Goal: Task Accomplishment & Management: Use online tool/utility

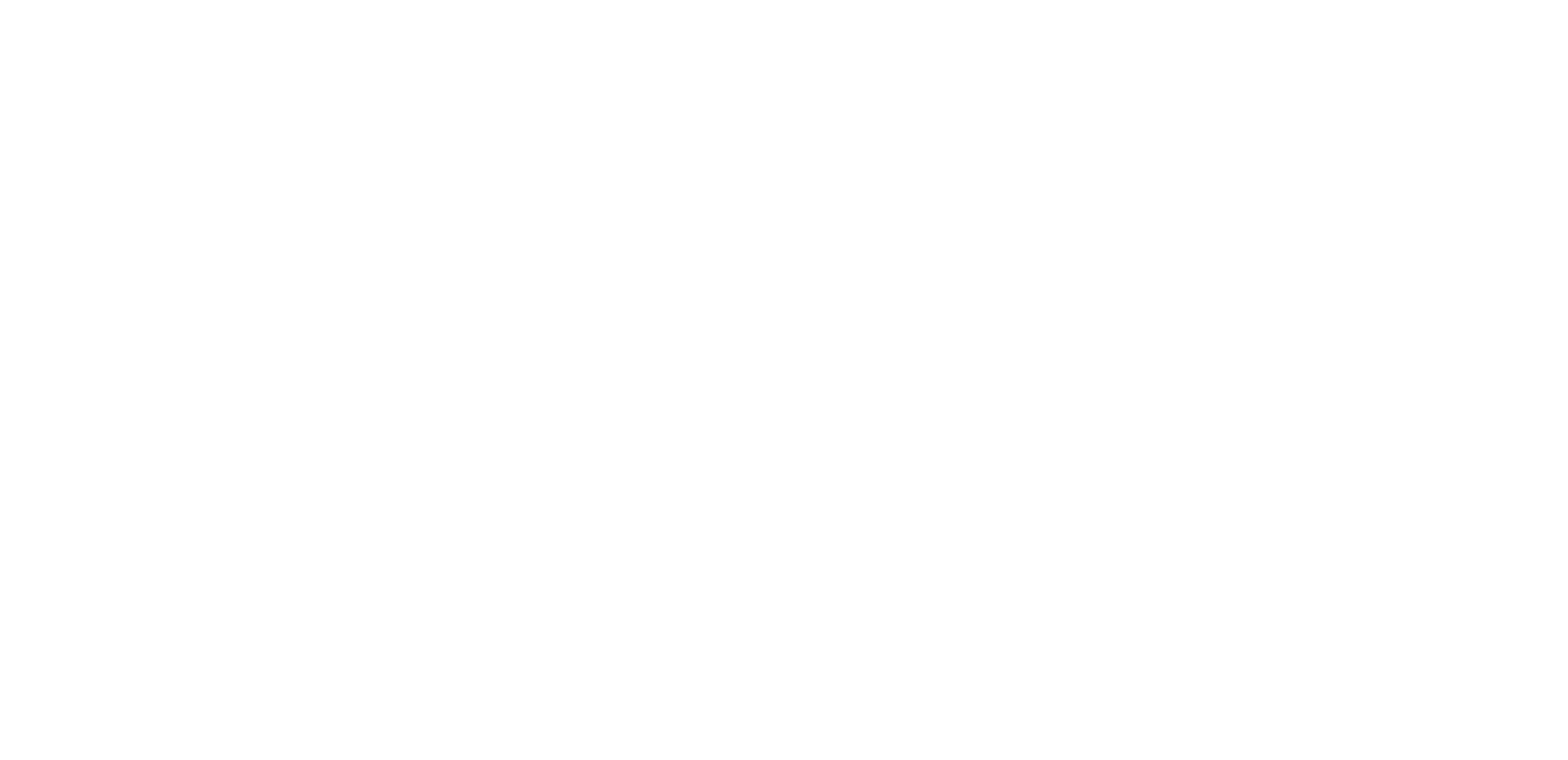
click at [628, 0] on html at bounding box center [784, 0] width 1568 height 0
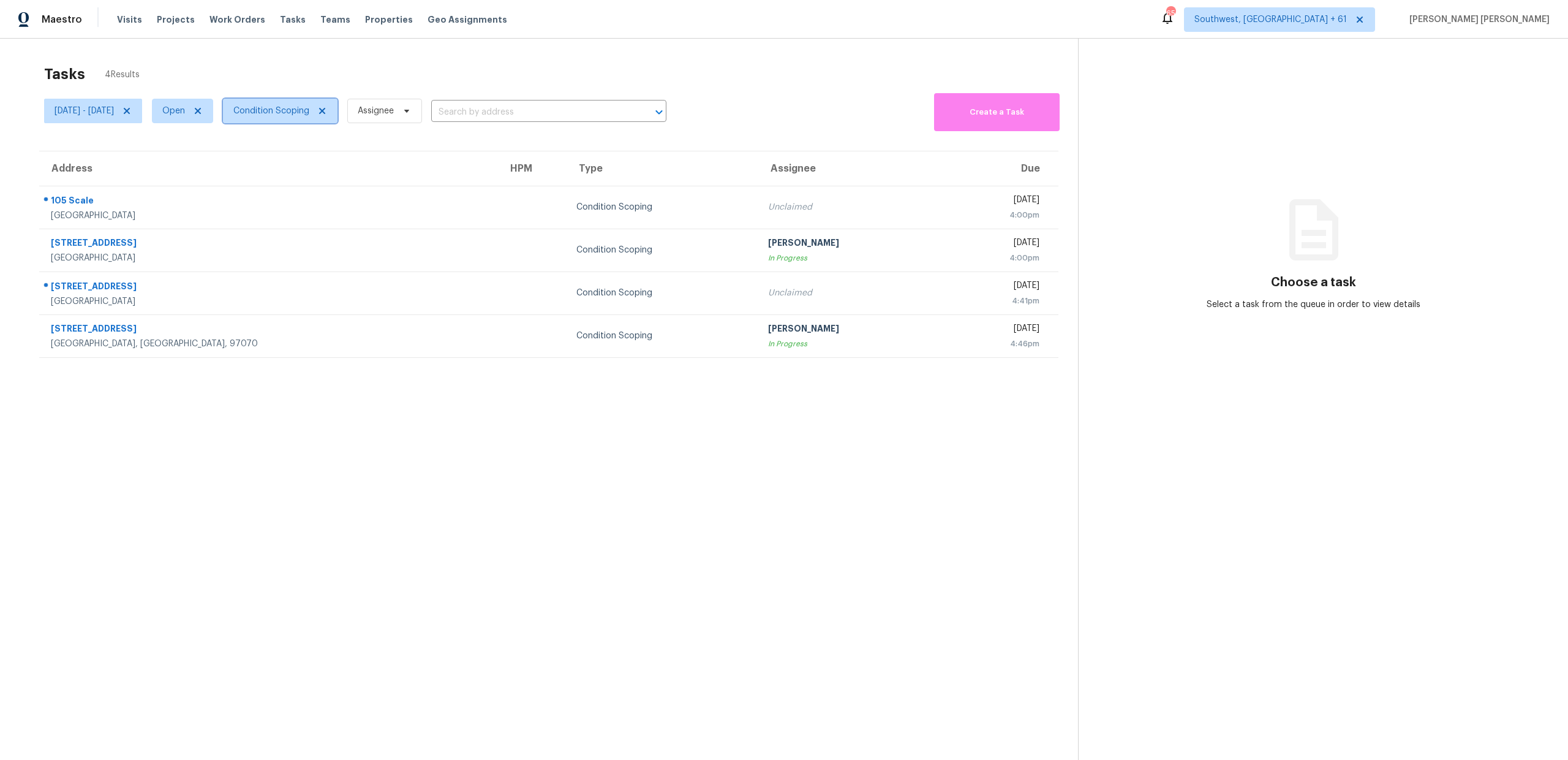
click at [301, 115] on span "Condition Scoping" at bounding box center [271, 110] width 76 height 13
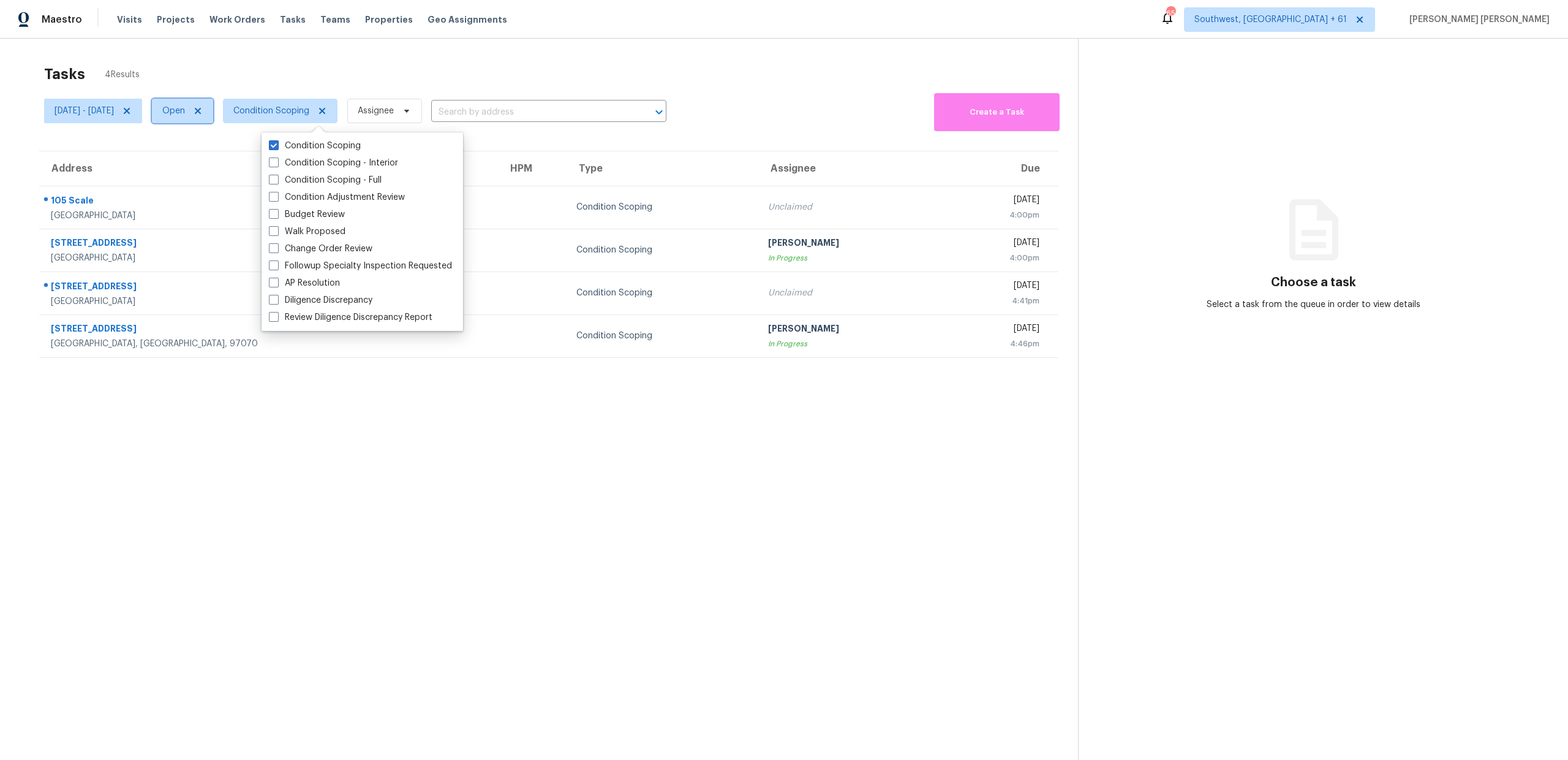
click at [205, 104] on span "Open" at bounding box center [182, 110] width 61 height 24
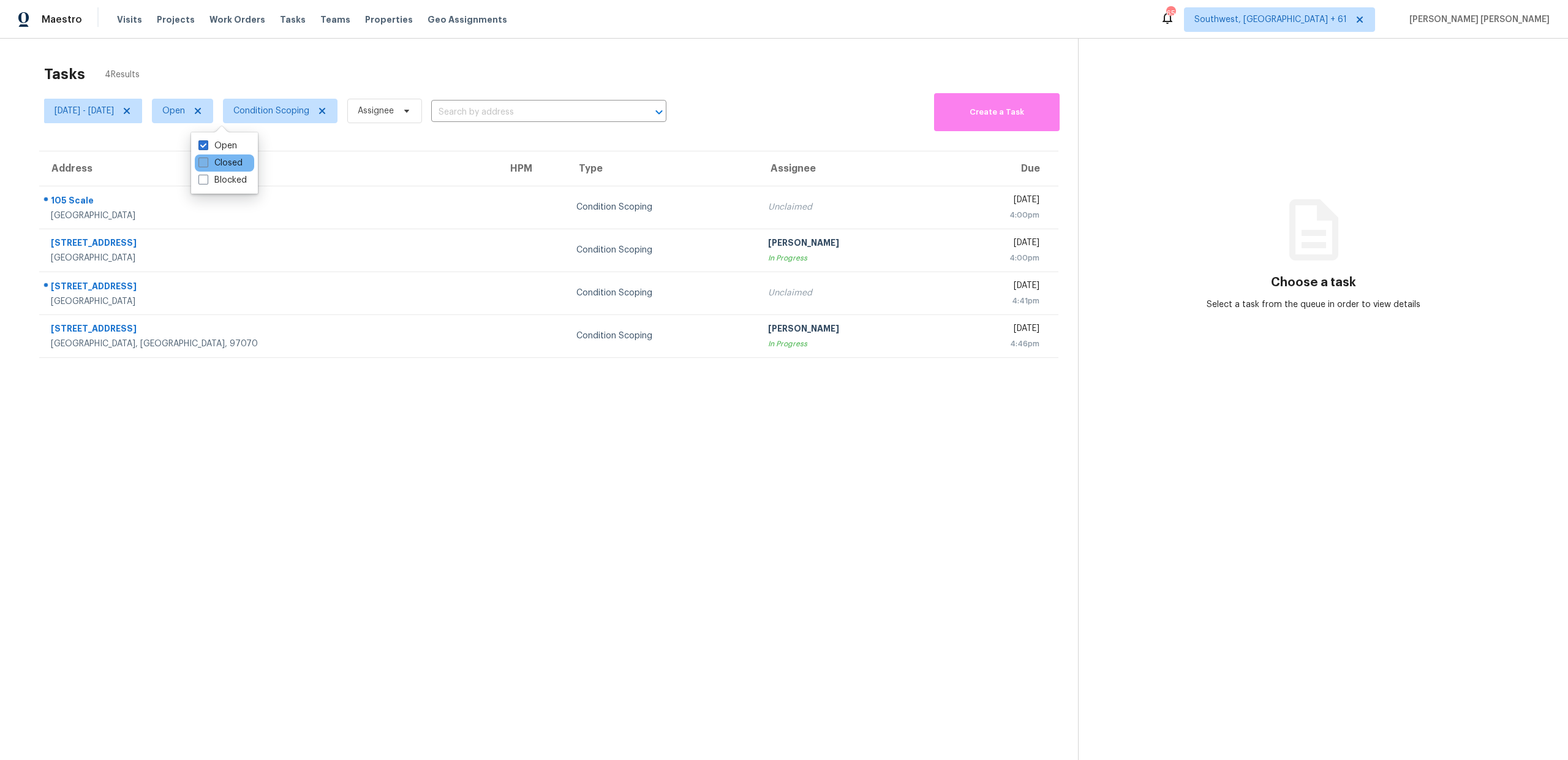
click at [217, 163] on label "Closed" at bounding box center [221, 163] width 44 height 13
click at [206, 163] on input "Closed" at bounding box center [202, 160] width 8 height 8
checkbox input "true"
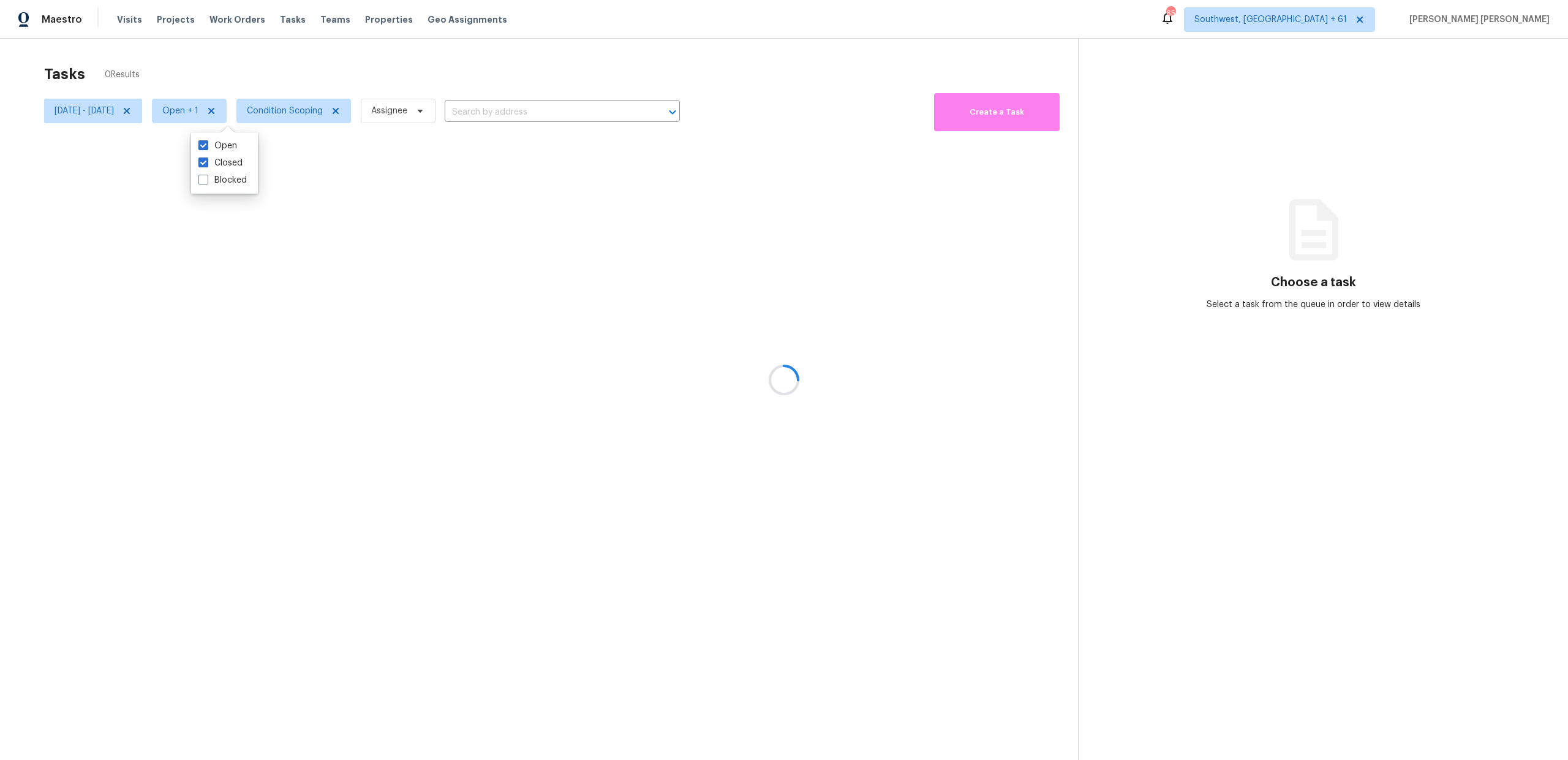
click at [356, 48] on div at bounding box center [784, 380] width 1568 height 760
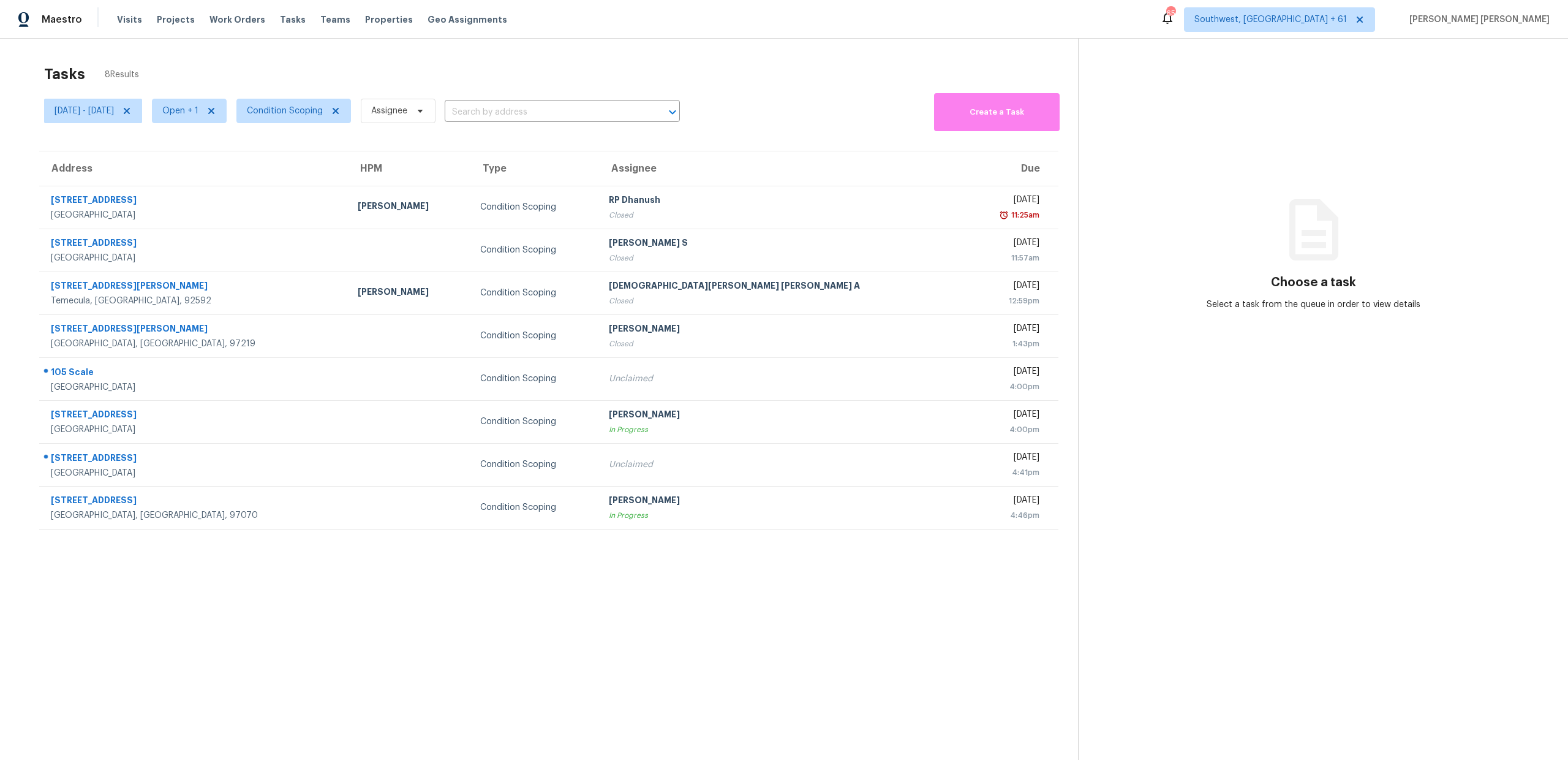
click at [365, 646] on section "Tasks 8 Results Tue, Sep 16 - Tue, Sep 16 Open + 1 Condition Scoping Assignee ​…" at bounding box center [548, 428] width 1059 height 741
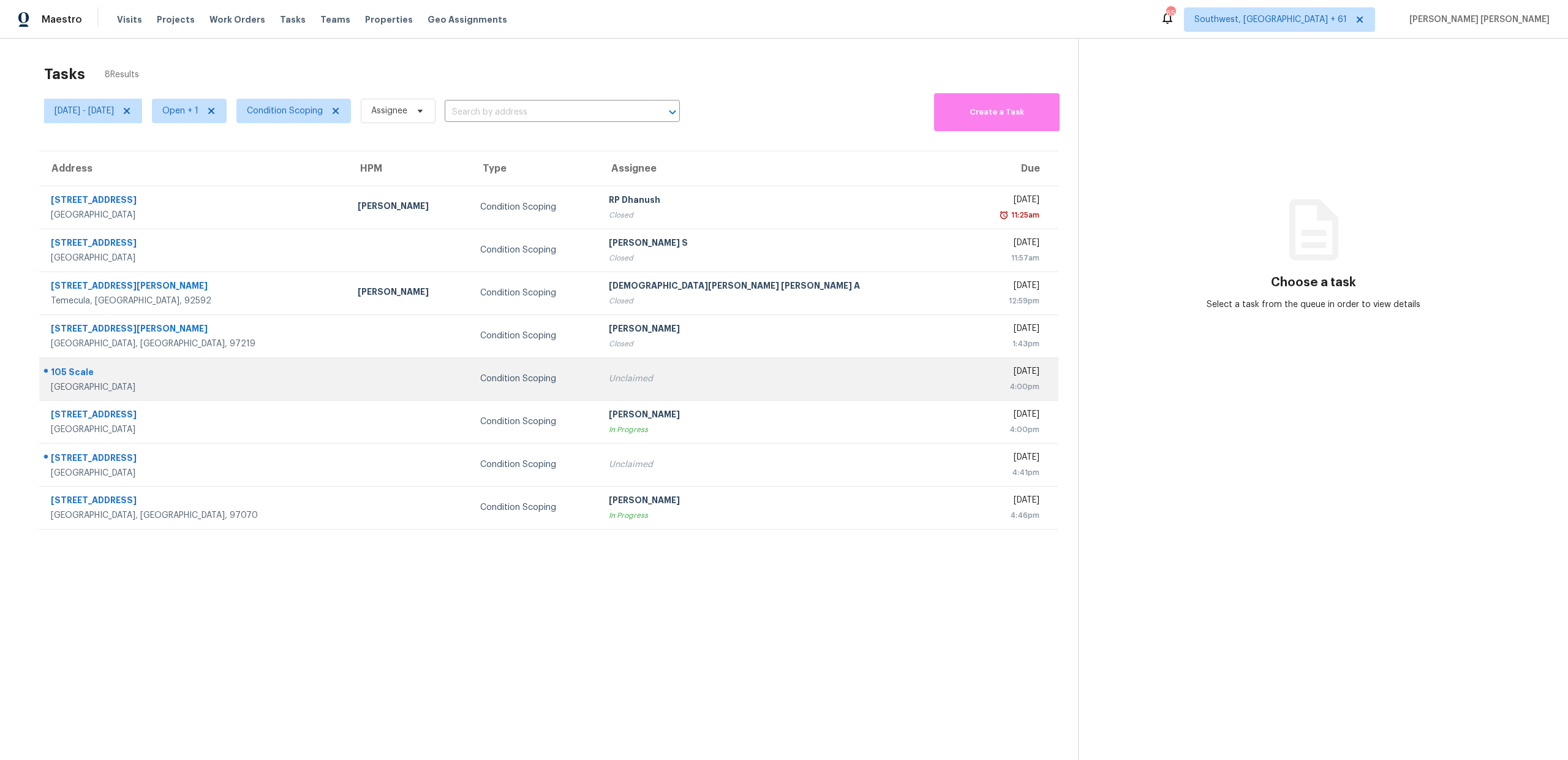
click at [65, 369] on div "105 Scale" at bounding box center [194, 373] width 287 height 15
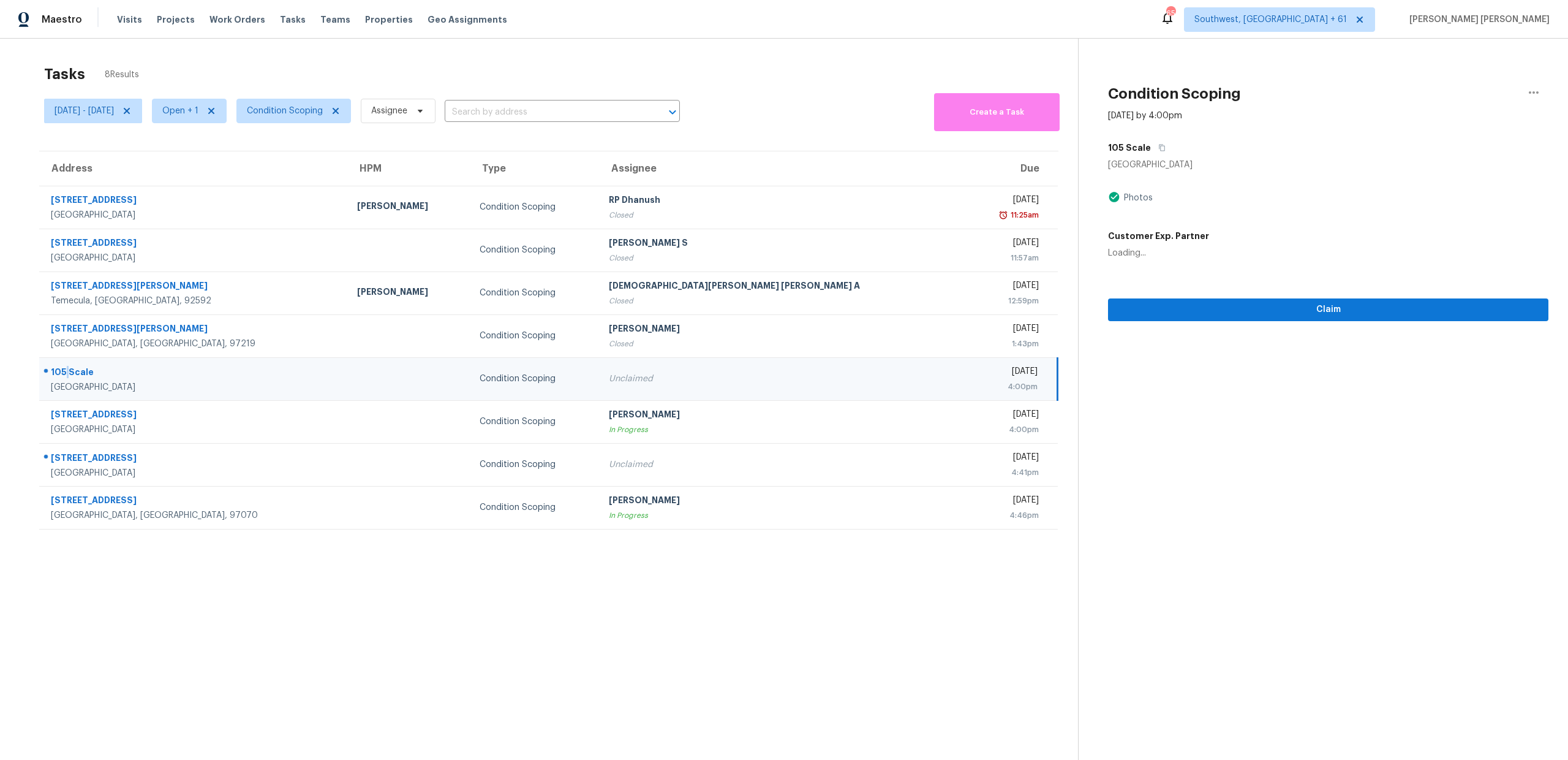
click at [65, 369] on div "105 Scale" at bounding box center [194, 373] width 286 height 15
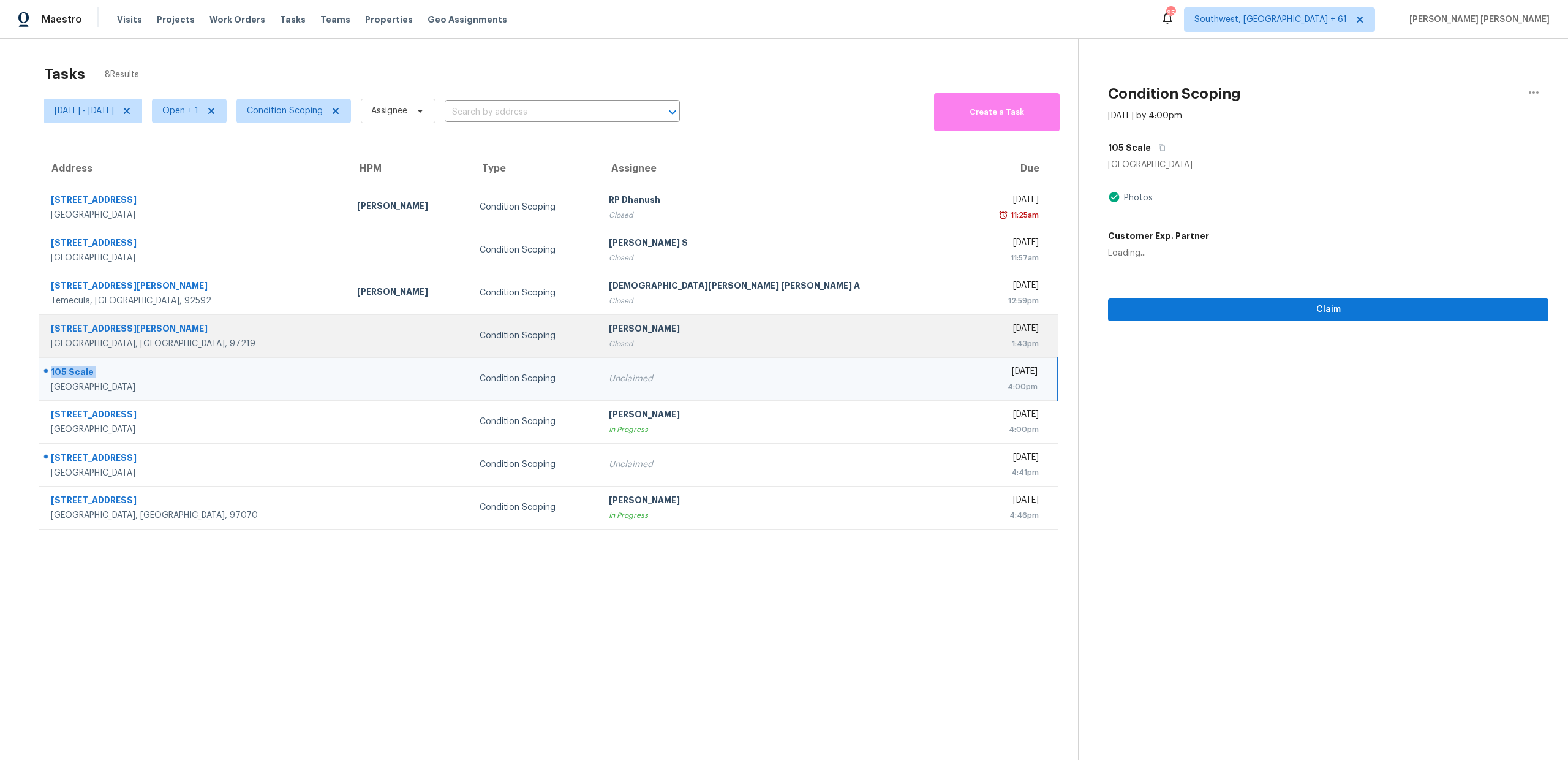
copy div "105 Scale"
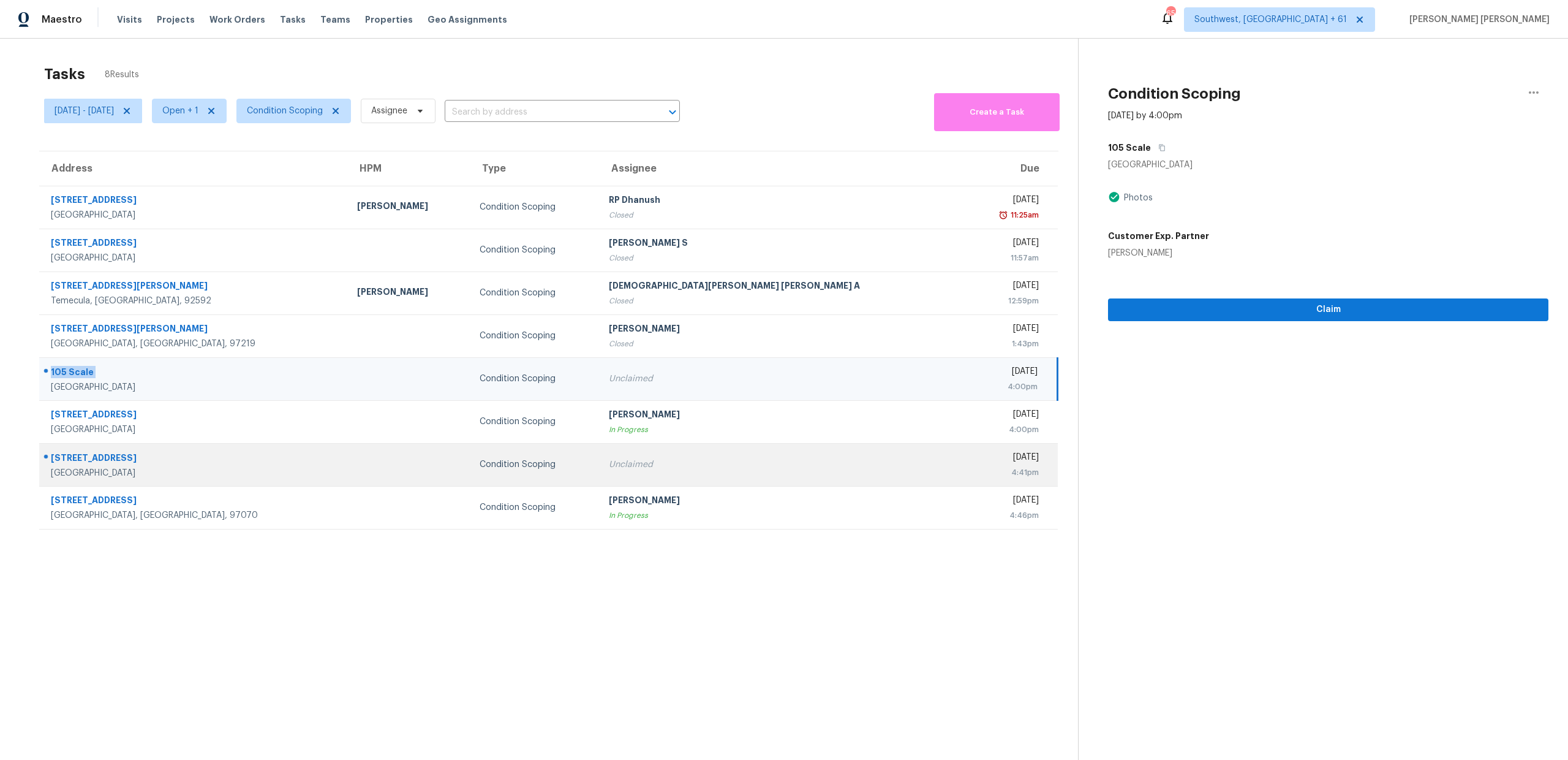
click at [104, 458] on div "[STREET_ADDRESS]" at bounding box center [194, 459] width 286 height 15
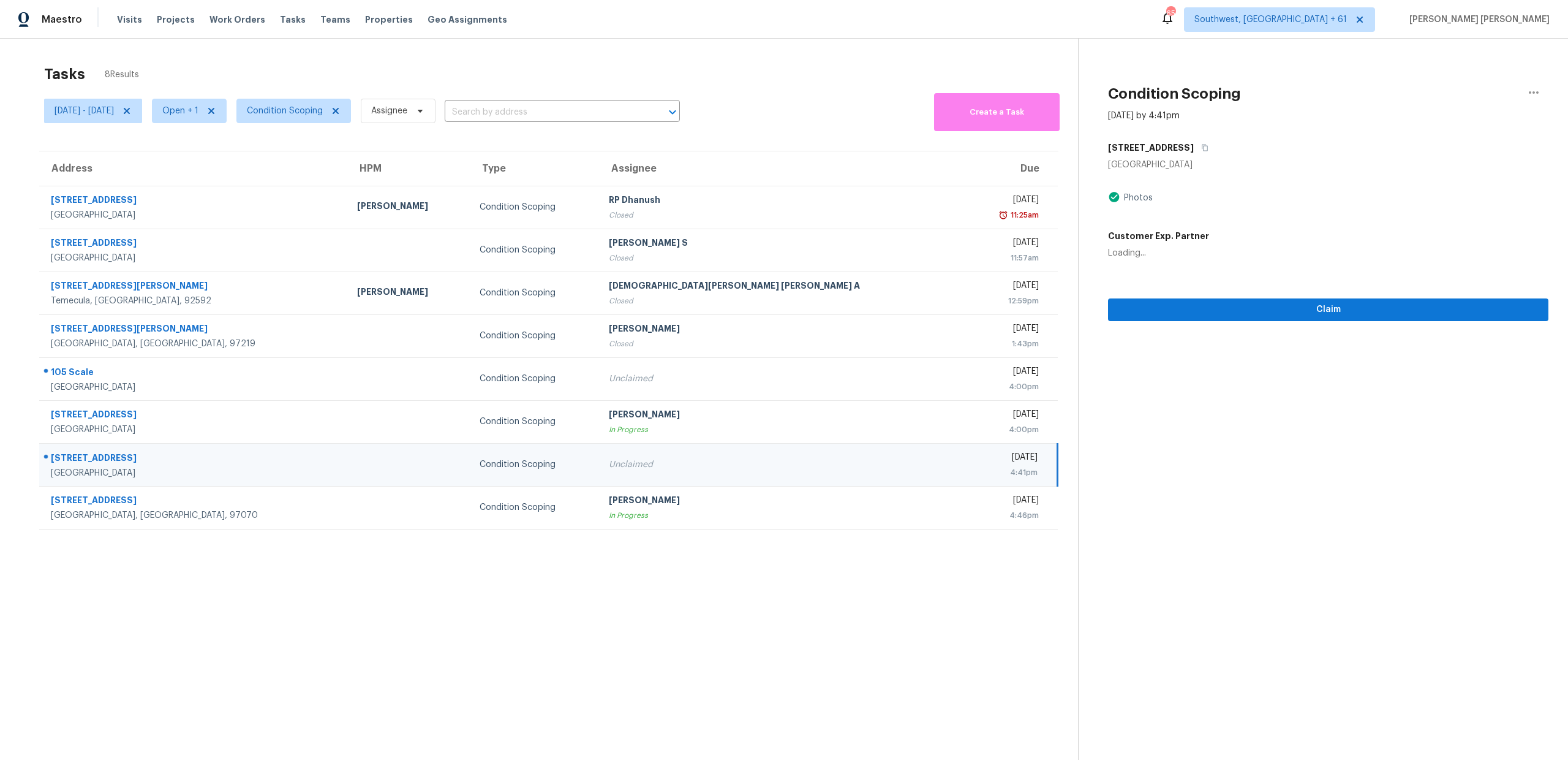
click at [104, 458] on div "[STREET_ADDRESS]" at bounding box center [194, 459] width 286 height 15
copy div "[STREET_ADDRESS]"
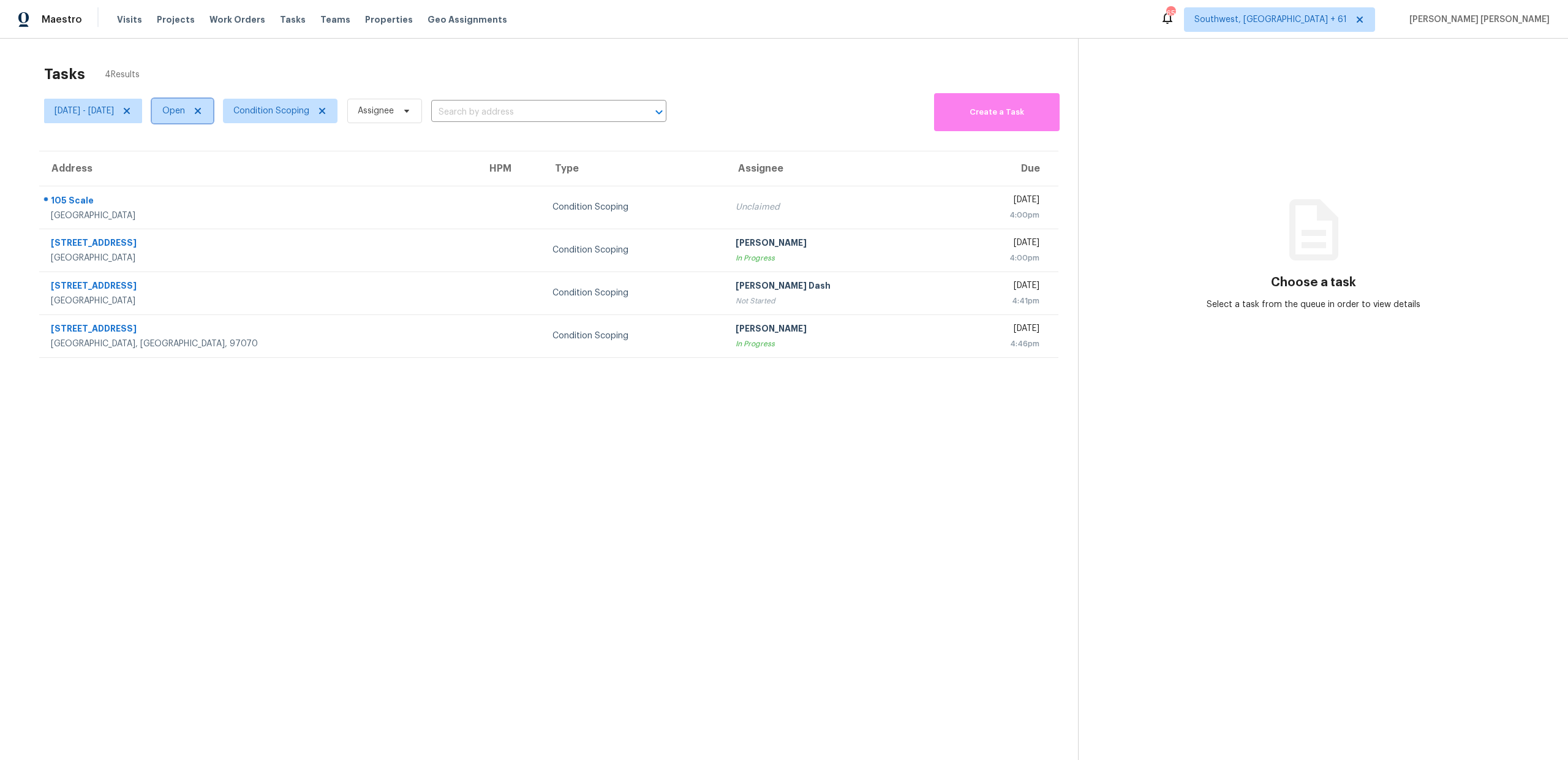
click at [201, 119] on span "Open" at bounding box center [182, 110] width 61 height 24
click at [204, 165] on span at bounding box center [204, 163] width 10 height 10
click at [204, 165] on input "Closed" at bounding box center [202, 160] width 8 height 8
checkbox input "true"
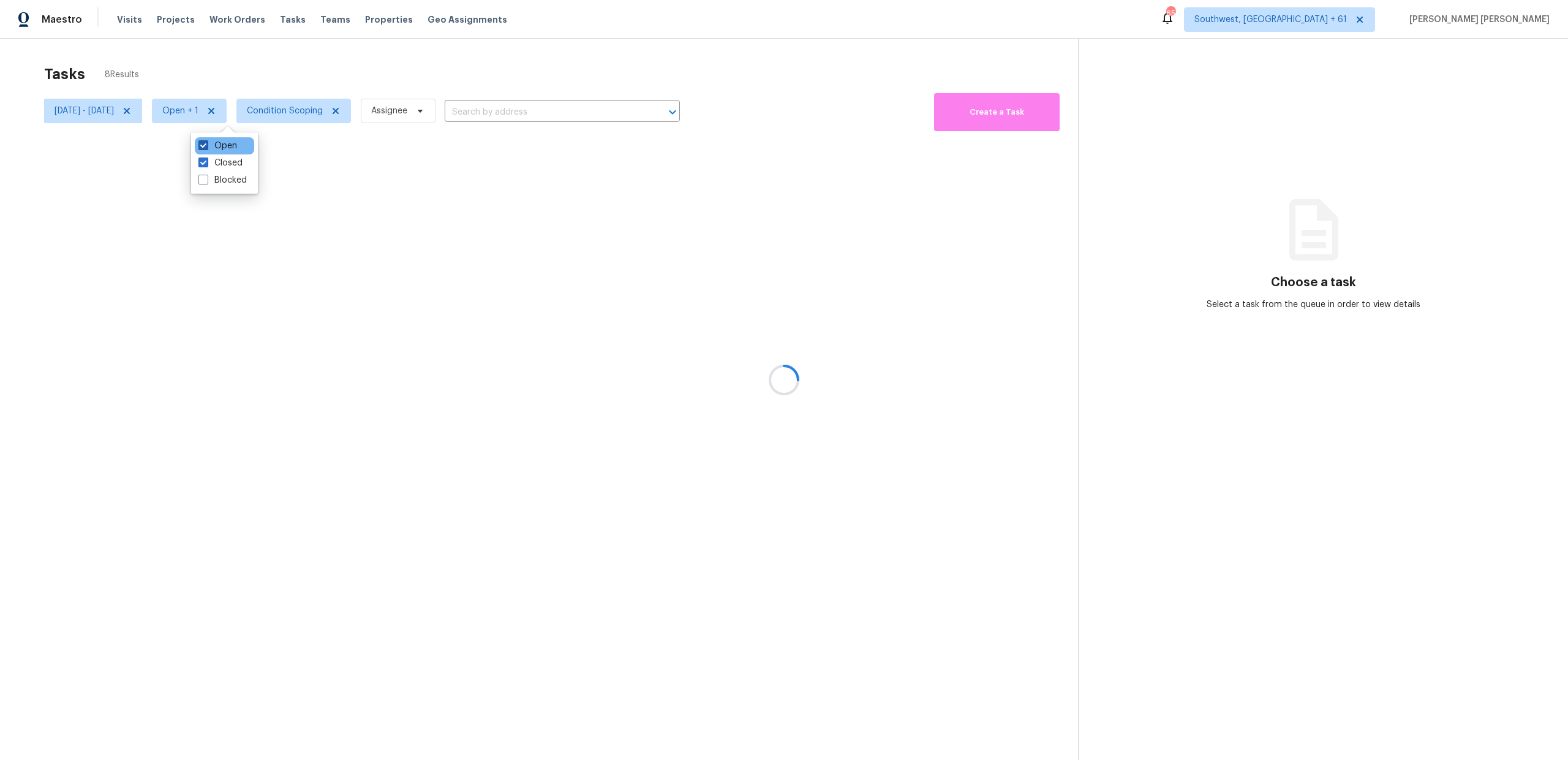
click at [212, 145] on label "Open" at bounding box center [218, 146] width 39 height 13
click at [206, 145] on input "Open" at bounding box center [202, 143] width 8 height 8
checkbox input "false"
click at [317, 57] on div at bounding box center [784, 380] width 1568 height 760
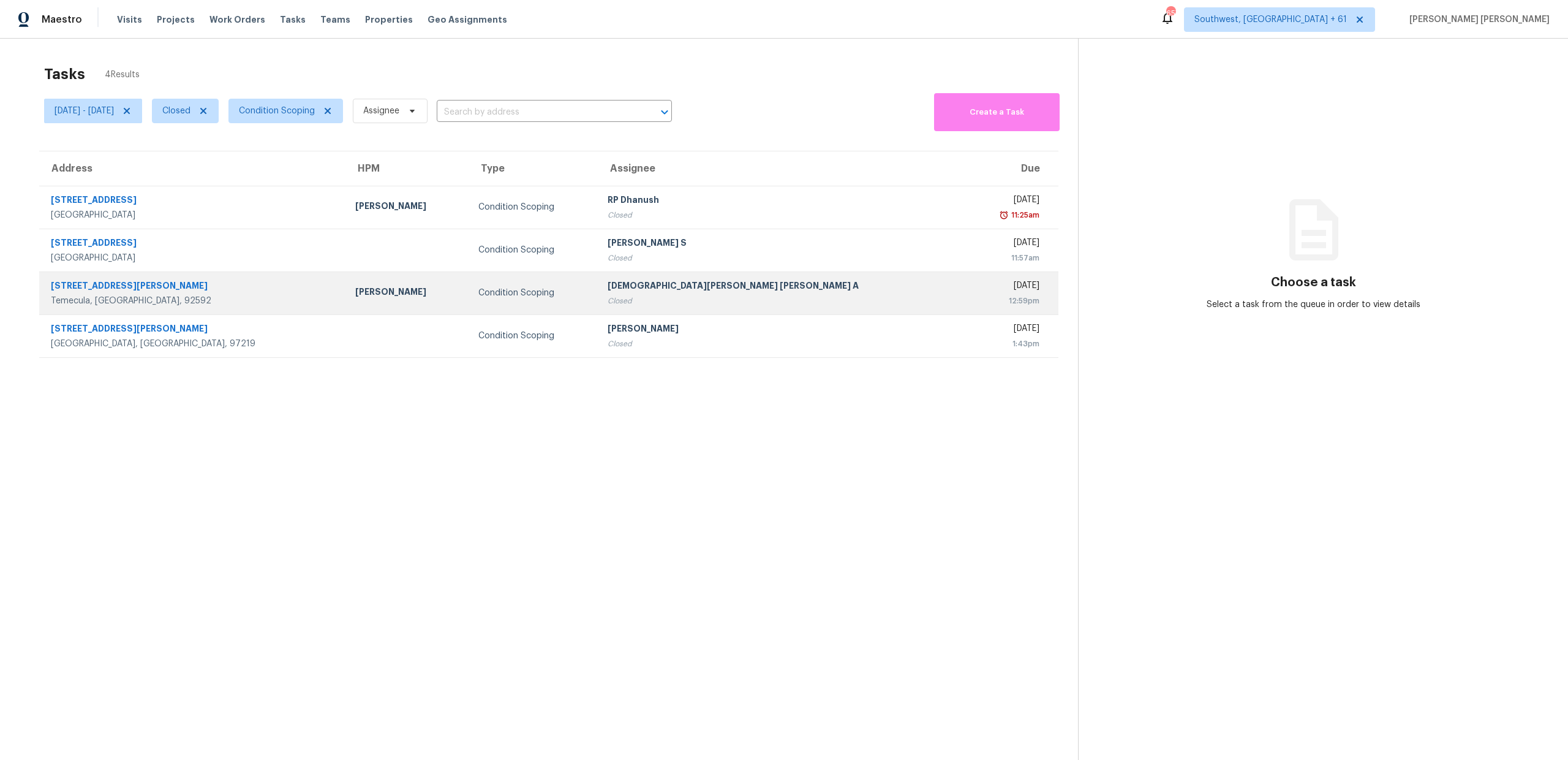
click at [509, 276] on td "Condition Scoping" at bounding box center [533, 292] width 129 height 43
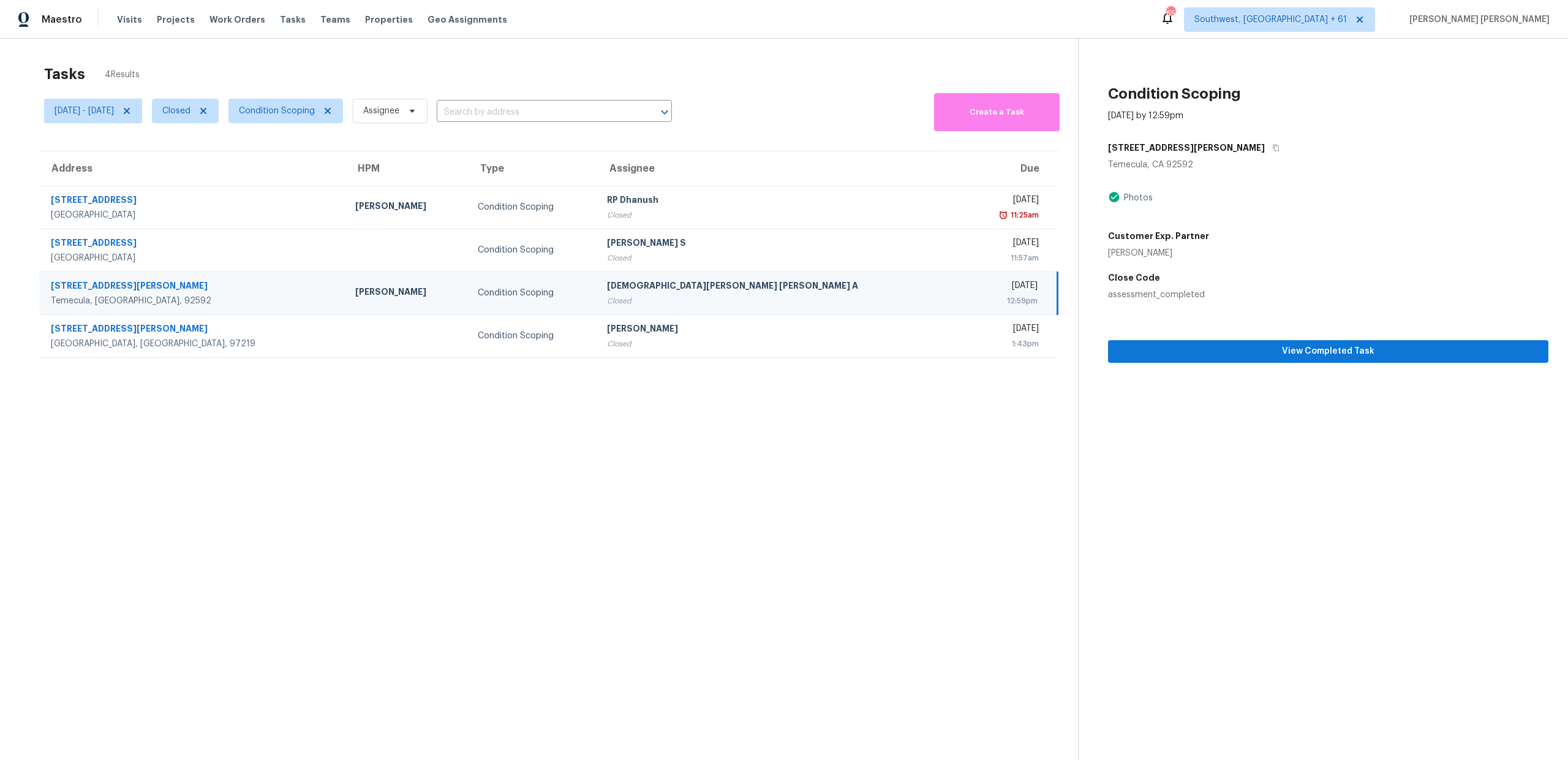
click at [792, 49] on div "Tasks 4 Results Tue, Sep 16 - Tue, Sep 16 Closed Condition Scoping Assignee ​ C…" at bounding box center [784, 419] width 1568 height 760
click at [890, 58] on div "Tasks 4 Results" at bounding box center [561, 74] width 1034 height 32
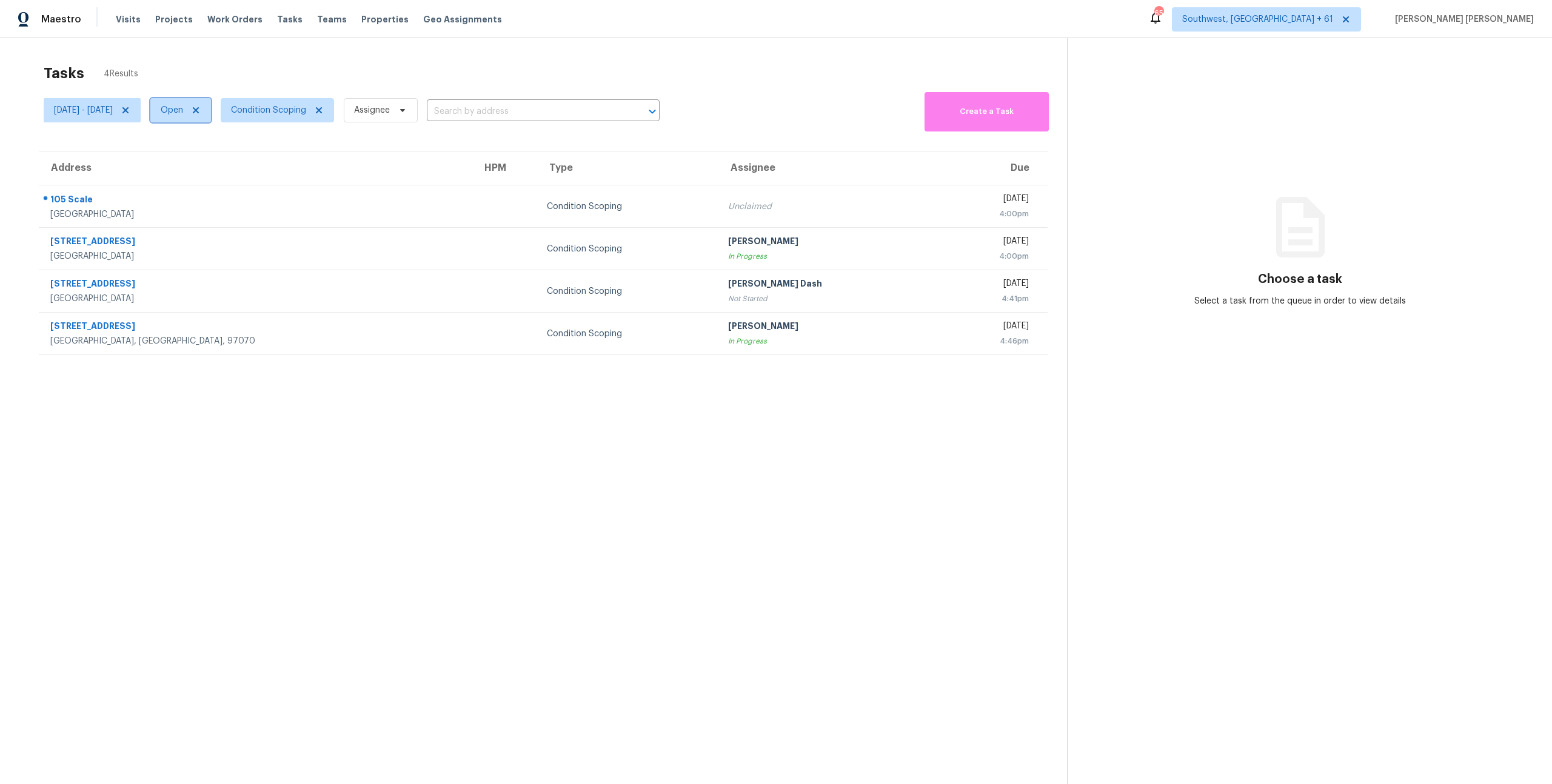
click at [183, 106] on span "Open" at bounding box center [172, 110] width 23 height 12
click at [202, 158] on span at bounding box center [202, 162] width 10 height 10
click at [202, 158] on input "Closed" at bounding box center [200, 159] width 8 height 7
checkbox input "true"
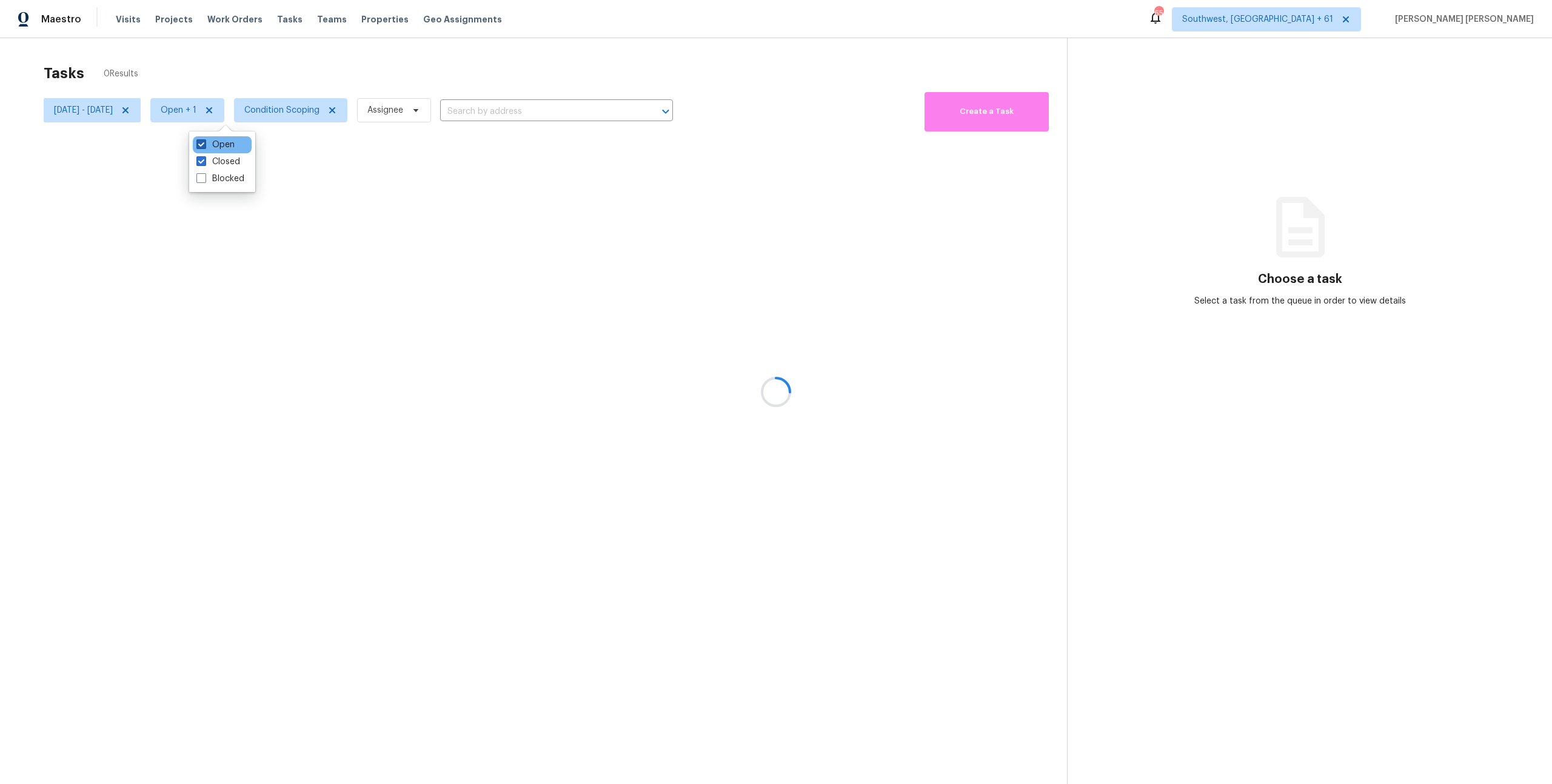
click at [210, 141] on label "Open" at bounding box center [216, 145] width 38 height 12
click at [204, 141] on input "Open" at bounding box center [200, 142] width 8 height 7
checkbox input "false"
click at [358, 56] on div at bounding box center [776, 392] width 1552 height 784
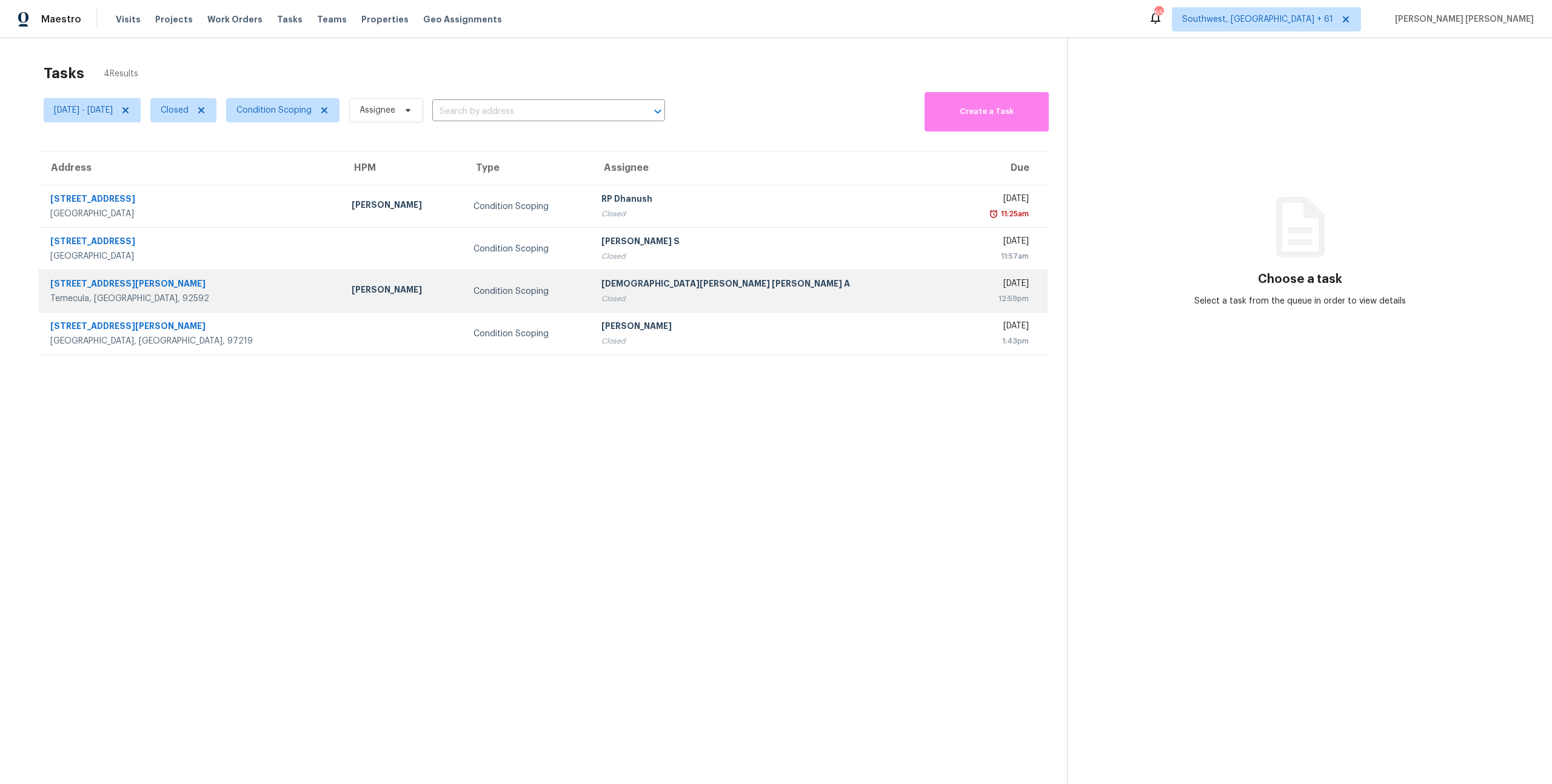
click at [474, 302] on td "Condition Scoping" at bounding box center [528, 291] width 128 height 42
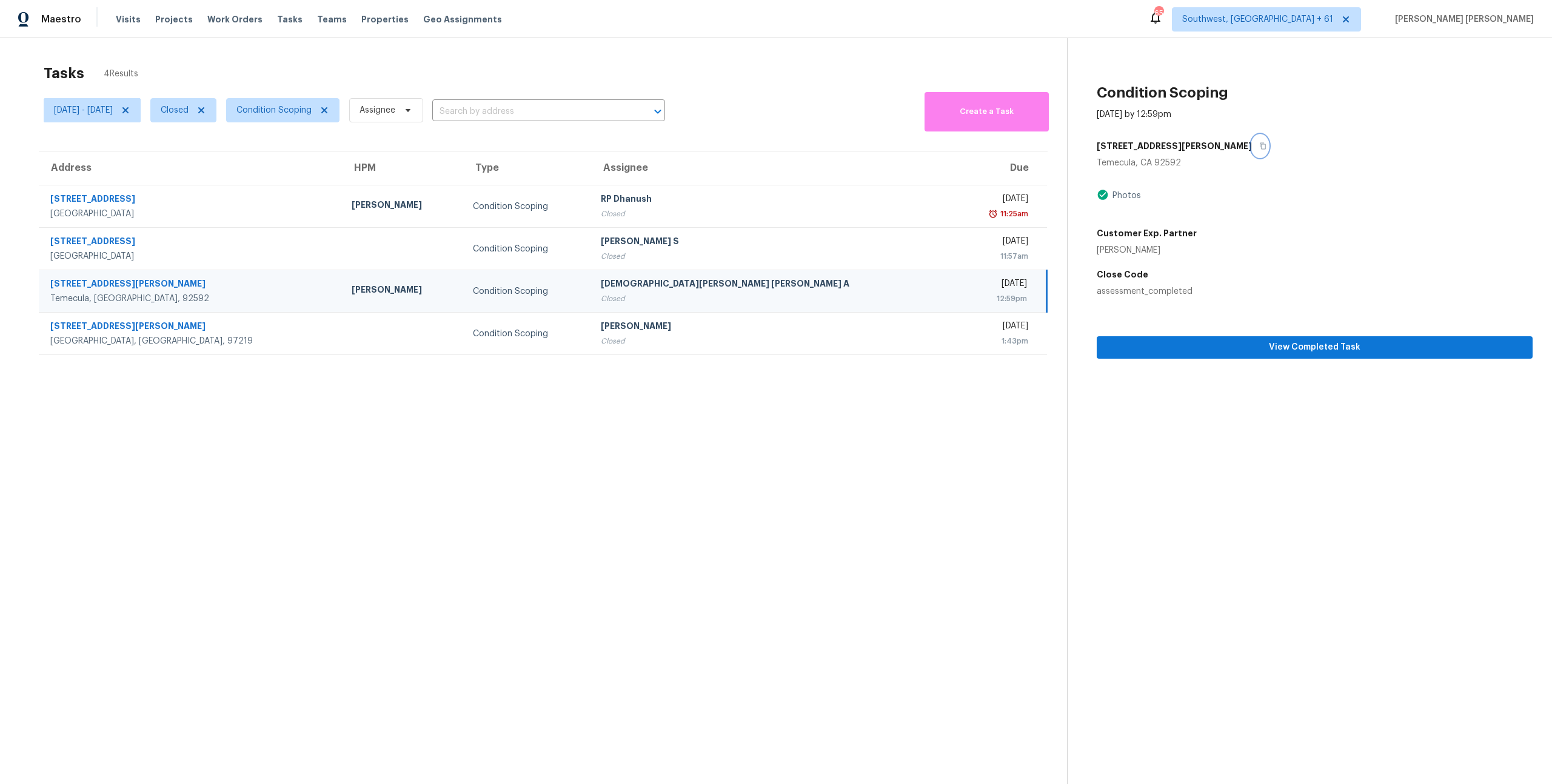
click at [1252, 152] on button "button" at bounding box center [1260, 146] width 17 height 22
click at [1167, 346] on span "View Completed Task" at bounding box center [1315, 347] width 417 height 15
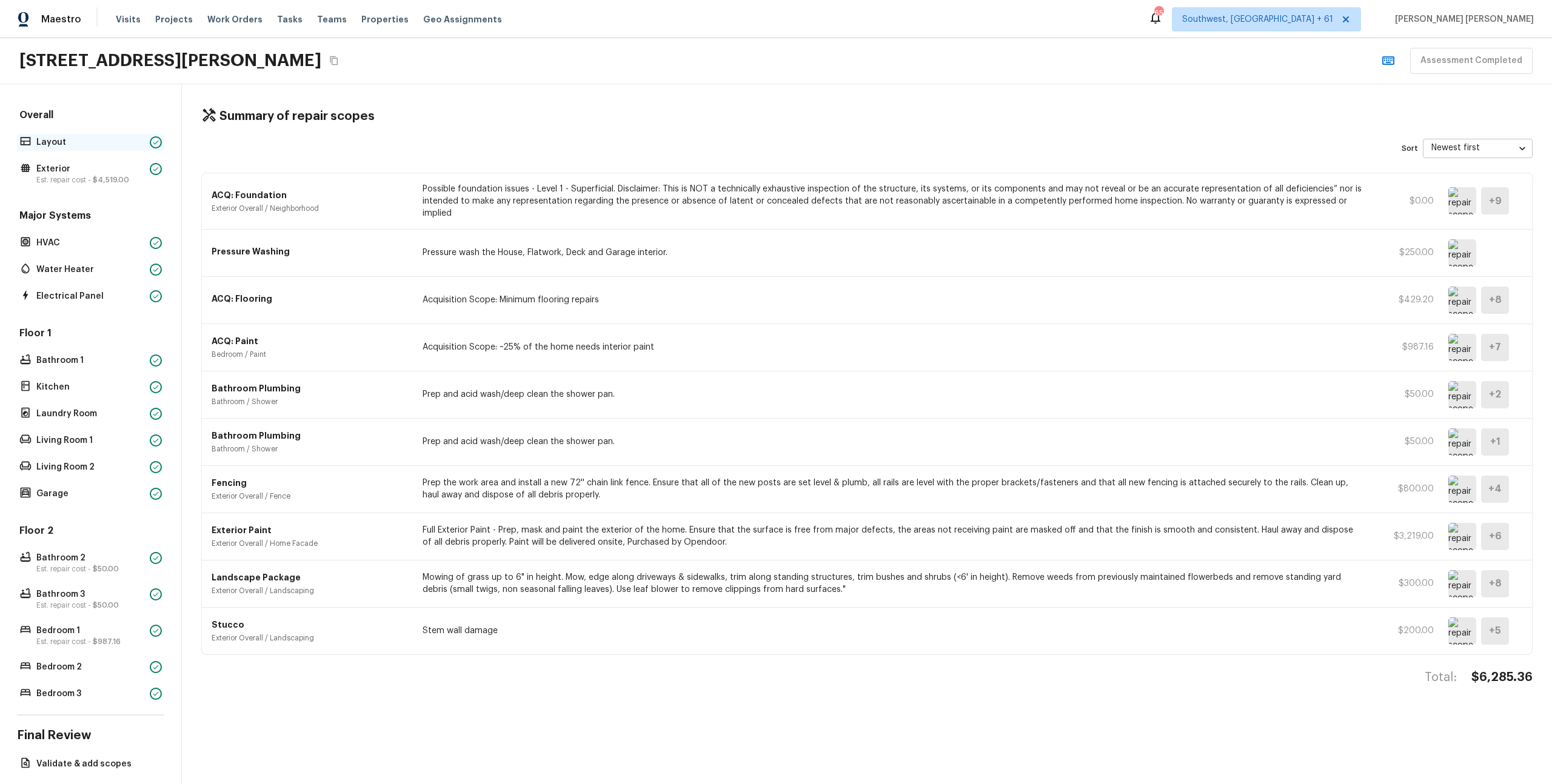
click at [66, 135] on div "Layout" at bounding box center [90, 142] width 148 height 17
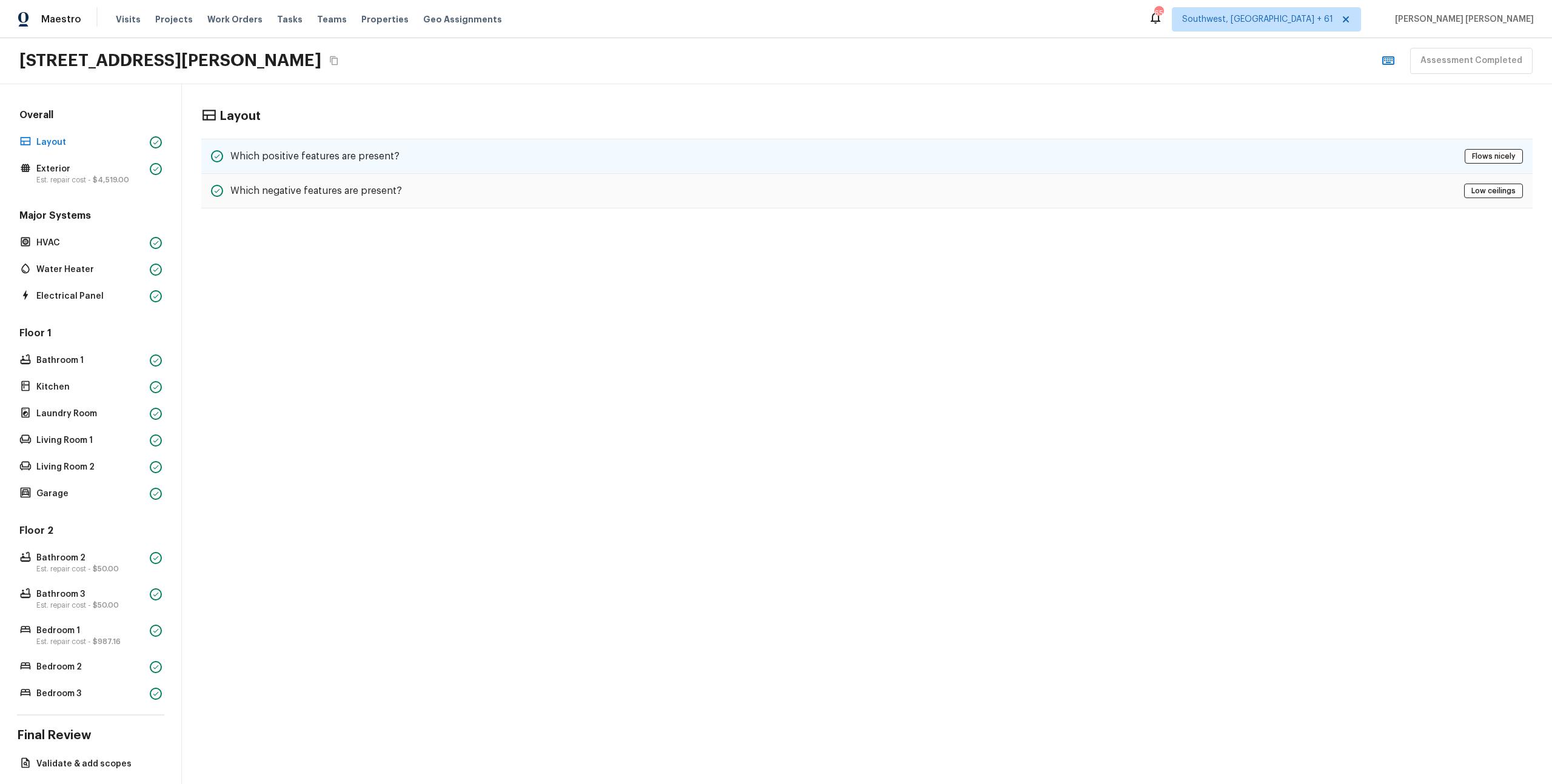
click at [310, 162] on div "Which positive features are present?" at bounding box center [305, 156] width 188 height 14
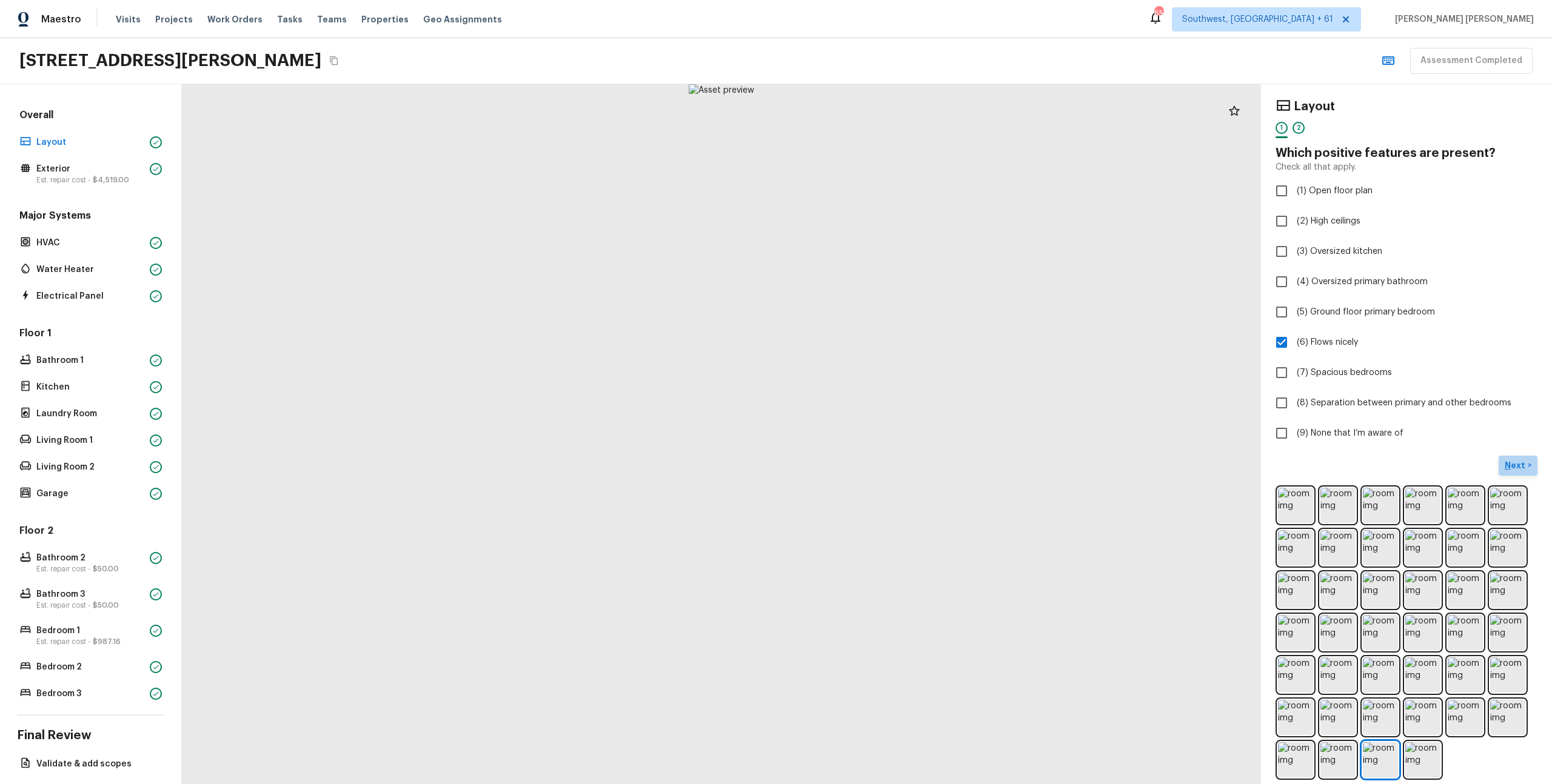
click at [1534, 472] on button "Next >" at bounding box center [1518, 466] width 39 height 20
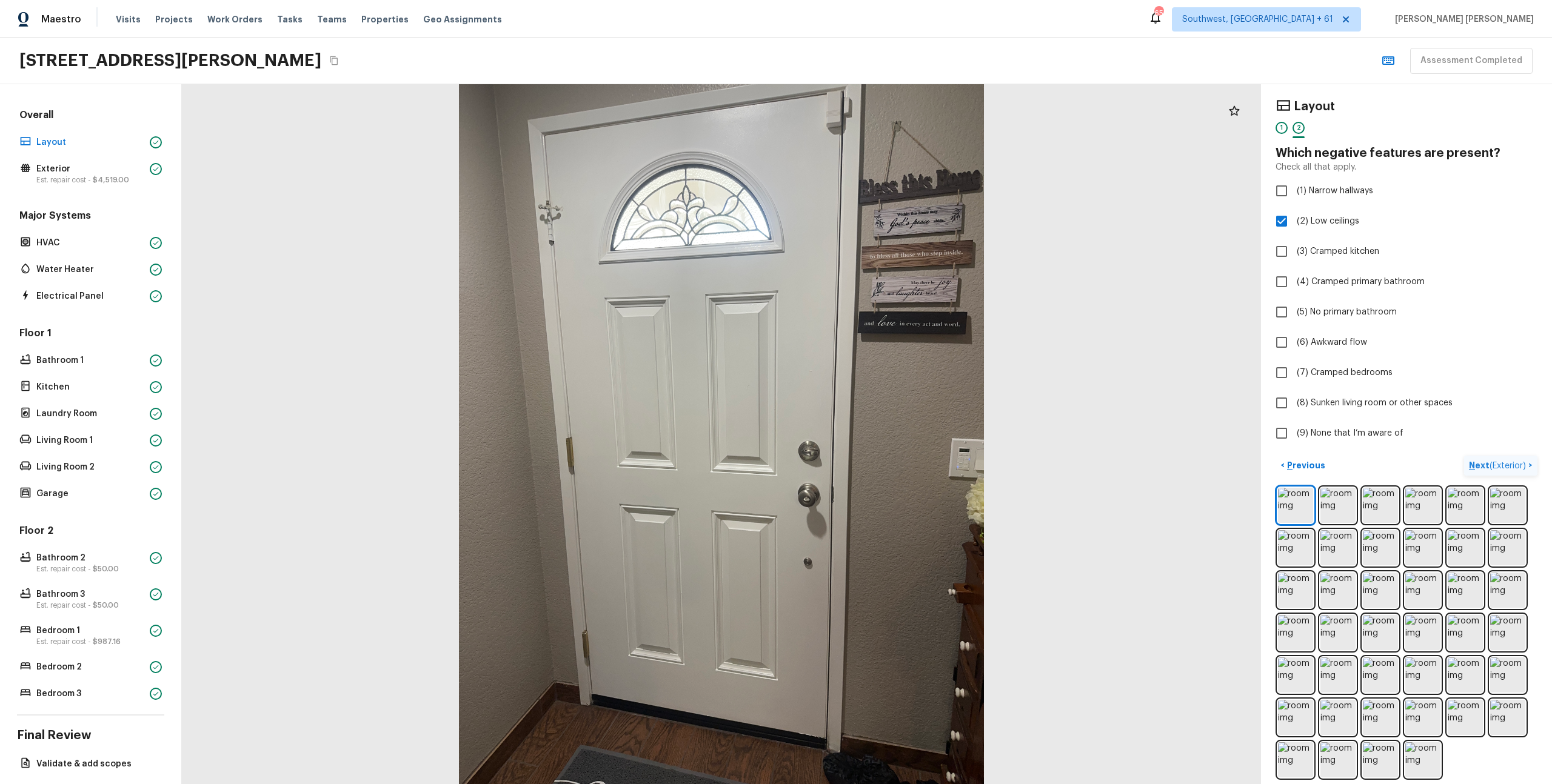
click at [1534, 472] on button "Next ( Exterior ) >" at bounding box center [1501, 466] width 73 height 20
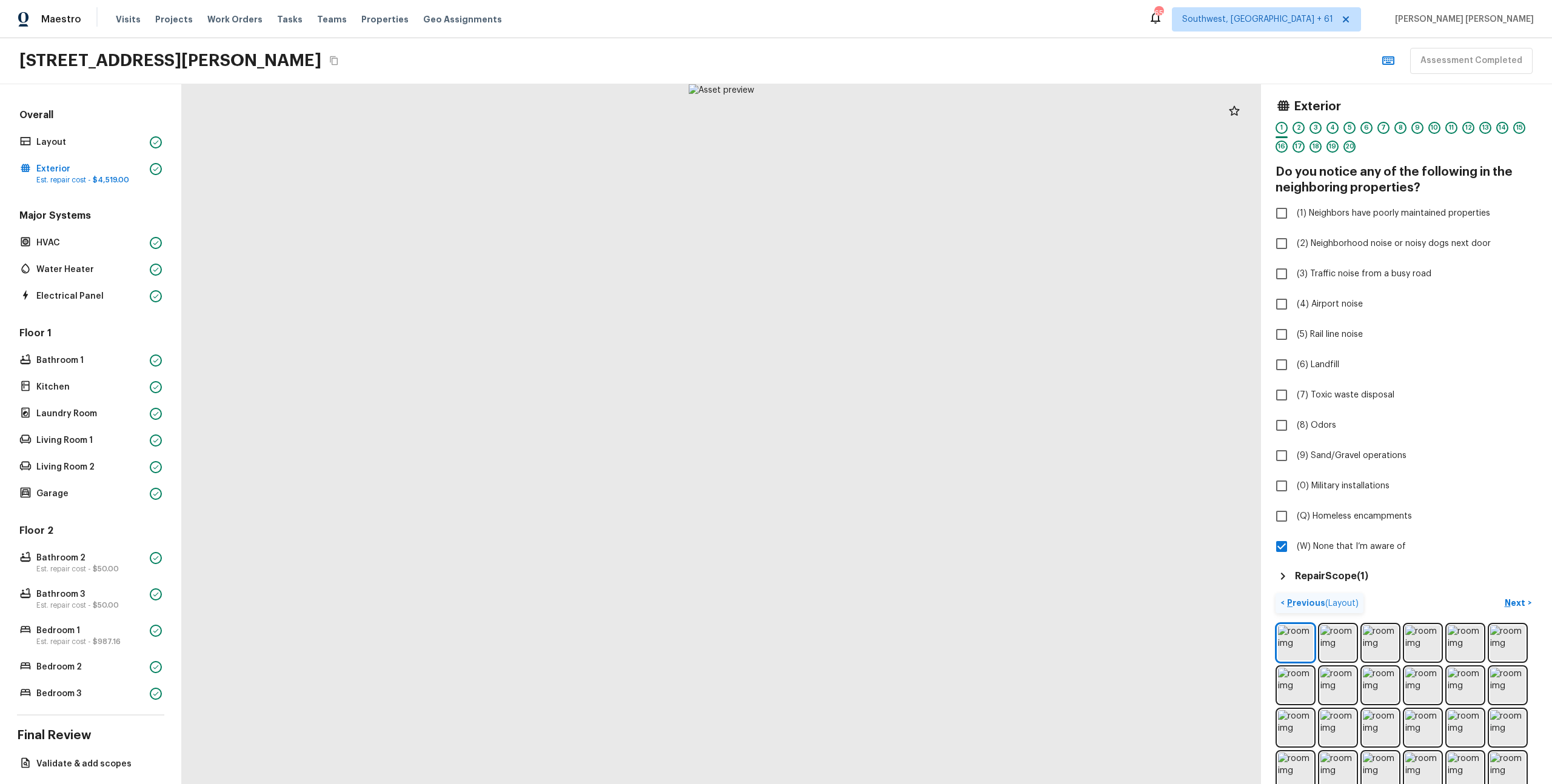
click at [1315, 598] on p "Previous ( Layout )" at bounding box center [1321, 603] width 74 height 12
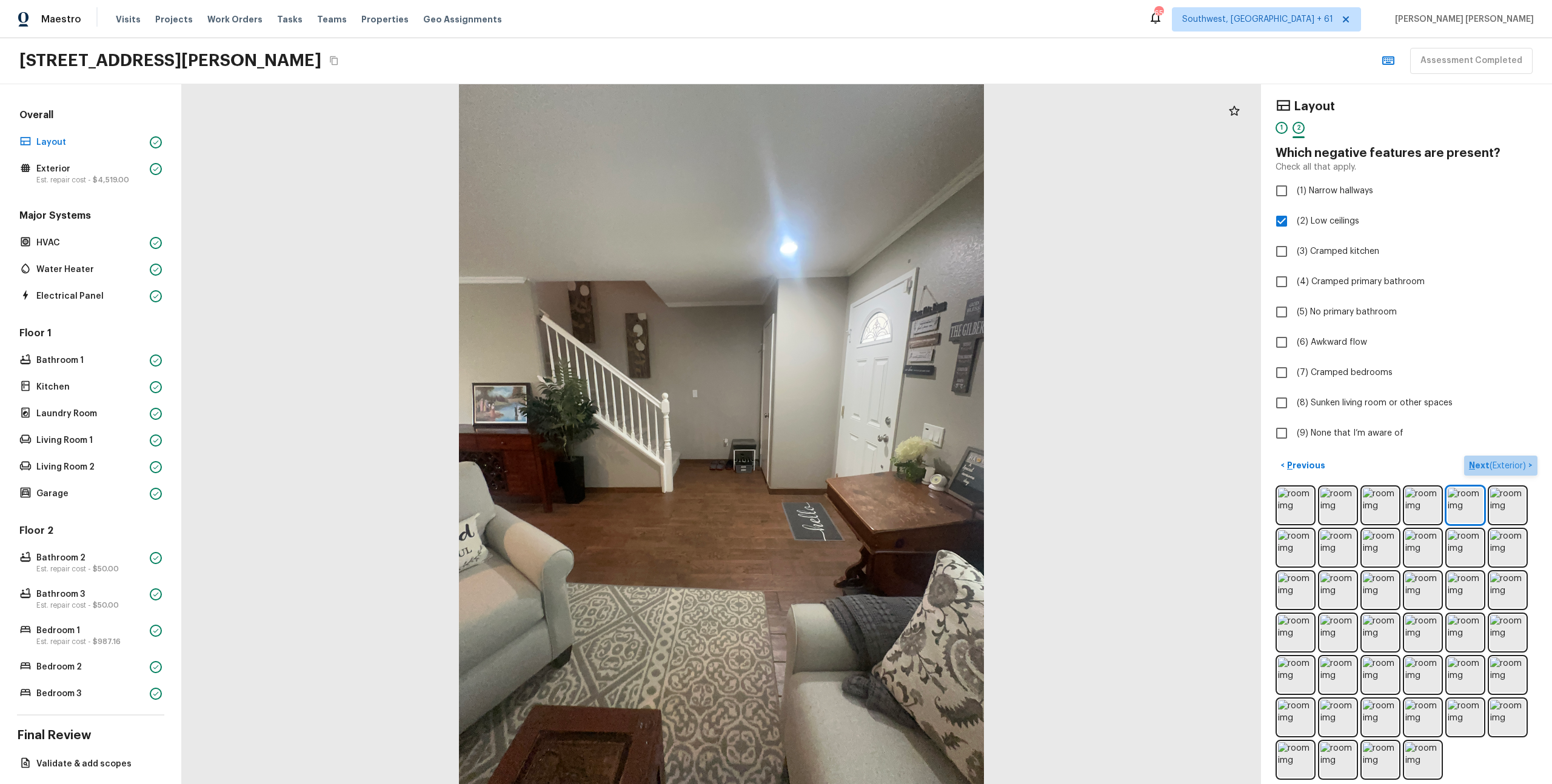
click at [1496, 471] on p "Next ( Exterior )" at bounding box center [1499, 465] width 59 height 12
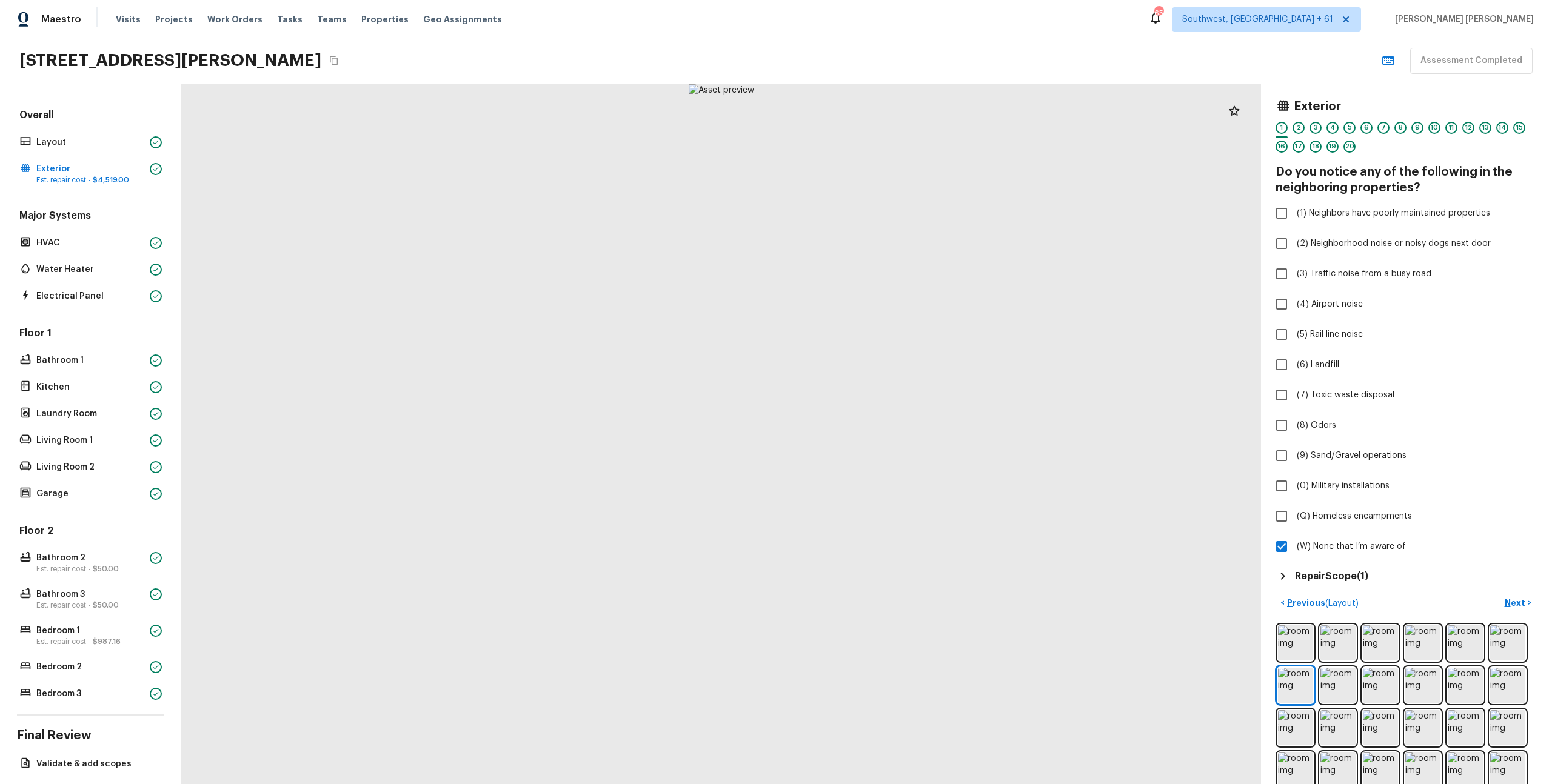
click at [1340, 571] on h5 "Repair Scope ( 1 )" at bounding box center [1332, 577] width 73 height 13
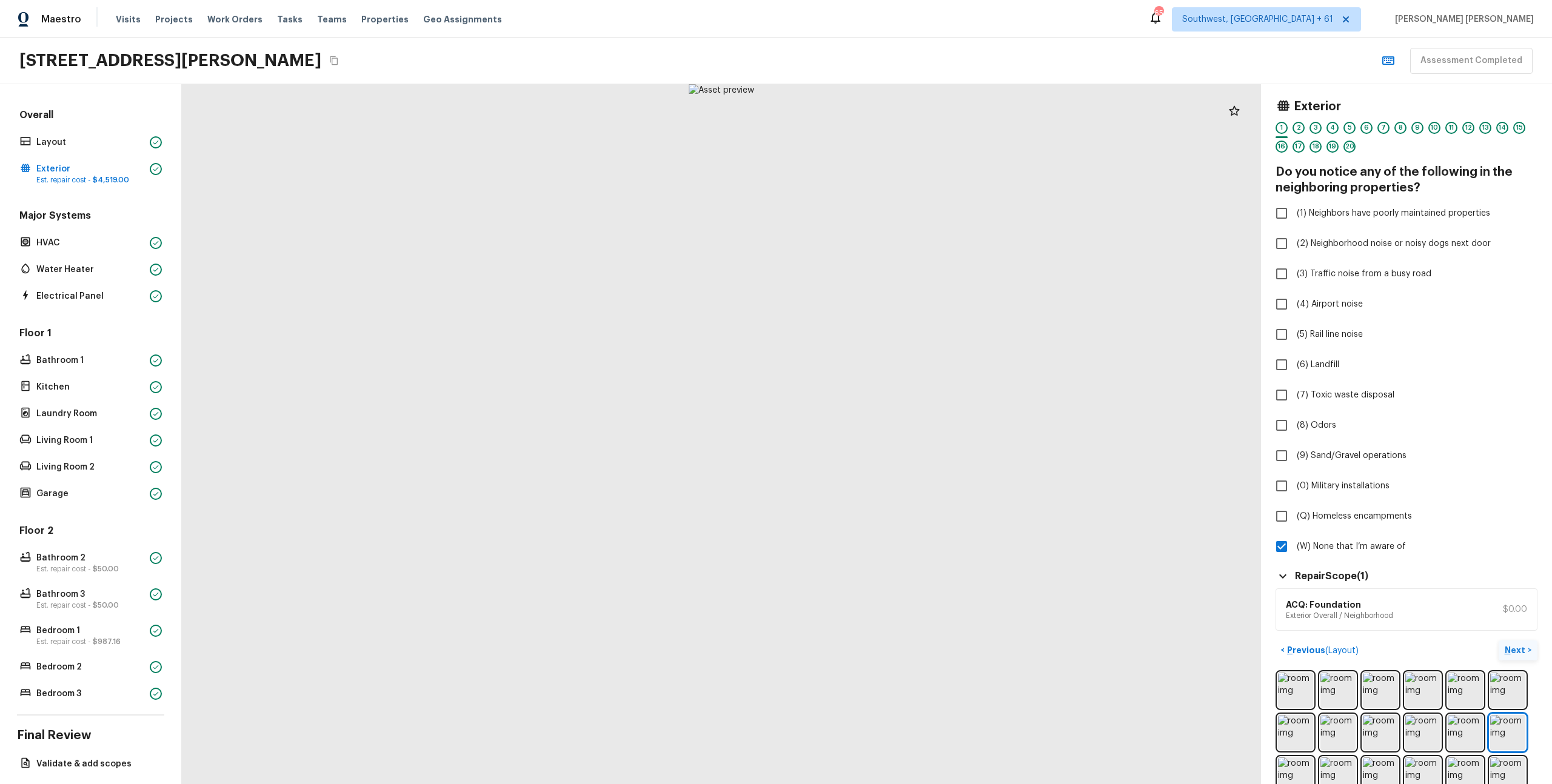
click at [1510, 649] on p "Next" at bounding box center [1517, 650] width 23 height 12
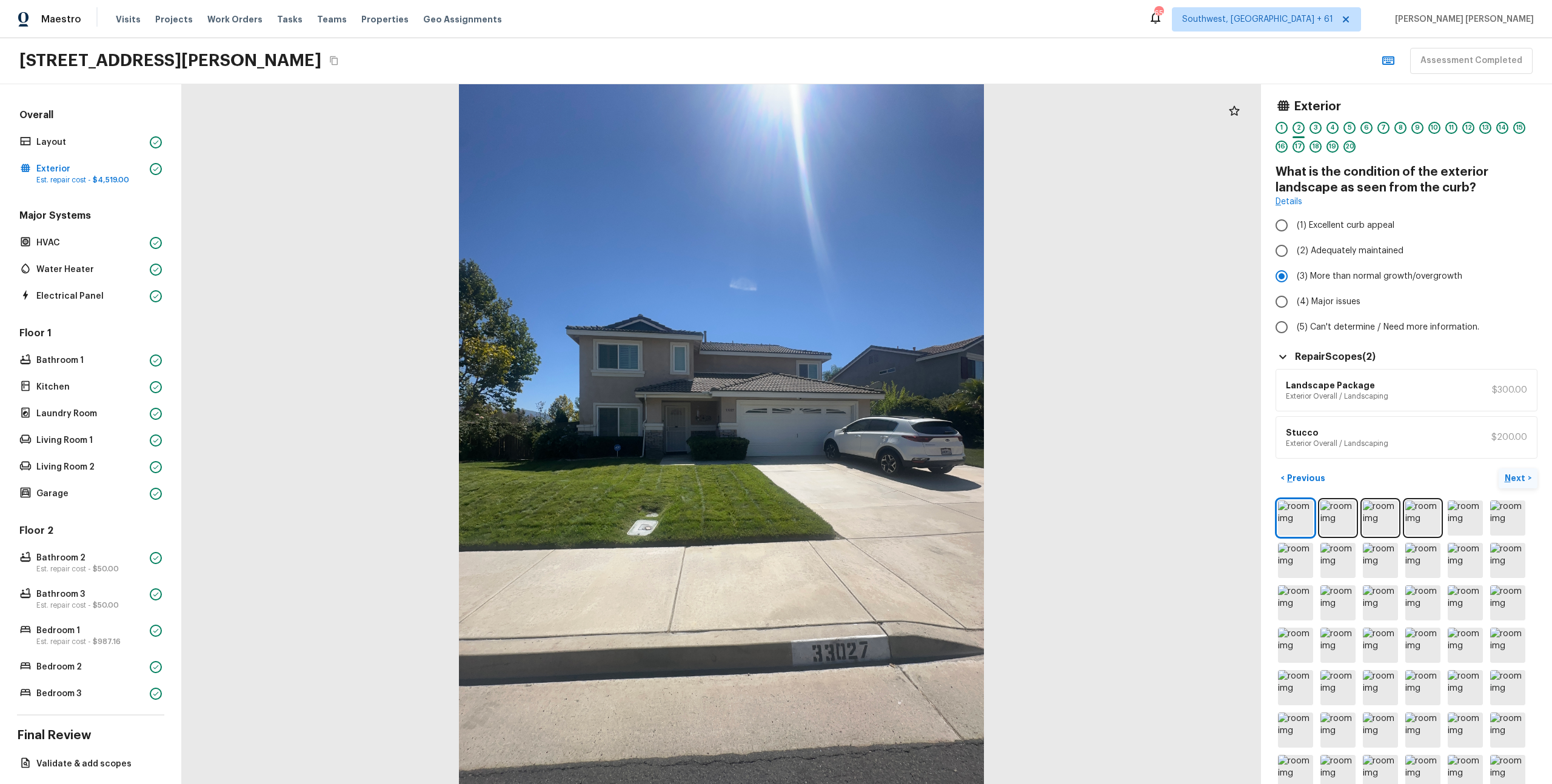
click at [1519, 480] on p "Next" at bounding box center [1517, 478] width 23 height 12
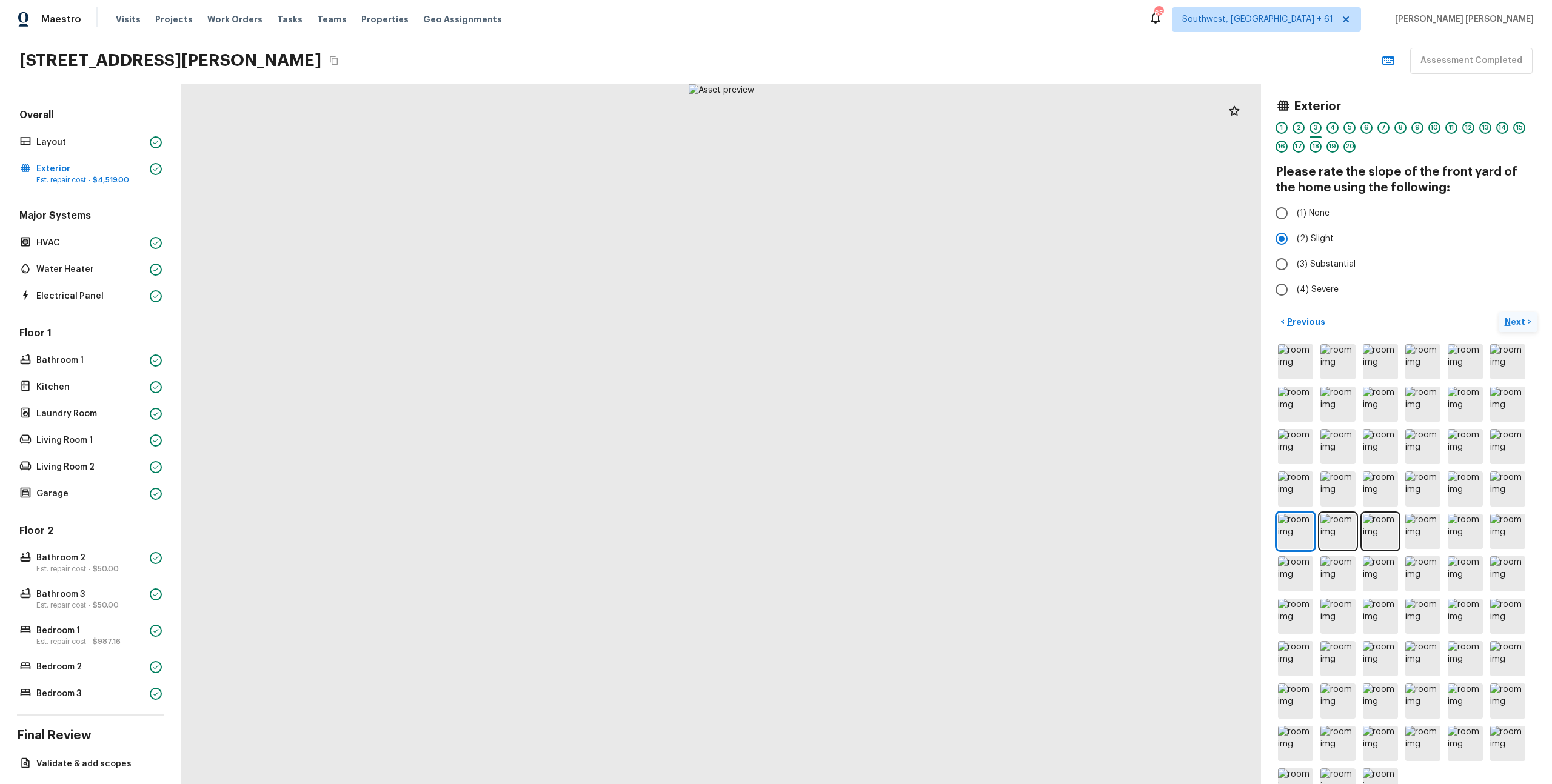
click at [1513, 322] on p "Next" at bounding box center [1517, 322] width 23 height 12
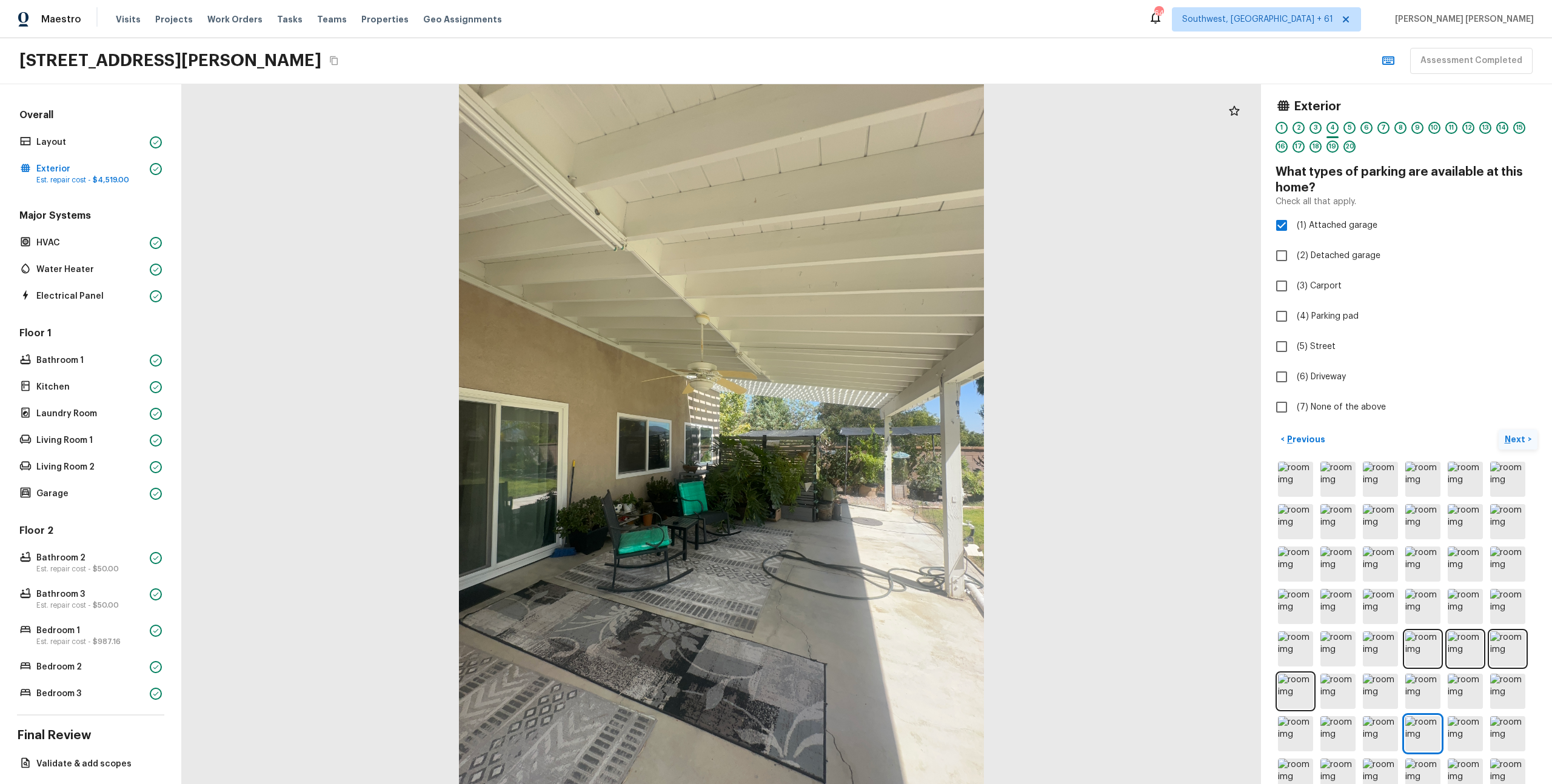
click at [1522, 436] on p "Next" at bounding box center [1517, 439] width 23 height 12
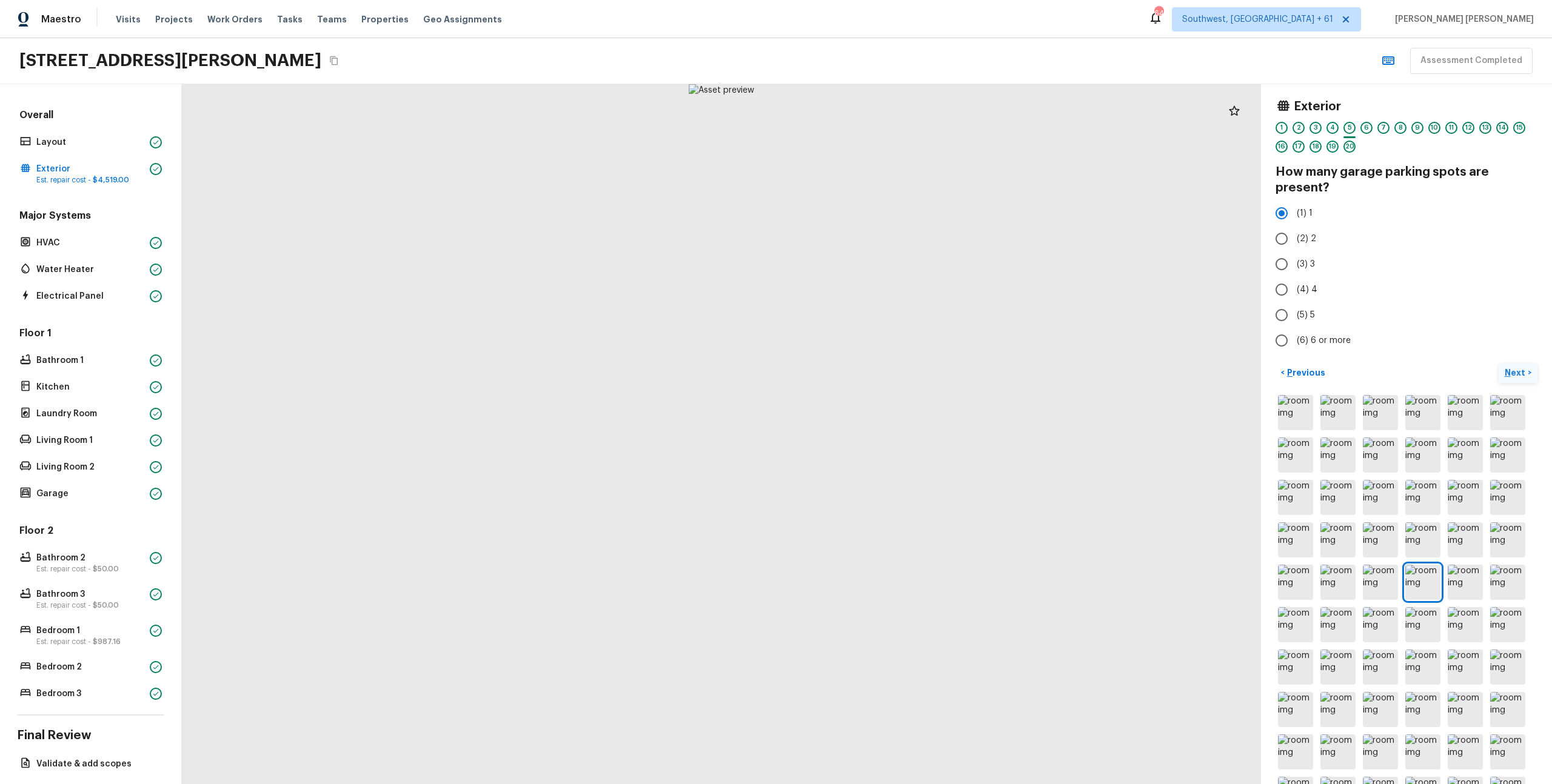
click at [1522, 436] on div at bounding box center [1407, 624] width 262 height 464
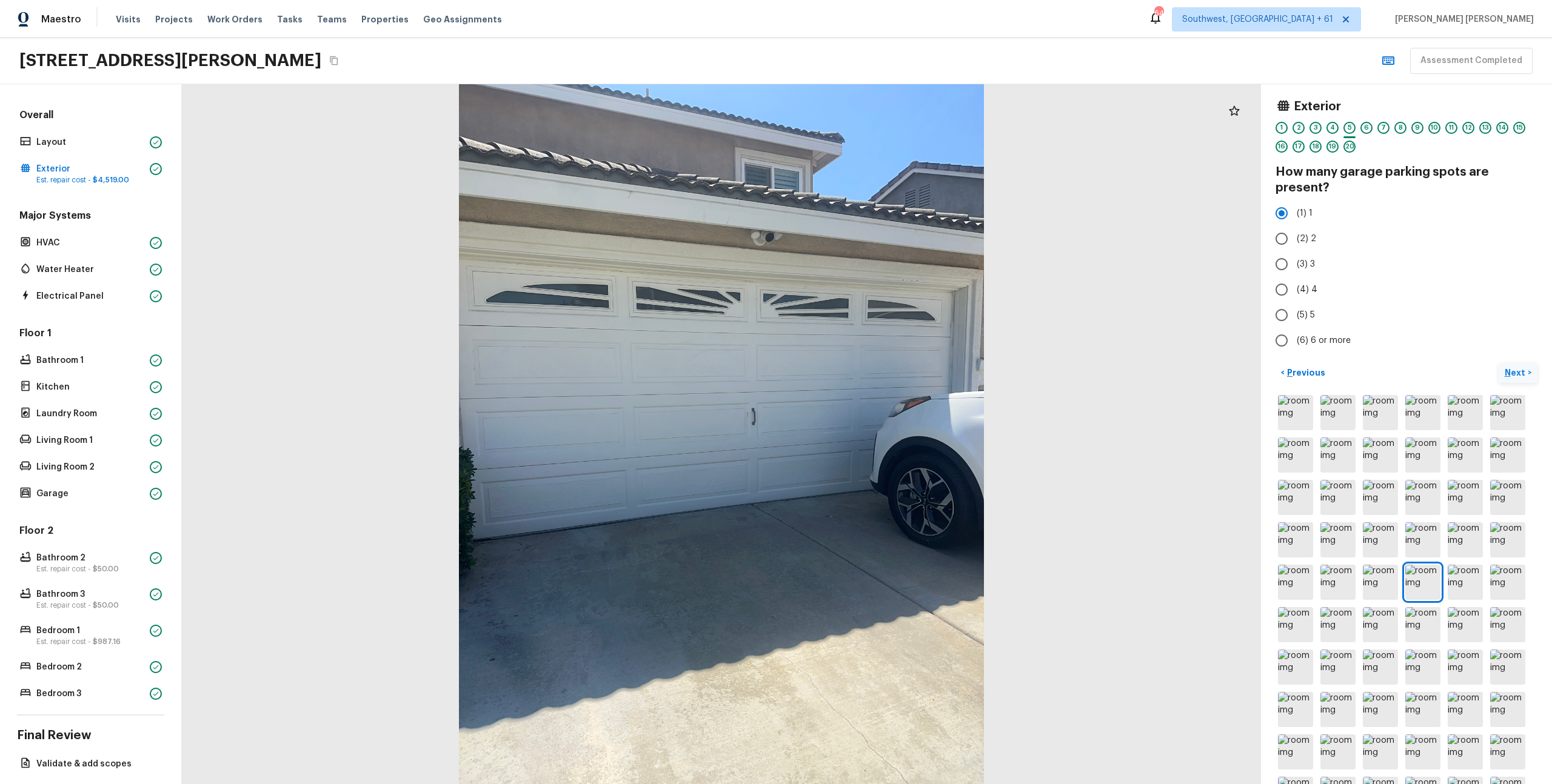
click at [1519, 374] on p "Next" at bounding box center [1517, 372] width 23 height 12
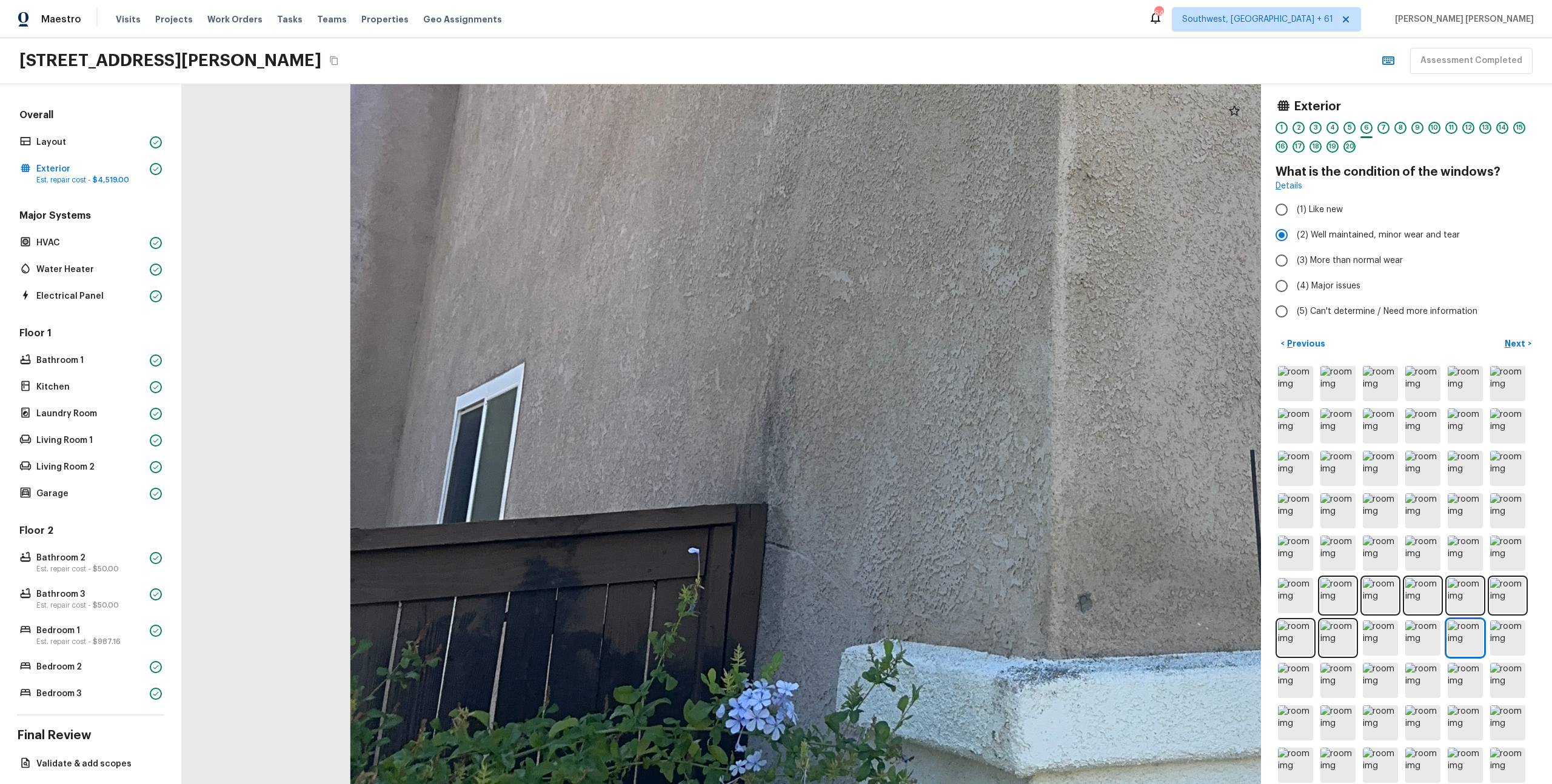
drag, startPoint x: 793, startPoint y: 662, endPoint x: 751, endPoint y: 579, distance: 93.0
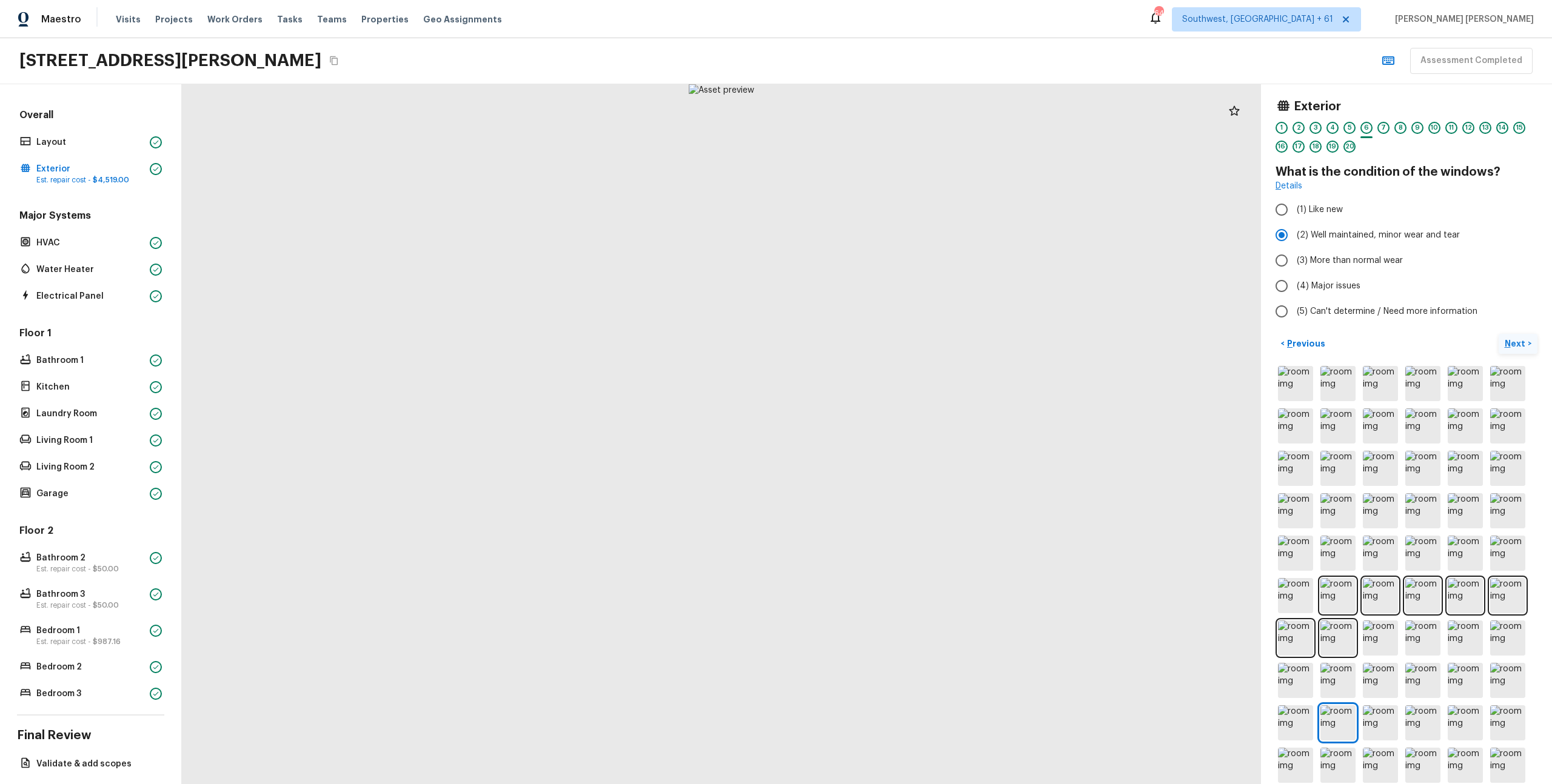
click at [1512, 337] on button "Next >" at bounding box center [1518, 344] width 39 height 20
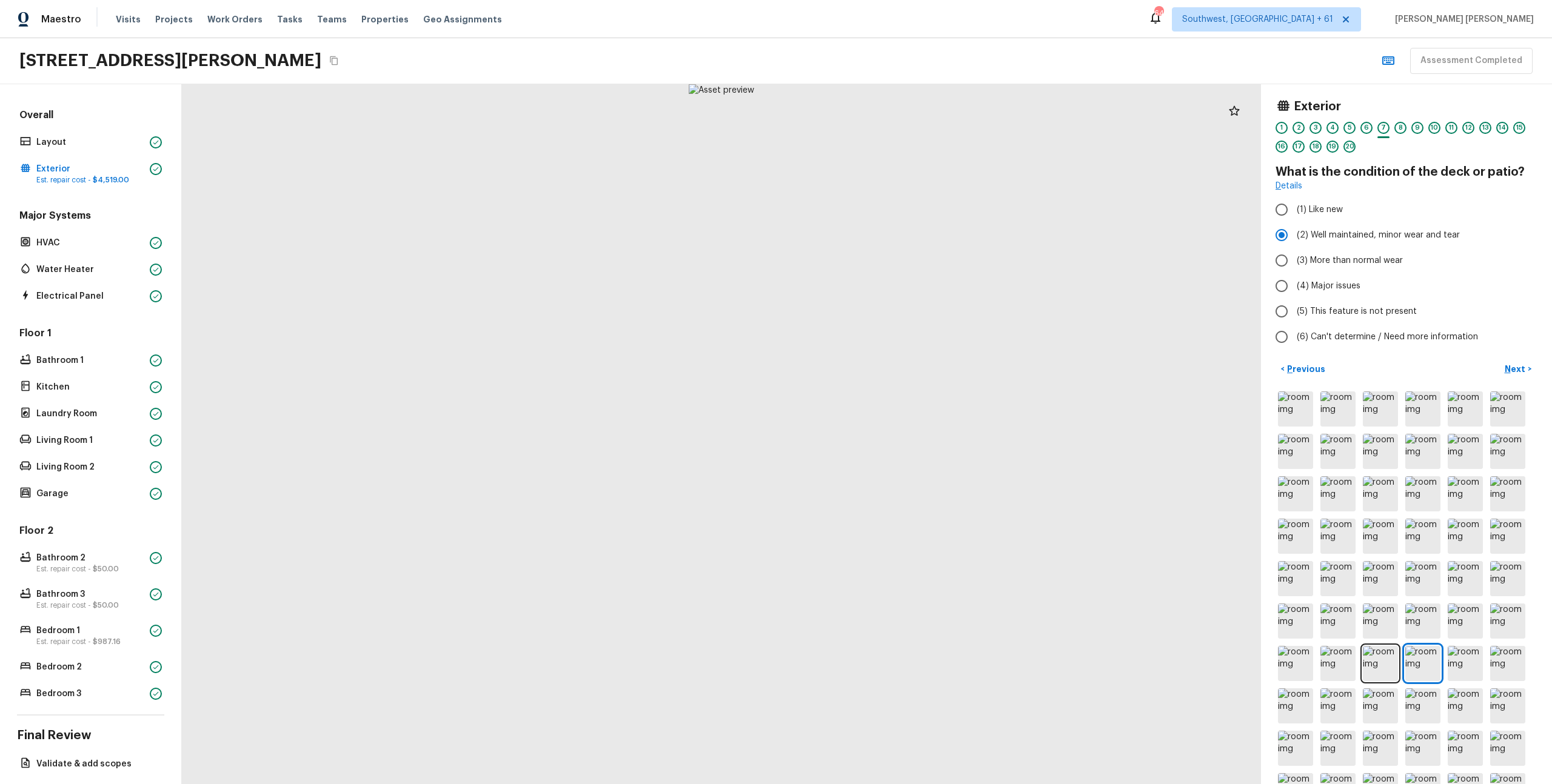
click at [1414, 91] on div "Exterior 1 2 3 4 5 6 7 8 9 10 11 12 13 14 15 16 17 18 19 20 What is the conditi…" at bounding box center [1406, 434] width 291 height 700
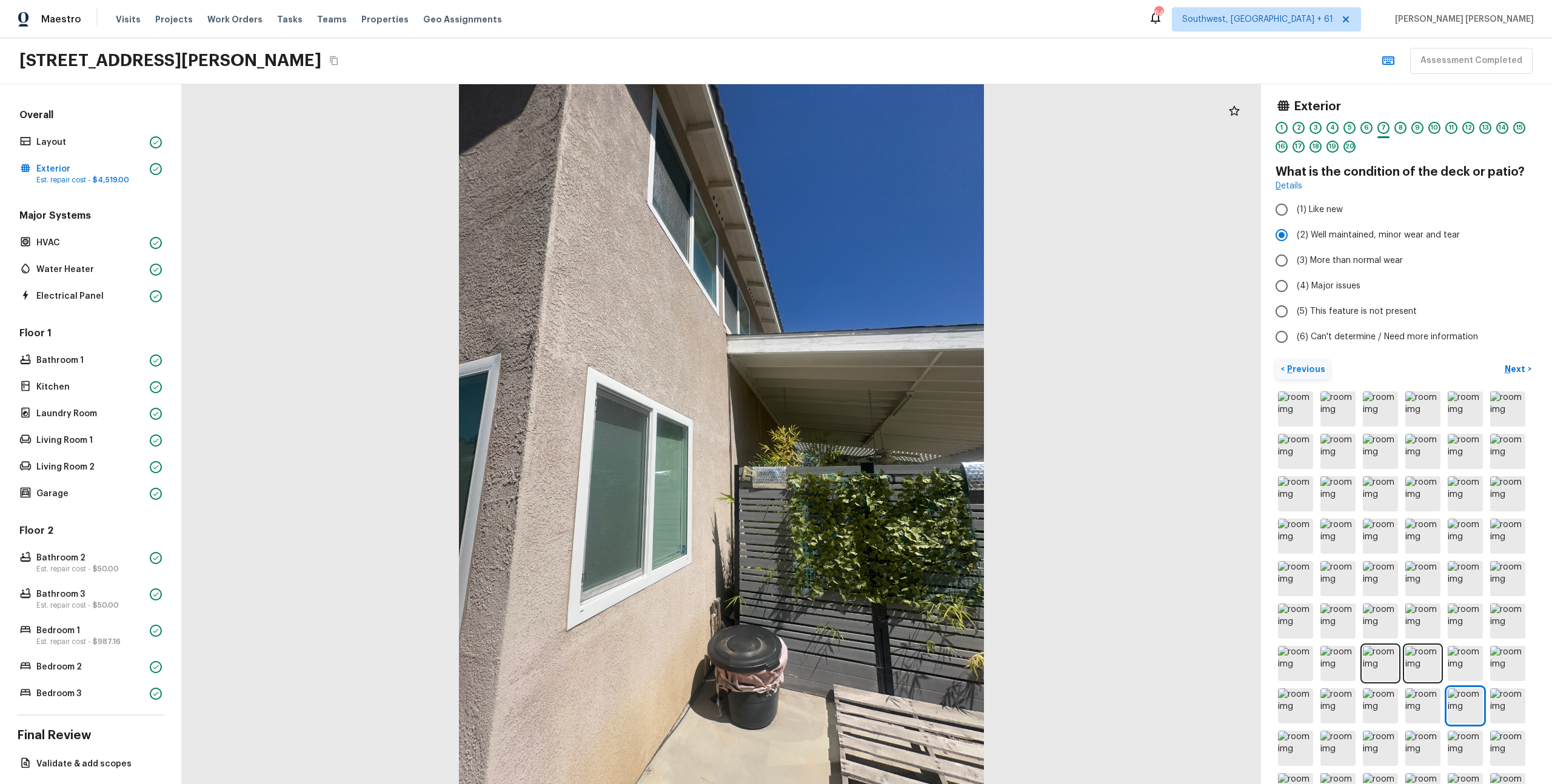
click at [1306, 366] on p "Previous" at bounding box center [1304, 369] width 41 height 12
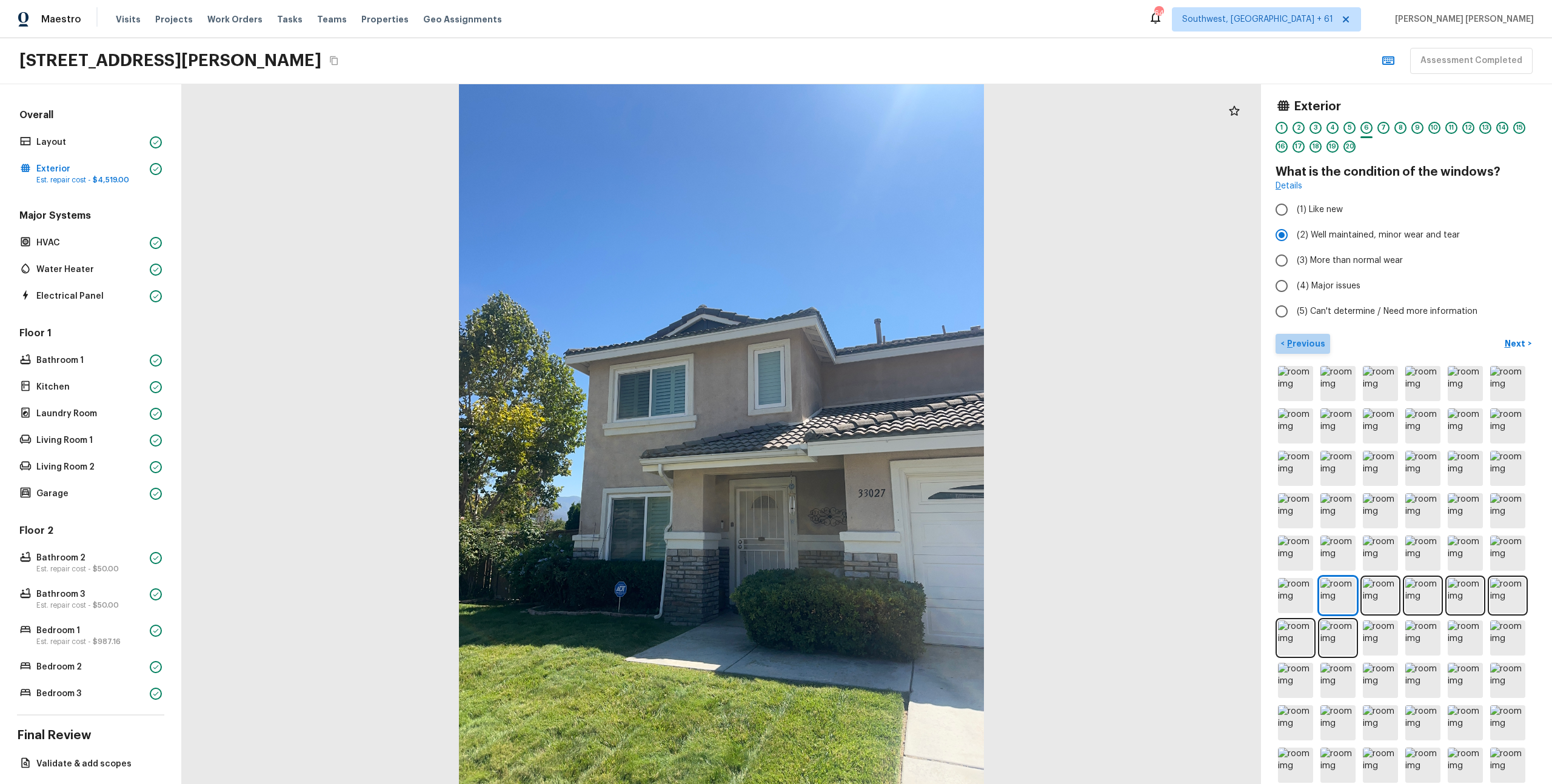
click at [1310, 344] on p "Previous" at bounding box center [1304, 343] width 41 height 12
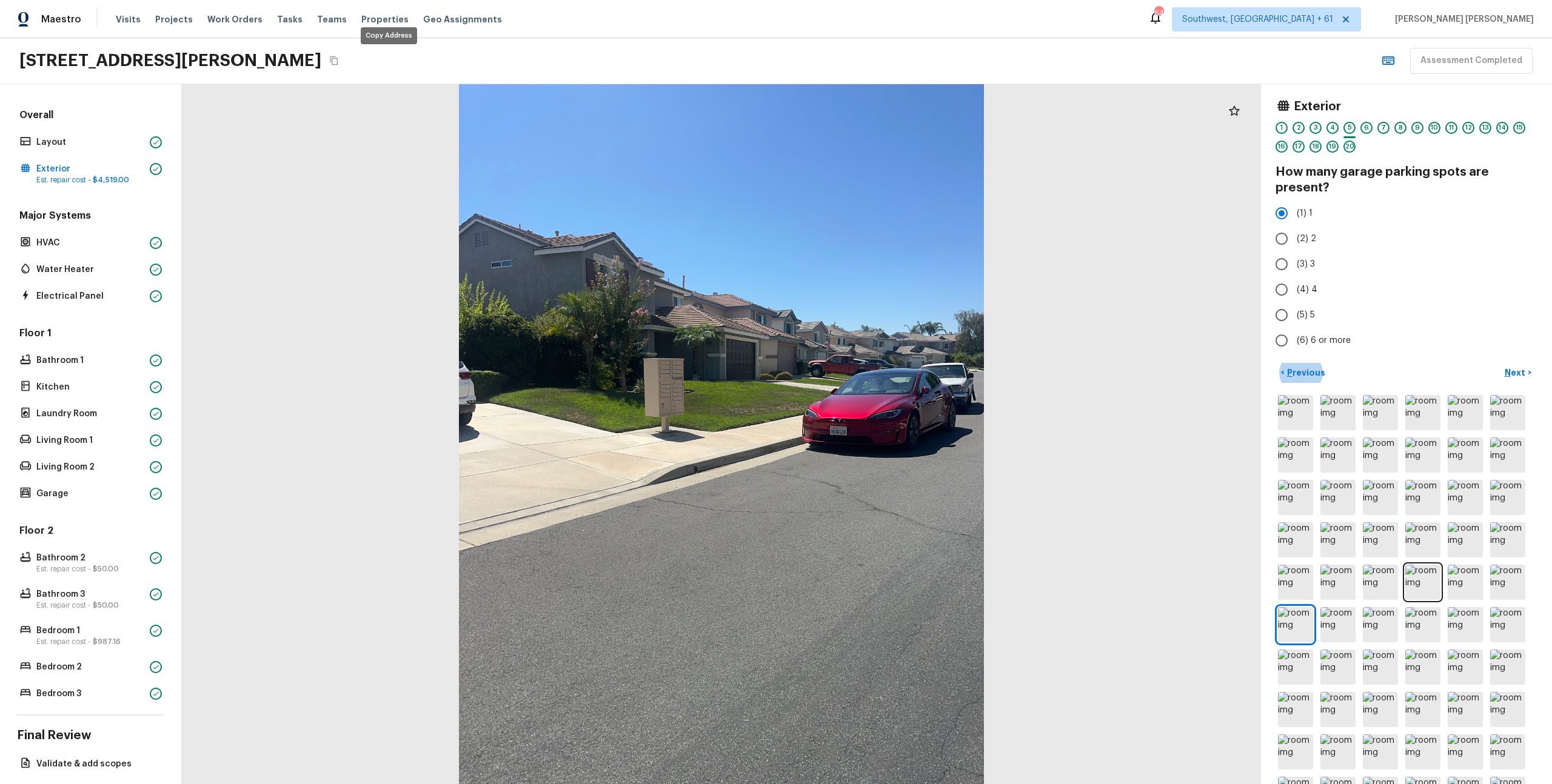
click at [342, 66] on button "Copy Address" at bounding box center [333, 60] width 16 height 16
click at [1529, 363] on div "< Previous Next >" at bounding box center [1407, 373] width 262 height 20
click at [1525, 367] on p "Next" at bounding box center [1517, 372] width 23 height 12
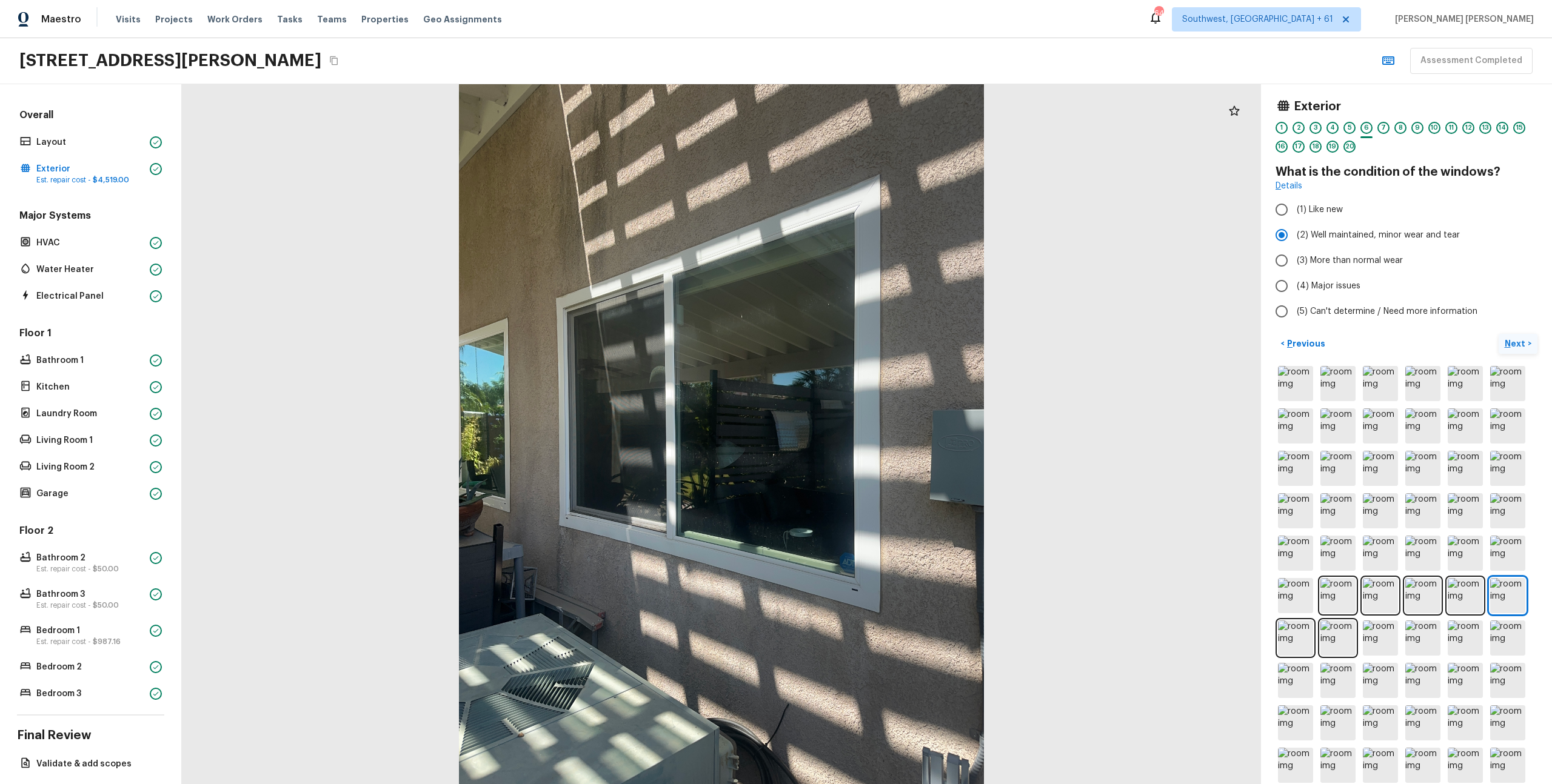
click at [1522, 342] on p "Next" at bounding box center [1517, 343] width 23 height 12
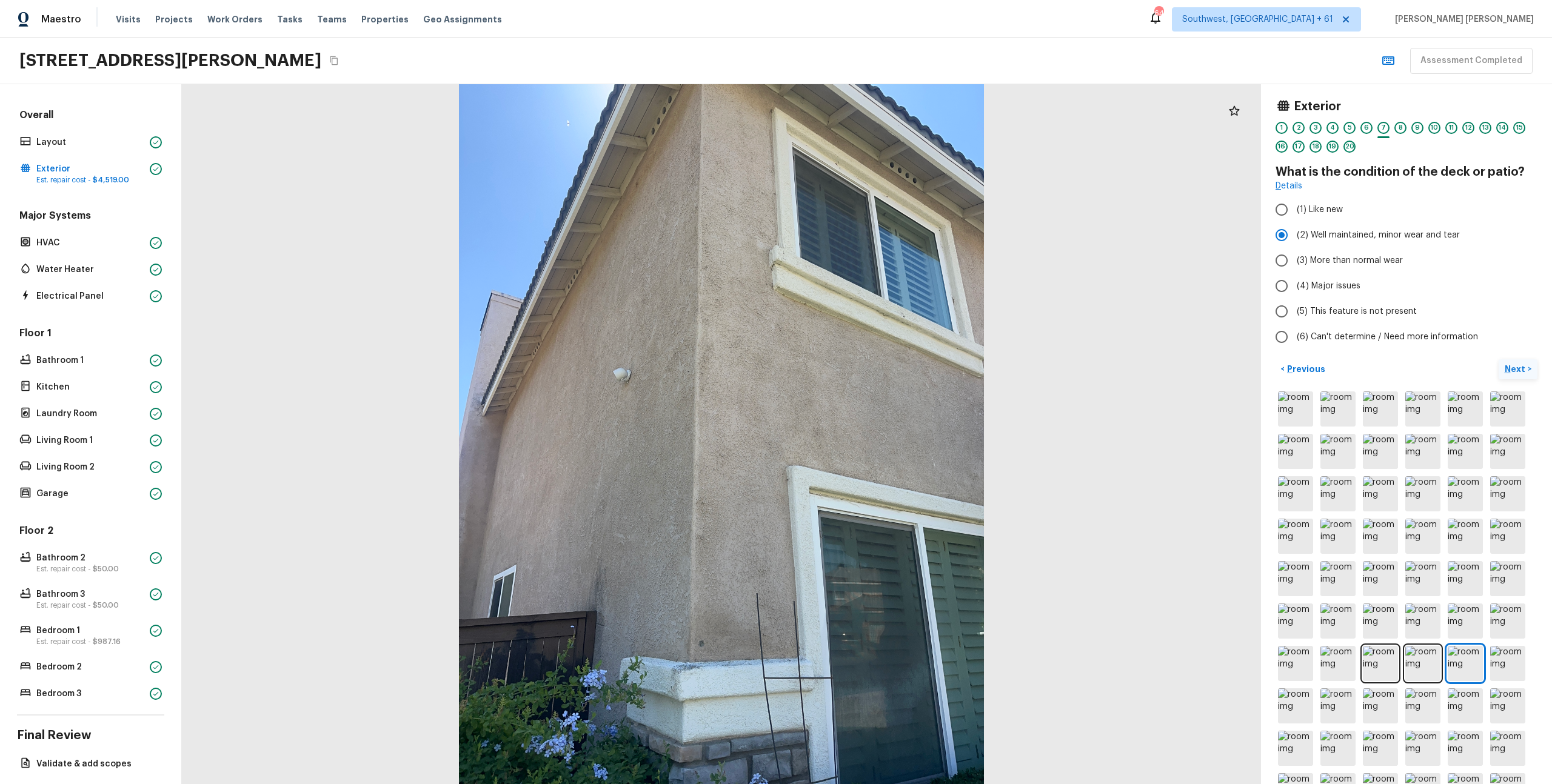
click at [1516, 362] on button "Next >" at bounding box center [1518, 369] width 39 height 20
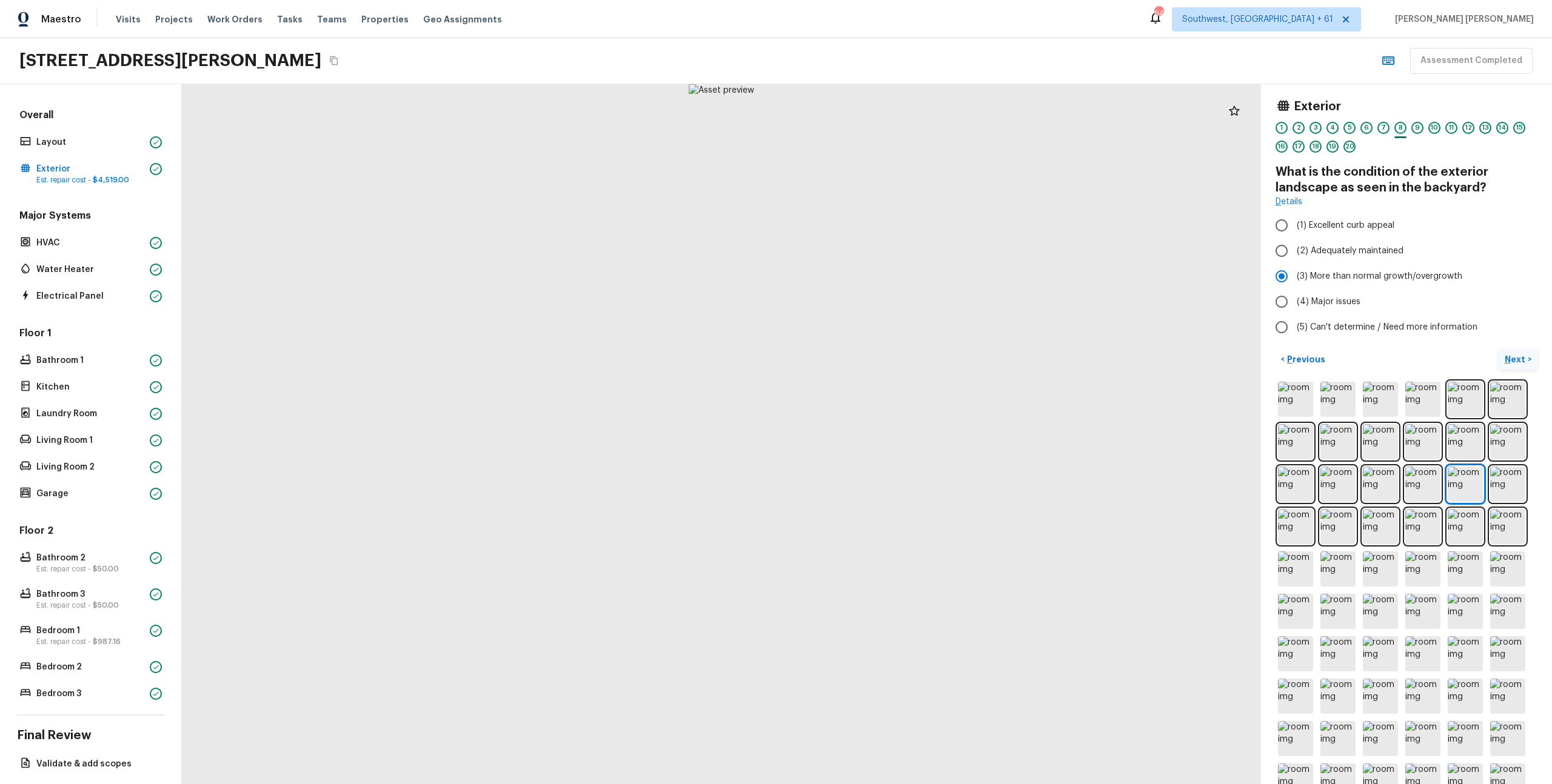
click at [1516, 362] on p "Next" at bounding box center [1517, 359] width 23 height 12
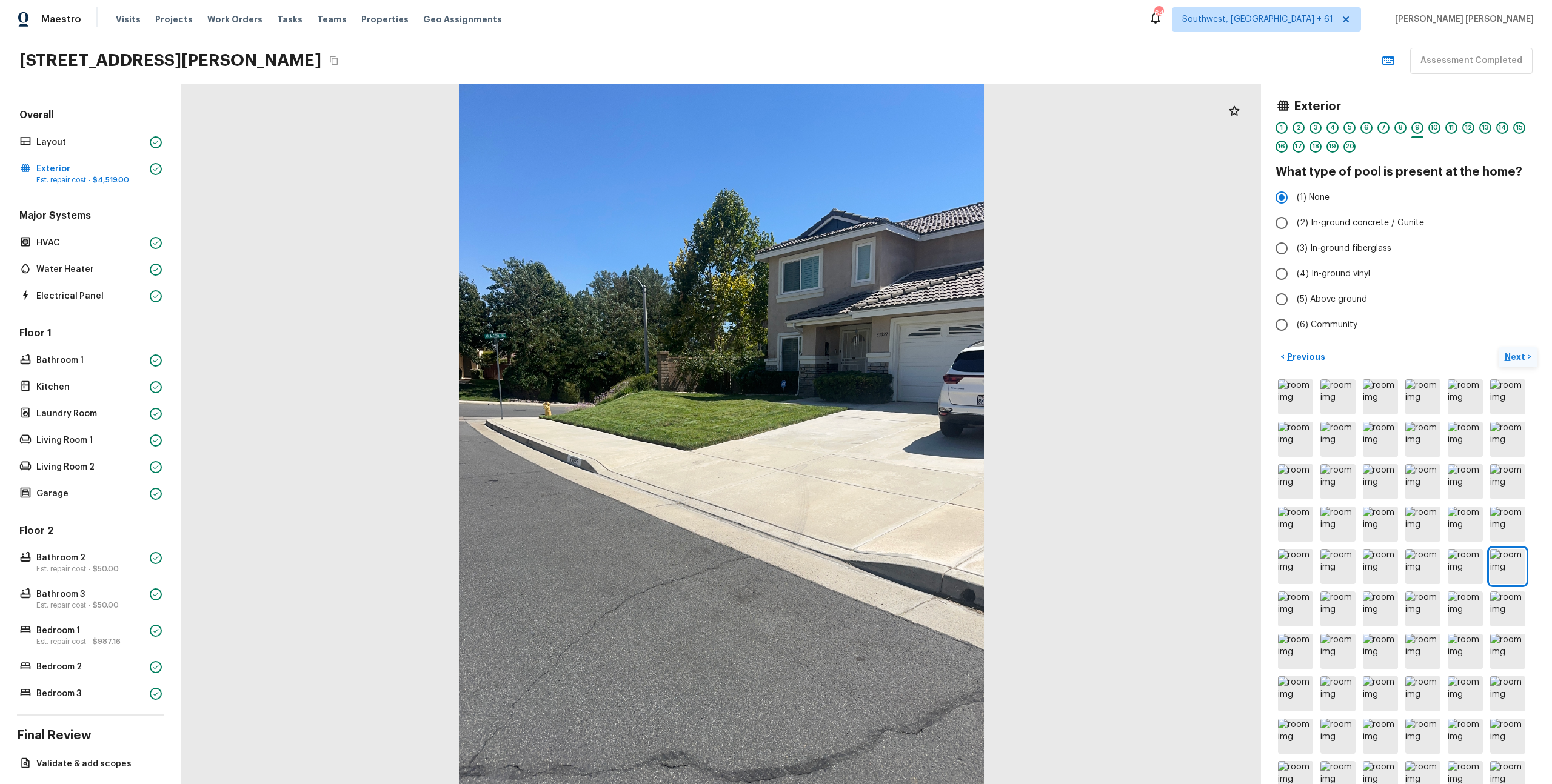
click at [1518, 360] on p "Next" at bounding box center [1517, 357] width 23 height 12
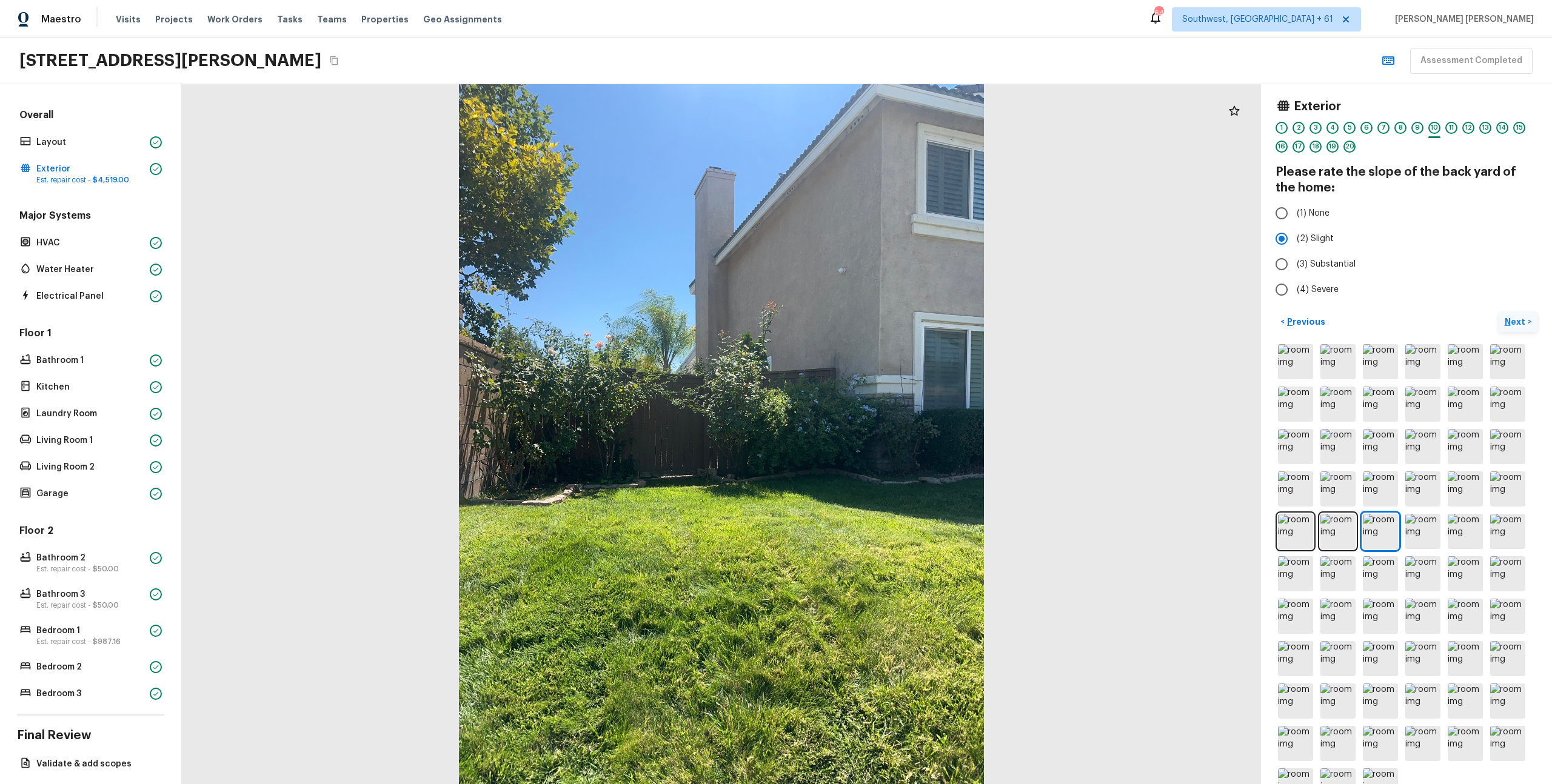
click at [1513, 328] on button "Next >" at bounding box center [1518, 322] width 39 height 20
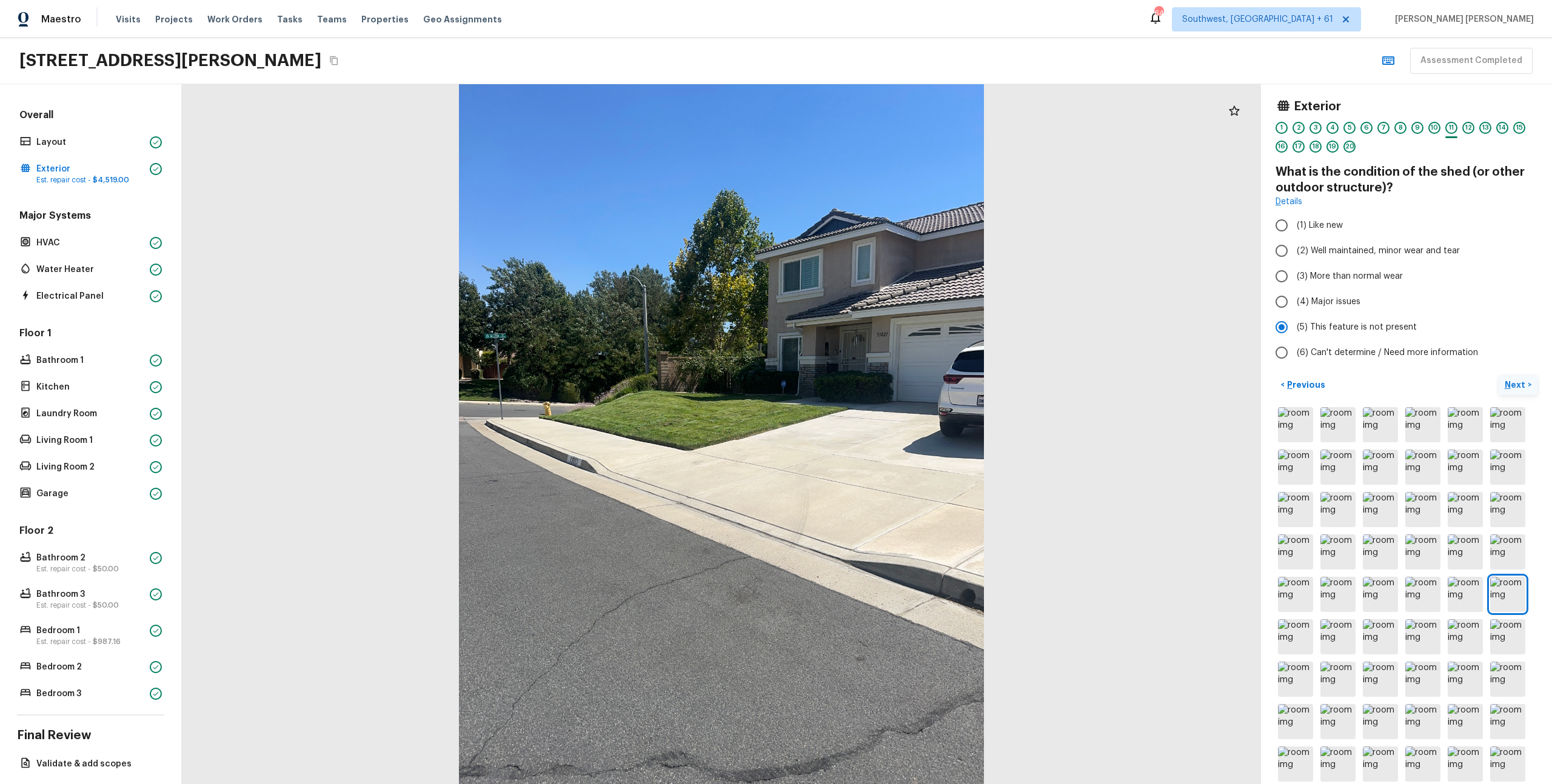
click at [1507, 387] on p "Next" at bounding box center [1517, 385] width 23 height 12
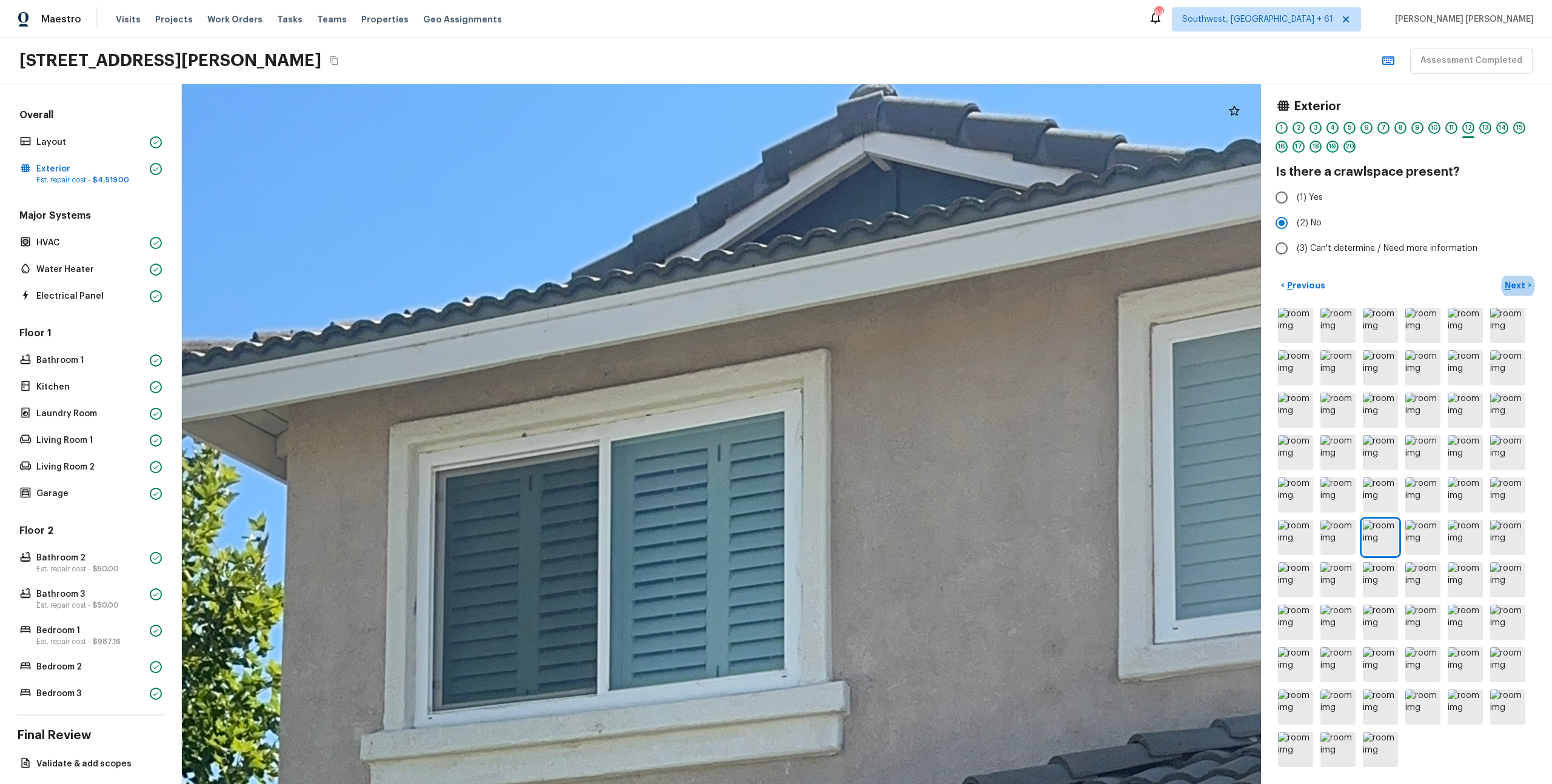
drag, startPoint x: 805, startPoint y: 155, endPoint x: 581, endPoint y: 480, distance: 394.7
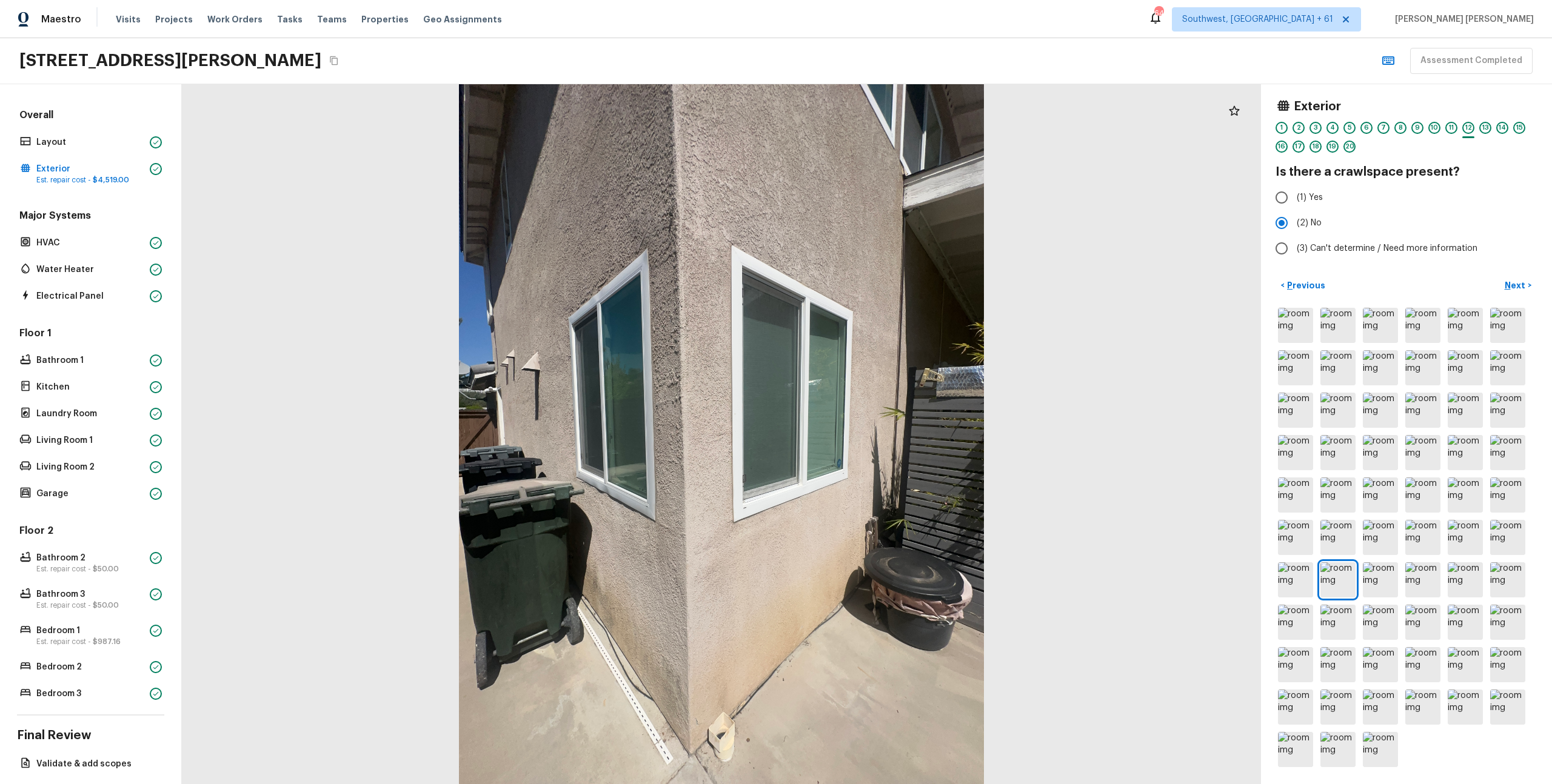
click at [1469, 282] on div "< Previous Next >" at bounding box center [1407, 286] width 262 height 20
click at [1529, 286] on button "Next >" at bounding box center [1518, 286] width 39 height 20
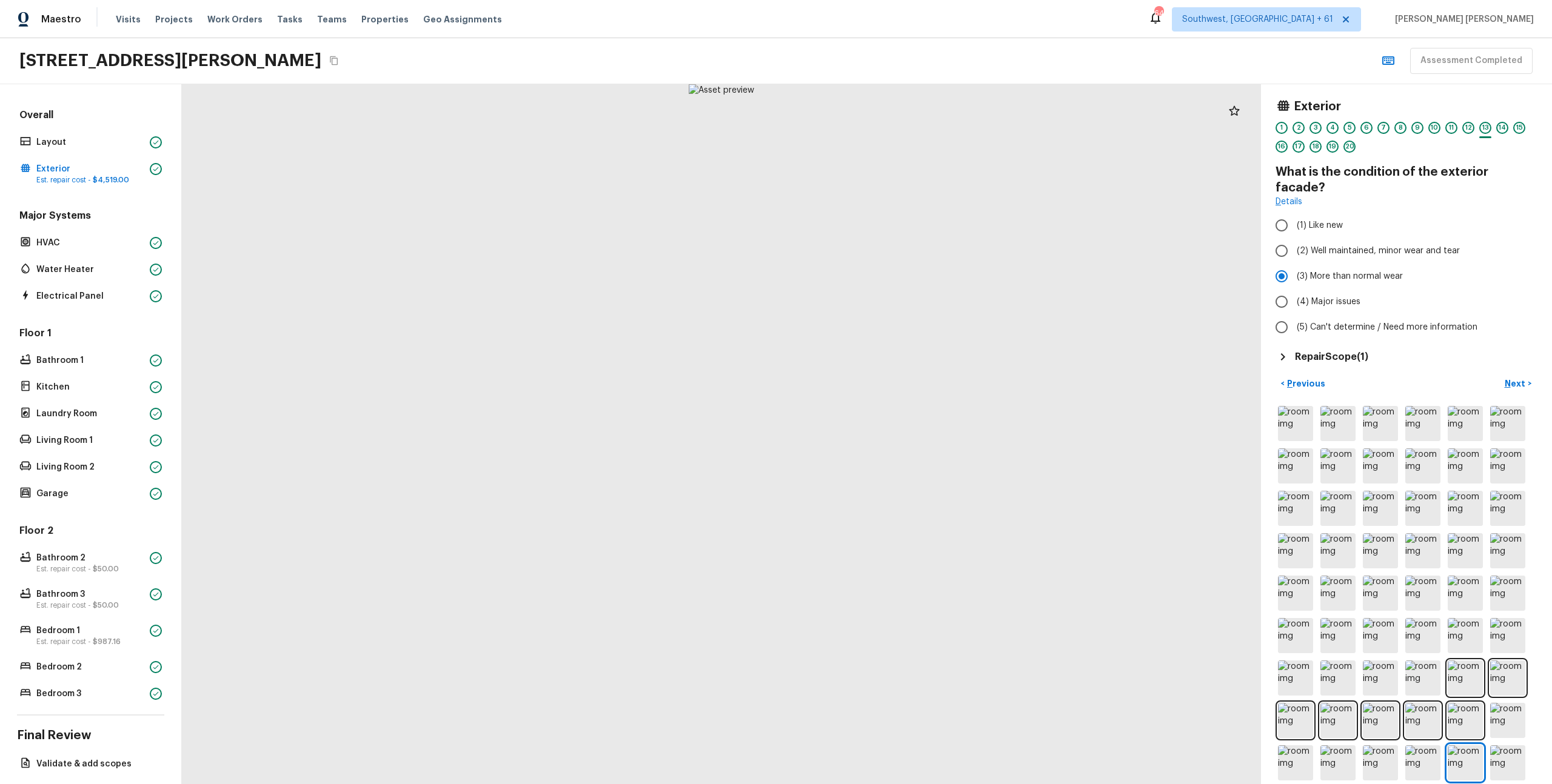
click at [1333, 349] on div "Exterior 1 2 3 4 5 6 7 8 9 10 11 12 13 14 15 16 17 18 19 20 What is the conditi…" at bounding box center [1406, 434] width 291 height 700
click at [1352, 350] on h5 "Repair Scope ( 1 )" at bounding box center [1332, 357] width 73 height 13
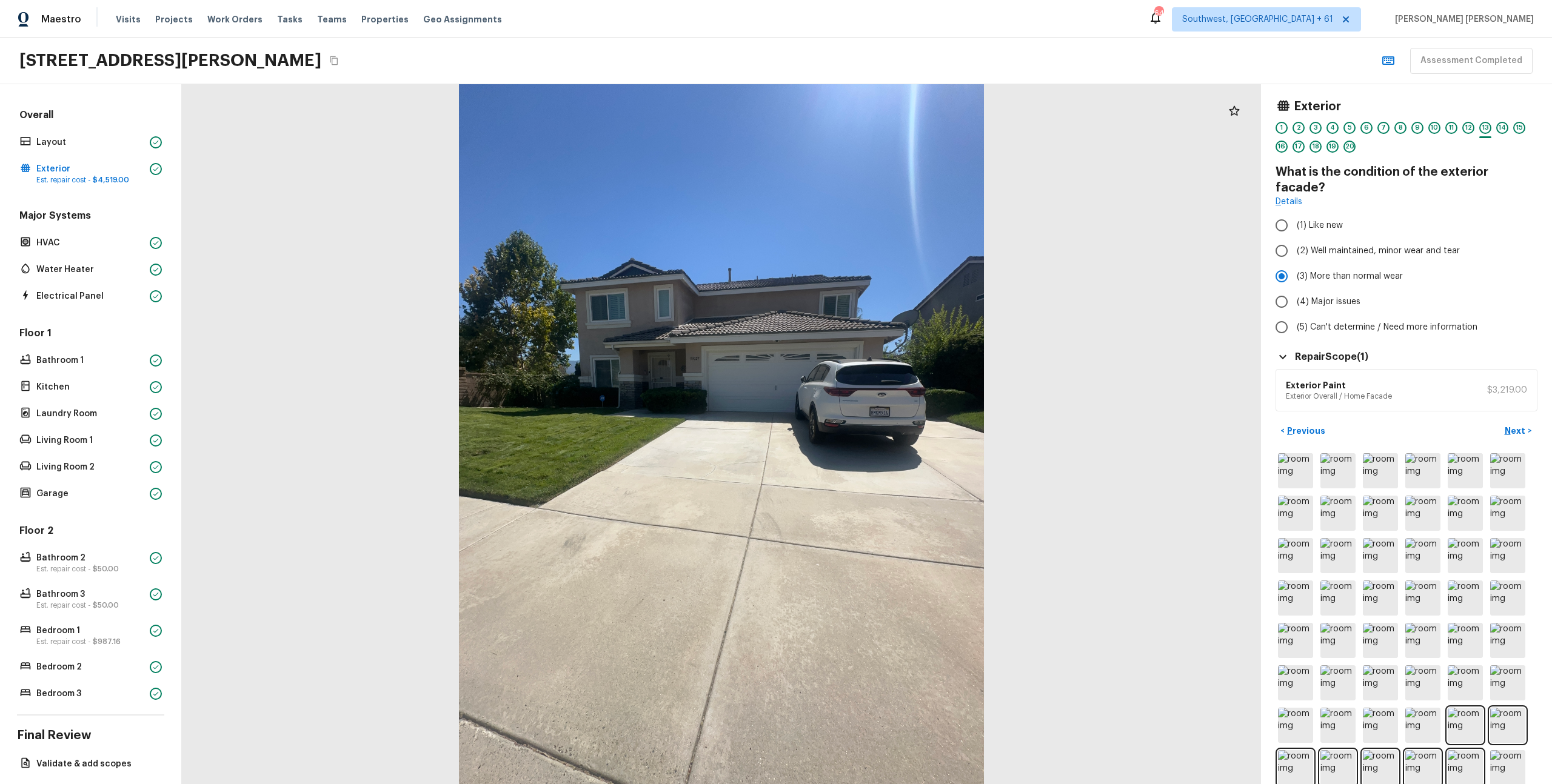
click at [1404, 164] on h4 "What is the condition of the exterior facade?" at bounding box center [1407, 180] width 262 height 32
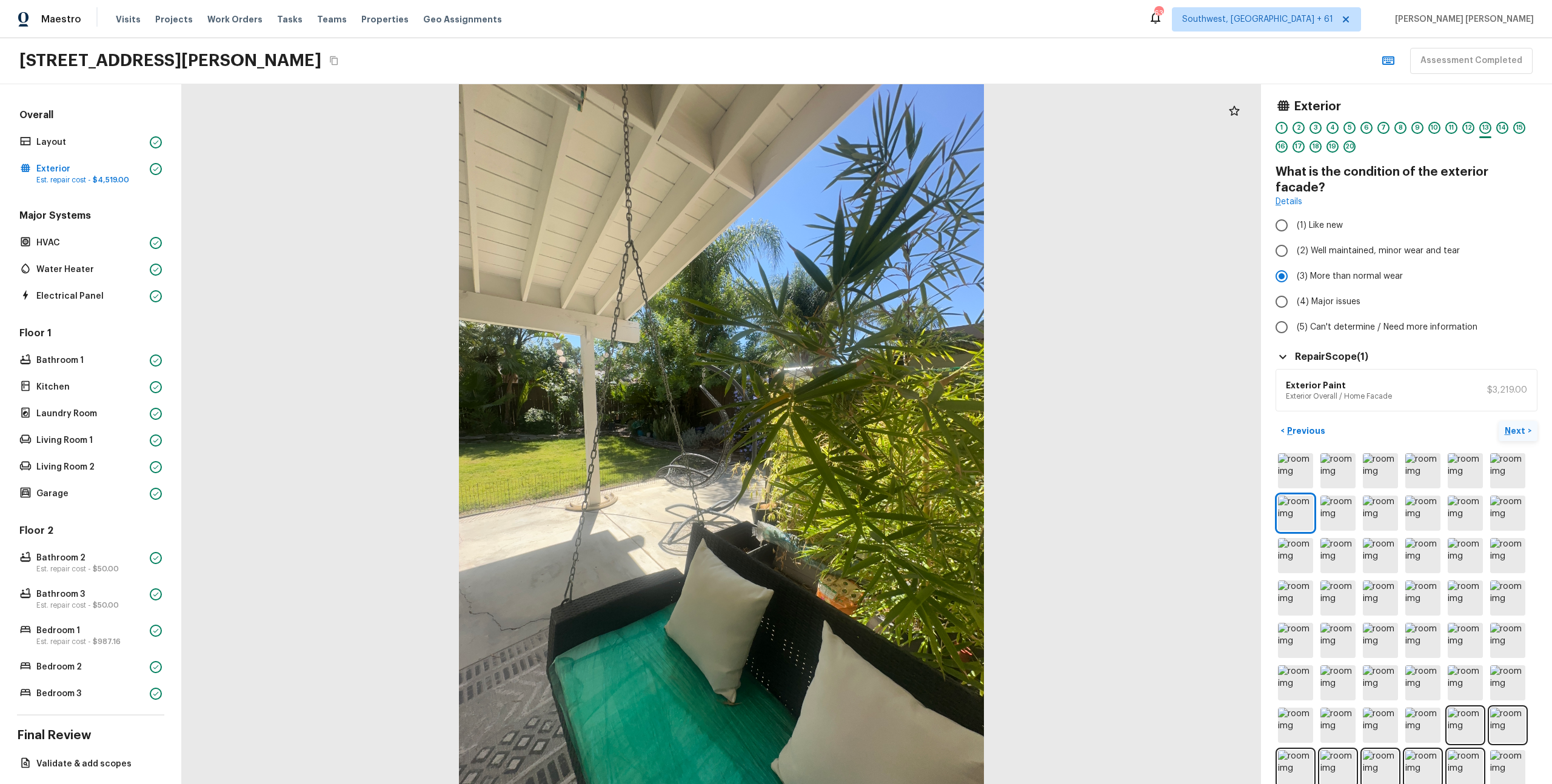
click at [1526, 425] on p "Next" at bounding box center [1517, 431] width 23 height 12
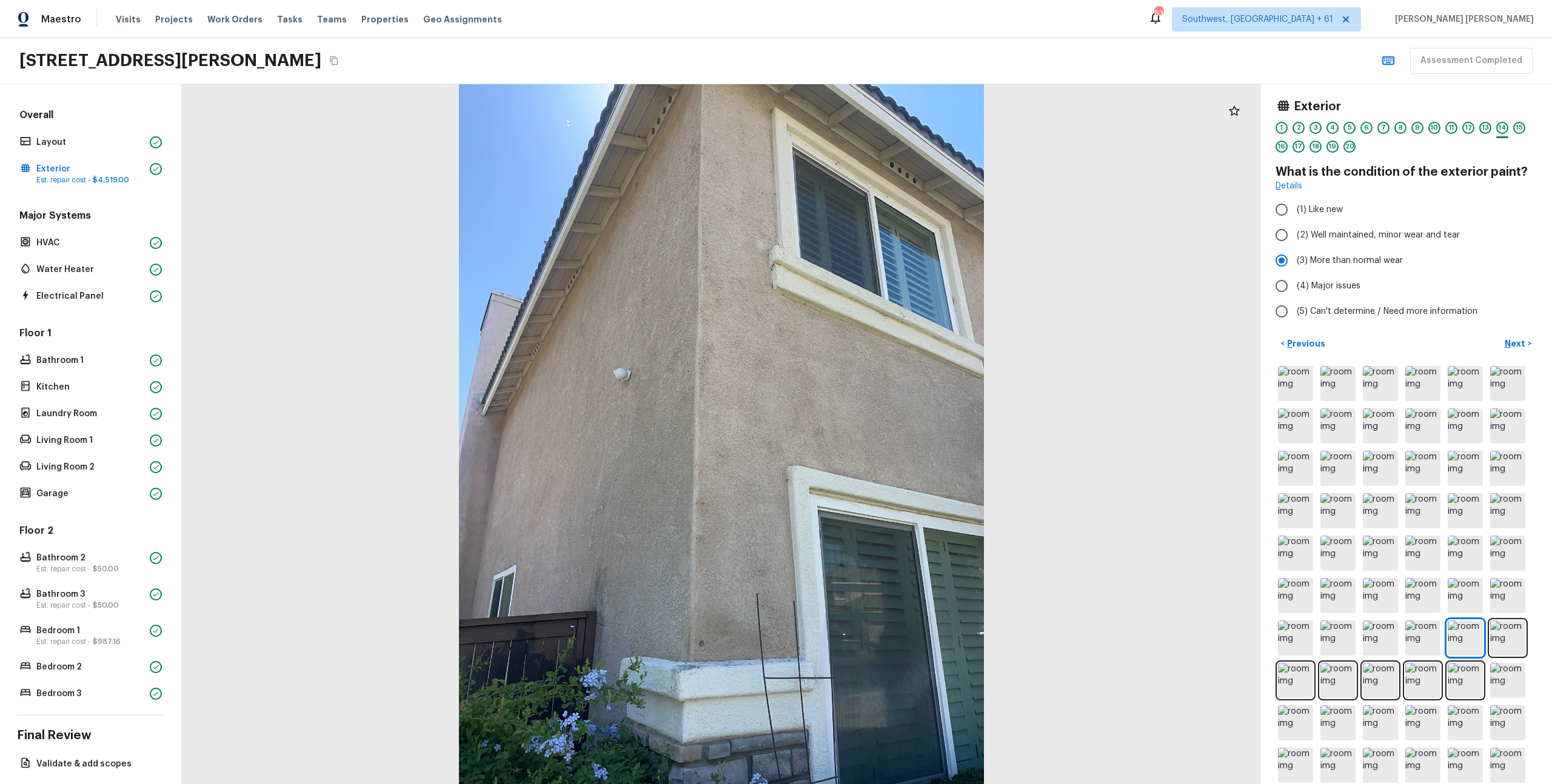
click at [1303, 334] on div "< Previous Next >" at bounding box center [1407, 344] width 262 height 20
click at [1303, 335] on button "< Previous" at bounding box center [1303, 344] width 54 height 20
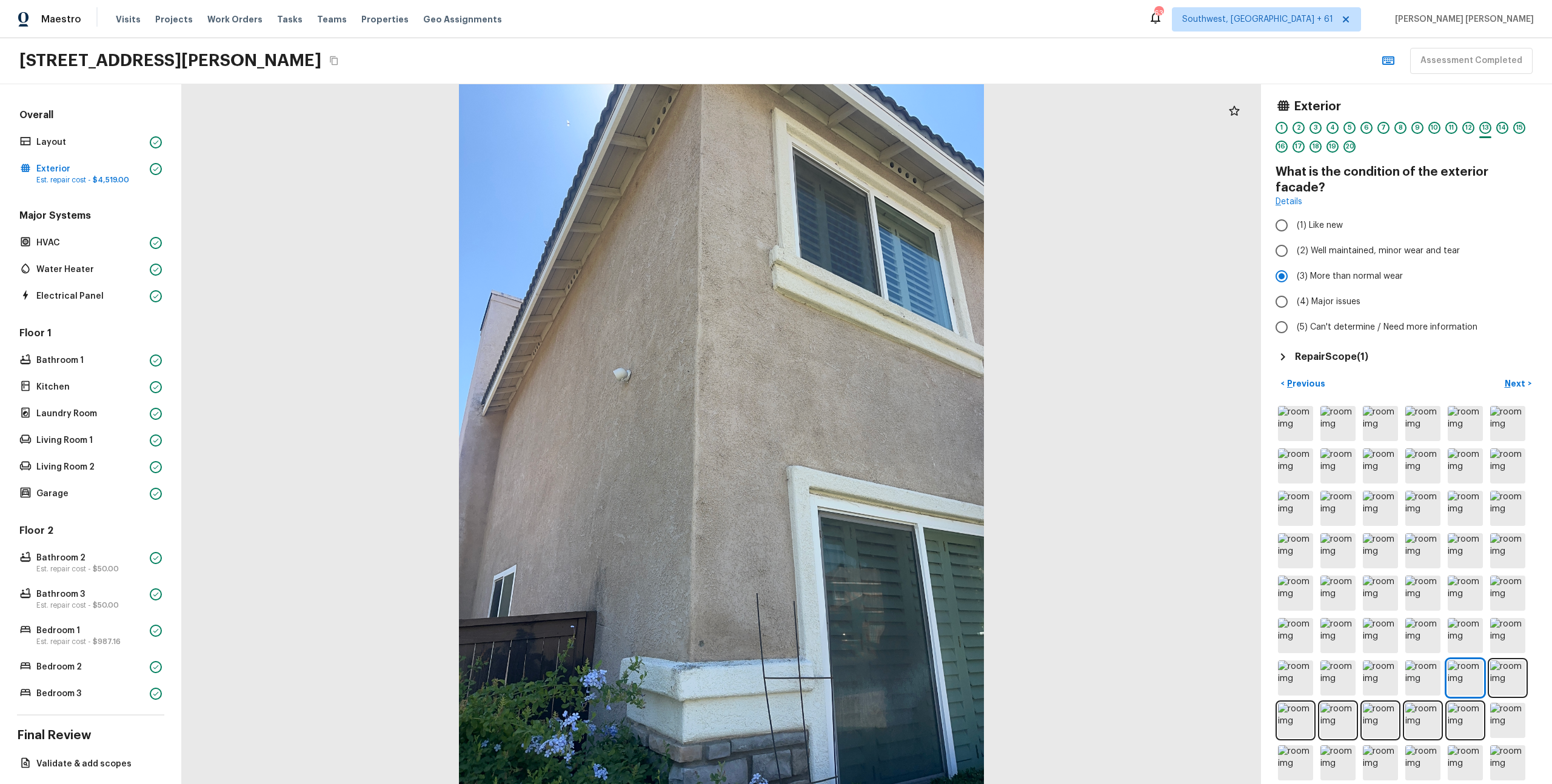
click at [1364, 350] on h5 "Repair Scope ( 1 )" at bounding box center [1332, 357] width 73 height 13
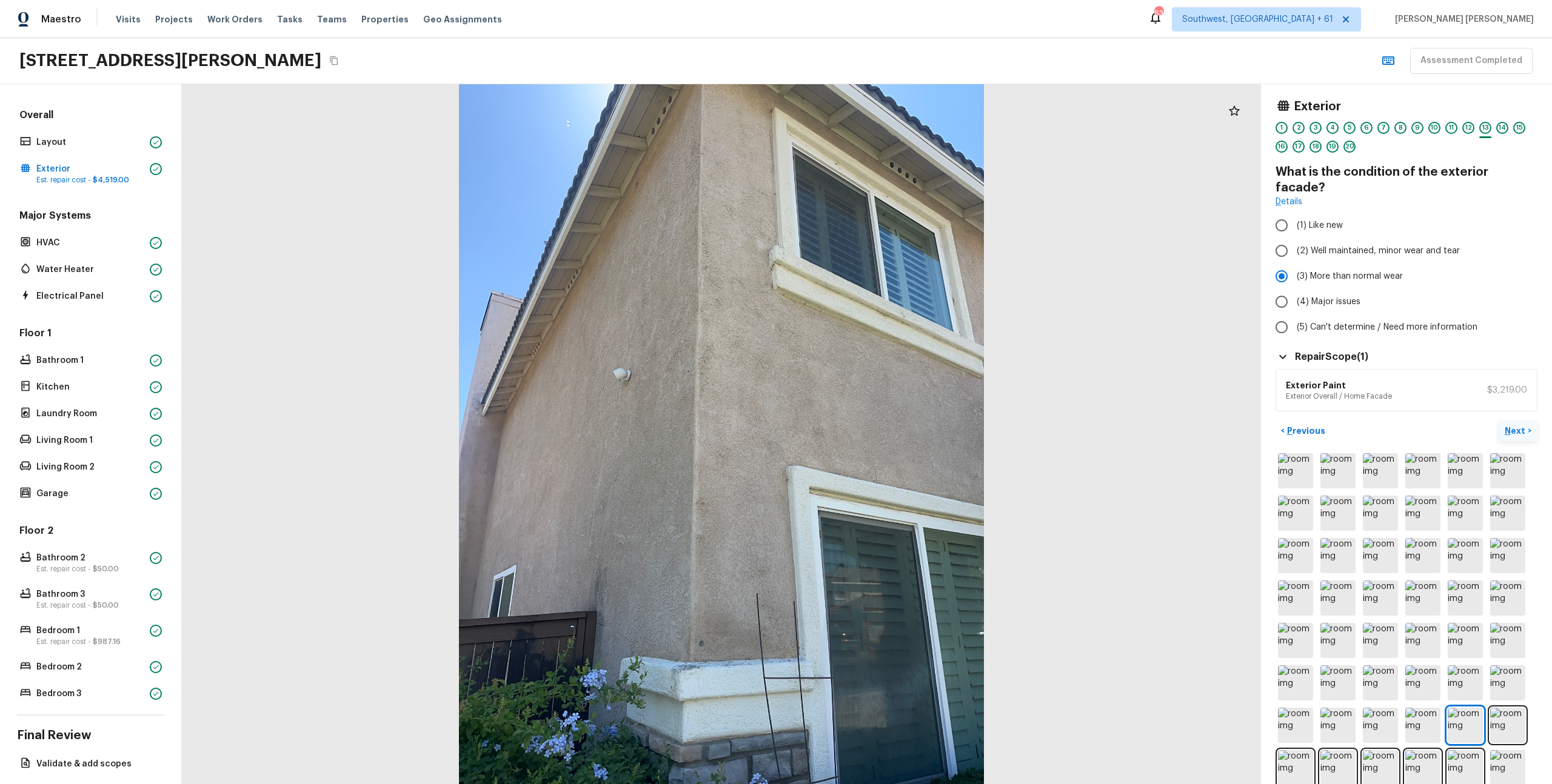
click at [1520, 425] on p "Next" at bounding box center [1517, 431] width 23 height 12
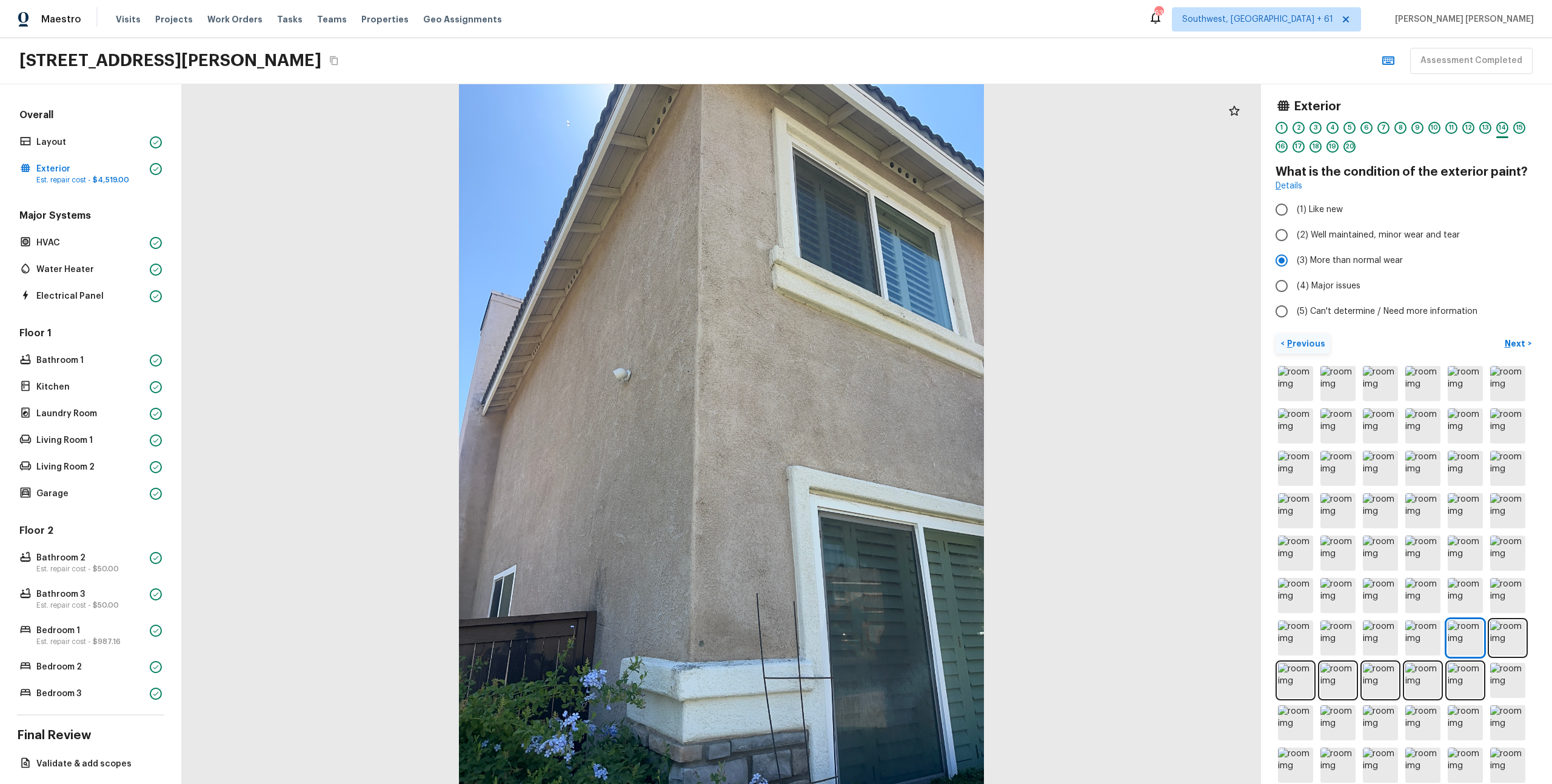
click at [1304, 335] on button "< Previous" at bounding box center [1303, 344] width 54 height 20
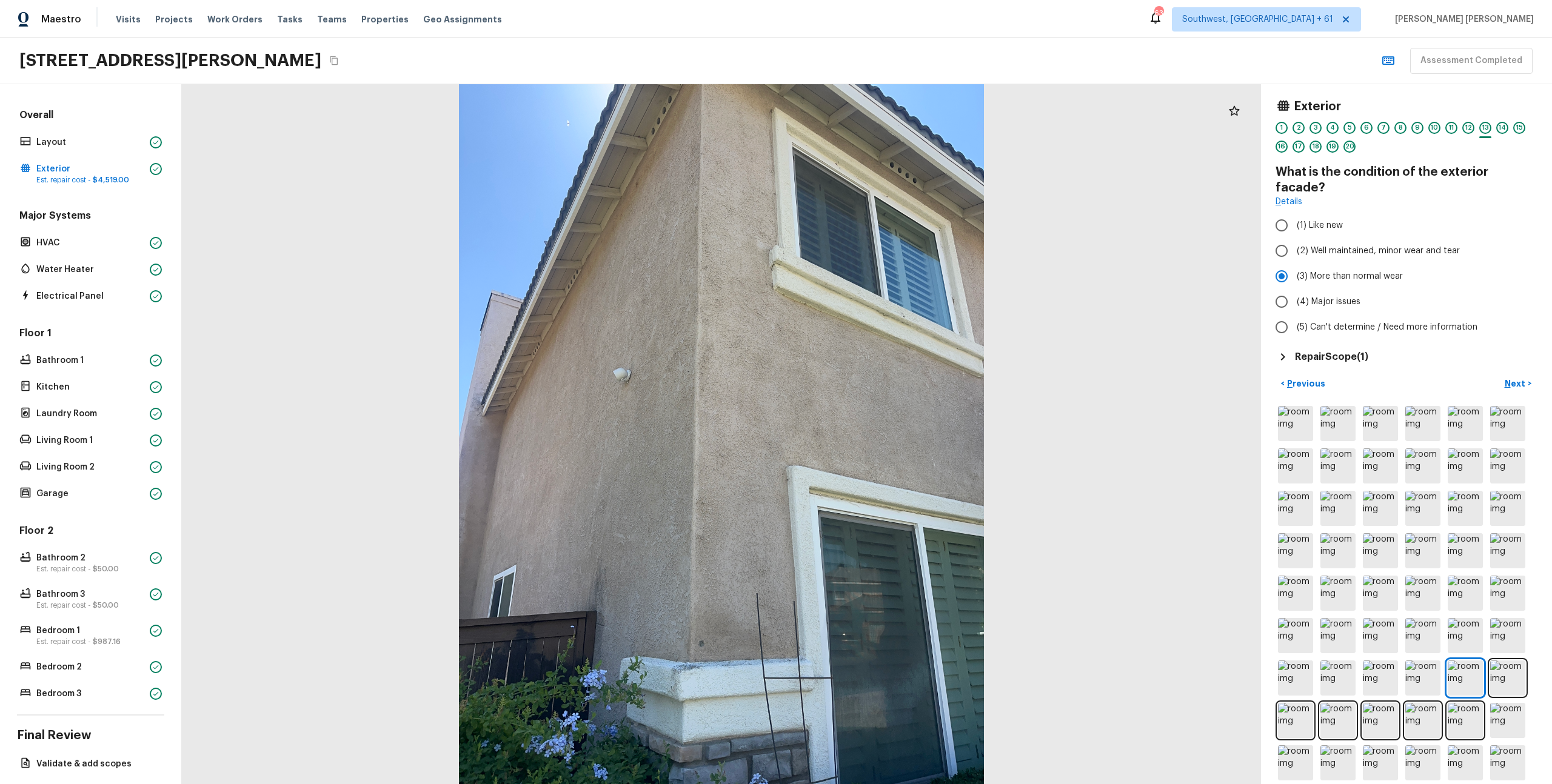
click at [1339, 350] on h5 "Repair Scope ( 1 )" at bounding box center [1332, 357] width 73 height 13
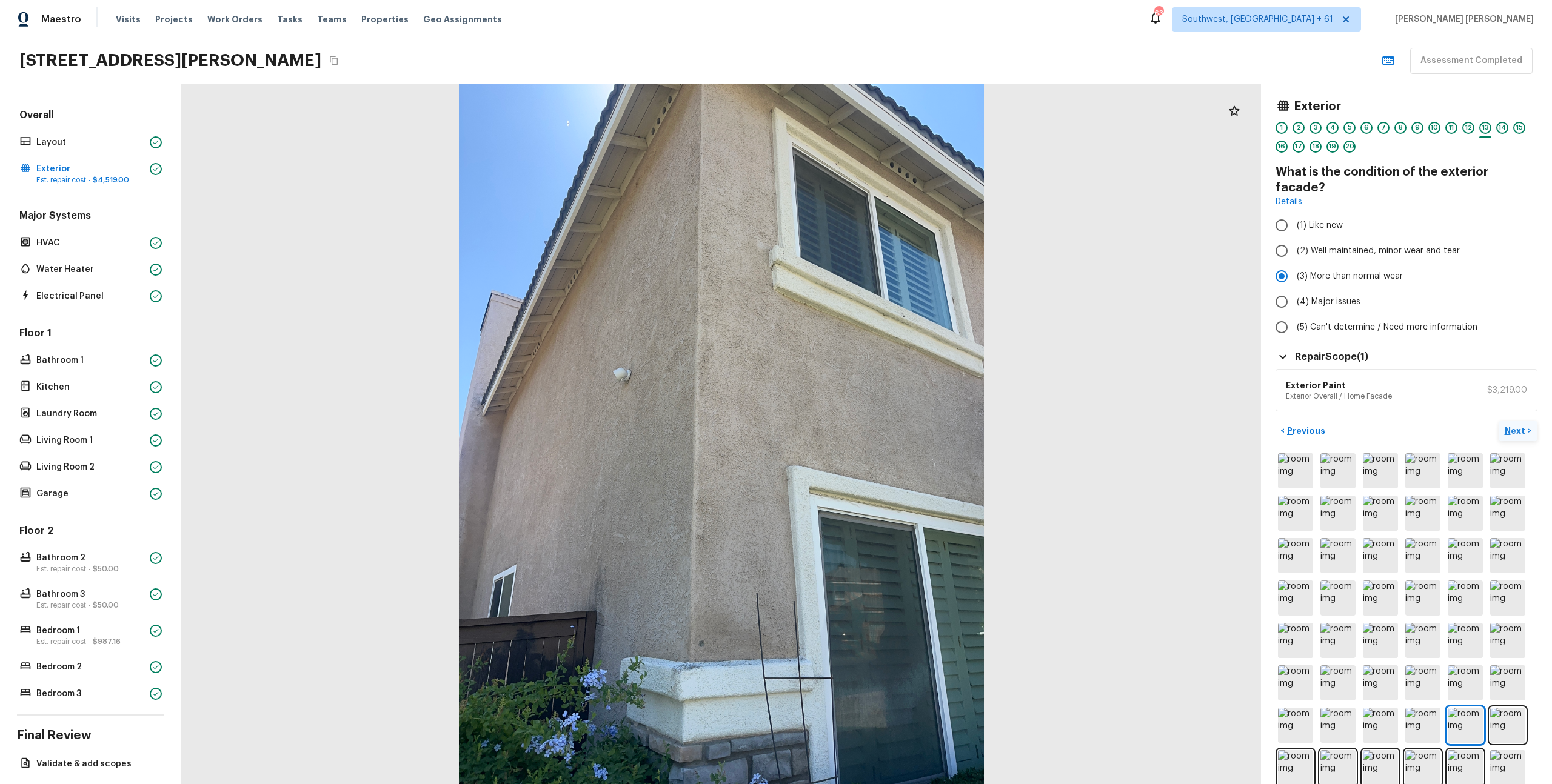
click at [1520, 425] on p "Next" at bounding box center [1517, 431] width 23 height 12
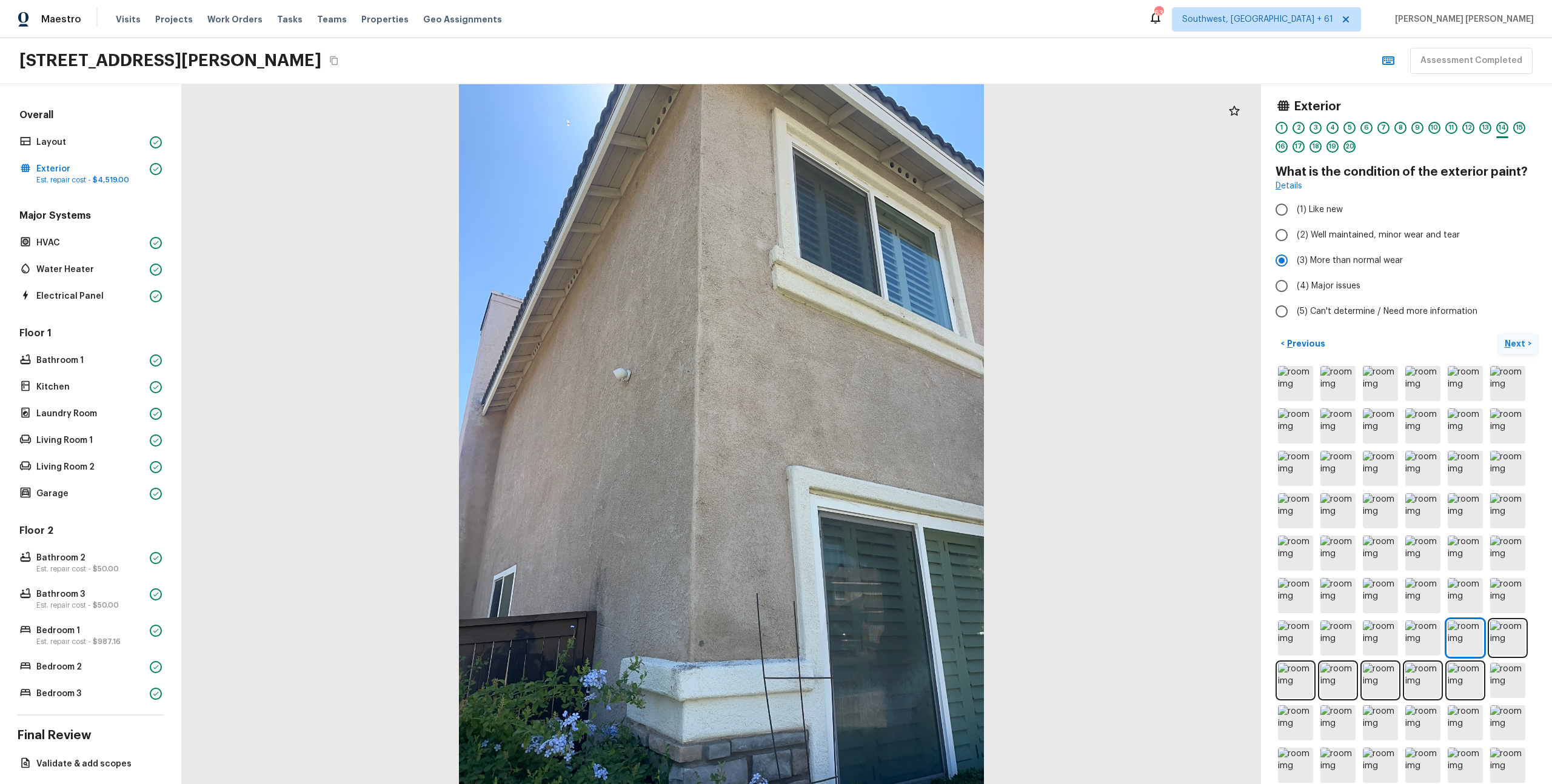
click at [1516, 350] on button "Next >" at bounding box center [1518, 344] width 39 height 20
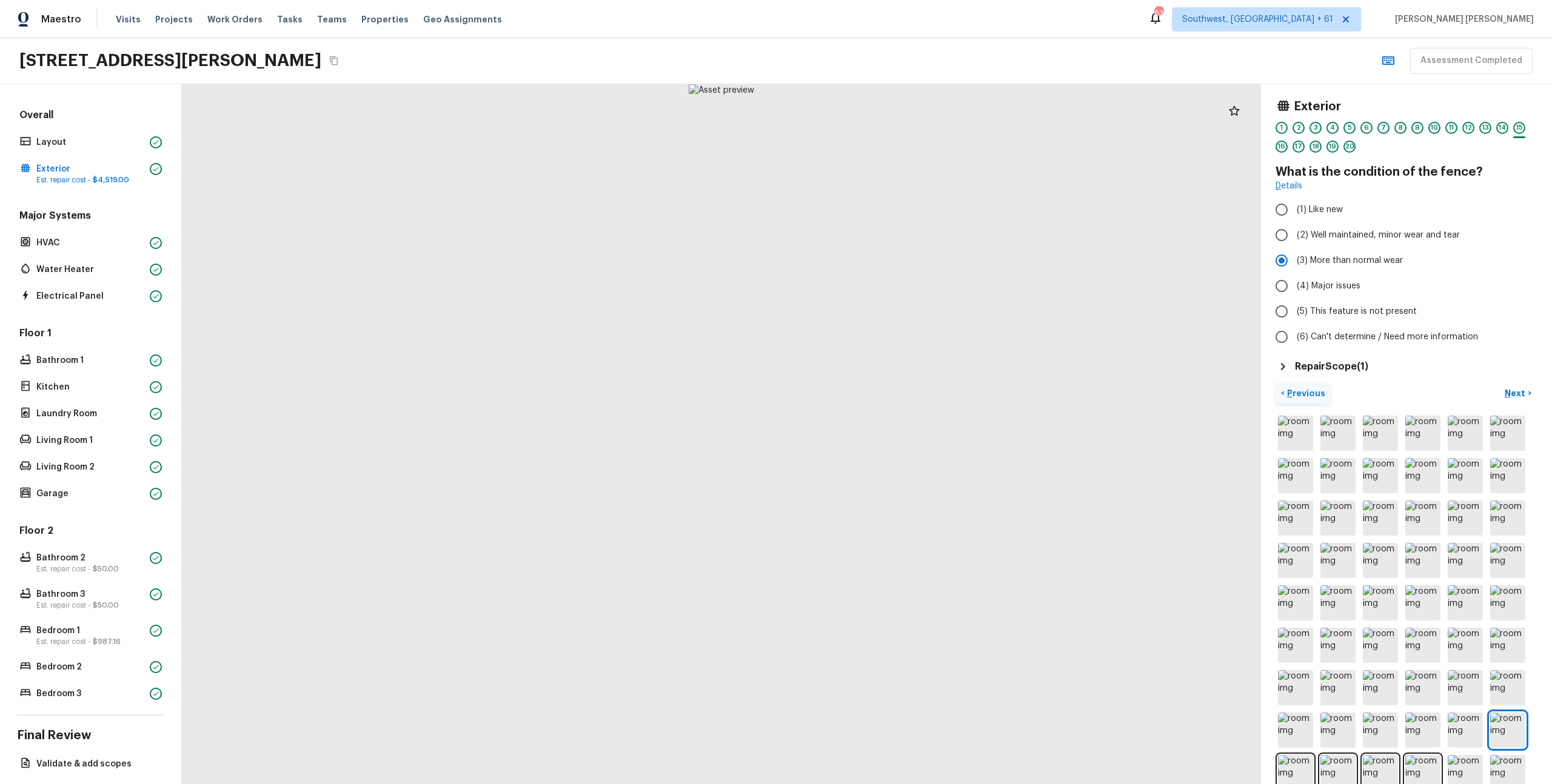
click at [1307, 390] on p "Previous" at bounding box center [1304, 393] width 41 height 12
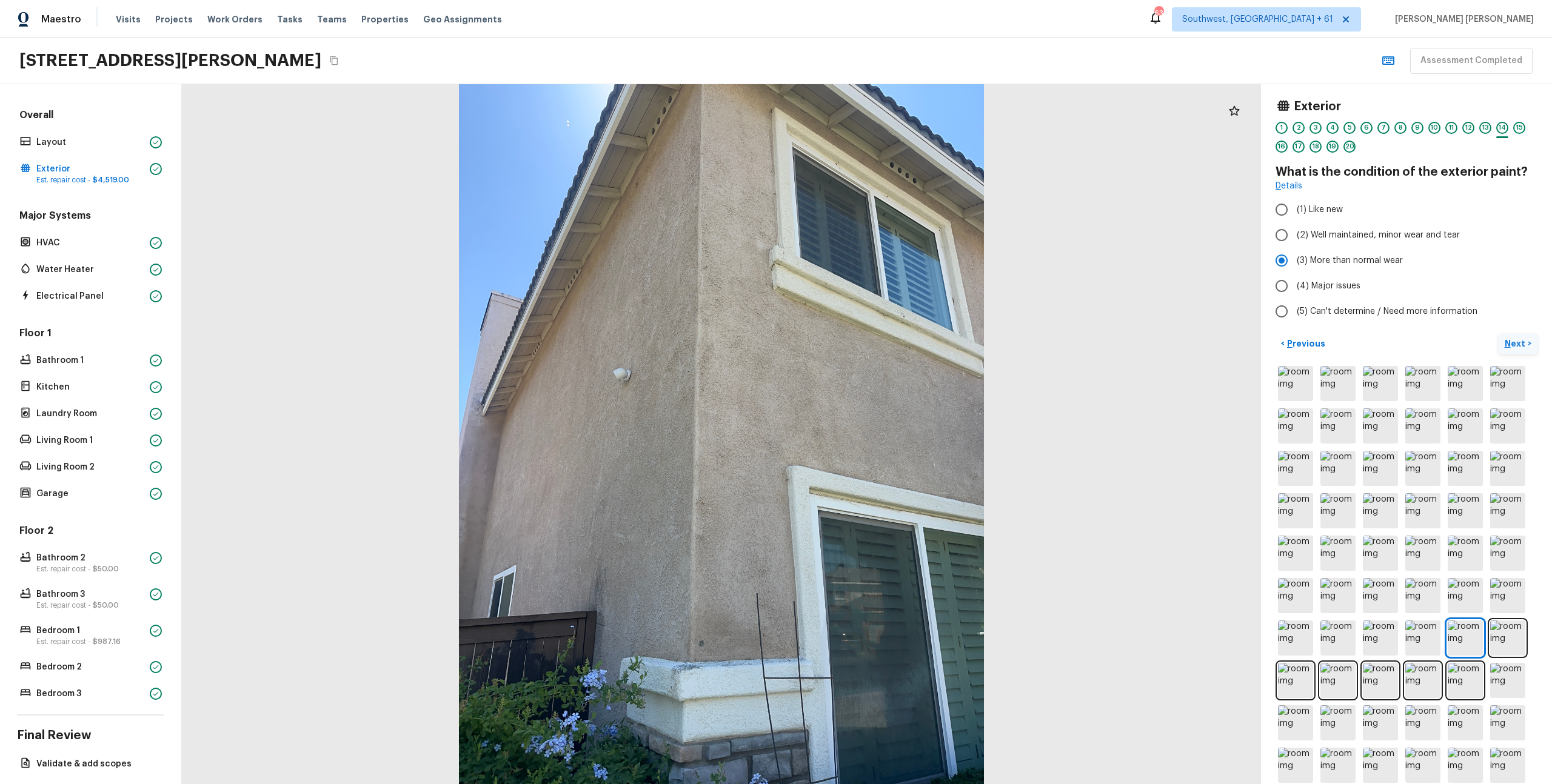
click at [1519, 343] on p "Next" at bounding box center [1517, 343] width 23 height 12
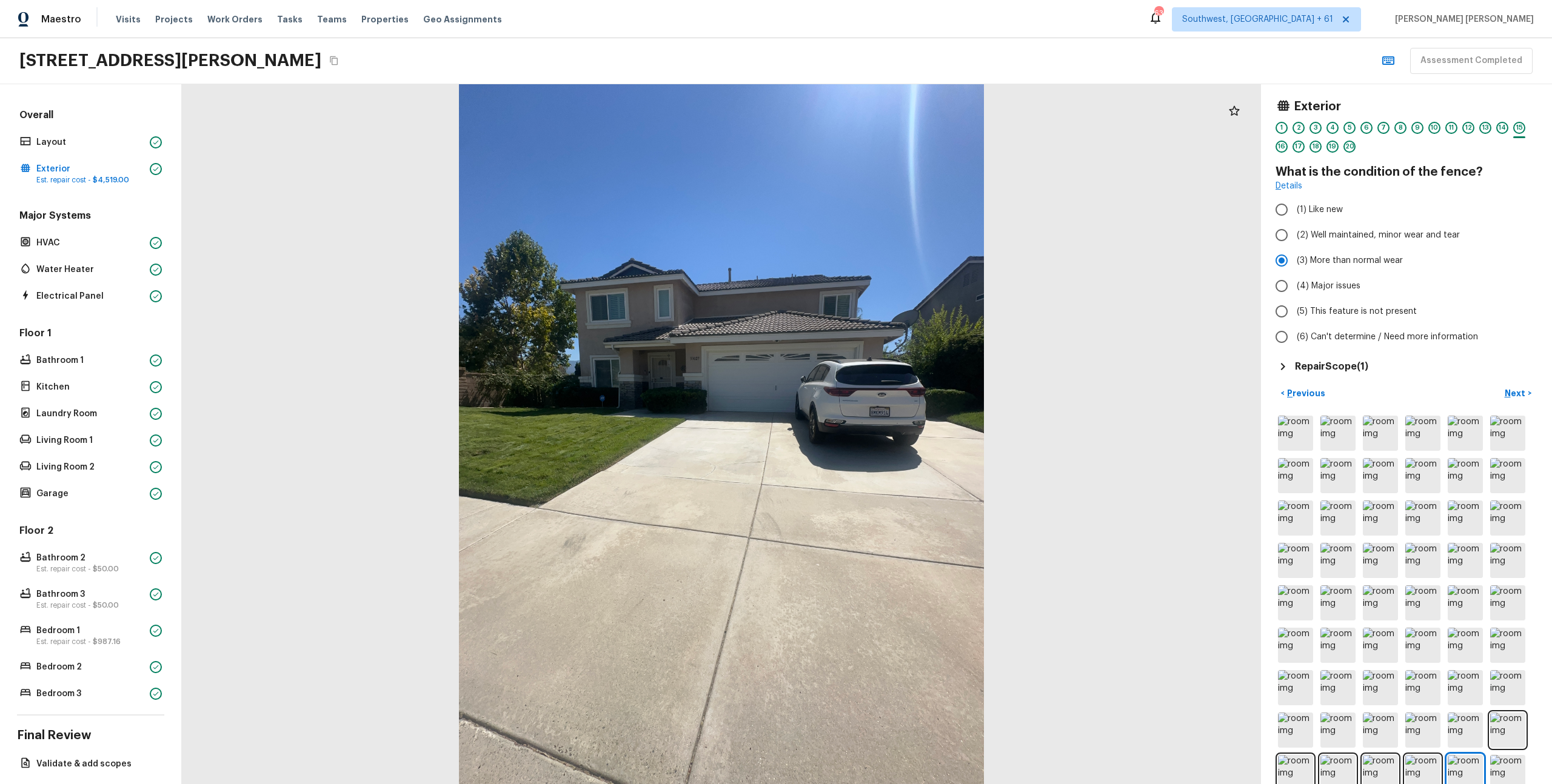
click at [1356, 361] on h5 "Repair Scope ( 1 )" at bounding box center [1332, 367] width 73 height 13
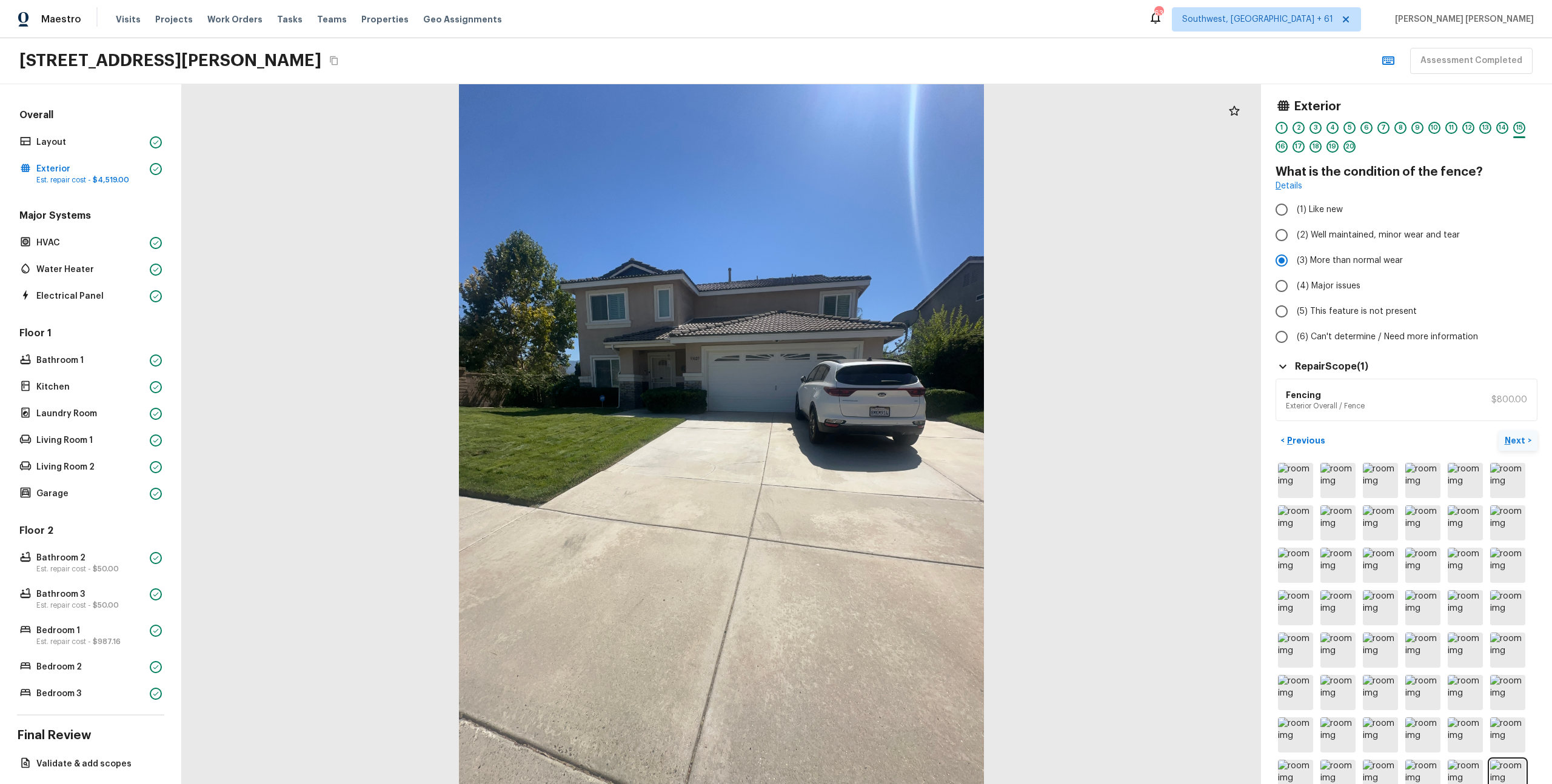
click at [1529, 433] on button "Next >" at bounding box center [1518, 441] width 39 height 20
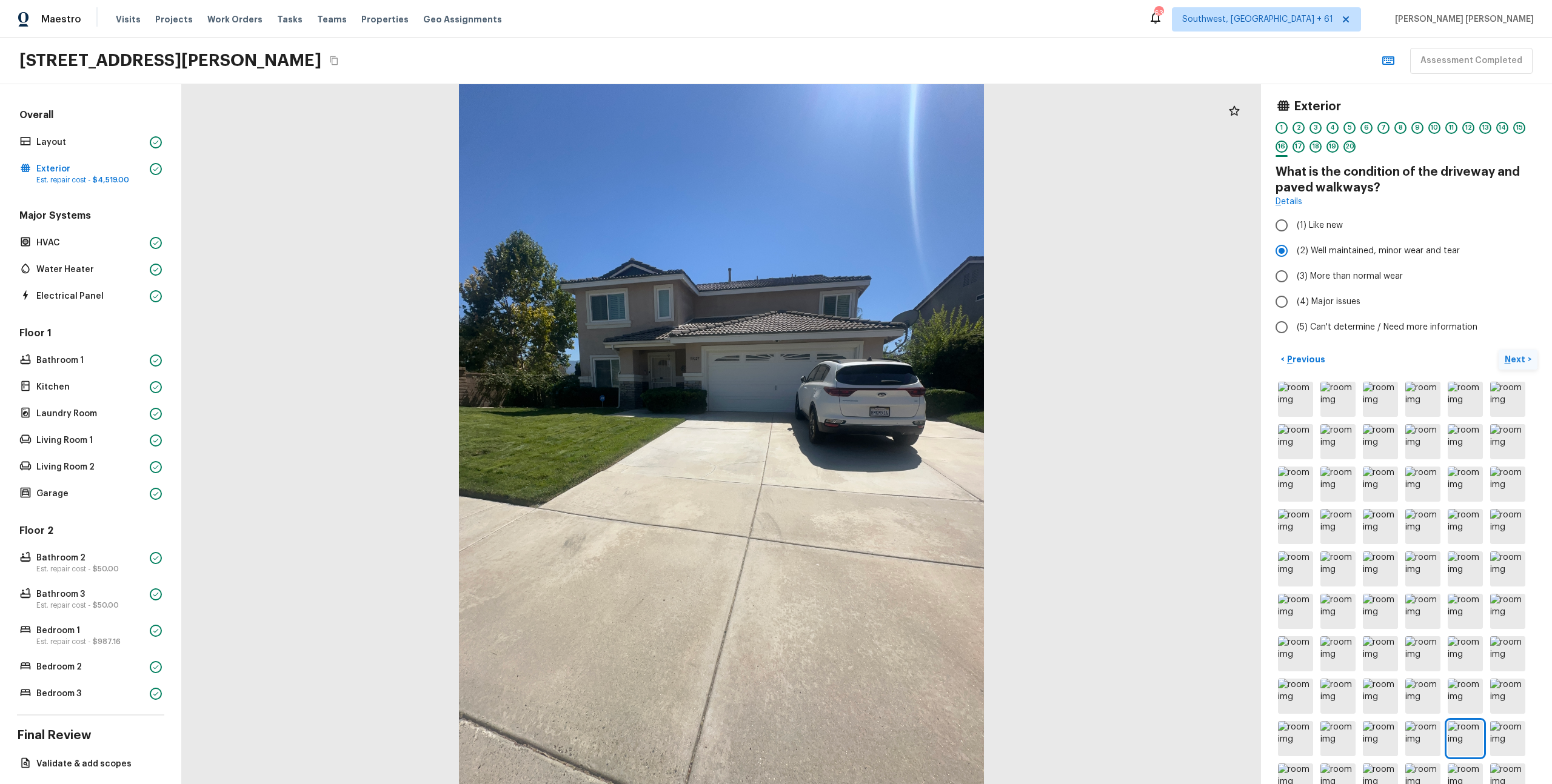
click at [1520, 355] on p "Next" at bounding box center [1517, 359] width 23 height 12
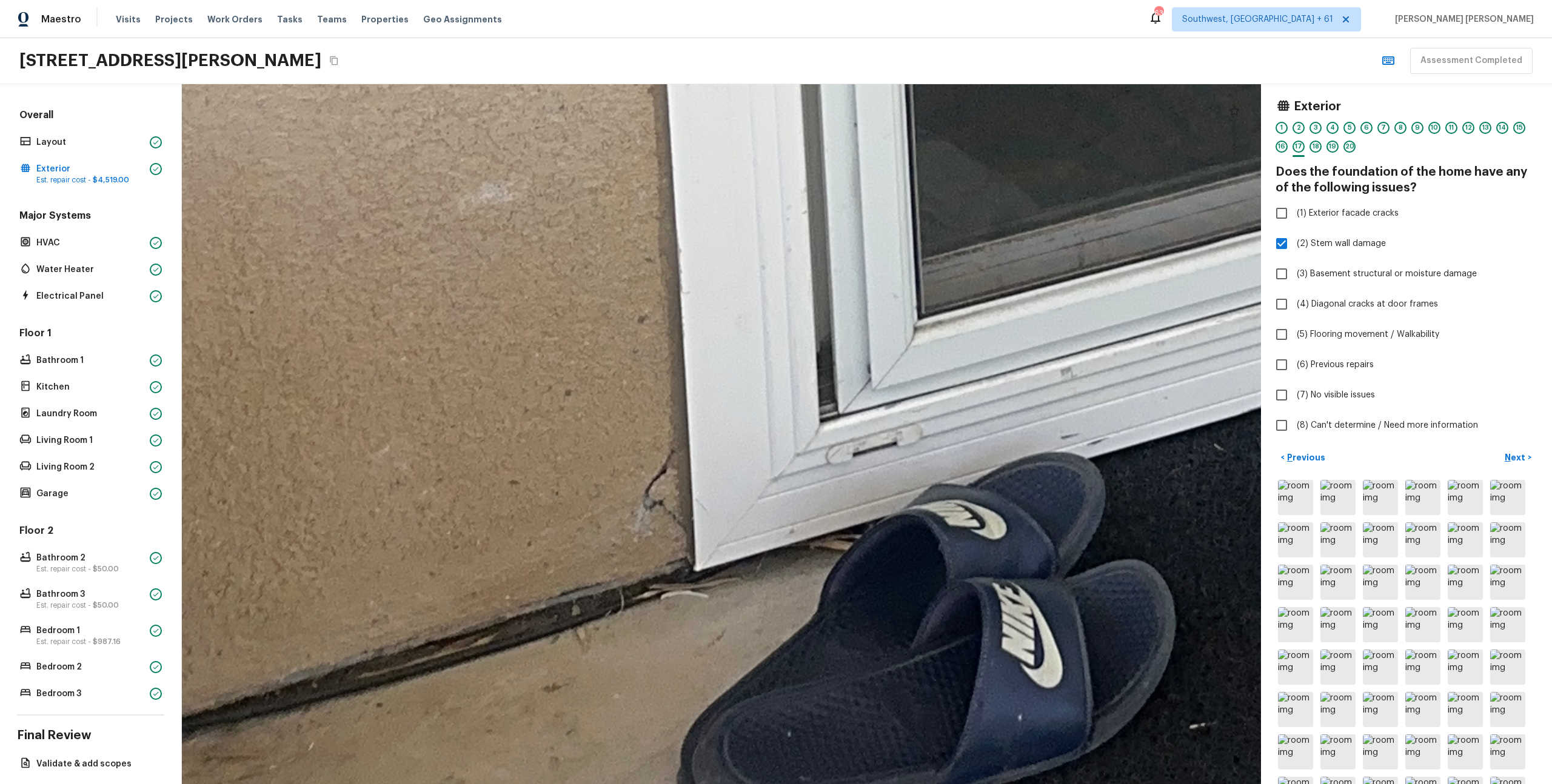
drag, startPoint x: 615, startPoint y: 701, endPoint x: 615, endPoint y: 514, distance: 187.0
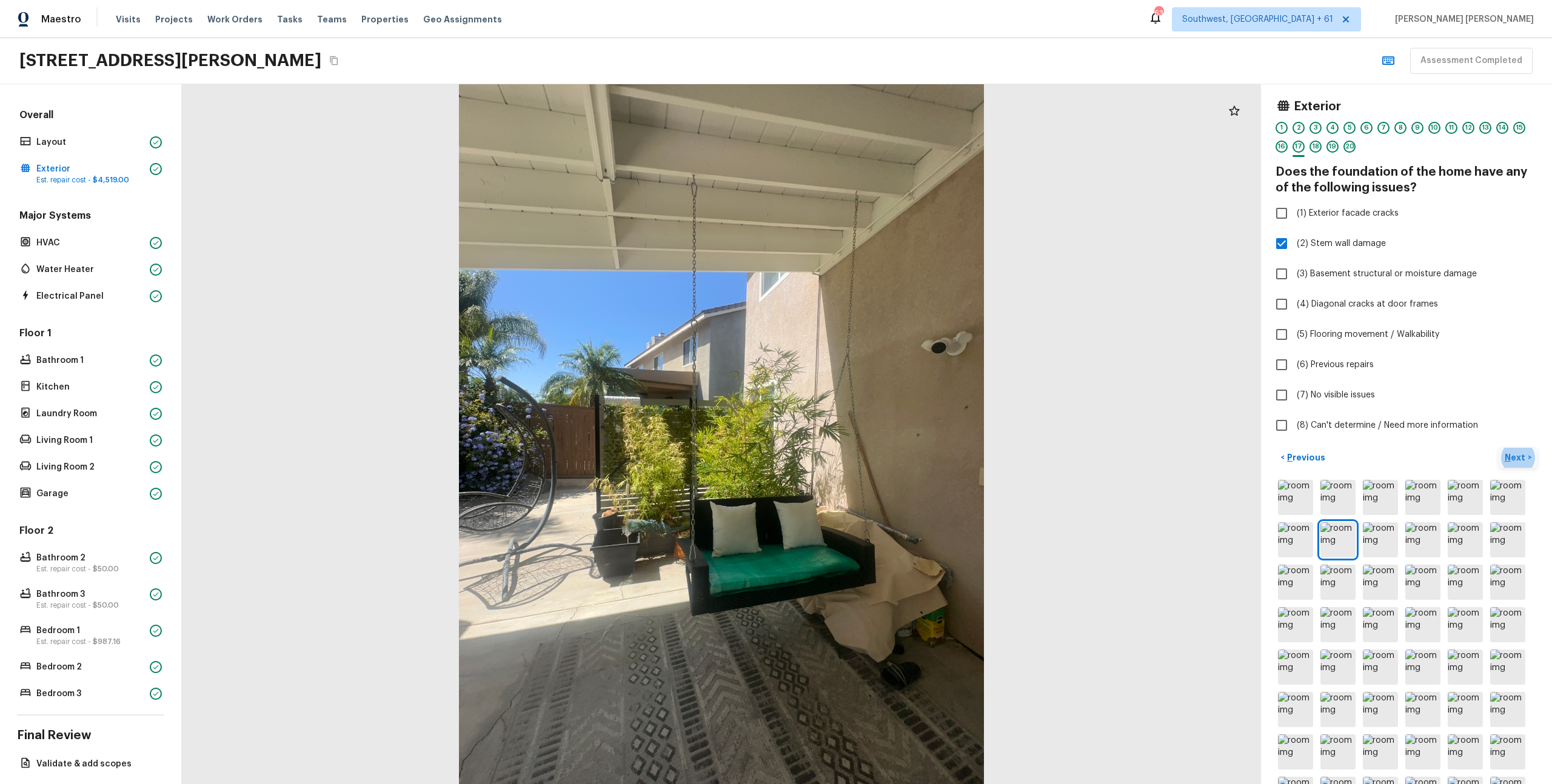
click at [1527, 462] on button "Next >" at bounding box center [1518, 458] width 39 height 20
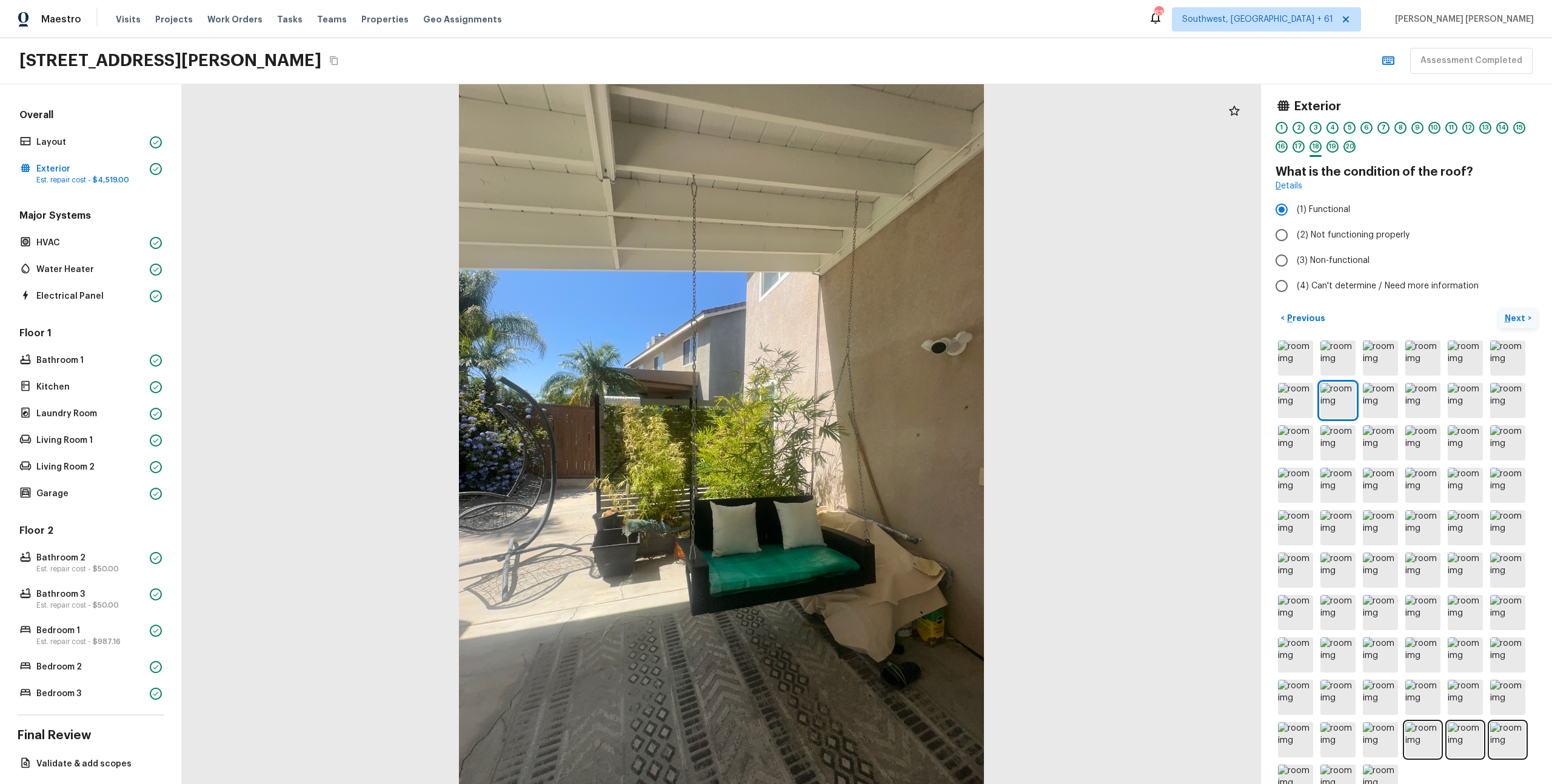
click at [1518, 311] on button "Next >" at bounding box center [1518, 318] width 39 height 20
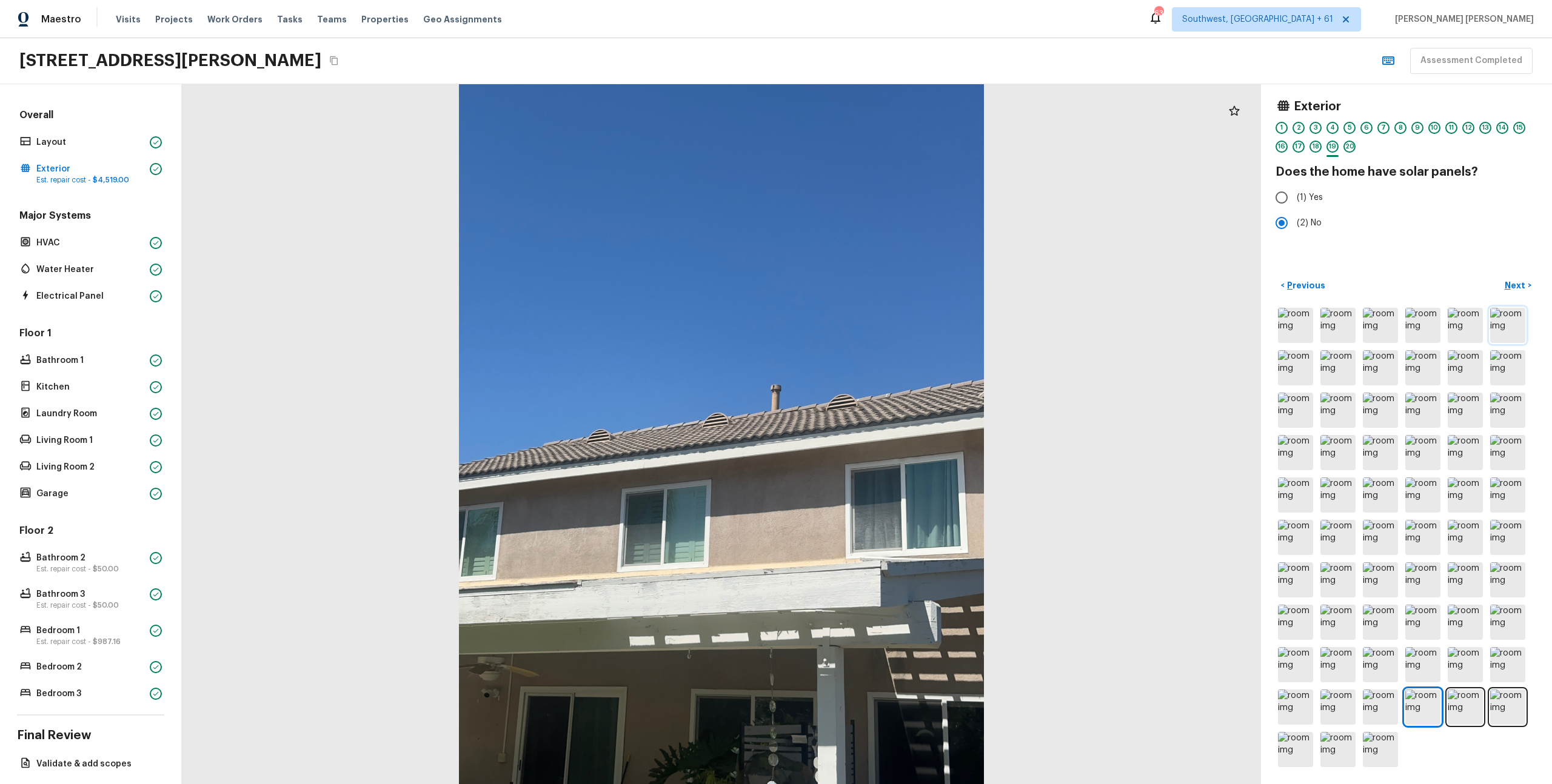
click at [1519, 321] on img at bounding box center [1508, 326] width 35 height 35
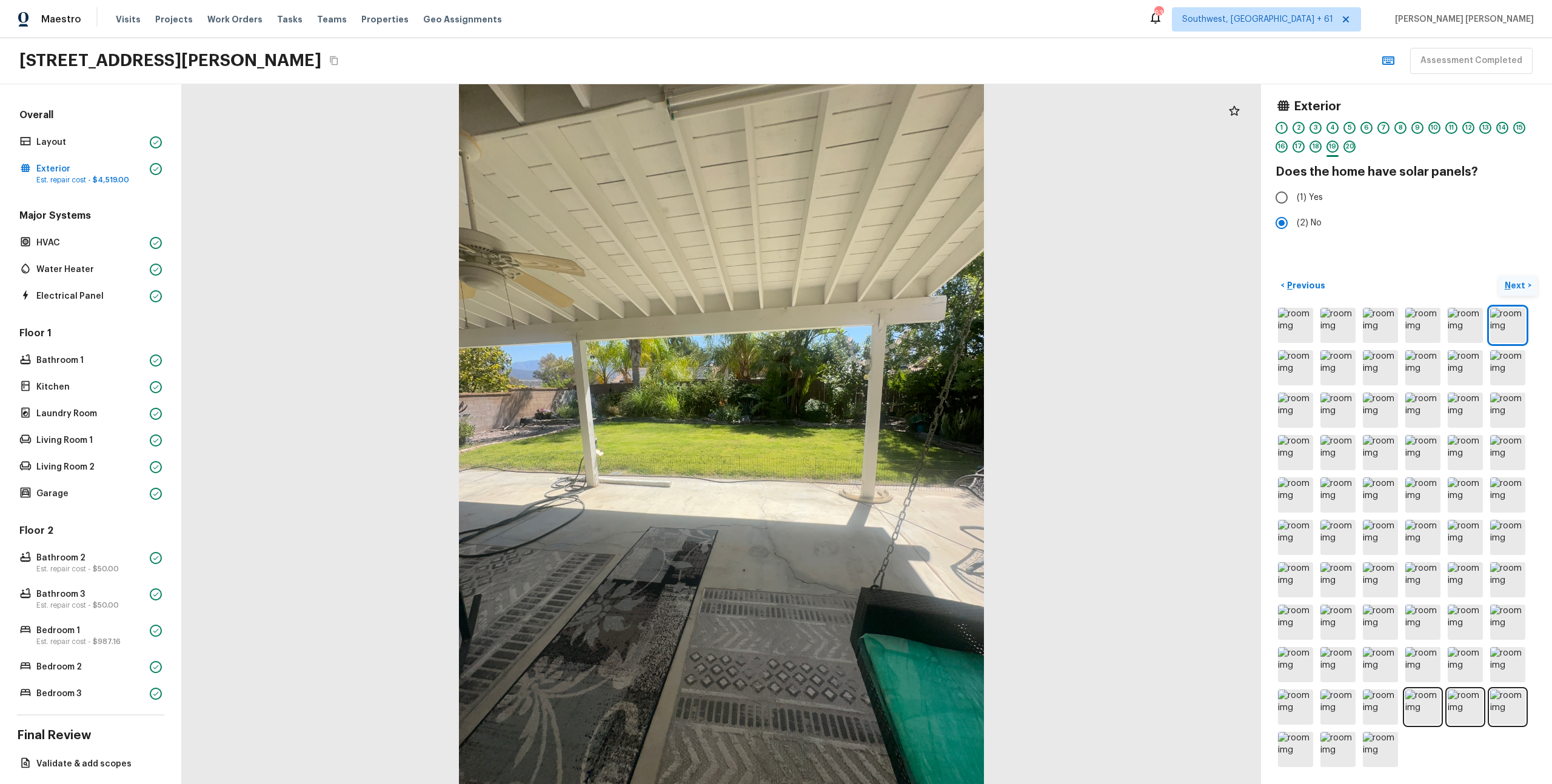
click at [1520, 283] on p "Next" at bounding box center [1517, 285] width 23 height 12
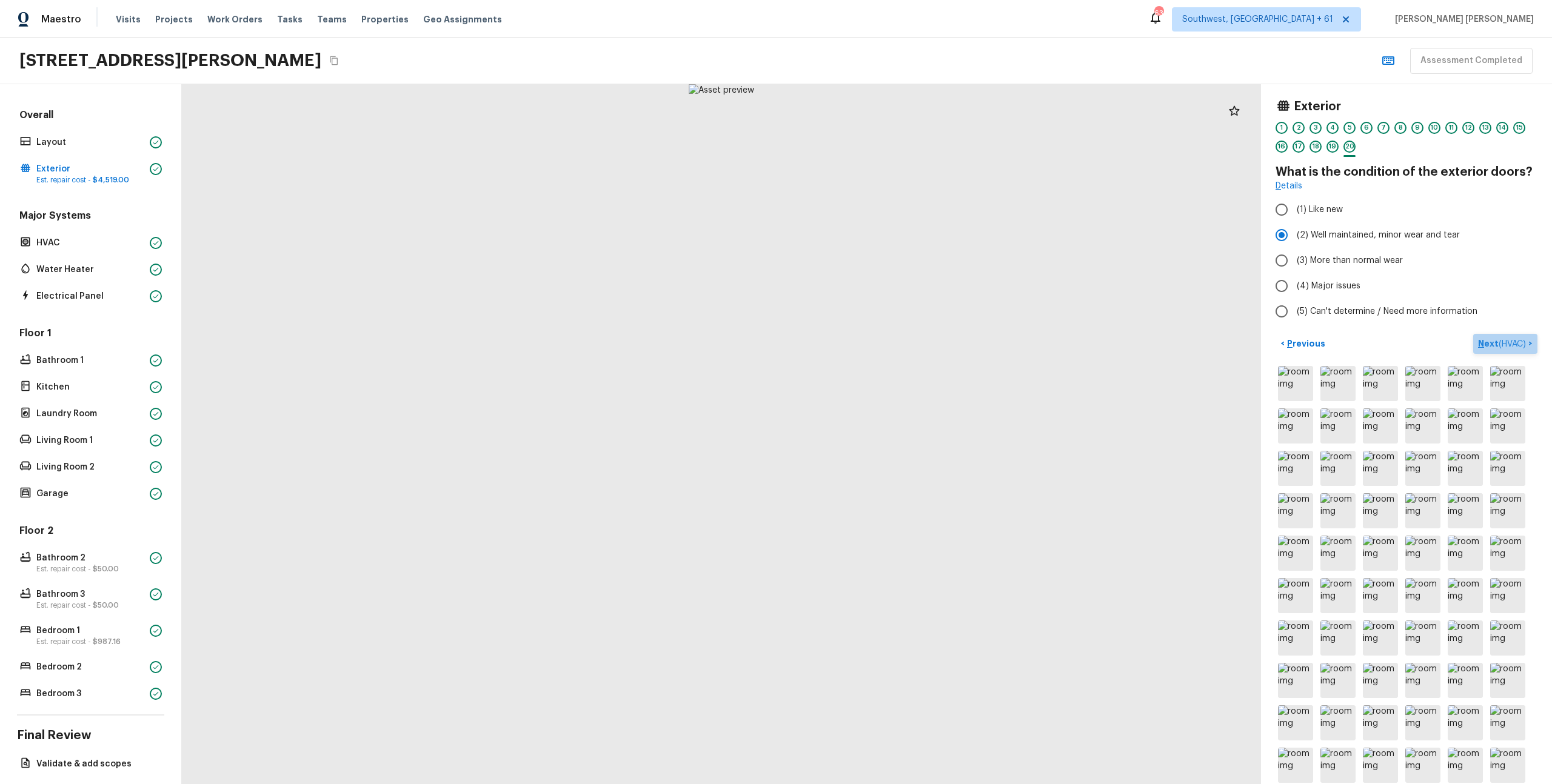
click at [1507, 343] on span "( HVAC )" at bounding box center [1512, 344] width 28 height 8
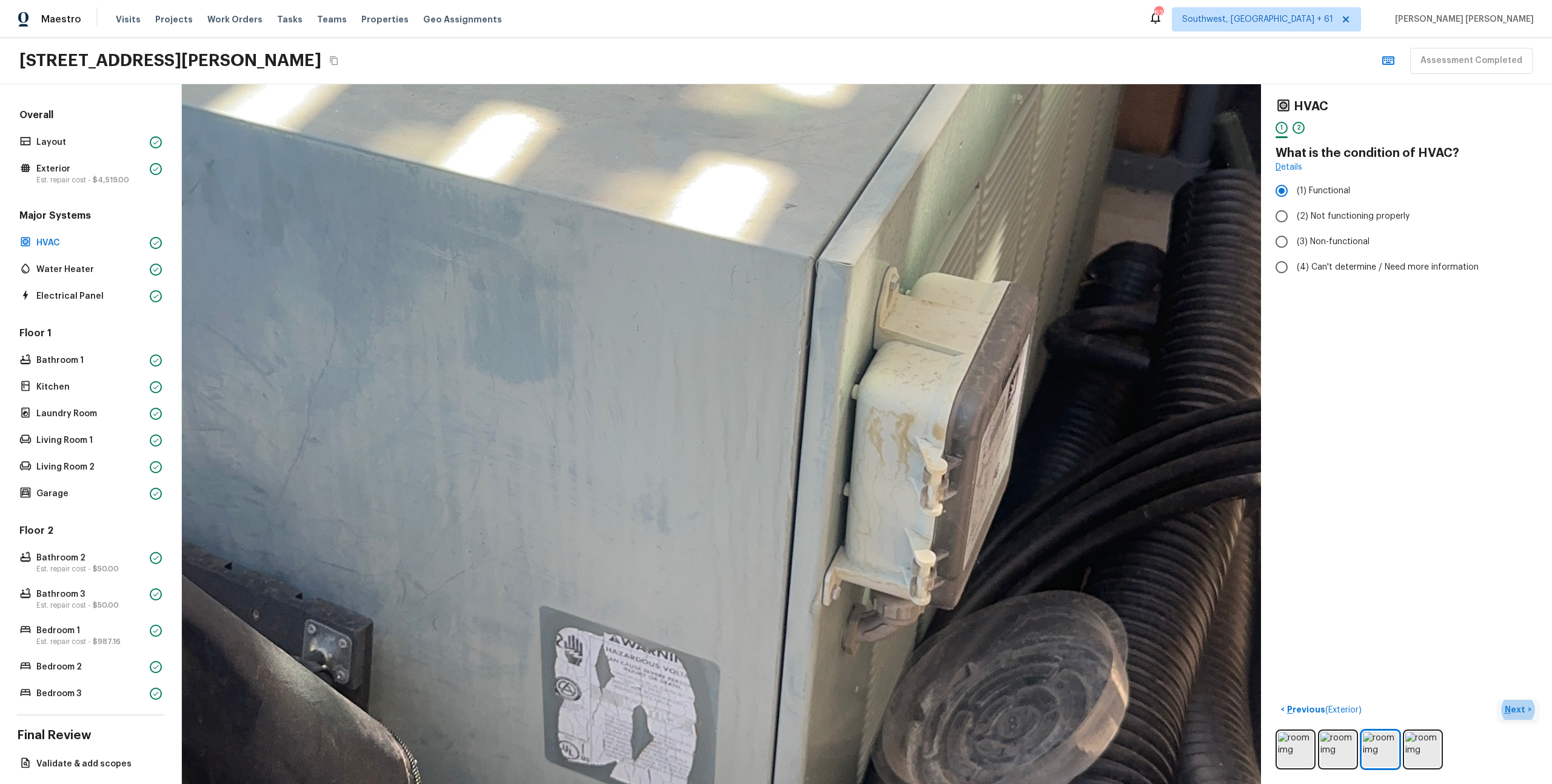
drag, startPoint x: 710, startPoint y: 578, endPoint x: 549, endPoint y: 660, distance: 180.7
click at [549, 660] on div at bounding box center [618, 309] width 3568 height 2314
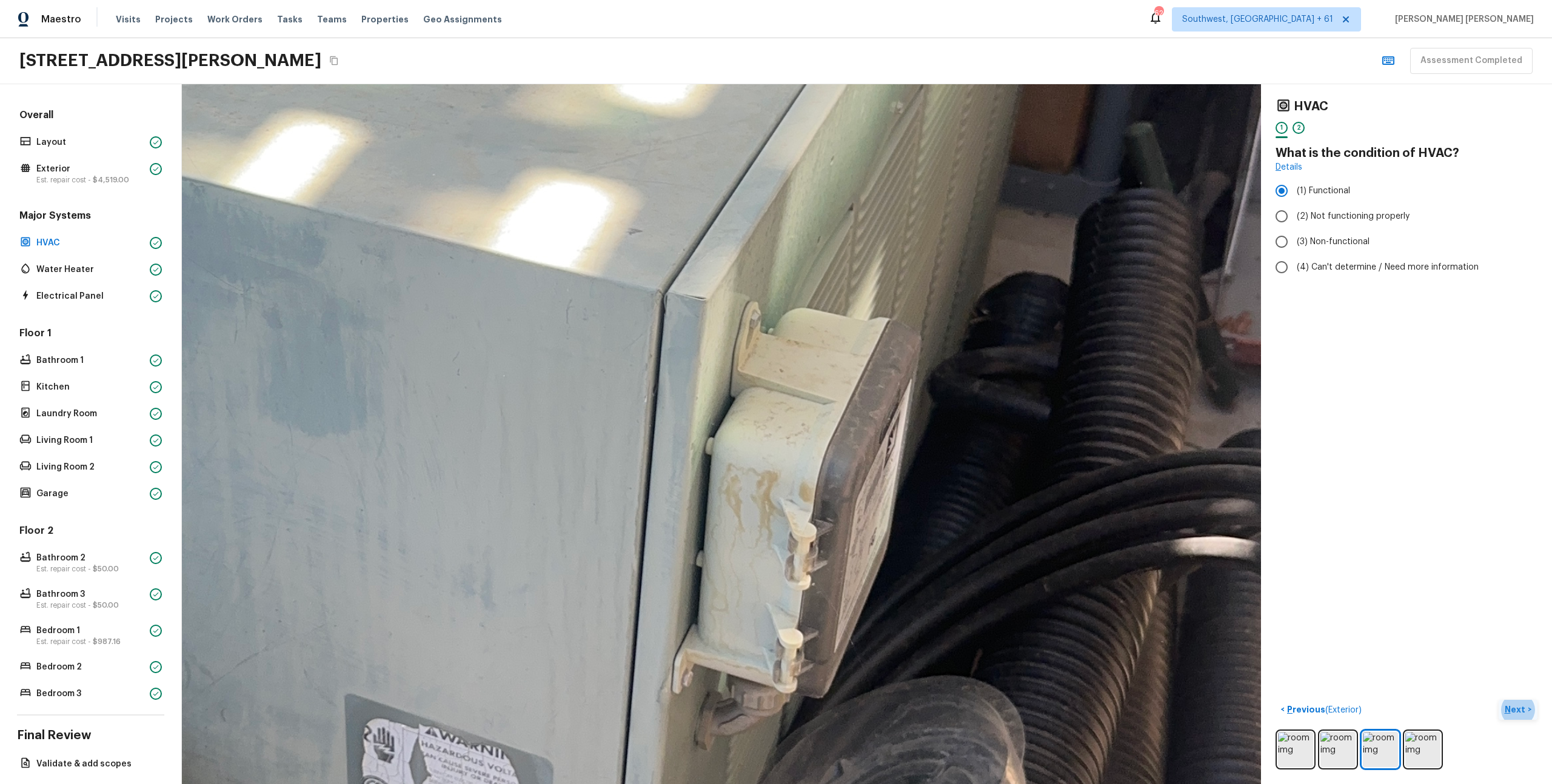
drag, startPoint x: 866, startPoint y: 497, endPoint x: 949, endPoint y: 87, distance: 418.3
click at [949, 87] on div at bounding box center [436, 352] width 4128 height 2677
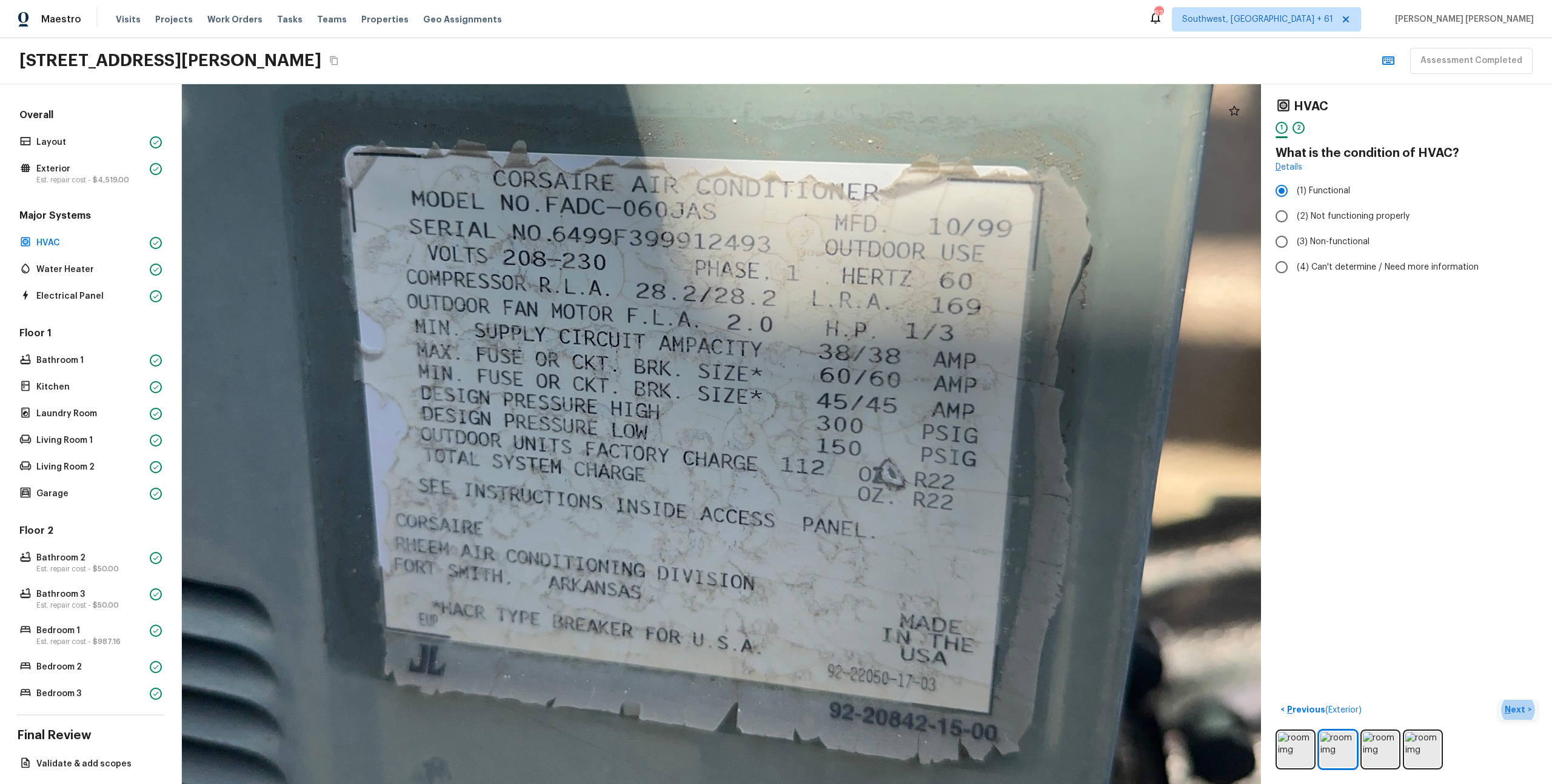
drag, startPoint x: 926, startPoint y: 348, endPoint x: 884, endPoint y: 390, distance: 59.4
click at [884, 392] on div at bounding box center [683, 345] width 2416 height 1567
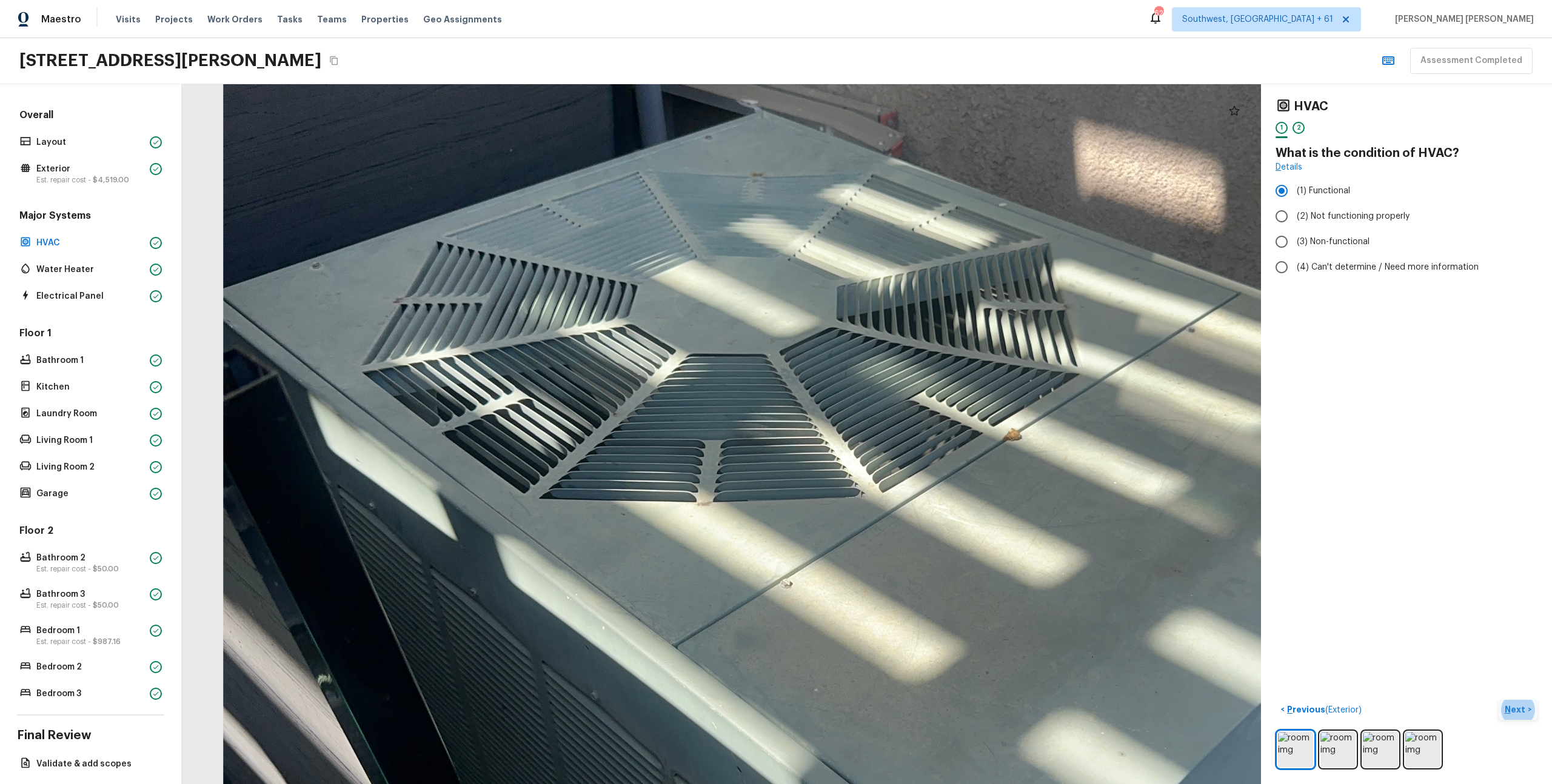
drag, startPoint x: 717, startPoint y: 349, endPoint x: 711, endPoint y: 501, distance: 152.1
click at [711, 501] on div at bounding box center [856, 543] width 2601 height 1687
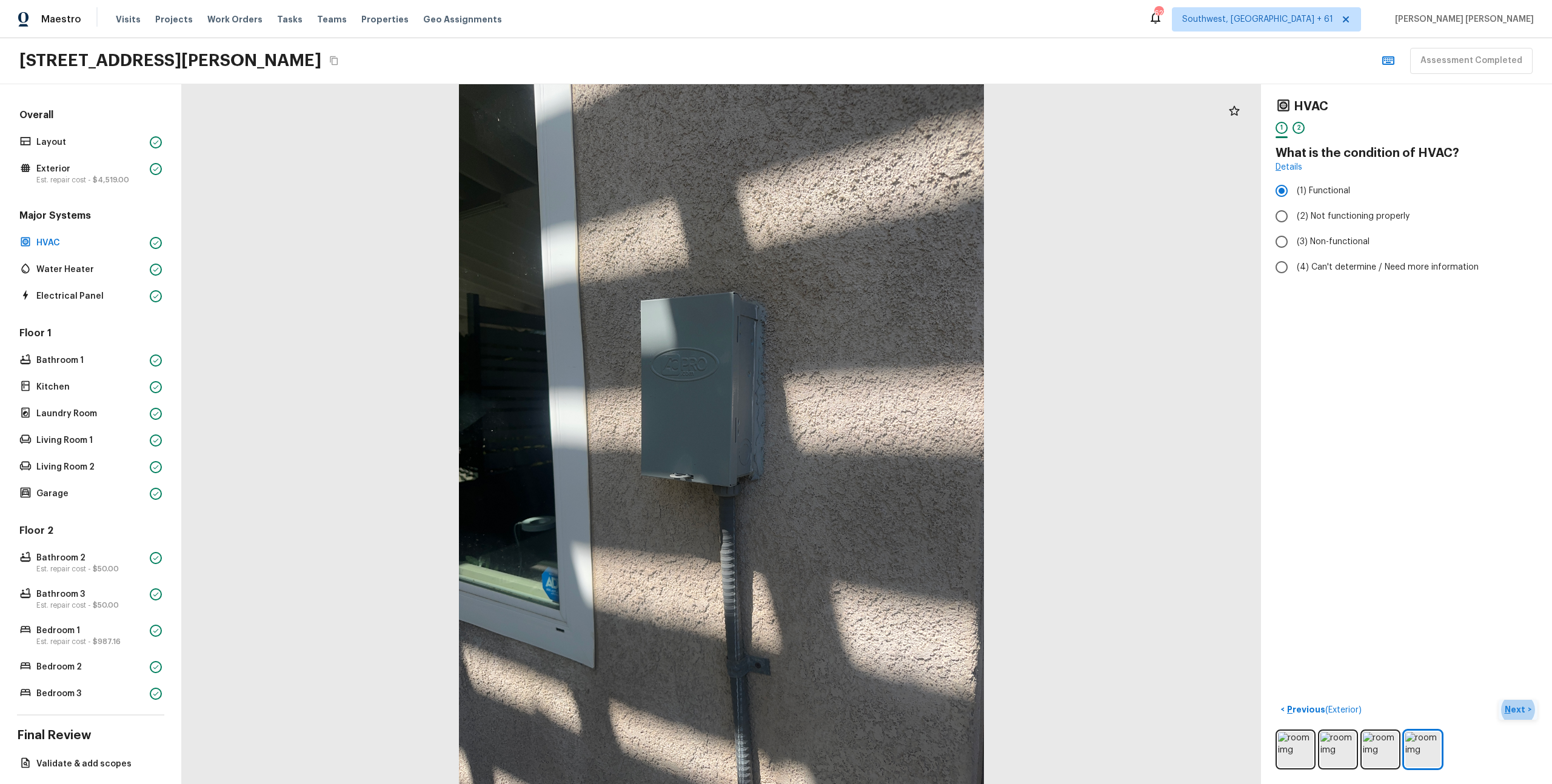
click at [1518, 706] on p "Next" at bounding box center [1517, 710] width 23 height 12
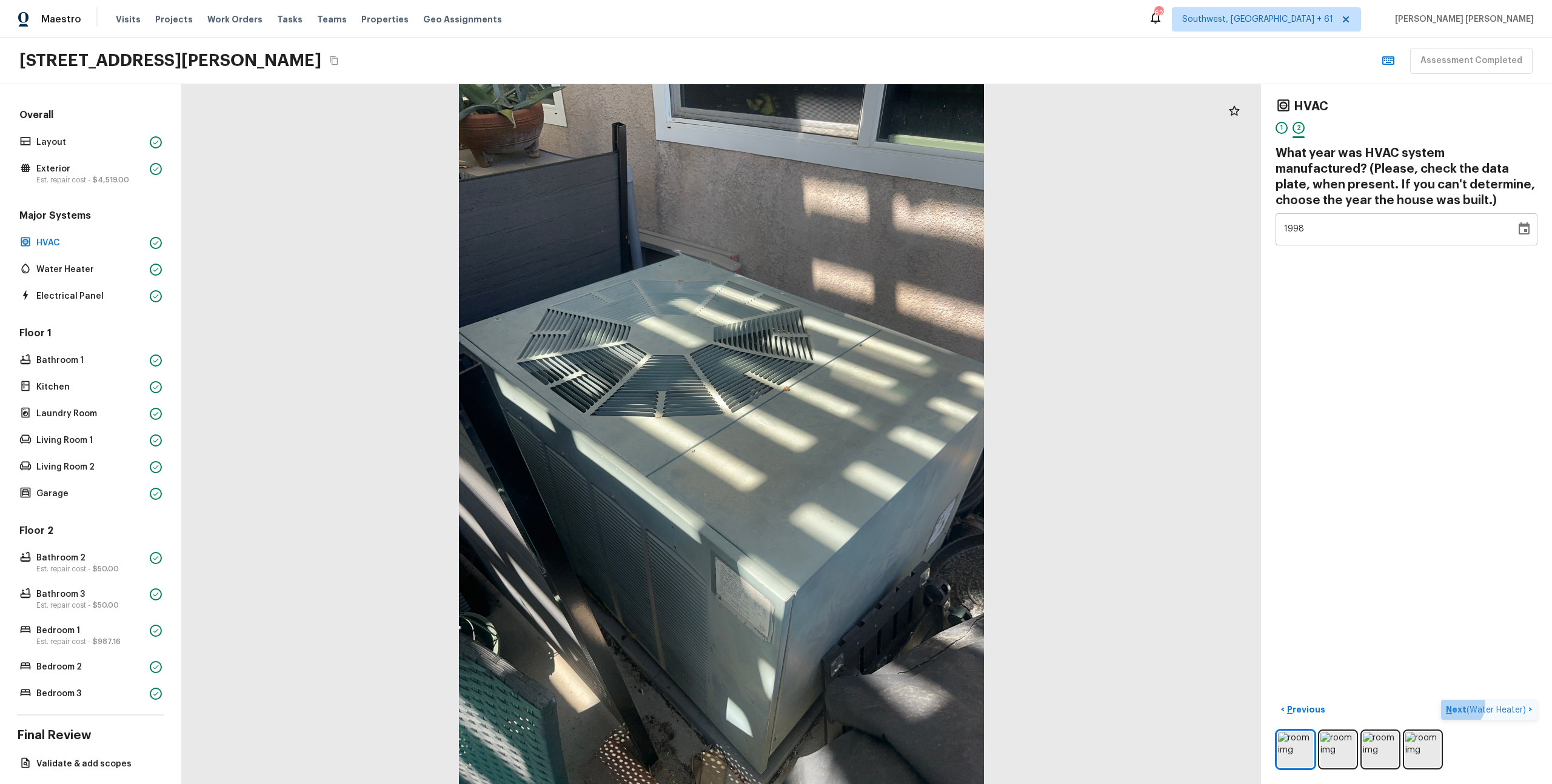
click at [1518, 706] on span "( Water Heater )" at bounding box center [1496, 710] width 59 height 8
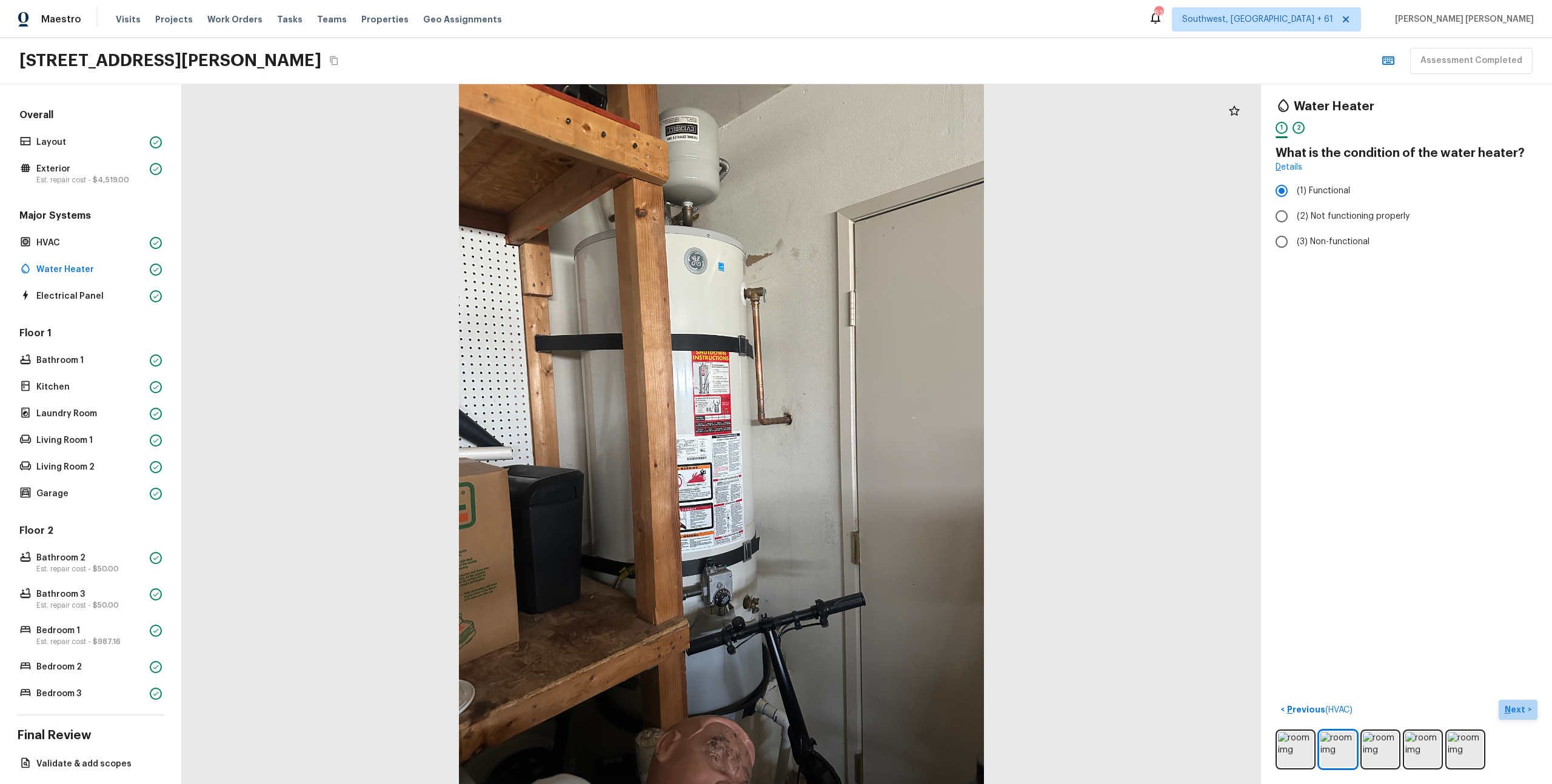
click at [1518, 706] on p "Next" at bounding box center [1517, 710] width 23 height 12
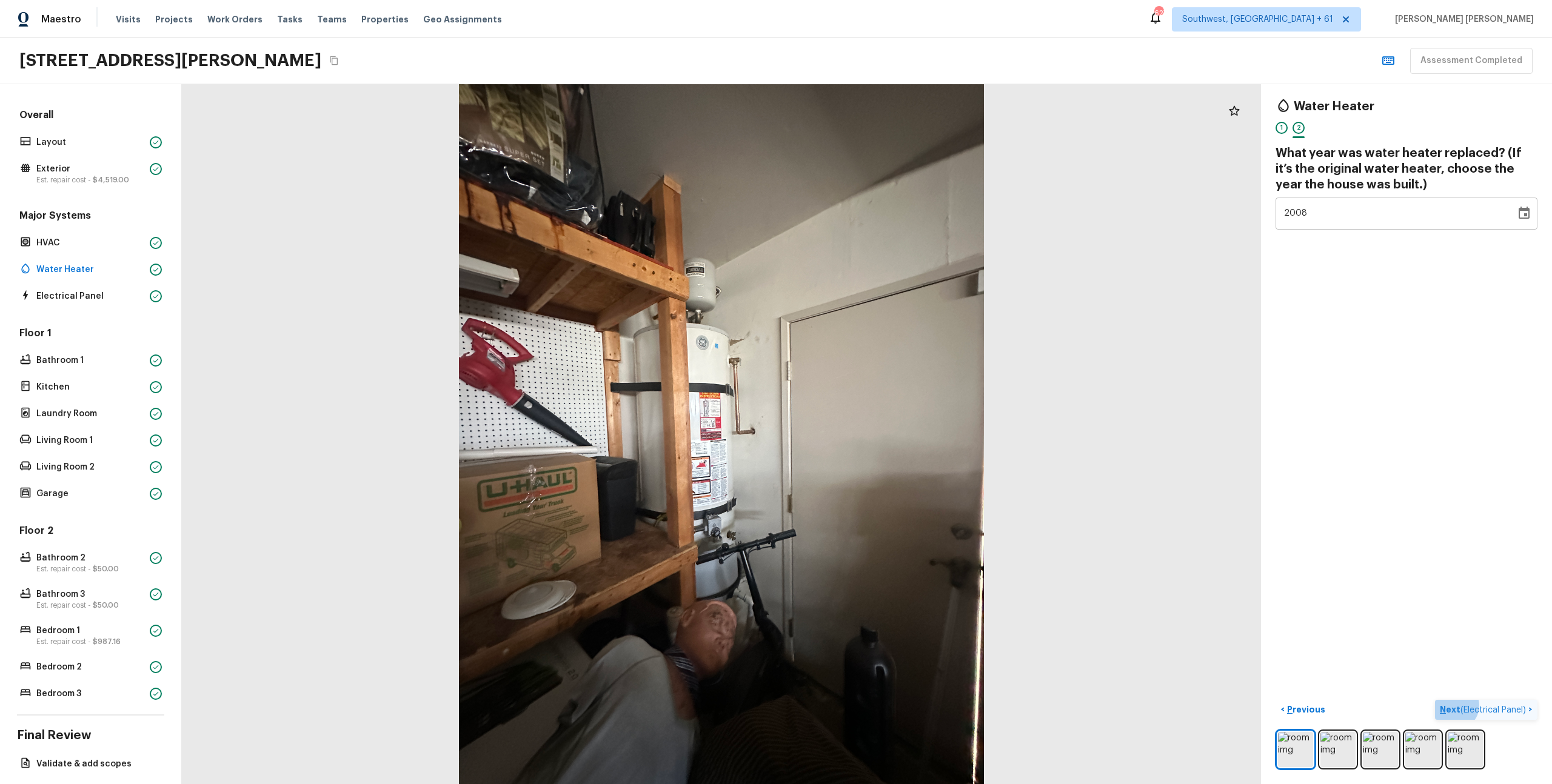
click at [1518, 706] on span "( Electrical Panel )" at bounding box center [1493, 710] width 66 height 8
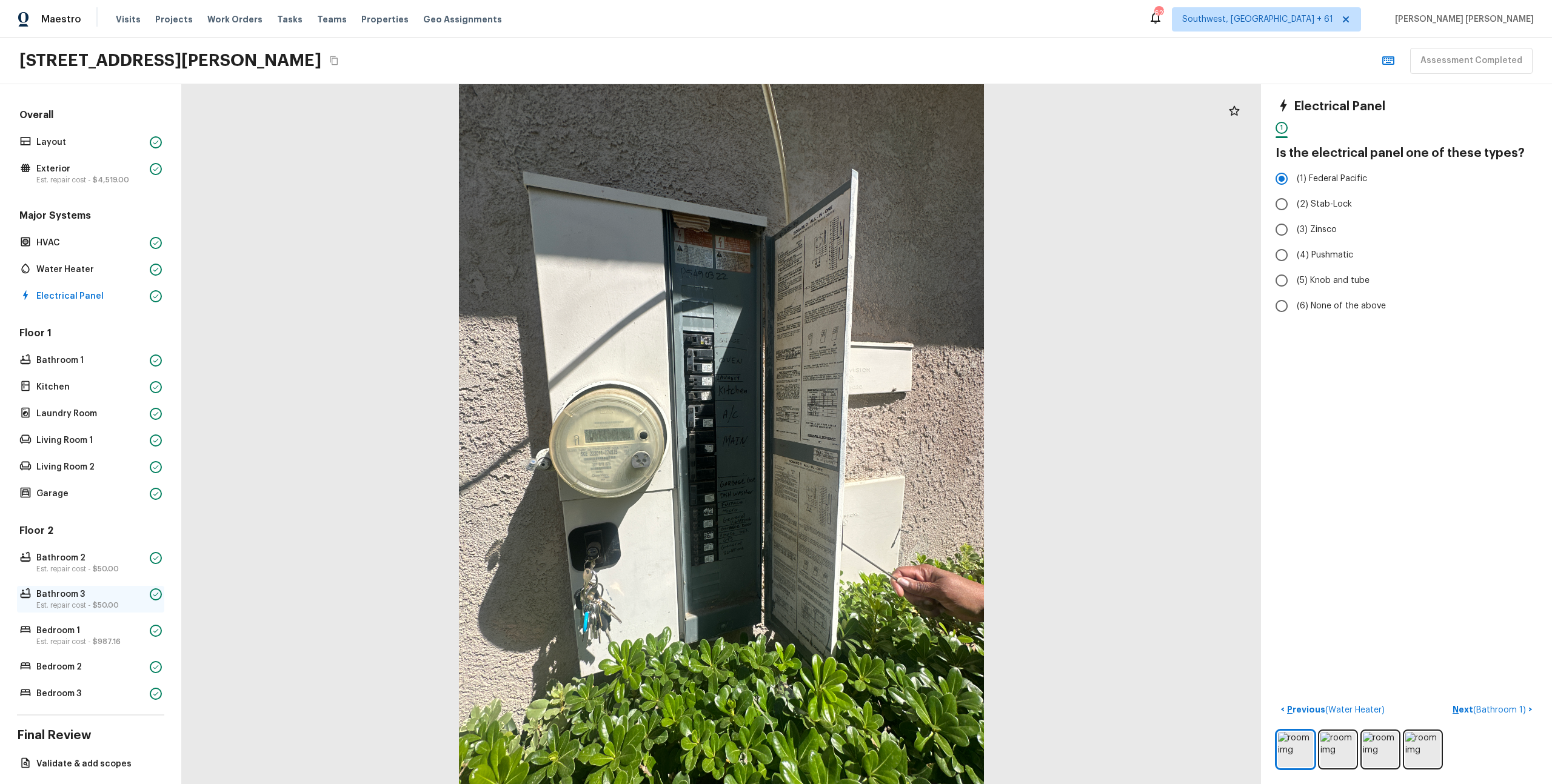
scroll to position [52, 0]
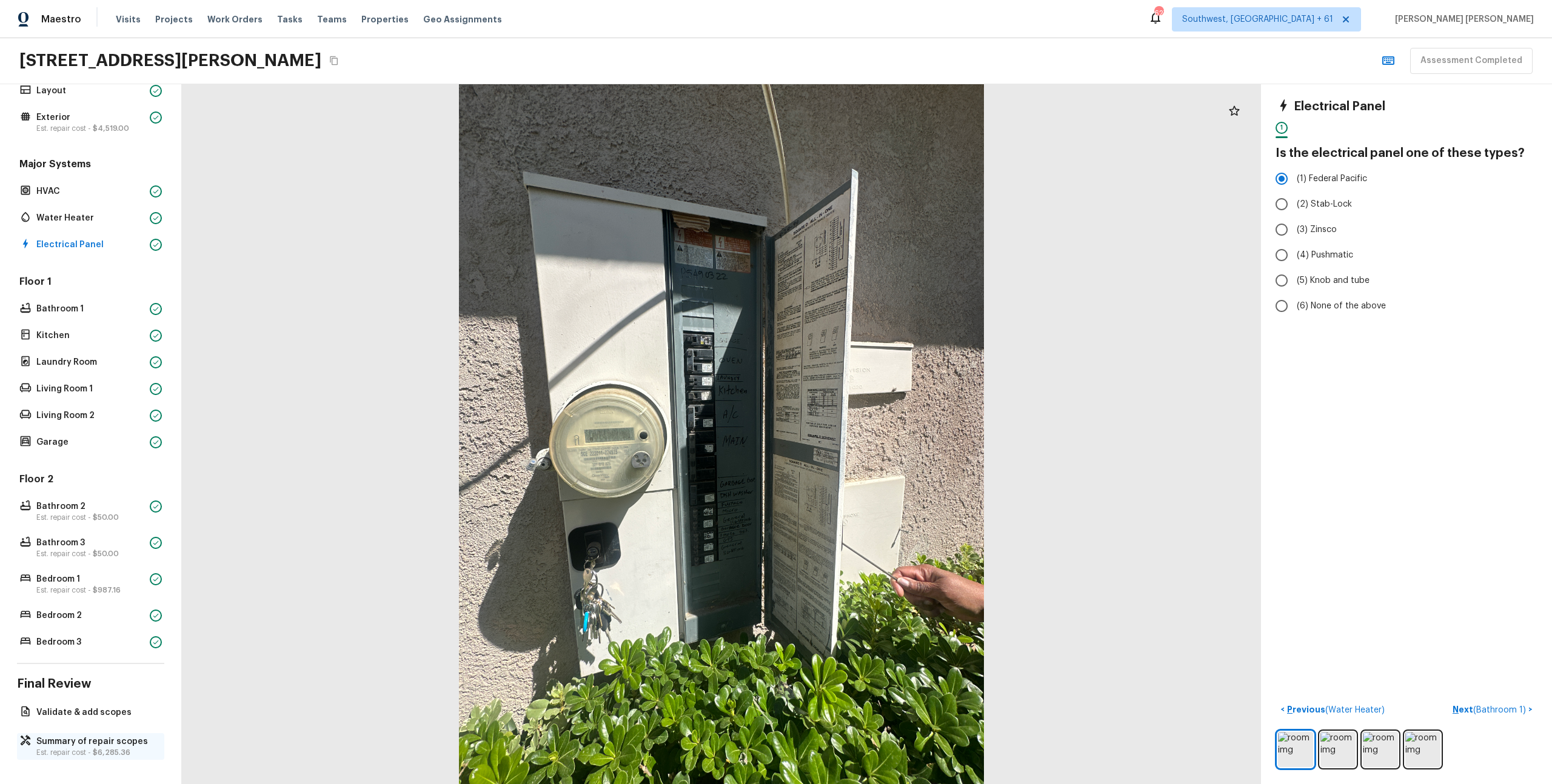
click at [66, 740] on p "Summary of repair scopes" at bounding box center [97, 742] width 121 height 12
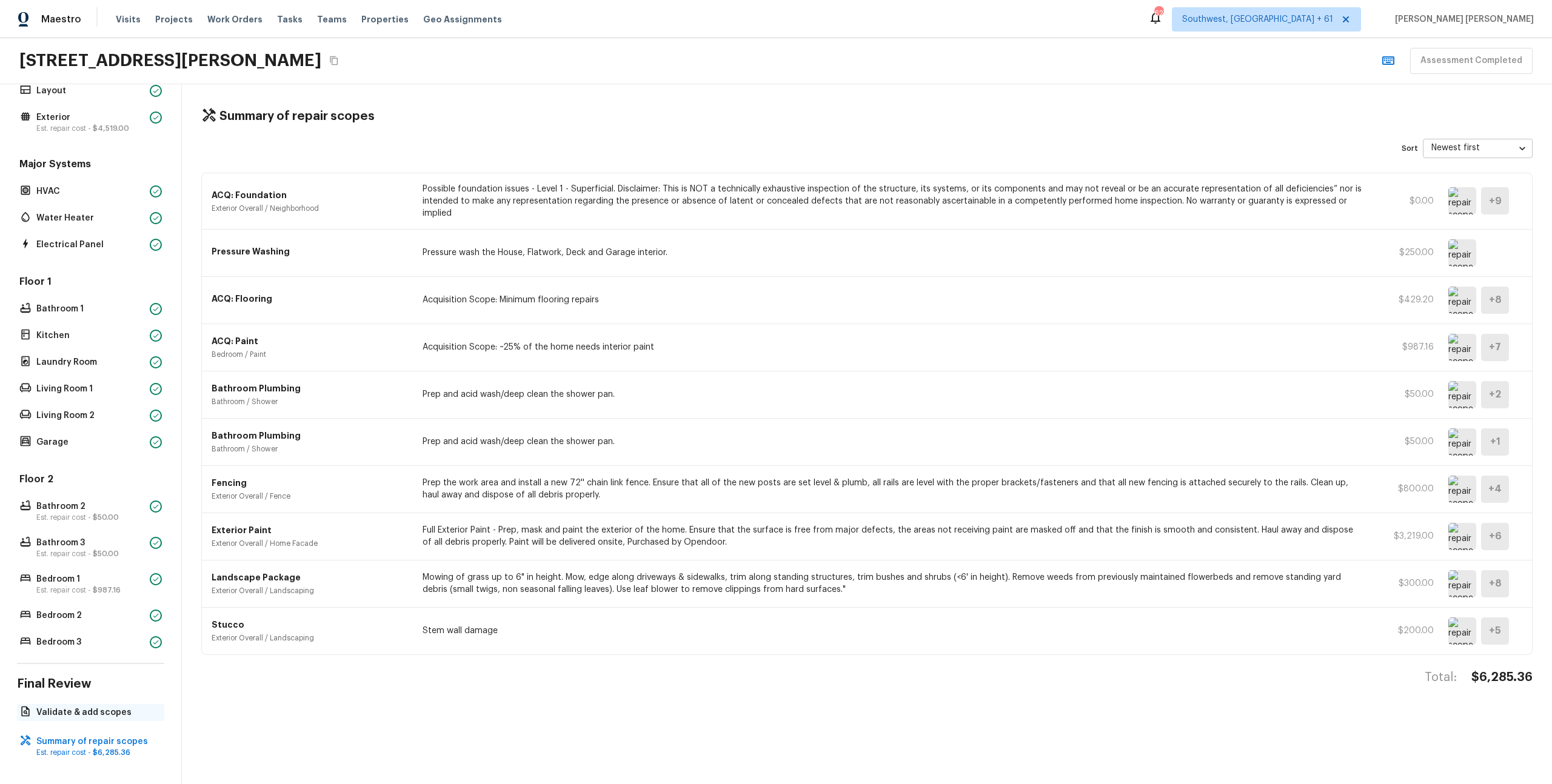
click at [76, 712] on p "Validate & add scopes" at bounding box center [97, 712] width 121 height 12
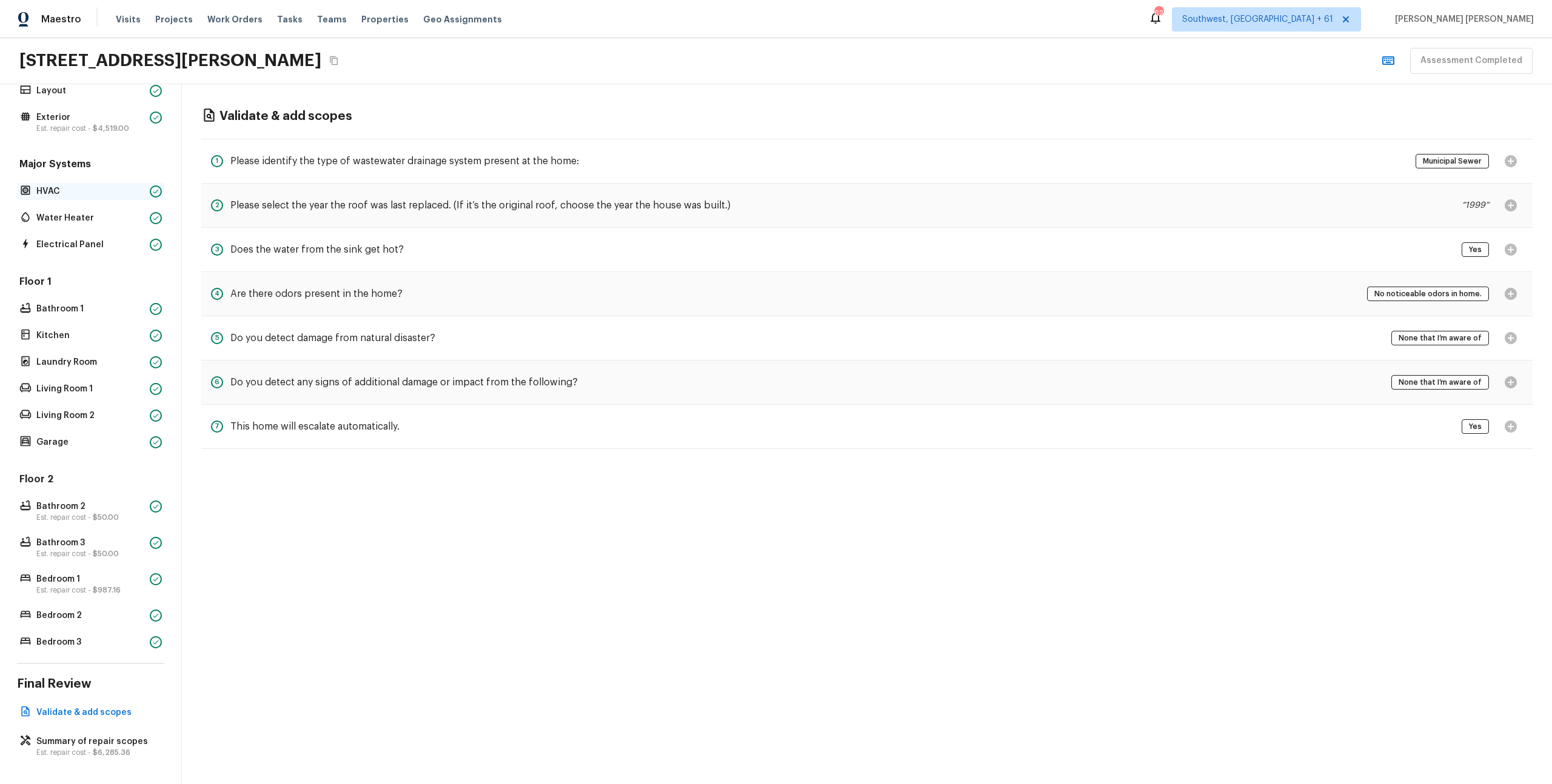
click at [78, 191] on p "HVAC" at bounding box center [91, 192] width 108 height 12
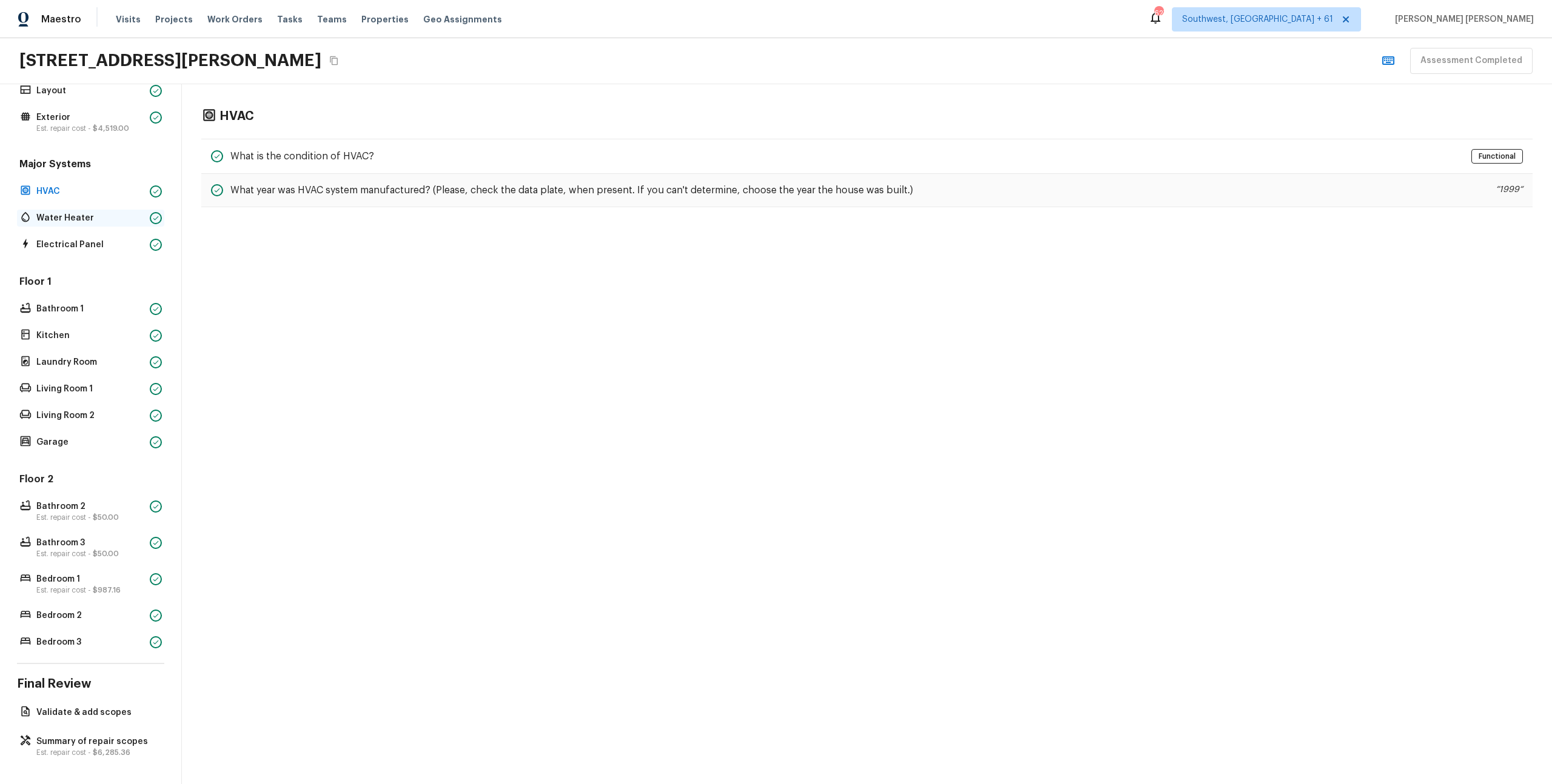
click at [57, 212] on p "Water Heater" at bounding box center [91, 218] width 108 height 12
click at [48, 259] on div "Overall Layout Exterior Est. repair cost - $4,519.00 Major Systems HVAC Water H…" at bounding box center [90, 353] width 148 height 594
click at [61, 243] on p "Electrical Panel" at bounding box center [91, 245] width 108 height 12
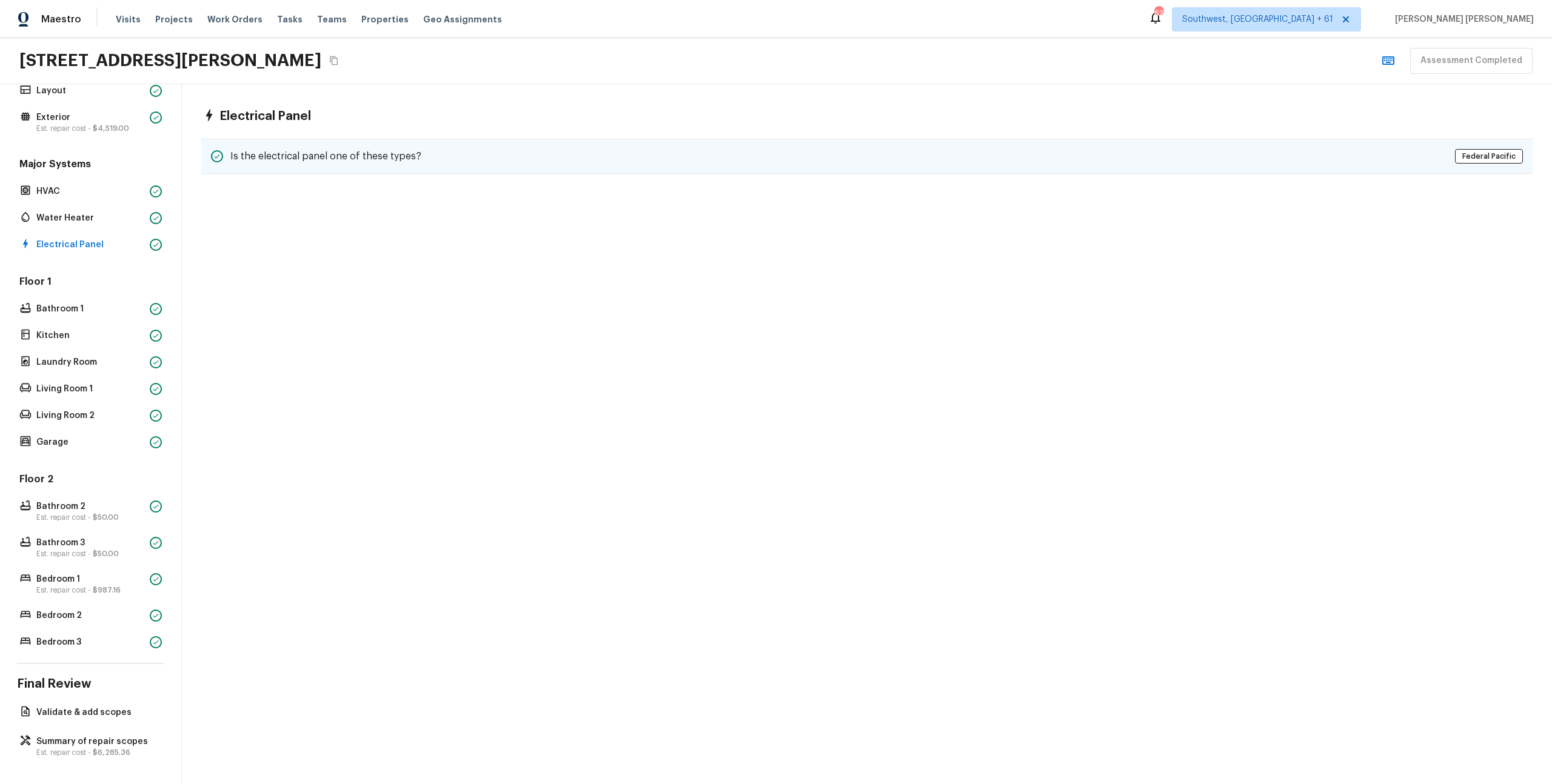
click at [358, 159] on h5 "Is the electrical panel one of these types?" at bounding box center [325, 157] width 191 height 13
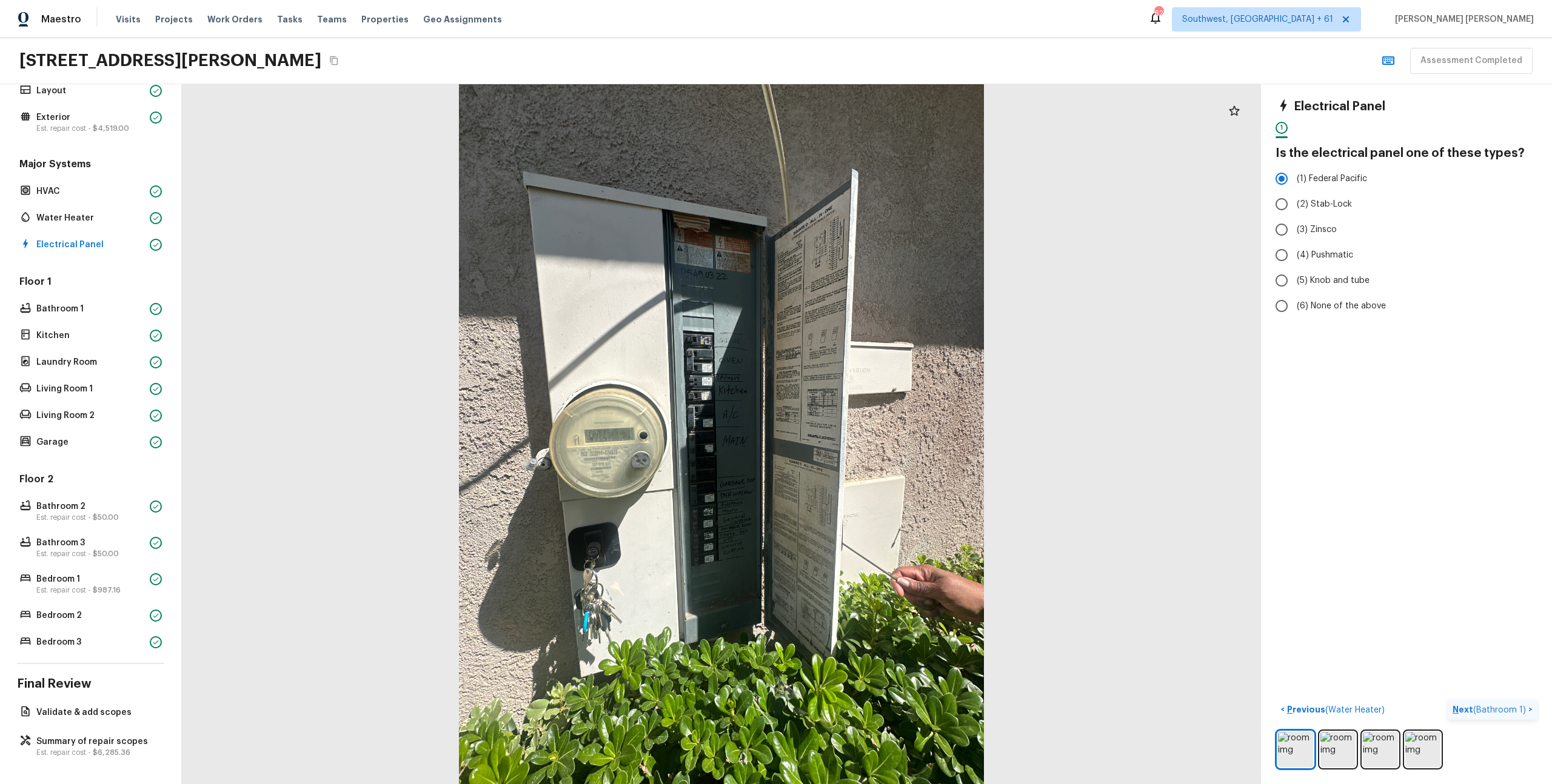
click at [1487, 717] on button "Next ( Bathroom 1 ) >" at bounding box center [1493, 710] width 90 height 20
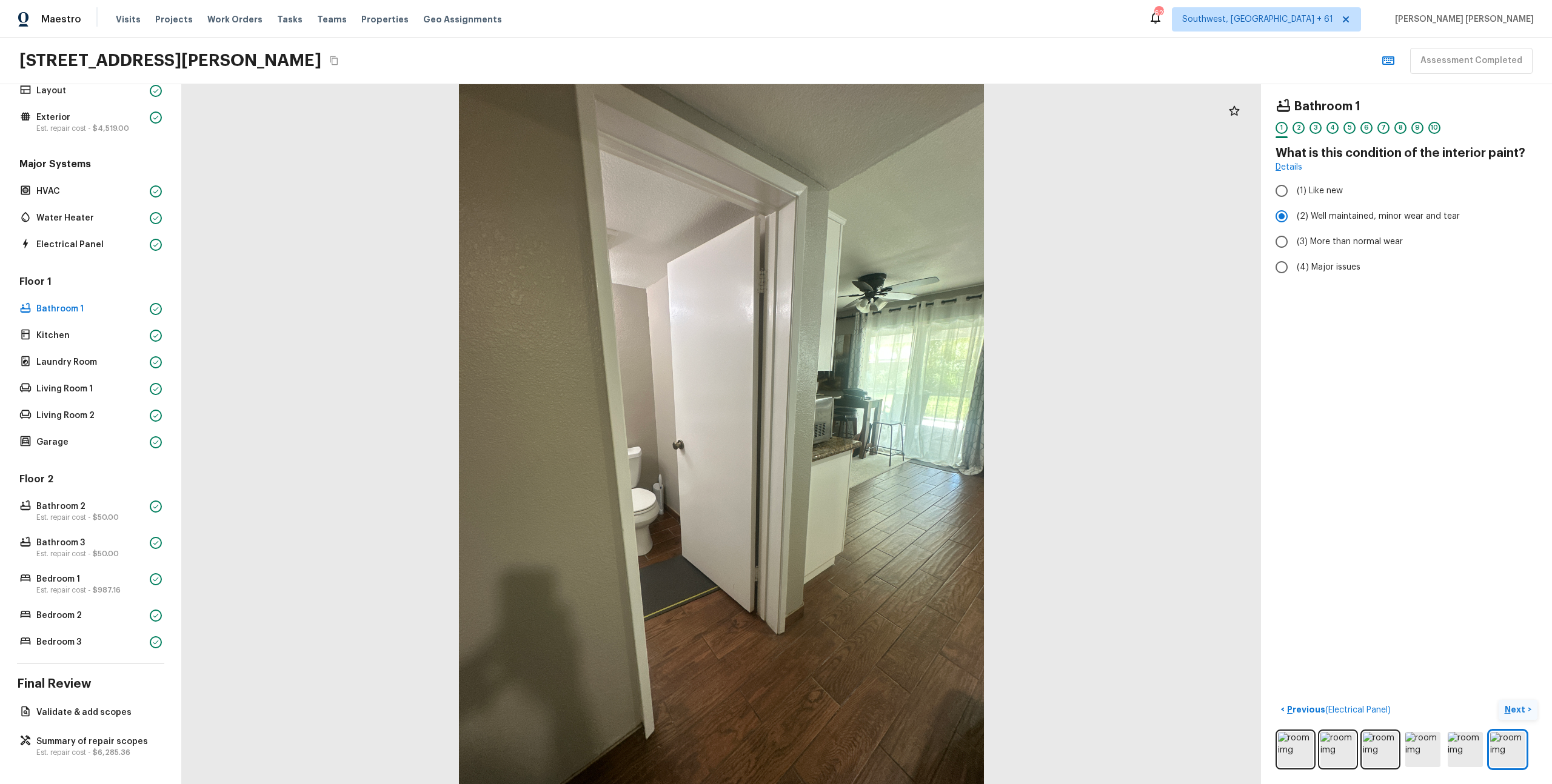
click at [1520, 713] on p "Next" at bounding box center [1517, 710] width 23 height 12
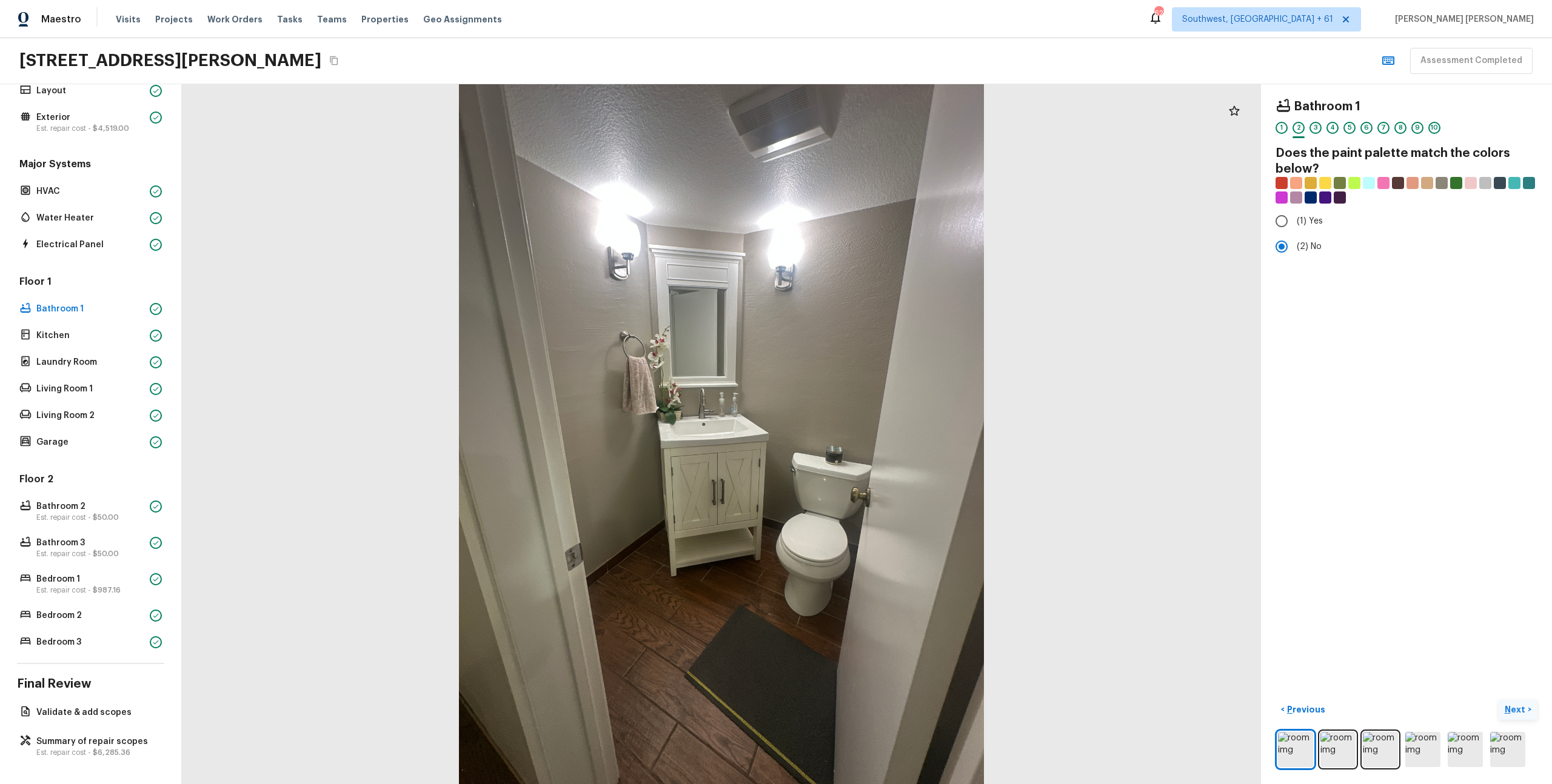
click at [1520, 713] on p "Next" at bounding box center [1517, 710] width 23 height 12
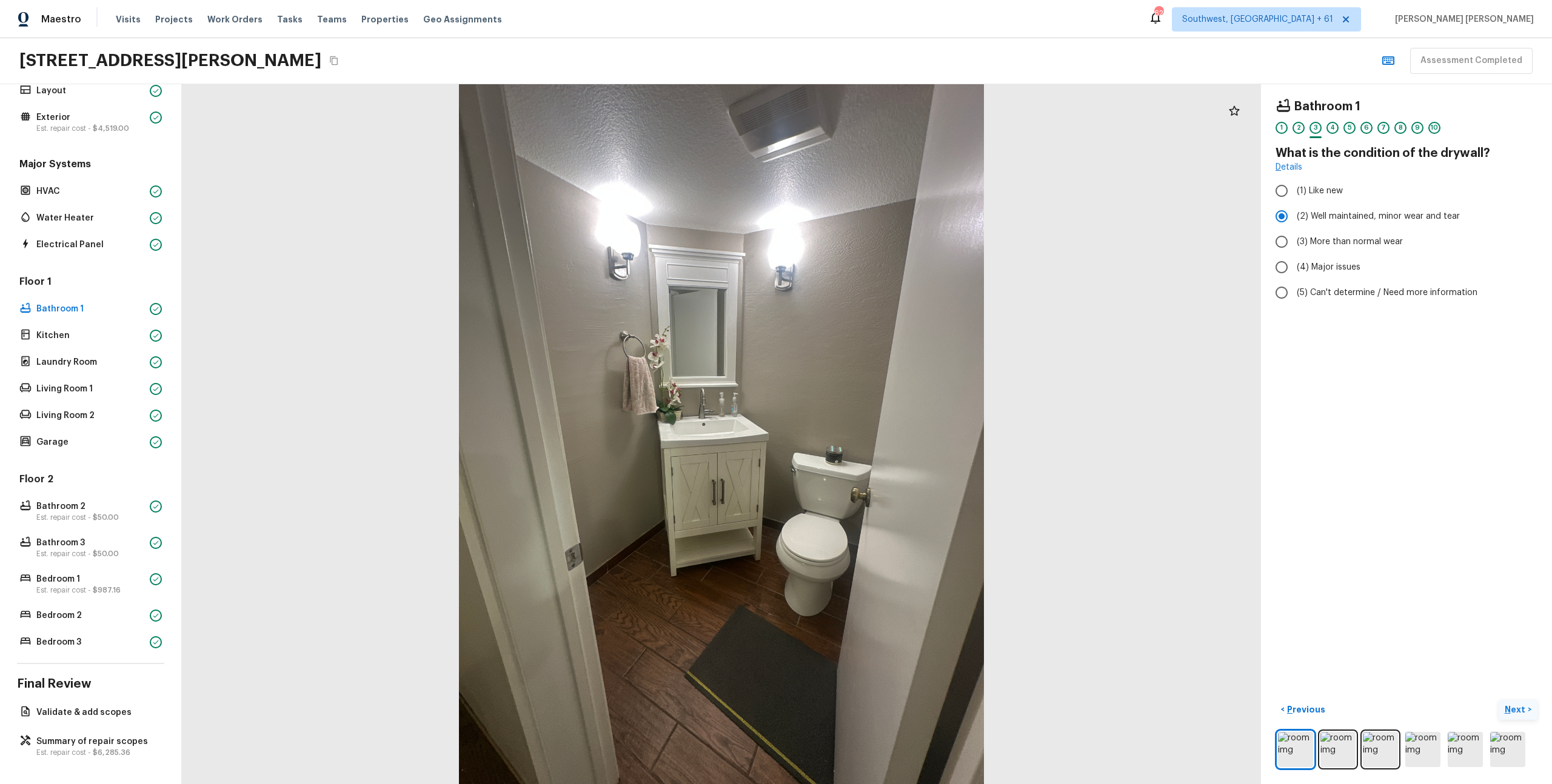
click at [1520, 713] on p "Next" at bounding box center [1517, 710] width 23 height 12
click at [1519, 706] on p "Next" at bounding box center [1517, 710] width 23 height 12
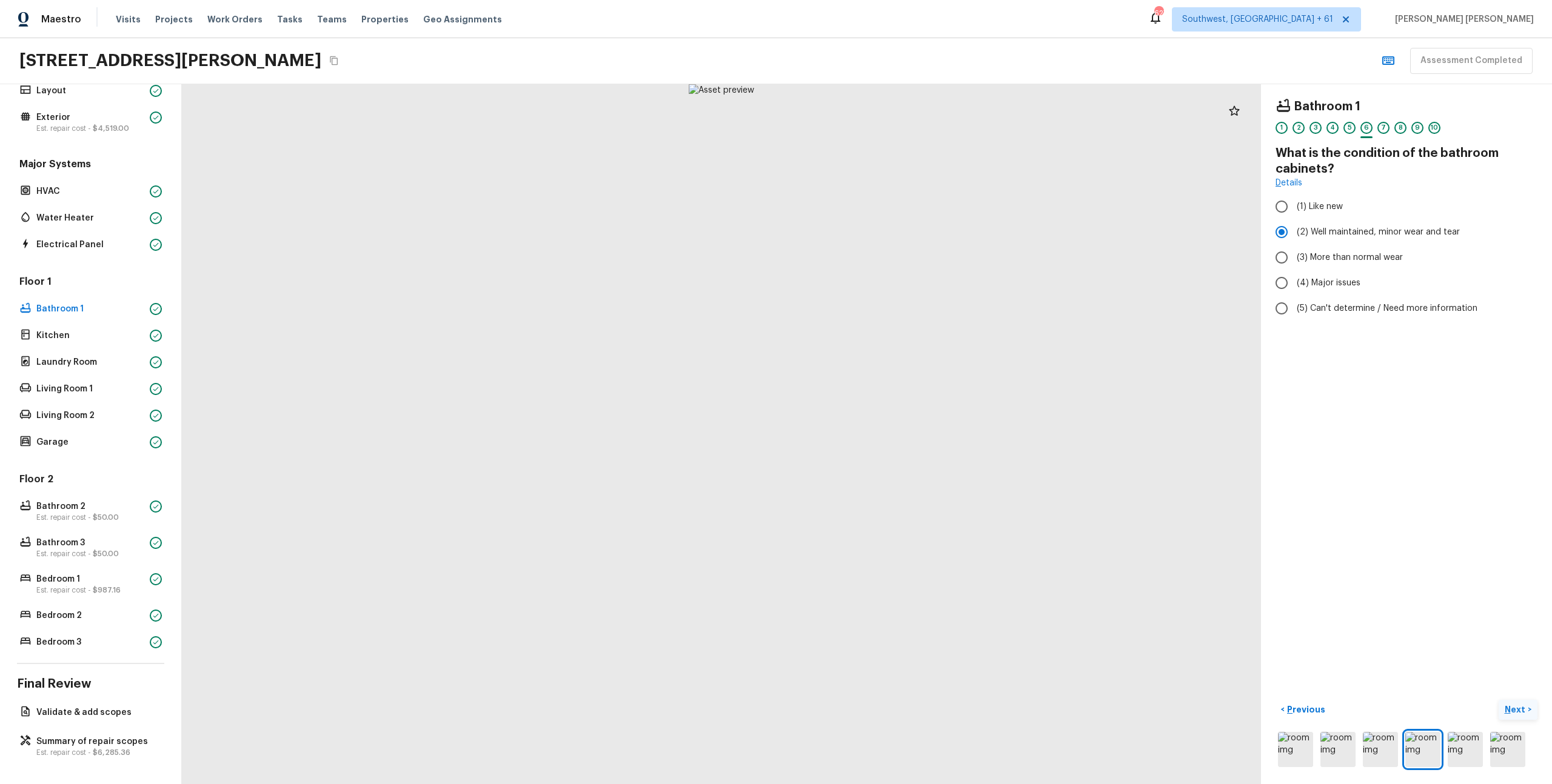
click at [1519, 706] on p "Next" at bounding box center [1517, 710] width 23 height 12
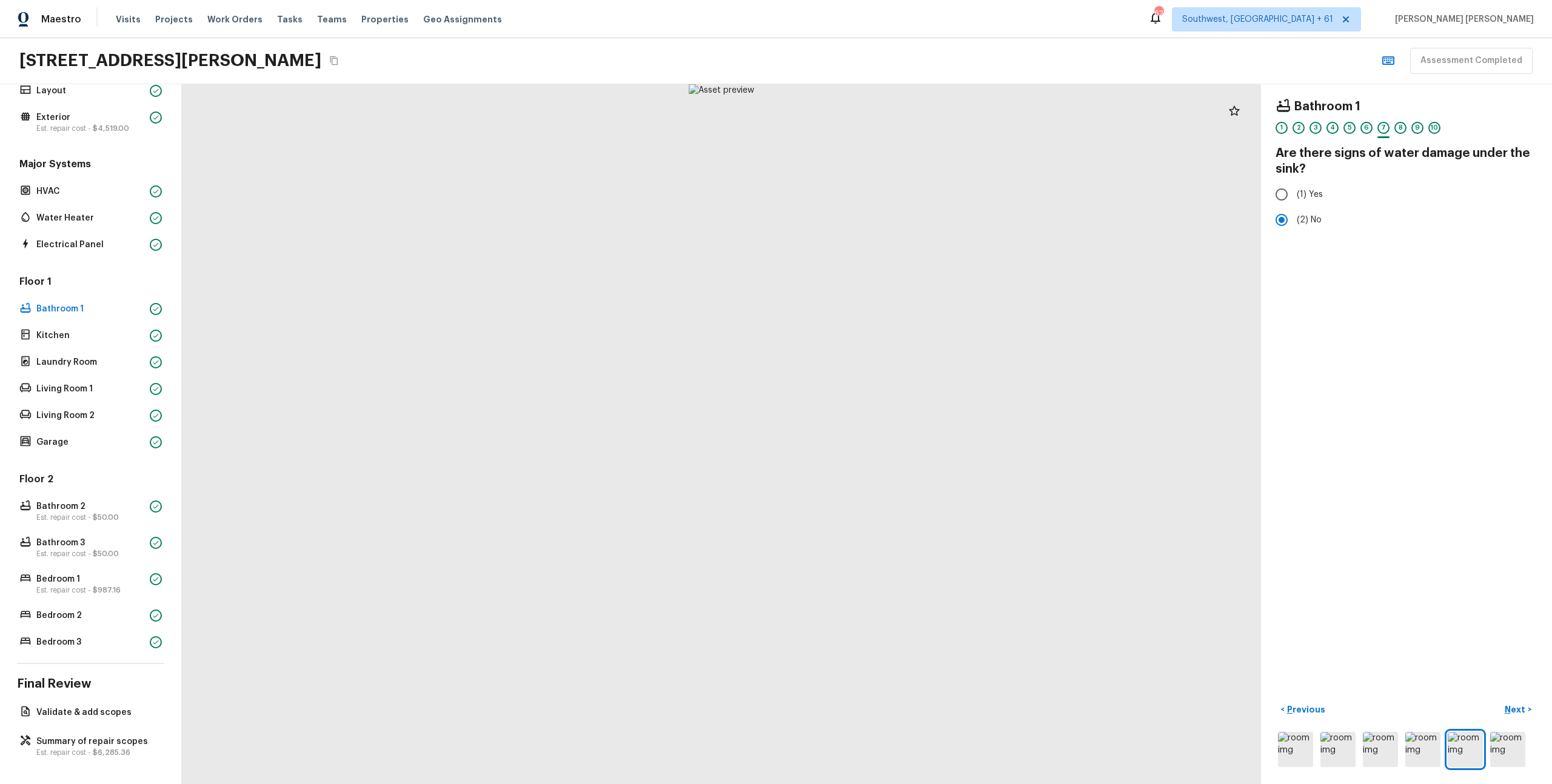
click at [312, 422] on div at bounding box center [721, 434] width 1079 height 700
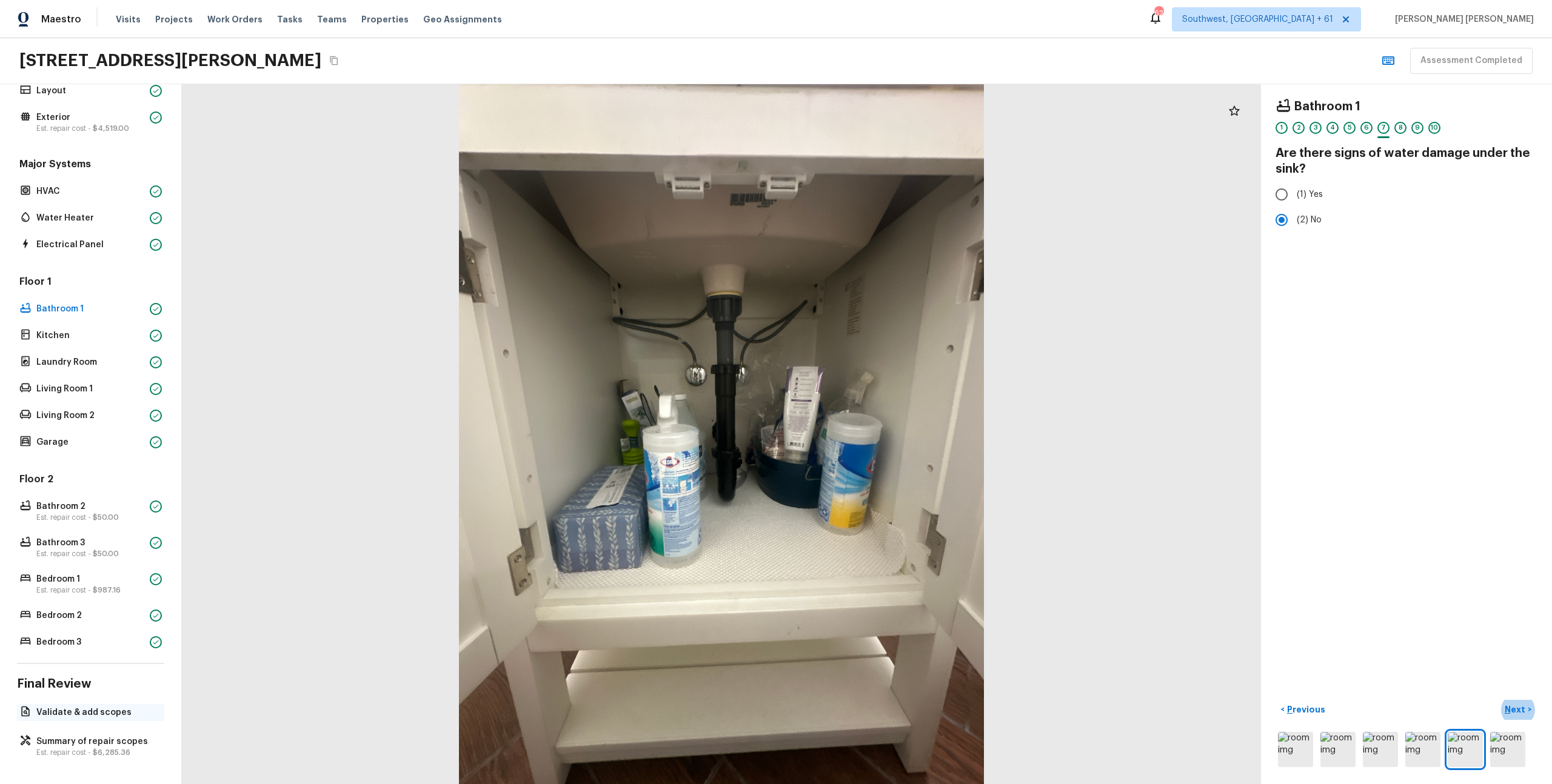
click at [66, 718] on div "Validate & add scopes" at bounding box center [90, 712] width 148 height 17
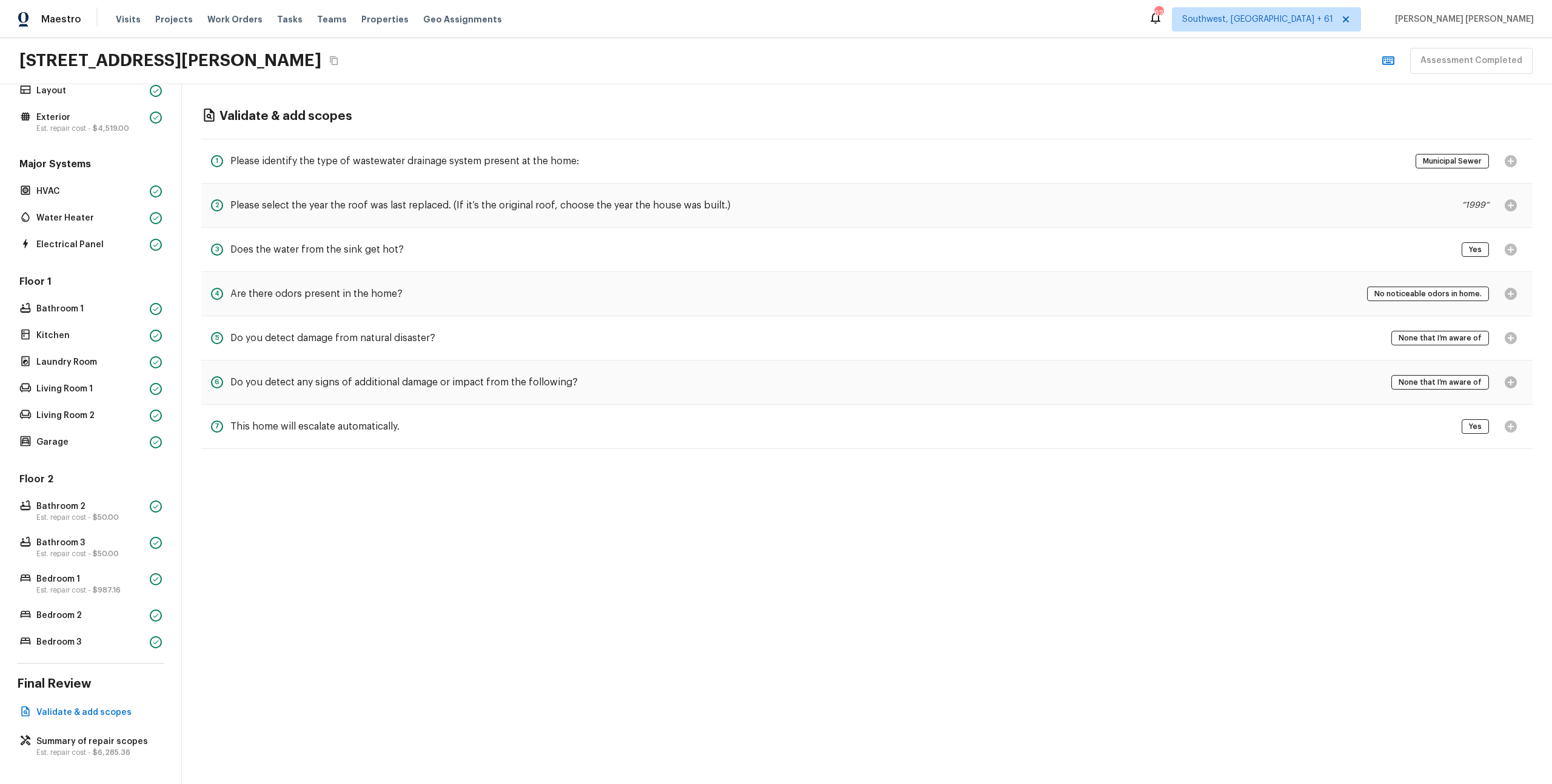
click at [131, 200] on div "Major Systems HVAC Water Heater Electrical Panel" at bounding box center [90, 205] width 148 height 96
click at [115, 186] on p "HVAC" at bounding box center [91, 192] width 108 height 12
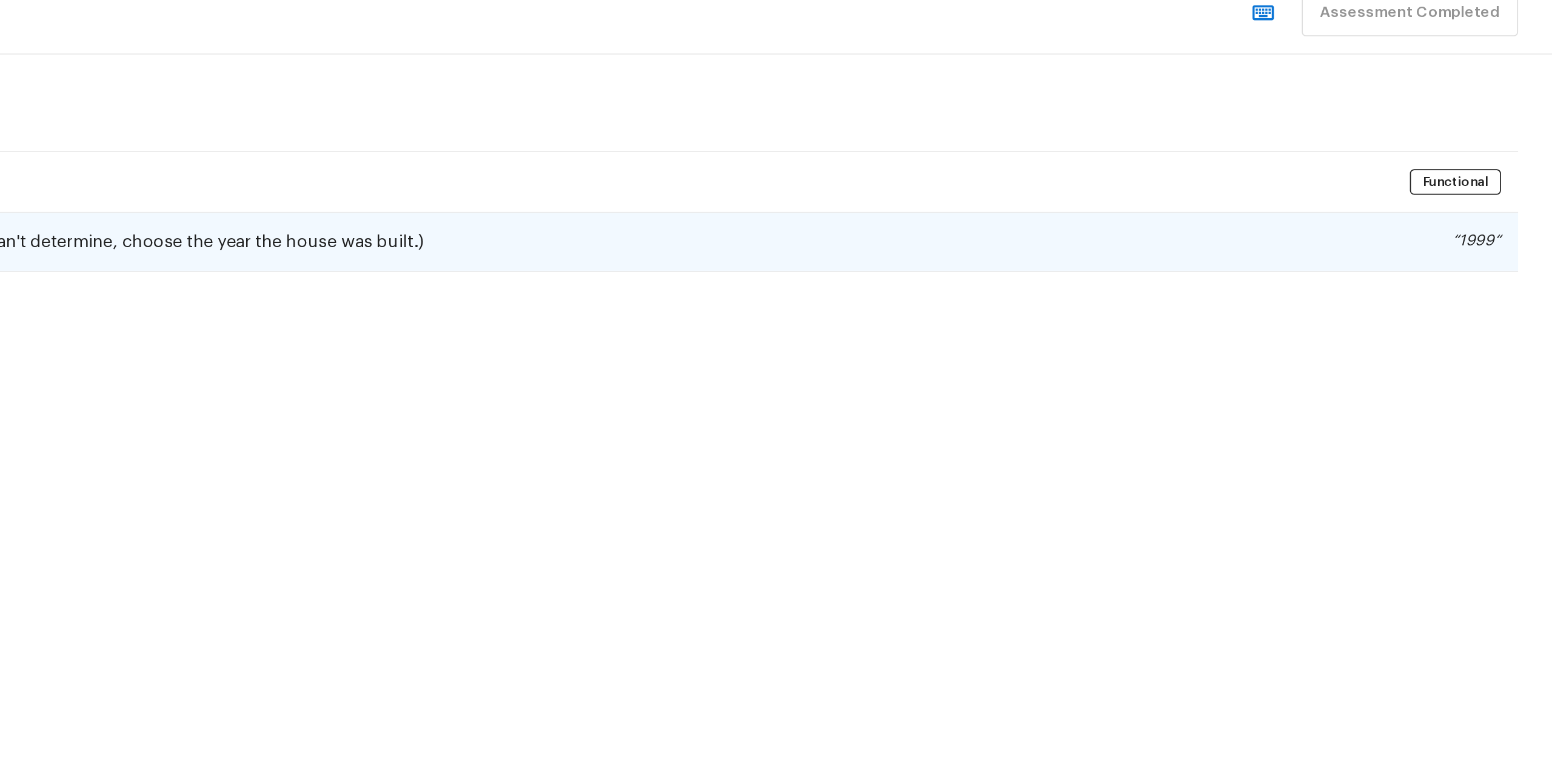
scroll to position [0, 0]
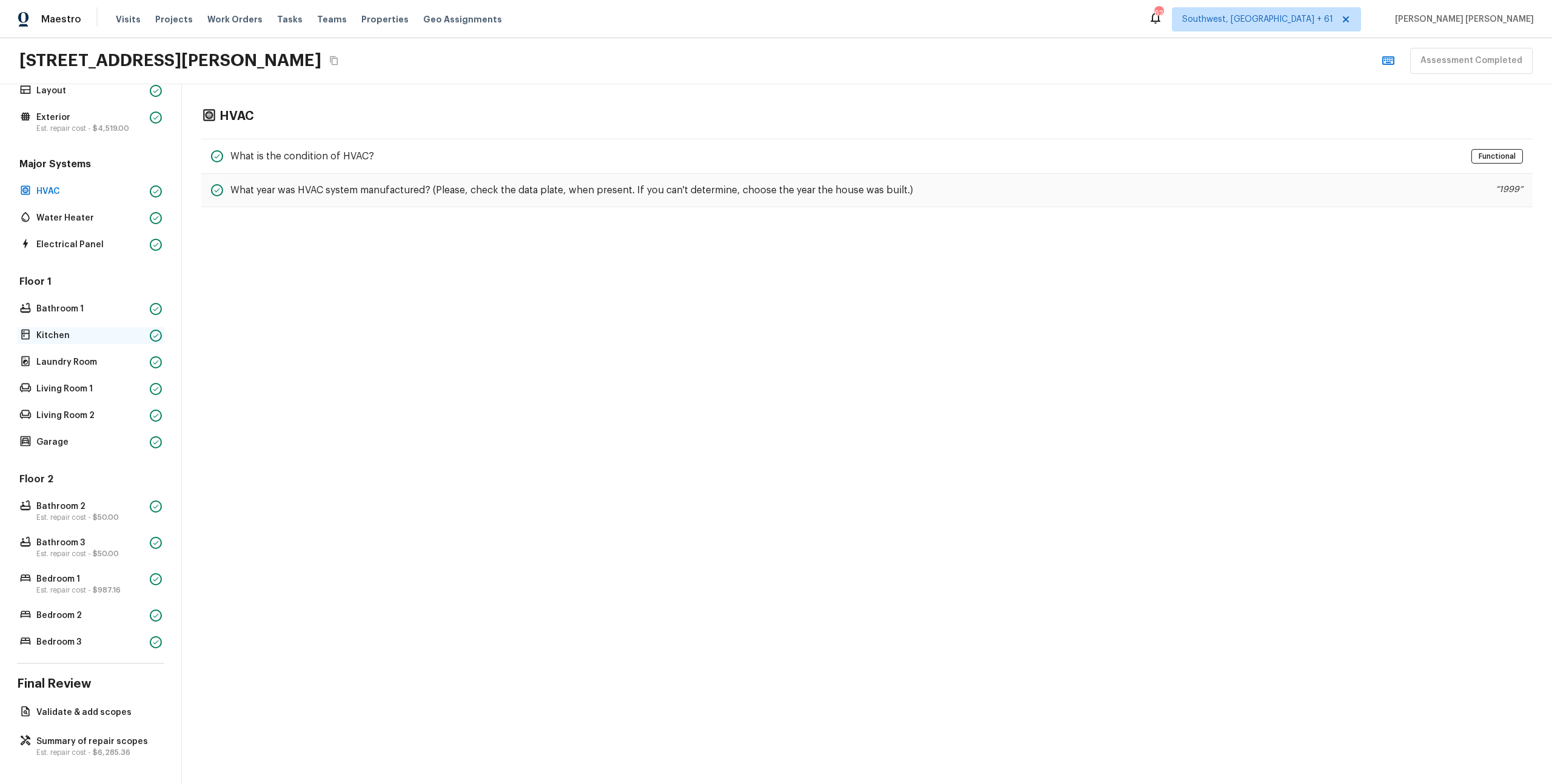
click at [64, 337] on p "Kitchen" at bounding box center [91, 336] width 108 height 12
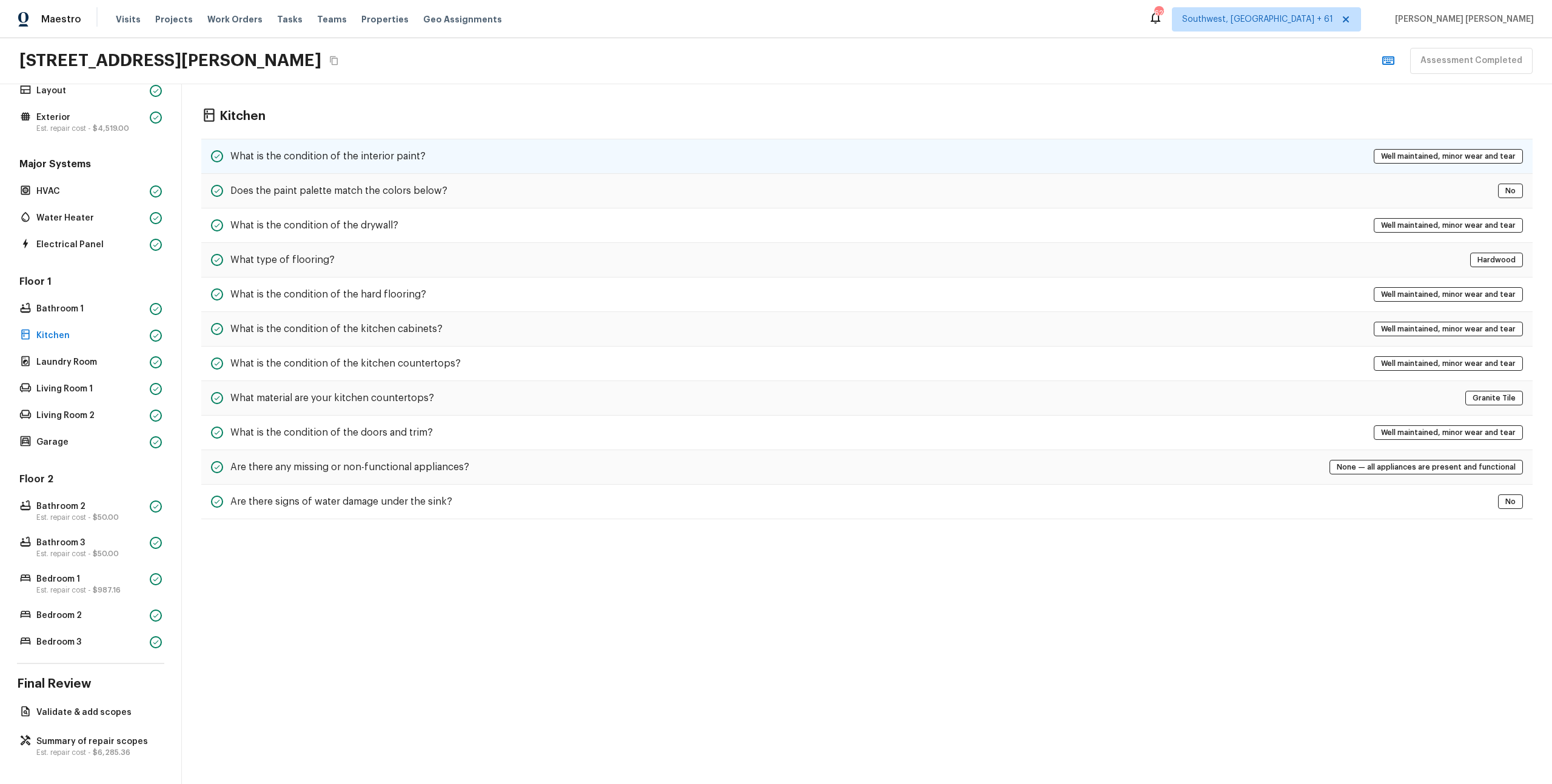
click at [581, 157] on div "What is the condition of the interior paint? Well maintained, minor wear and te…" at bounding box center [868, 157] width 1332 height 35
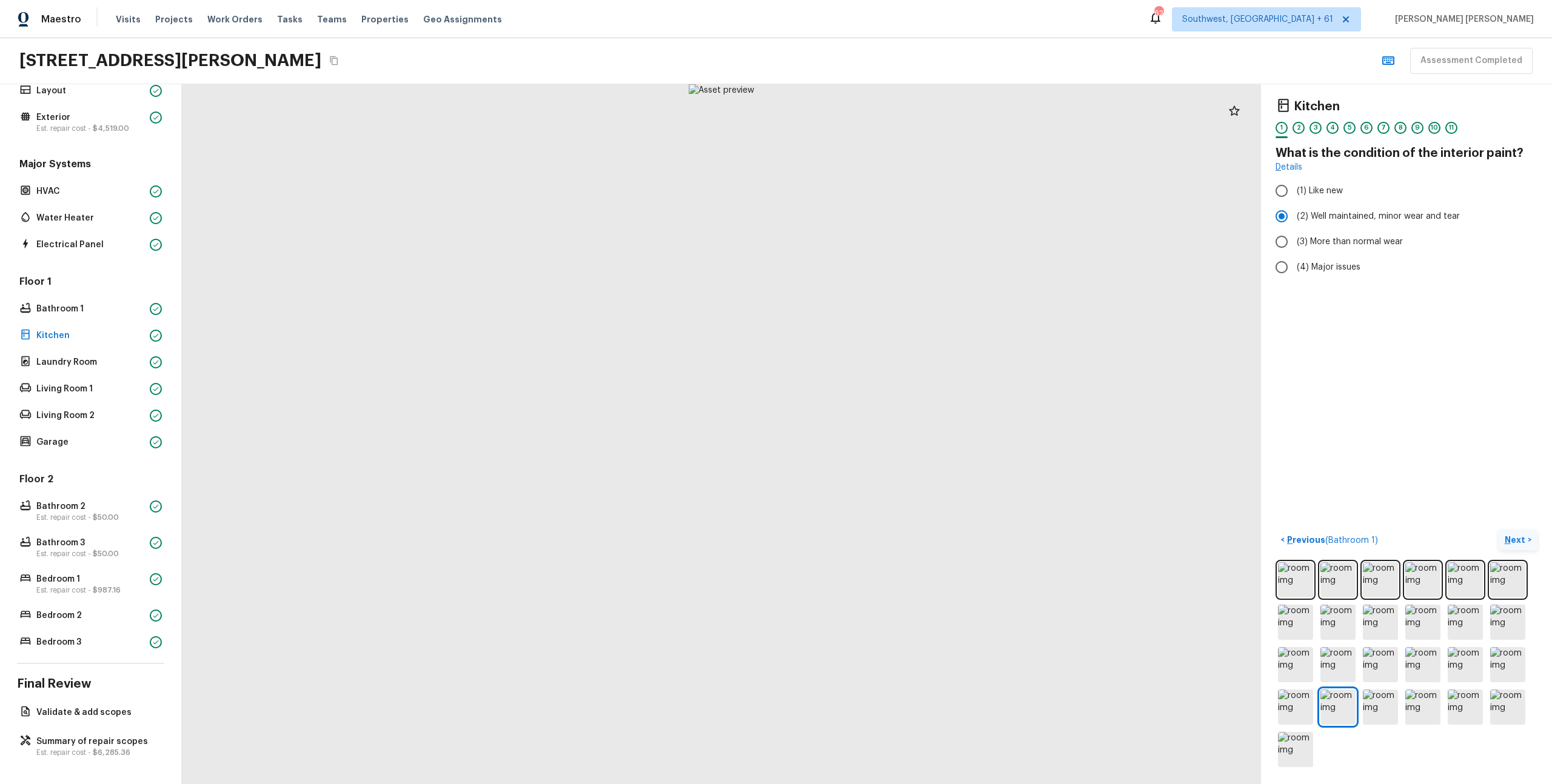
click at [1519, 539] on p "Next" at bounding box center [1517, 540] width 23 height 12
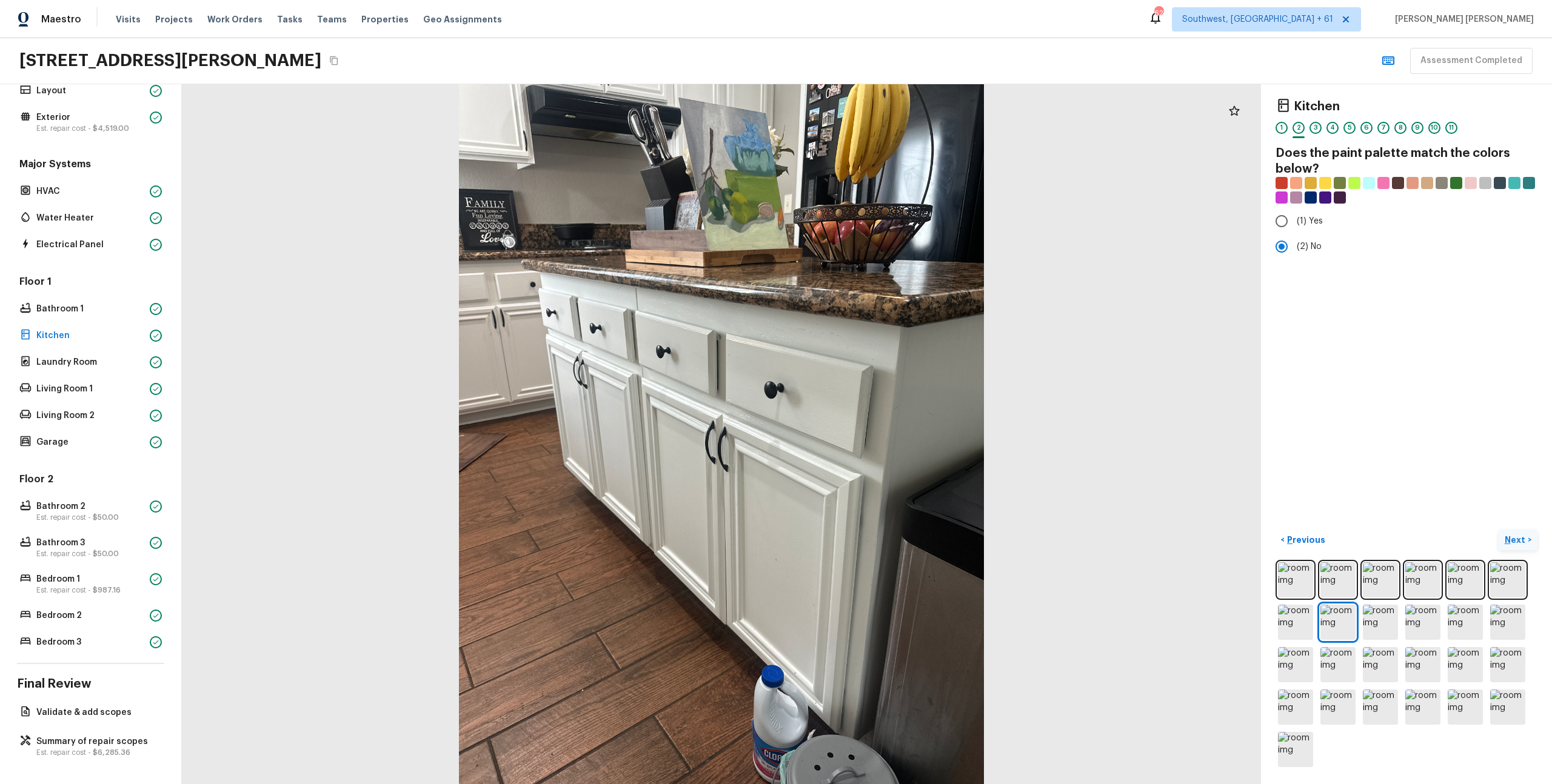
click at [1521, 543] on p "Next" at bounding box center [1517, 540] width 23 height 12
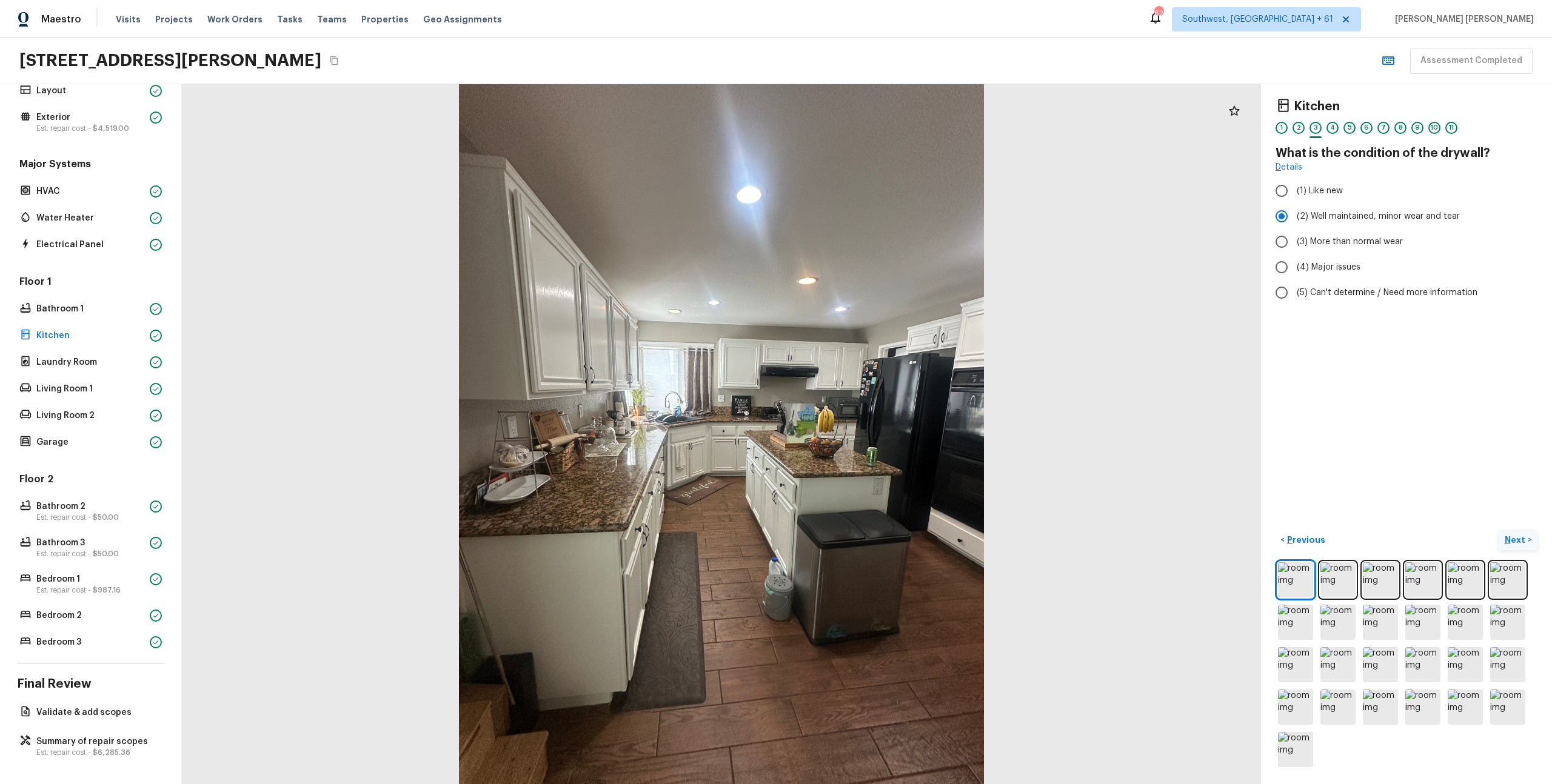
click at [1521, 543] on p "Next" at bounding box center [1517, 540] width 23 height 12
click at [1521, 544] on p "Next" at bounding box center [1517, 540] width 23 height 12
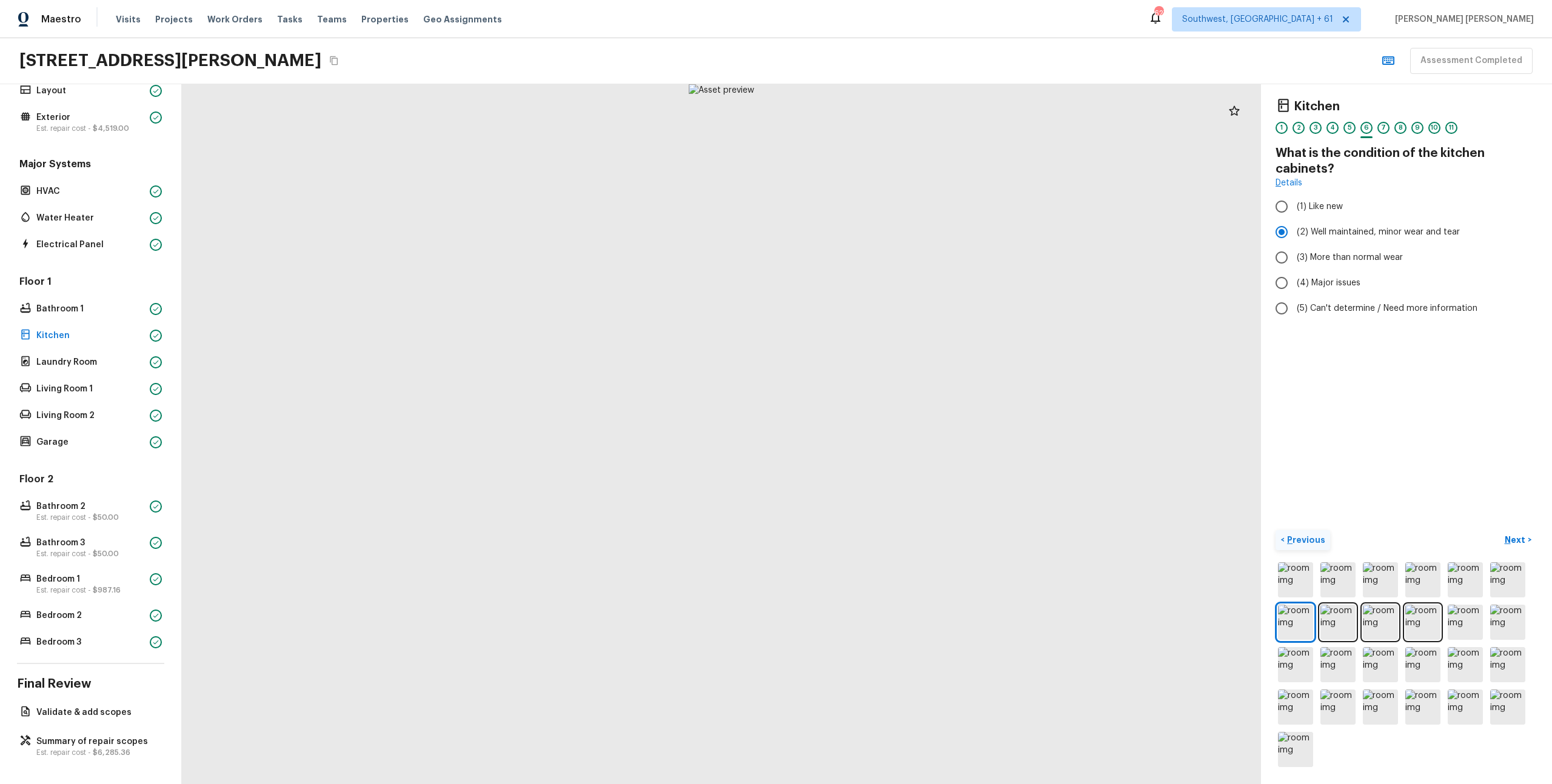
click at [1279, 539] on button "< Previous" at bounding box center [1303, 541] width 54 height 20
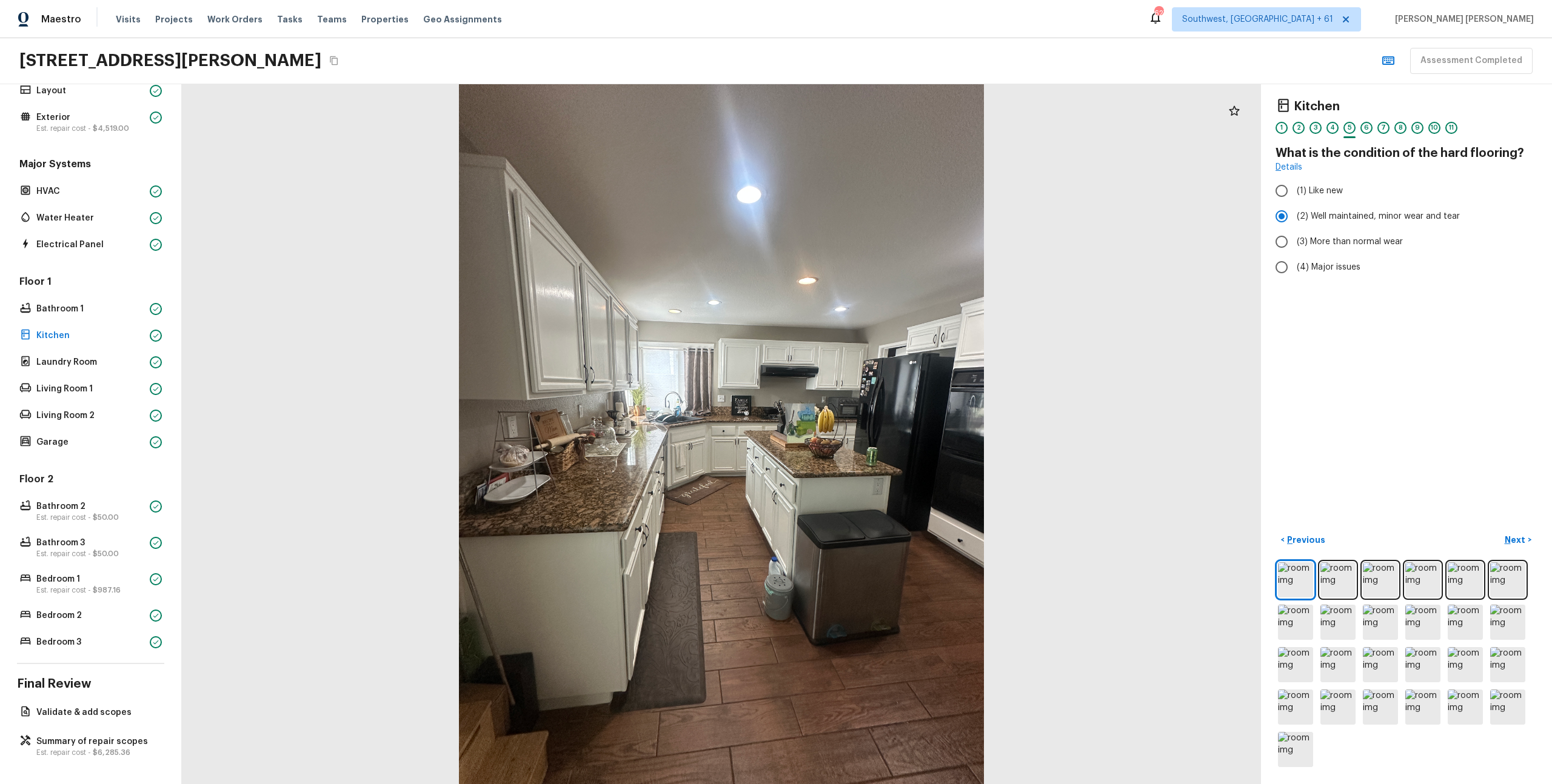
click at [1303, 551] on div "< Previous Next >" at bounding box center [1407, 650] width 262 height 239
click at [1317, 532] on button "< Previous" at bounding box center [1303, 541] width 54 height 20
click at [1521, 542] on p "Next" at bounding box center [1517, 540] width 23 height 12
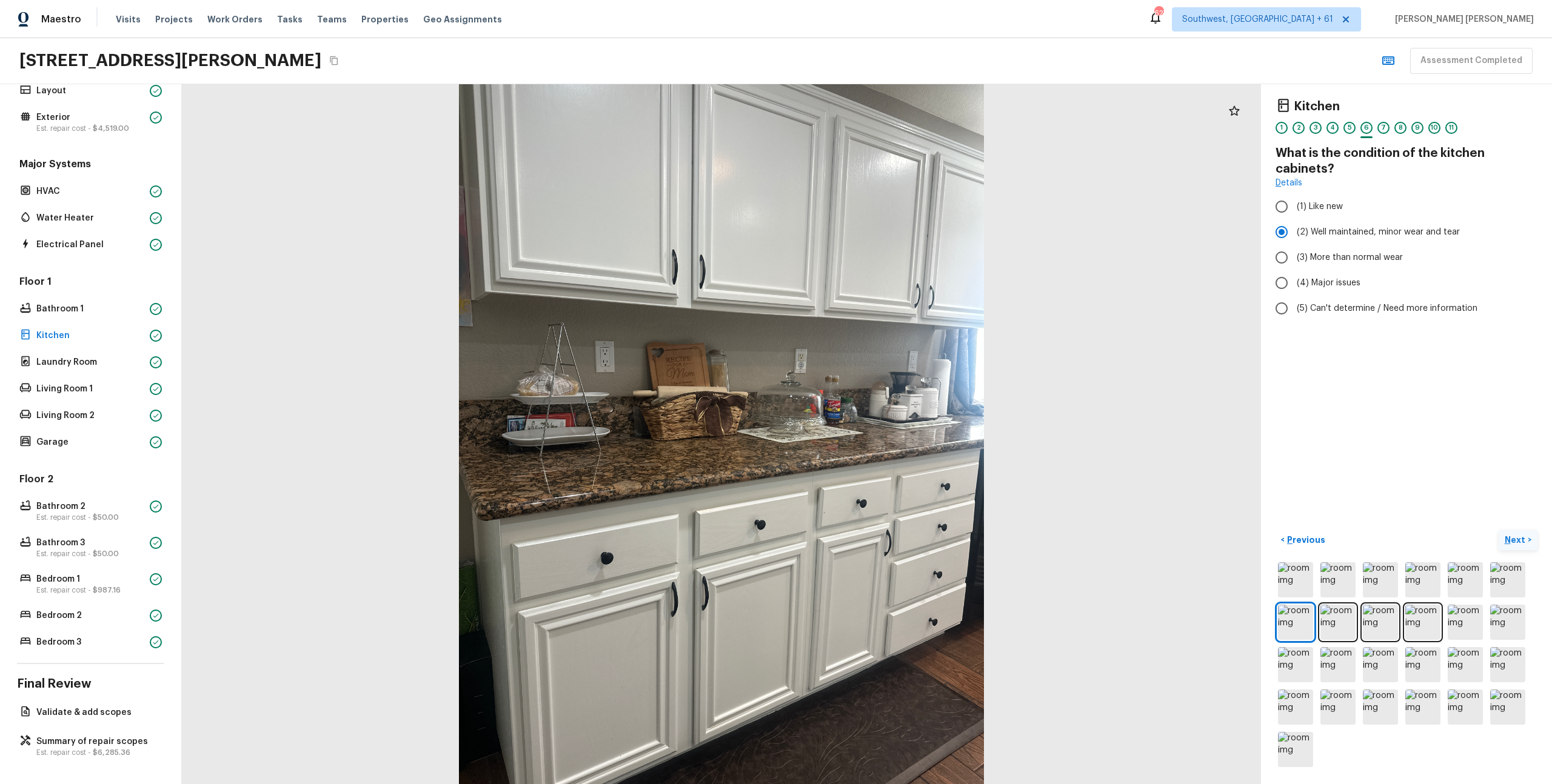
click at [1521, 542] on p "Next" at bounding box center [1517, 540] width 23 height 12
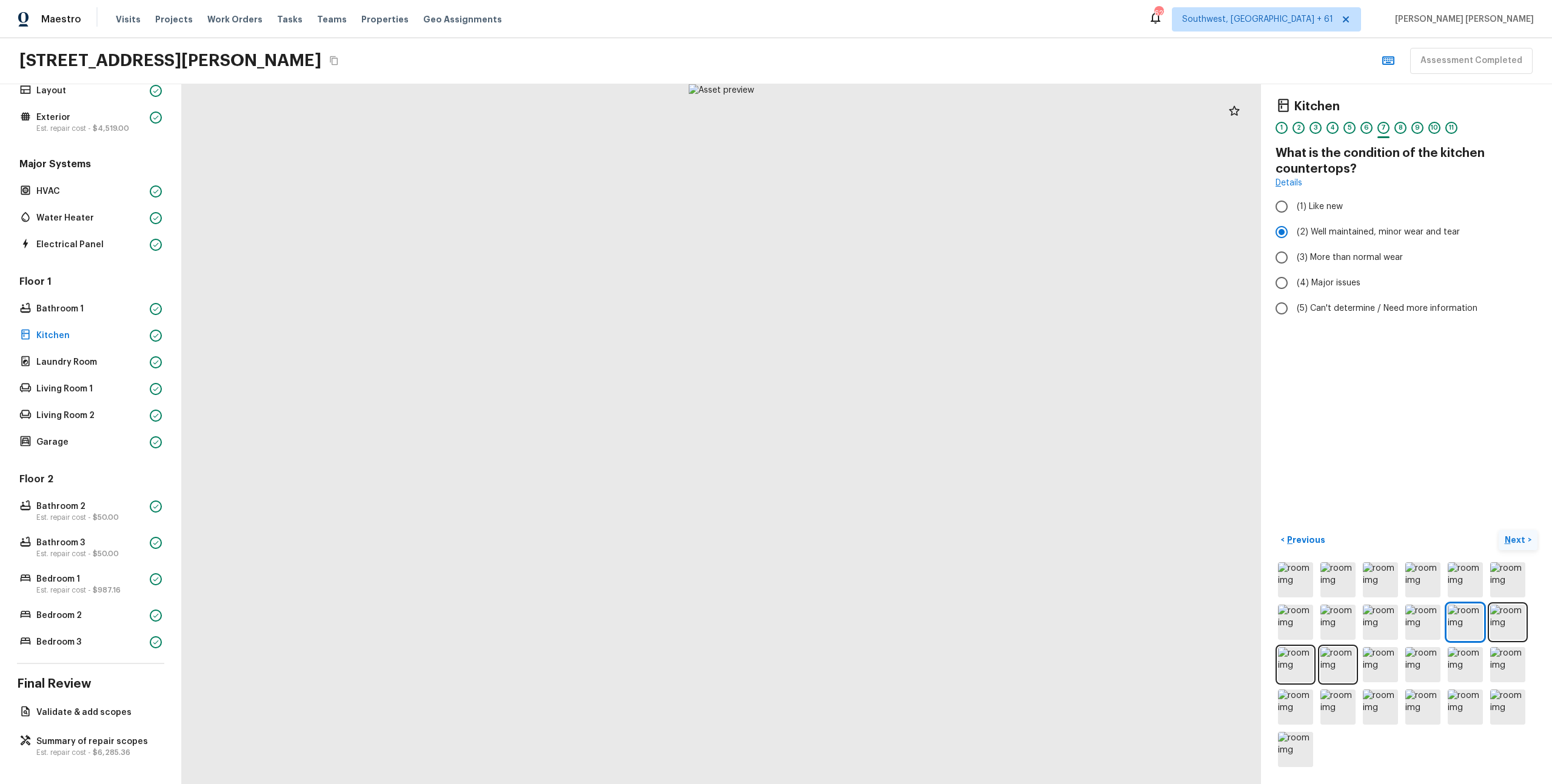
click at [1514, 535] on p "Next" at bounding box center [1517, 540] width 23 height 12
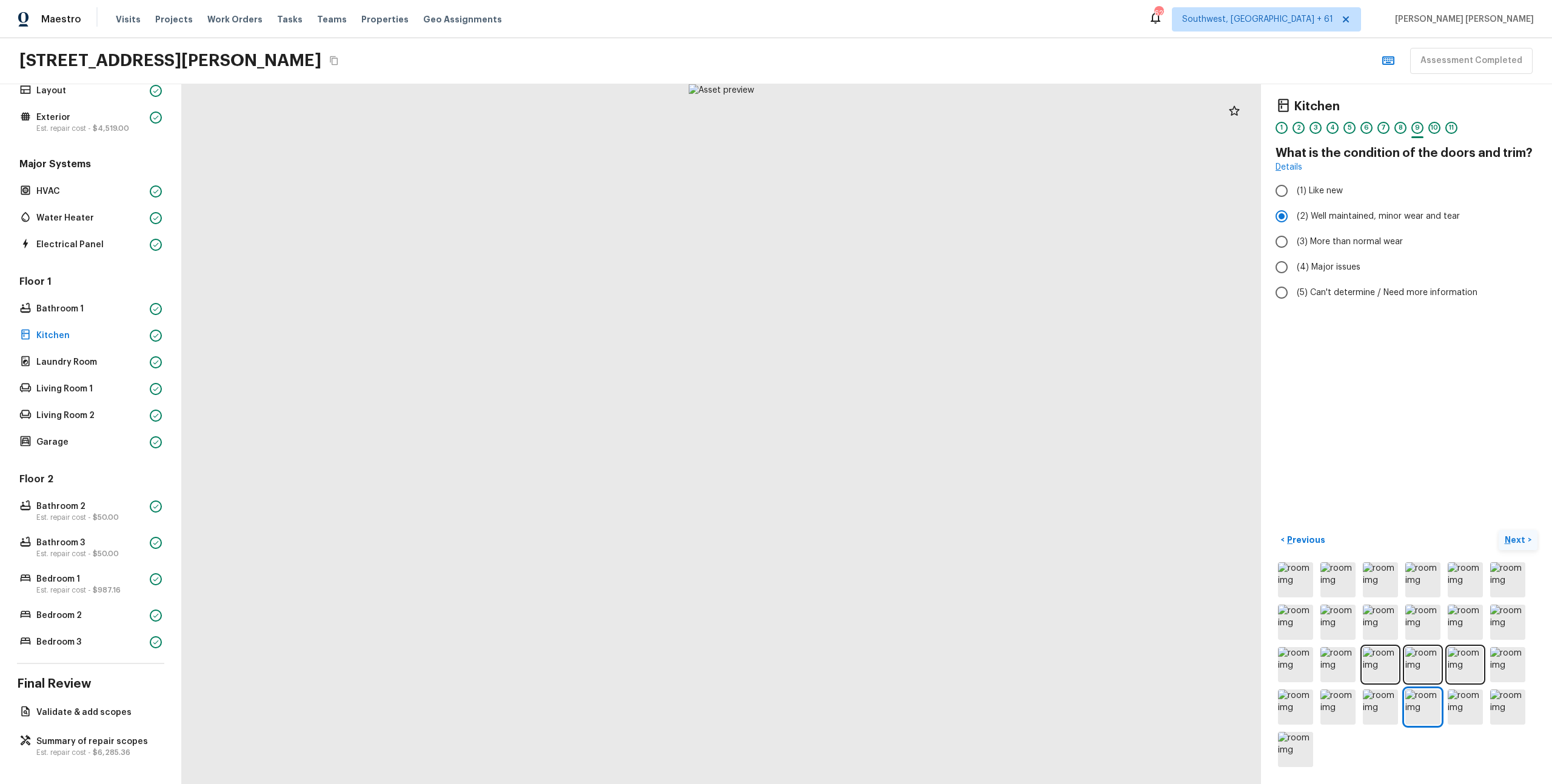
click at [1514, 535] on p "Next" at bounding box center [1517, 540] width 23 height 12
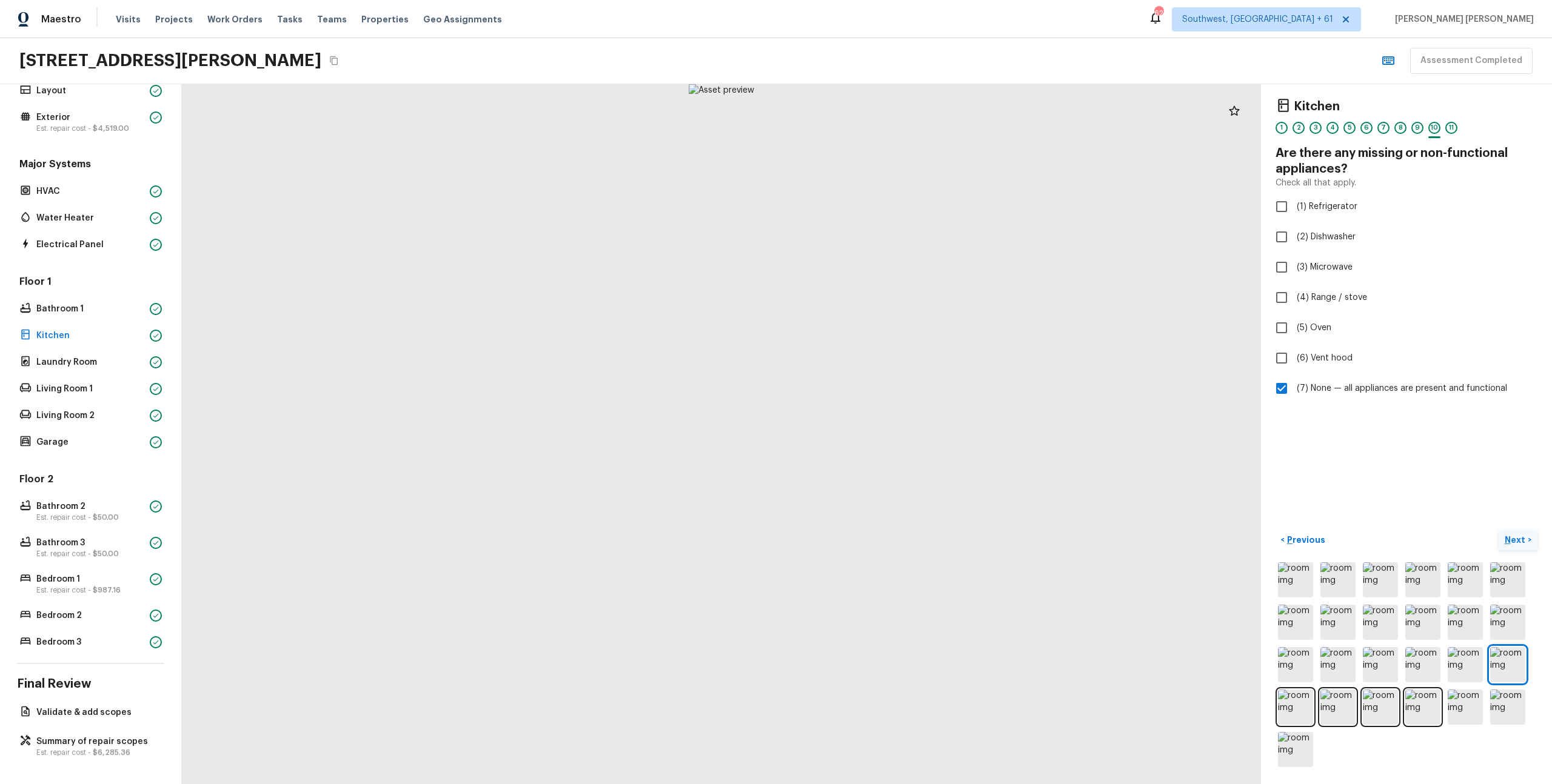
click at [1514, 535] on p "Next" at bounding box center [1517, 540] width 23 height 12
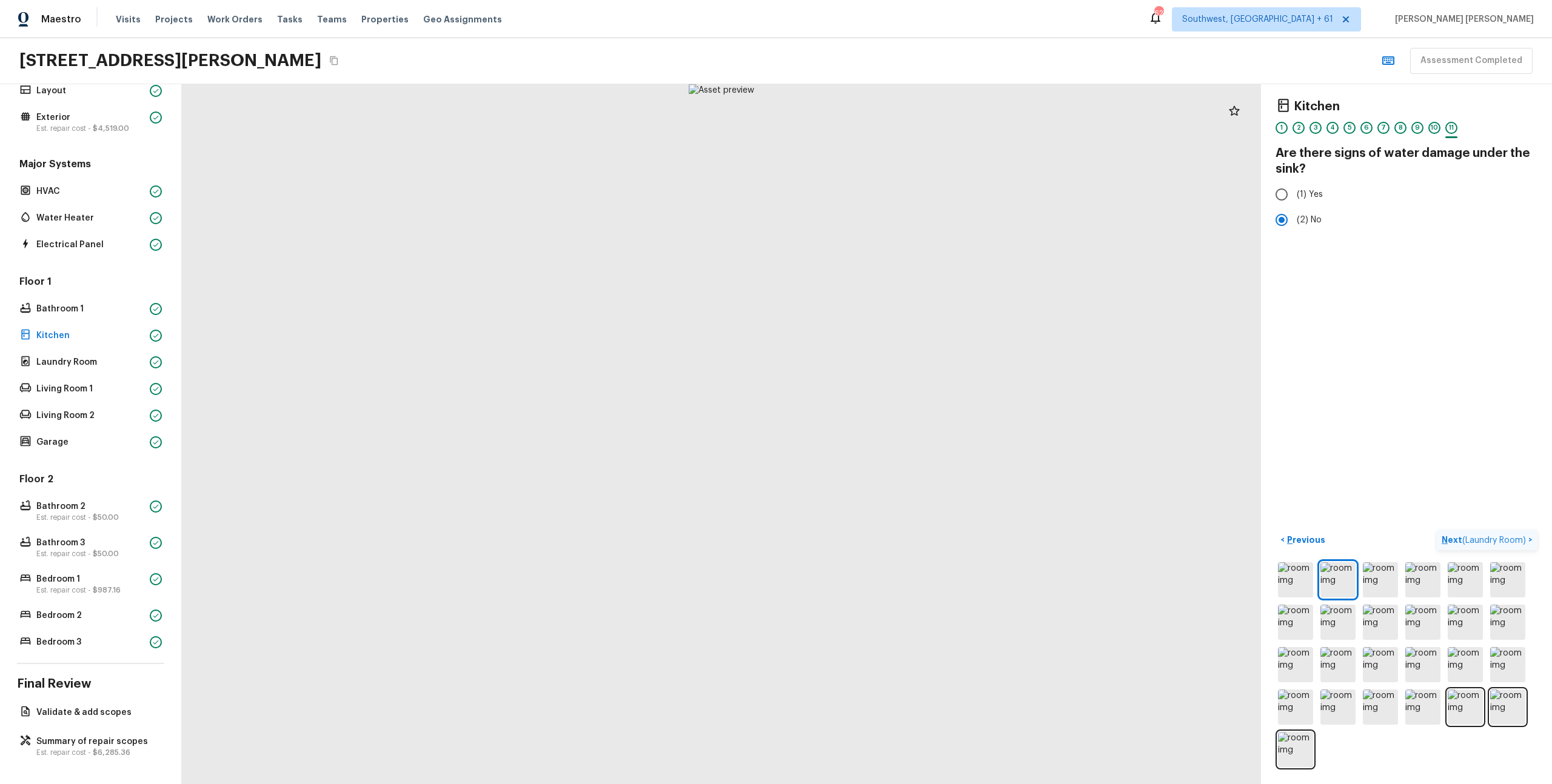
click at [1514, 537] on span "( Laundry Room )" at bounding box center [1494, 541] width 63 height 8
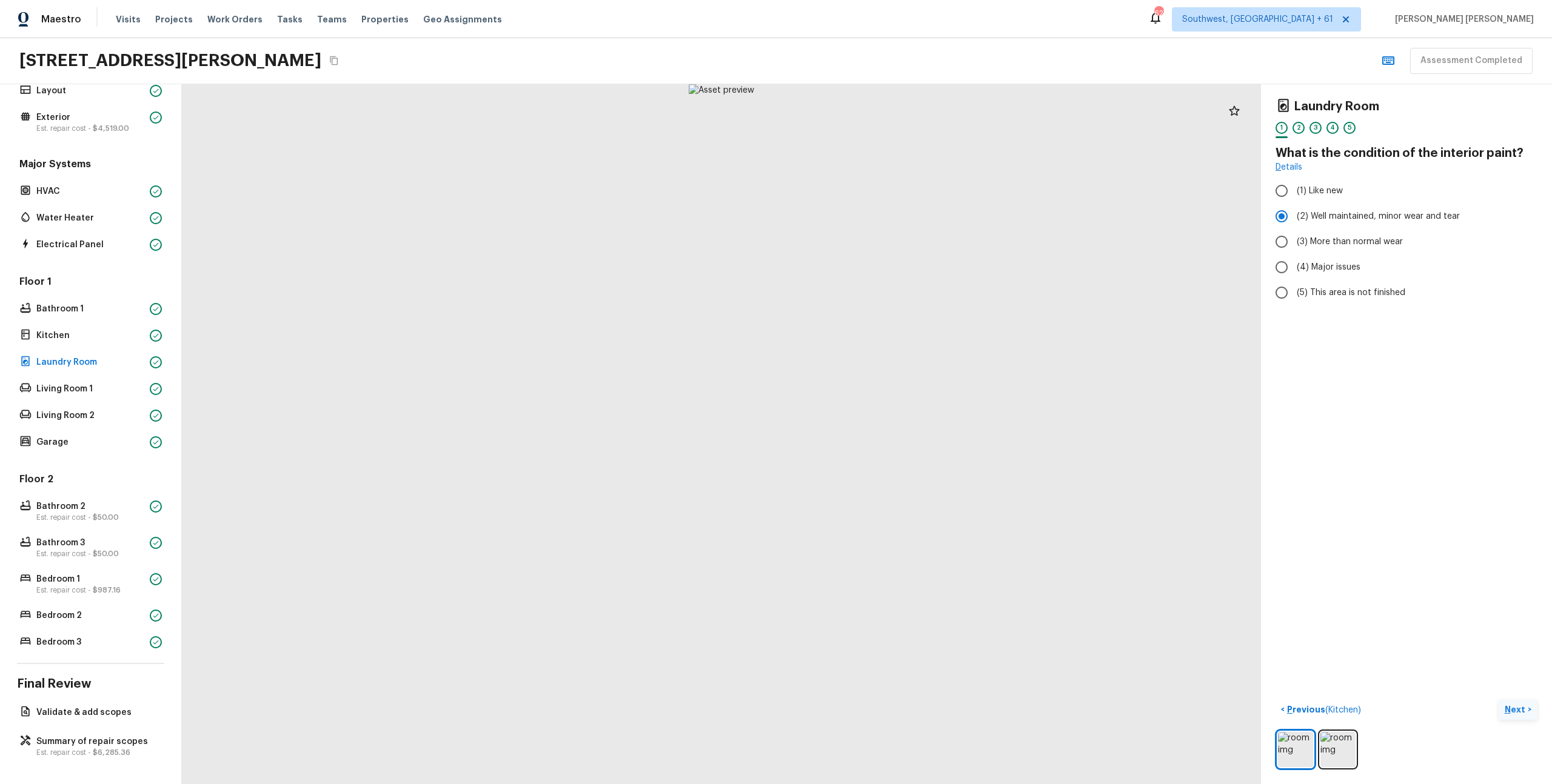
click at [1519, 711] on p "Next" at bounding box center [1517, 710] width 23 height 12
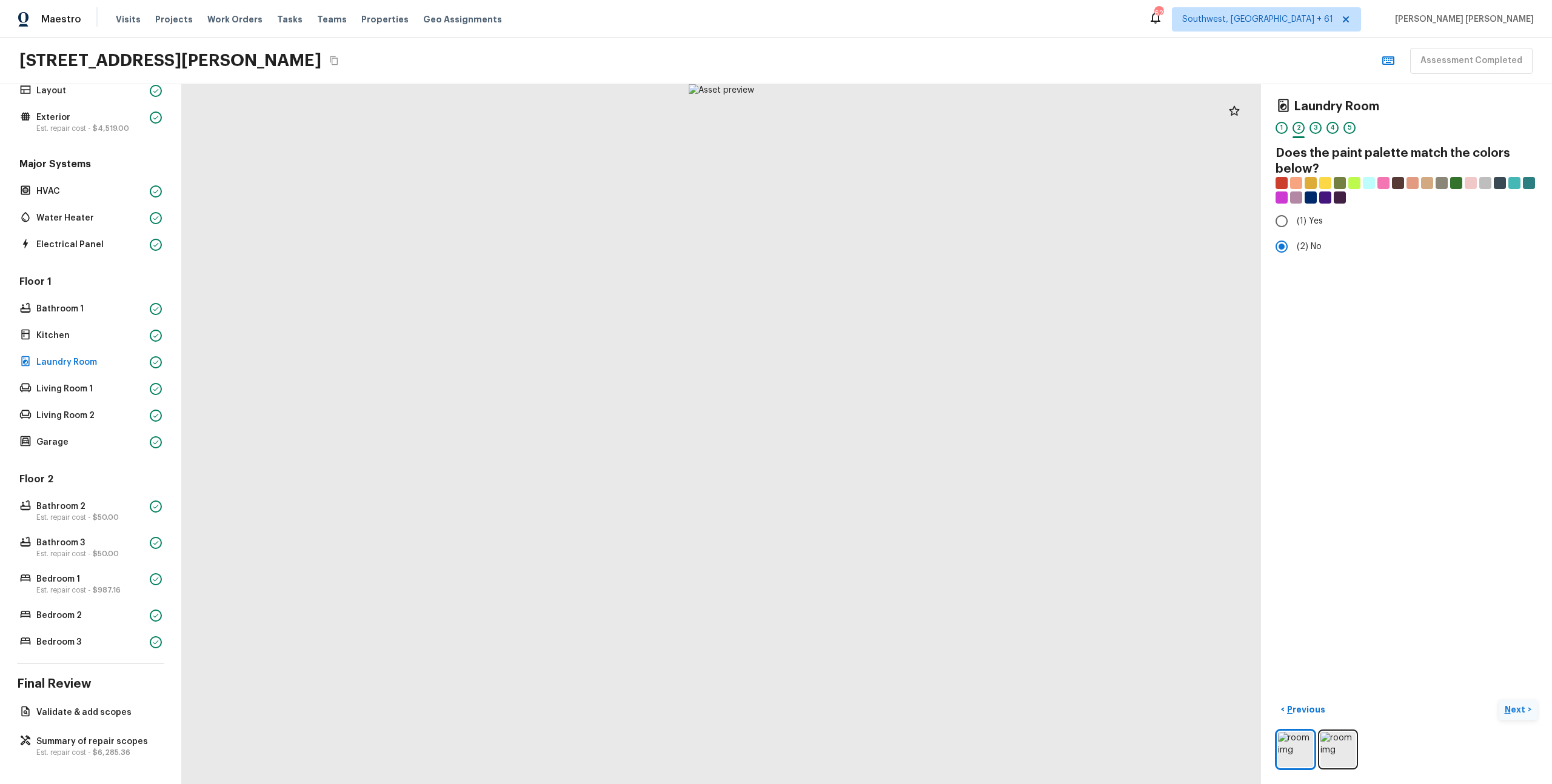
click at [1519, 711] on p "Next" at bounding box center [1517, 710] width 23 height 12
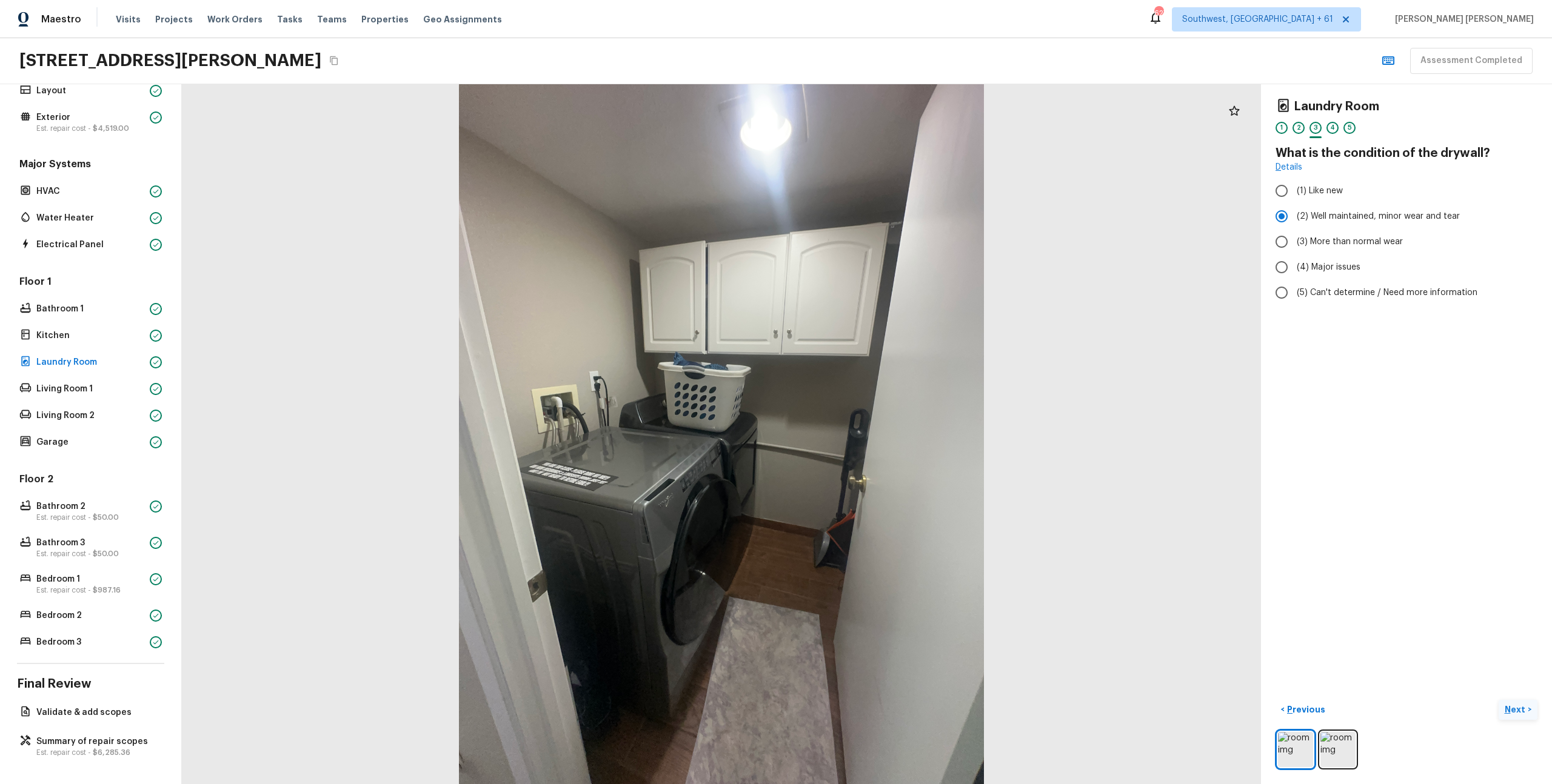
click at [1519, 711] on p "Next" at bounding box center [1517, 710] width 23 height 12
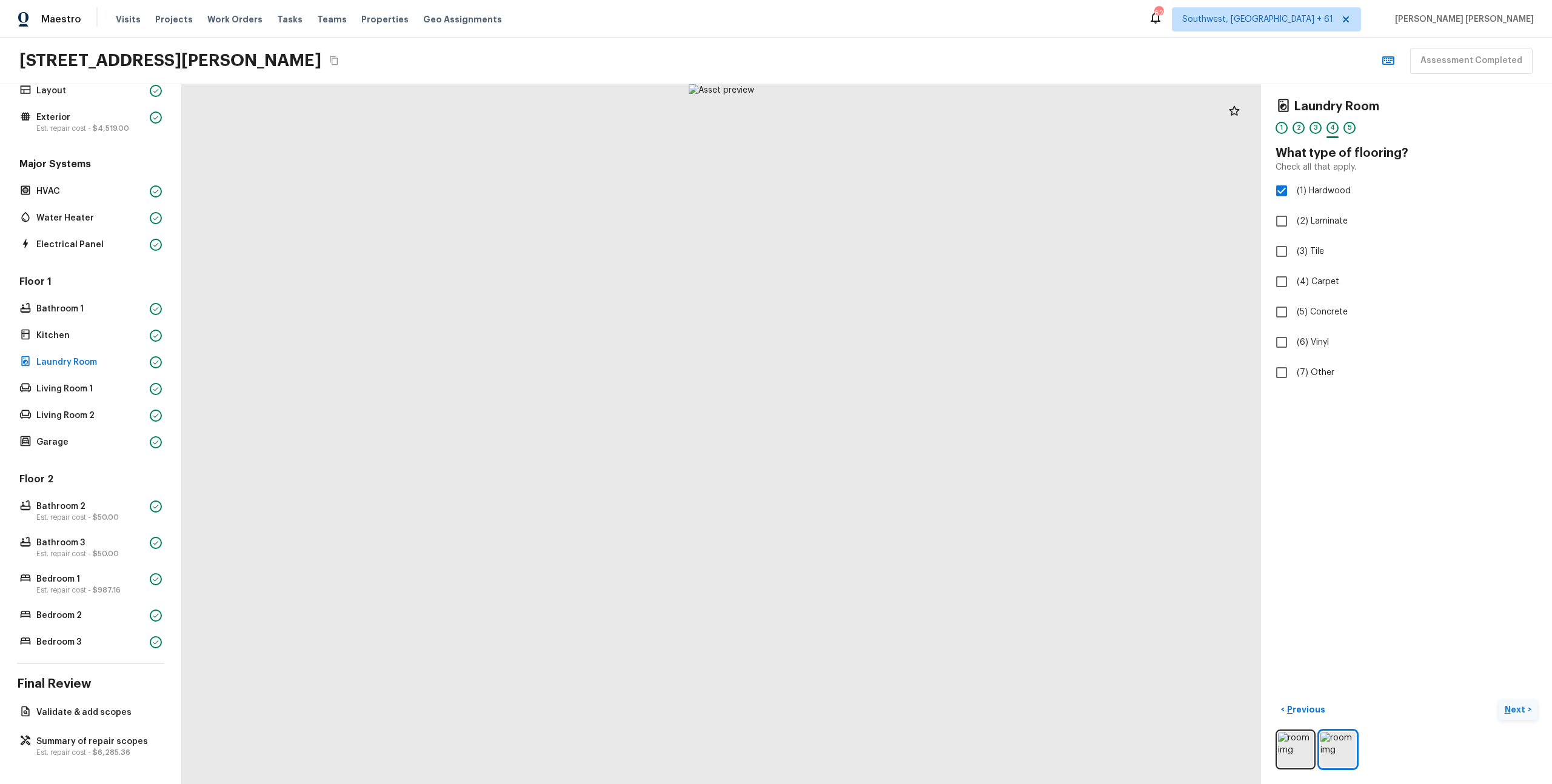
click at [1519, 711] on p "Next" at bounding box center [1517, 710] width 23 height 12
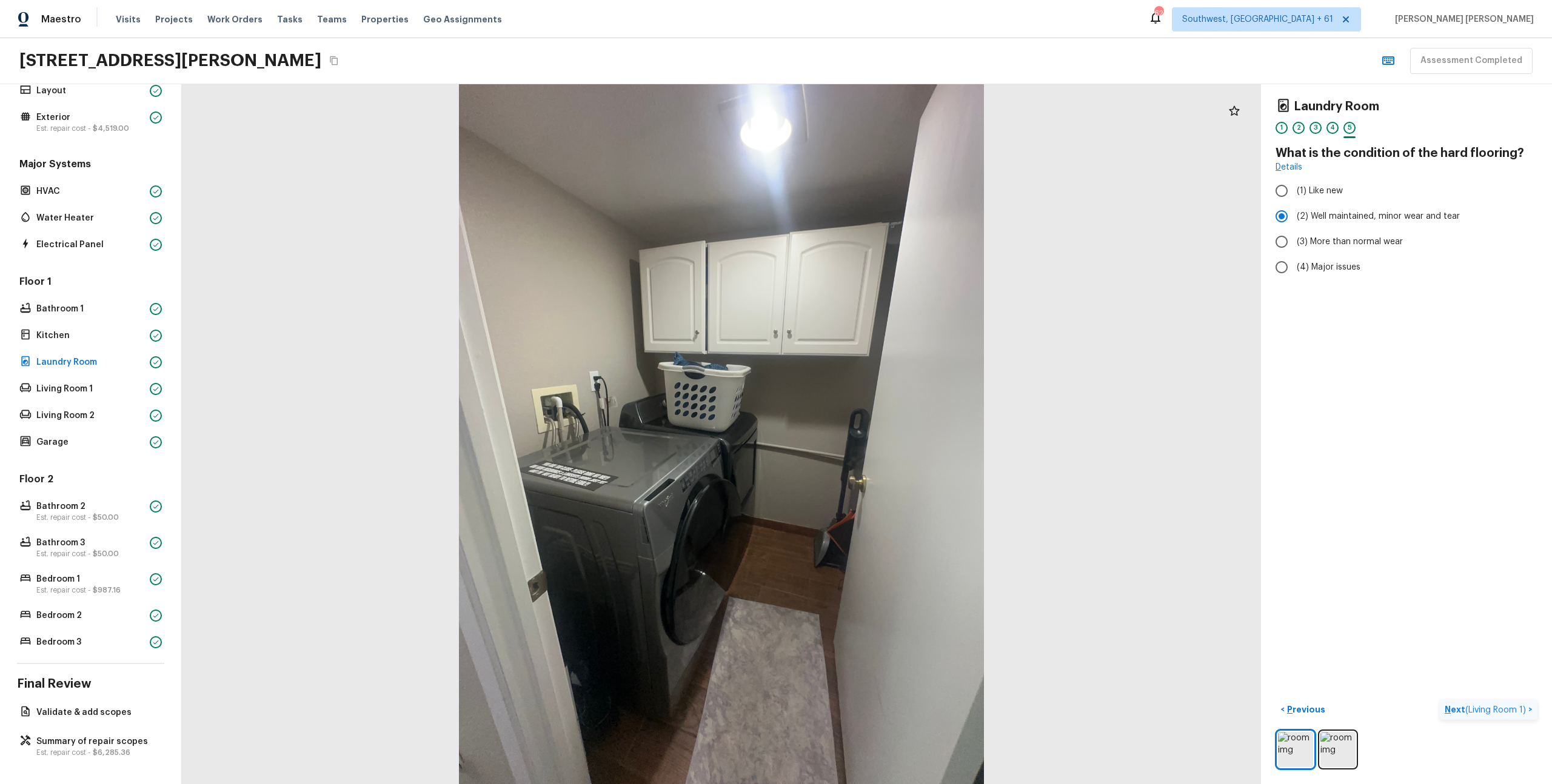
click at [1519, 711] on span "( Living Room 1 )" at bounding box center [1495, 710] width 61 height 8
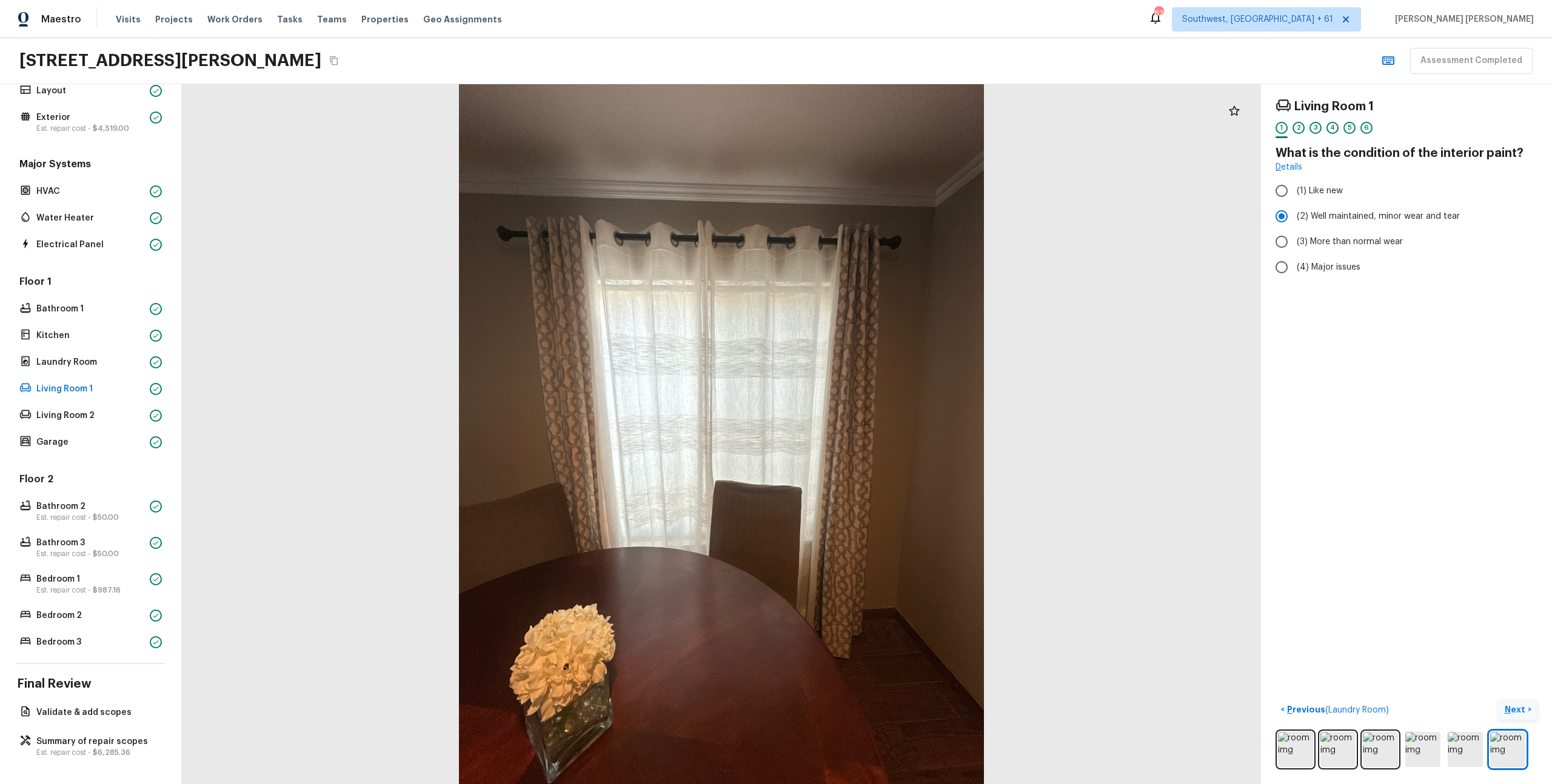
click at [1519, 711] on p "Next" at bounding box center [1517, 710] width 23 height 12
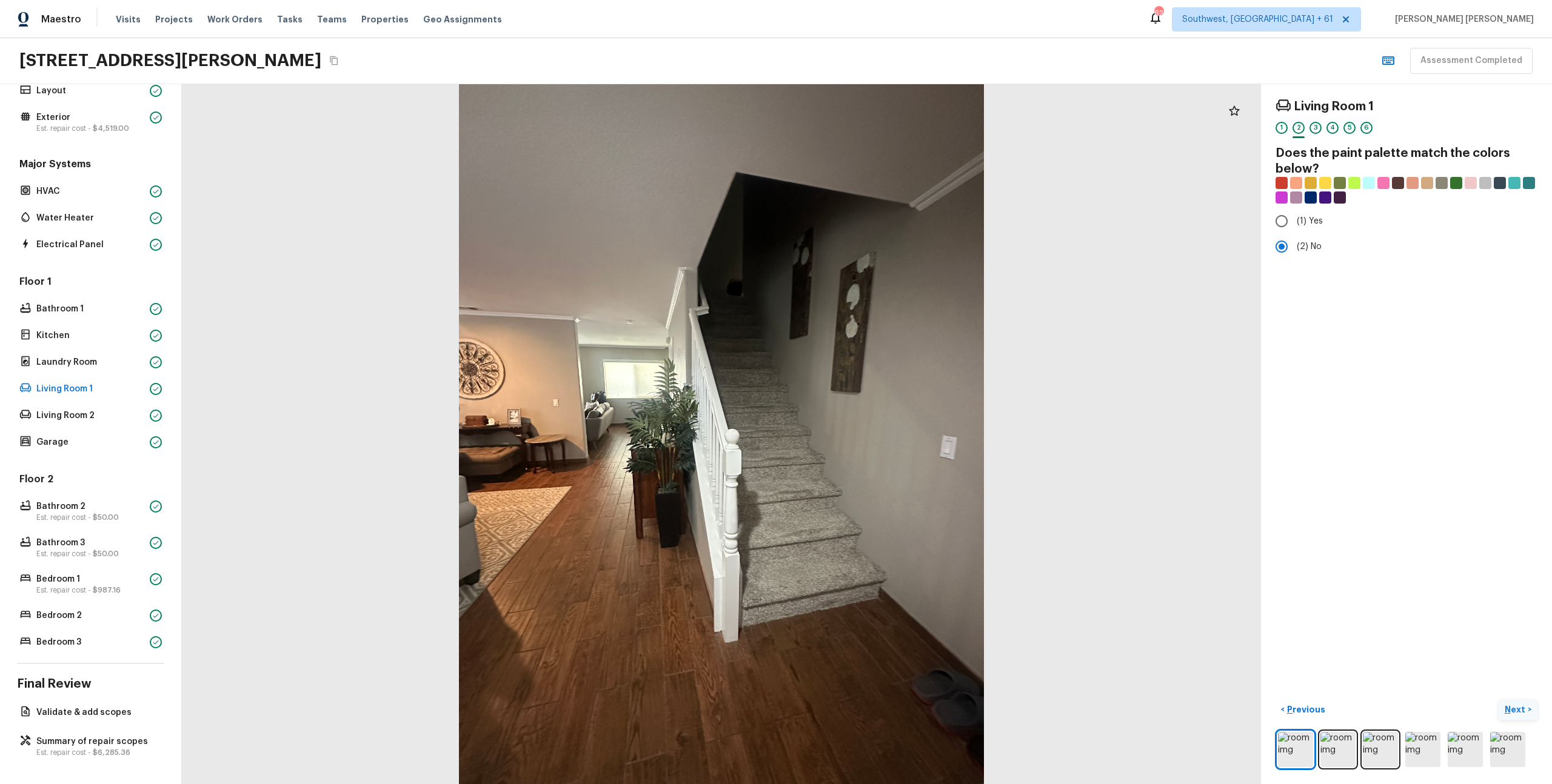
click at [1519, 711] on p "Next" at bounding box center [1517, 710] width 23 height 12
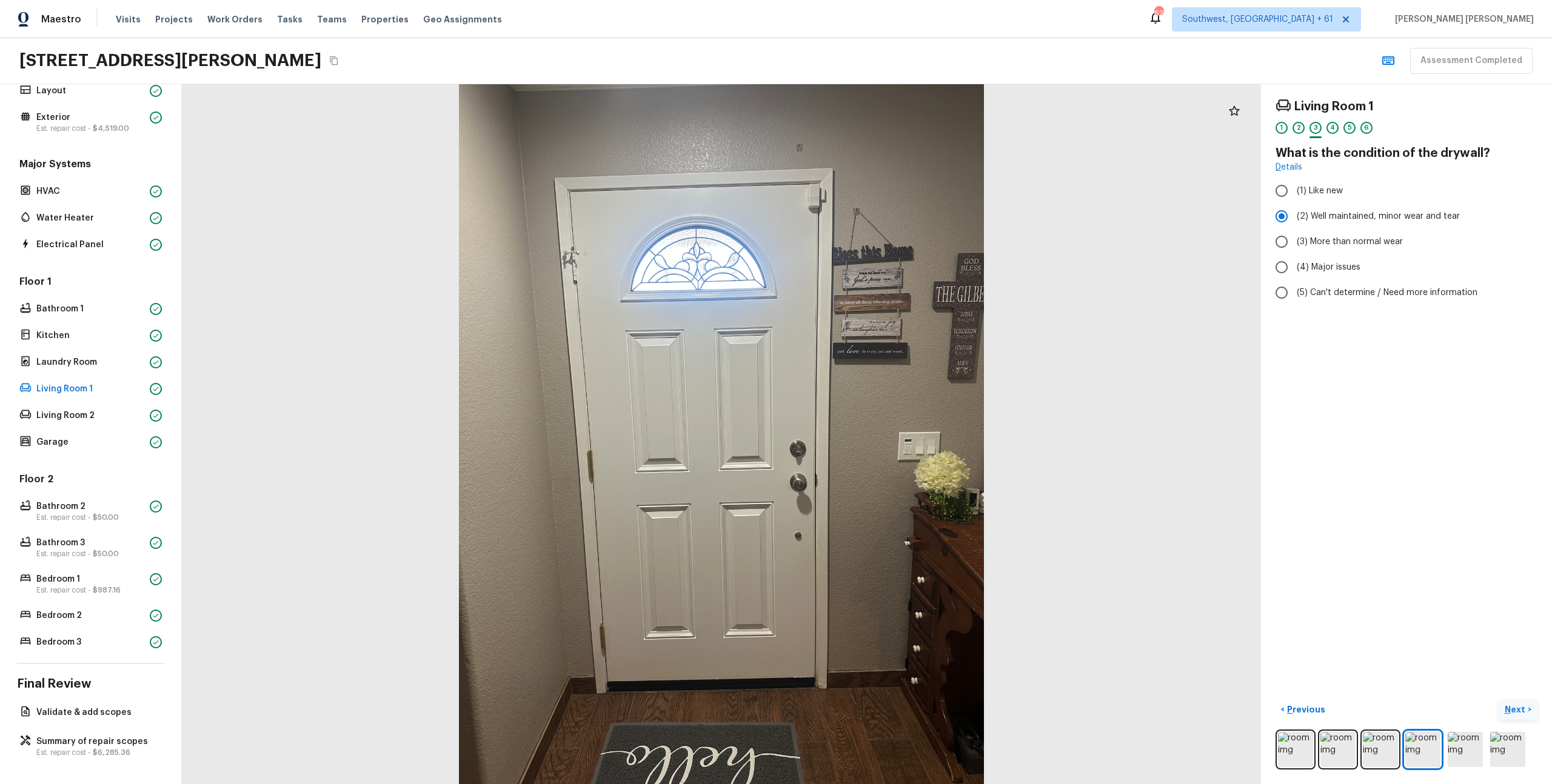
click at [1519, 711] on p "Next" at bounding box center [1517, 710] width 23 height 12
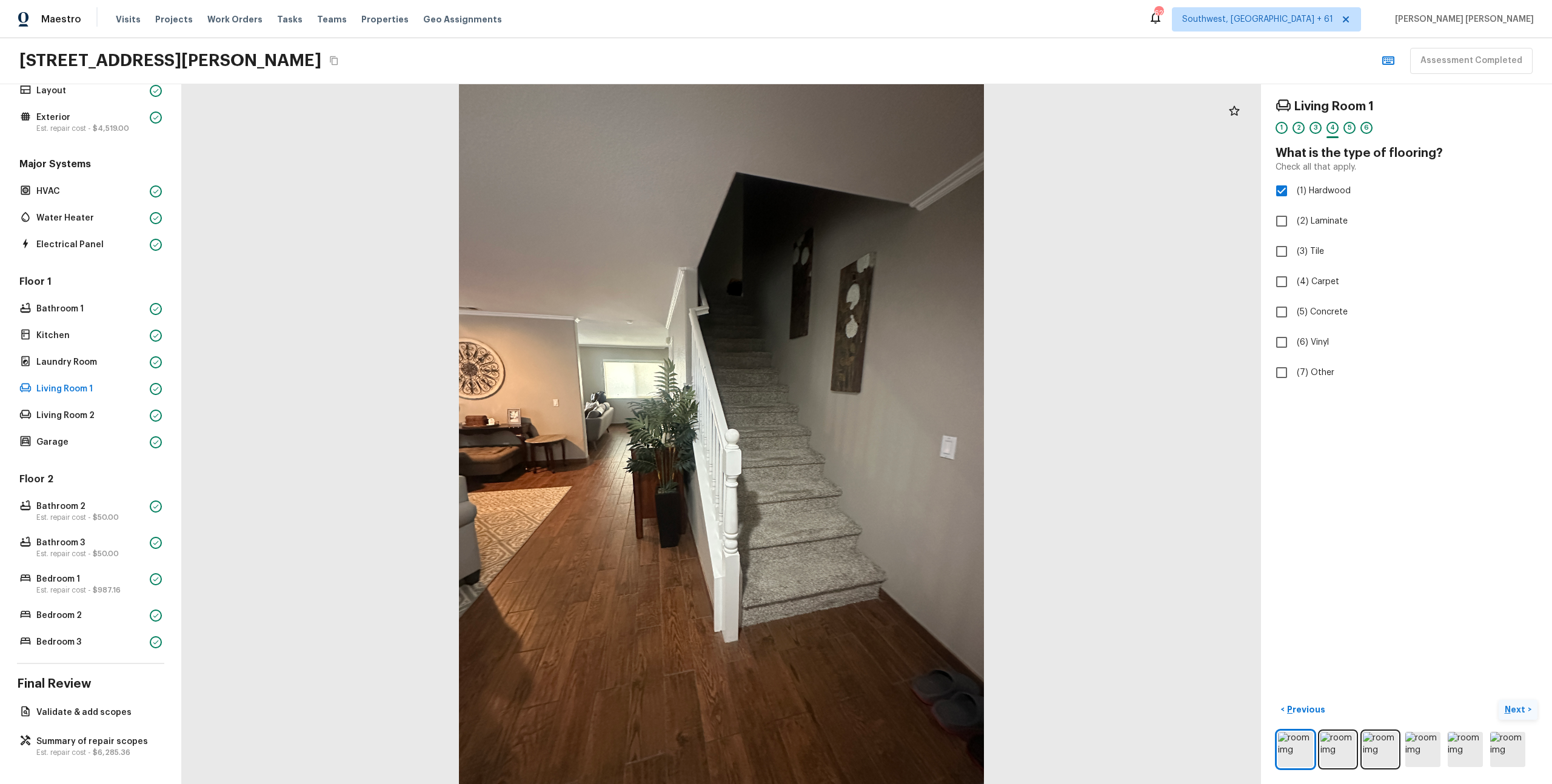
click at [1519, 711] on p "Next" at bounding box center [1517, 710] width 23 height 12
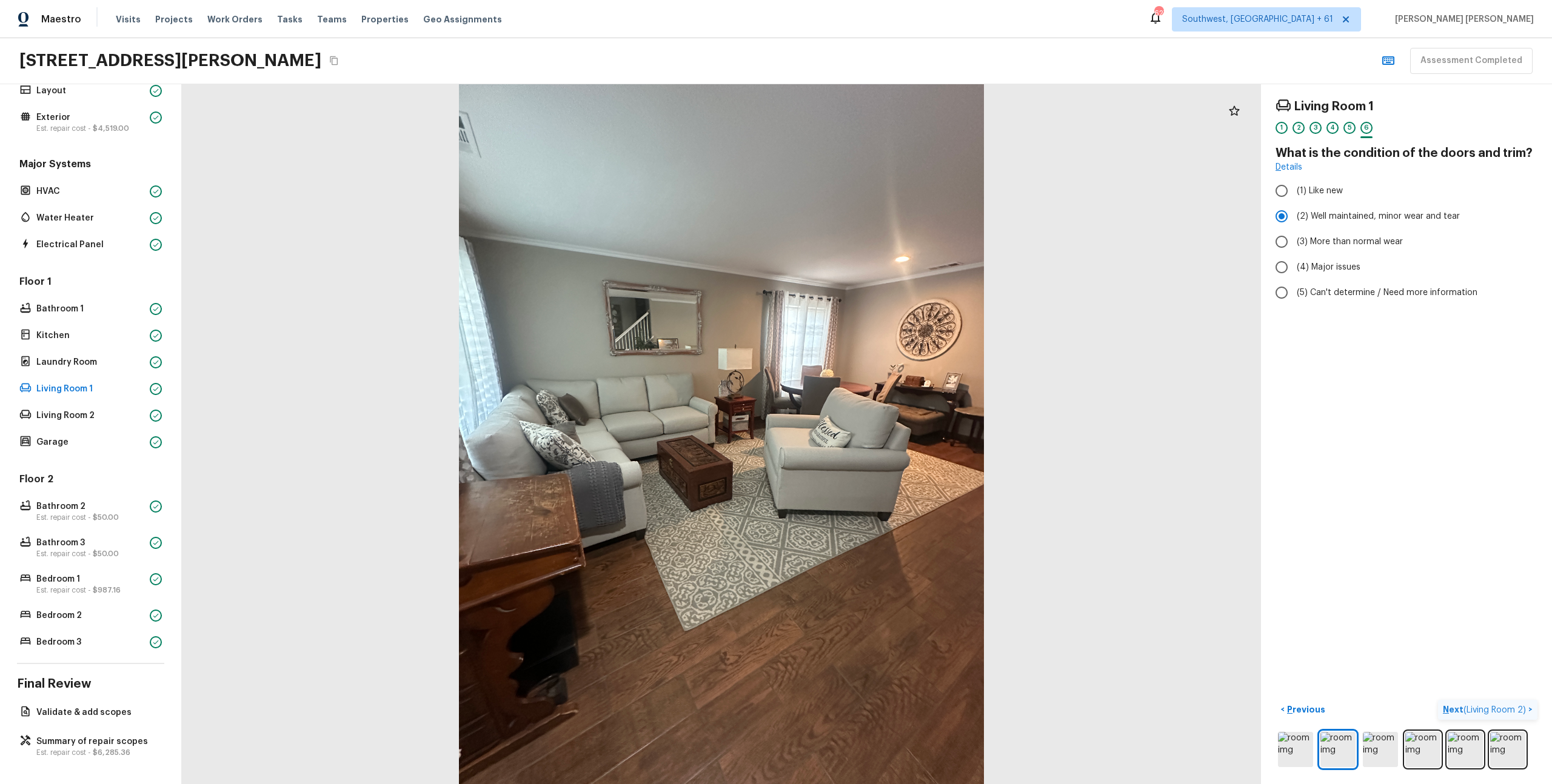
click at [1487, 706] on span "( Living Room 2 )" at bounding box center [1494, 710] width 63 height 8
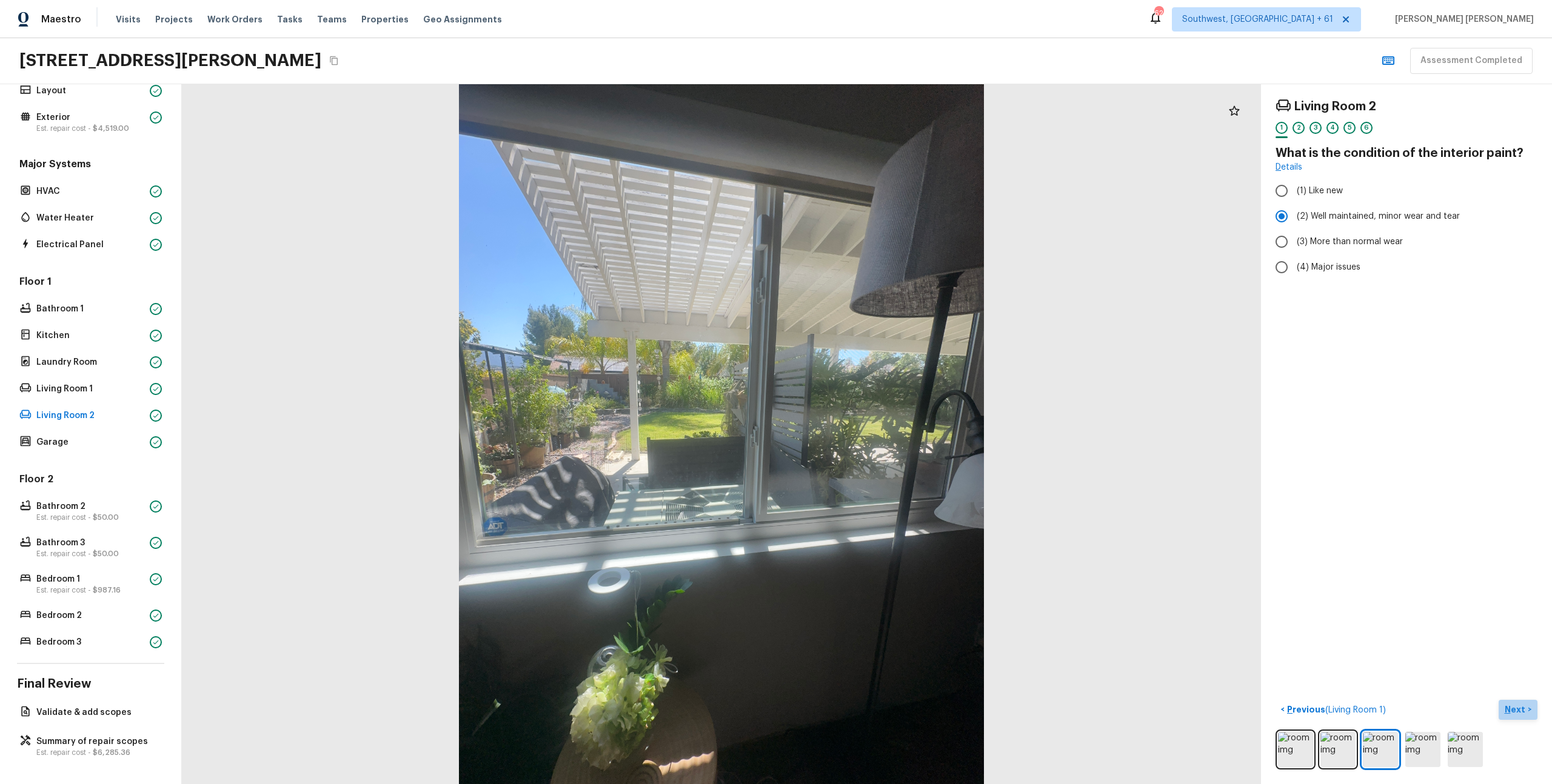
click at [1516, 709] on p "Next" at bounding box center [1517, 710] width 23 height 12
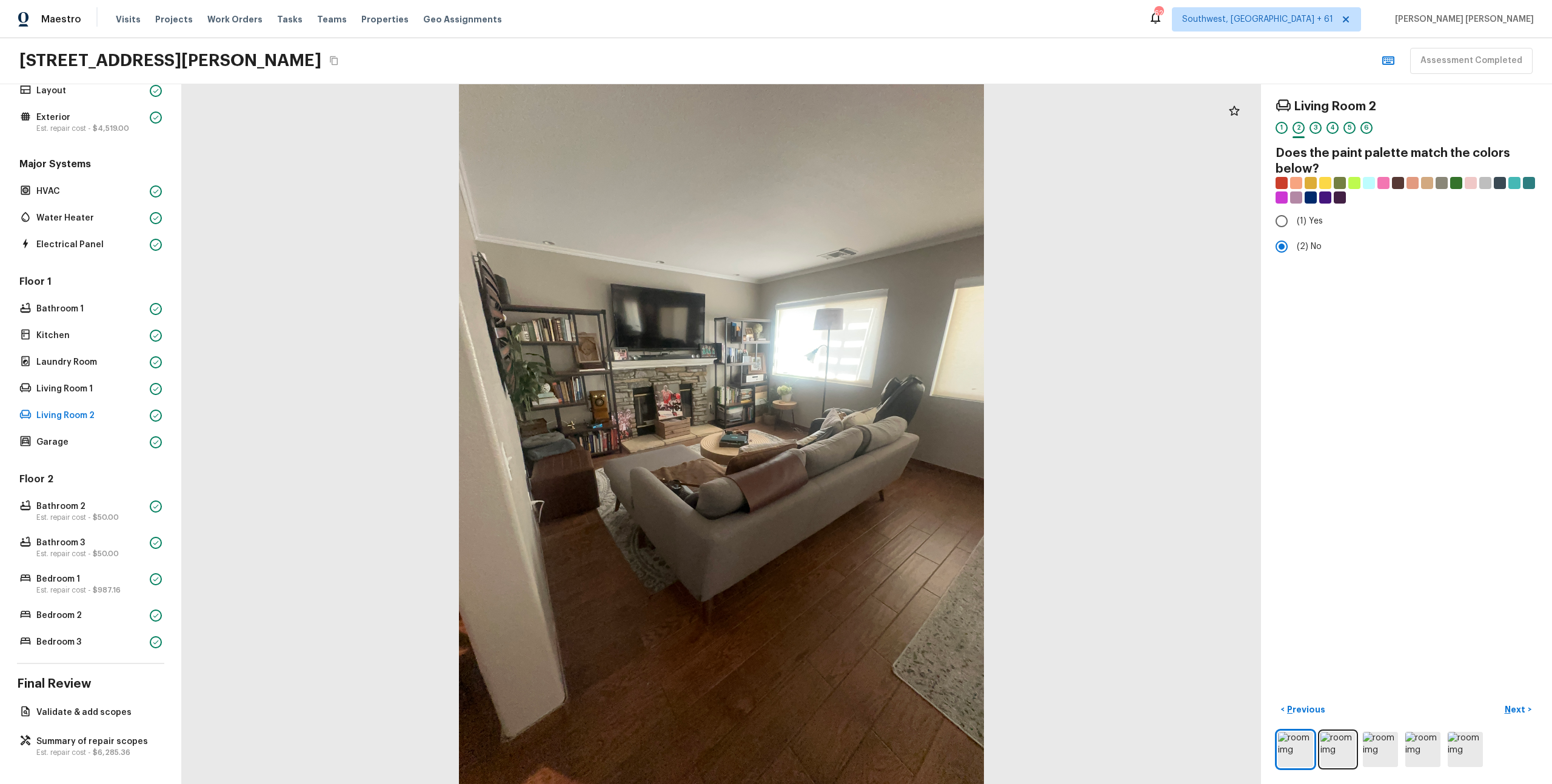
click at [1509, 679] on div "Living Room 2 1 2 3 4 5 6 Does the paint palette match the colors below? (1) Ye…" at bounding box center [1406, 434] width 291 height 700
click at [1524, 714] on p "Next" at bounding box center [1517, 710] width 23 height 12
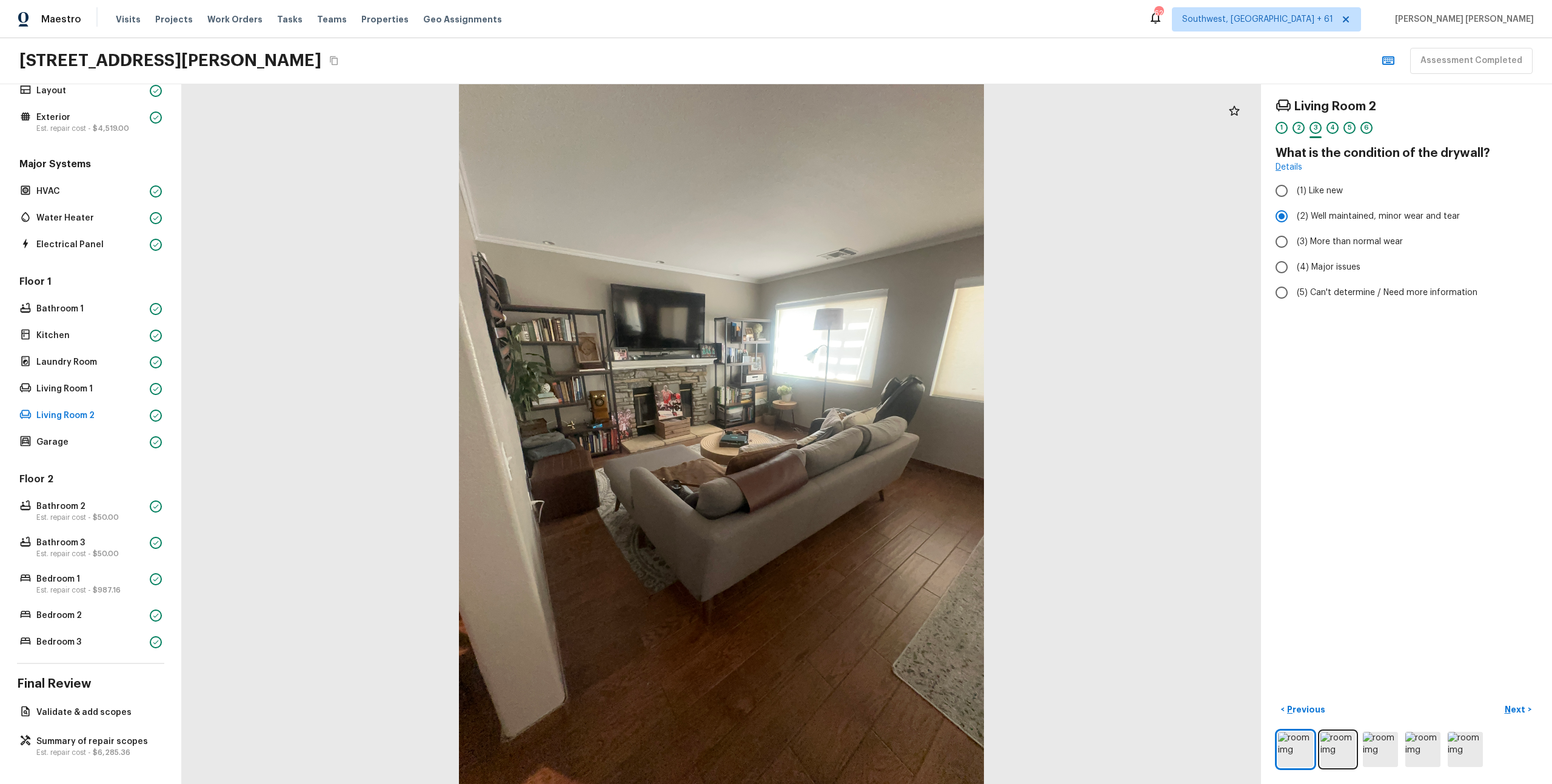
click at [1499, 653] on div "Living Room 2 1 2 3 4 5 6 What is the condition of the drywall? Details (1) Lik…" at bounding box center [1406, 434] width 291 height 700
click at [1519, 606] on div "Living Room 2 1 2 3 4 5 6 What is the condition of the drywall? Details (1) Lik…" at bounding box center [1406, 434] width 291 height 700
click at [1504, 482] on div "Living Room 2 1 2 3 4 5 6 What is the condition of the drywall? Details (1) Lik…" at bounding box center [1406, 434] width 291 height 700
click at [1506, 397] on div "Living Room 2 1 2 3 4 5 6 What is the condition of the drywall? Details (1) Lik…" at bounding box center [1406, 434] width 291 height 700
click at [1494, 340] on div "Living Room 2 1 2 3 4 5 6 What is the condition of the drywall? Details (1) Lik…" at bounding box center [1406, 434] width 291 height 700
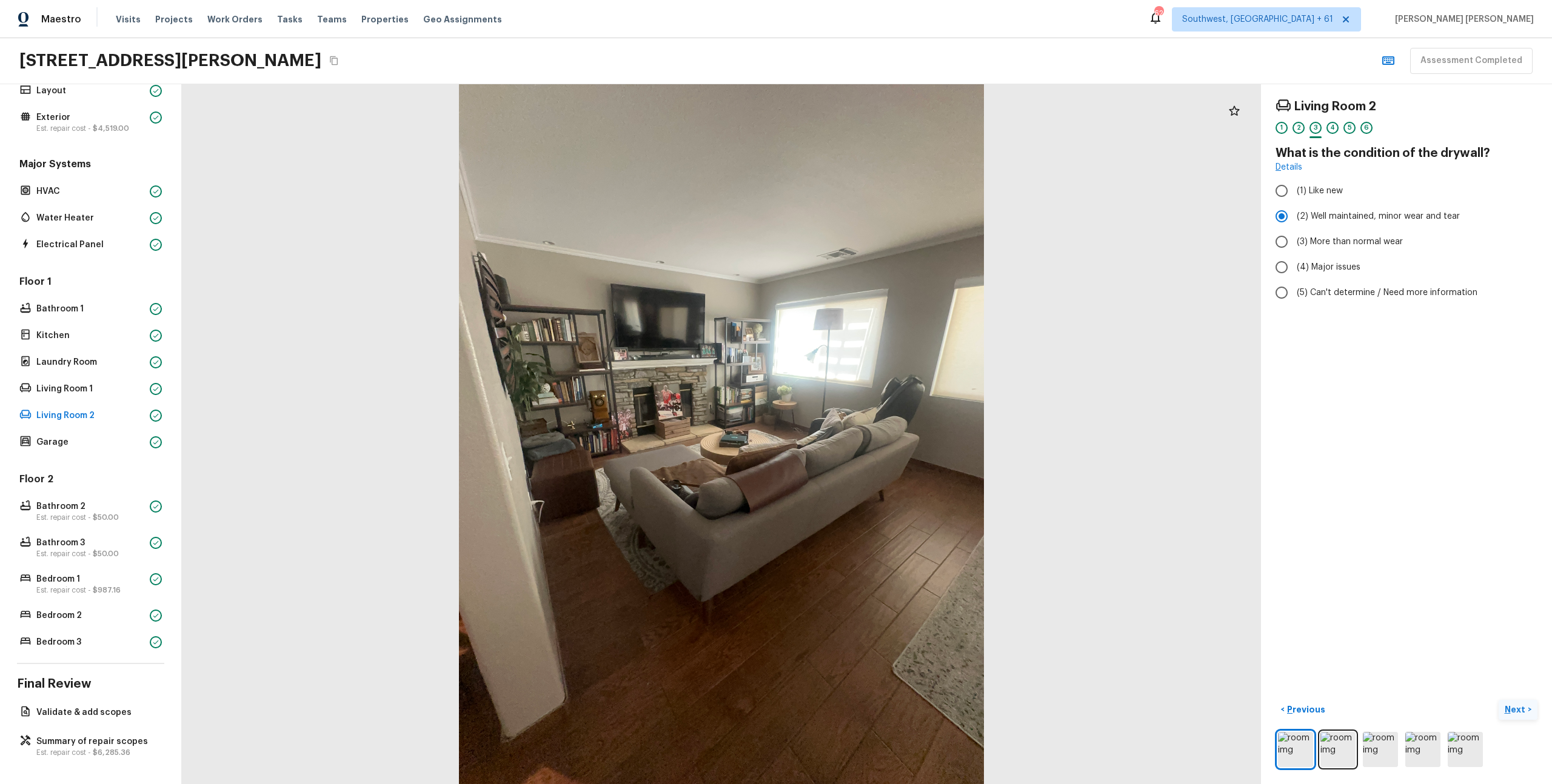
click at [1514, 708] on p "Next" at bounding box center [1517, 710] width 23 height 12
click at [1498, 674] on div "Living Room 2 1 2 3 4 5 6 What is the type of flooring? Check all that apply. (…" at bounding box center [1406, 434] width 291 height 700
click at [1519, 709] on p "Next" at bounding box center [1517, 710] width 23 height 12
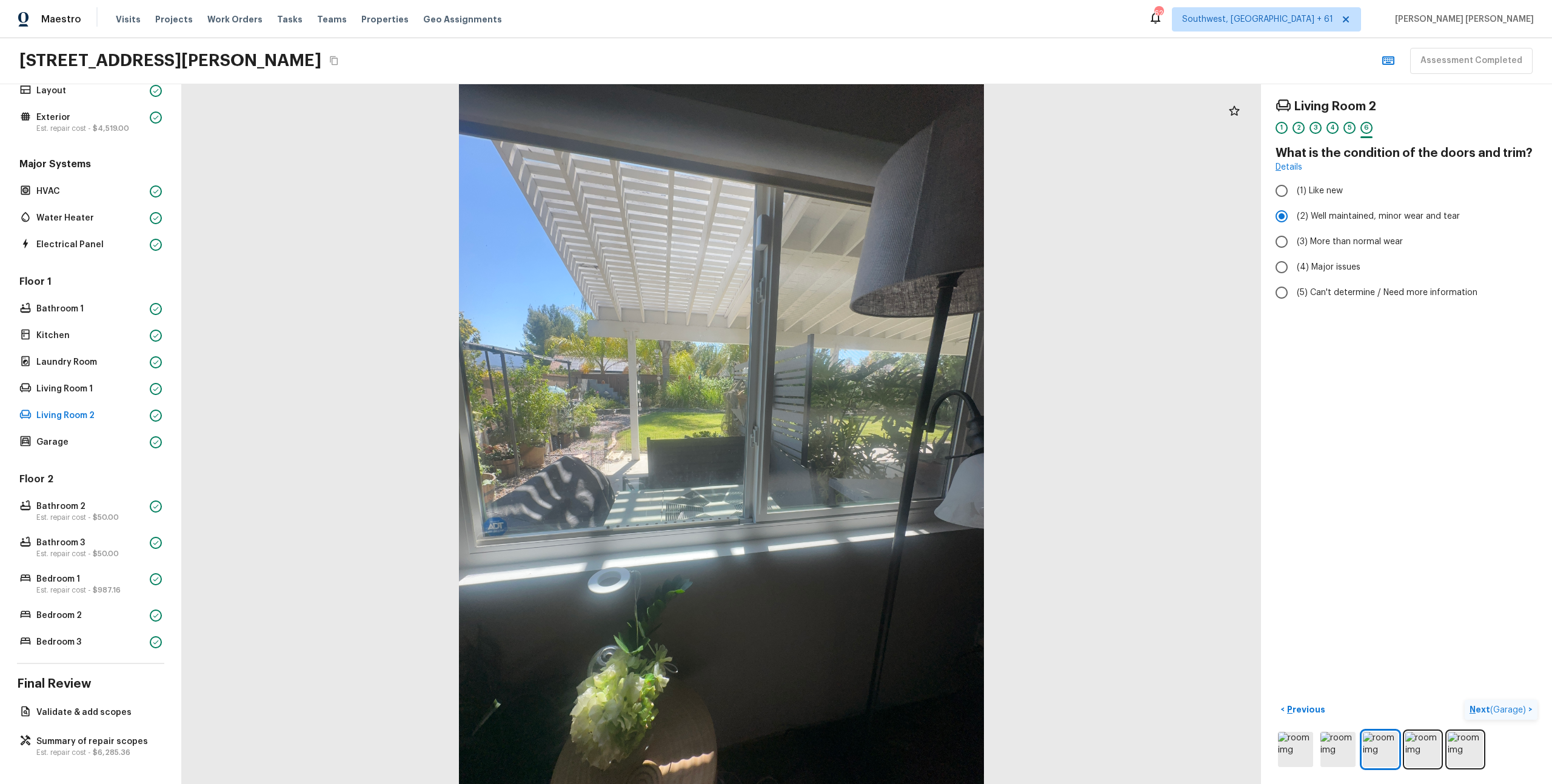
click at [1519, 709] on span "( Garage )" at bounding box center [1508, 710] width 36 height 8
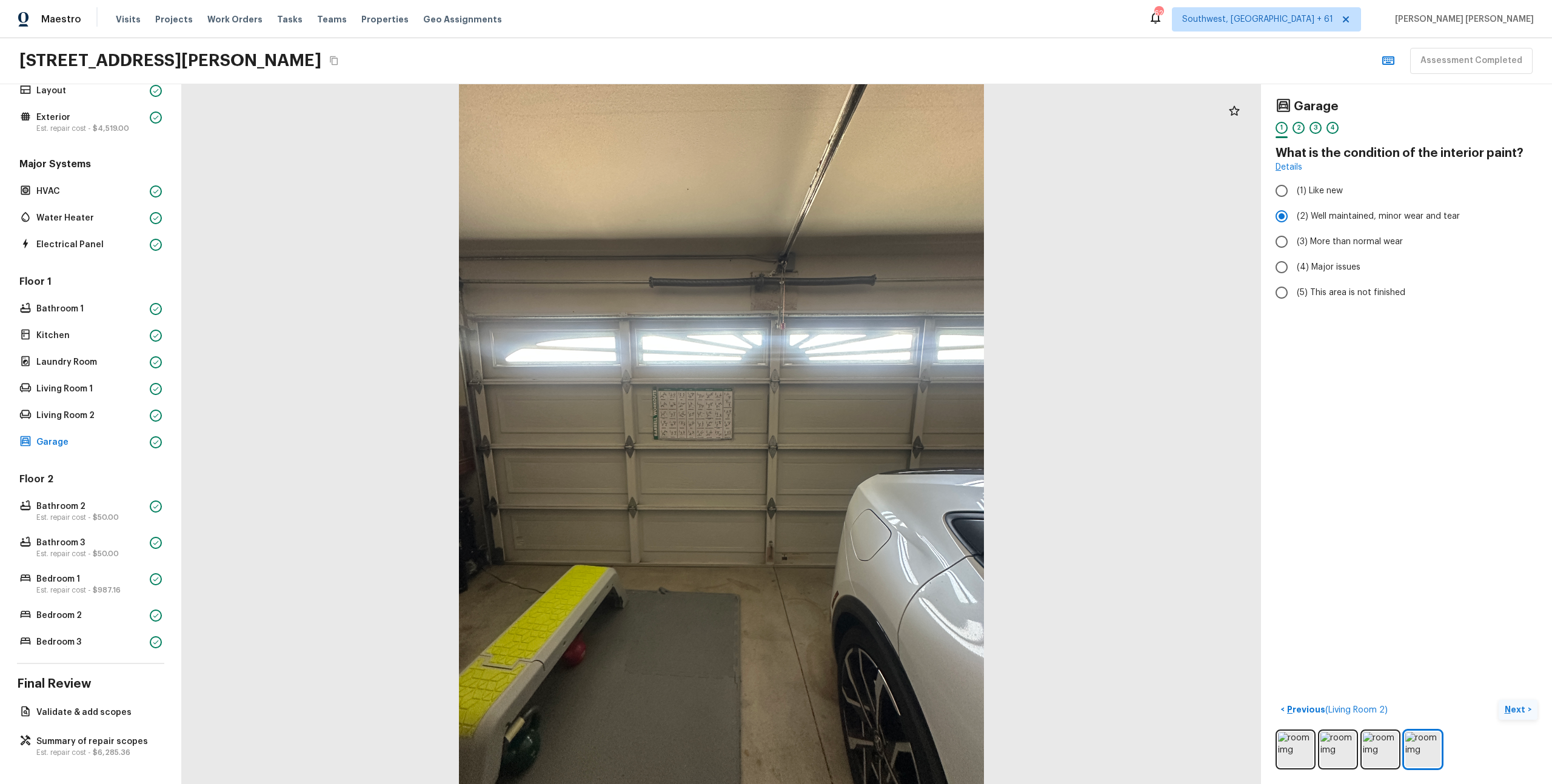
click at [1516, 712] on p "Next" at bounding box center [1517, 710] width 23 height 12
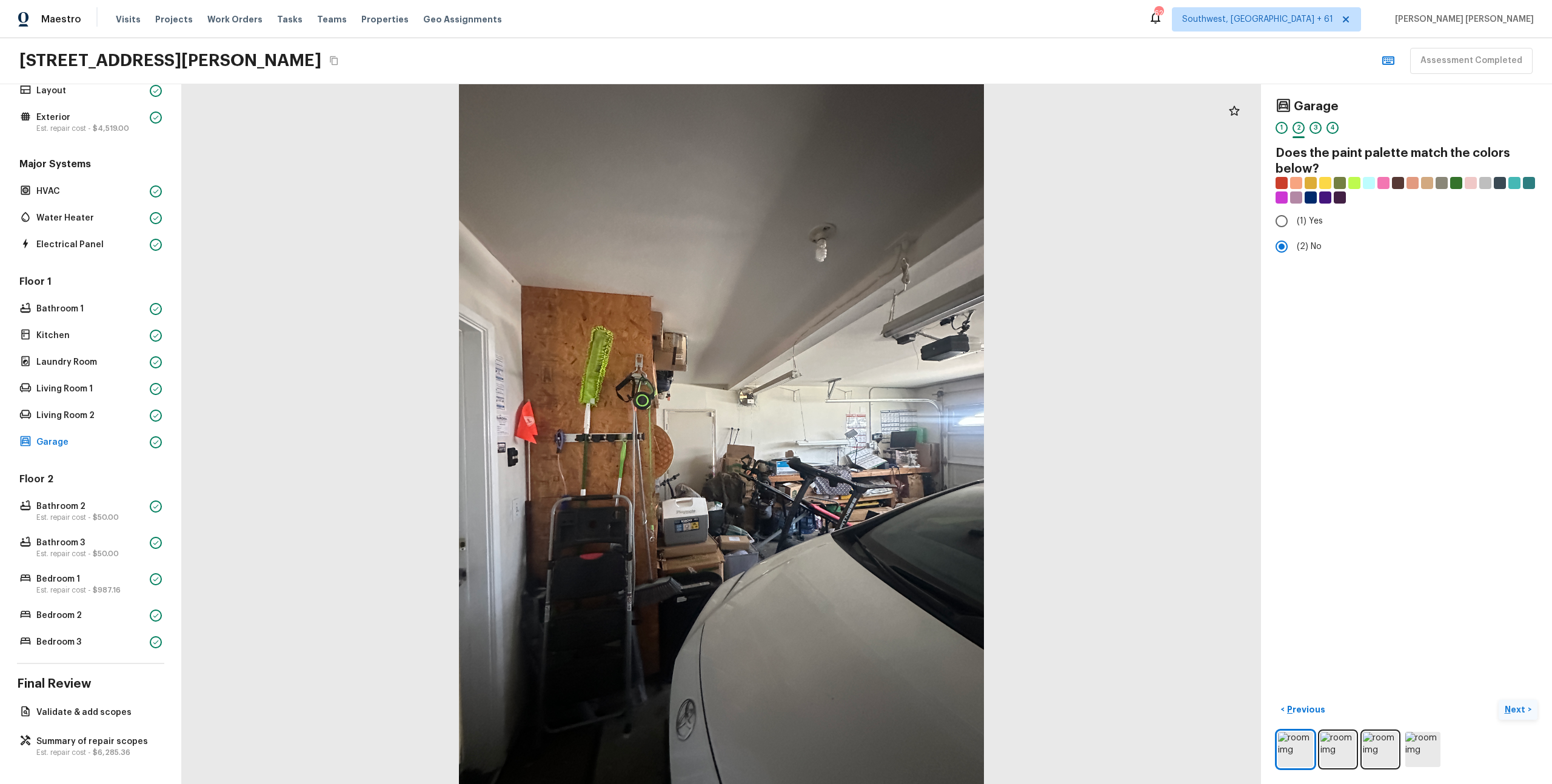
click at [1516, 712] on p "Next" at bounding box center [1517, 710] width 23 height 12
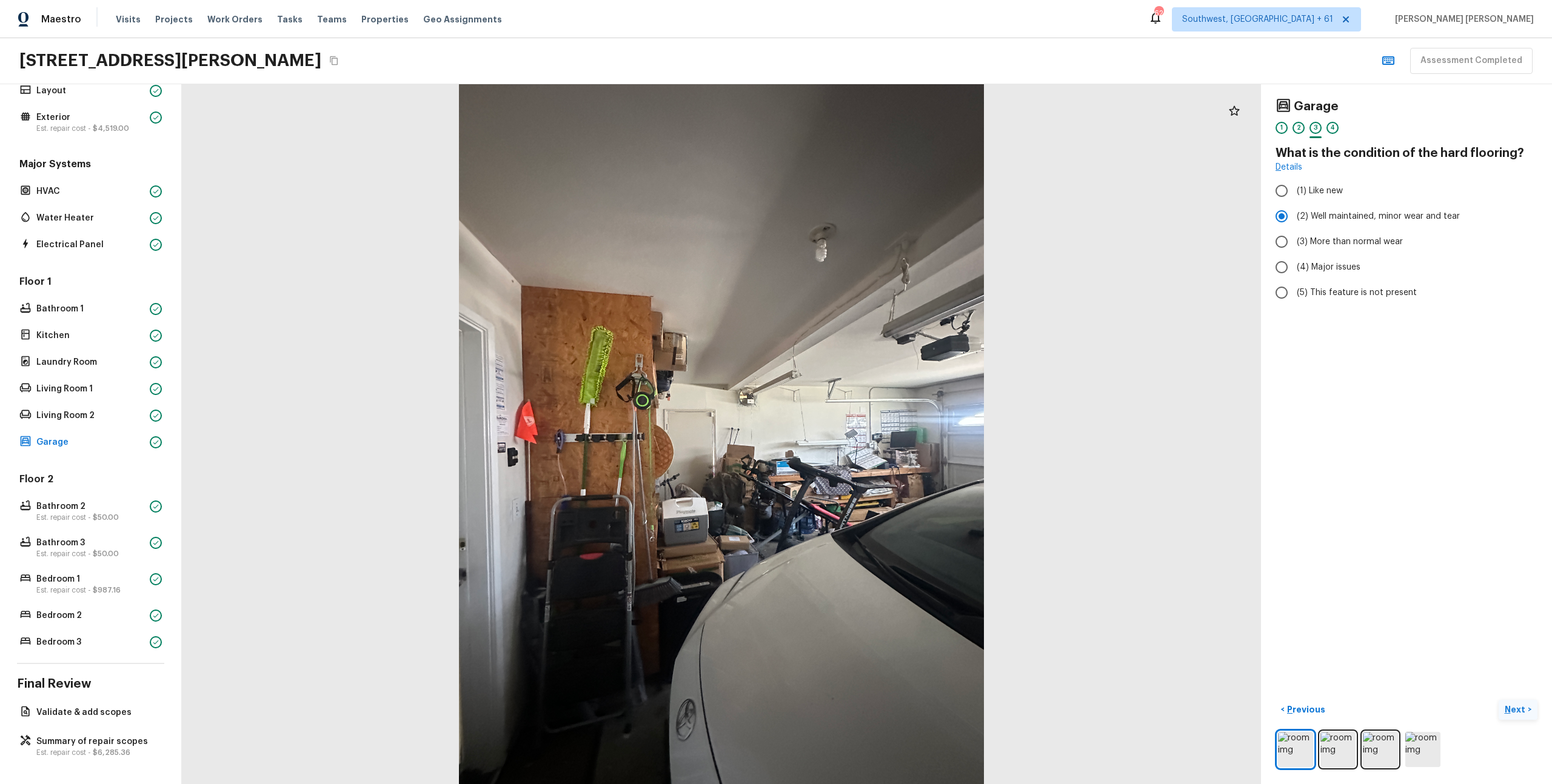
click at [1516, 712] on p "Next" at bounding box center [1517, 710] width 23 height 12
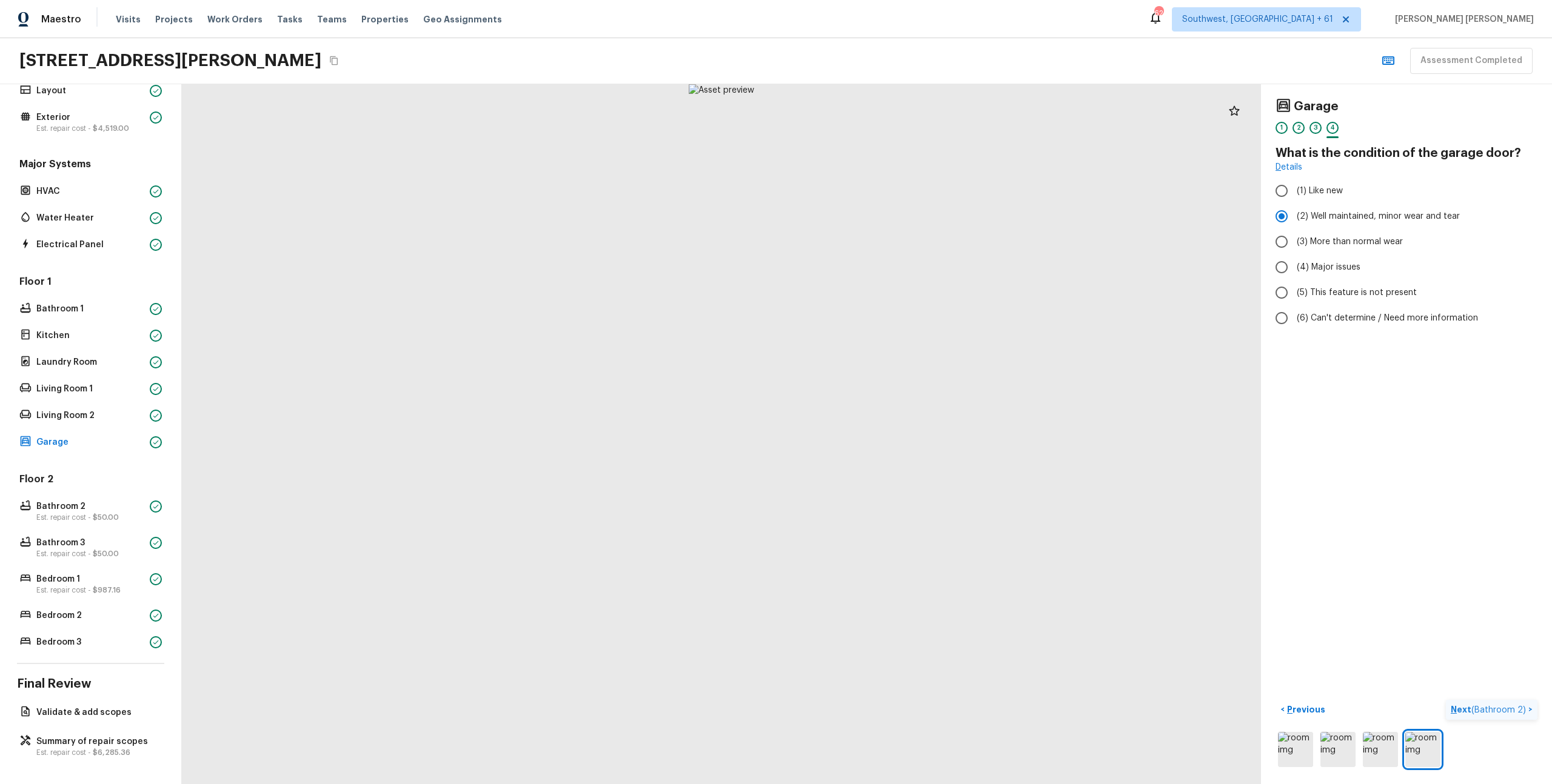
click at [1516, 712] on span "( Bathroom 2 )" at bounding box center [1499, 710] width 54 height 8
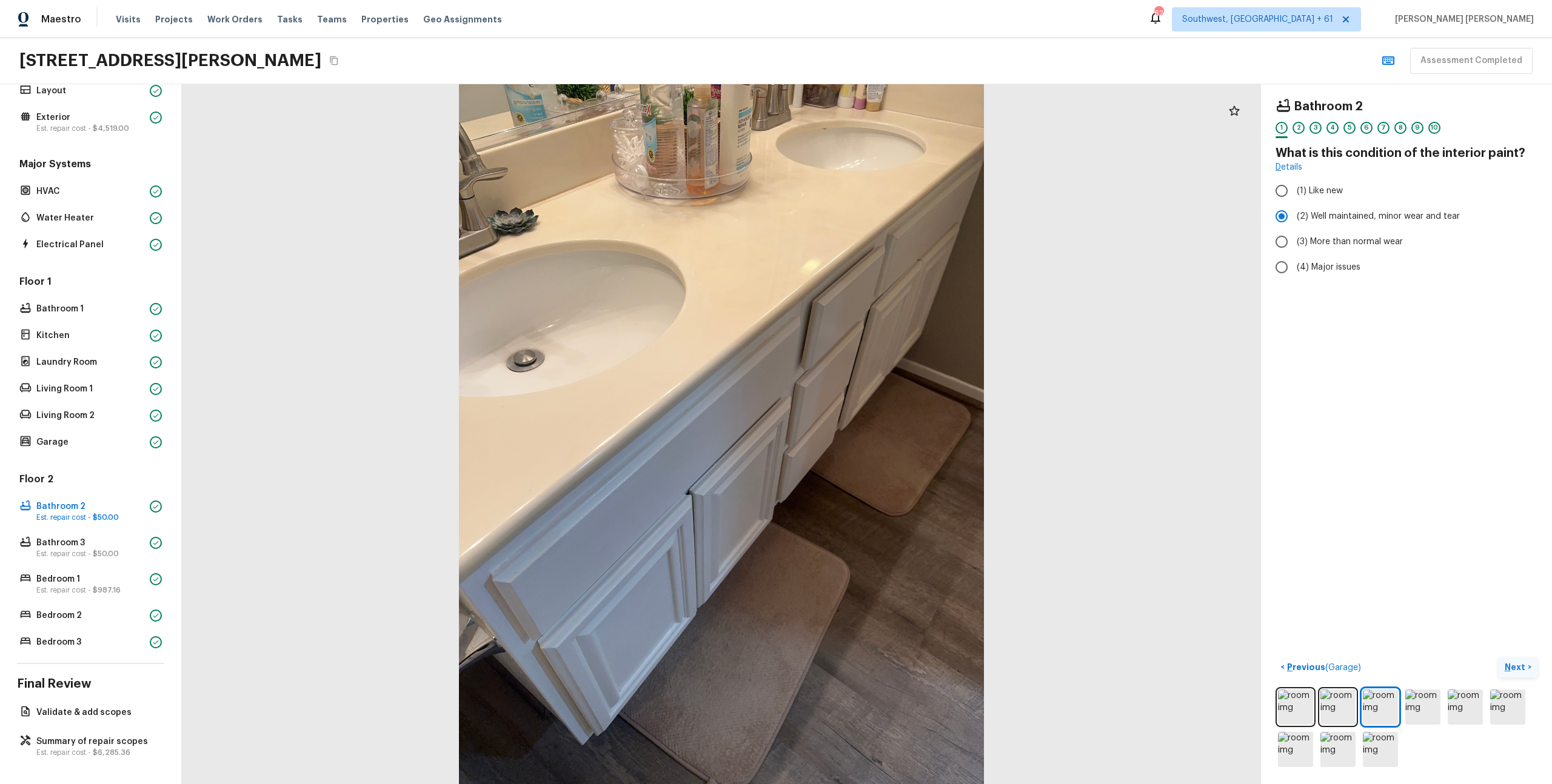
click at [1520, 665] on p "Next" at bounding box center [1517, 667] width 23 height 12
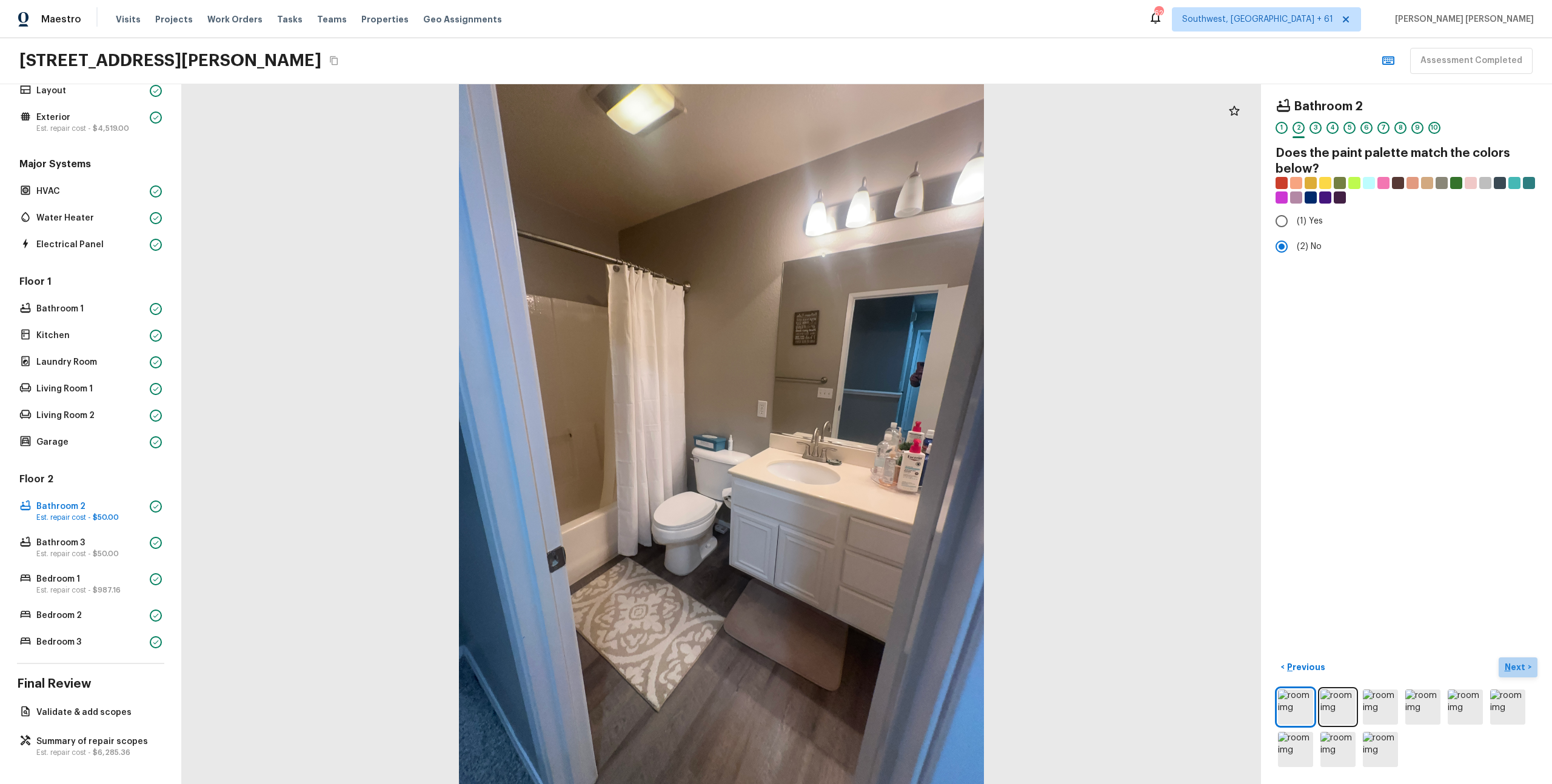
click at [1520, 665] on p "Next" at bounding box center [1517, 667] width 23 height 12
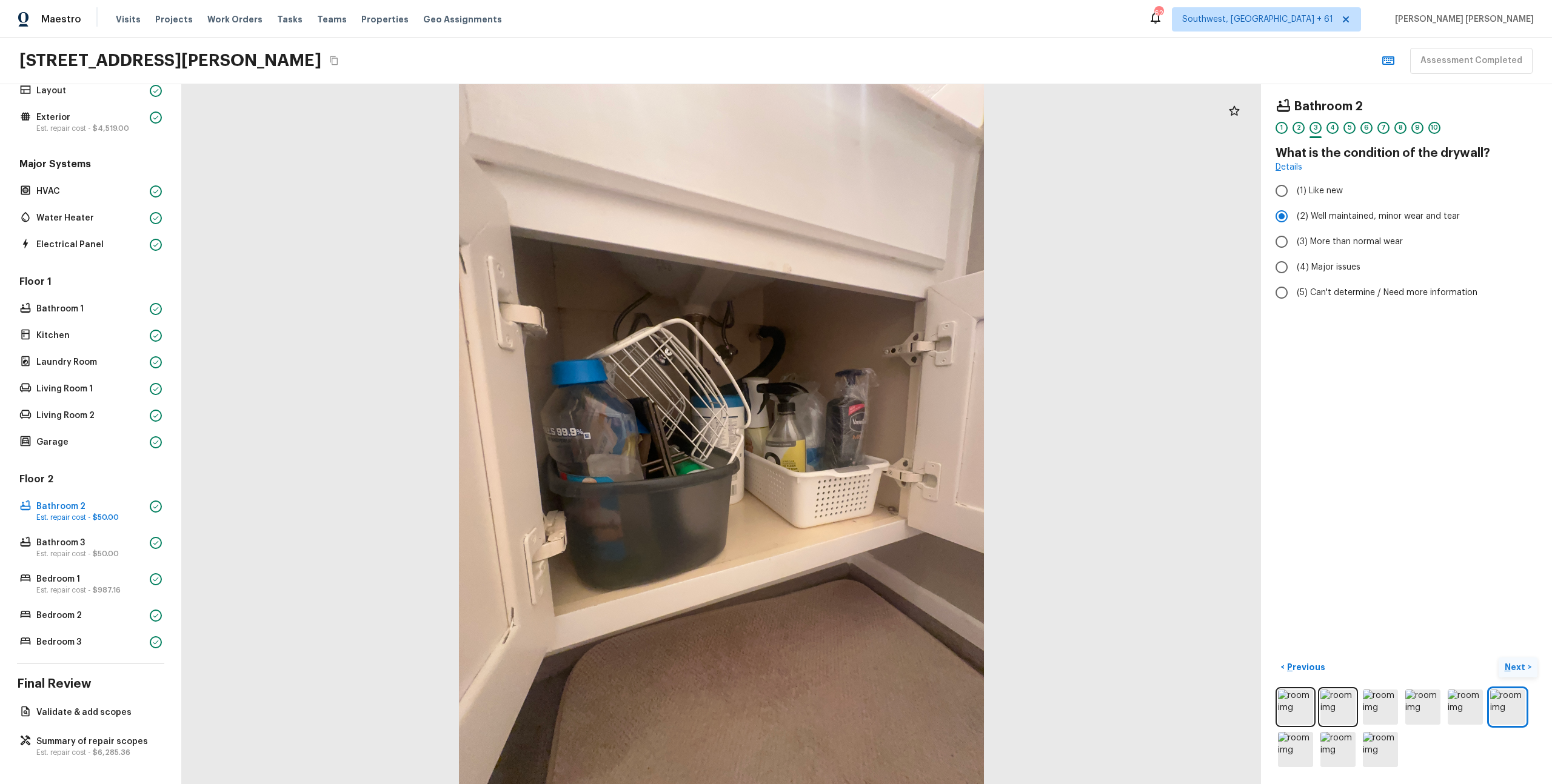
click at [1519, 666] on p "Next" at bounding box center [1517, 667] width 23 height 12
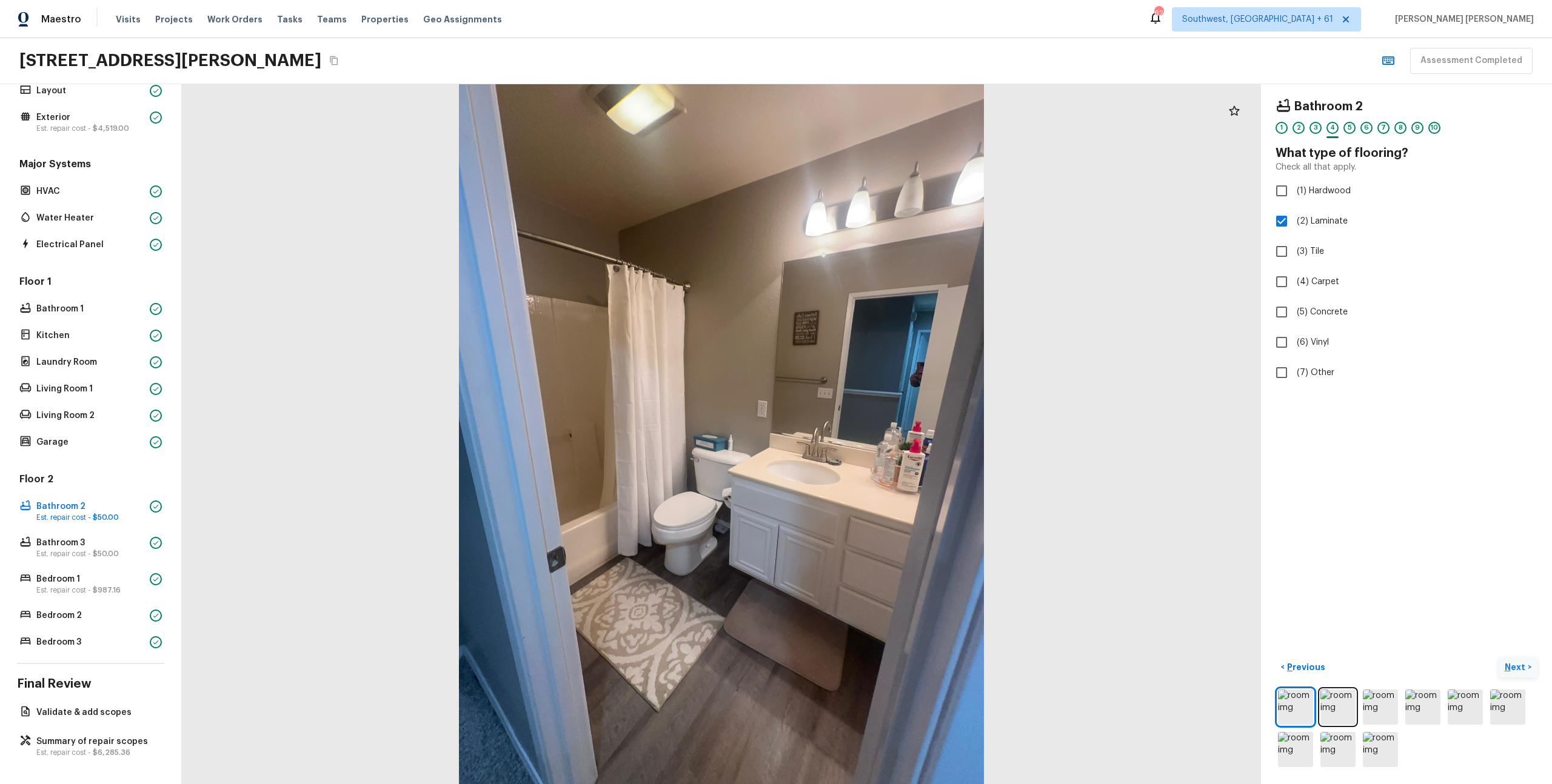
click at [1519, 666] on p "Next" at bounding box center [1517, 667] width 23 height 12
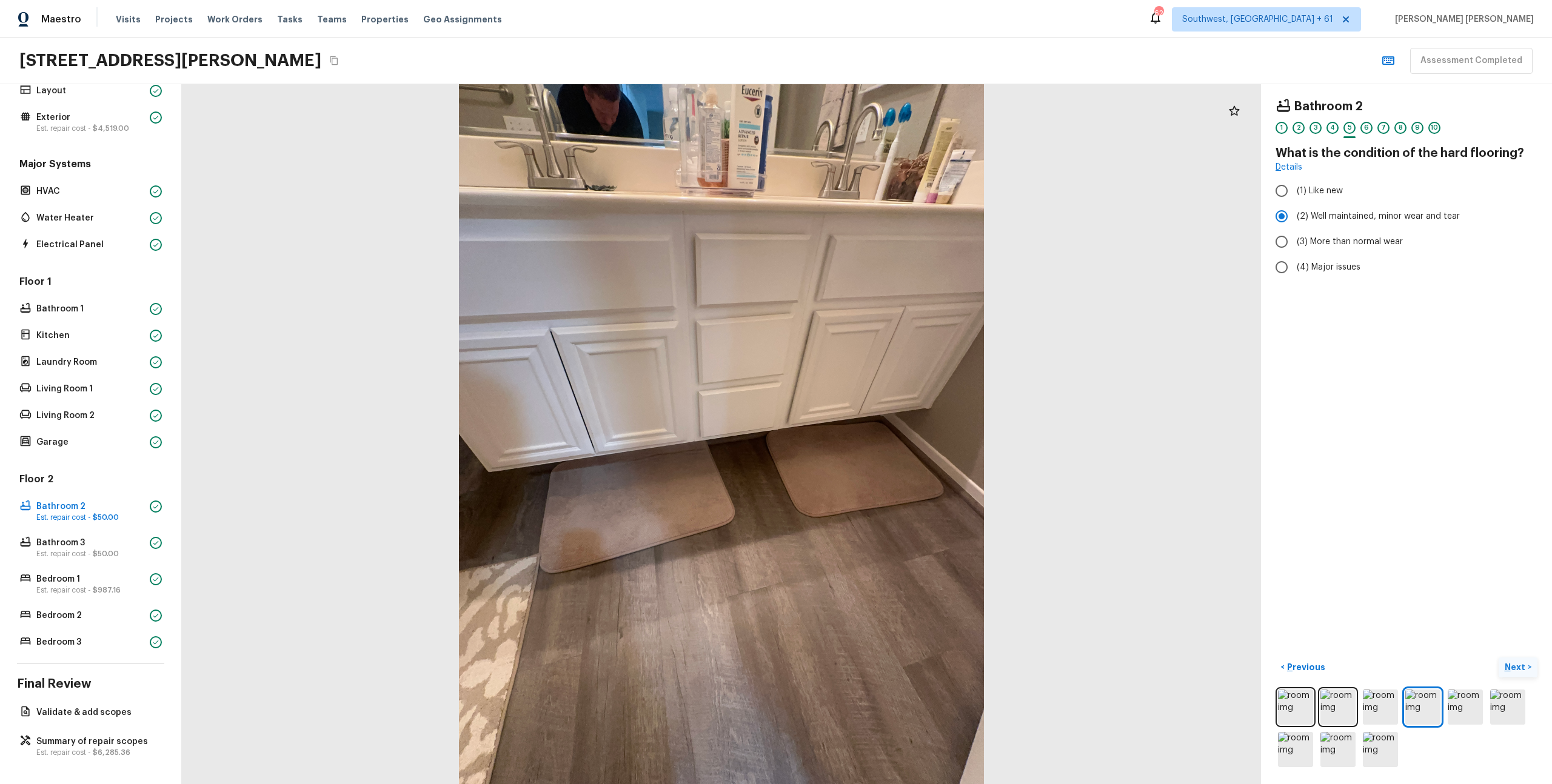
click at [1519, 666] on p "Next" at bounding box center [1517, 667] width 23 height 12
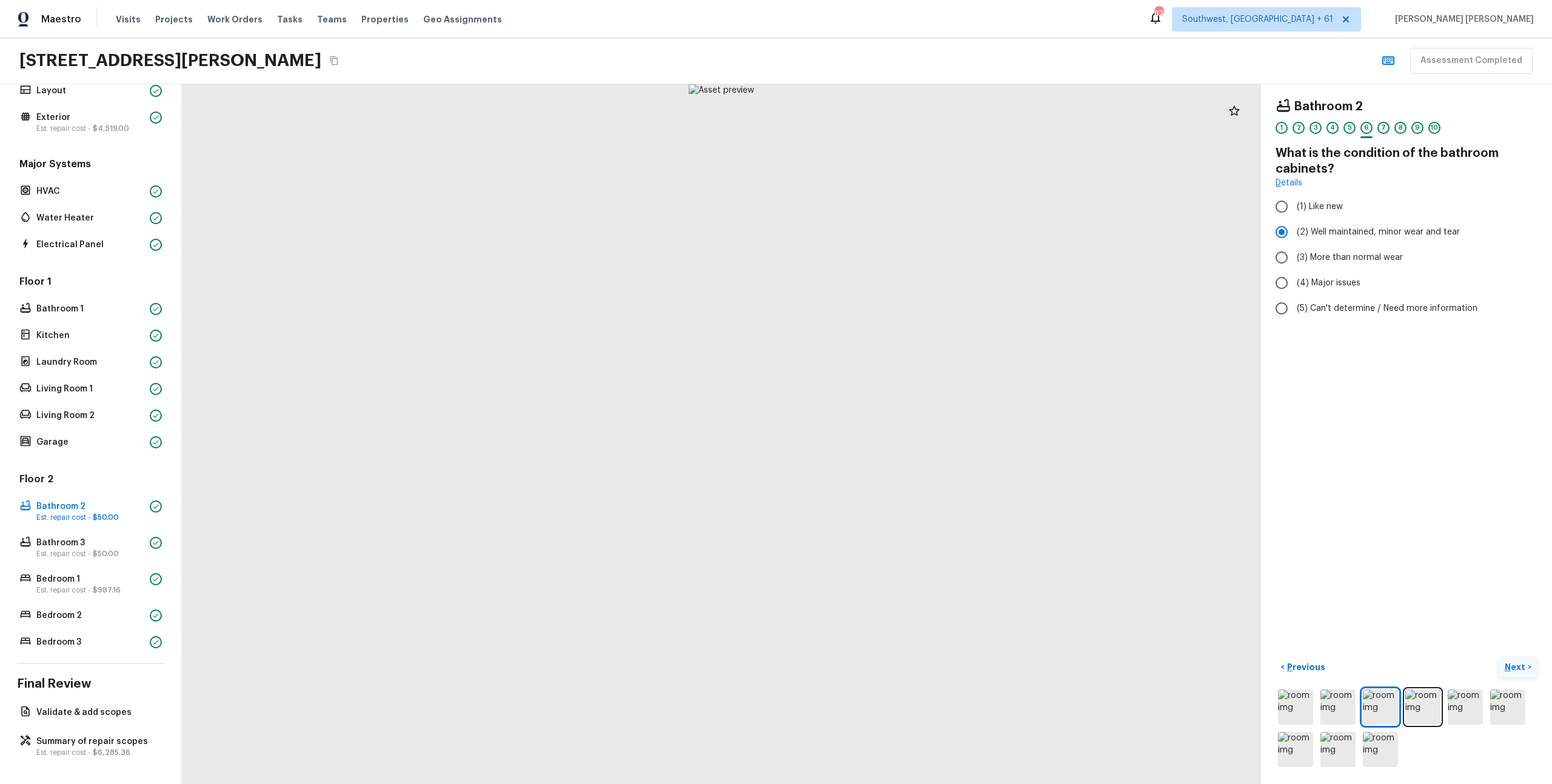
click at [1509, 668] on p "Next" at bounding box center [1517, 667] width 23 height 12
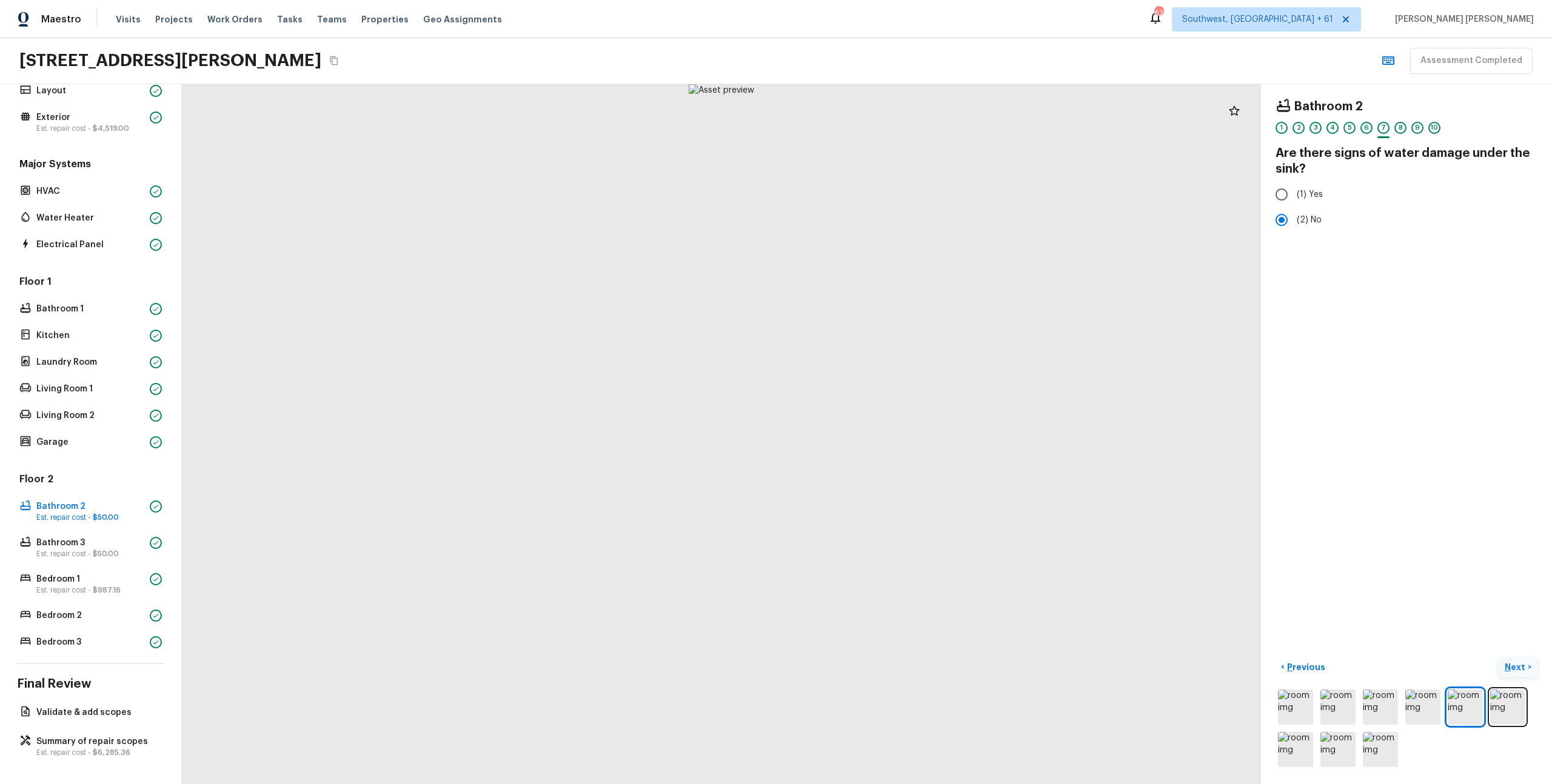
click at [1509, 668] on p "Next" at bounding box center [1517, 667] width 23 height 12
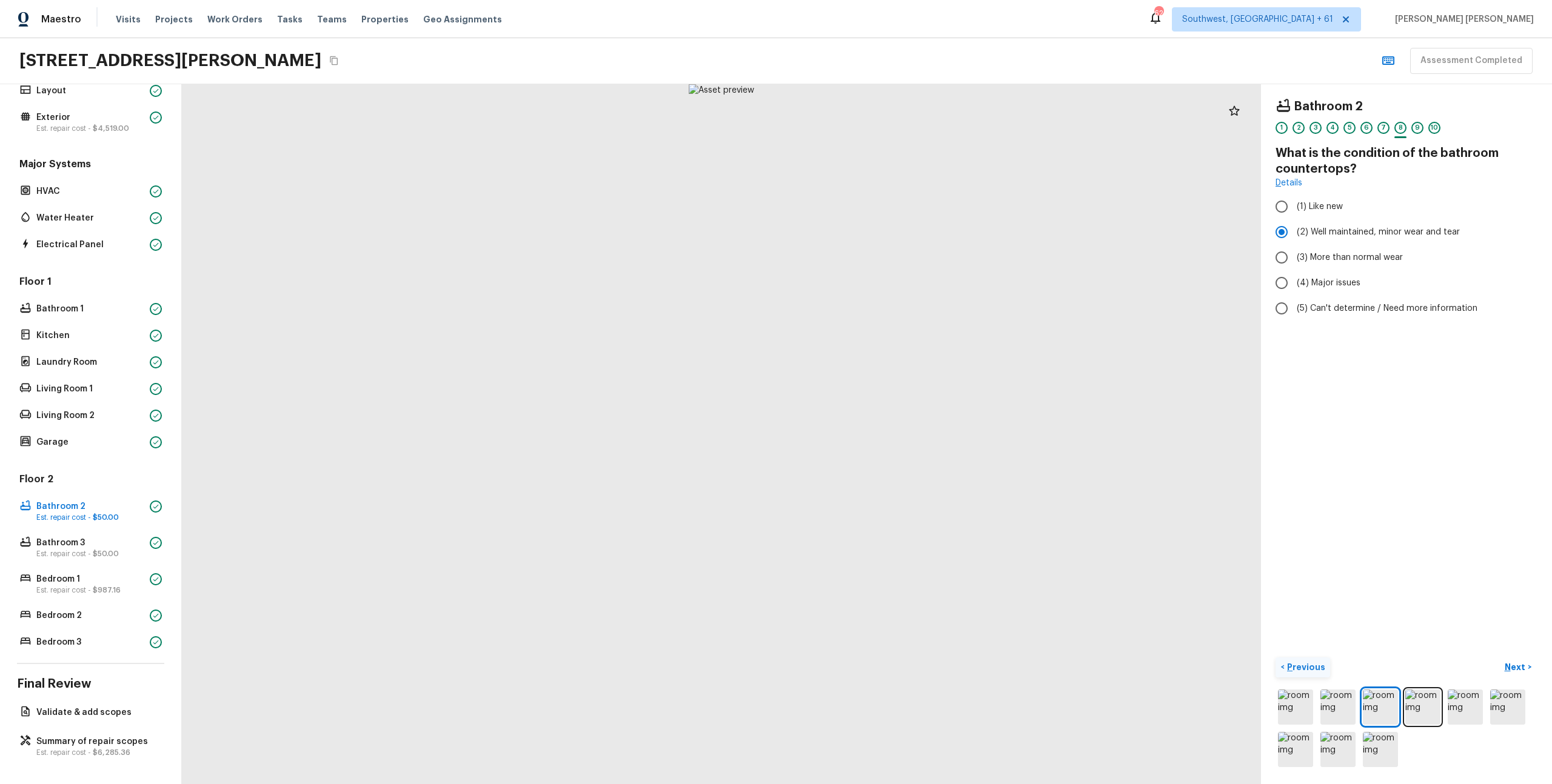
click at [1310, 666] on p "Previous" at bounding box center [1304, 667] width 41 height 12
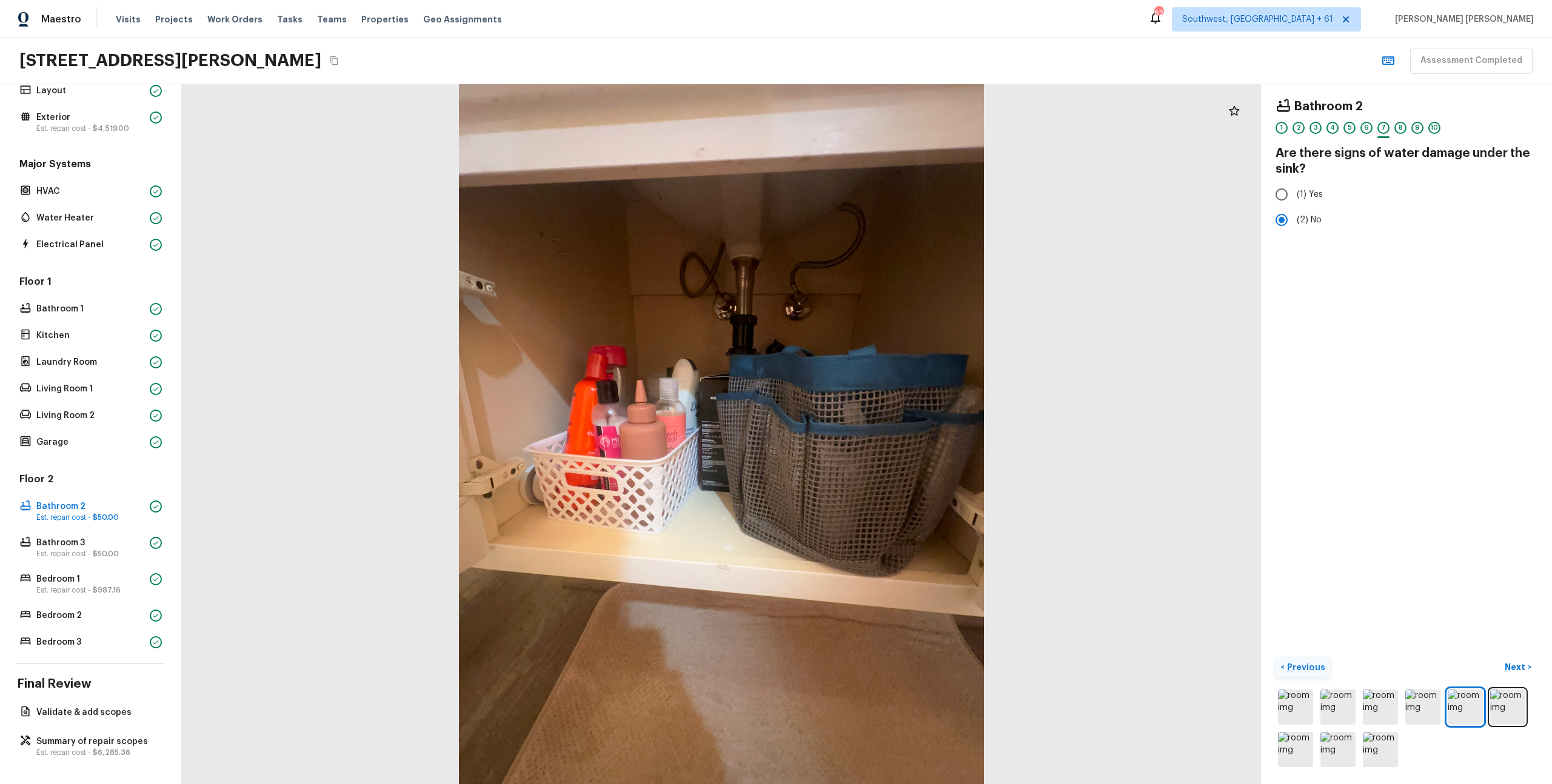
click at [1310, 666] on p "Previous" at bounding box center [1304, 667] width 41 height 12
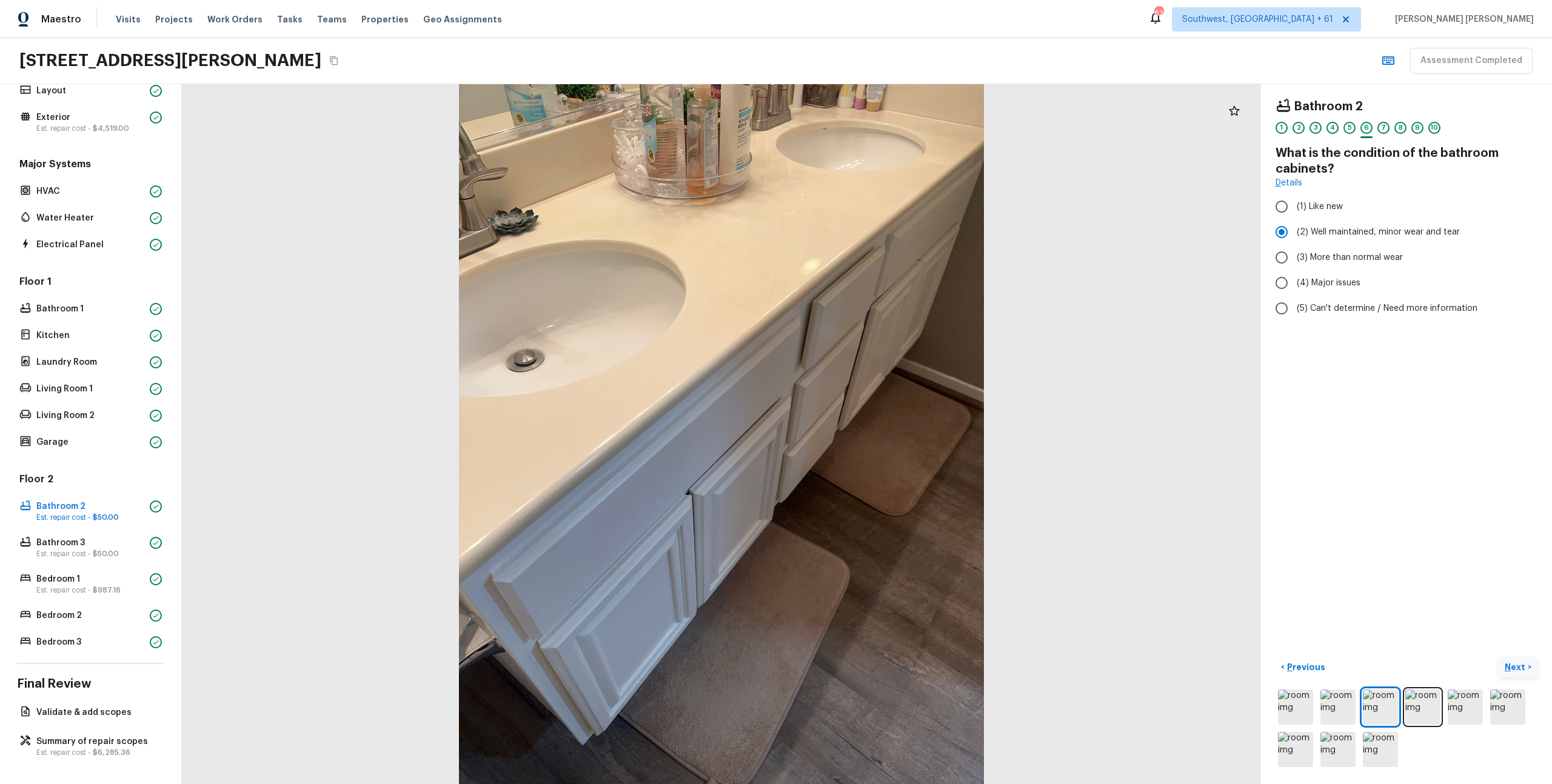
click at [1503, 664] on button "Next >" at bounding box center [1518, 667] width 39 height 20
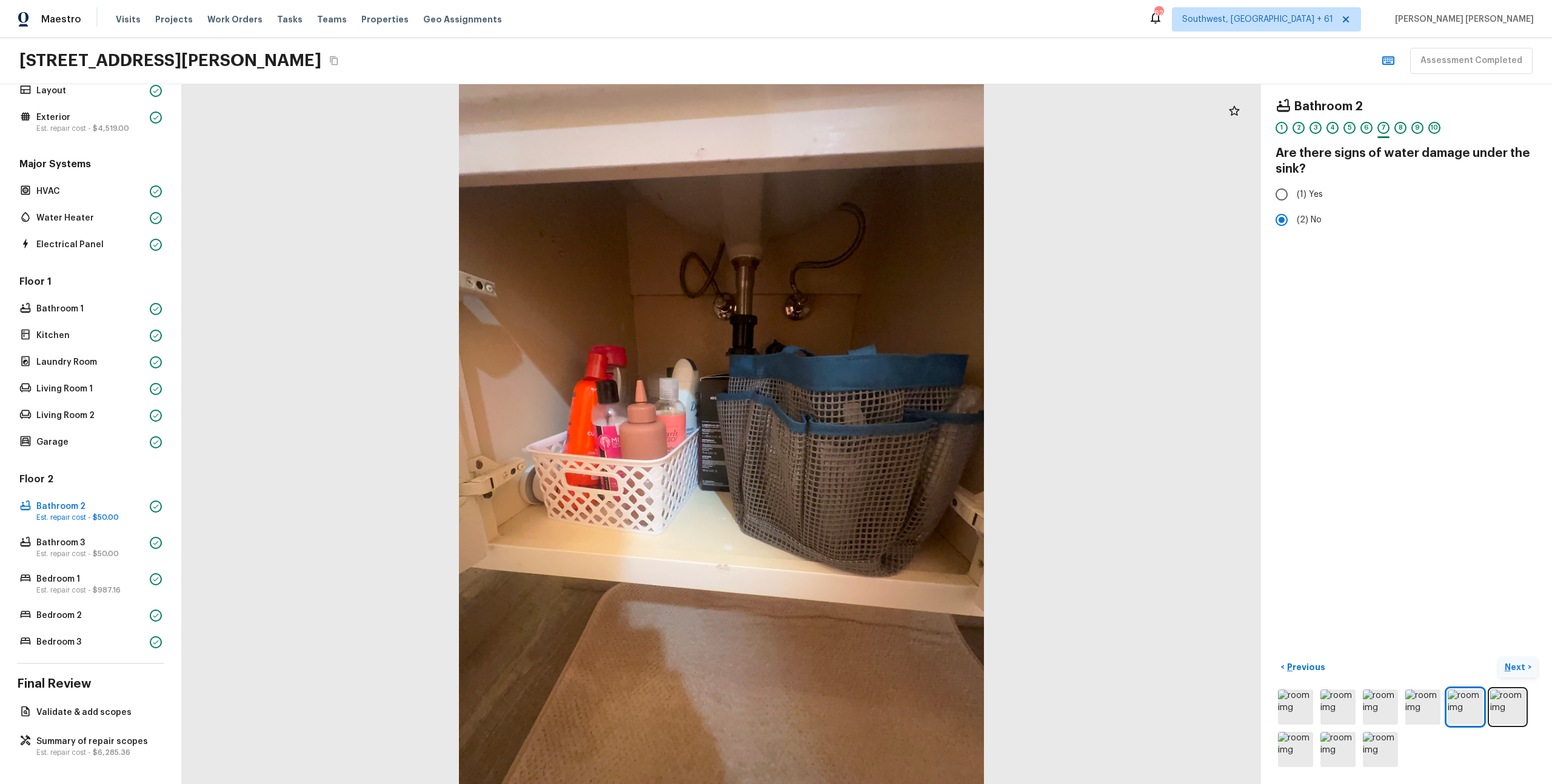
click at [1503, 664] on button "Next >" at bounding box center [1518, 667] width 39 height 20
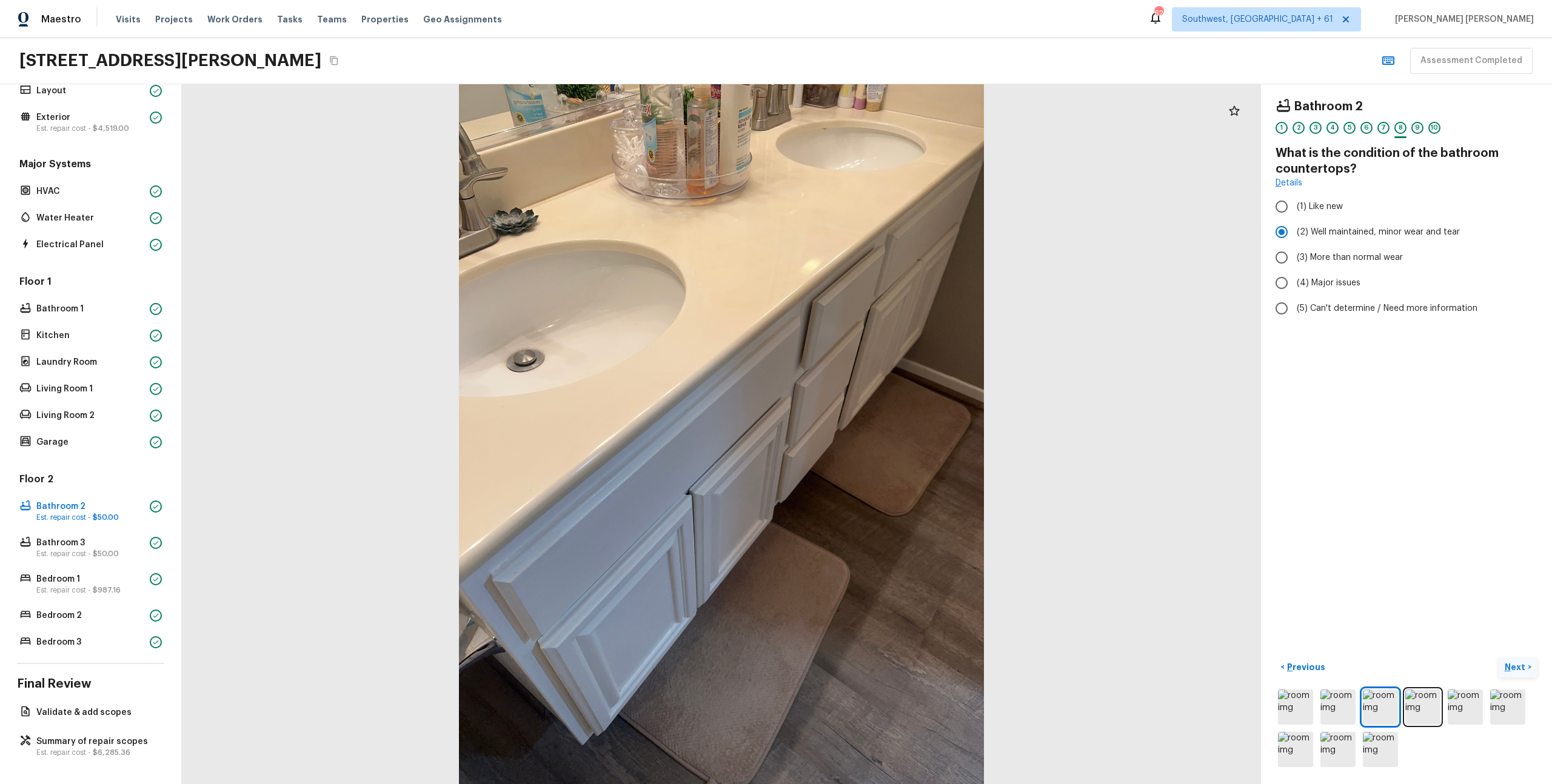
click at [1503, 664] on button "Next >" at bounding box center [1518, 667] width 39 height 20
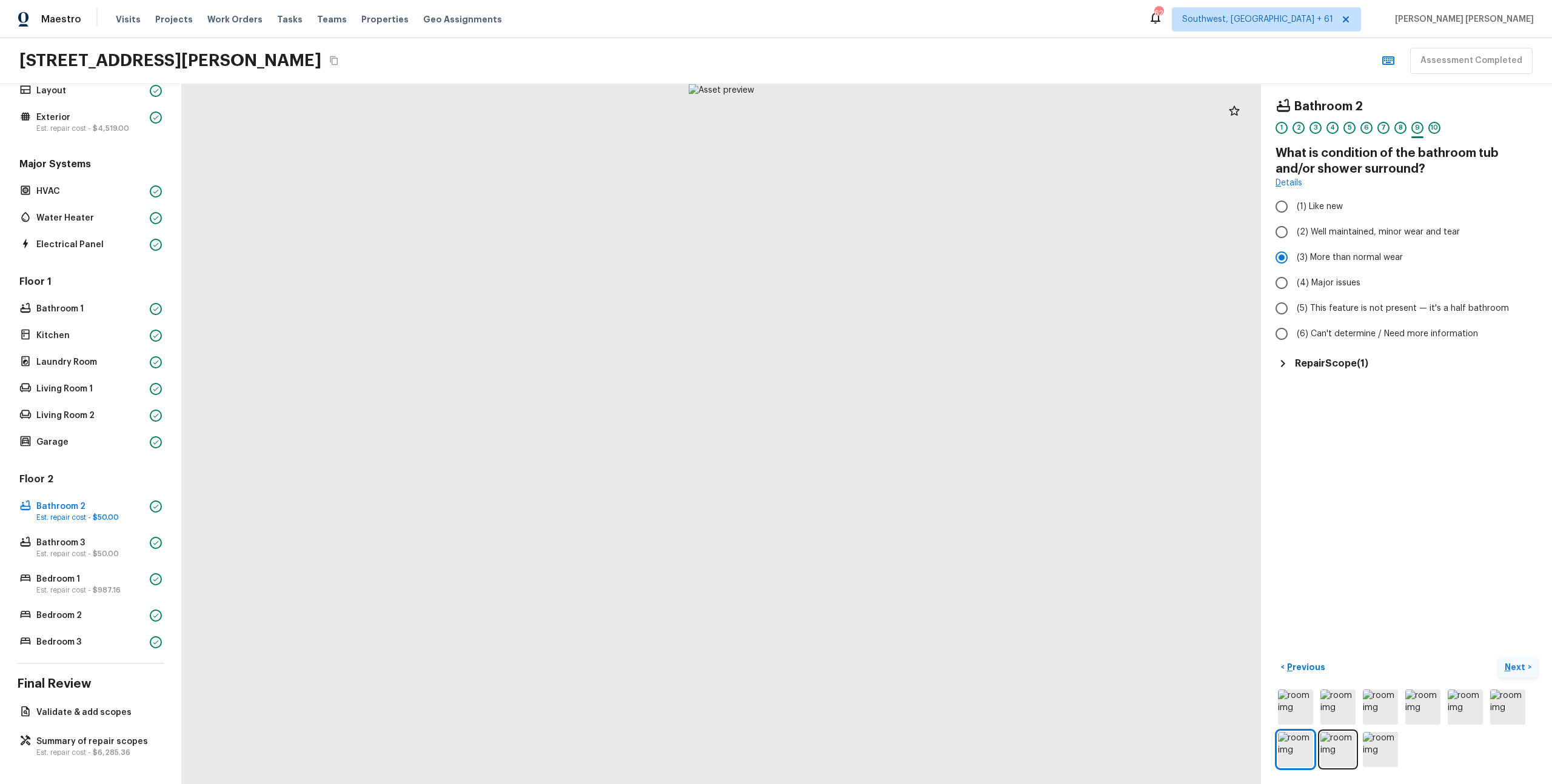
click at [1503, 664] on button "Next >" at bounding box center [1518, 667] width 39 height 20
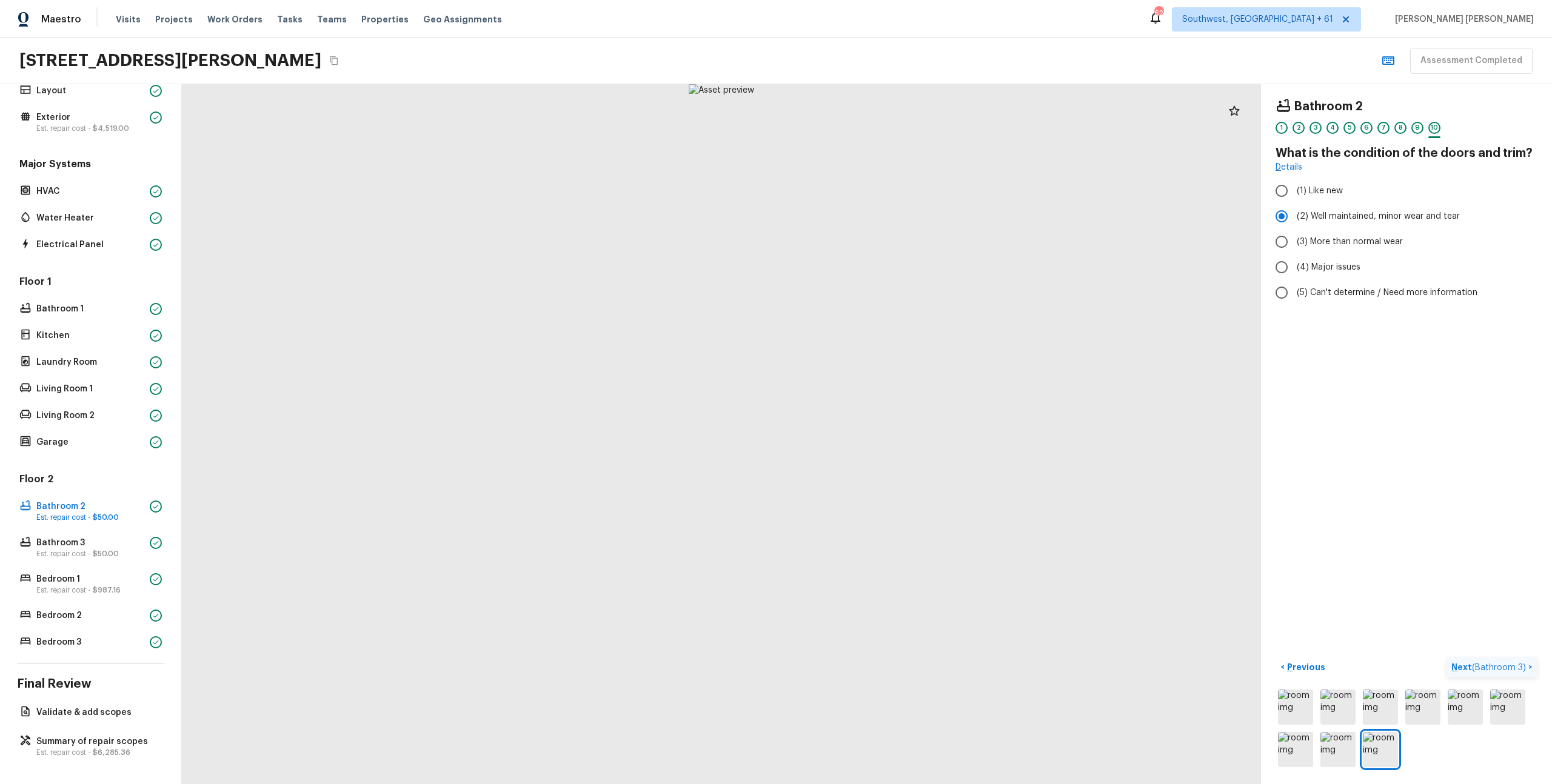
click at [1503, 664] on span "( Bathroom 3 )" at bounding box center [1499, 668] width 54 height 8
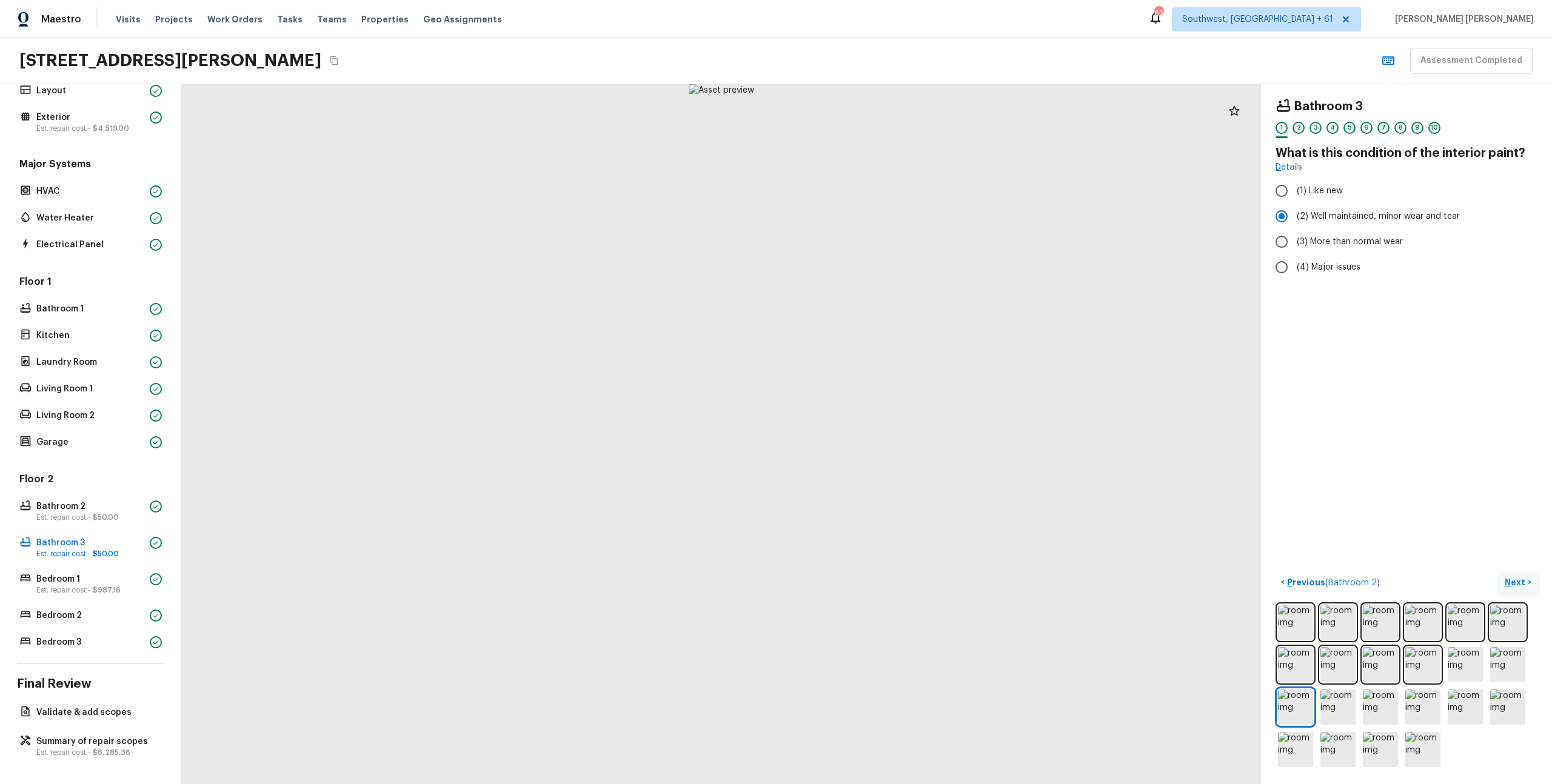
click at [1514, 582] on p "Next" at bounding box center [1517, 582] width 23 height 12
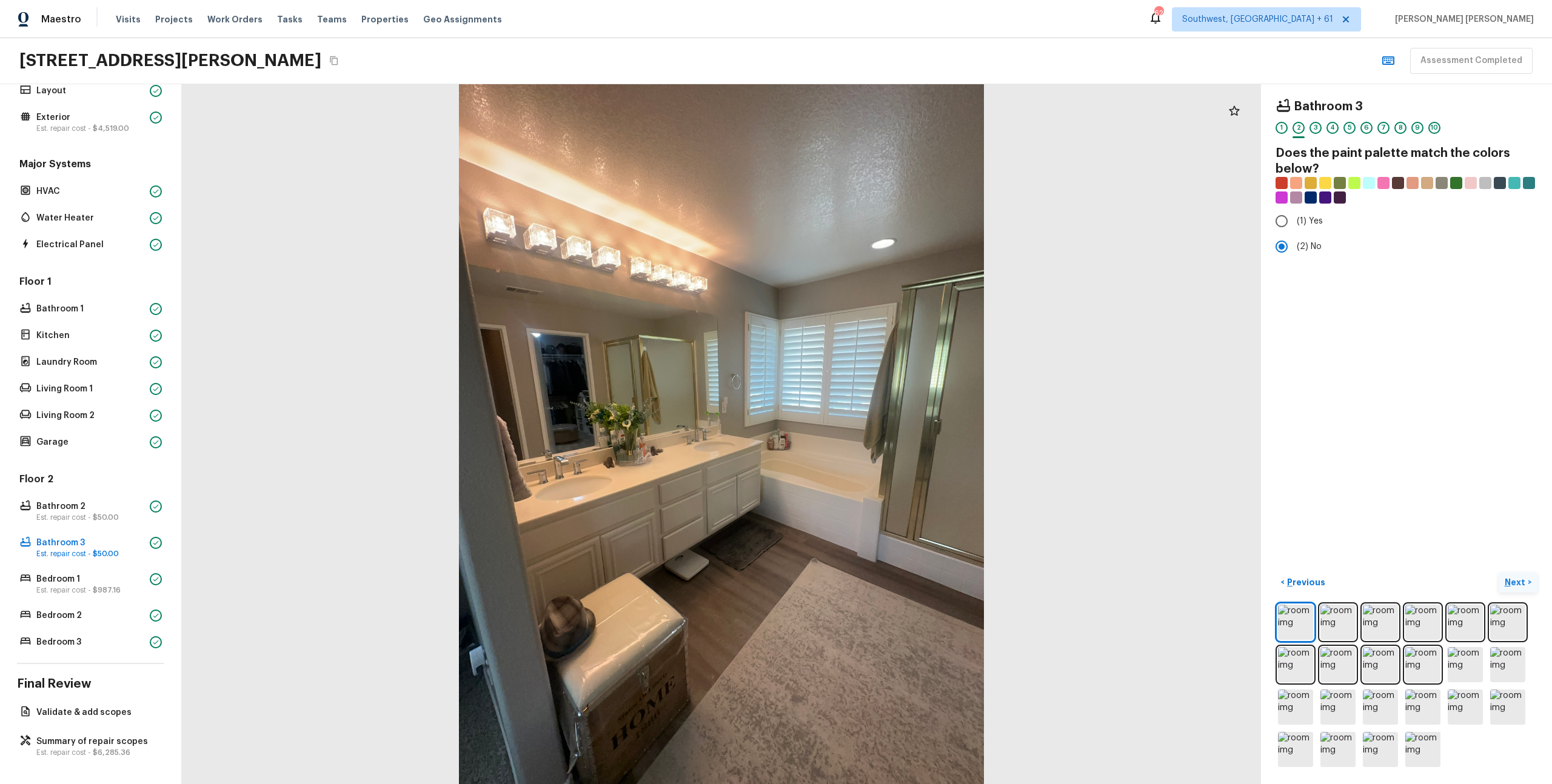
click at [1514, 582] on p "Next" at bounding box center [1517, 582] width 23 height 12
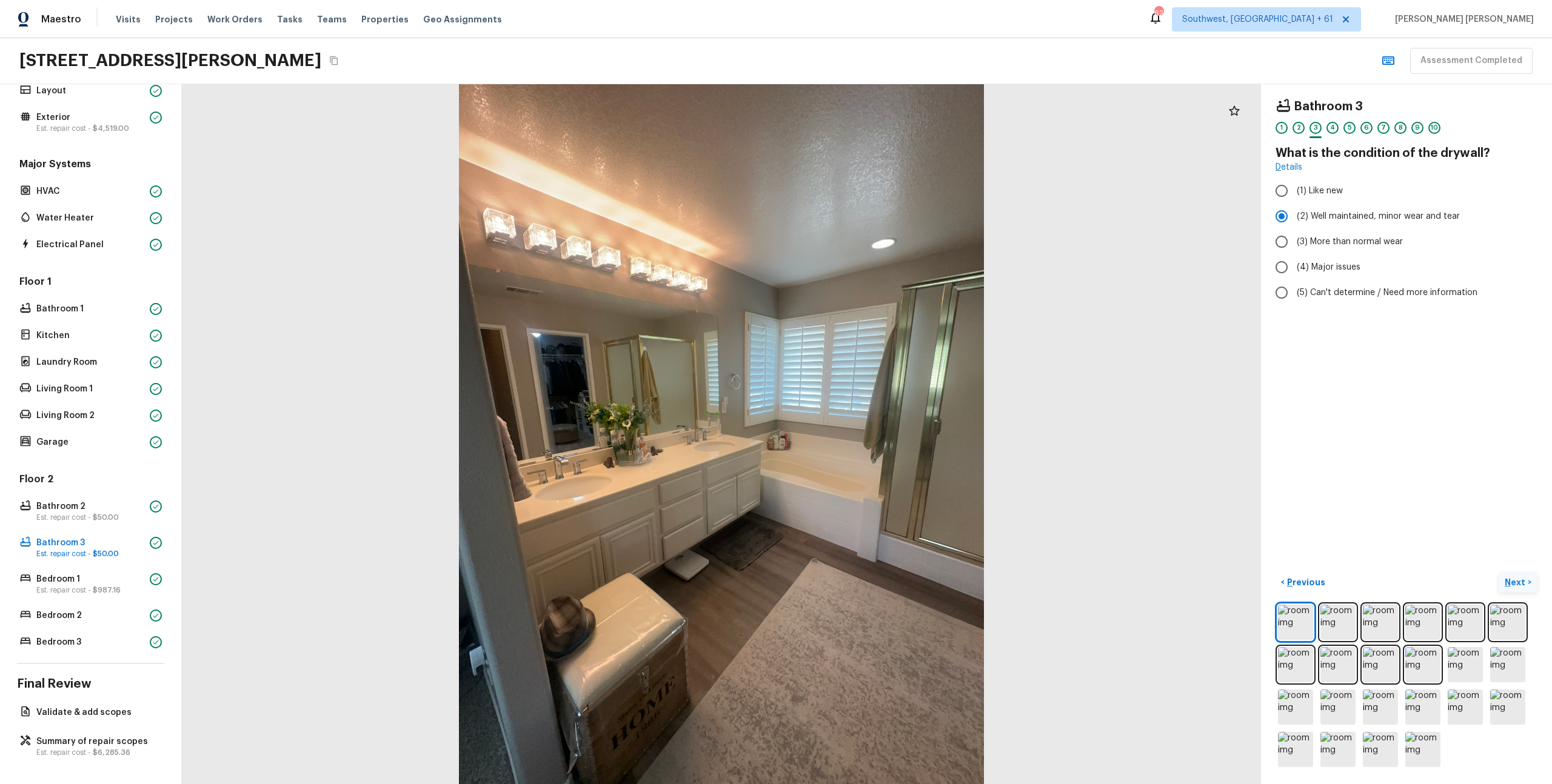
click at [1514, 582] on p "Next" at bounding box center [1517, 582] width 23 height 12
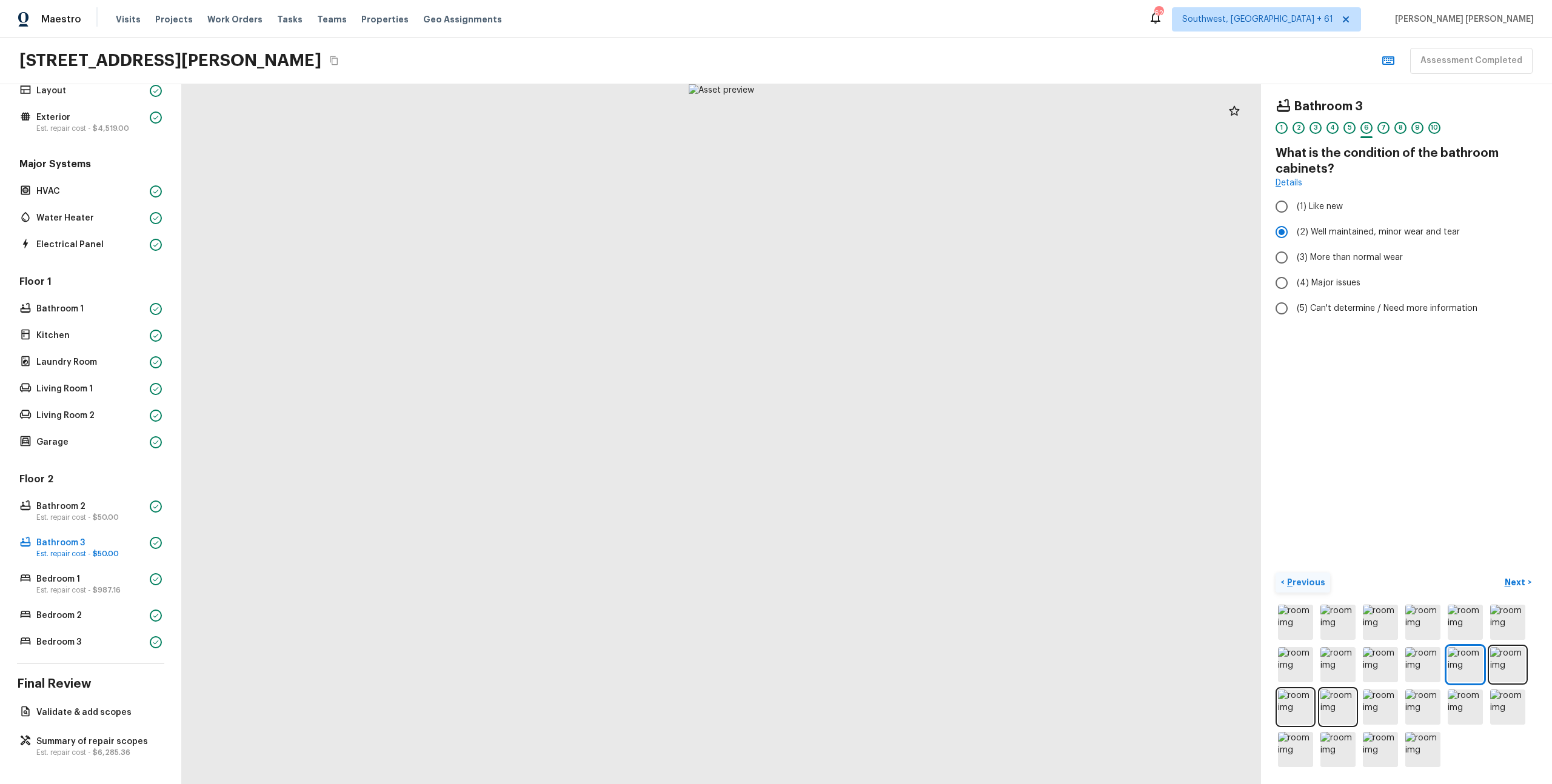
click at [1294, 579] on p "Previous" at bounding box center [1304, 582] width 41 height 12
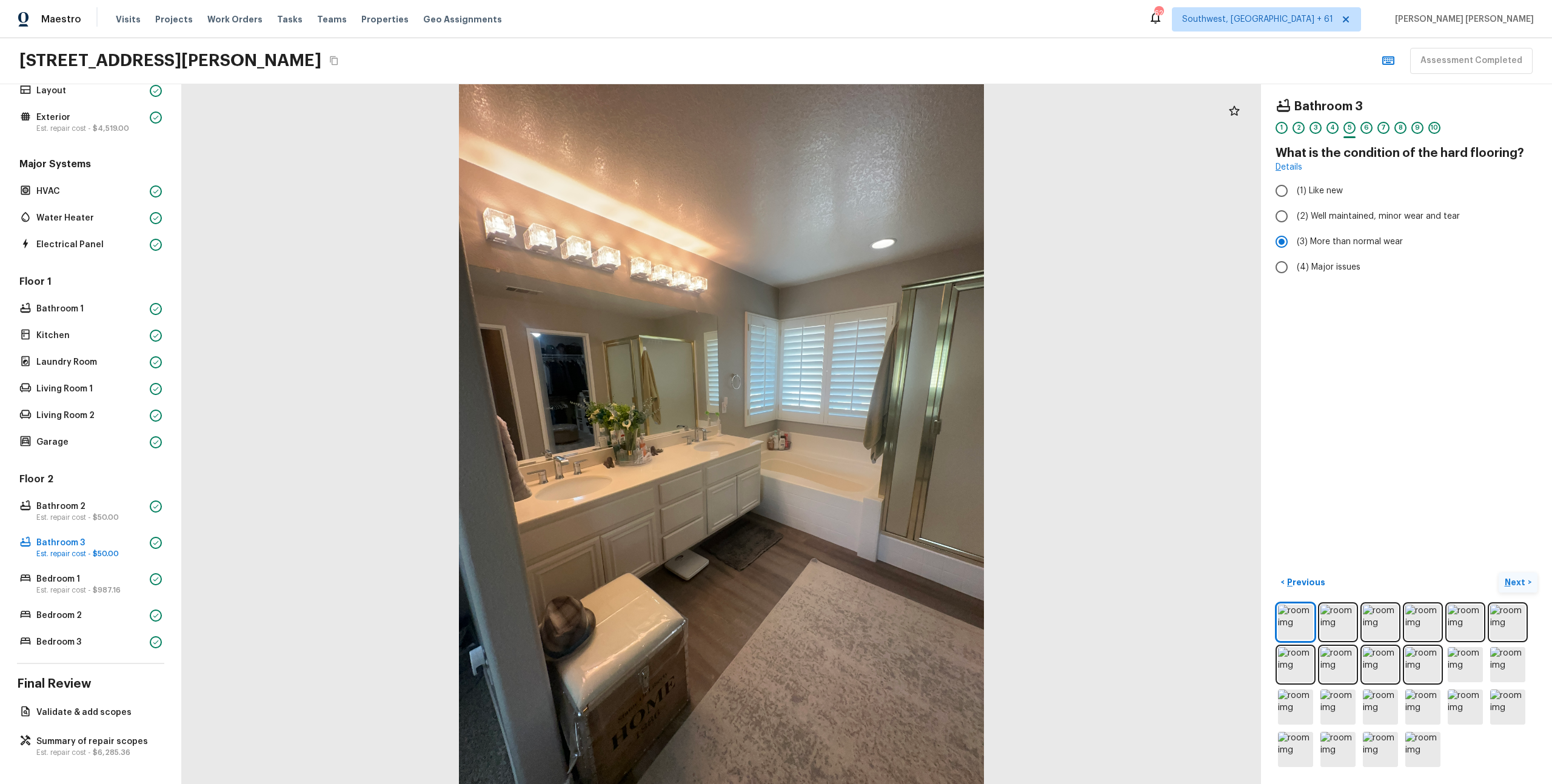
click at [1515, 584] on p "Next" at bounding box center [1517, 582] width 23 height 12
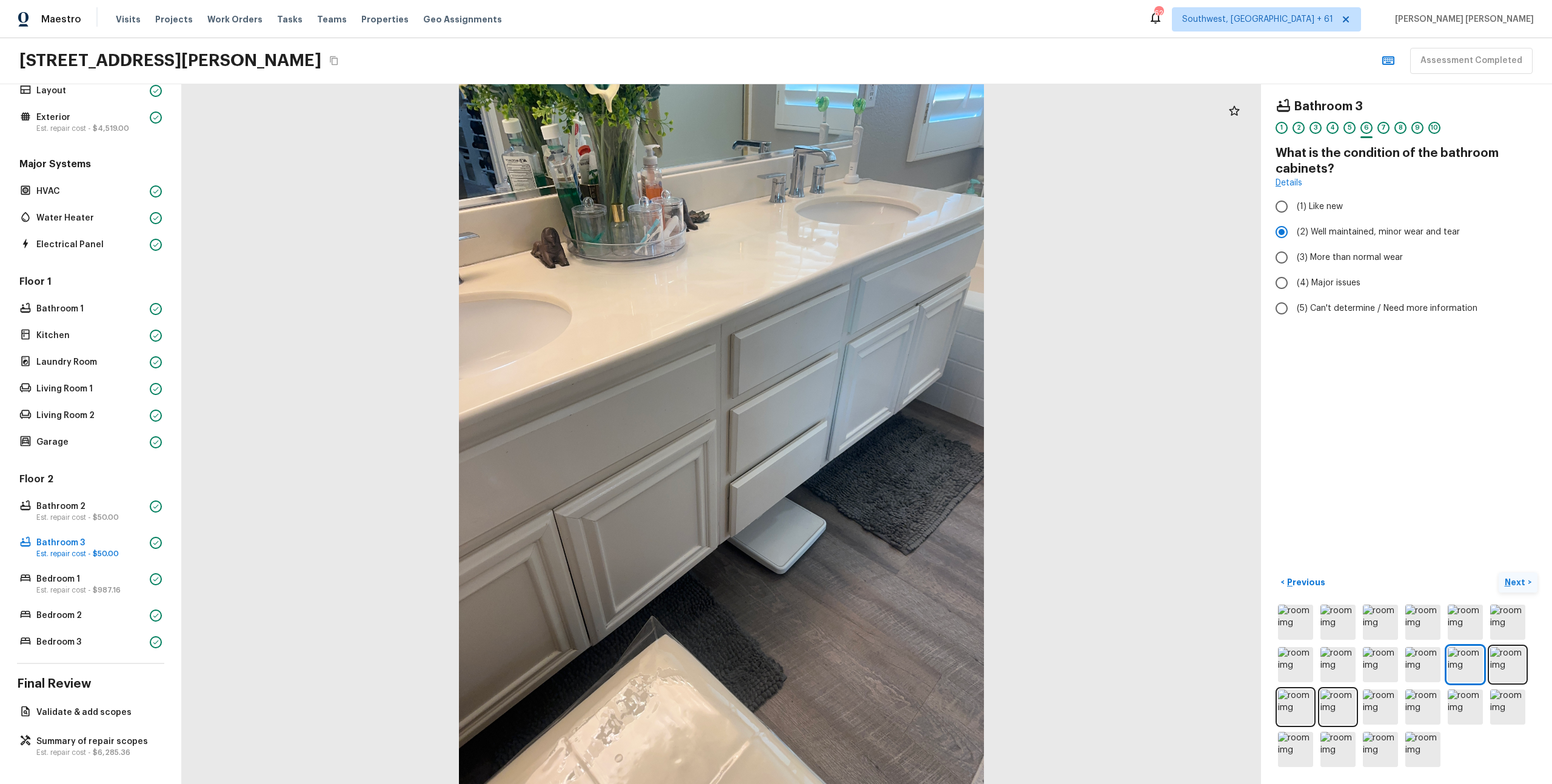
click at [1515, 584] on p "Next" at bounding box center [1517, 582] width 23 height 12
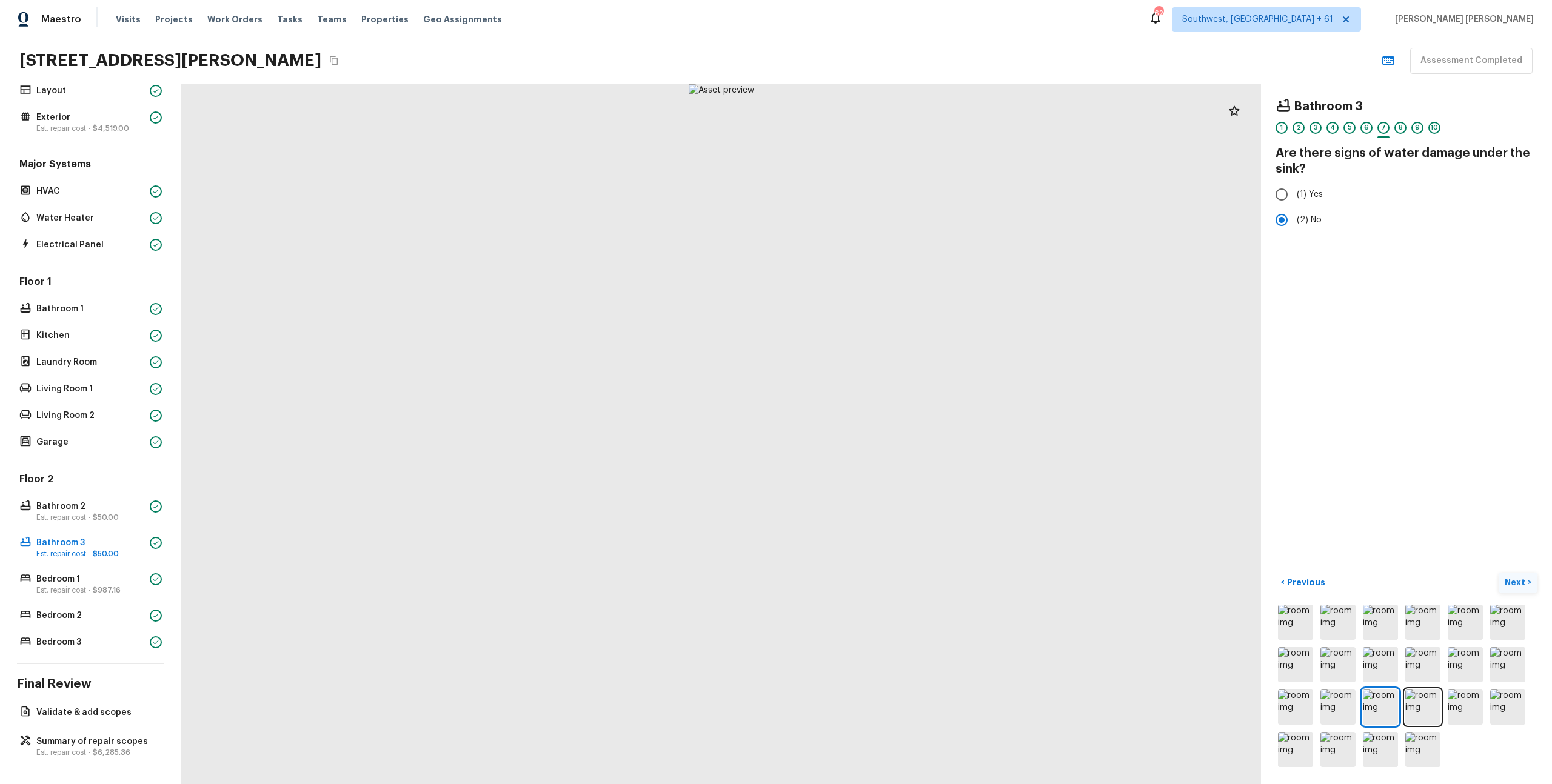
click at [1515, 584] on p "Next" at bounding box center [1517, 582] width 23 height 12
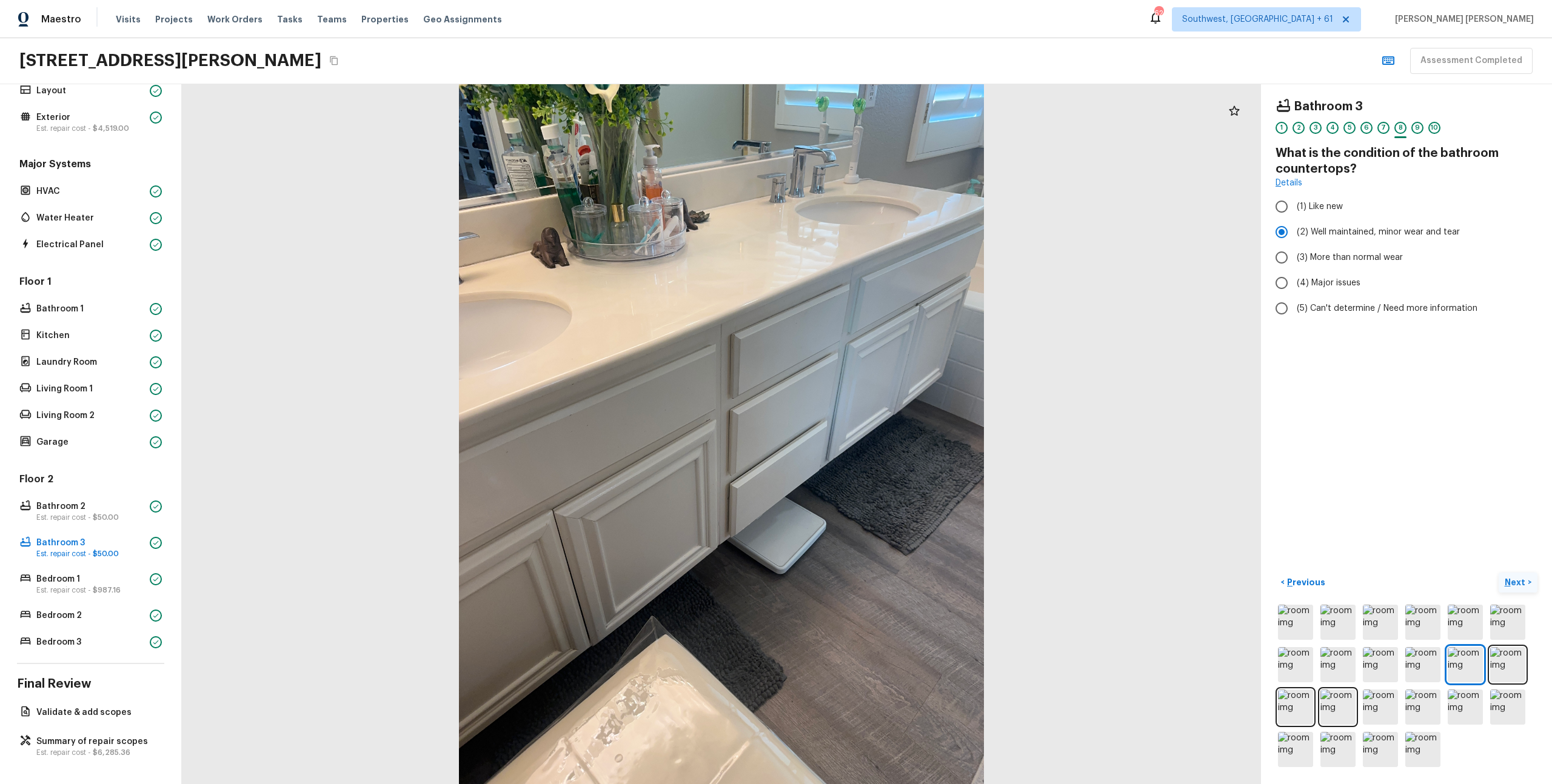
click at [1515, 584] on p "Next" at bounding box center [1517, 582] width 23 height 12
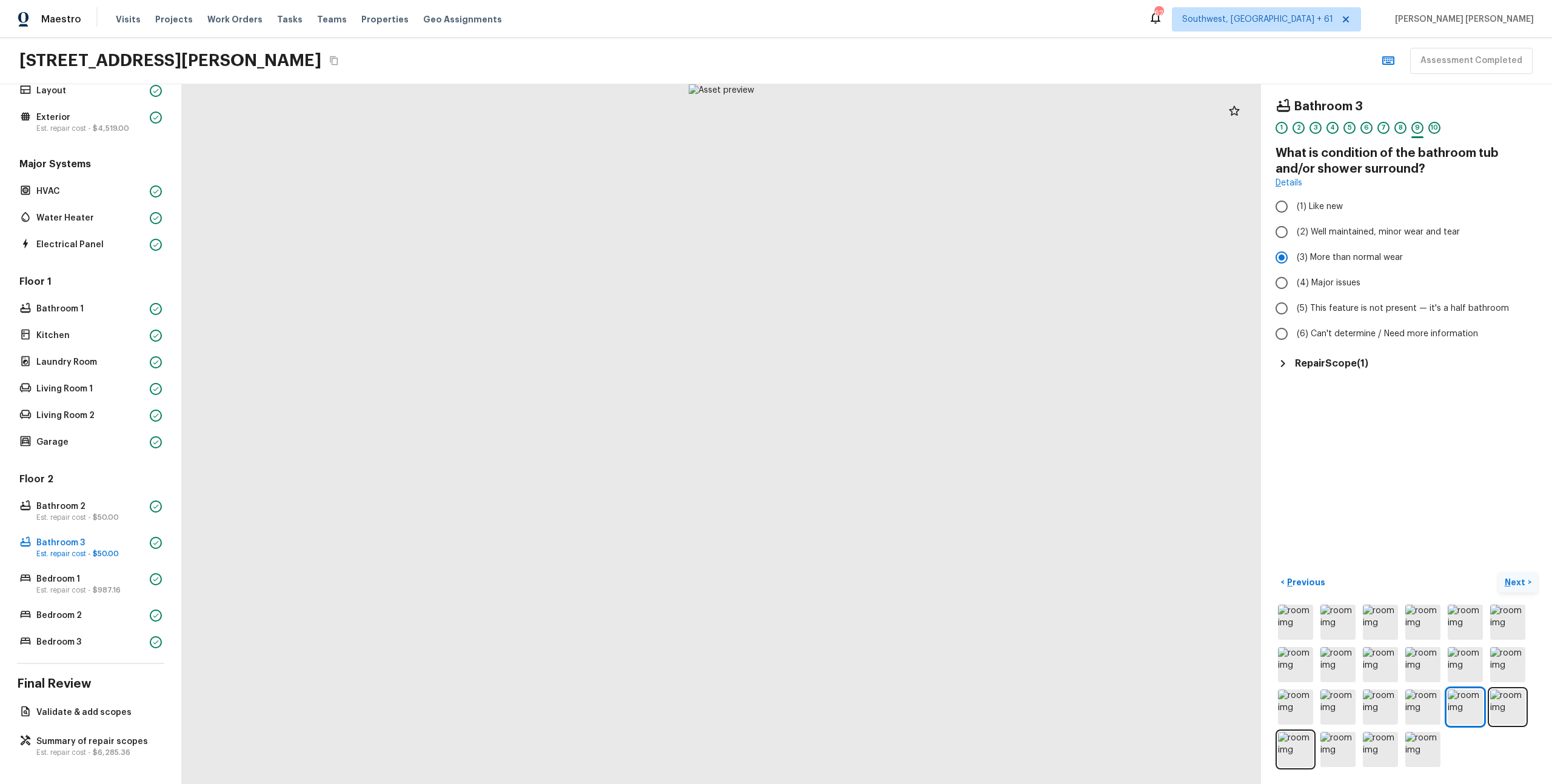
click at [1515, 584] on p "Next" at bounding box center [1517, 582] width 23 height 12
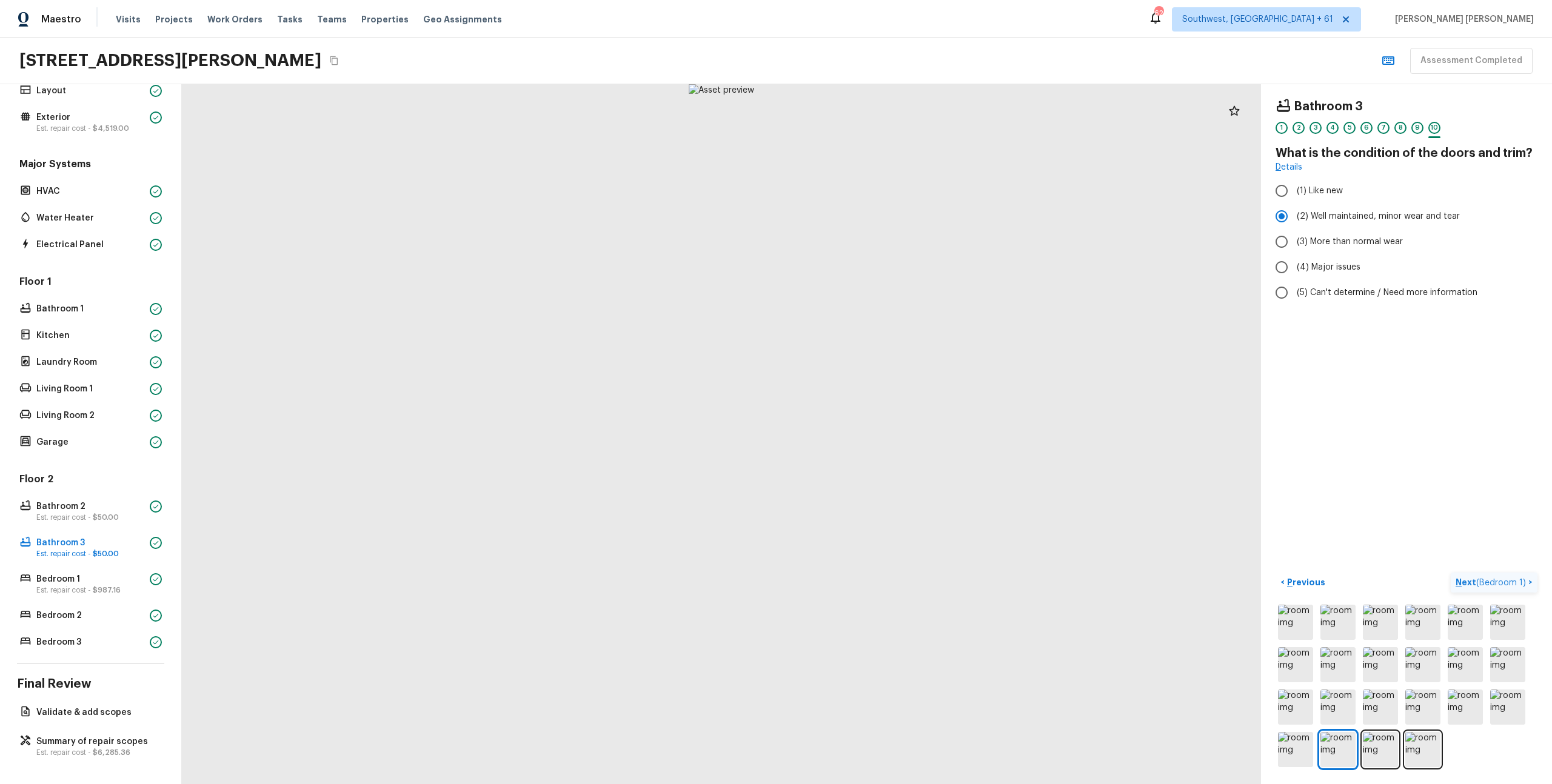
click at [1515, 584] on span "( Bedroom 1 )" at bounding box center [1501, 583] width 50 height 8
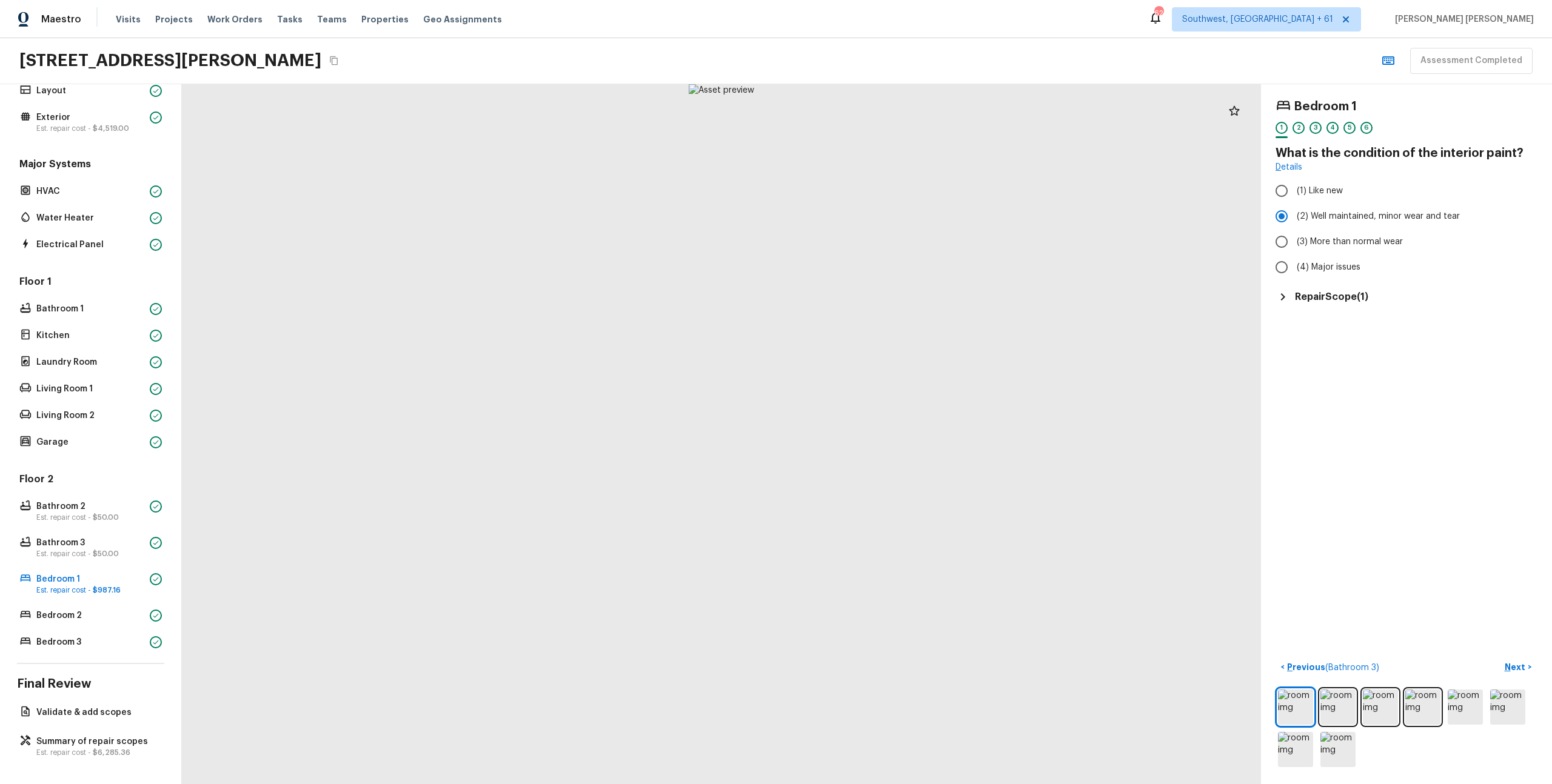
click at [1339, 295] on h5 "Repair Scope ( 1 )" at bounding box center [1332, 297] width 73 height 13
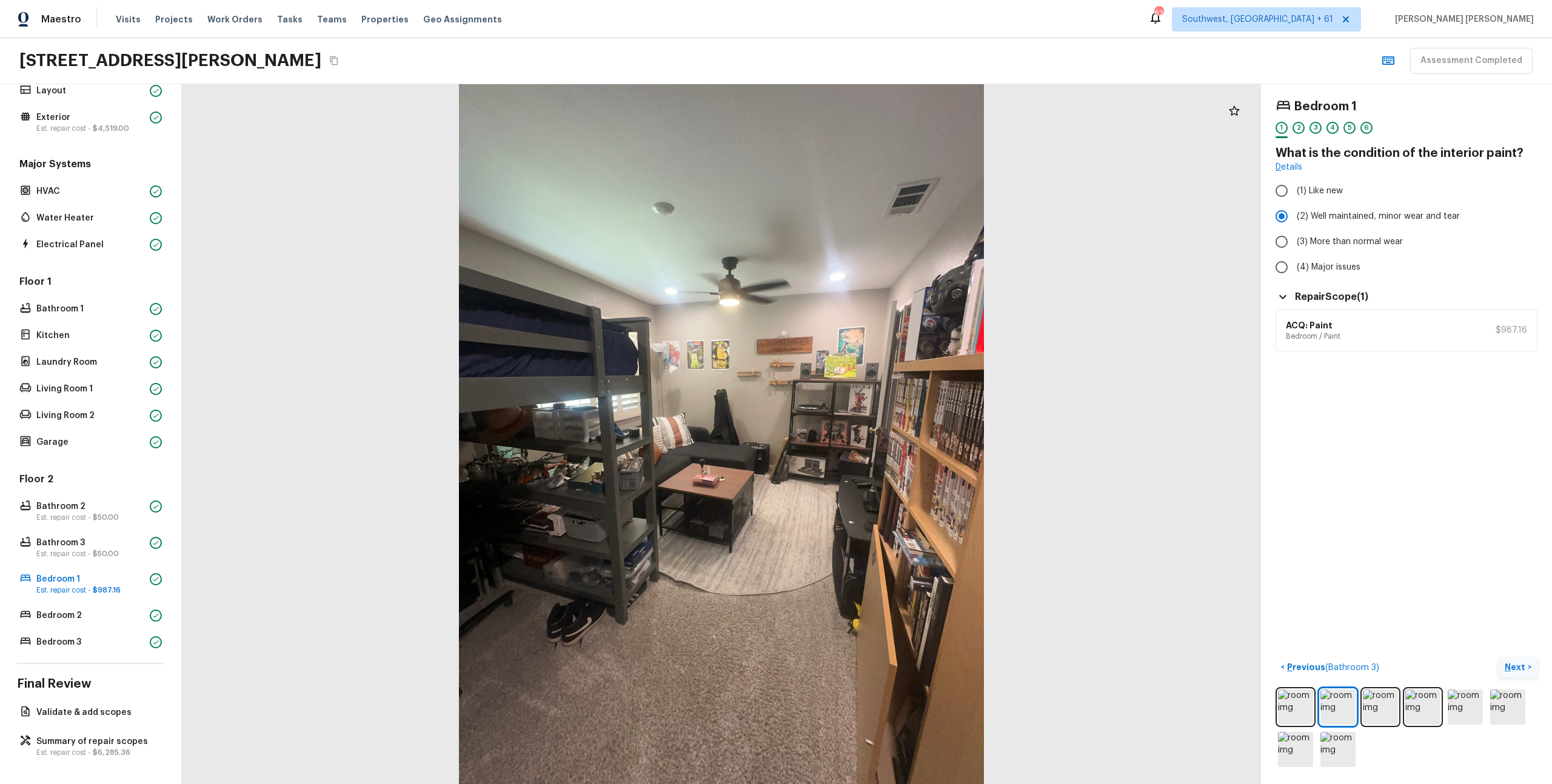
click at [1519, 672] on p "Next" at bounding box center [1517, 667] width 23 height 12
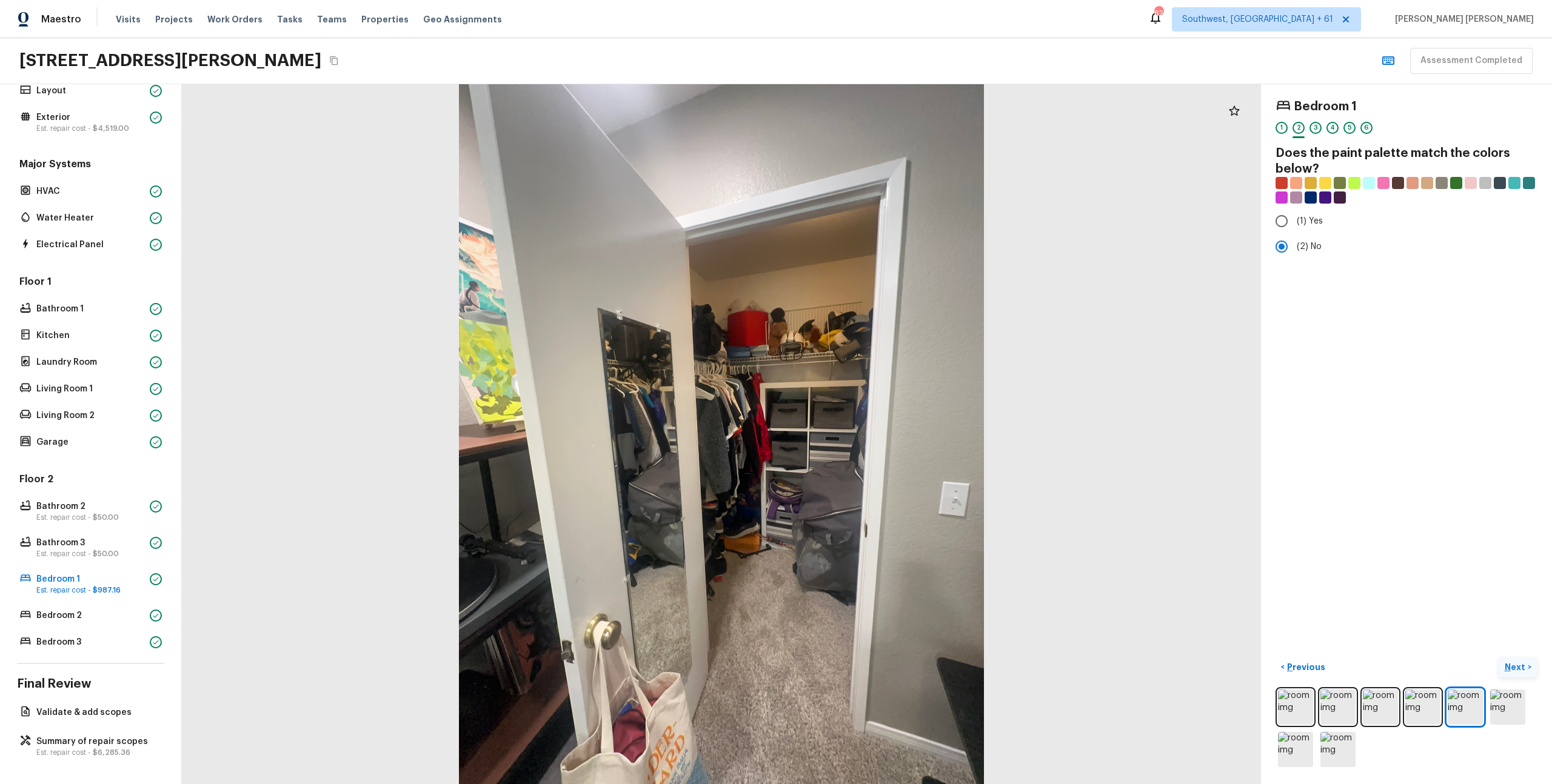
click at [1519, 672] on p "Next" at bounding box center [1517, 667] width 23 height 12
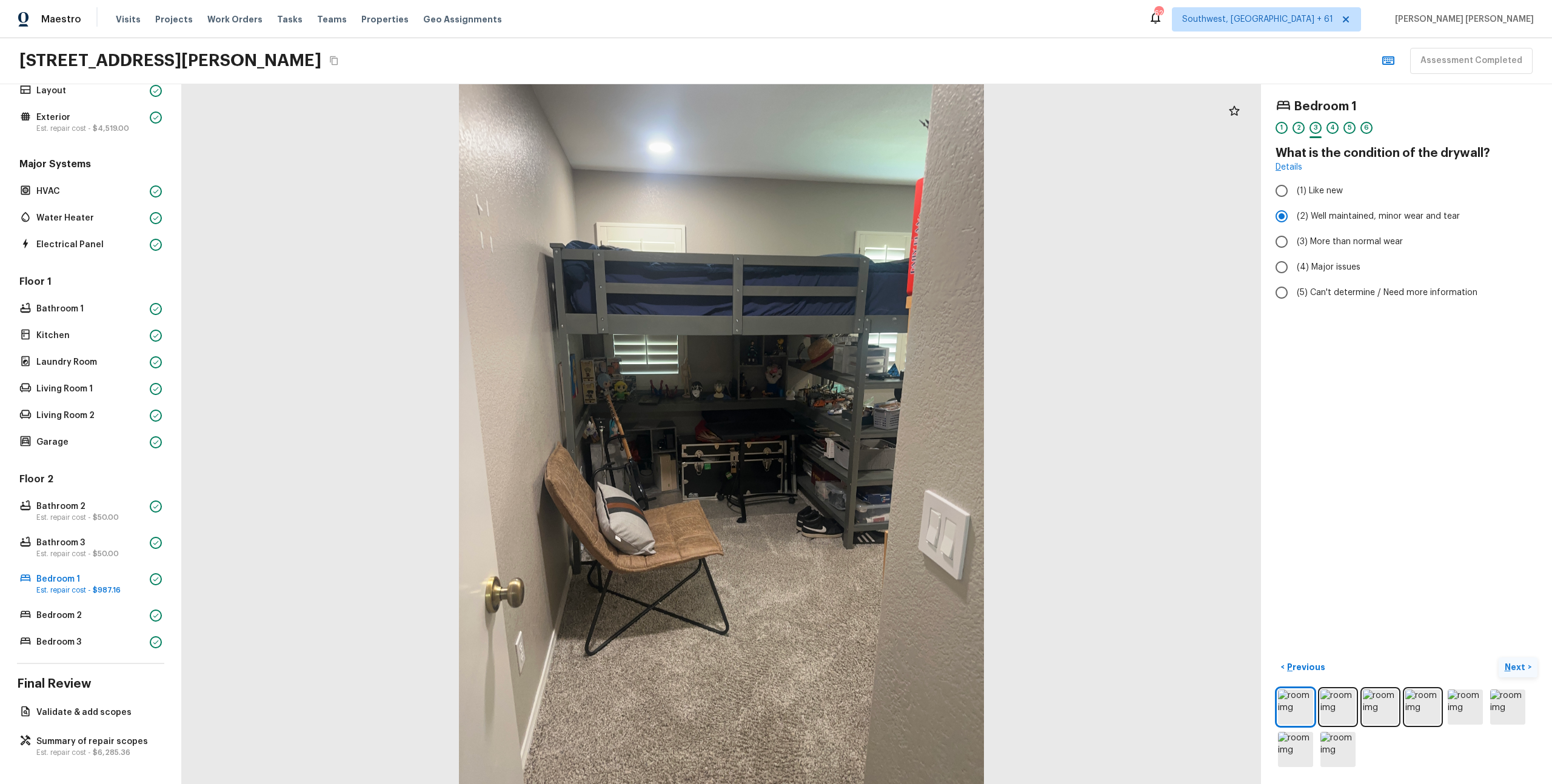
click at [1519, 672] on p "Next" at bounding box center [1517, 667] width 23 height 12
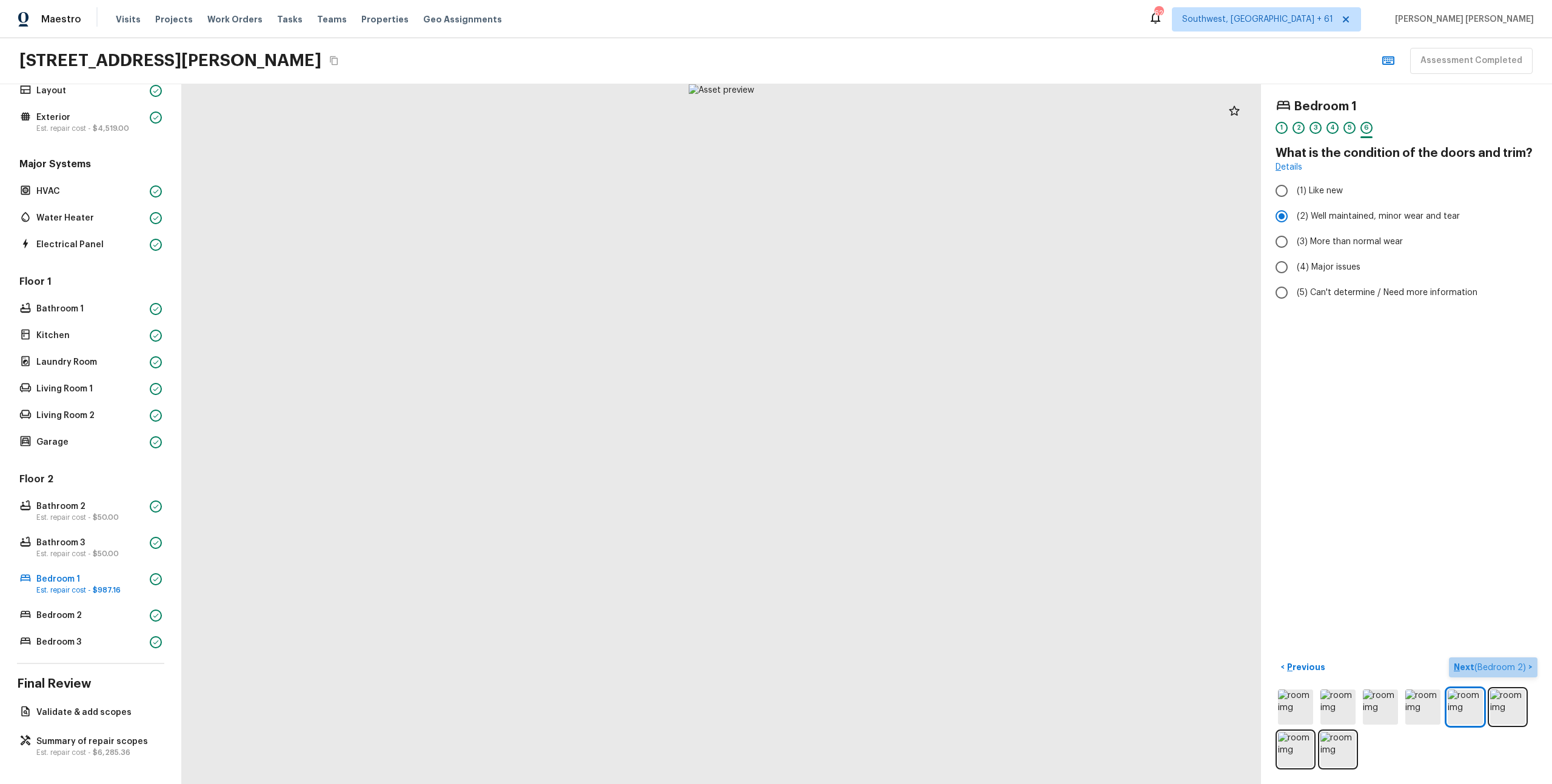
click at [1519, 672] on span "( Bedroom 2 )" at bounding box center [1500, 668] width 52 height 8
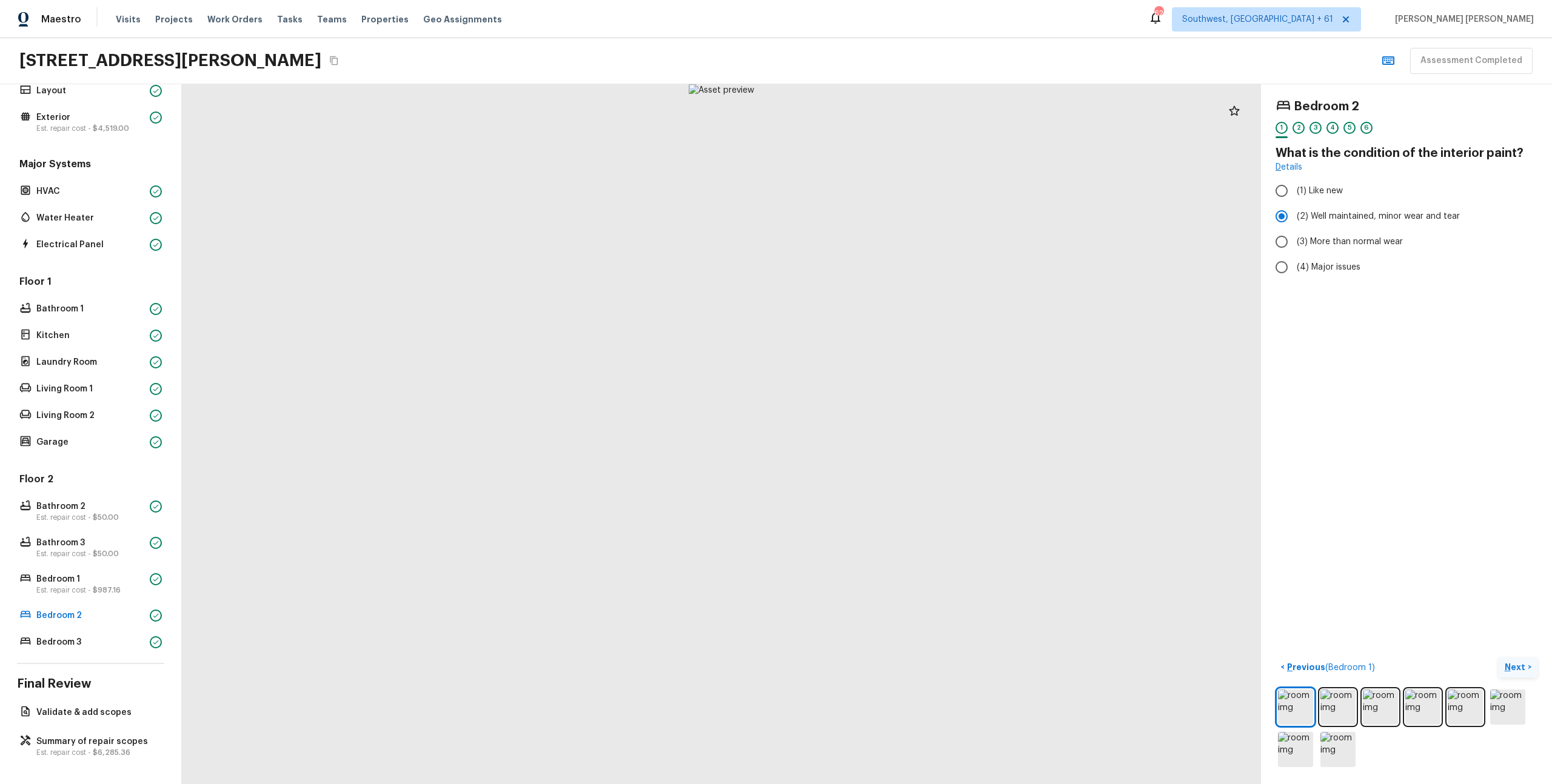
click at [1519, 672] on p "Next" at bounding box center [1517, 667] width 23 height 12
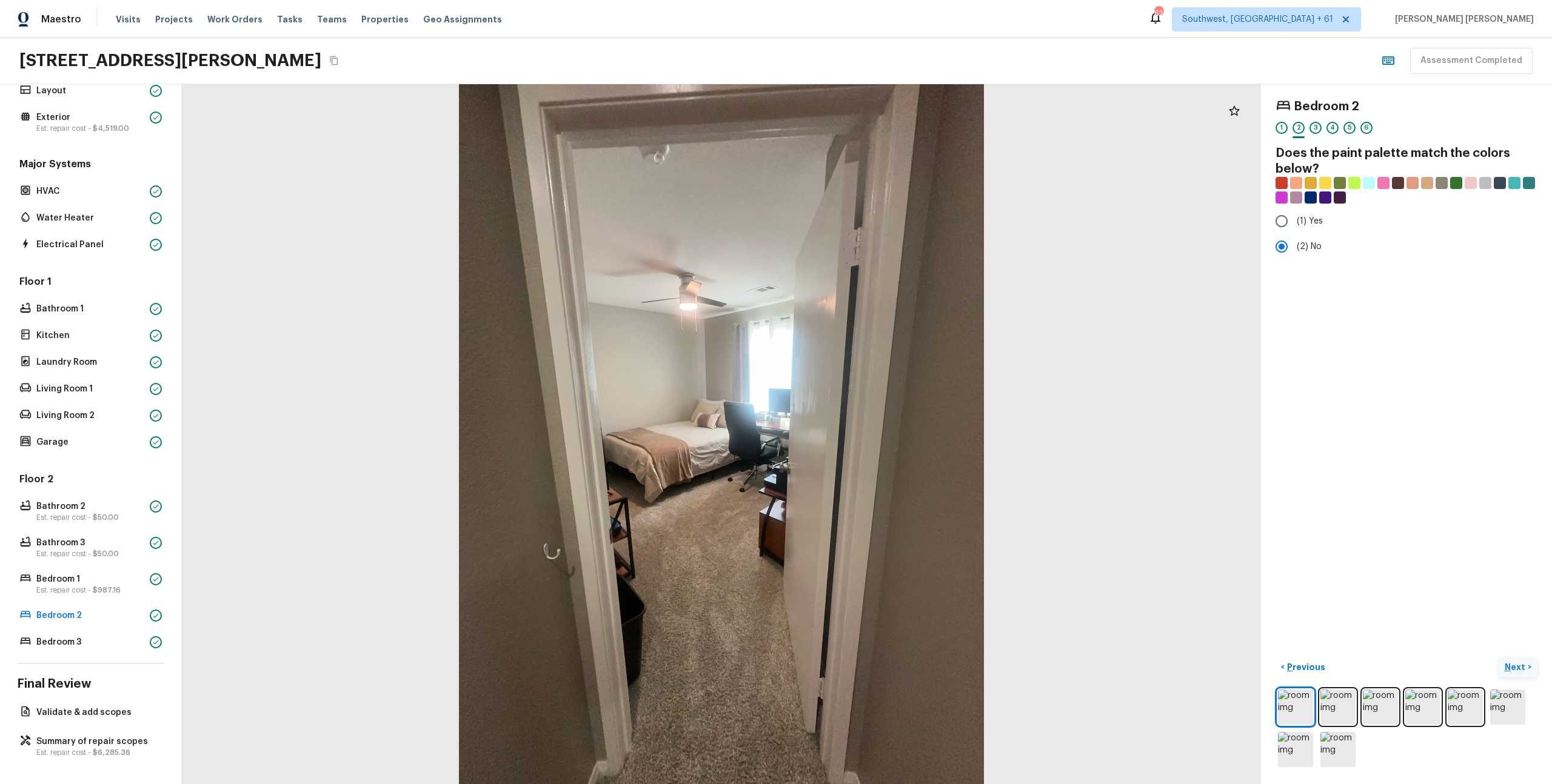
click at [1519, 672] on p "Next" at bounding box center [1517, 667] width 23 height 12
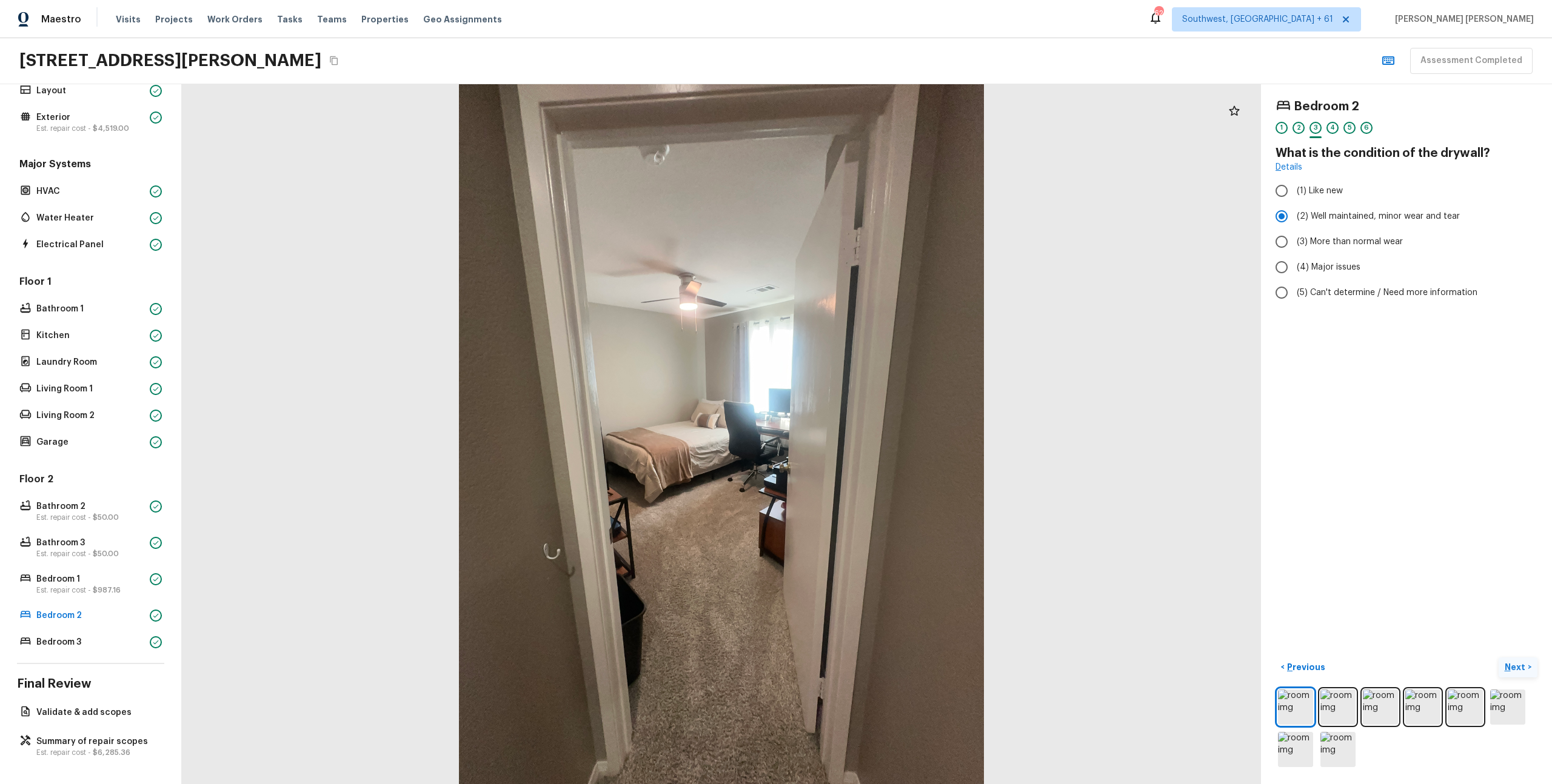
click at [1519, 672] on p "Next" at bounding box center [1517, 667] width 23 height 12
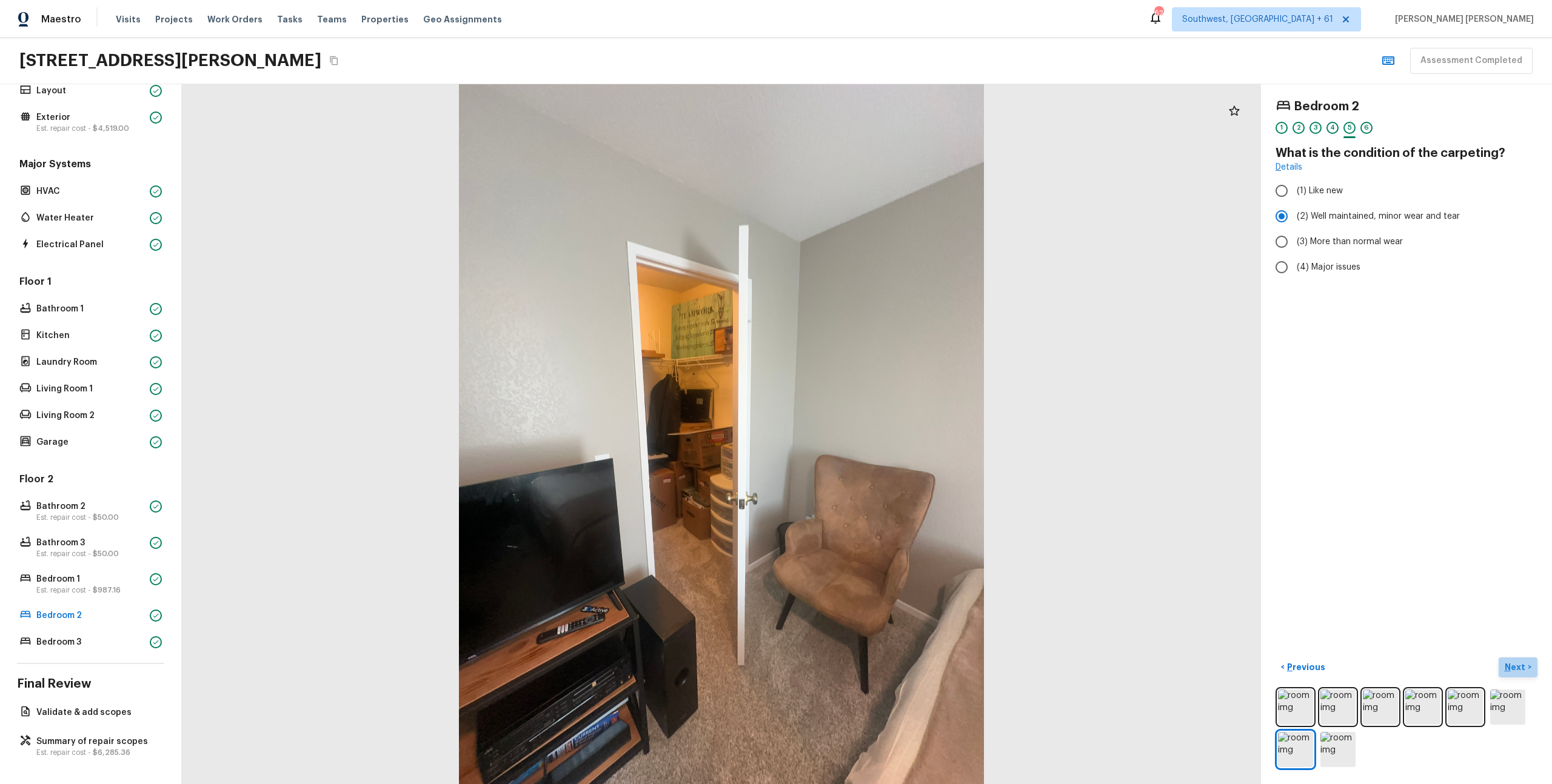
click at [1519, 672] on p "Next" at bounding box center [1517, 667] width 23 height 12
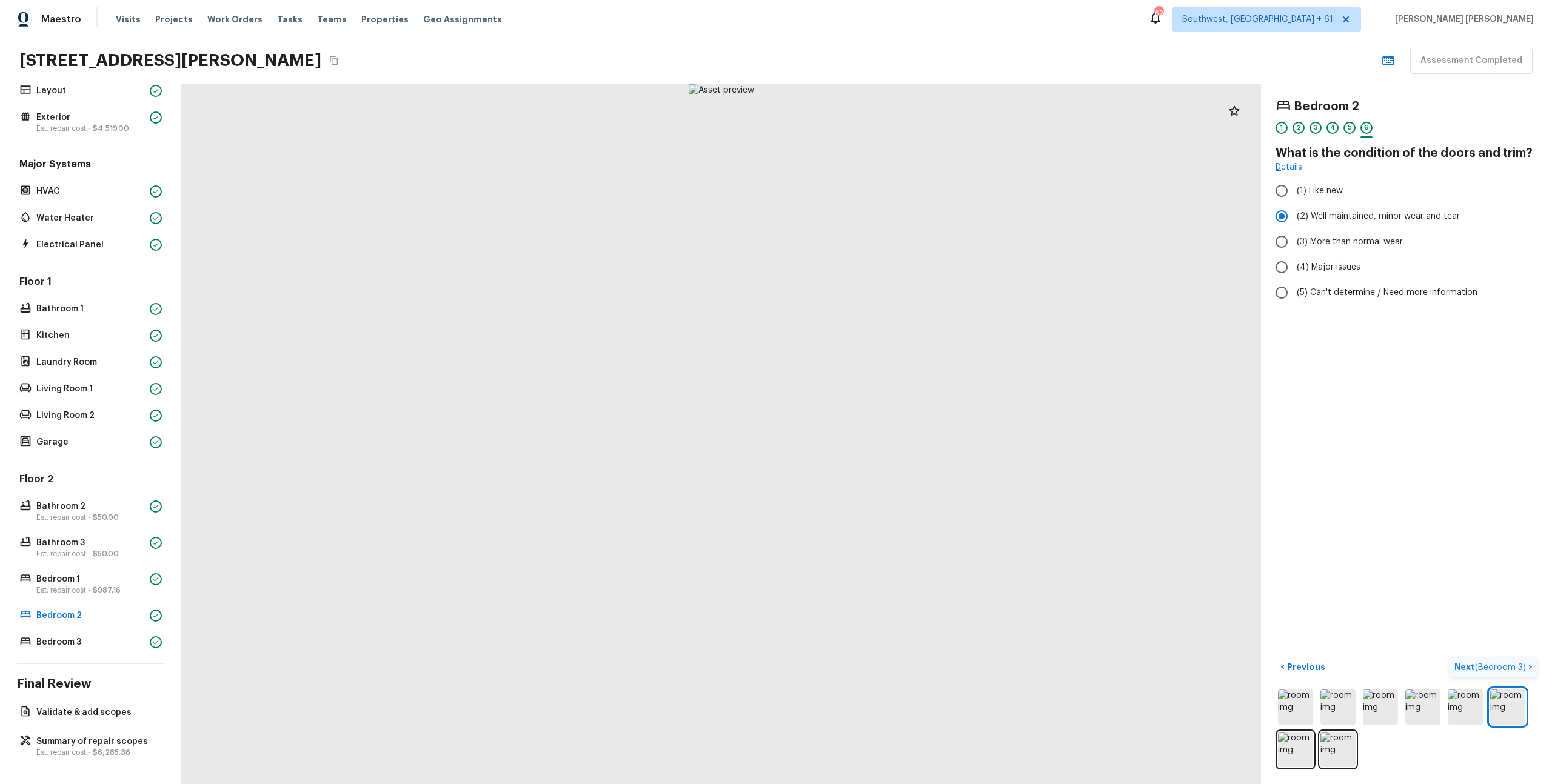
click at [1519, 672] on span "( Bedroom 3 )" at bounding box center [1500, 668] width 51 height 8
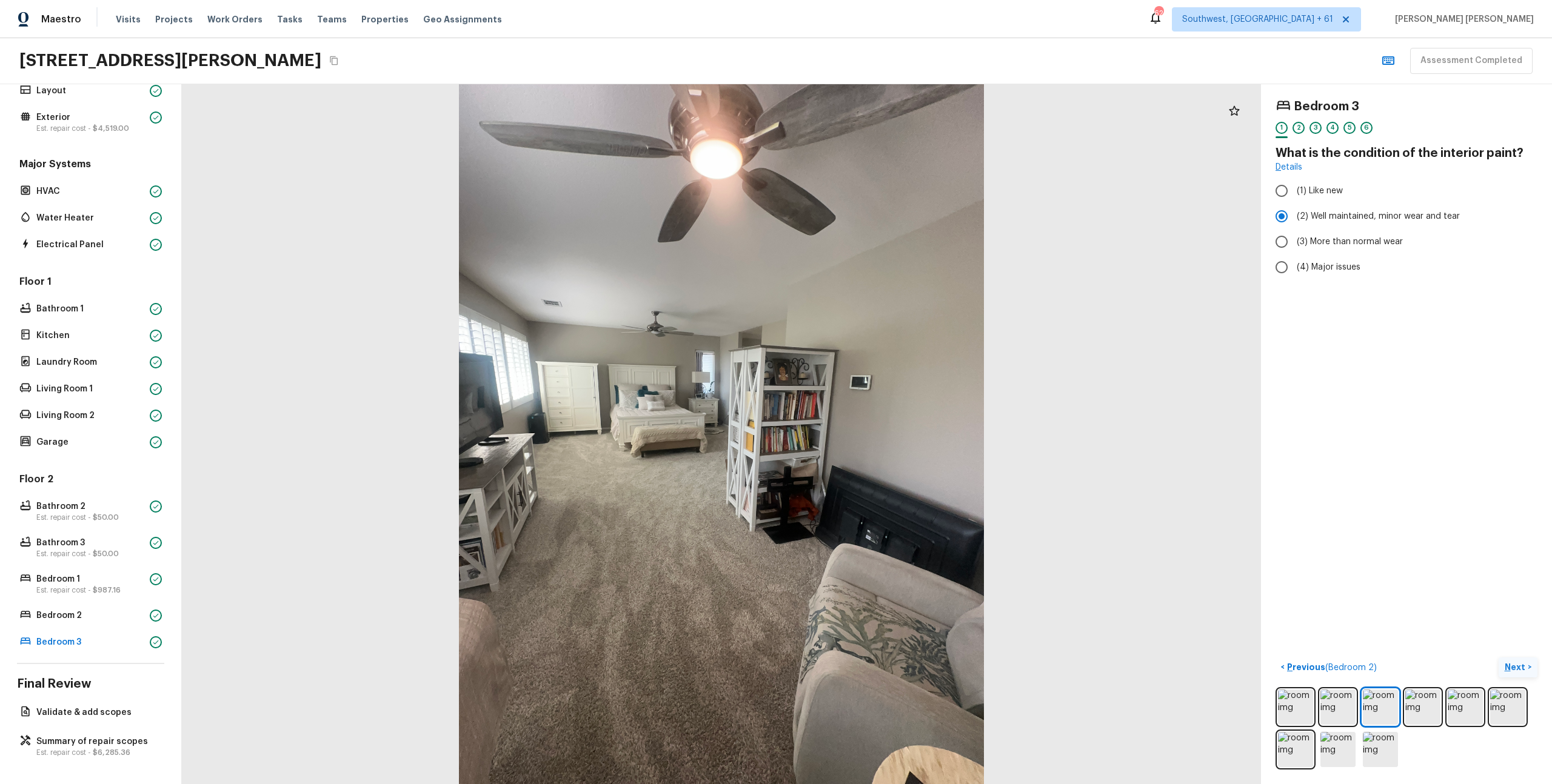
click at [1527, 671] on button "Next >" at bounding box center [1518, 667] width 39 height 20
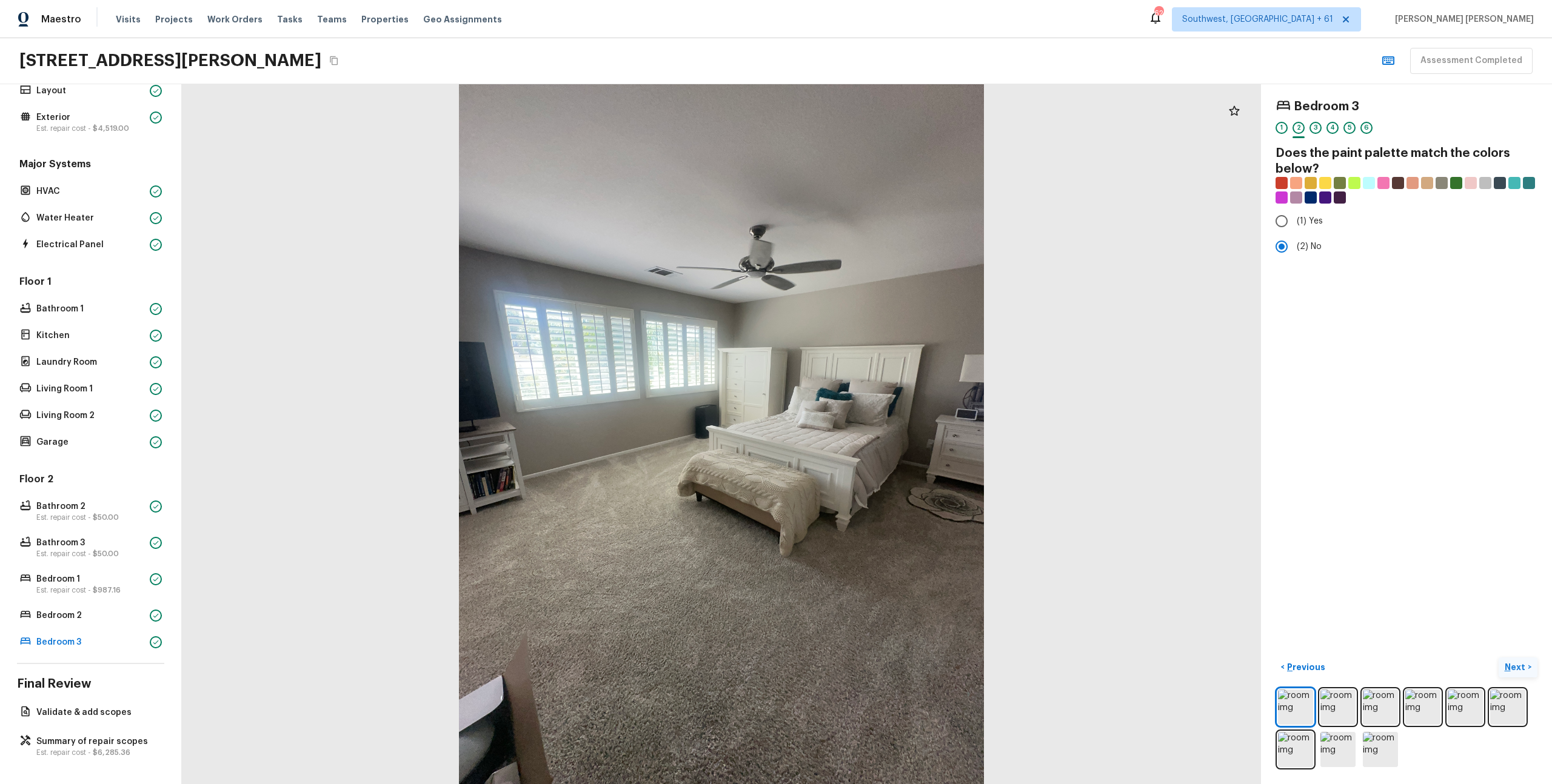
click at [1527, 671] on button "Next >" at bounding box center [1518, 667] width 39 height 20
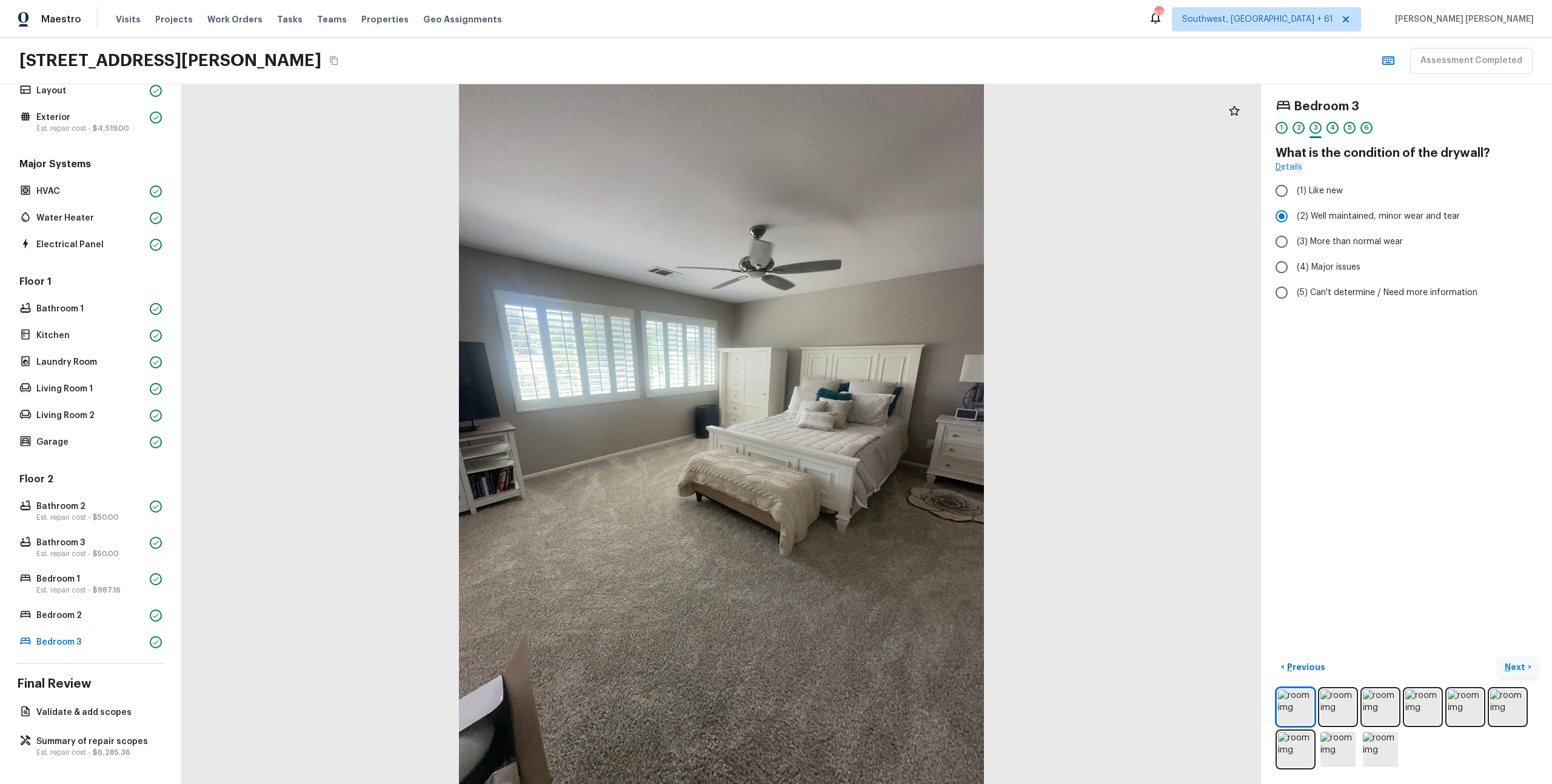
click at [1527, 671] on button "Next >" at bounding box center [1518, 667] width 39 height 20
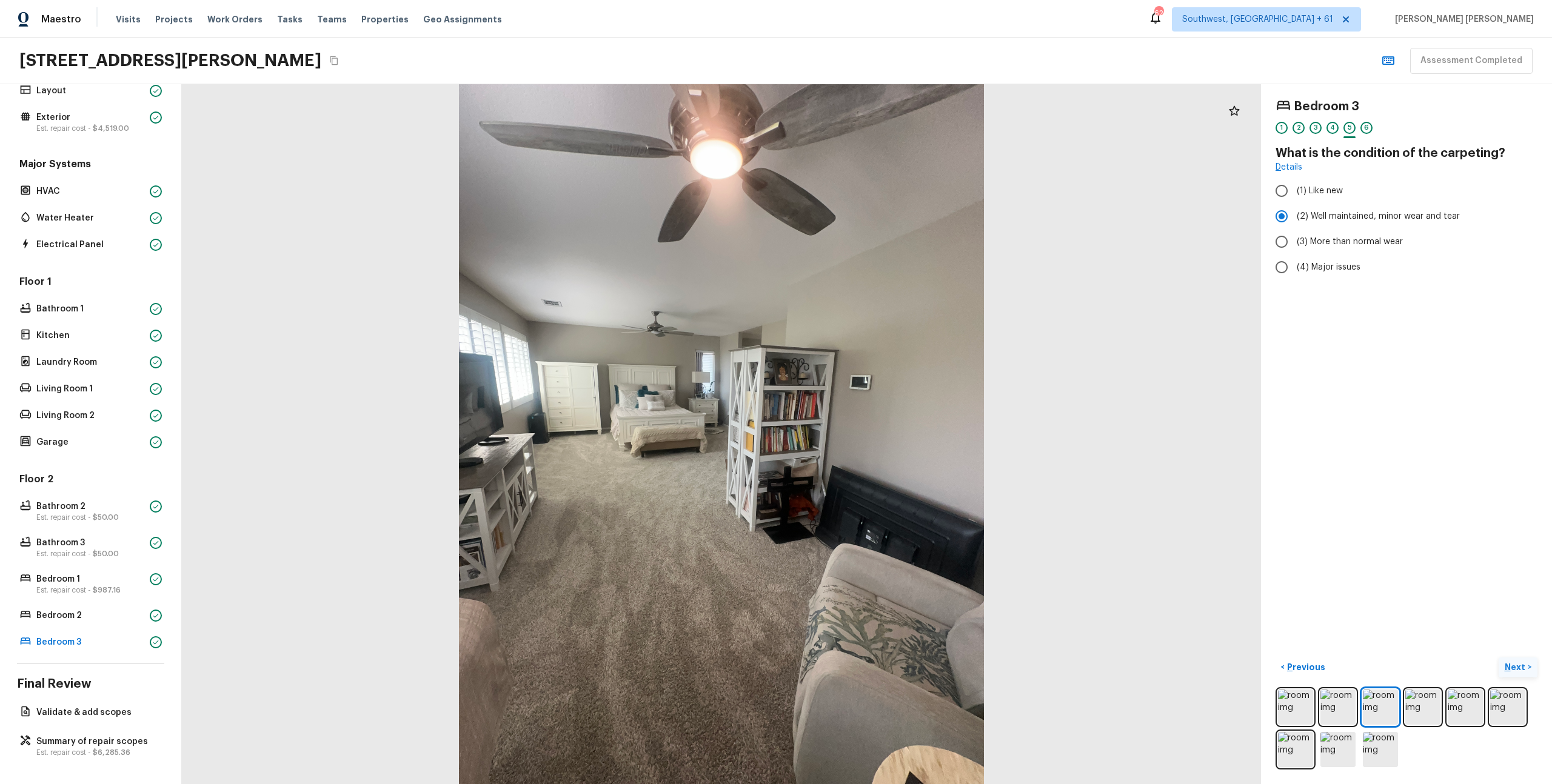
click at [1527, 671] on button "Next >" at bounding box center [1518, 667] width 39 height 20
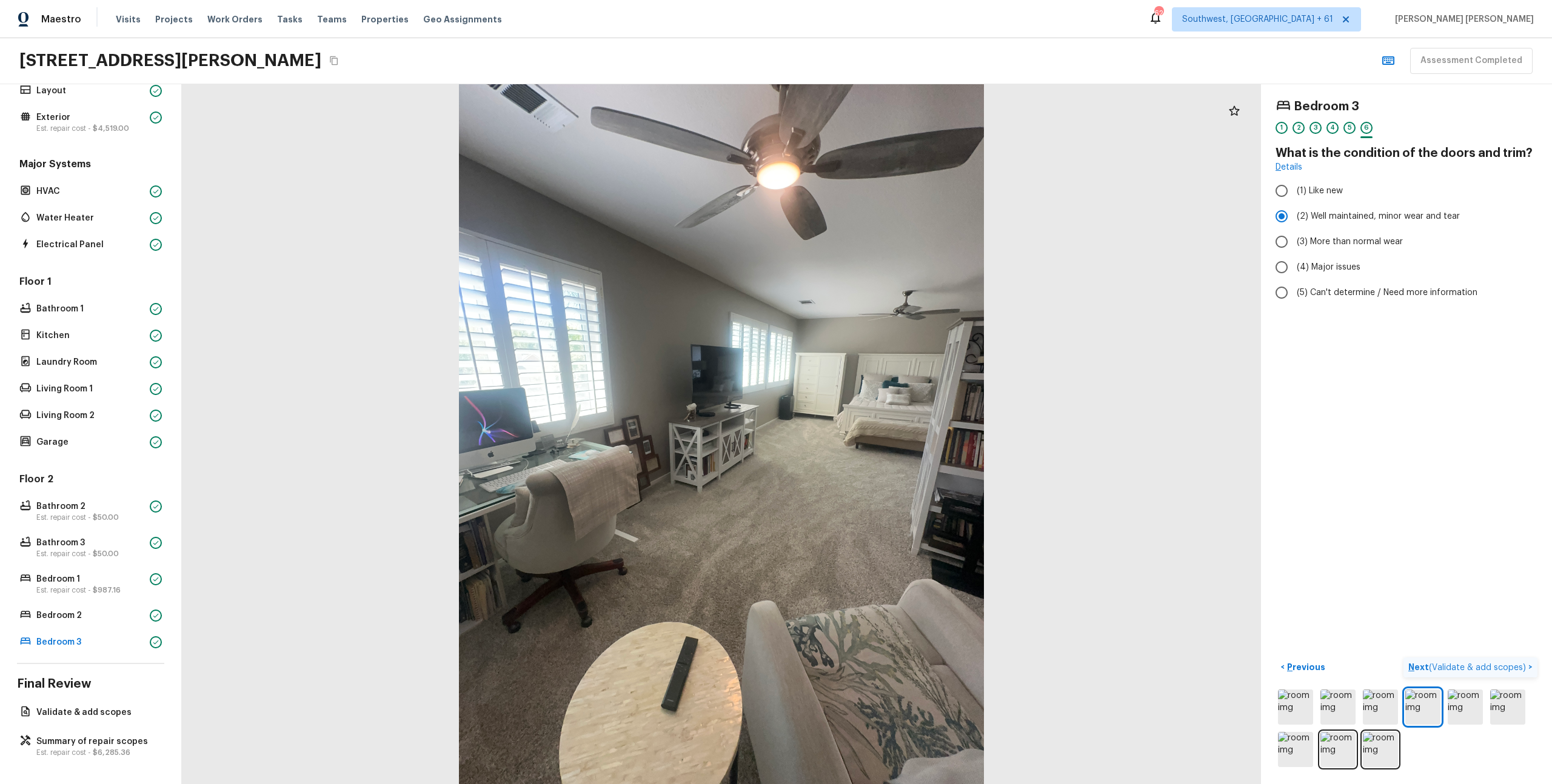
click at [1505, 668] on span "( Validate & add scopes )" at bounding box center [1478, 668] width 97 height 8
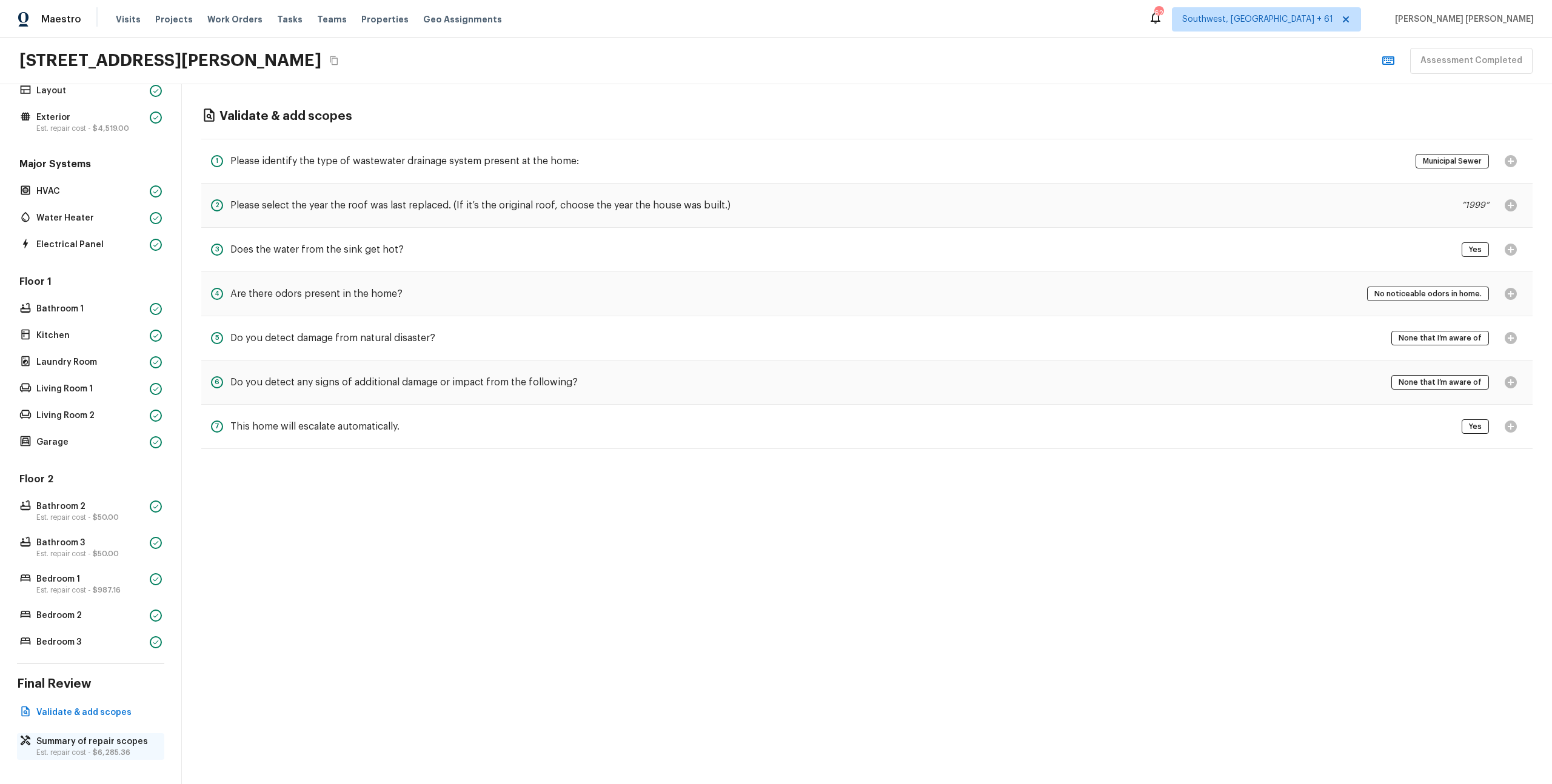
click at [68, 739] on p "Summary of repair scopes" at bounding box center [97, 742] width 121 height 12
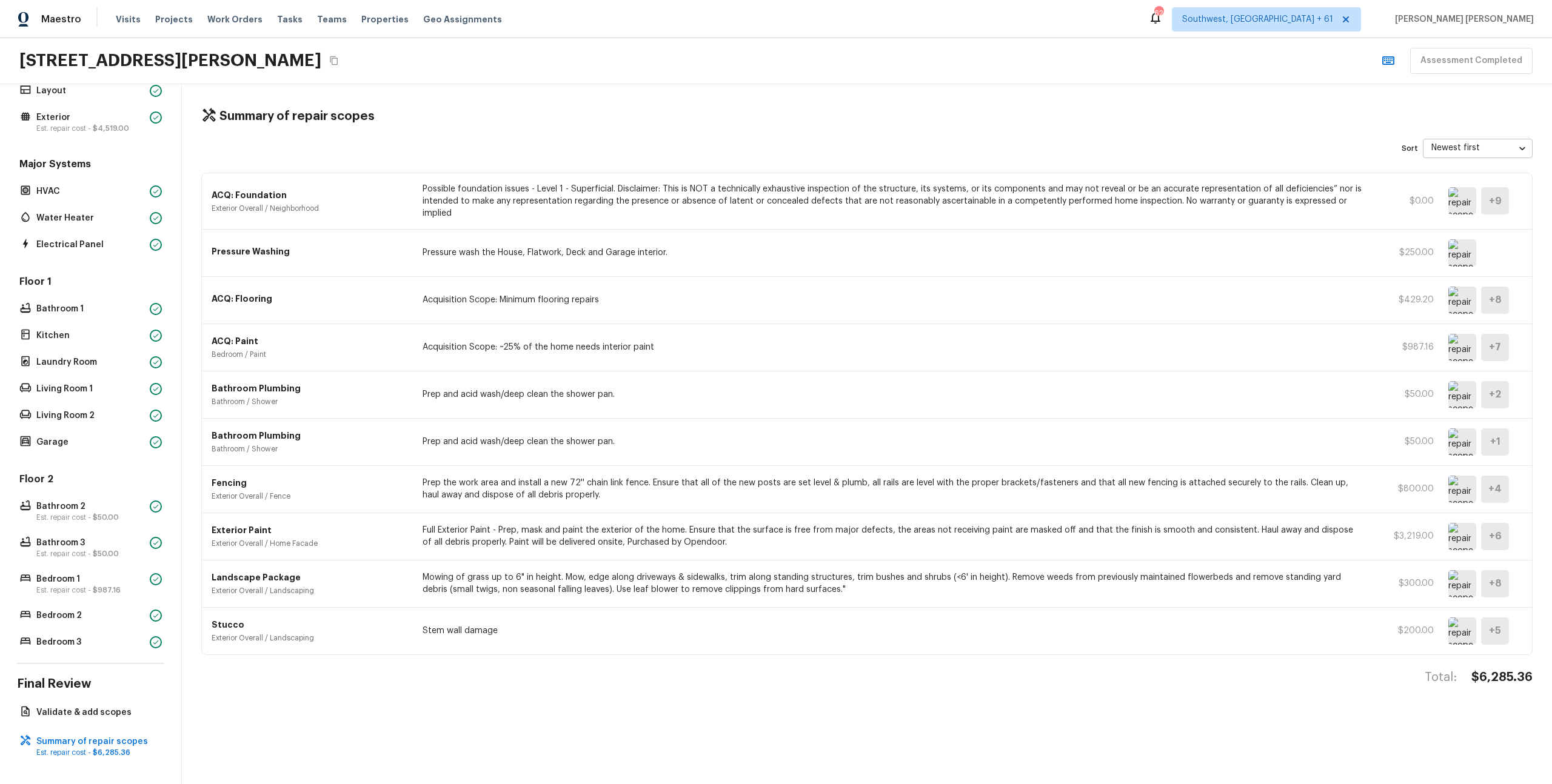
click at [1464, 195] on img at bounding box center [1462, 201] width 28 height 27
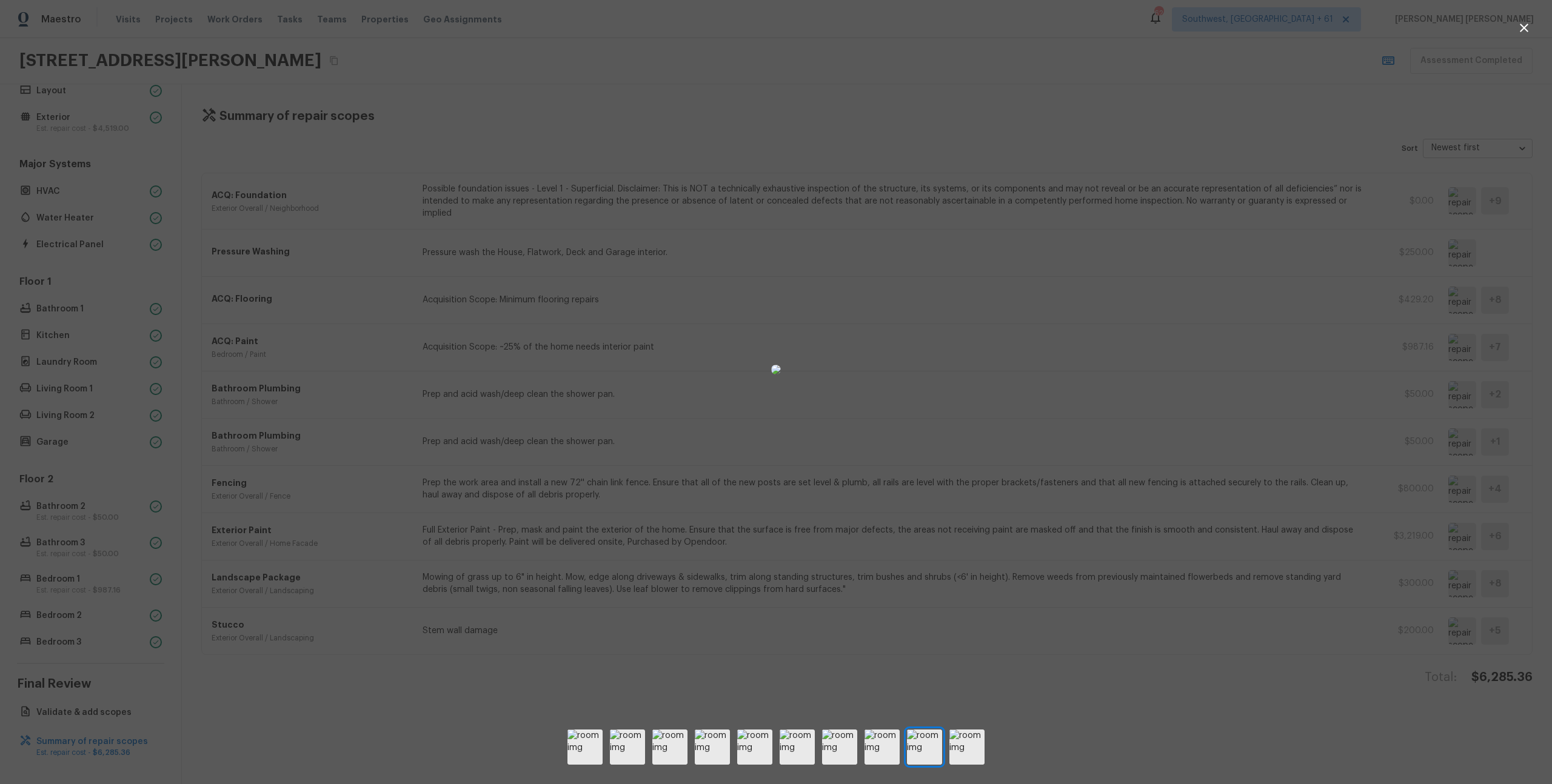
click at [1105, 423] on div at bounding box center [776, 369] width 1552 height 701
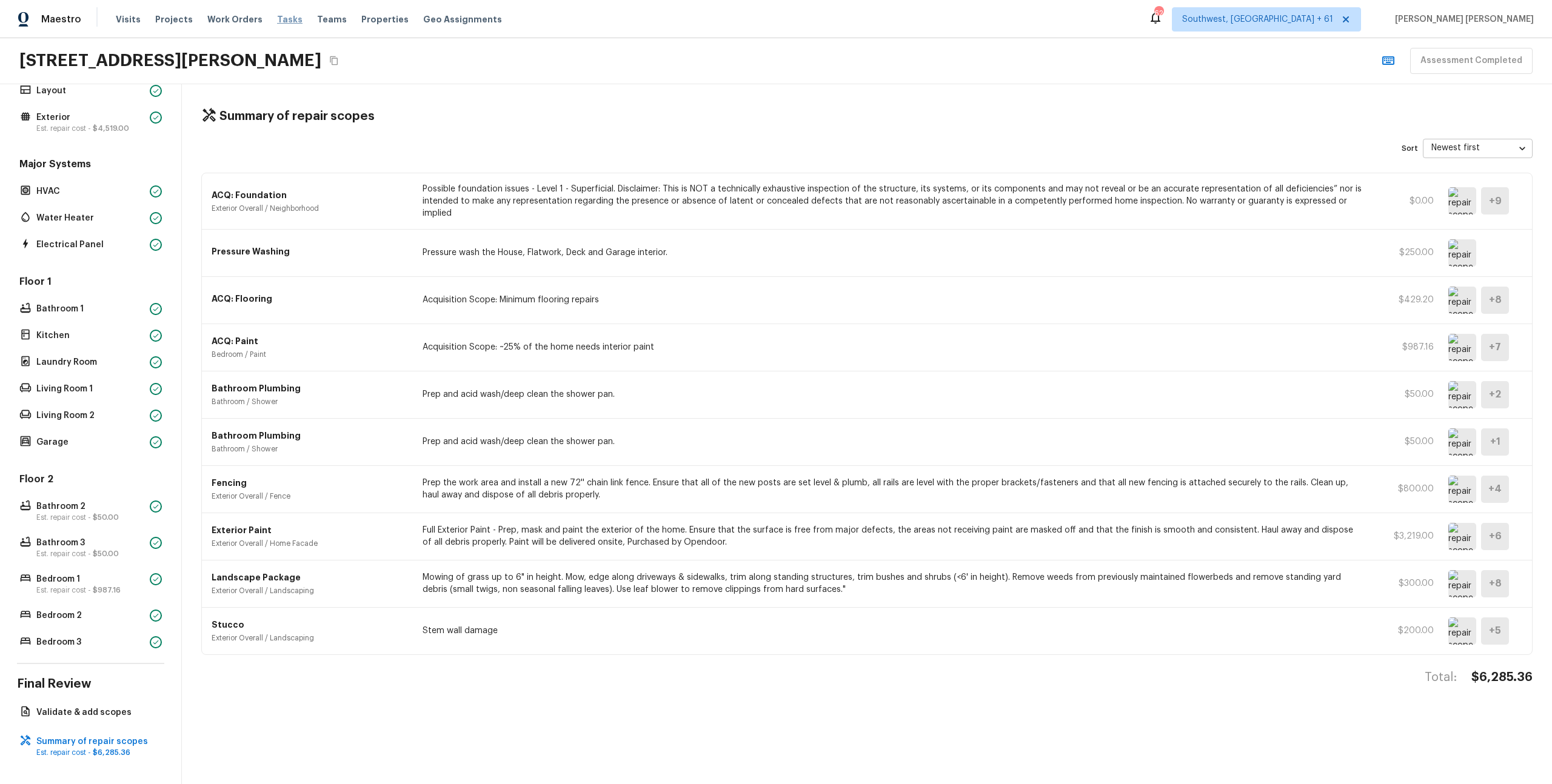
click at [278, 20] on span "Tasks" at bounding box center [289, 19] width 26 height 8
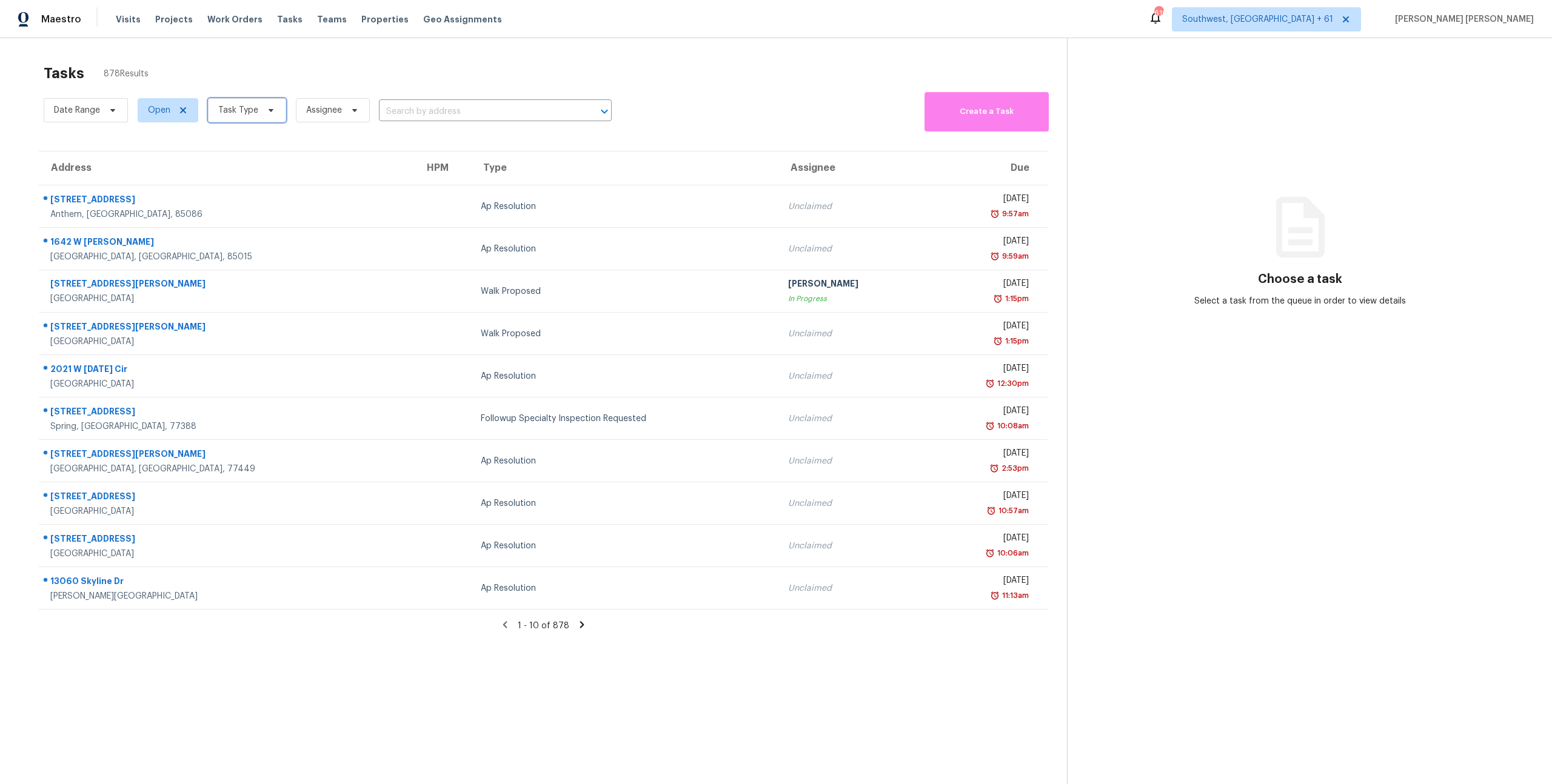
click at [241, 121] on span "Task Type" at bounding box center [248, 110] width 78 height 24
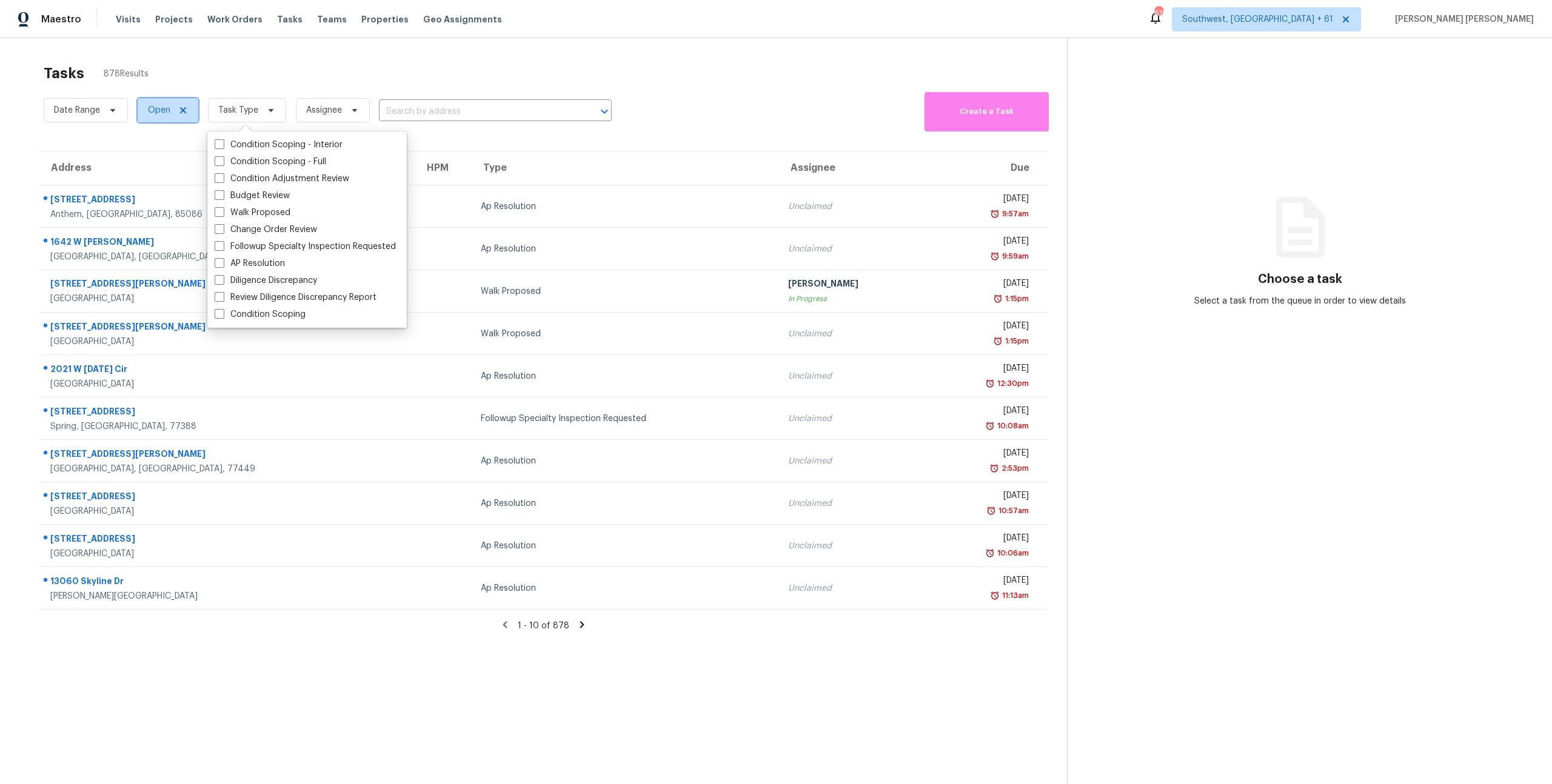
click at [160, 120] on span "Open" at bounding box center [168, 110] width 61 height 24
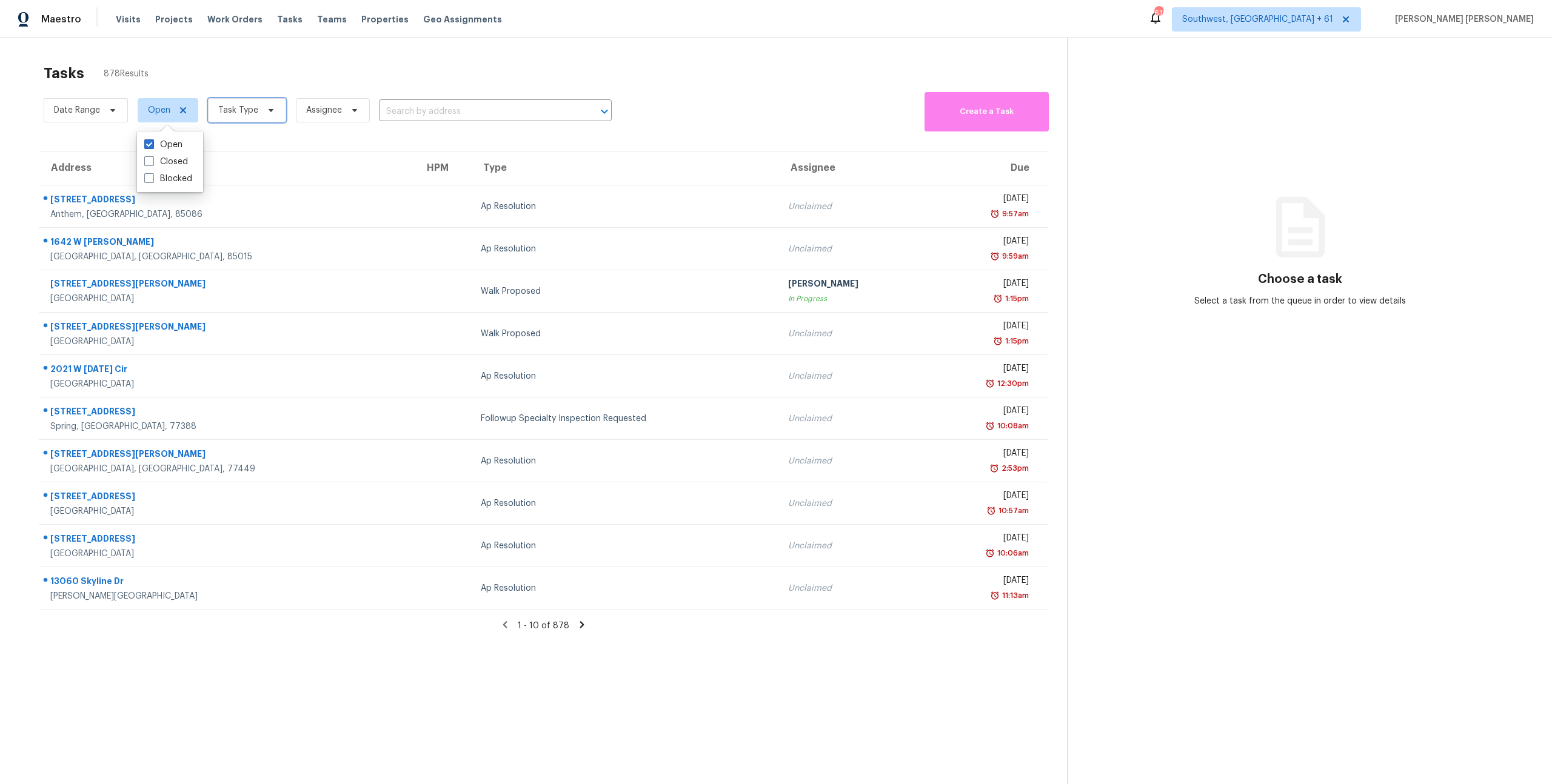
click at [253, 100] on span "Task Type" at bounding box center [248, 110] width 78 height 24
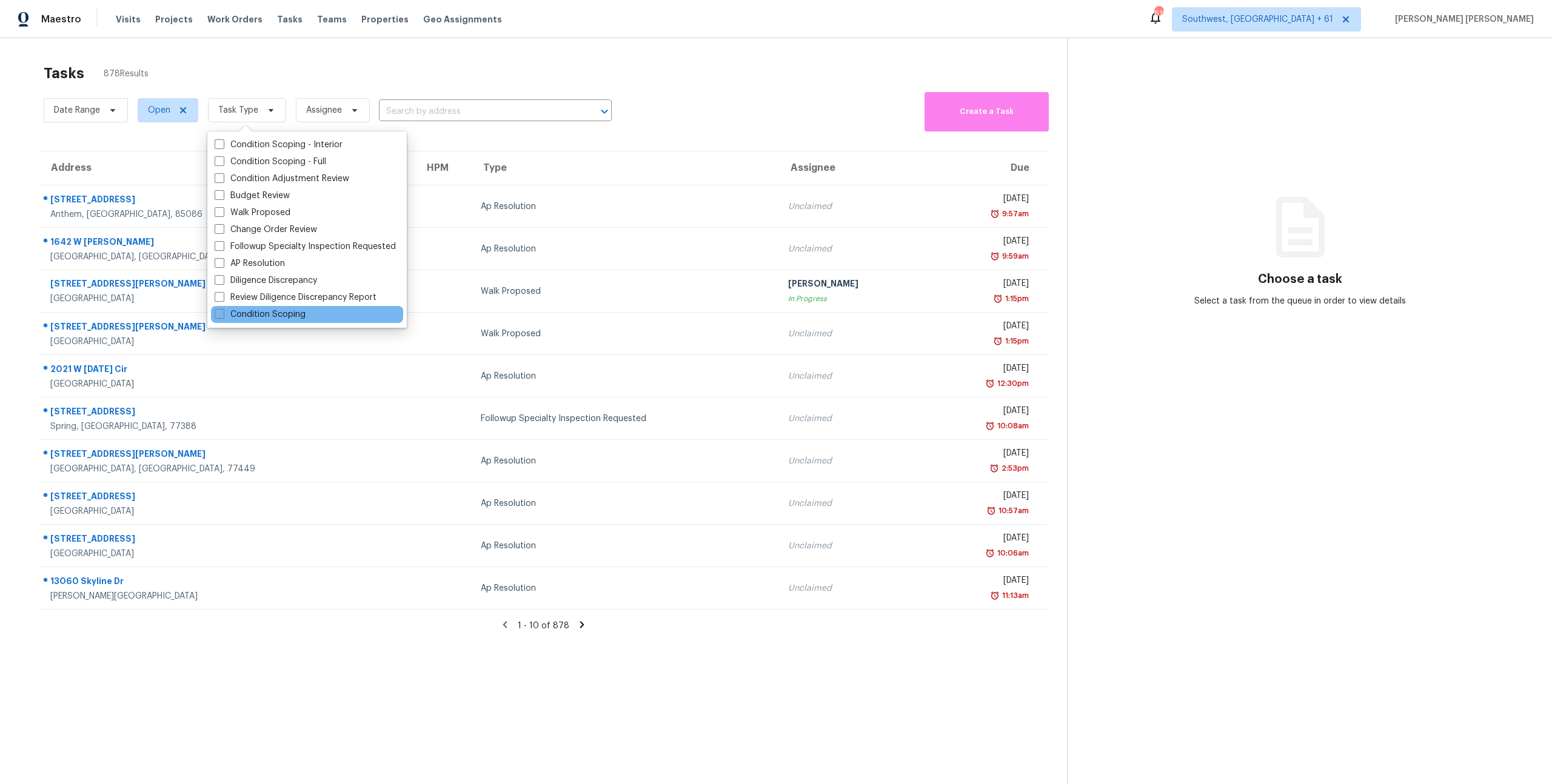
click at [223, 306] on div "Condition Scoping" at bounding box center [307, 314] width 193 height 17
click at [215, 316] on span at bounding box center [220, 314] width 10 height 10
click at [215, 316] on input "Condition Scoping" at bounding box center [218, 312] width 8 height 7
checkbox input "true"
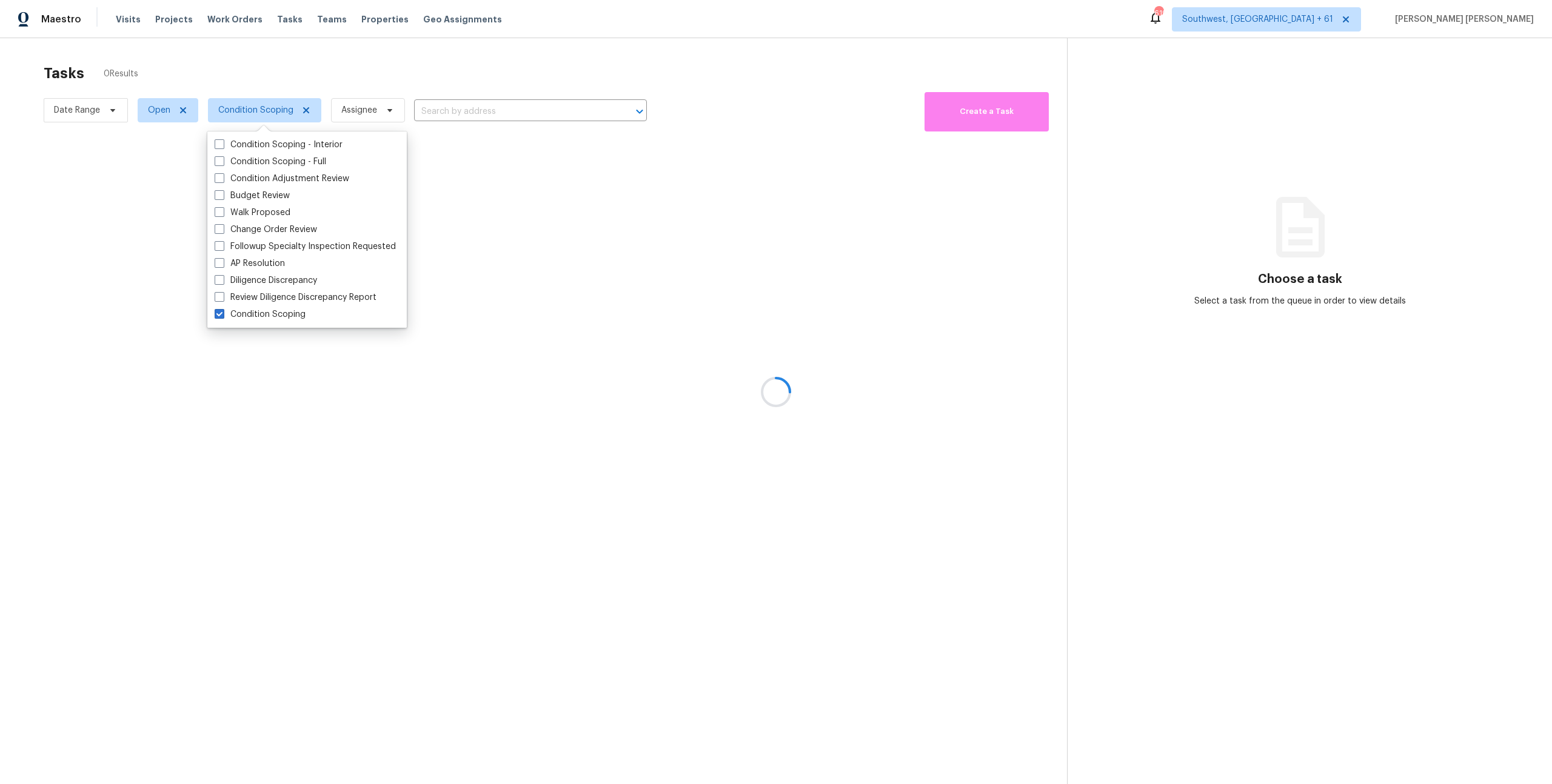
click at [99, 106] on div at bounding box center [776, 392] width 1552 height 784
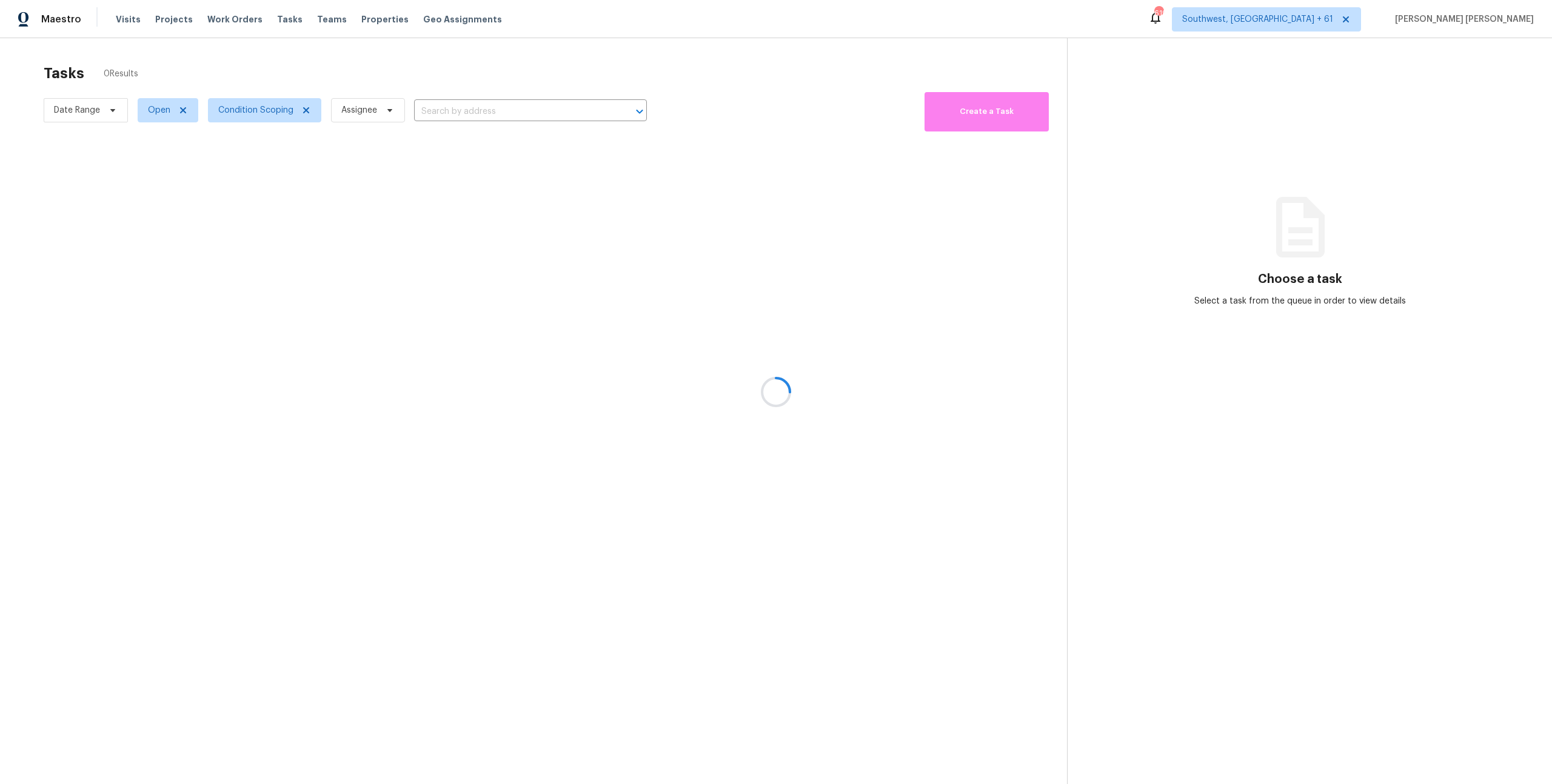
click at [95, 117] on div at bounding box center [776, 392] width 1552 height 784
click at [215, 41] on div at bounding box center [776, 392] width 1552 height 784
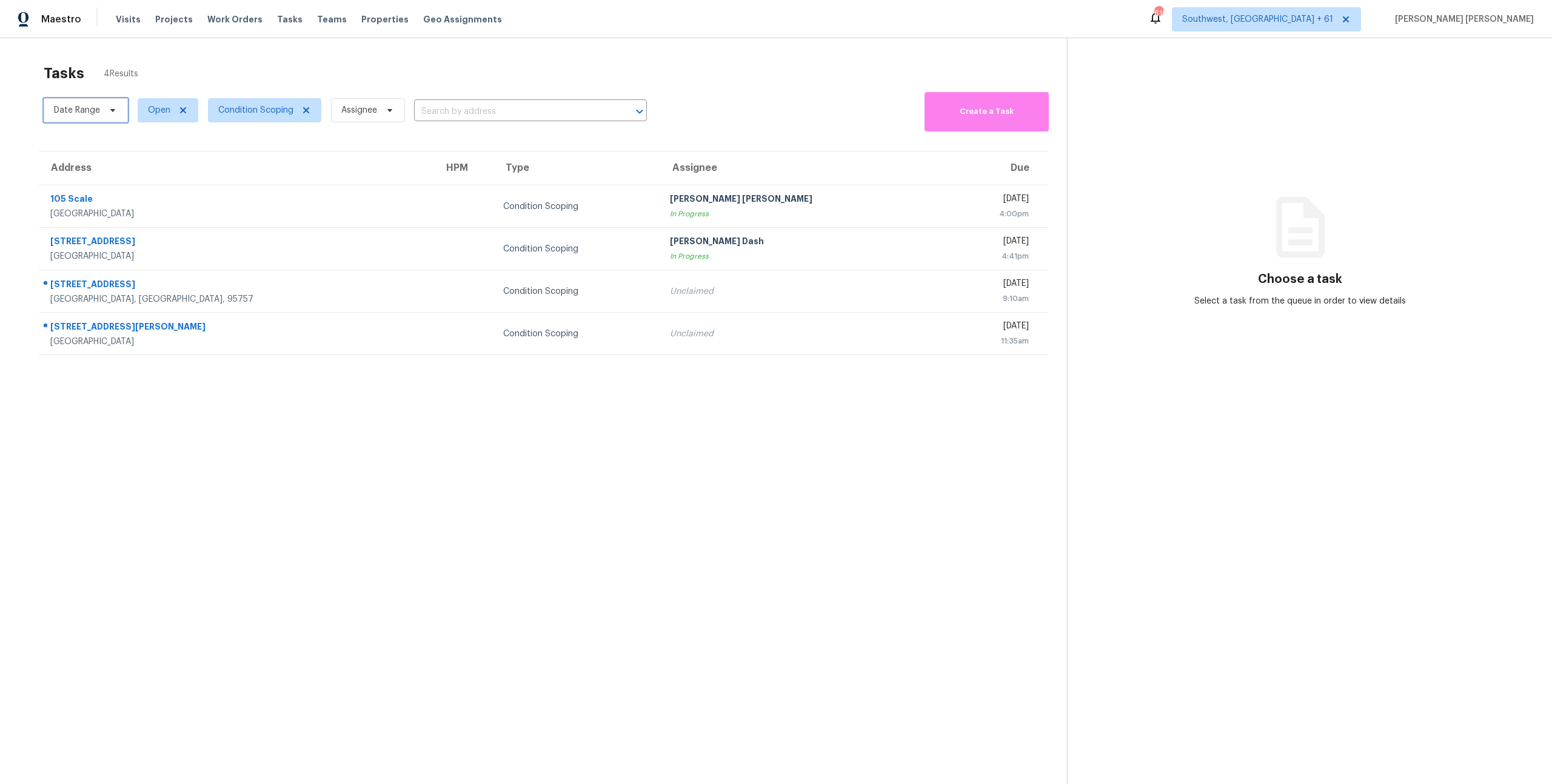
click at [68, 104] on span "Date Range" at bounding box center [77, 110] width 46 height 12
click at [110, 147] on input "text" at bounding box center [110, 151] width 119 height 24
select select "8"
select select "2025"
select select "9"
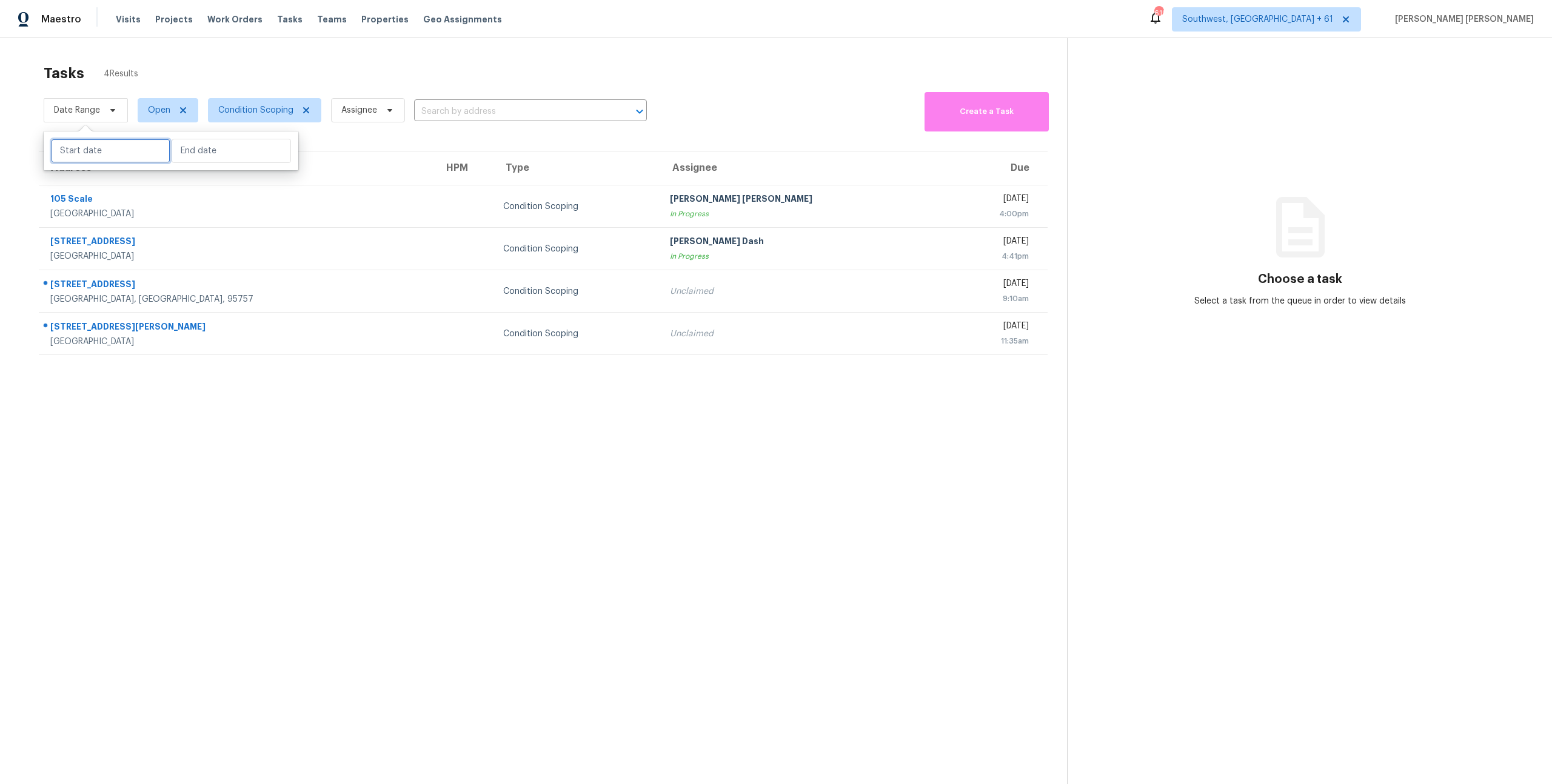
select select "2025"
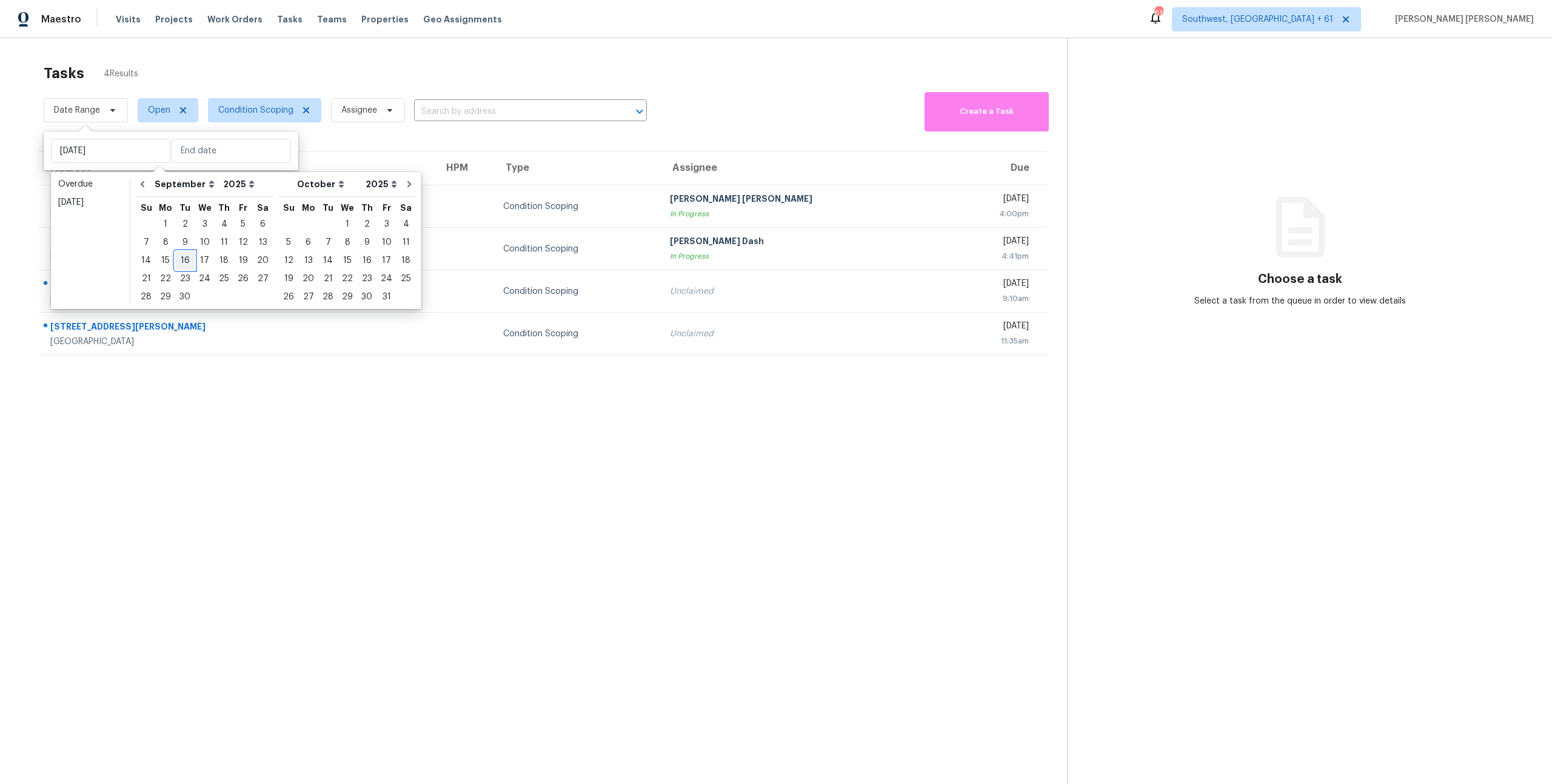
click at [188, 260] on div "16" at bounding box center [184, 261] width 19 height 17
type input "Tue, Sep 16"
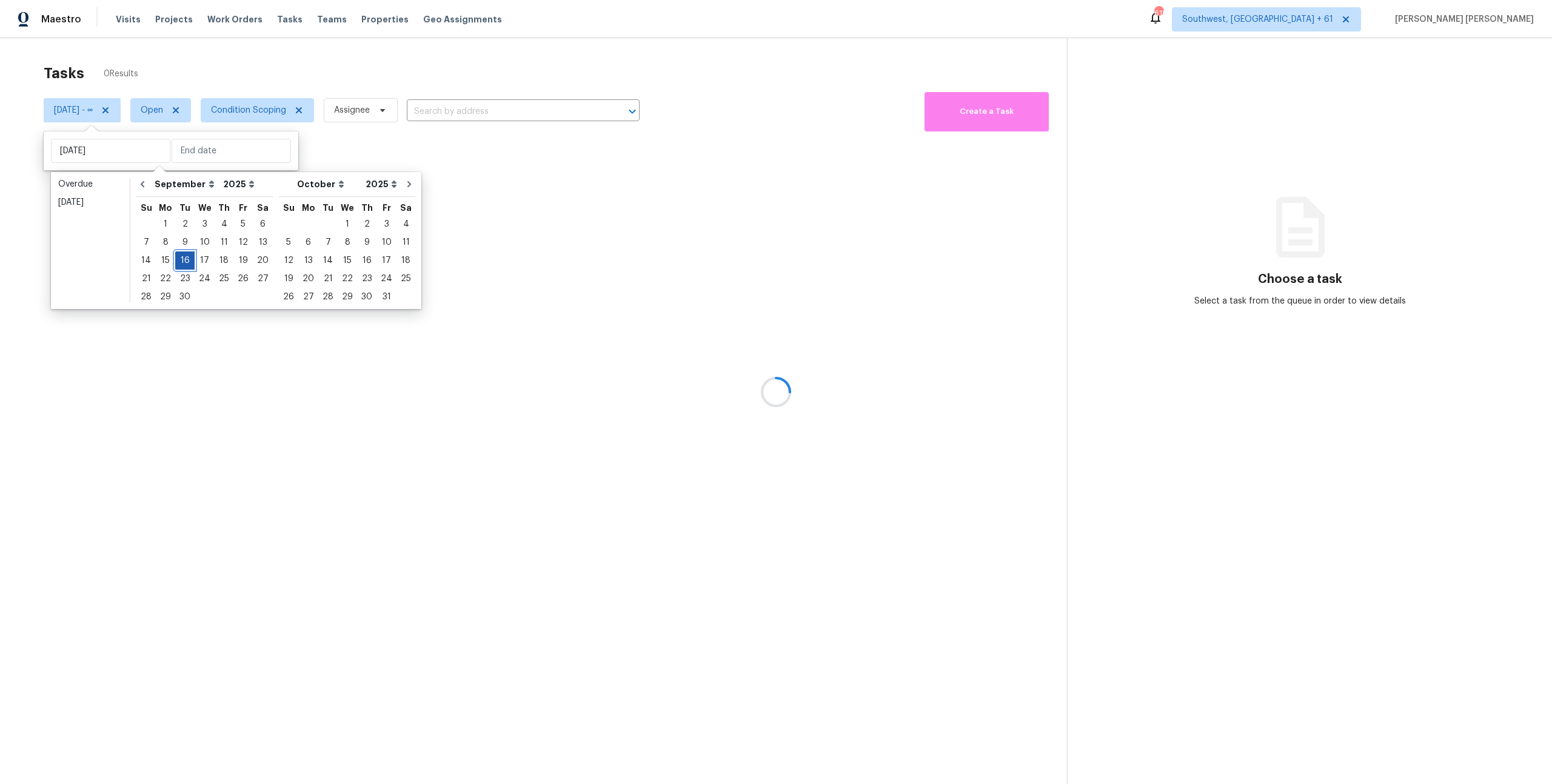
click at [188, 260] on div "16" at bounding box center [184, 261] width 19 height 17
type input "Tue, Sep 16"
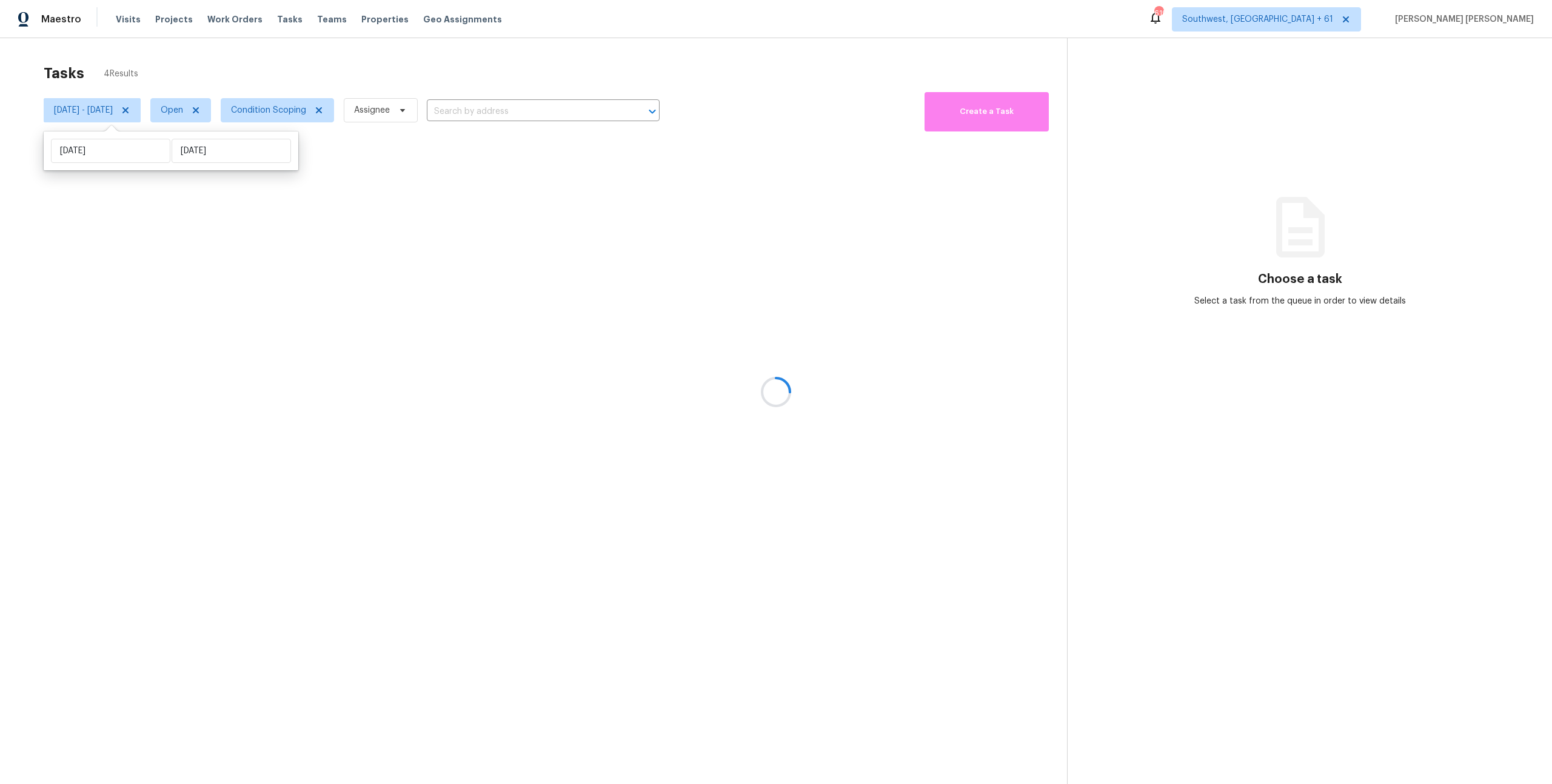
click at [351, 85] on div at bounding box center [776, 392] width 1552 height 784
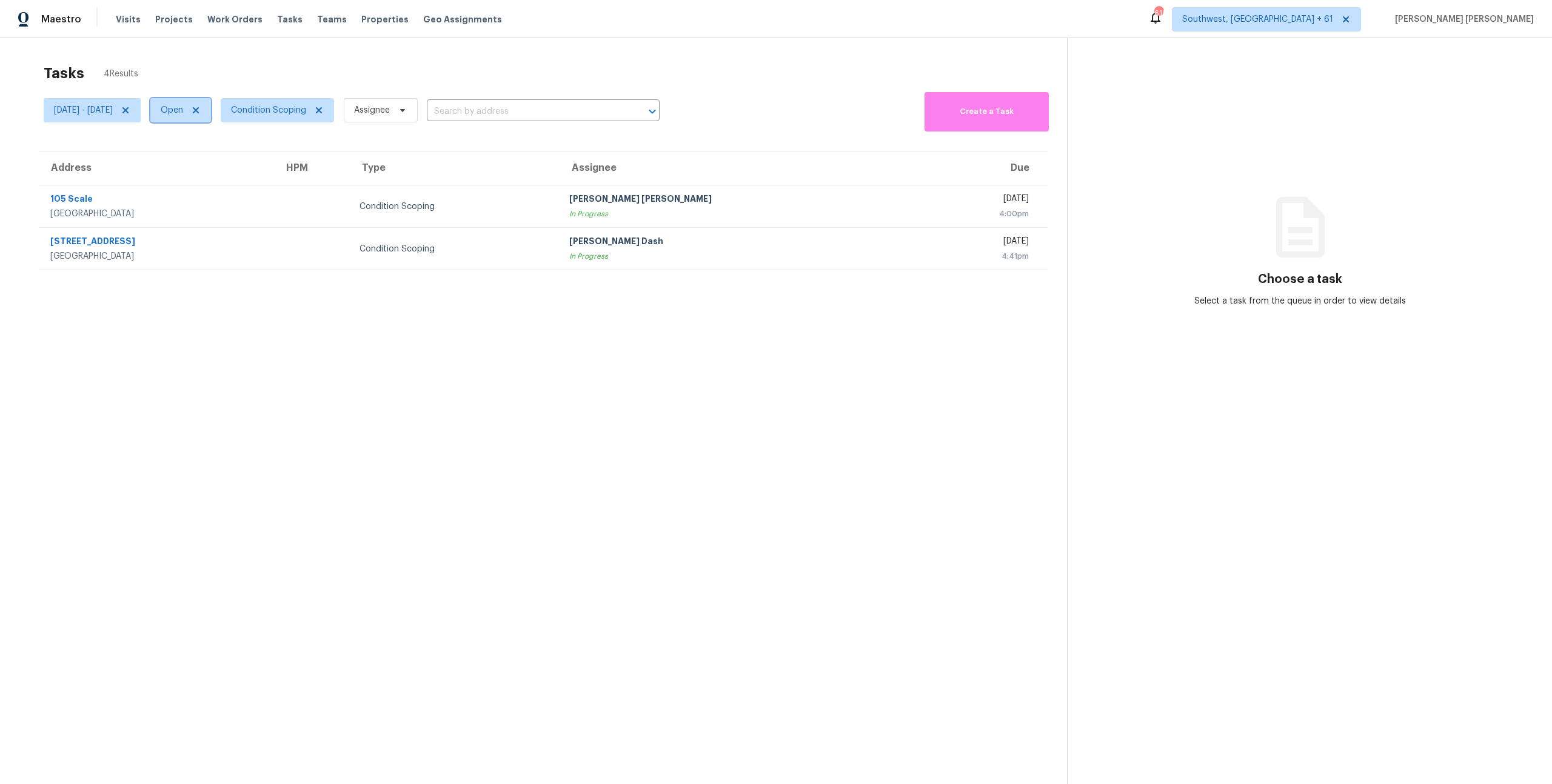
click at [183, 112] on span "Open" at bounding box center [172, 110] width 23 height 12
click at [203, 162] on span at bounding box center [202, 162] width 10 height 10
click at [203, 162] on input "Closed" at bounding box center [200, 159] width 8 height 7
checkbox input "true"
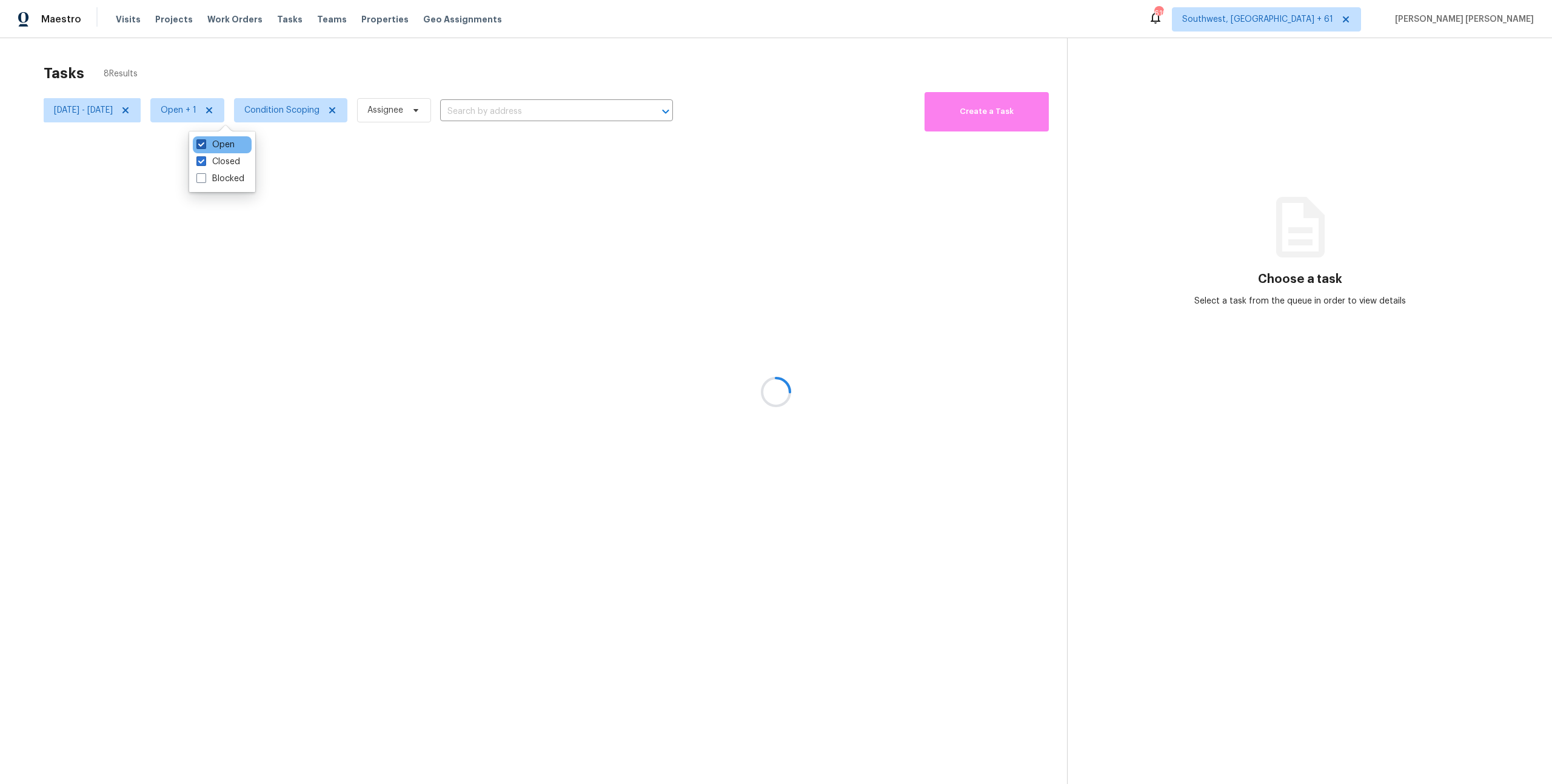
click at [220, 142] on label "Open" at bounding box center [216, 145] width 38 height 12
click at [204, 142] on input "Open" at bounding box center [200, 142] width 8 height 7
checkbox input "false"
click at [306, 66] on div at bounding box center [776, 392] width 1552 height 784
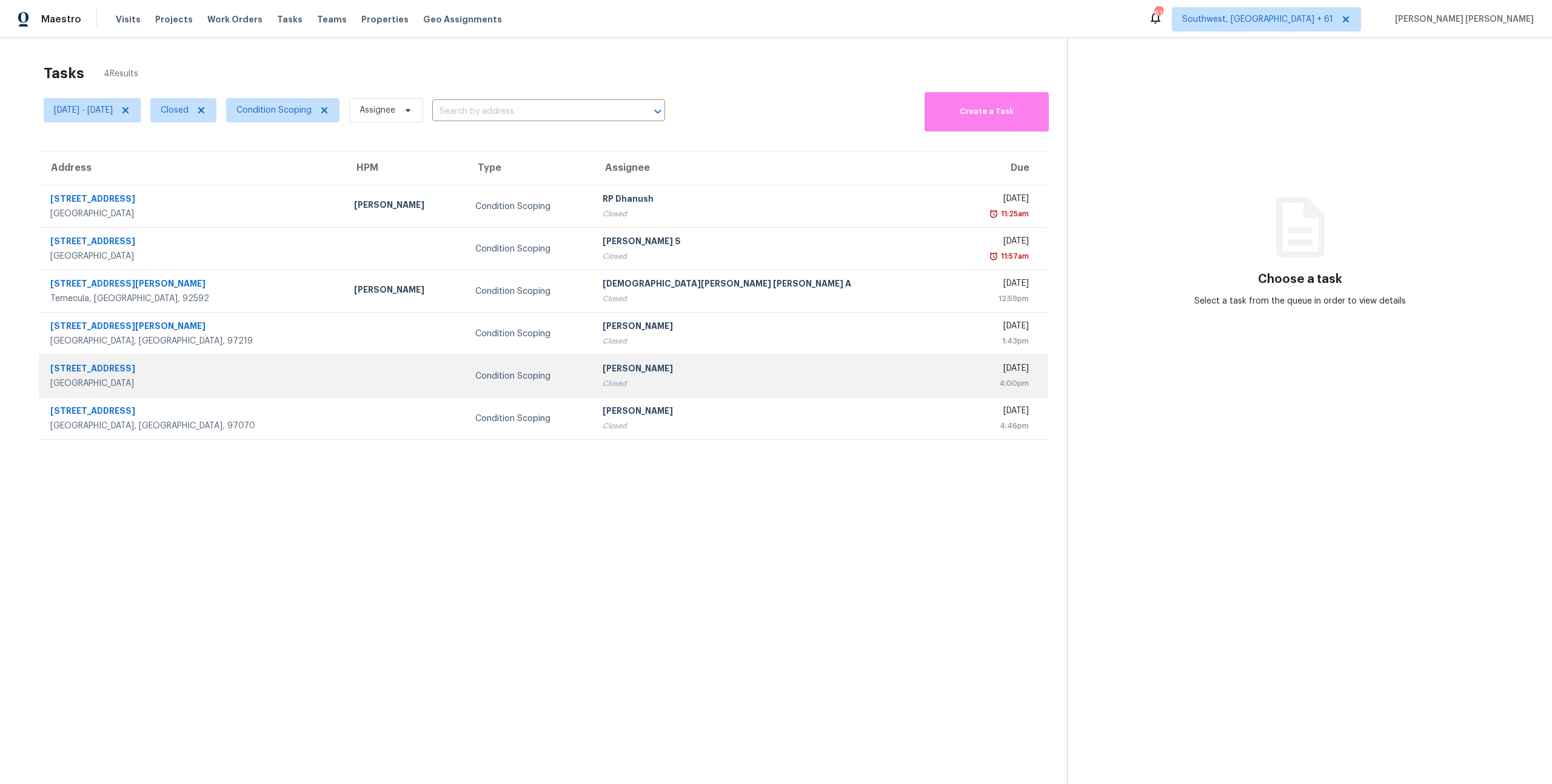
click at [243, 359] on td "6149 E Decatur St Mesa, AZ, 85205" at bounding box center [192, 376] width 306 height 42
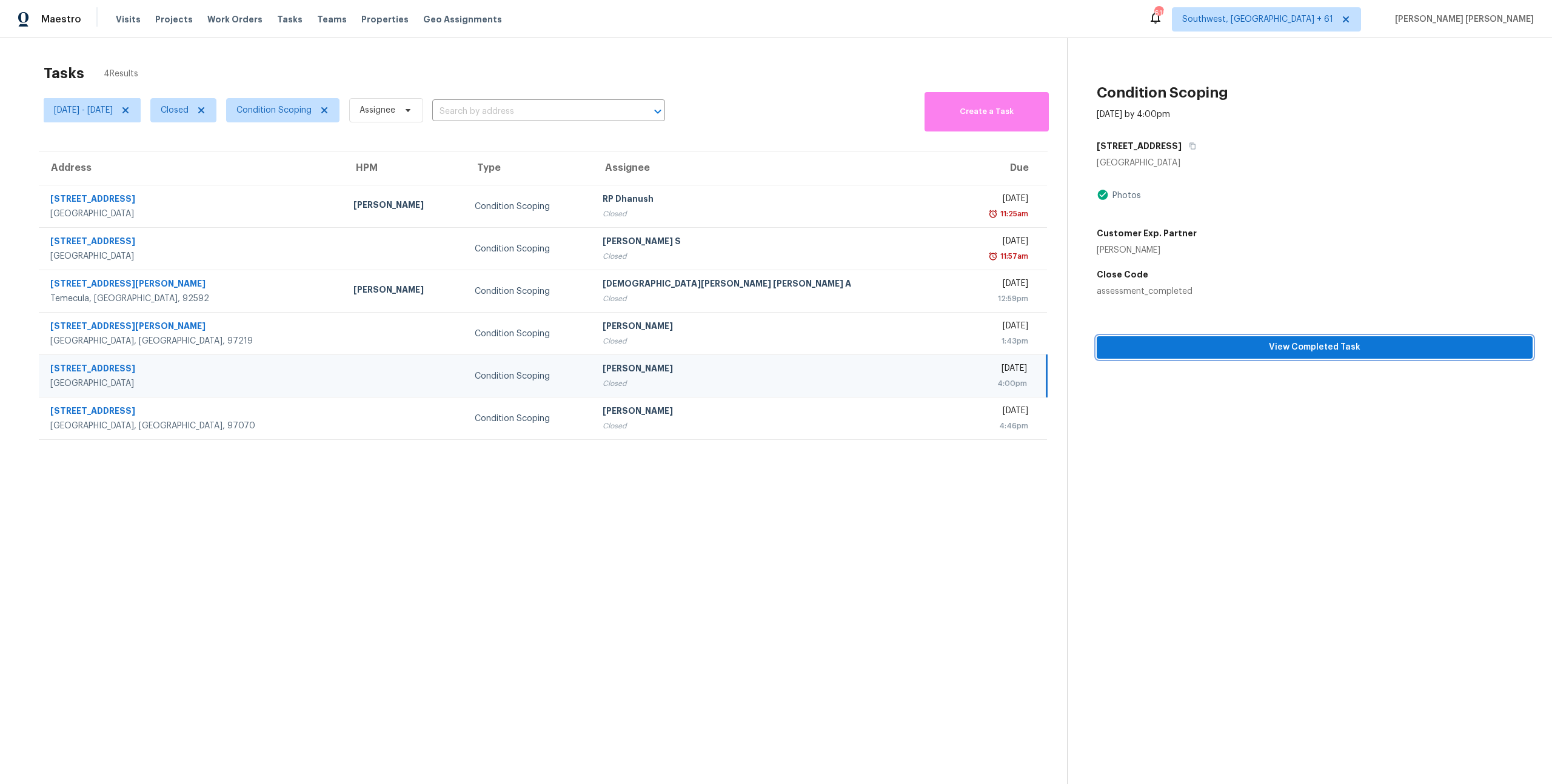
click at [1194, 347] on span "View Completed Task" at bounding box center [1315, 347] width 417 height 15
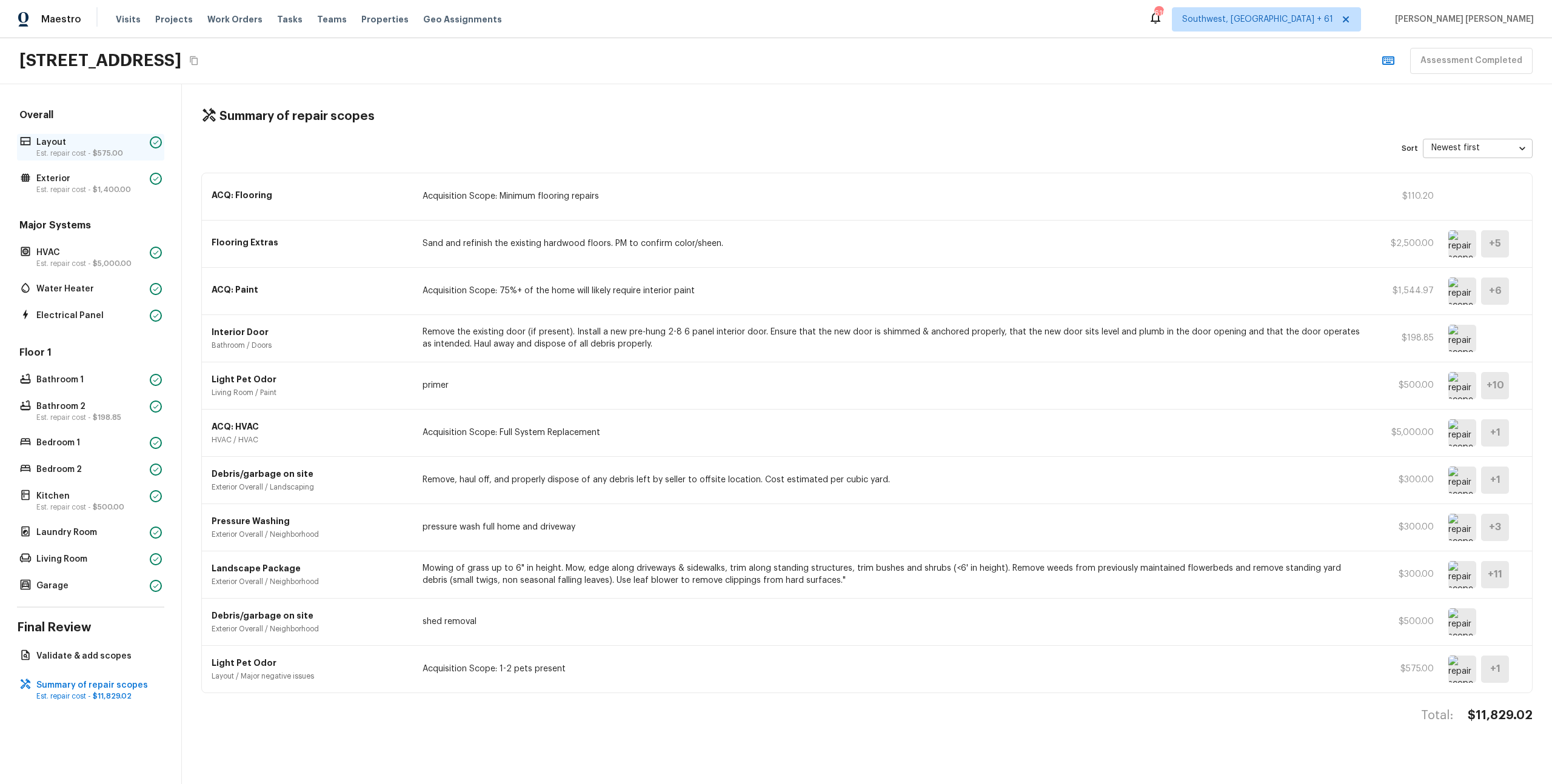
click at [50, 137] on p "Layout" at bounding box center [91, 142] width 108 height 12
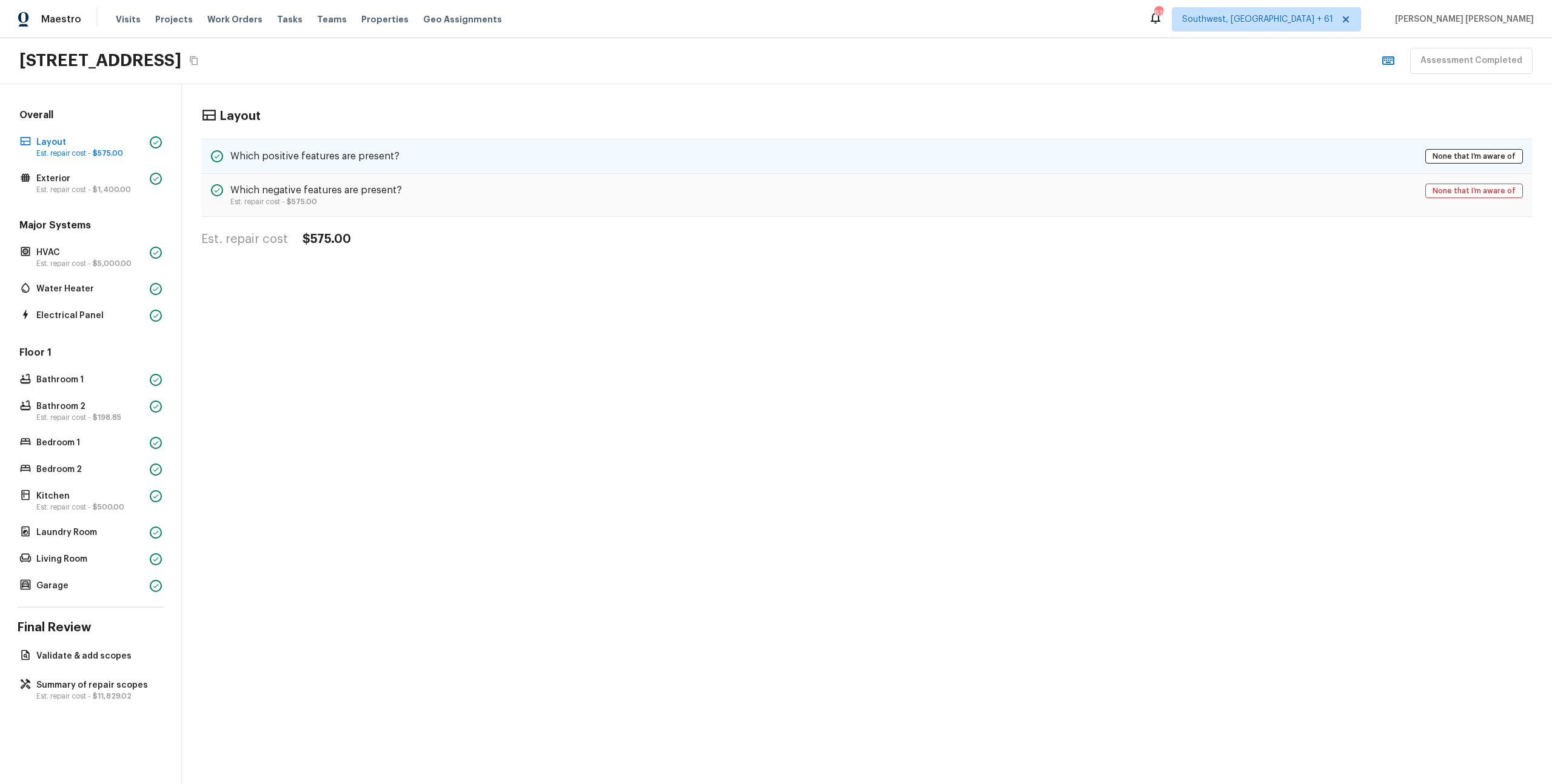
click at [574, 163] on div "Which positive features are present? None that I’m aware of" at bounding box center [868, 157] width 1332 height 35
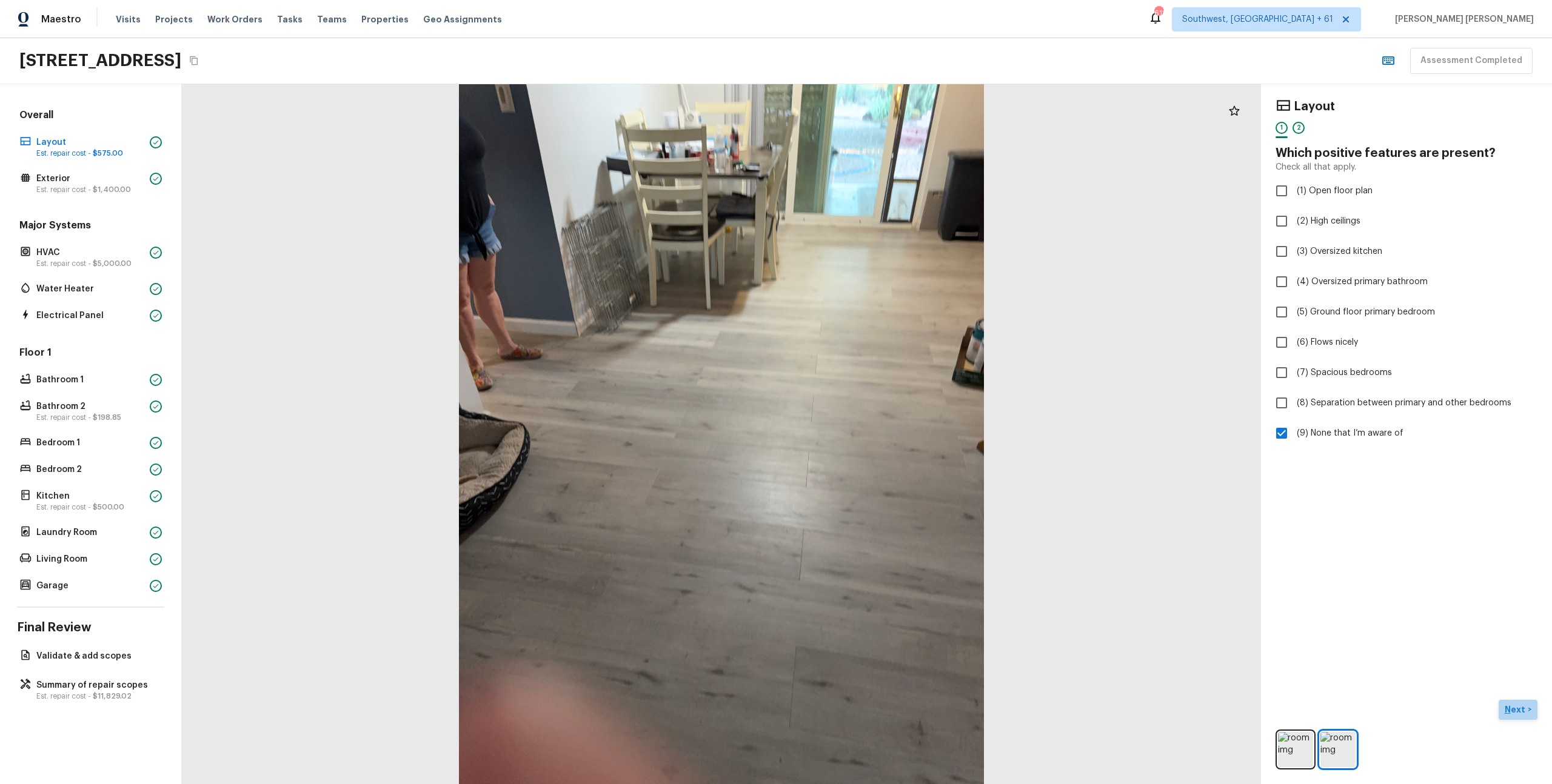
click at [1506, 704] on p "Next" at bounding box center [1517, 710] width 23 height 12
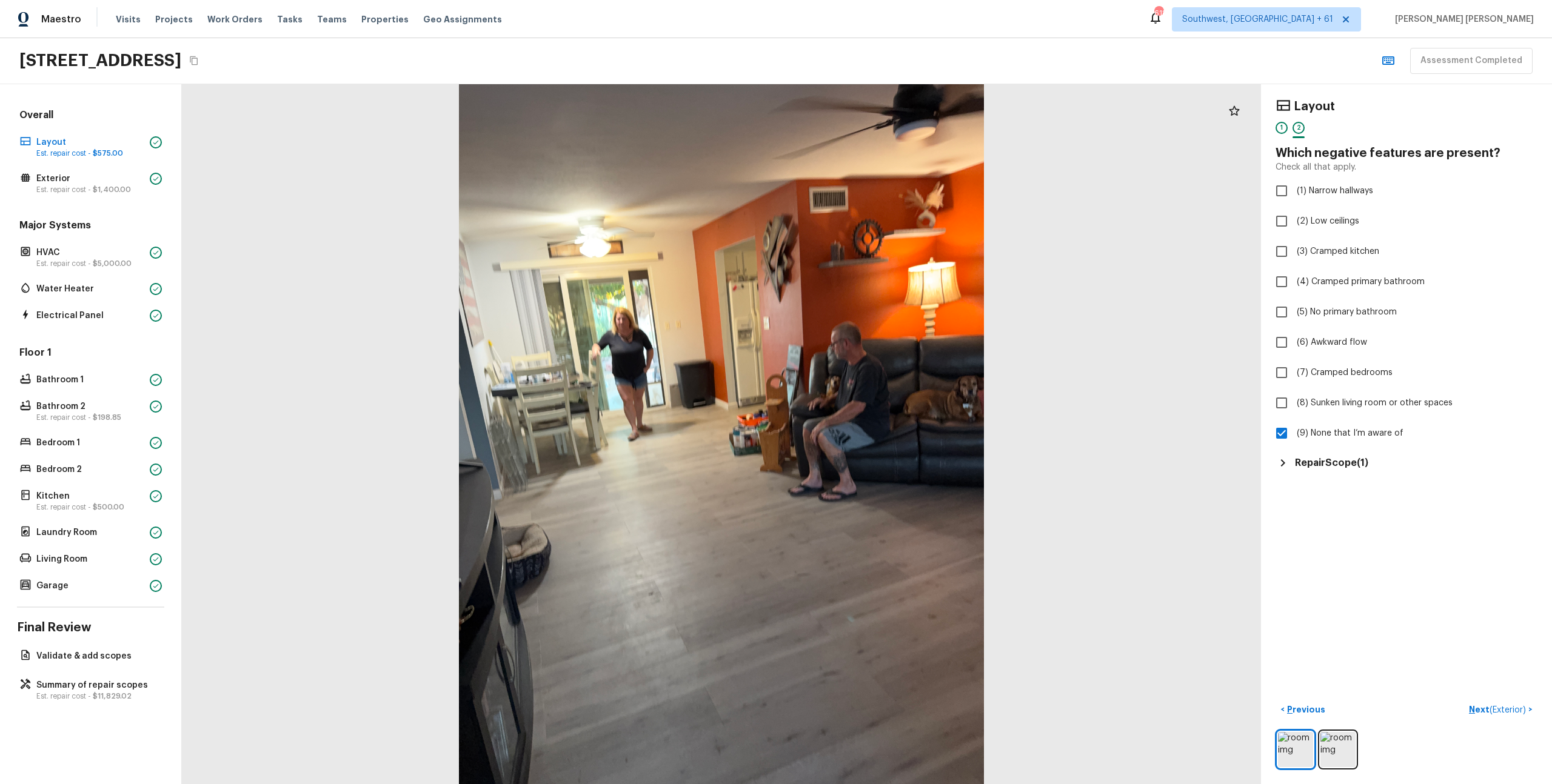
click at [1322, 462] on h5 "Repair Scope ( 1 )" at bounding box center [1332, 463] width 73 height 13
click at [1500, 709] on span "( Exterior )" at bounding box center [1508, 710] width 37 height 8
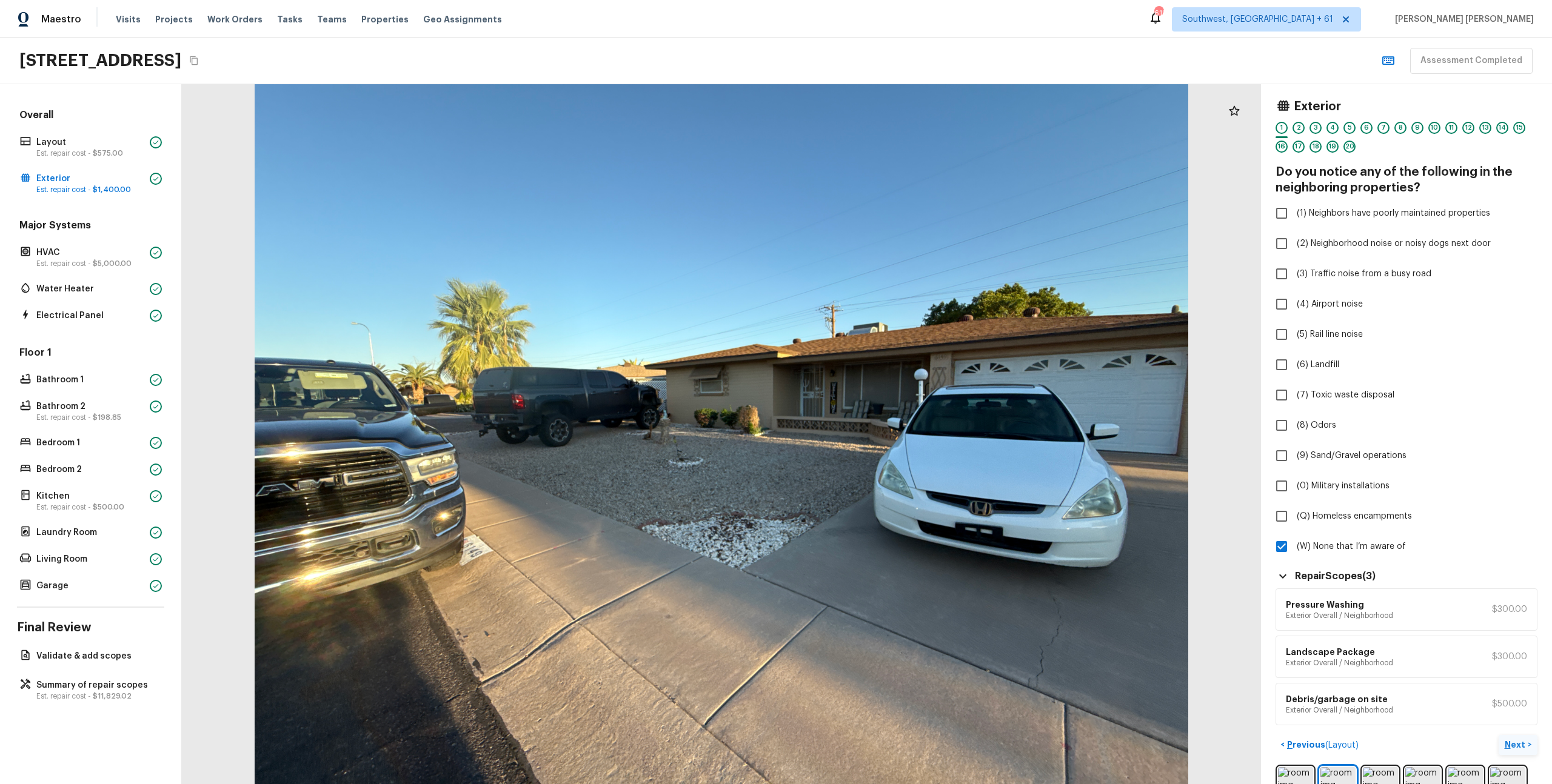
click at [1514, 744] on p "Next" at bounding box center [1517, 745] width 23 height 12
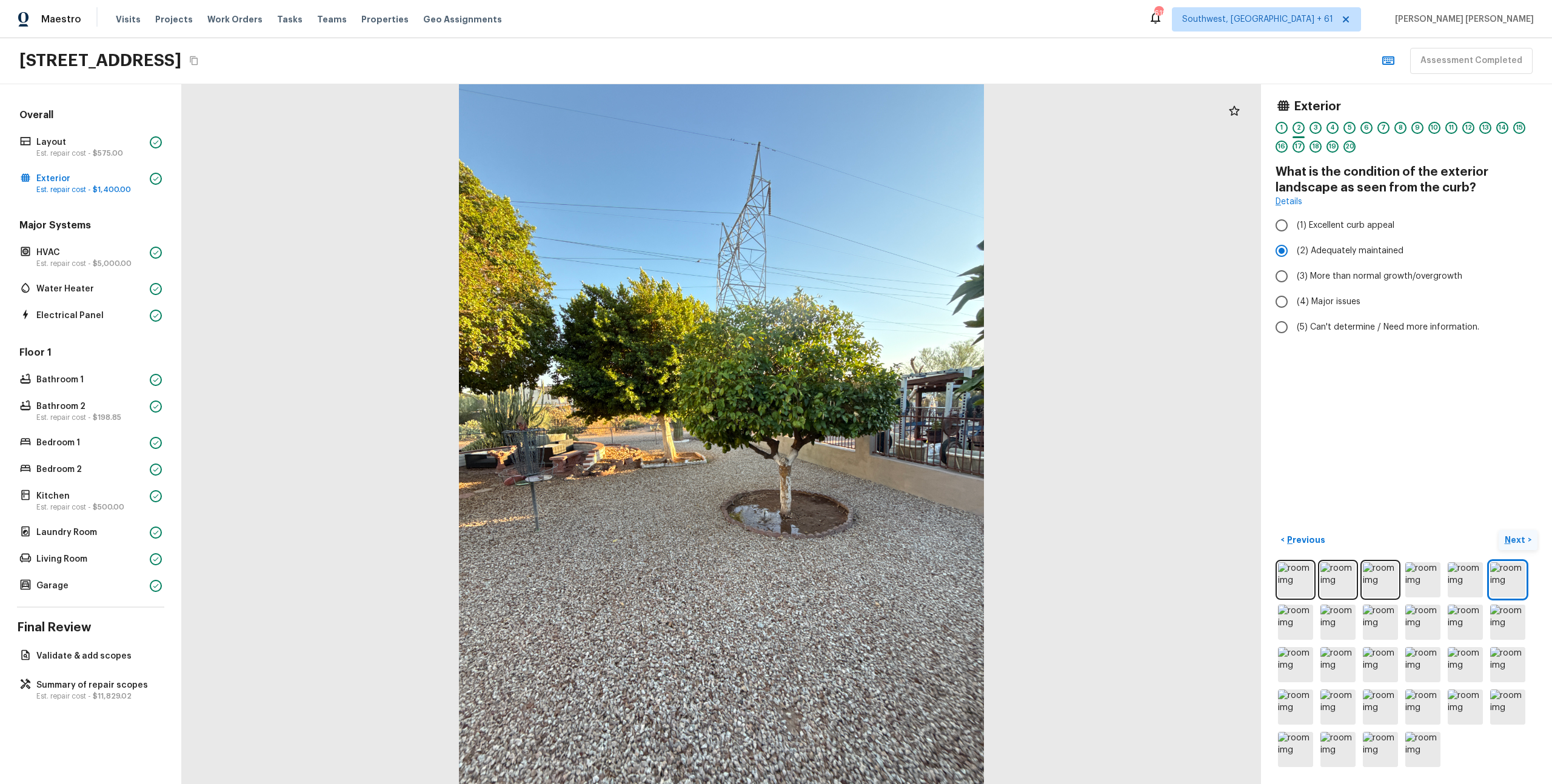
click at [1516, 542] on p "Next" at bounding box center [1517, 540] width 23 height 12
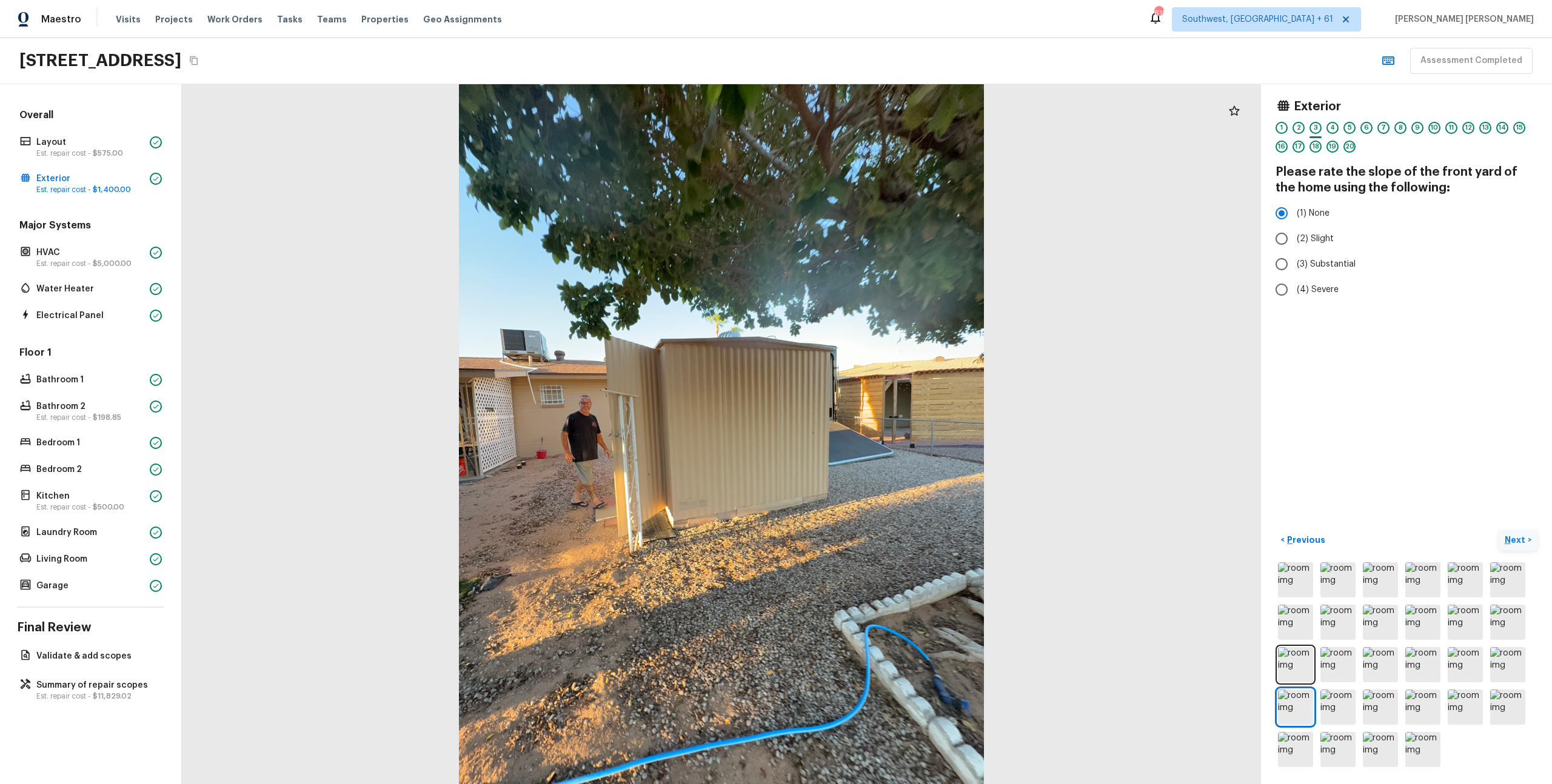
click at [1516, 542] on p "Next" at bounding box center [1517, 540] width 23 height 12
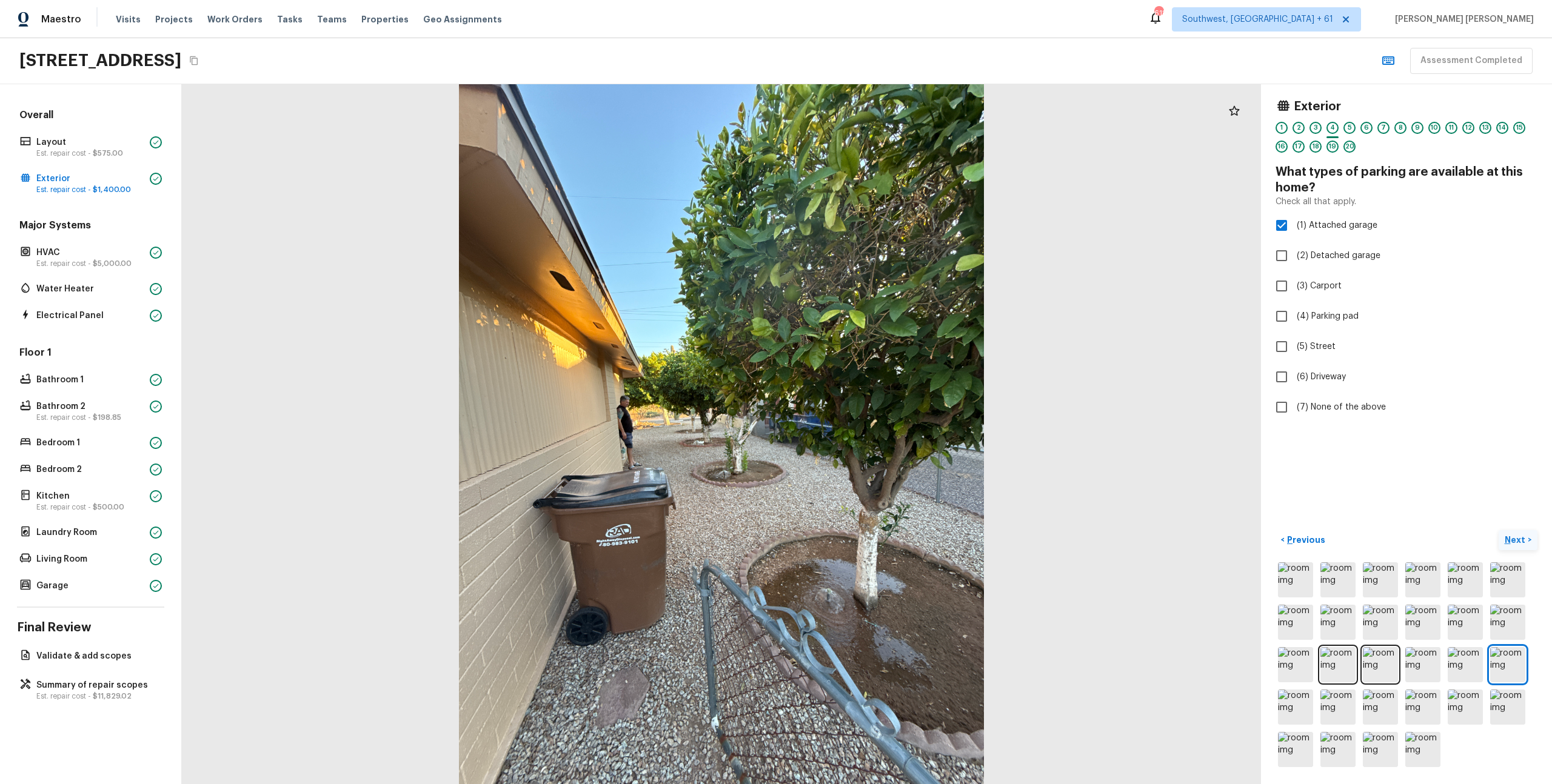
click at [1516, 542] on p "Next" at bounding box center [1517, 540] width 23 height 12
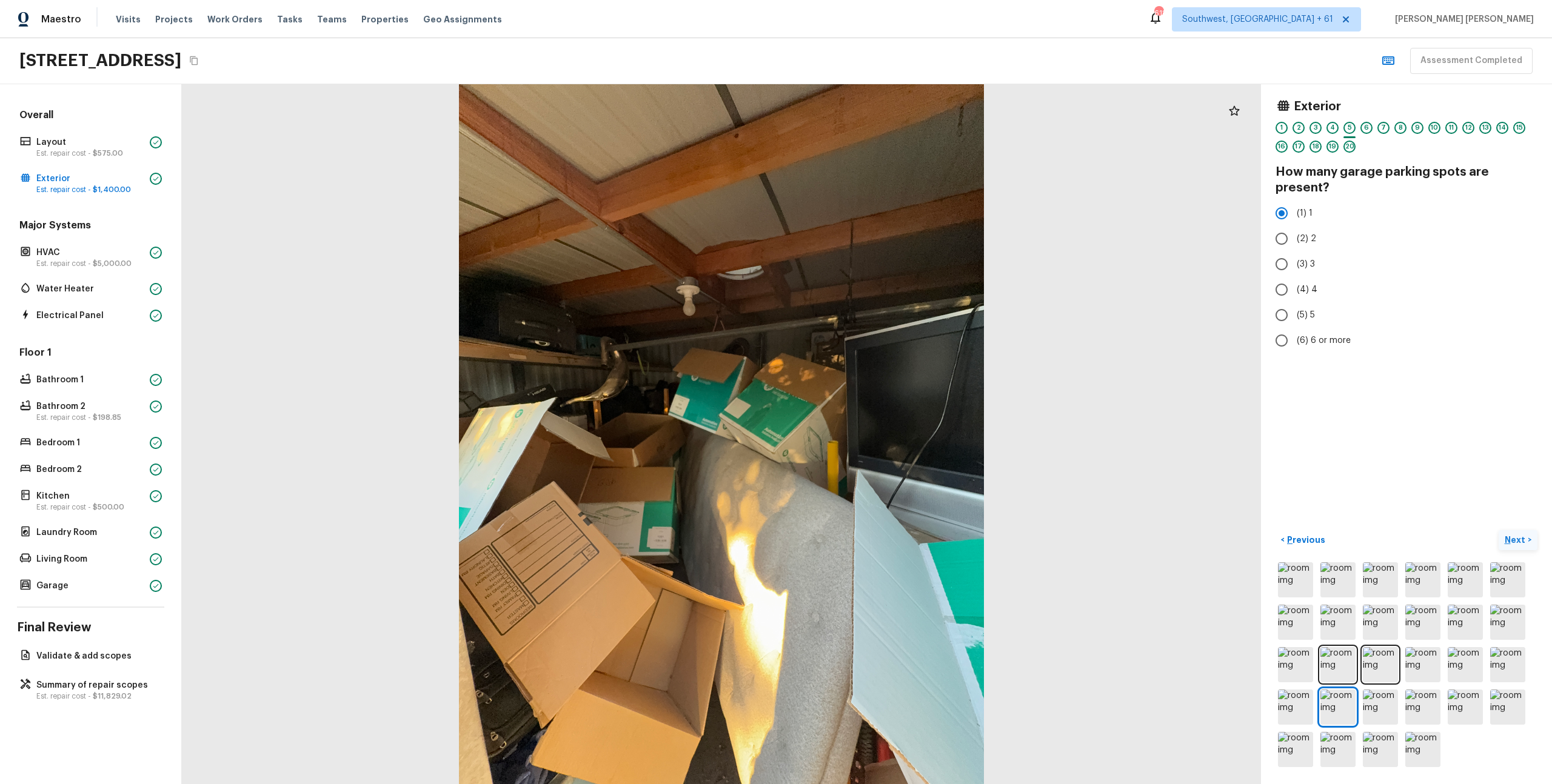
click at [1516, 542] on p "Next" at bounding box center [1517, 540] width 23 height 12
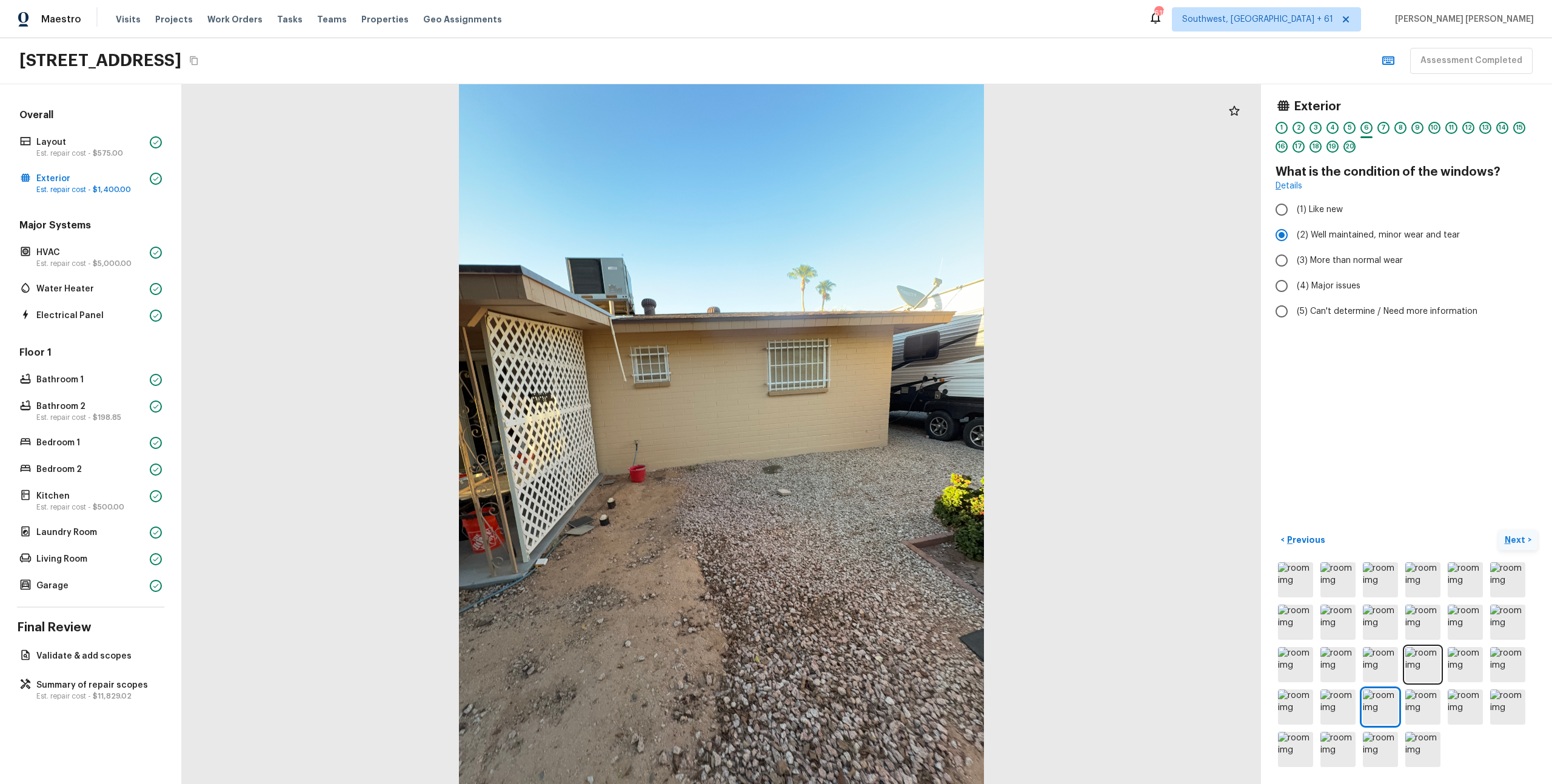
click at [1516, 542] on p "Next" at bounding box center [1517, 540] width 23 height 12
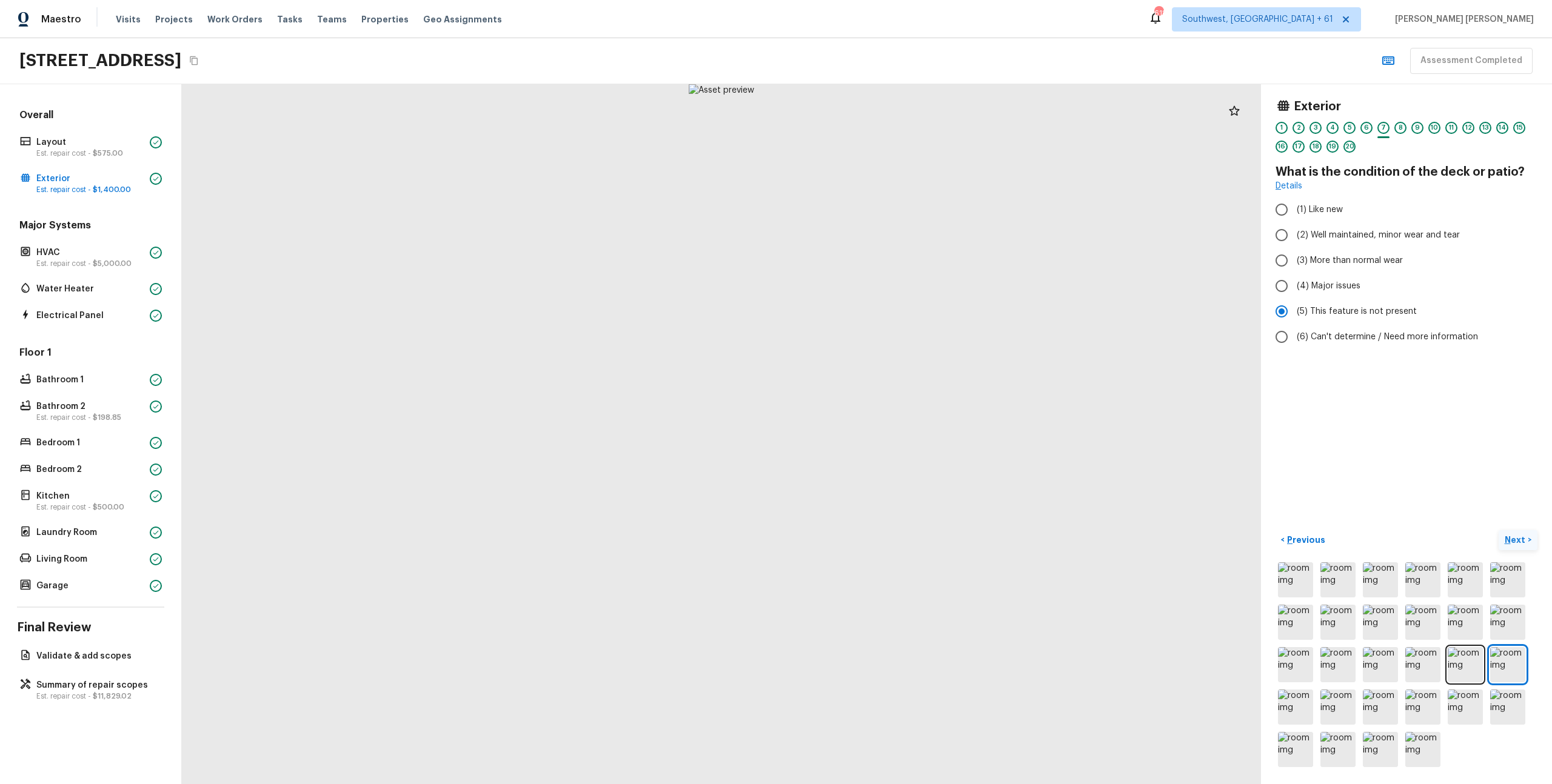
click at [1516, 542] on p "Next" at bounding box center [1517, 540] width 23 height 12
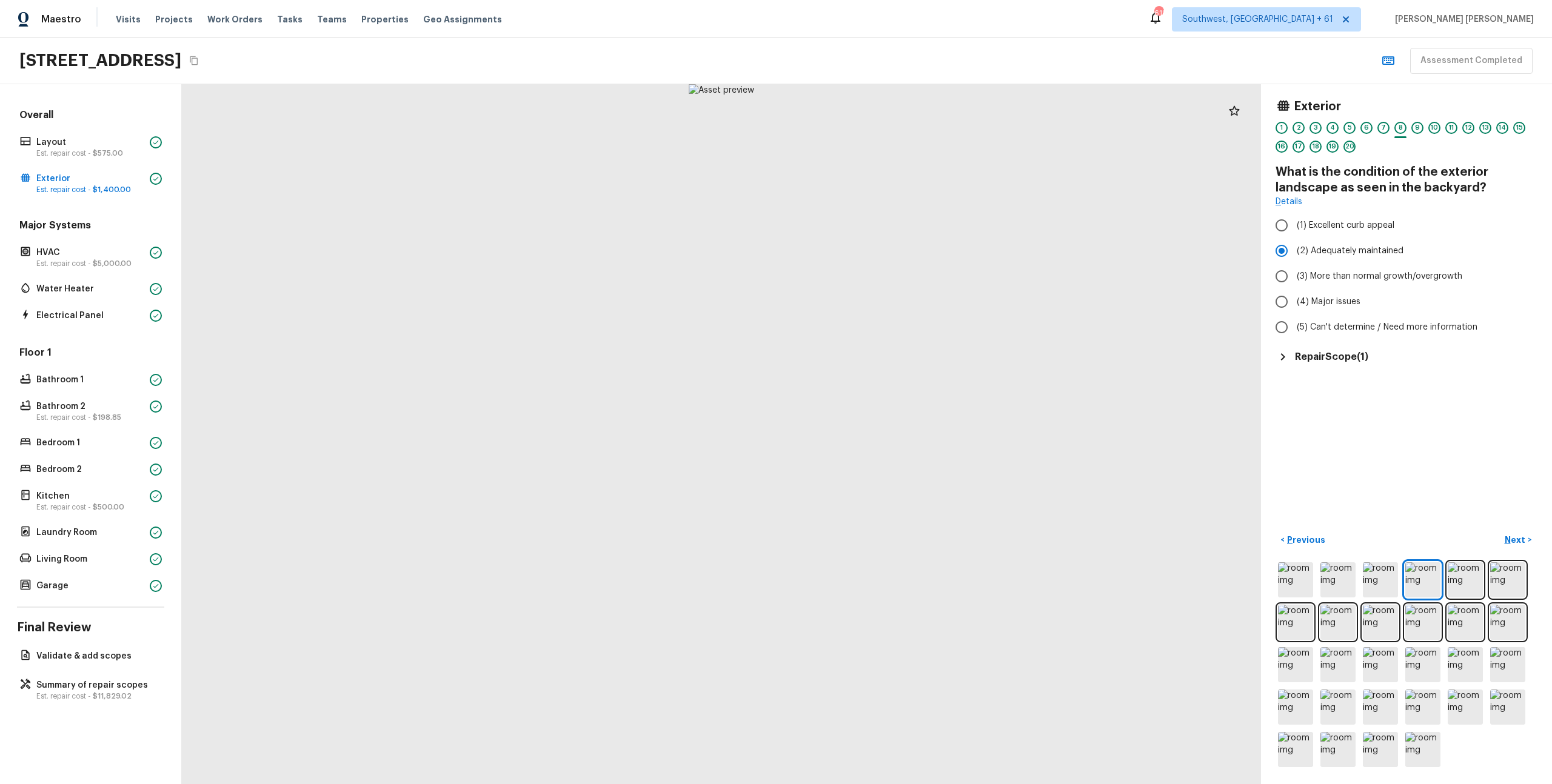
click at [1343, 361] on h5 "Repair Scope ( 1 )" at bounding box center [1332, 357] width 73 height 13
click at [1517, 540] on p "Next" at bounding box center [1517, 540] width 23 height 12
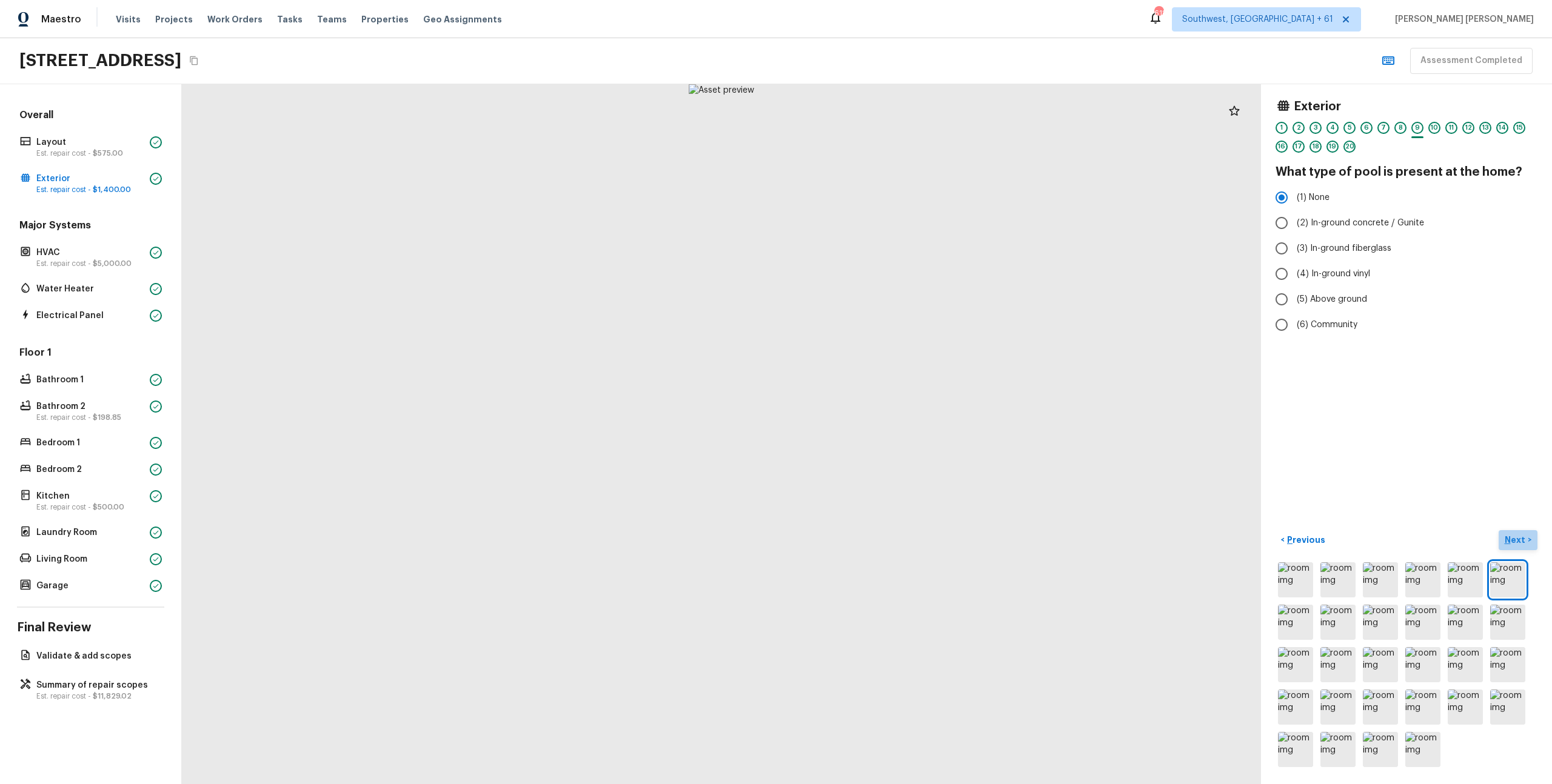
click at [1520, 542] on p "Next" at bounding box center [1517, 540] width 23 height 12
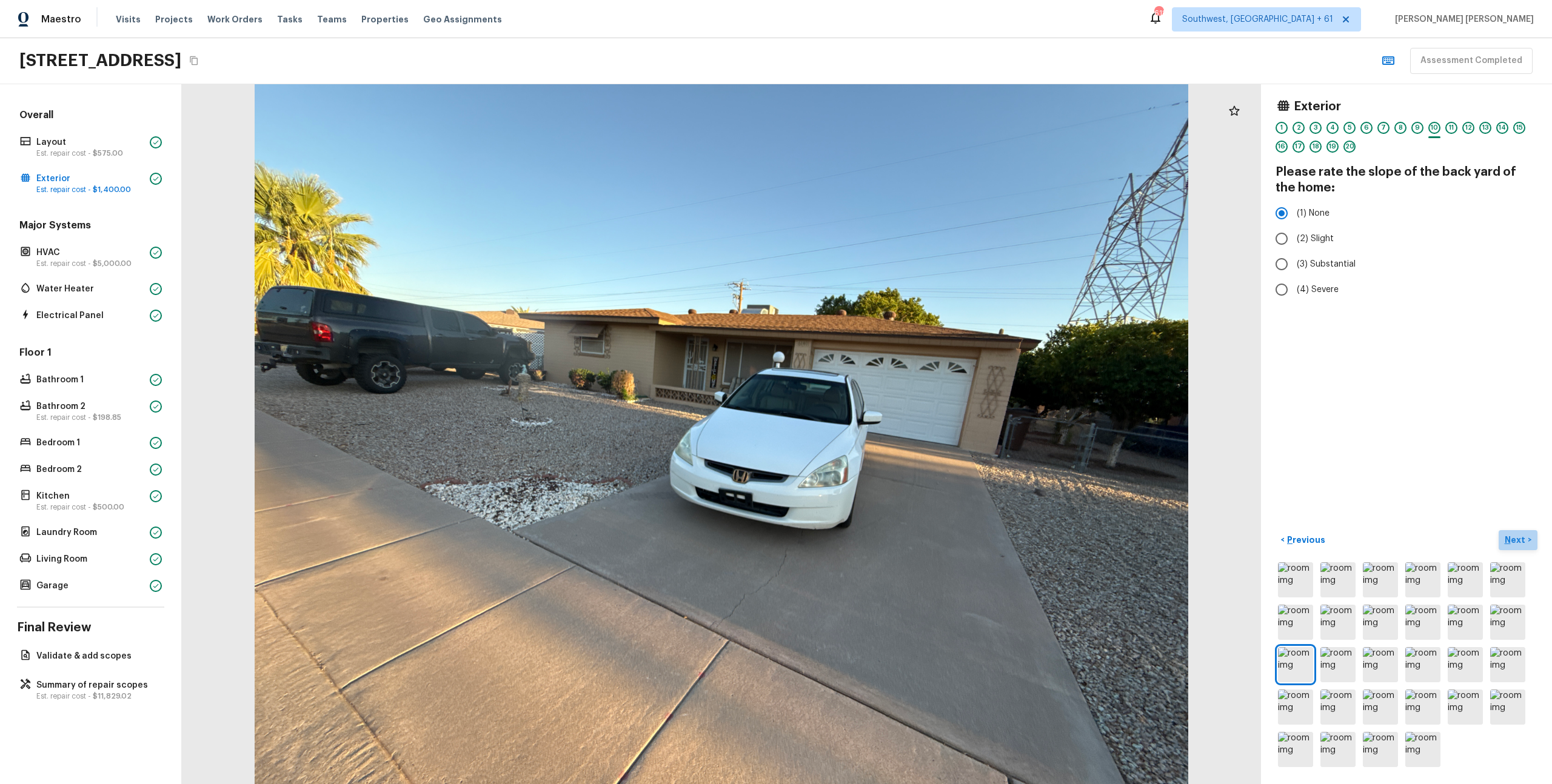
click at [1520, 545] on p "Next" at bounding box center [1517, 540] width 23 height 12
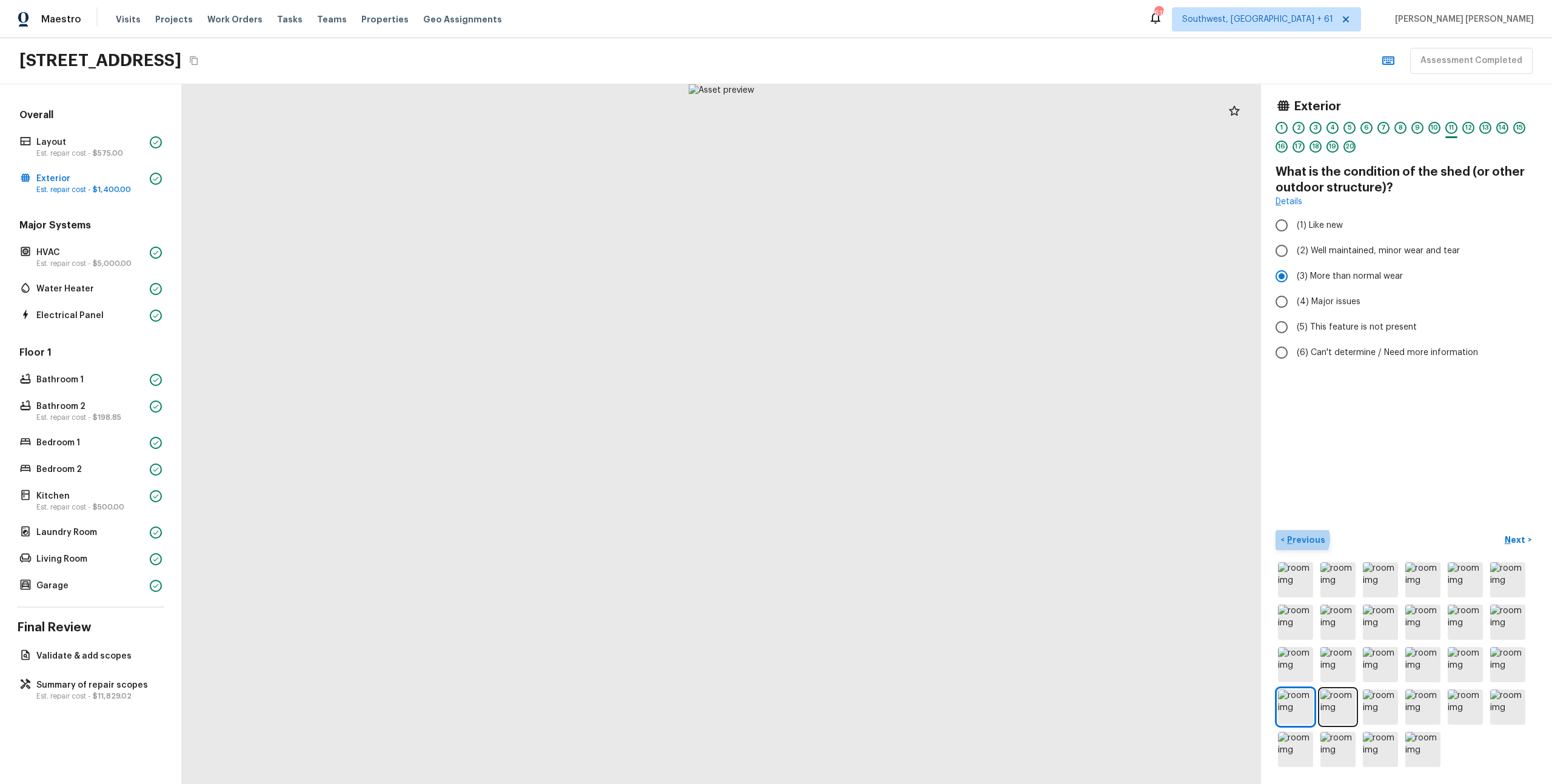
click at [1299, 539] on p "Previous" at bounding box center [1304, 540] width 41 height 12
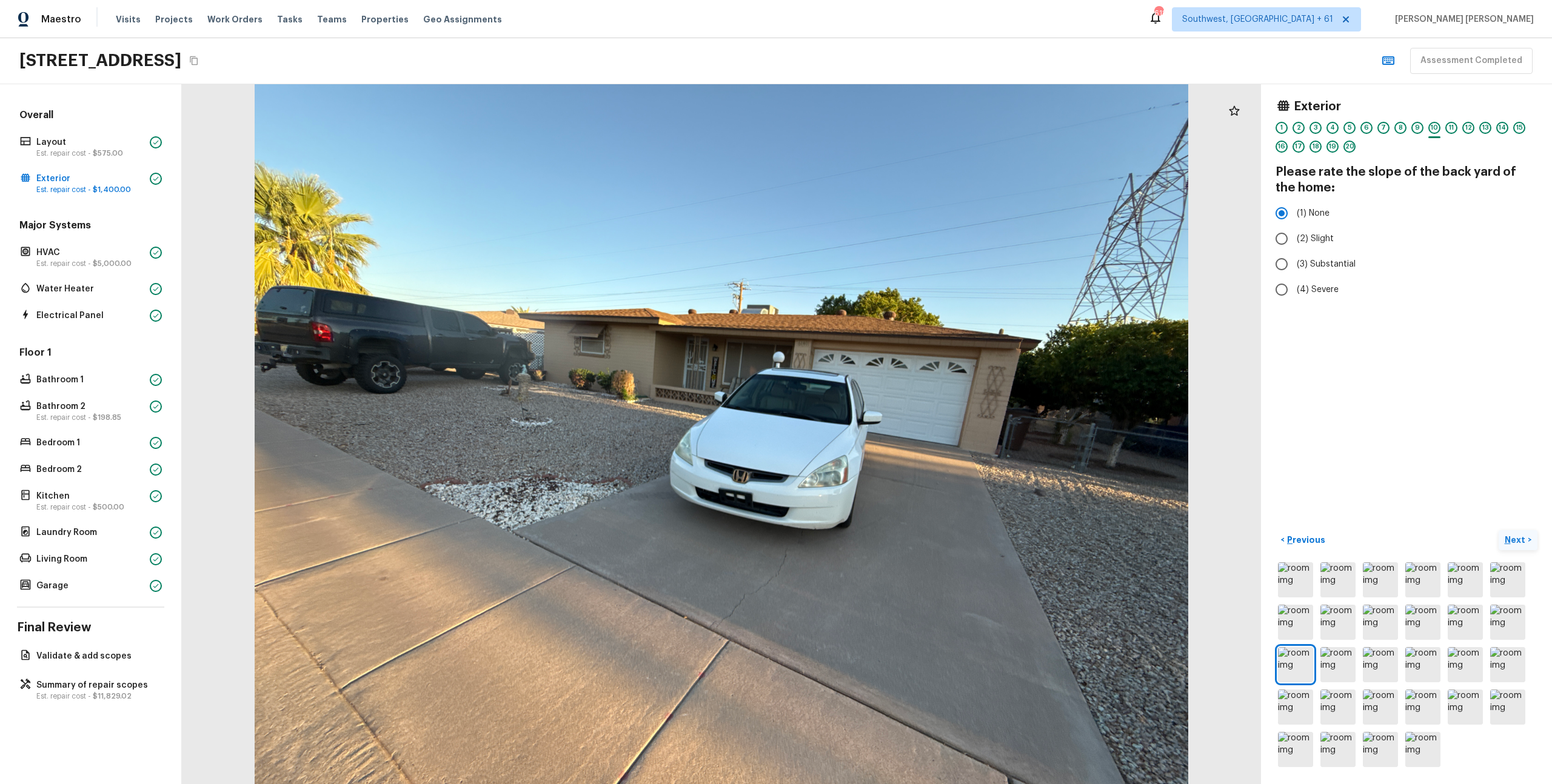
click at [1519, 539] on p "Next" at bounding box center [1517, 540] width 23 height 12
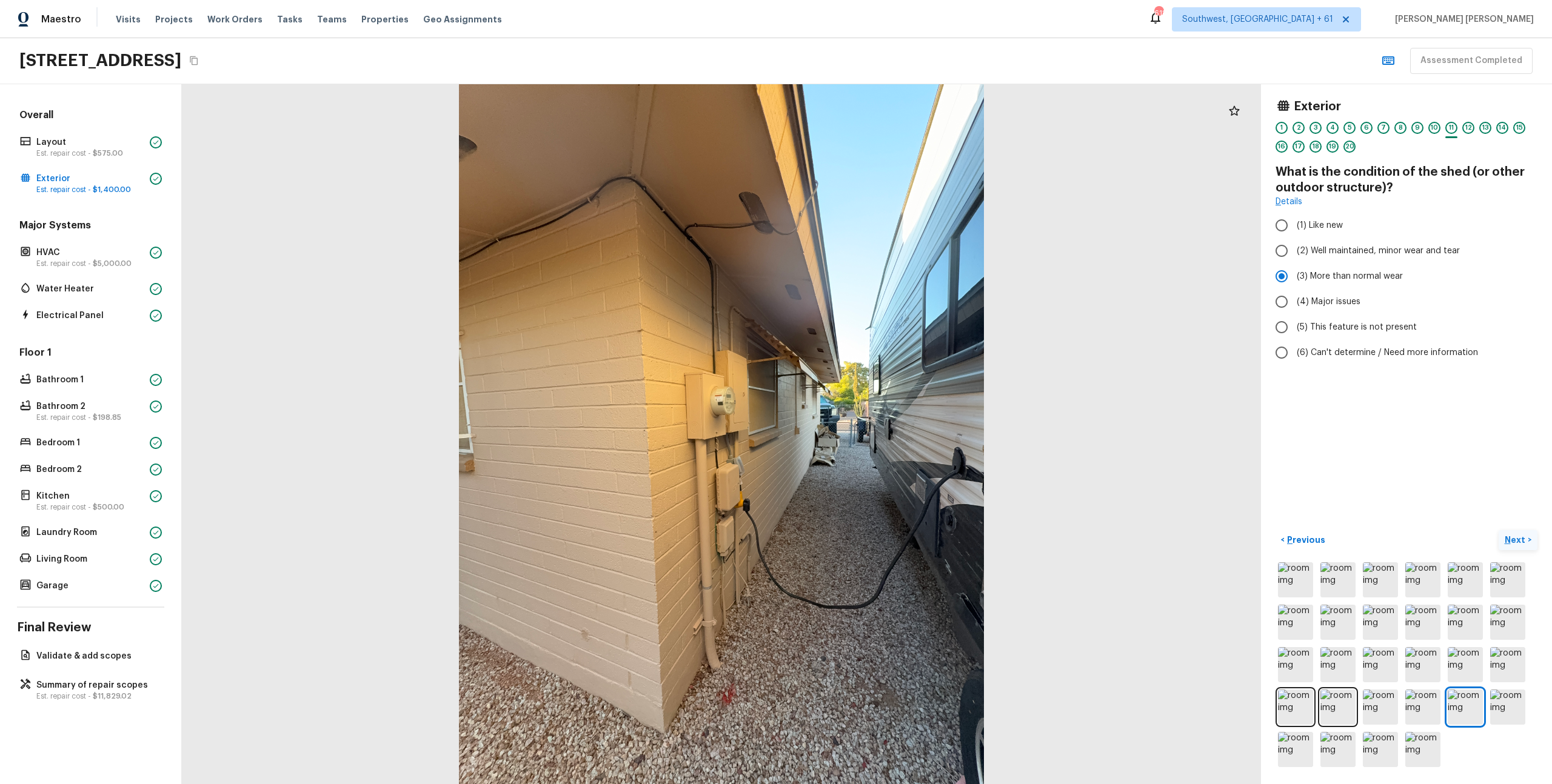
click at [1524, 539] on p "Next" at bounding box center [1517, 540] width 23 height 12
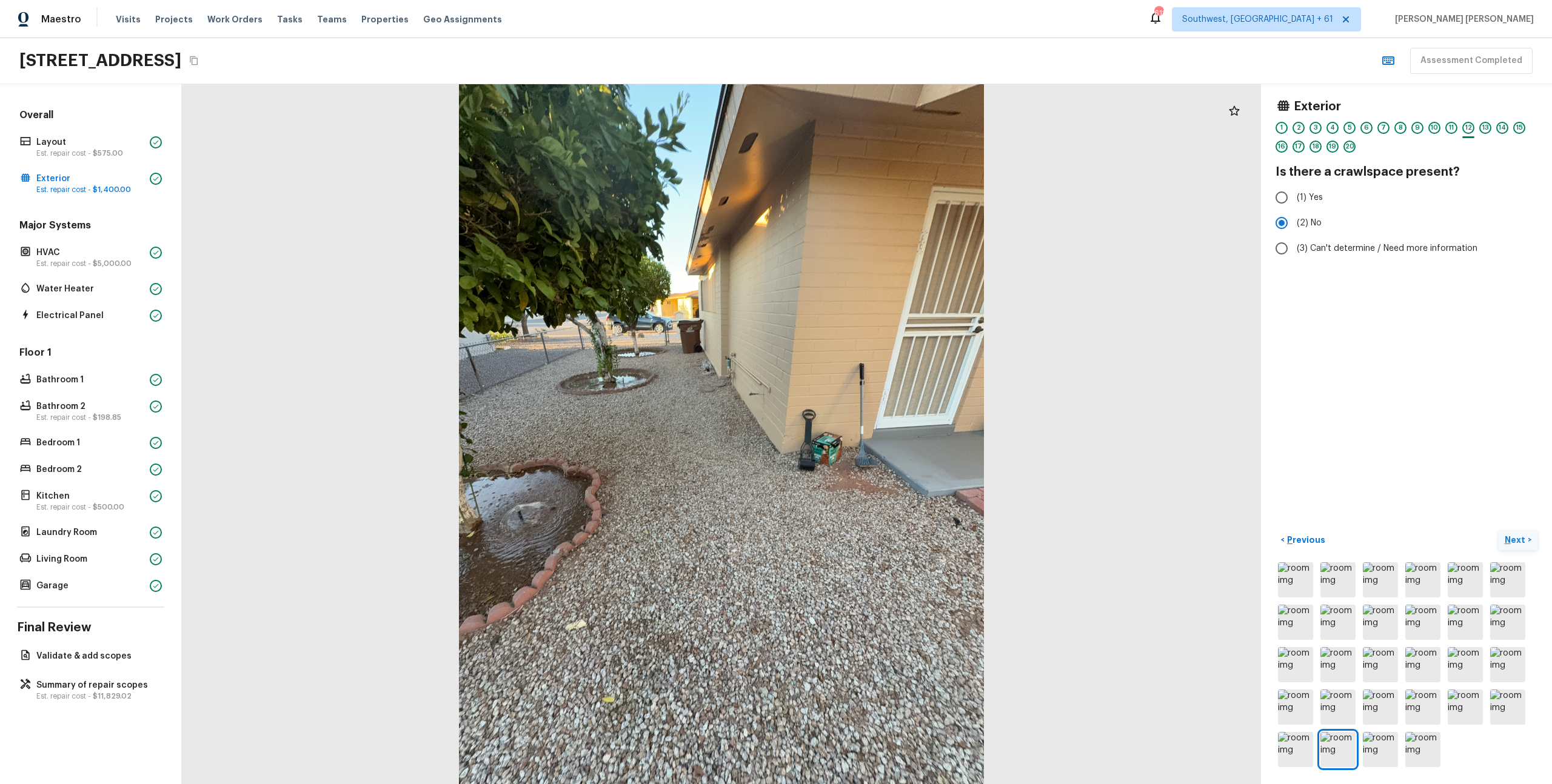
click at [1524, 539] on p "Next" at bounding box center [1517, 540] width 23 height 12
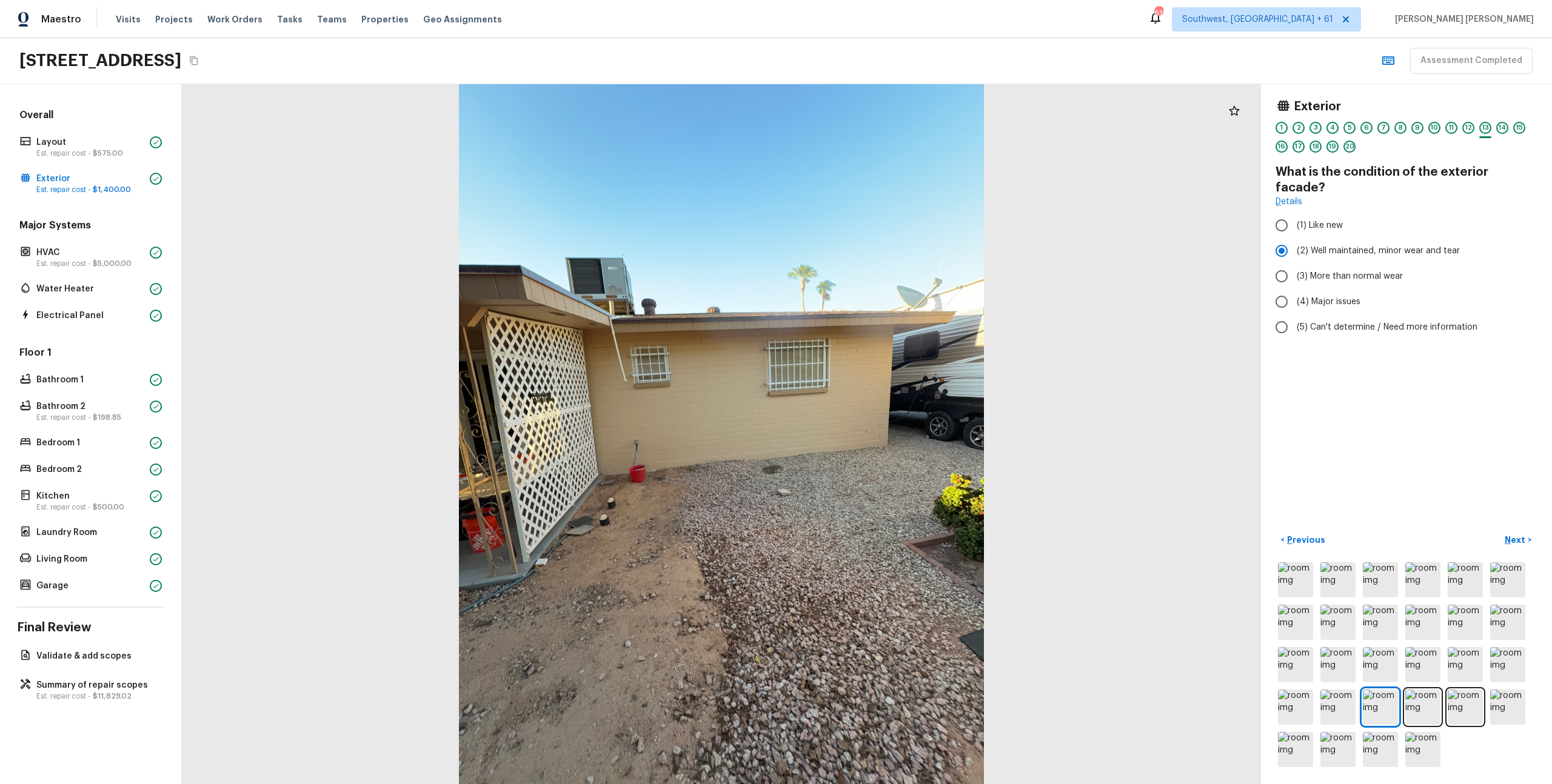
click at [1082, 394] on div at bounding box center [721, 434] width 1079 height 700
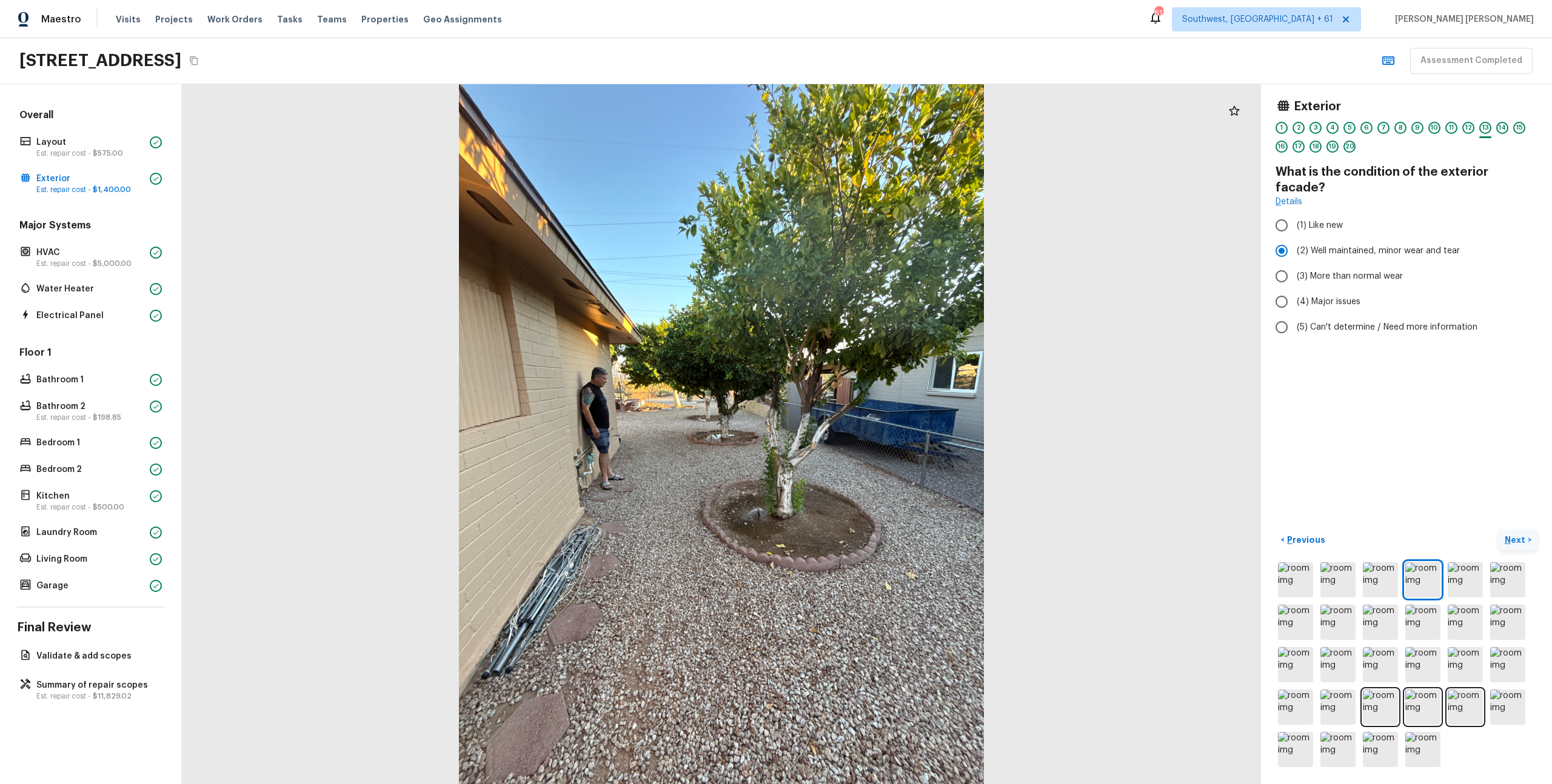
click at [1513, 537] on p "Next" at bounding box center [1517, 540] width 23 height 12
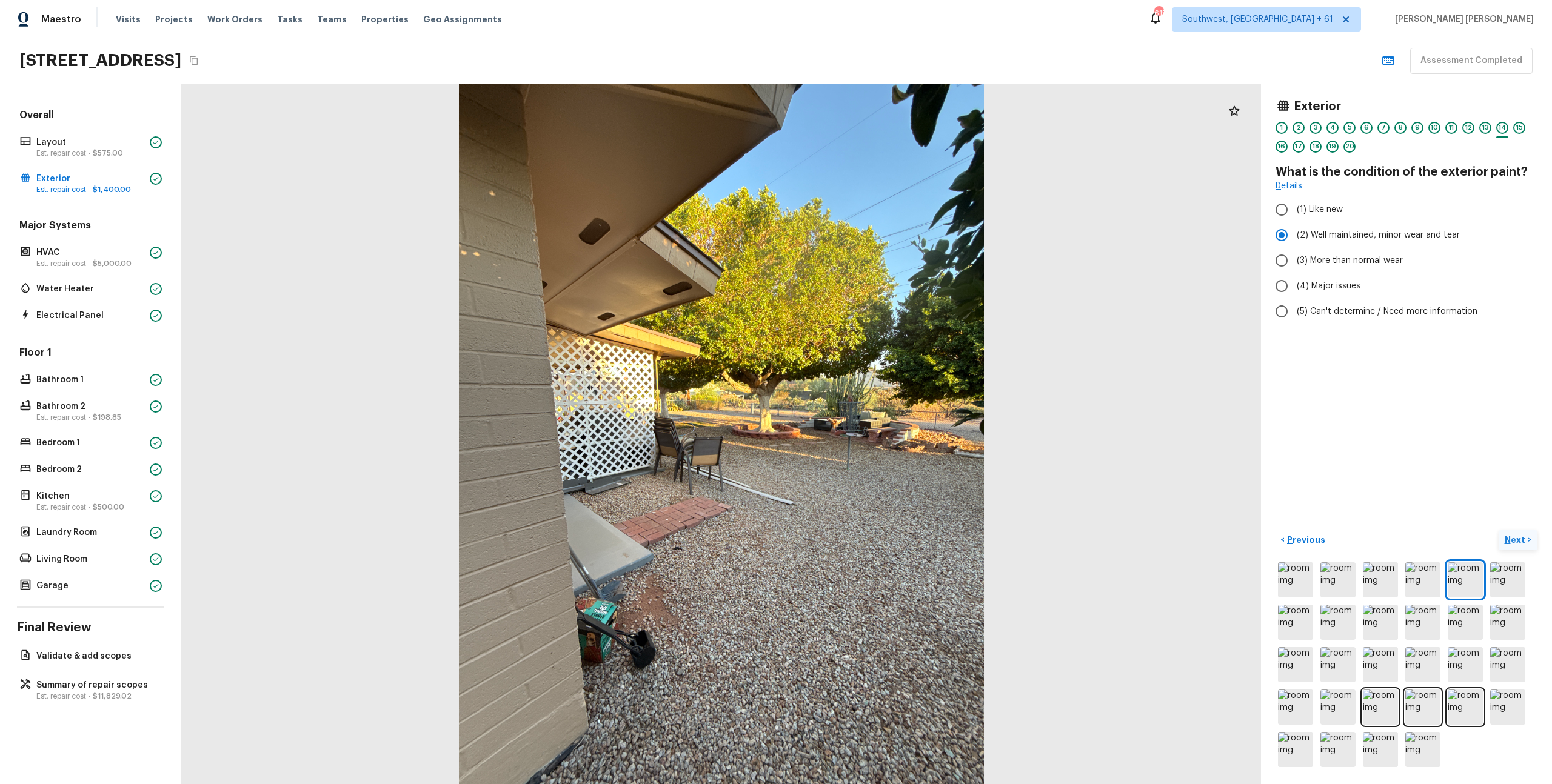
click at [1518, 537] on p "Next" at bounding box center [1517, 540] width 23 height 12
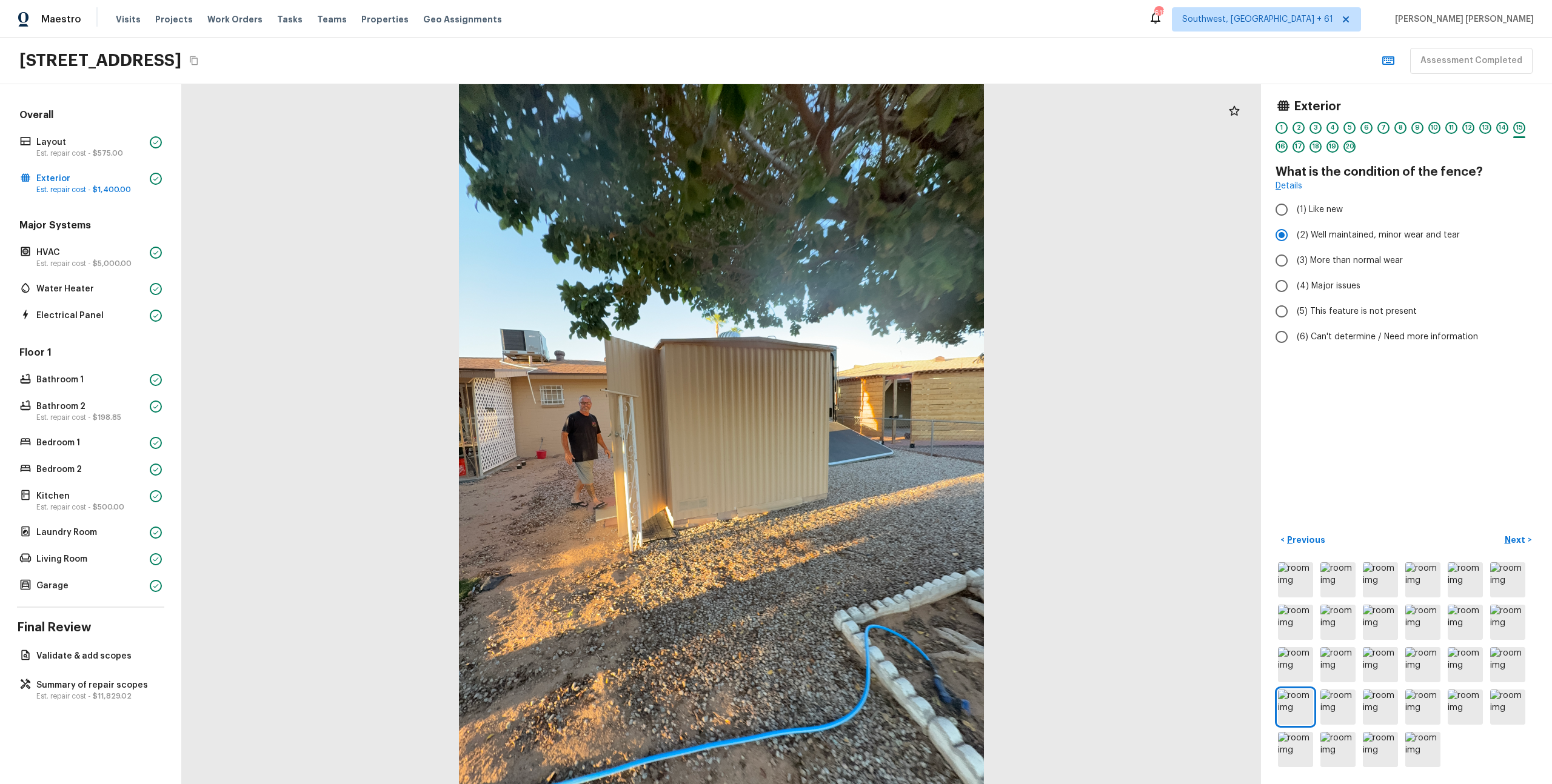
click at [1484, 479] on div "Exterior 1 2 3 4 5 6 7 8 9 10 11 12 13 14 15 16 17 18 19 20 What is the conditi…" at bounding box center [1406, 434] width 291 height 700
click at [1517, 535] on p "Next" at bounding box center [1517, 540] width 23 height 12
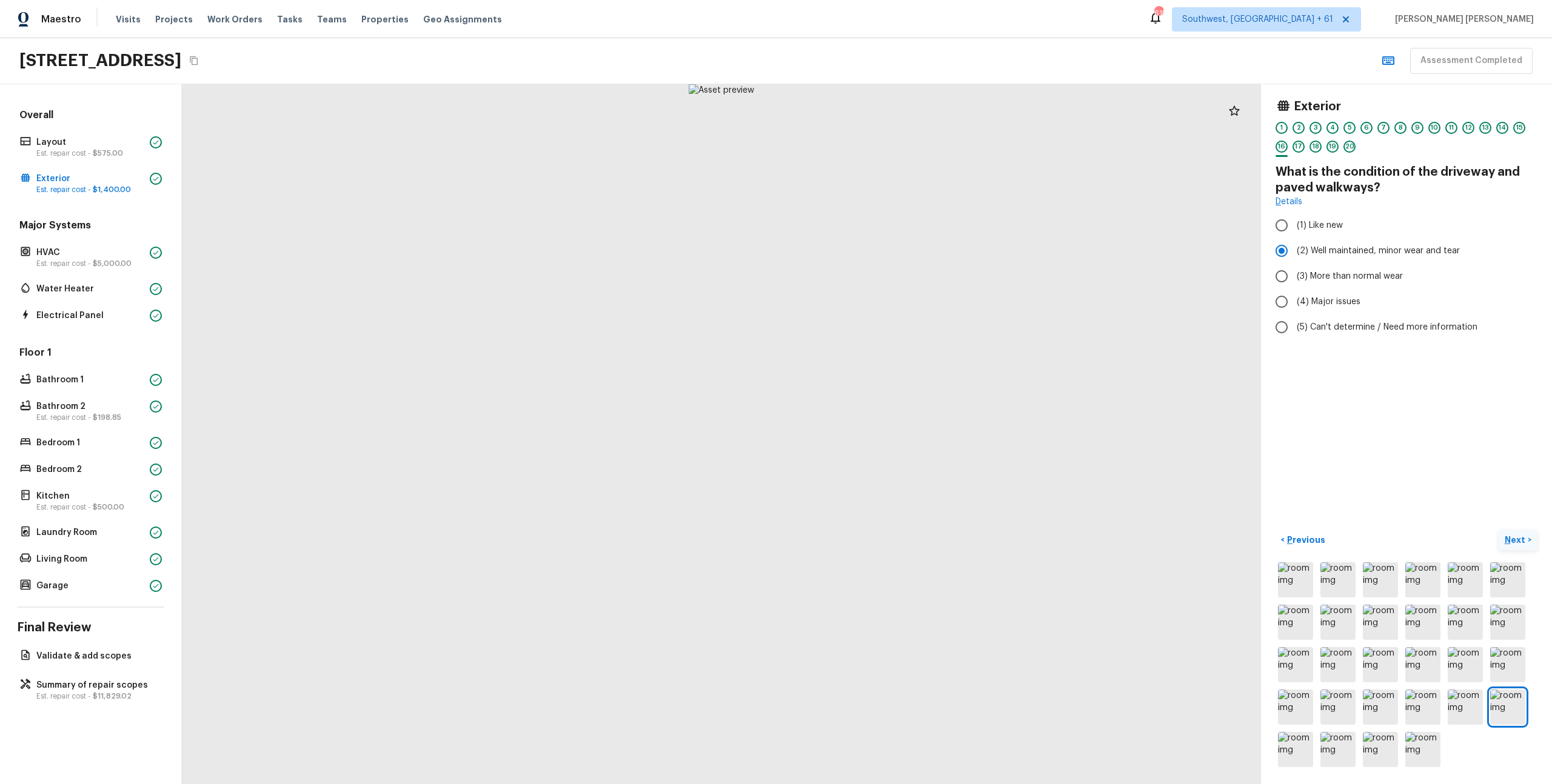
click at [1517, 535] on p "Next" at bounding box center [1517, 540] width 23 height 12
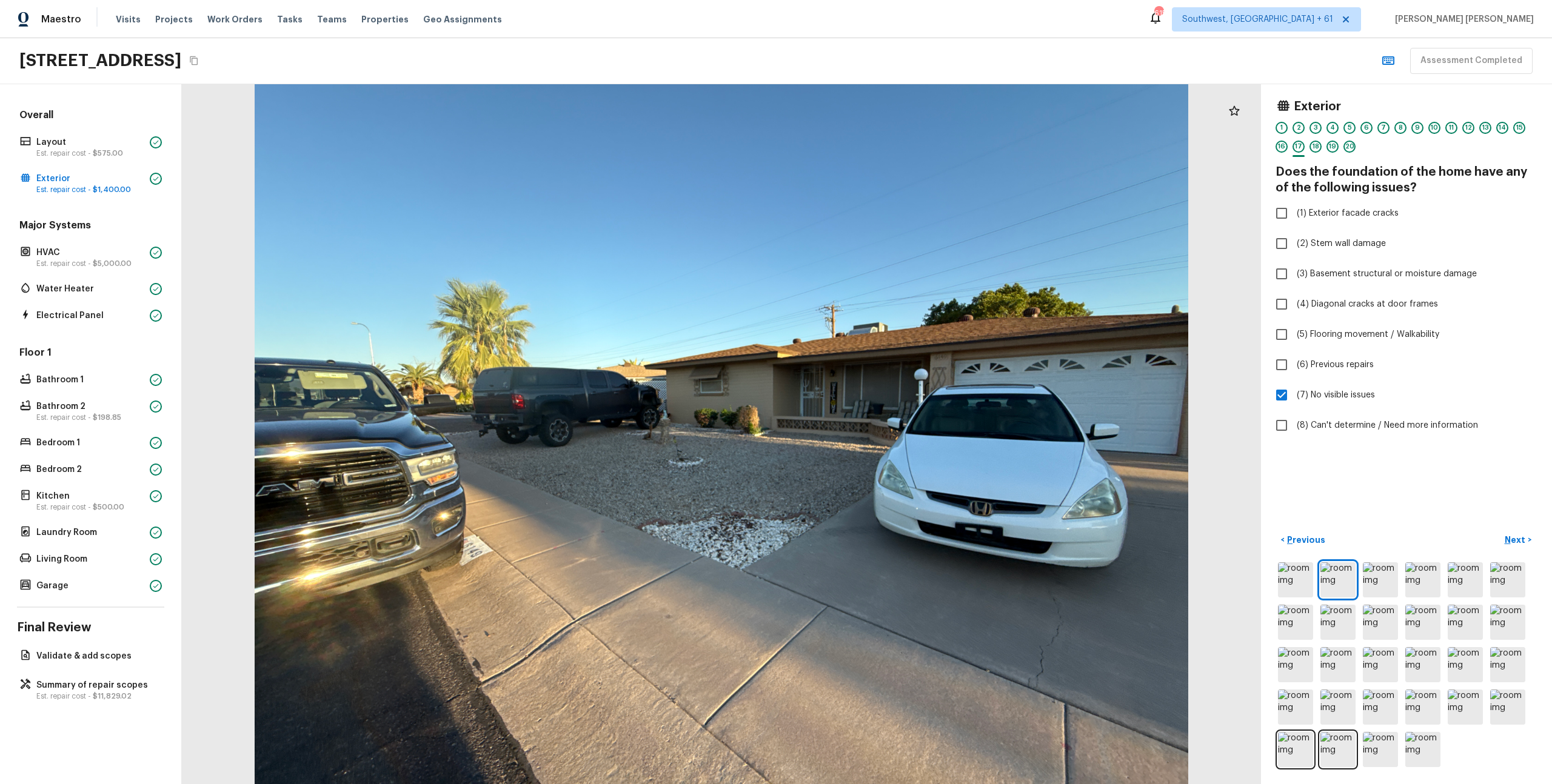
click at [1510, 495] on div "Exterior 1 2 3 4 5 6 7 8 9 10 11 12 13 14 15 16 17 18 19 20 Does the foundation…" at bounding box center [1406, 434] width 291 height 700
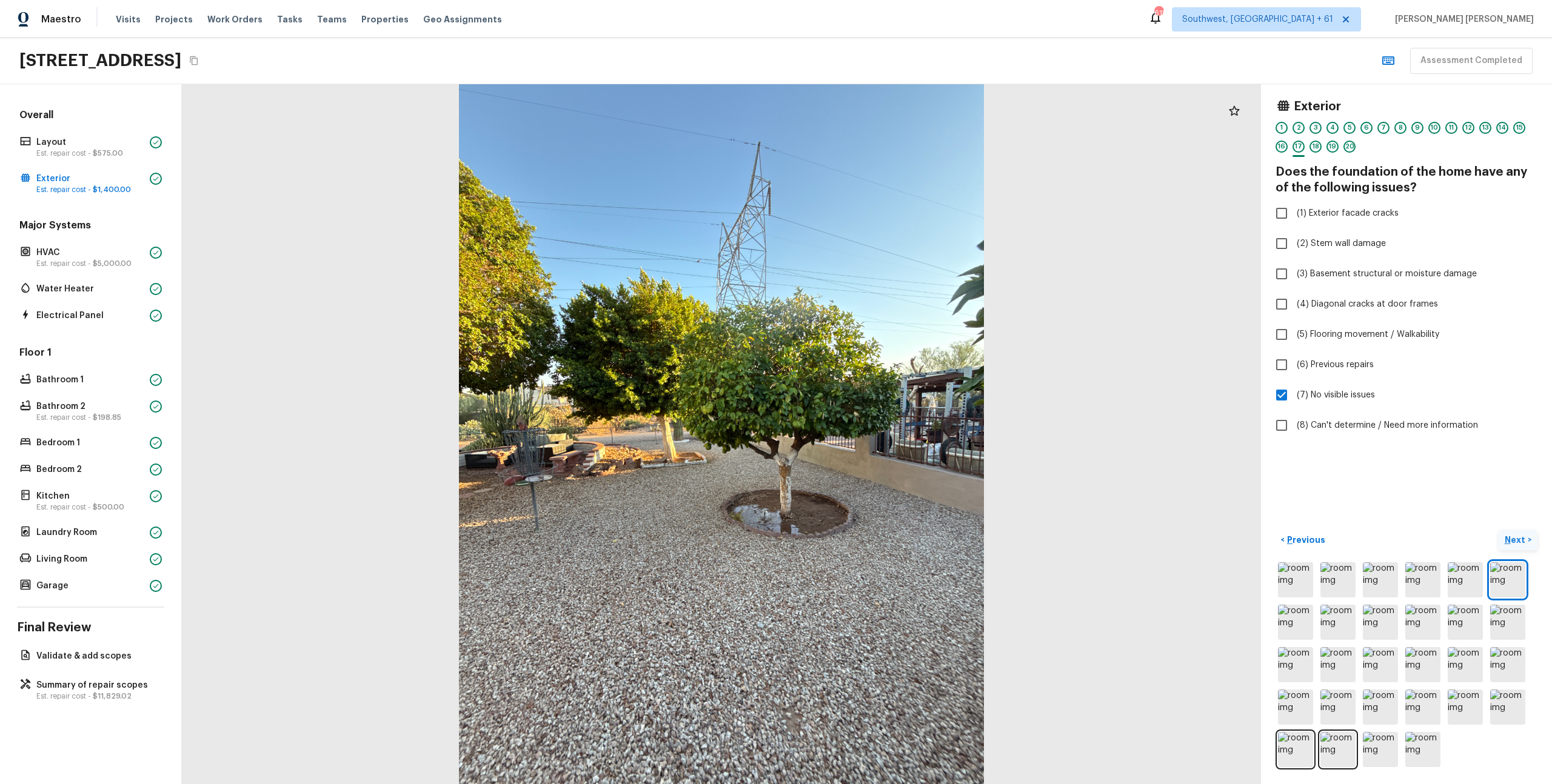
click at [1514, 541] on p "Next" at bounding box center [1517, 540] width 23 height 12
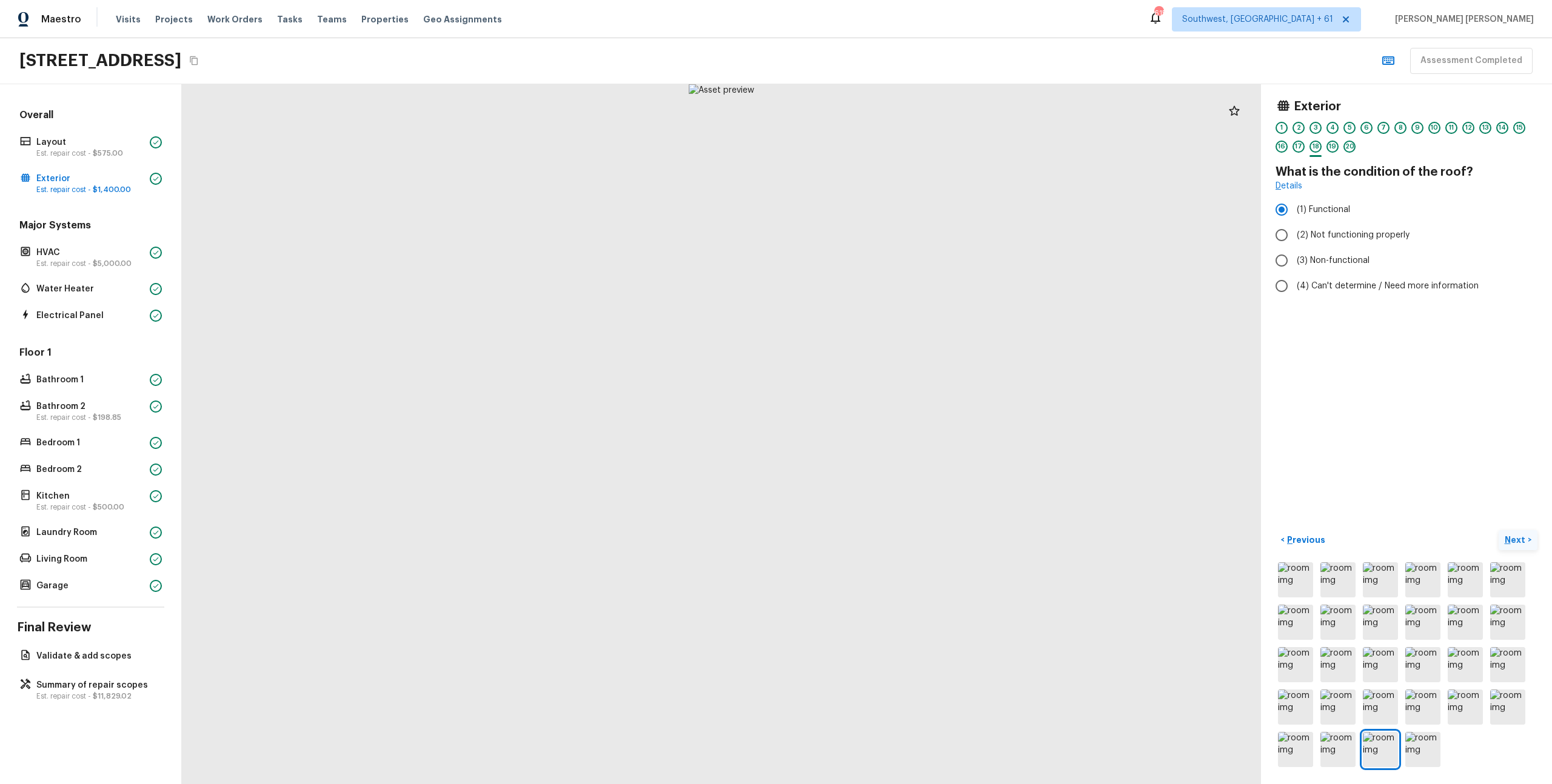
click at [1514, 541] on p "Next" at bounding box center [1517, 540] width 23 height 12
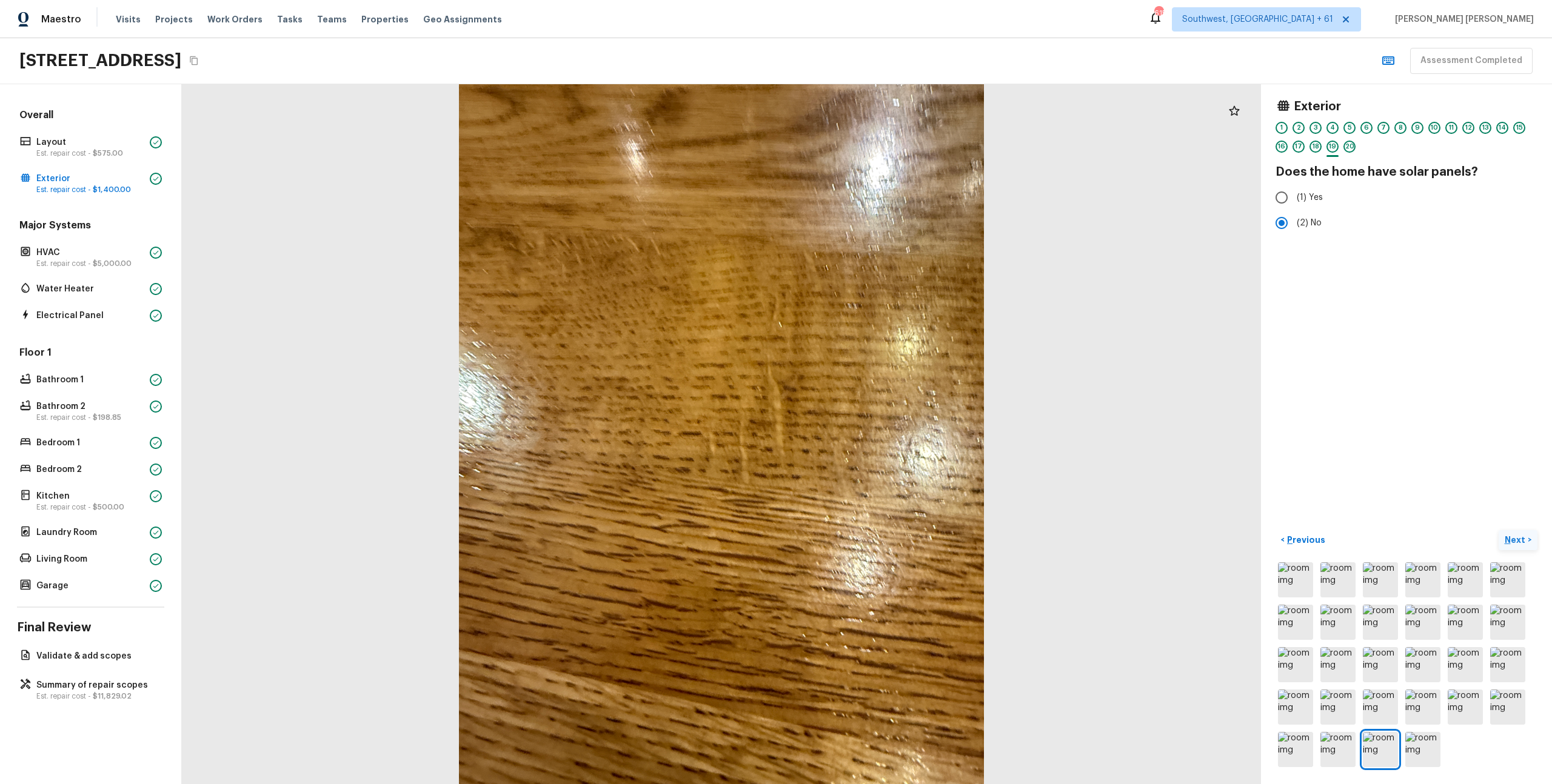
click at [1514, 541] on p "Next" at bounding box center [1517, 540] width 23 height 12
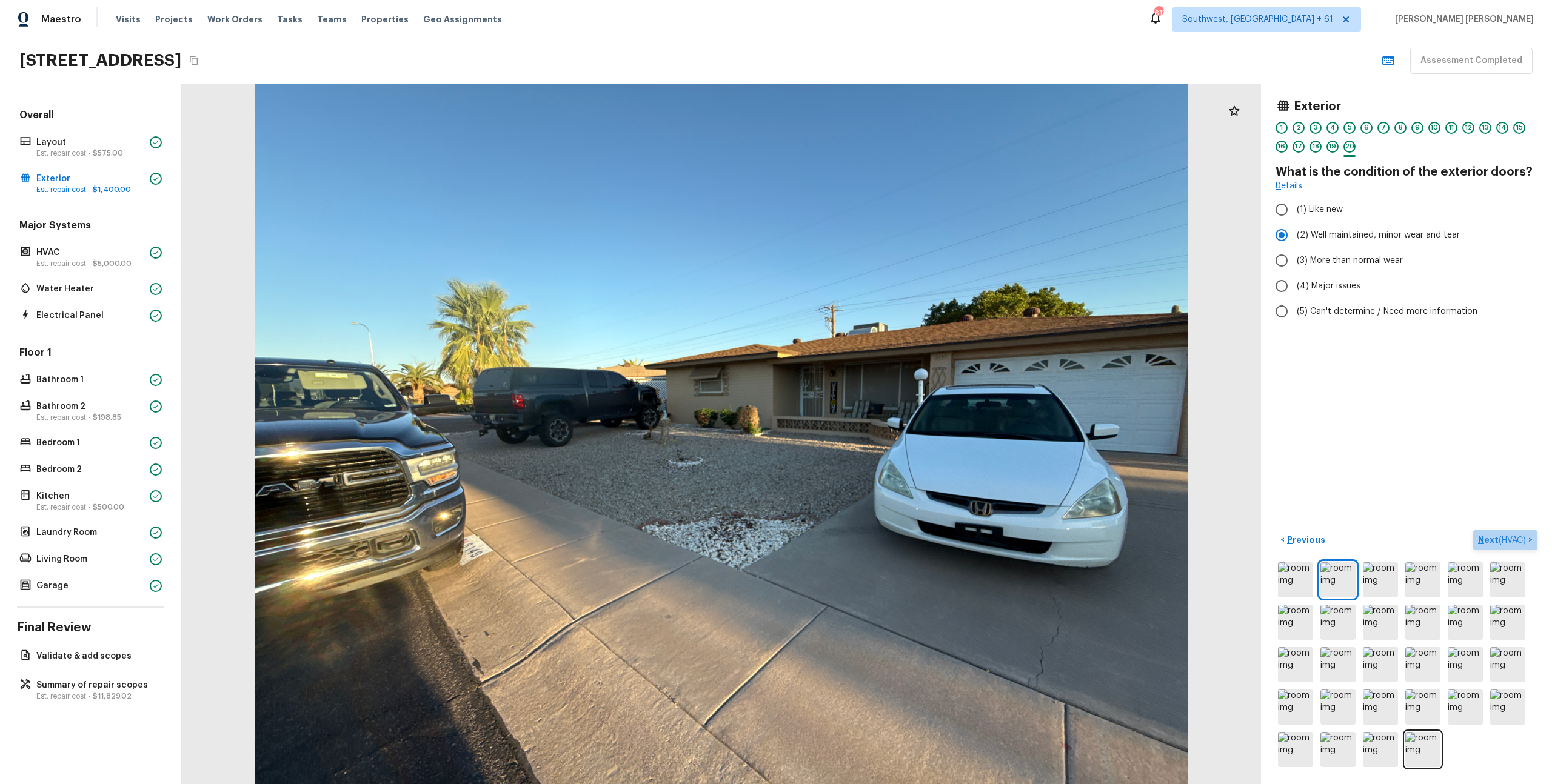
click at [1511, 542] on span "( HVAC )" at bounding box center [1512, 541] width 28 height 8
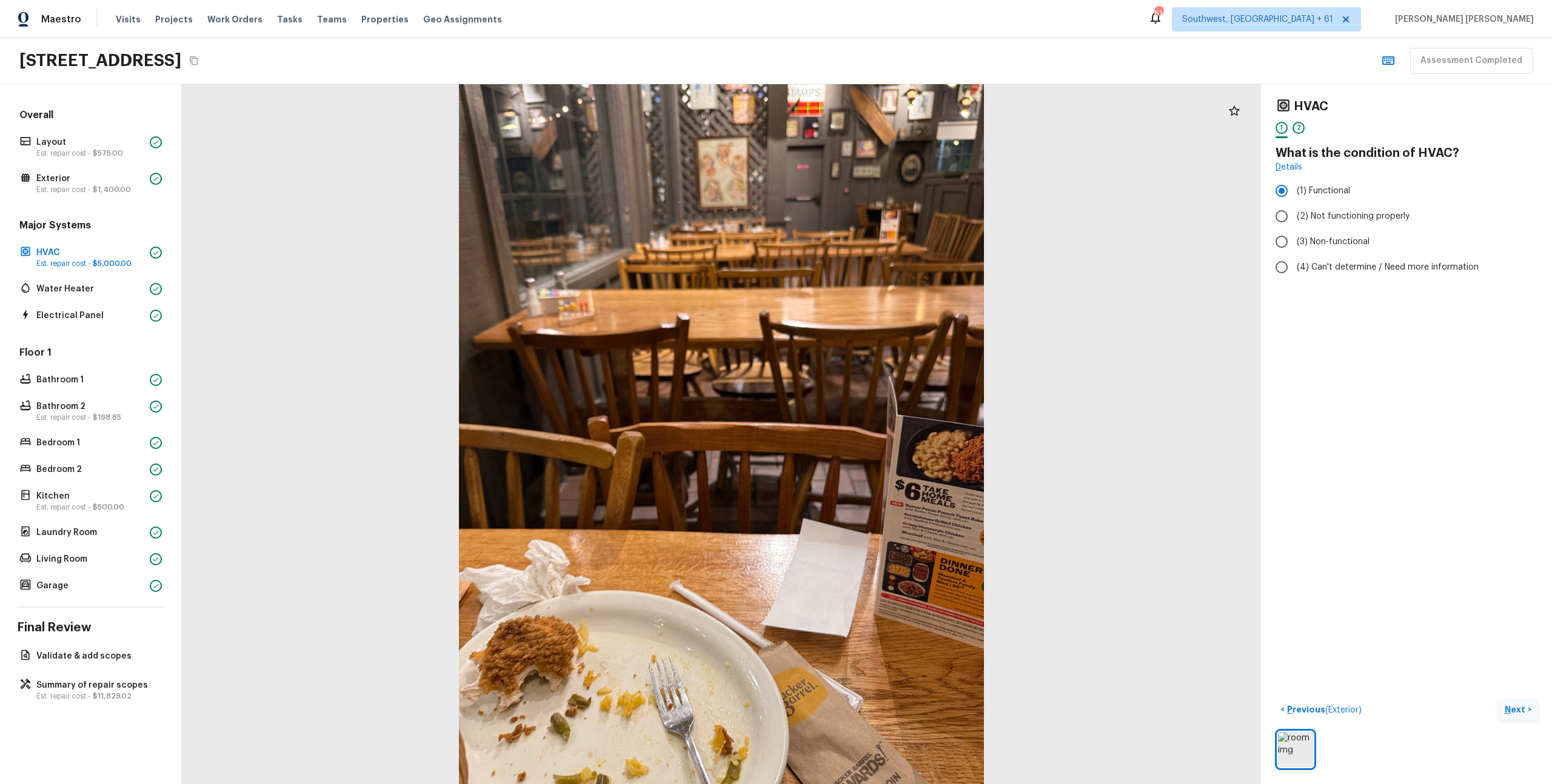
click at [1521, 711] on p "Next" at bounding box center [1517, 710] width 23 height 12
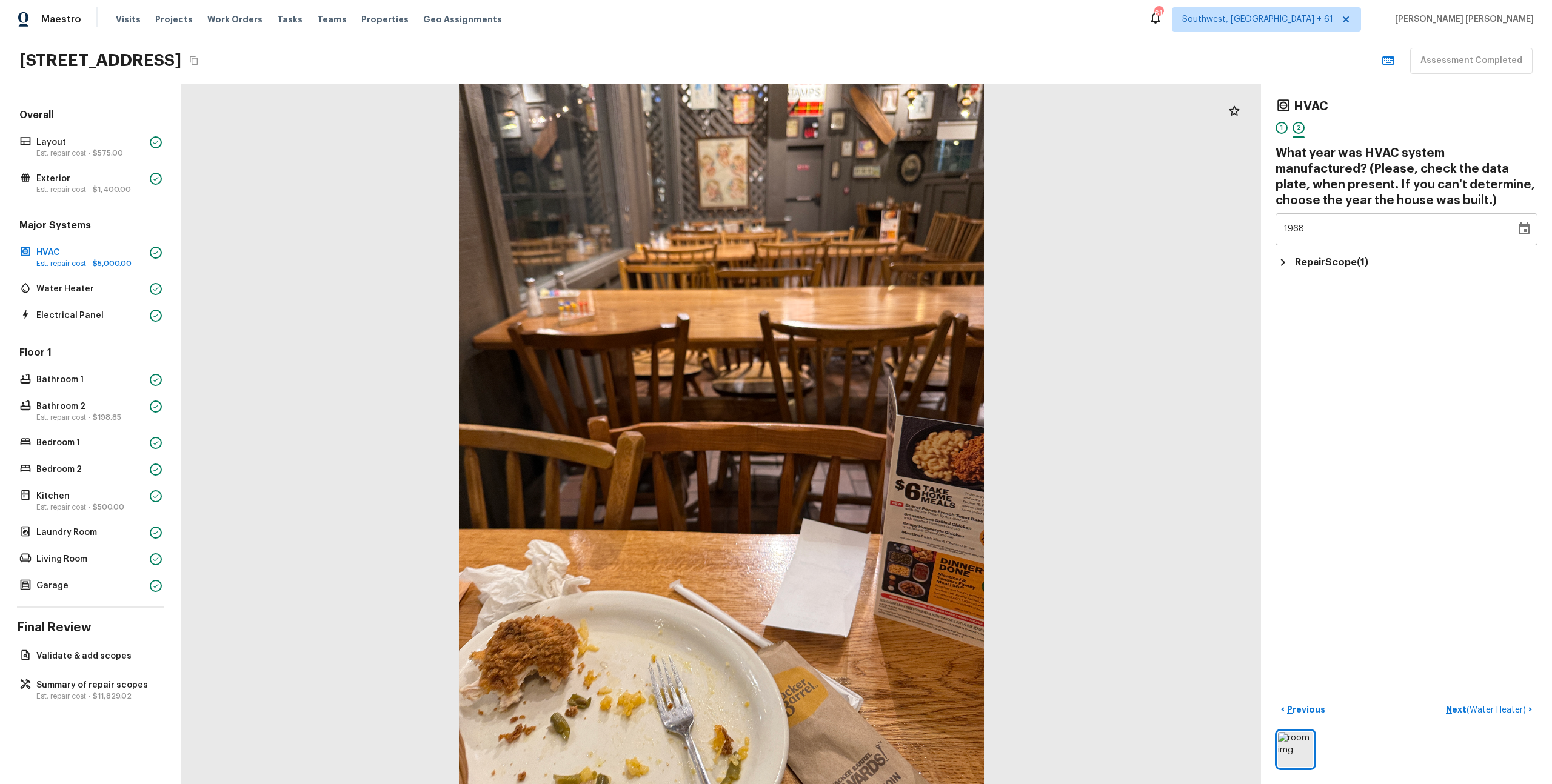
click at [1346, 267] on h5 "Repair Scope ( 1 )" at bounding box center [1332, 262] width 73 height 13
click at [1363, 399] on div "HVAC 1 2 What year was HVAC system manufactured? (Please, check the data plate,…" at bounding box center [1406, 434] width 291 height 700
click at [1503, 715] on p "Next ( Water Heater )" at bounding box center [1487, 710] width 83 height 12
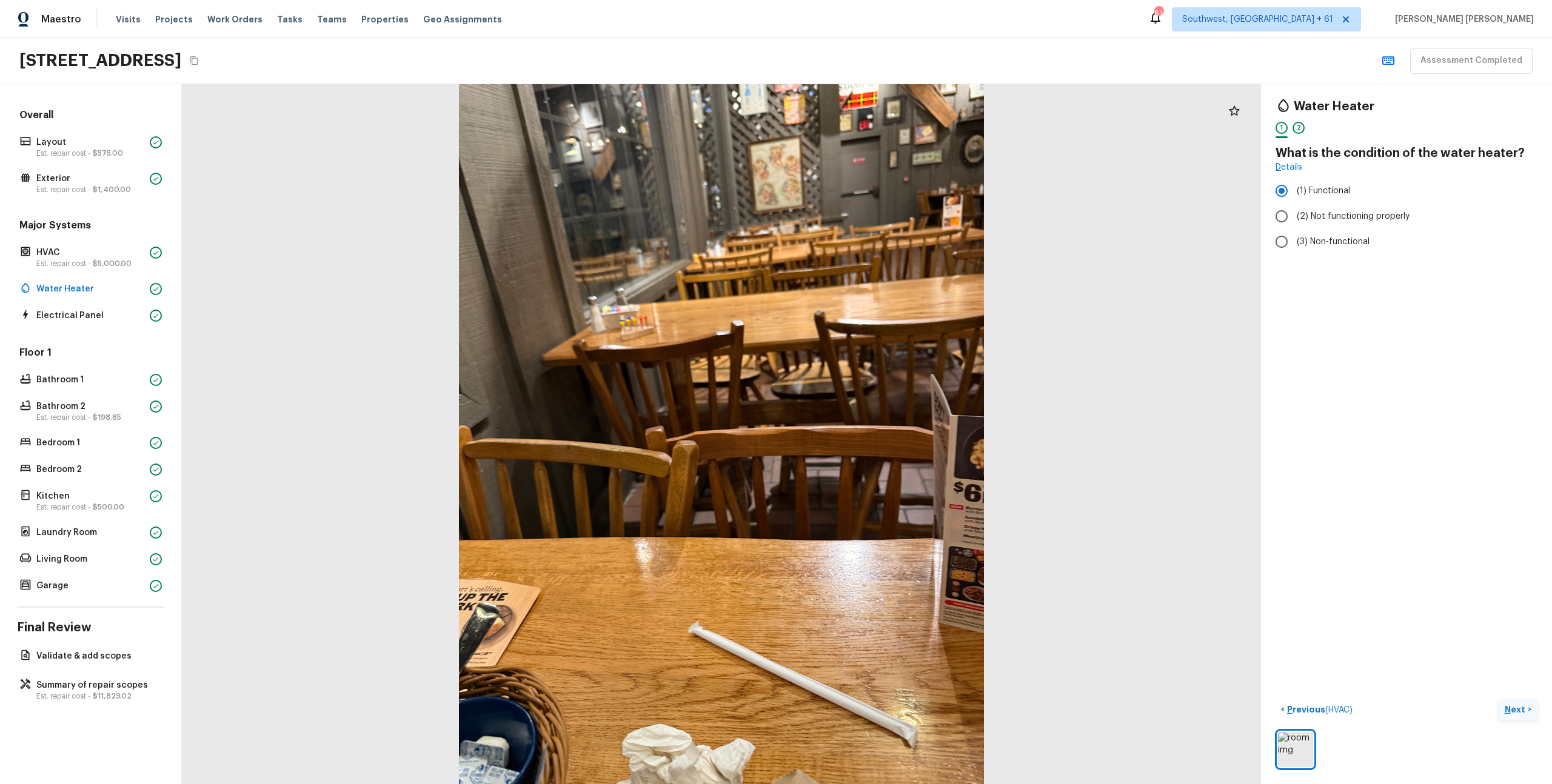
click at [1519, 707] on p "Next" at bounding box center [1517, 710] width 23 height 12
click at [1492, 674] on div "Water Heater 1 2 What year was water heater replaced? (If it’s the original wat…" at bounding box center [1406, 434] width 291 height 700
click at [1483, 711] on span "( Electrical Panel )" at bounding box center [1493, 710] width 66 height 8
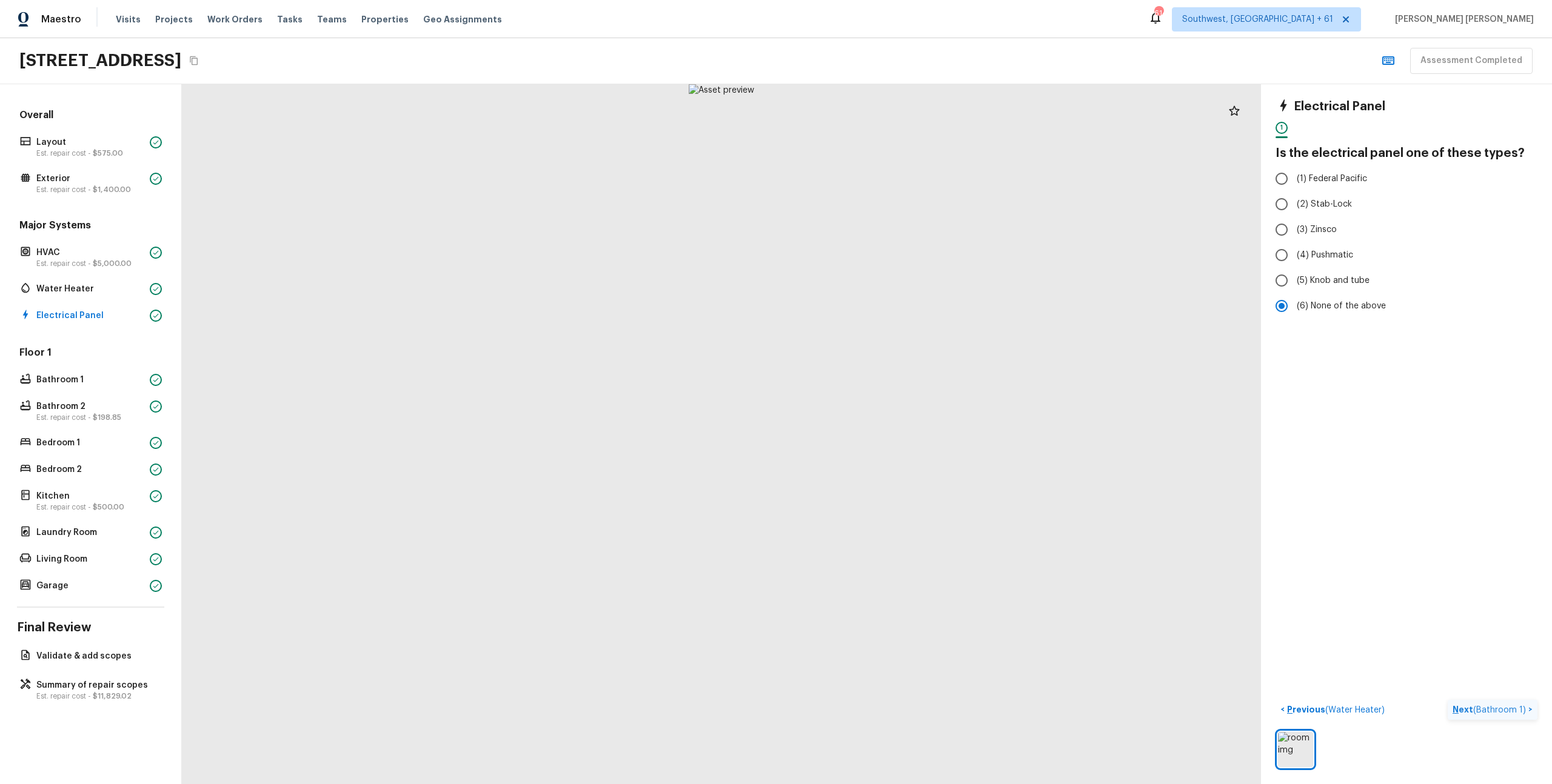
click at [1494, 712] on span "( Bathroom 1 )" at bounding box center [1499, 710] width 53 height 8
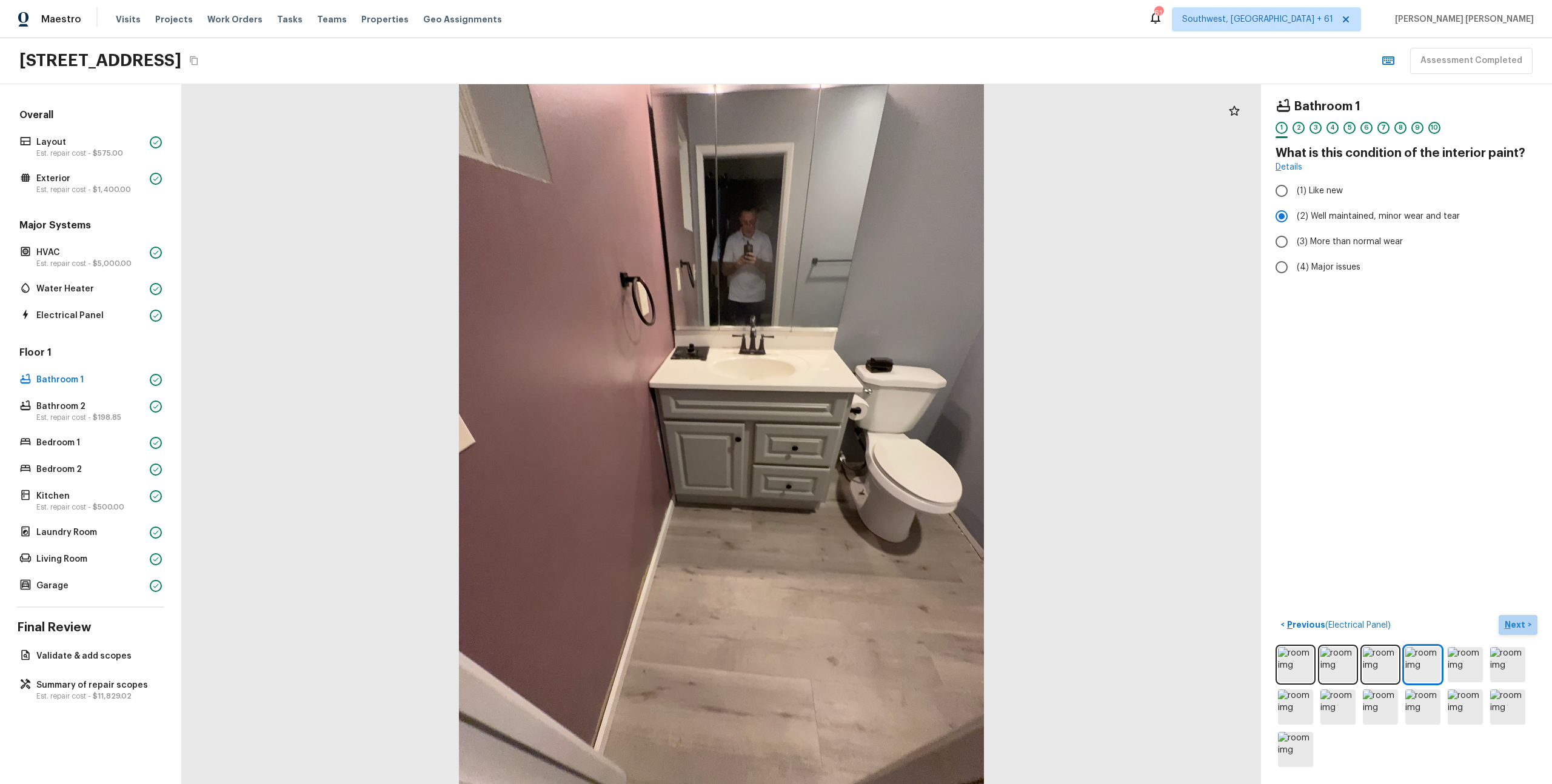
click at [1520, 629] on p "Next" at bounding box center [1517, 625] width 23 height 12
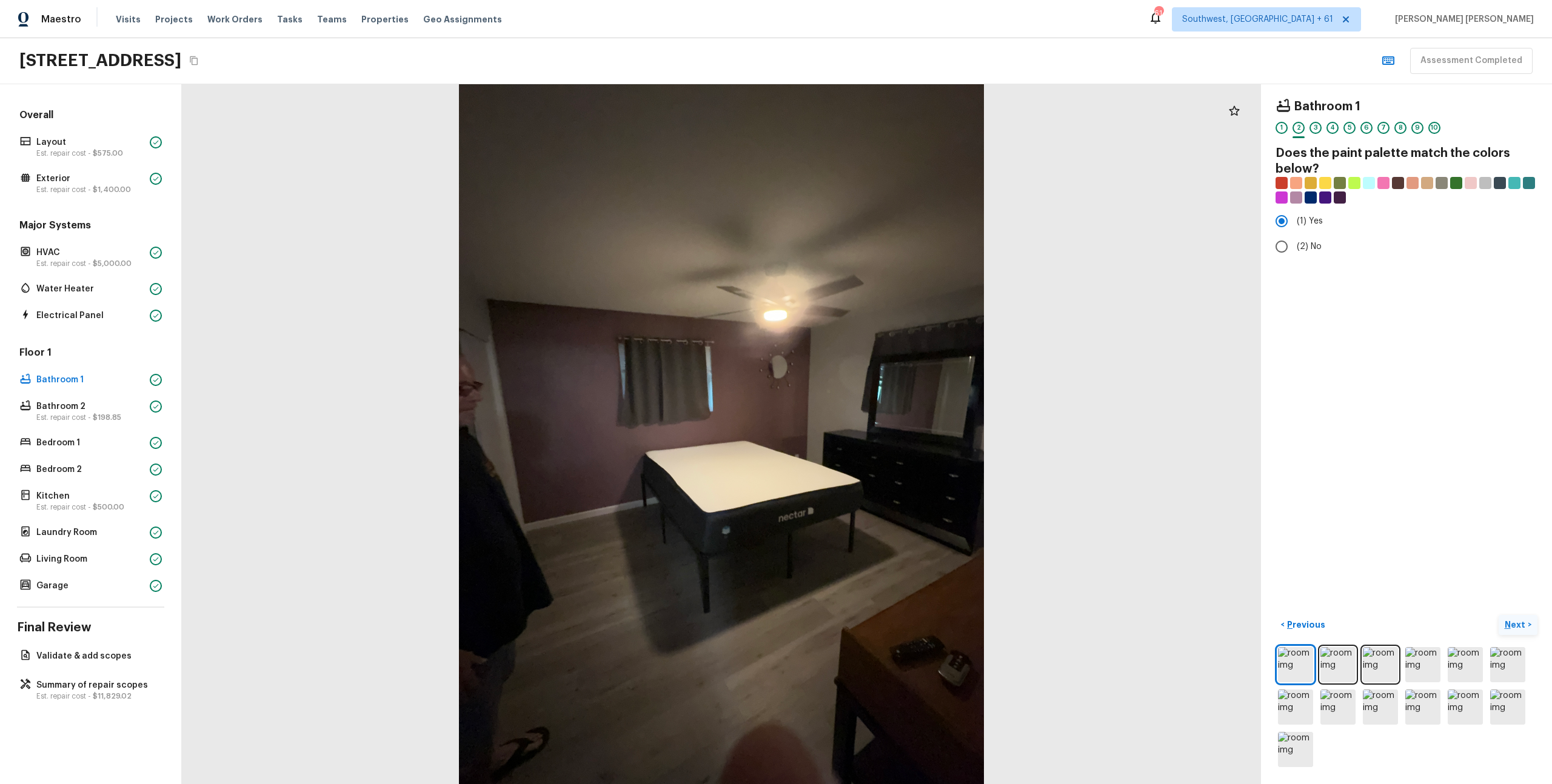
click at [1520, 628] on p "Next" at bounding box center [1517, 625] width 23 height 12
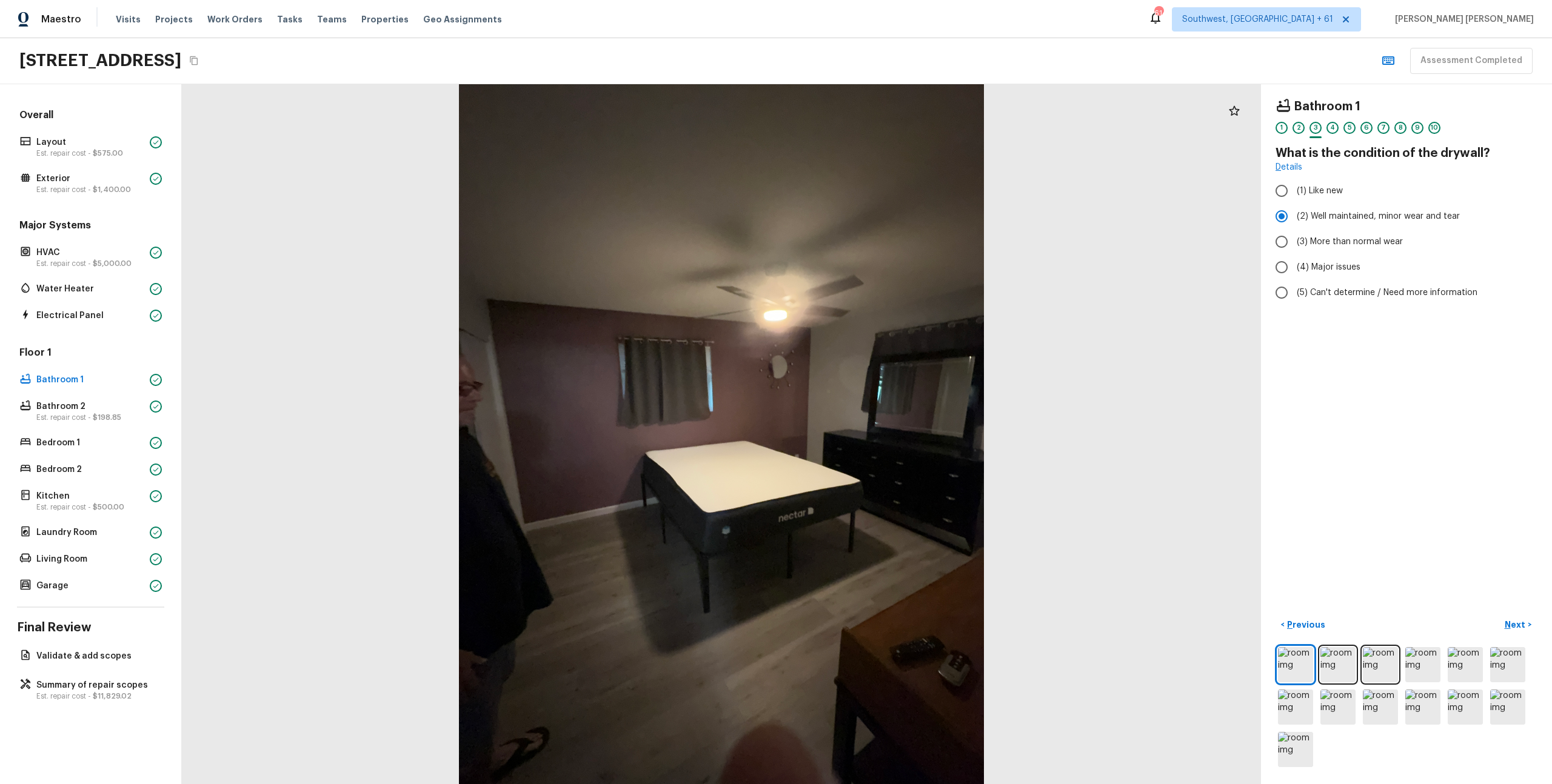
click at [1485, 546] on div "Bathroom 1 1 2 3 4 5 6 7 8 9 10 What is the condition of the drywall? Details (…" at bounding box center [1406, 434] width 291 height 700
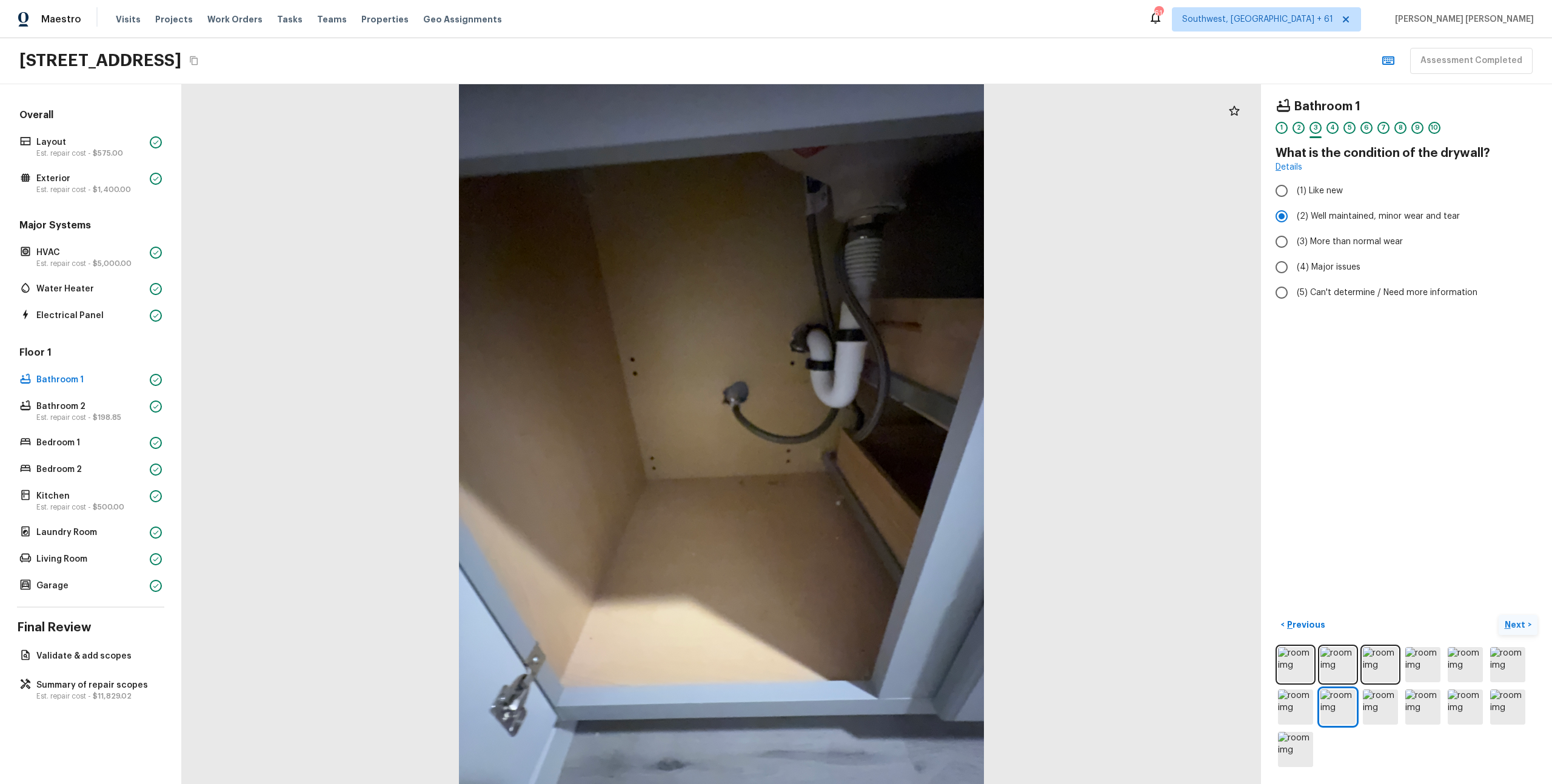
click at [1514, 622] on p "Next" at bounding box center [1517, 625] width 23 height 12
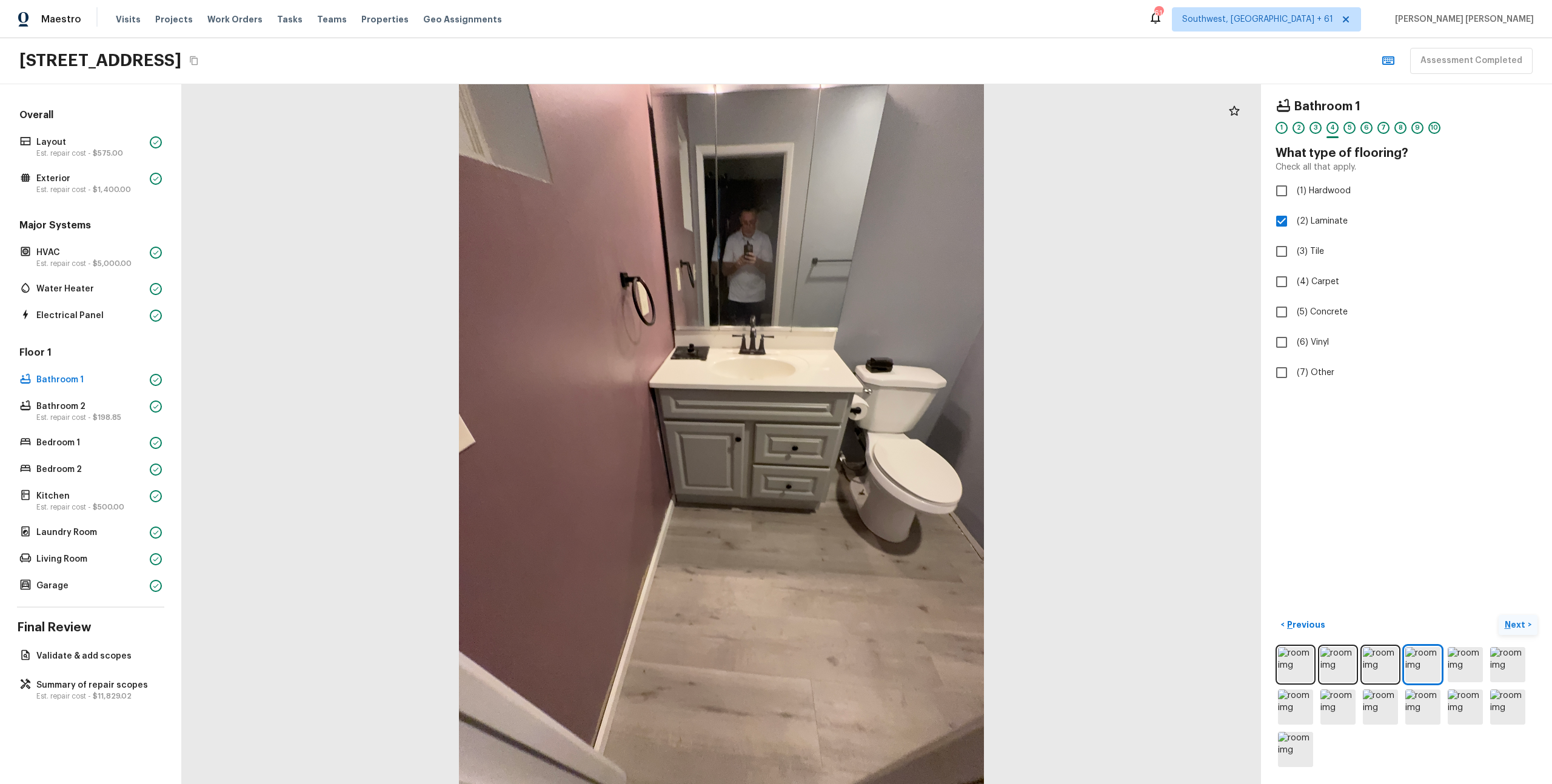
click at [1514, 622] on p "Next" at bounding box center [1517, 625] width 23 height 12
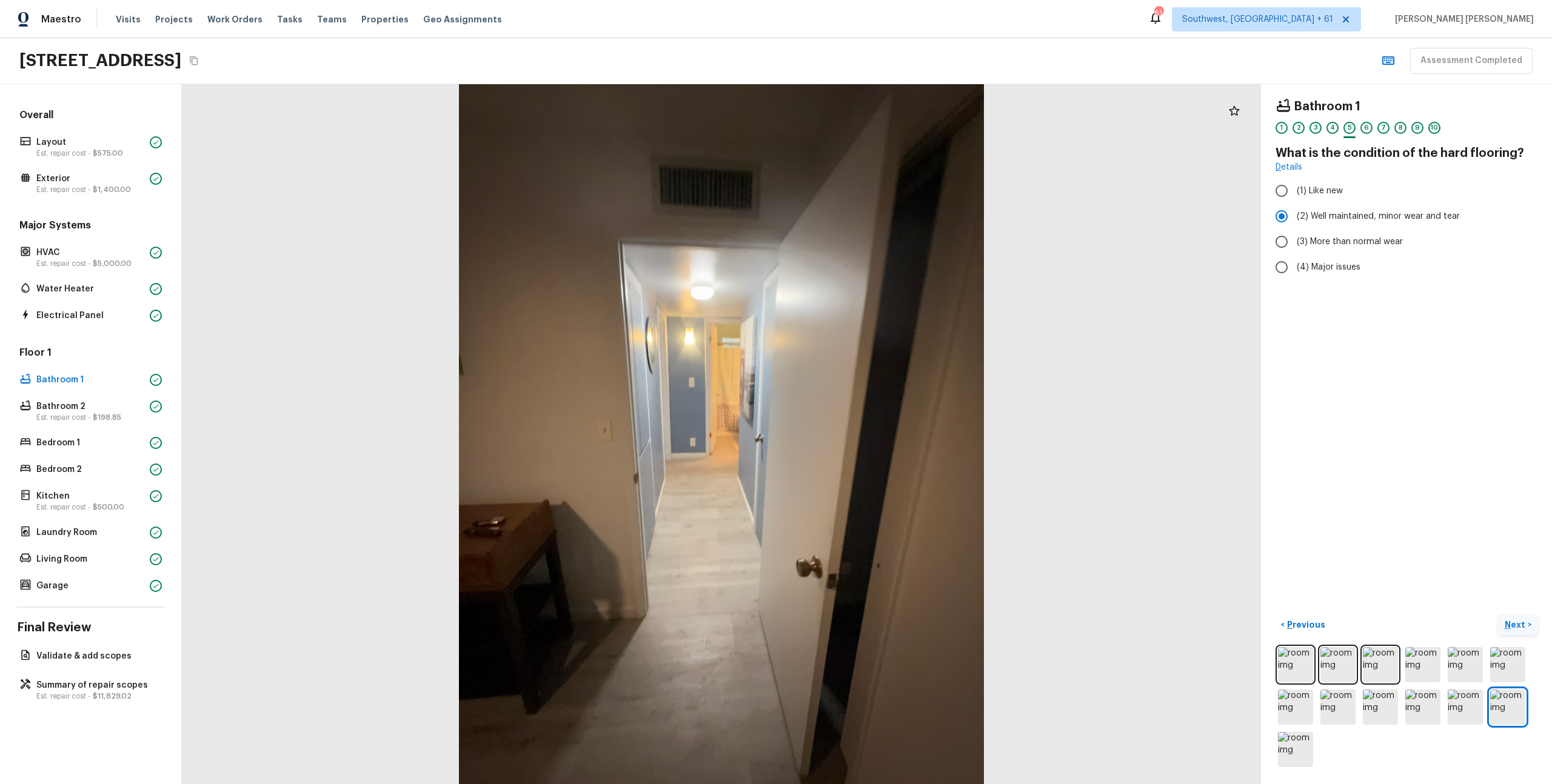
click at [1514, 622] on p "Next" at bounding box center [1517, 625] width 23 height 12
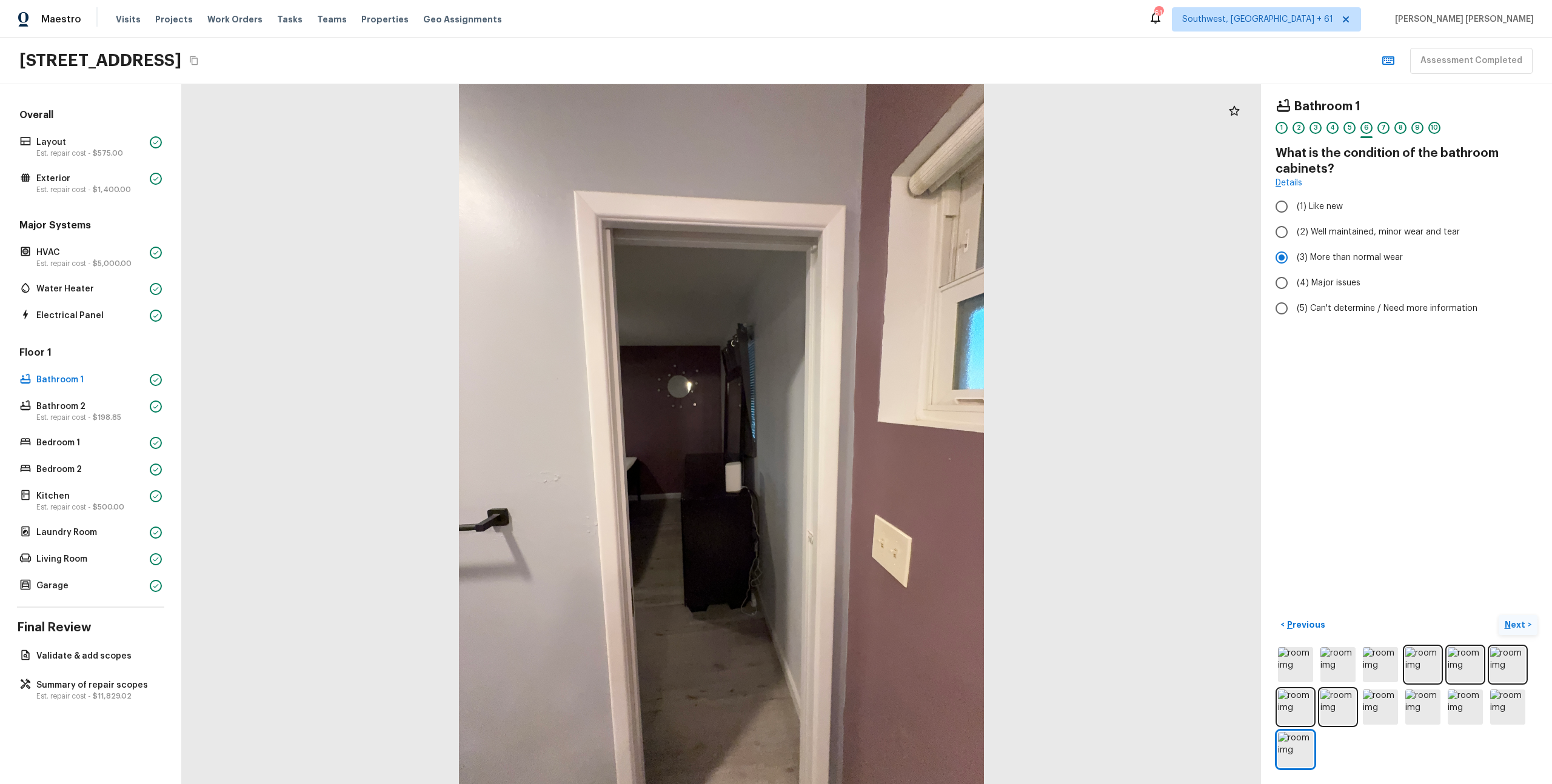
click at [1514, 622] on p "Next" at bounding box center [1517, 625] width 23 height 12
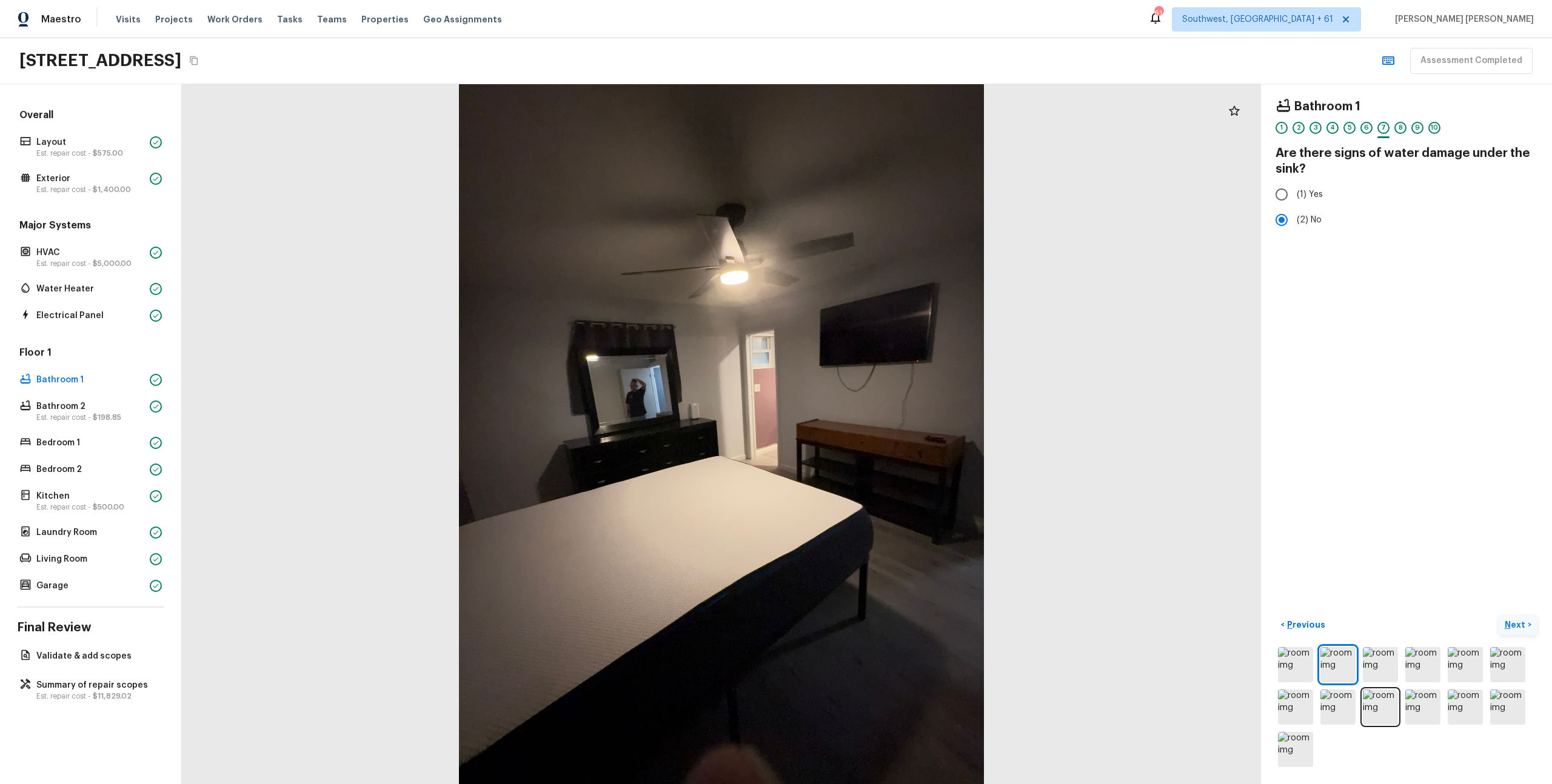
click at [1514, 622] on p "Next" at bounding box center [1517, 625] width 23 height 12
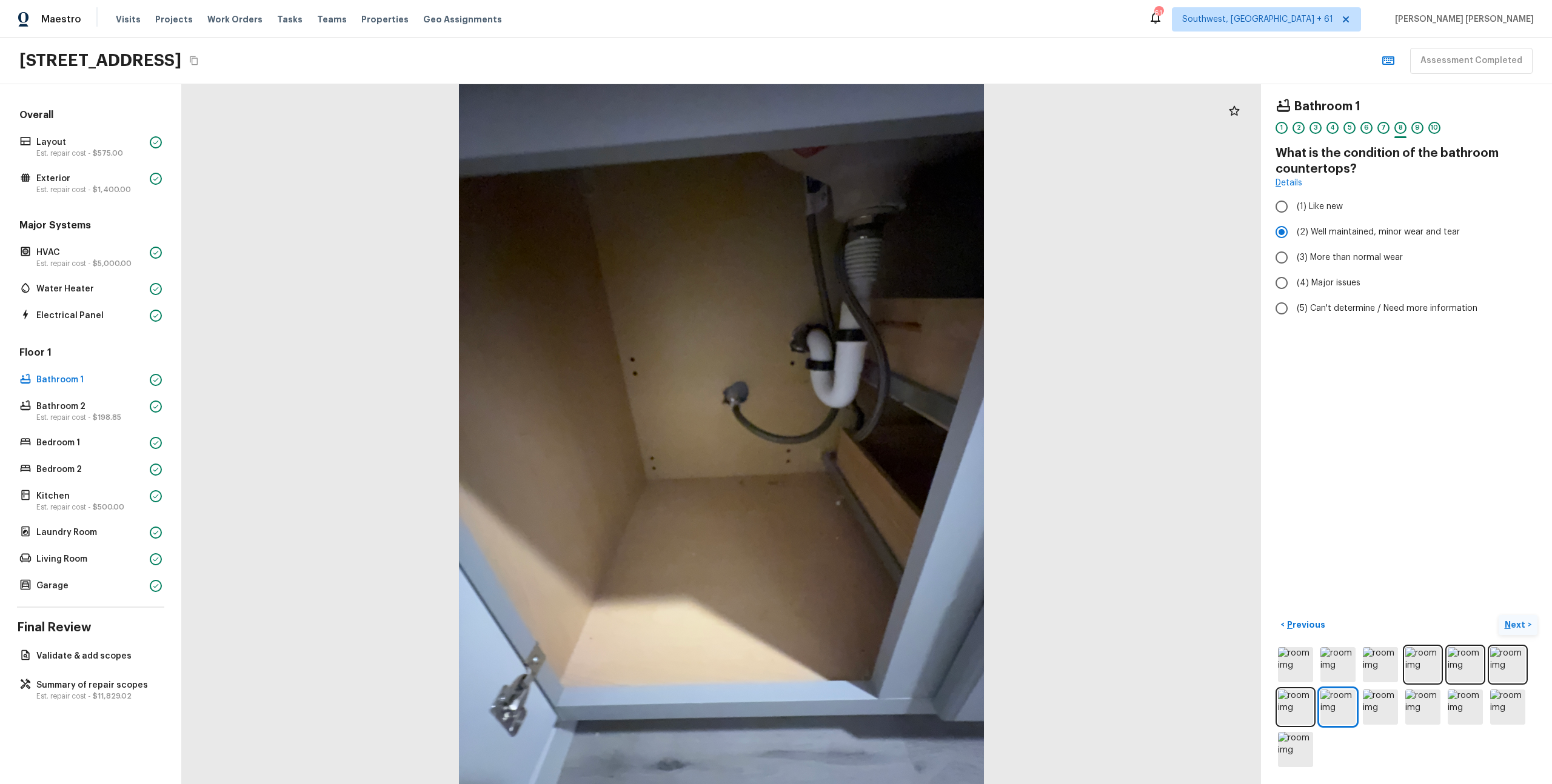
click at [1514, 622] on p "Next" at bounding box center [1517, 625] width 23 height 12
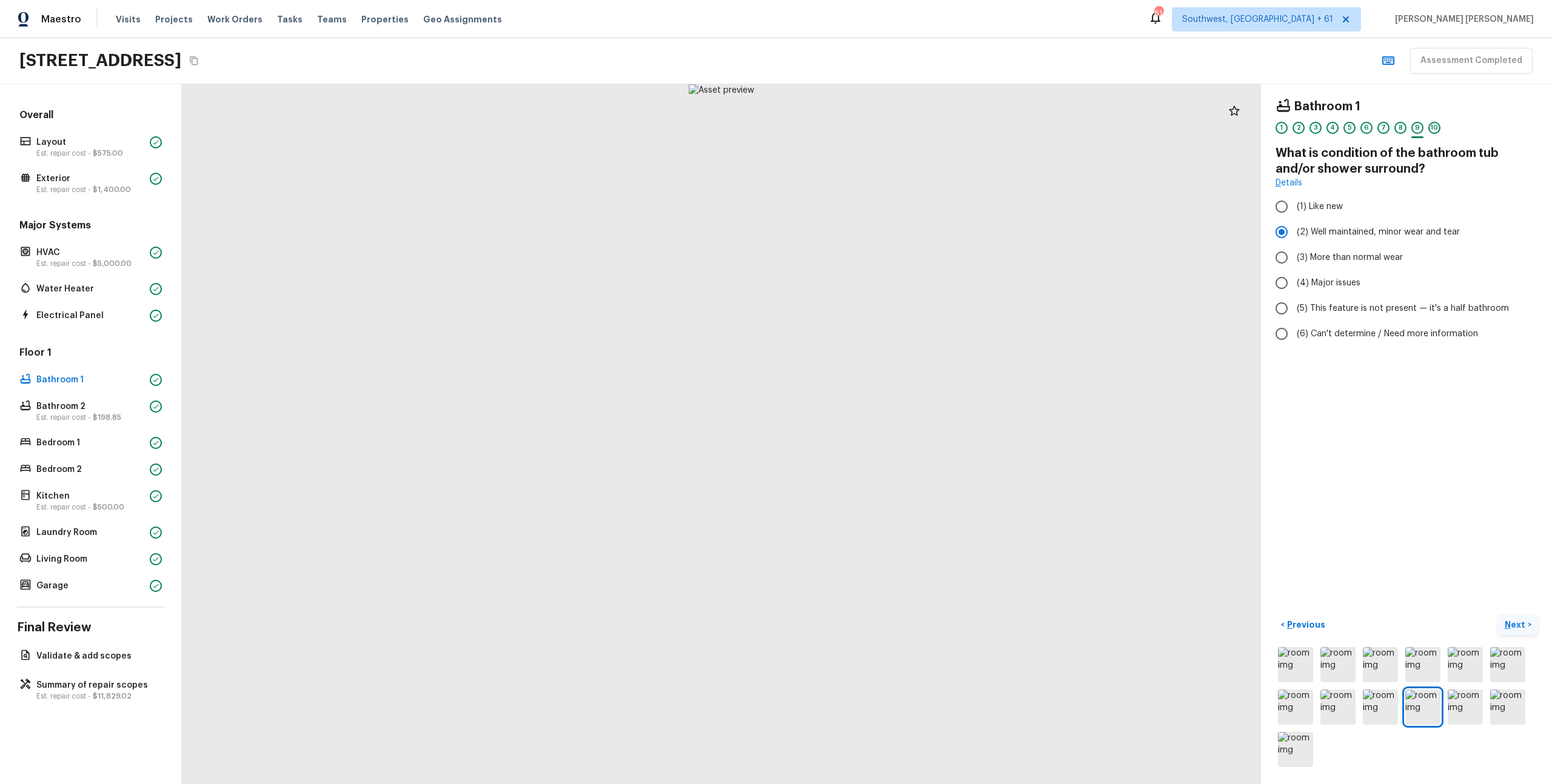
click at [1514, 622] on p "Next" at bounding box center [1517, 625] width 23 height 12
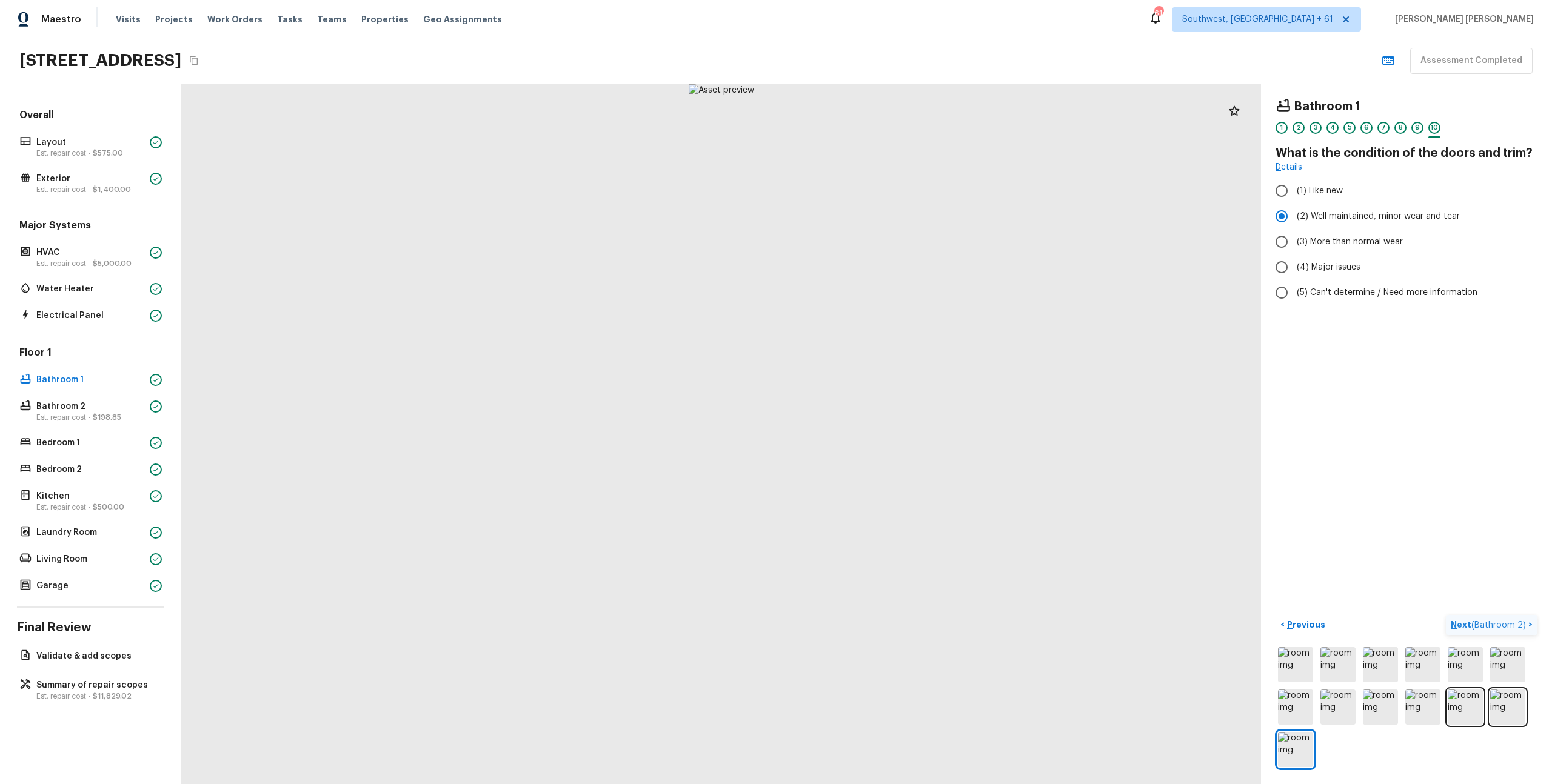
click at [1514, 622] on span "( Bathroom 2 )" at bounding box center [1499, 626] width 54 height 8
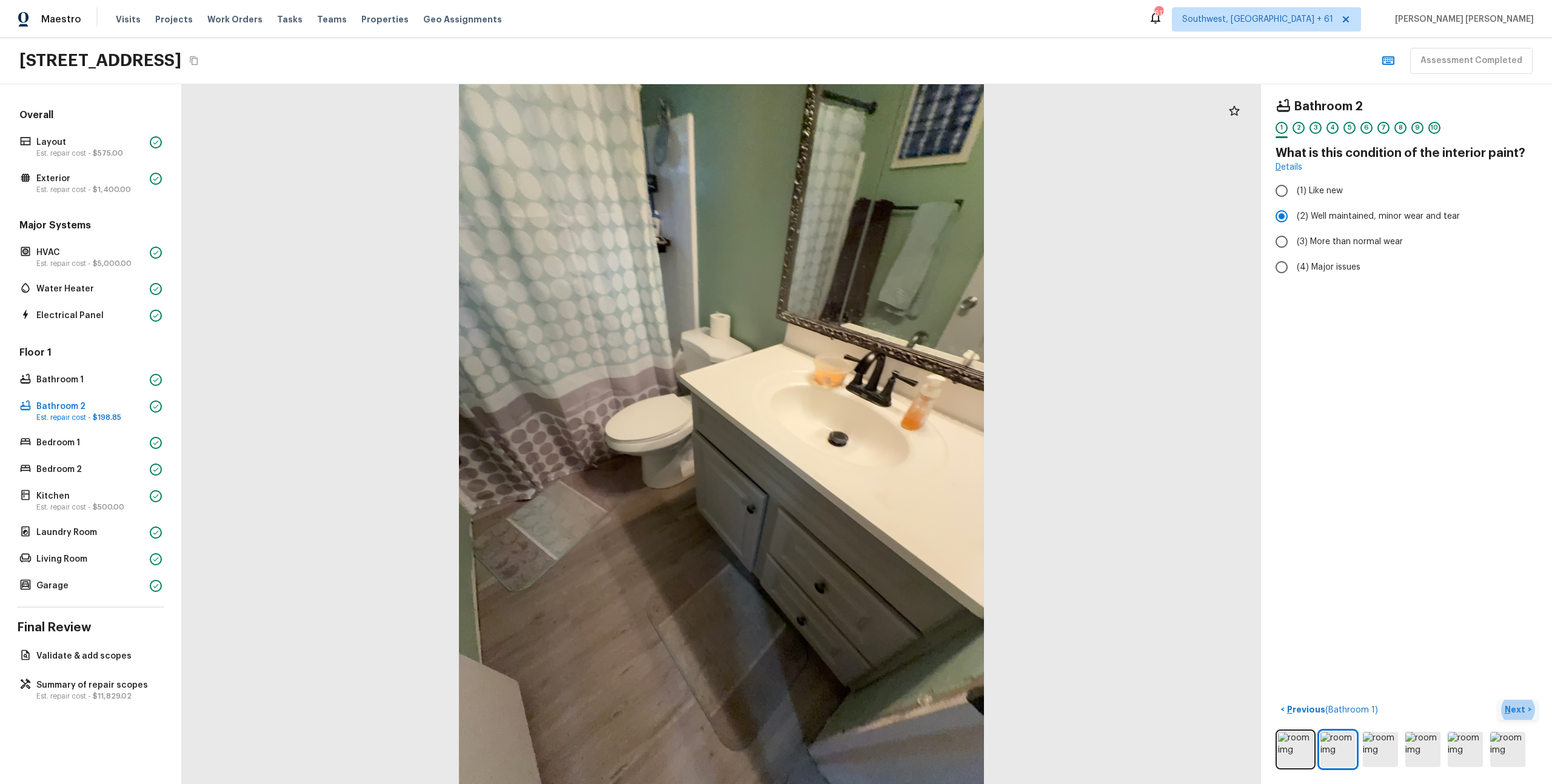
click at [1520, 708] on p "Next" at bounding box center [1517, 710] width 23 height 12
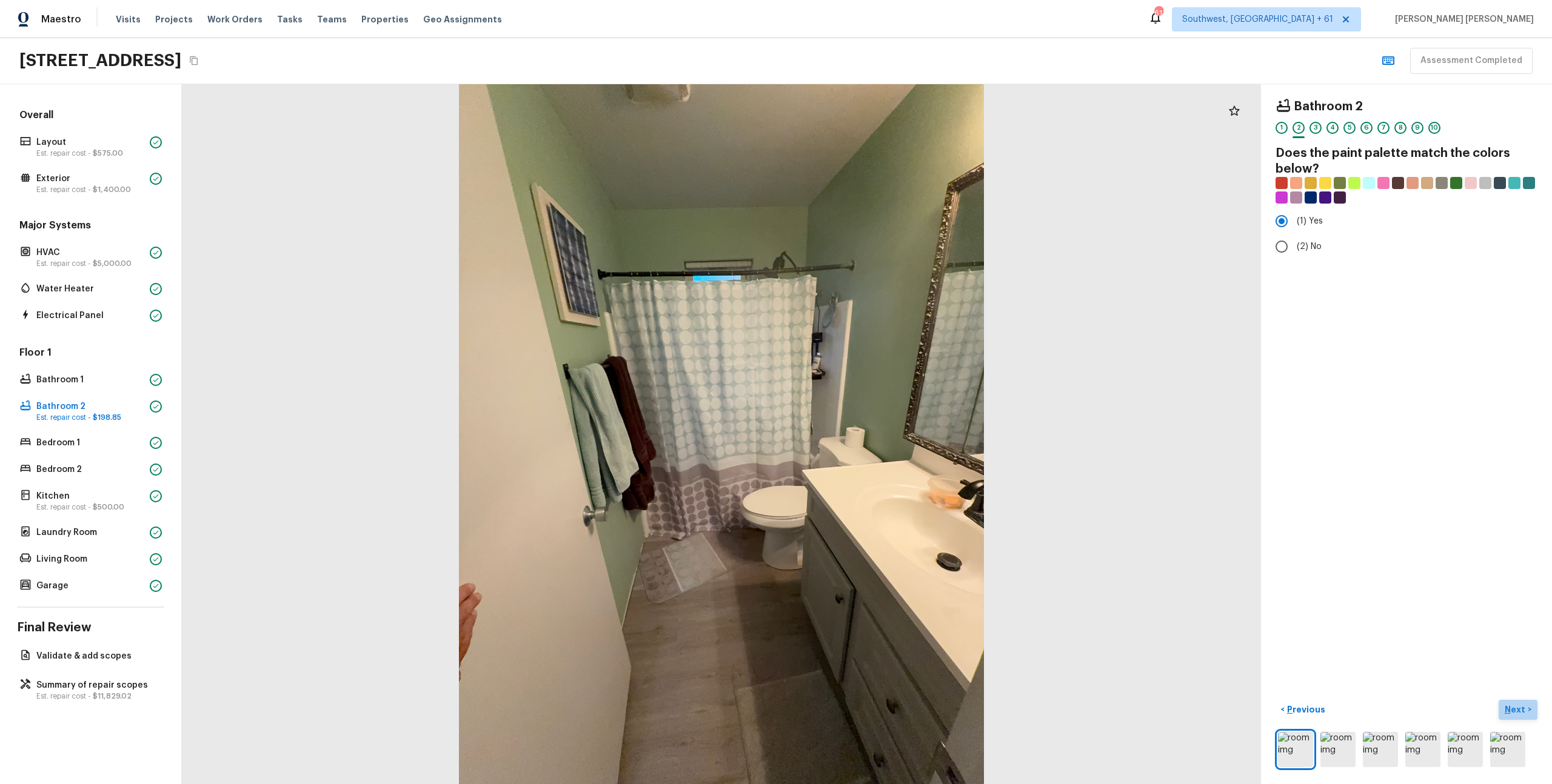
click at [1516, 706] on p "Next" at bounding box center [1517, 710] width 23 height 12
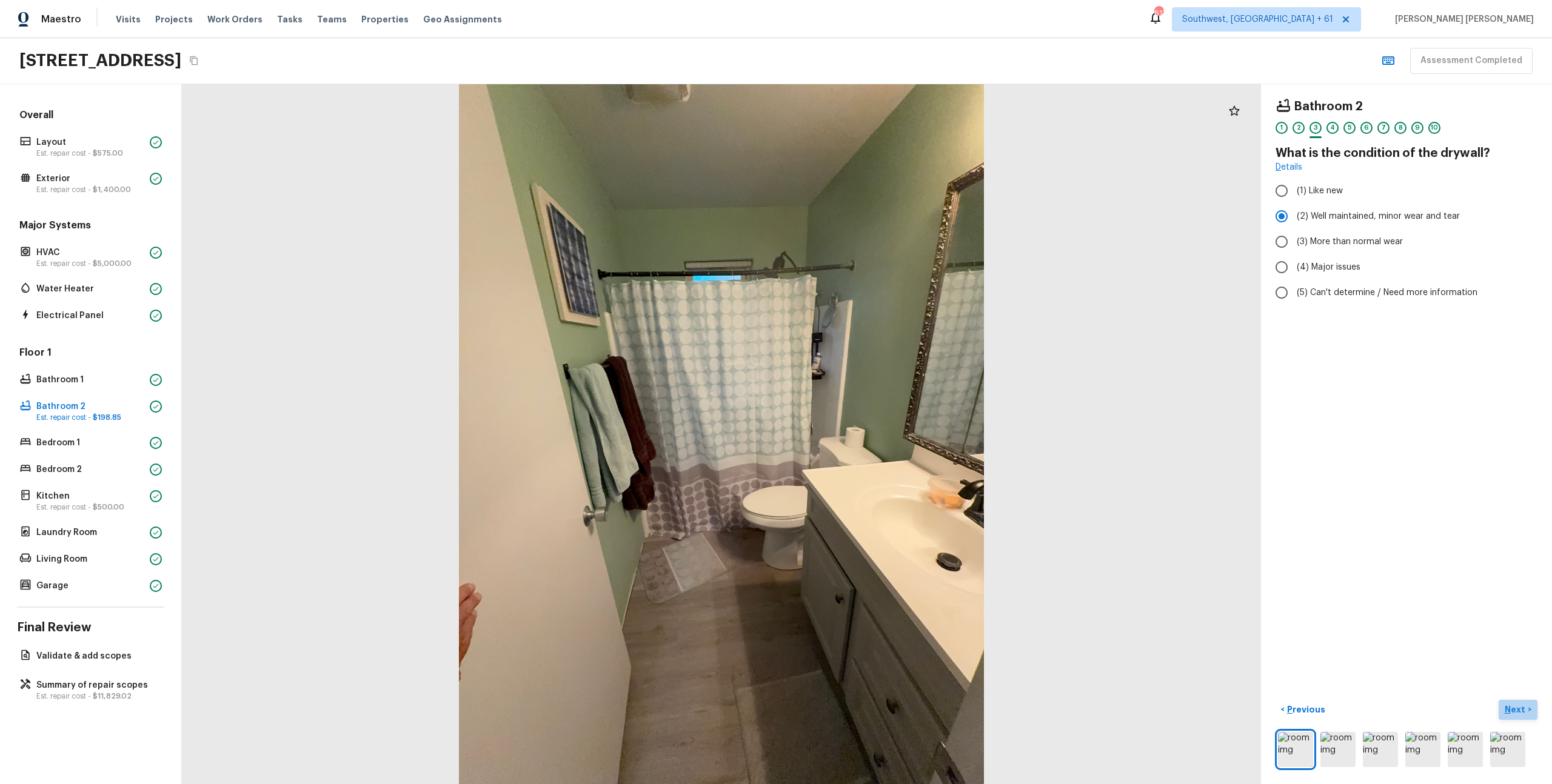
click at [1516, 706] on p "Next" at bounding box center [1517, 710] width 23 height 12
click at [1507, 671] on div "Bathroom 2 1 2 3 4 5 6 7 8 9 10 What type of flooring? Check all that apply. (1…" at bounding box center [1406, 434] width 291 height 700
click at [1509, 708] on p "Next" at bounding box center [1517, 710] width 23 height 12
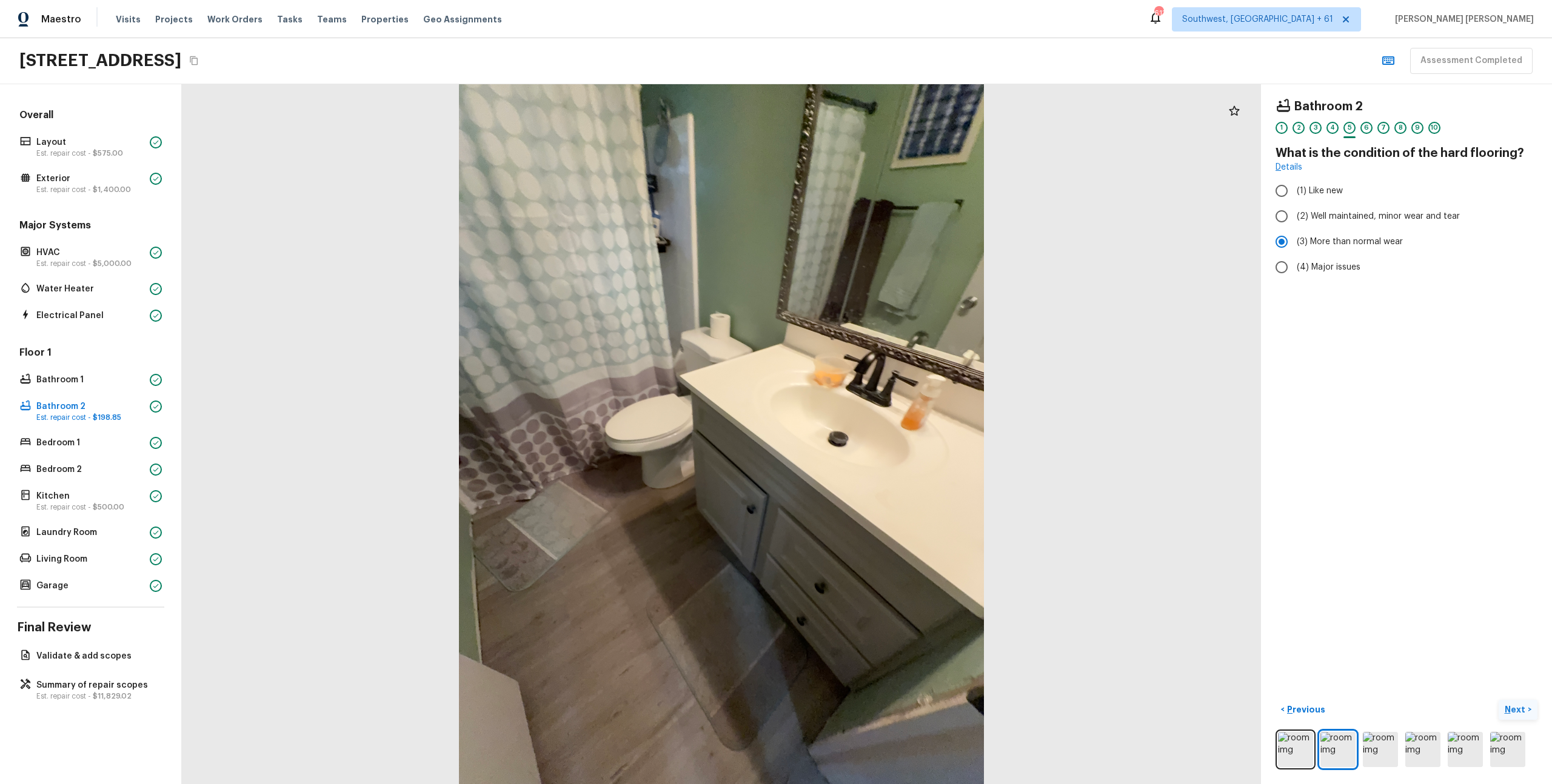
click at [1509, 708] on p "Next" at bounding box center [1517, 710] width 23 height 12
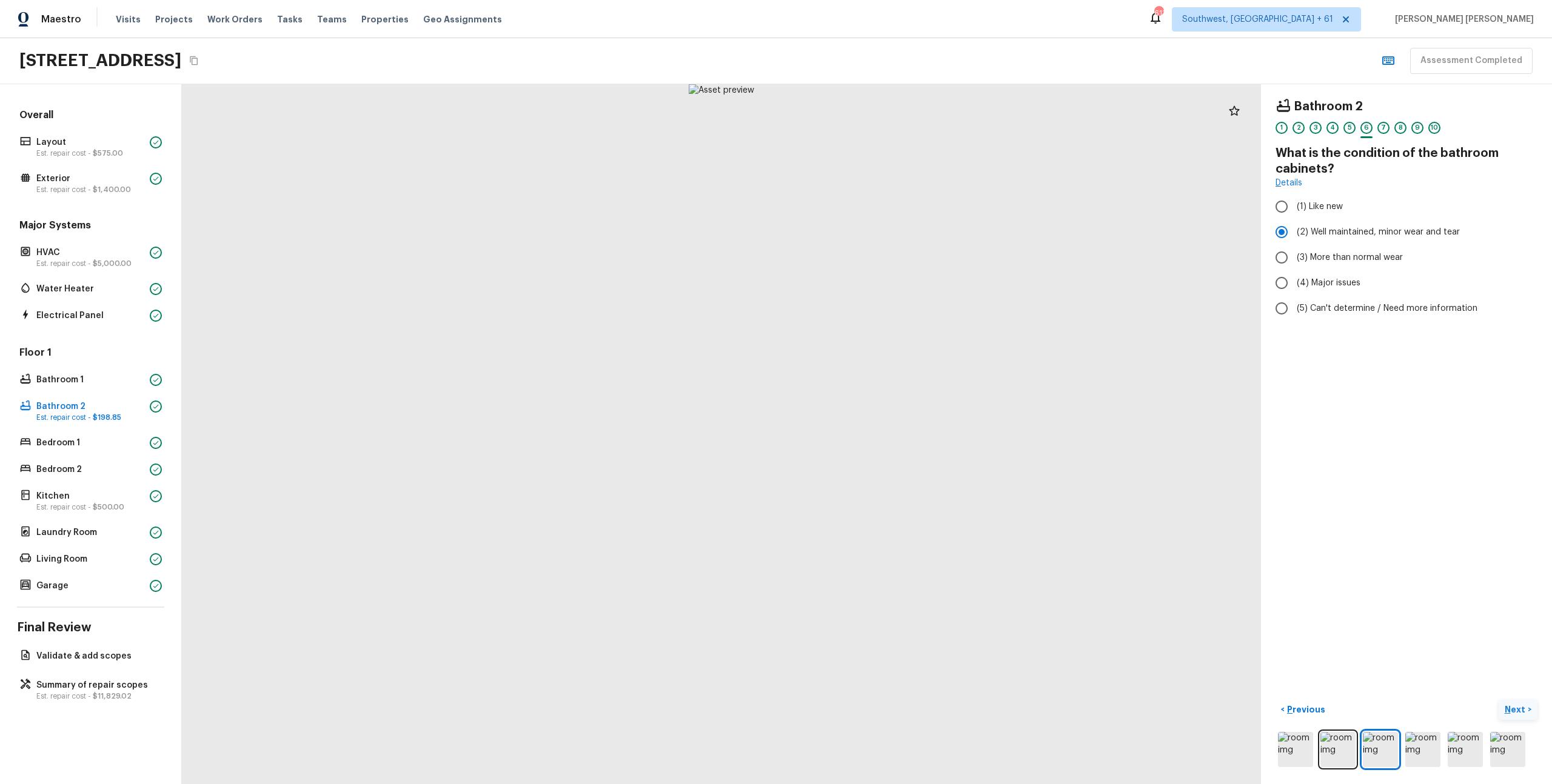
click at [1509, 708] on p "Next" at bounding box center [1517, 710] width 23 height 12
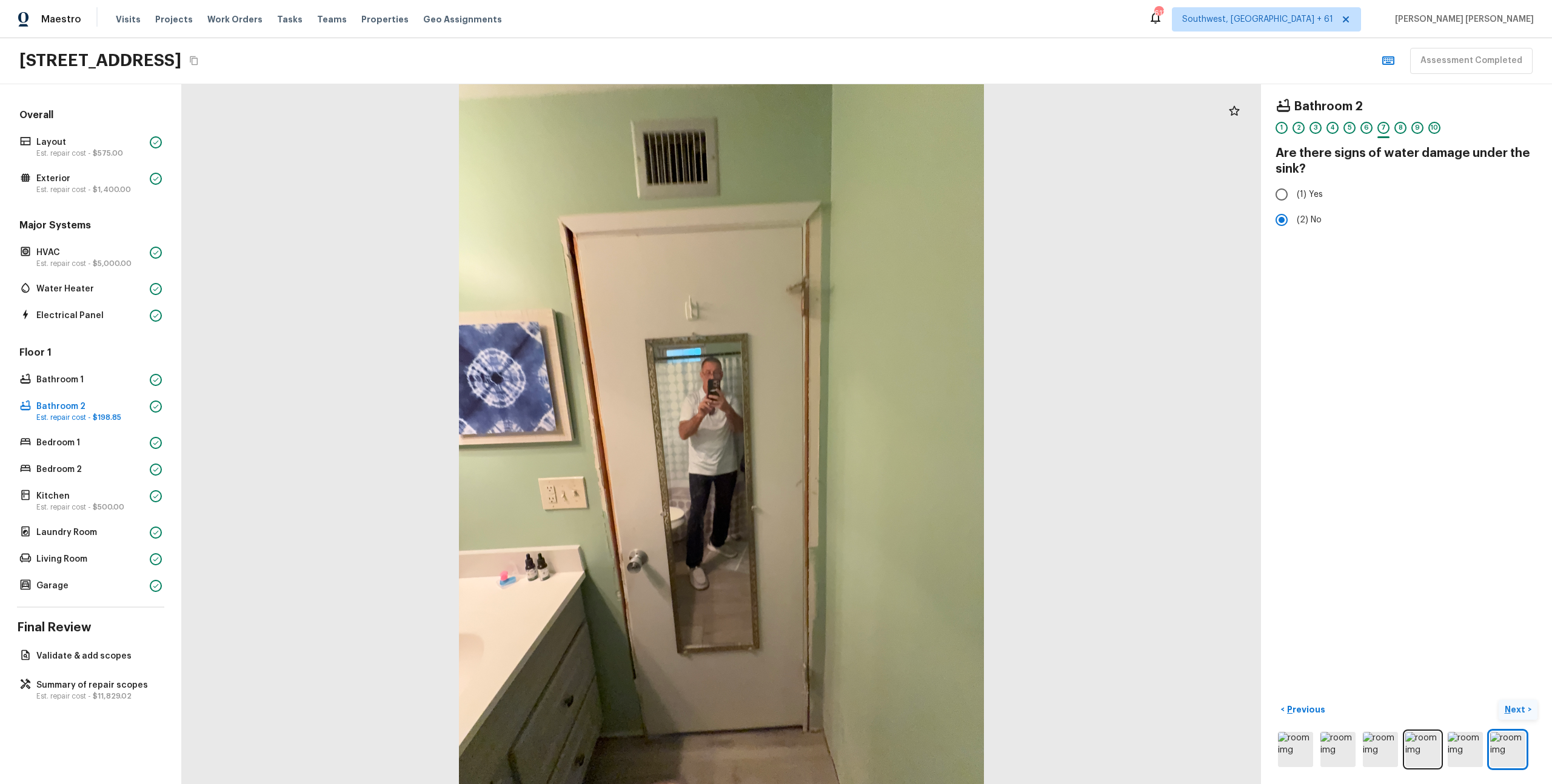
click at [1509, 708] on p "Next" at bounding box center [1517, 710] width 23 height 12
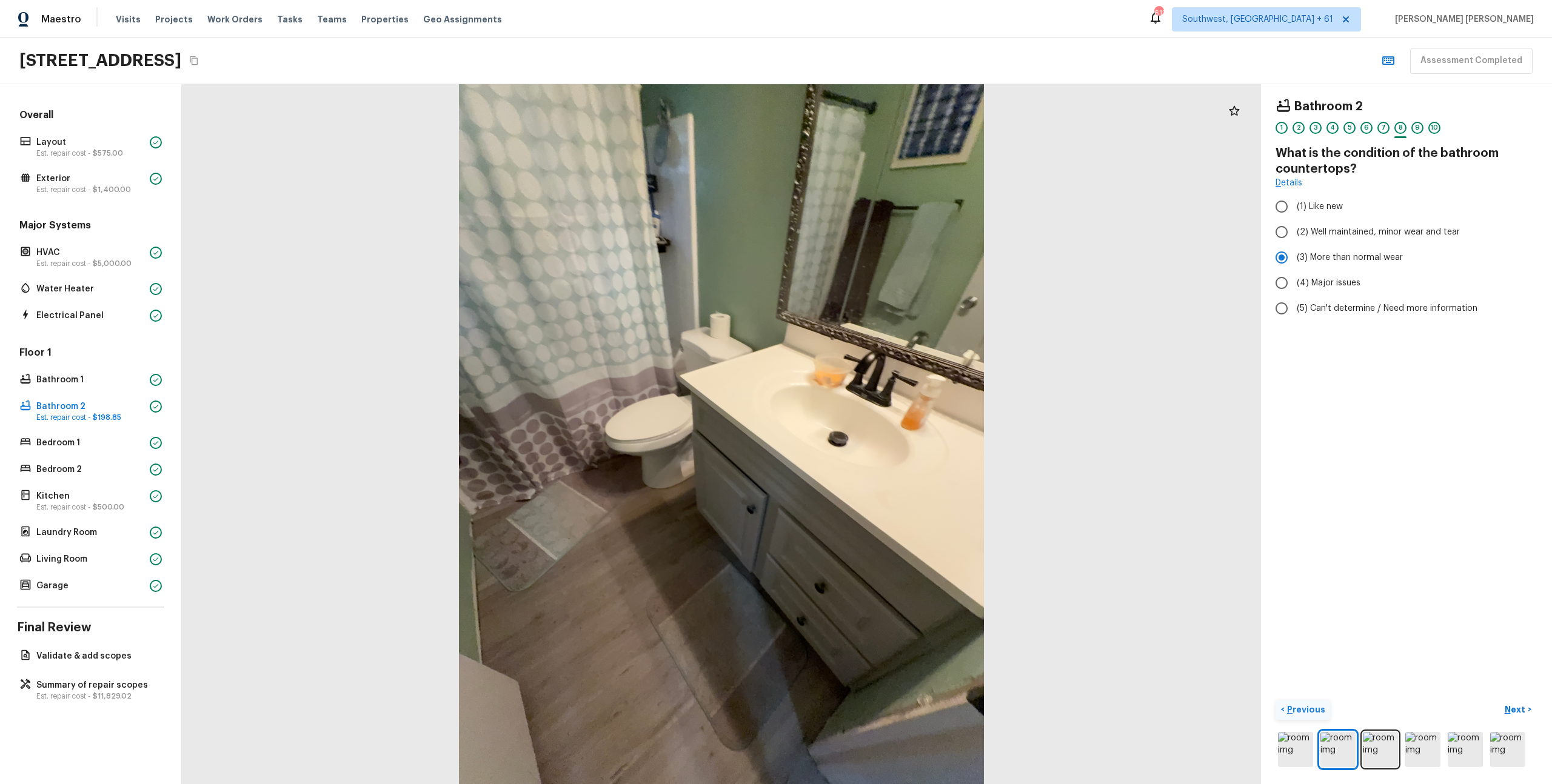
click at [1313, 709] on p "Previous" at bounding box center [1304, 710] width 41 height 12
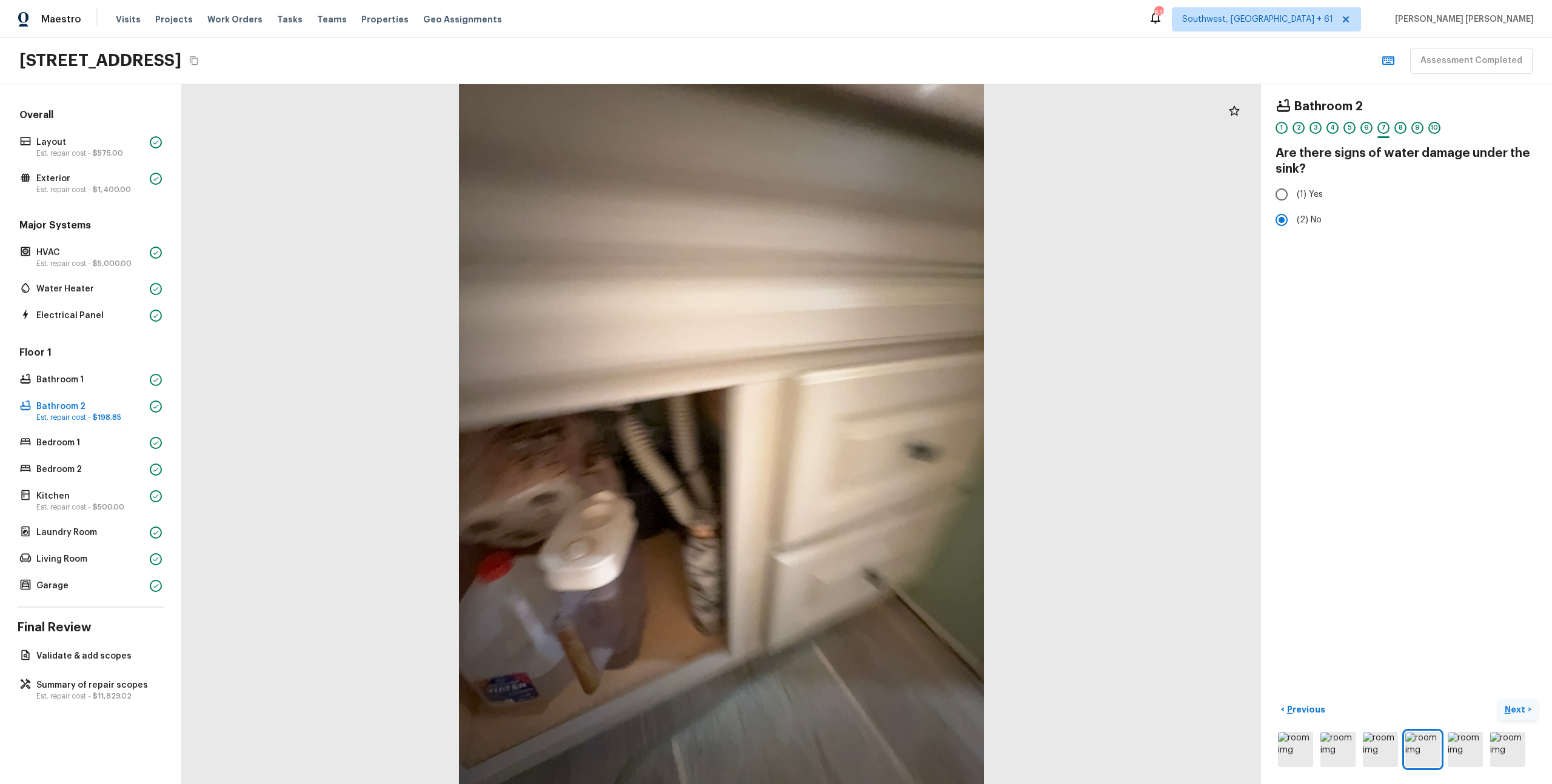
click at [1509, 708] on p "Next" at bounding box center [1517, 710] width 23 height 12
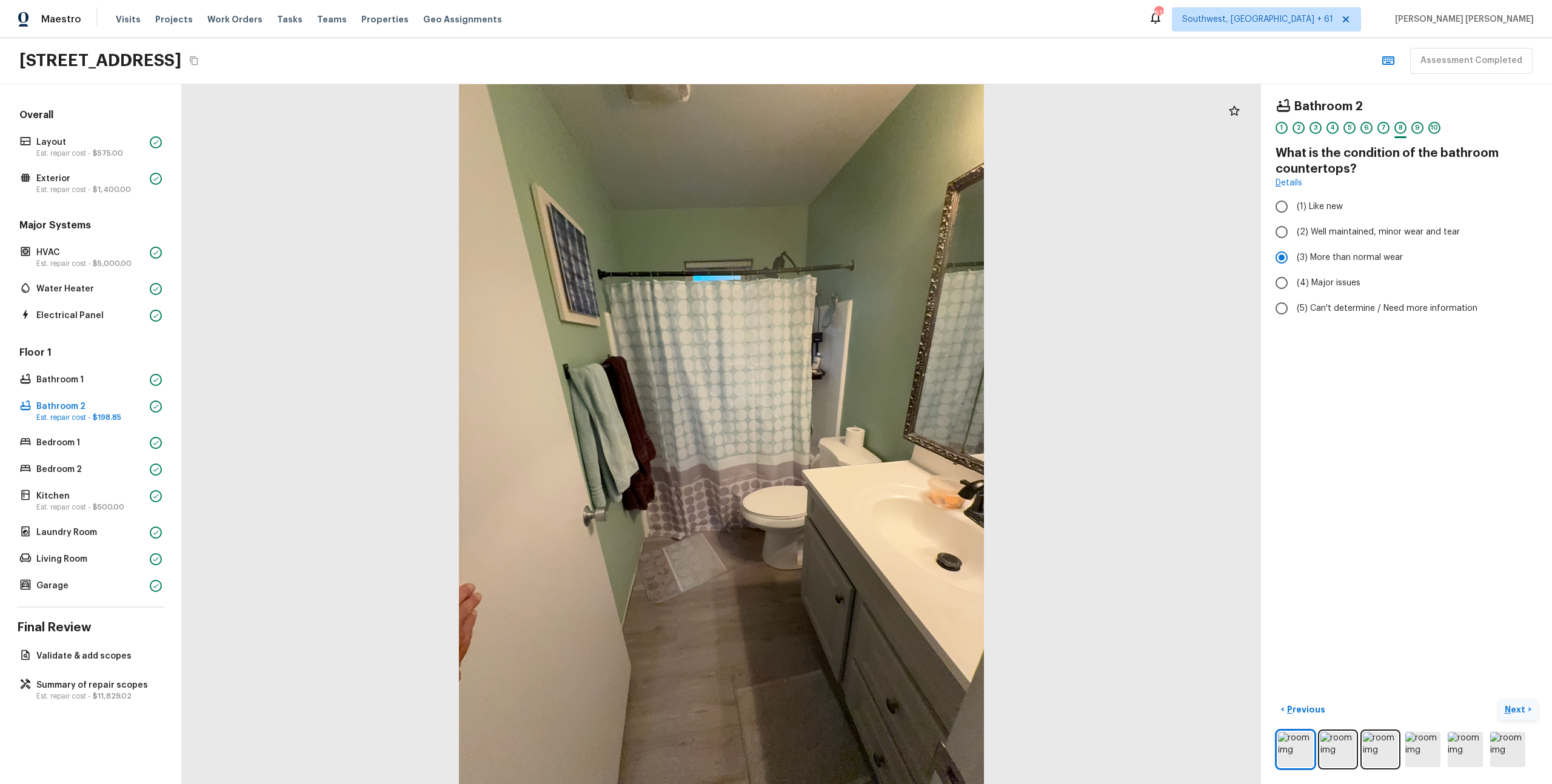
click at [1509, 708] on p "Next" at bounding box center [1517, 710] width 23 height 12
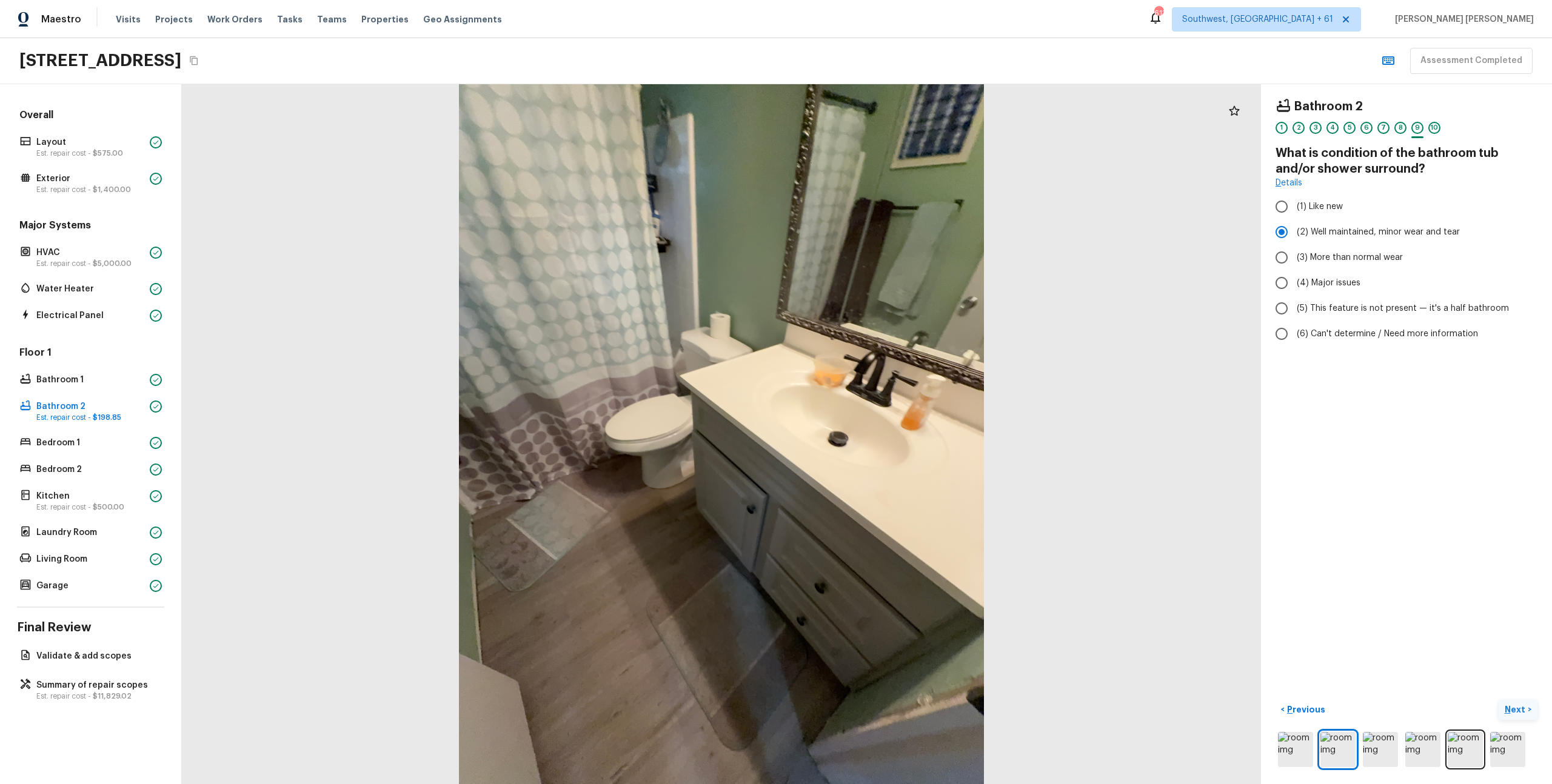
click at [1509, 708] on p "Next" at bounding box center [1517, 710] width 23 height 12
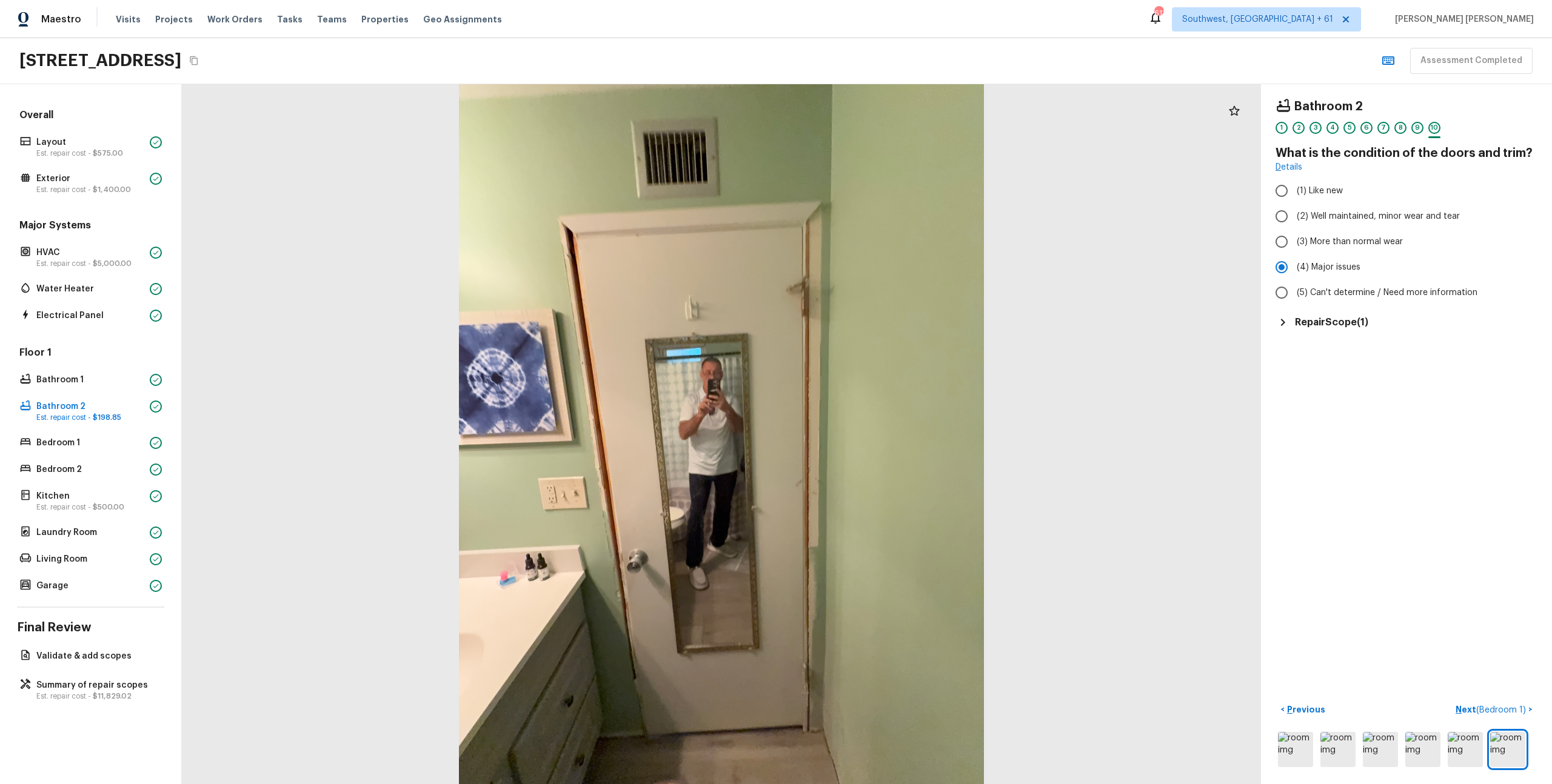
click at [1345, 319] on h5 "Repair Scope ( 1 )" at bounding box center [1332, 322] width 73 height 13
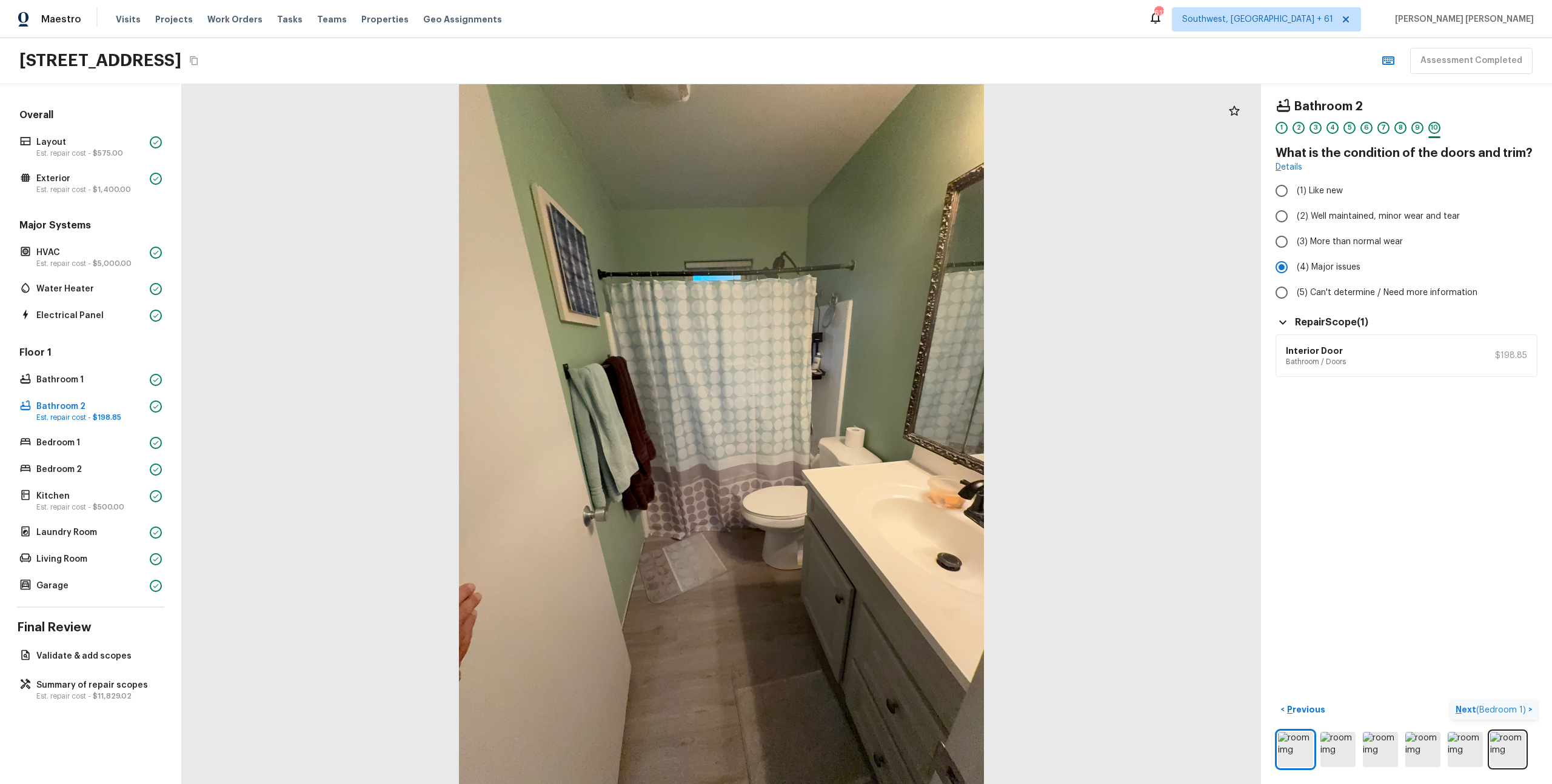
click at [1496, 708] on span "( Bedroom 1 )" at bounding box center [1501, 710] width 50 height 8
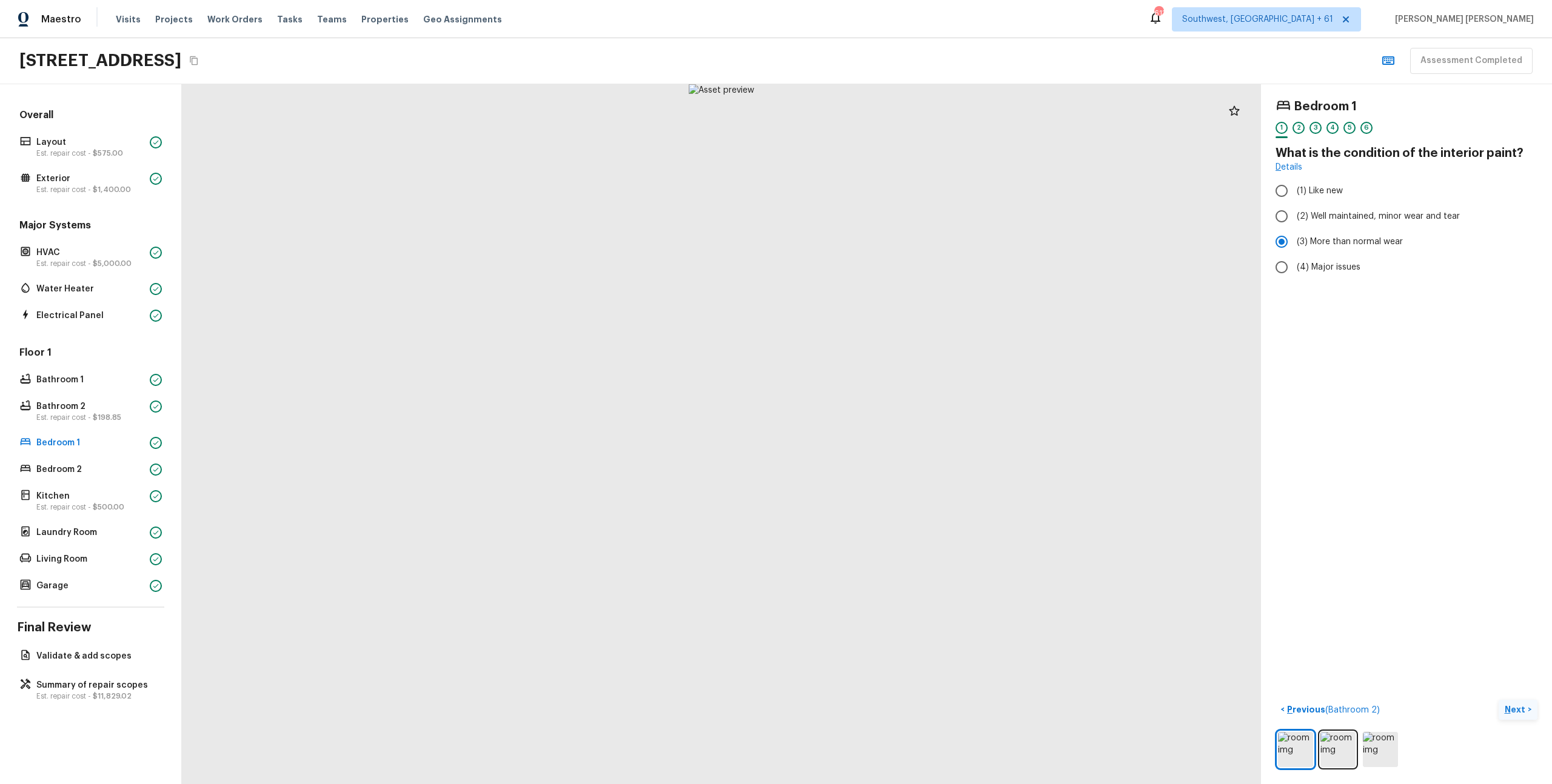
click at [1514, 709] on p "Next" at bounding box center [1517, 710] width 23 height 12
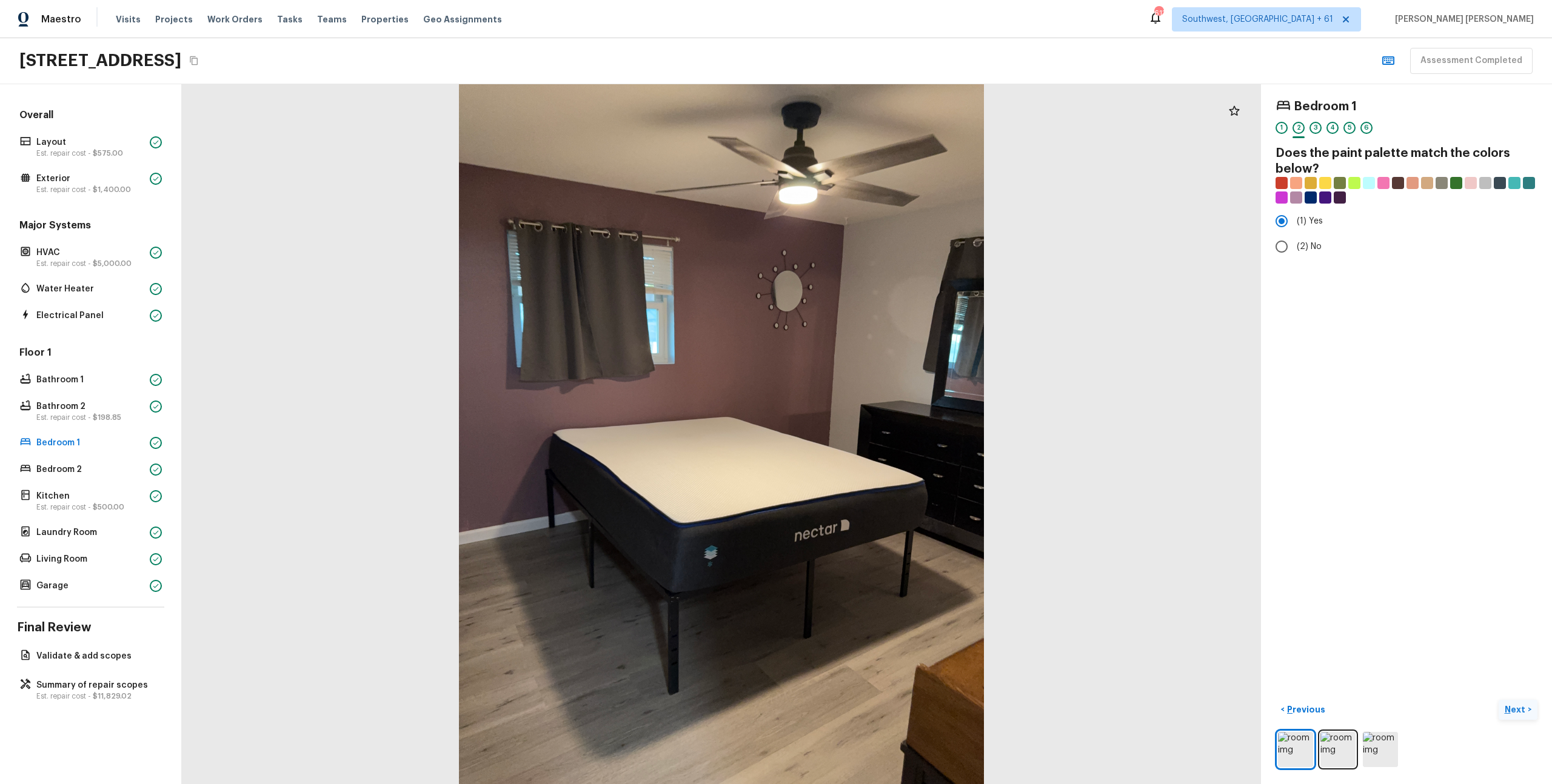
click at [1524, 709] on p "Next" at bounding box center [1517, 710] width 23 height 12
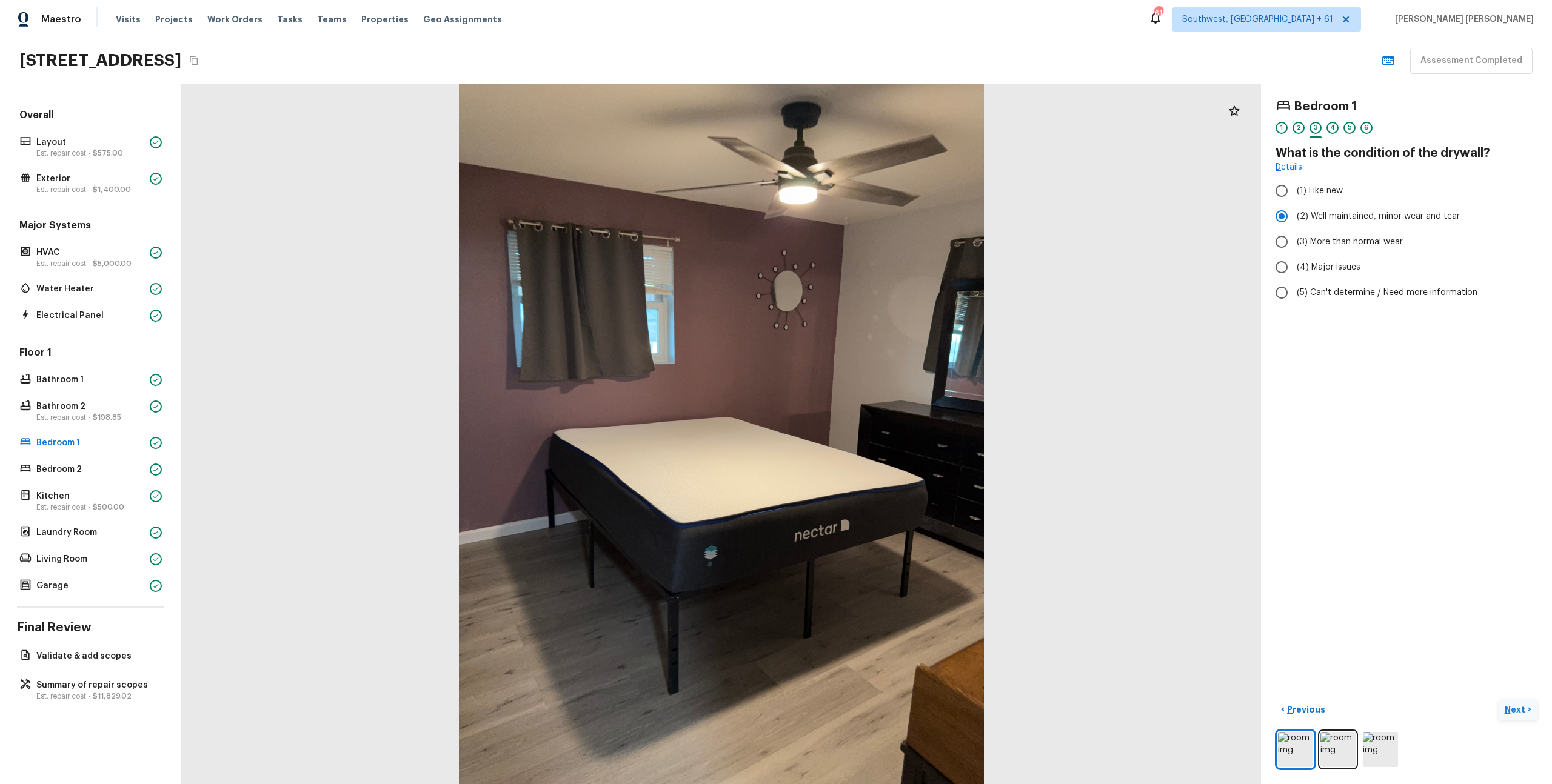
click at [1524, 709] on p "Next" at bounding box center [1517, 710] width 23 height 12
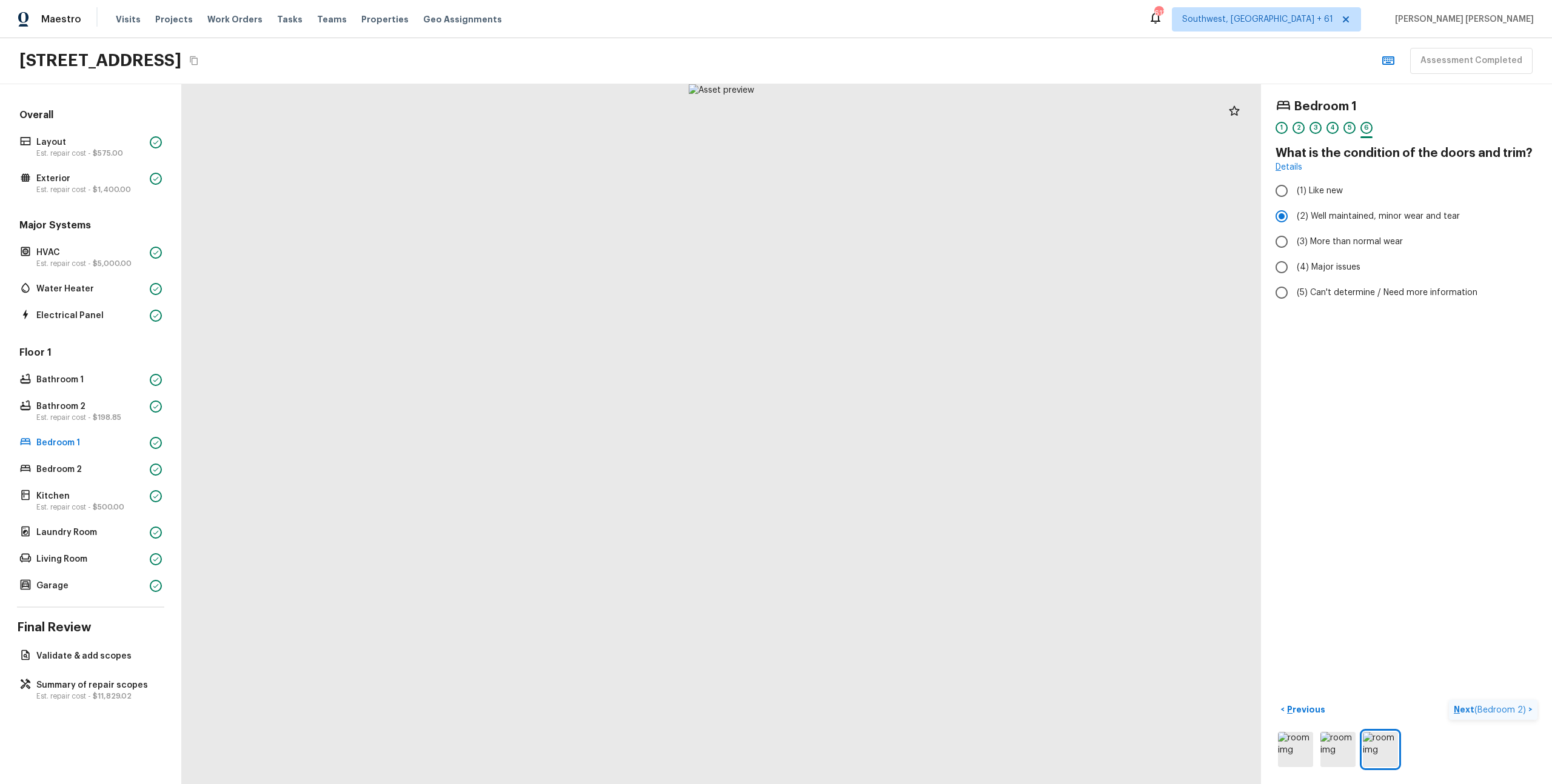
click at [1524, 709] on span "( Bedroom 2 )" at bounding box center [1500, 710] width 52 height 8
click at [1514, 709] on p "Next" at bounding box center [1517, 710] width 23 height 12
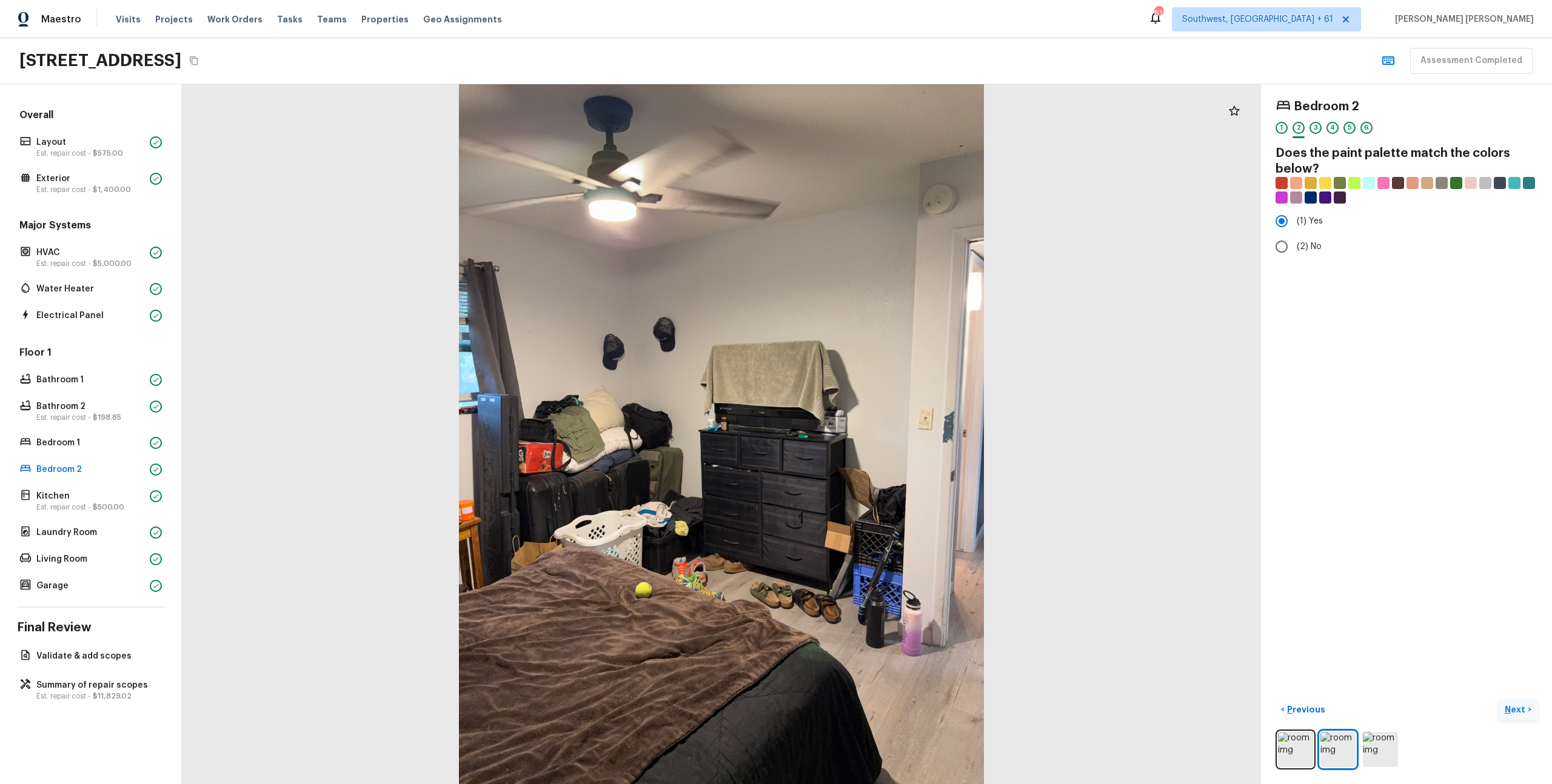
click at [1514, 709] on p "Next" at bounding box center [1517, 710] width 23 height 12
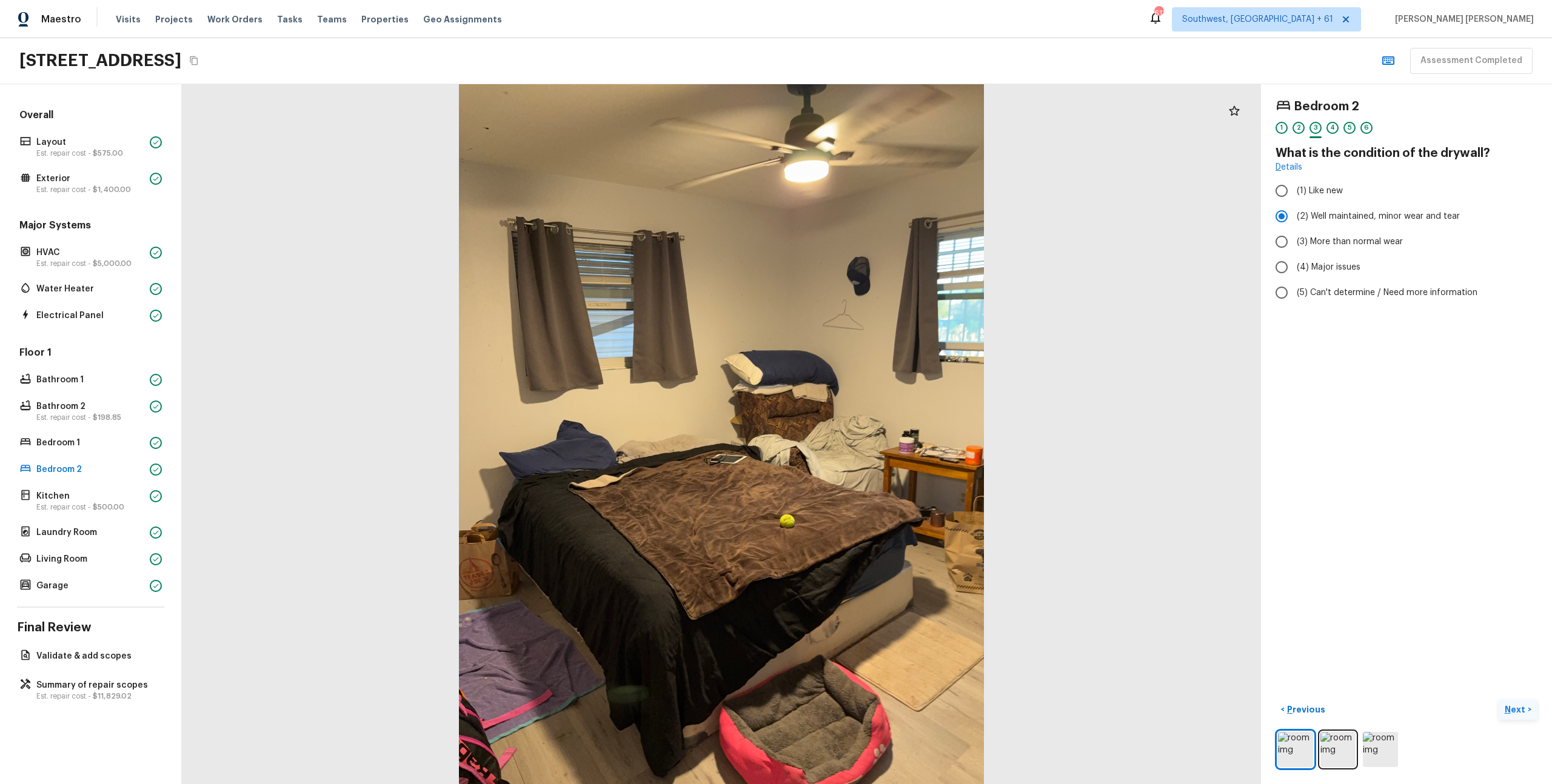
click at [1516, 712] on p "Next" at bounding box center [1517, 710] width 23 height 12
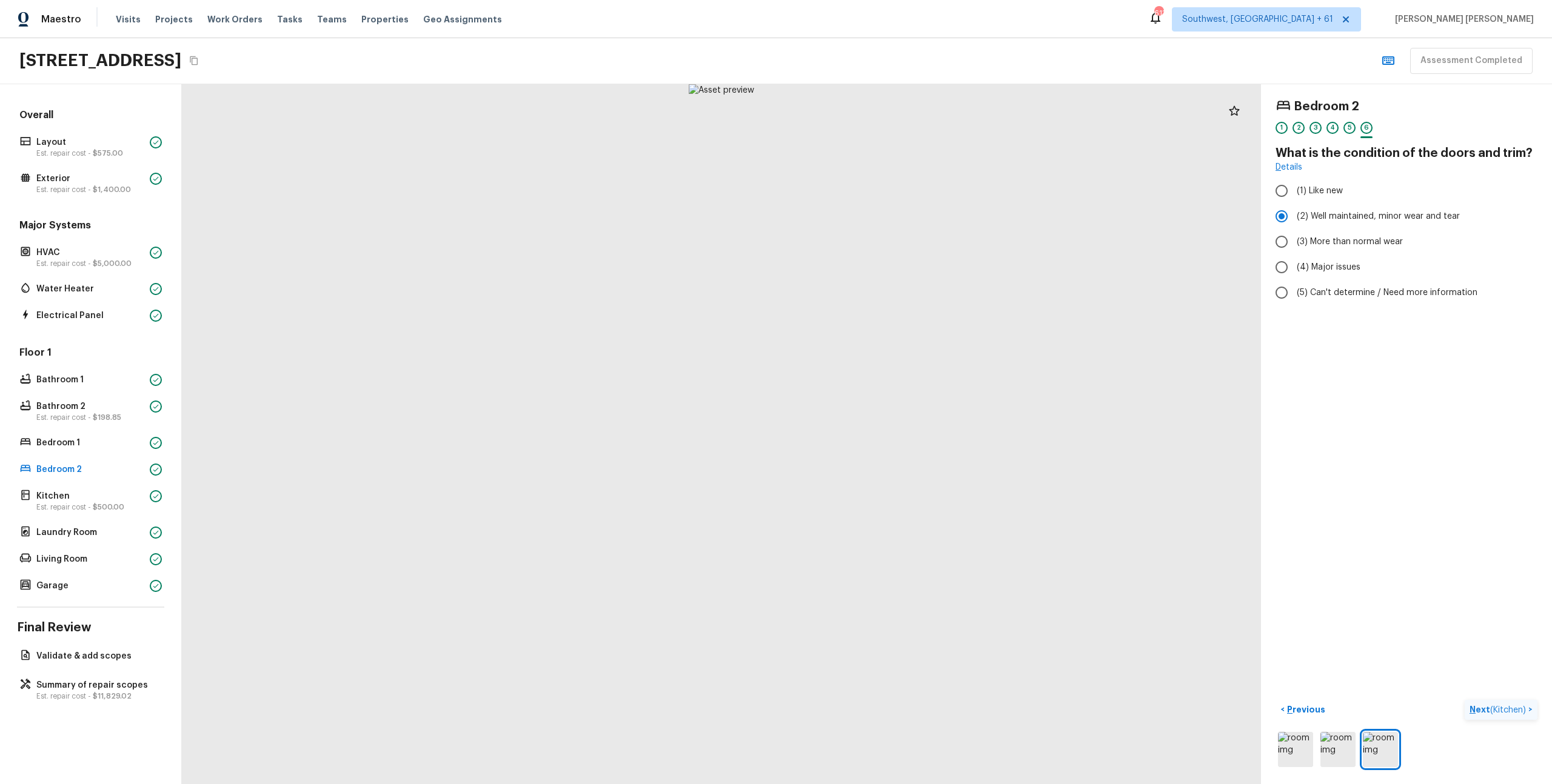
click at [1516, 712] on span "( Kitchen )" at bounding box center [1508, 710] width 36 height 8
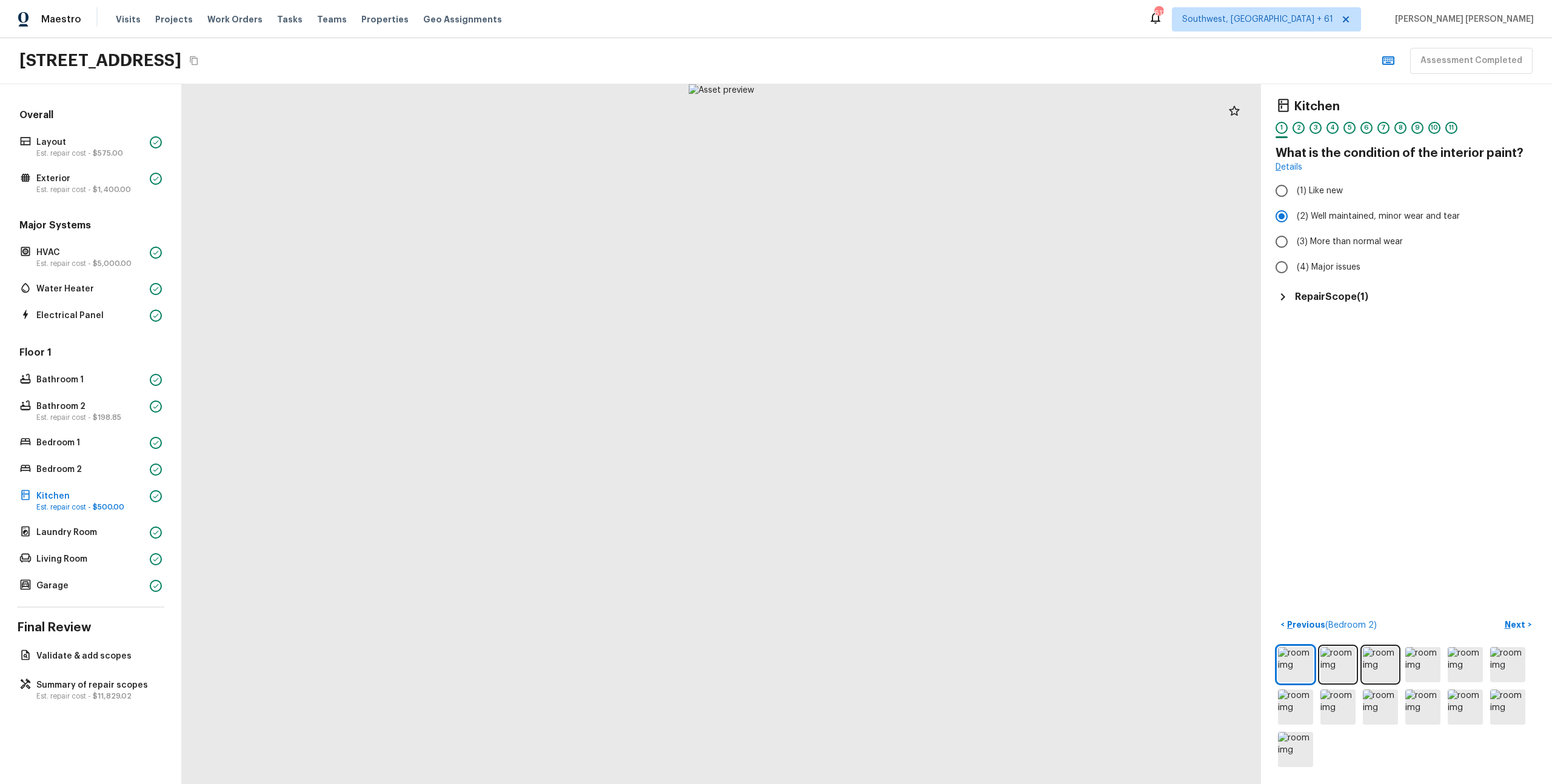
click at [1349, 294] on h5 "Repair Scope ( 1 )" at bounding box center [1332, 297] width 73 height 13
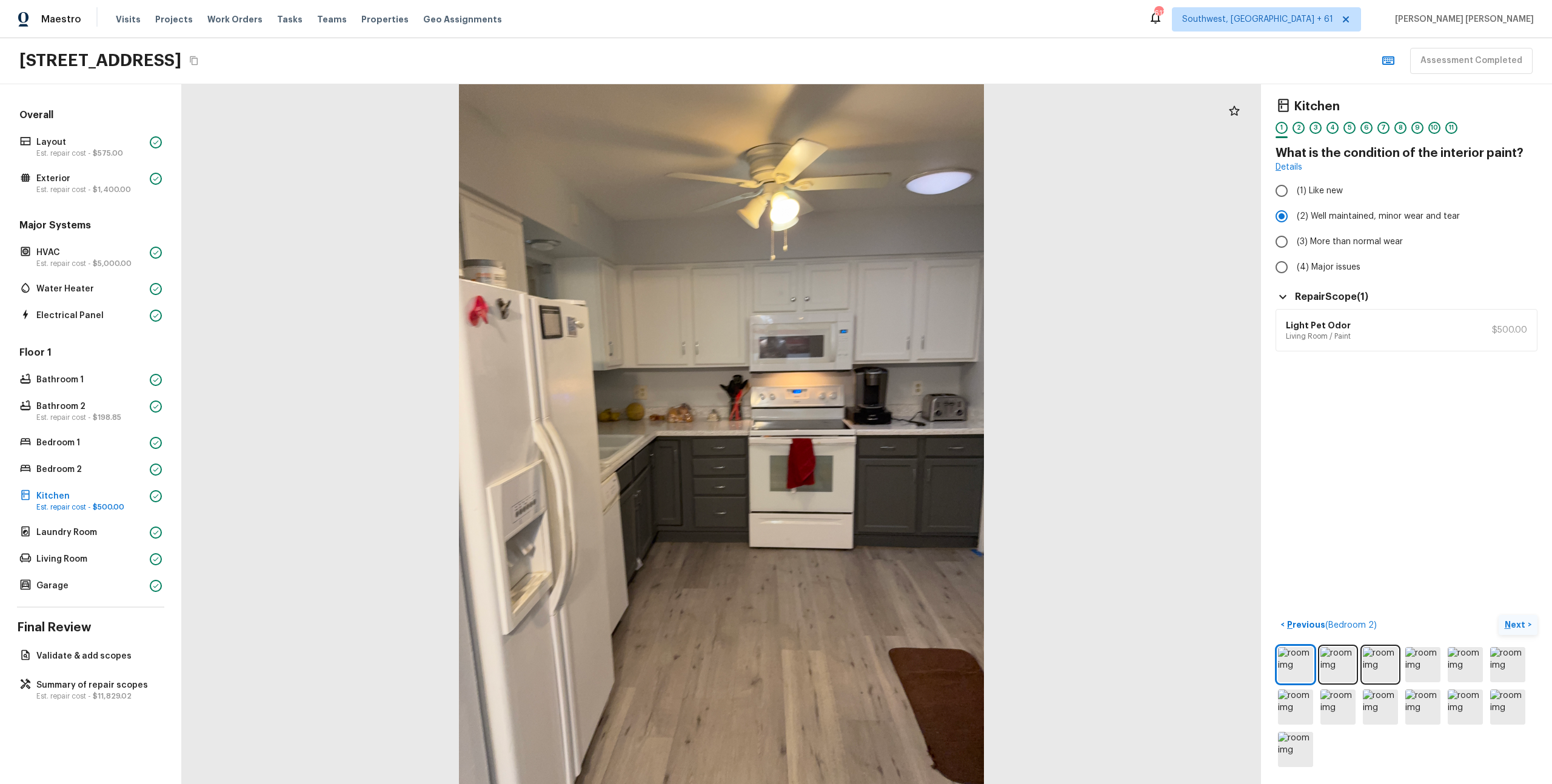
click at [1524, 623] on p "Next" at bounding box center [1517, 625] width 23 height 12
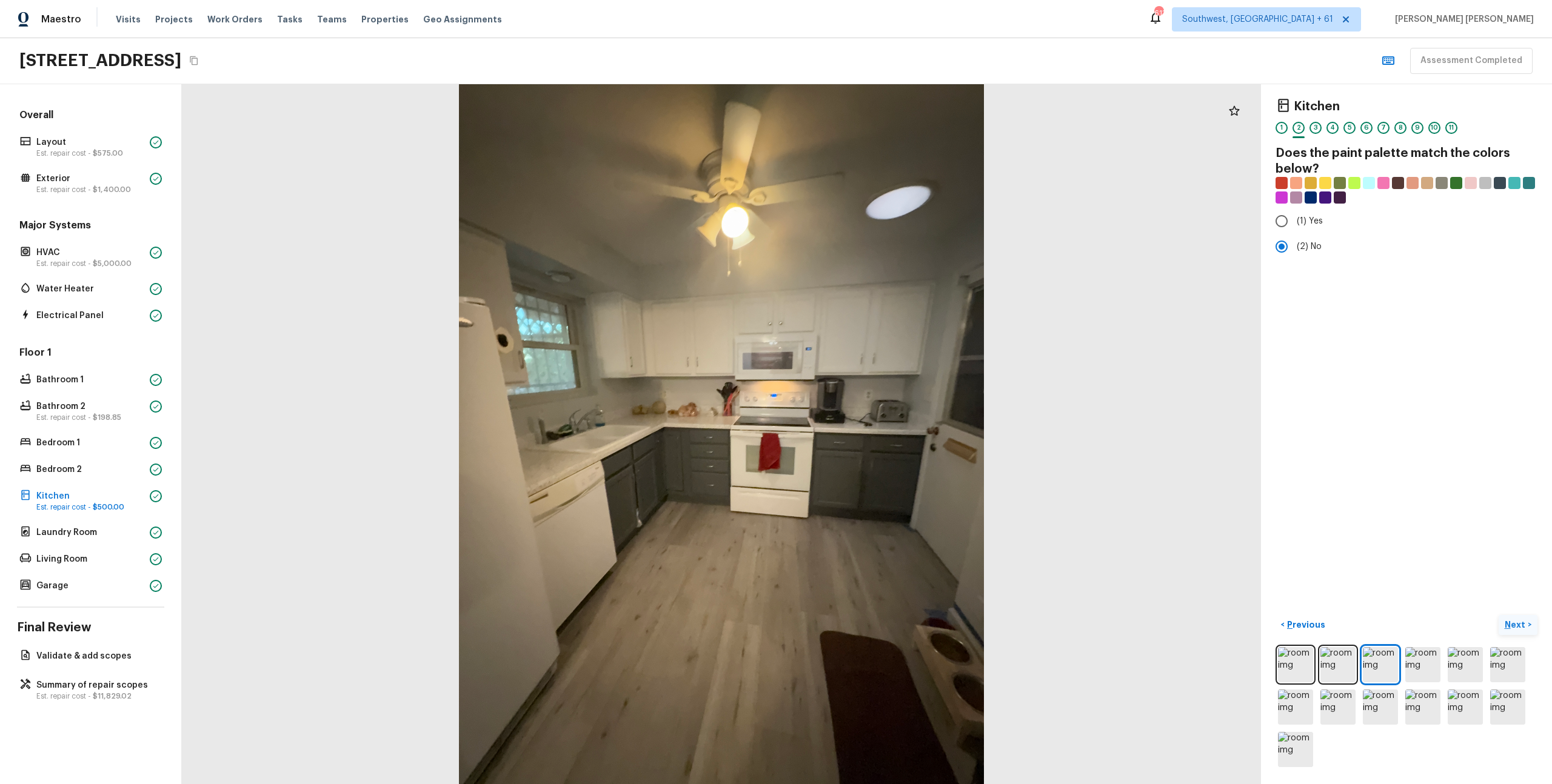
click at [1524, 623] on p "Next" at bounding box center [1517, 625] width 23 height 12
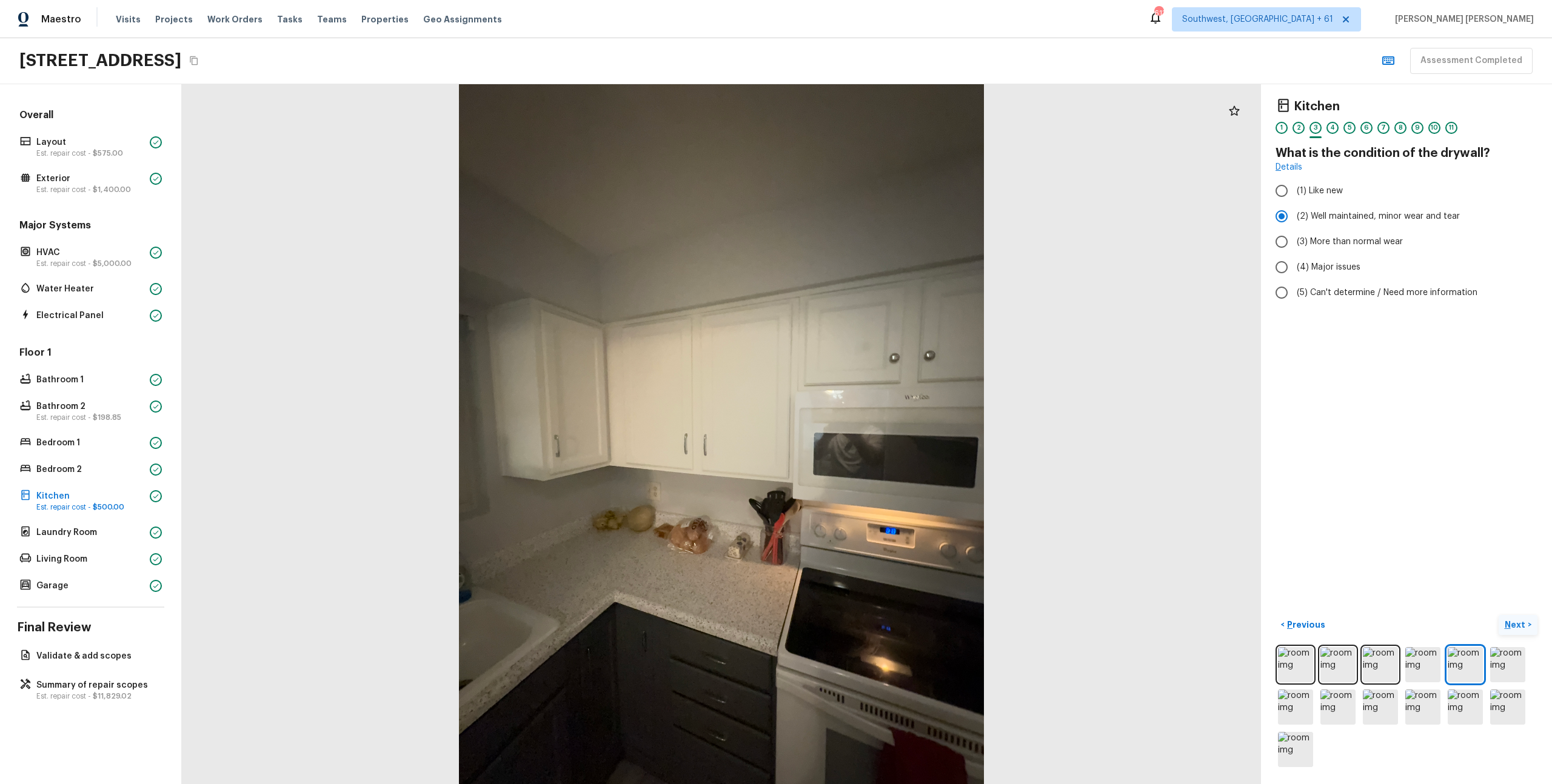
click at [1524, 623] on p "Next" at bounding box center [1517, 625] width 23 height 12
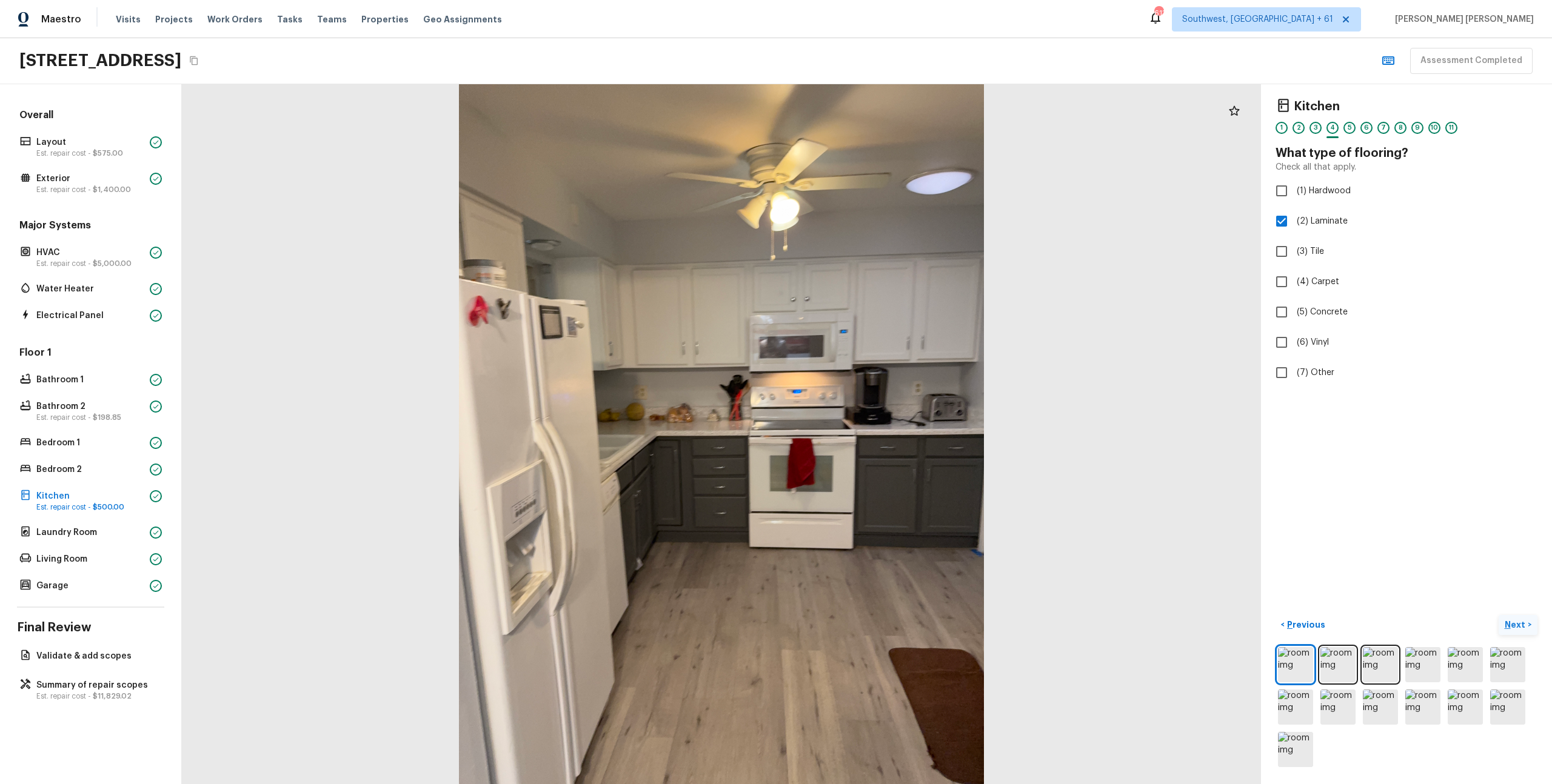
click at [1522, 626] on p "Next" at bounding box center [1517, 625] width 23 height 12
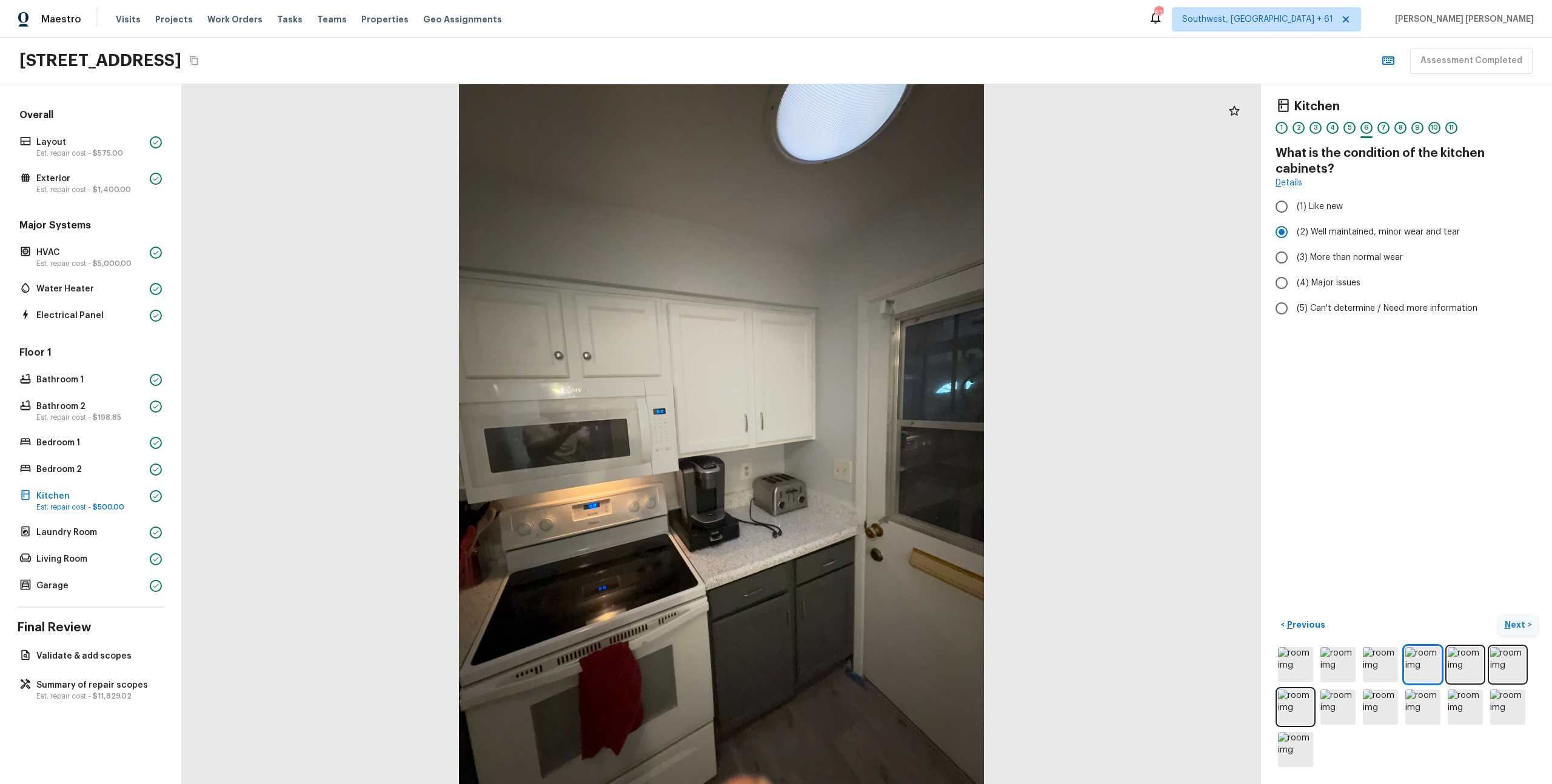
click at [1522, 626] on p "Next" at bounding box center [1517, 625] width 23 height 12
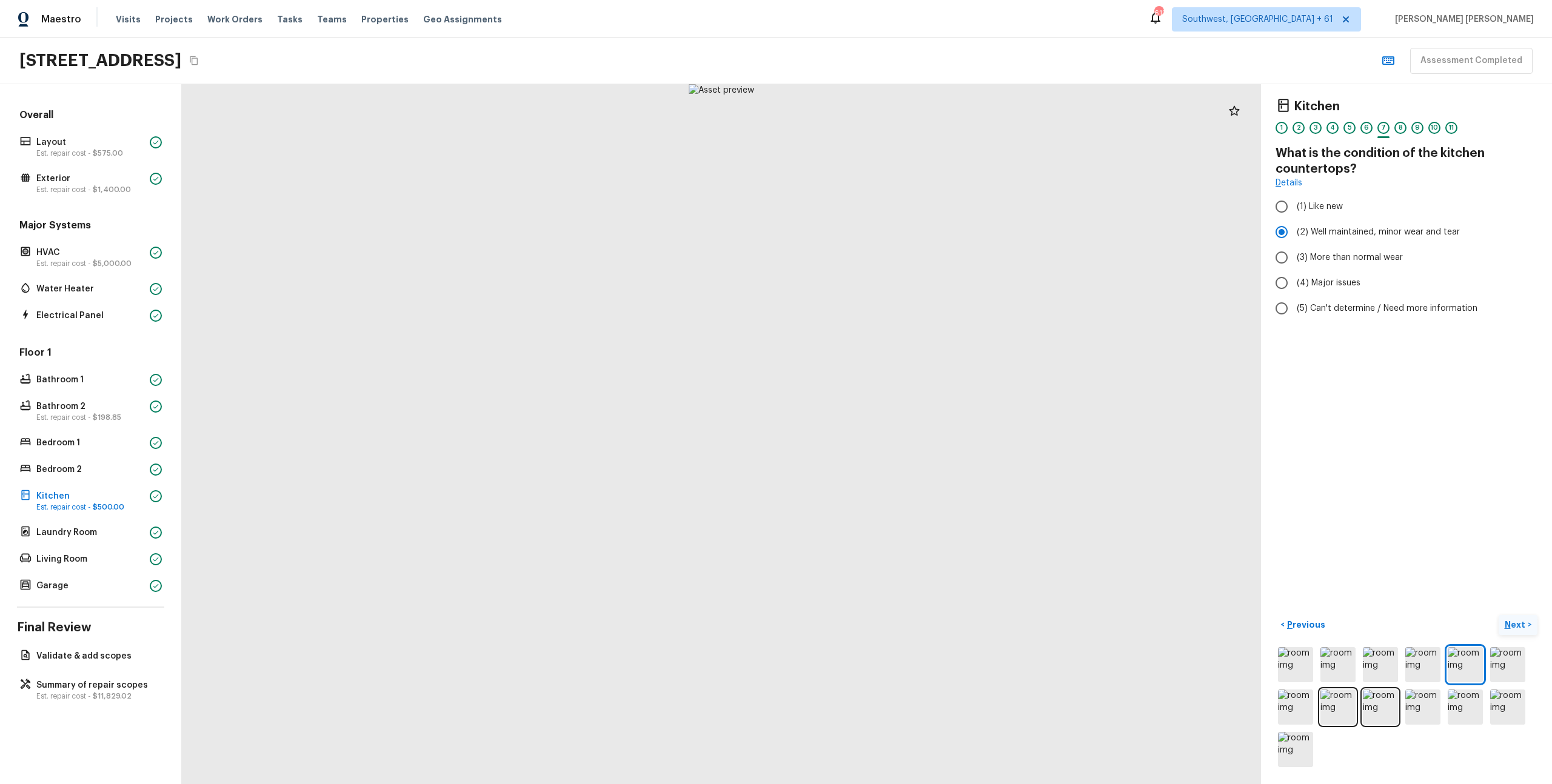
click at [1522, 626] on p "Next" at bounding box center [1517, 625] width 23 height 12
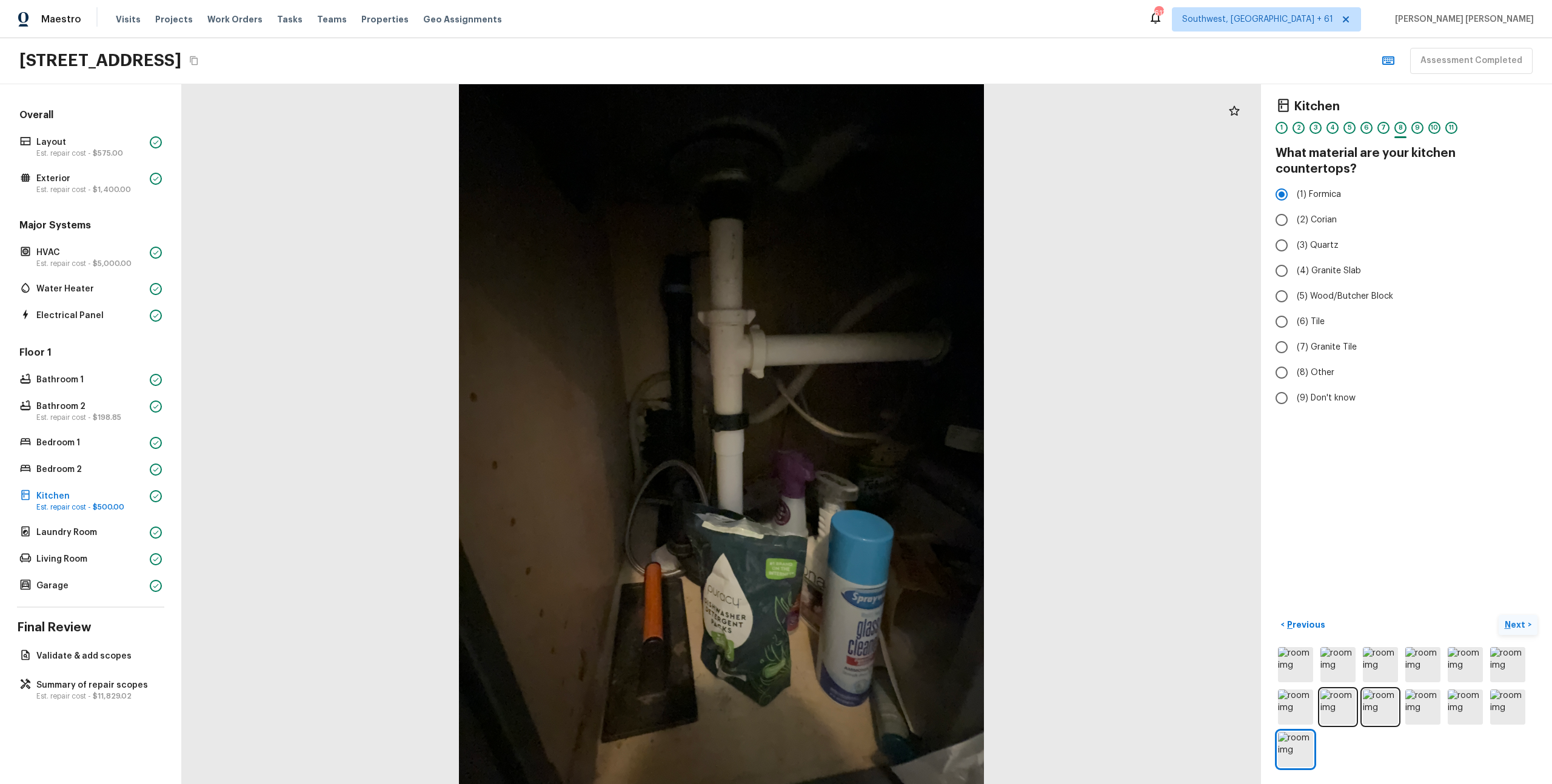
click at [1507, 625] on p "Next" at bounding box center [1517, 625] width 23 height 12
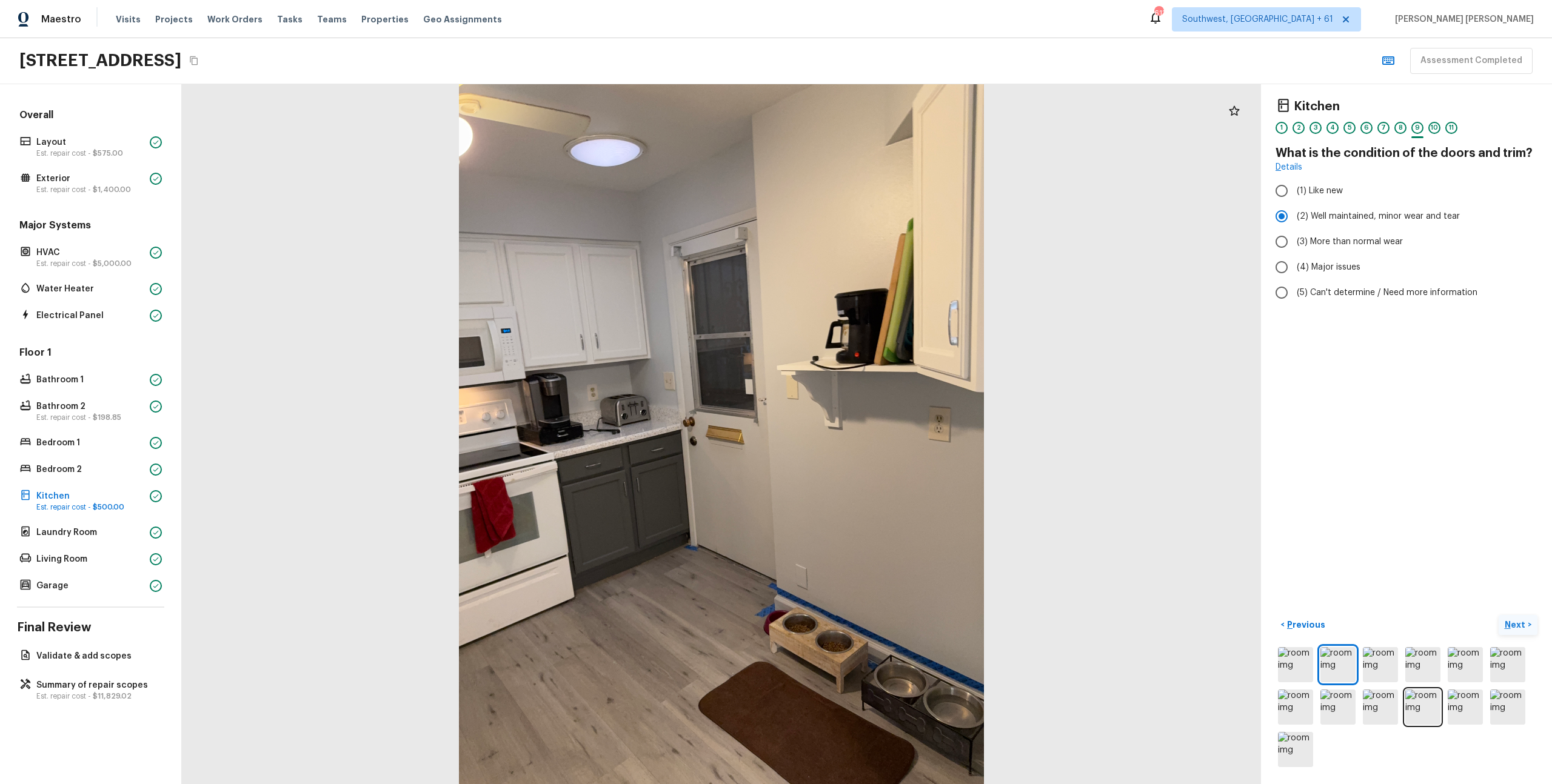
click at [1507, 625] on p "Next" at bounding box center [1517, 625] width 23 height 12
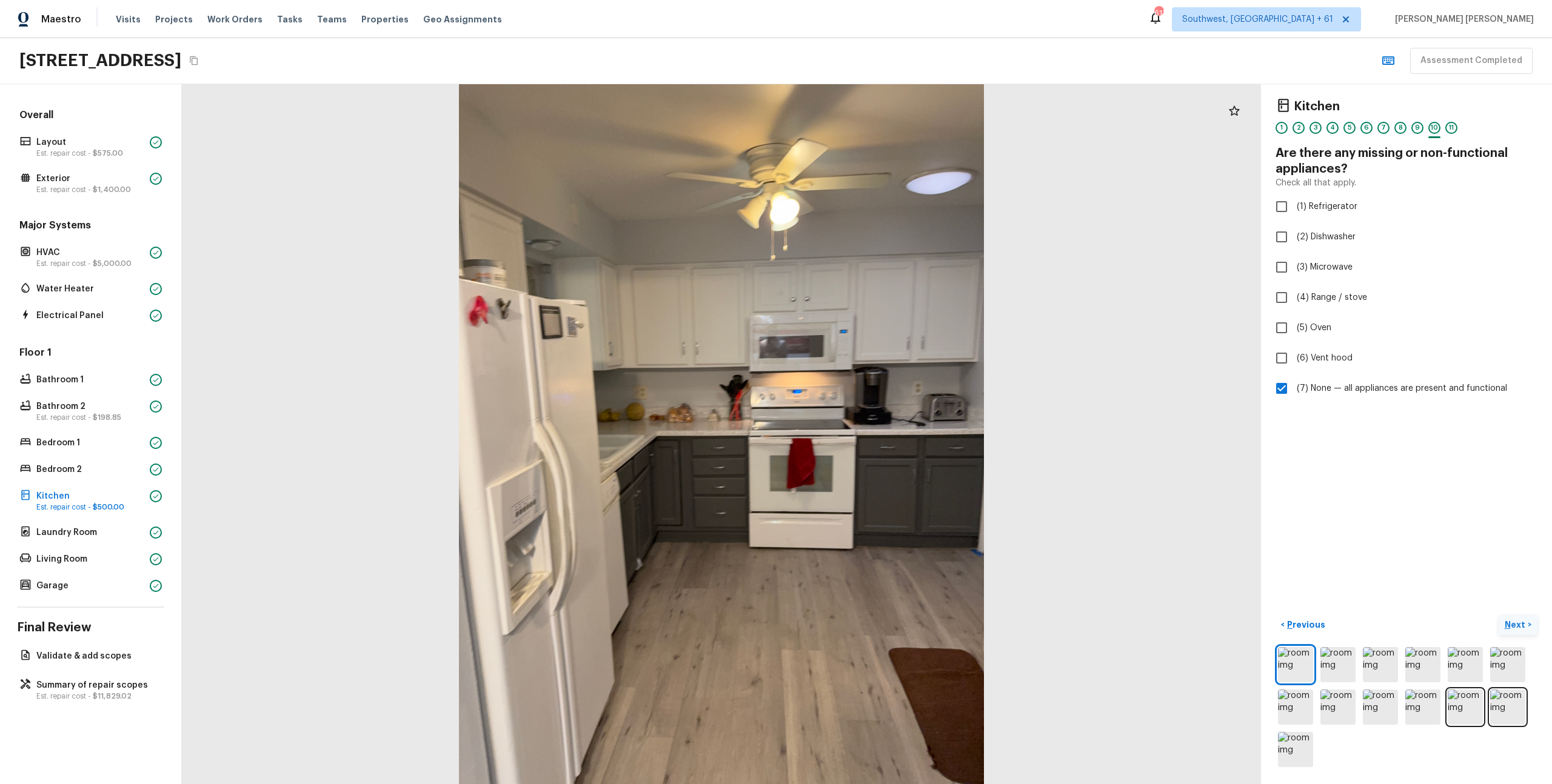
click at [1512, 625] on p "Next" at bounding box center [1517, 625] width 23 height 12
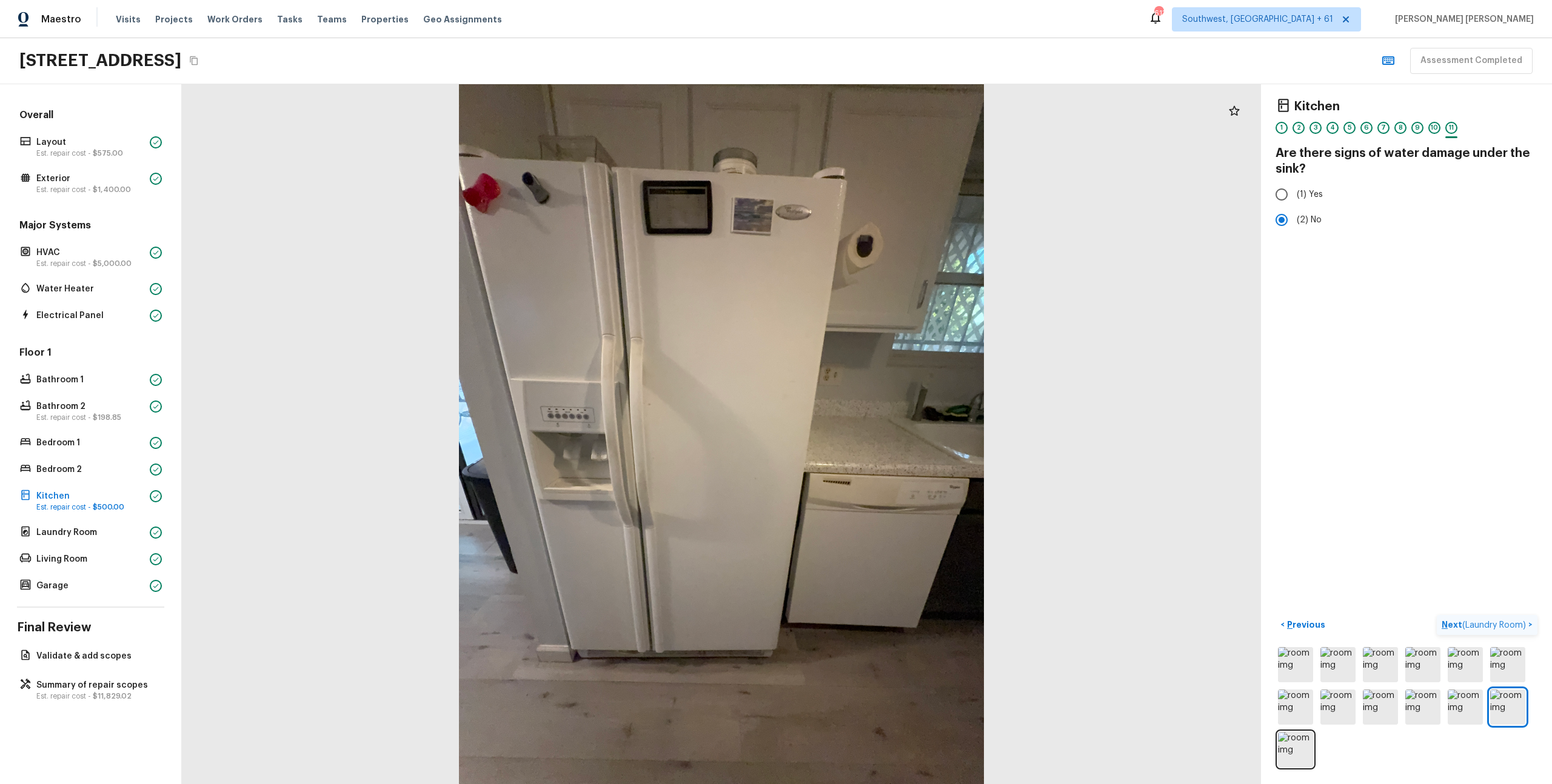
click at [1512, 625] on span "( Laundry Room )" at bounding box center [1494, 626] width 63 height 8
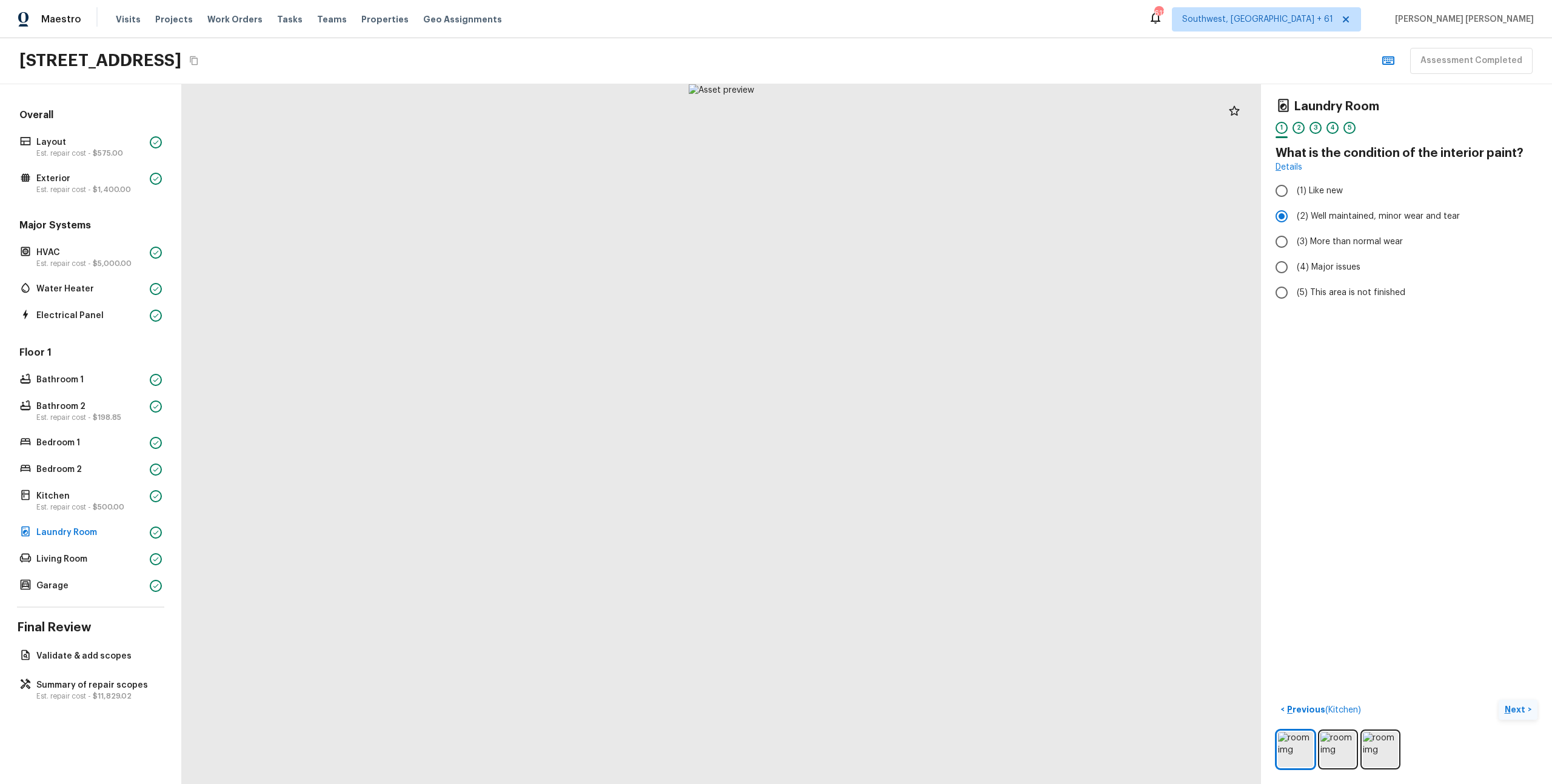
click at [1523, 708] on p "Next" at bounding box center [1517, 710] width 23 height 12
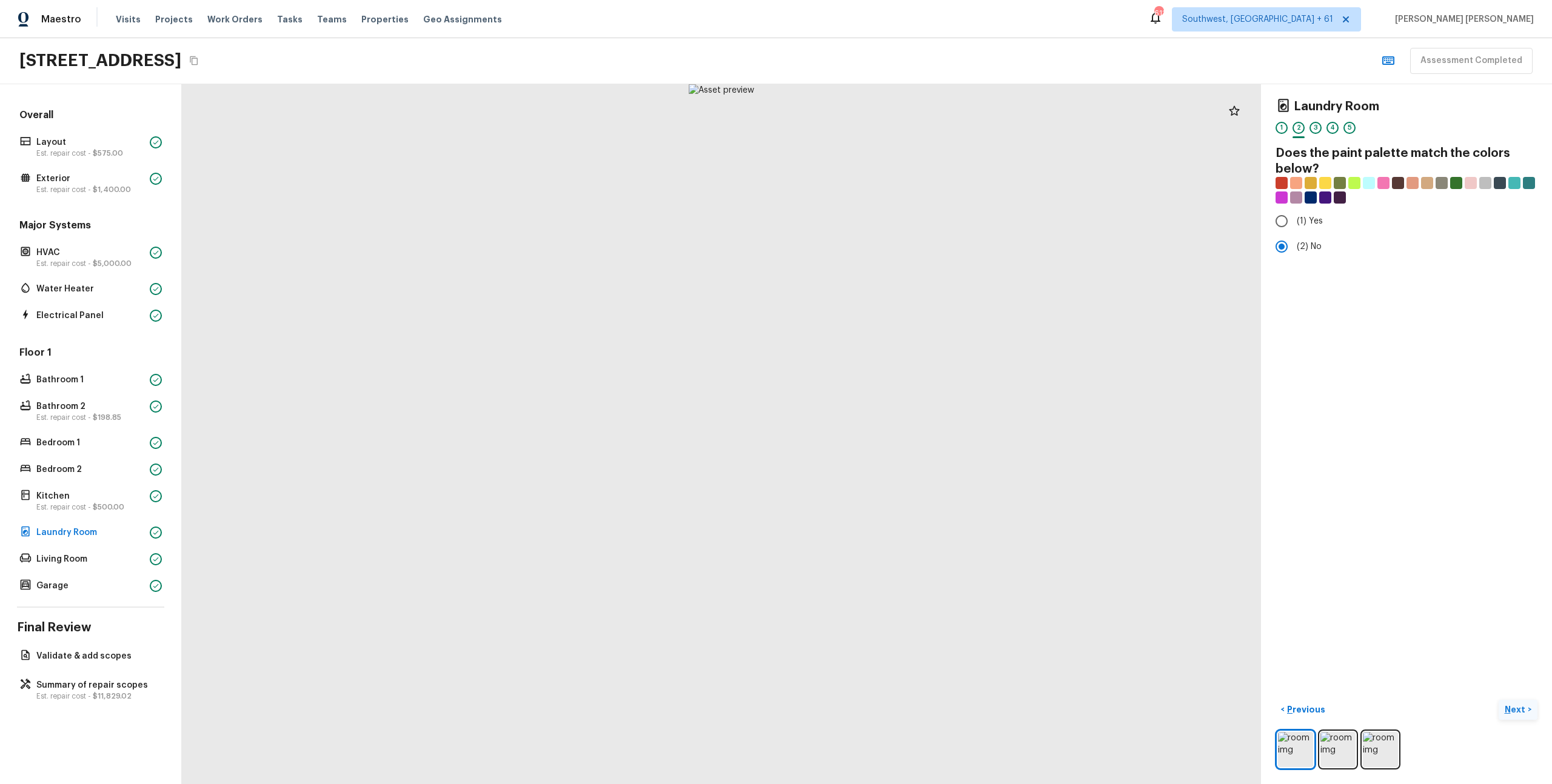
click at [1523, 708] on p "Next" at bounding box center [1517, 710] width 23 height 12
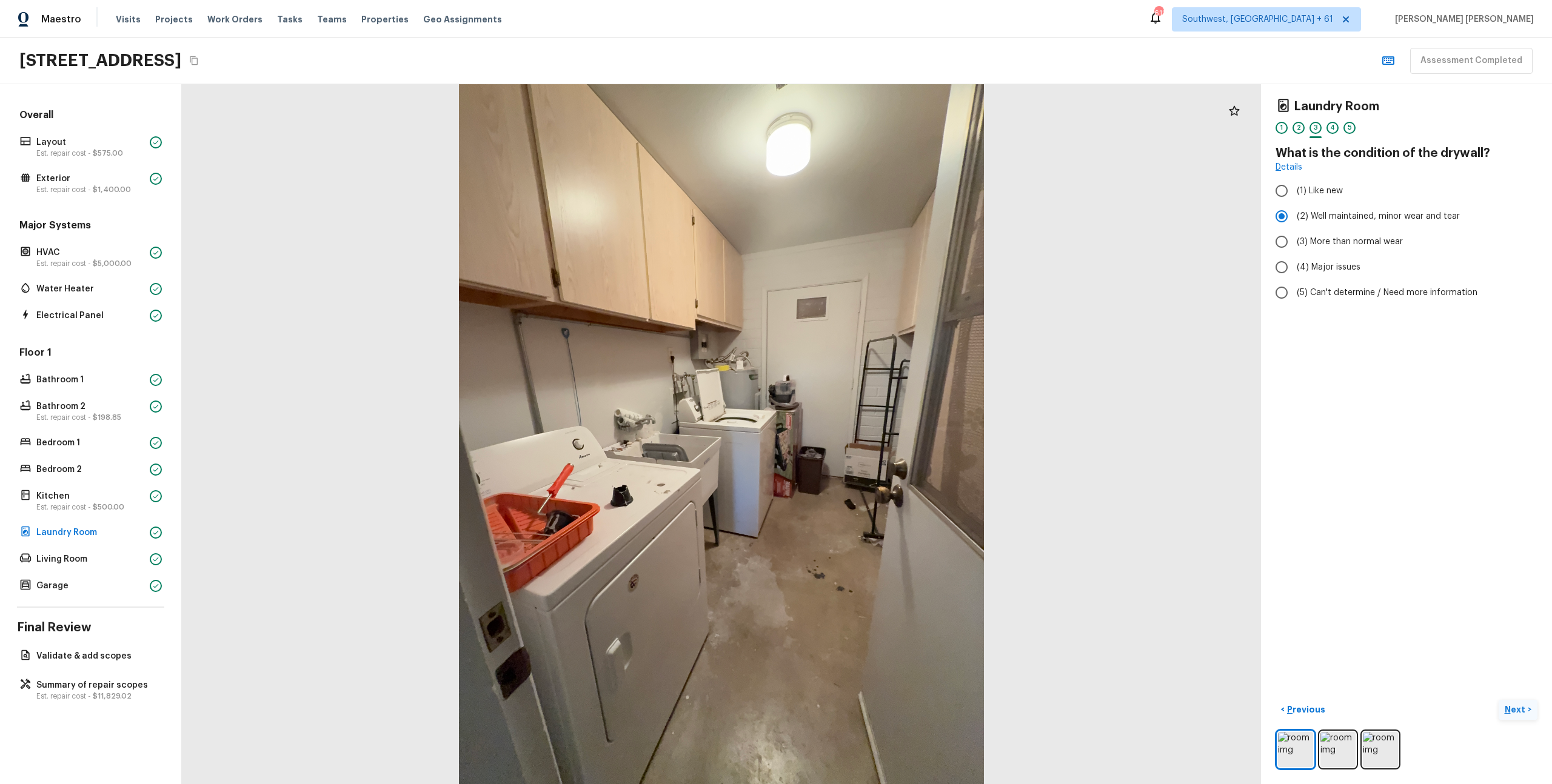
click at [1523, 708] on p "Next" at bounding box center [1517, 710] width 23 height 12
click at [1523, 708] on span "( Living Room )" at bounding box center [1499, 710] width 54 height 8
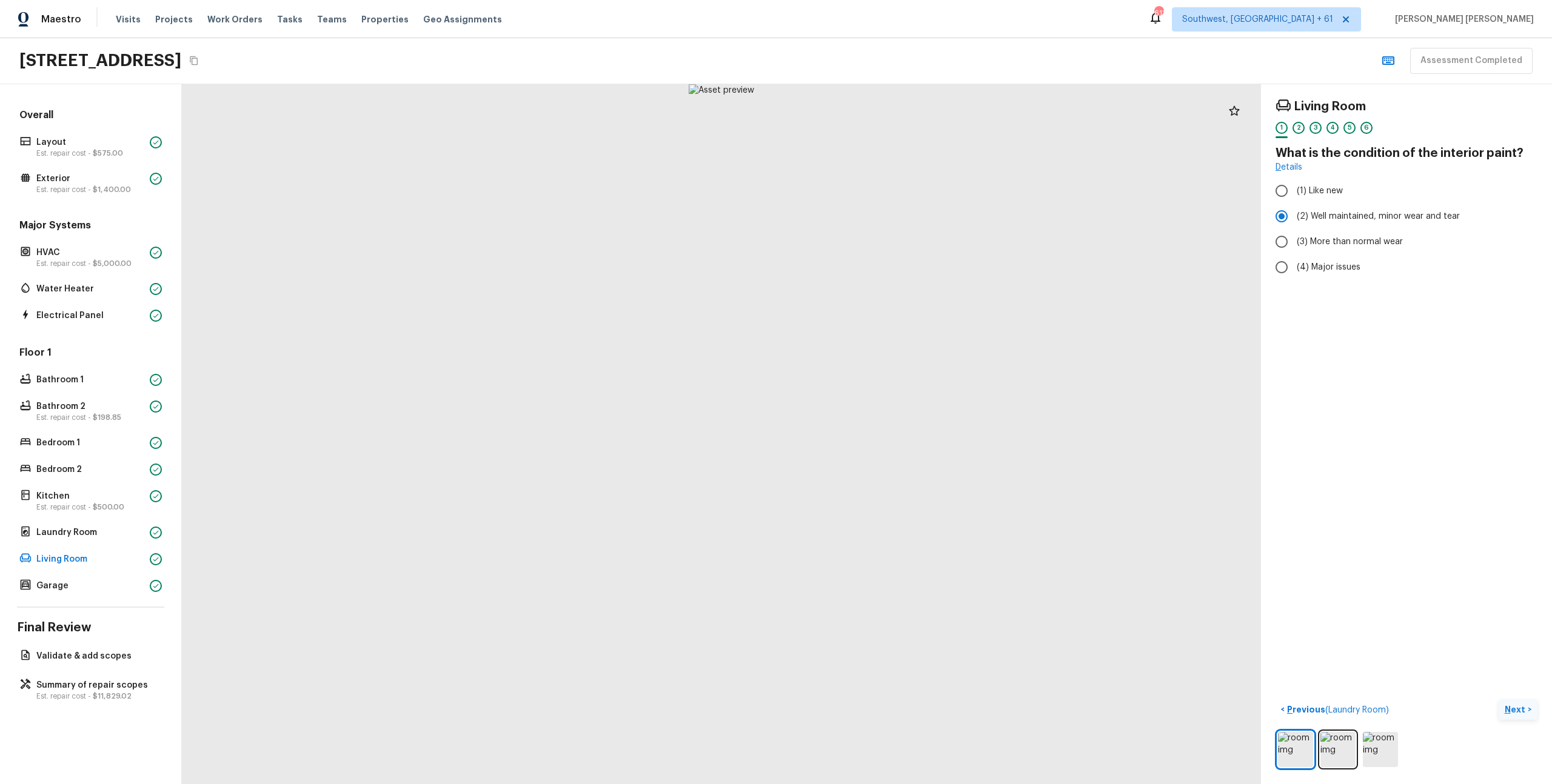
click at [1516, 711] on p "Next" at bounding box center [1517, 710] width 23 height 12
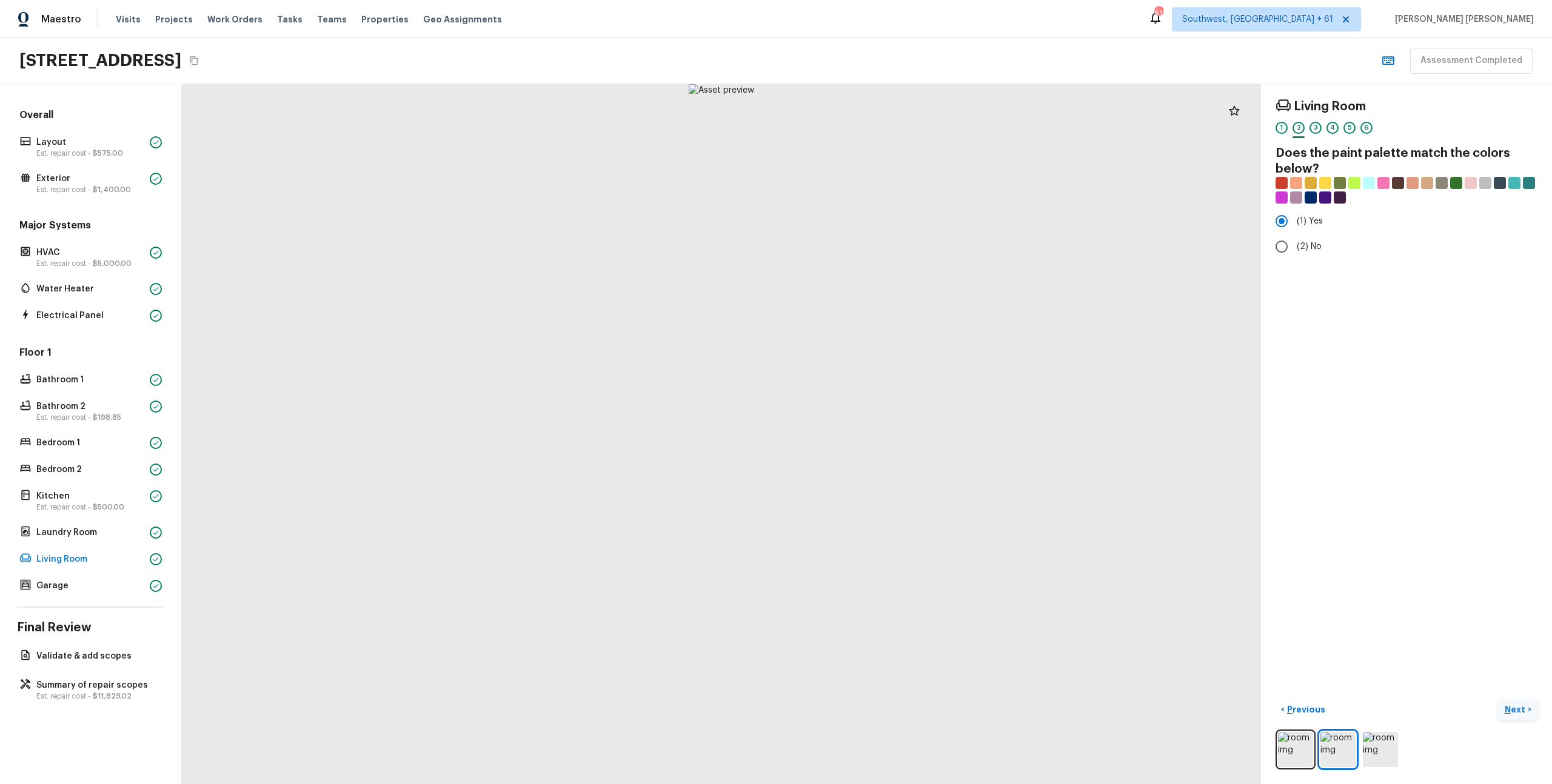
click at [1525, 712] on p "Next" at bounding box center [1517, 710] width 23 height 12
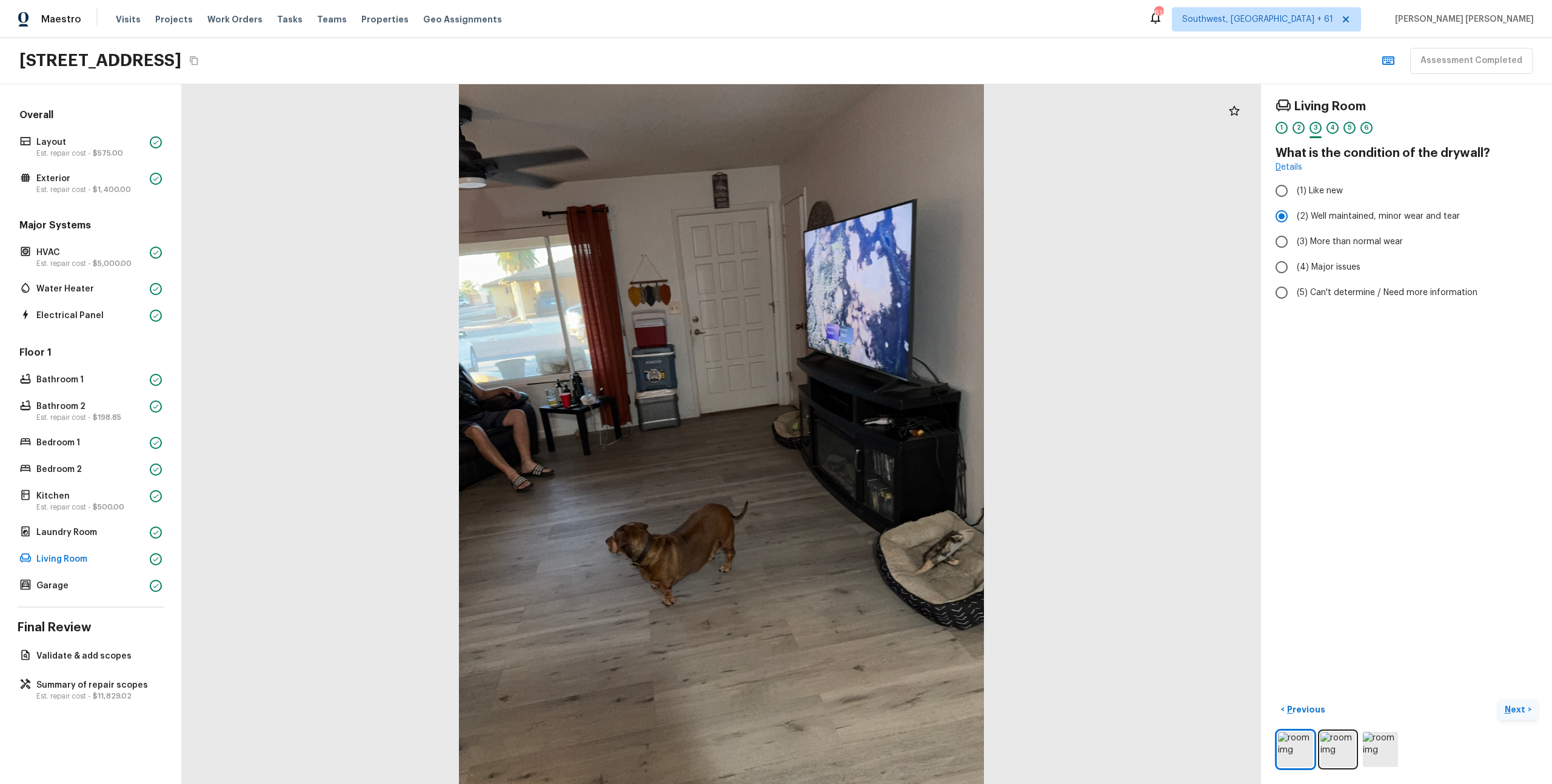
click at [1525, 712] on p "Next" at bounding box center [1517, 710] width 23 height 12
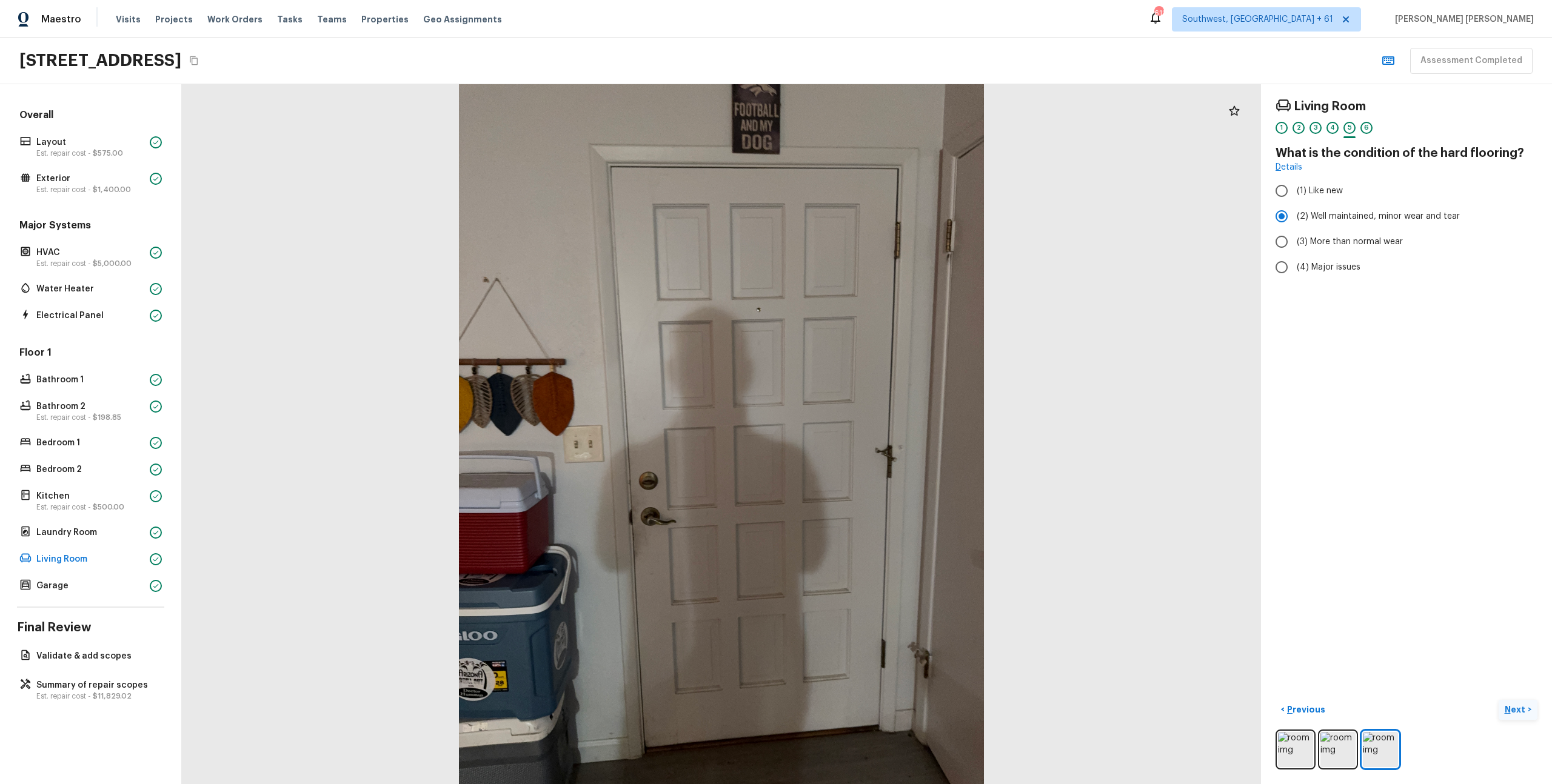
click at [1525, 712] on p "Next" at bounding box center [1517, 710] width 23 height 12
click at [1525, 712] on span "( Garage )" at bounding box center [1508, 710] width 36 height 8
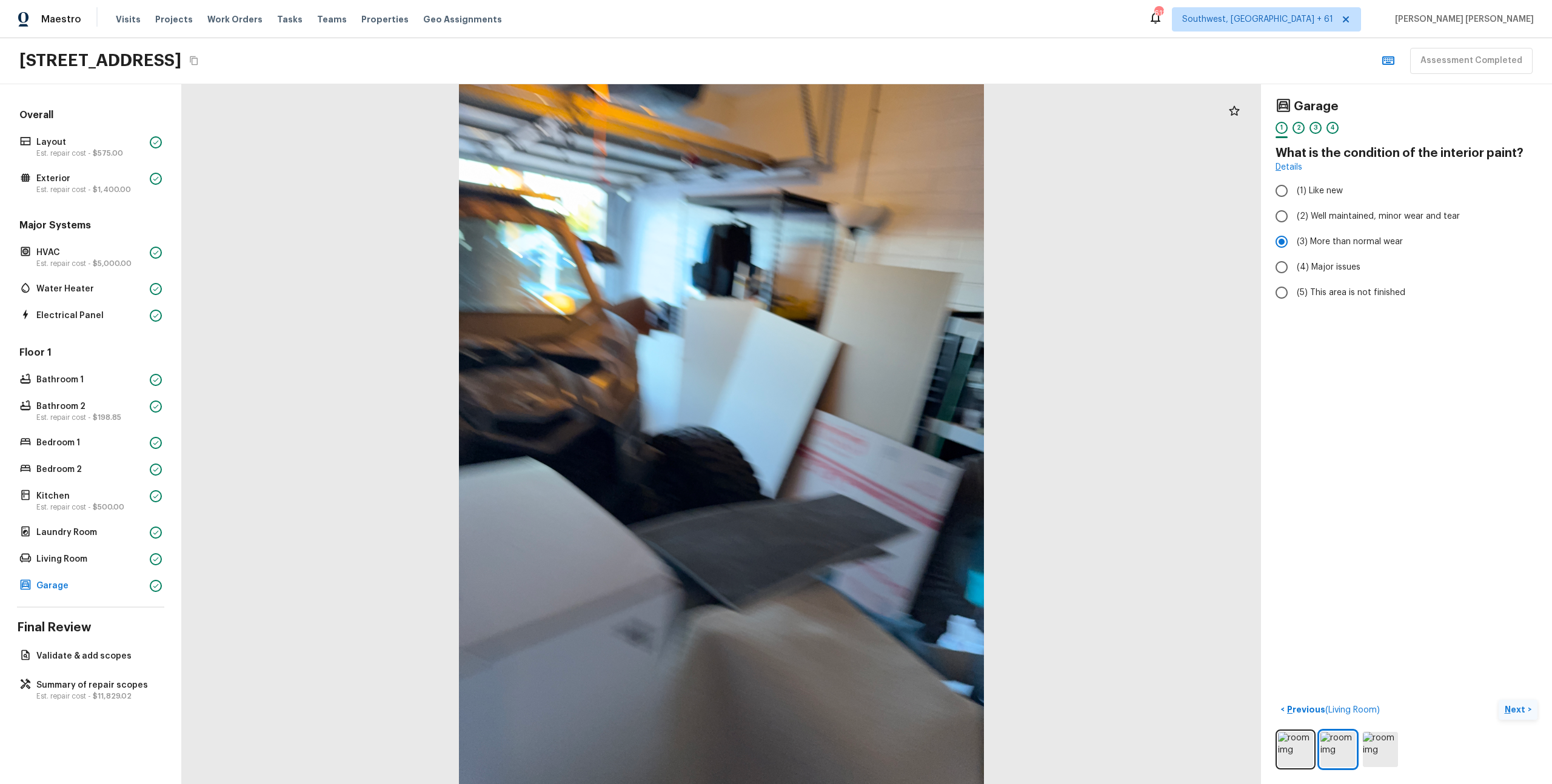
click at [1525, 712] on p "Next" at bounding box center [1517, 710] width 23 height 12
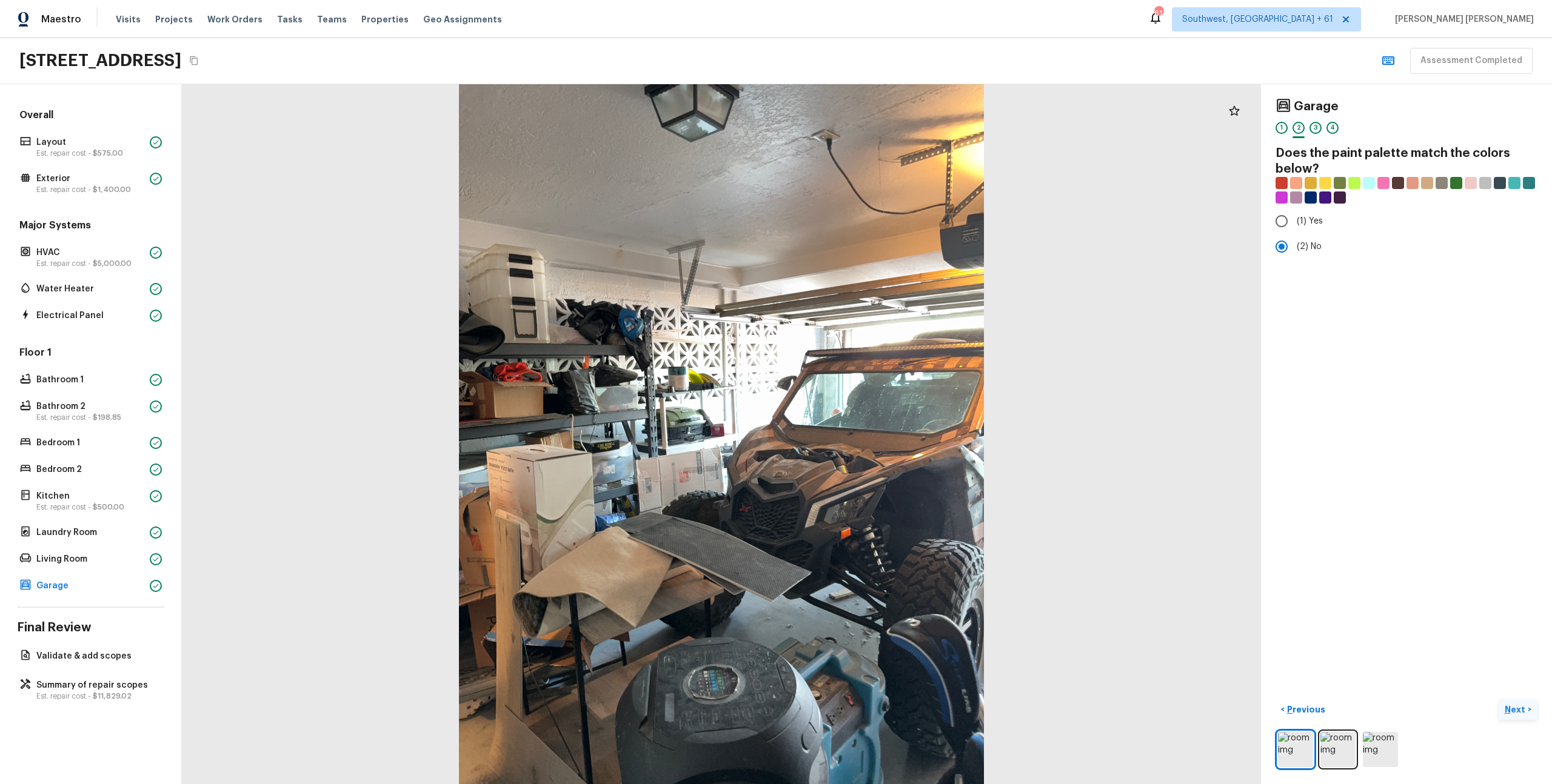
click at [1525, 712] on p "Next" at bounding box center [1517, 710] width 23 height 12
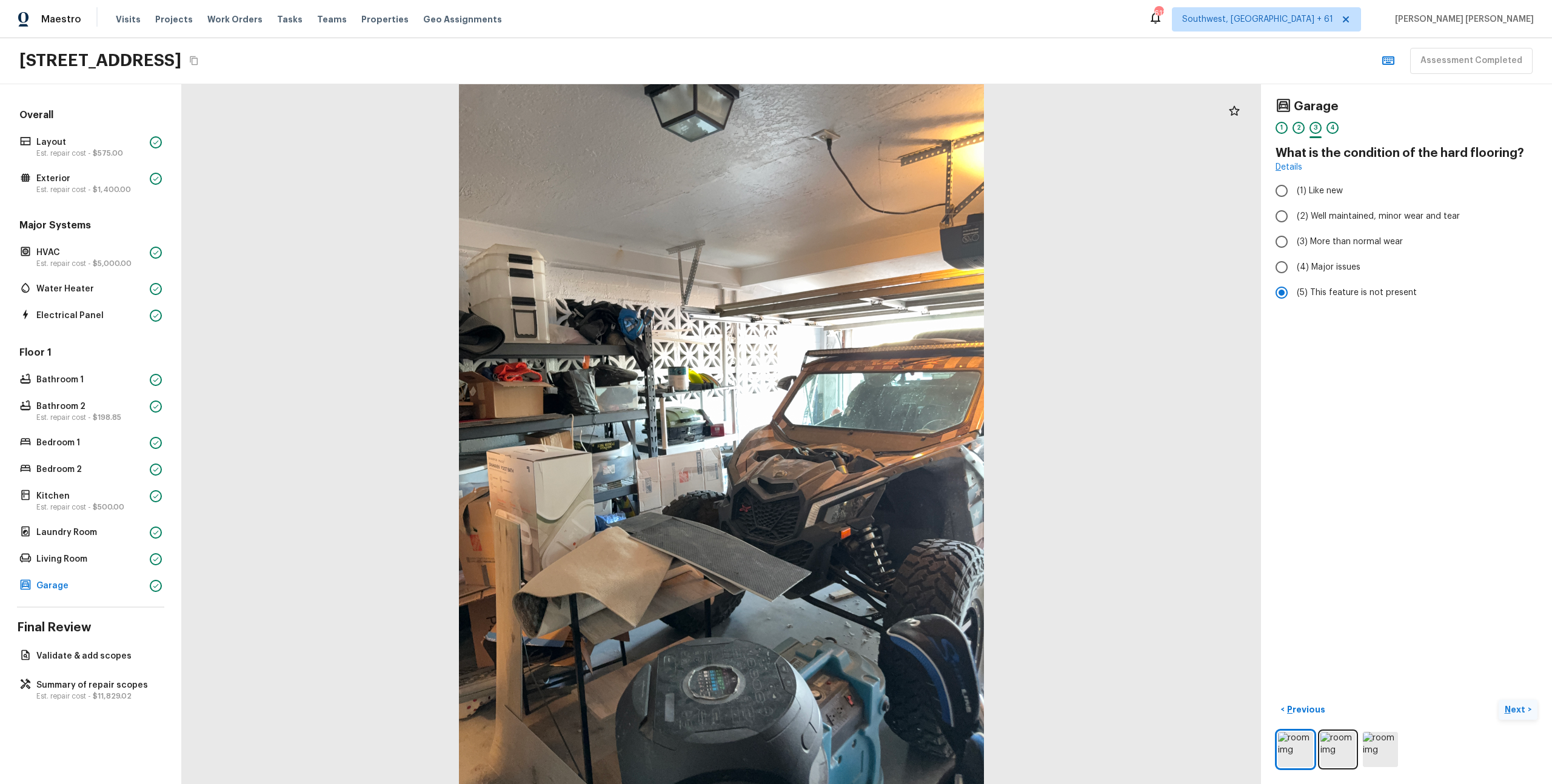
click at [1525, 712] on p "Next" at bounding box center [1517, 710] width 23 height 12
click at [1525, 712] on span "( Validate & add scopes )" at bounding box center [1478, 710] width 97 height 8
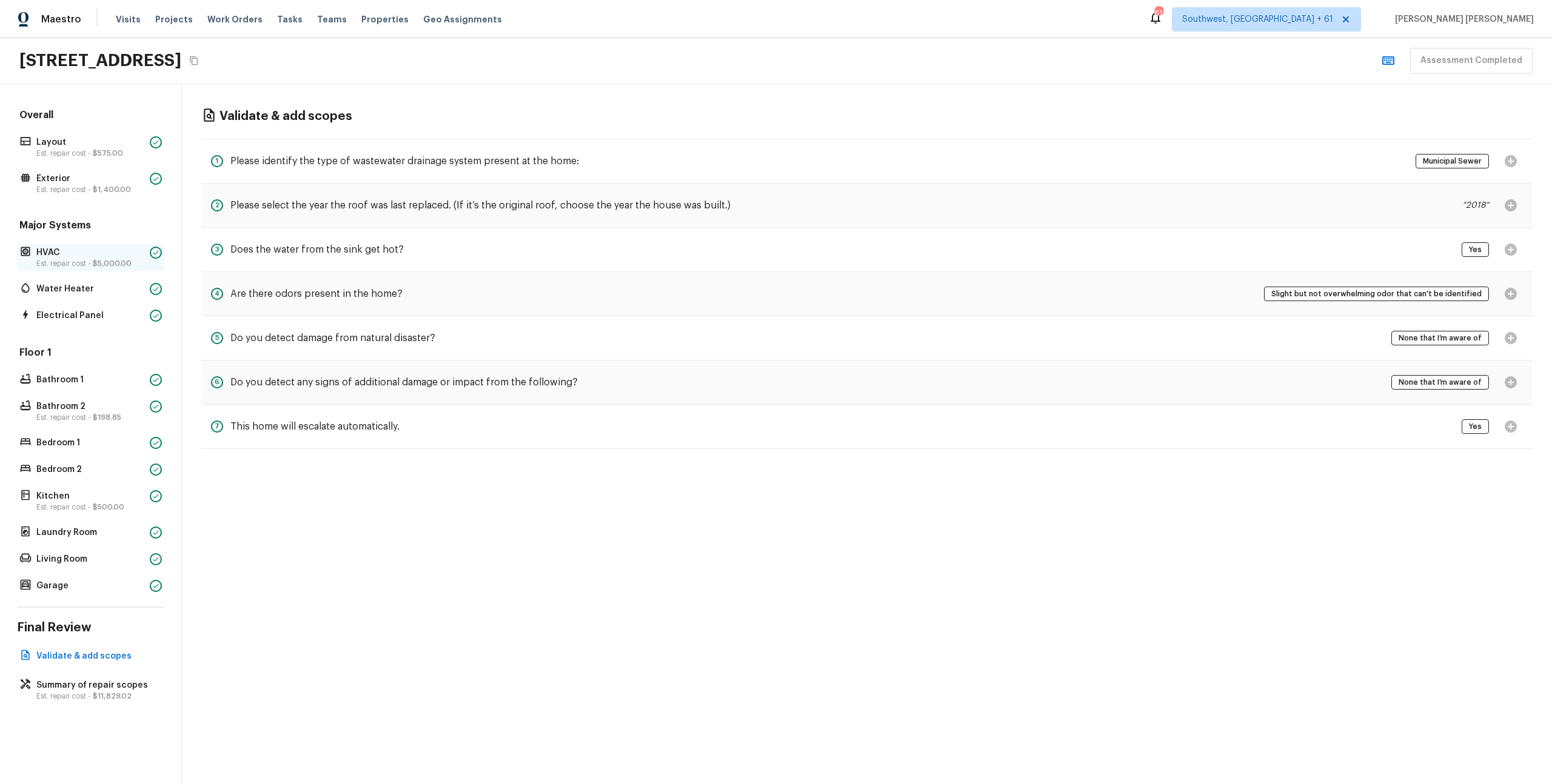
click at [43, 244] on div "HVAC Est. repair cost - $5,000.00" at bounding box center [90, 257] width 148 height 27
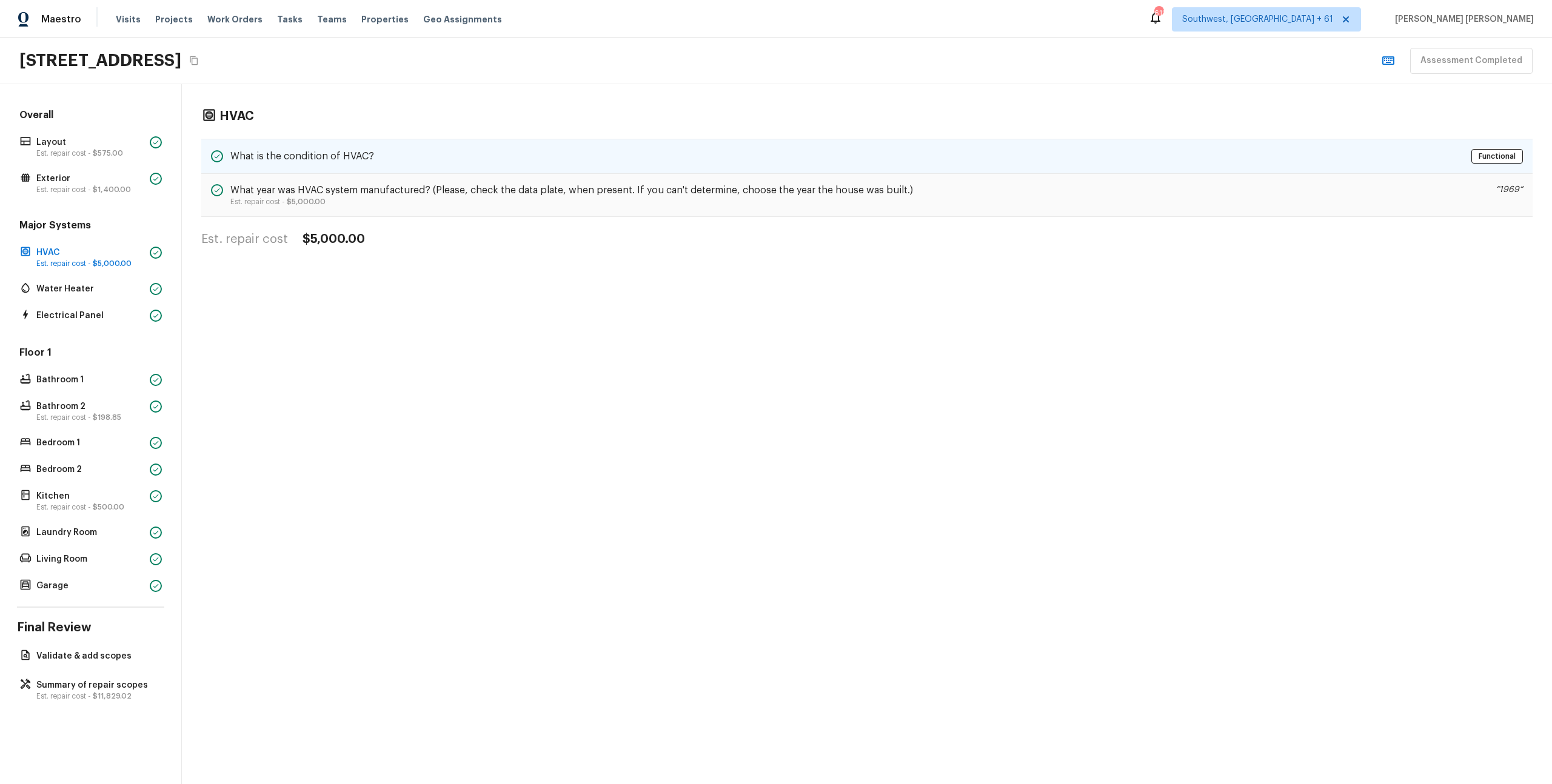
click at [310, 144] on div "What is the condition of HVAC? Functional" at bounding box center [868, 157] width 1332 height 35
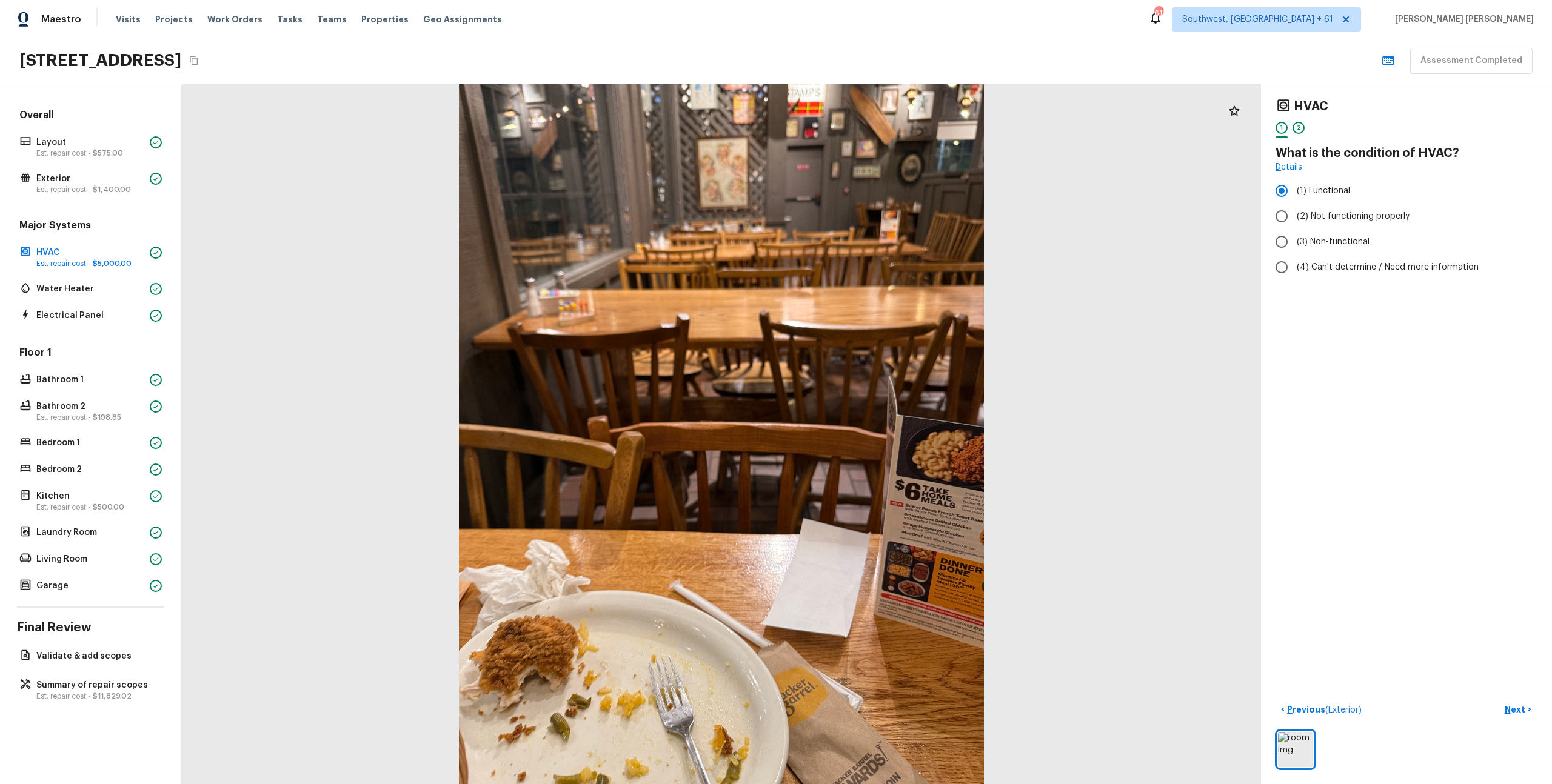
click at [82, 707] on div "Overall Layout Est. repair cost - $575.00 Exterior Est. repair cost - $1,400.00…" at bounding box center [91, 434] width 182 height 700
click at [108, 697] on span "$11,829.02" at bounding box center [112, 696] width 39 height 7
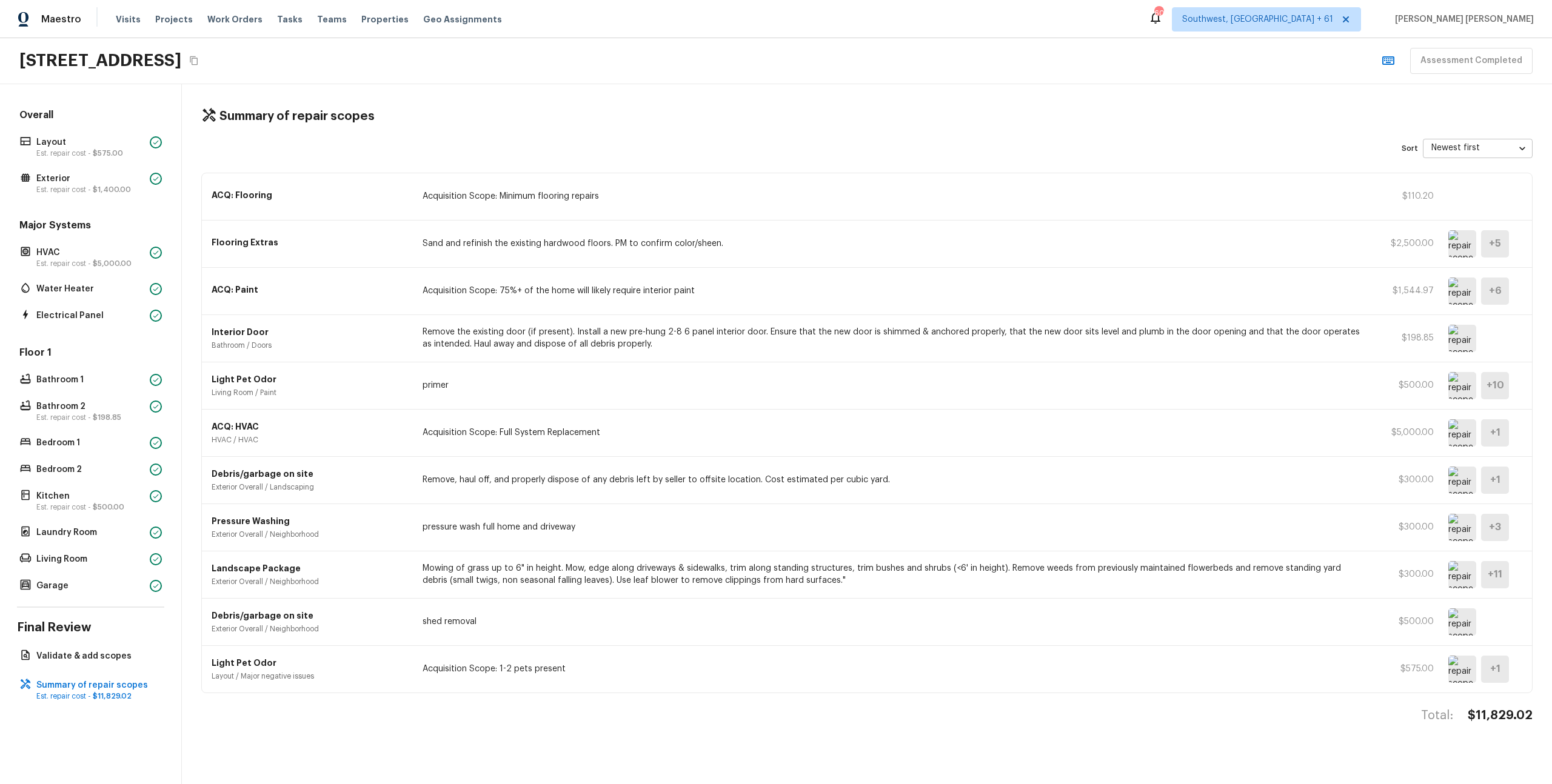
click at [1466, 252] on img at bounding box center [1462, 243] width 28 height 27
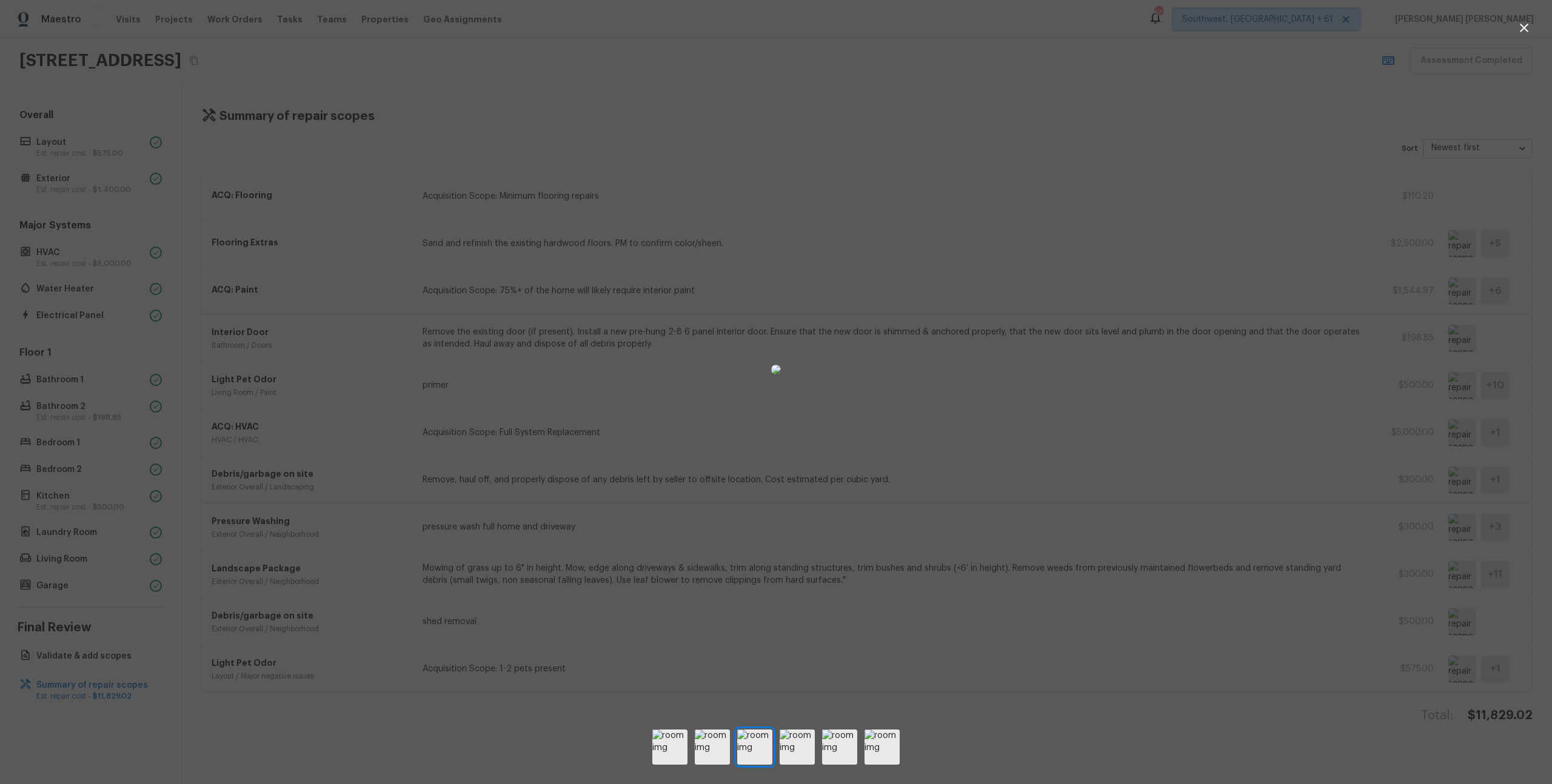
click at [1186, 427] on div at bounding box center [776, 369] width 1552 height 701
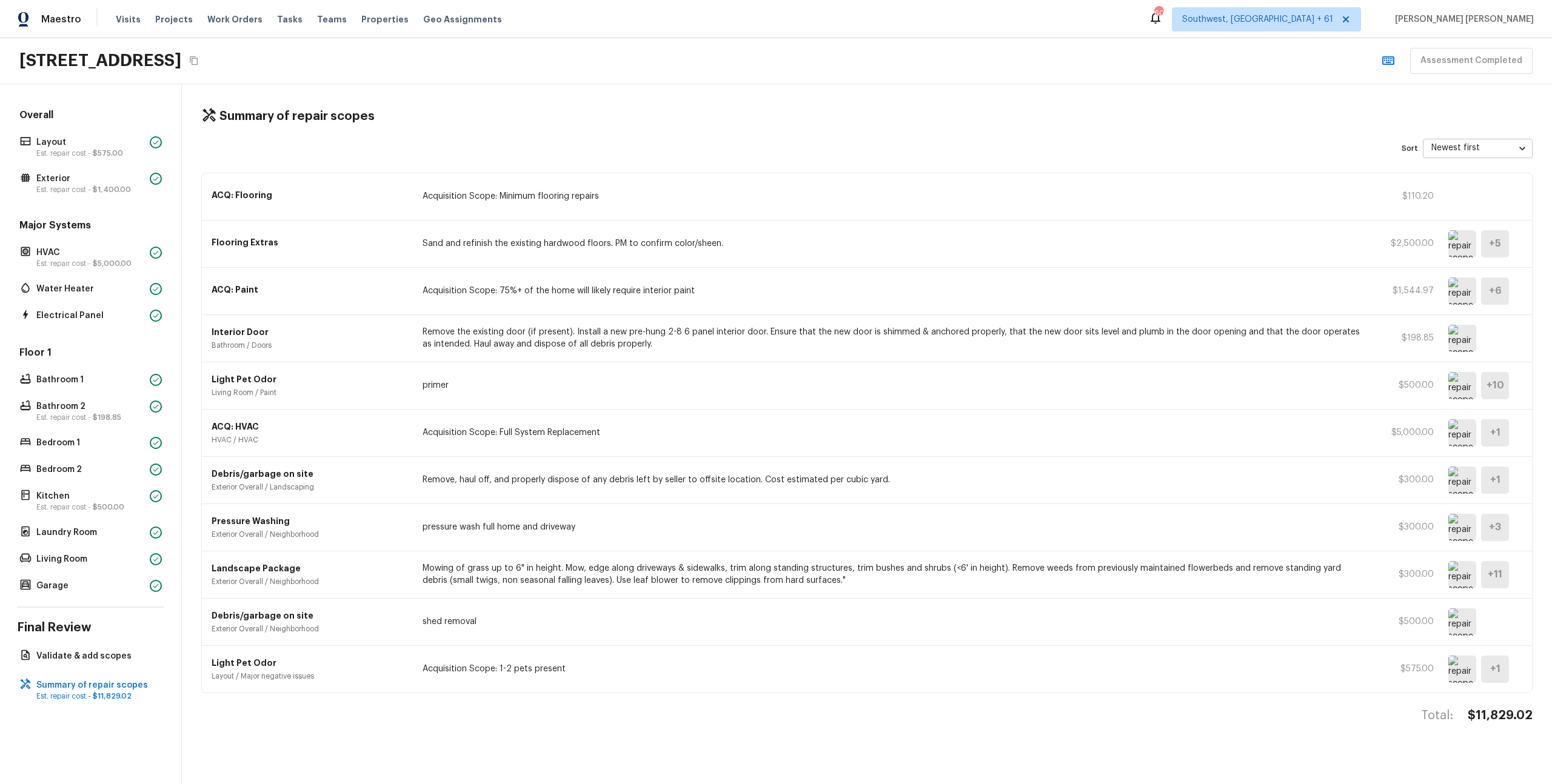
click at [1463, 245] on img at bounding box center [1462, 243] width 28 height 27
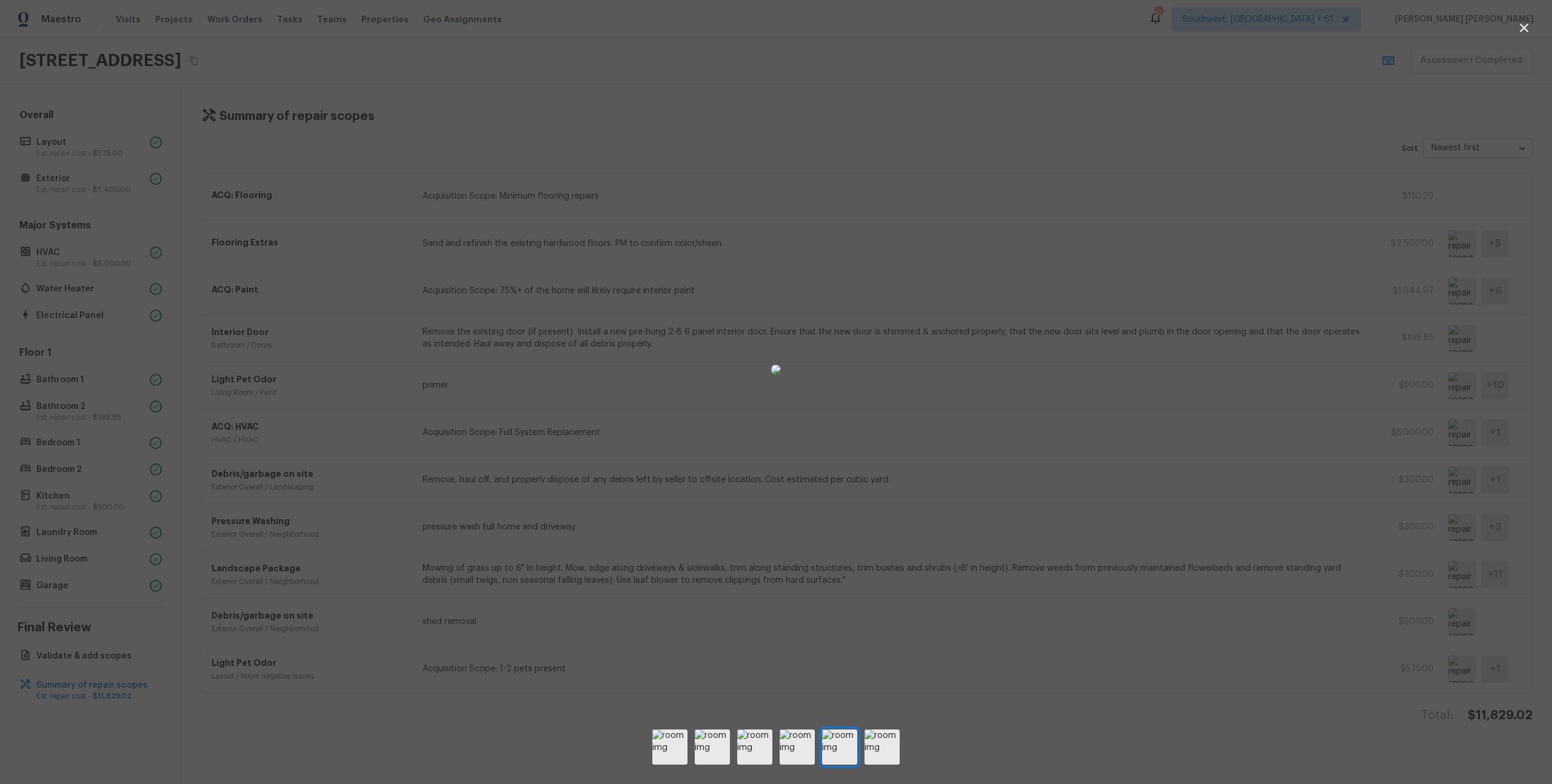
click at [1100, 417] on div at bounding box center [776, 369] width 1552 height 701
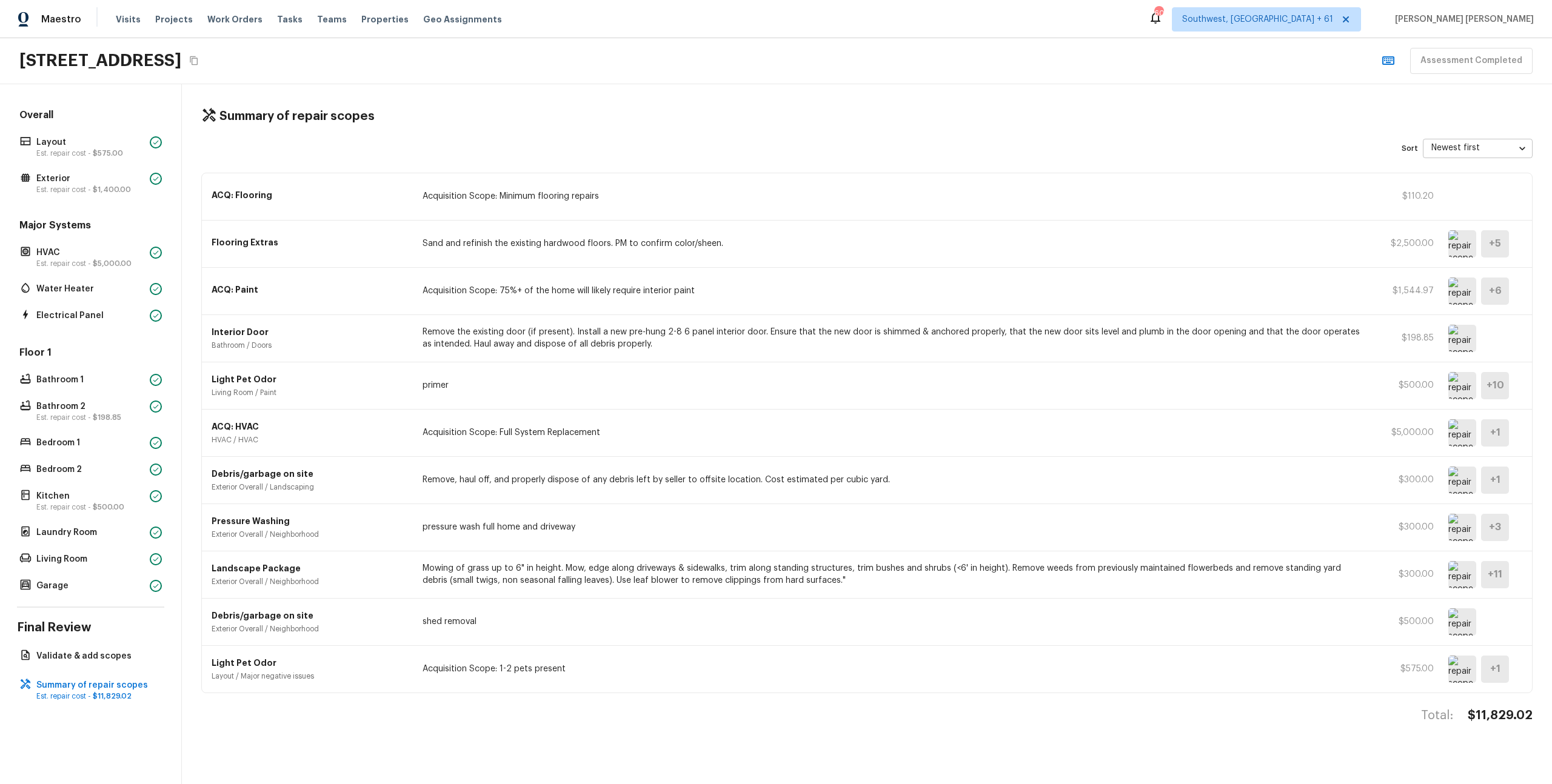
click at [1454, 247] on img at bounding box center [1462, 243] width 28 height 27
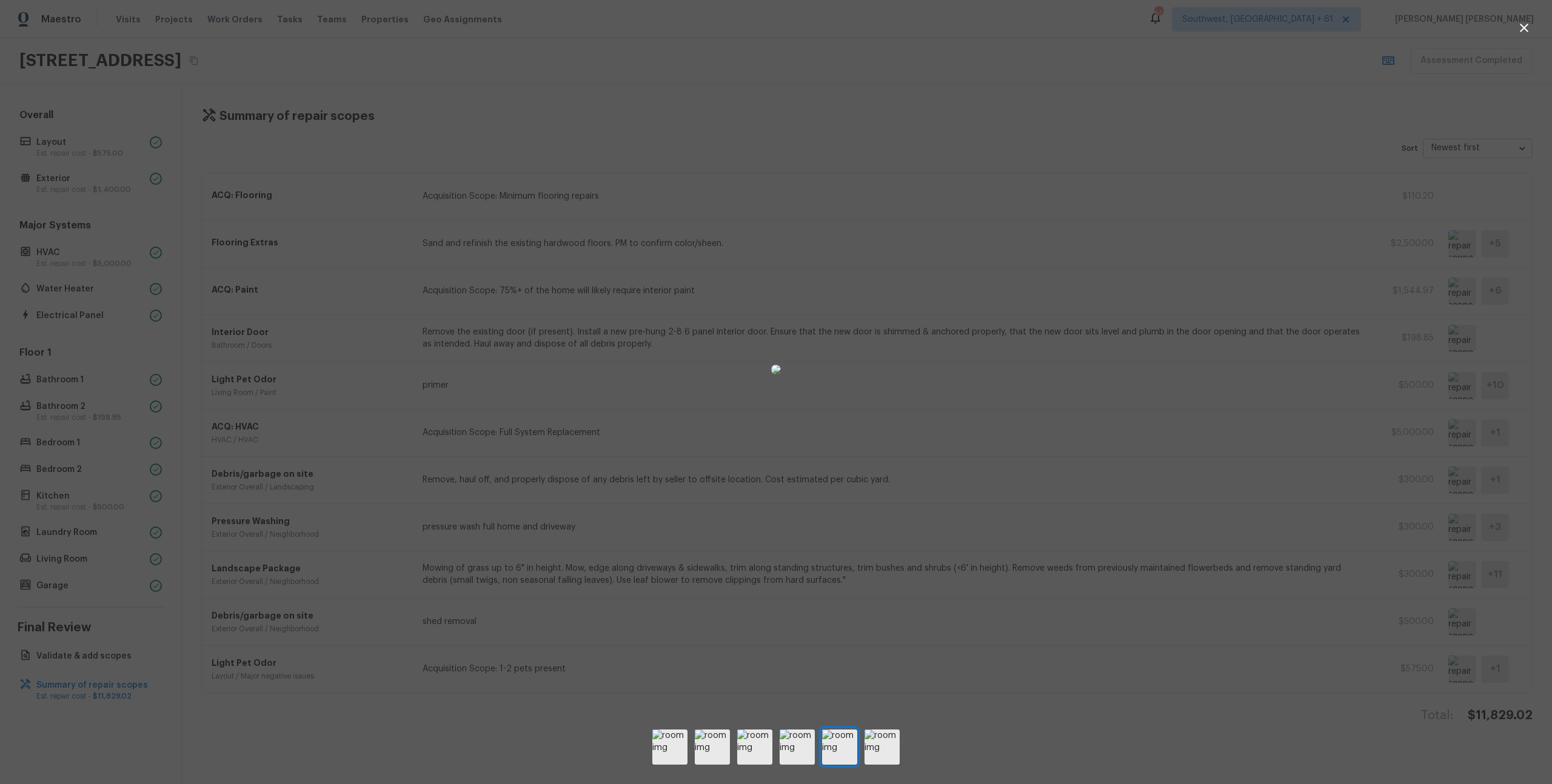
click at [1100, 519] on div at bounding box center [776, 369] width 1552 height 701
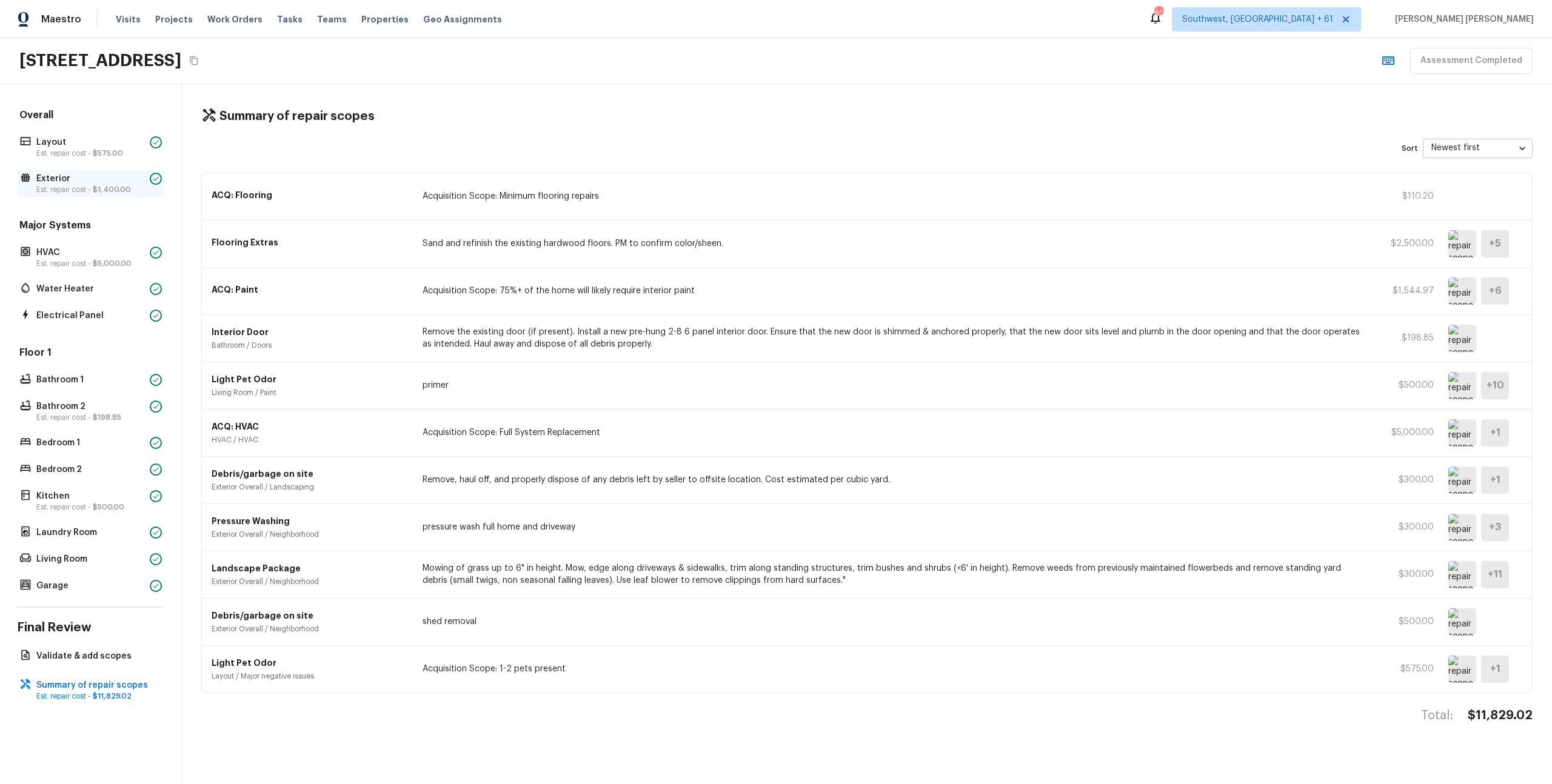
click at [111, 192] on span "$1,400.00" at bounding box center [112, 189] width 38 height 7
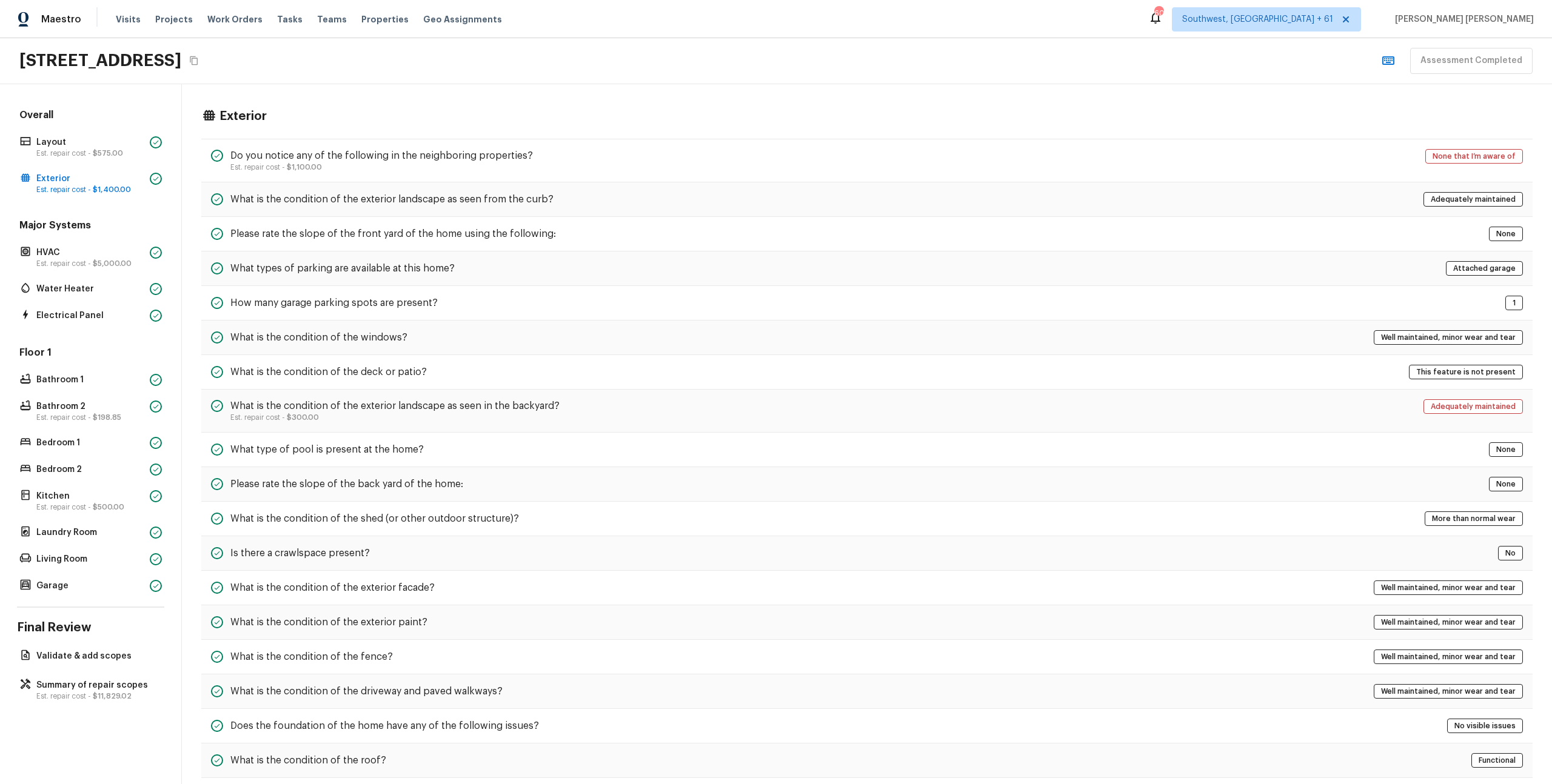
scroll to position [117, 0]
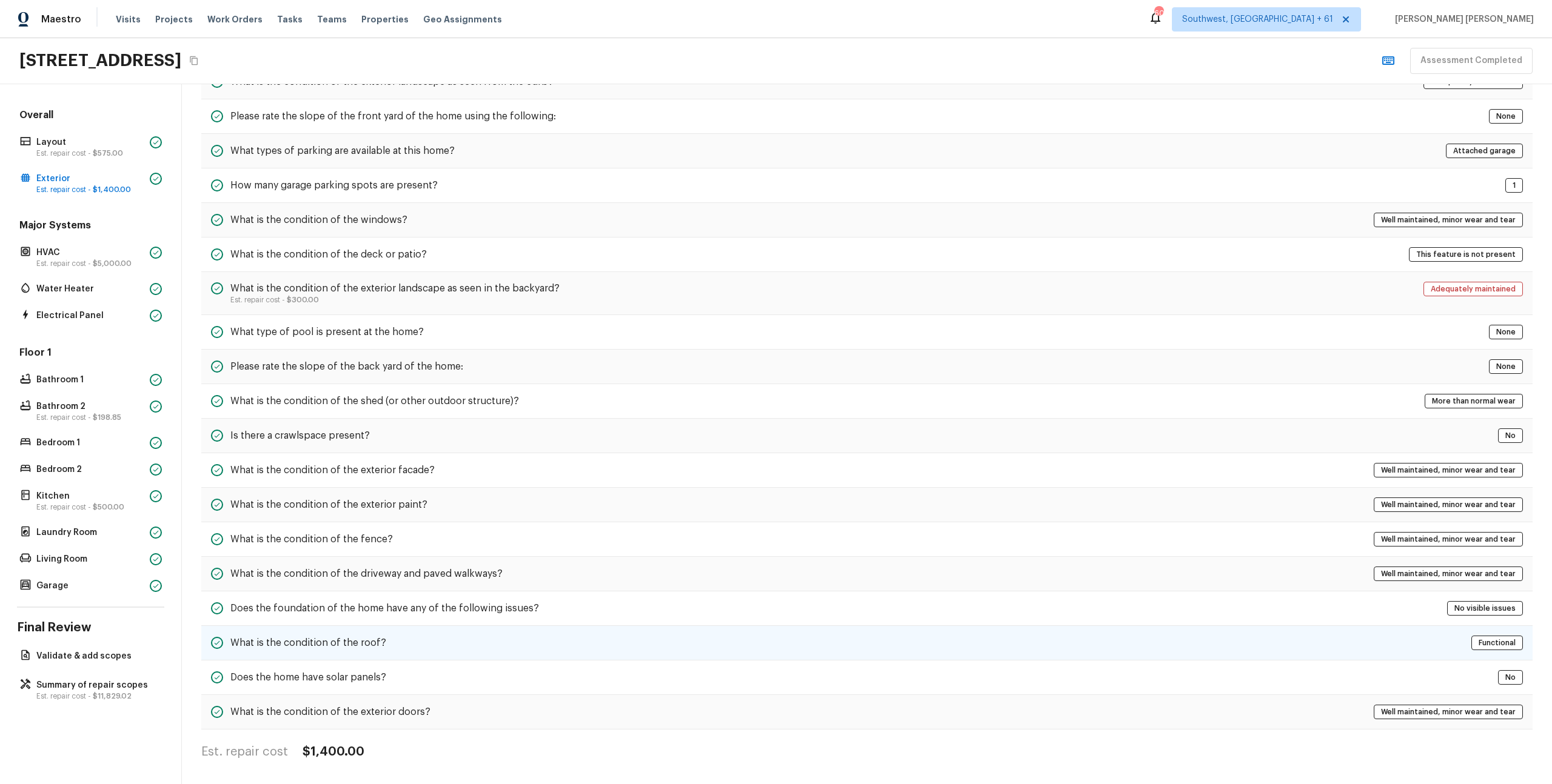
click at [286, 644] on h5 "What is the condition of the roof?" at bounding box center [308, 643] width 156 height 13
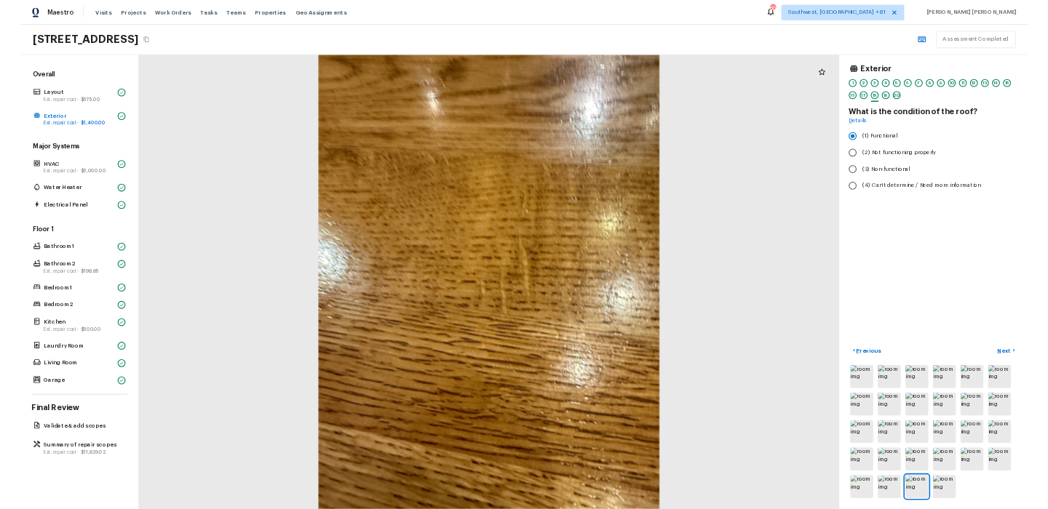
scroll to position [0, 0]
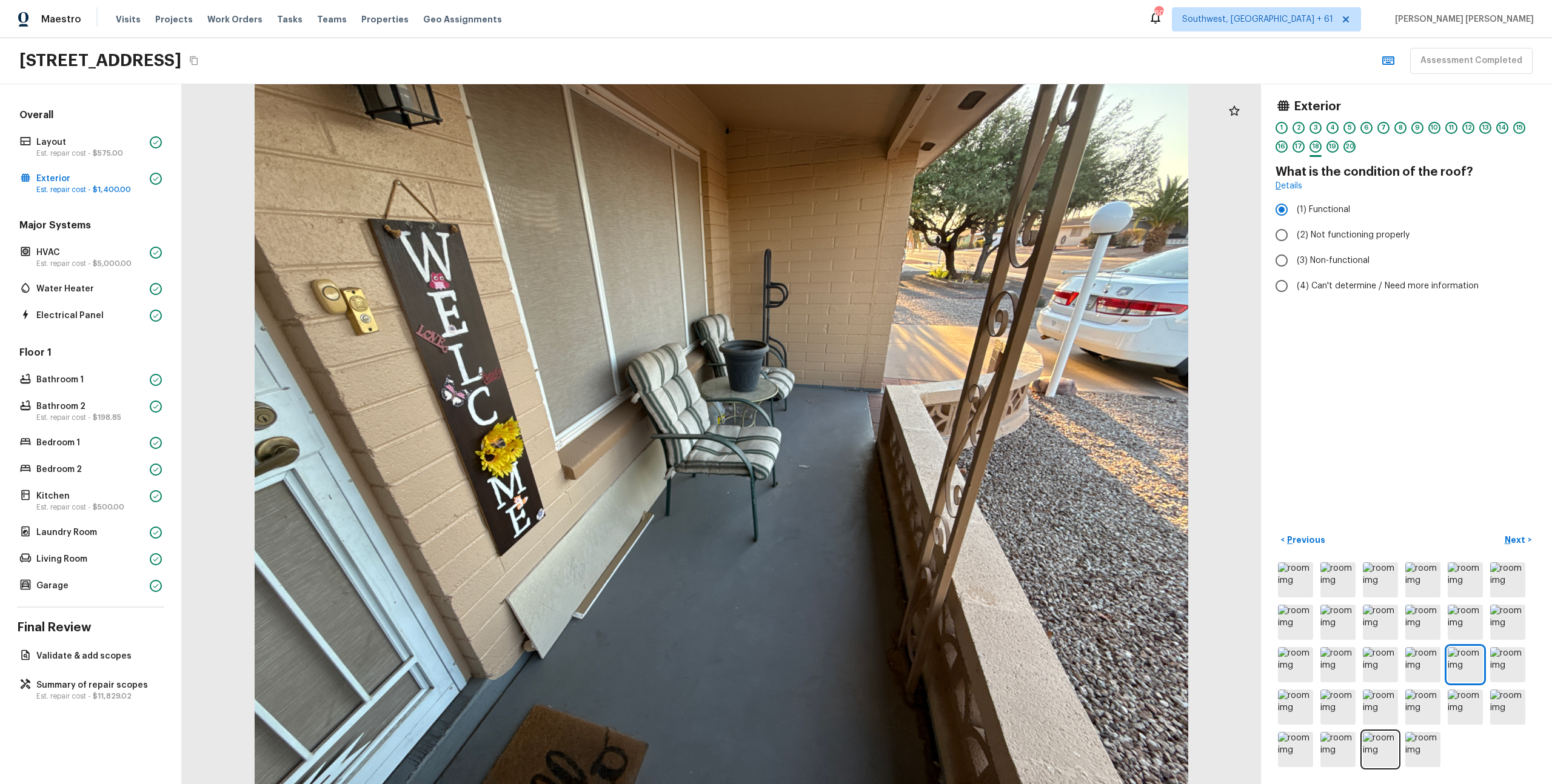
click at [1234, 431] on div at bounding box center [721, 434] width 1079 height 700
click at [84, 671] on div "Overall Layout Est. repair cost - $575.00 Exterior Est. repair cost - $1,400.00…" at bounding box center [91, 434] width 182 height 700
click at [74, 698] on p "Est. repair cost - $11,829.02" at bounding box center [97, 697] width 121 height 10
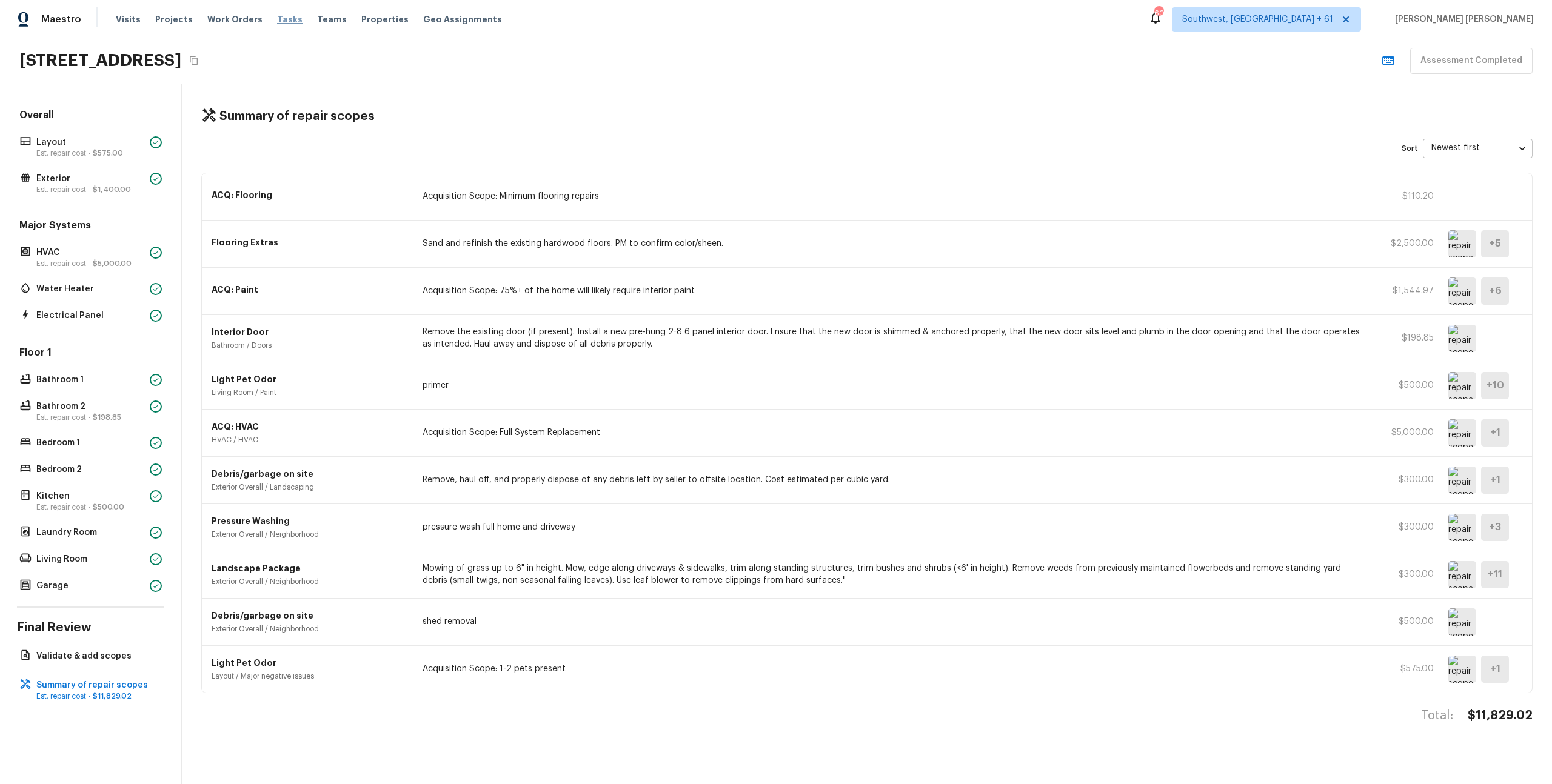
click at [282, 18] on span "Tasks" at bounding box center [289, 19] width 26 height 8
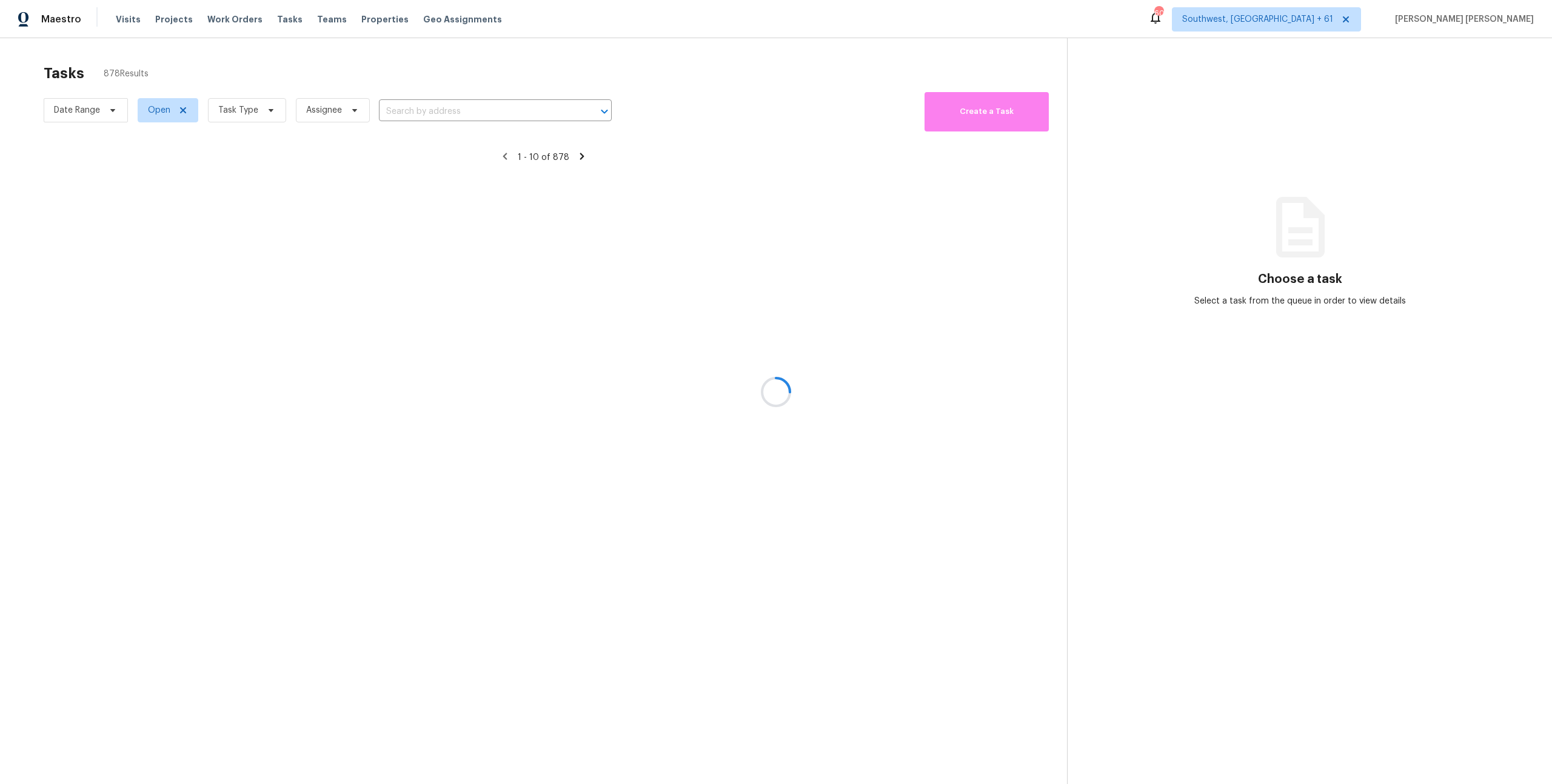
click at [242, 104] on div at bounding box center [776, 392] width 1552 height 784
click at [236, 110] on div at bounding box center [776, 392] width 1552 height 784
click at [263, 87] on div at bounding box center [776, 392] width 1552 height 784
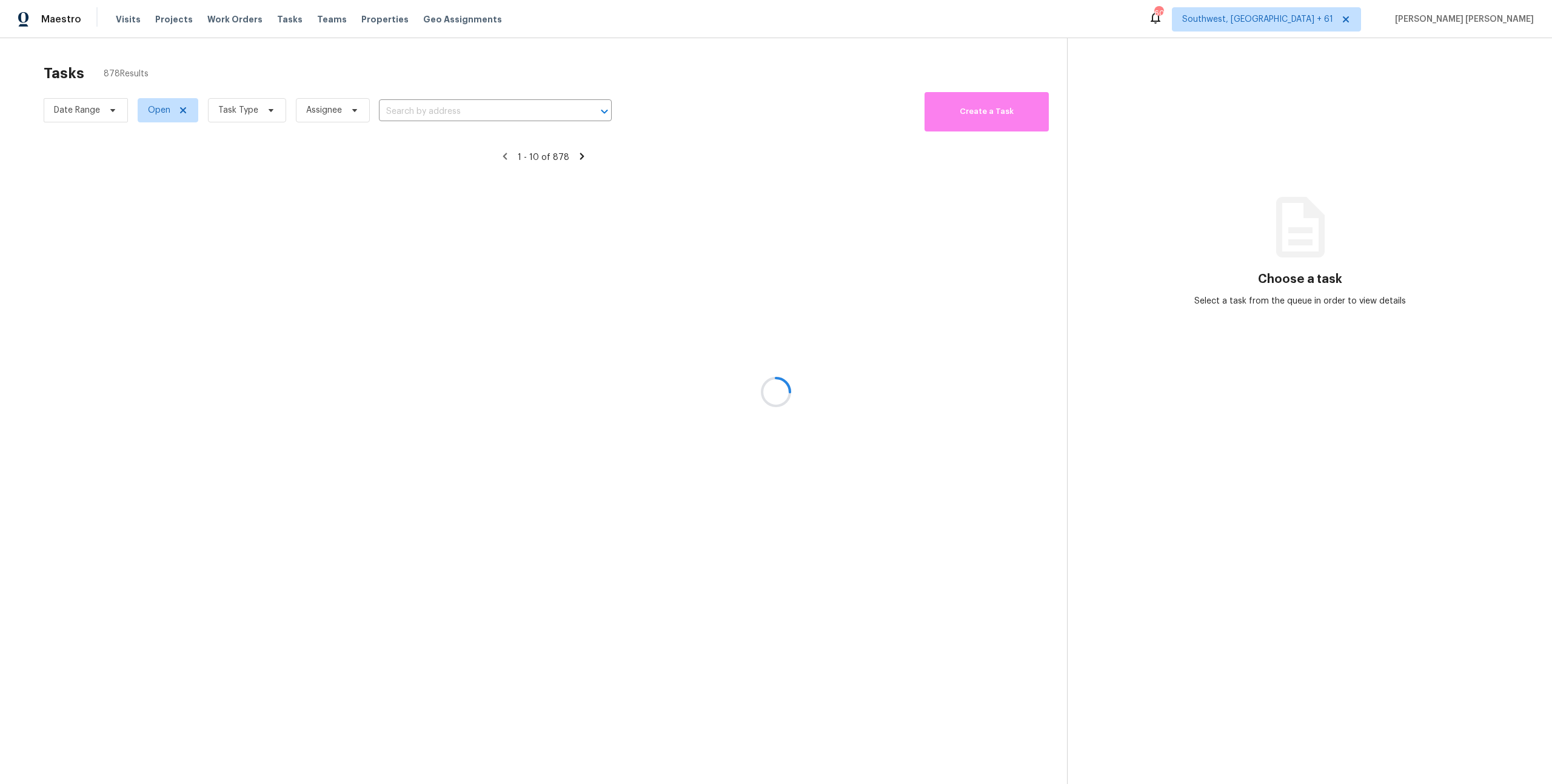
click at [263, 87] on div at bounding box center [776, 392] width 1552 height 784
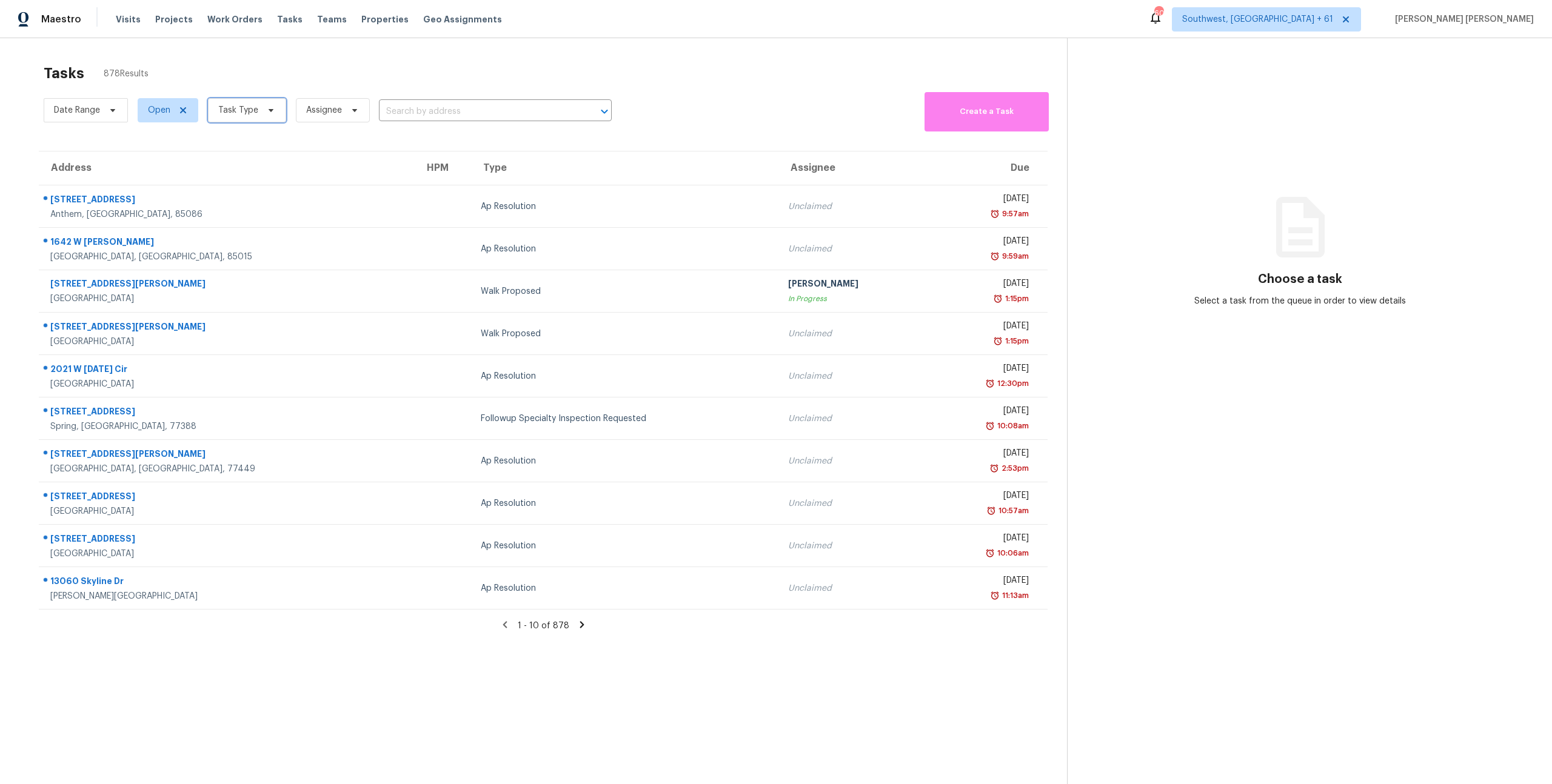
click at [232, 106] on span "Task Type" at bounding box center [238, 110] width 40 height 12
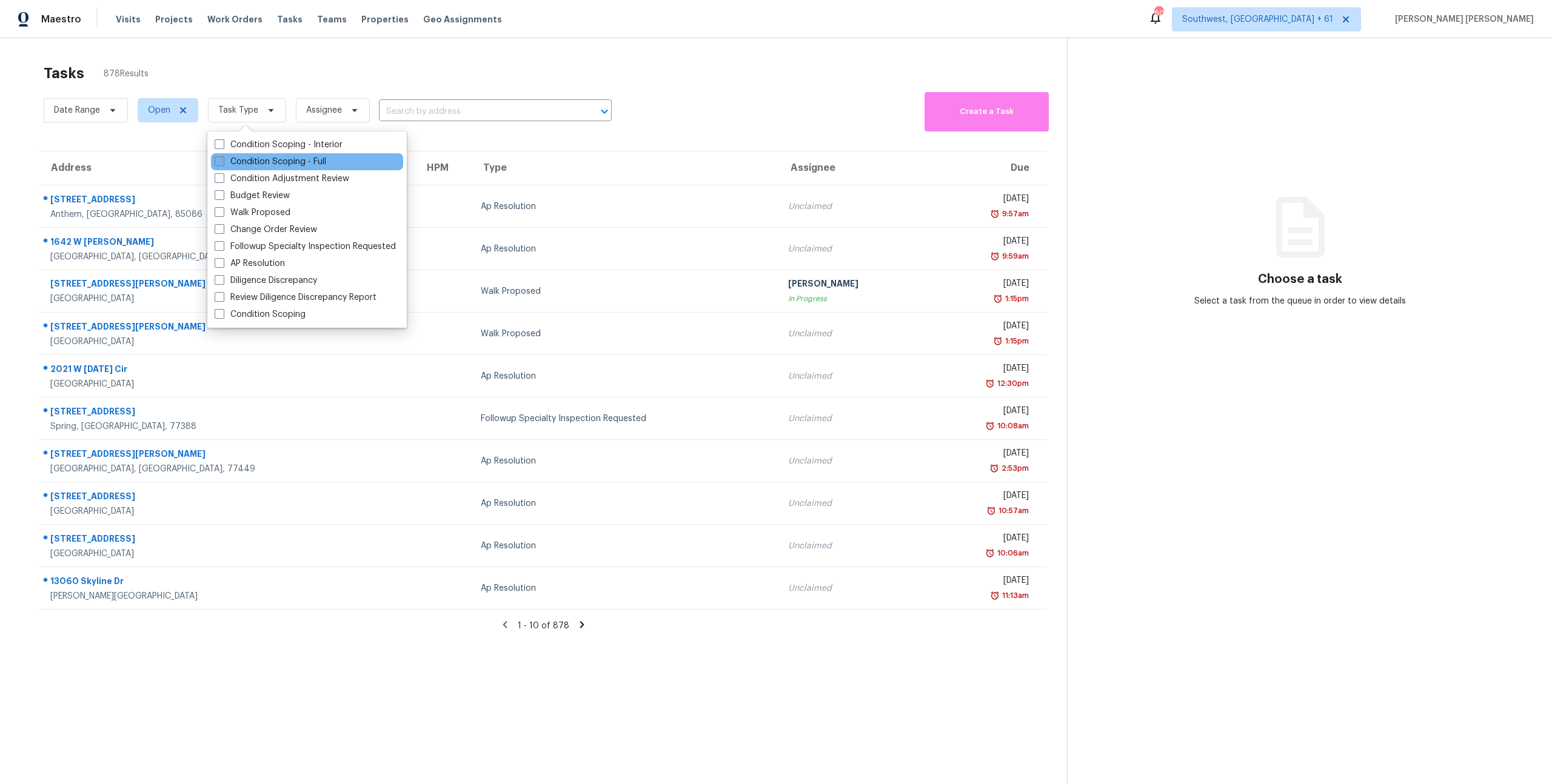
click at [233, 162] on label "Condition Scoping - Full" at bounding box center [271, 162] width 112 height 12
click at [223, 162] on input "Condition Scoping - Full" at bounding box center [218, 159] width 8 height 7
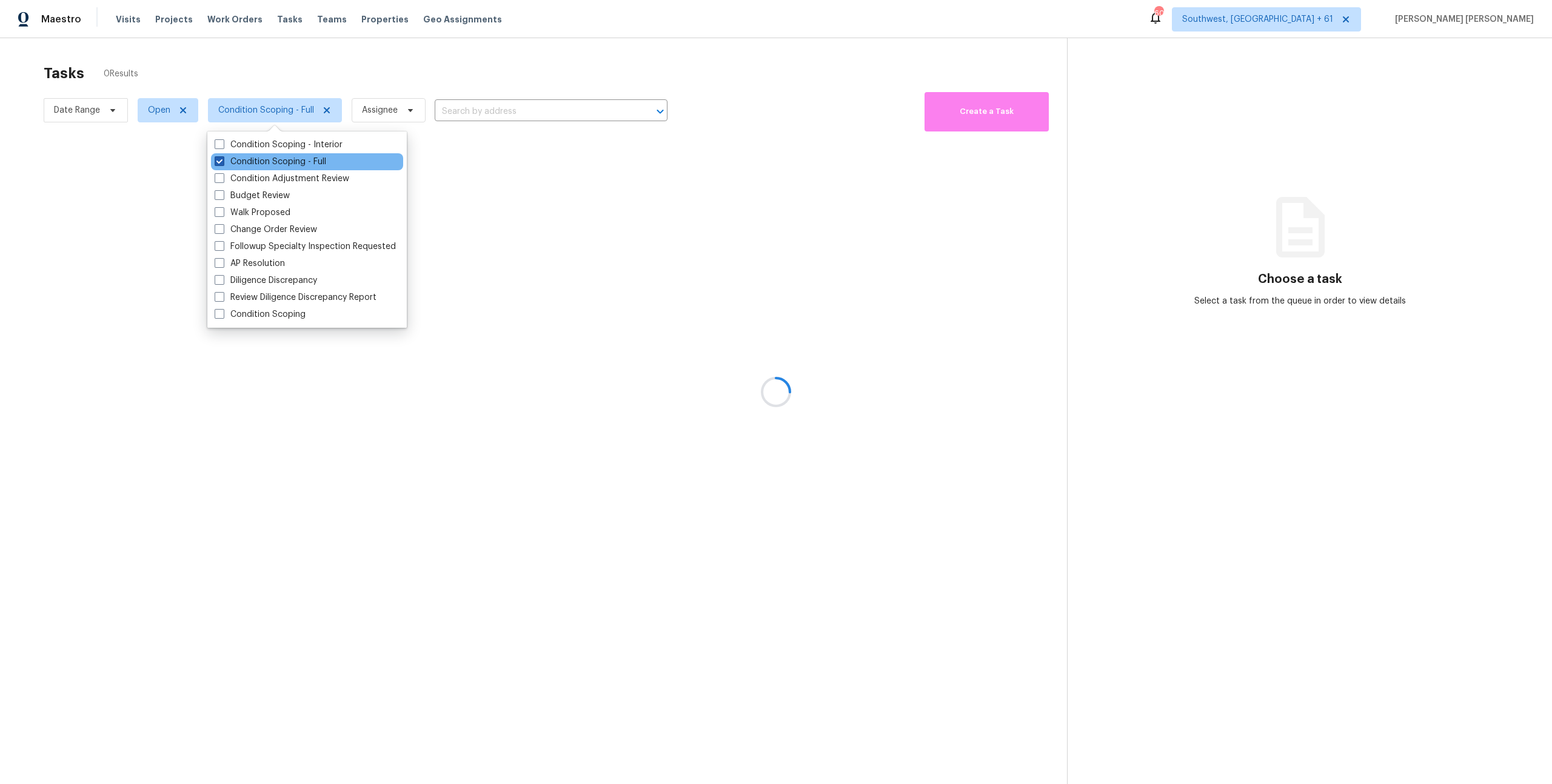
click at [238, 162] on label "Condition Scoping - Full" at bounding box center [271, 162] width 112 height 12
click at [223, 162] on input "Condition Scoping - Full" at bounding box center [218, 159] width 8 height 7
checkbox input "false"
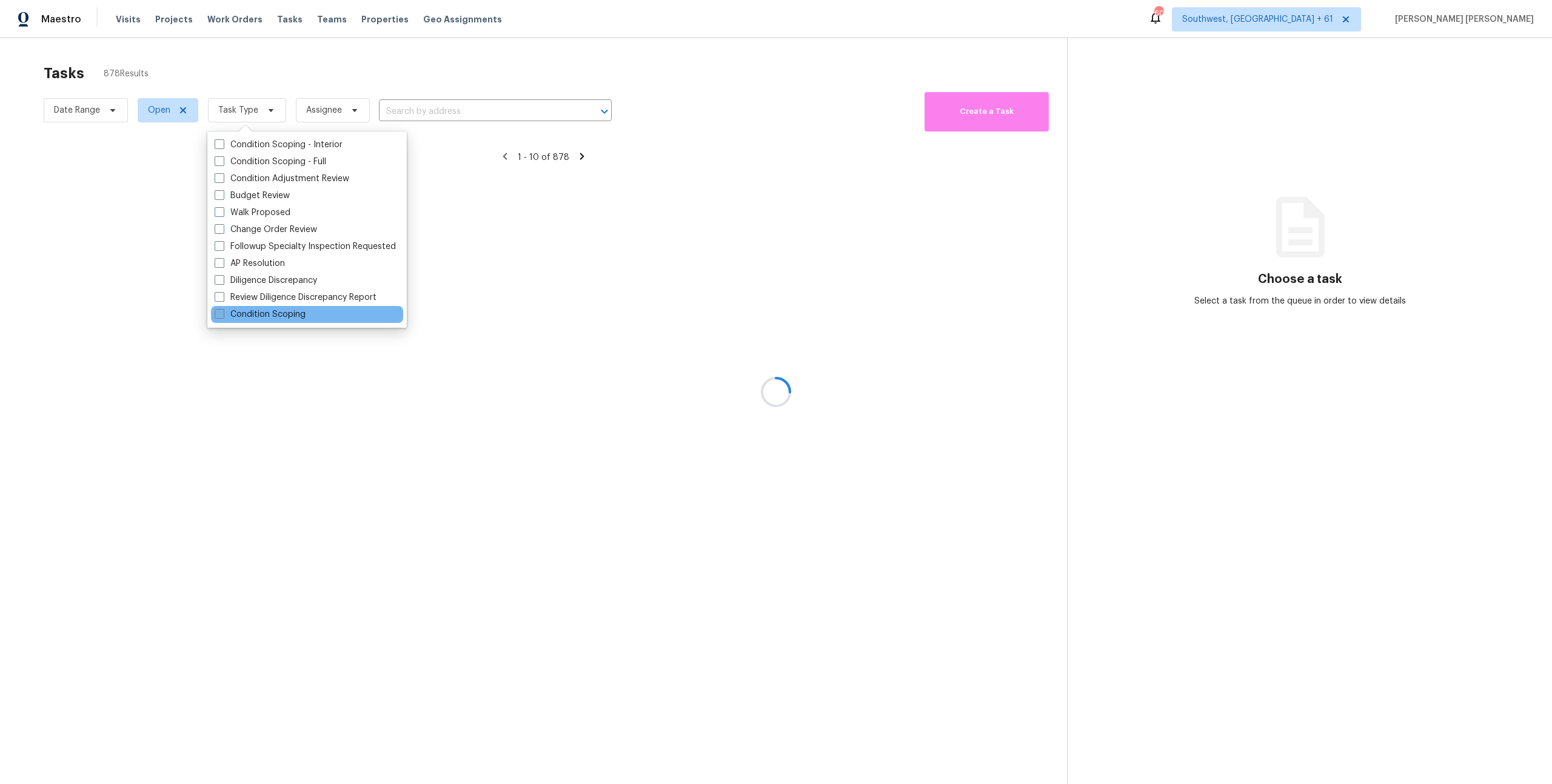
click at [233, 310] on label "Condition Scoping" at bounding box center [260, 314] width 91 height 12
click at [223, 310] on input "Condition Scoping" at bounding box center [218, 312] width 8 height 7
checkbox input "true"
click at [289, 80] on div at bounding box center [776, 392] width 1552 height 784
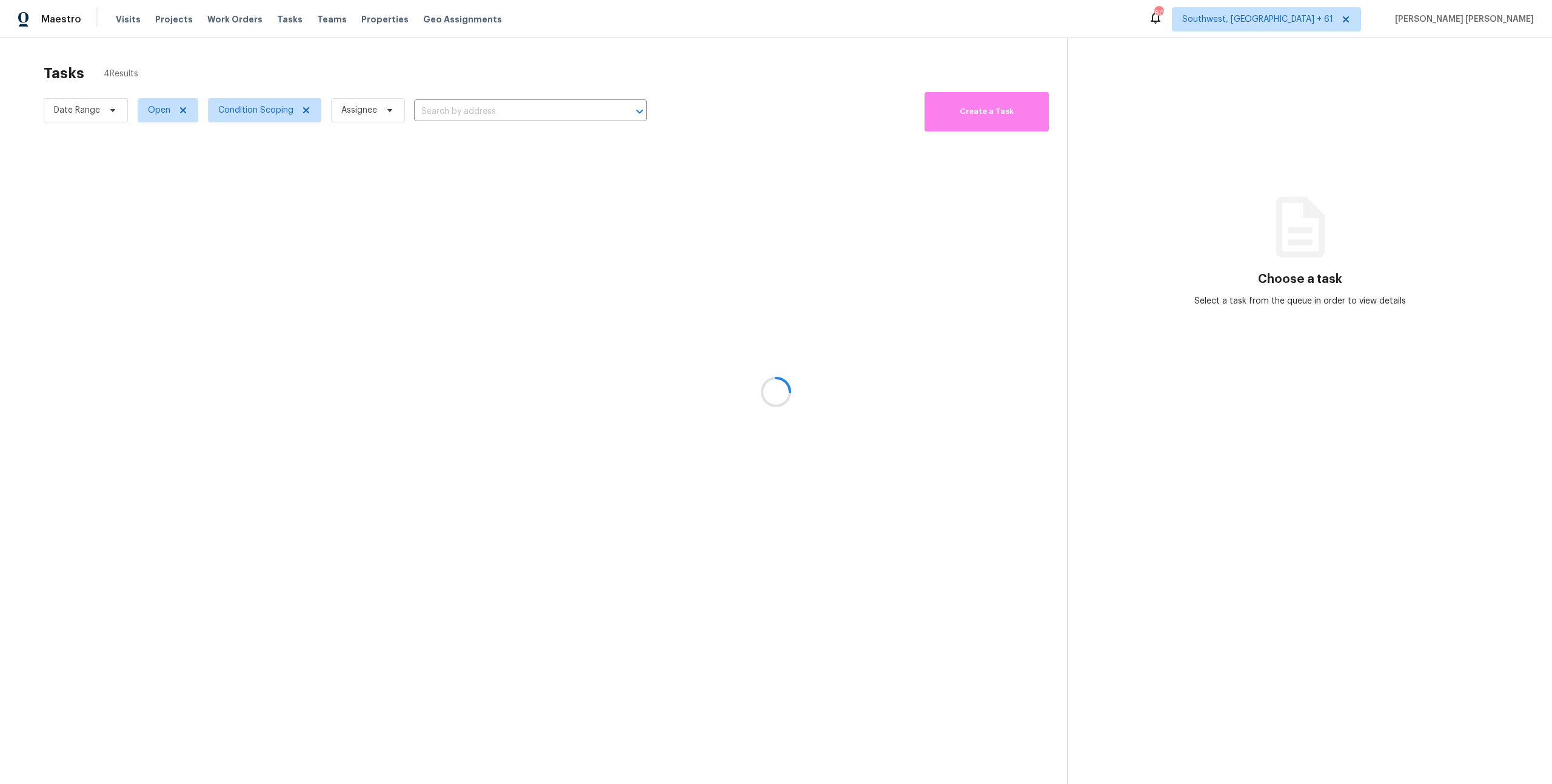
click at [90, 106] on div at bounding box center [776, 392] width 1552 height 784
click at [182, 81] on div at bounding box center [776, 392] width 1552 height 784
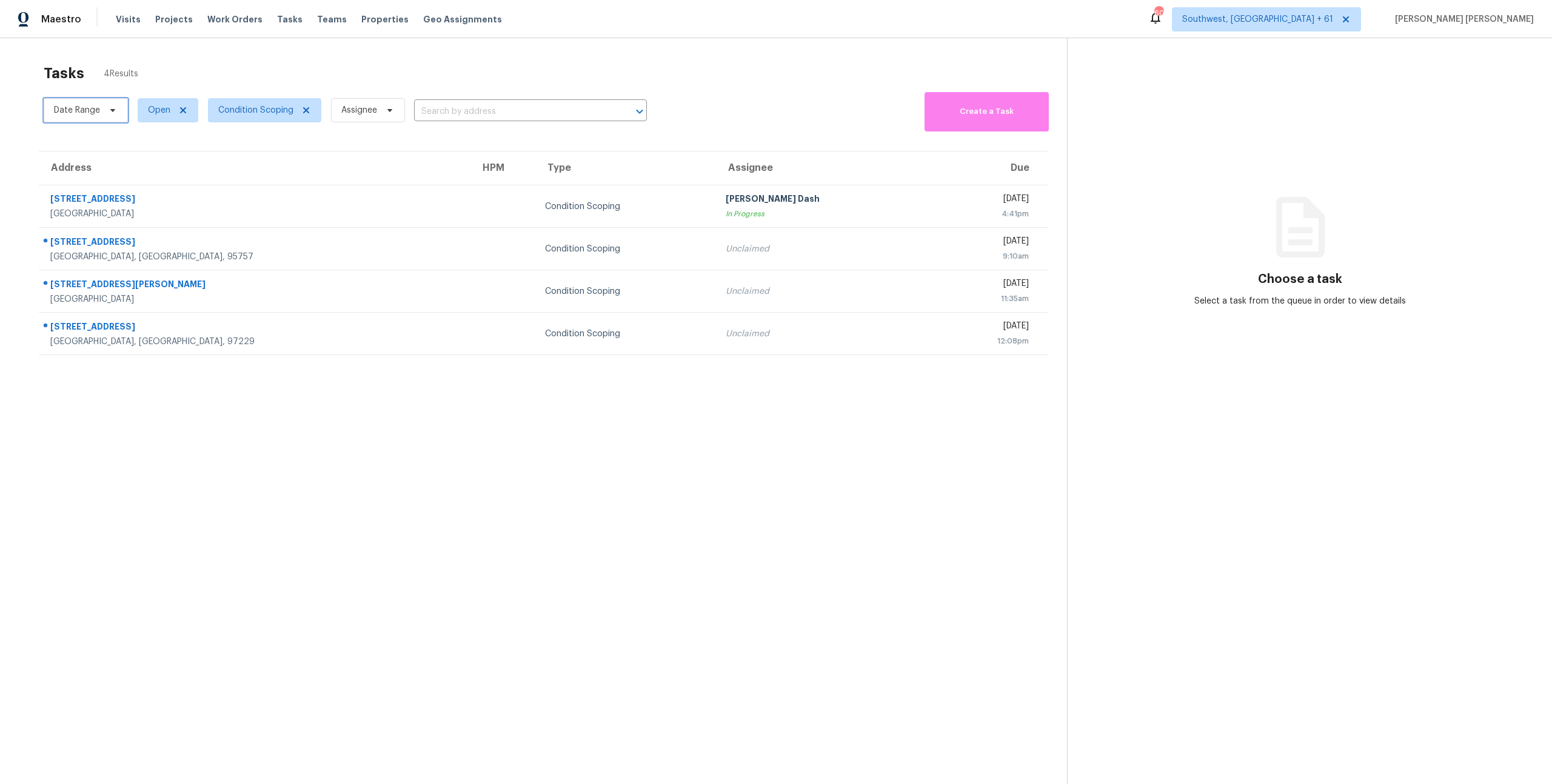
click at [79, 110] on span "Date Range" at bounding box center [77, 110] width 46 height 12
select select "8"
select select "2025"
select select "9"
select select "2025"
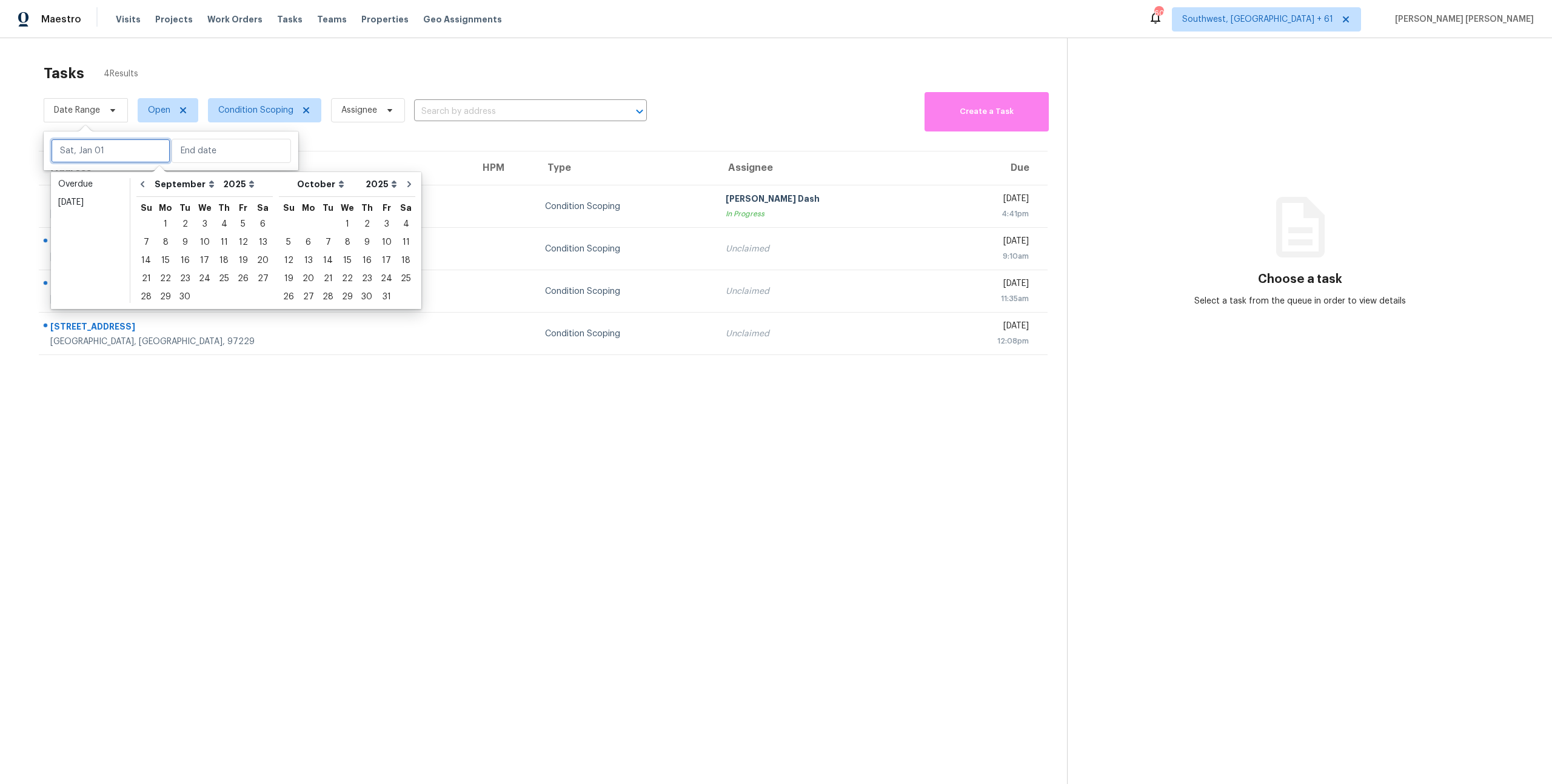
click at [80, 153] on input "text" at bounding box center [110, 151] width 119 height 24
click at [176, 259] on div "16" at bounding box center [184, 261] width 19 height 17
type input "Tue, Sep 16"
click at [176, 259] on div "16" at bounding box center [184, 261] width 19 height 17
type input "Tue, Sep 16"
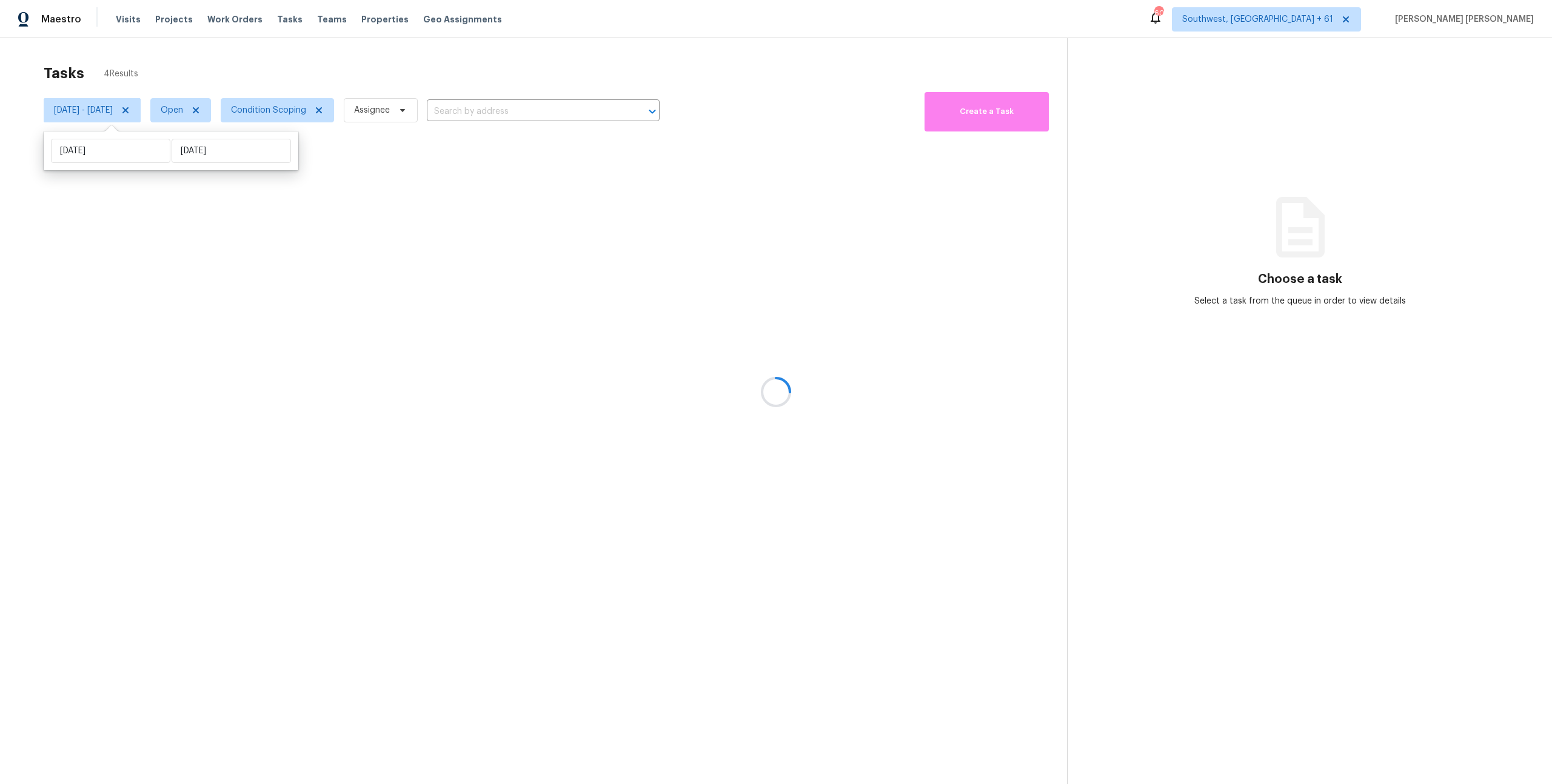
click at [325, 77] on div at bounding box center [776, 392] width 1552 height 784
click at [195, 105] on span "Open" at bounding box center [180, 110] width 61 height 24
click at [202, 162] on span at bounding box center [202, 162] width 10 height 10
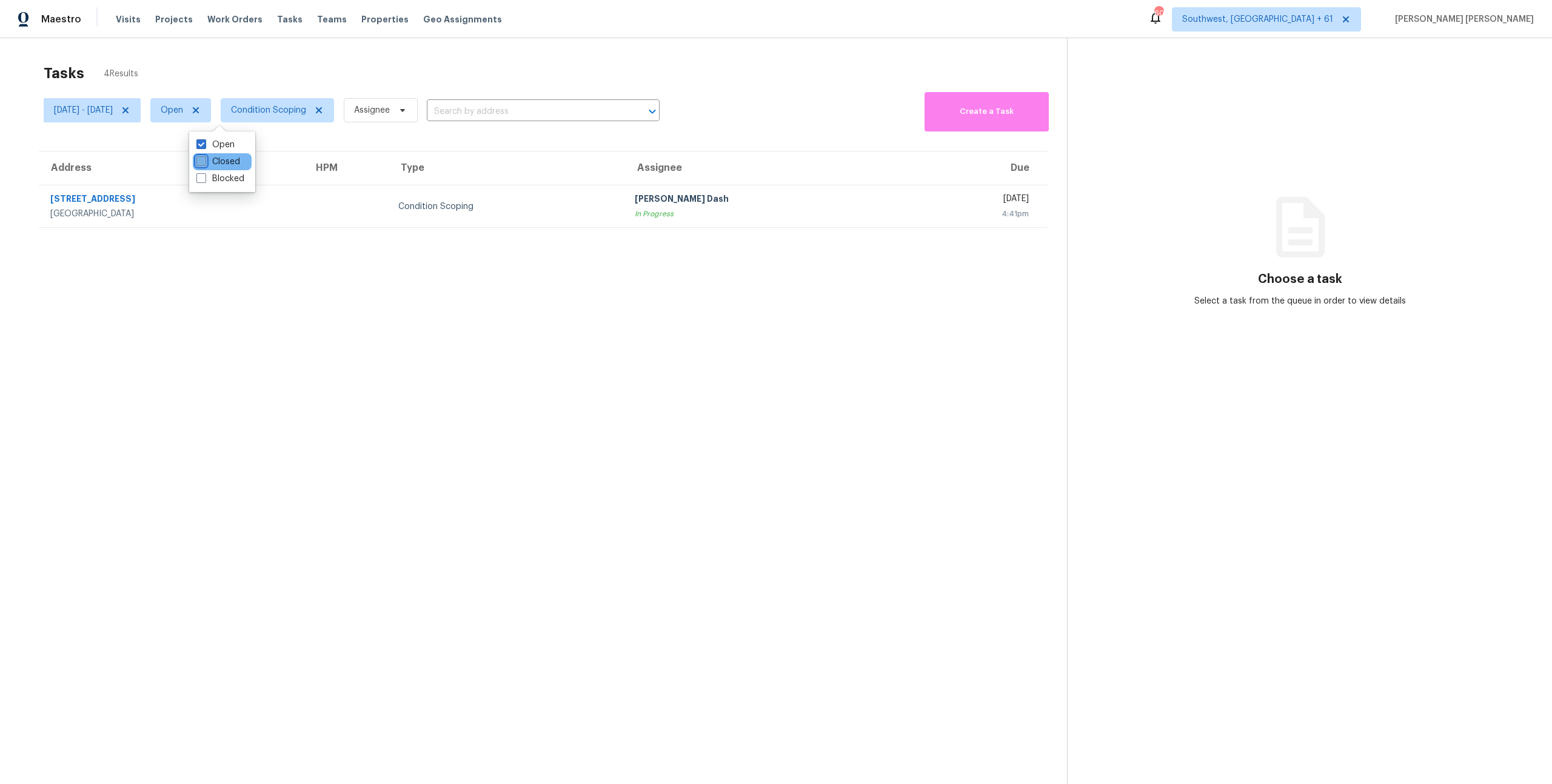
click at [202, 162] on input "Closed" at bounding box center [200, 159] width 8 height 7
checkbox input "true"
click at [215, 145] on label "Open" at bounding box center [216, 145] width 38 height 12
click at [204, 145] on input "Open" at bounding box center [200, 142] width 8 height 7
checkbox input "false"
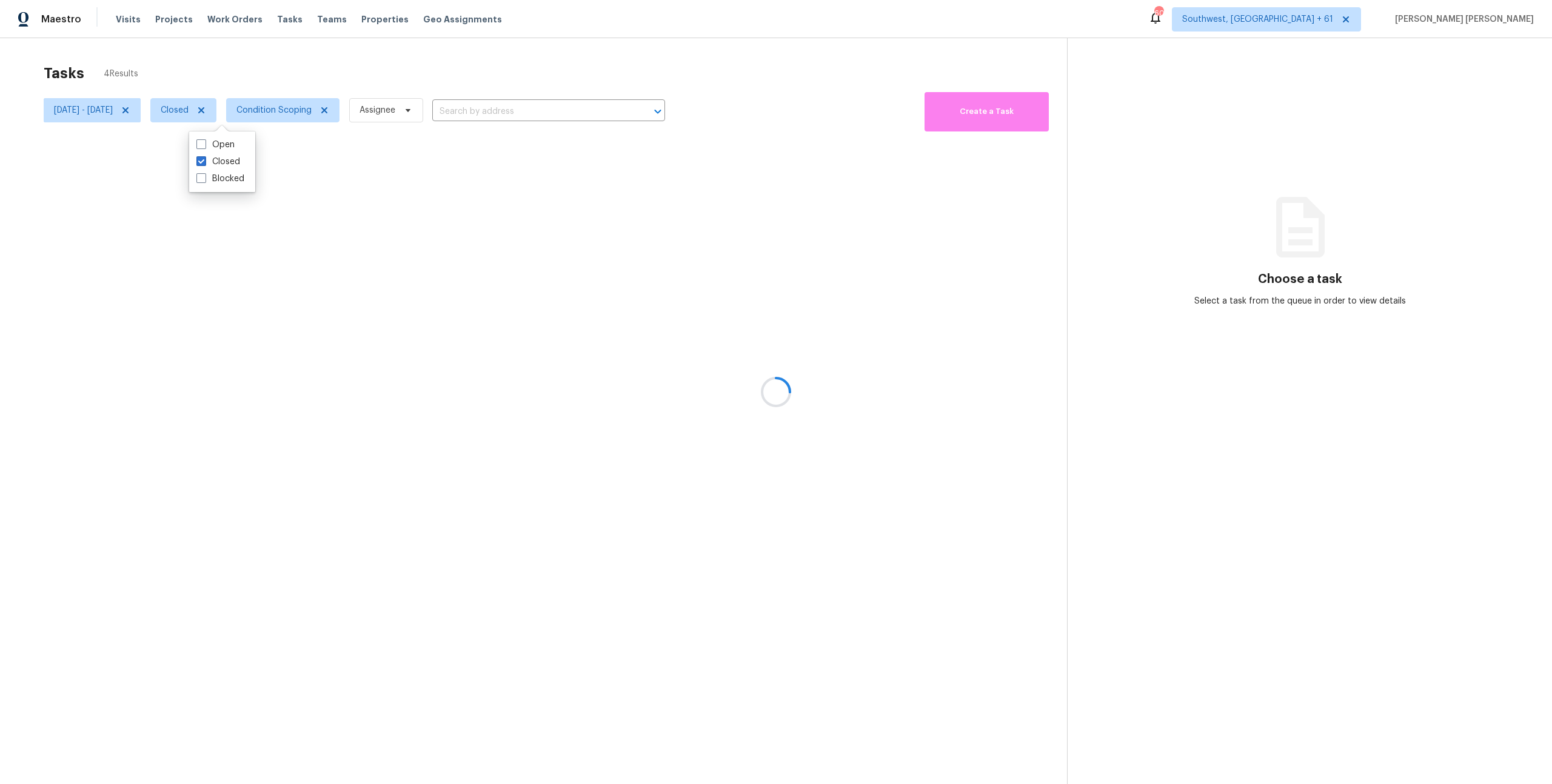
click at [313, 78] on div at bounding box center [776, 392] width 1552 height 784
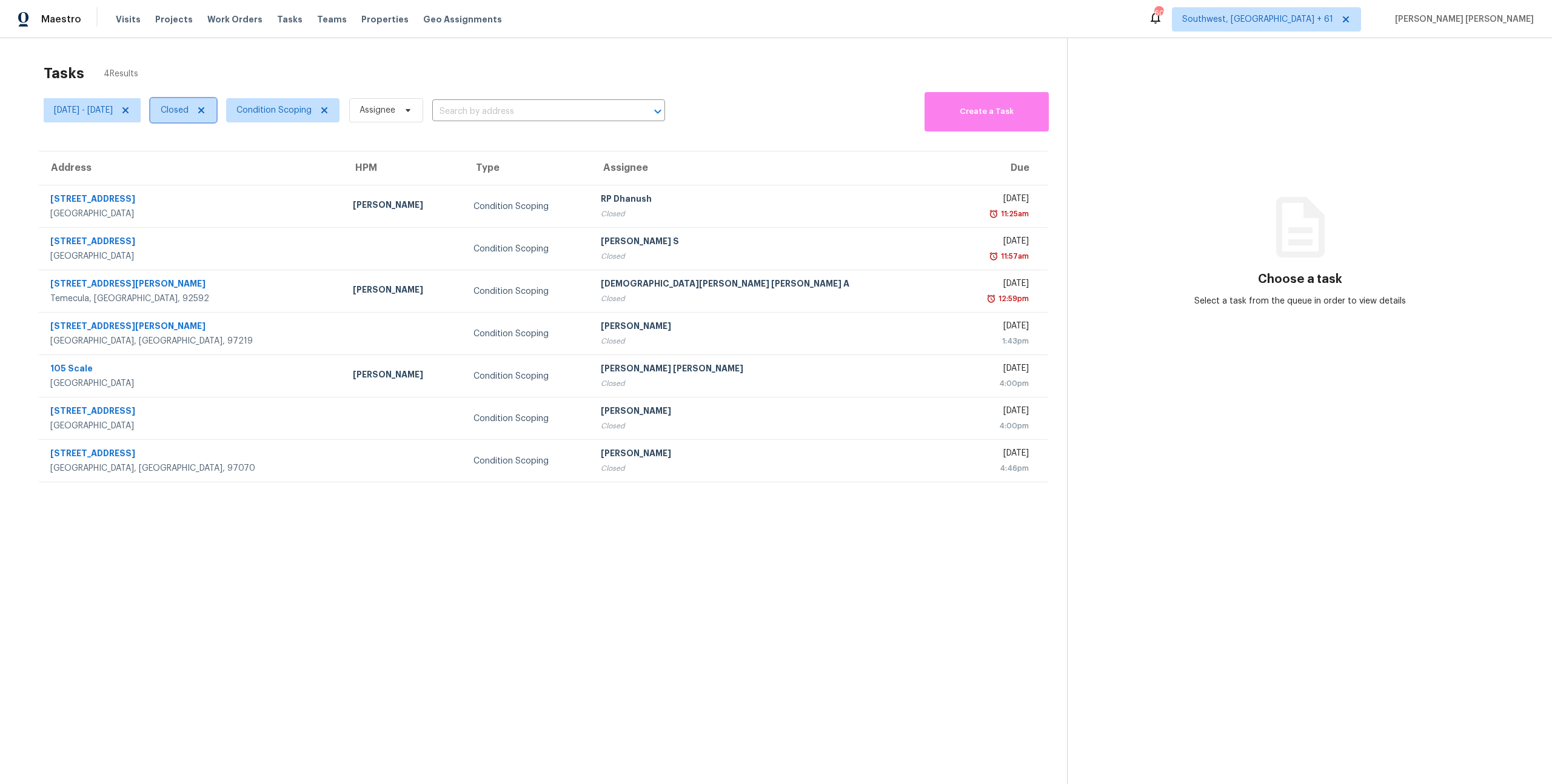
click at [188, 114] on span "Closed" at bounding box center [174, 110] width 28 height 12
click at [216, 159] on label "Open" at bounding box center [216, 162] width 38 height 12
click at [204, 159] on input "Open" at bounding box center [200, 159] width 8 height 7
checkbox input "true"
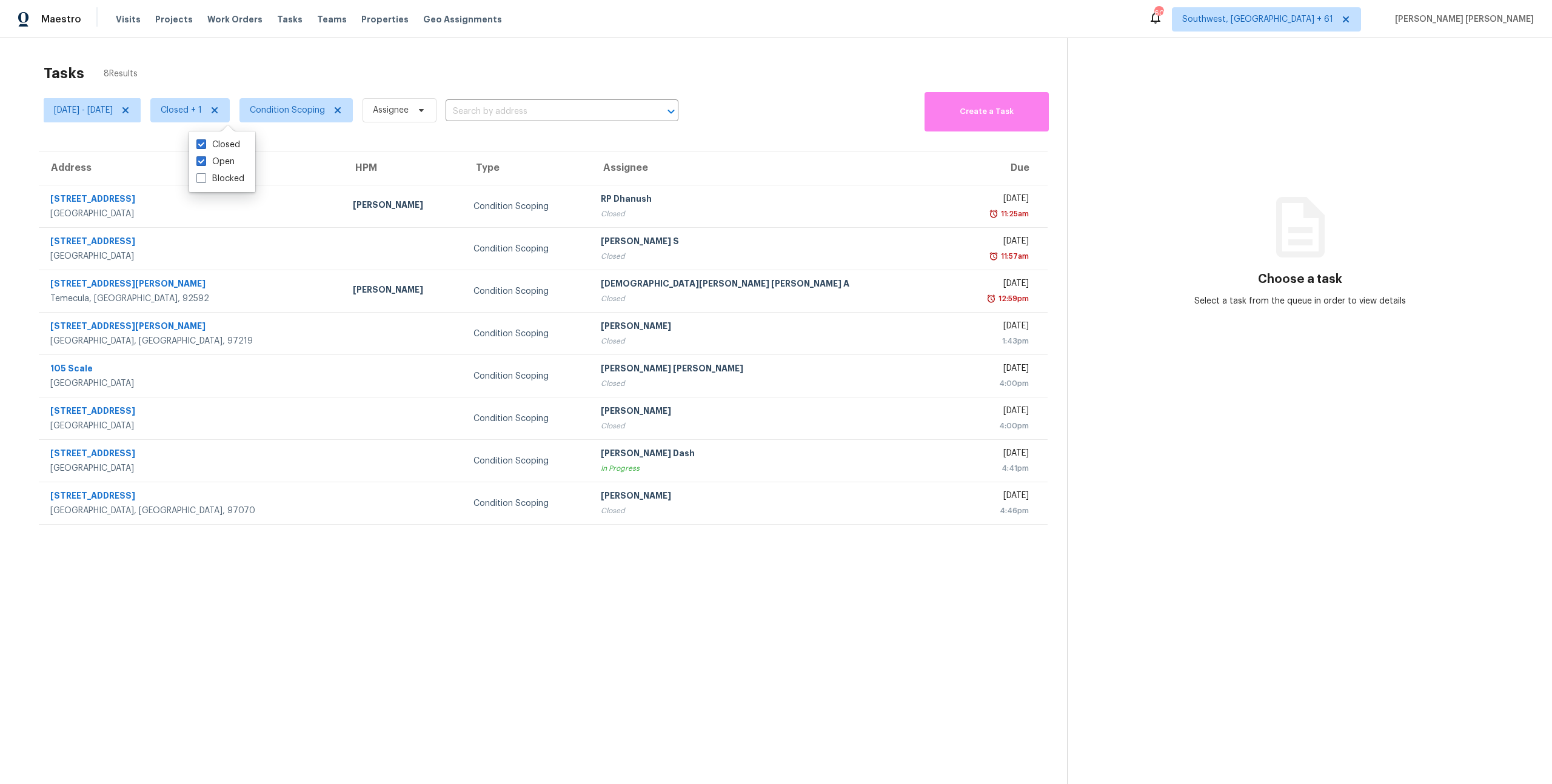
click at [308, 65] on div "Tasks 8 Results" at bounding box center [555, 73] width 1024 height 32
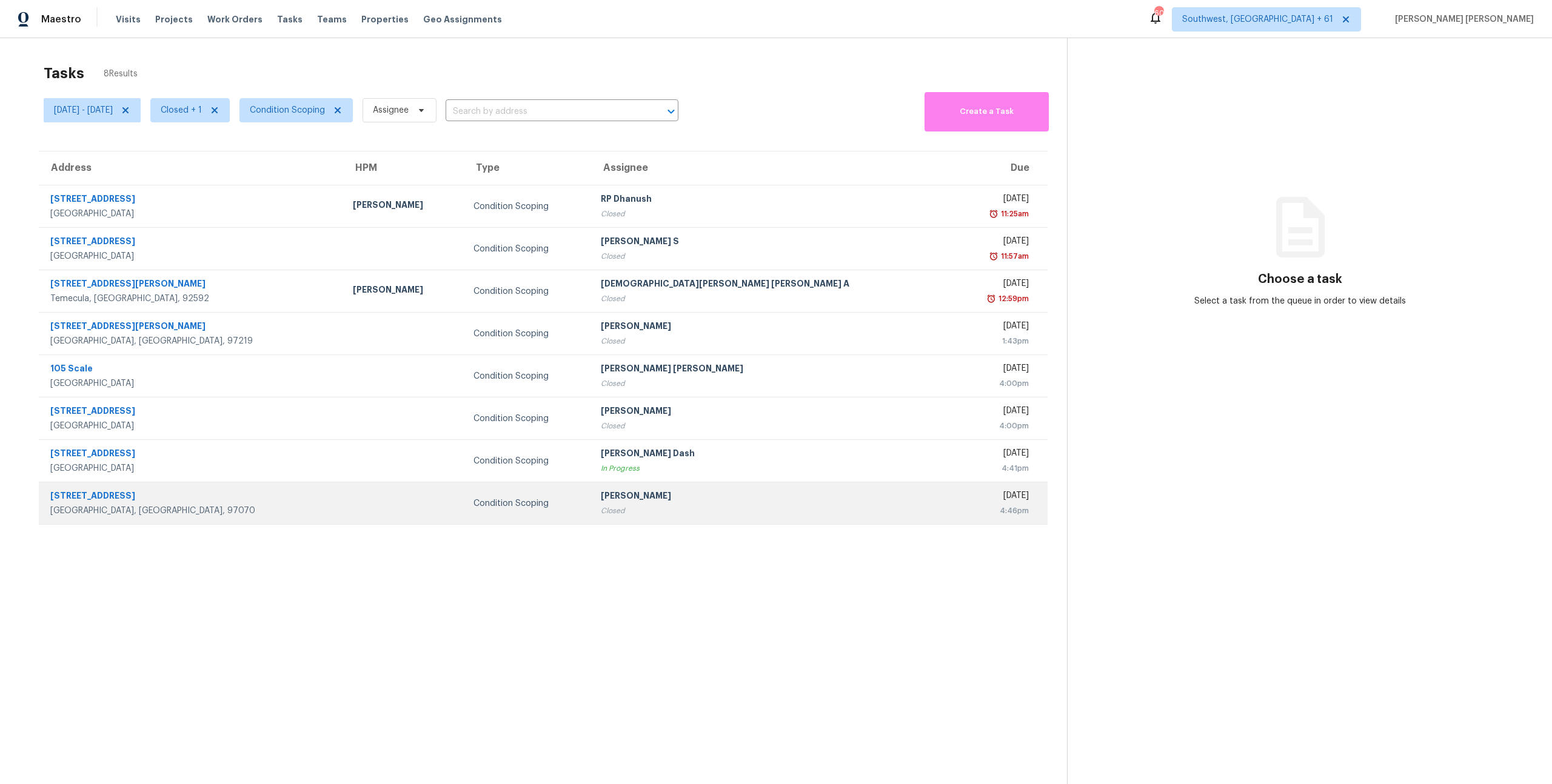
click at [170, 488] on td "30828 SW Orchard Dr Wilsonville, OR, 97070" at bounding box center [191, 503] width 304 height 42
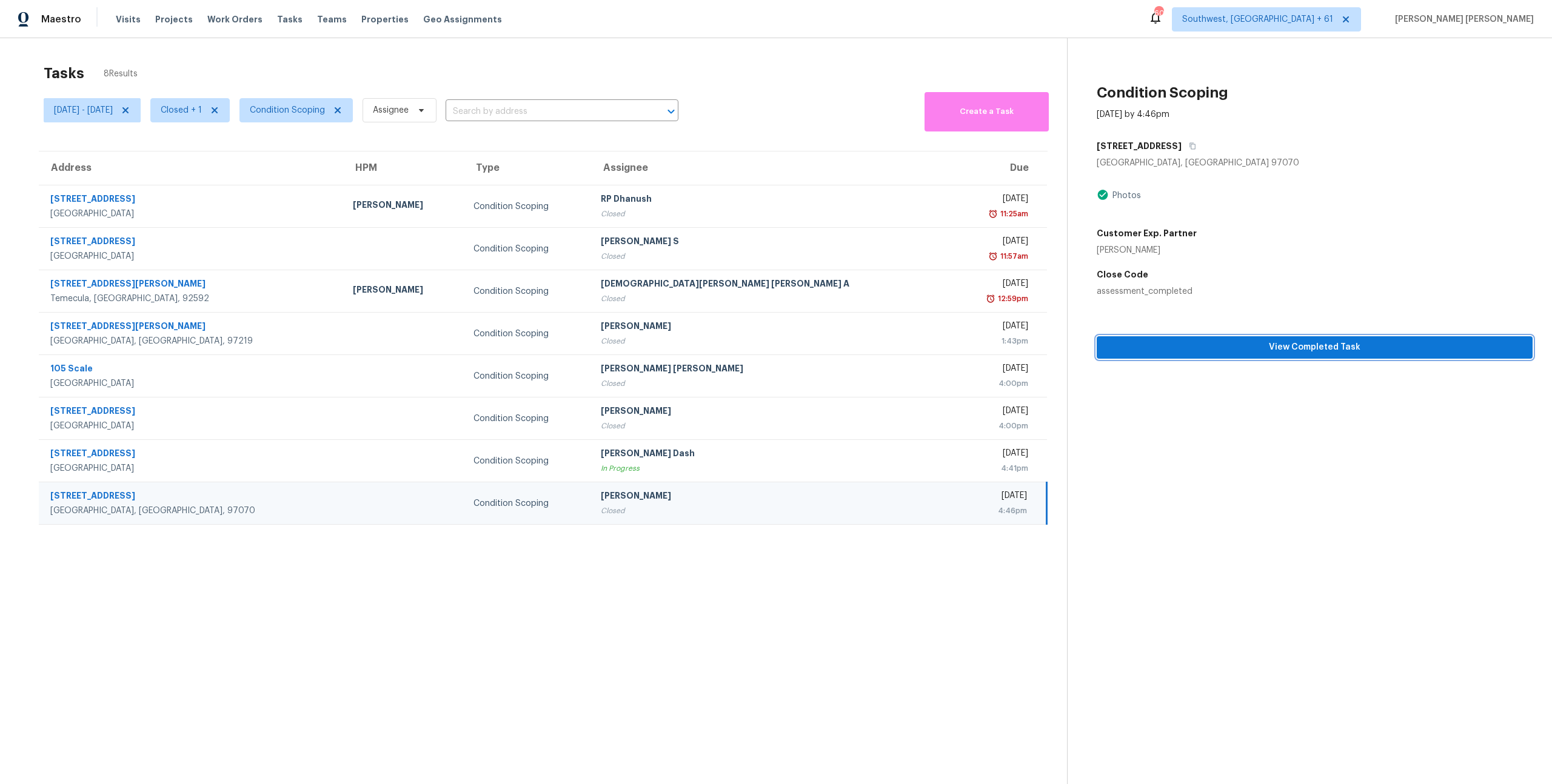
click at [1214, 348] on span "View Completed Task" at bounding box center [1315, 347] width 417 height 15
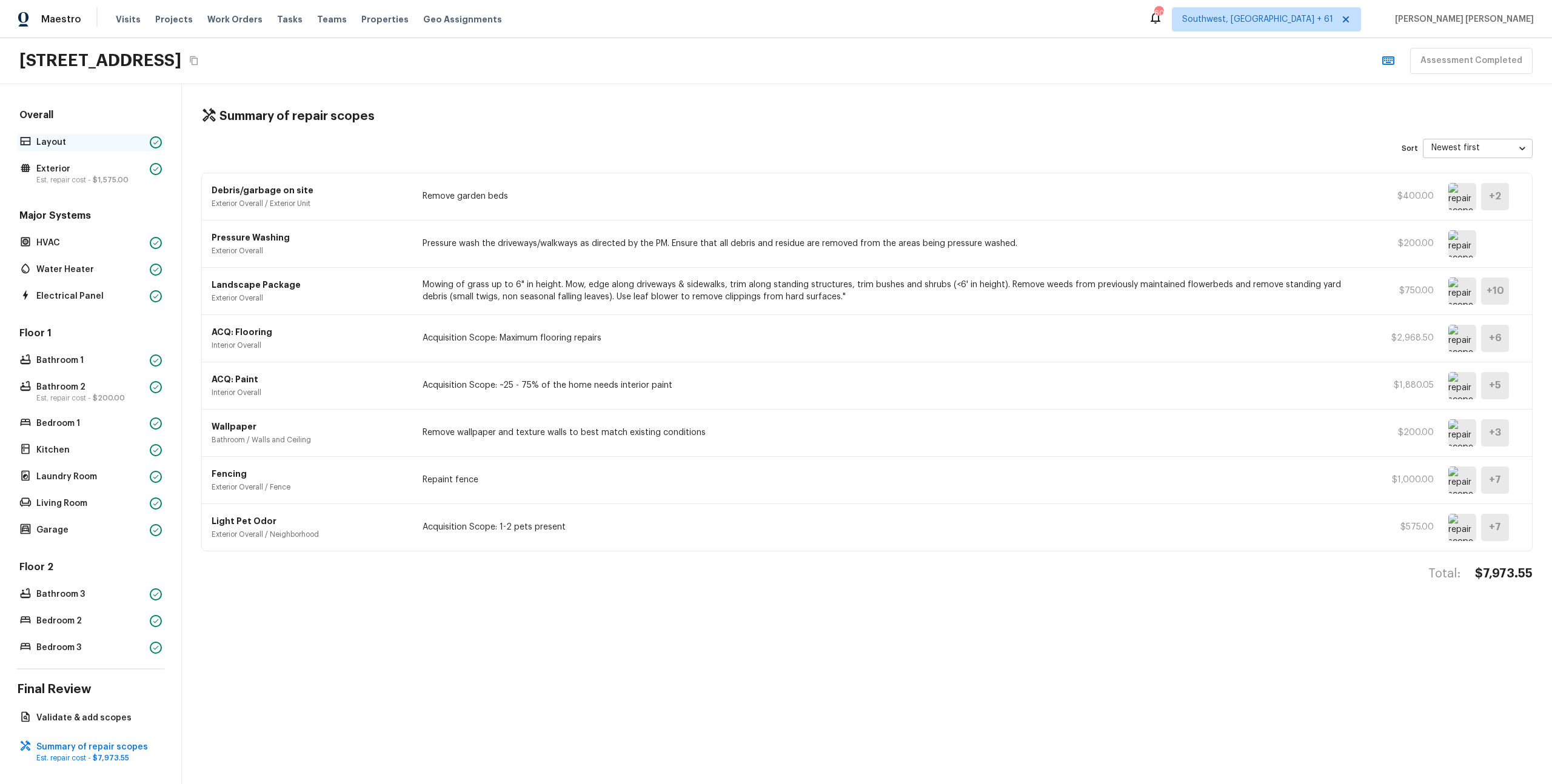
click at [78, 137] on p "Layout" at bounding box center [91, 142] width 108 height 12
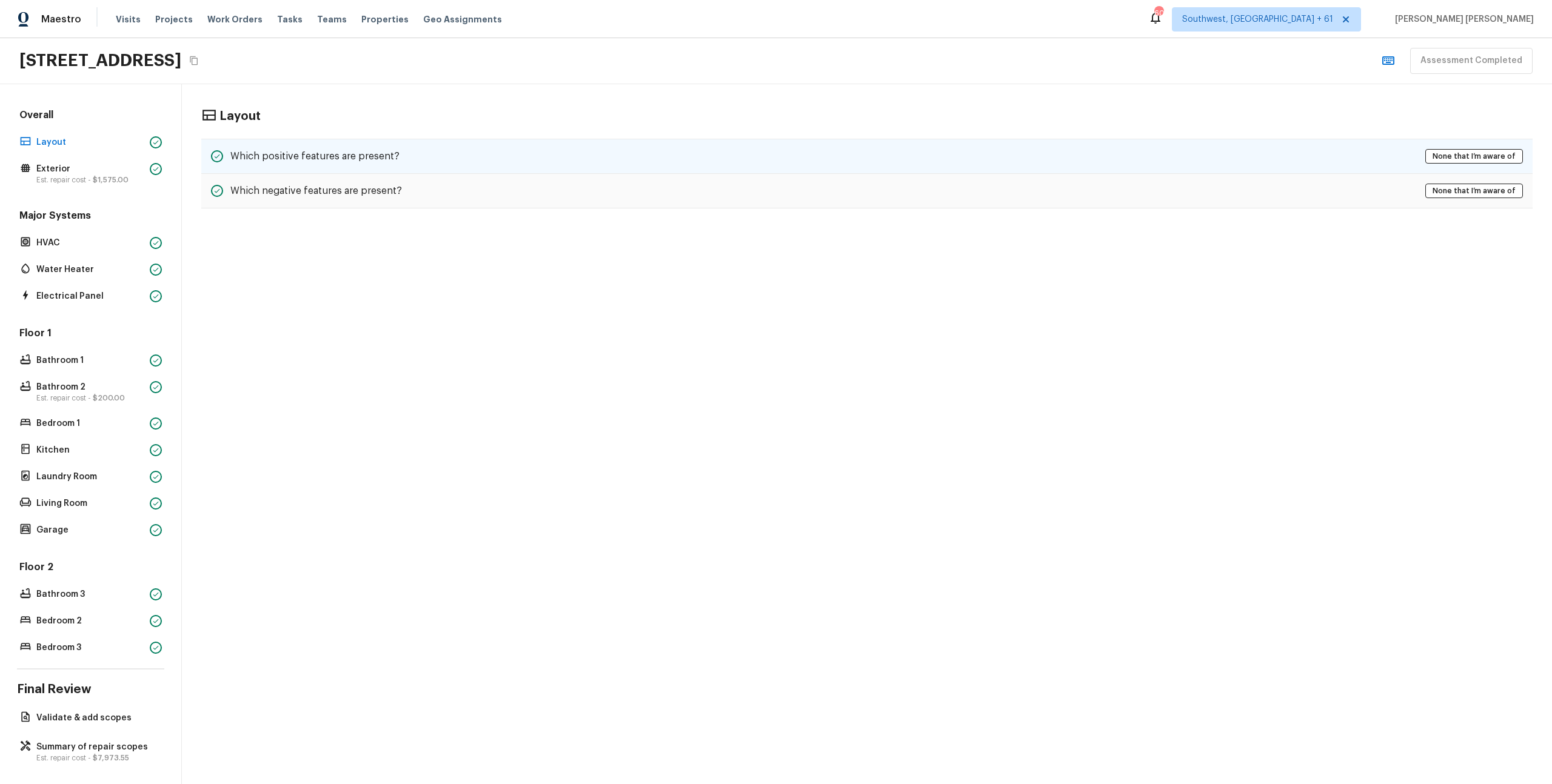
click at [351, 147] on div "Which positive features are present? None that I’m aware of" at bounding box center [868, 157] width 1332 height 35
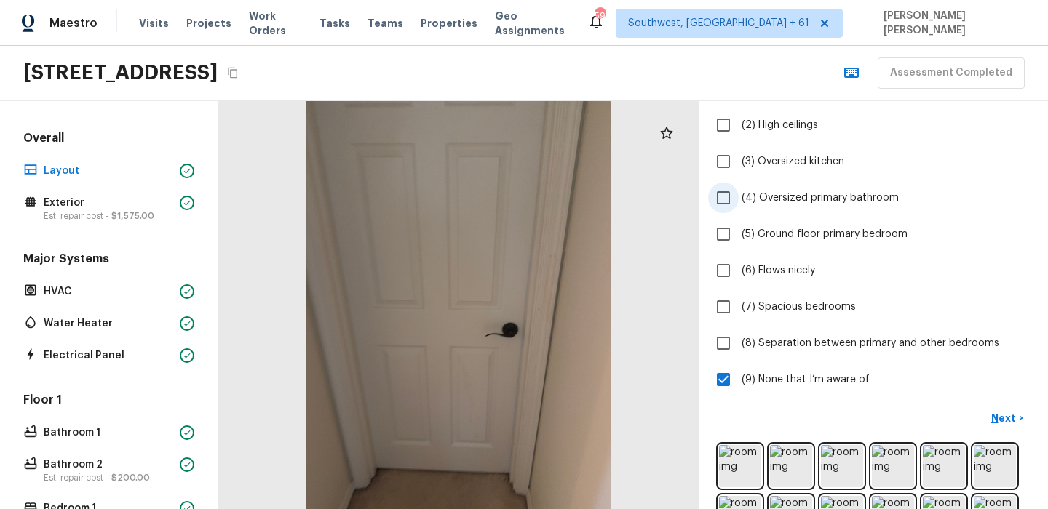
scroll to position [198, 0]
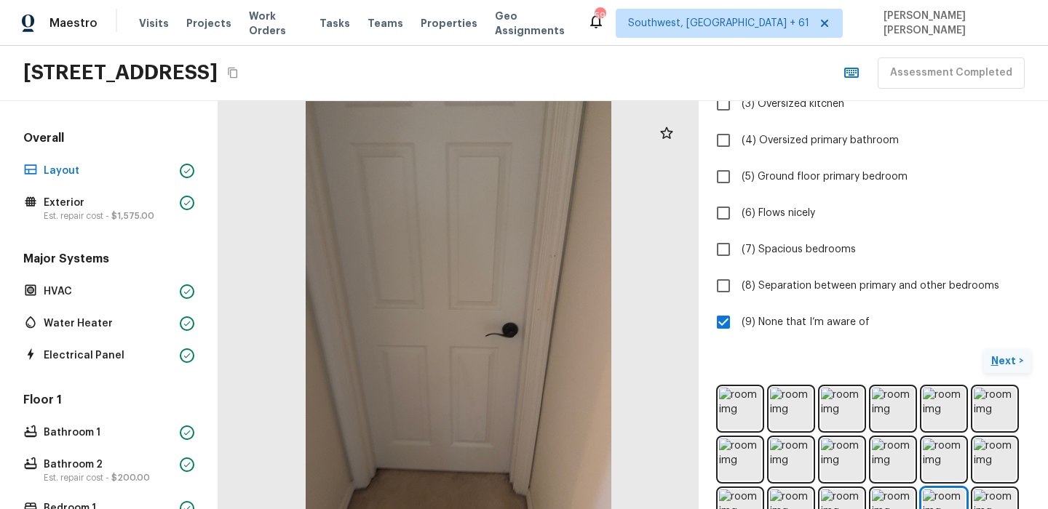
click at [999, 351] on button "Next >" at bounding box center [1007, 361] width 47 height 24
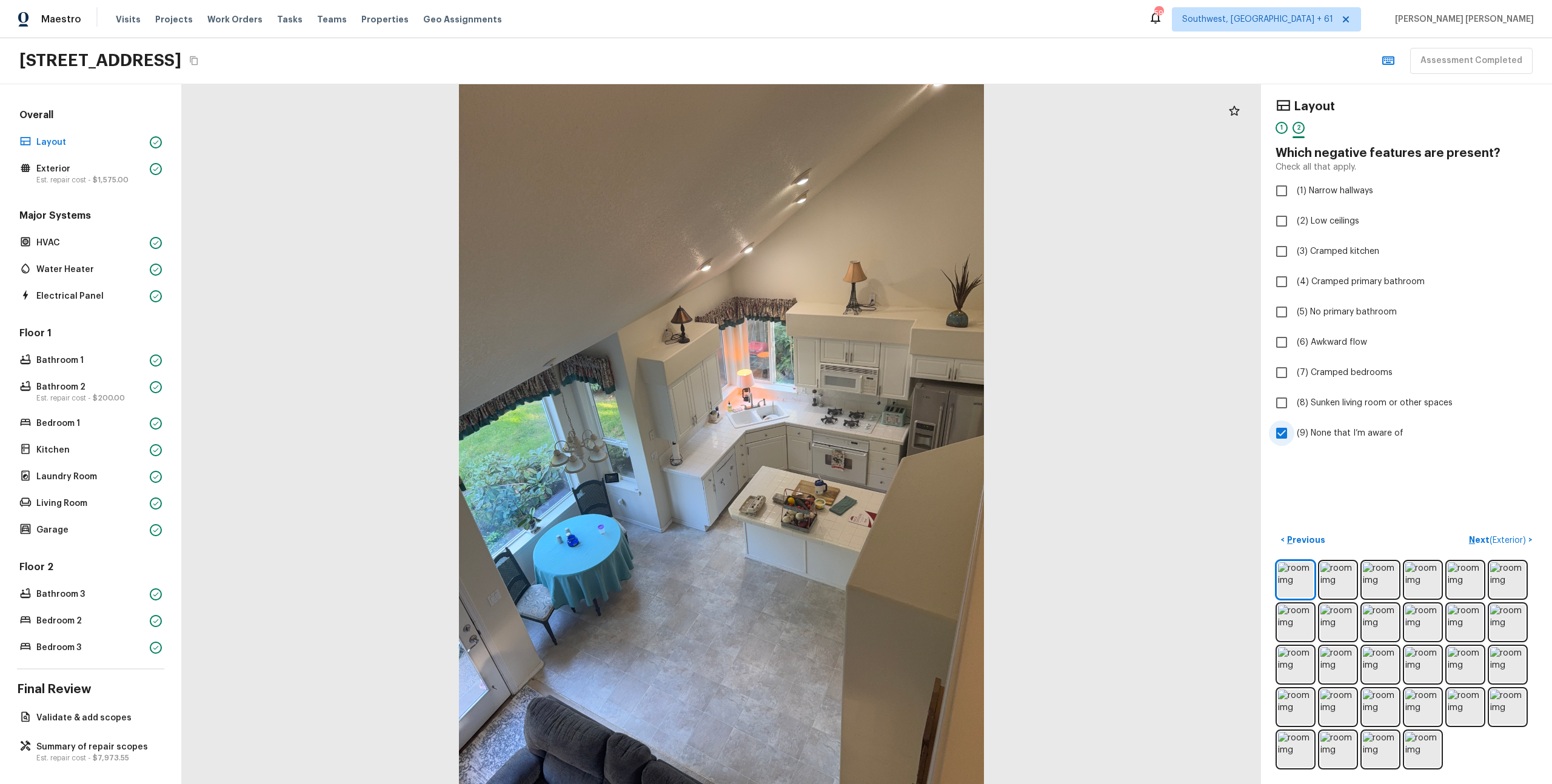
scroll to position [0, 0]
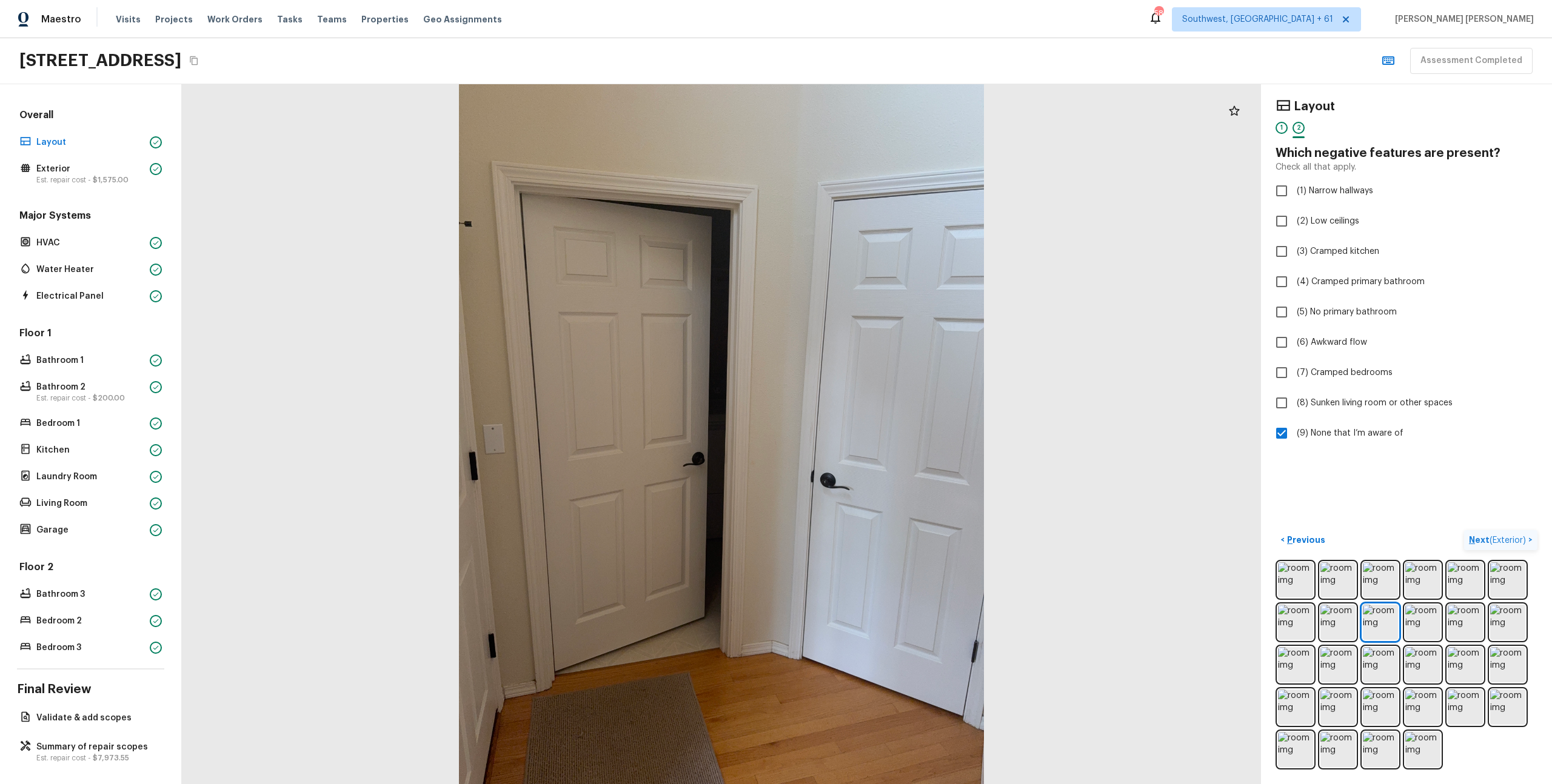
click at [1510, 537] on span "( Exterior )" at bounding box center [1508, 541] width 37 height 8
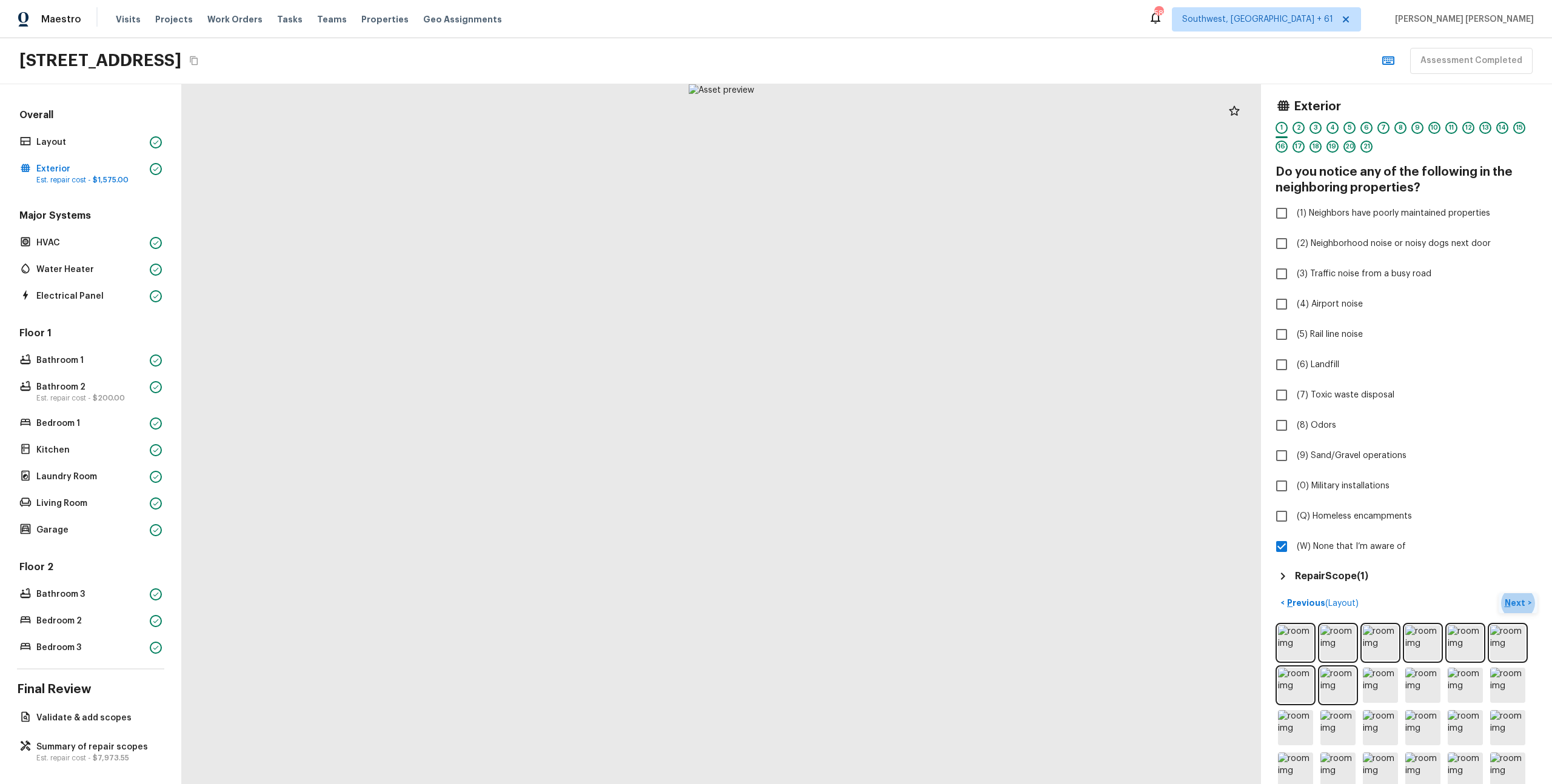
click at [1368, 577] on h5 "Repair Scope ( 1 )" at bounding box center [1332, 577] width 73 height 13
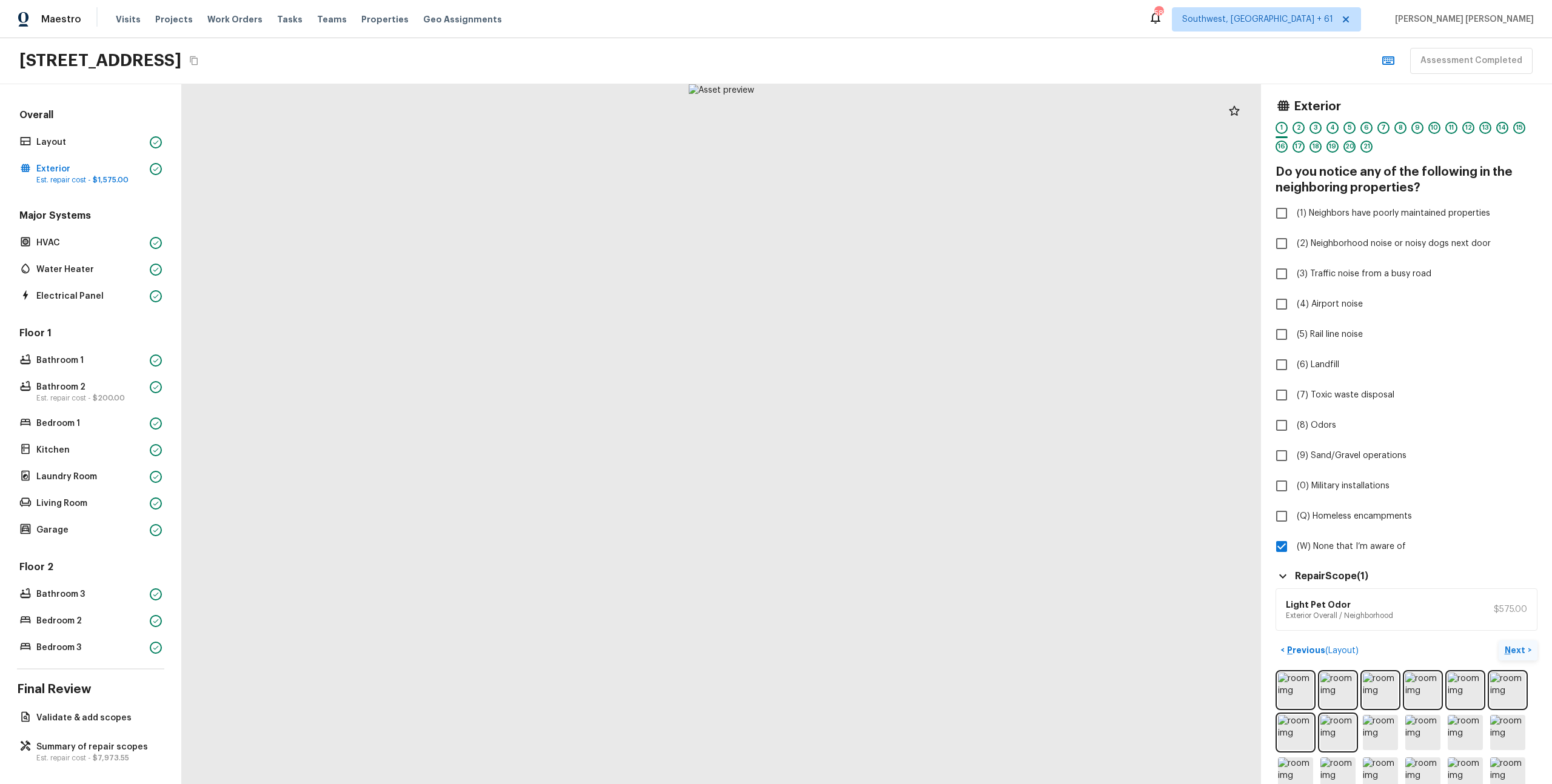
click at [1269, 570] on div "Exterior 1 2 3 4 5 6 7 8 9 10 11 12 13 14 15 16 17 18 19 20 21 Do you notice an…" at bounding box center [1406, 434] width 291 height 700
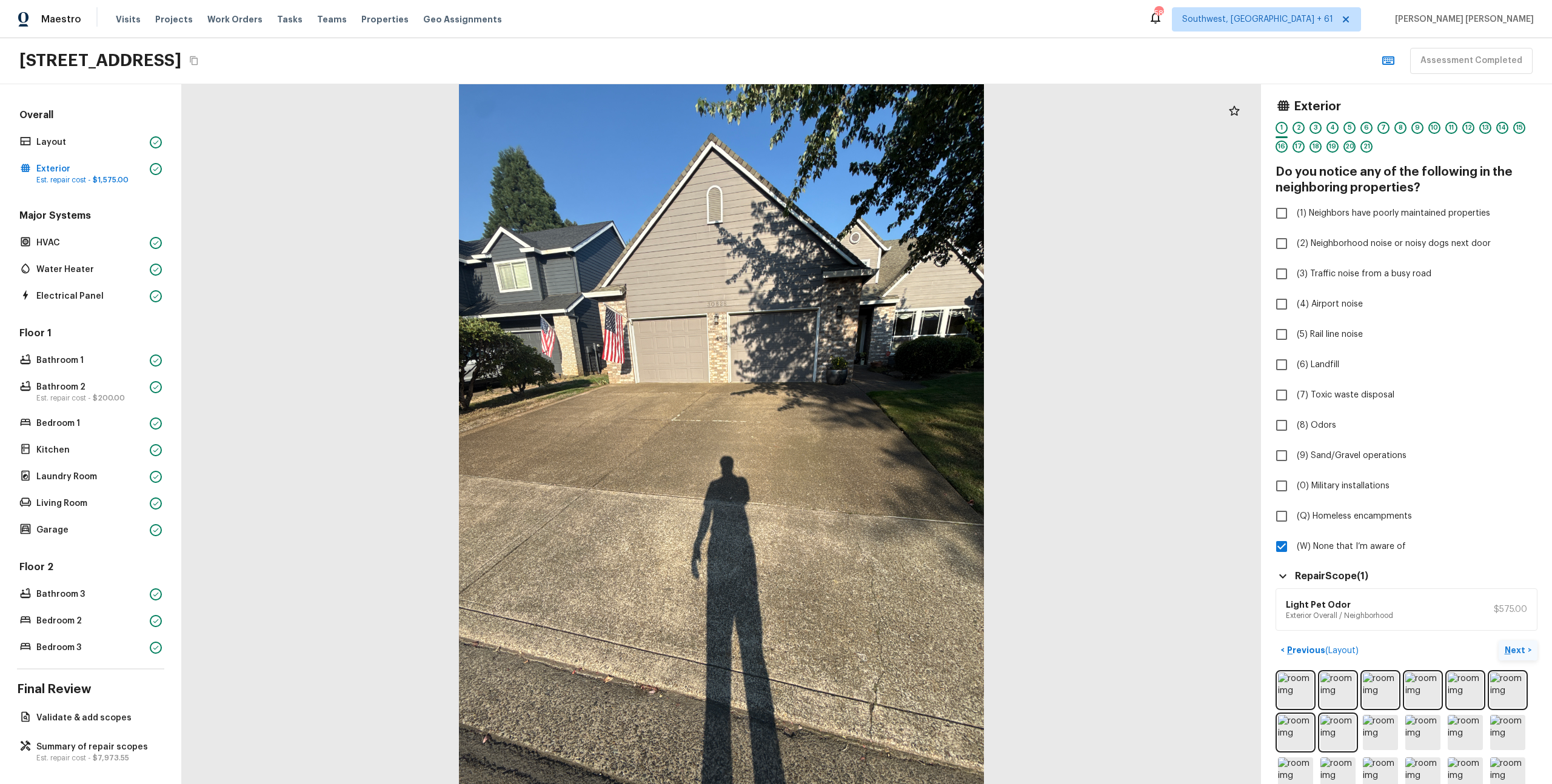
click at [1524, 652] on p "Next" at bounding box center [1517, 650] width 23 height 12
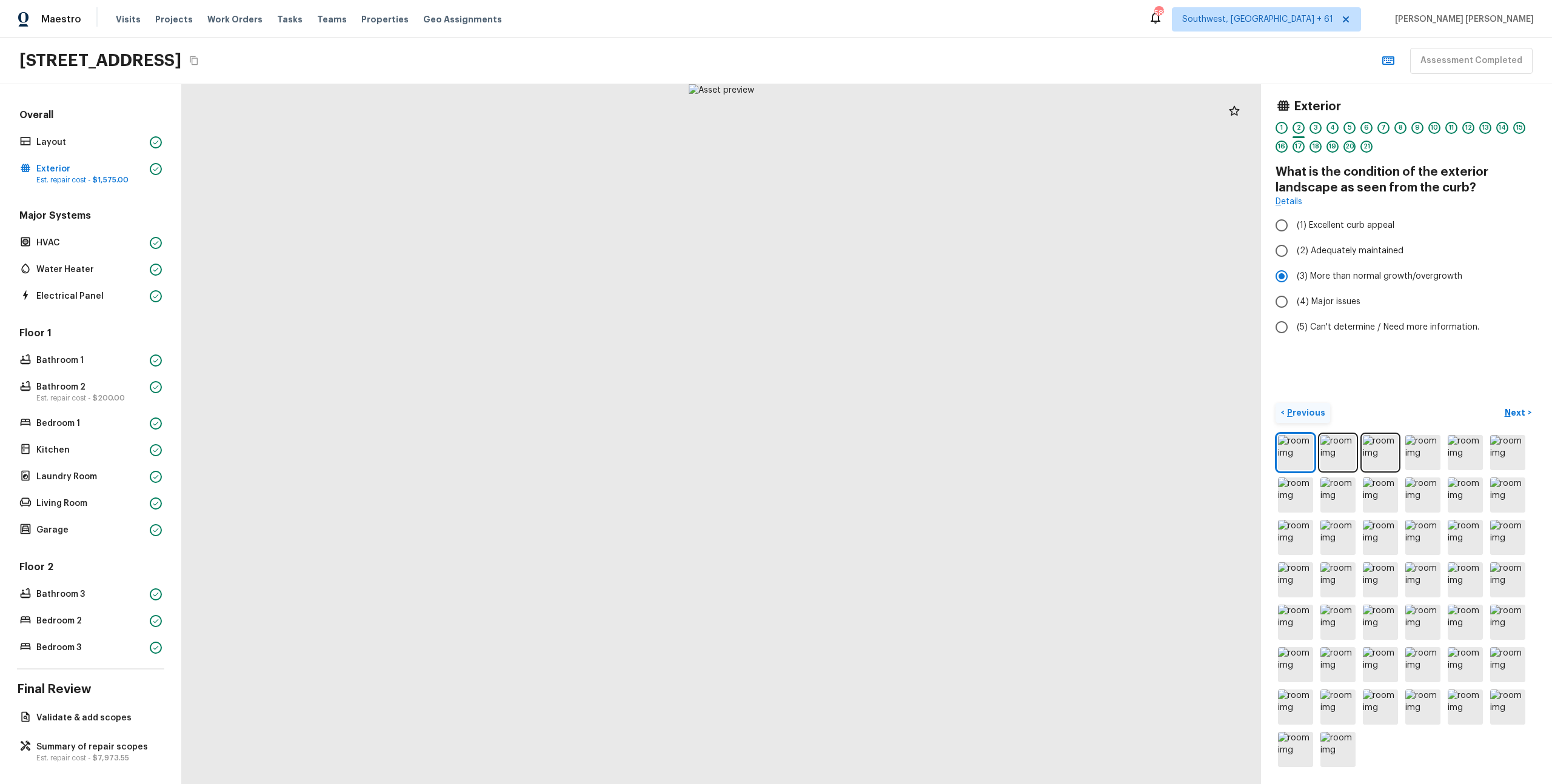
click at [1313, 419] on button "< Previous" at bounding box center [1303, 413] width 54 height 20
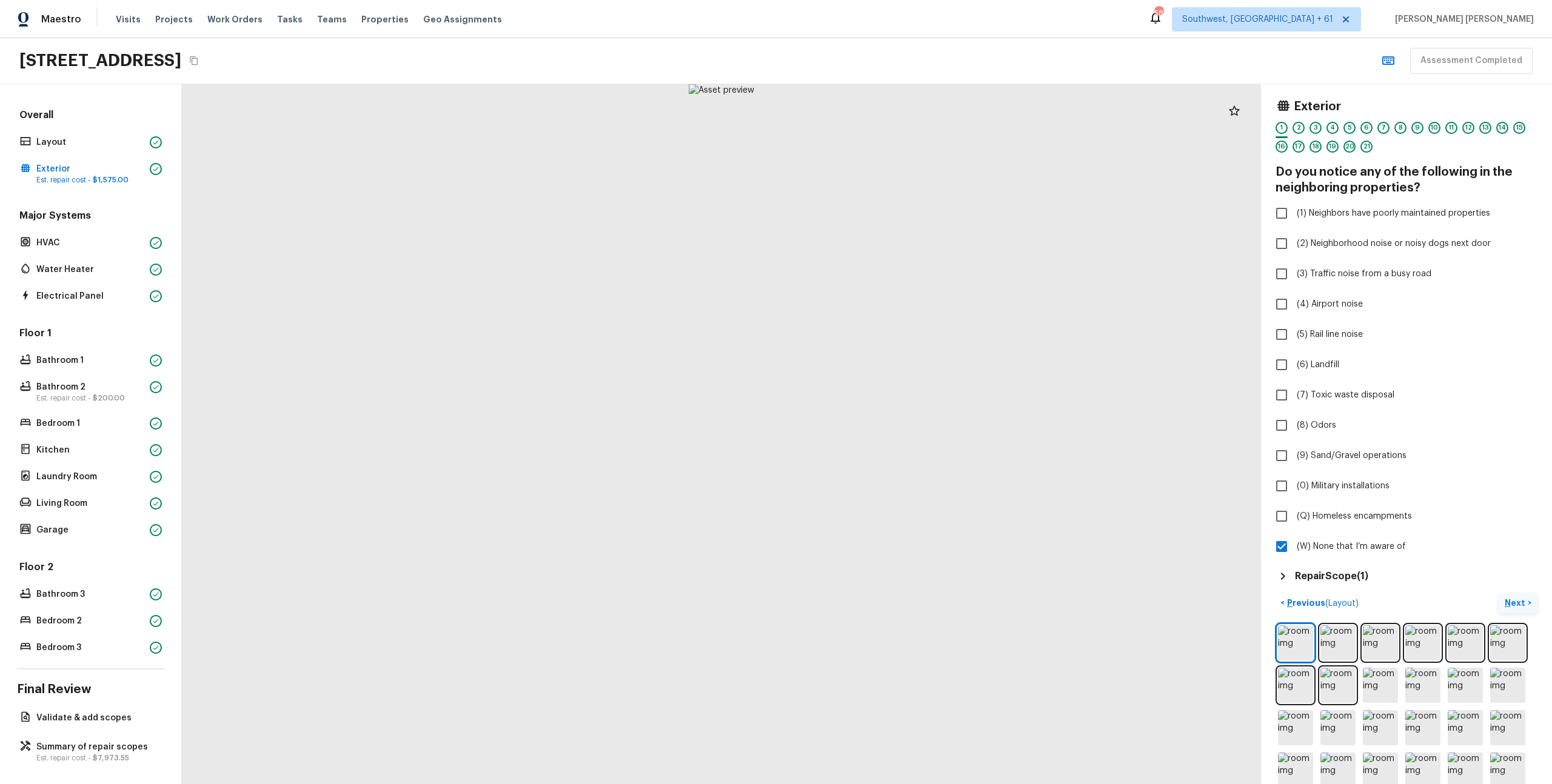
click at [1507, 601] on p "Next" at bounding box center [1517, 603] width 23 height 12
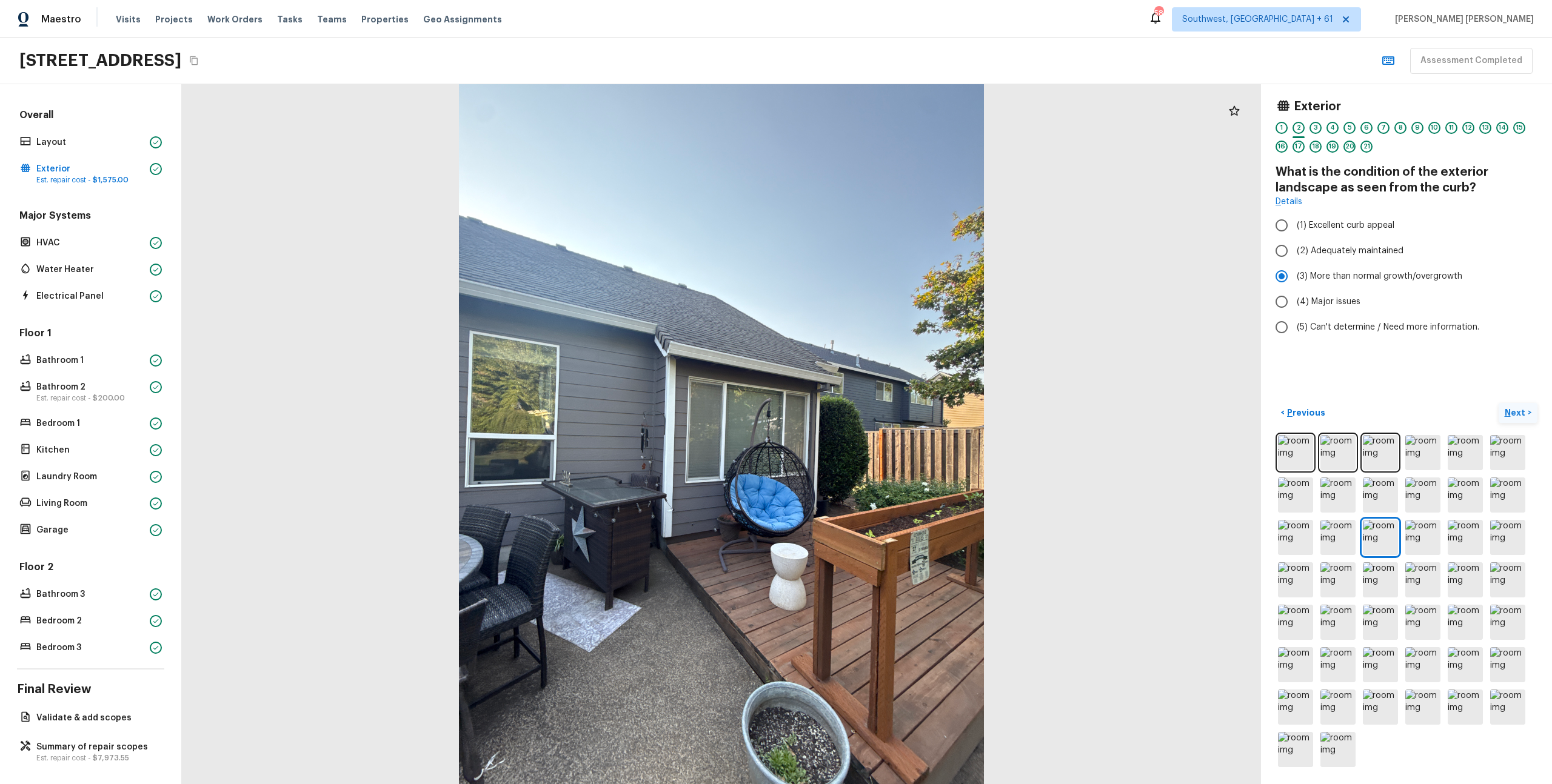
click at [1519, 407] on p "Next" at bounding box center [1517, 412] width 23 height 12
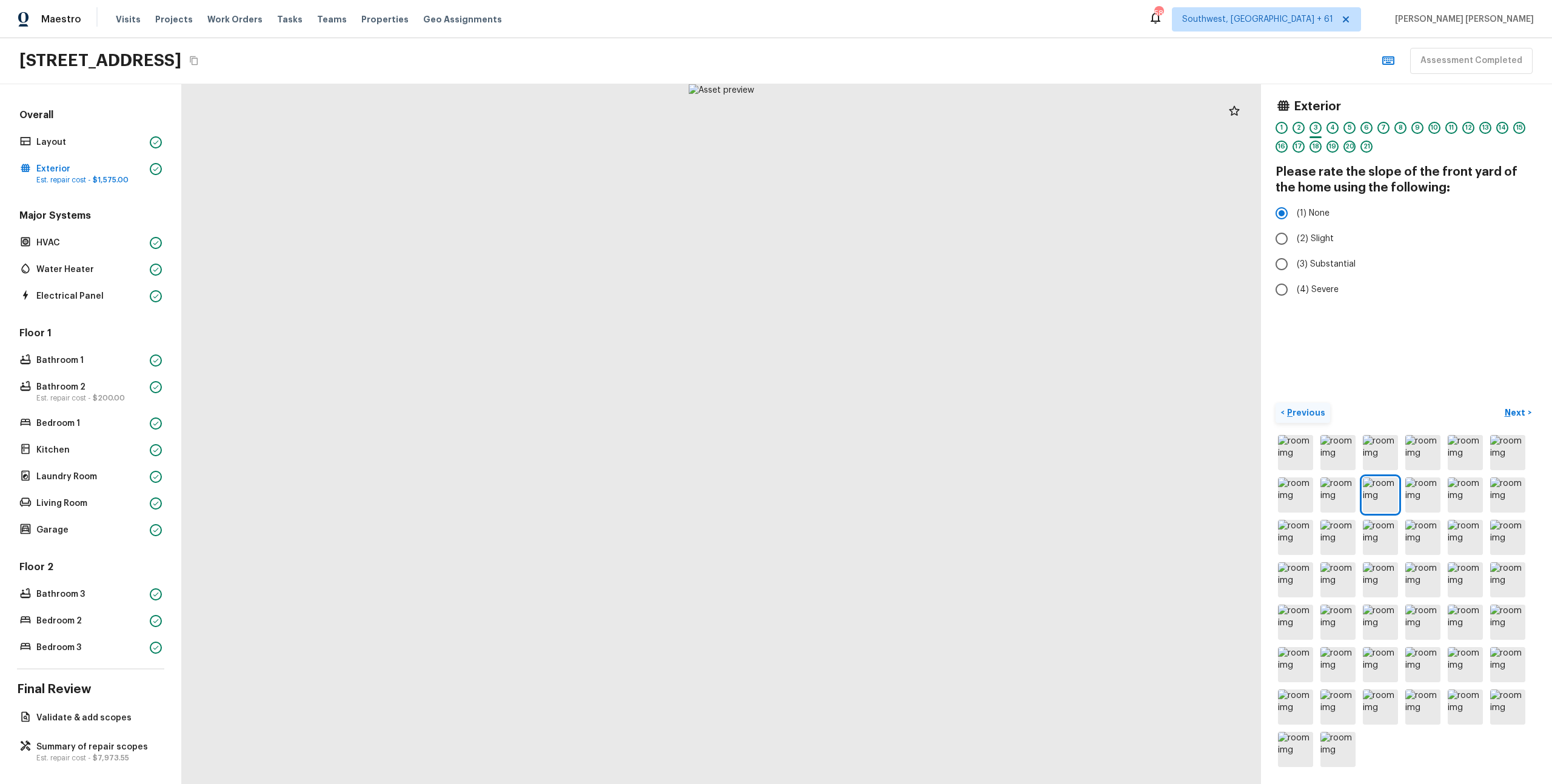
click at [1304, 413] on p "Previous" at bounding box center [1304, 412] width 41 height 12
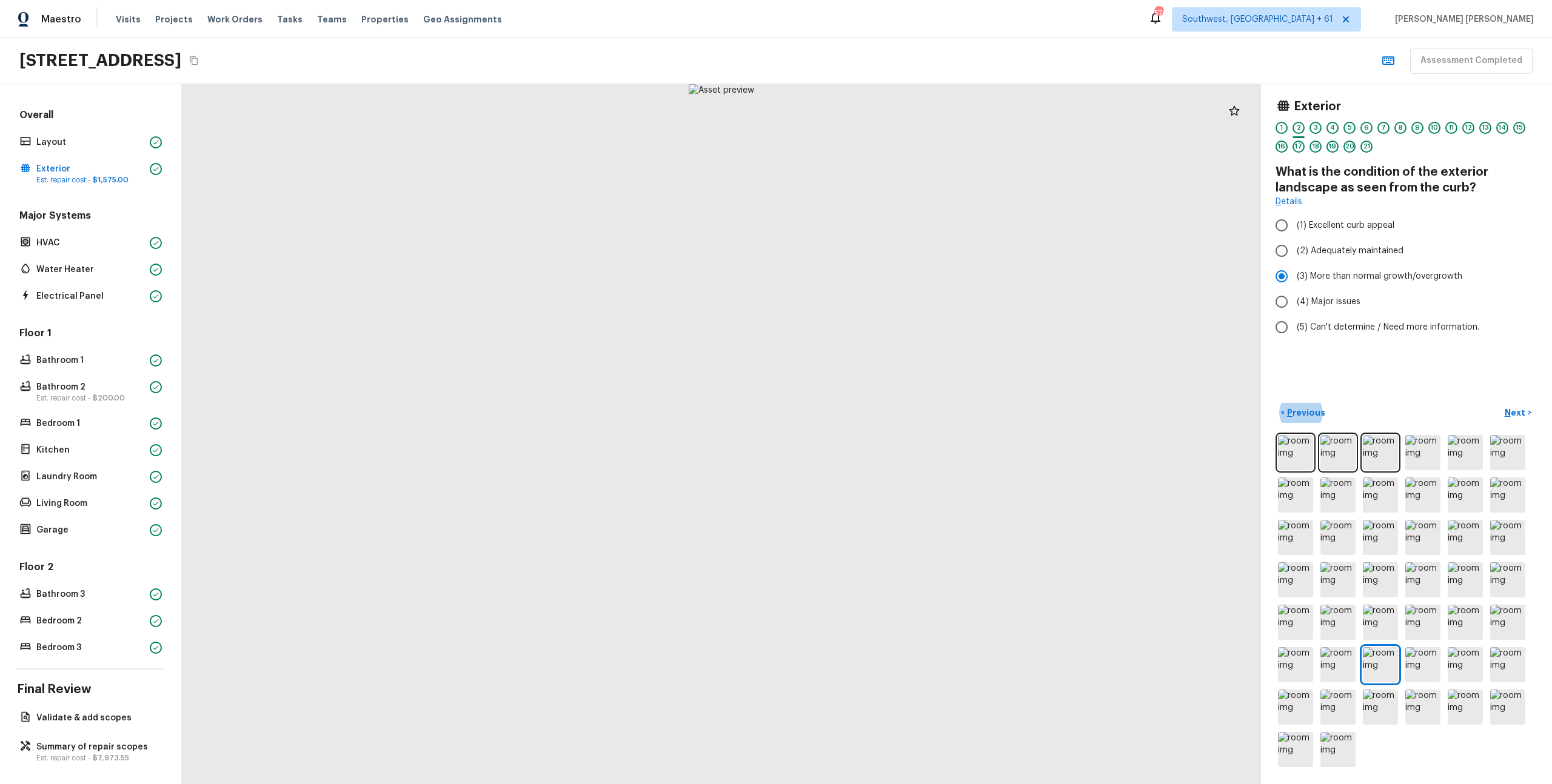
click at [1367, 370] on div "Exterior 1 2 3 4 5 6 7 8 9 10 11 12 13 14 15 16 17 18 19 20 21 What is the cond…" at bounding box center [1406, 434] width 291 height 700
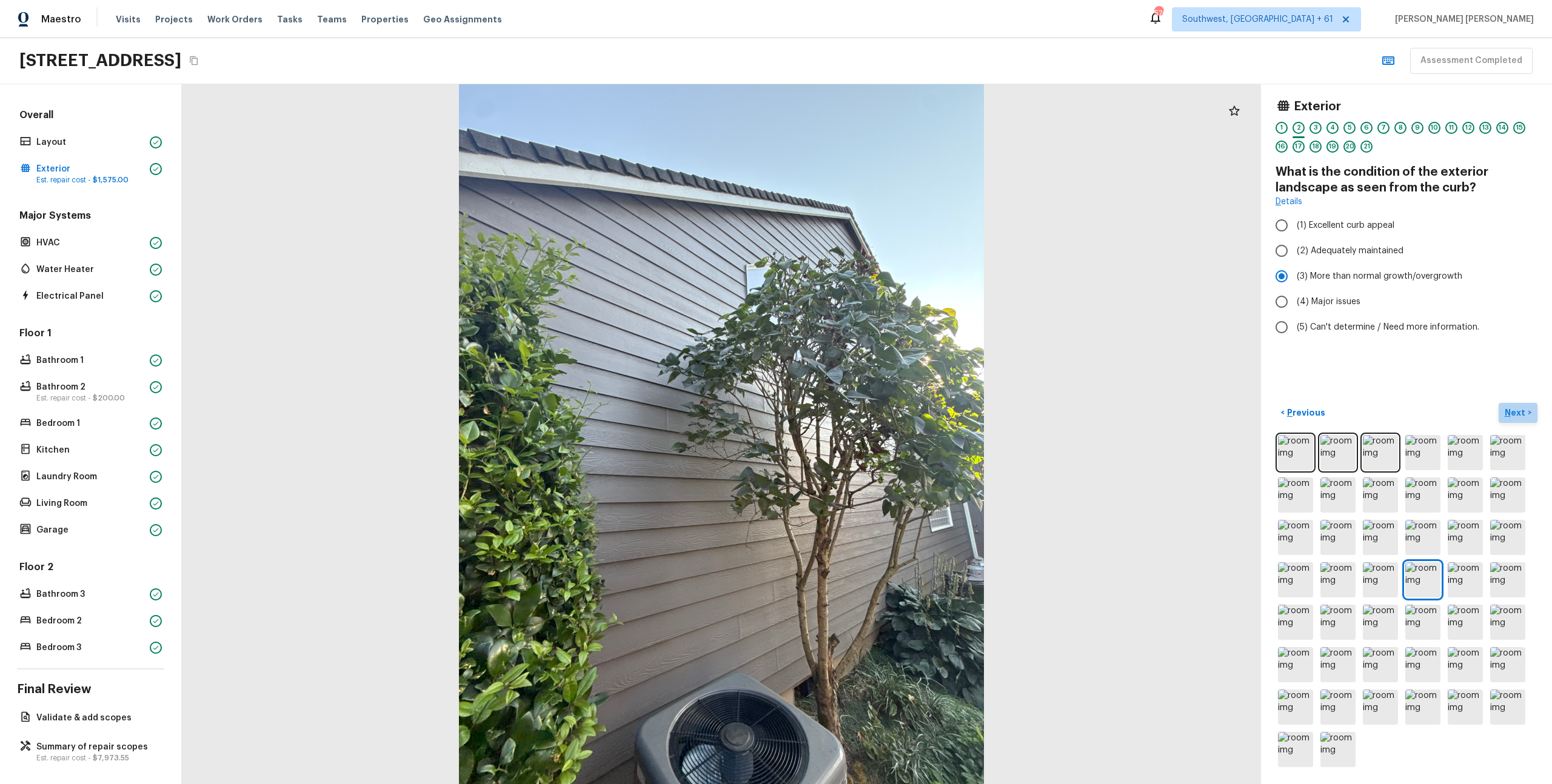
click at [1514, 421] on button "Next >" at bounding box center [1518, 413] width 39 height 20
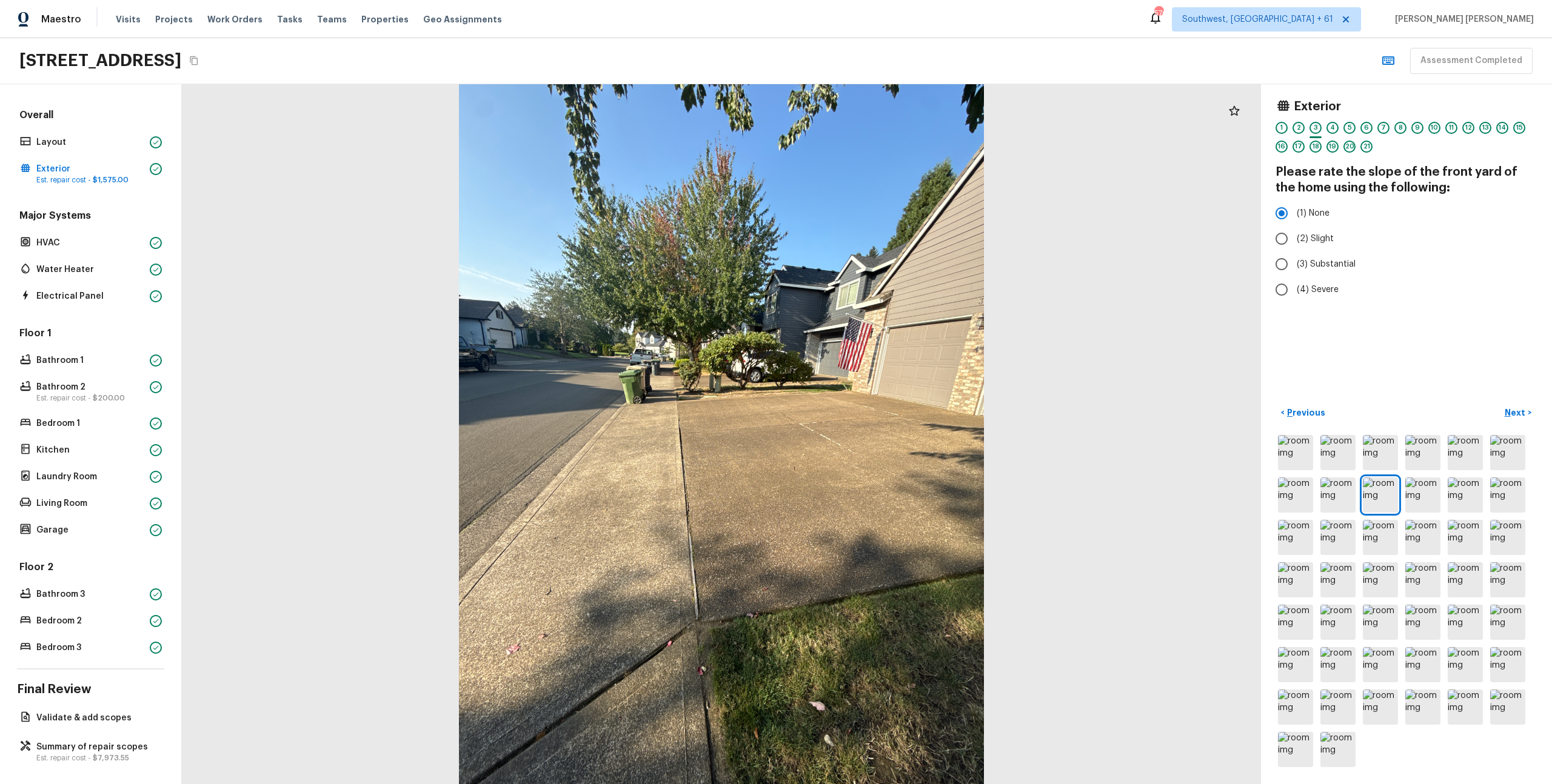
click at [1504, 385] on div "Exterior 1 2 3 4 5 6 7 8 9 10 11 12 13 14 15 16 17 18 19 20 21 Please rate the …" at bounding box center [1406, 434] width 291 height 700
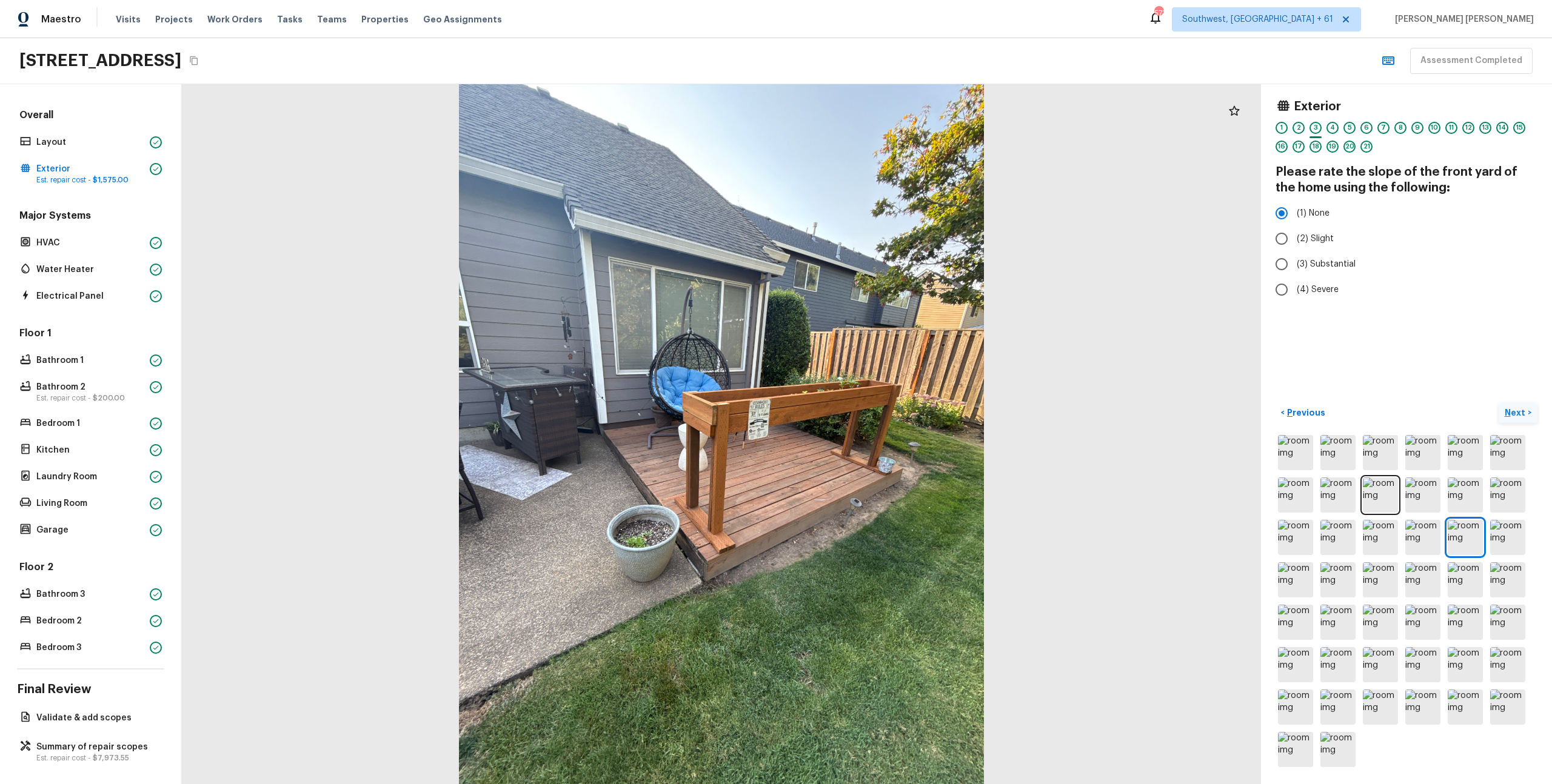
click at [1515, 407] on p "Next" at bounding box center [1517, 412] width 23 height 12
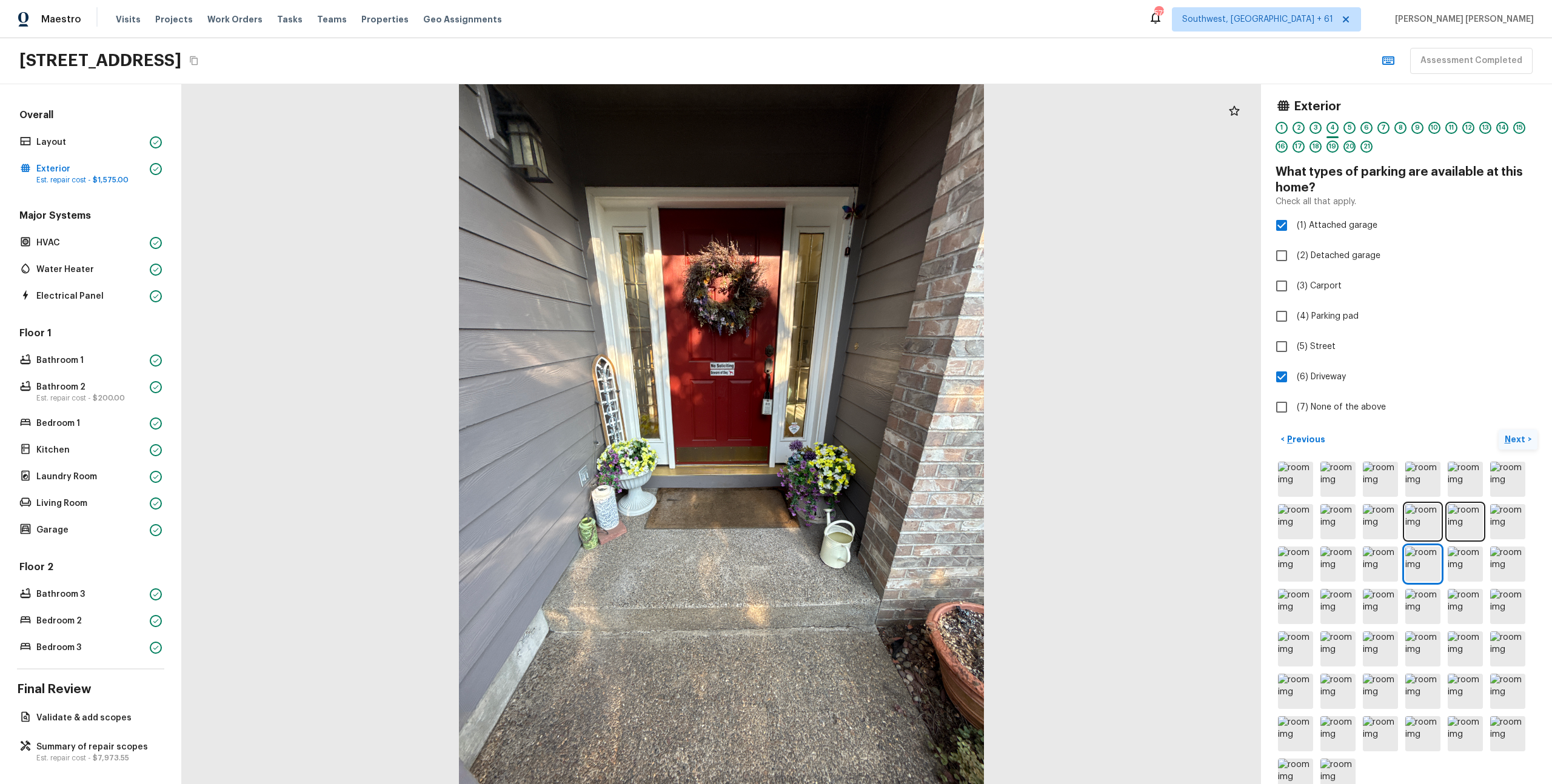
click at [1513, 440] on p "Next" at bounding box center [1517, 439] width 23 height 12
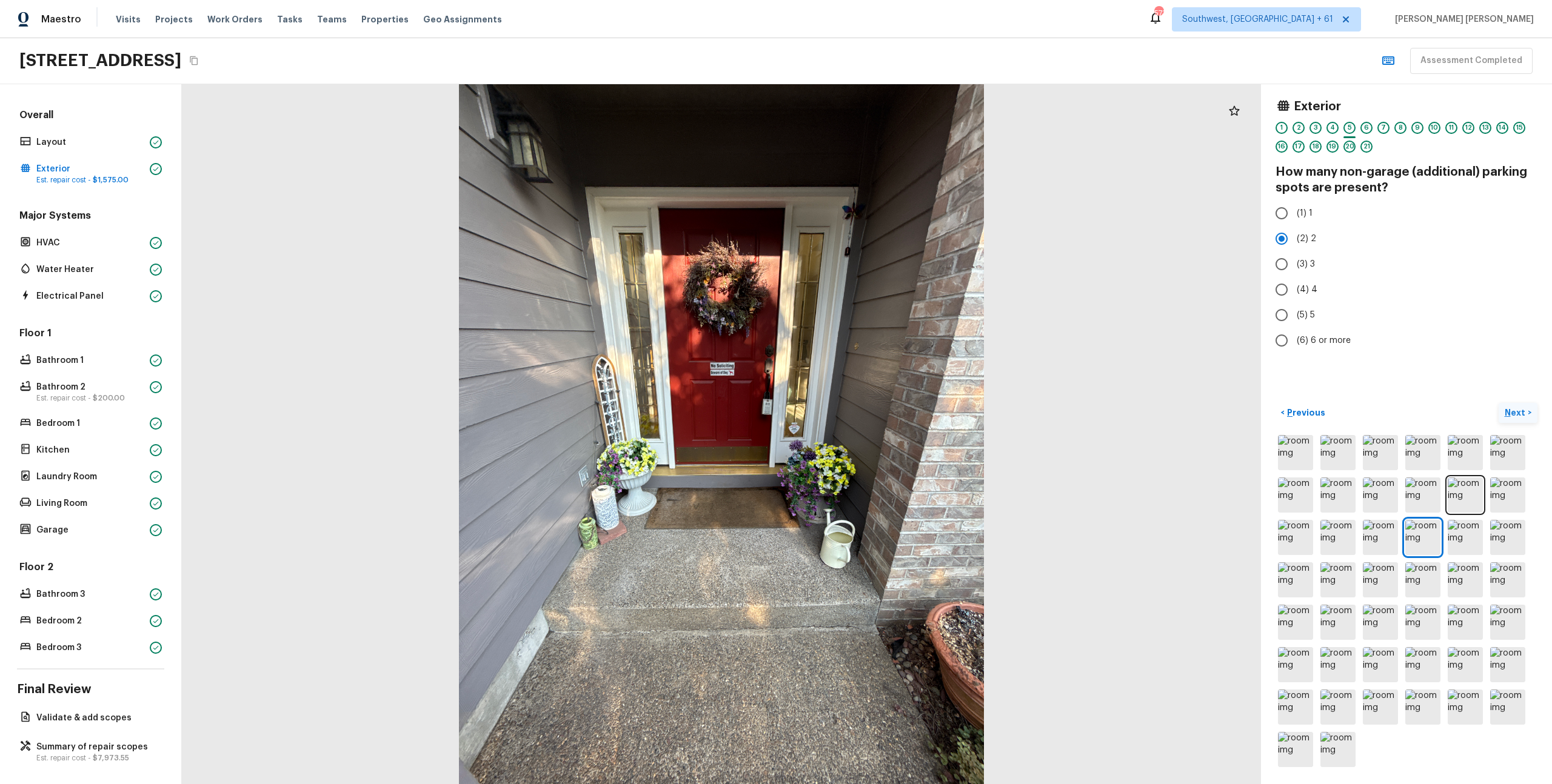
click at [1525, 417] on p "Next" at bounding box center [1517, 412] width 23 height 12
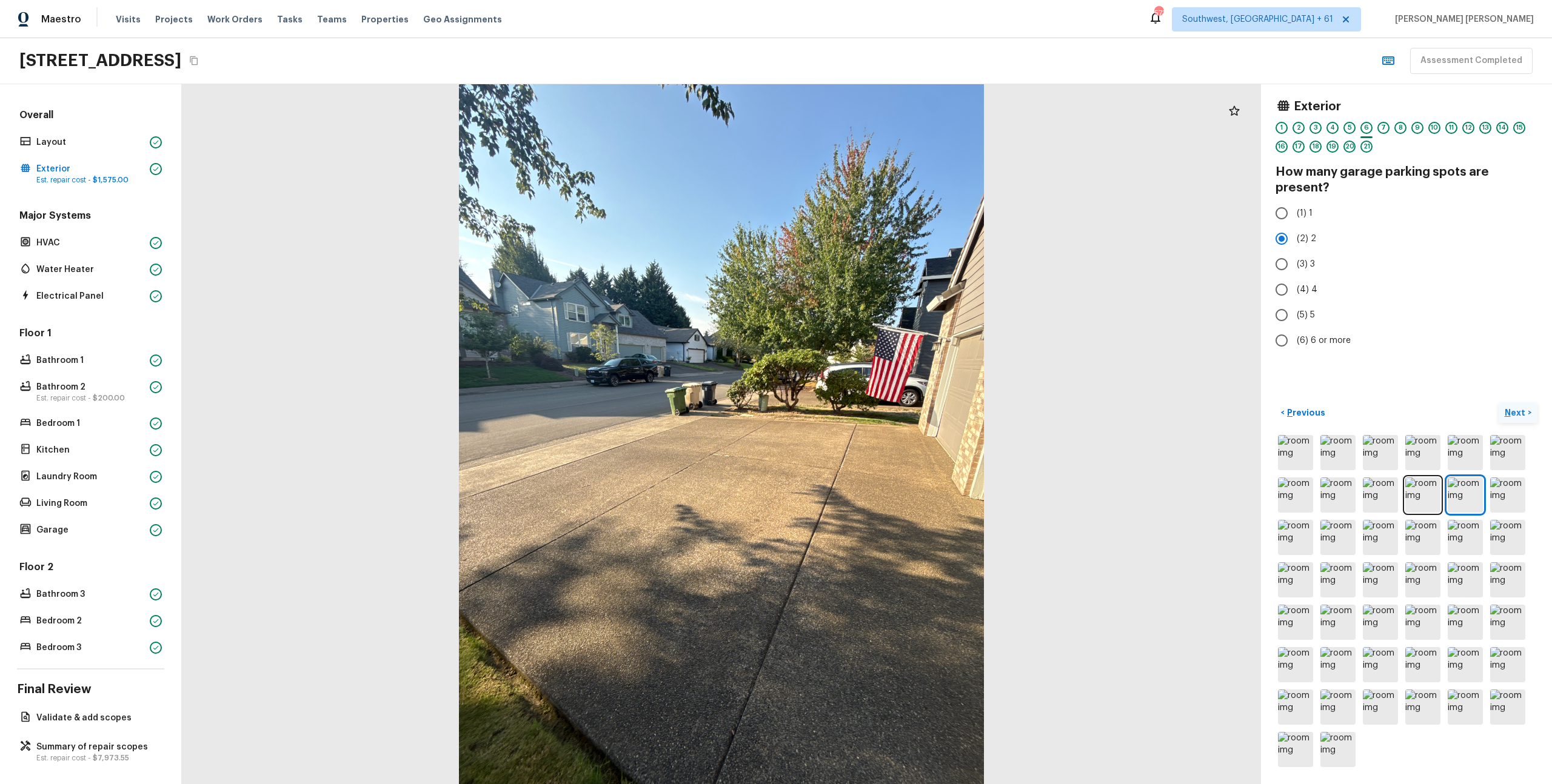
click at [1516, 411] on p "Next" at bounding box center [1517, 412] width 23 height 12
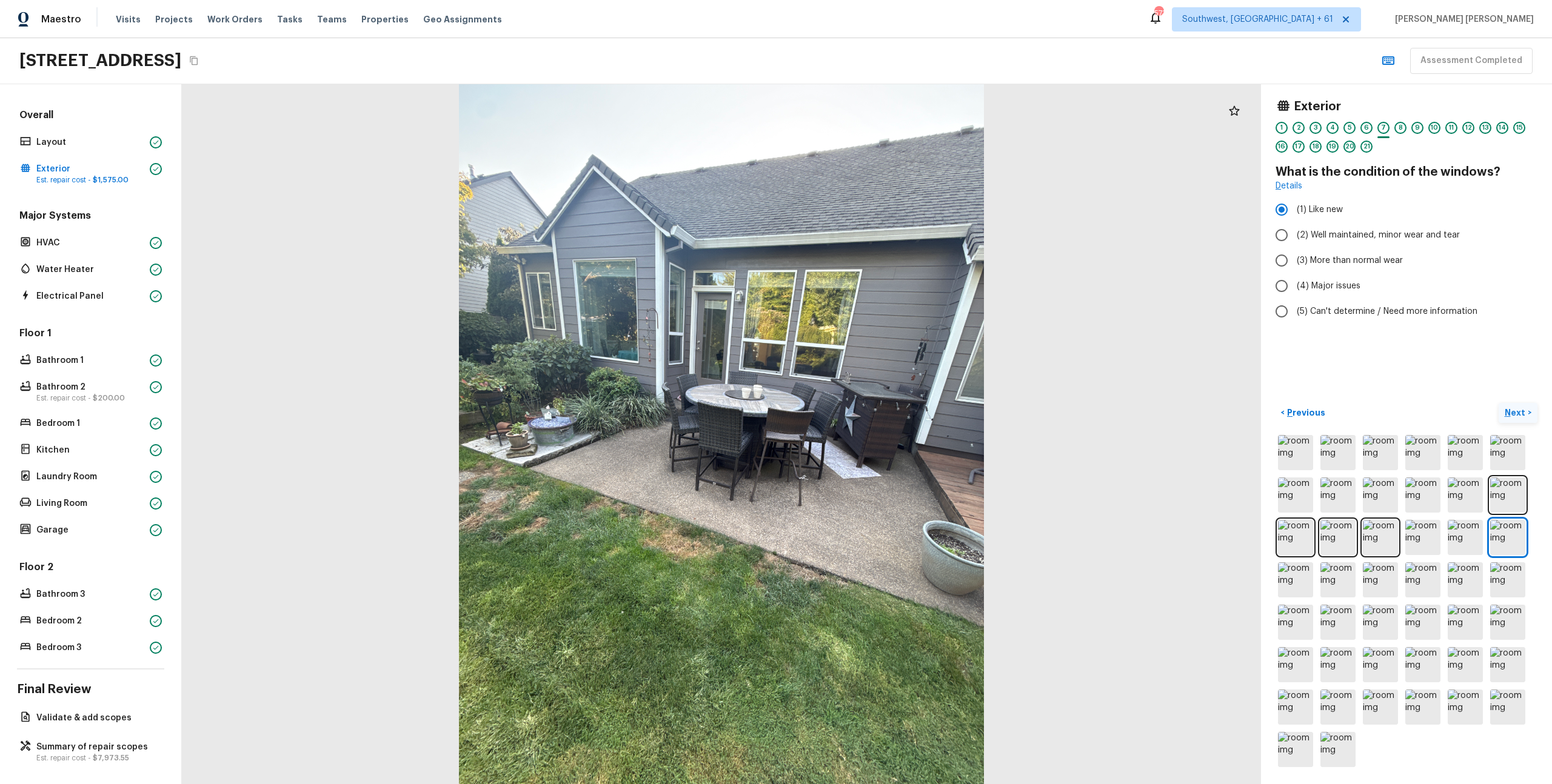
click at [1525, 412] on p "Next" at bounding box center [1517, 412] width 23 height 12
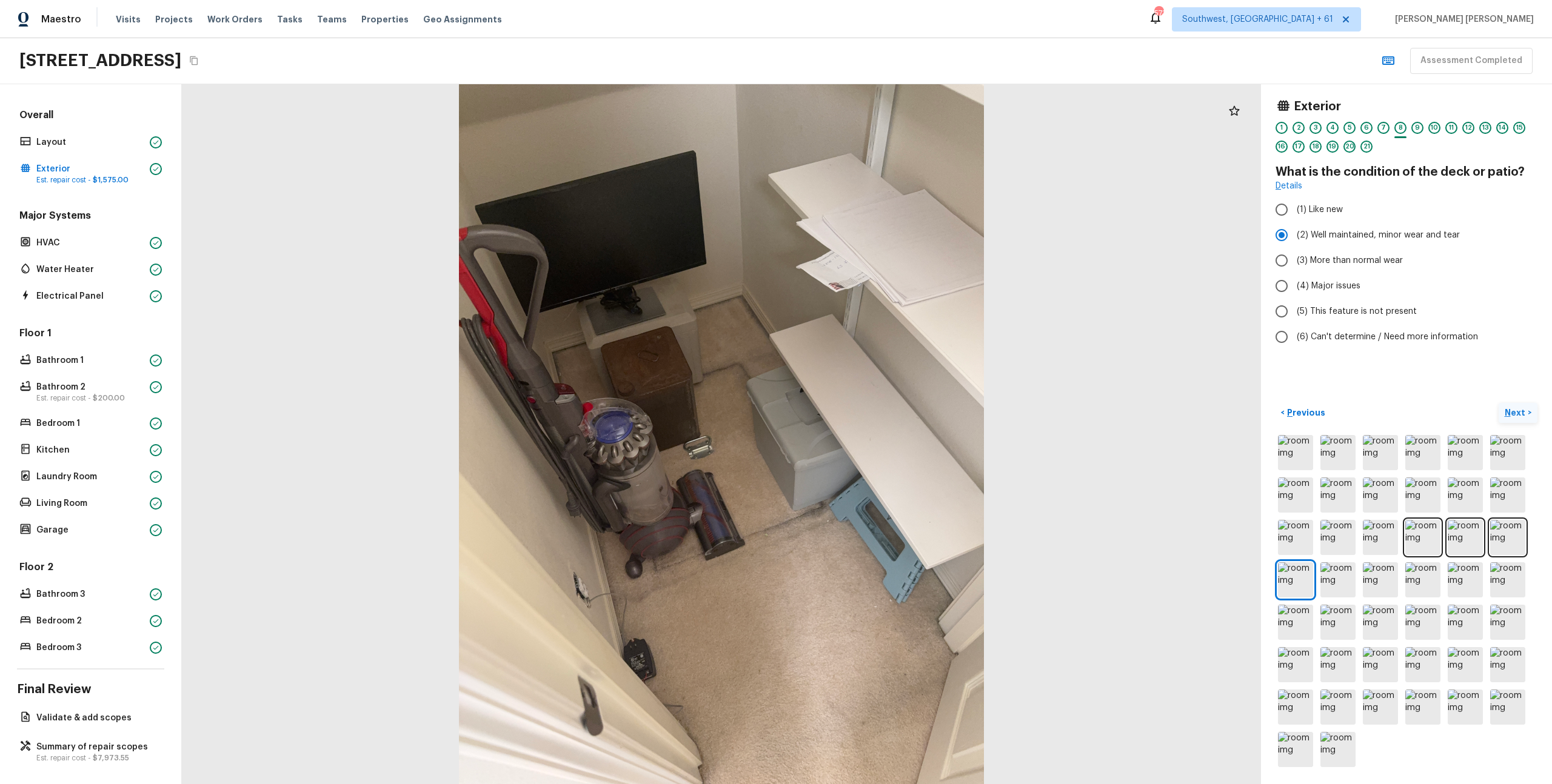
click at [1519, 413] on p "Next" at bounding box center [1517, 412] width 23 height 12
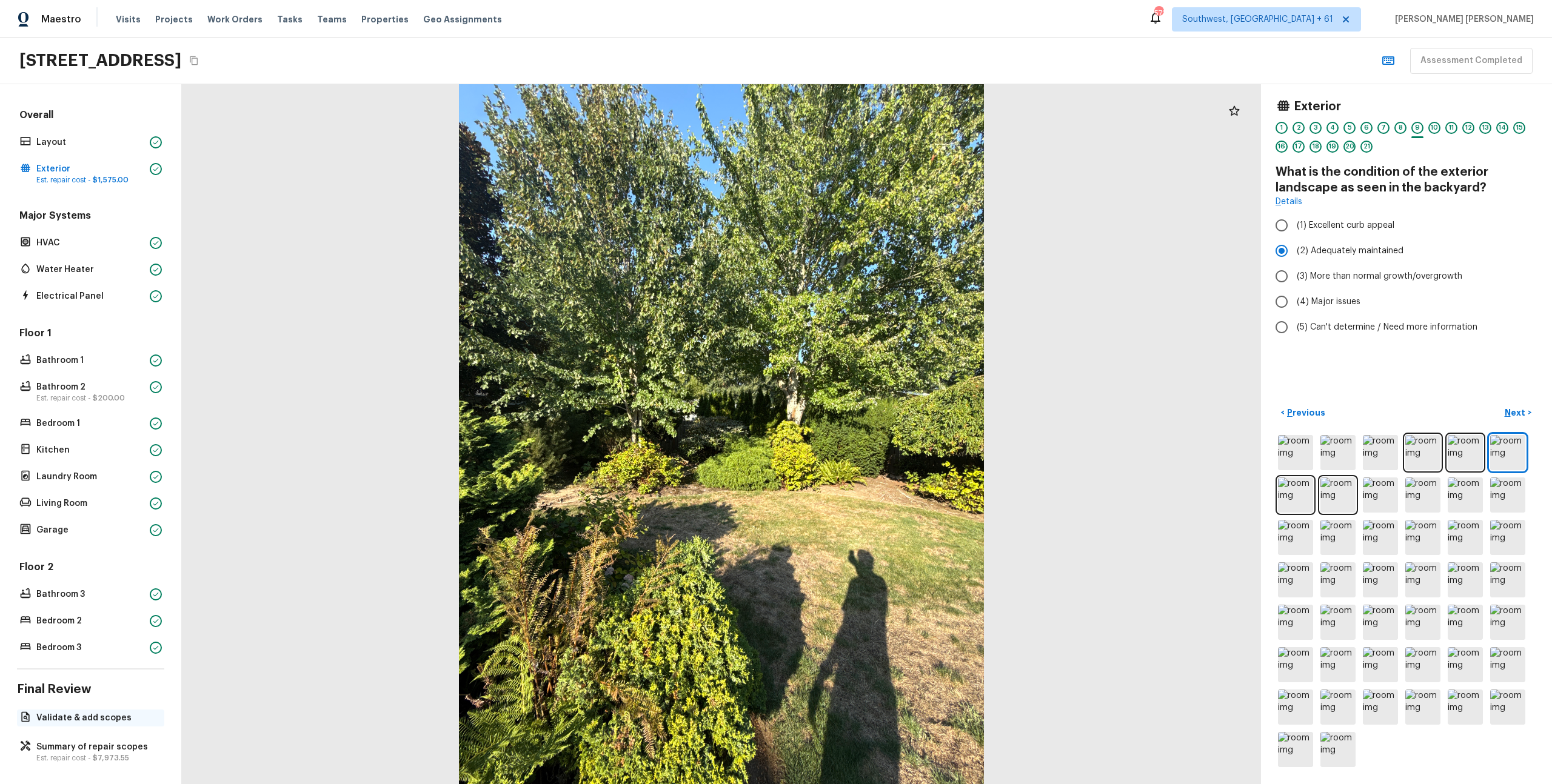
scroll to position [6, 0]
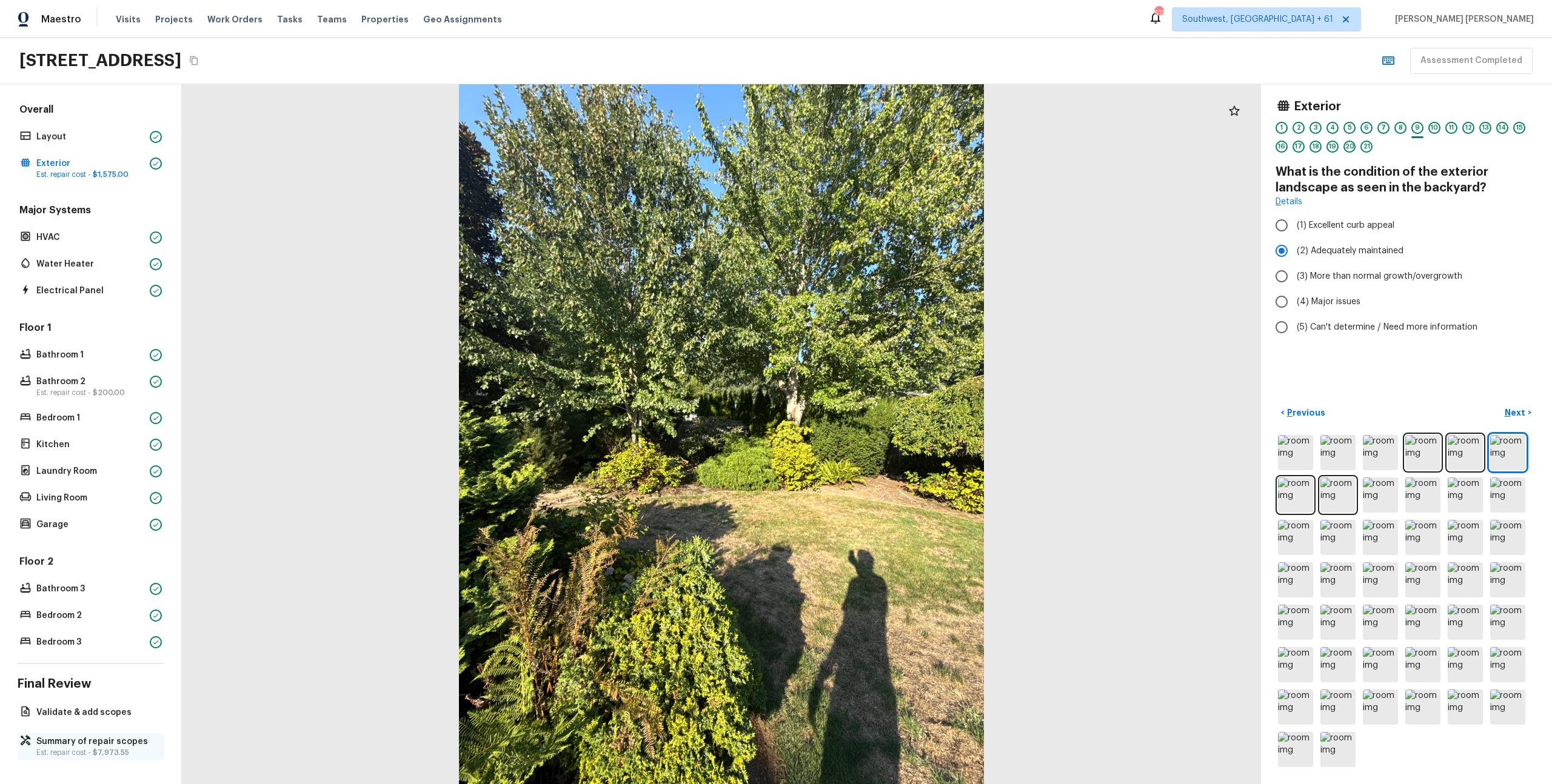
click at [68, 748] on p "Est. repair cost - $7,973.55" at bounding box center [97, 753] width 121 height 10
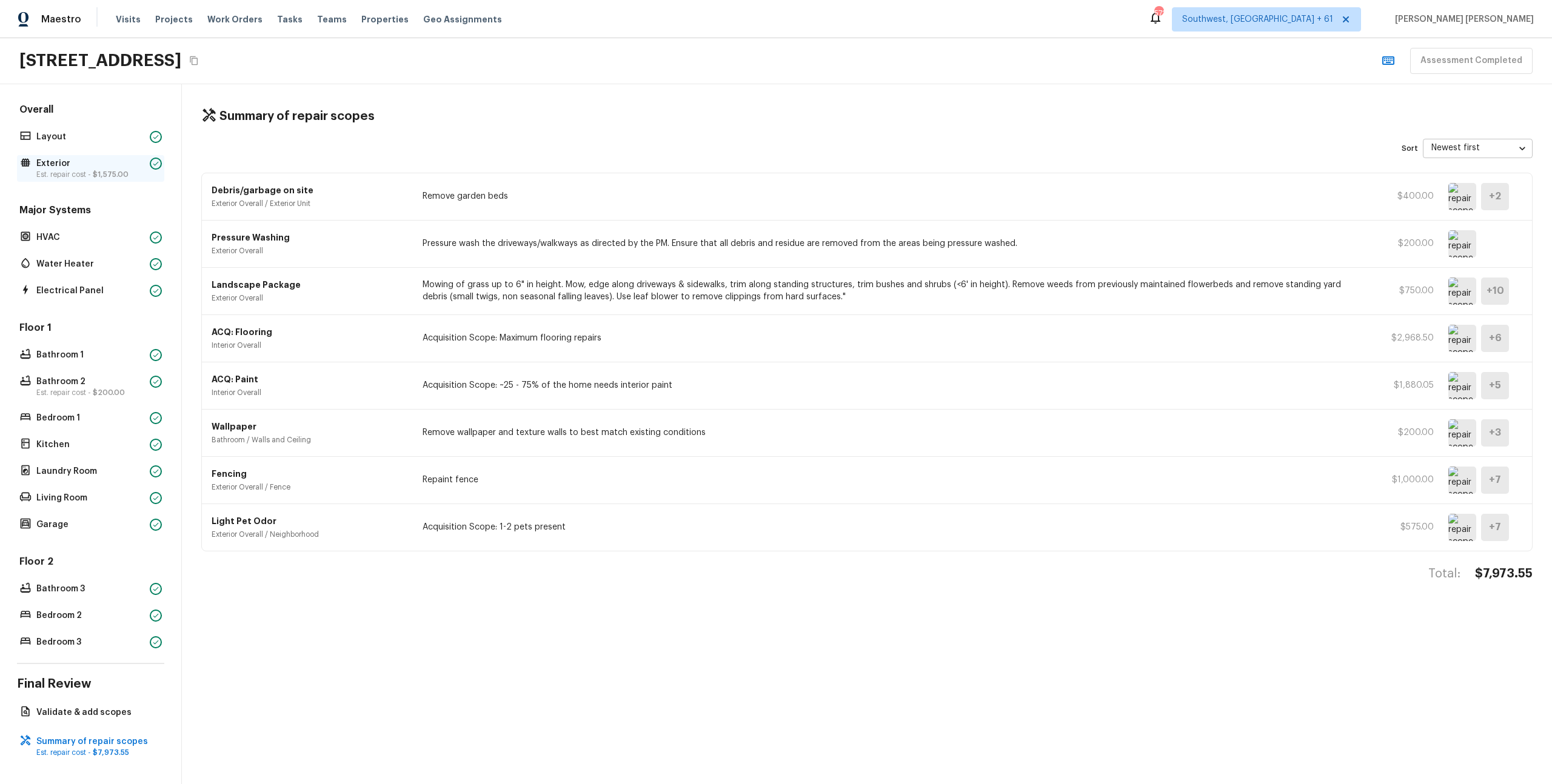
click at [93, 177] on p "Est. repair cost - $1,575.00" at bounding box center [91, 175] width 108 height 10
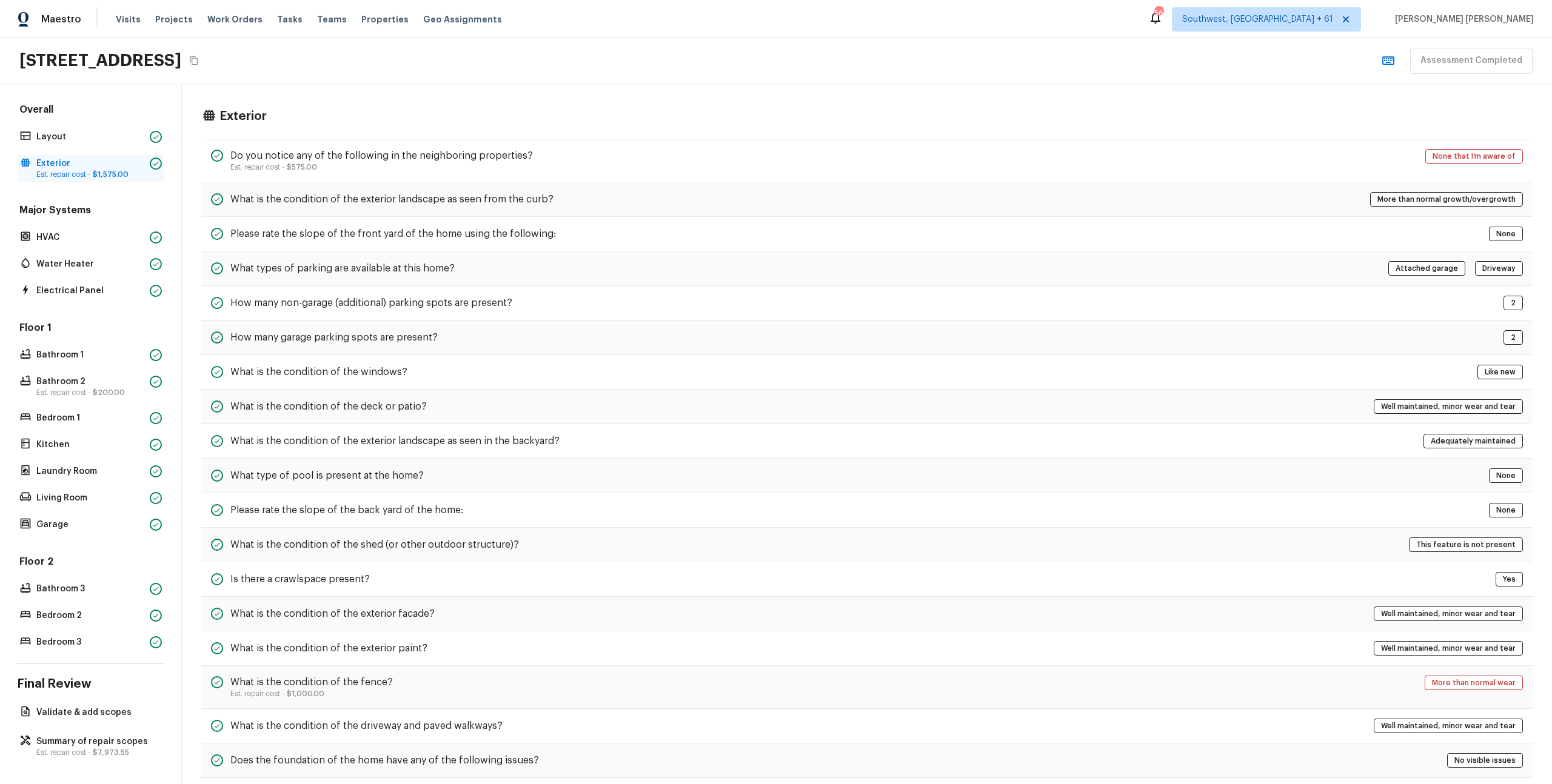
click at [87, 166] on p "Exterior" at bounding box center [91, 163] width 108 height 12
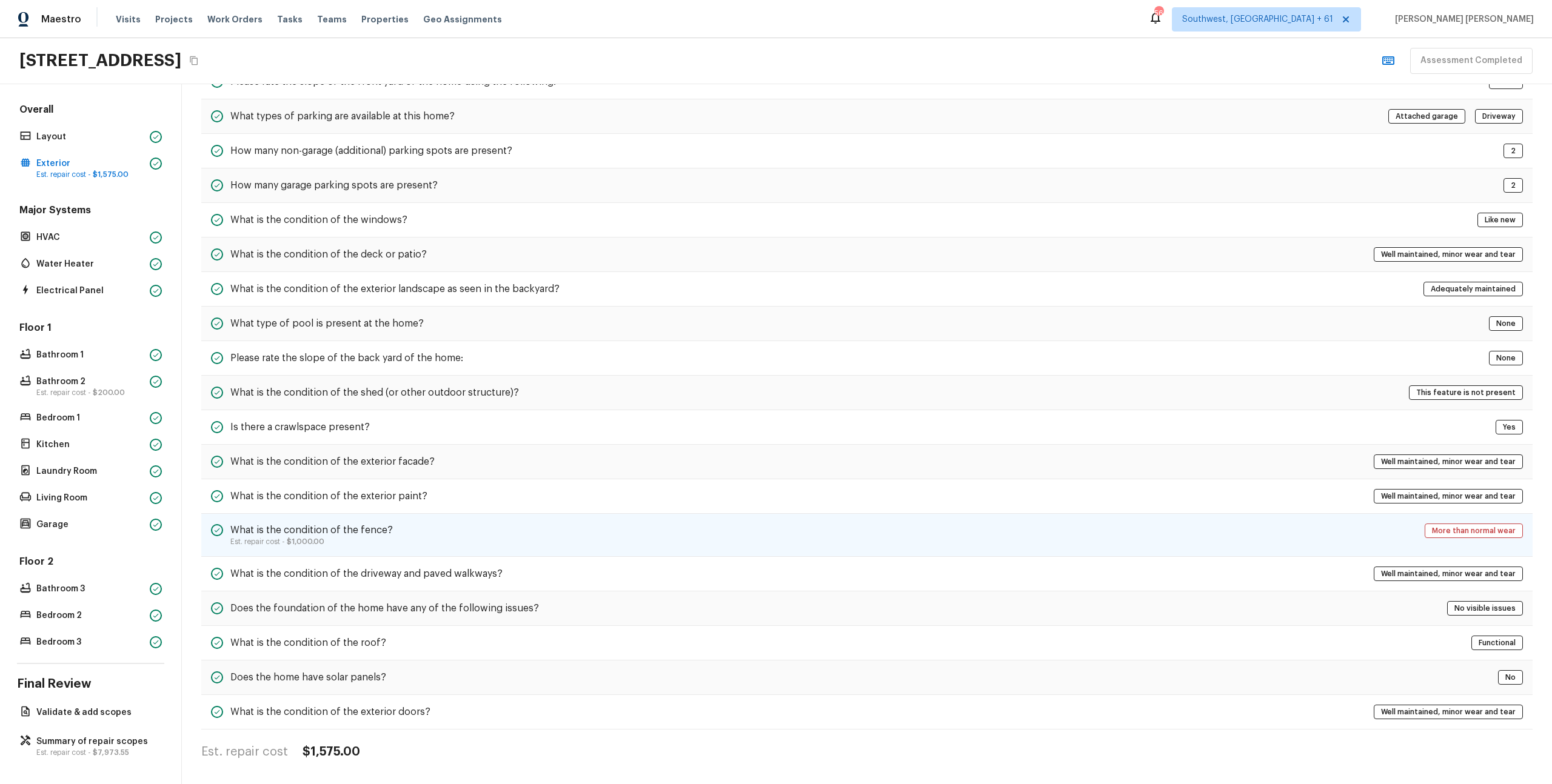
scroll to position [0, 0]
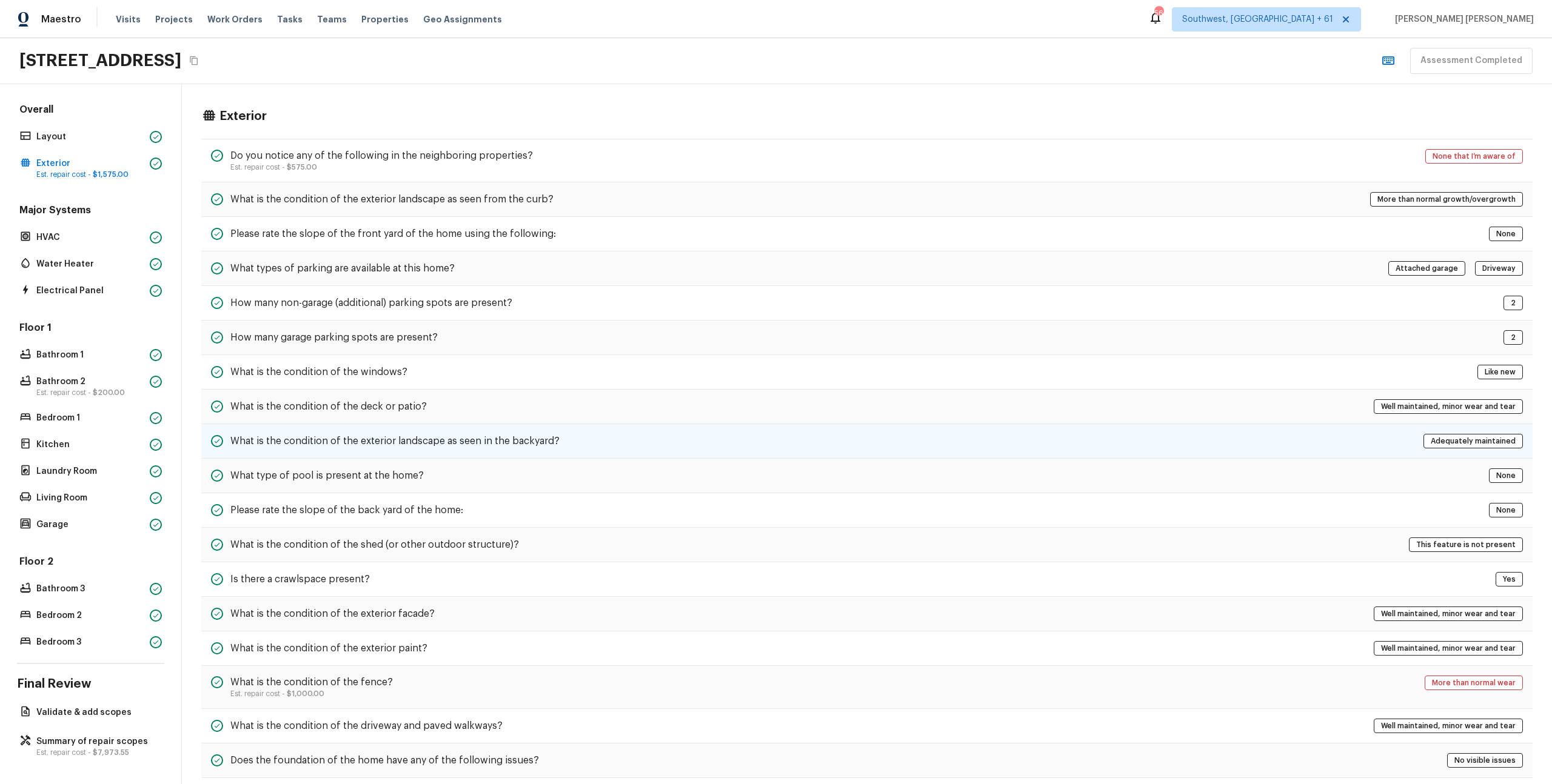
click at [538, 451] on div "What is the condition of the exterior landscape as seen in the backyard? Adequa…" at bounding box center [868, 441] width 1332 height 34
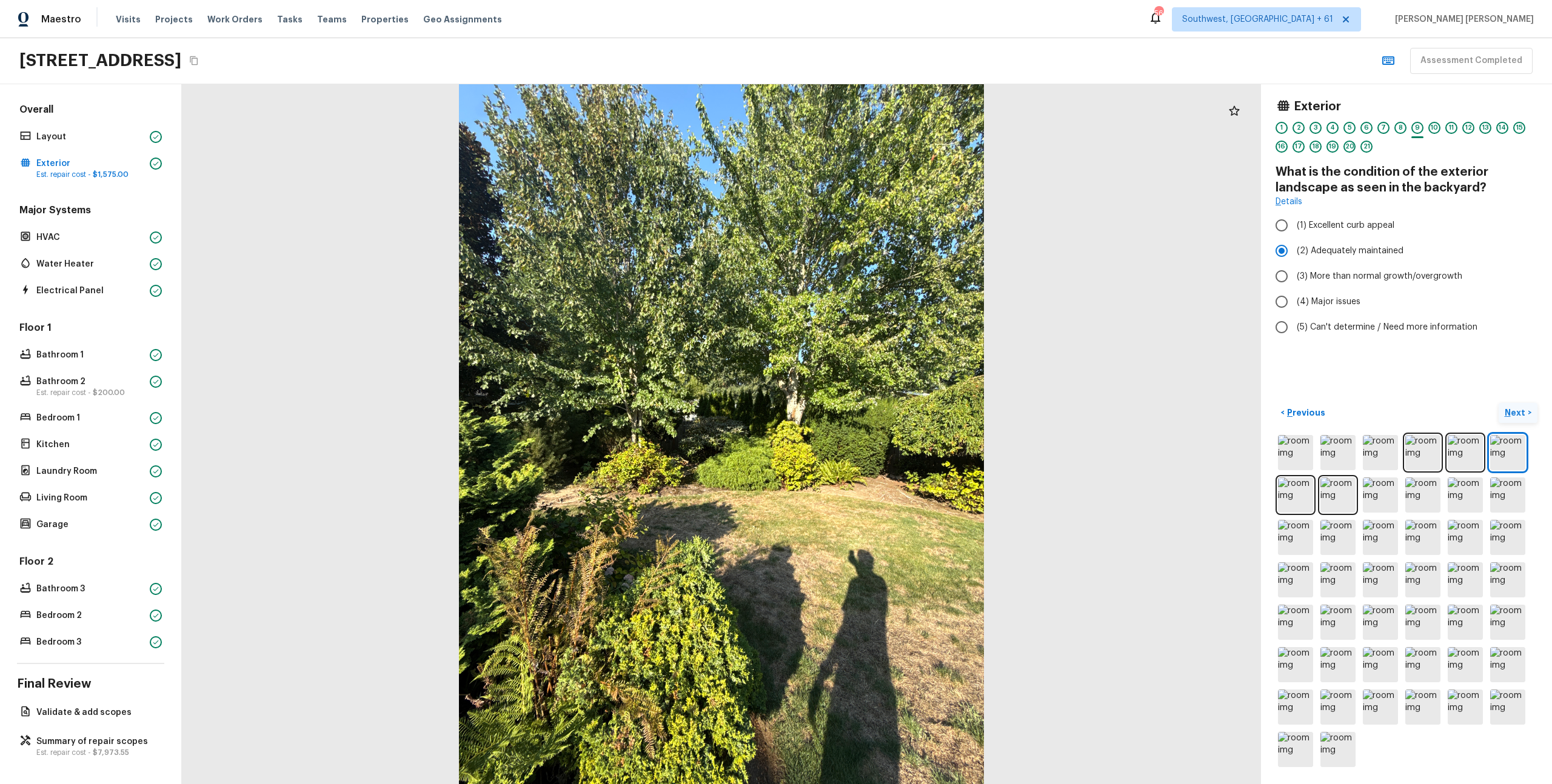
click at [1537, 409] on button "Next >" at bounding box center [1518, 413] width 39 height 20
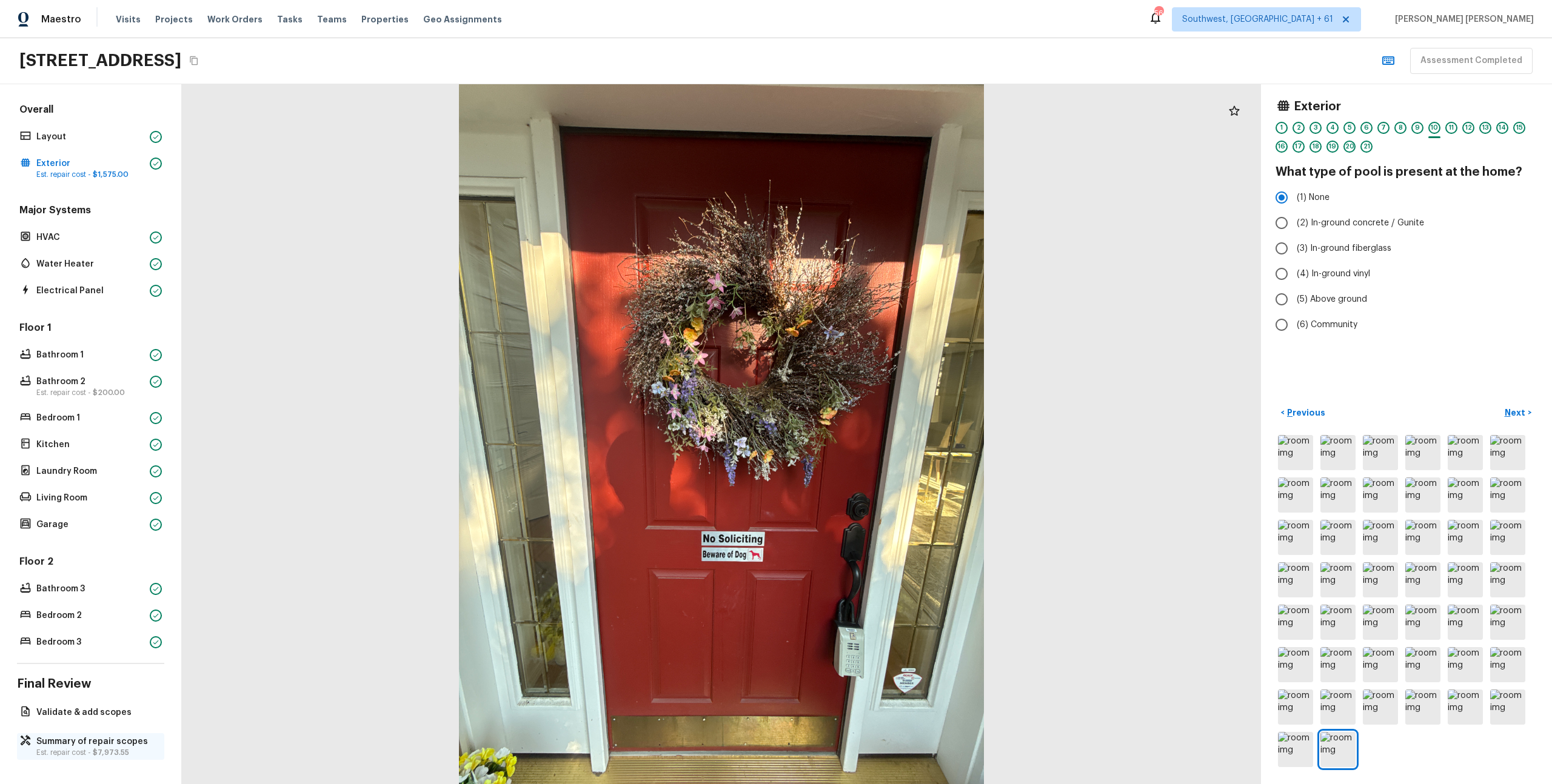
click at [46, 741] on p "Summary of repair scopes" at bounding box center [97, 742] width 121 height 12
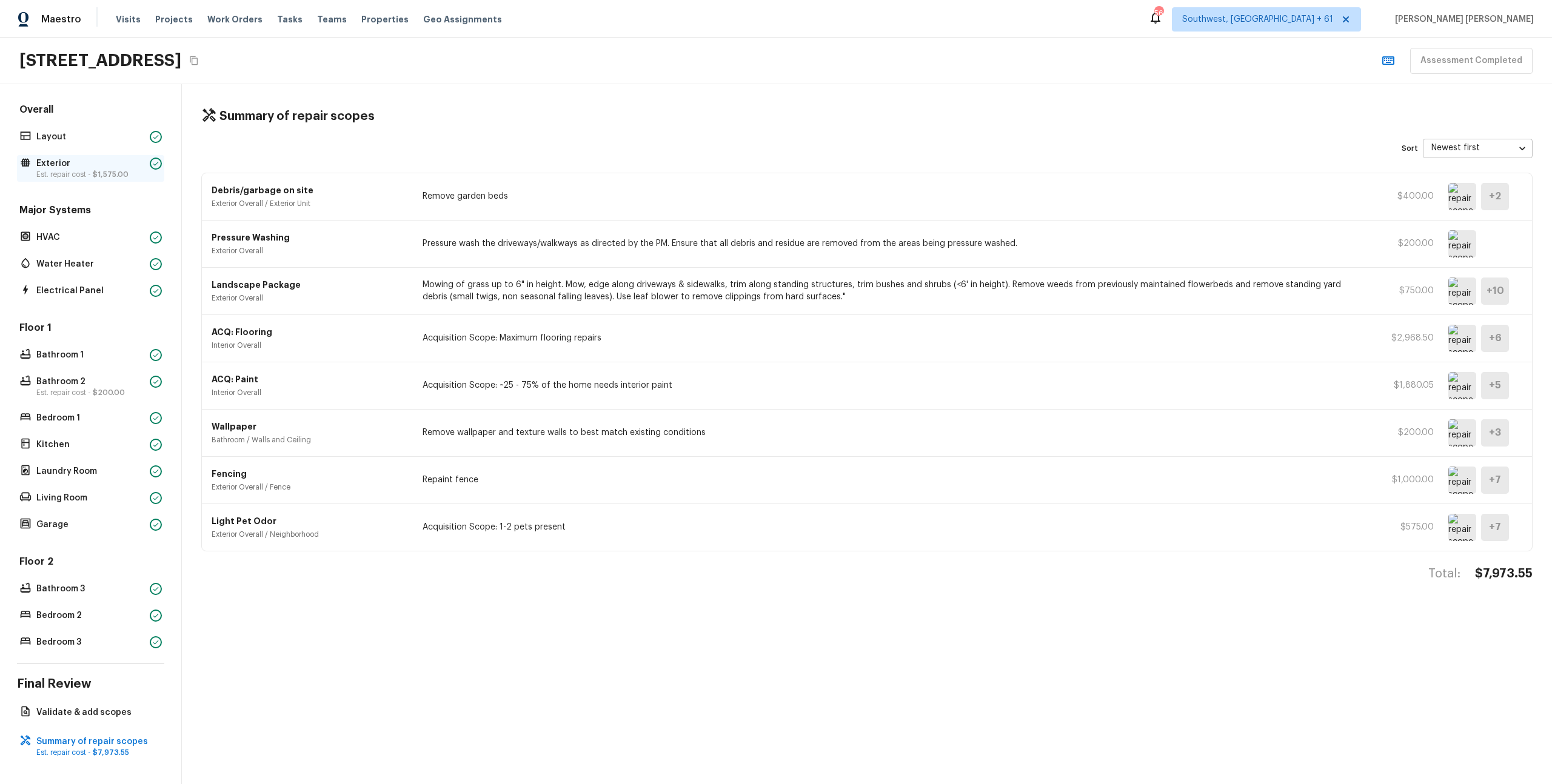
click at [90, 180] on div "Exterior Est. repair cost - $1,575.00" at bounding box center [90, 168] width 148 height 27
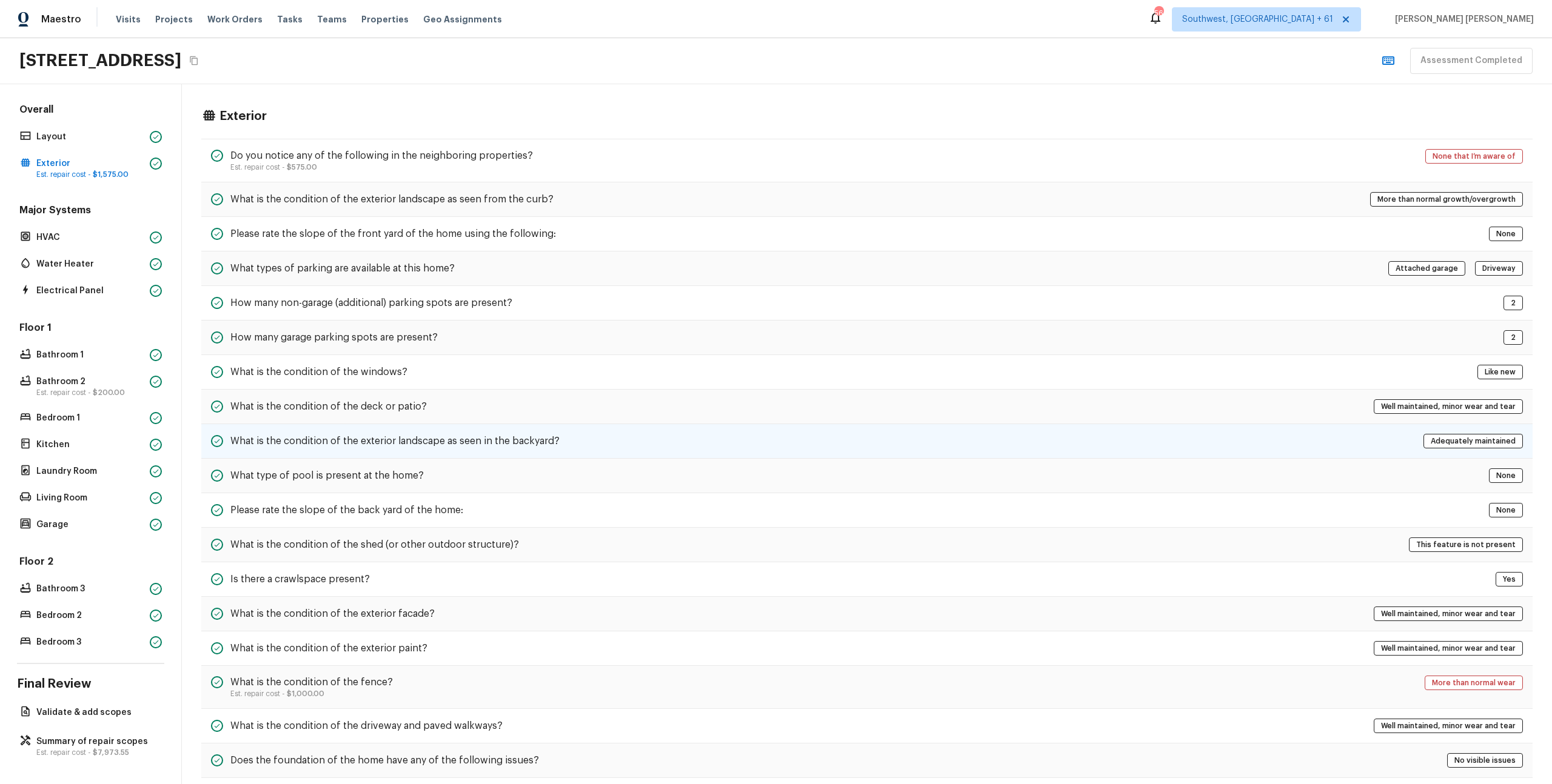
scroll to position [152, 0]
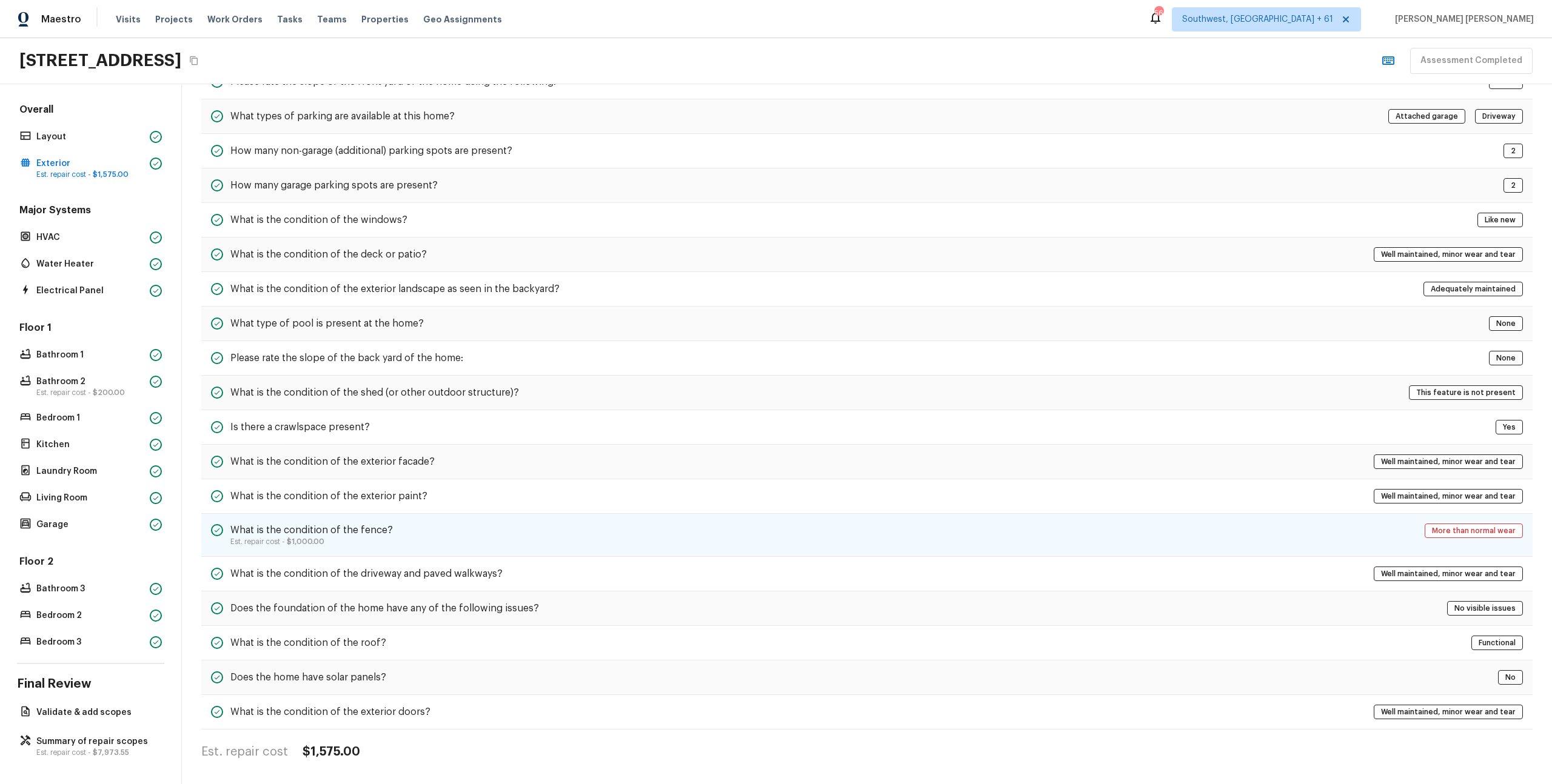
click at [313, 535] on h5 "What is the condition of the fence?" at bounding box center [311, 531] width 163 height 13
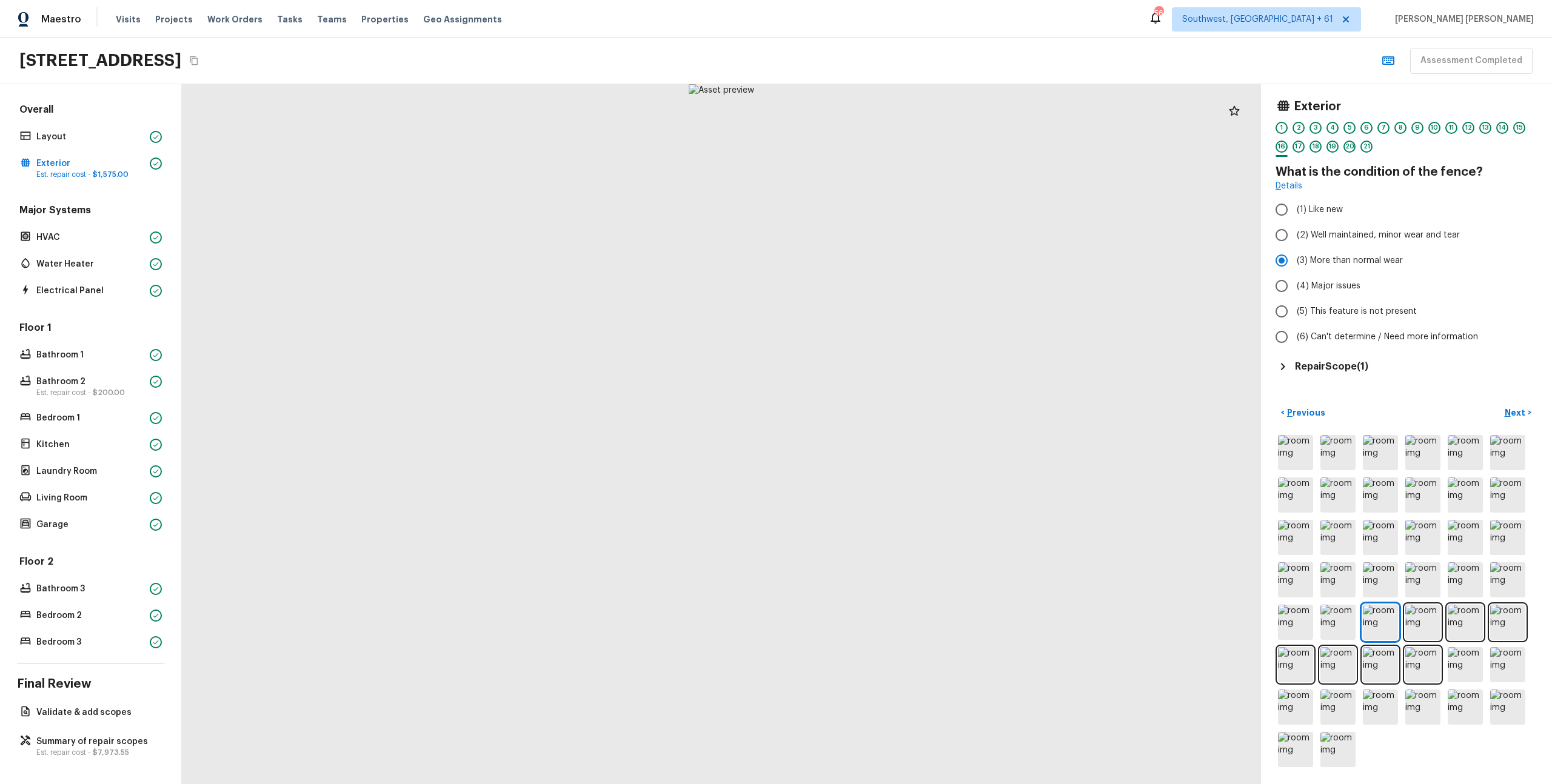
click at [1544, 412] on div "Exterior 1 2 3 4 5 6 7 8 9 10 11 12 13 14 15 16 17 18 19 20 21 What is the cond…" at bounding box center [1406, 434] width 291 height 700
click at [1526, 412] on button "Next >" at bounding box center [1518, 413] width 39 height 20
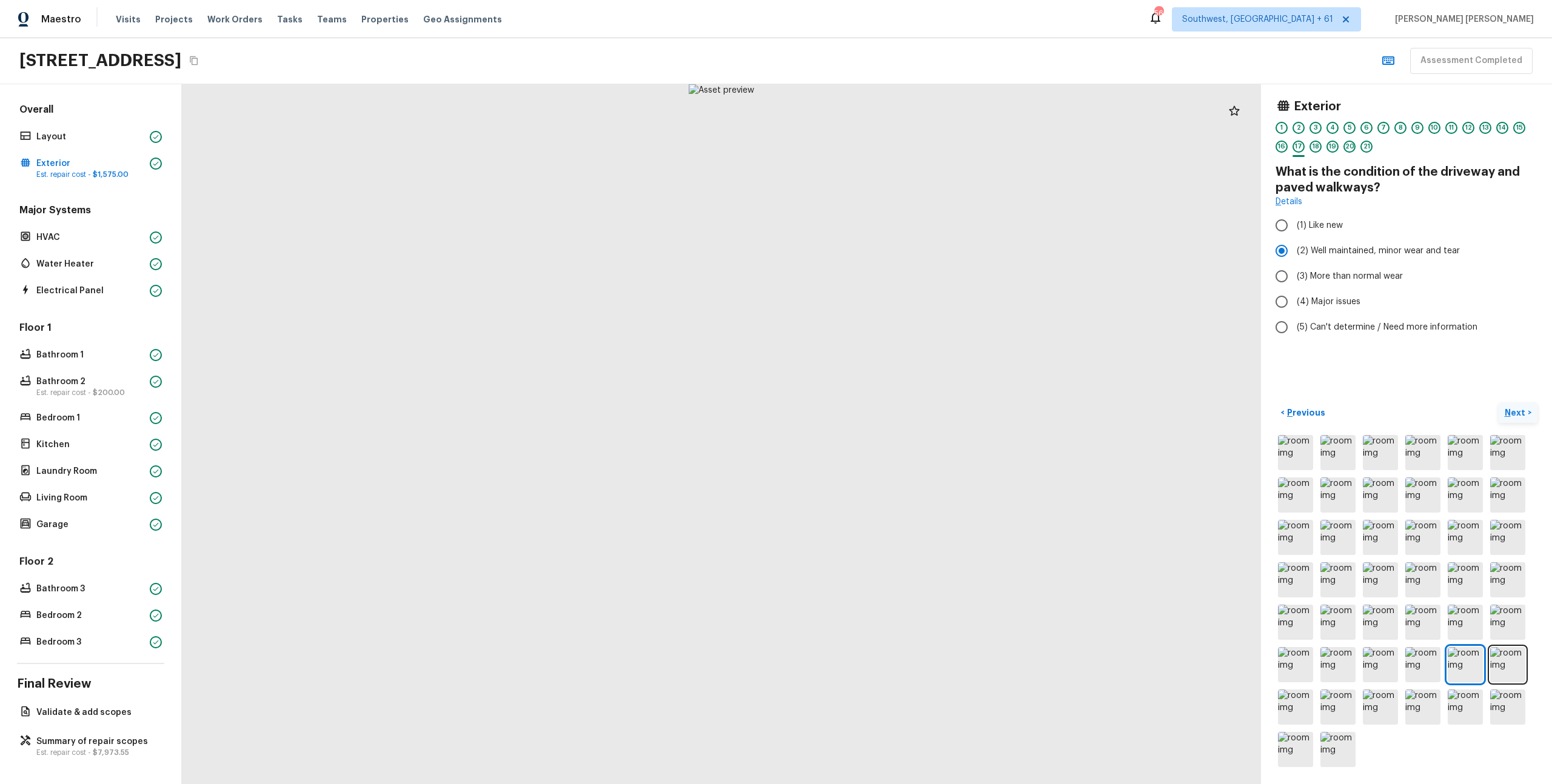
click at [1526, 412] on button "Next >" at bounding box center [1518, 413] width 39 height 20
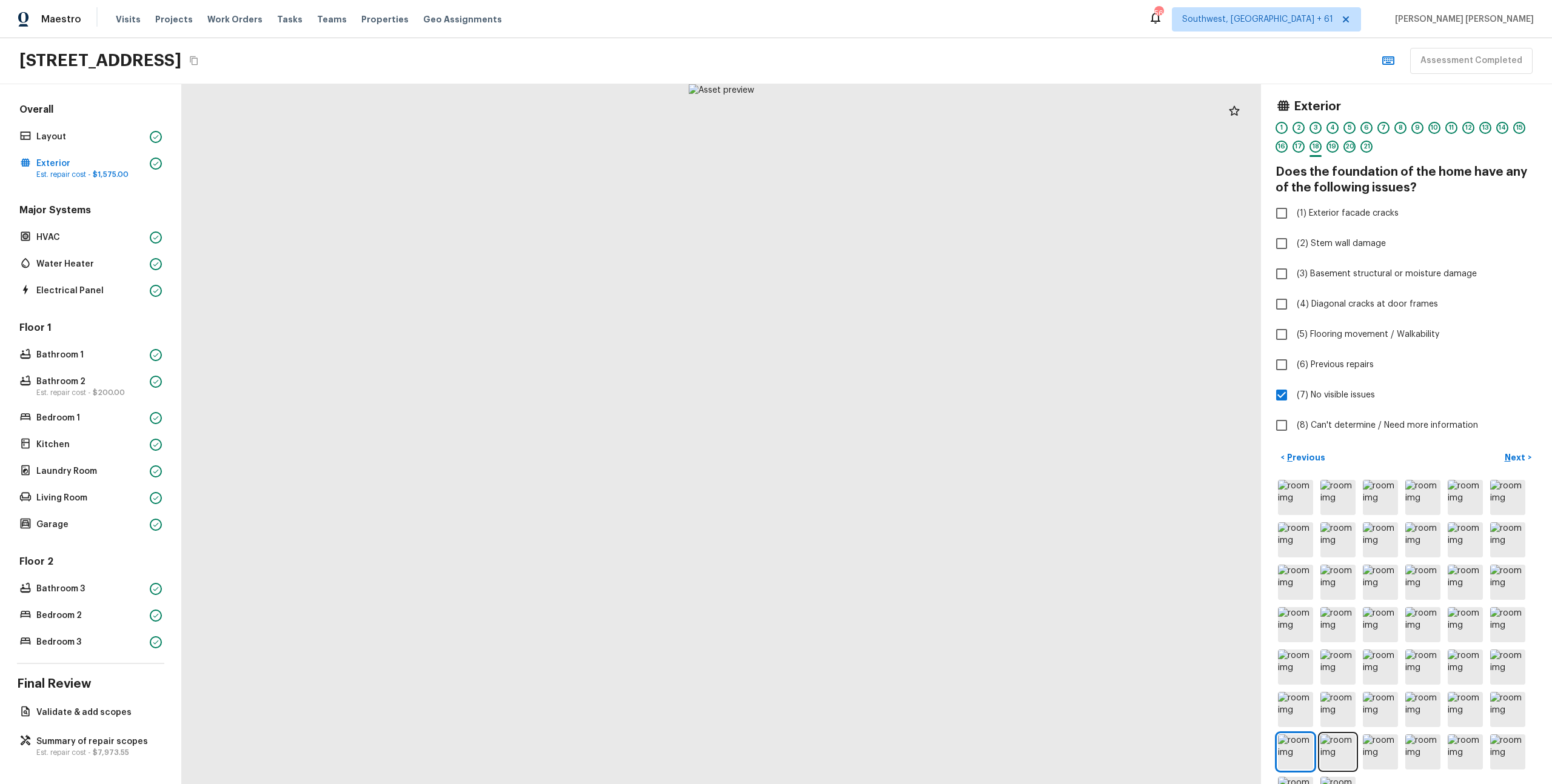
click at [1514, 467] on div "< Previous Next >" at bounding box center [1407, 632] width 262 height 367
click at [1517, 464] on button "Next >" at bounding box center [1518, 458] width 39 height 20
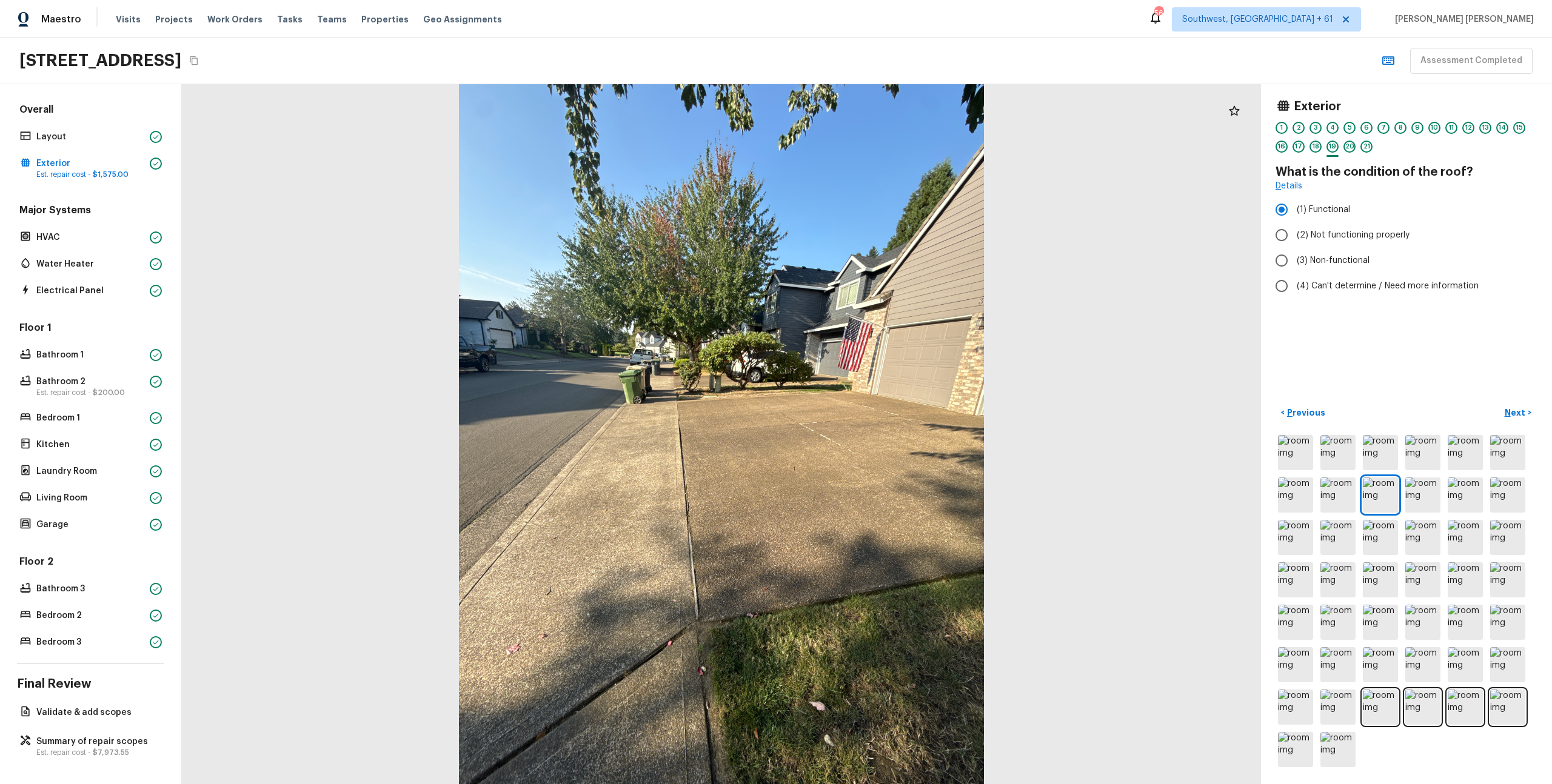
click at [1168, 468] on div at bounding box center [721, 434] width 1079 height 700
click at [1508, 405] on button "Next >" at bounding box center [1518, 413] width 39 height 20
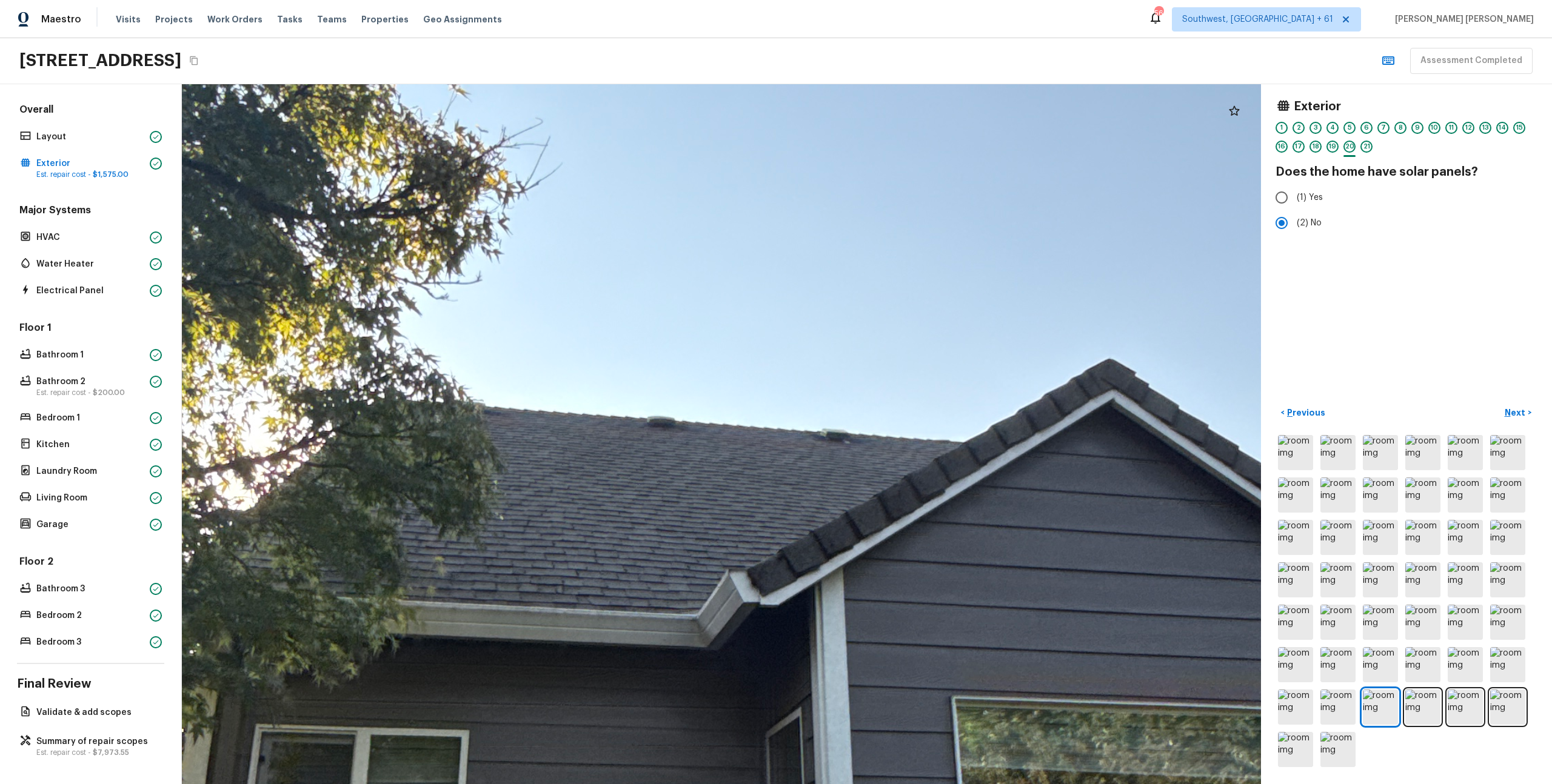
drag, startPoint x: 643, startPoint y: 499, endPoint x: 608, endPoint y: 557, distance: 67.7
click at [608, 557] on div at bounding box center [683, 578] width 4263 height 2765
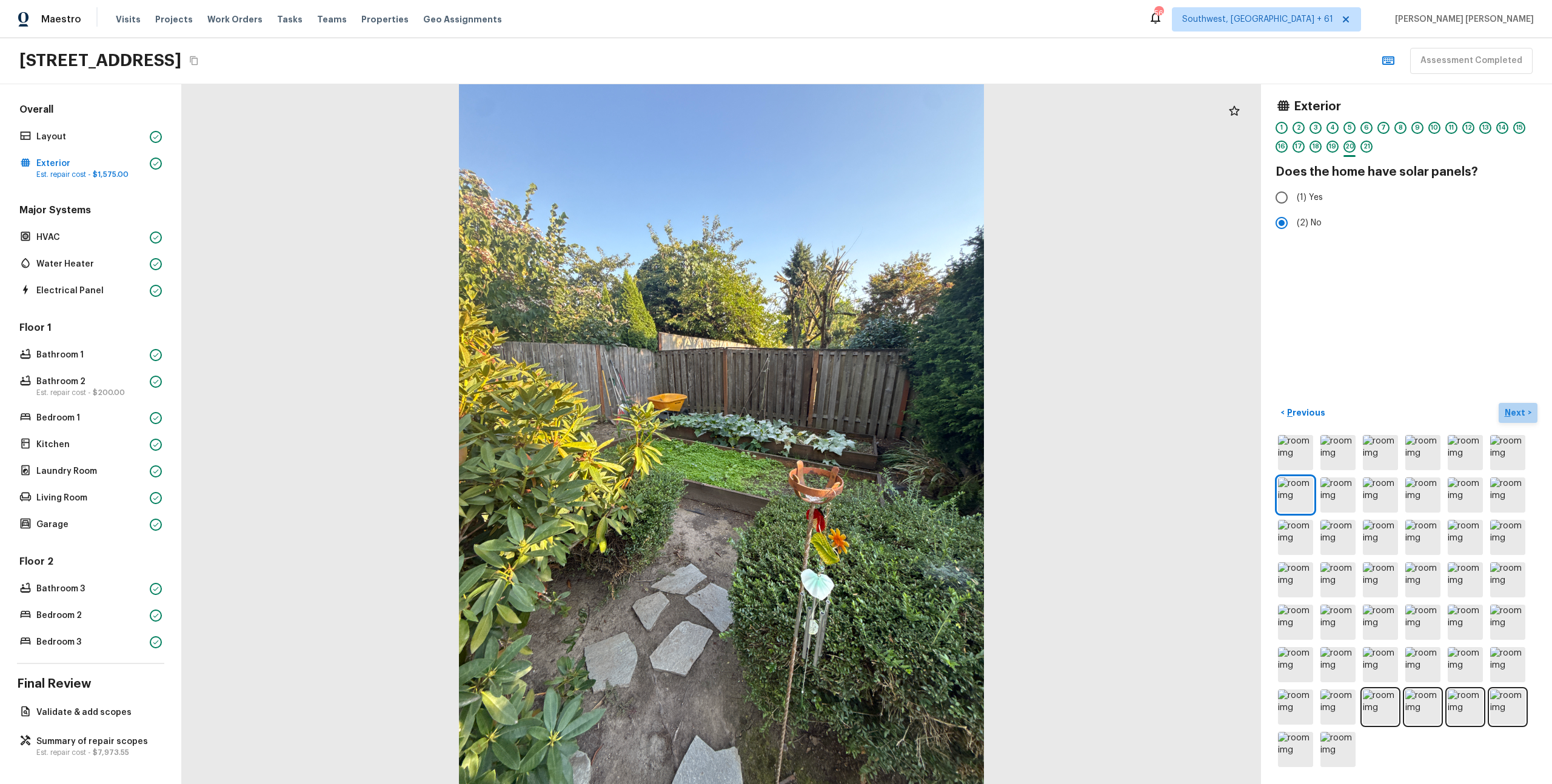
click at [1523, 416] on p "Next" at bounding box center [1517, 412] width 23 height 12
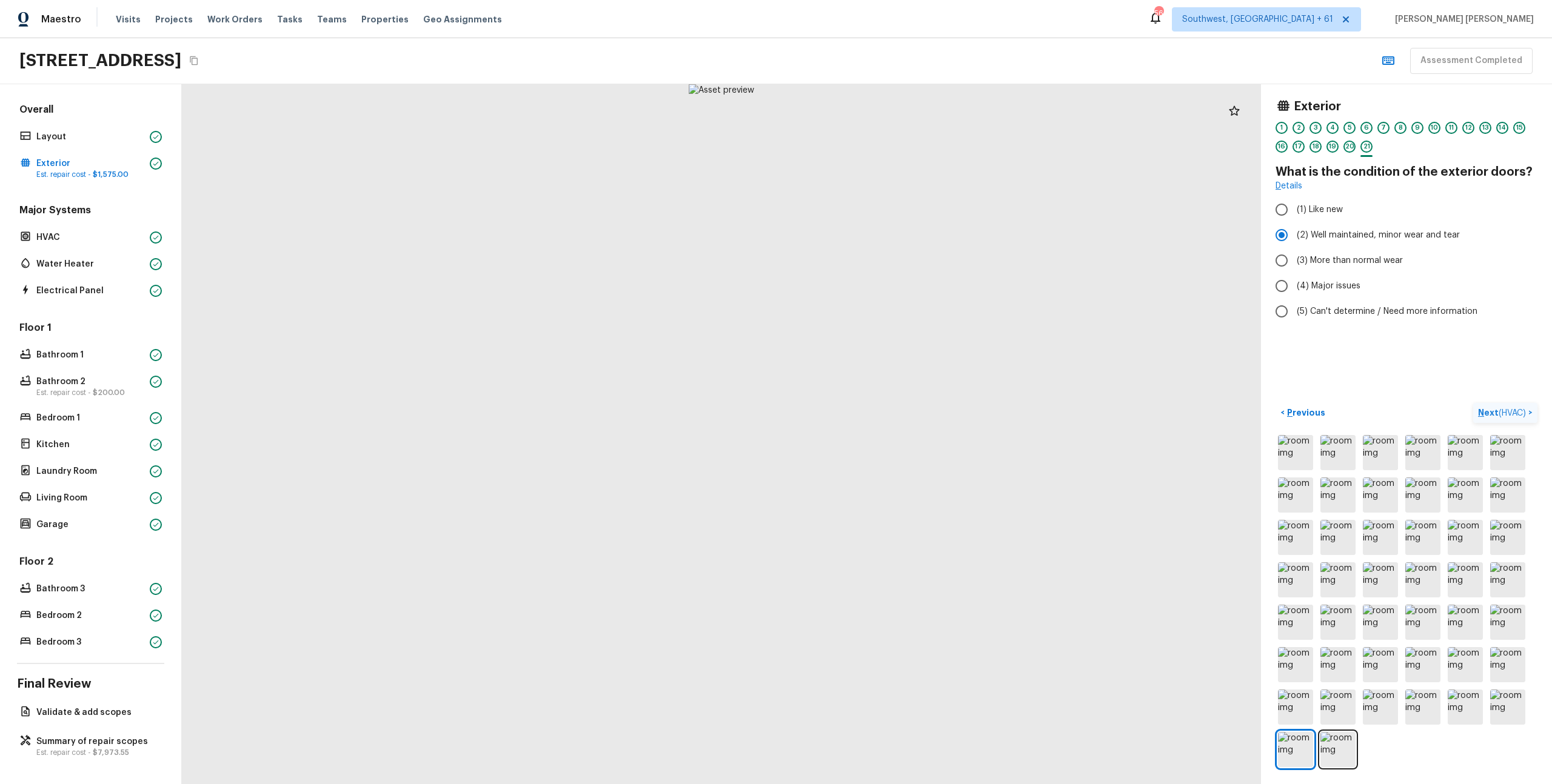
click at [1523, 416] on span "( HVAC )" at bounding box center [1512, 413] width 28 height 8
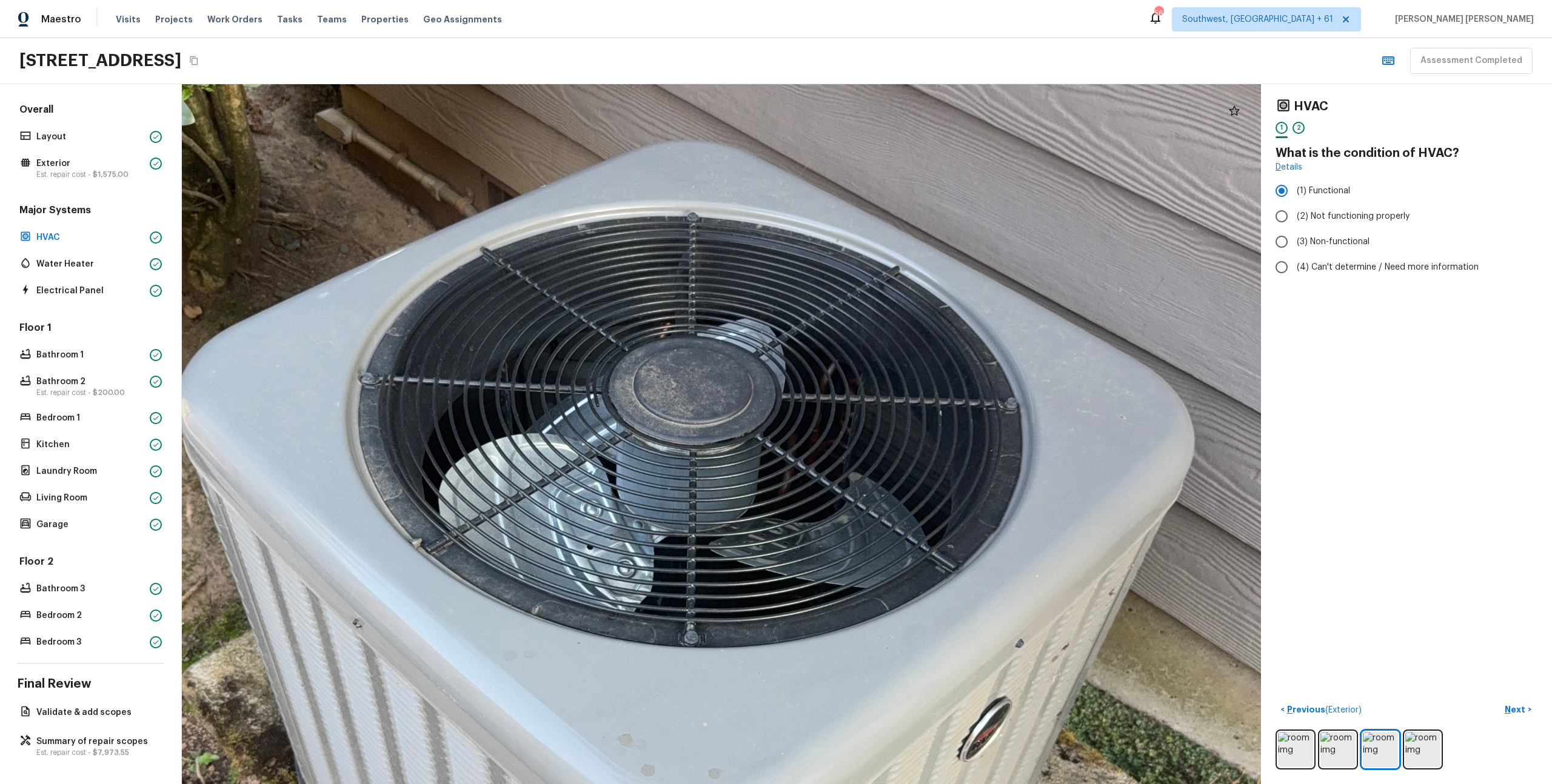
drag, startPoint x: 711, startPoint y: 342, endPoint x: 711, endPoint y: 440, distance: 98.0
click at [711, 440] on div at bounding box center [678, 592] width 2637 height 1711
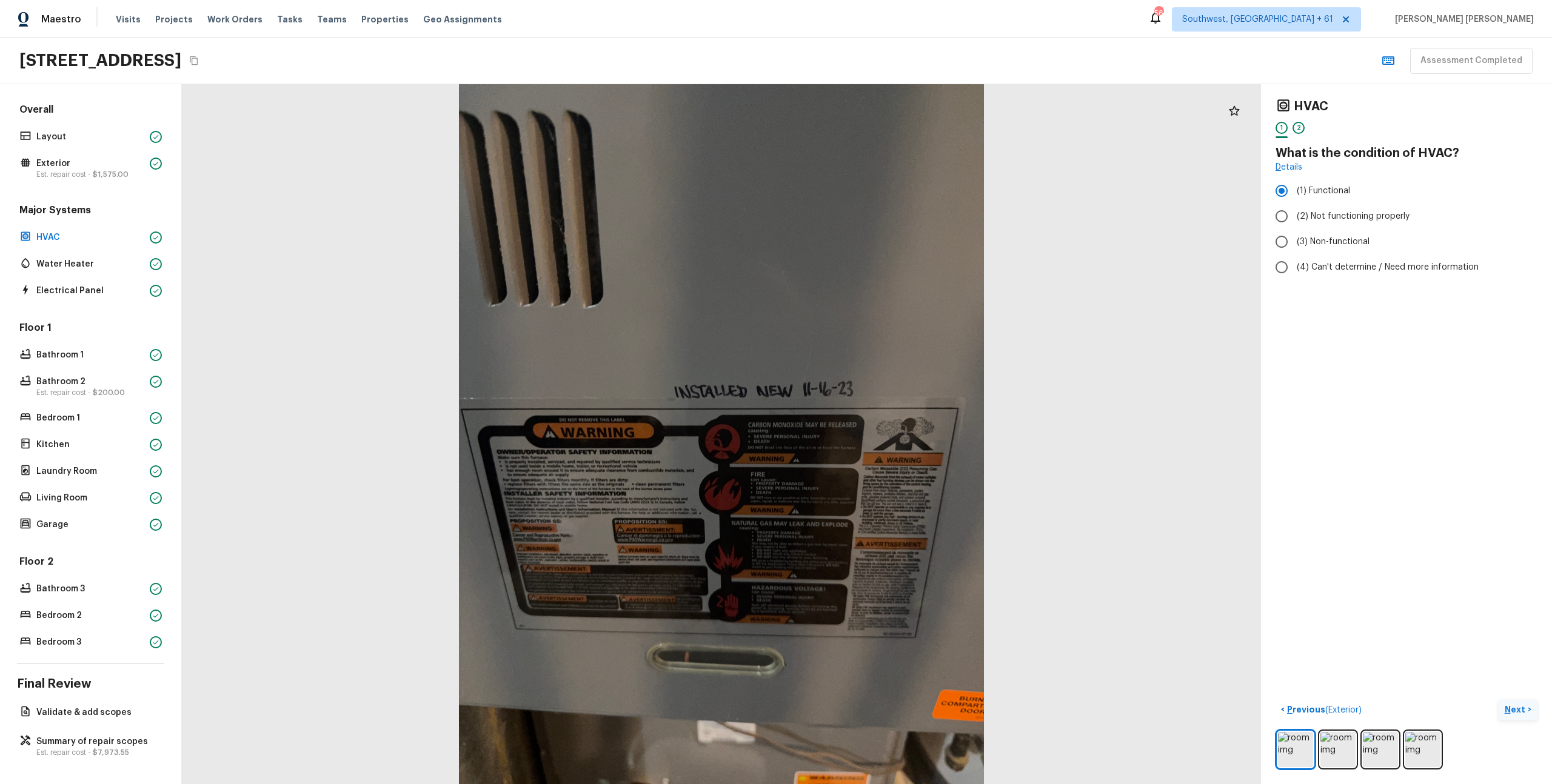
click at [1521, 711] on p "Next" at bounding box center [1517, 710] width 23 height 12
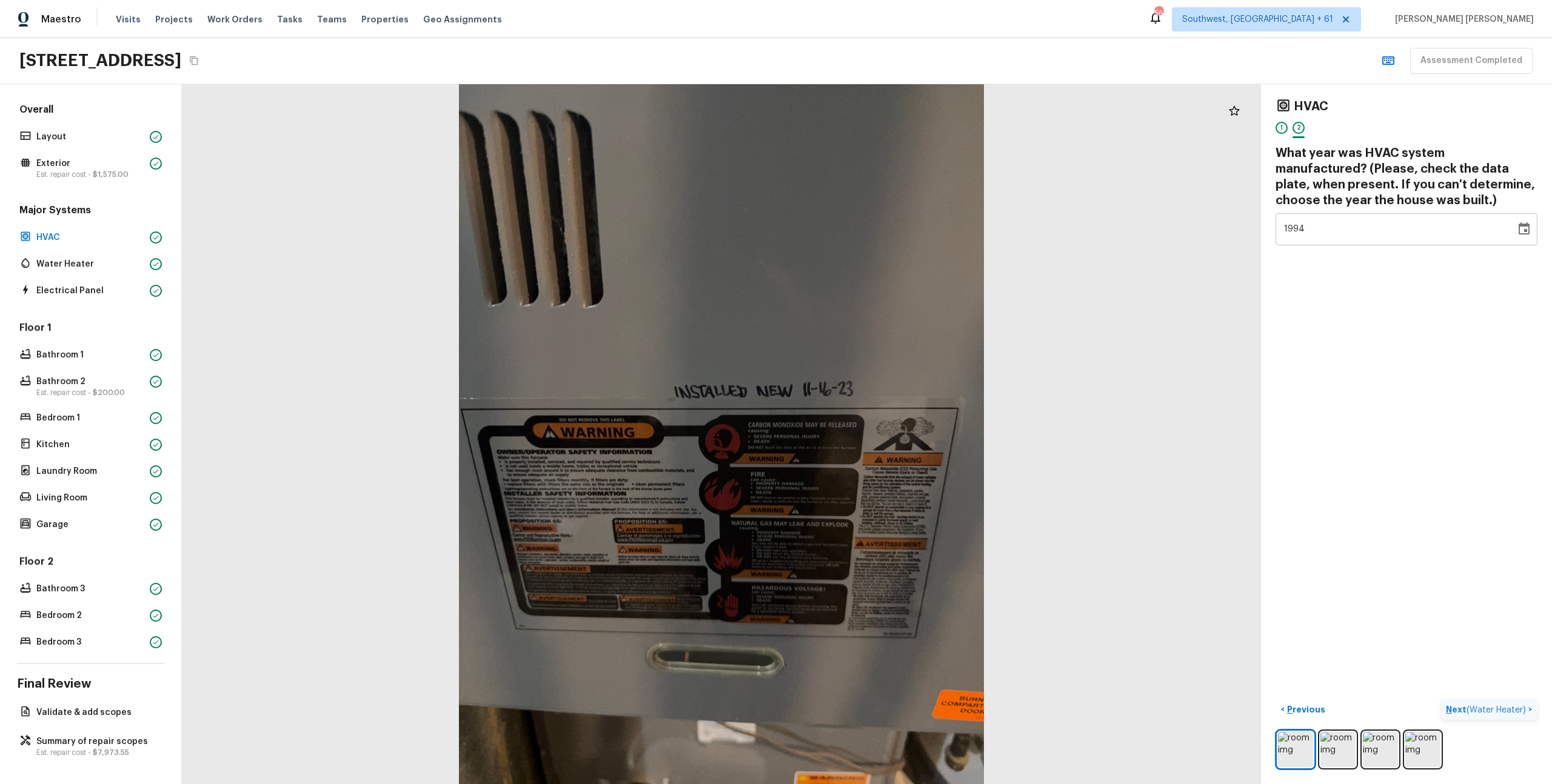
click at [1521, 711] on span "( Water Heater )" at bounding box center [1496, 710] width 59 height 8
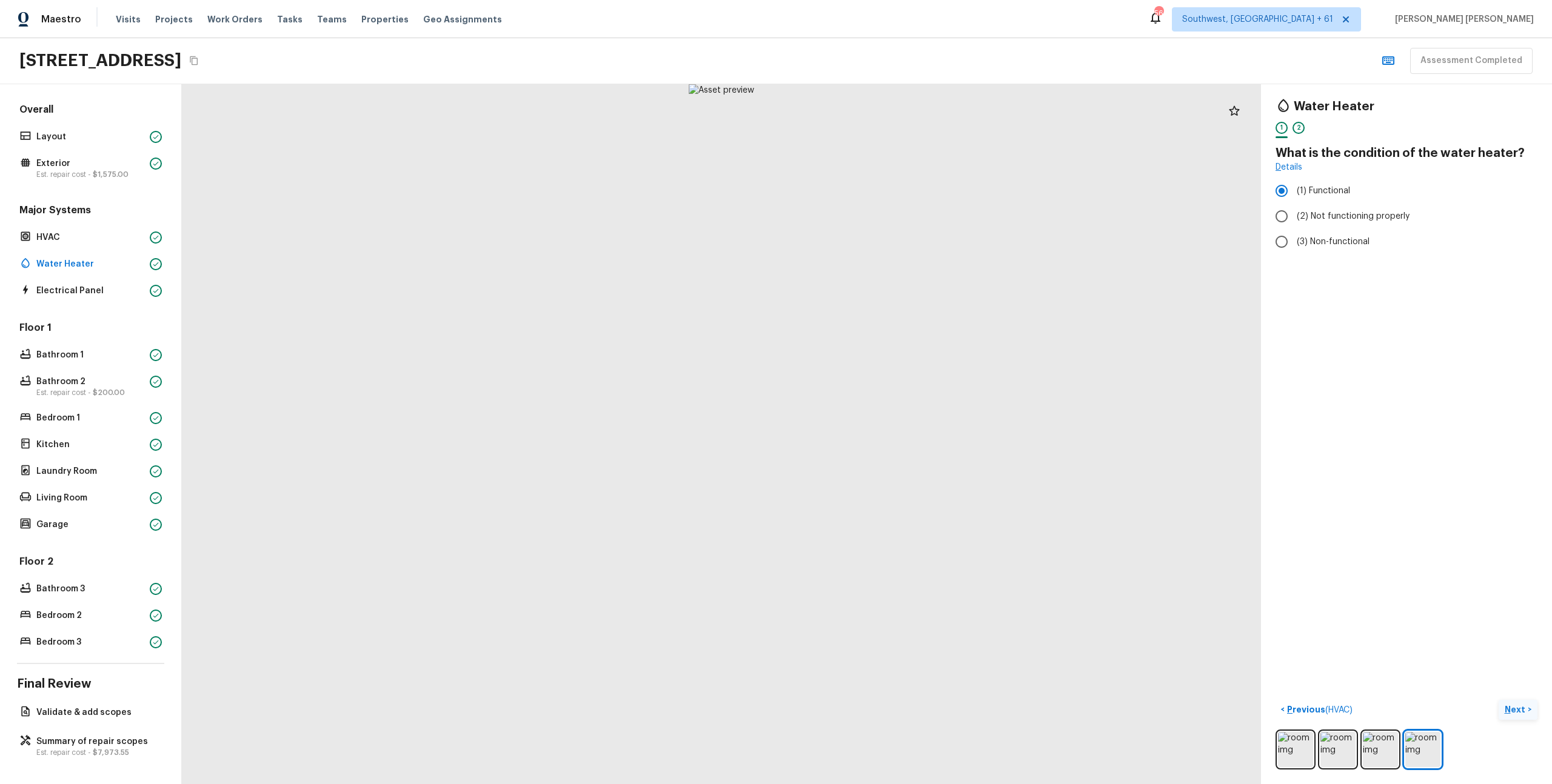
click at [1514, 707] on p "Next" at bounding box center [1517, 710] width 23 height 12
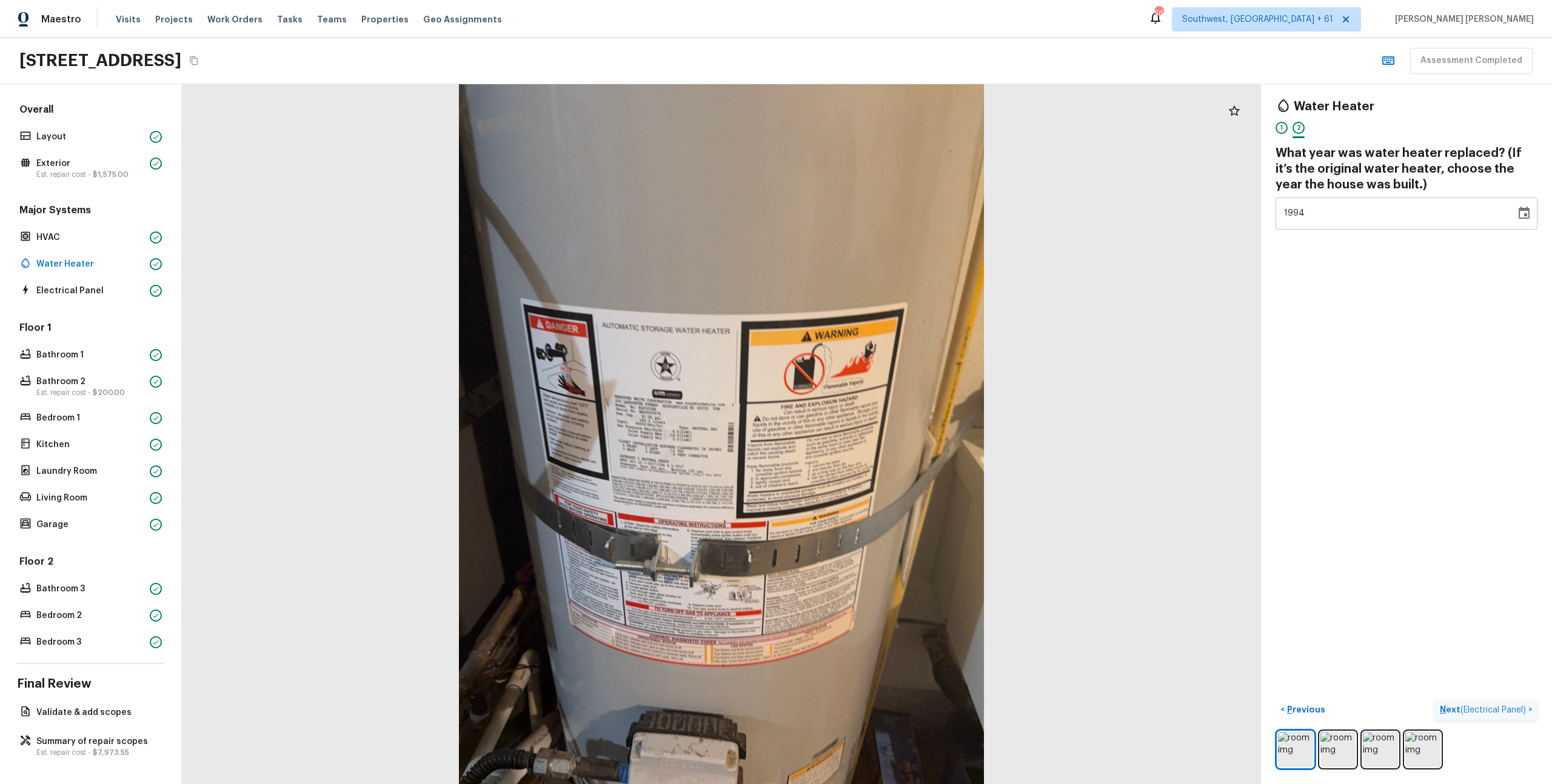
click at [1514, 707] on span "( Electrical Panel )" at bounding box center [1493, 710] width 66 height 8
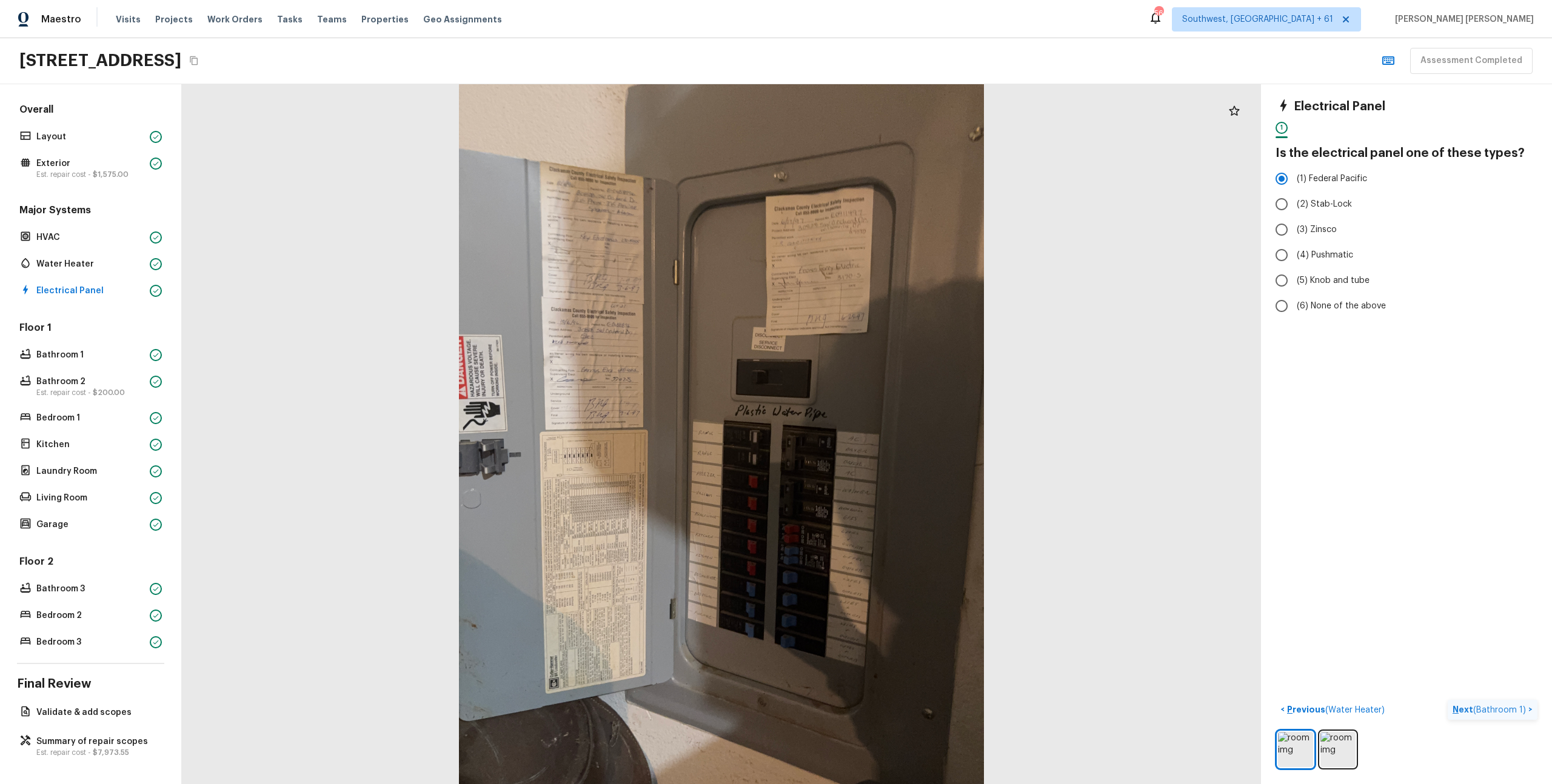
click at [1514, 707] on span "( Bathroom 1 )" at bounding box center [1499, 710] width 53 height 8
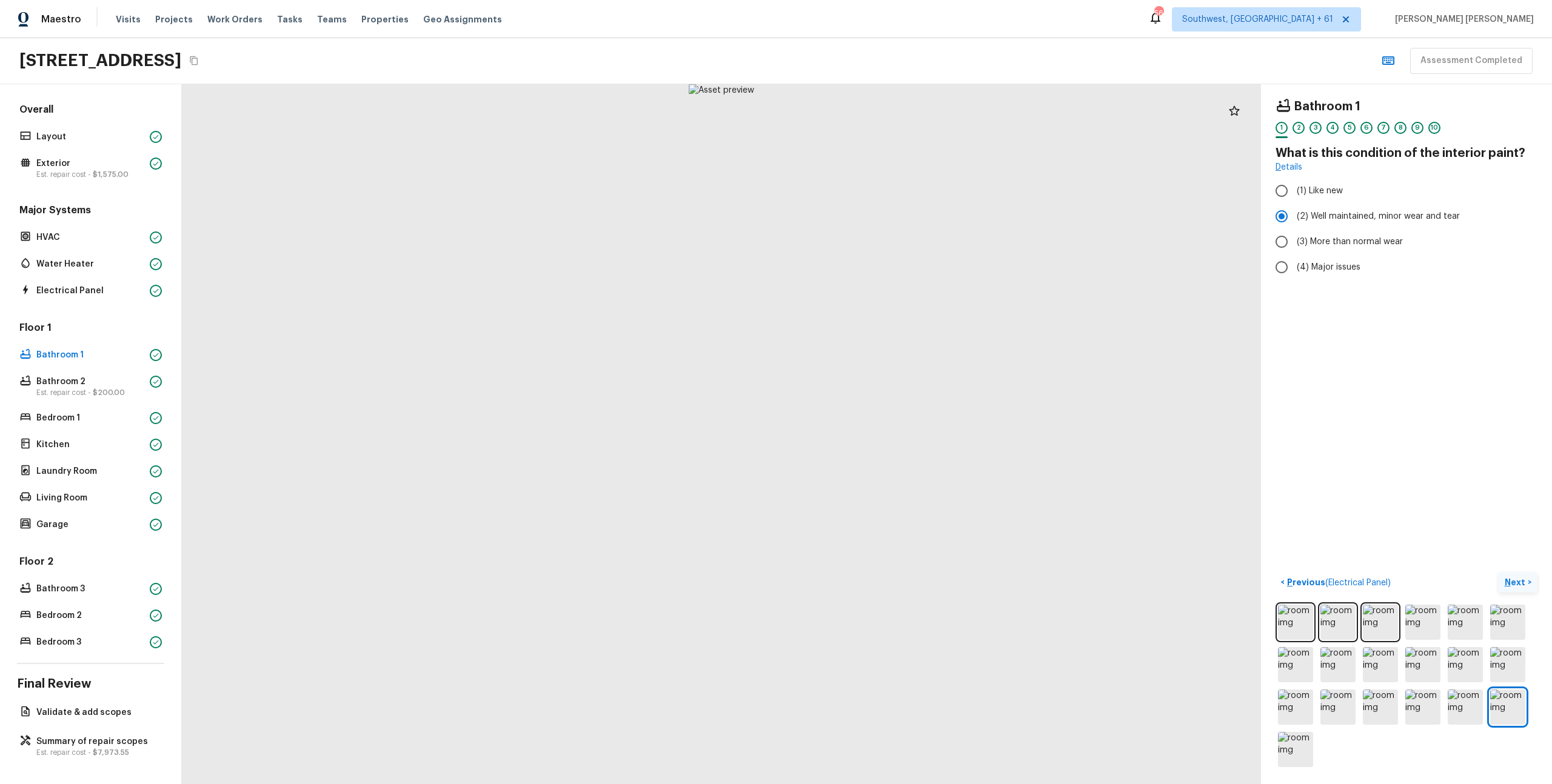
click at [1514, 578] on p "Next" at bounding box center [1517, 582] width 23 height 12
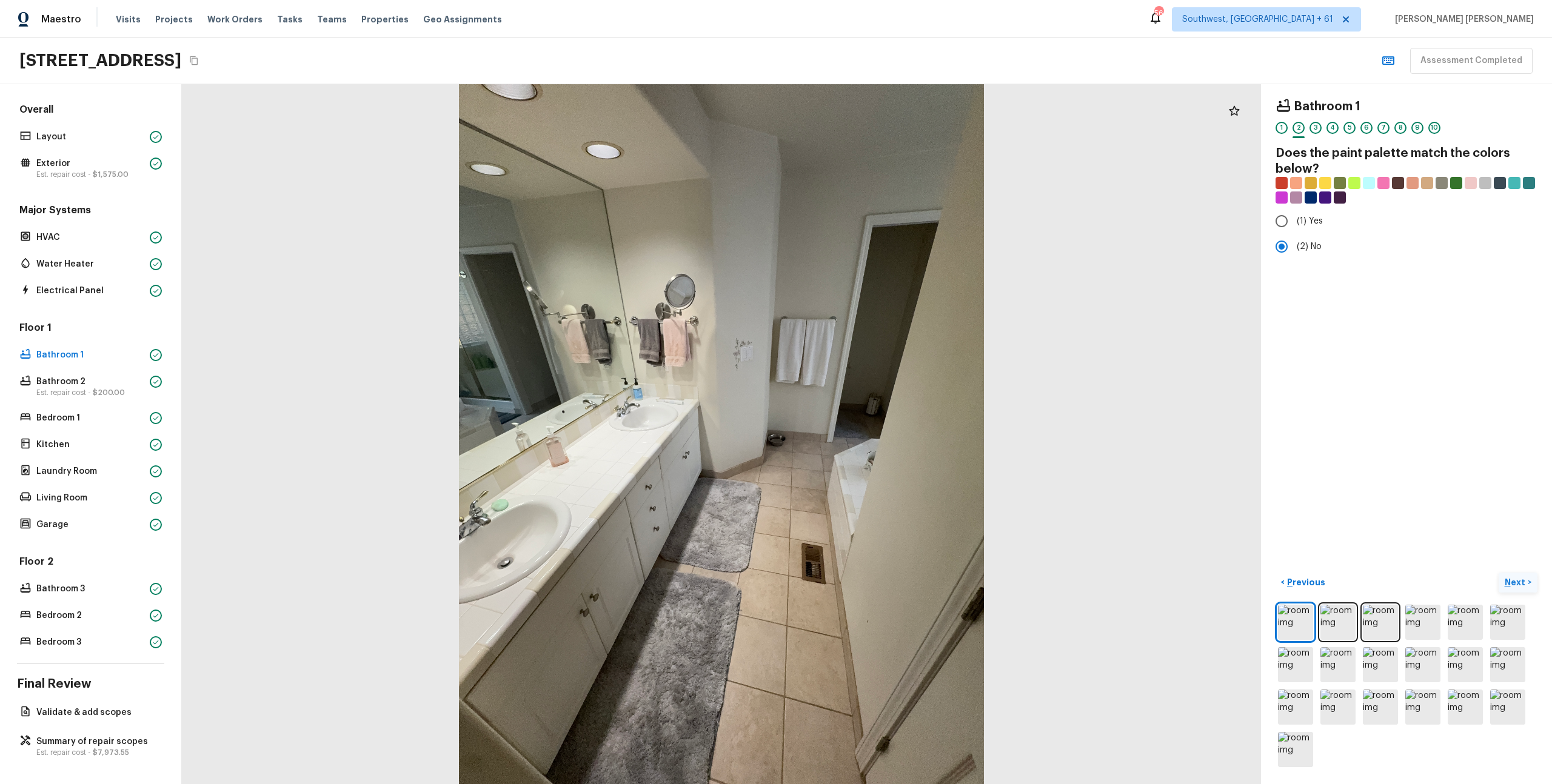
click at [1514, 579] on p "Next" at bounding box center [1517, 582] width 23 height 12
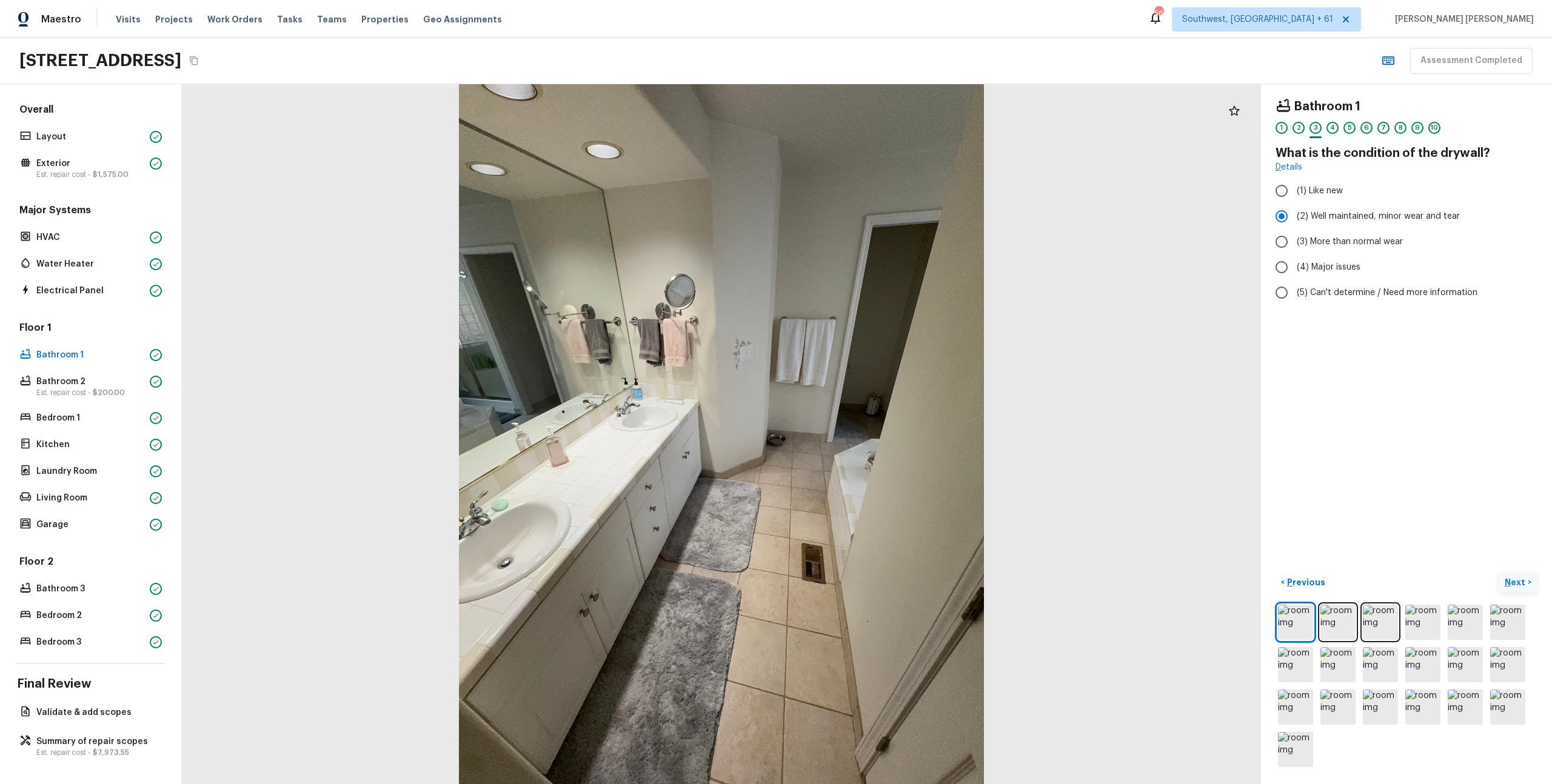
click at [1514, 579] on p "Next" at bounding box center [1517, 582] width 23 height 12
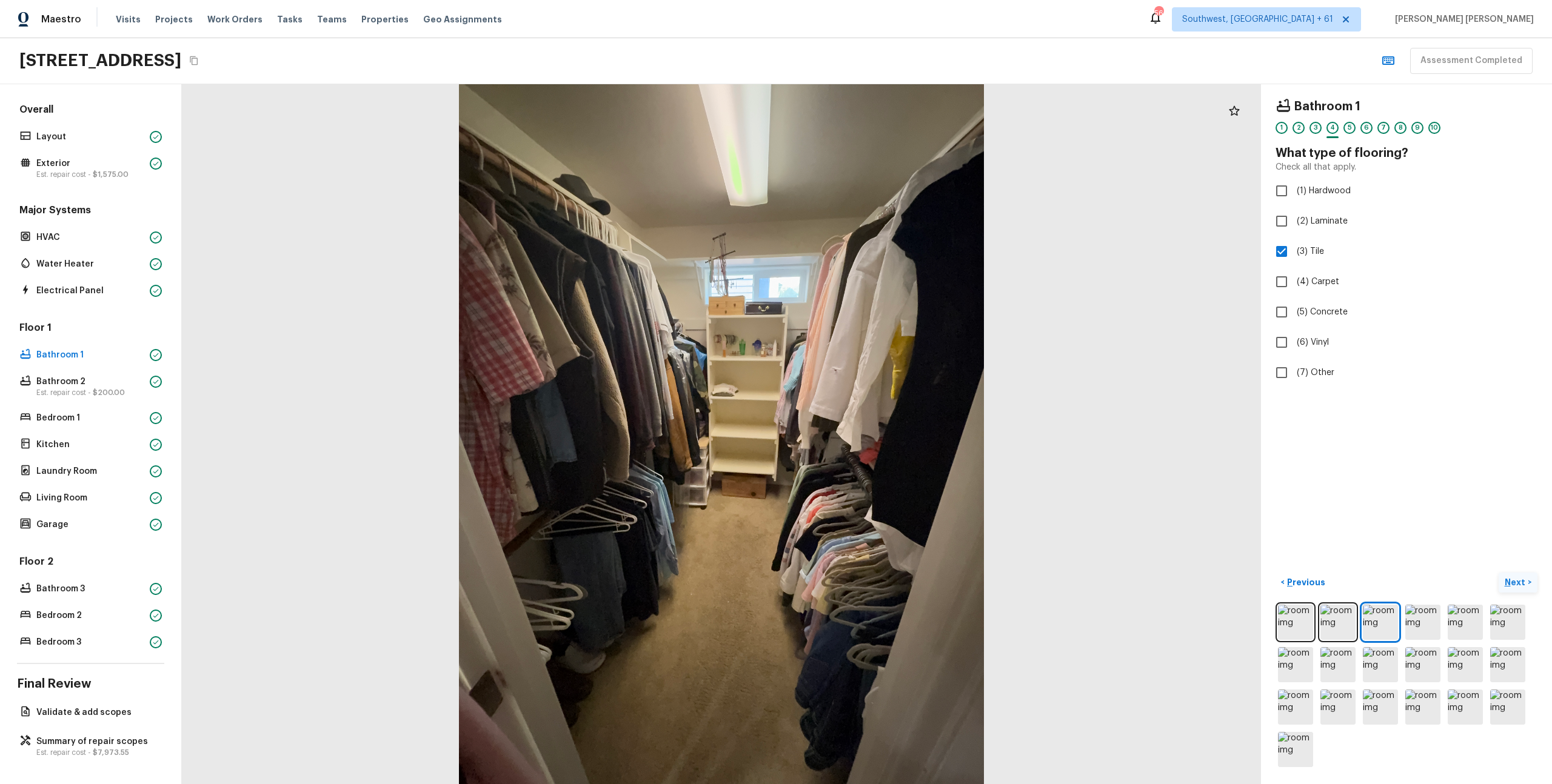
click at [1514, 579] on p "Next" at bounding box center [1517, 582] width 23 height 12
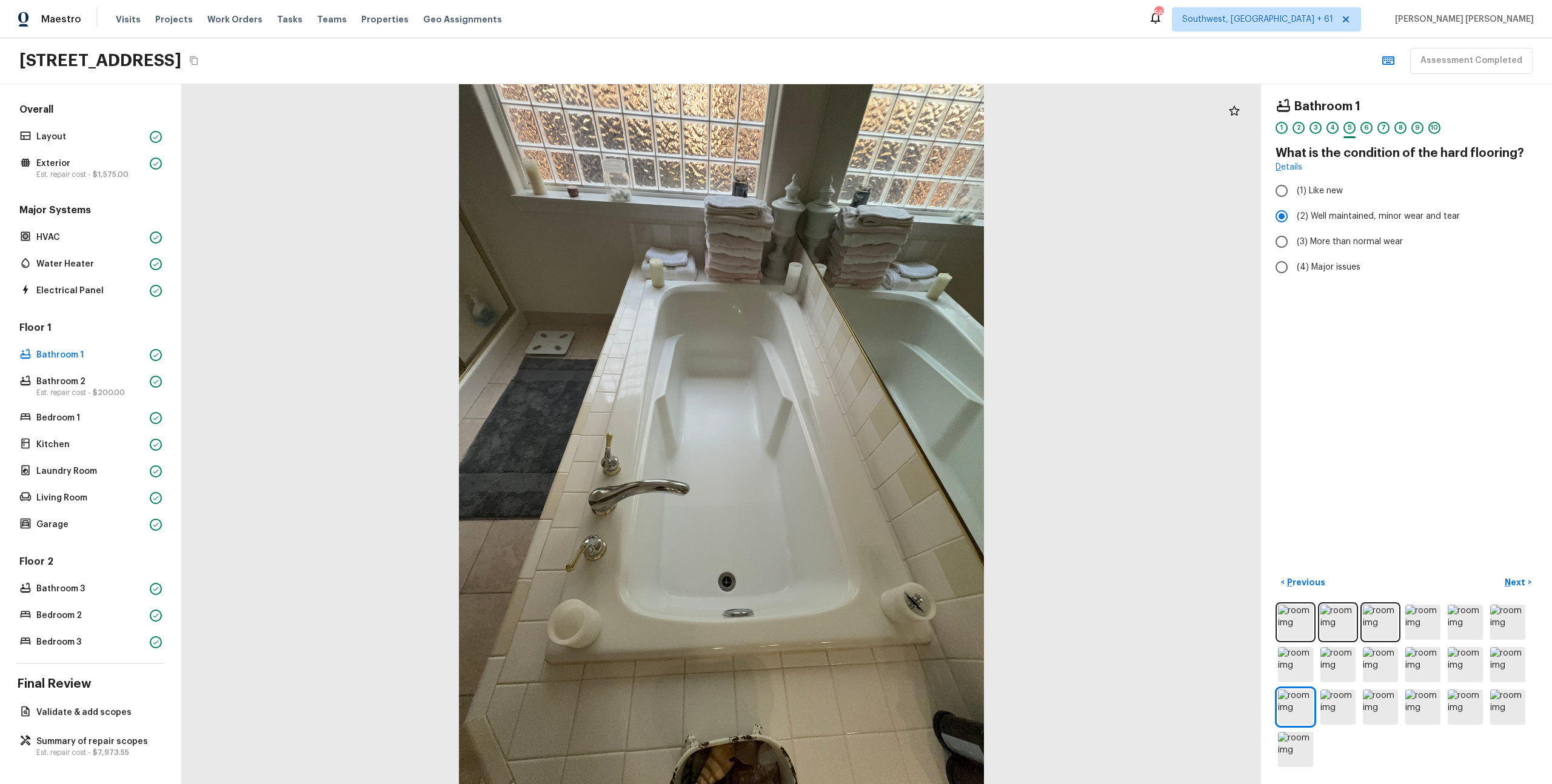
click at [1525, 558] on div "Bathroom 1 1 2 3 4 5 6 7 8 9 10 What is the condition of the hard flooring? Det…" at bounding box center [1406, 434] width 291 height 700
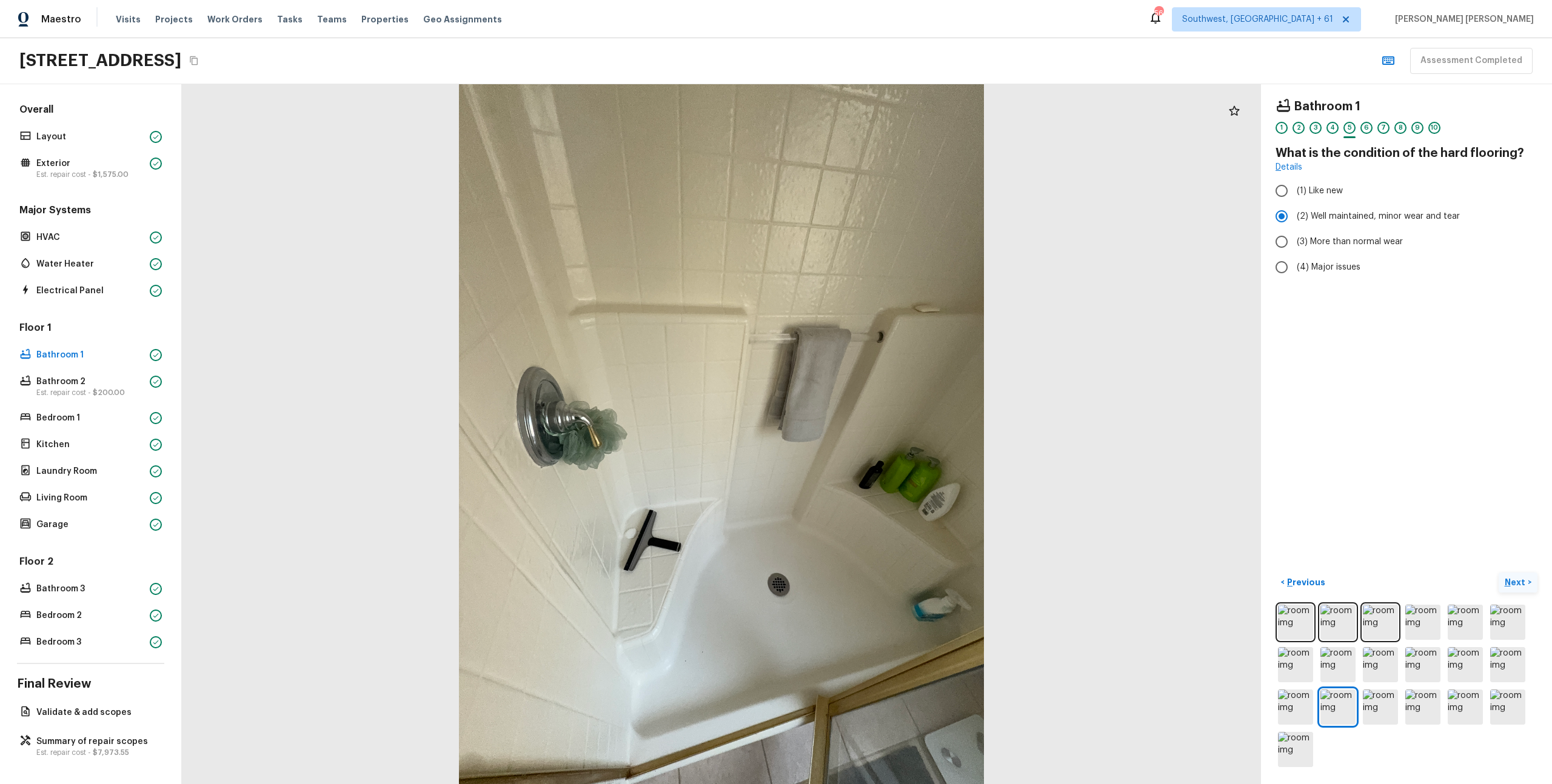
click at [1503, 586] on button "Next >" at bounding box center [1518, 582] width 39 height 20
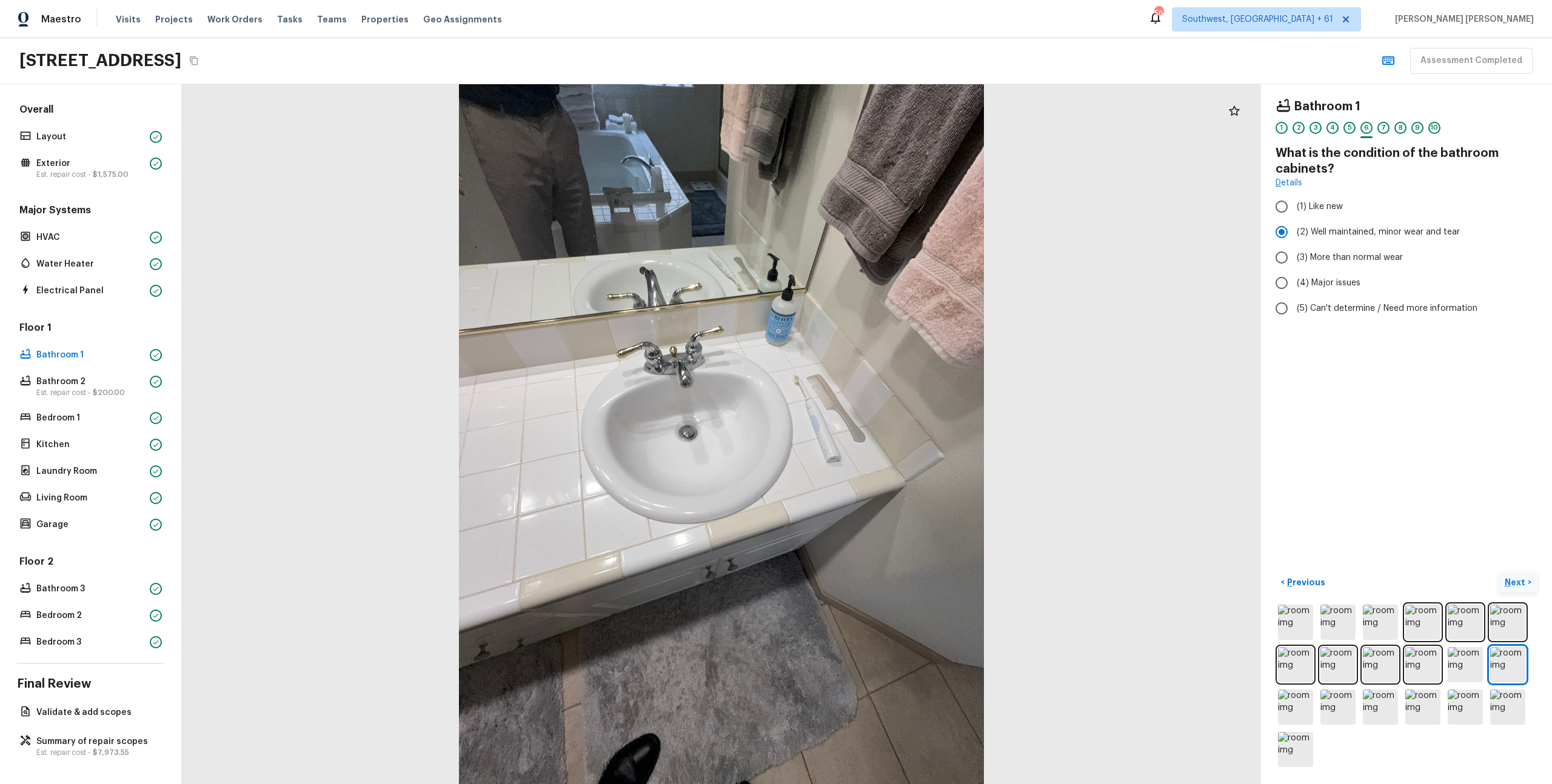
click at [1525, 582] on p "Next" at bounding box center [1517, 582] width 23 height 12
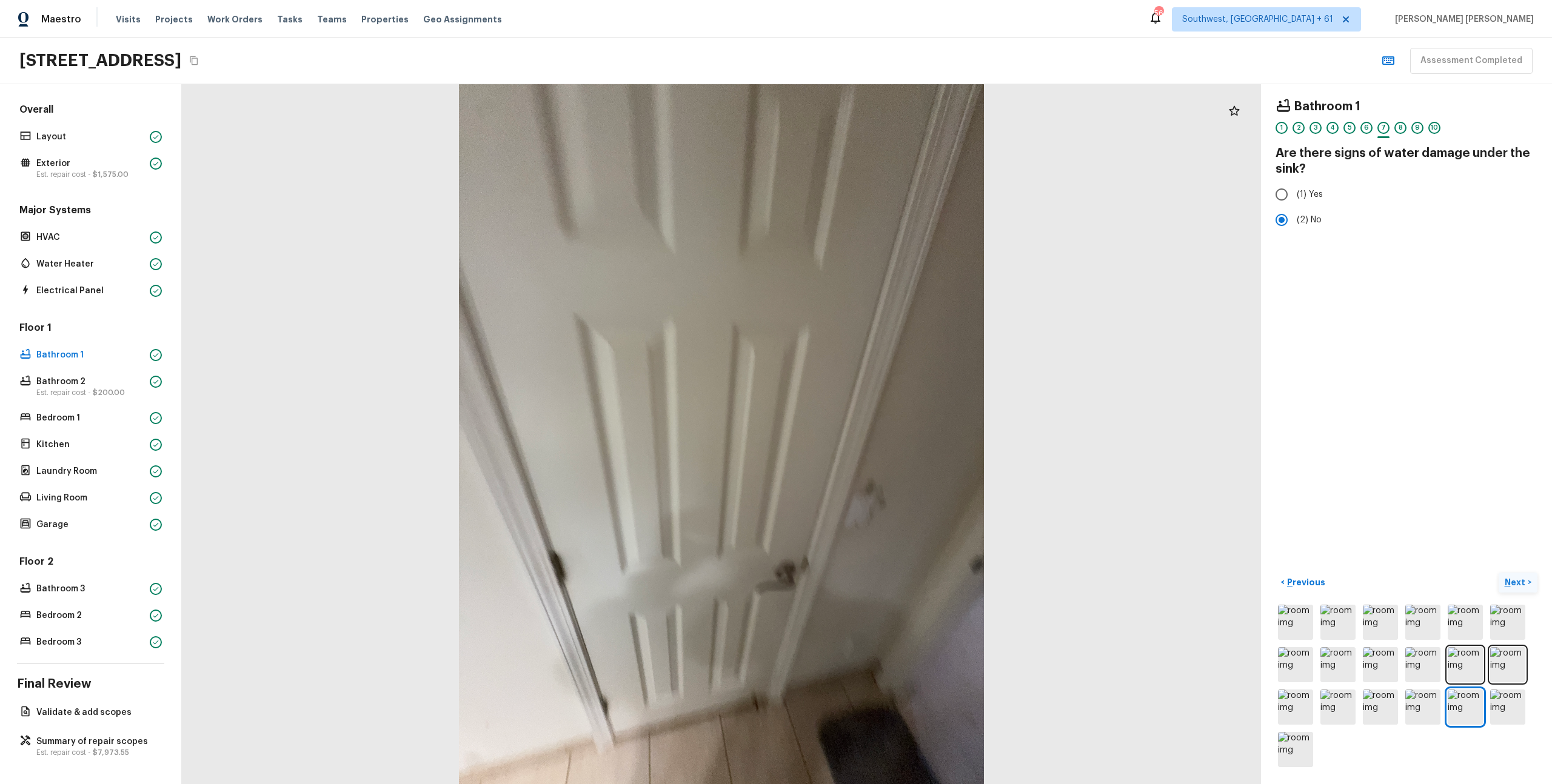
click at [1525, 582] on p "Next" at bounding box center [1517, 582] width 23 height 12
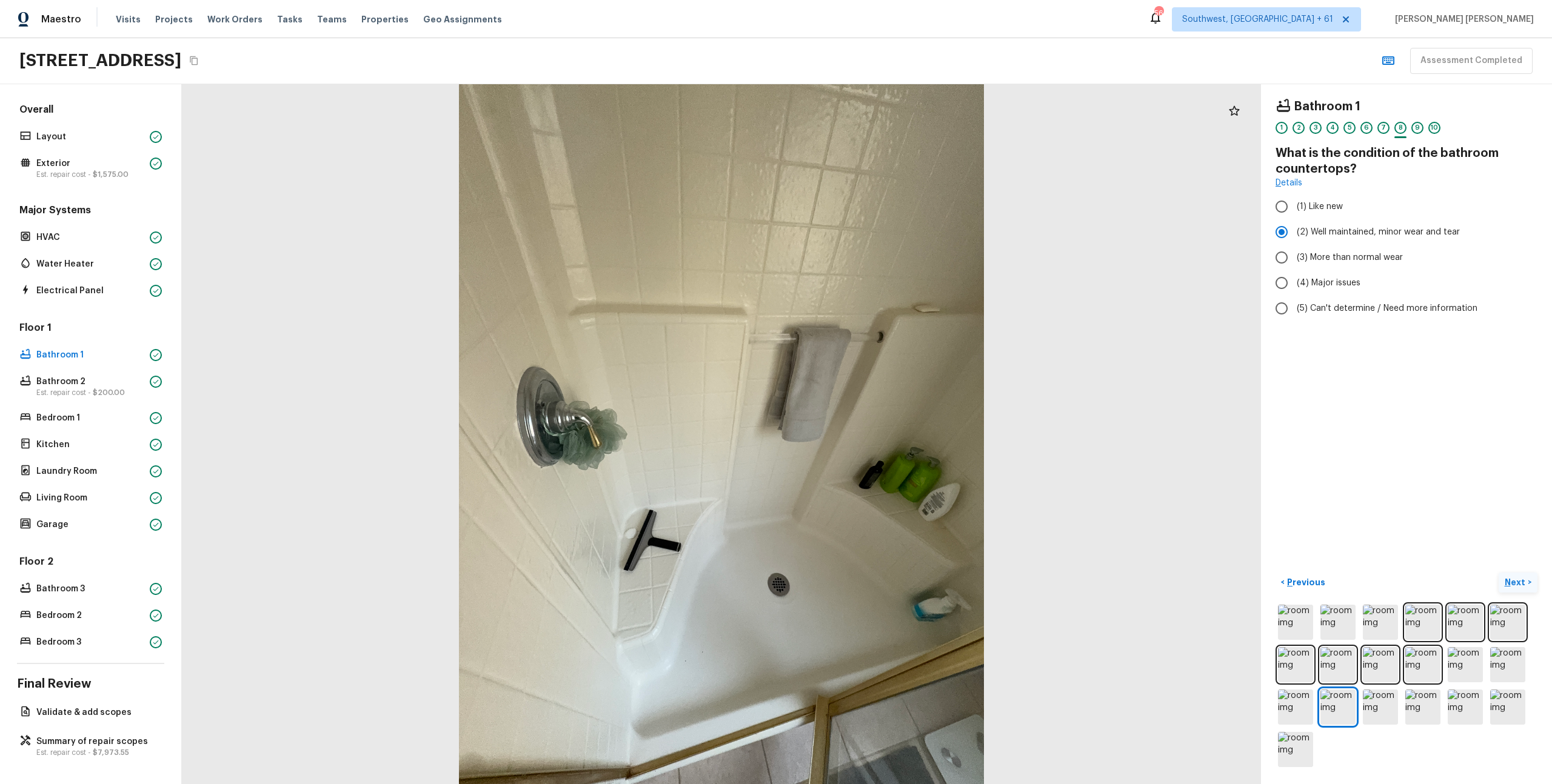
click at [1525, 582] on p "Next" at bounding box center [1517, 582] width 23 height 12
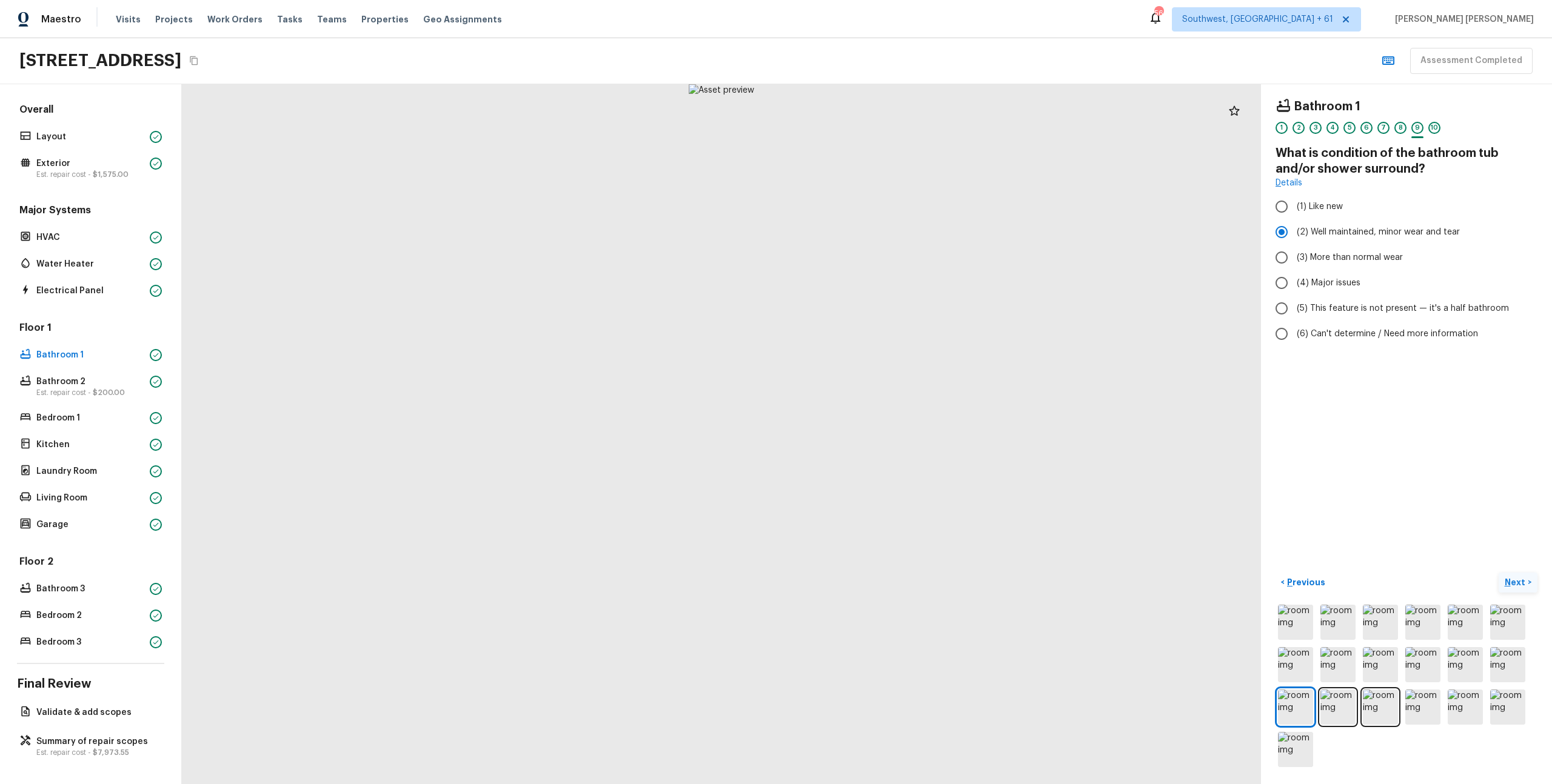
click at [1525, 582] on p "Next" at bounding box center [1517, 582] width 23 height 12
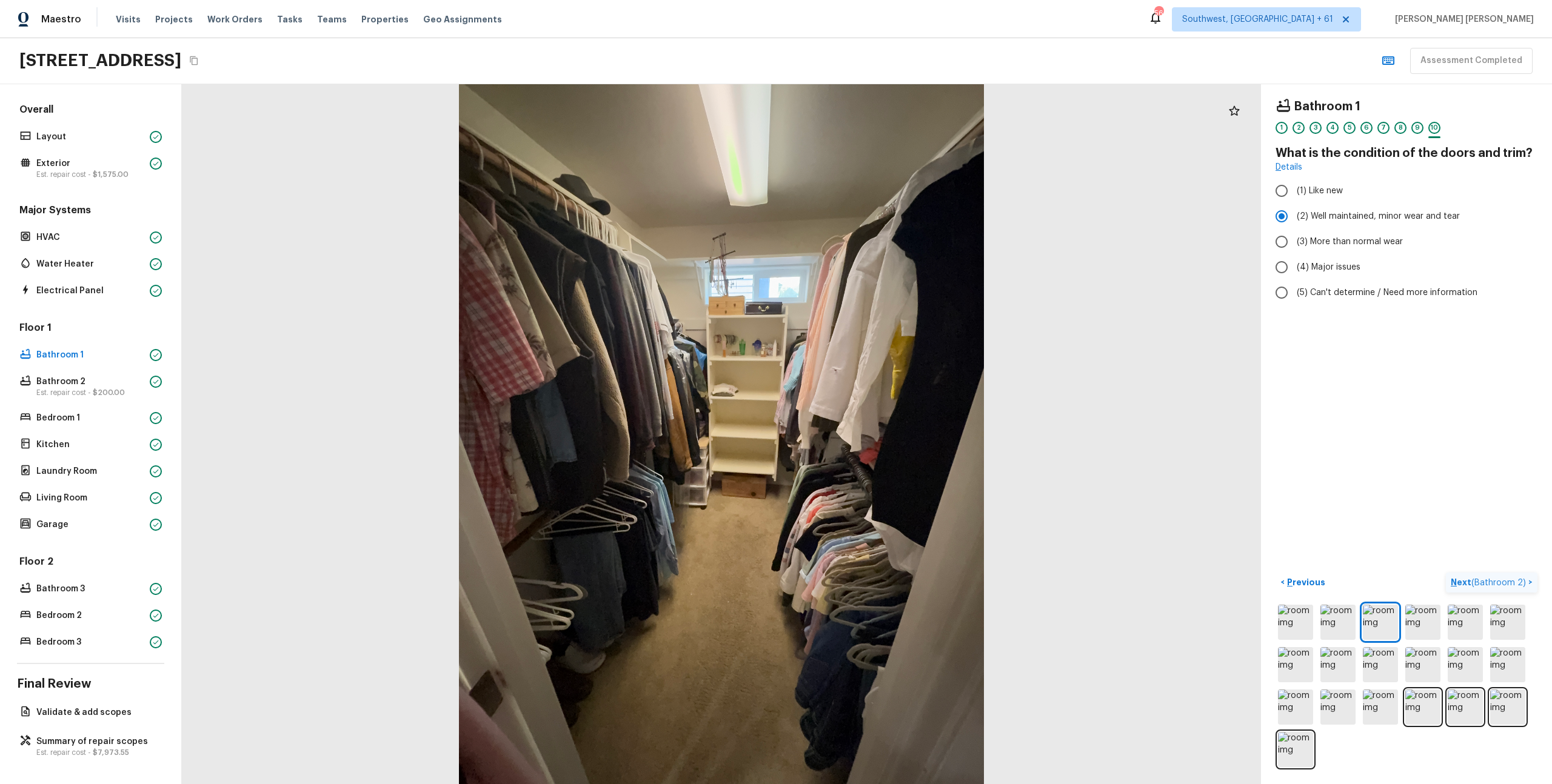
click at [1525, 582] on span "( Bathroom 2 )" at bounding box center [1499, 583] width 54 height 8
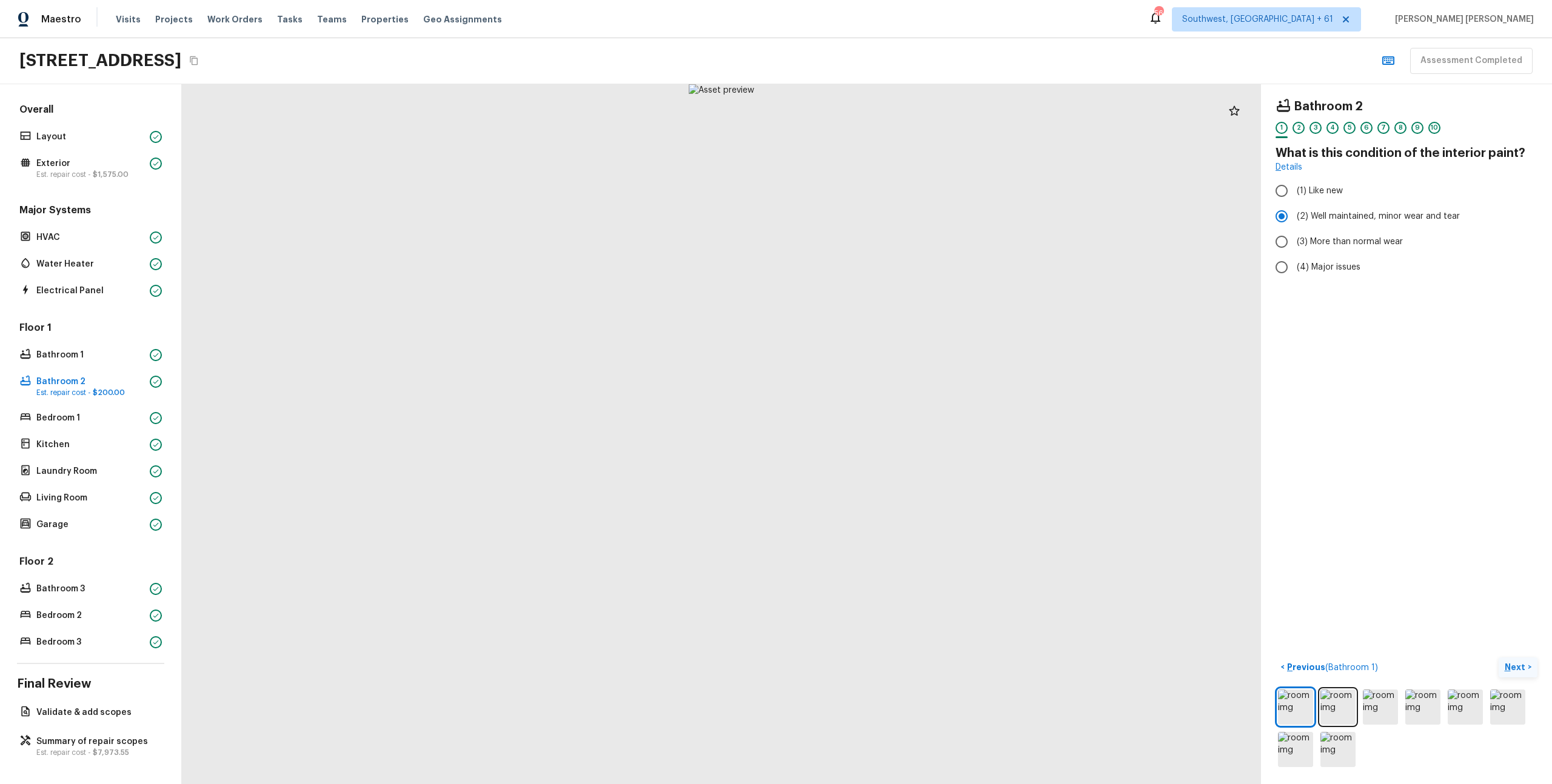
click at [1514, 659] on button "Next >" at bounding box center [1518, 667] width 39 height 20
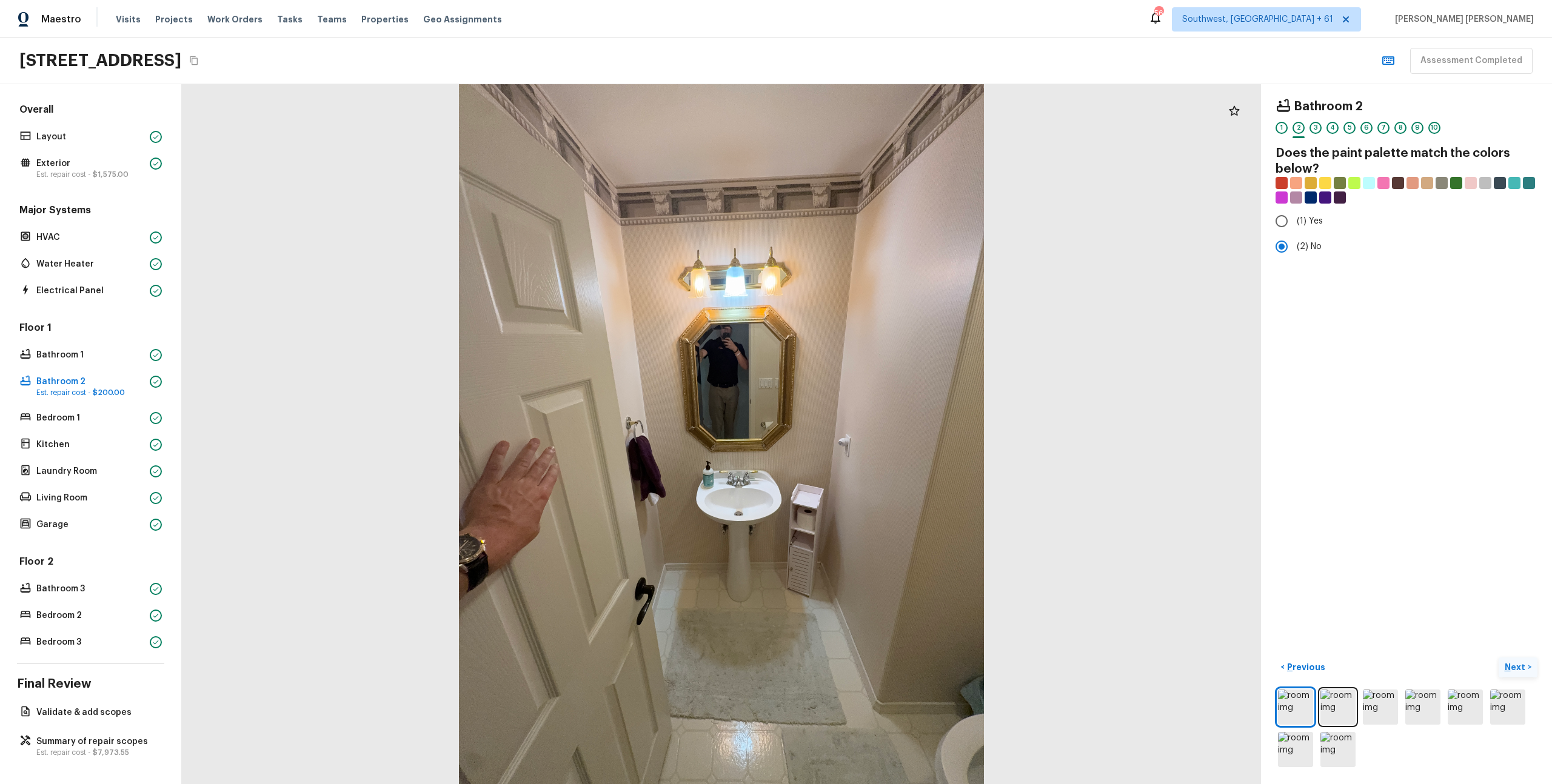
click at [1527, 668] on button "Next >" at bounding box center [1518, 667] width 39 height 20
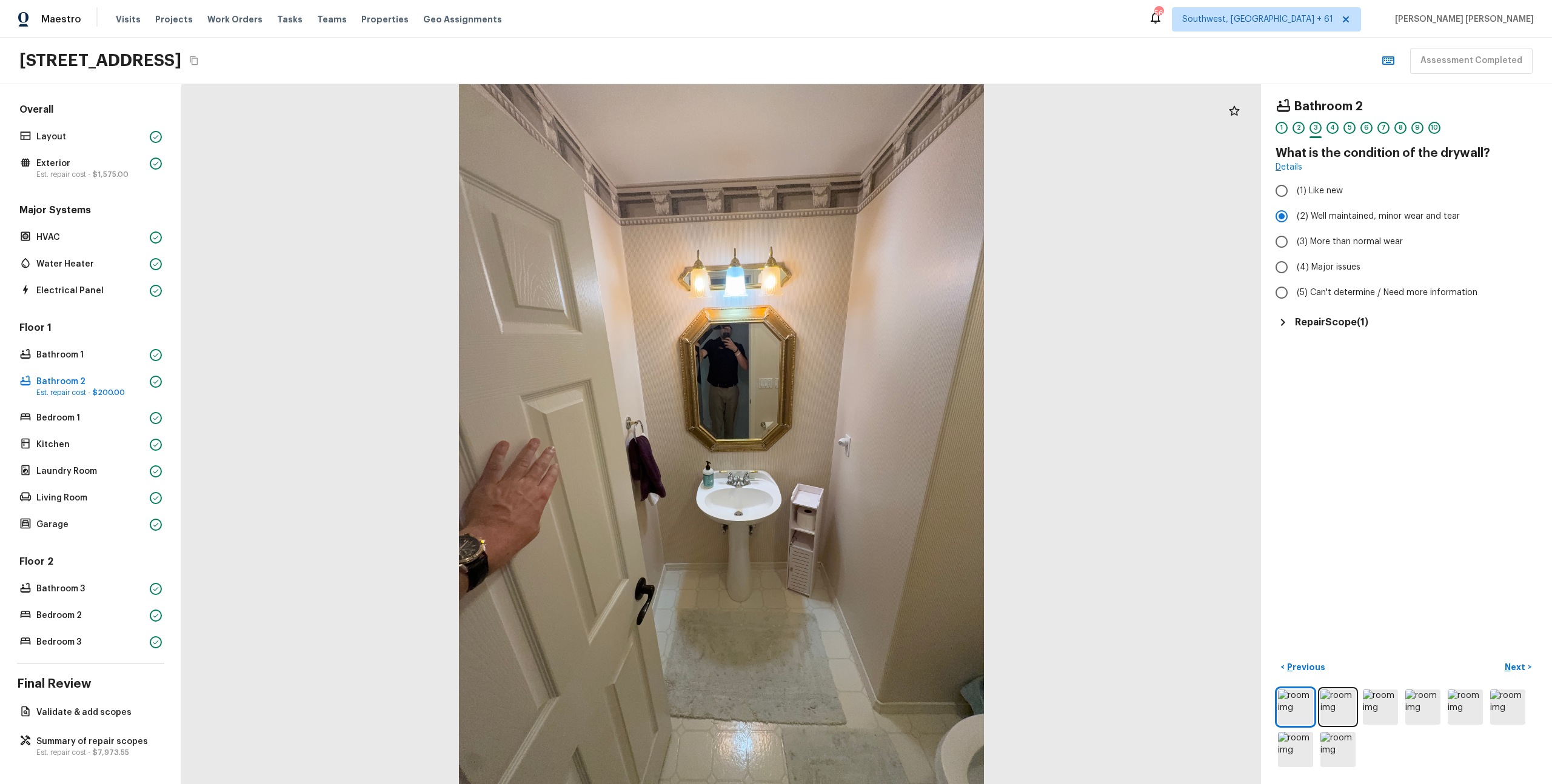
click at [1340, 326] on h5 "Repair Scope ( 1 )" at bounding box center [1332, 322] width 73 height 13
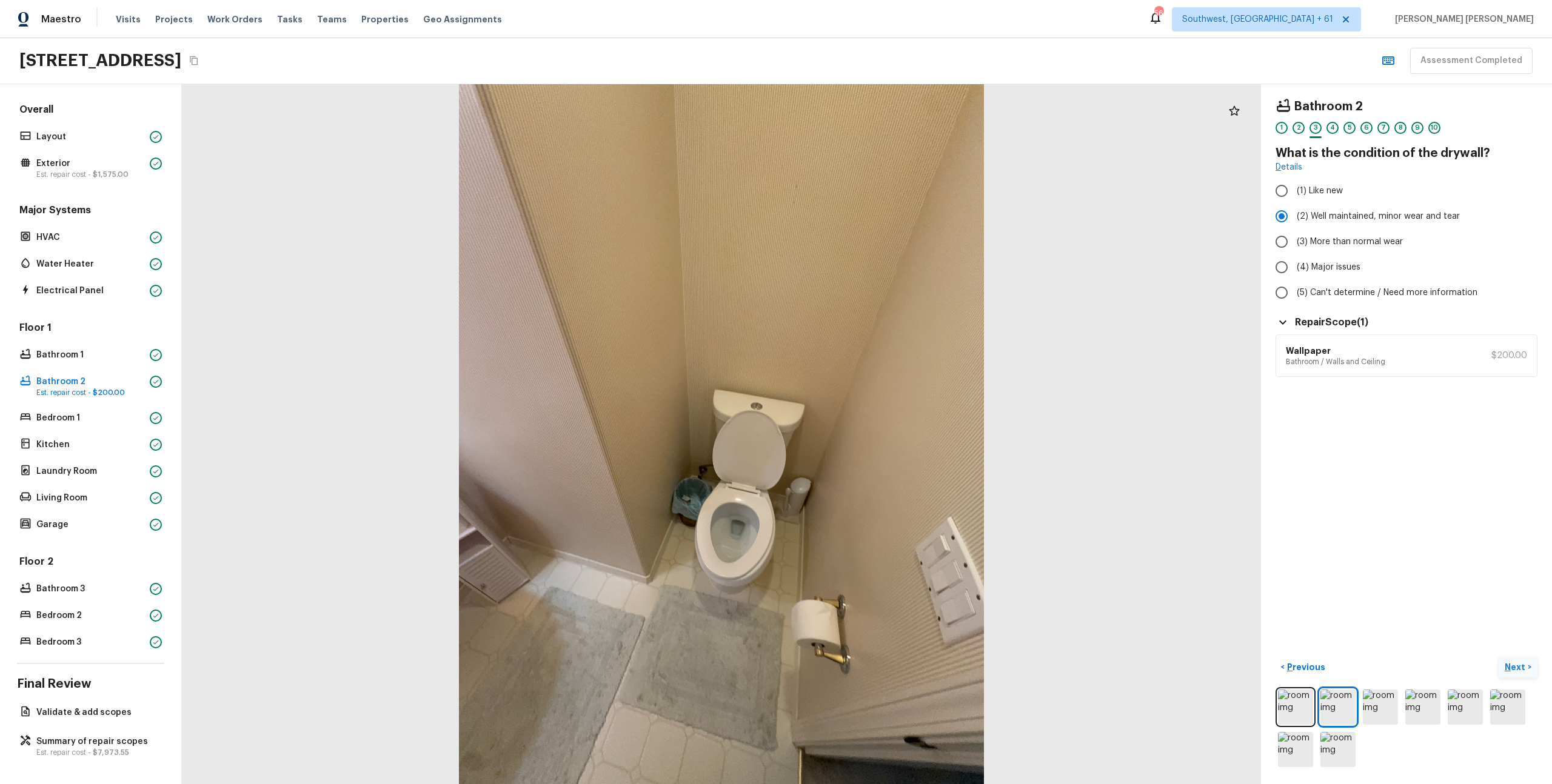
click at [1533, 671] on button "Next >" at bounding box center [1518, 667] width 39 height 20
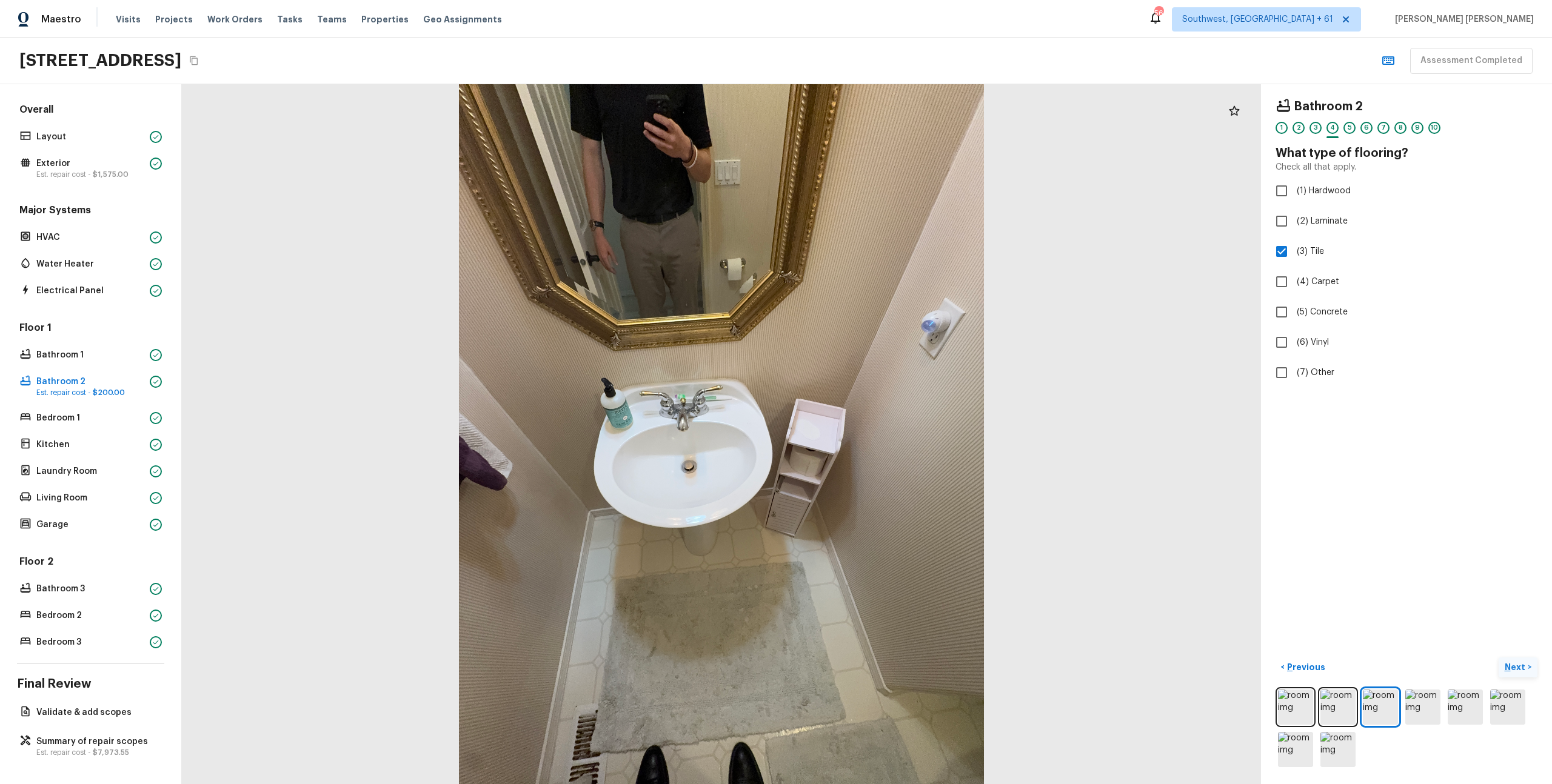
click at [1528, 663] on button "Next >" at bounding box center [1518, 667] width 39 height 20
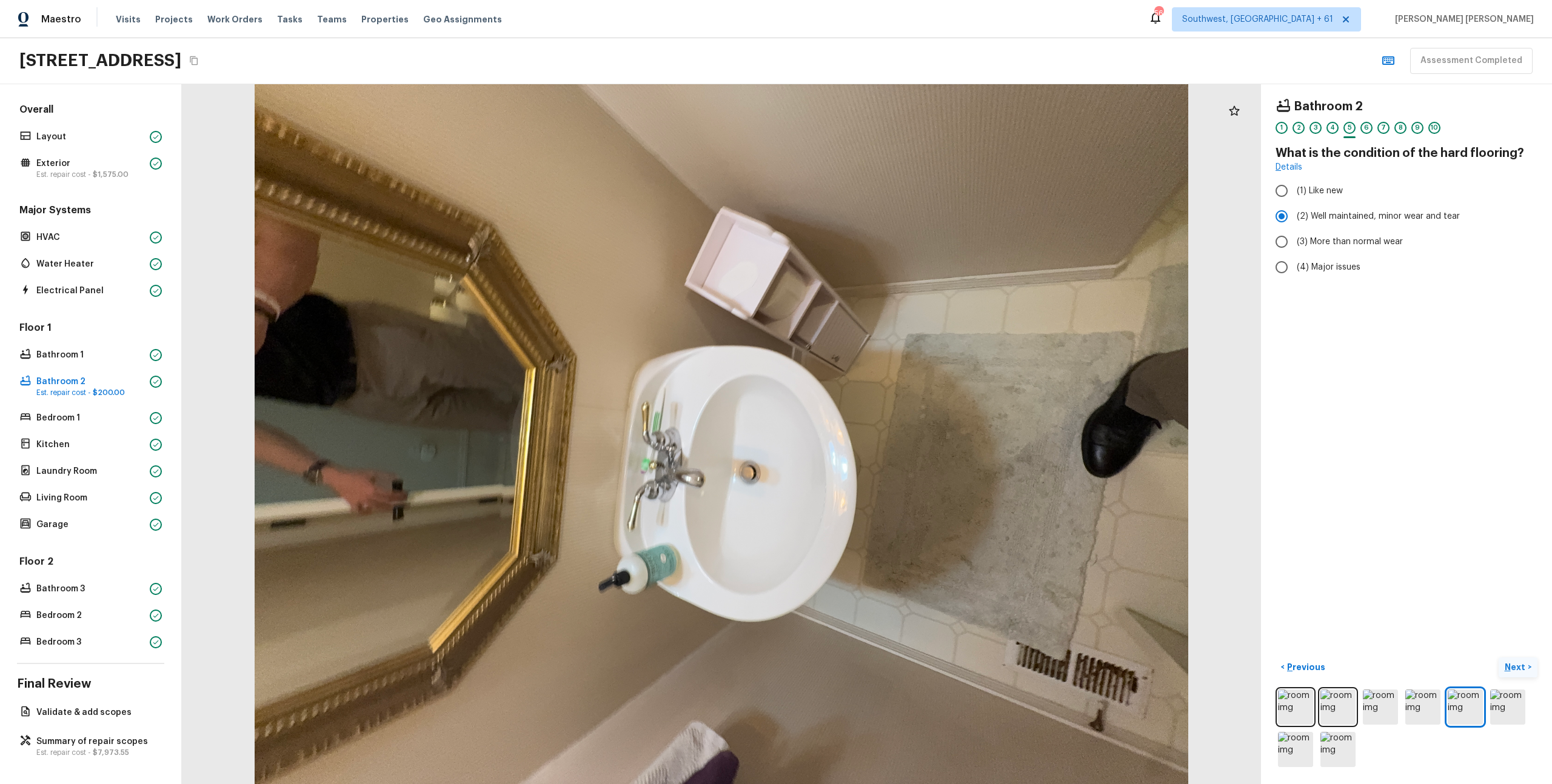
click at [1528, 663] on button "Next >" at bounding box center [1518, 667] width 39 height 20
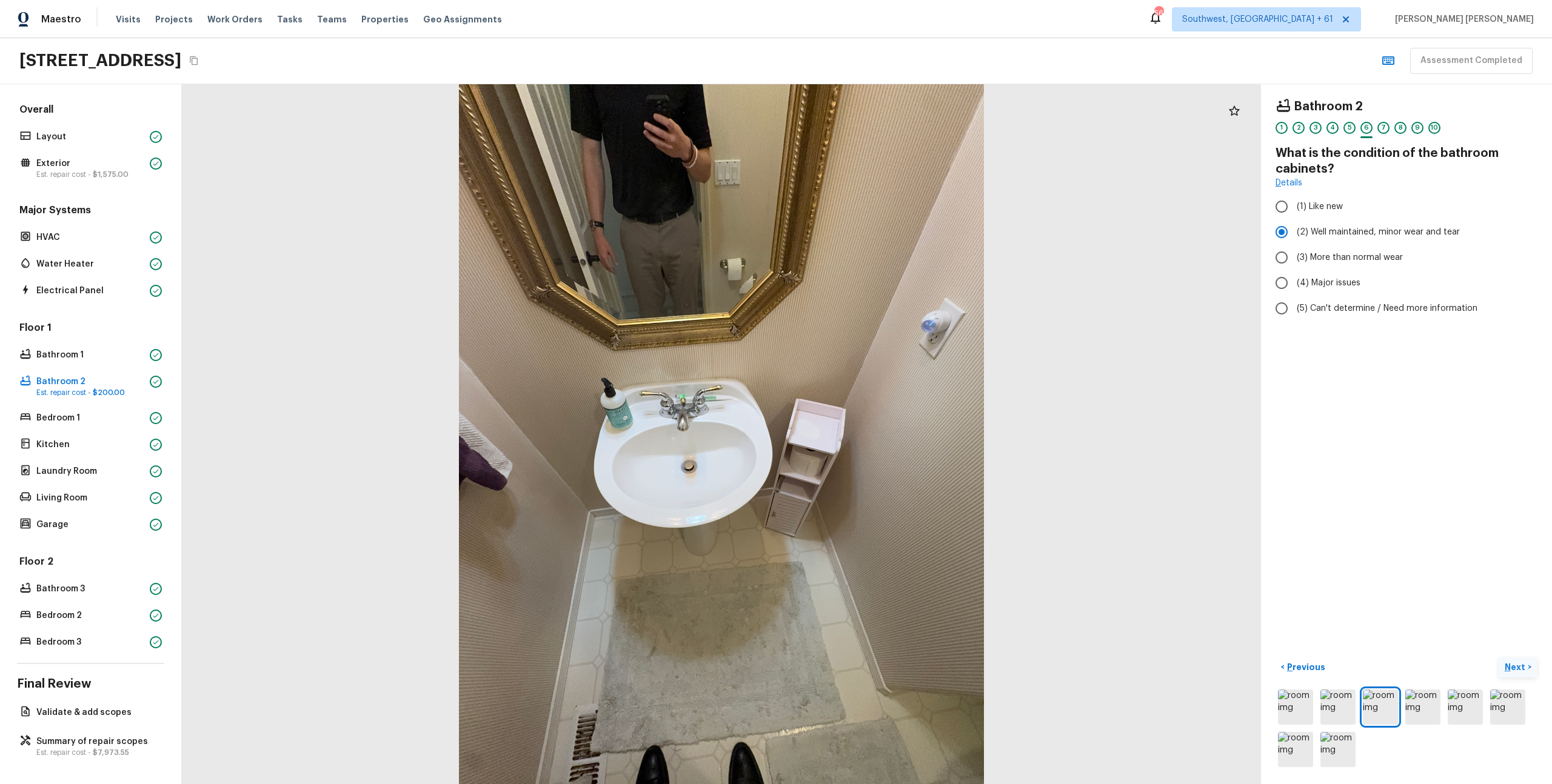
click at [1528, 663] on button "Next >" at bounding box center [1518, 667] width 39 height 20
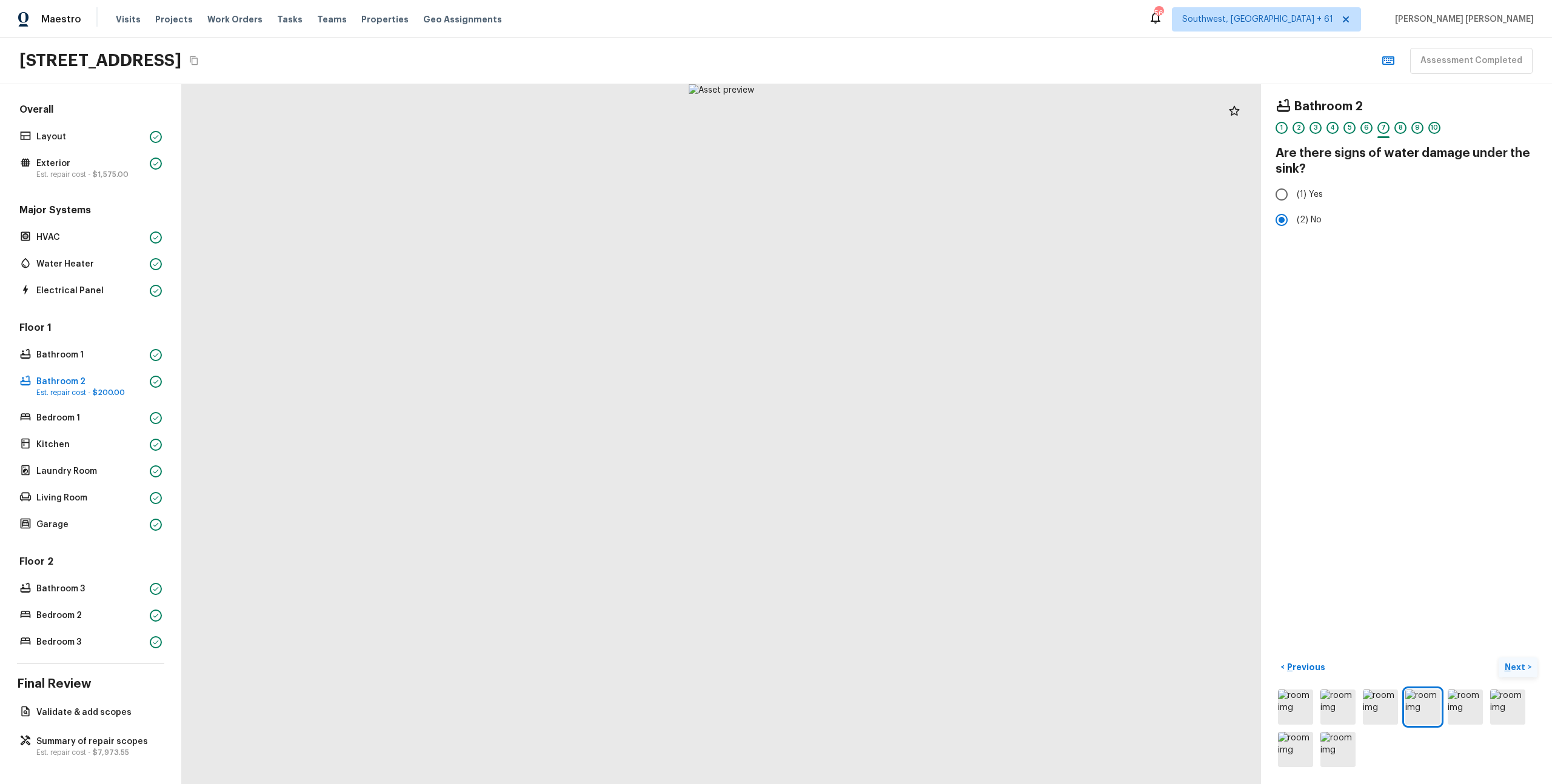
click at [1528, 663] on button "Next >" at bounding box center [1518, 667] width 39 height 20
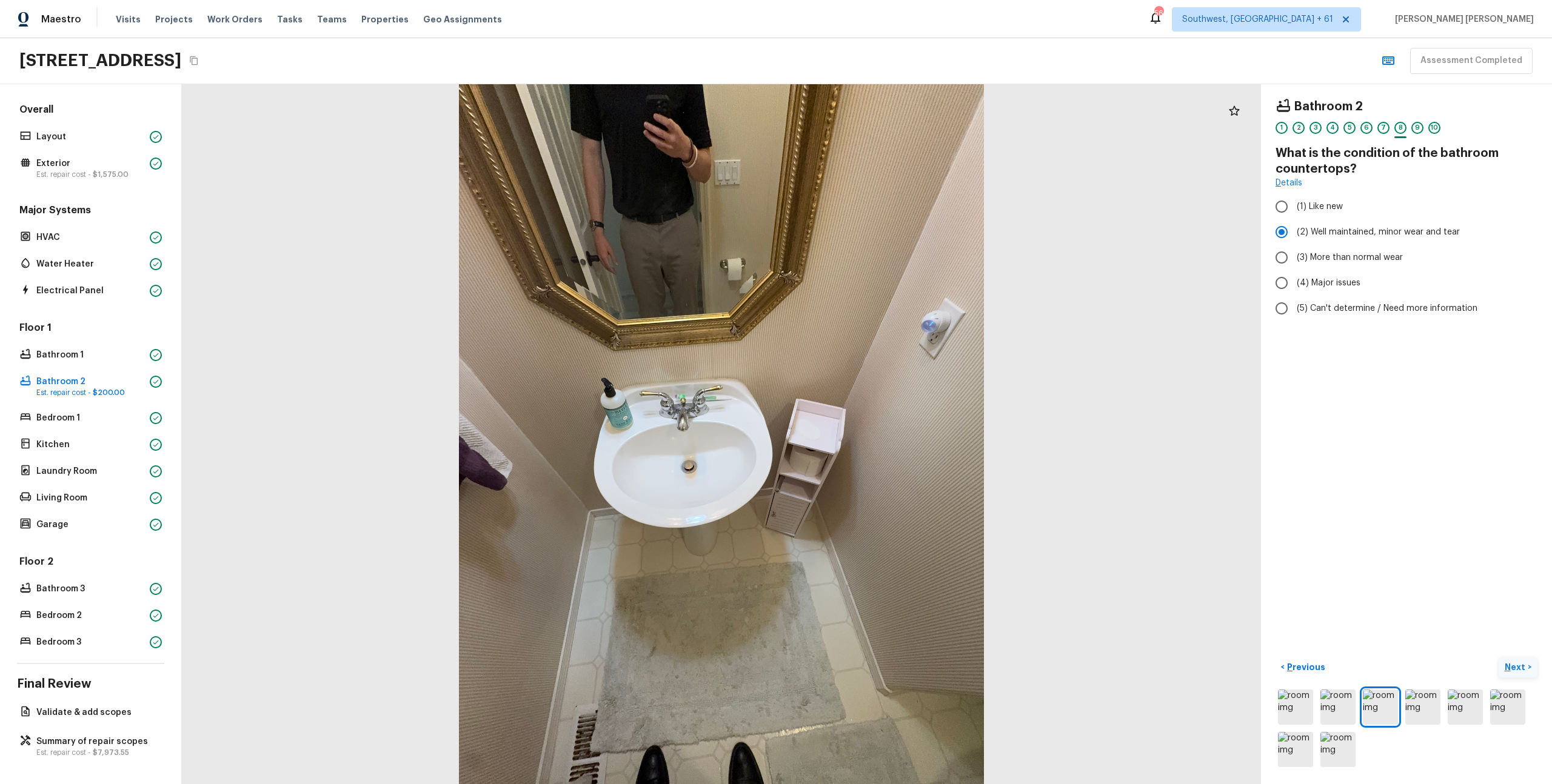
click at [1528, 663] on button "Next >" at bounding box center [1518, 667] width 39 height 20
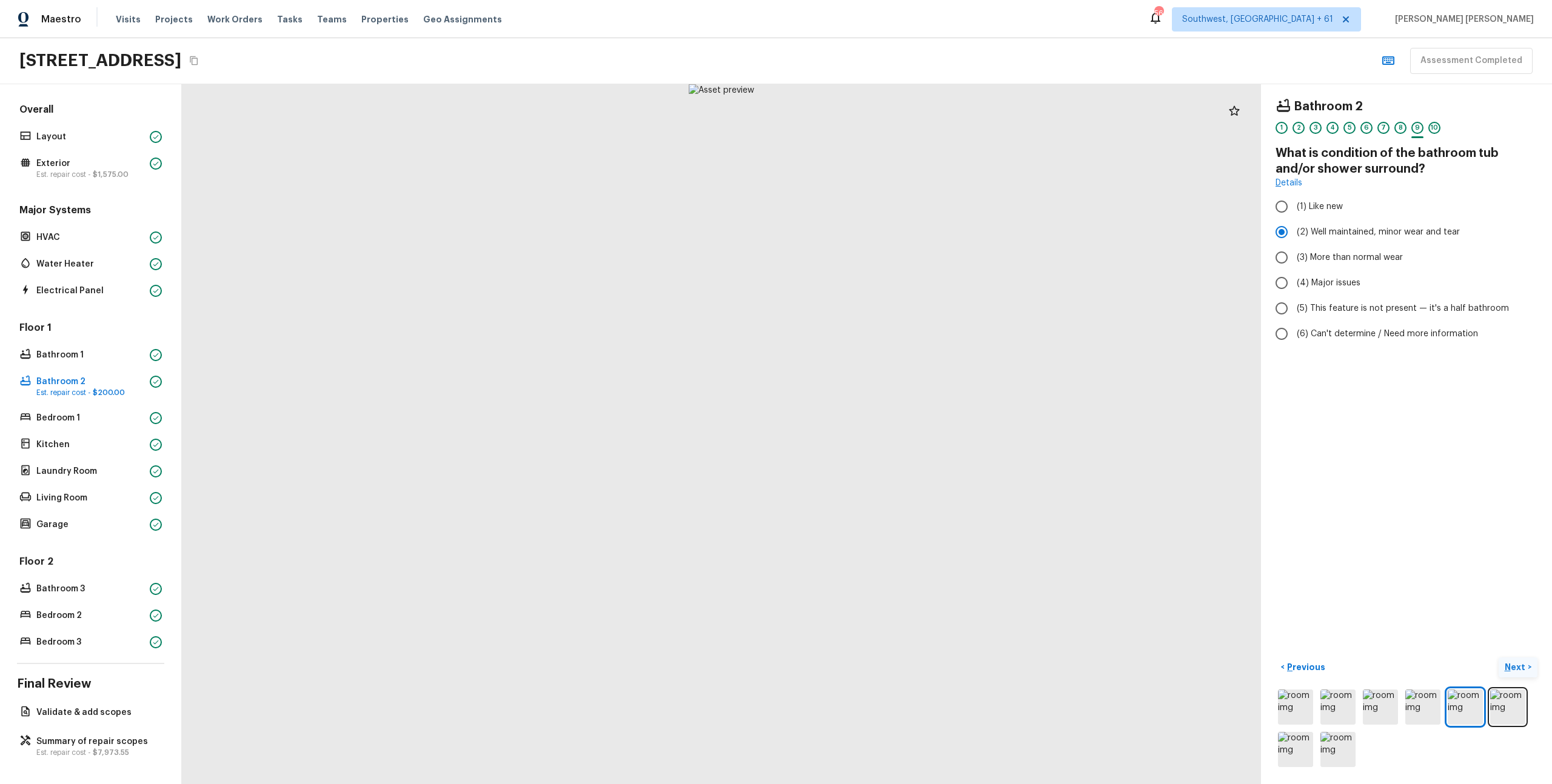
click at [1528, 663] on button "Next >" at bounding box center [1518, 667] width 39 height 20
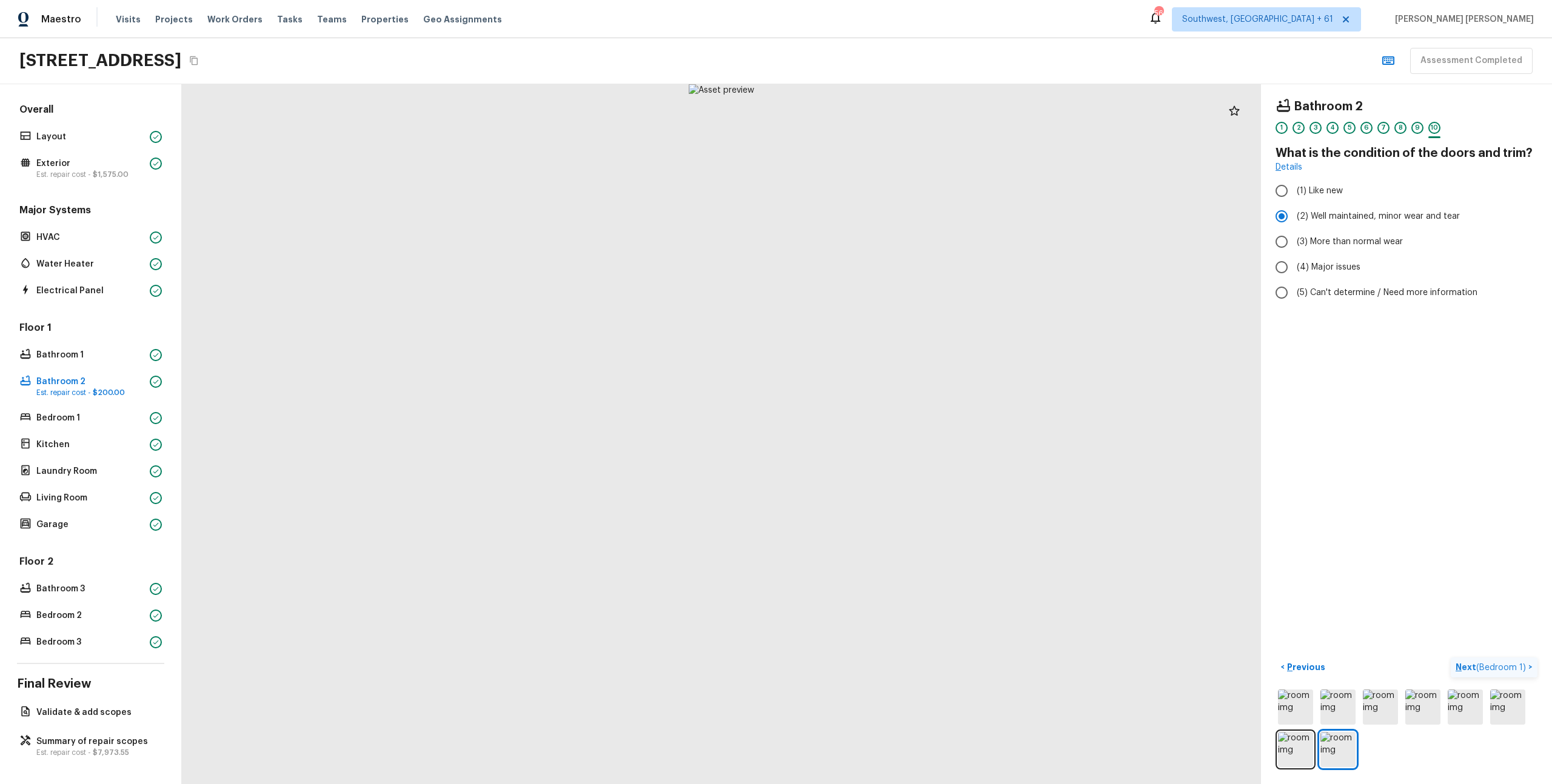
click at [1528, 663] on p "Next ( Bedroom 1 )" at bounding box center [1492, 667] width 73 height 12
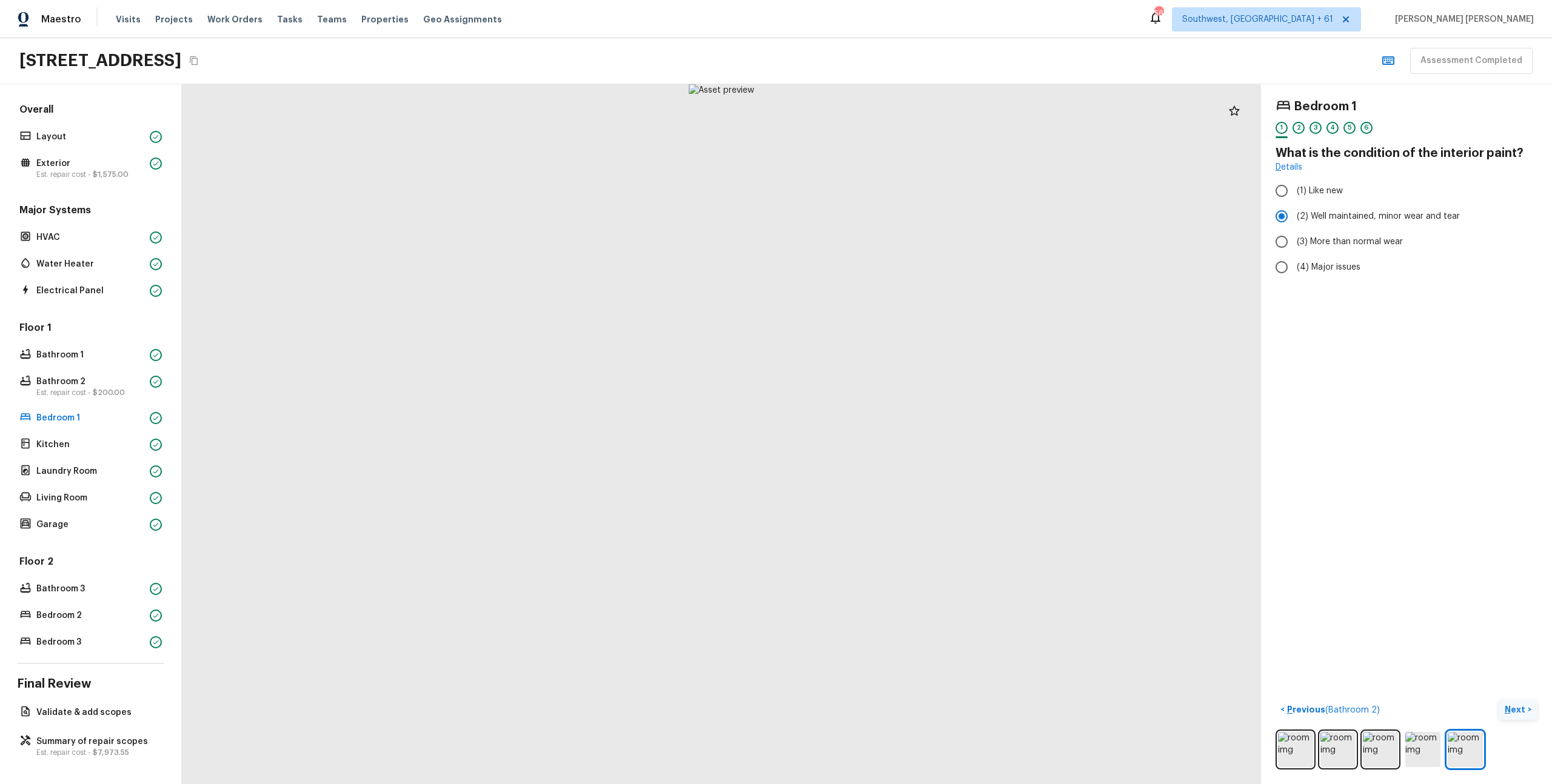
click at [1528, 663] on div "Bedroom 1 1 2 3 4 5 6 What is the condition of the interior paint? Details (1) …" at bounding box center [1406, 434] width 291 height 700
click at [1516, 712] on p "Next" at bounding box center [1517, 710] width 23 height 12
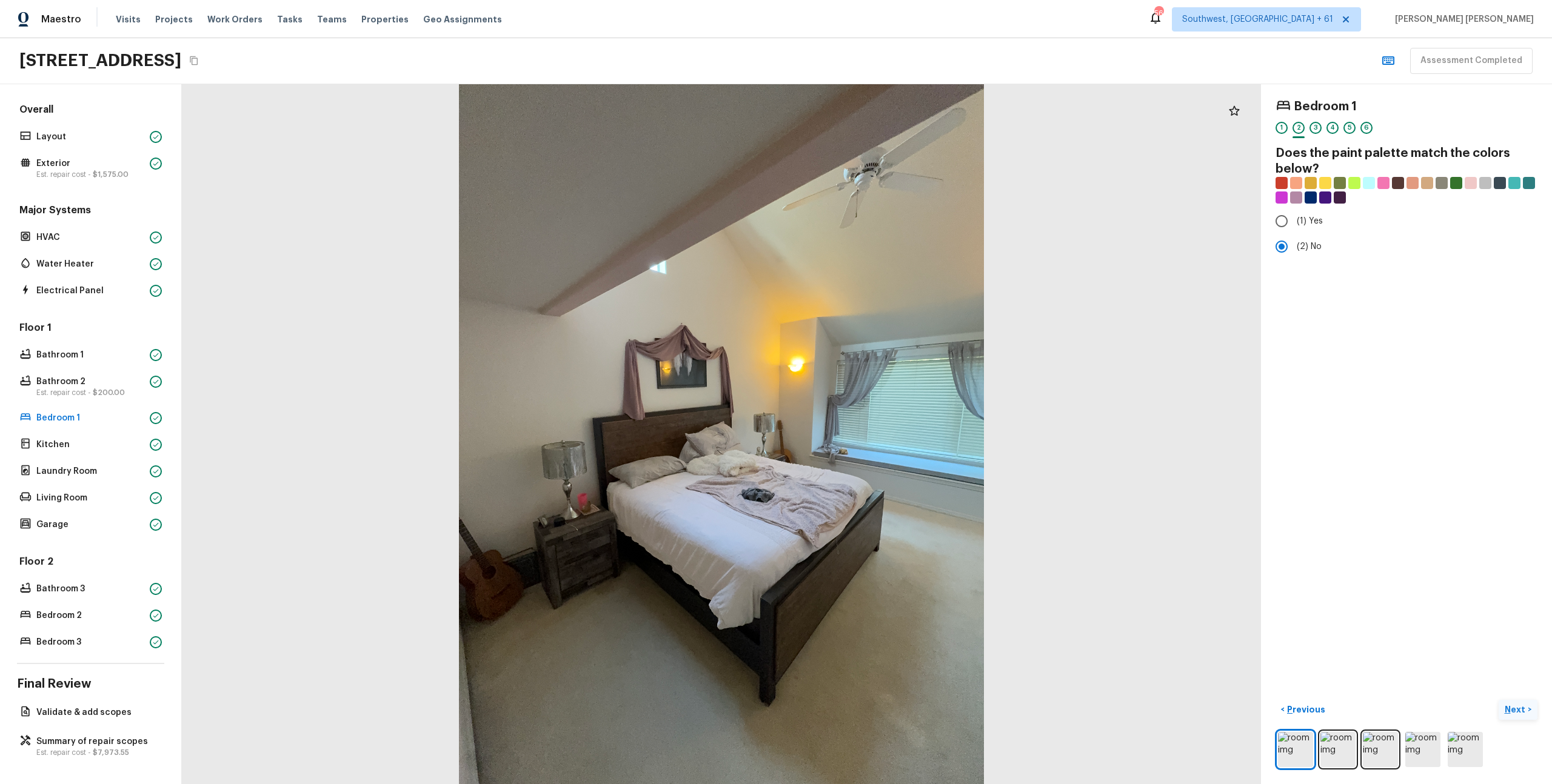
click at [1514, 712] on p "Next" at bounding box center [1517, 710] width 23 height 12
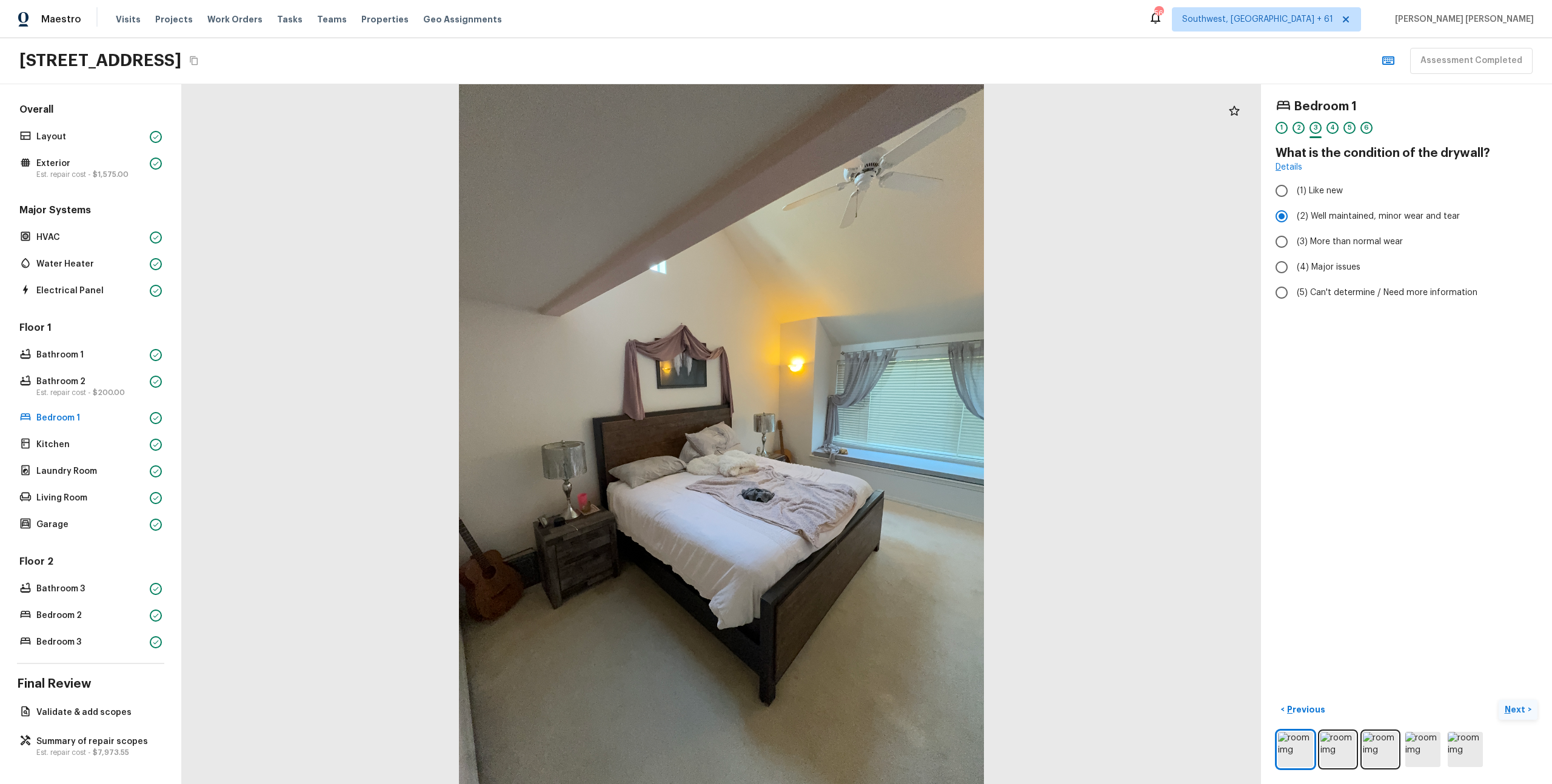
click at [1514, 712] on p "Next" at bounding box center [1517, 710] width 23 height 12
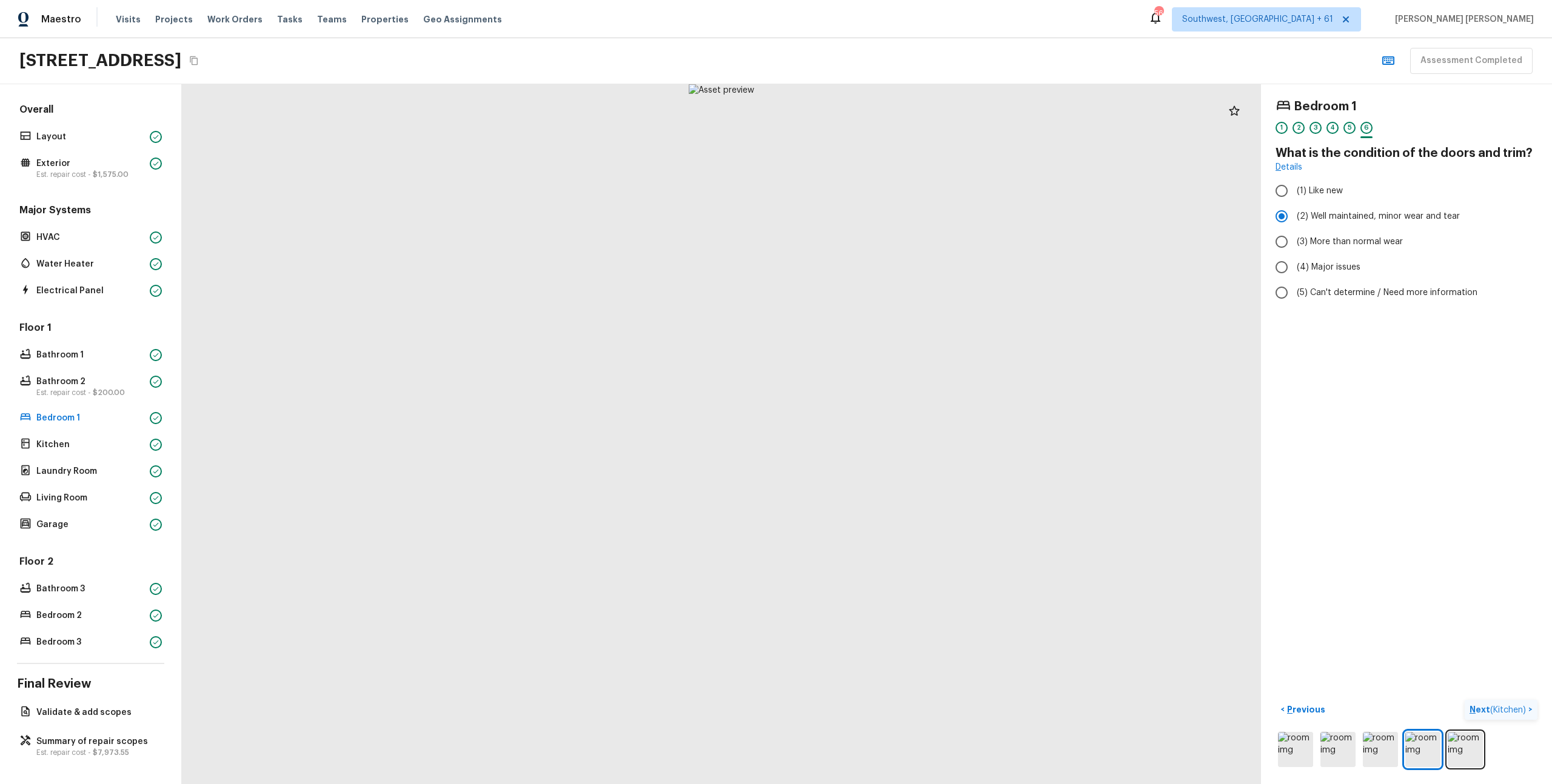
click at [1514, 712] on span "( Kitchen )" at bounding box center [1508, 710] width 36 height 8
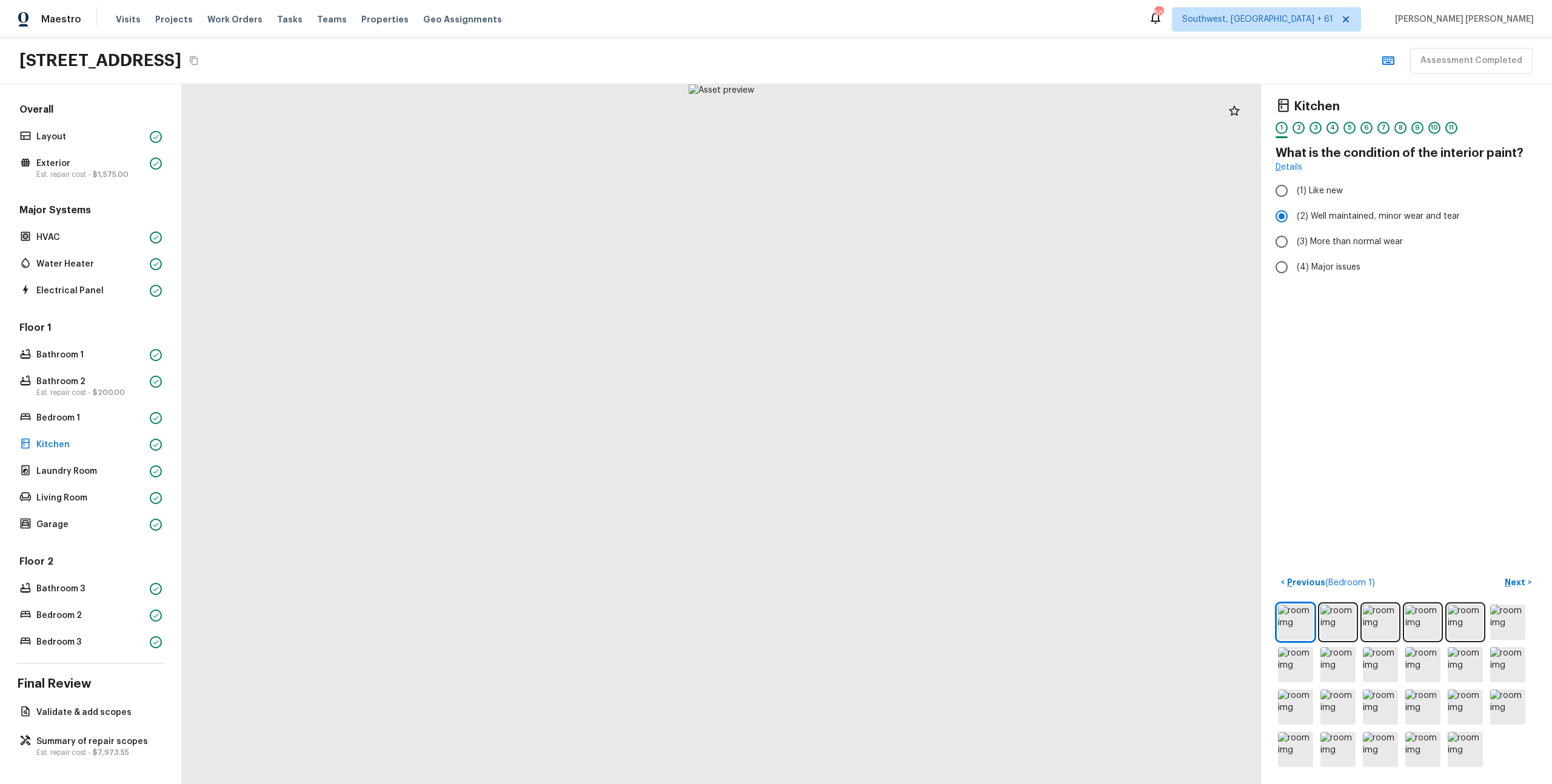
click at [1483, 503] on div "Kitchen 1 2 3 4 5 6 7 8 9 10 11 What is the condition of the interior paint? De…" at bounding box center [1406, 434] width 291 height 700
click at [1523, 584] on p "Next" at bounding box center [1517, 582] width 23 height 12
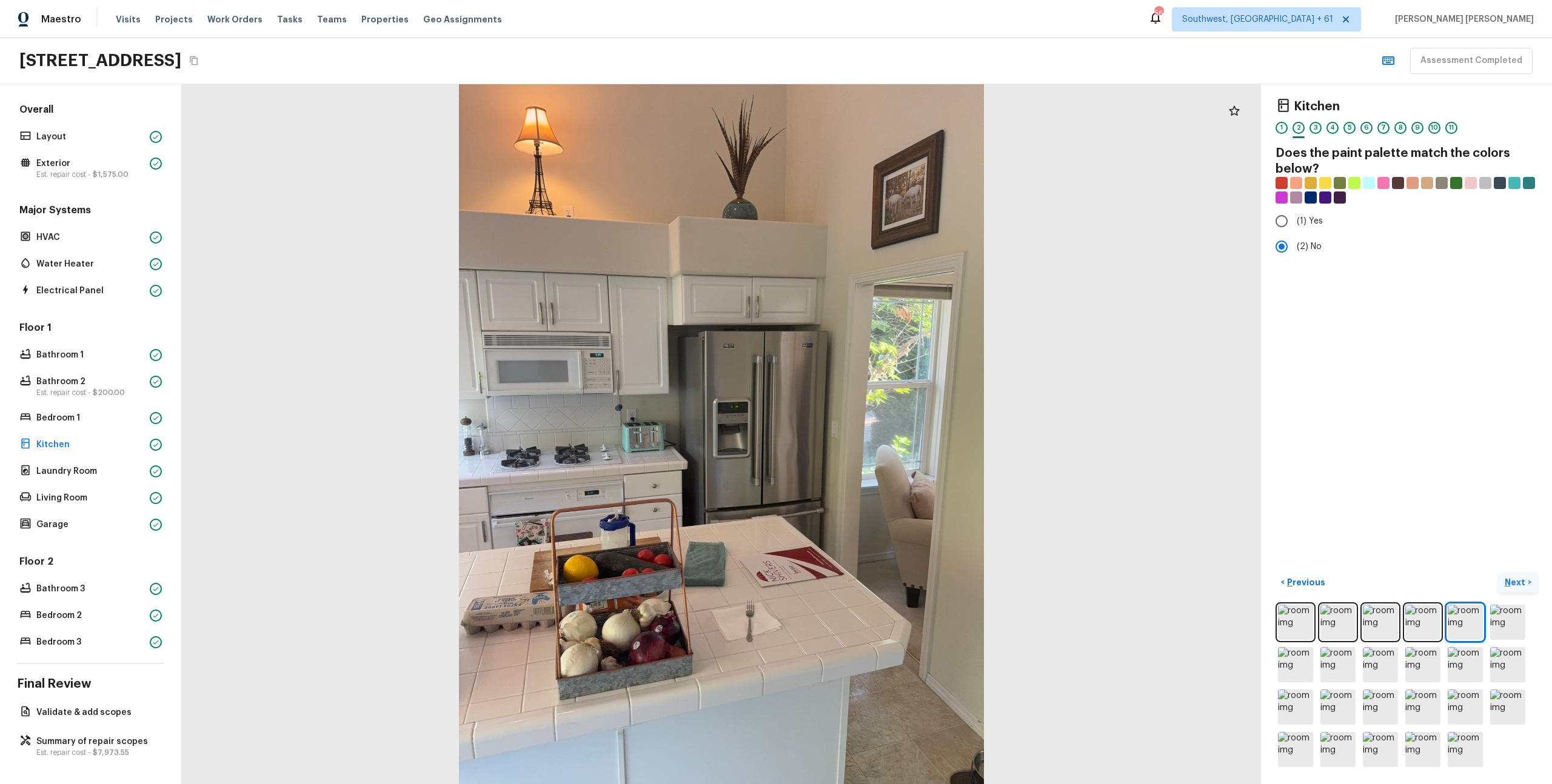
click at [1523, 584] on p "Next" at bounding box center [1517, 582] width 23 height 12
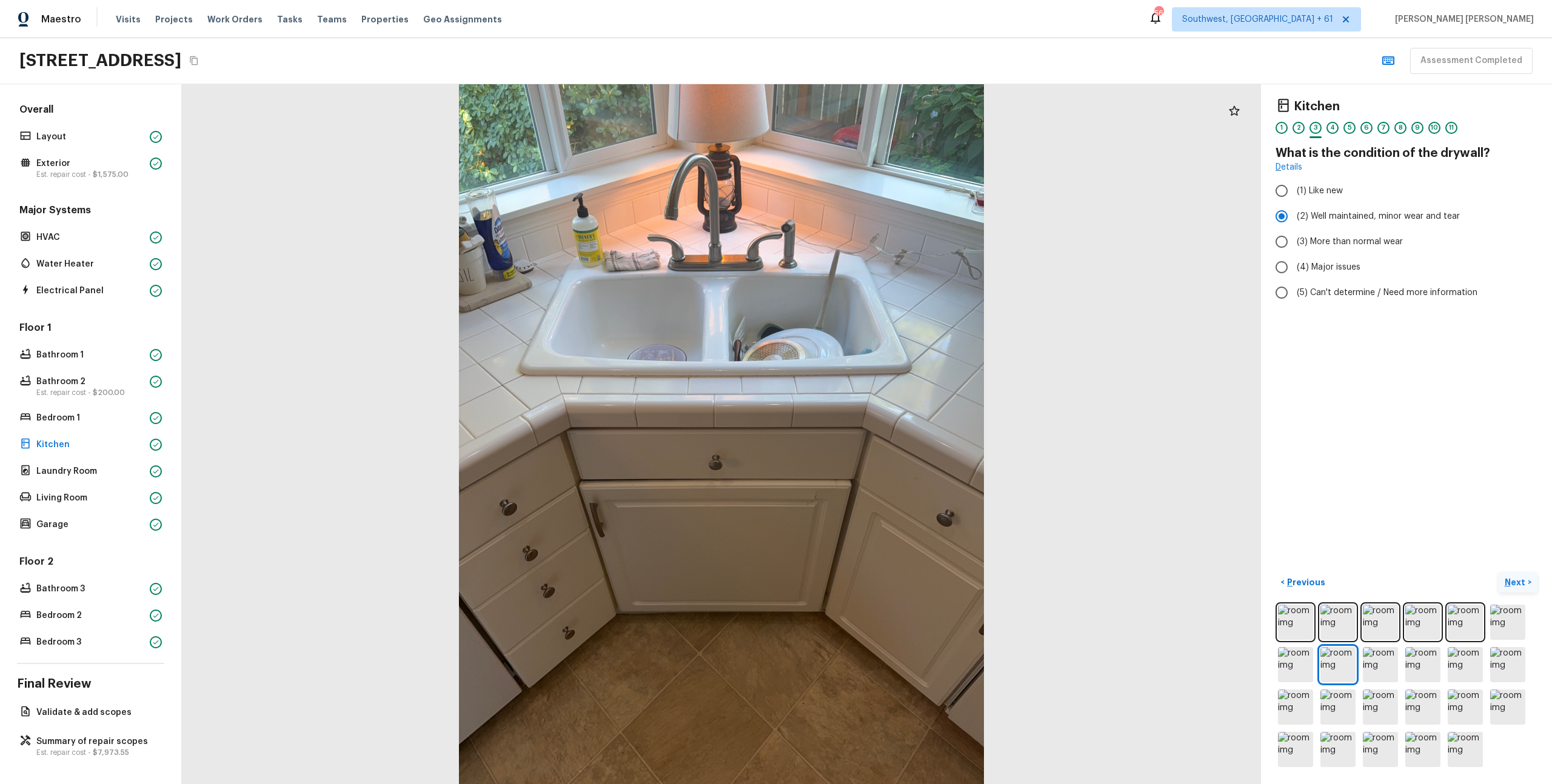
click at [1523, 584] on p "Next" at bounding box center [1517, 582] width 23 height 12
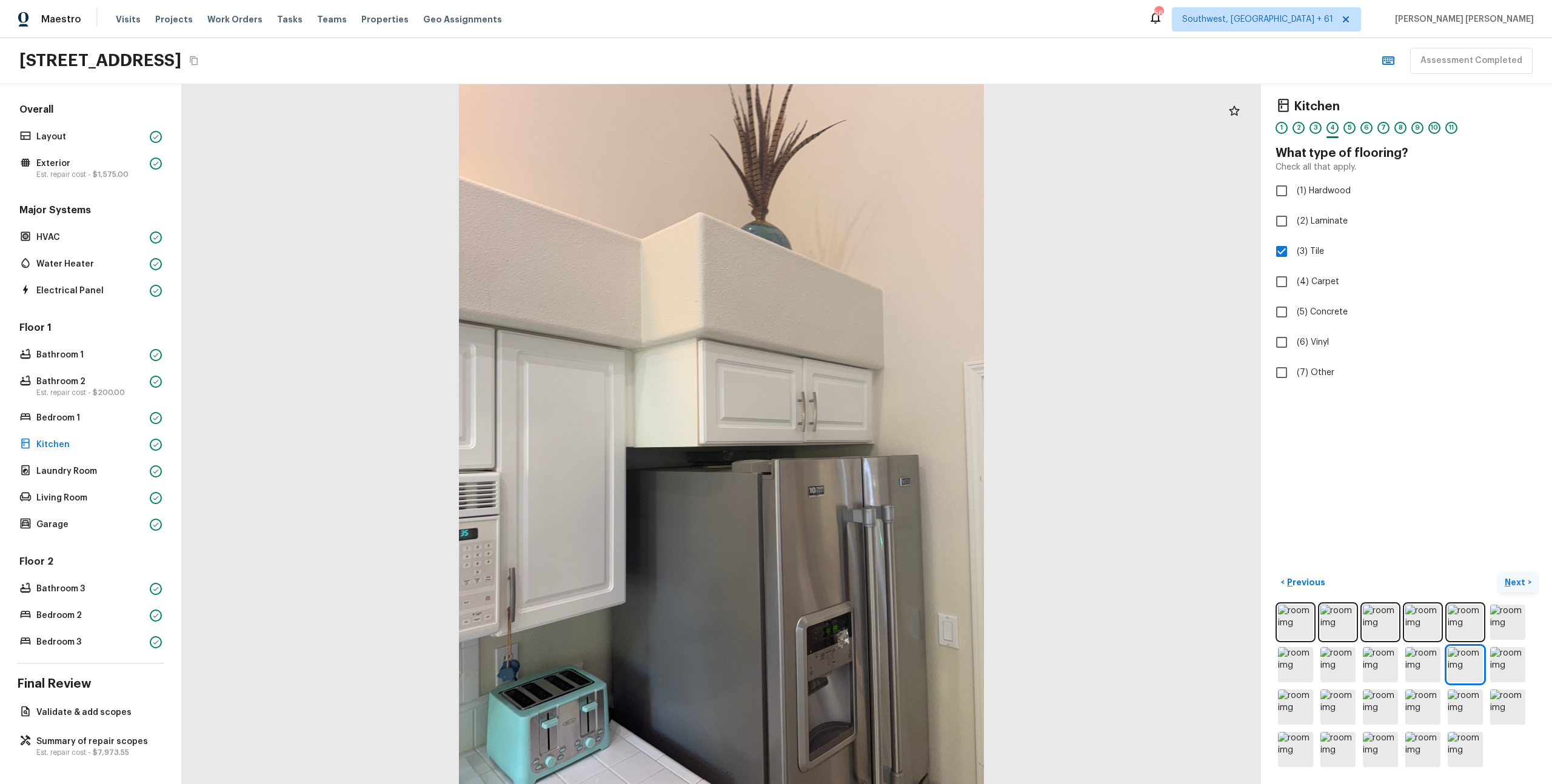
click at [1523, 584] on p "Next" at bounding box center [1517, 582] width 23 height 12
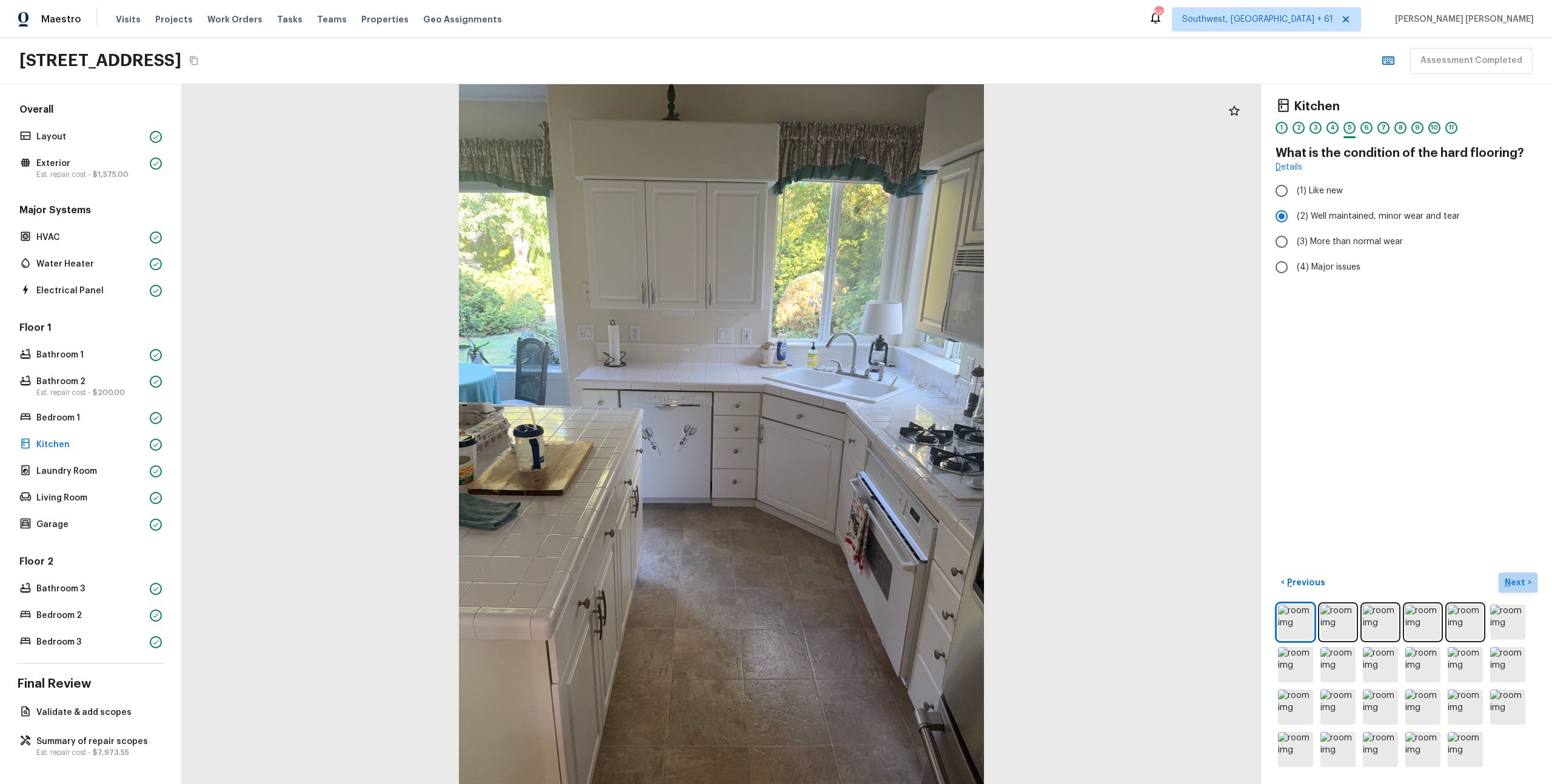
click at [1523, 584] on p "Next" at bounding box center [1517, 582] width 23 height 12
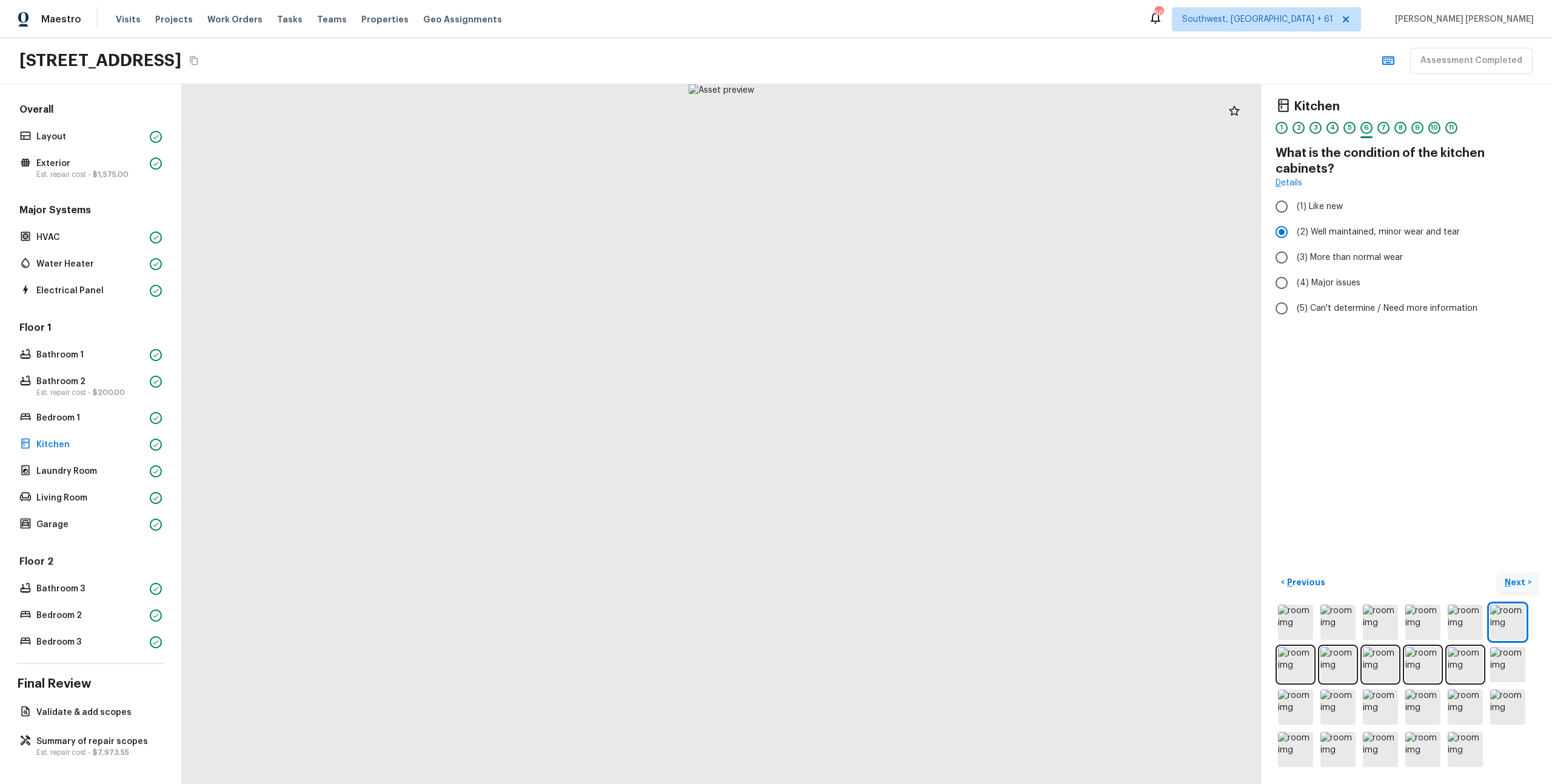
click at [1523, 584] on p "Next" at bounding box center [1517, 582] width 23 height 12
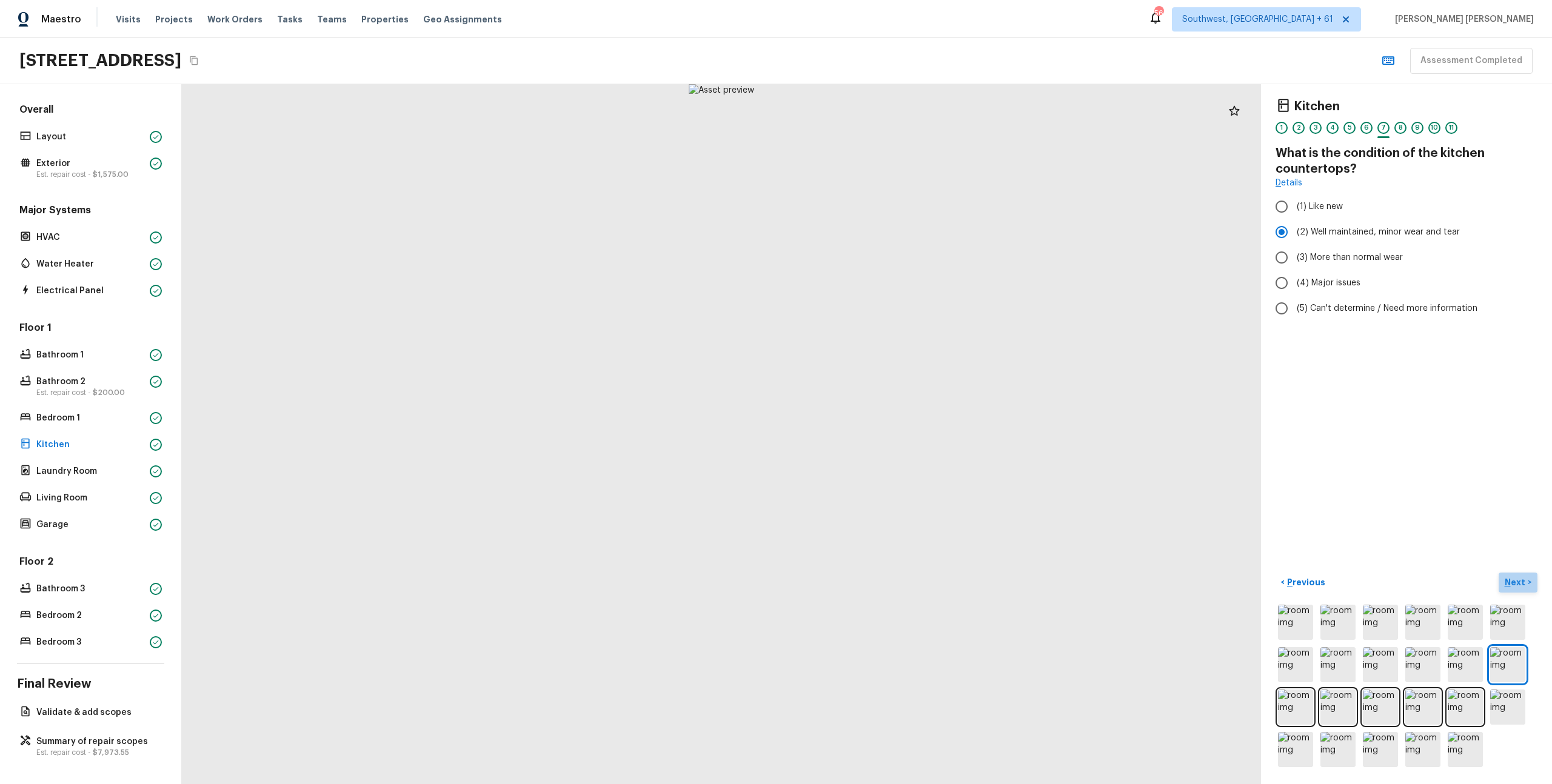
click at [1523, 584] on p "Next" at bounding box center [1517, 582] width 23 height 12
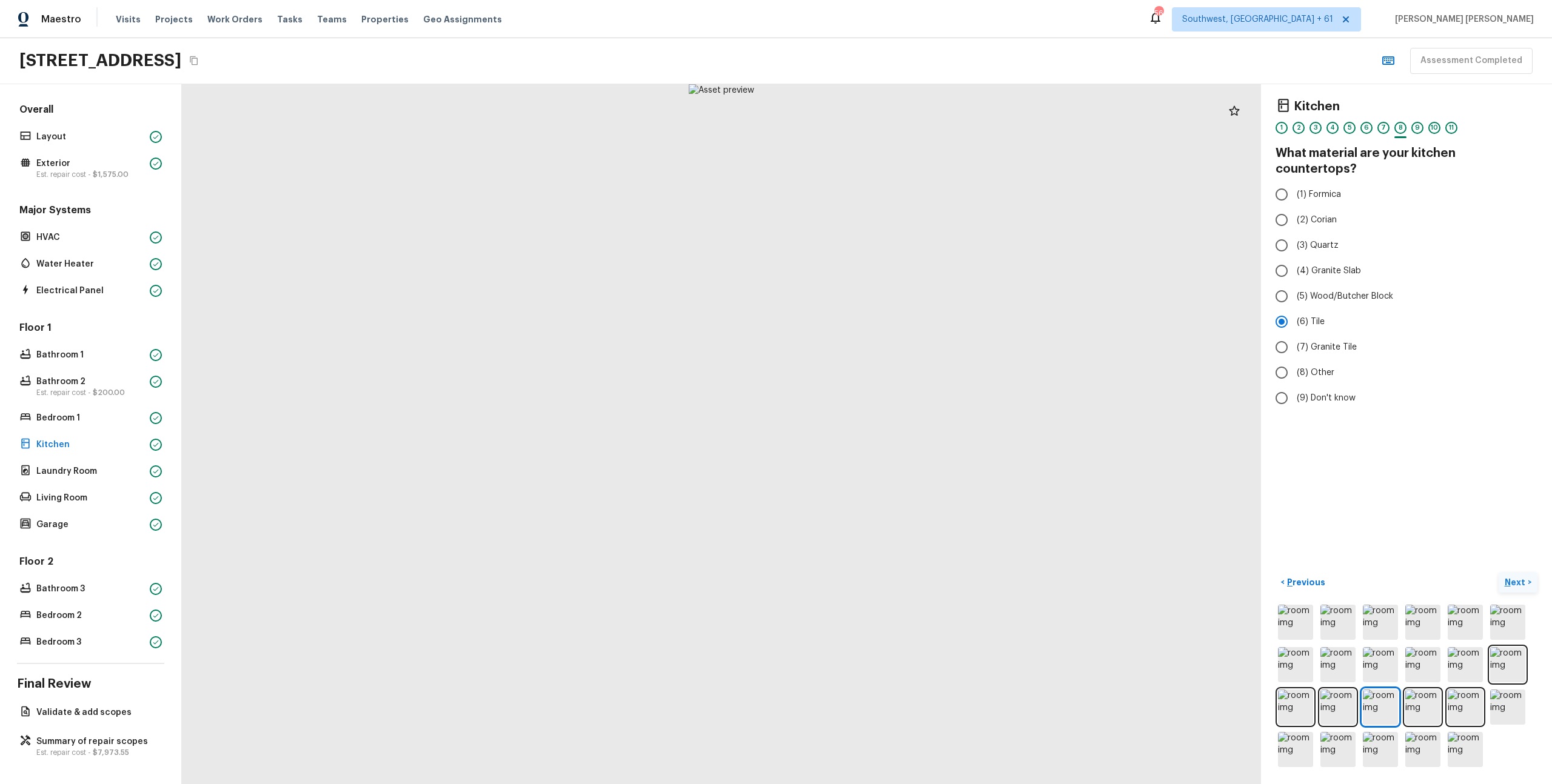
click at [1523, 584] on p "Next" at bounding box center [1517, 582] width 23 height 12
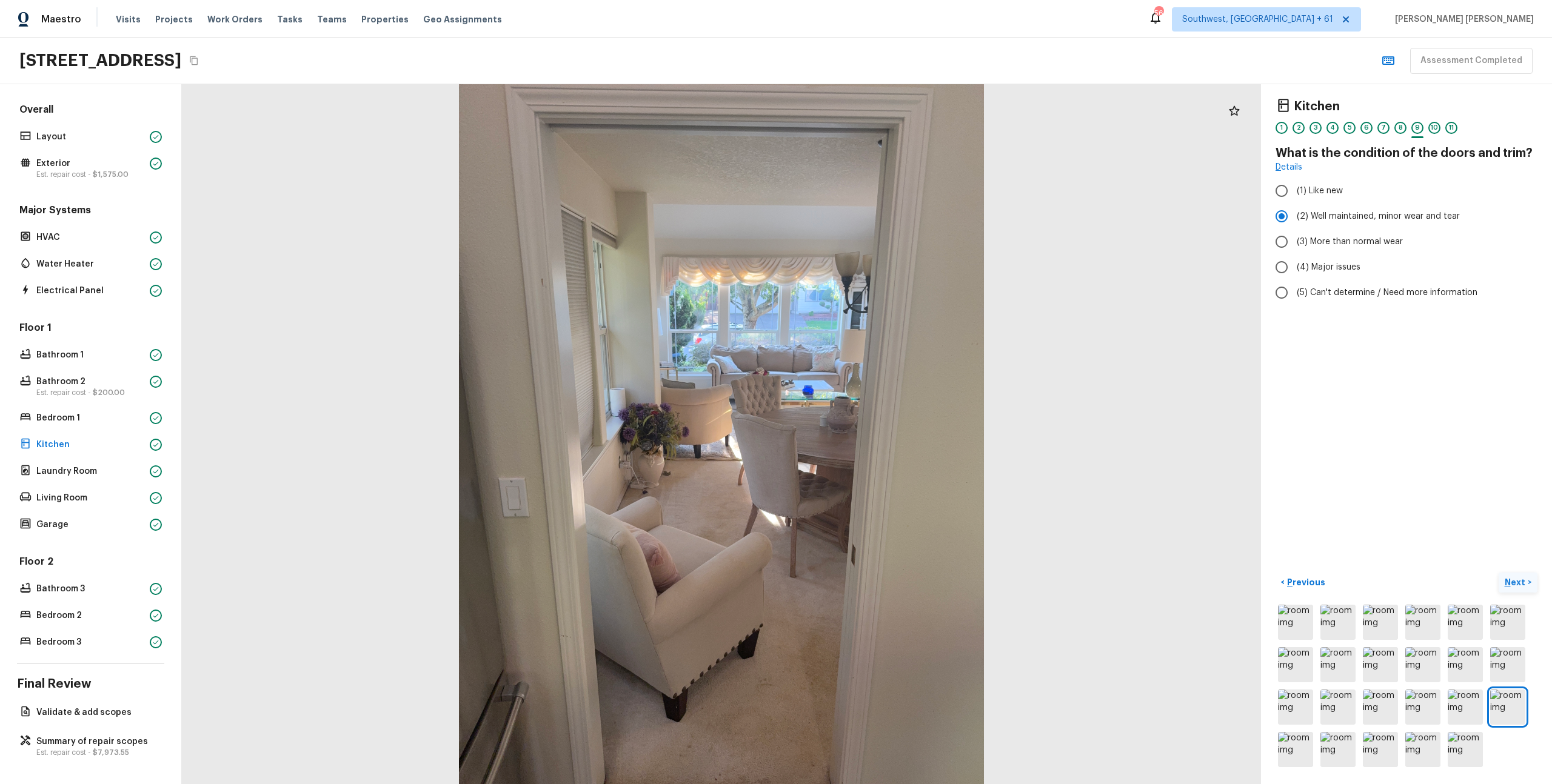
click at [1523, 584] on p "Next" at bounding box center [1517, 582] width 23 height 12
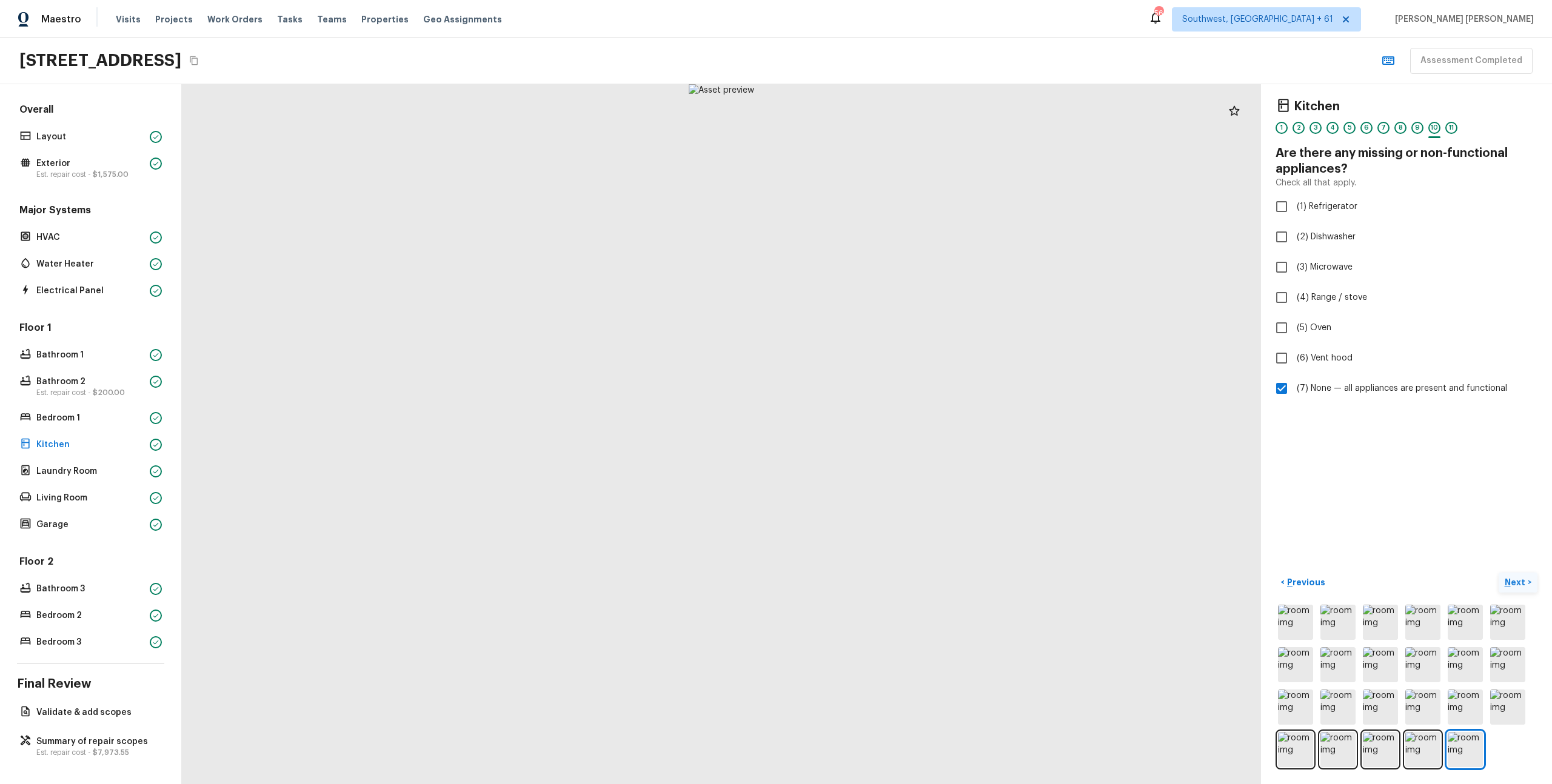
click at [1523, 584] on p "Next" at bounding box center [1517, 582] width 23 height 12
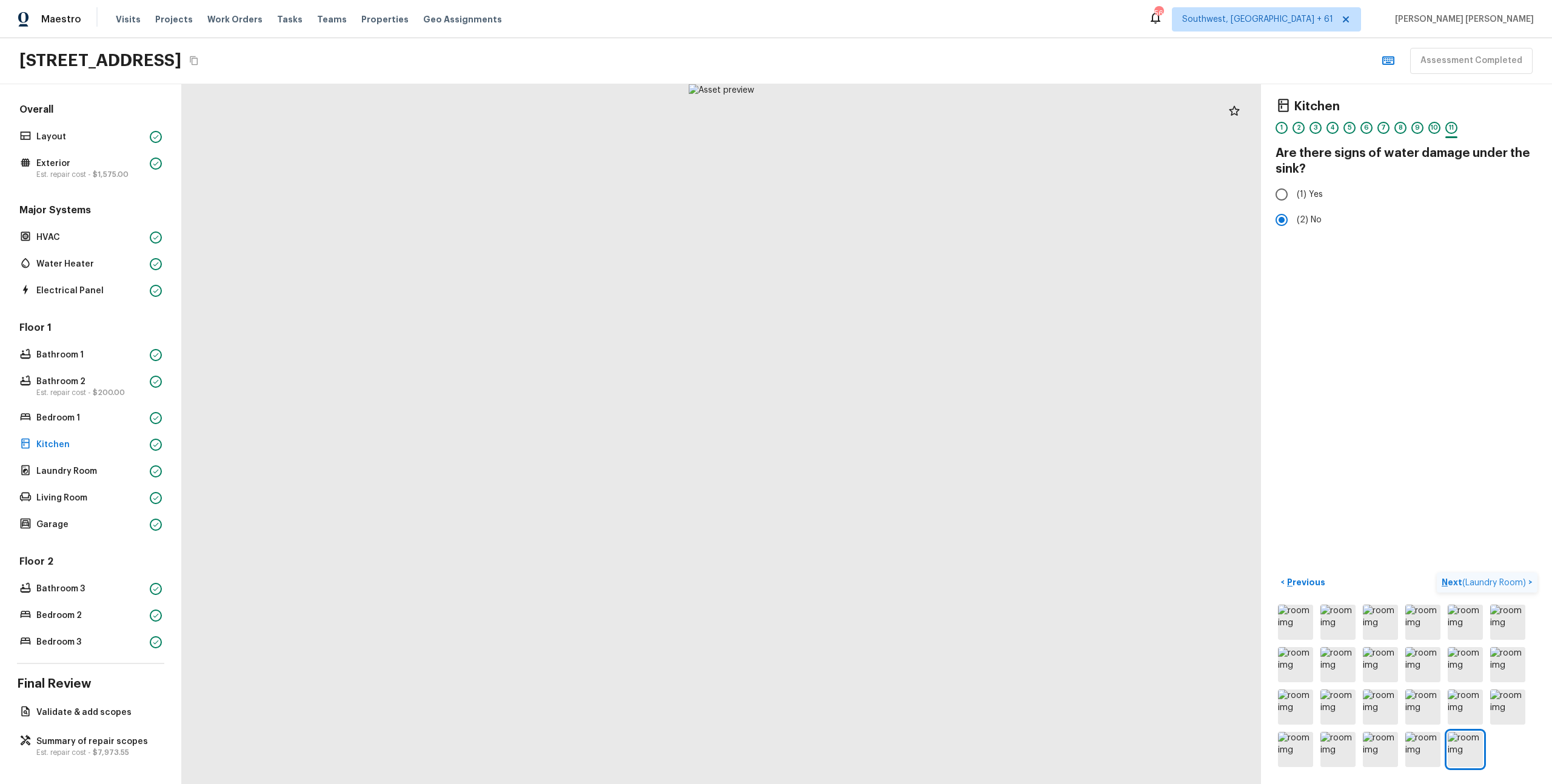
click at [1523, 584] on span "( Laundry Room )" at bounding box center [1494, 583] width 63 height 8
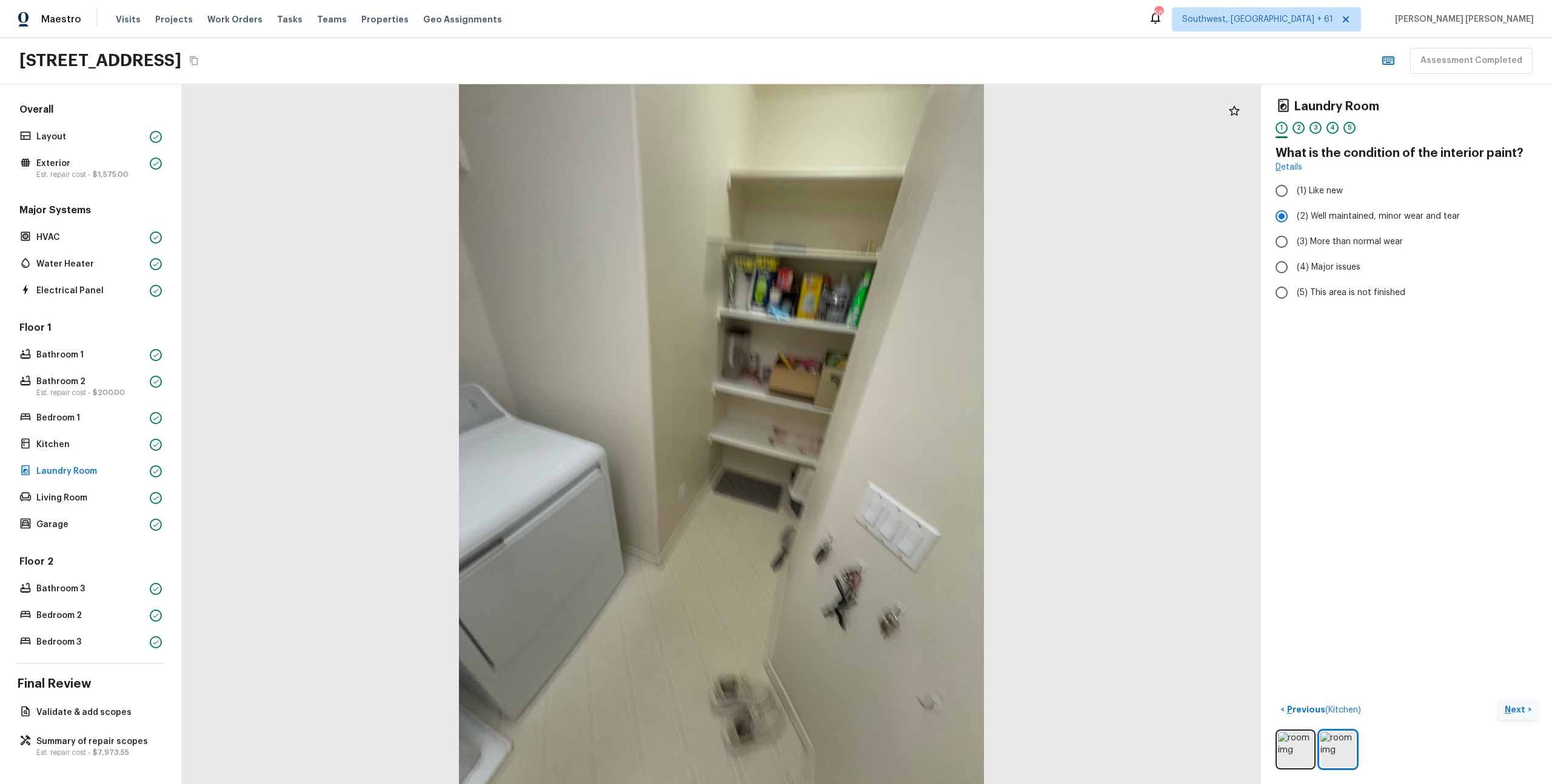
click at [1523, 584] on div "Laundry Room 1 2 3 4 5 What is the condition of the interior paint? Details (1)…" at bounding box center [1406, 434] width 291 height 700
click at [1522, 709] on p "Next" at bounding box center [1517, 710] width 23 height 12
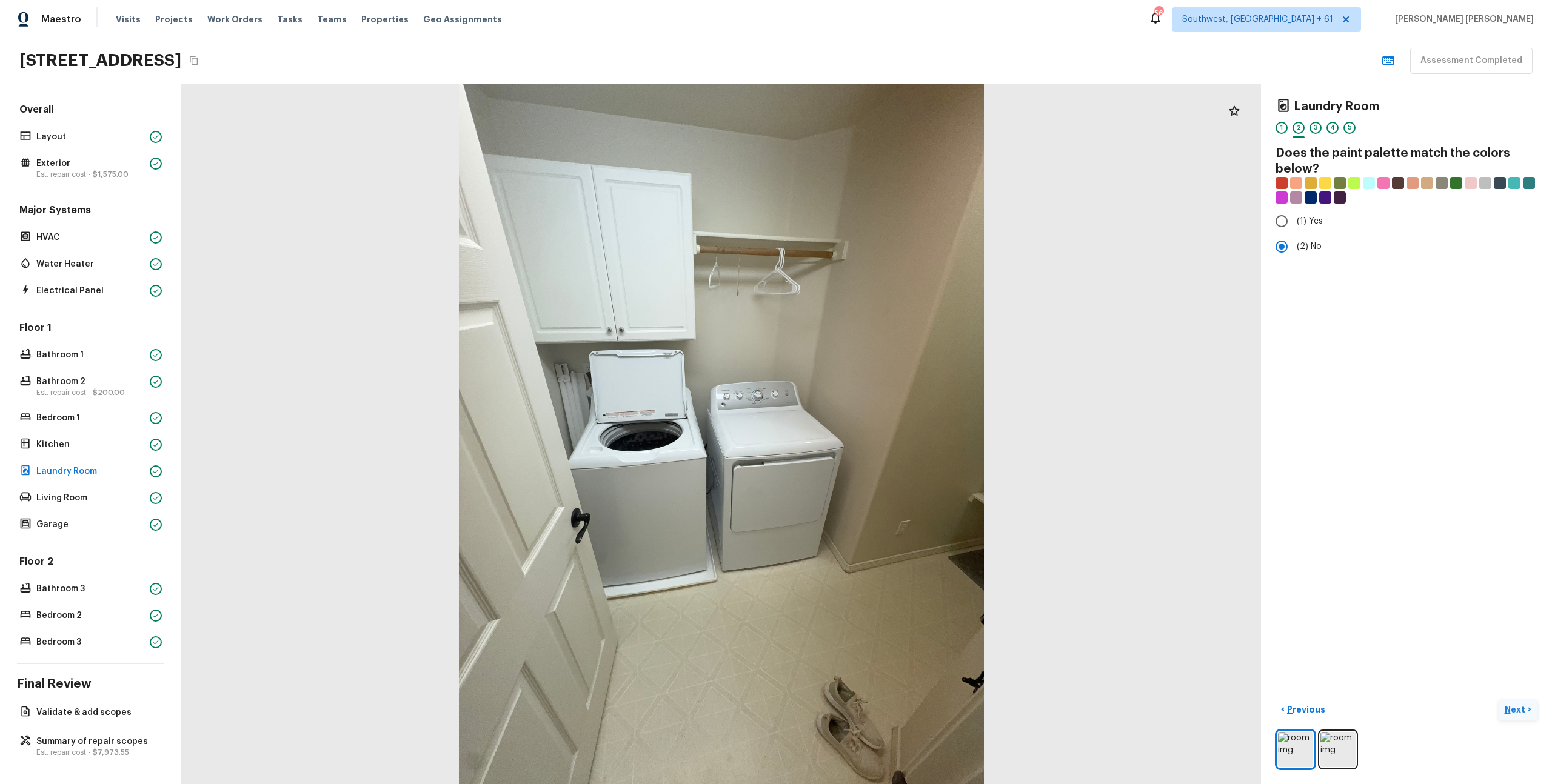
click at [1522, 709] on p "Next" at bounding box center [1517, 710] width 23 height 12
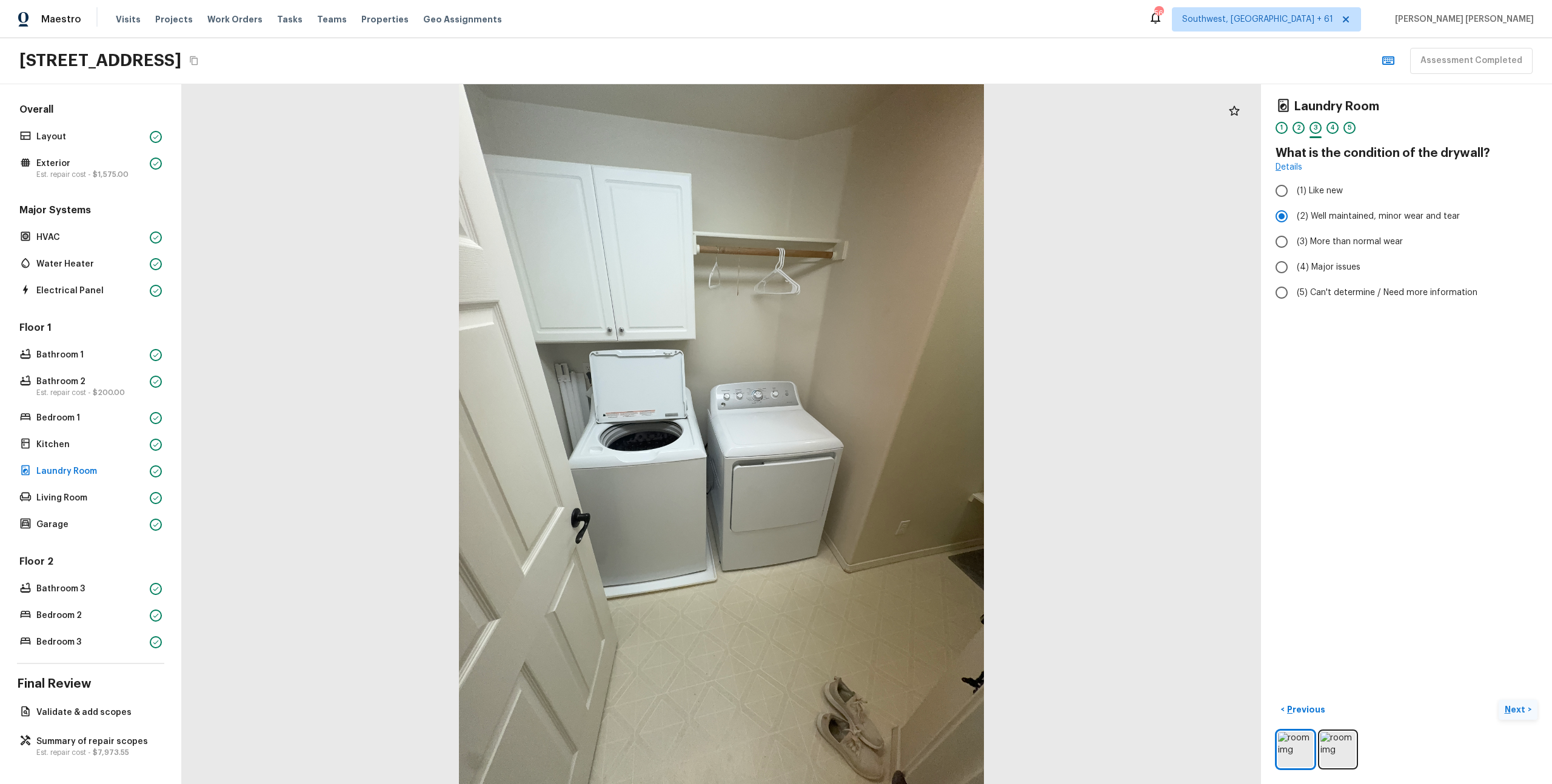
click at [1522, 709] on p "Next" at bounding box center [1517, 710] width 23 height 12
click at [1522, 709] on span "( Living Room )" at bounding box center [1499, 710] width 54 height 8
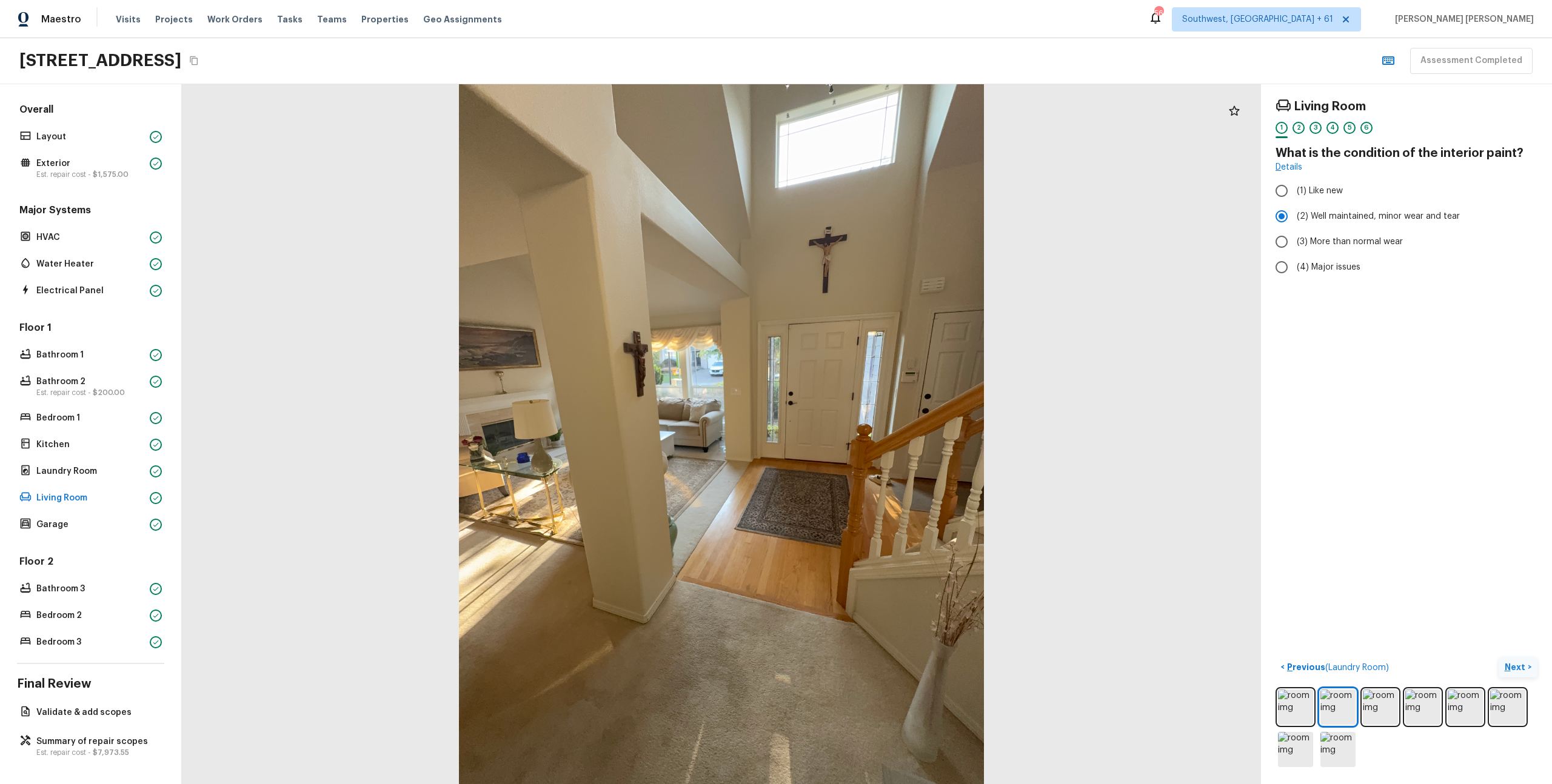
click at [1518, 665] on p "Next" at bounding box center [1517, 667] width 23 height 12
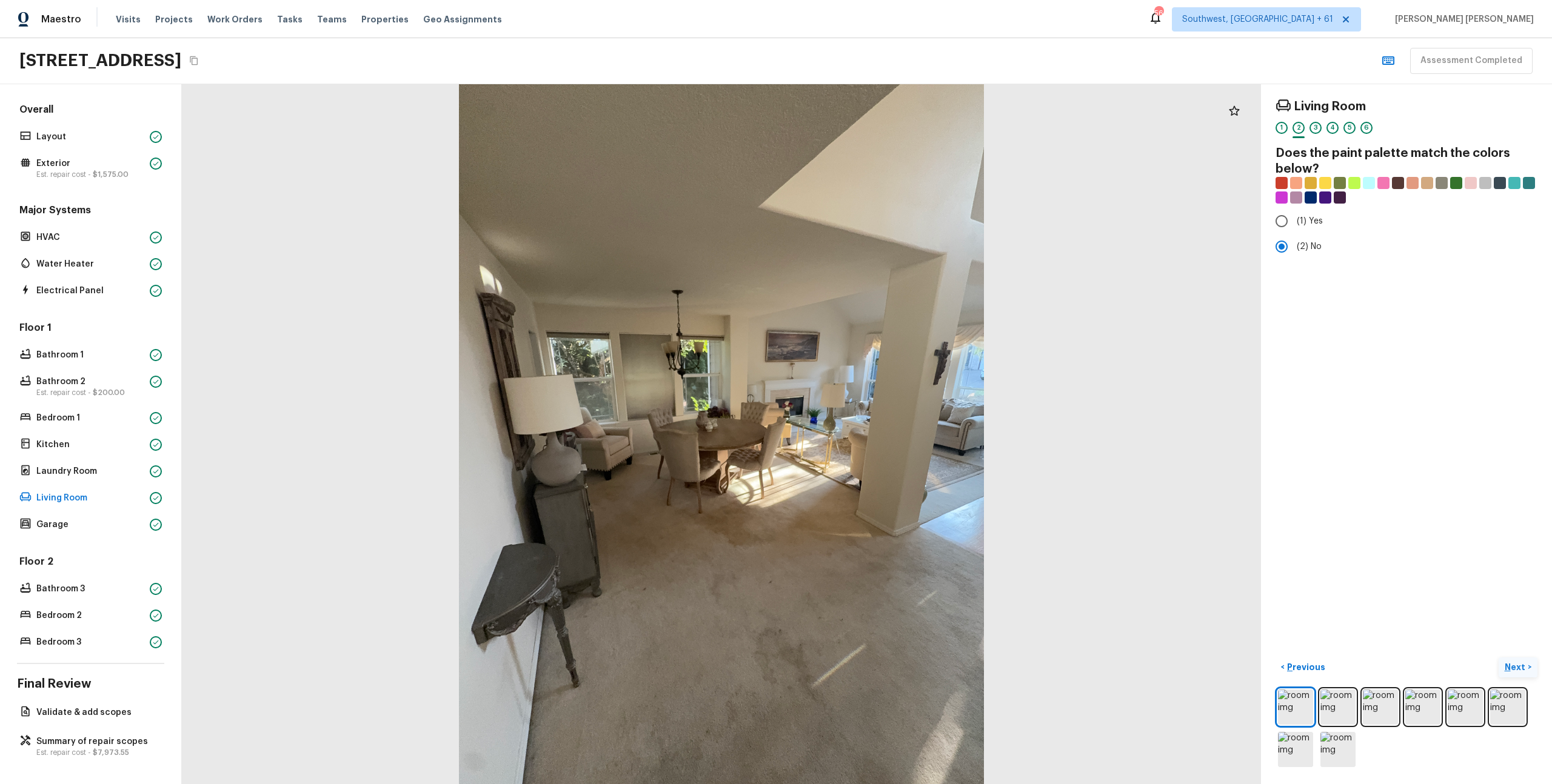
click at [1518, 665] on p "Next" at bounding box center [1517, 667] width 23 height 12
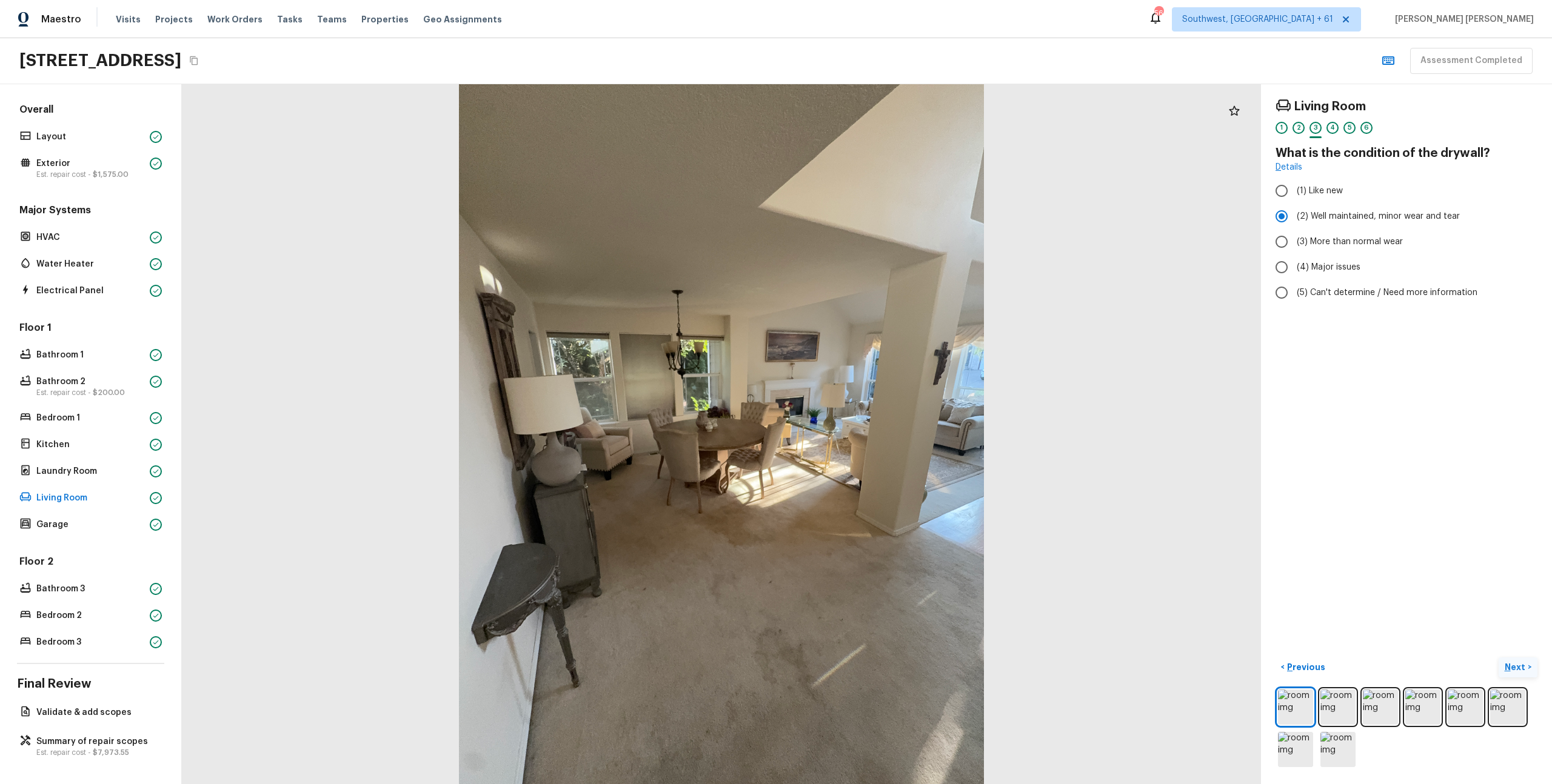
click at [1518, 665] on p "Next" at bounding box center [1517, 667] width 23 height 12
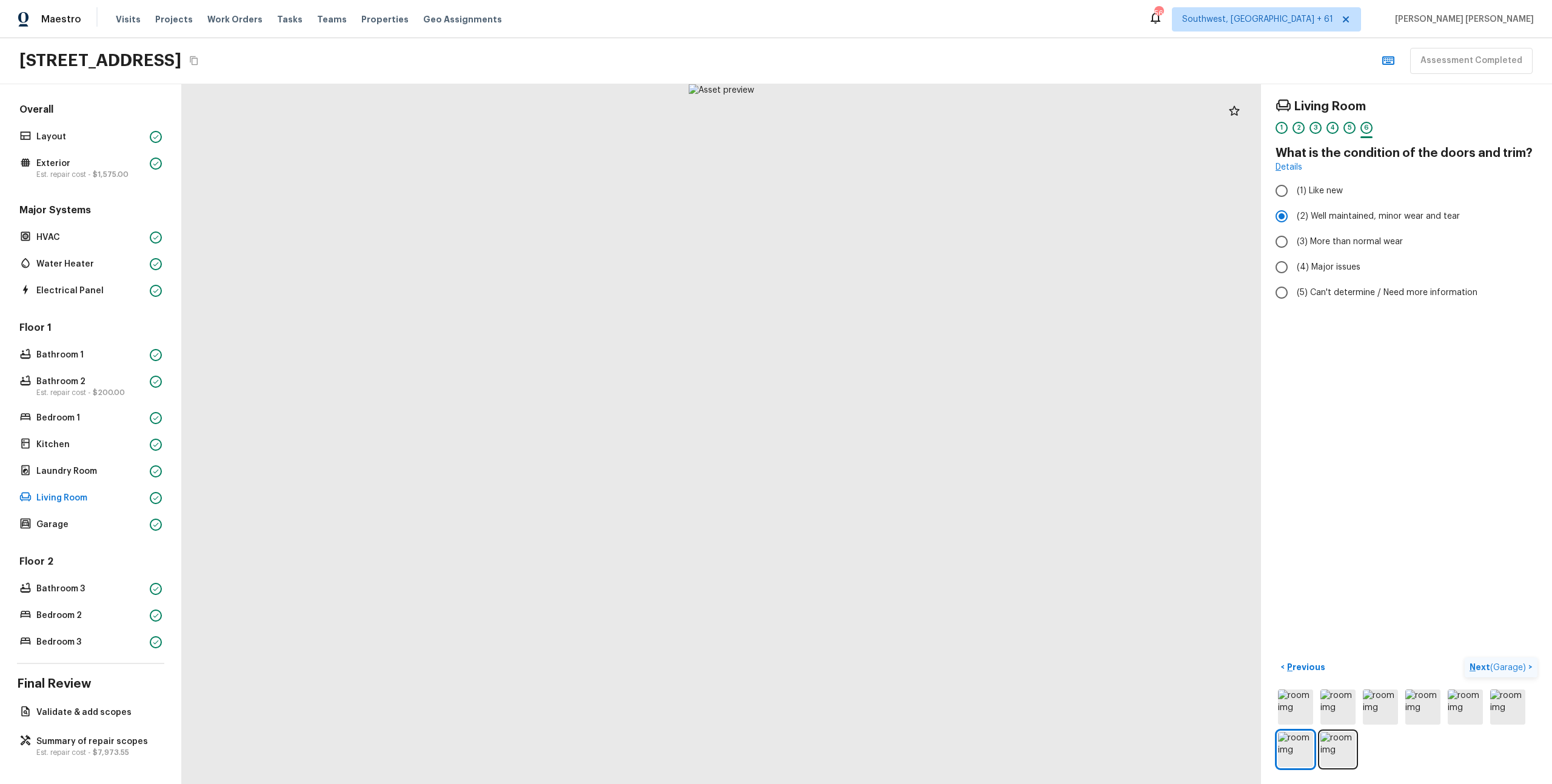
click at [1518, 665] on span "( Garage )" at bounding box center [1508, 668] width 36 height 8
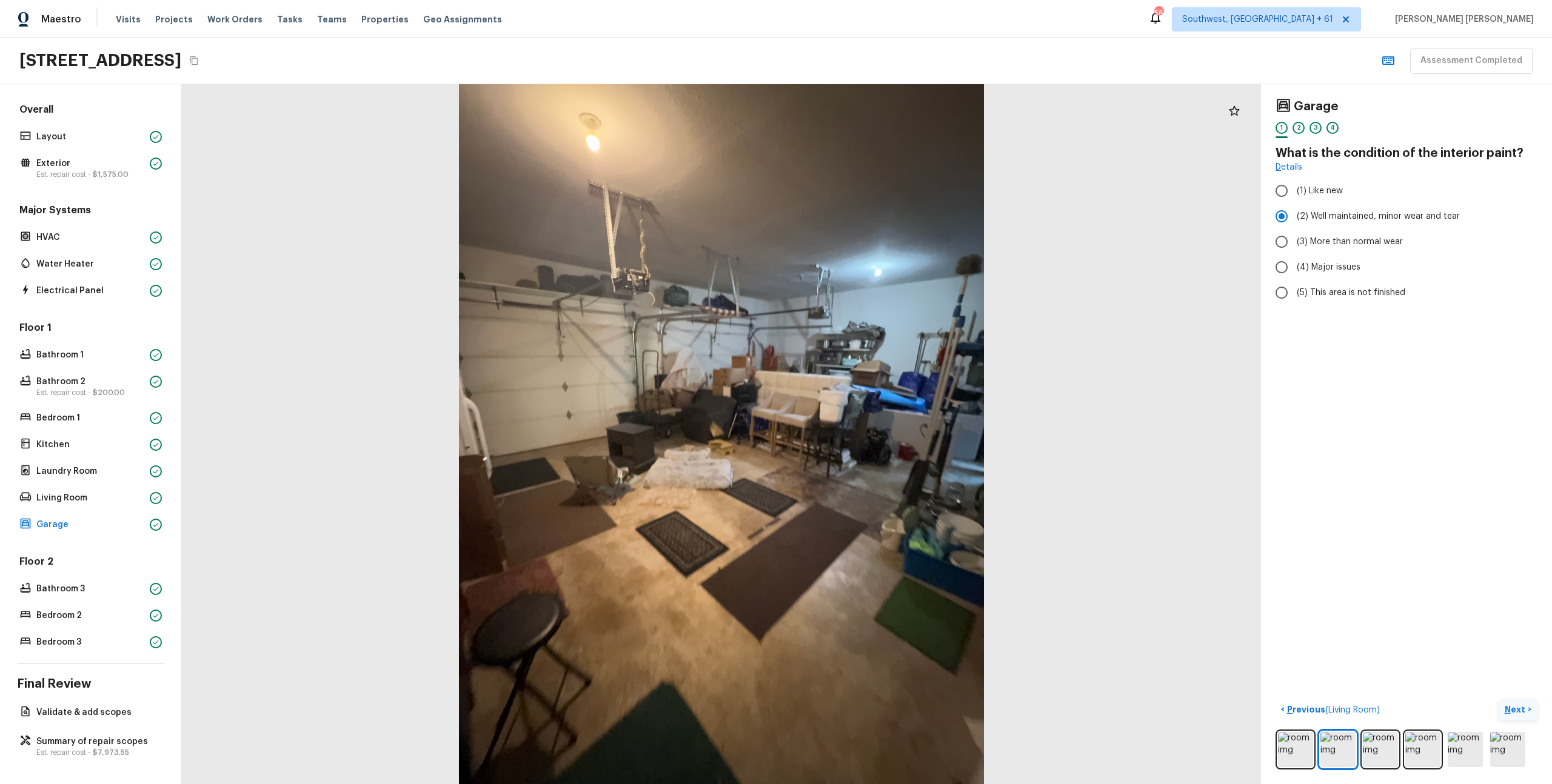
click at [1521, 702] on button "Next >" at bounding box center [1518, 710] width 39 height 20
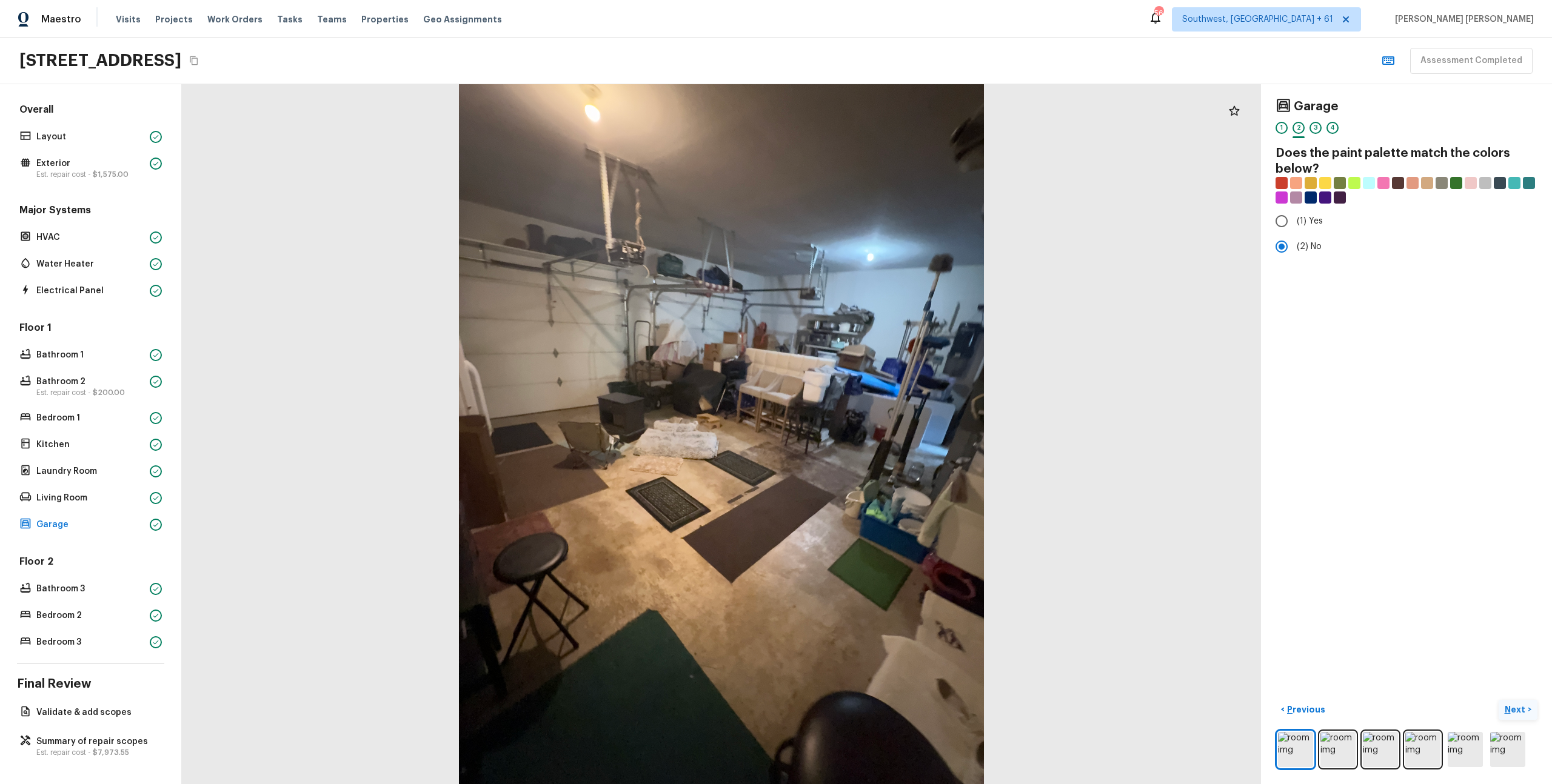
click at [1521, 702] on button "Next >" at bounding box center [1518, 710] width 39 height 20
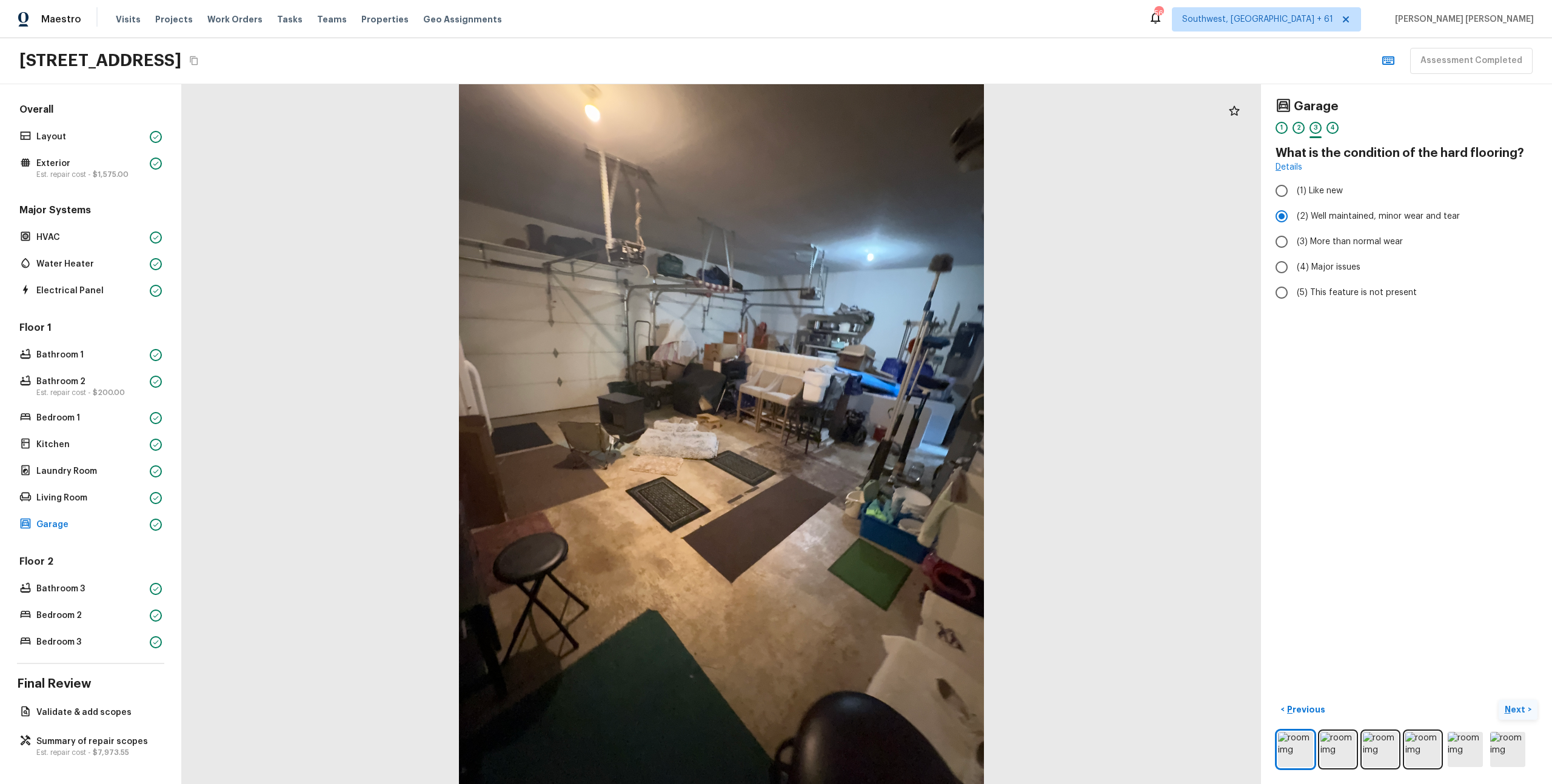
click at [1521, 702] on button "Next >" at bounding box center [1518, 710] width 39 height 20
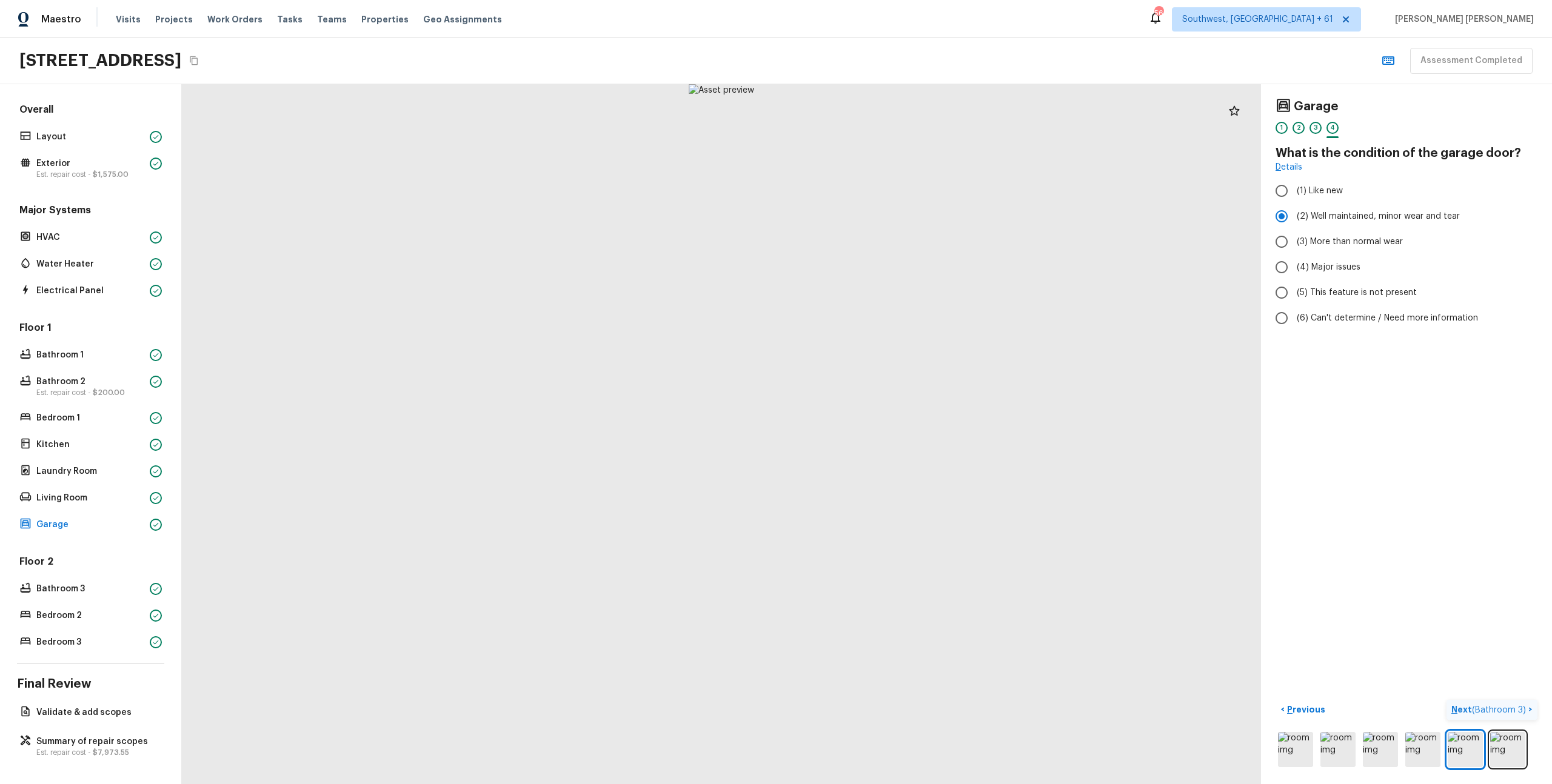
click at [1521, 704] on p "Next ( Bathroom 3 )" at bounding box center [1490, 710] width 77 height 12
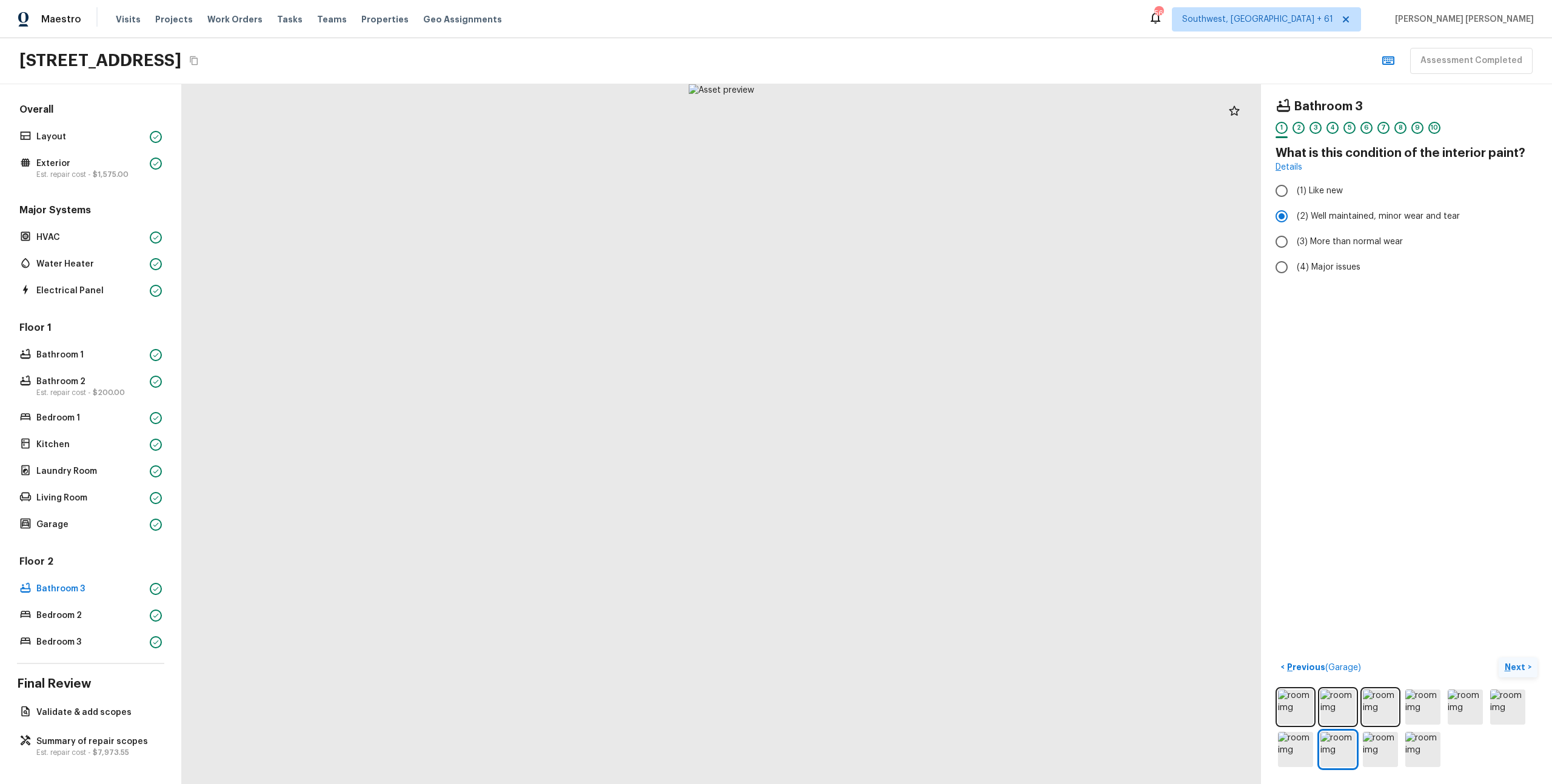
click at [1521, 702] on img at bounding box center [1508, 707] width 35 height 35
click at [1512, 656] on div "Bathroom 3 1 2 3 4 5 6 7 8 9 10 What is this condition of the interior paint? D…" at bounding box center [1406, 434] width 291 height 700
click at [1517, 669] on p "Next" at bounding box center [1517, 667] width 23 height 12
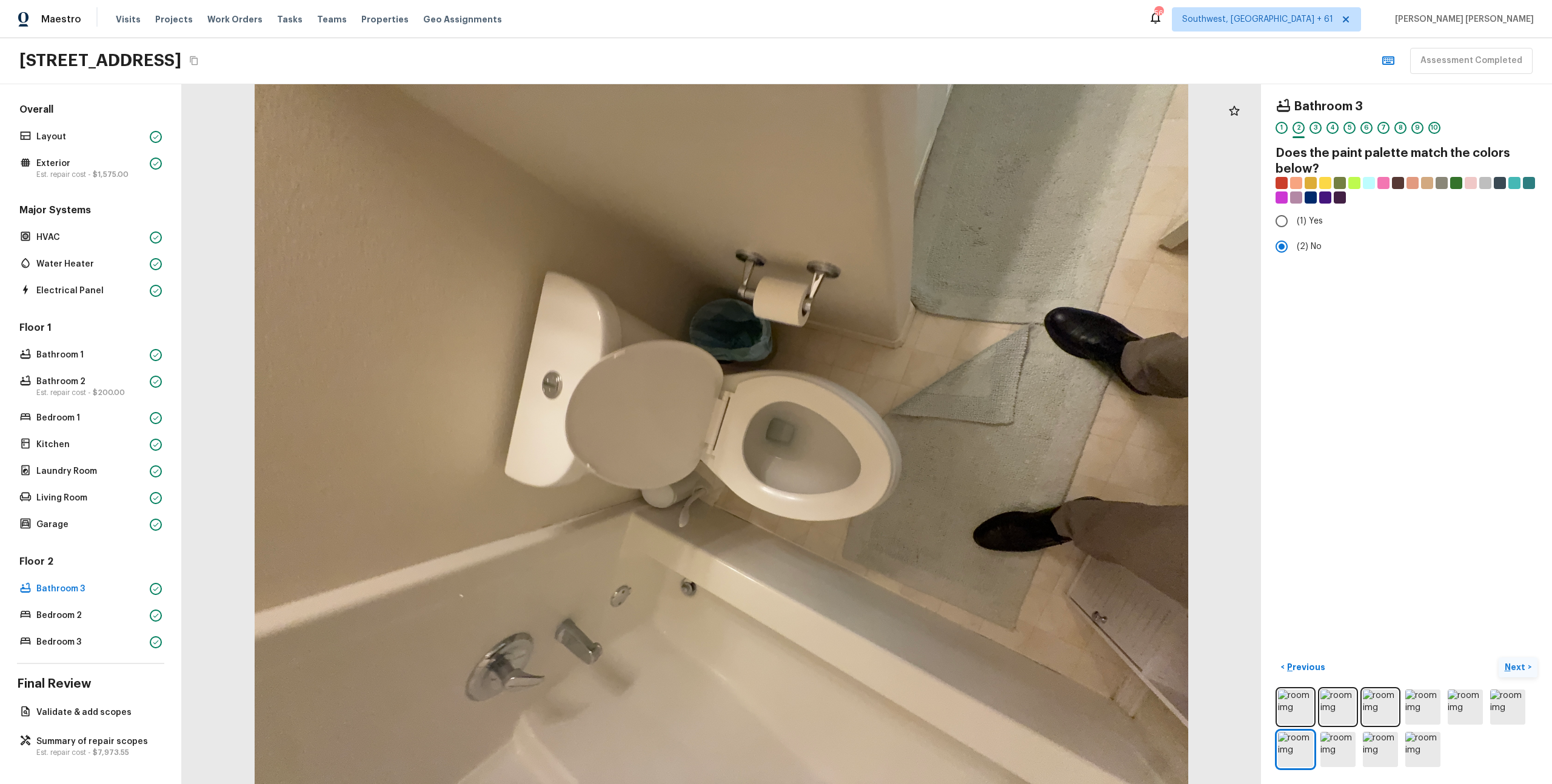
click at [1524, 666] on p "Next" at bounding box center [1517, 667] width 23 height 12
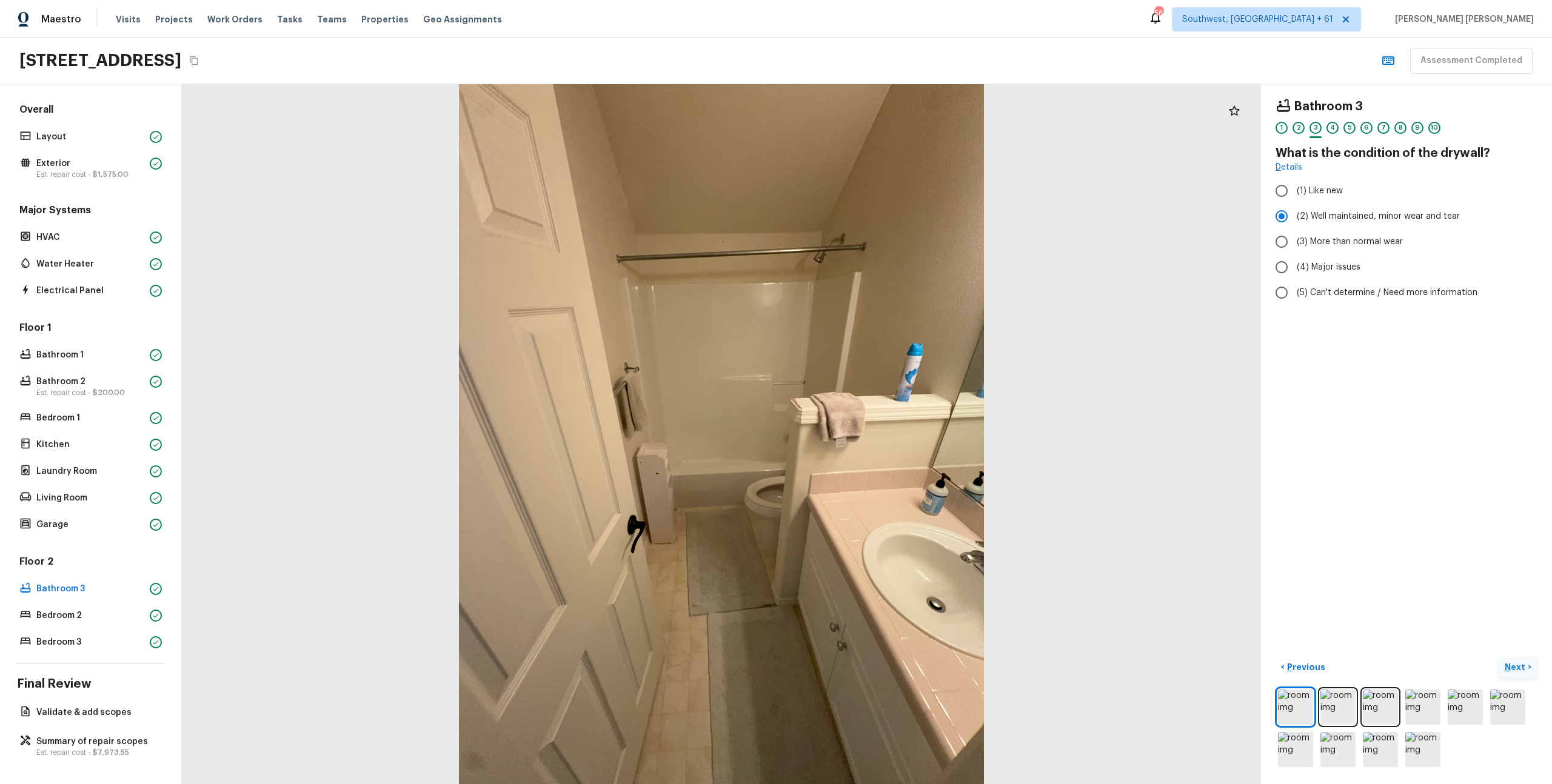
click at [1524, 666] on p "Next" at bounding box center [1517, 667] width 23 height 12
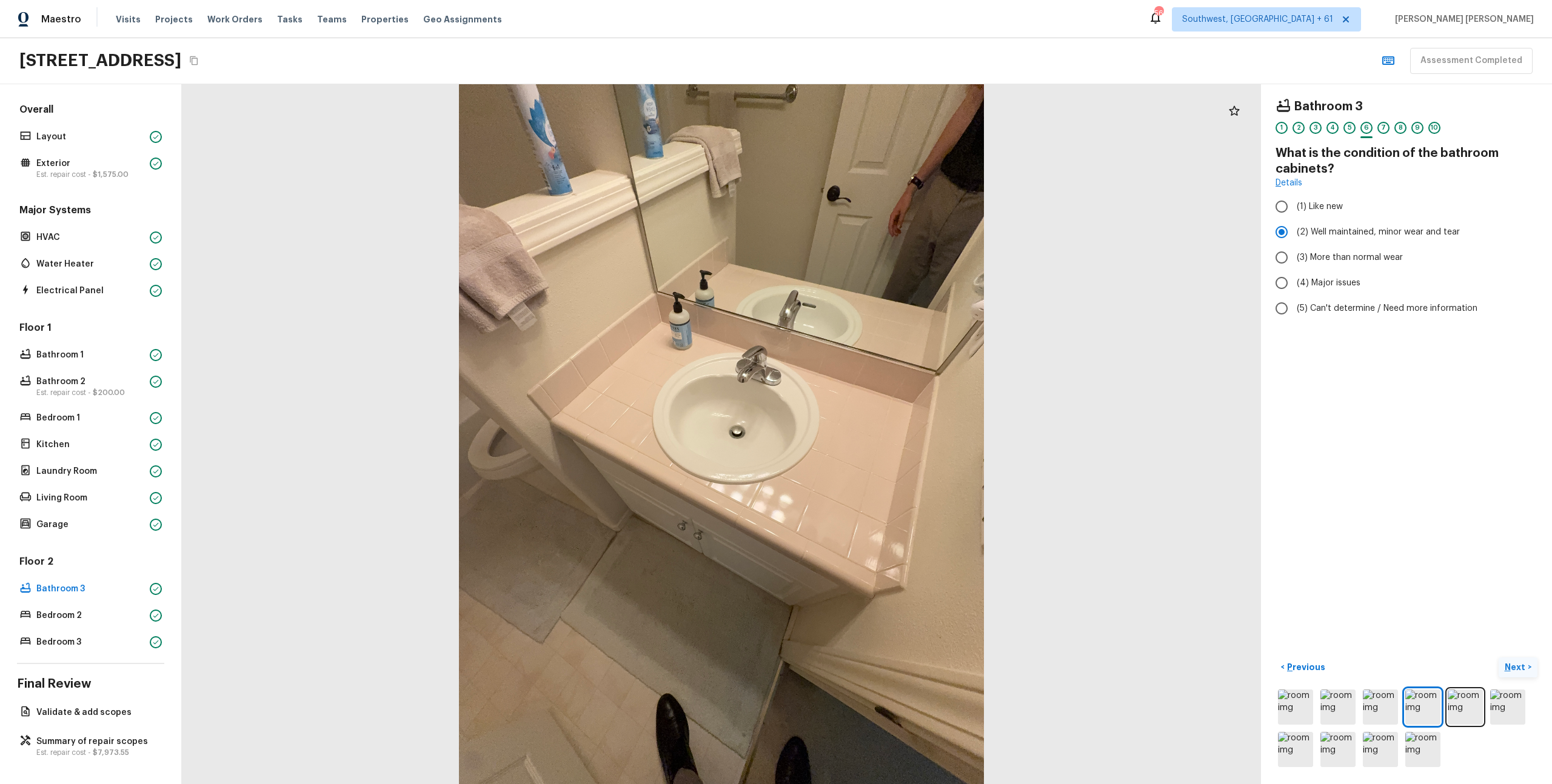
click at [1524, 666] on p "Next" at bounding box center [1517, 667] width 23 height 12
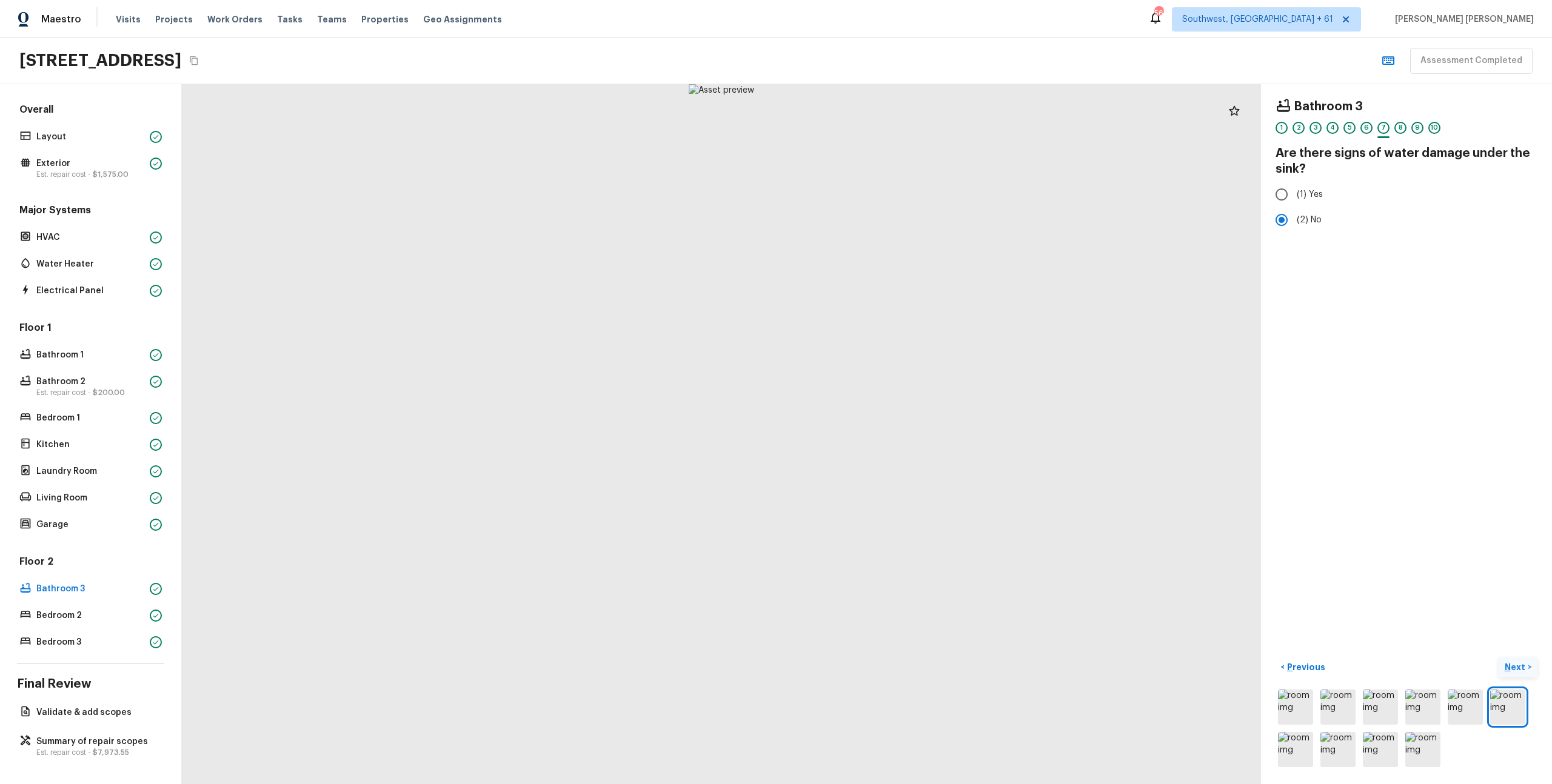
click at [1524, 666] on p "Next" at bounding box center [1517, 667] width 23 height 12
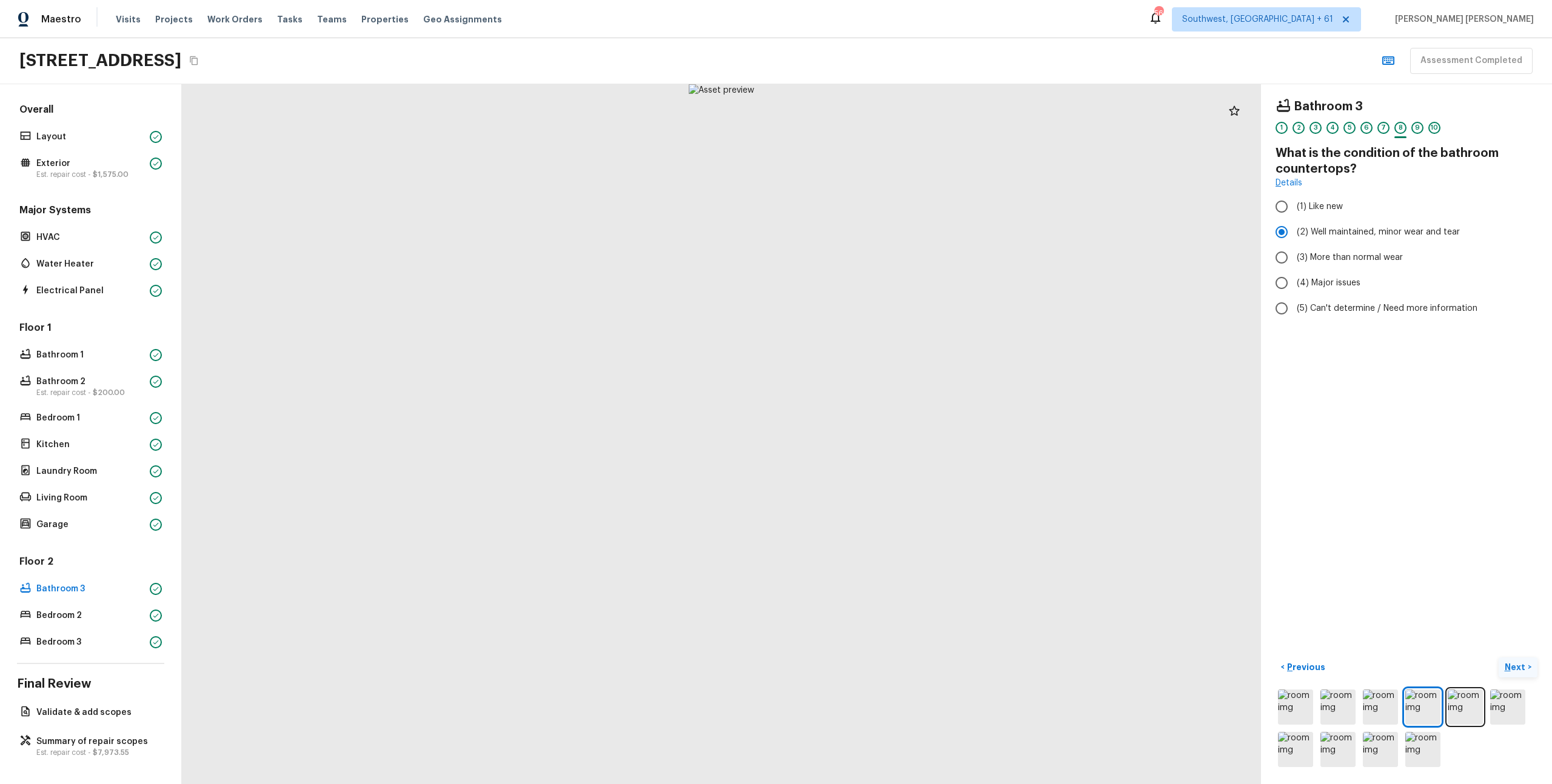
click at [1524, 666] on p "Next" at bounding box center [1517, 667] width 23 height 12
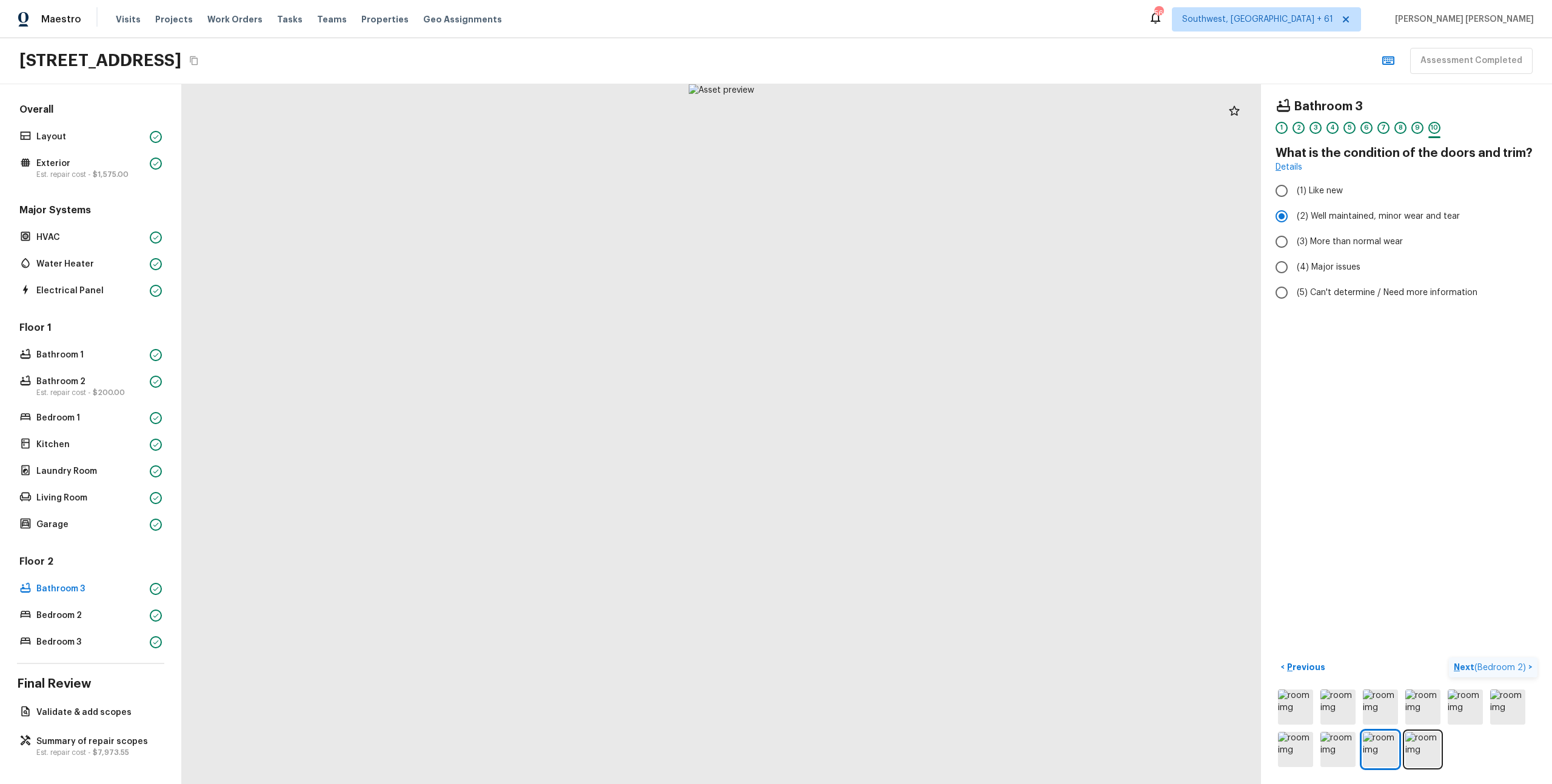
click at [1524, 666] on span "( Bedroom 2 )" at bounding box center [1500, 668] width 52 height 8
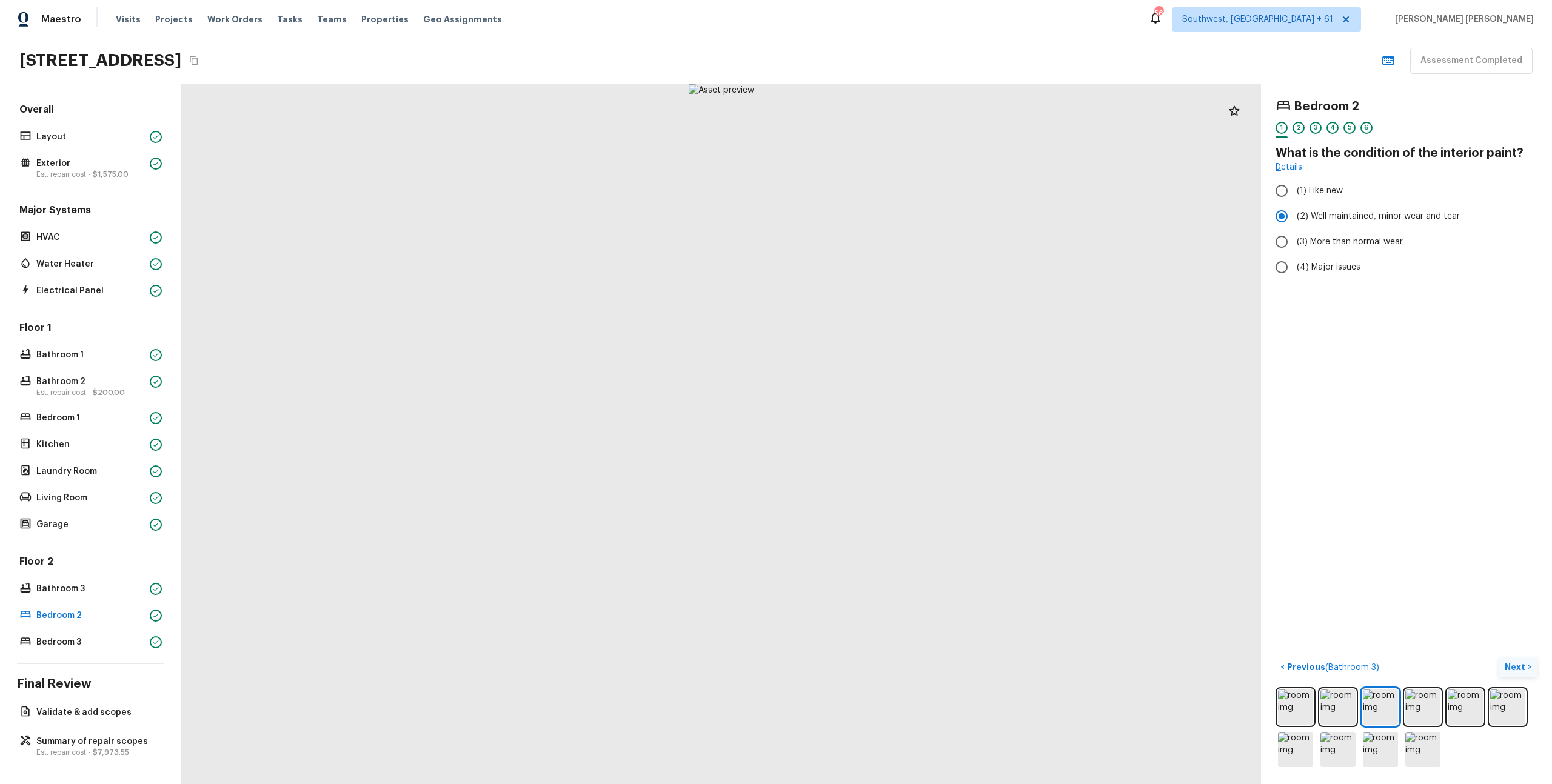
click at [1524, 666] on p "Next" at bounding box center [1517, 667] width 23 height 12
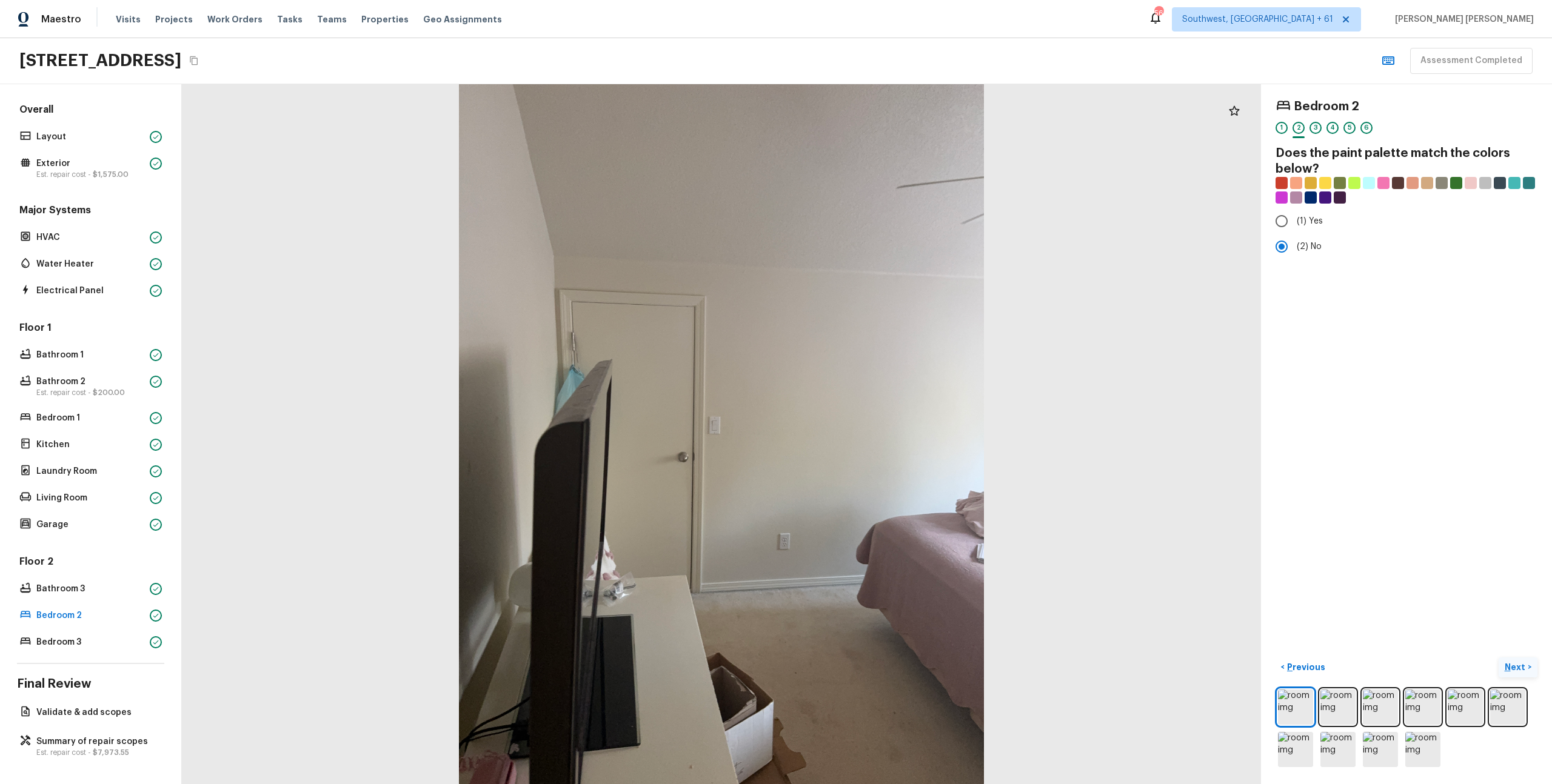
click at [1524, 666] on p "Next" at bounding box center [1517, 667] width 23 height 12
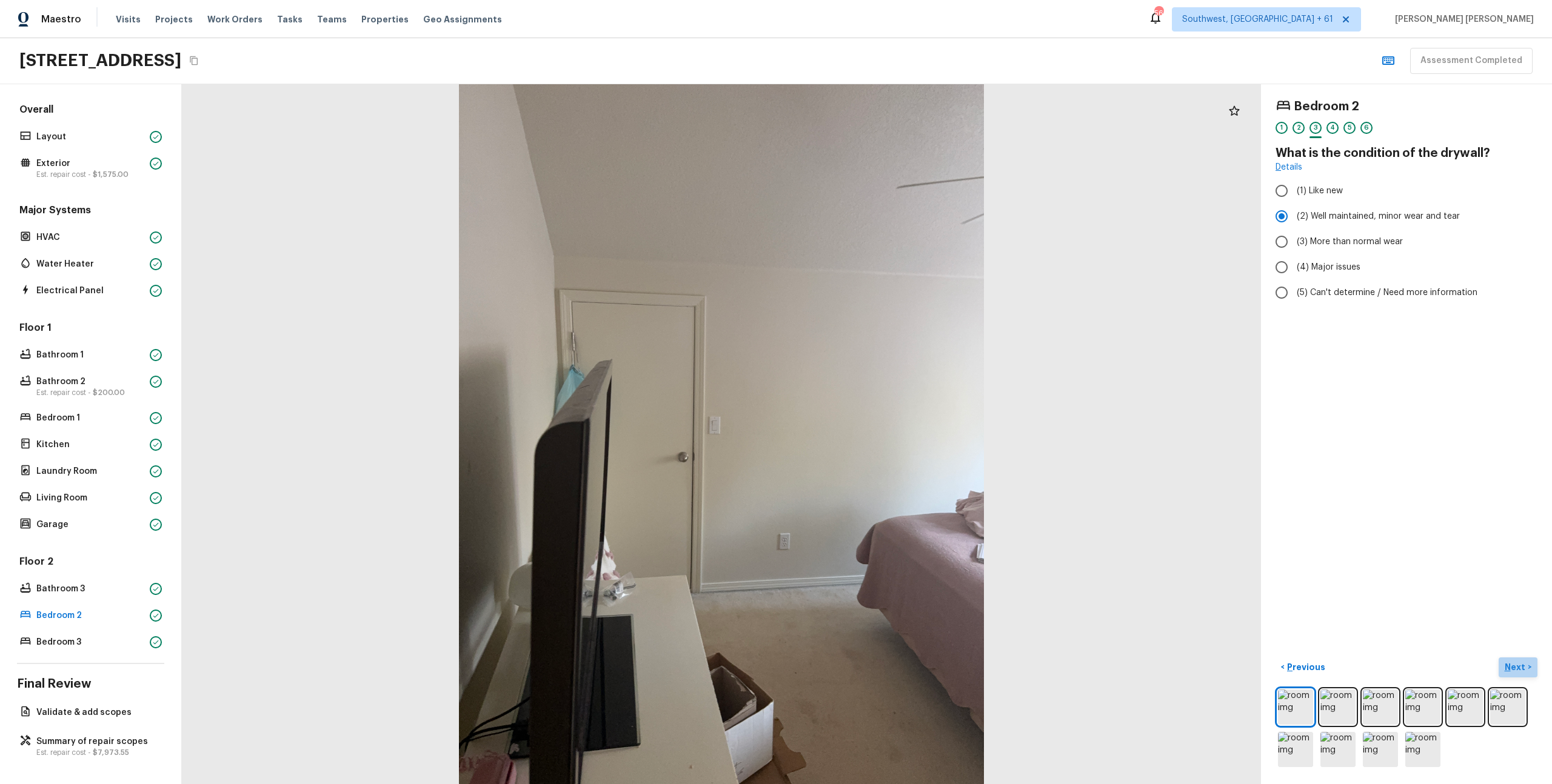
click at [1524, 666] on p "Next" at bounding box center [1517, 667] width 23 height 12
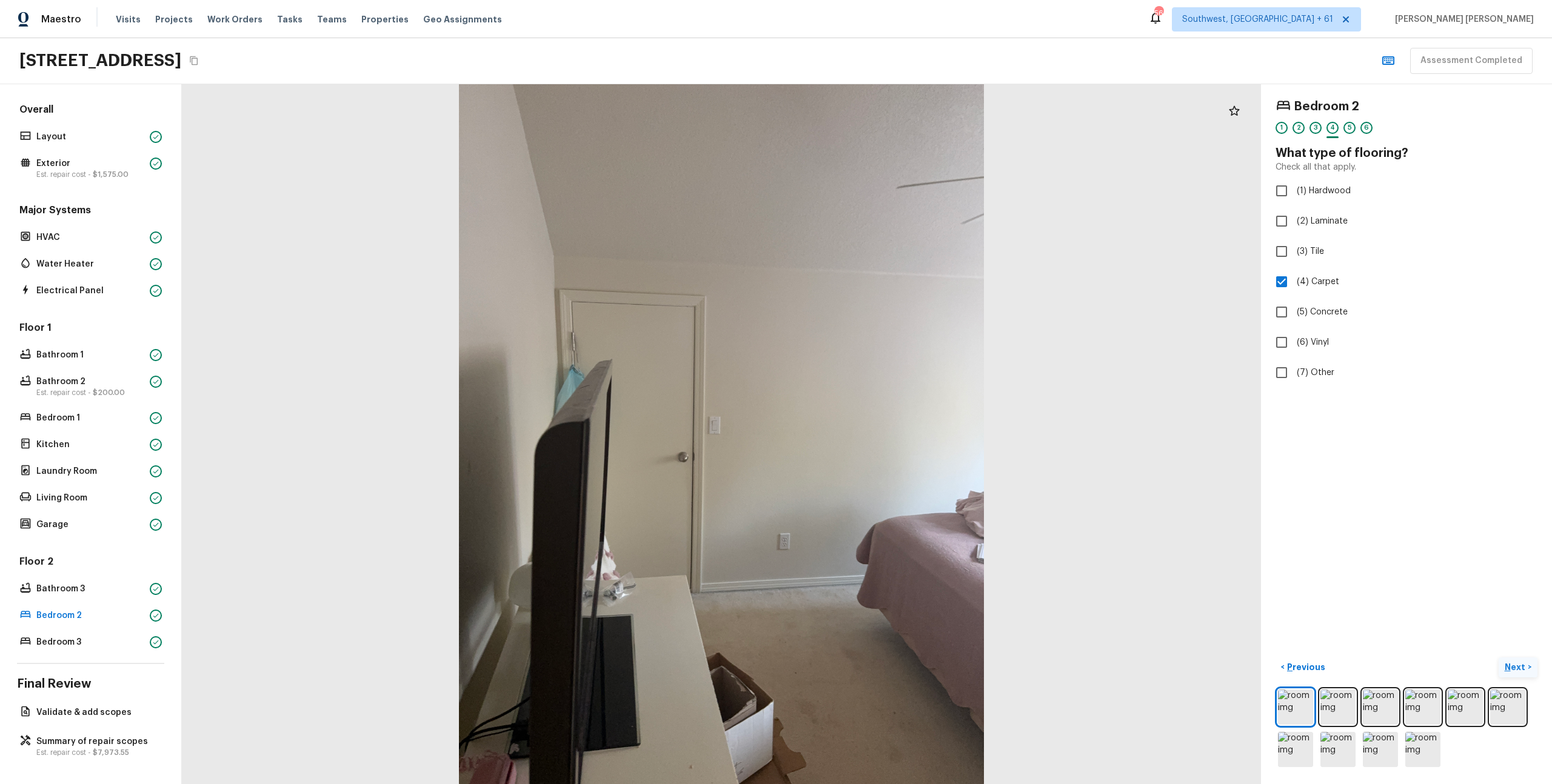
click at [1524, 666] on p "Next" at bounding box center [1517, 667] width 23 height 12
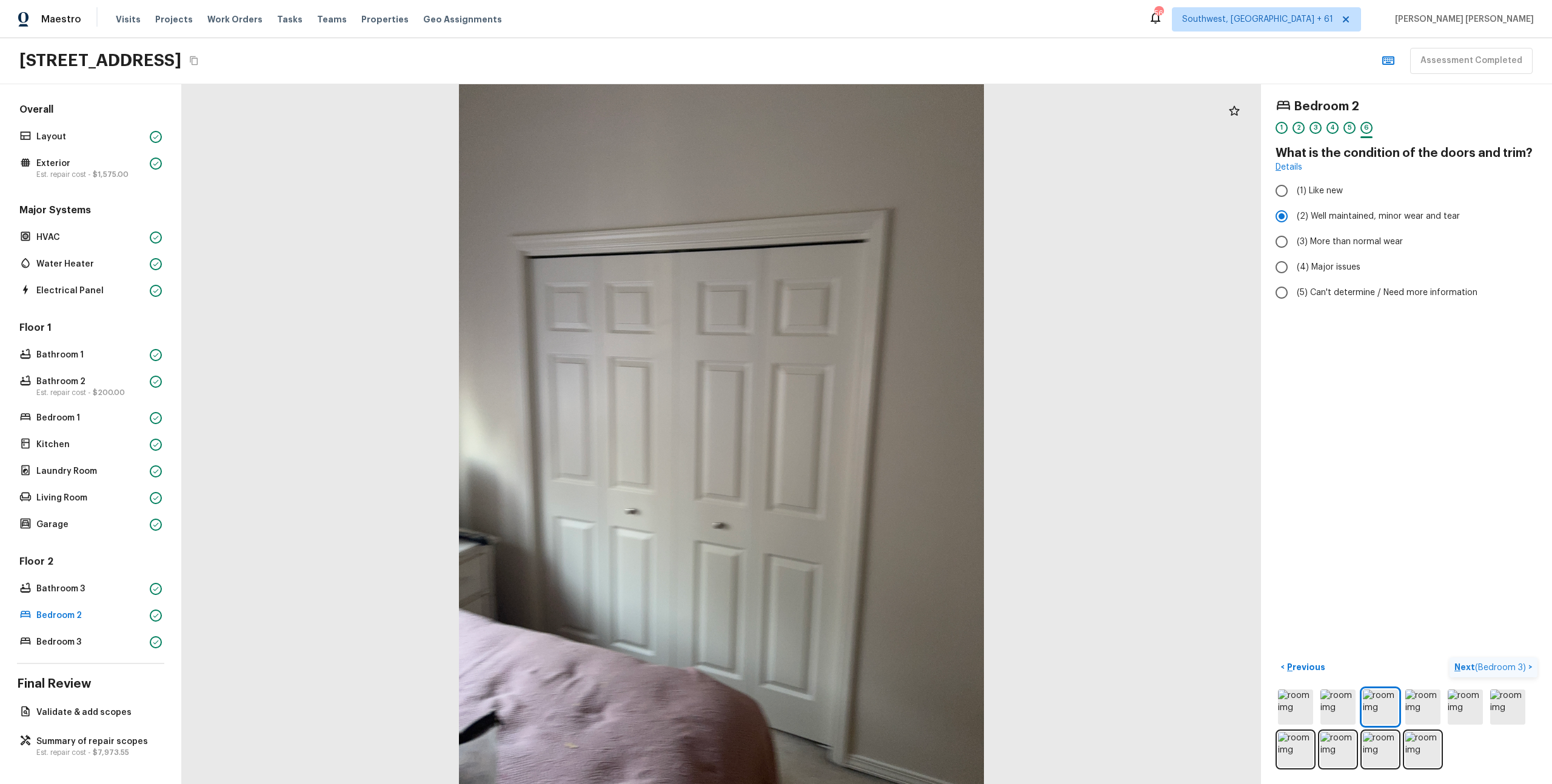
click at [1524, 666] on span "( Bedroom 3 )" at bounding box center [1500, 668] width 51 height 8
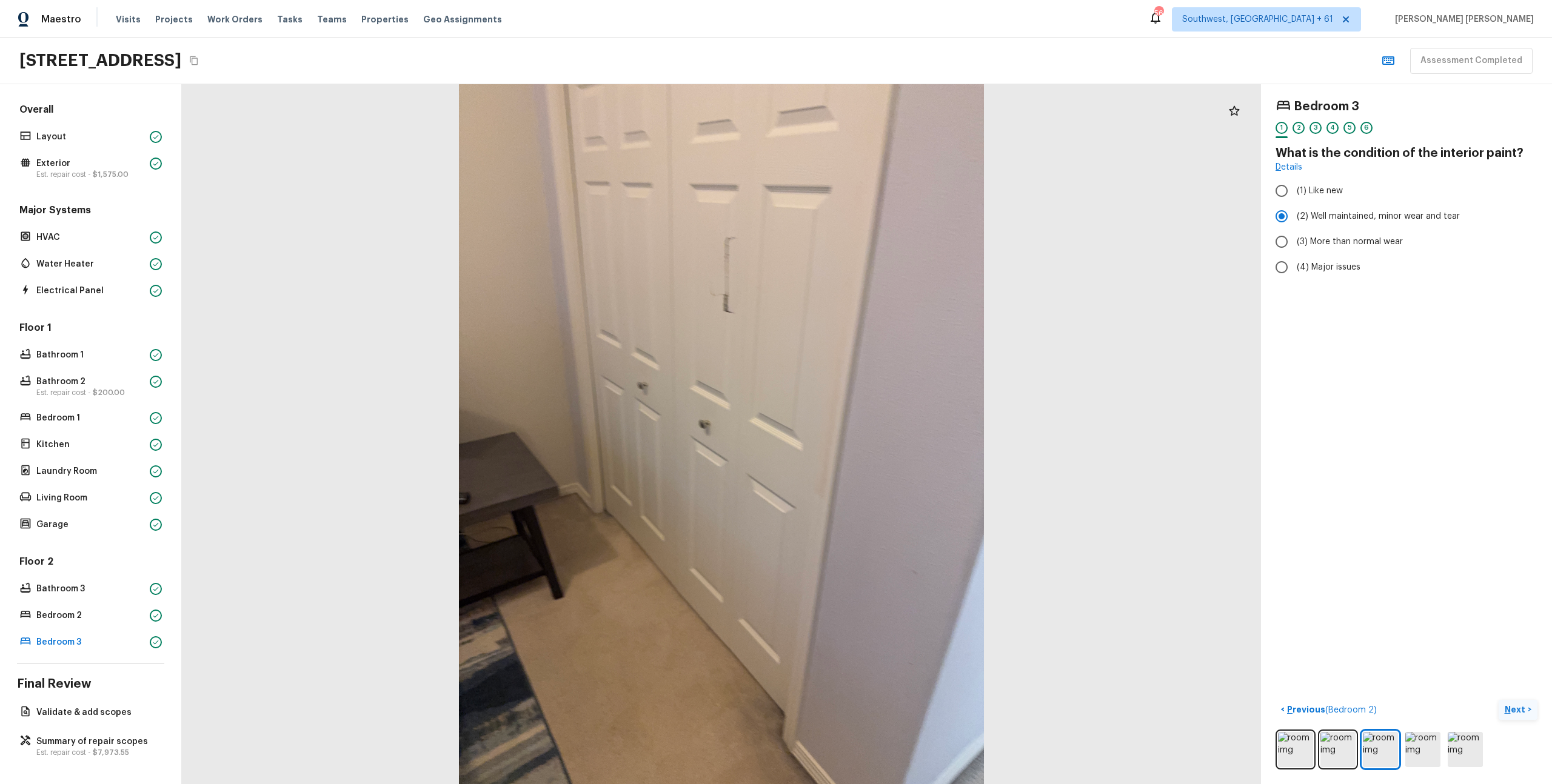
click at [1516, 712] on p "Next" at bounding box center [1517, 710] width 23 height 12
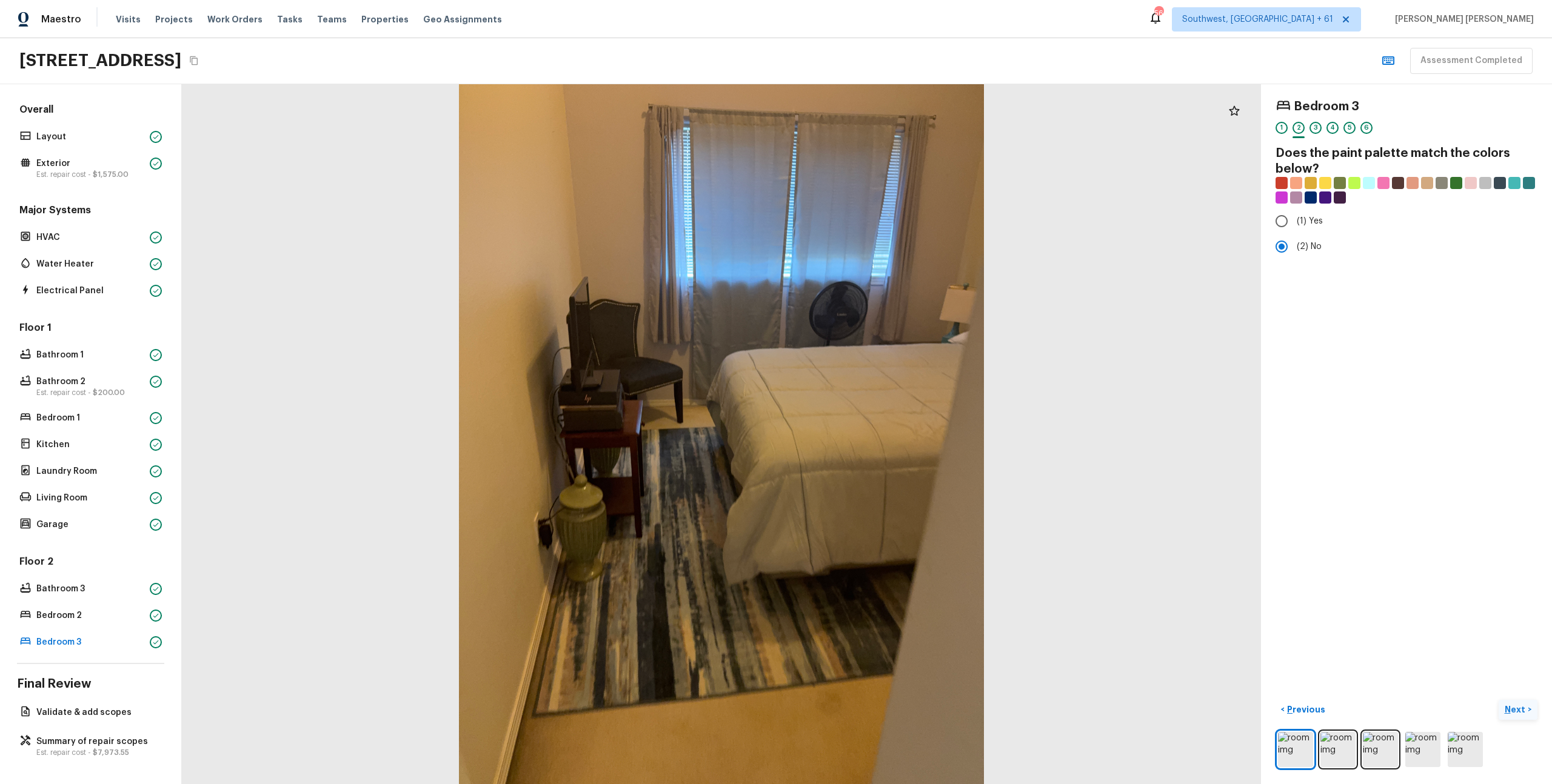
click at [1516, 712] on p "Next" at bounding box center [1517, 710] width 23 height 12
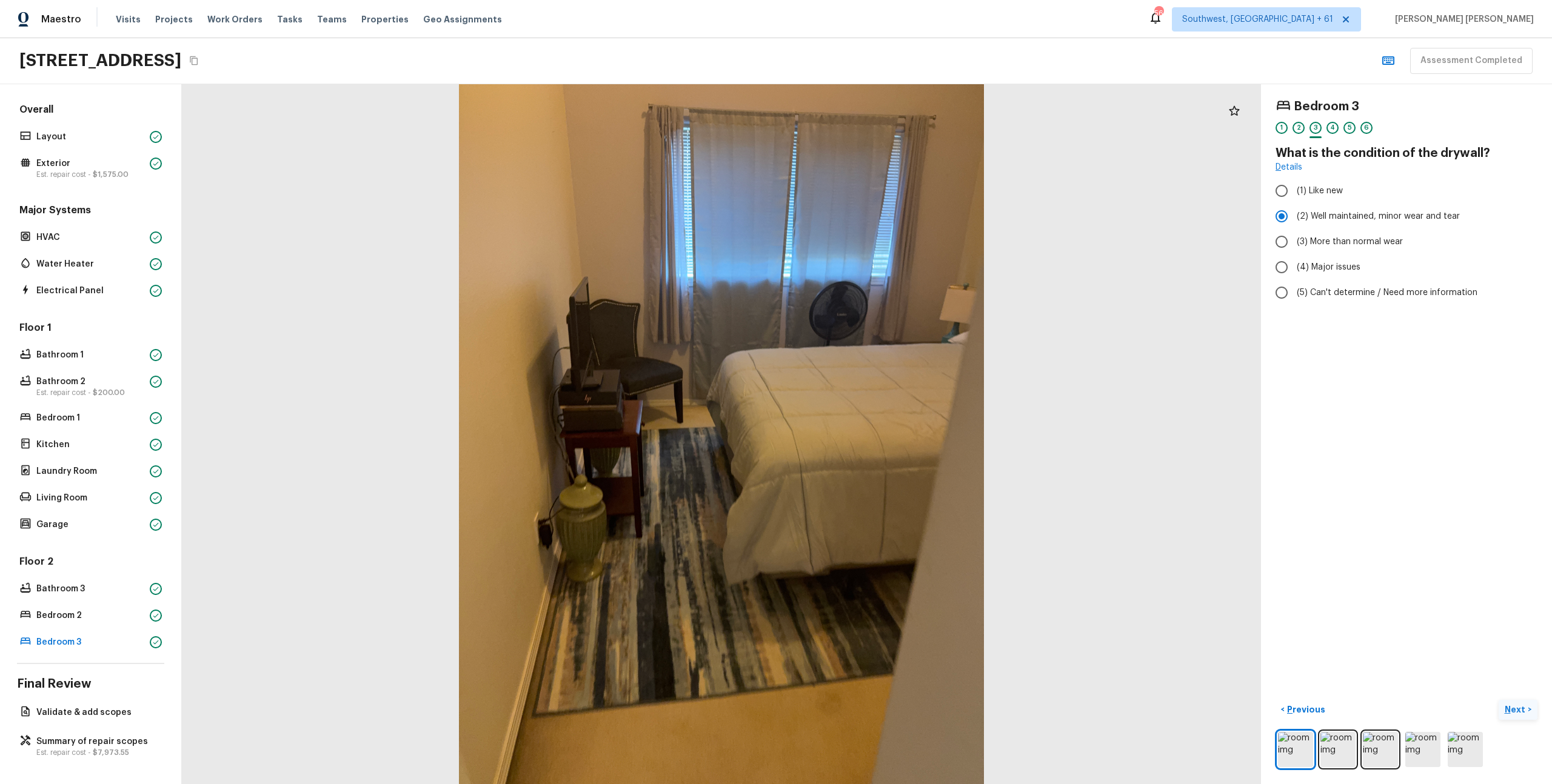
click at [1516, 712] on p "Next" at bounding box center [1517, 710] width 23 height 12
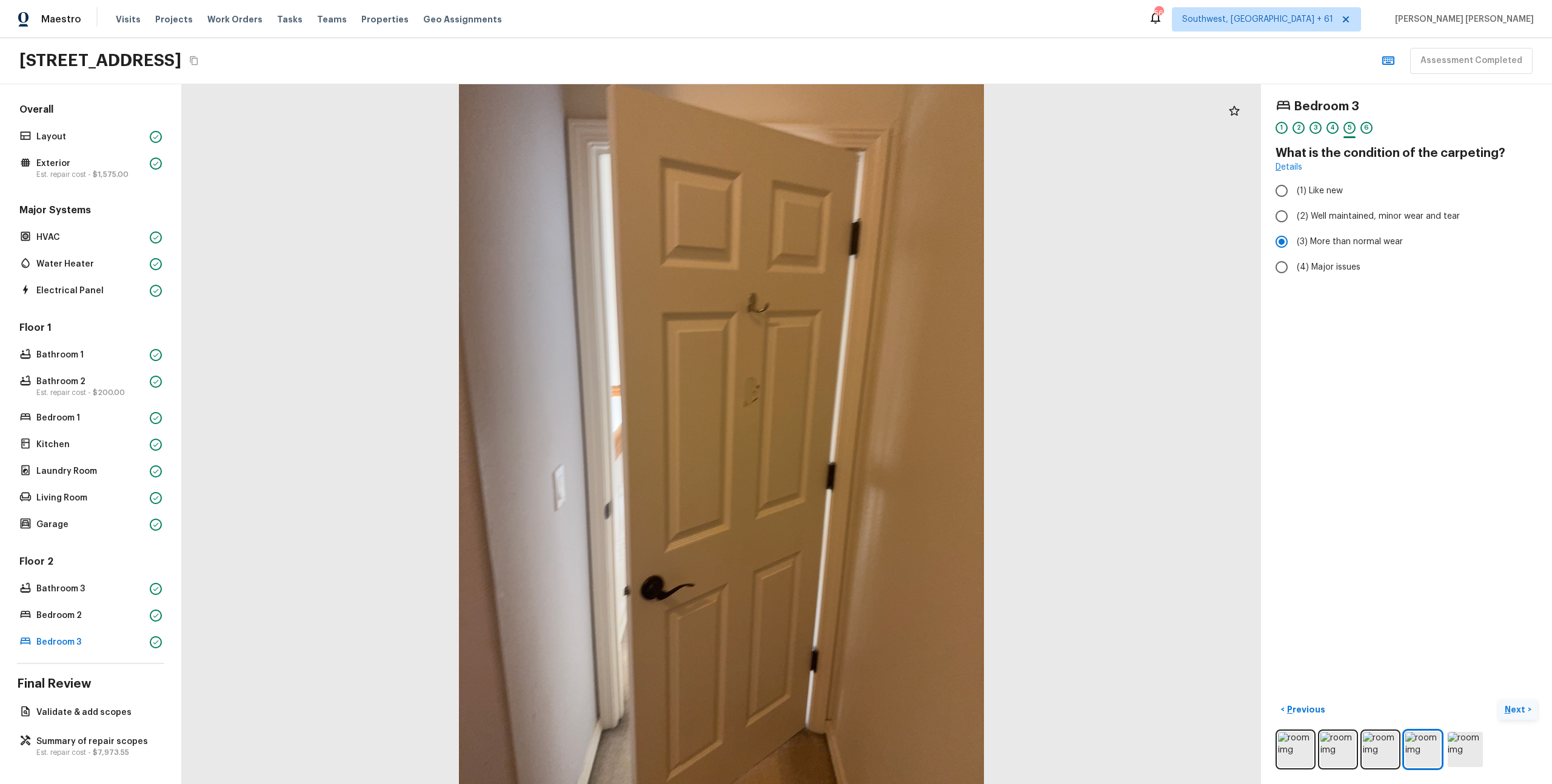
click at [1516, 704] on p "Next" at bounding box center [1517, 710] width 23 height 12
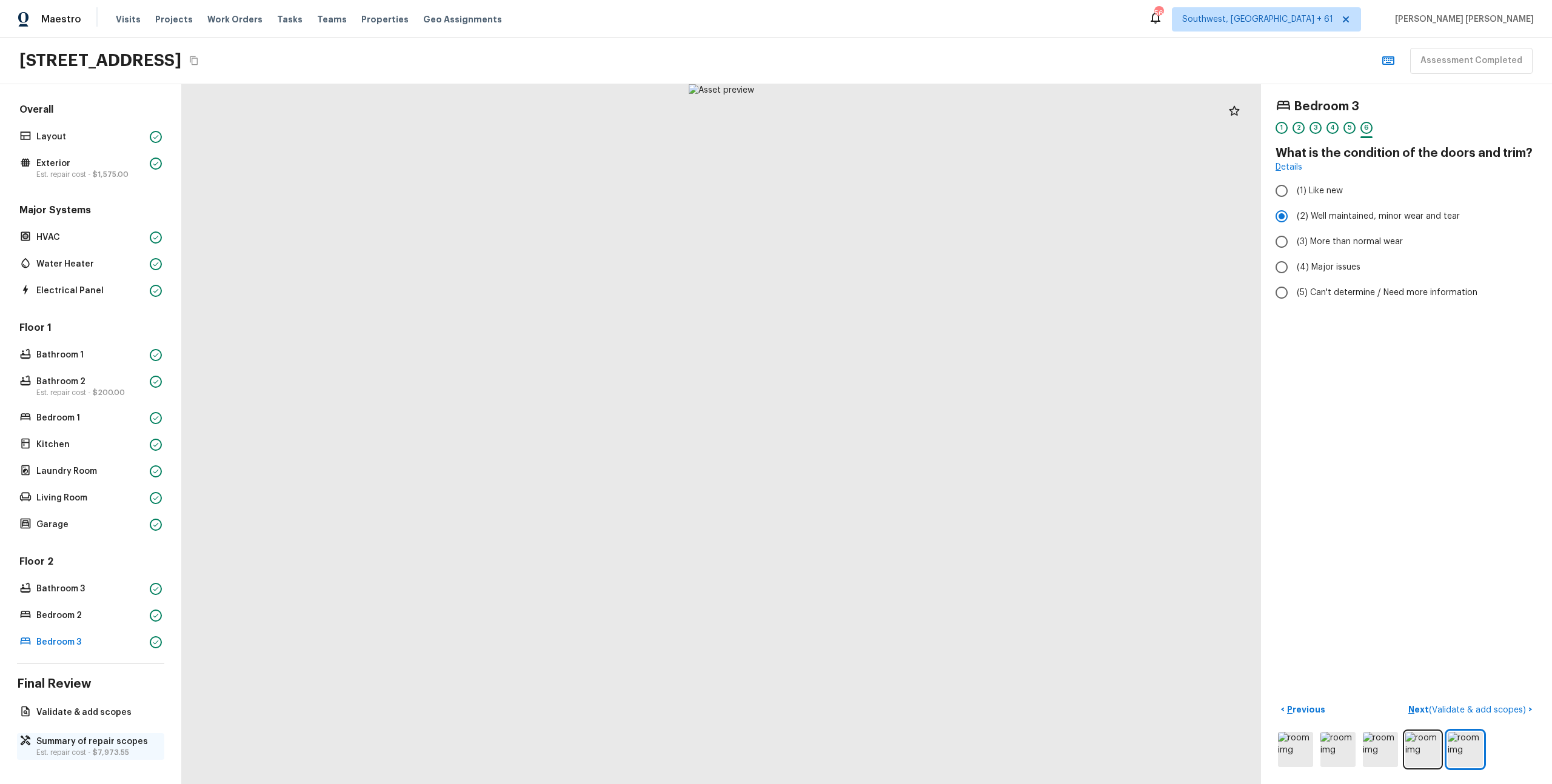
click at [57, 746] on p "Summary of repair scopes" at bounding box center [97, 742] width 121 height 12
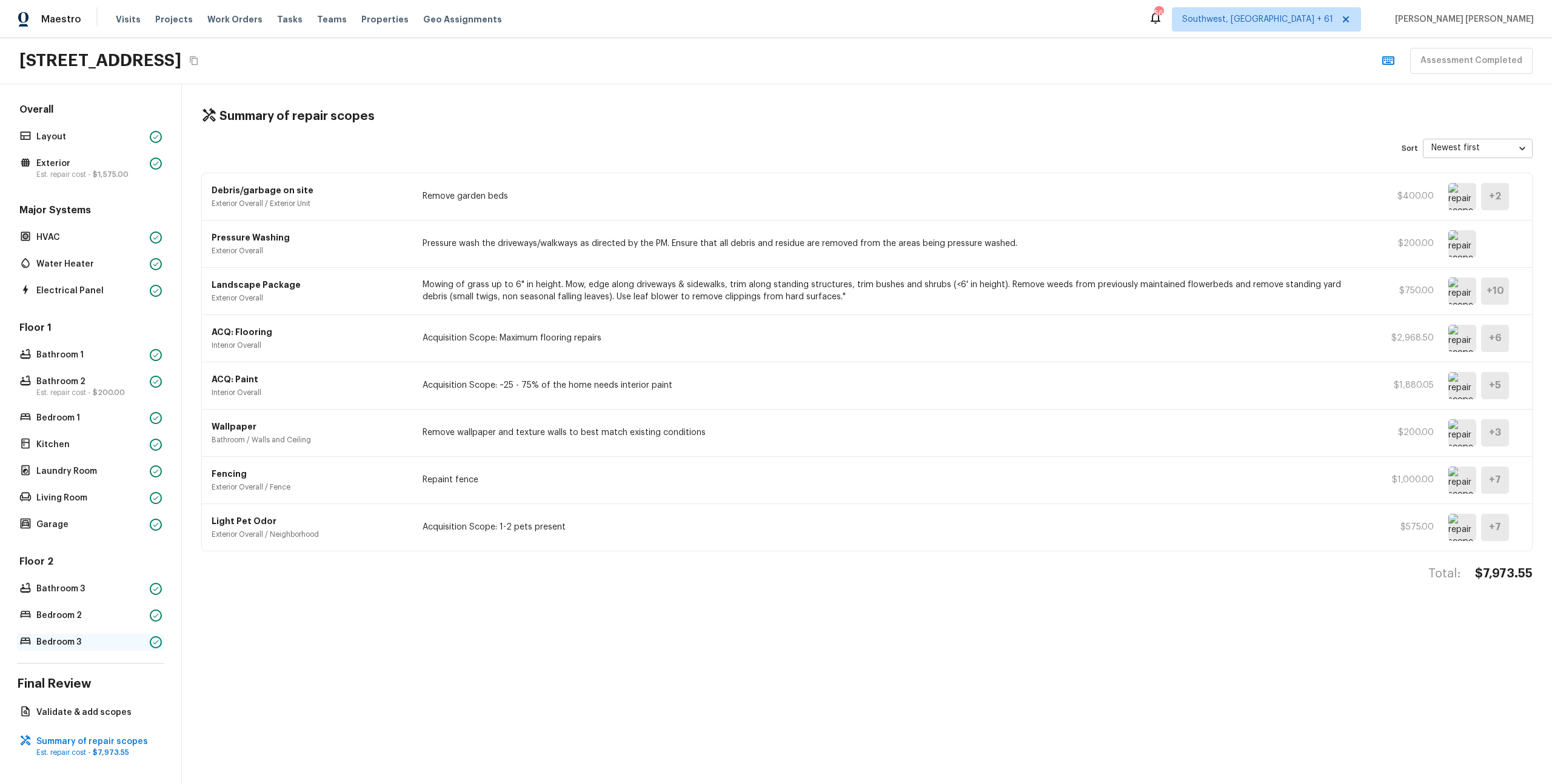
click at [60, 637] on p "Bedroom 3" at bounding box center [91, 642] width 108 height 12
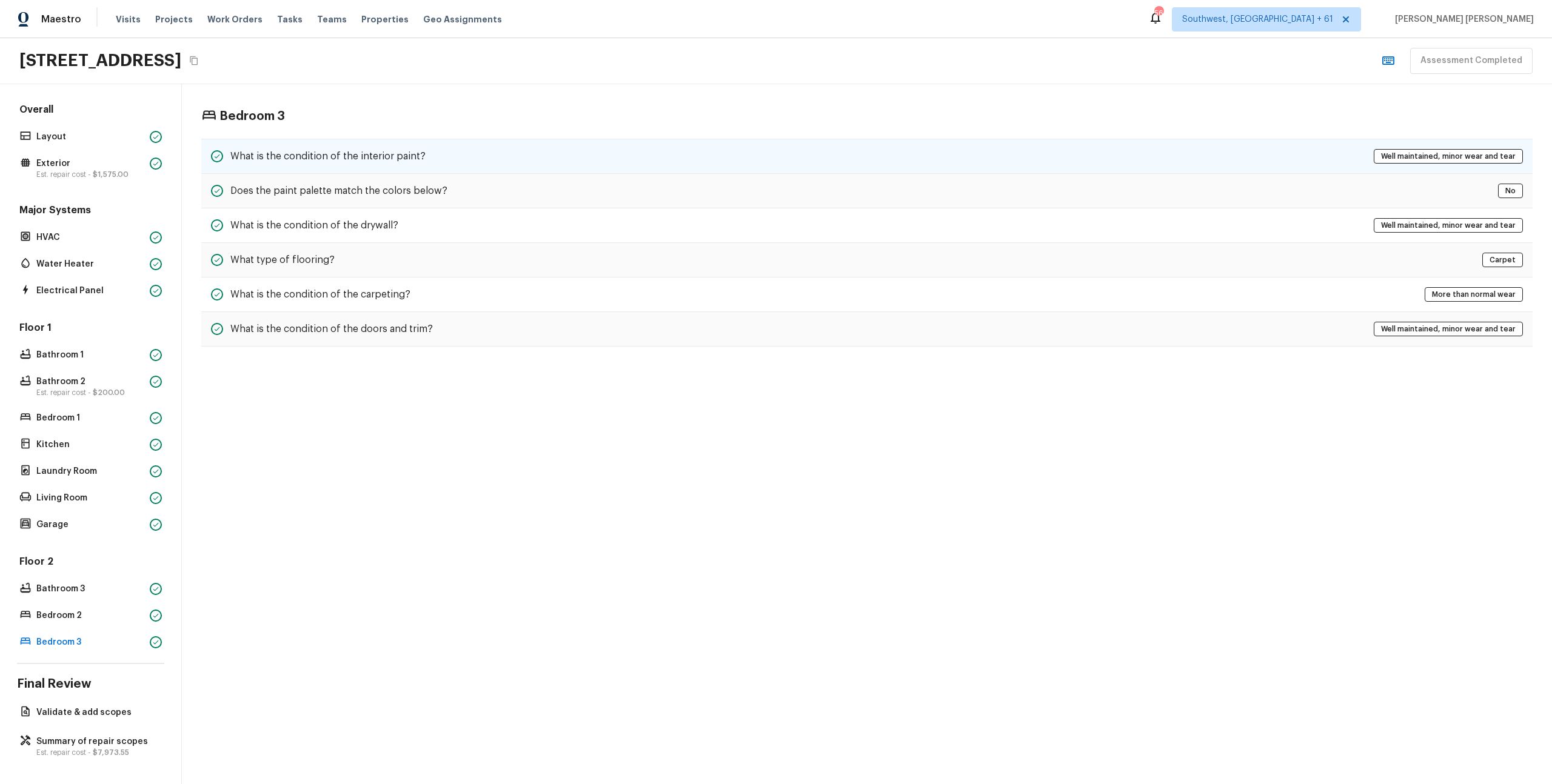
click at [363, 162] on h5 "What is the condition of the interior paint?" at bounding box center [328, 157] width 195 height 13
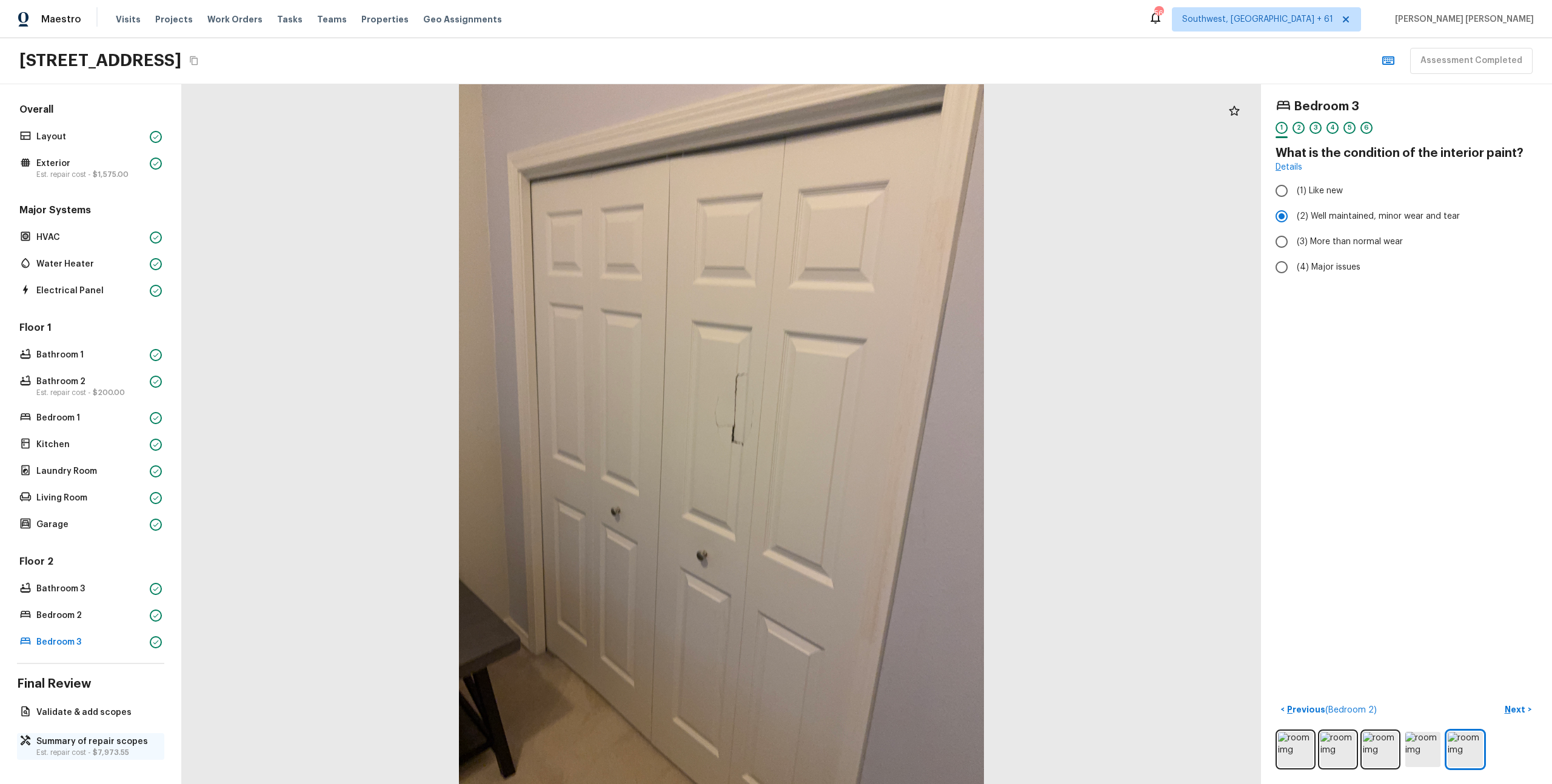
click at [48, 757] on div "Summary of repair scopes Est. repair cost - $7,973.55" at bounding box center [90, 747] width 148 height 27
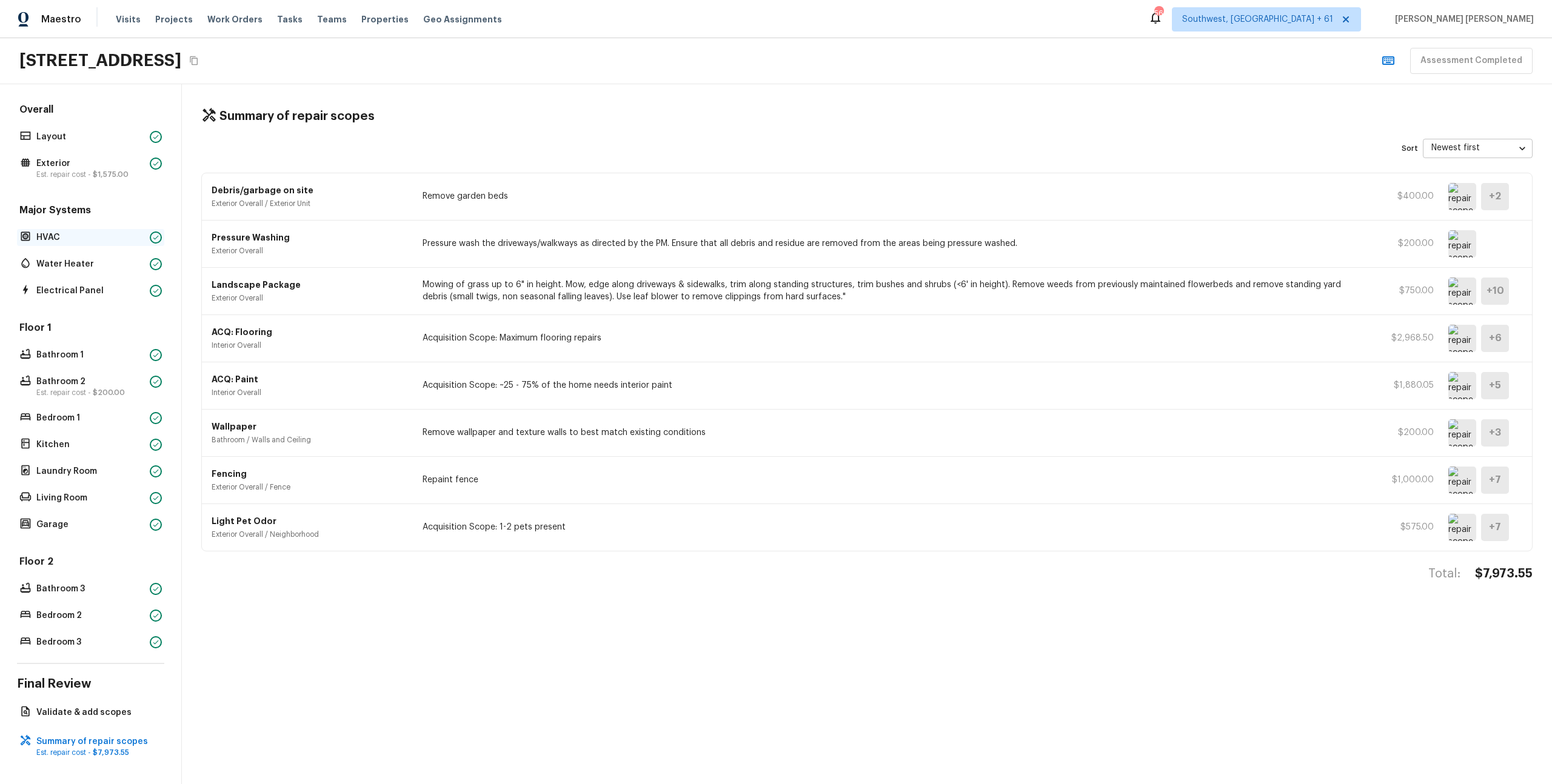
click at [98, 242] on p "HVAC" at bounding box center [91, 237] width 108 height 12
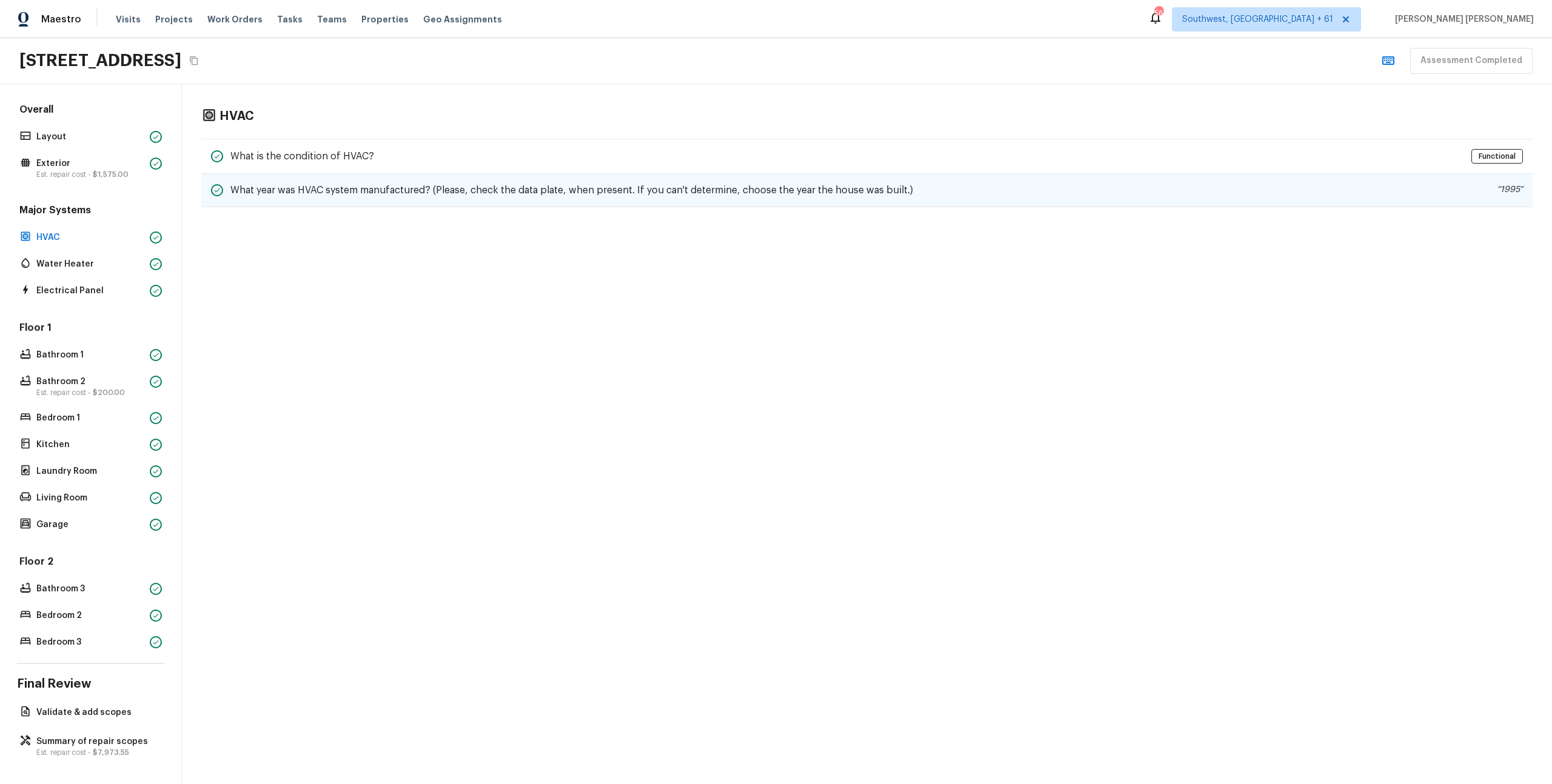
click at [444, 174] on div "What year was HVAC system manufactured? (Please, check the data plate, when pre…" at bounding box center [868, 191] width 1332 height 33
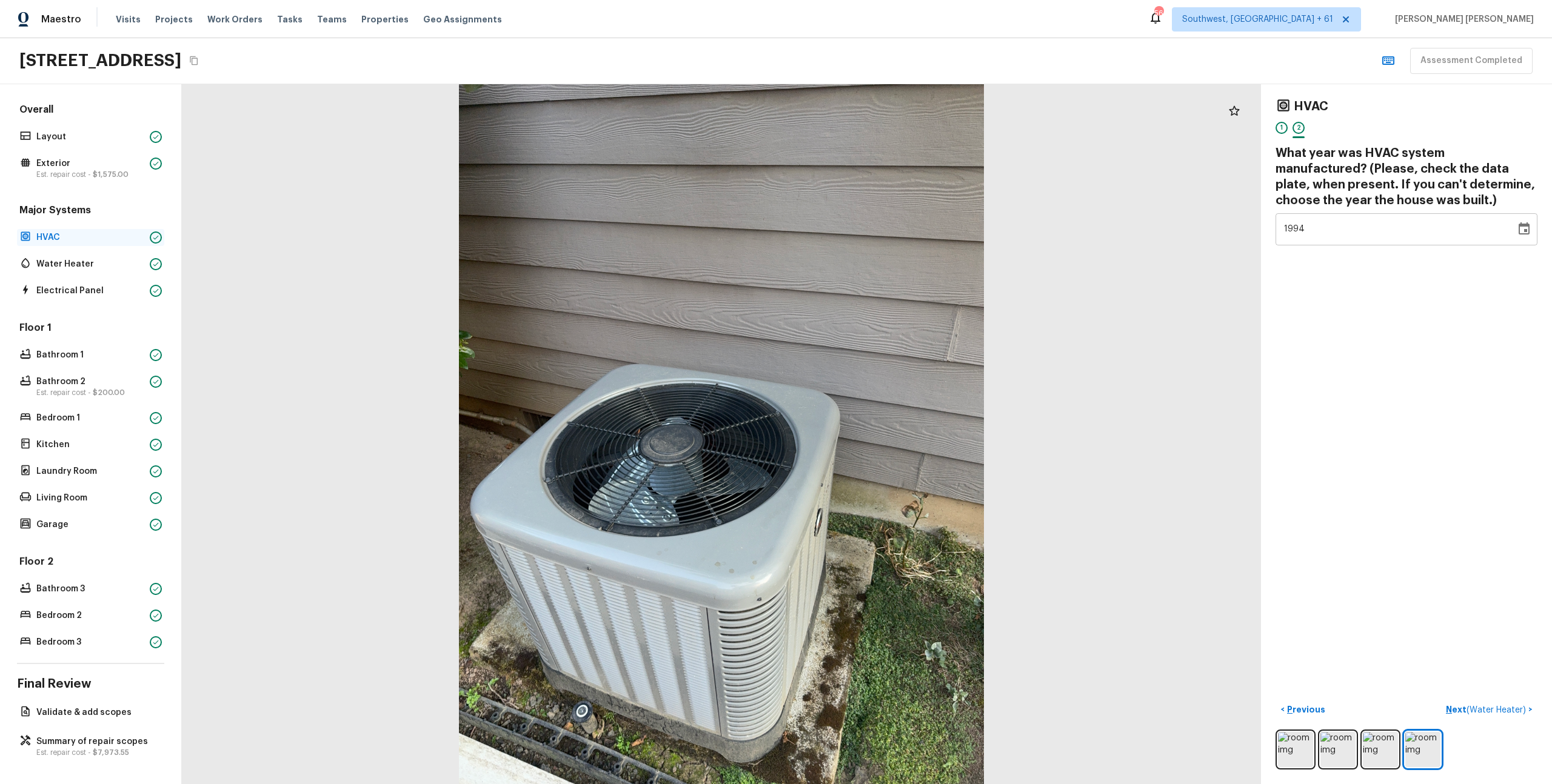
click at [72, 235] on p "HVAC" at bounding box center [91, 237] width 108 height 12
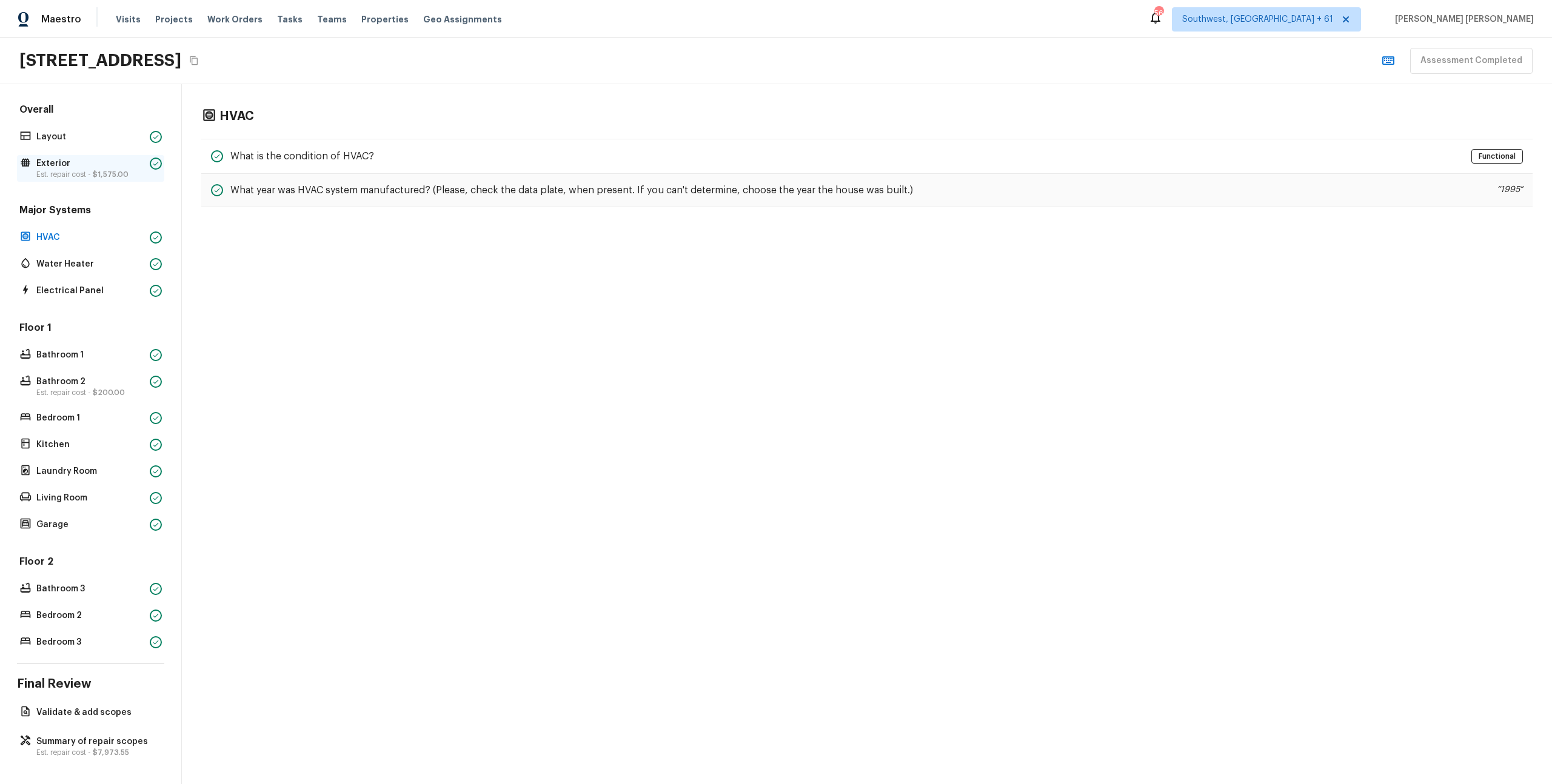
click at [90, 158] on p "Exterior" at bounding box center [91, 163] width 108 height 12
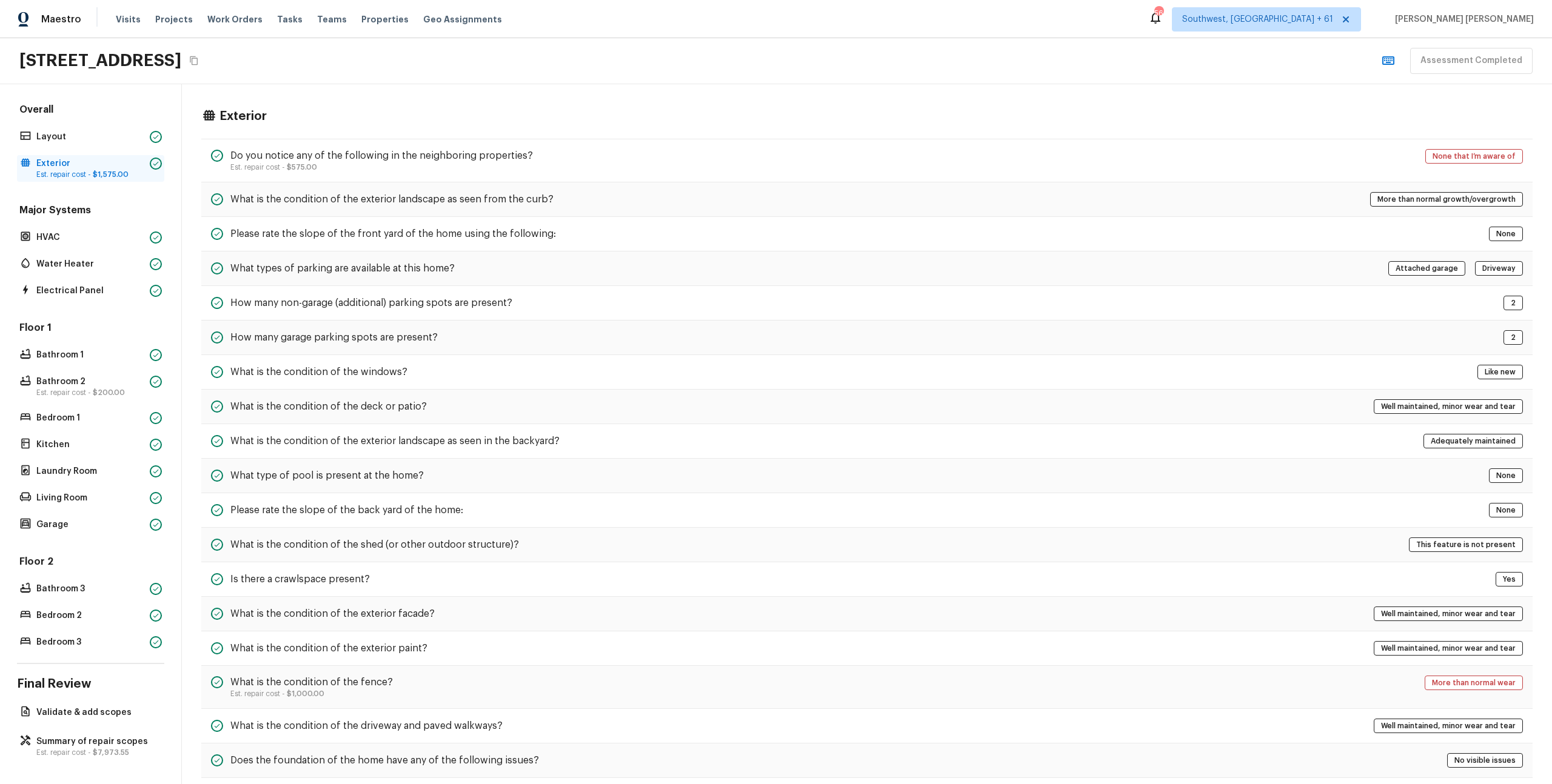
scroll to position [152, 0]
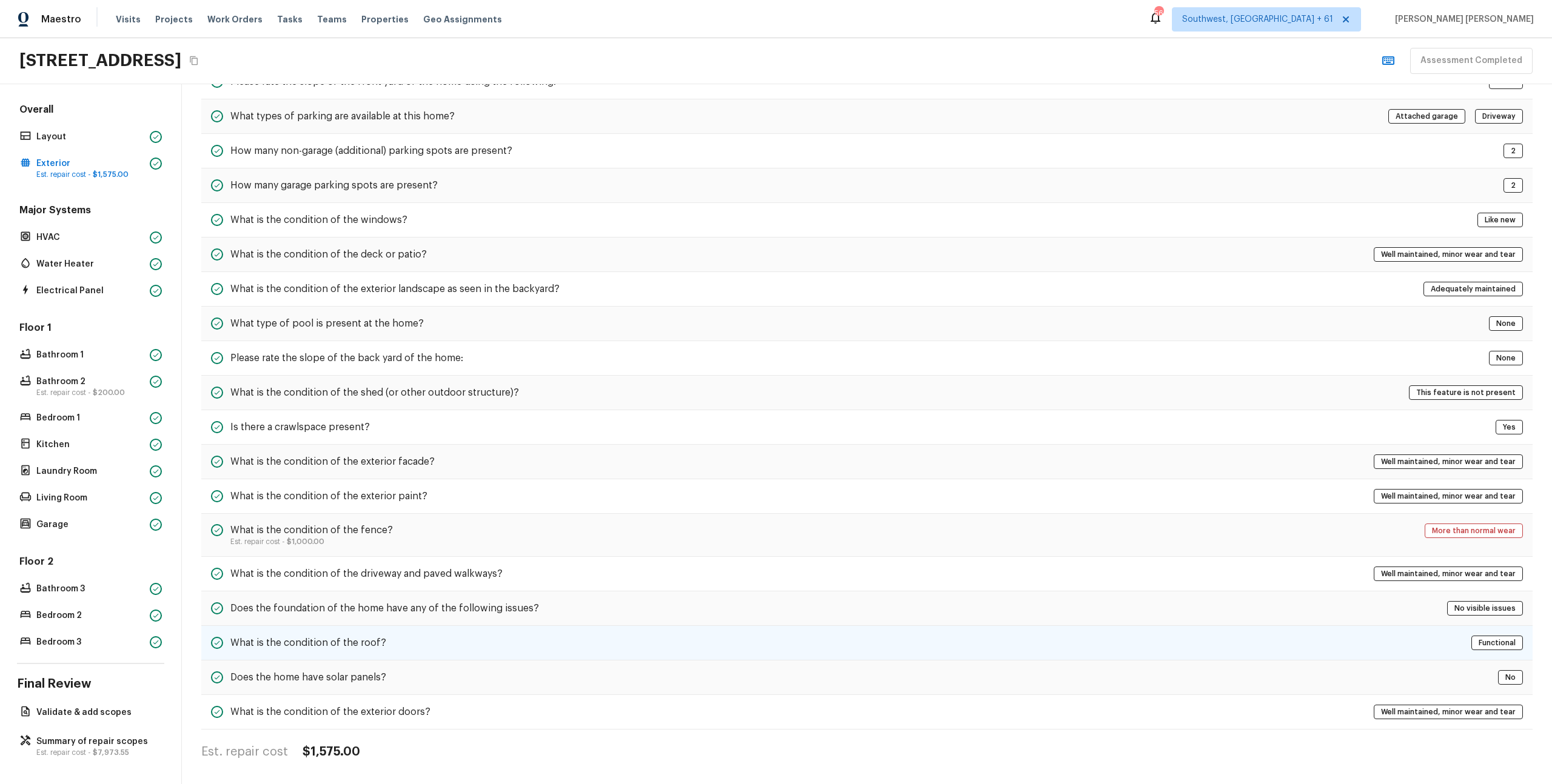
click at [287, 647] on h5 "What is the condition of the roof?" at bounding box center [308, 643] width 156 height 13
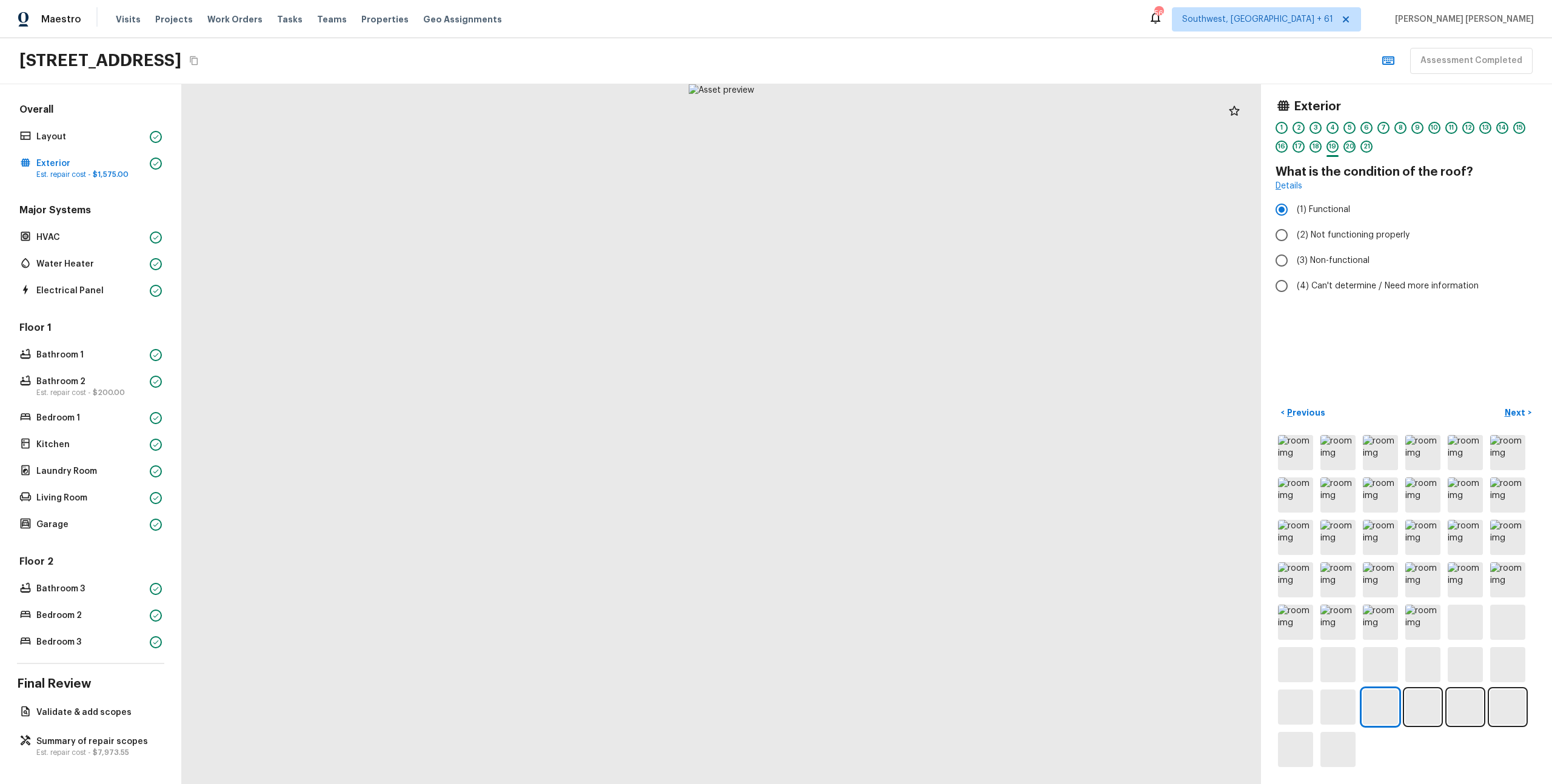
scroll to position [0, 0]
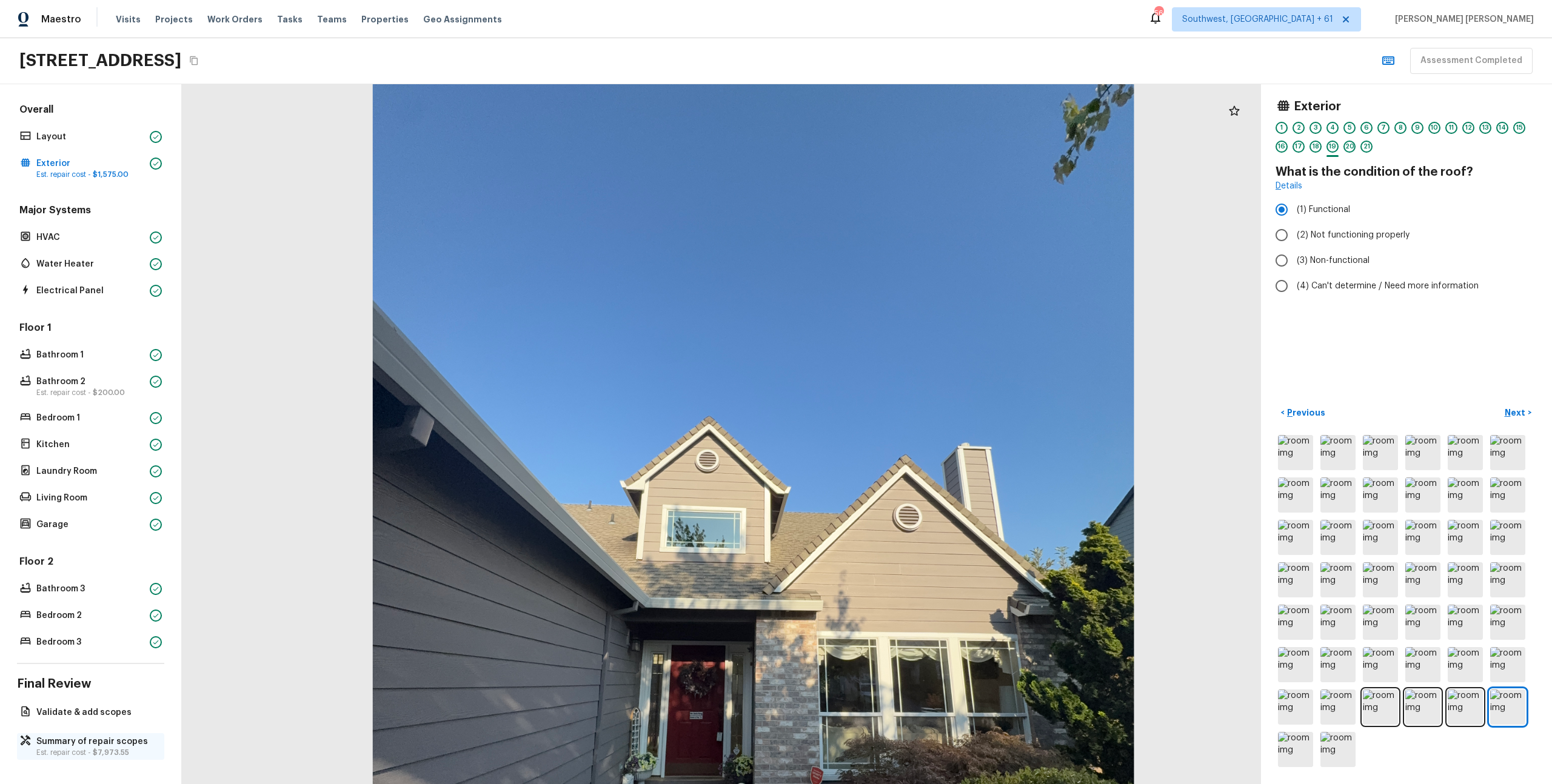
click at [59, 749] on p "Est. repair cost - $7,973.55" at bounding box center [97, 753] width 121 height 10
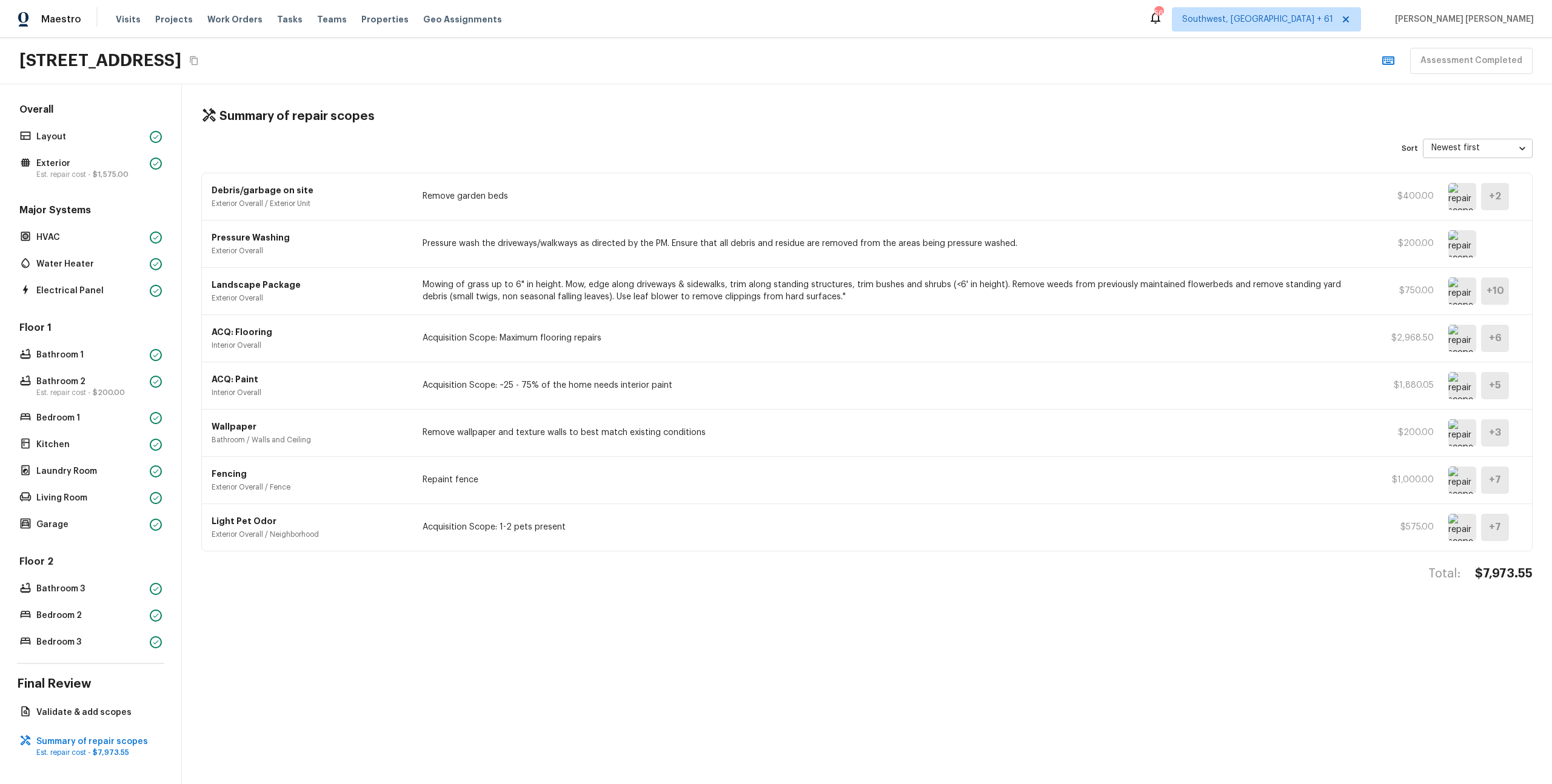
click at [277, 23] on div "Tasks" at bounding box center [289, 19] width 26 height 12
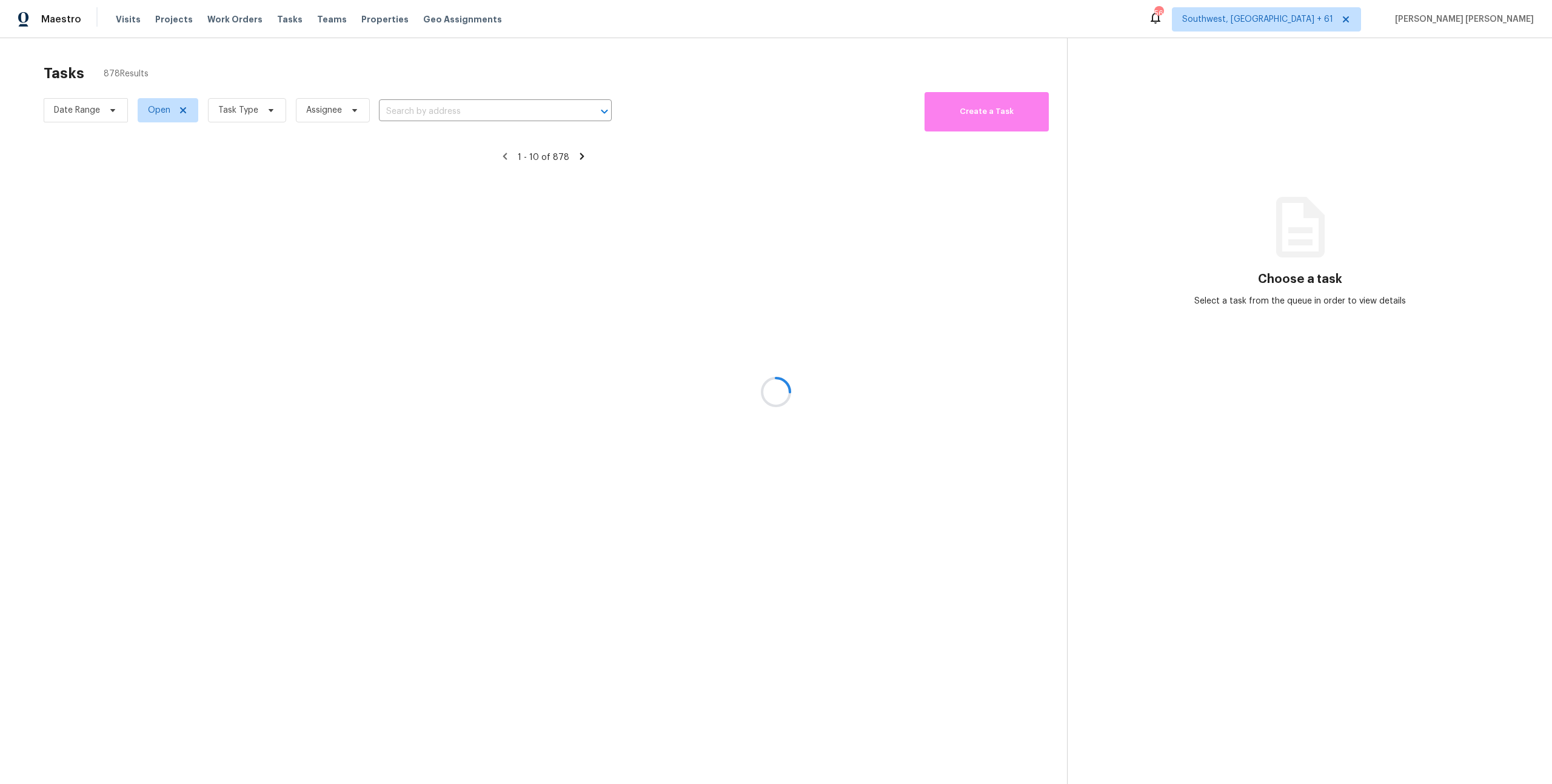
click at [241, 113] on div at bounding box center [776, 392] width 1552 height 784
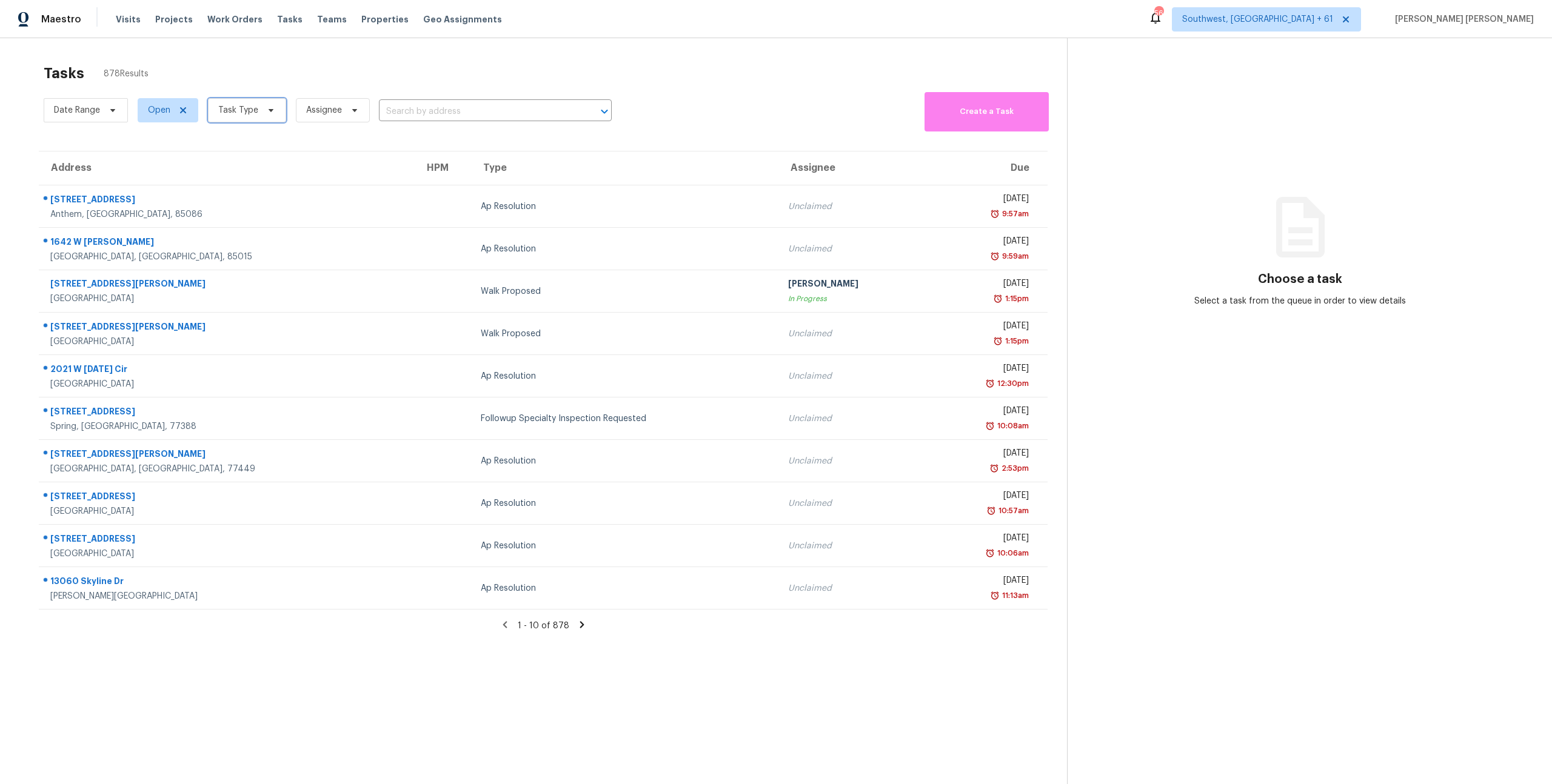
click at [241, 113] on span "Task Type" at bounding box center [238, 110] width 40 height 12
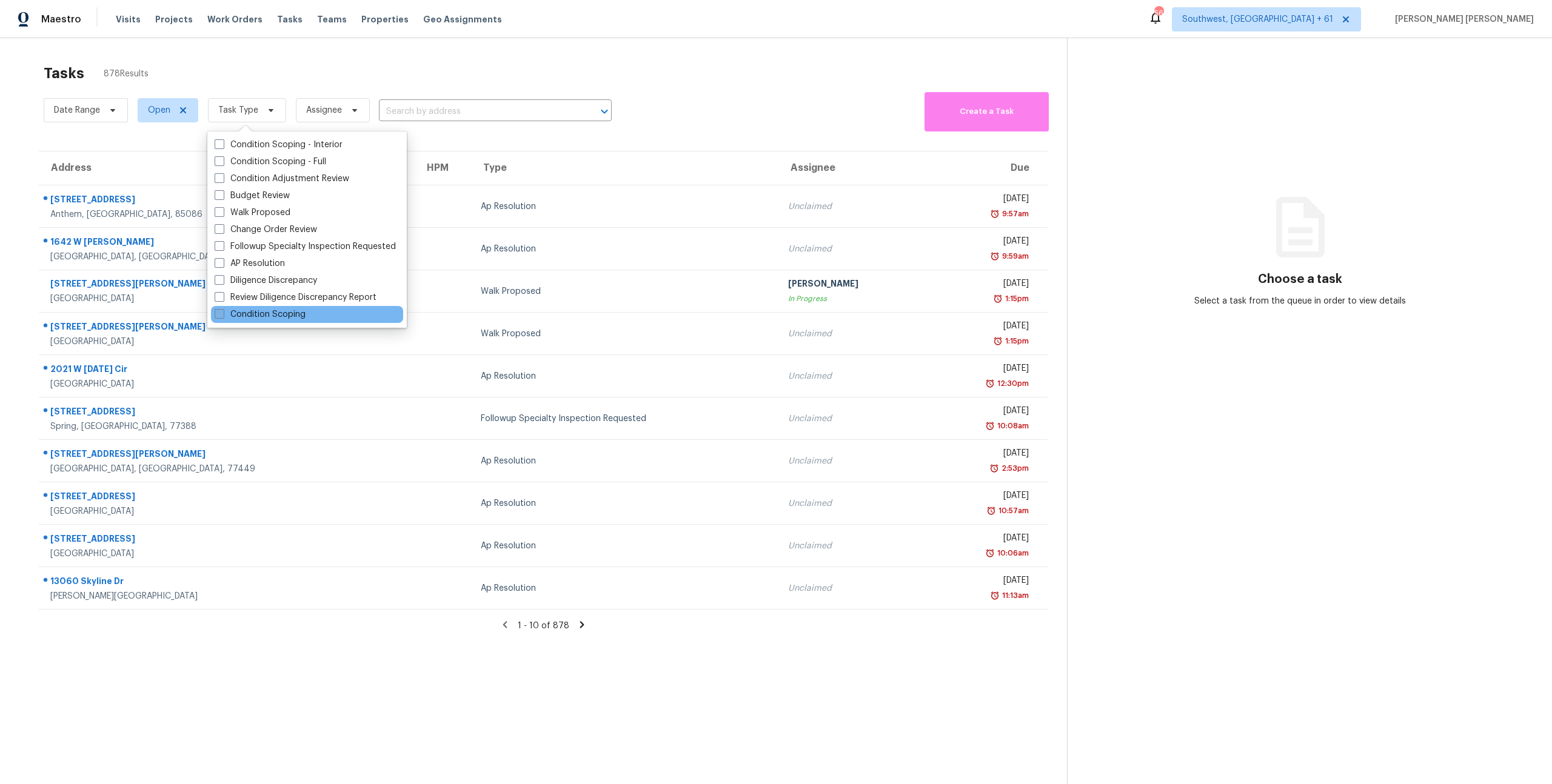
click at [263, 310] on label "Condition Scoping" at bounding box center [260, 314] width 91 height 12
click at [223, 310] on input "Condition Scoping" at bounding box center [218, 312] width 8 height 7
checkbox input "true"
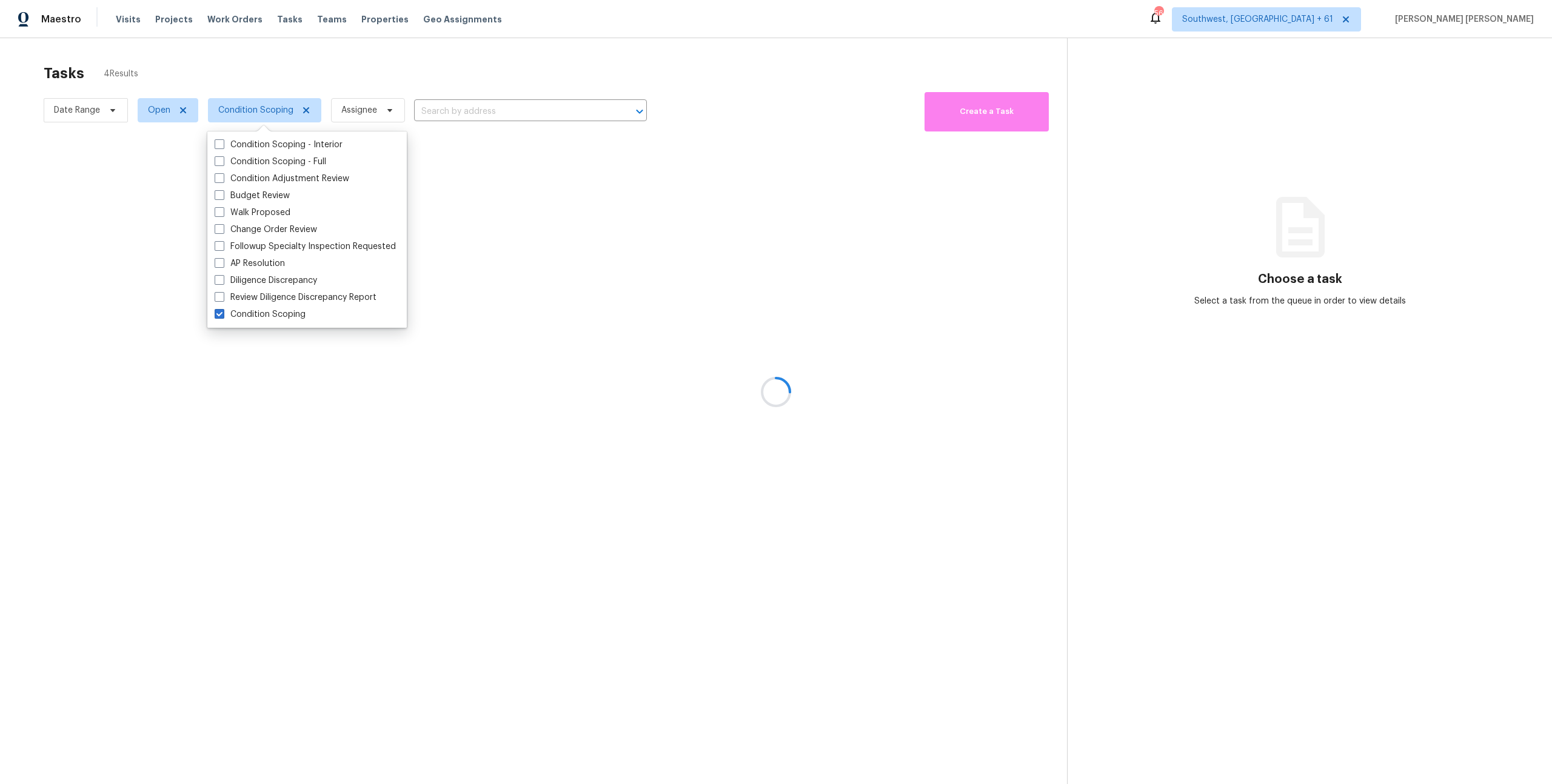
click at [163, 54] on div at bounding box center [776, 392] width 1552 height 784
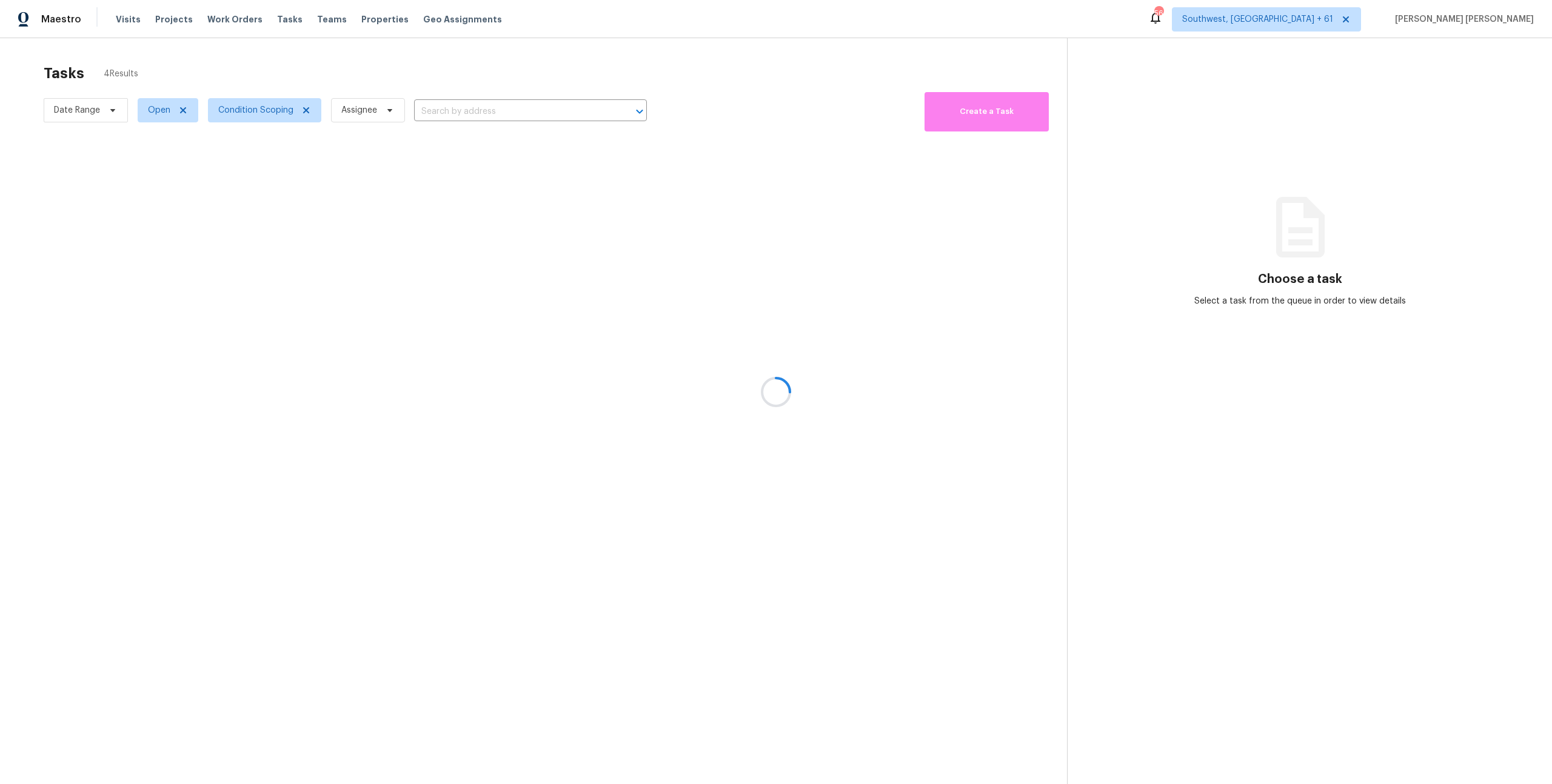
click at [85, 106] on div at bounding box center [776, 392] width 1552 height 784
click at [175, 74] on div at bounding box center [776, 392] width 1552 height 784
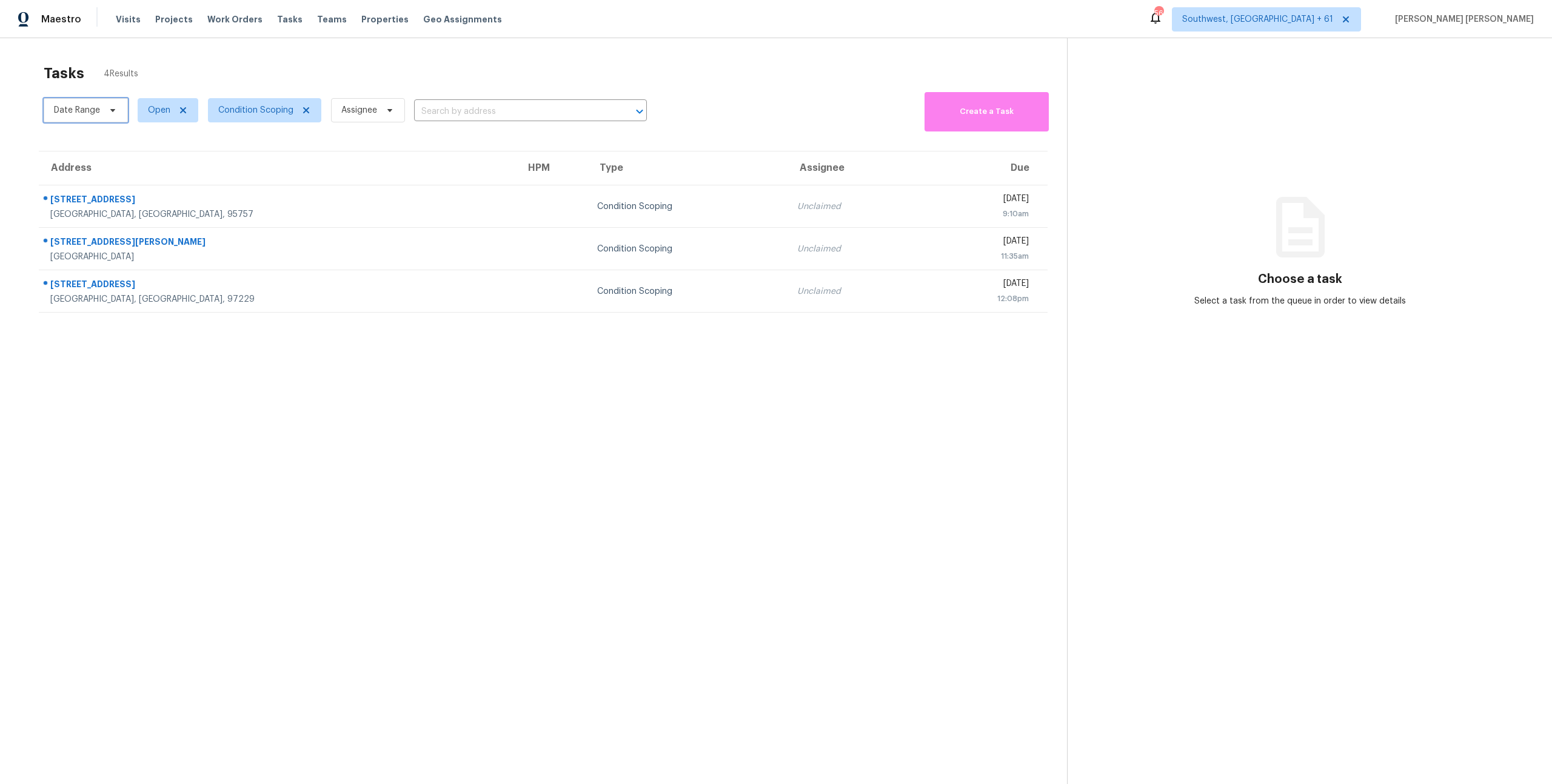
click at [88, 117] on span "Date Range" at bounding box center [85, 110] width 84 height 24
select select "8"
select select "2025"
select select "9"
select select "2025"
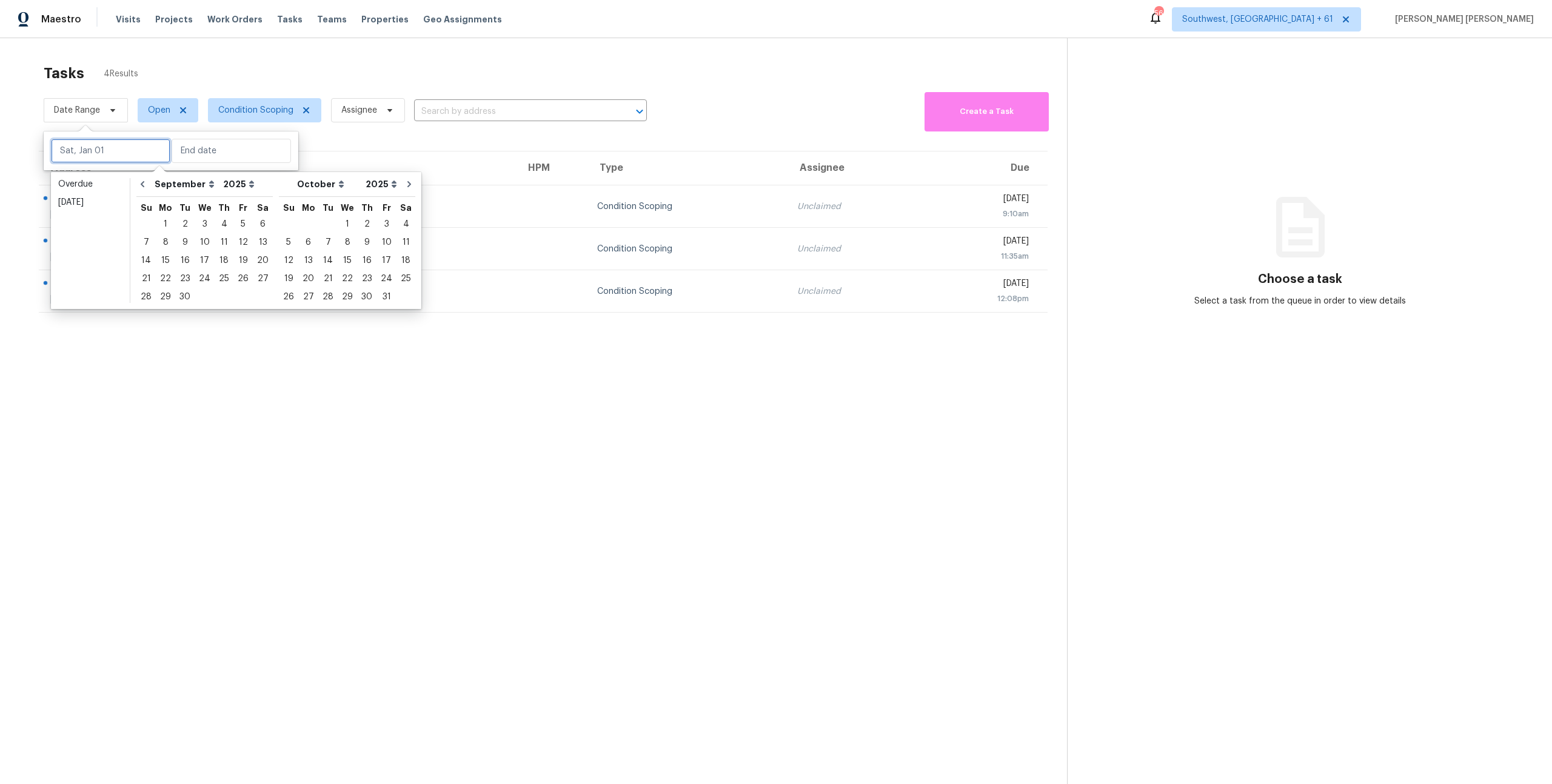
click at [97, 153] on input "text" at bounding box center [110, 151] width 119 height 24
click at [183, 259] on div "16" at bounding box center [184, 261] width 19 height 17
type input "Tue, Sep 16"
click at [183, 259] on div "16" at bounding box center [184, 261] width 19 height 17
type input "Tue, Sep 16"
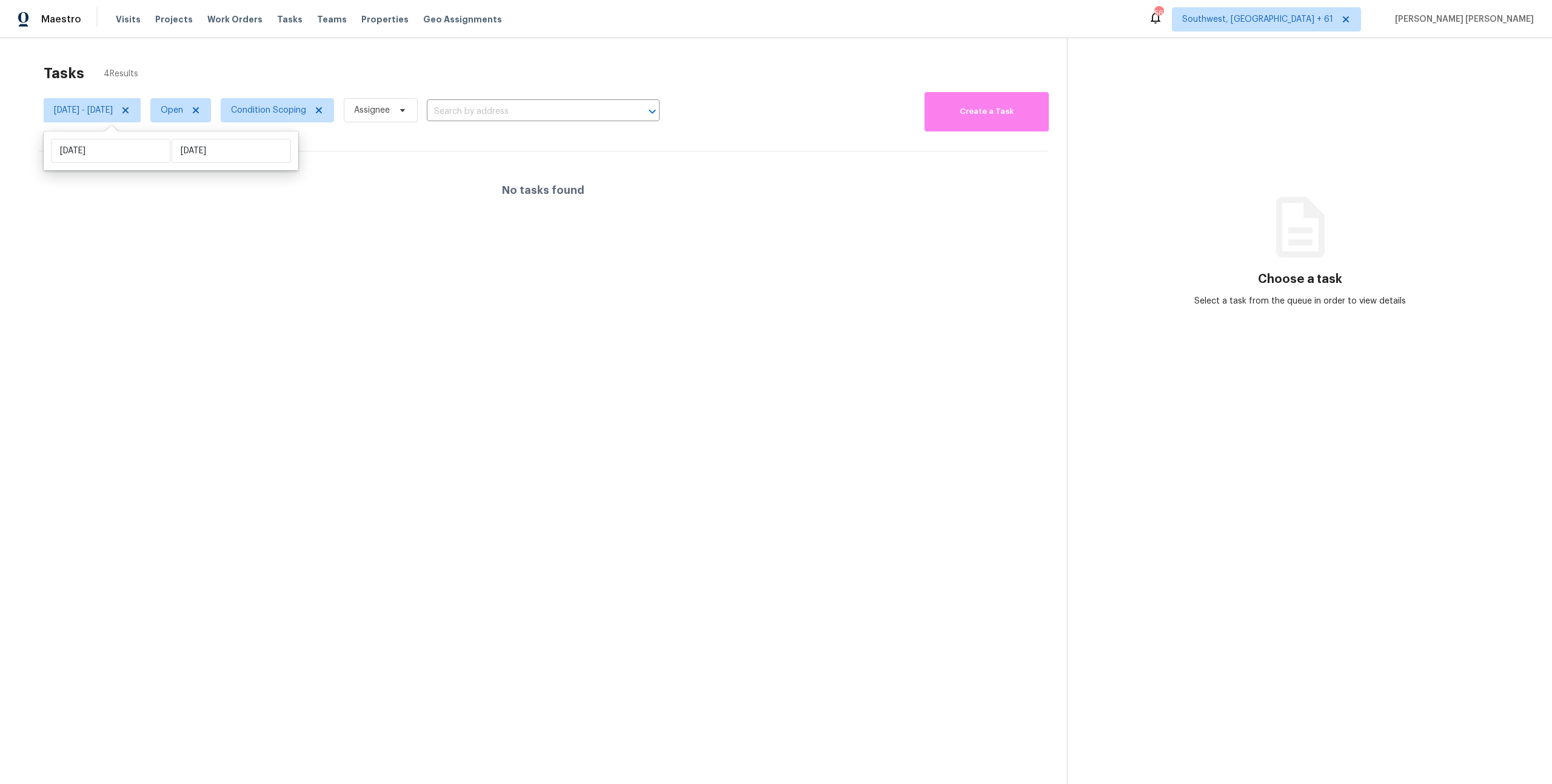
click at [360, 60] on div "Tasks 4 Results" at bounding box center [555, 73] width 1024 height 32
click at [198, 107] on span "Open" at bounding box center [180, 110] width 61 height 24
click at [202, 162] on span at bounding box center [202, 162] width 10 height 10
click at [202, 162] on input "Closed" at bounding box center [200, 159] width 8 height 7
checkbox input "true"
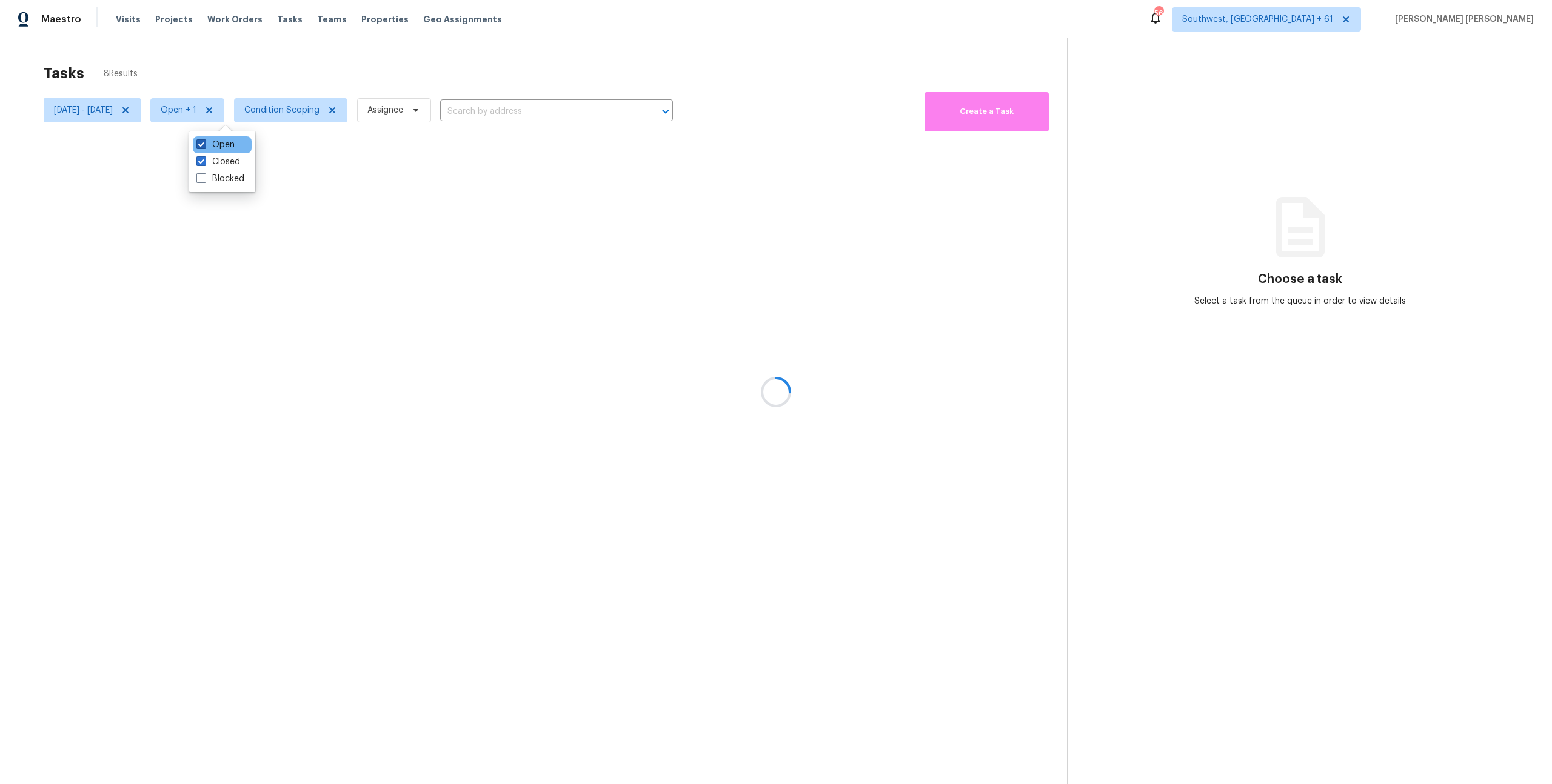
click at [219, 139] on label "Open" at bounding box center [216, 145] width 38 height 12
click at [204, 139] on input "Open" at bounding box center [200, 142] width 8 height 7
checkbox input "false"
click at [308, 36] on div at bounding box center [776, 392] width 1552 height 784
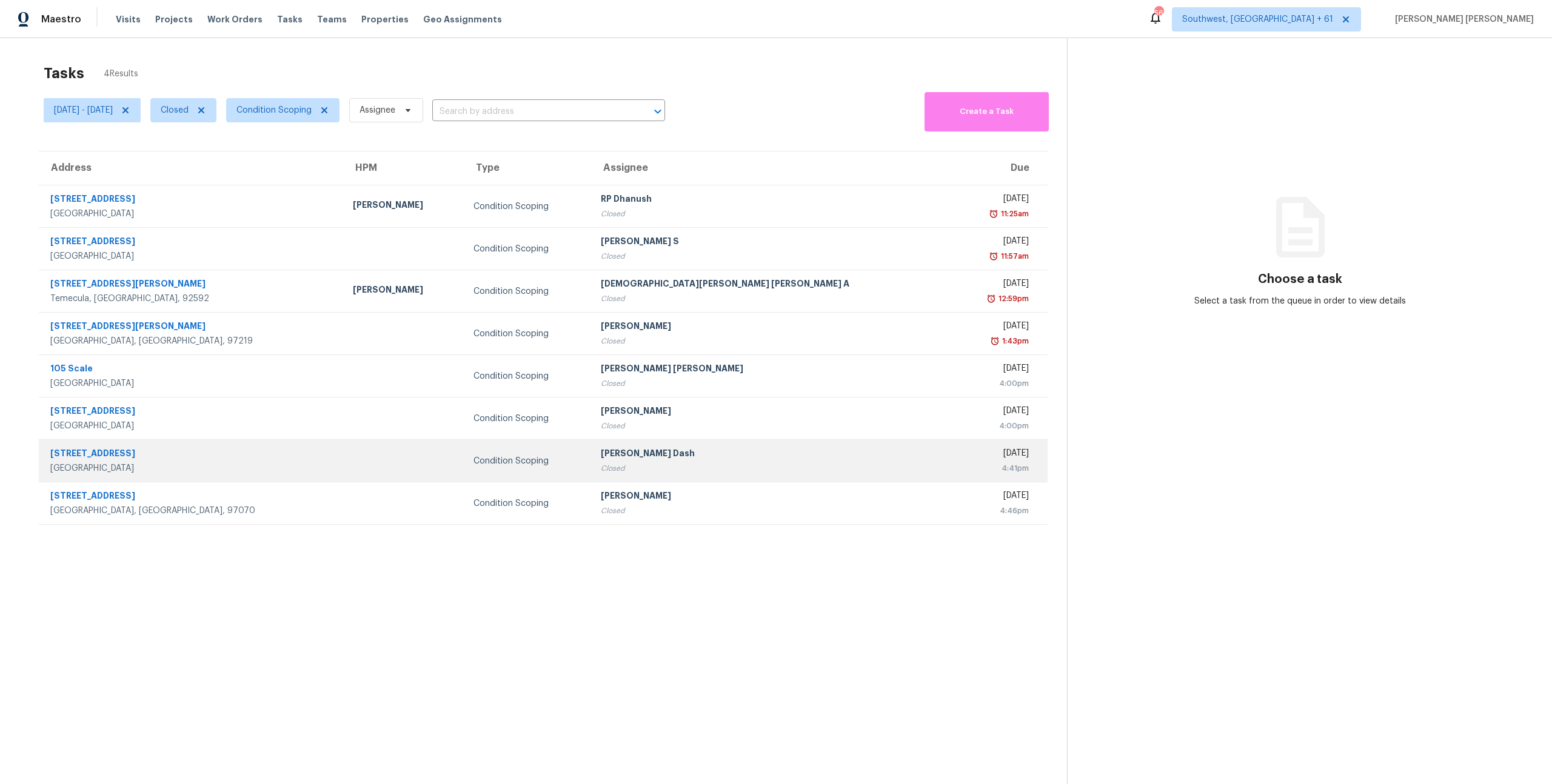
click at [377, 468] on td at bounding box center [403, 461] width 121 height 42
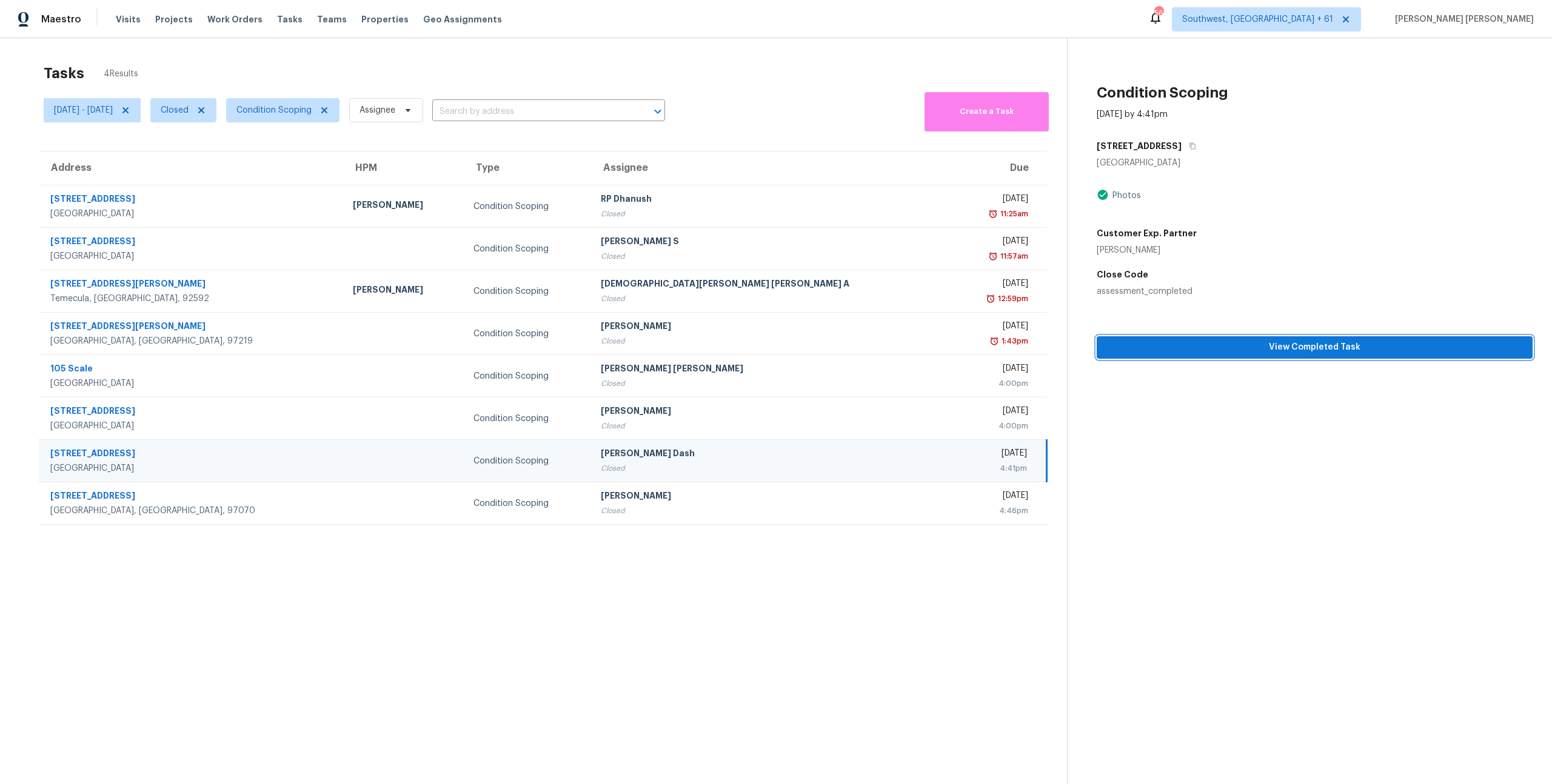
click at [1210, 349] on span "View Completed Task" at bounding box center [1315, 347] width 417 height 15
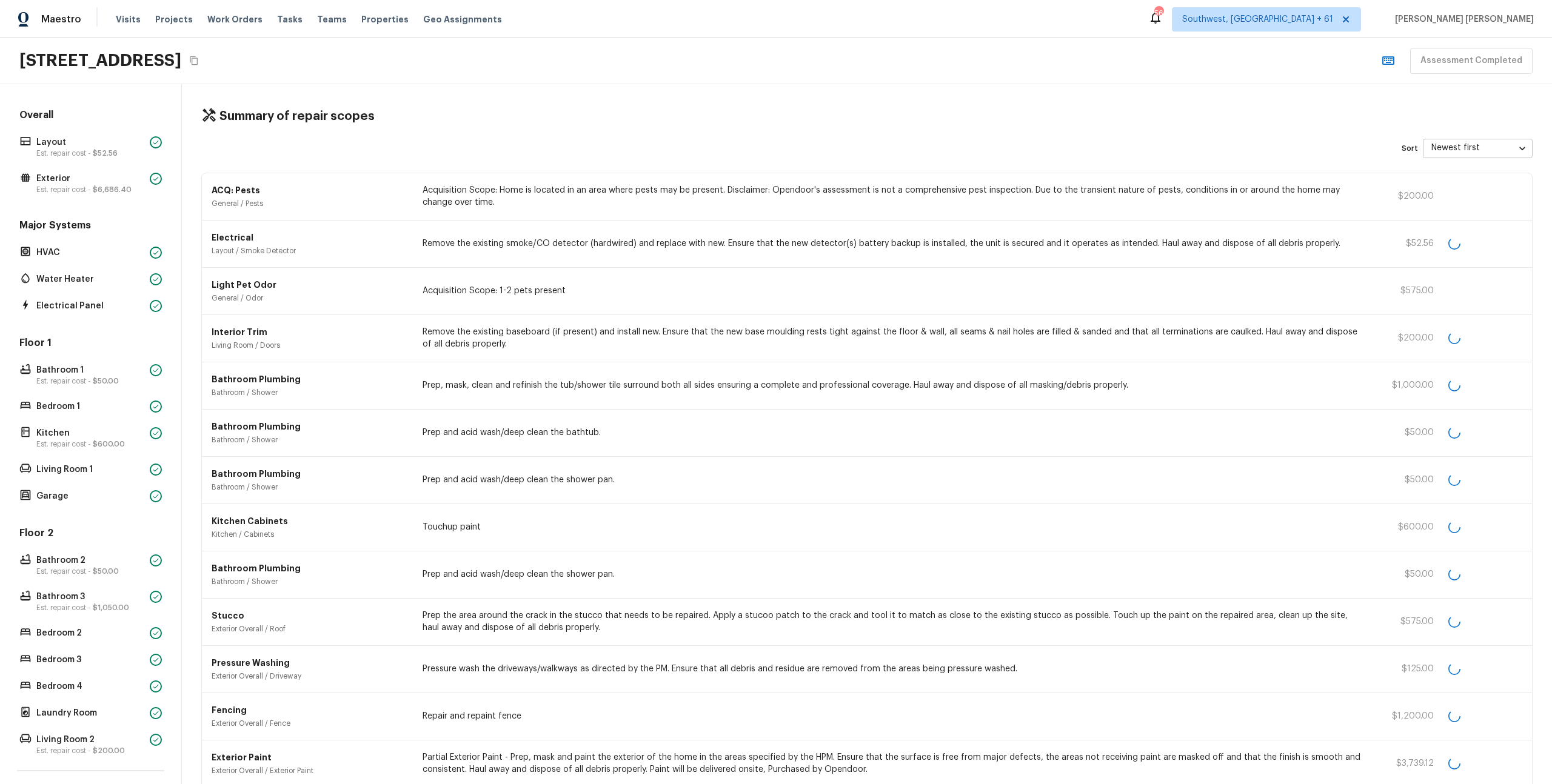
click at [905, 15] on div "Maestro Visits Projects Work Orders Tasks Teams Properties Geo Assignments 560 …" at bounding box center [776, 19] width 1552 height 38
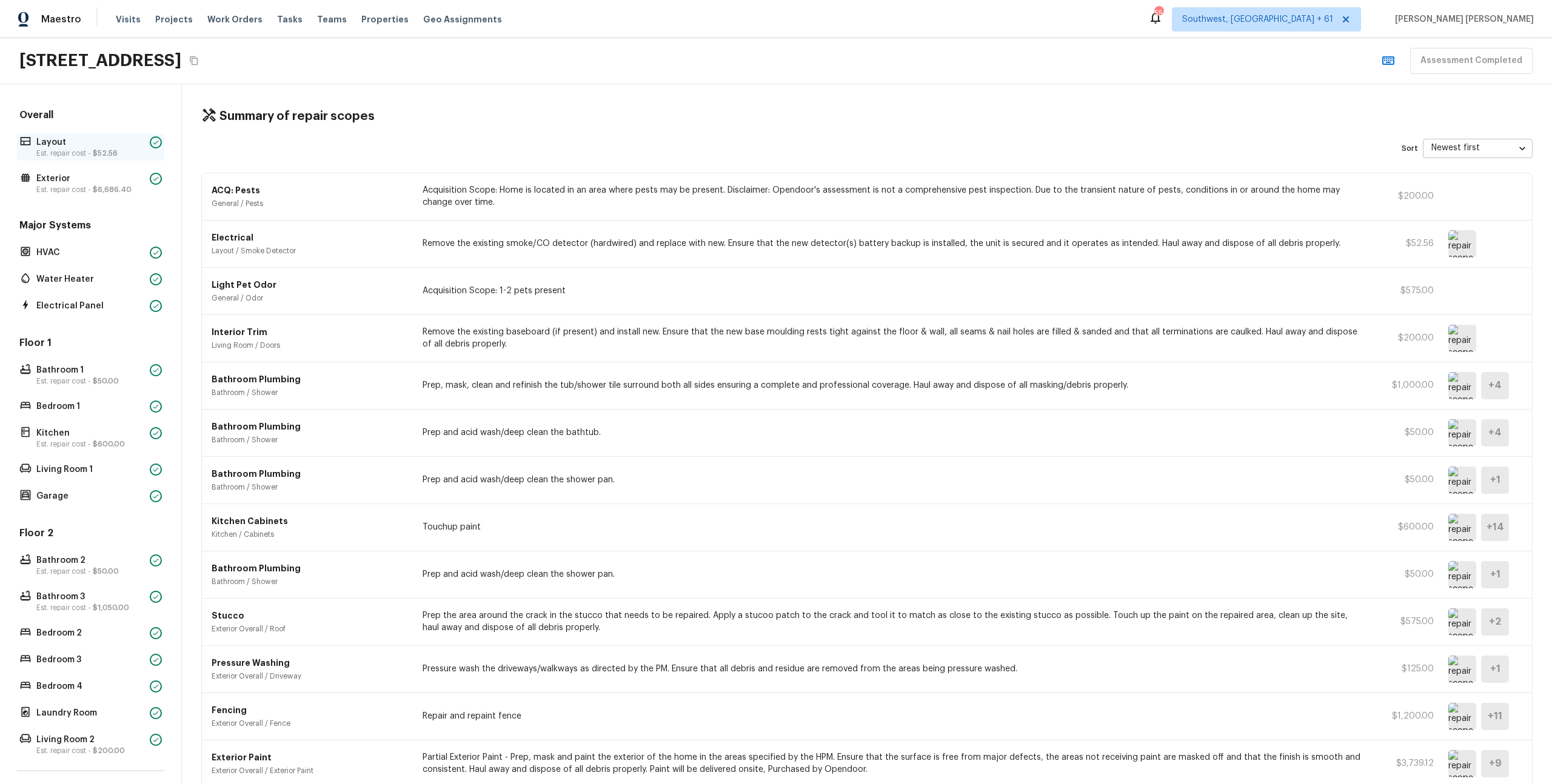
click at [104, 155] on span "$52.56" at bounding box center [105, 153] width 25 height 7
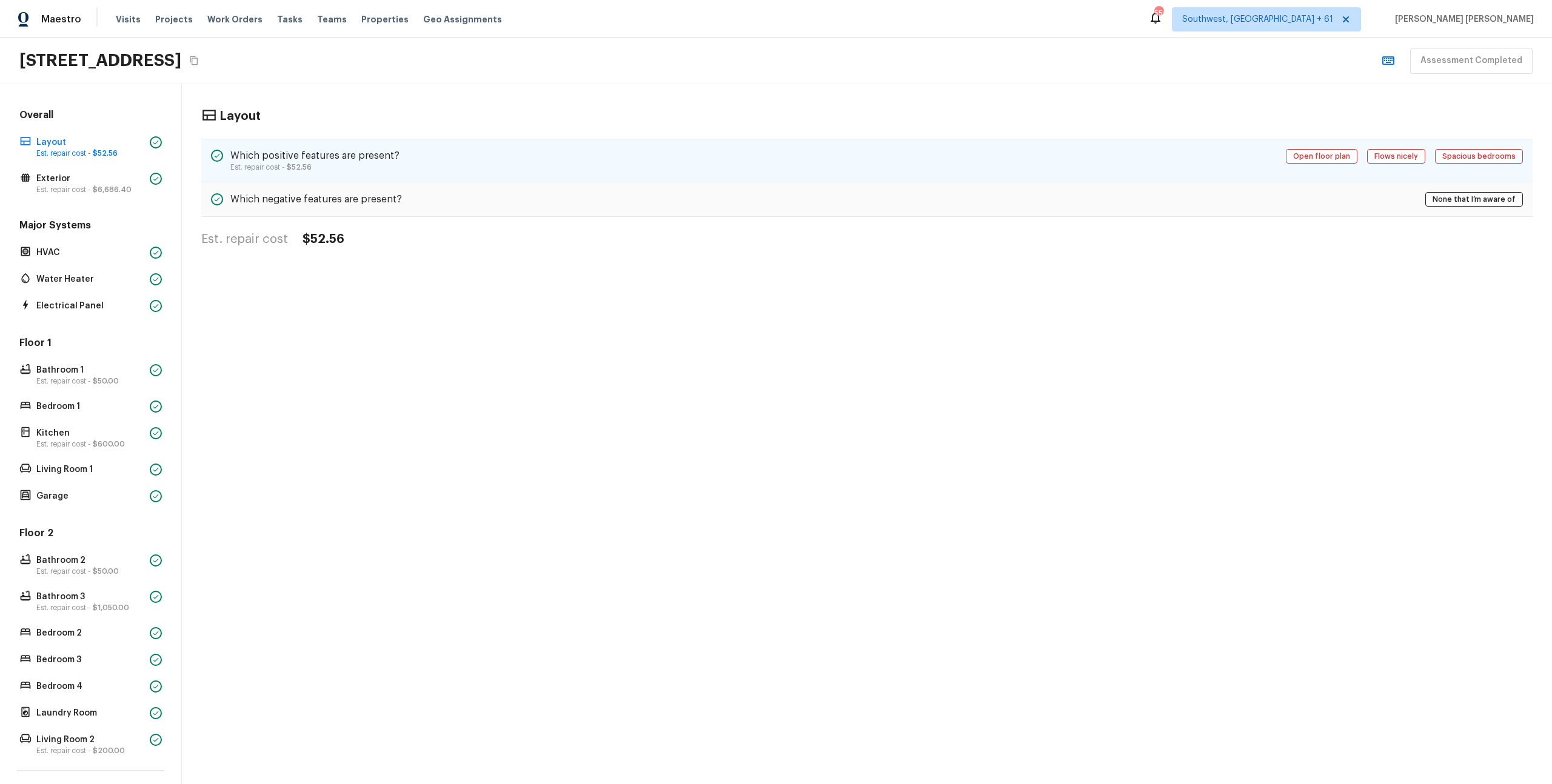
click at [498, 177] on div "Which positive features are present? Est. repair cost - $52.56 Open floor plan …" at bounding box center [868, 161] width 1332 height 43
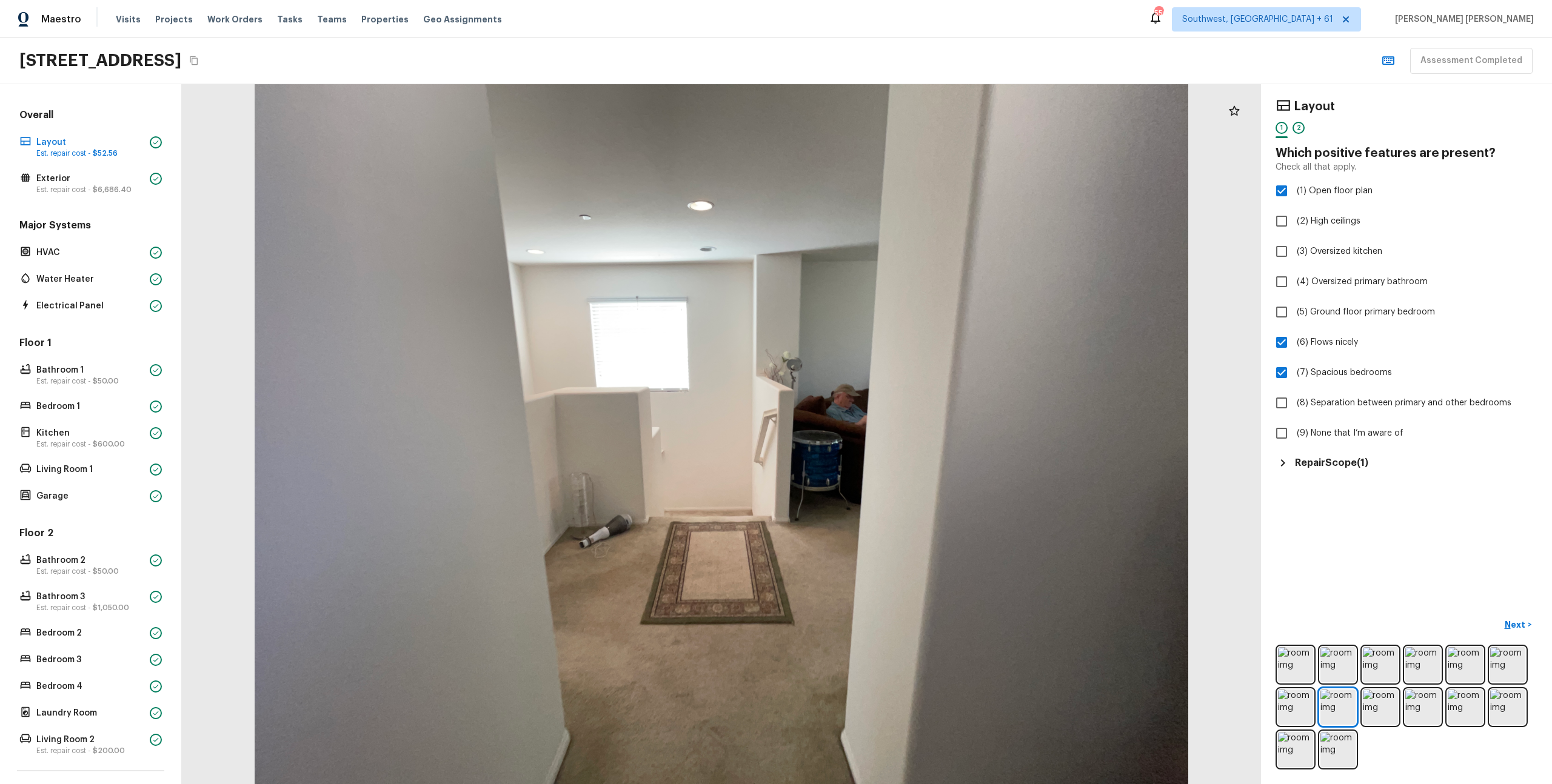
click at [1342, 461] on h5 "Repair Scope ( 1 )" at bounding box center [1332, 463] width 73 height 13
click at [1523, 619] on p "Next" at bounding box center [1517, 625] width 23 height 12
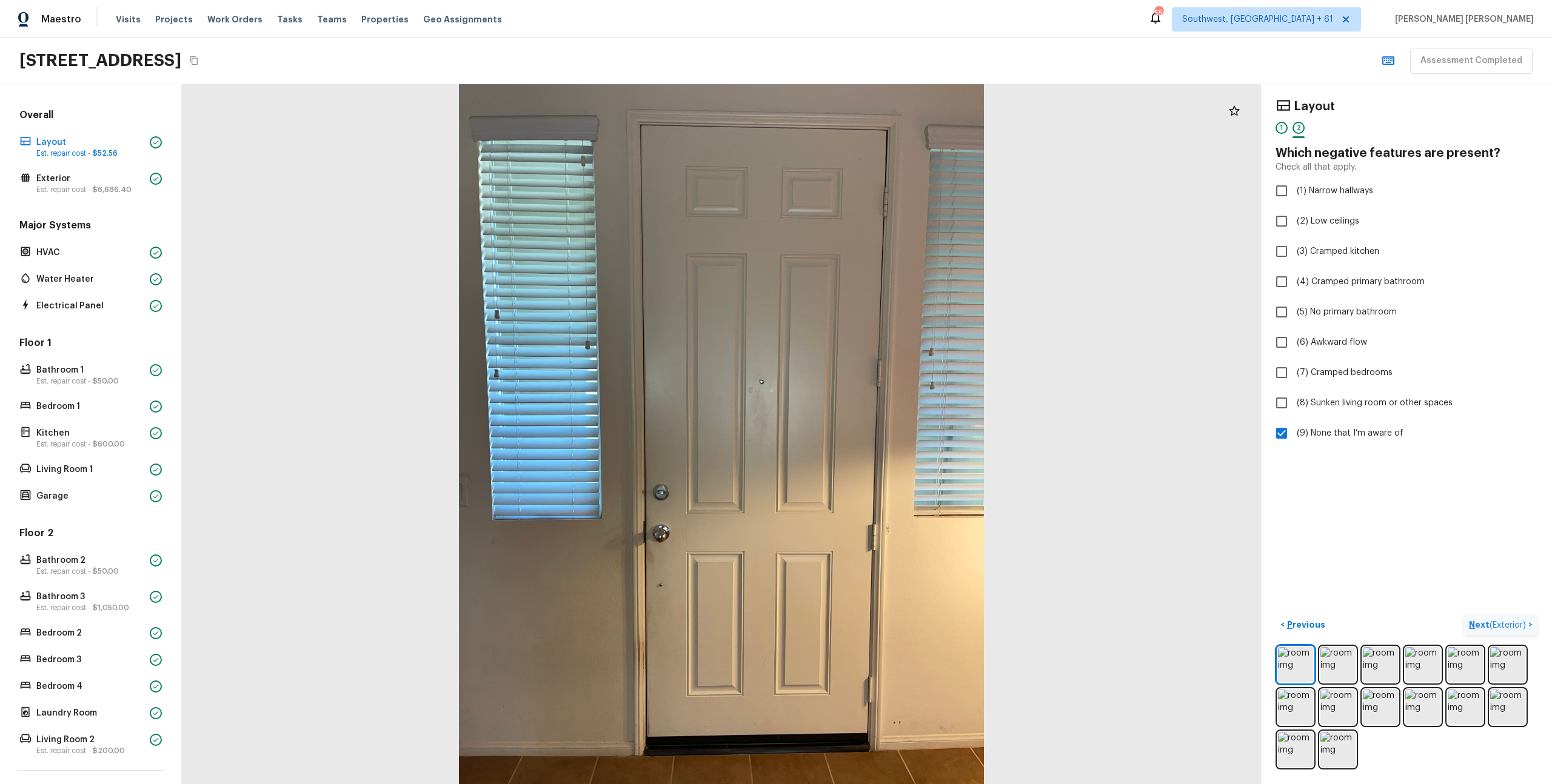
click at [1523, 619] on p "Next ( Exterior )" at bounding box center [1499, 625] width 59 height 12
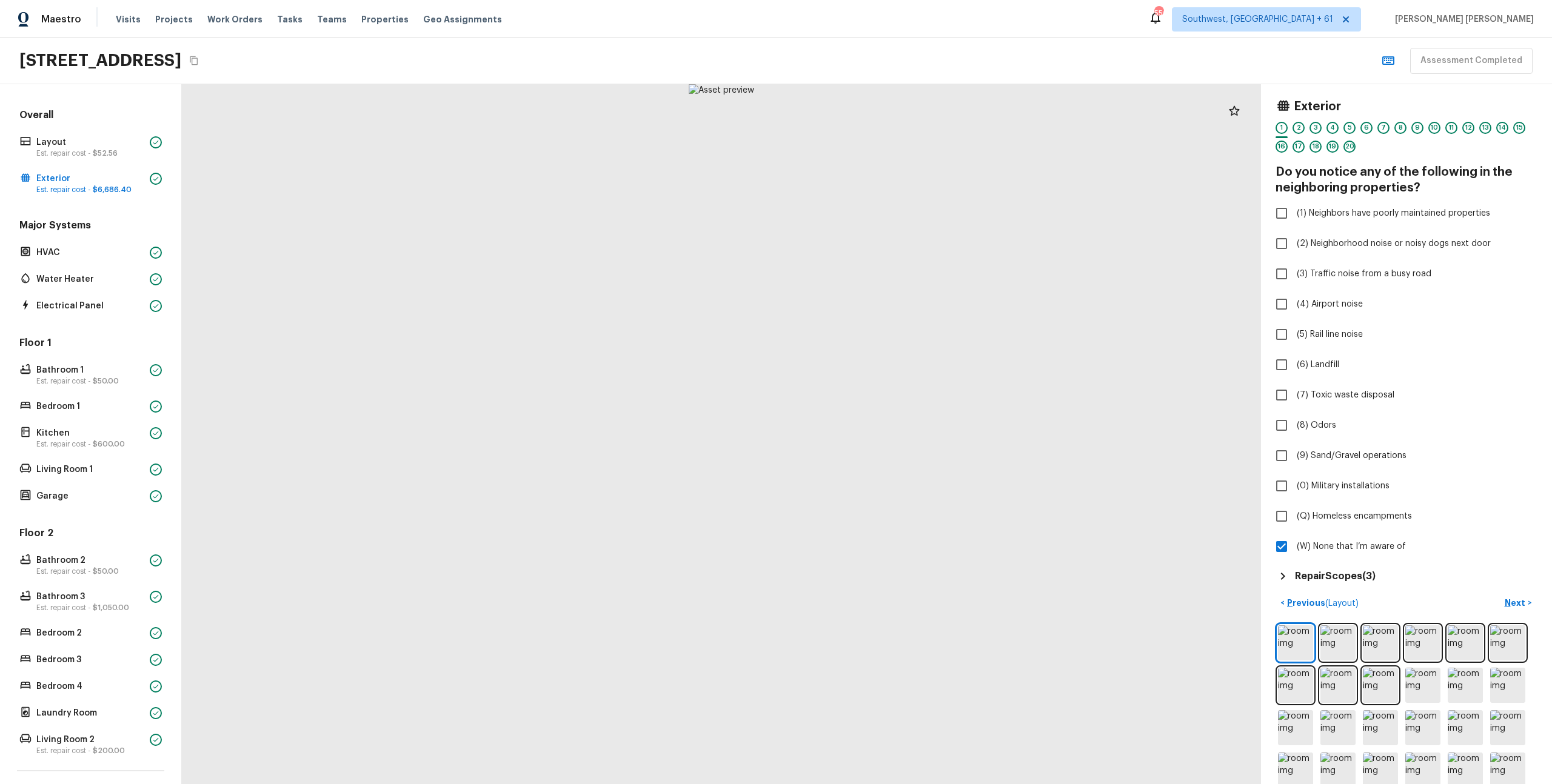
click at [1359, 572] on h5 "Repair Scopes ( 3 )" at bounding box center [1335, 577] width 81 height 13
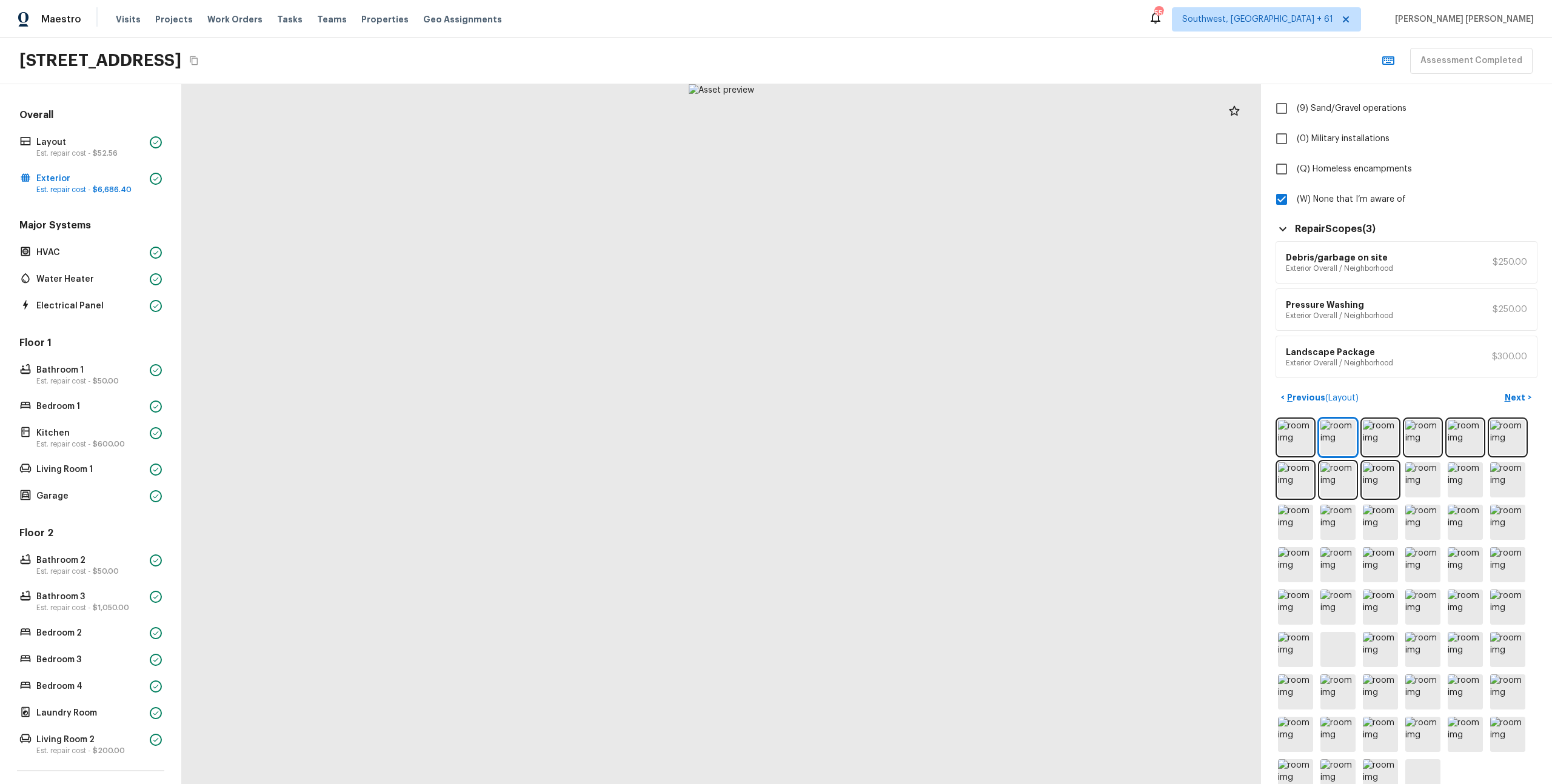
scroll to position [349, 0]
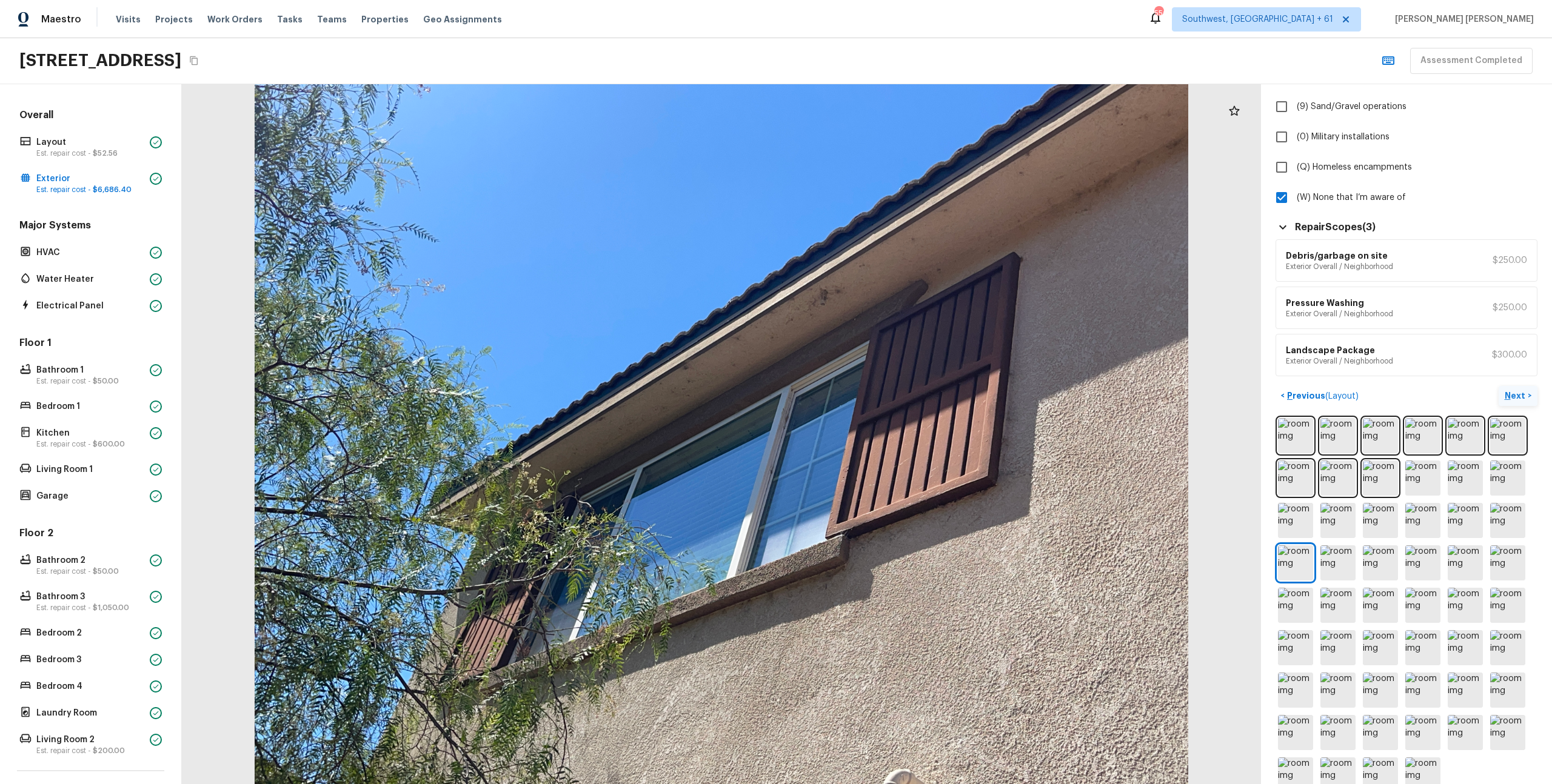
click at [1520, 392] on p "Next" at bounding box center [1517, 396] width 23 height 12
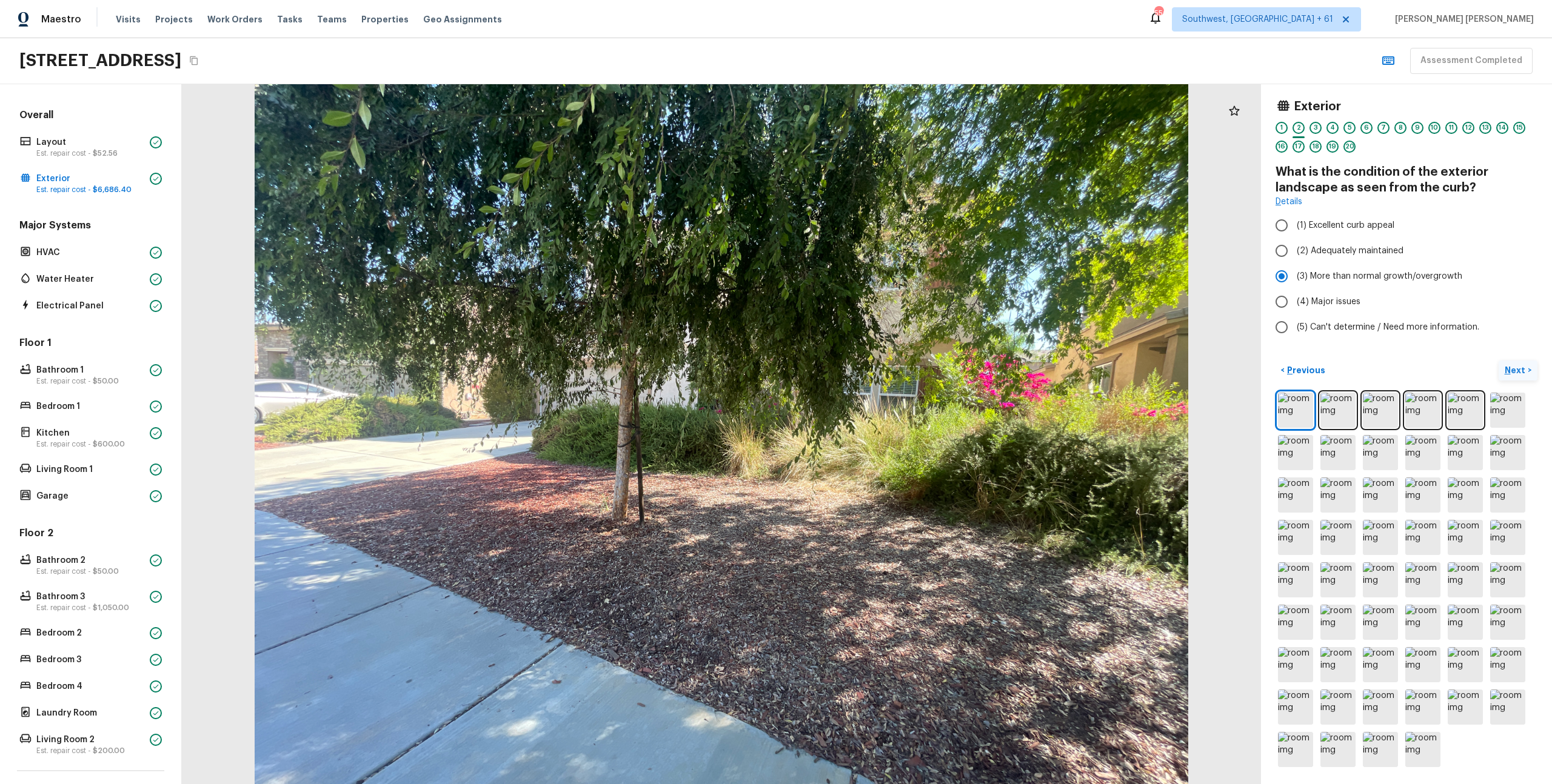
scroll to position [0, 0]
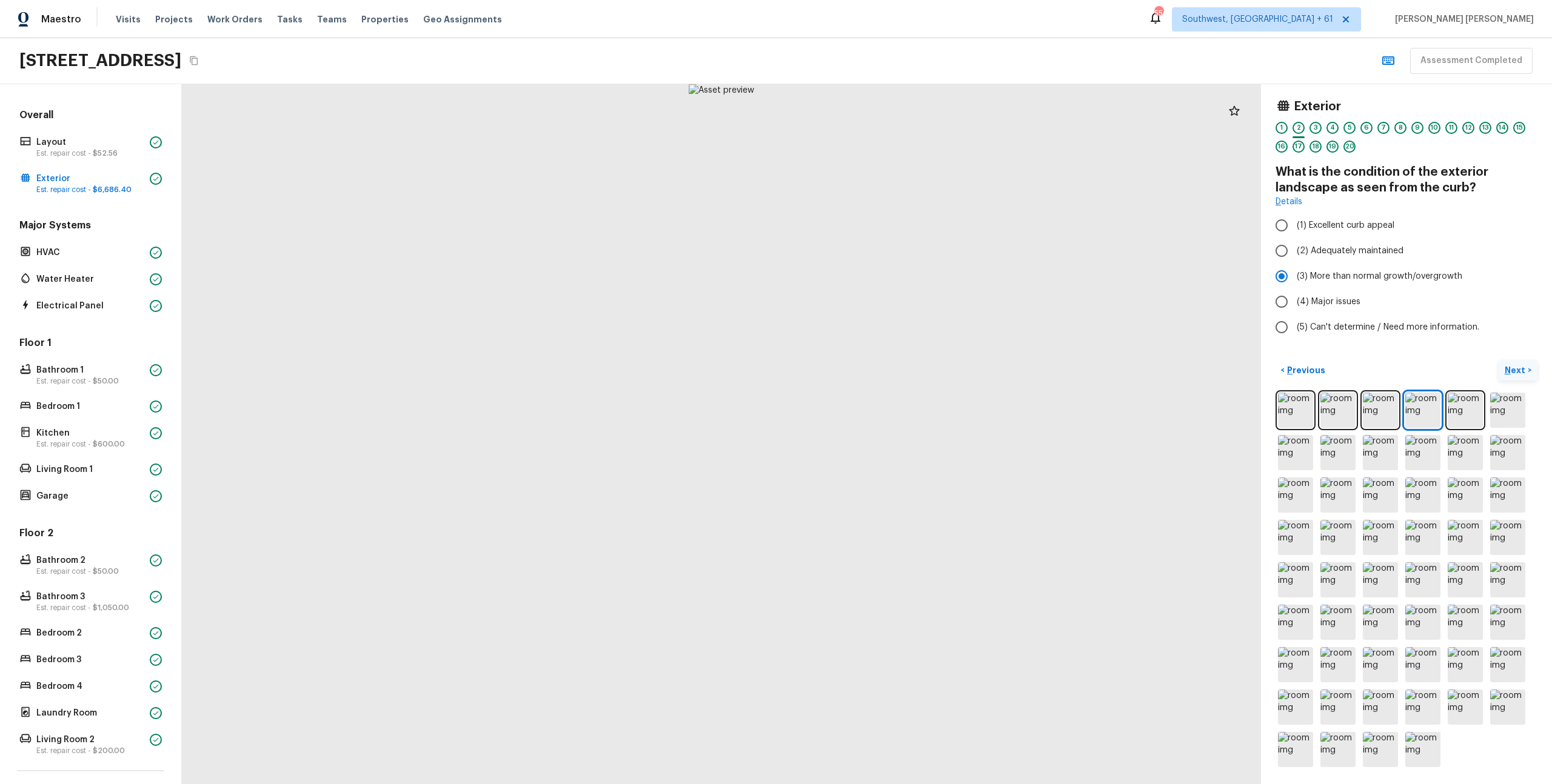
click at [1520, 370] on p "Next" at bounding box center [1517, 370] width 23 height 12
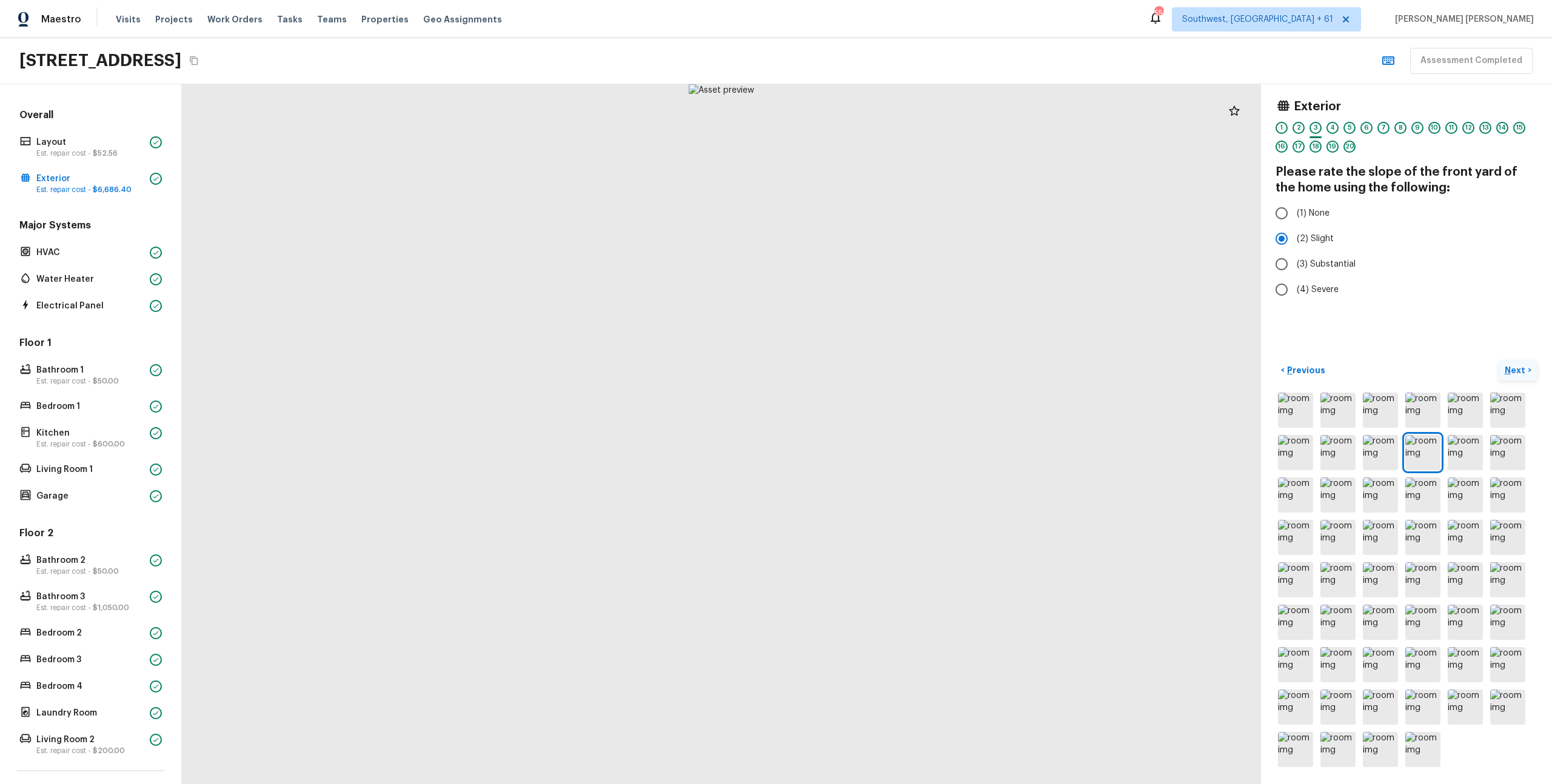
click at [1517, 372] on p "Next" at bounding box center [1517, 370] width 23 height 12
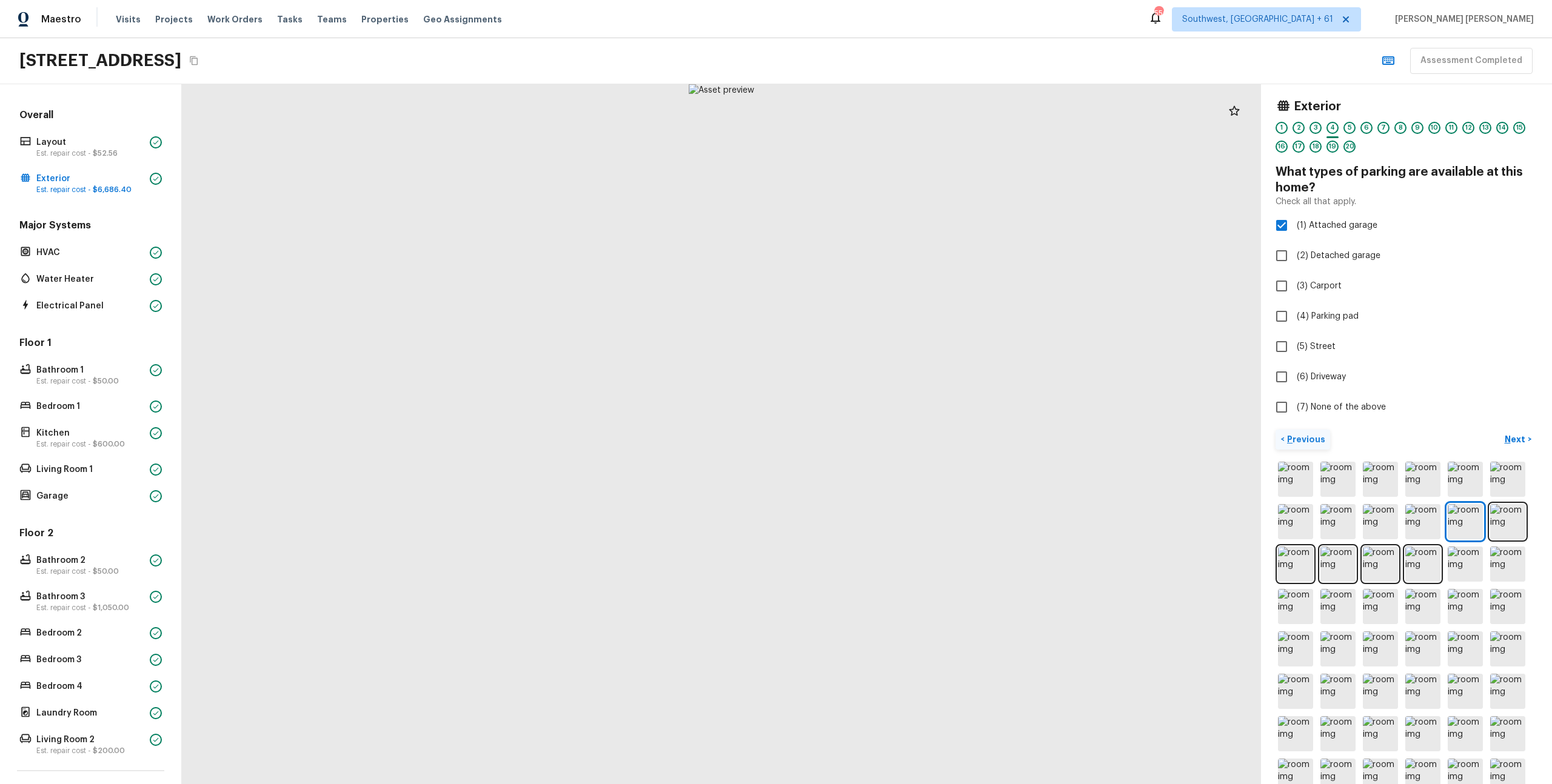
click at [1309, 445] on p "Previous" at bounding box center [1304, 439] width 41 height 12
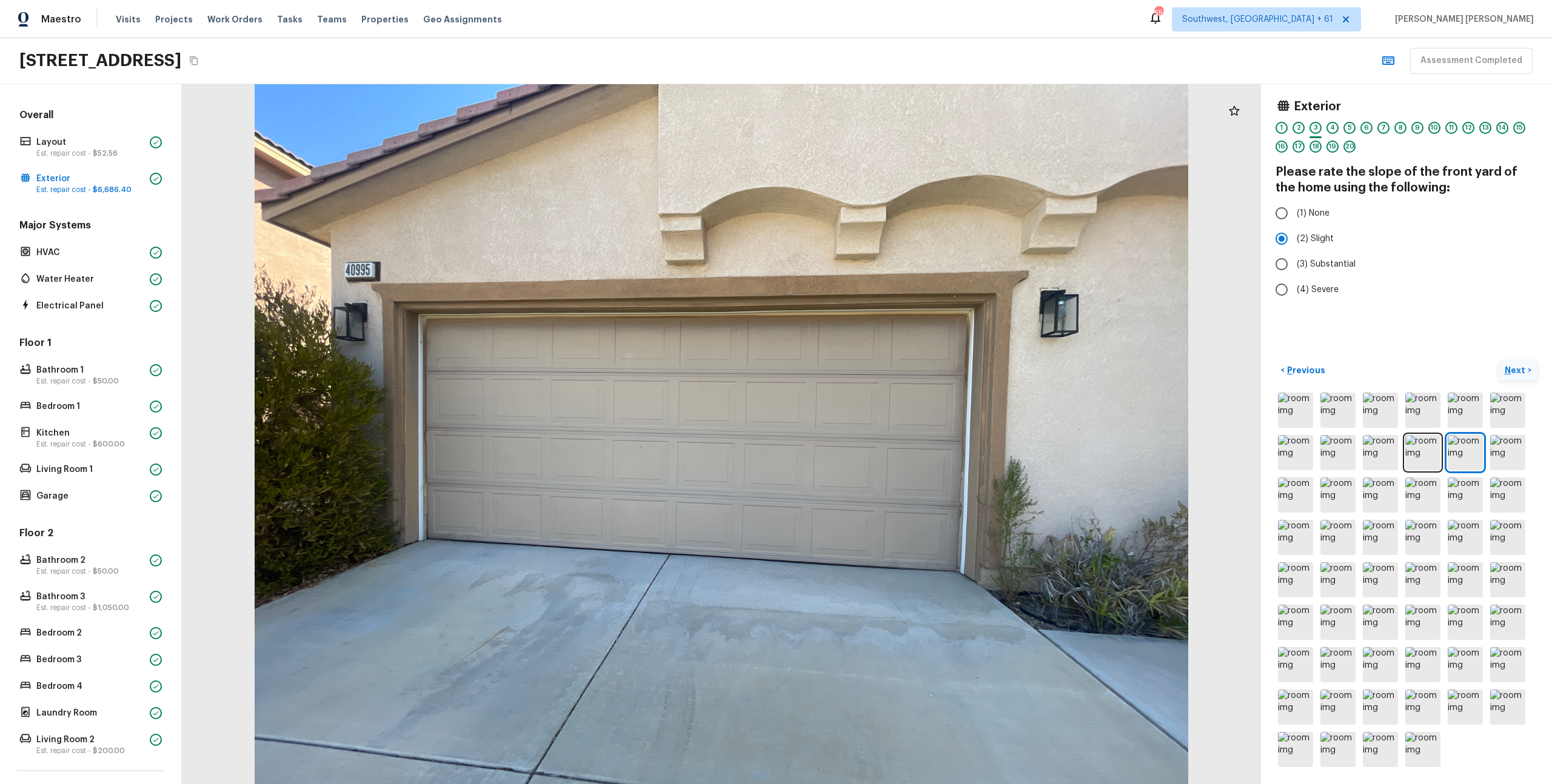
click at [1514, 370] on p "Next" at bounding box center [1517, 370] width 23 height 12
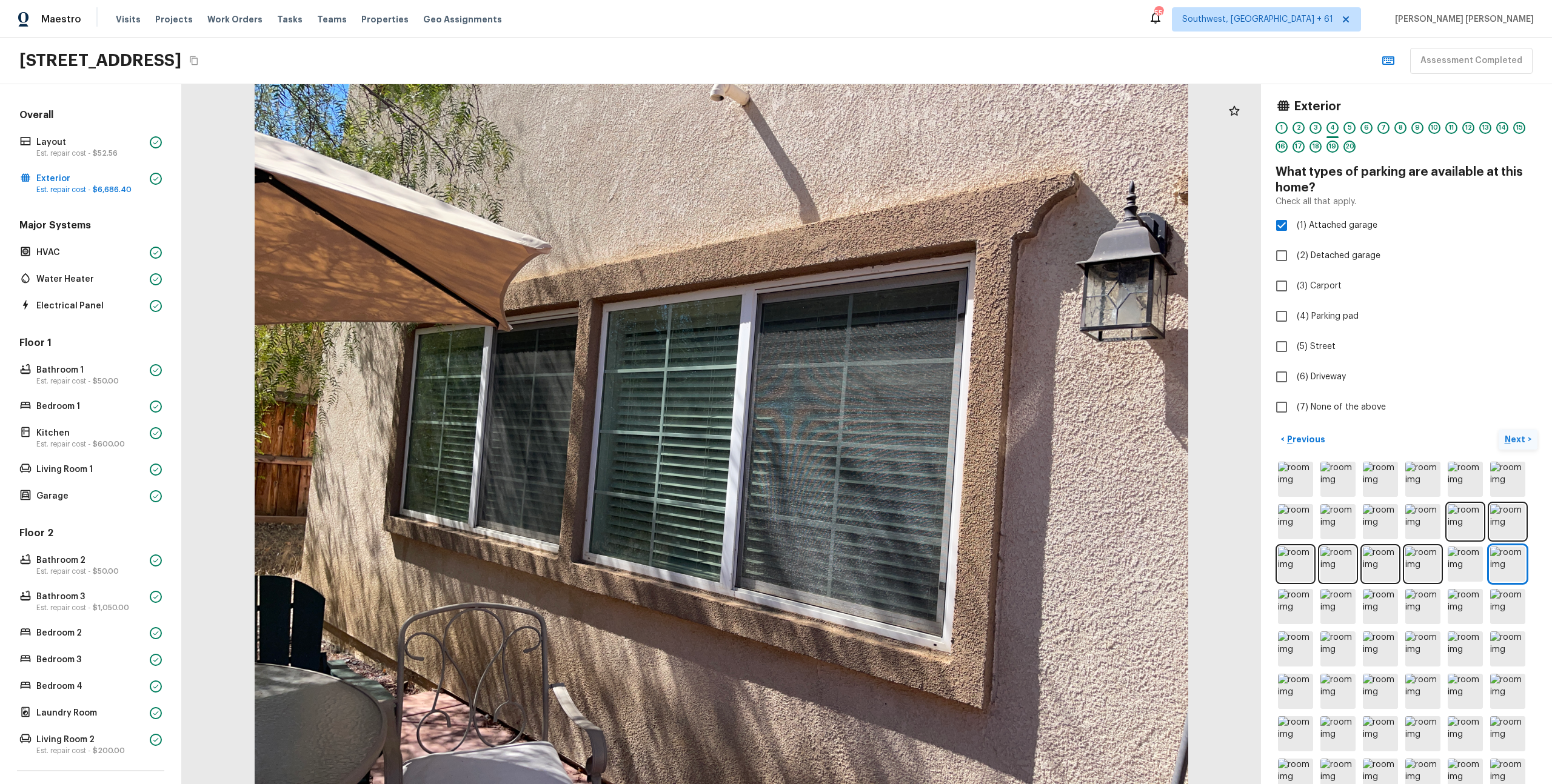
click at [1522, 442] on p "Next" at bounding box center [1517, 439] width 23 height 12
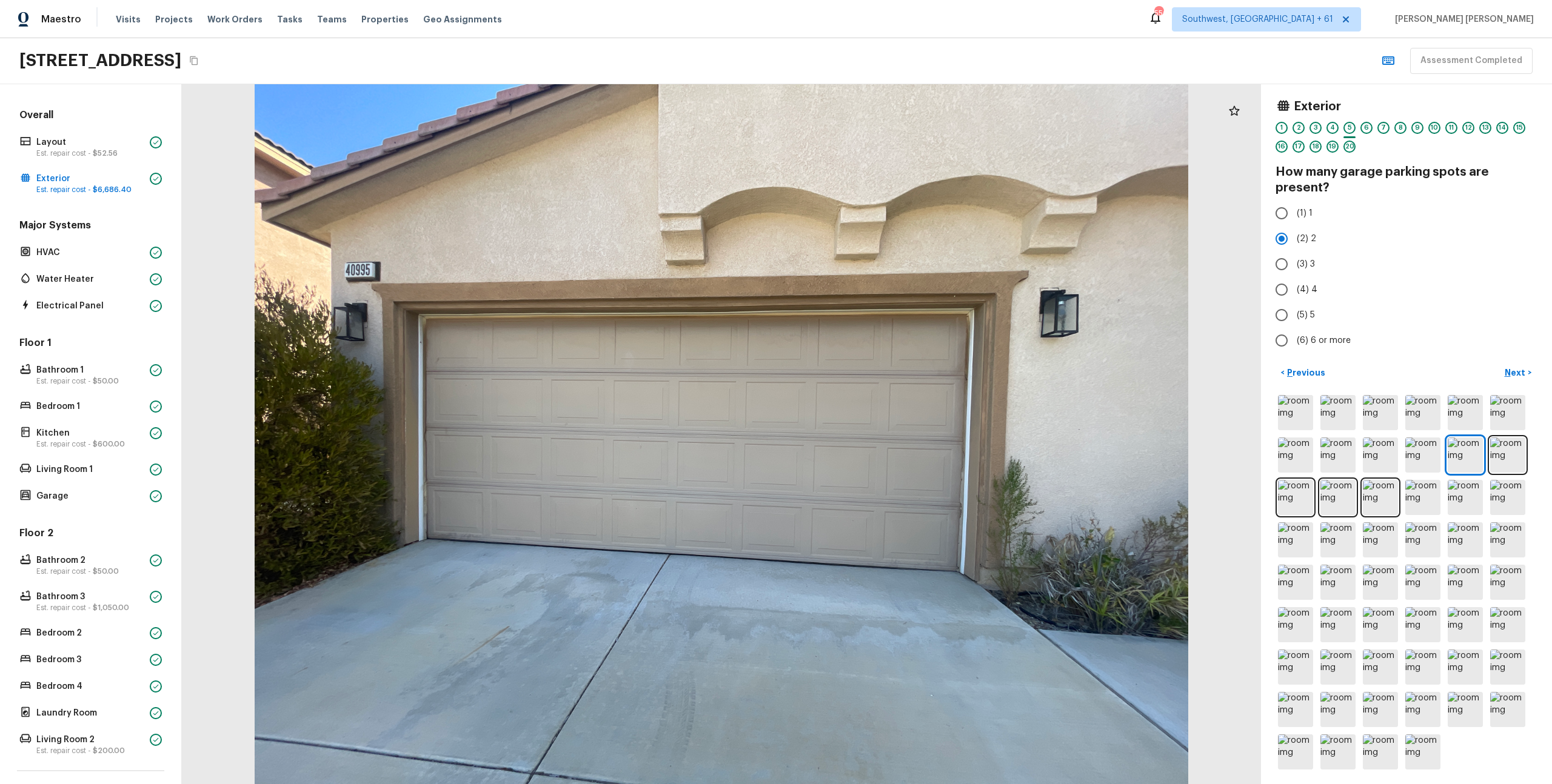
click at [1450, 361] on div "Exterior 1 2 3 4 5 6 7 8 9 10 11 12 13 14 15 16 17 18 19 20 How many garage par…" at bounding box center [1406, 434] width 291 height 700
click at [1516, 379] on button "Next >" at bounding box center [1518, 373] width 39 height 20
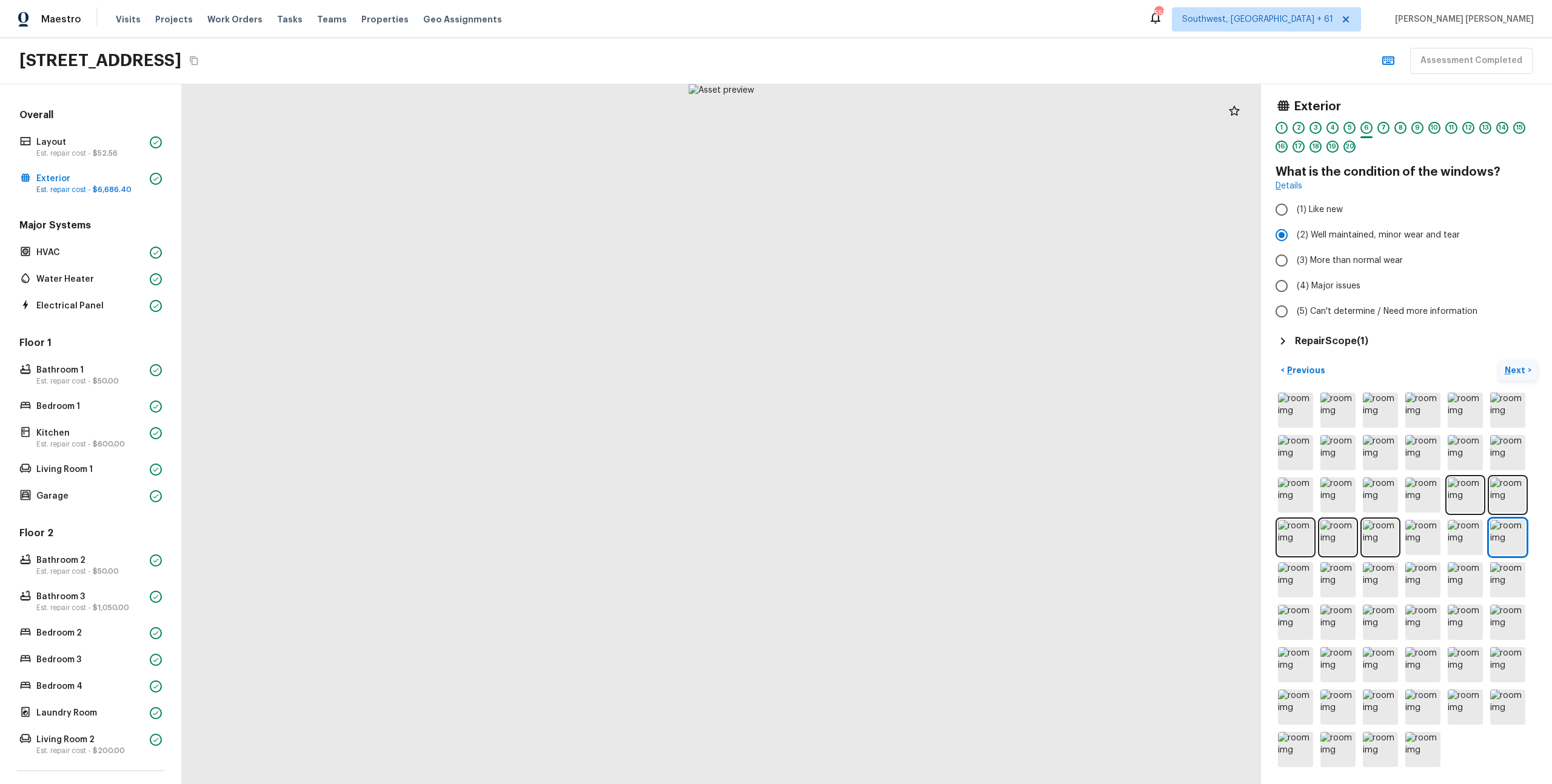
click at [1519, 370] on p "Next" at bounding box center [1517, 370] width 23 height 12
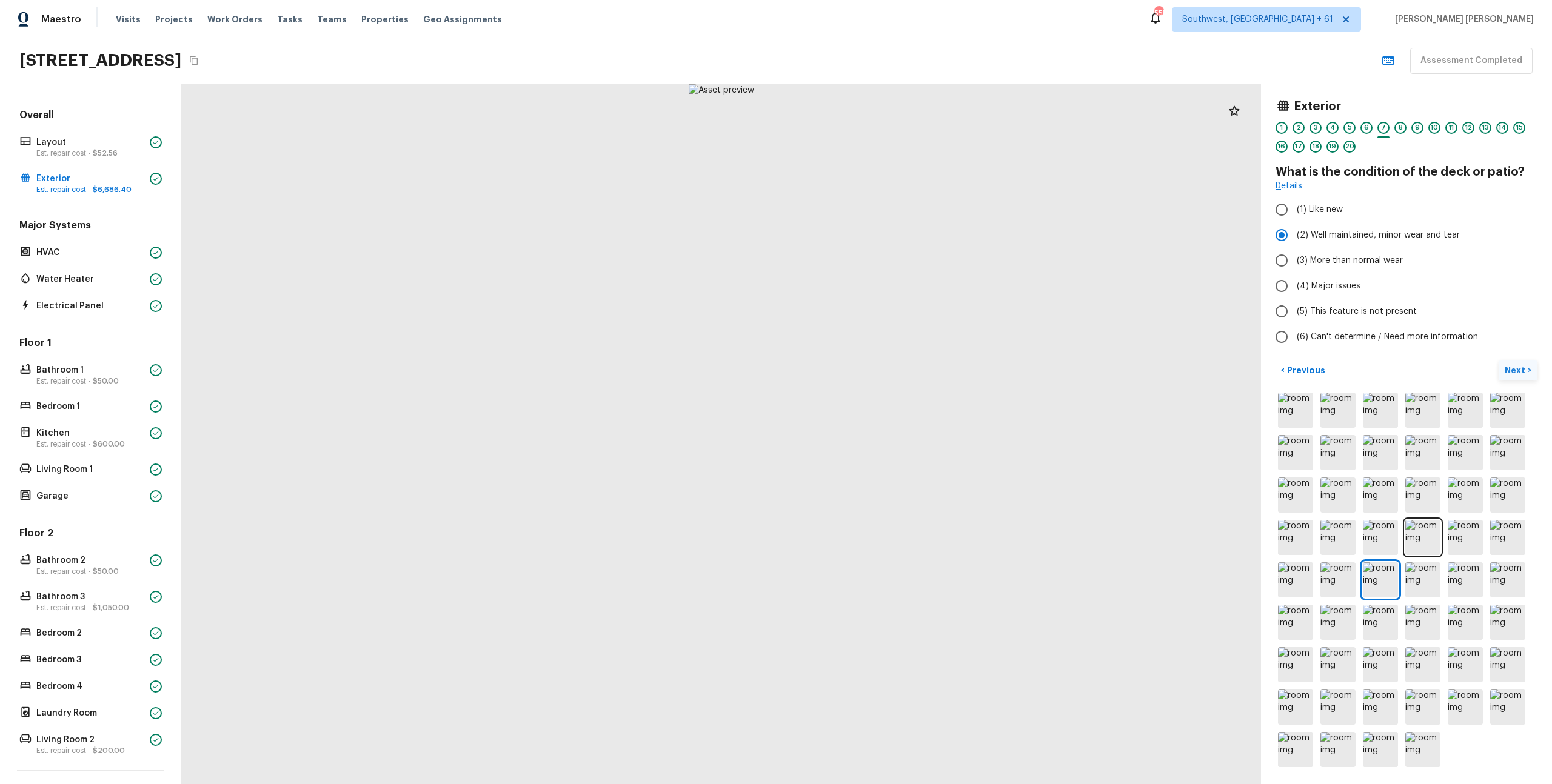
click at [1519, 366] on p "Next" at bounding box center [1517, 370] width 23 height 12
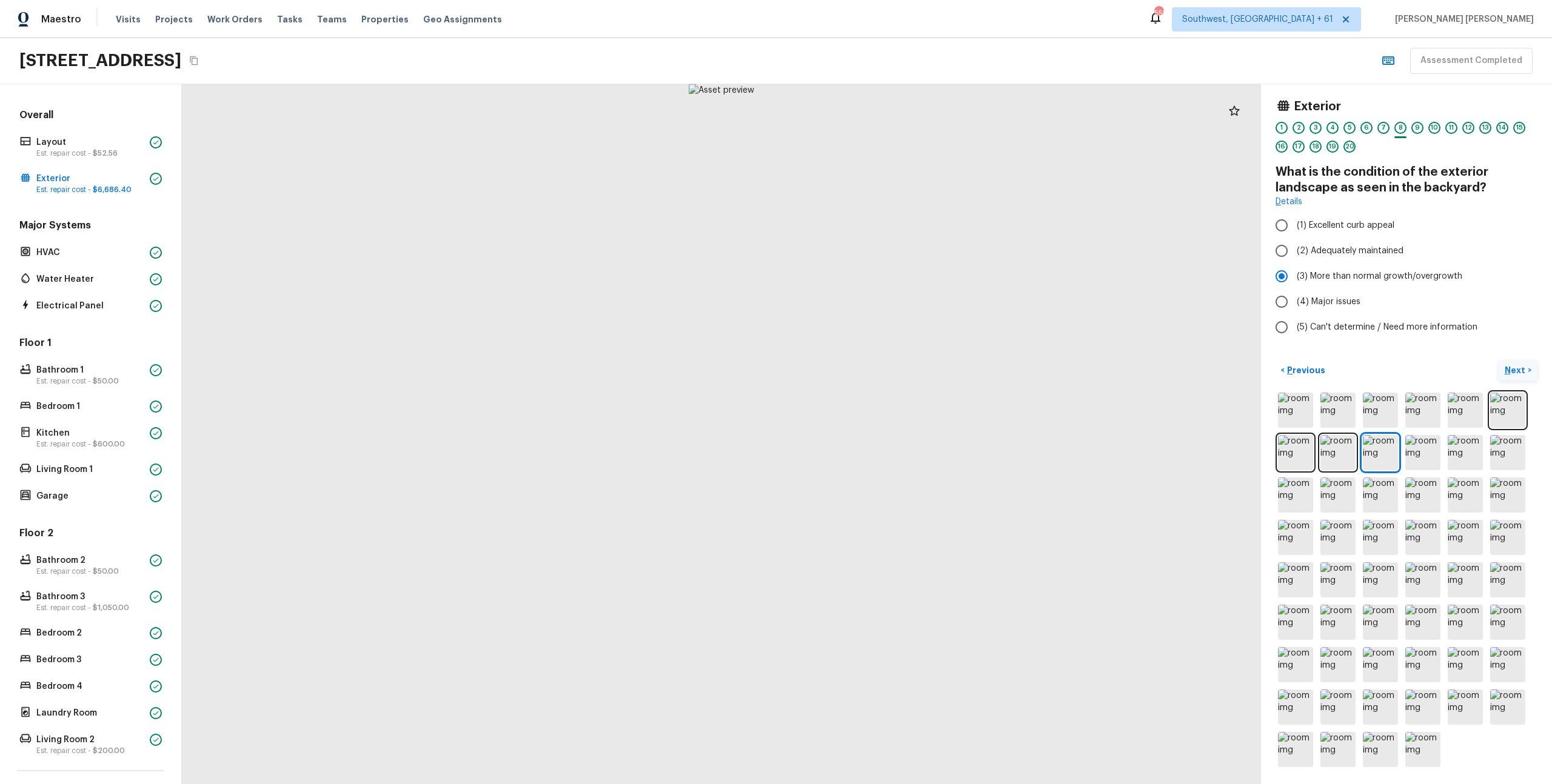
click at [1519, 366] on p "Next" at bounding box center [1517, 370] width 23 height 12
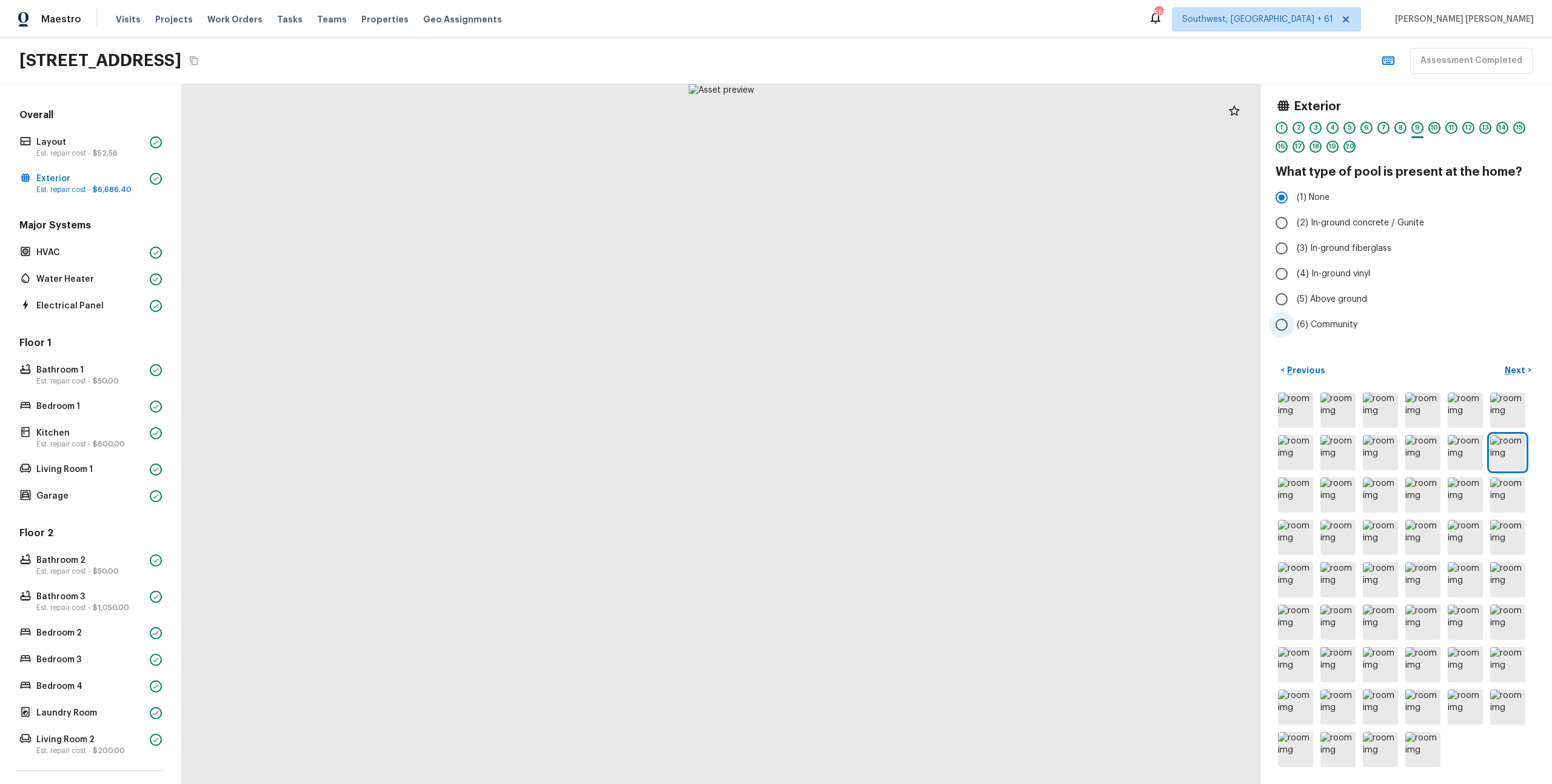
click at [1514, 337] on label "(6) Community" at bounding box center [1399, 325] width 259 height 26
click at [1294, 337] on input "(6) Community" at bounding box center [1282, 325] width 26 height 26
radio input "true"
click at [1504, 339] on div "Exterior 1 2 3 4 5 6 7 8 9 10 11 12 13 14 15 16 17 18 19 20 What type of pool i…" at bounding box center [1406, 434] width 291 height 700
click at [1325, 195] on span "(1) None" at bounding box center [1313, 197] width 33 height 12
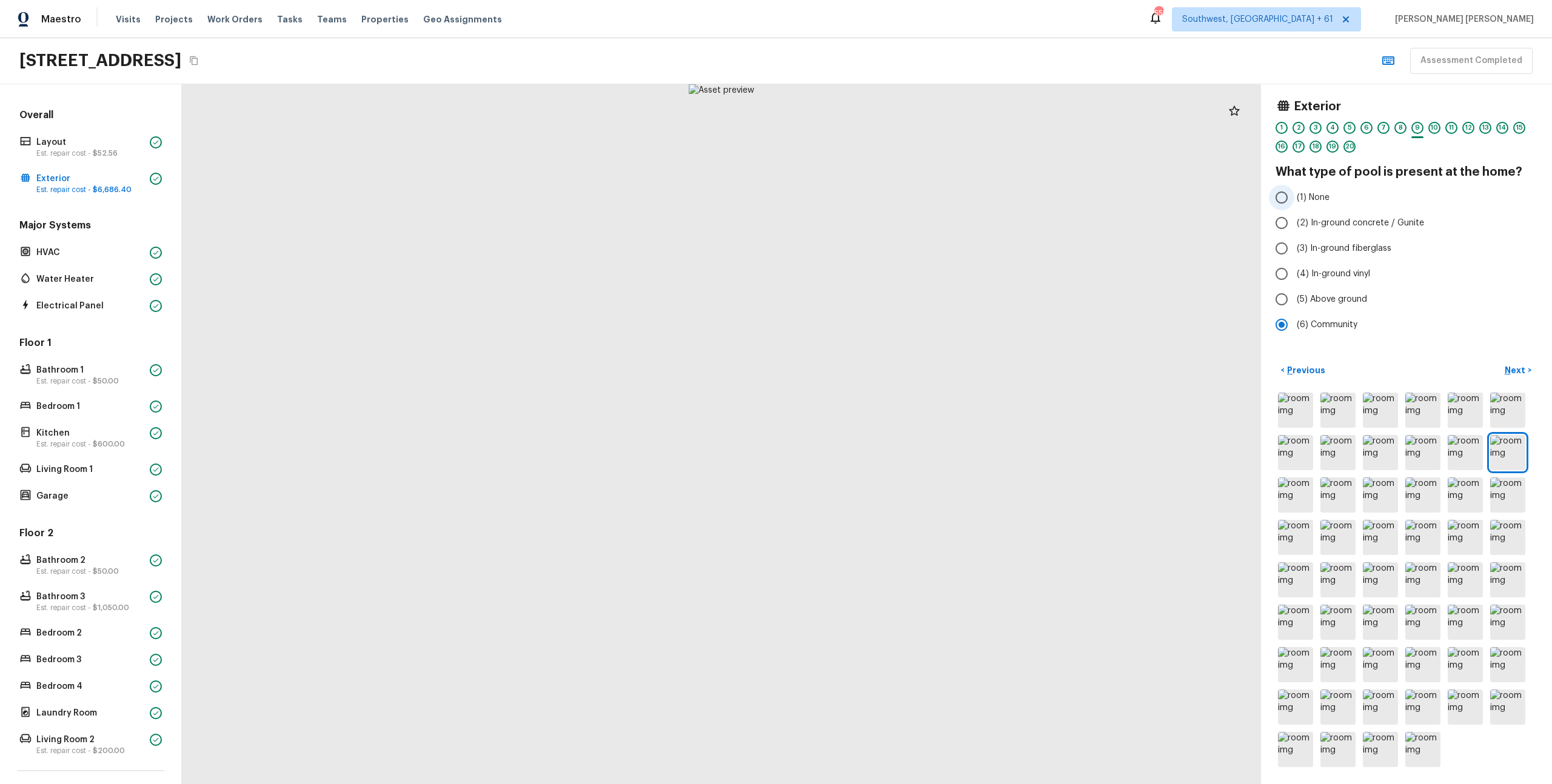
click at [1294, 195] on input "(1) None" at bounding box center [1282, 197] width 26 height 26
radio input "true"
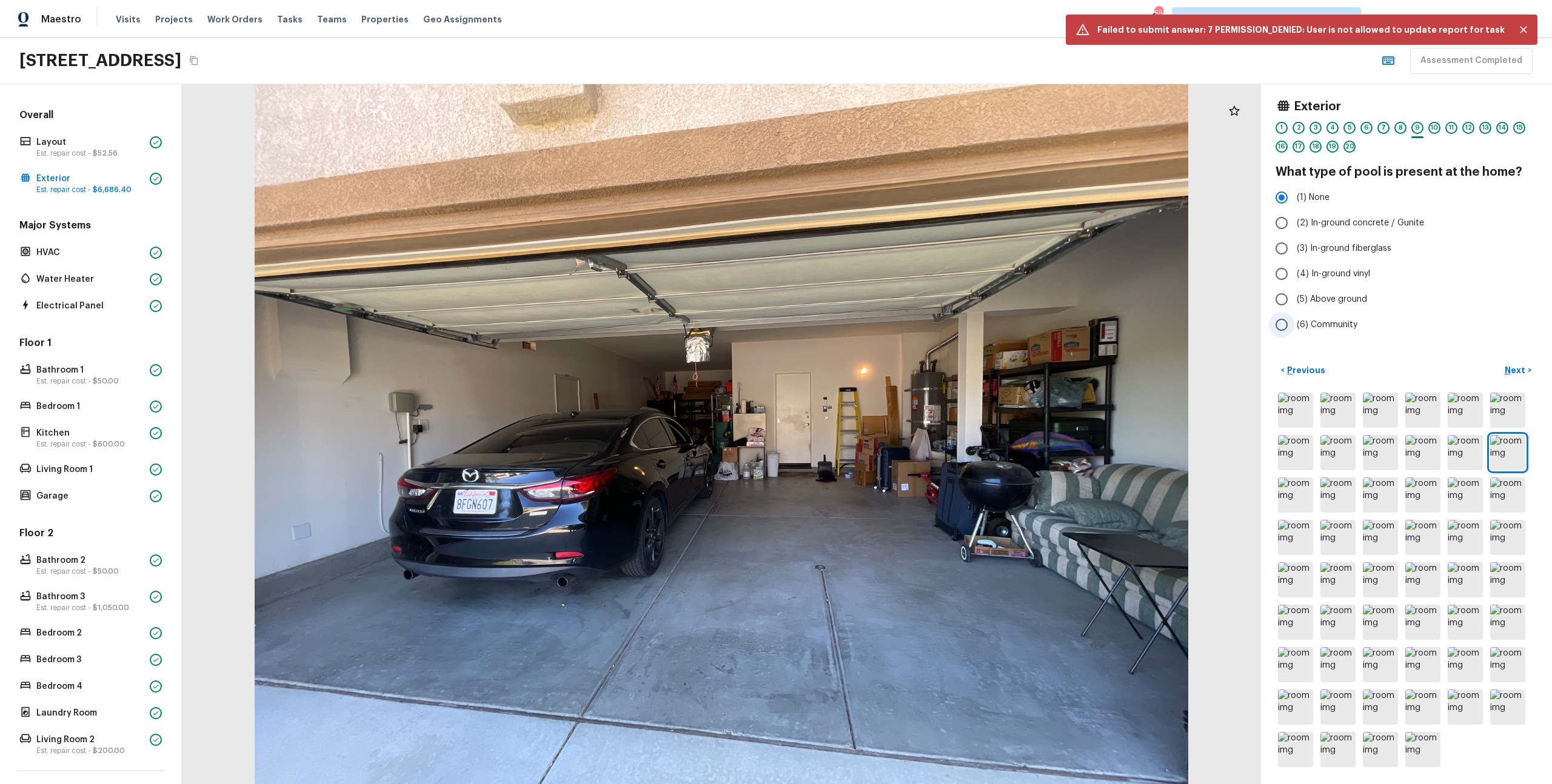
click at [1433, 336] on label "(6) Community" at bounding box center [1399, 325] width 259 height 26
click at [1294, 336] on input "(6) Community" at bounding box center [1282, 325] width 26 height 26
radio input "true"
click at [1304, 362] on button "< Previous" at bounding box center [1303, 371] width 54 height 20
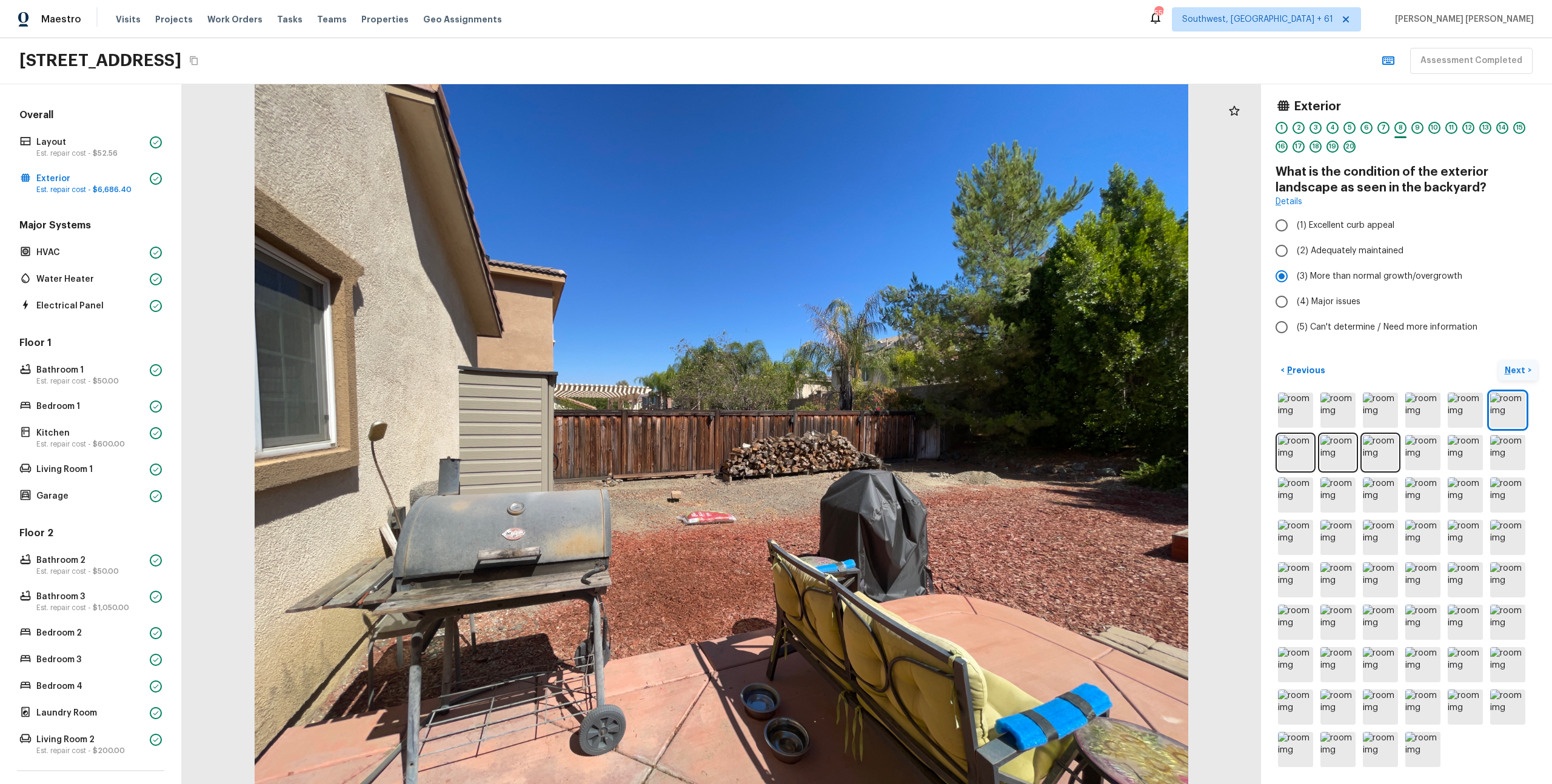
click at [1520, 362] on button "Next >" at bounding box center [1518, 371] width 39 height 20
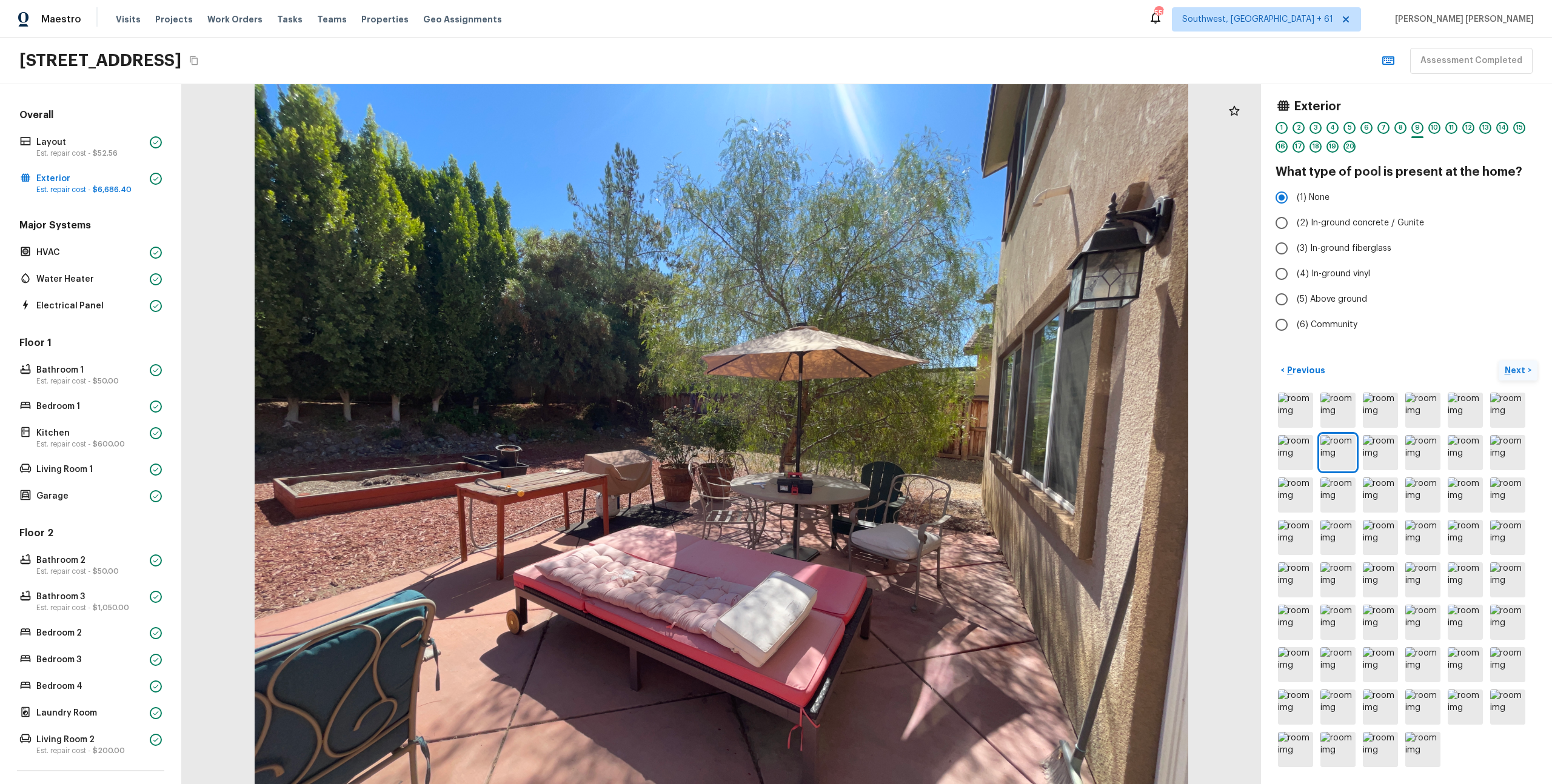
click at [1520, 362] on button "Next >" at bounding box center [1518, 371] width 39 height 20
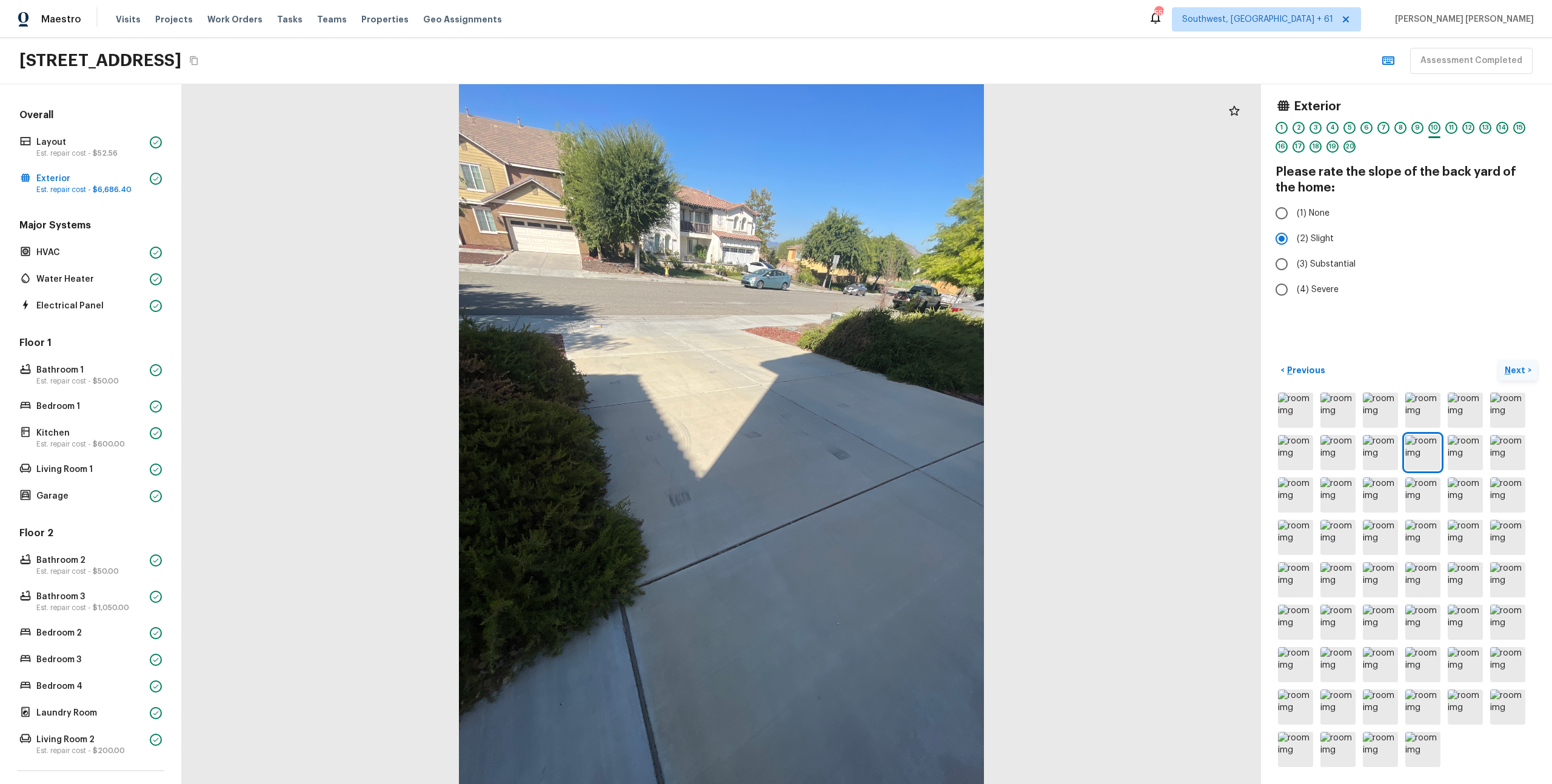
click at [1520, 362] on button "Next >" at bounding box center [1518, 371] width 39 height 20
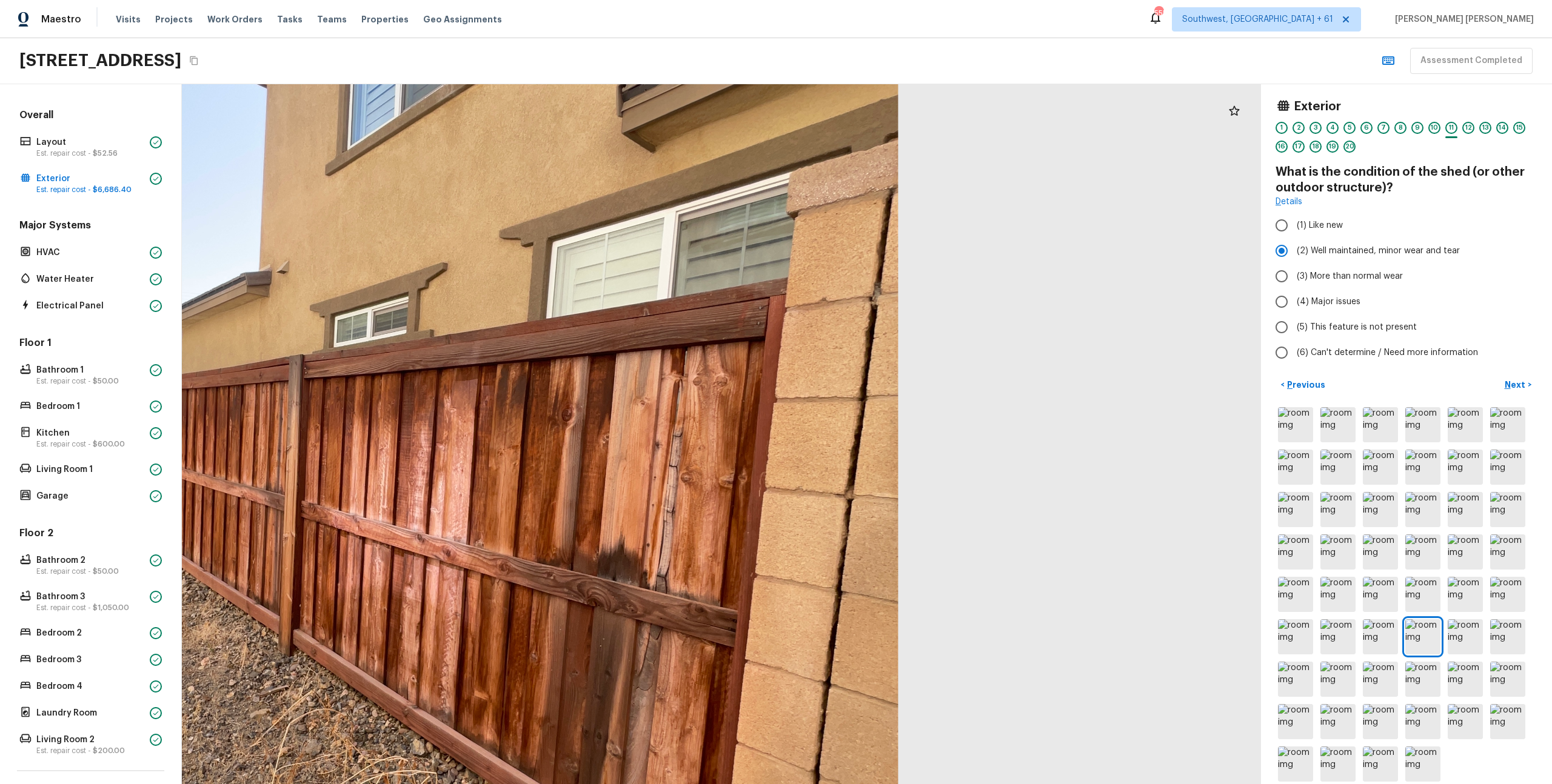
drag, startPoint x: 958, startPoint y: 374, endPoint x: 839, endPoint y: 364, distance: 119.4
click at [839, 364] on div at bounding box center [371, 494] width 2167 height 1406
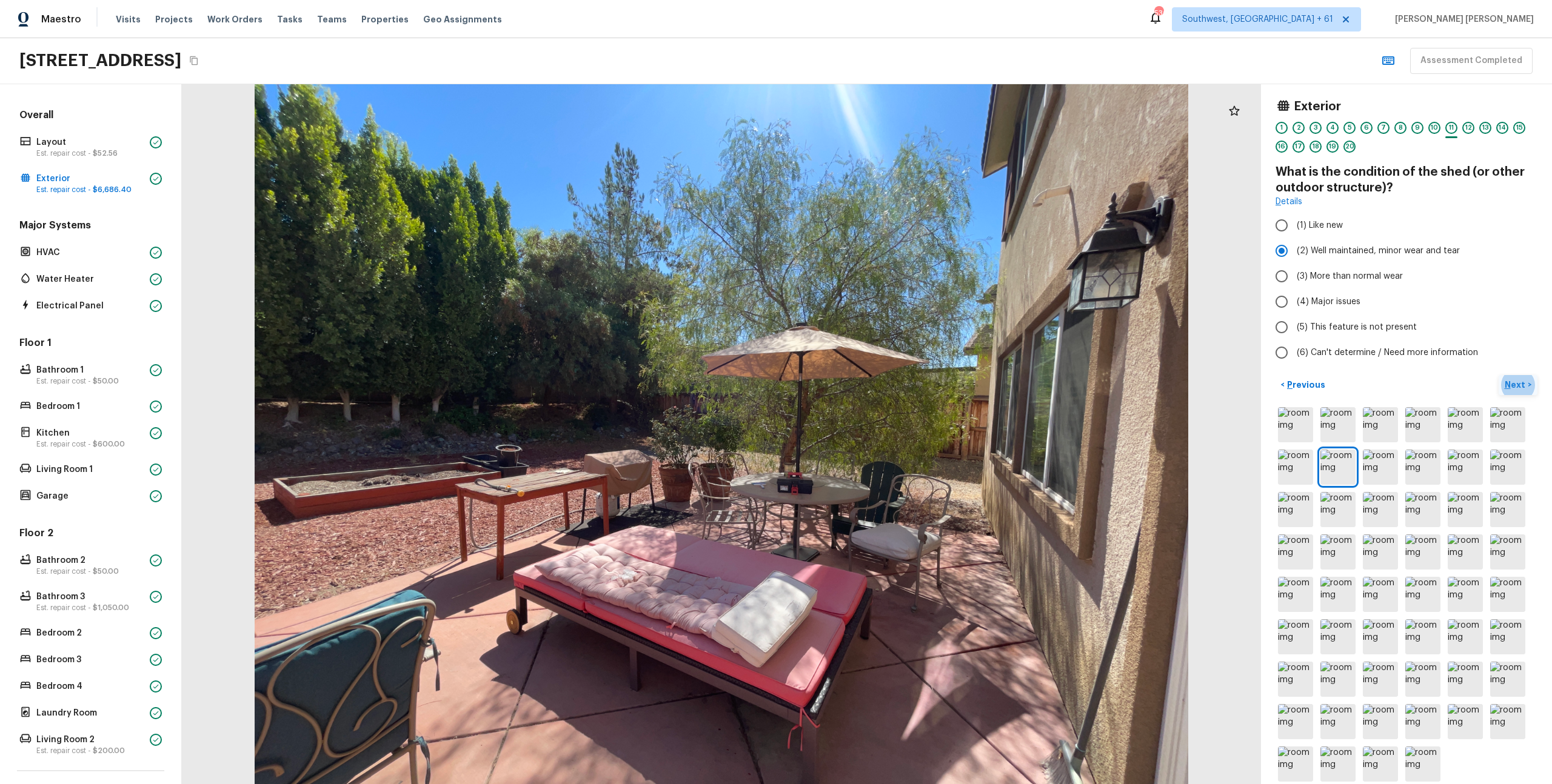
click at [1508, 383] on p "Next" at bounding box center [1517, 385] width 23 height 12
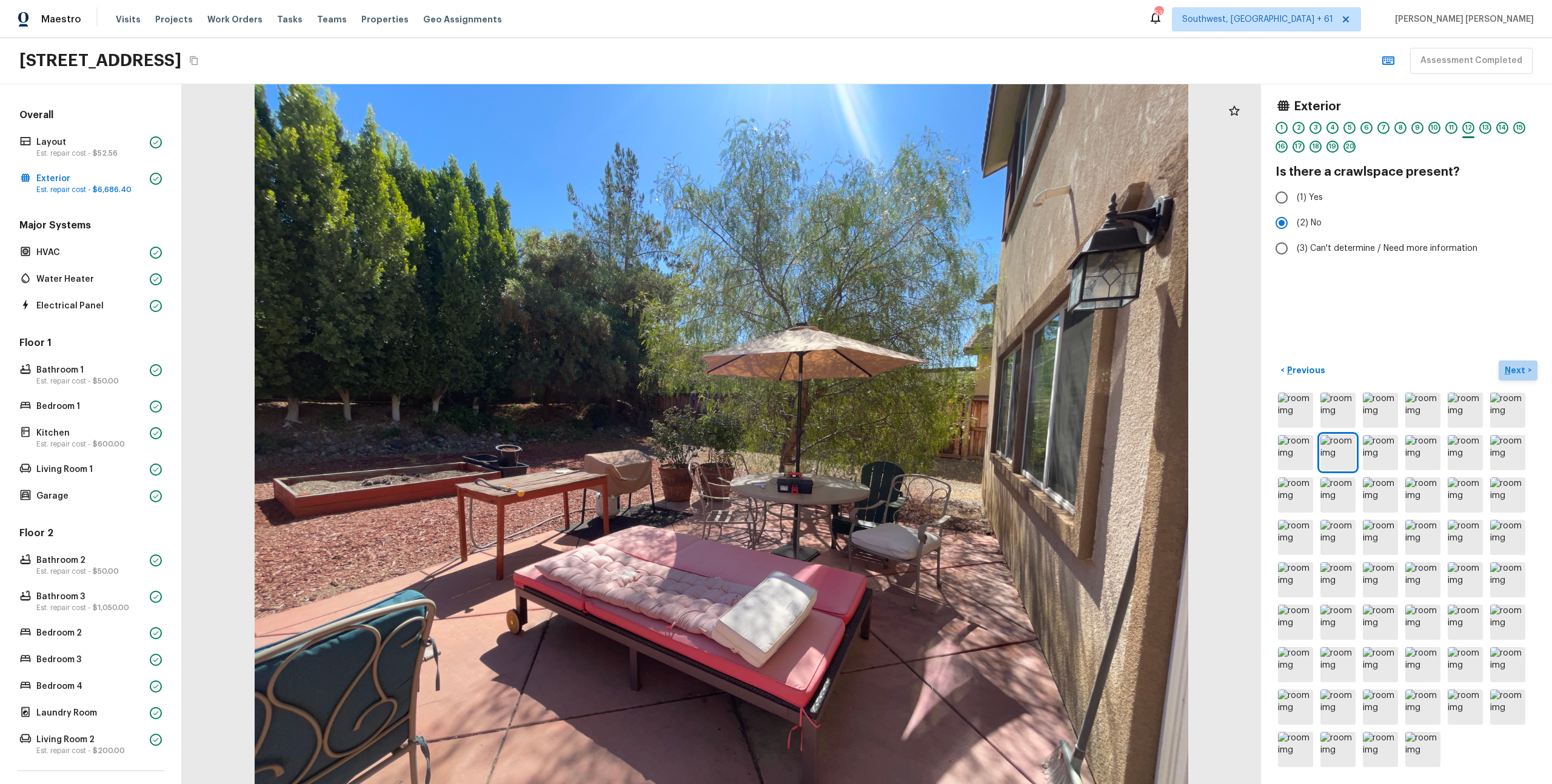
click at [1535, 377] on button "Next >" at bounding box center [1518, 371] width 39 height 20
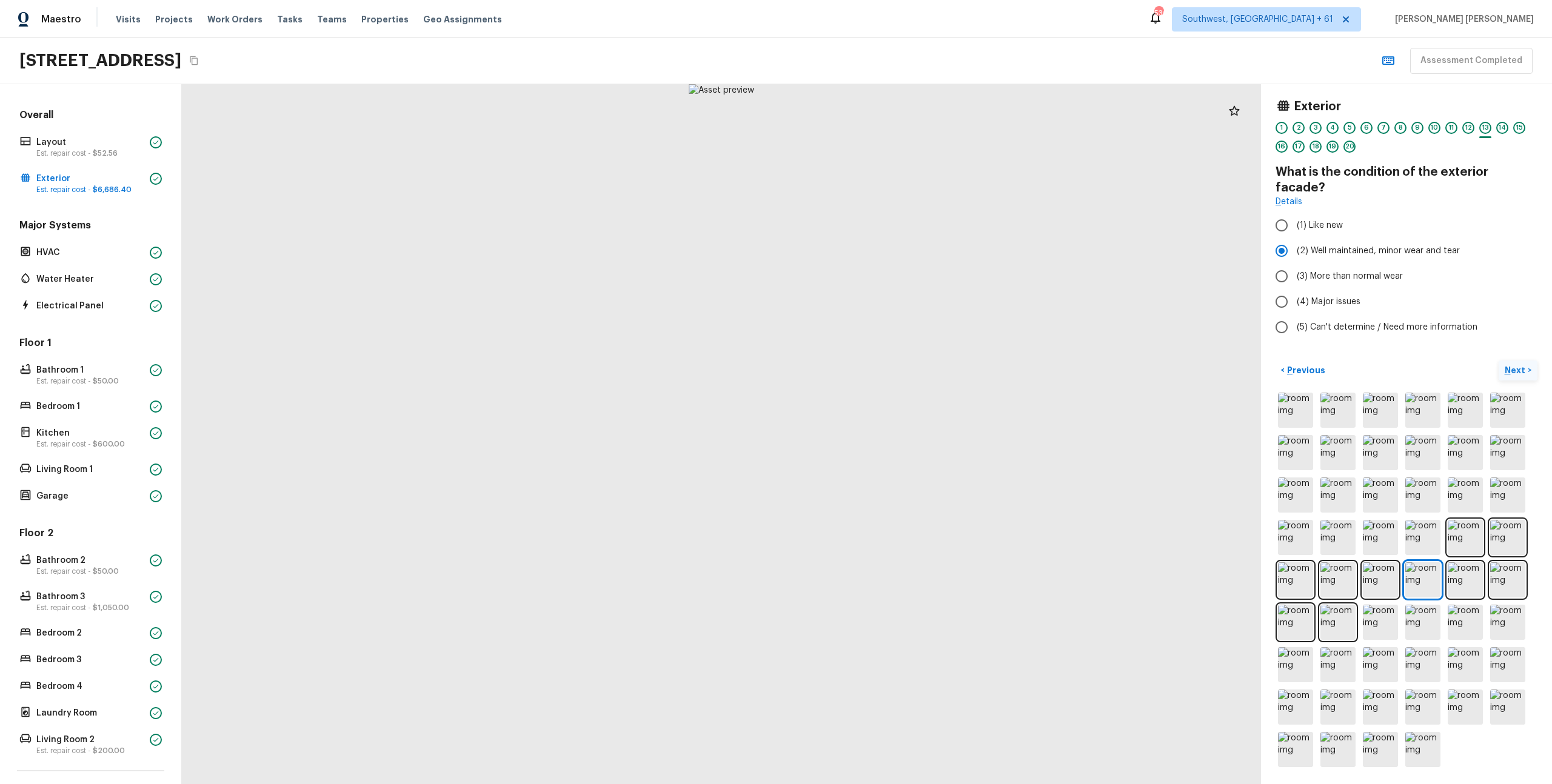
click at [1514, 367] on p "Next" at bounding box center [1517, 370] width 23 height 12
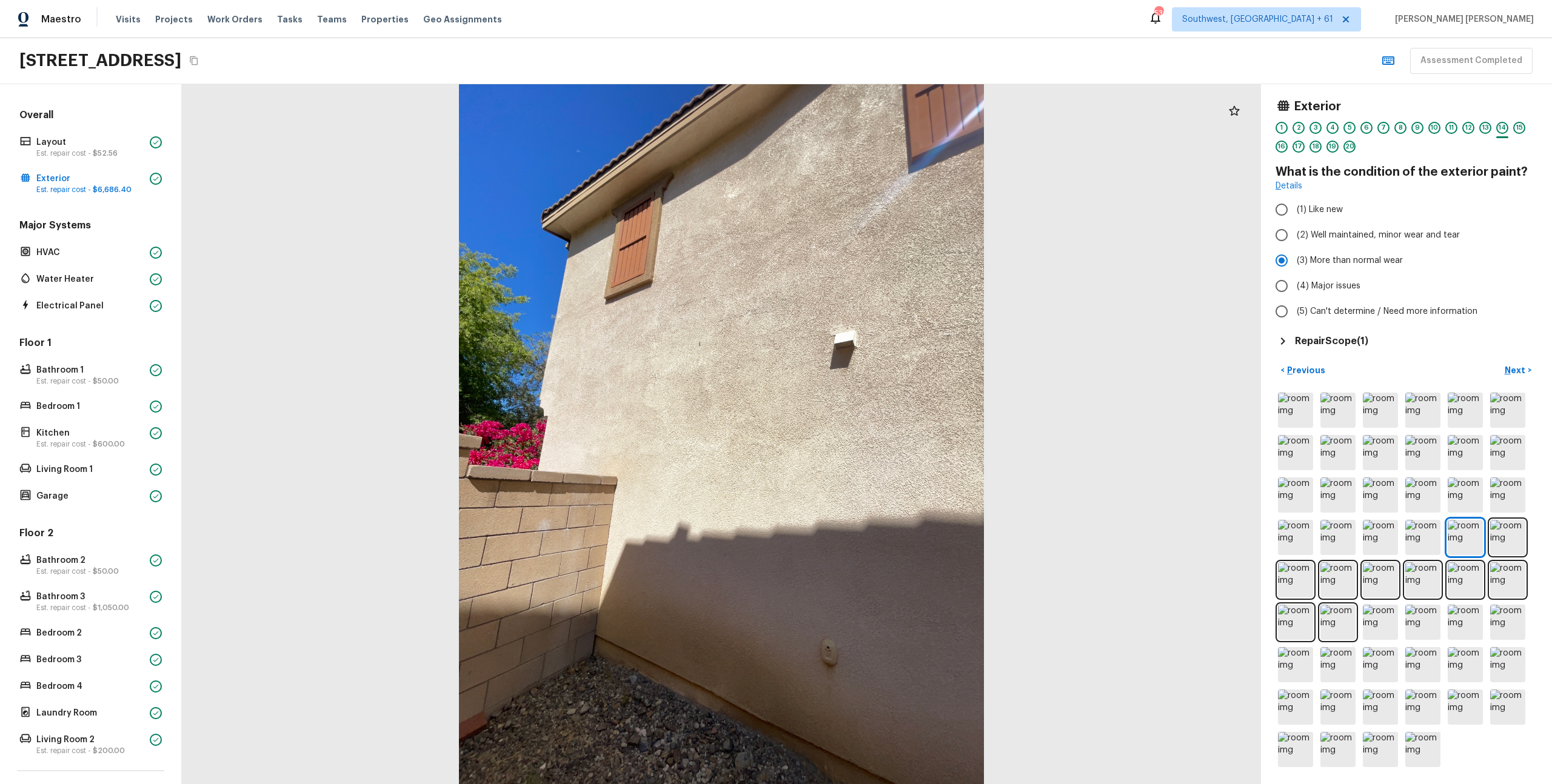
click at [1362, 343] on h5 "Repair Scope ( 1 )" at bounding box center [1332, 342] width 73 height 13
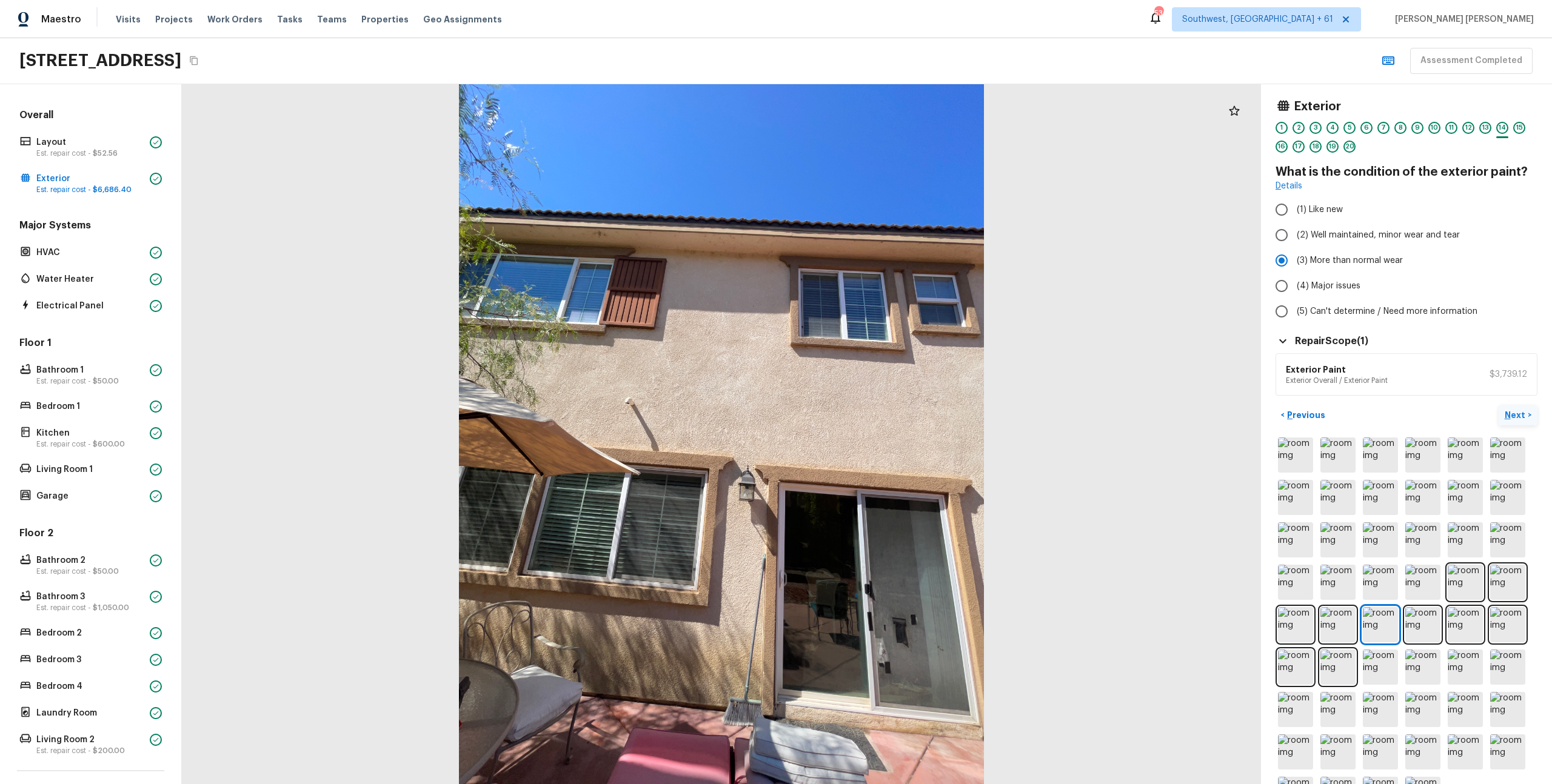
click at [1519, 416] on p "Next" at bounding box center [1517, 415] width 23 height 12
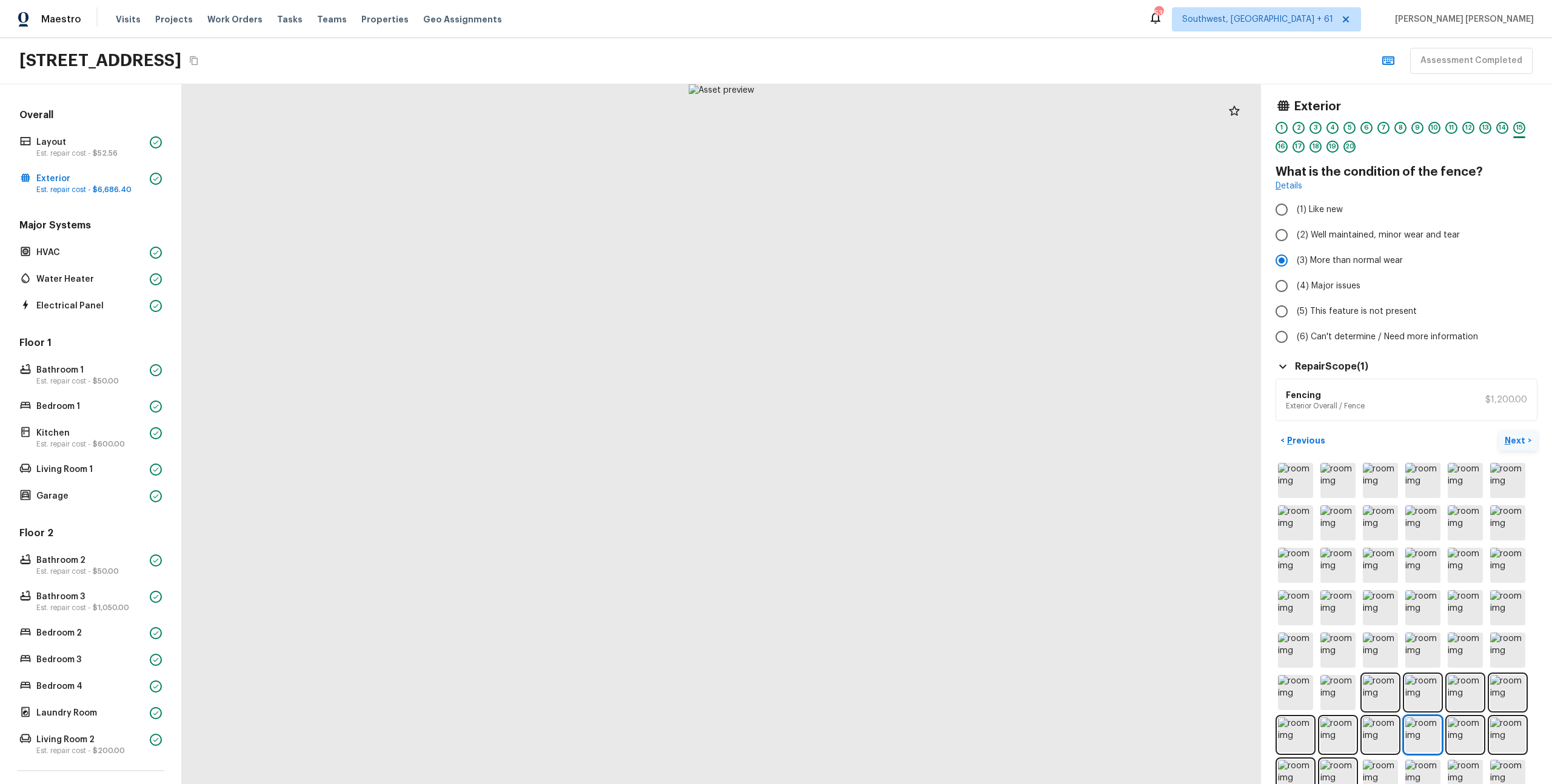
click at [1524, 435] on p "Next" at bounding box center [1517, 441] width 23 height 12
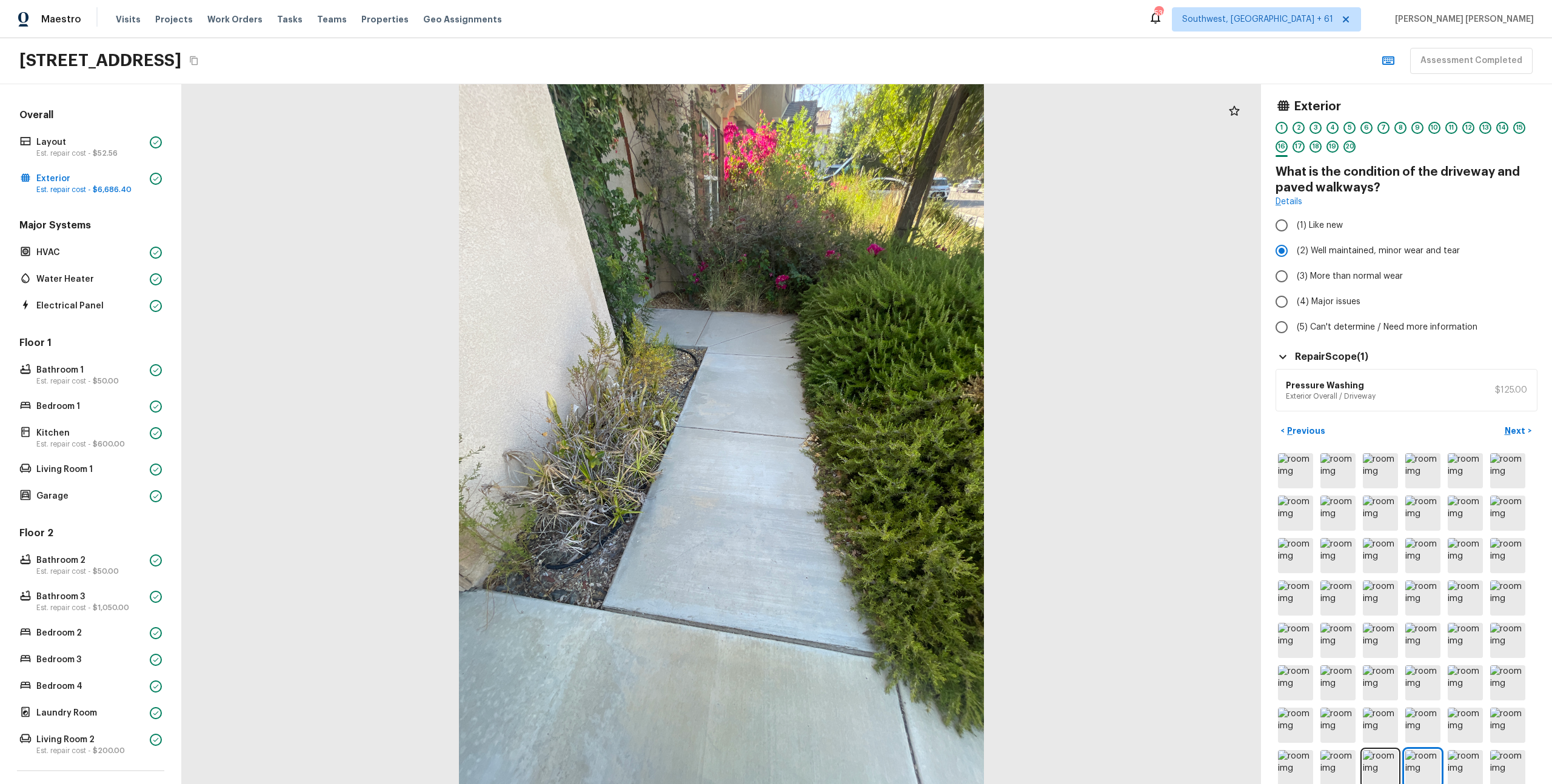
click at [1340, 366] on div "Repair Scope ( 1 ) Pressure Washing Exterior Overall / Driveway $125.00" at bounding box center [1407, 381] width 262 height 62
click at [1349, 357] on h5 "Repair Scope ( 1 )" at bounding box center [1332, 357] width 73 height 13
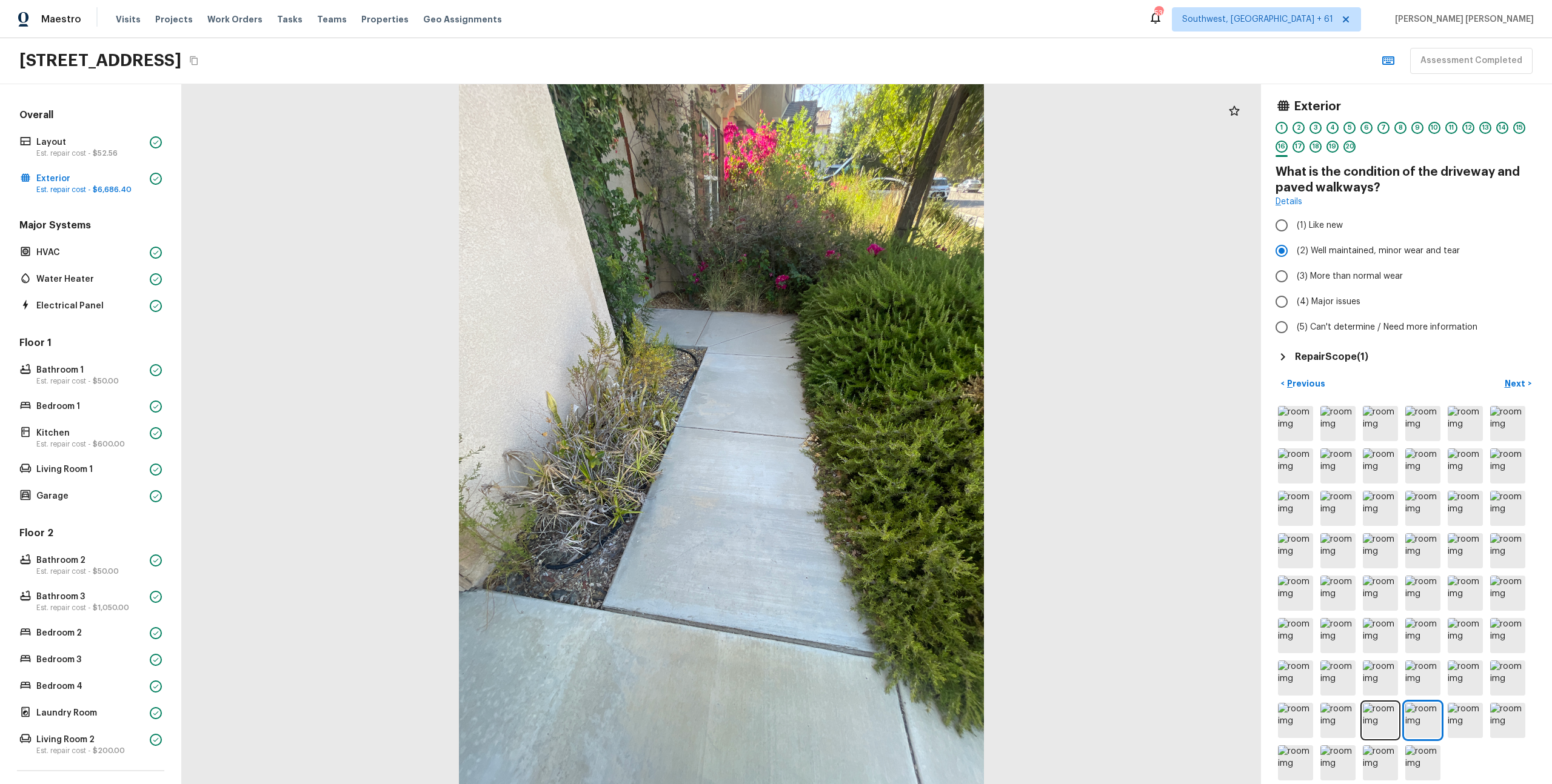
click at [1349, 357] on h5 "Repair Scope ( 1 )" at bounding box center [1332, 357] width 73 height 13
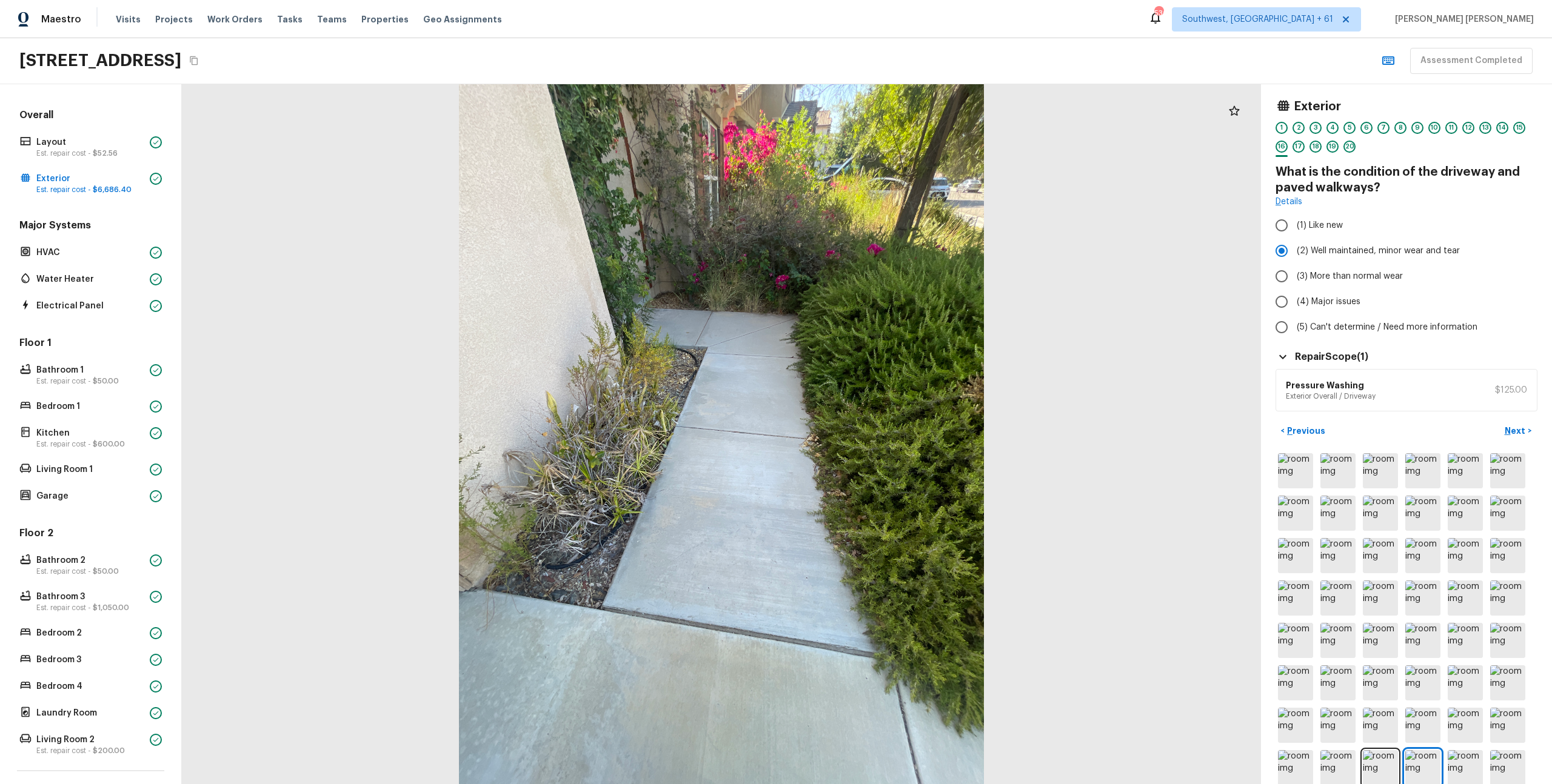
click at [1452, 350] on div "Repair Scope ( 1 )" at bounding box center [1407, 357] width 262 height 14
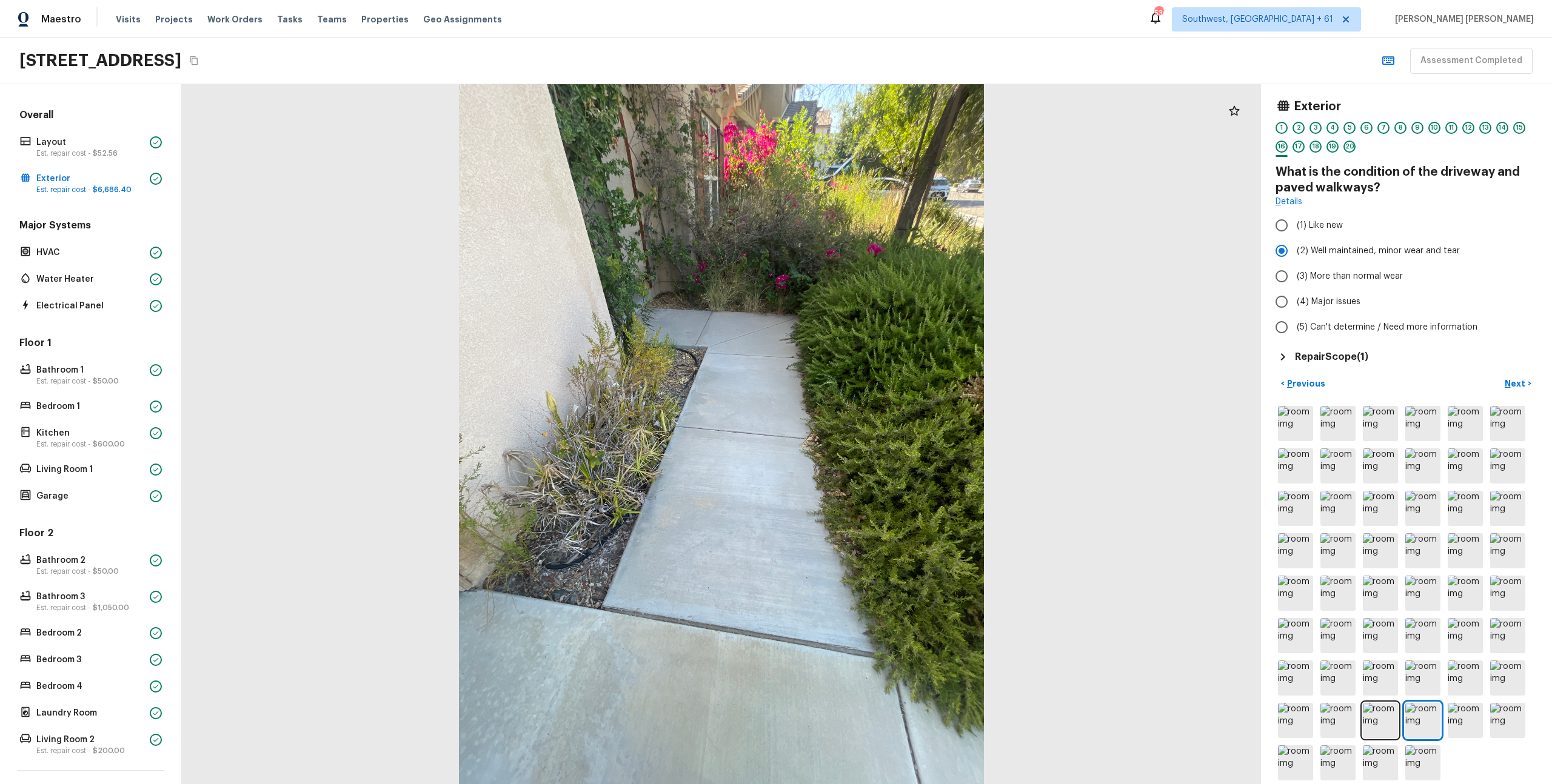
click at [1452, 350] on div "Repair Scope ( 1 )" at bounding box center [1407, 357] width 262 height 14
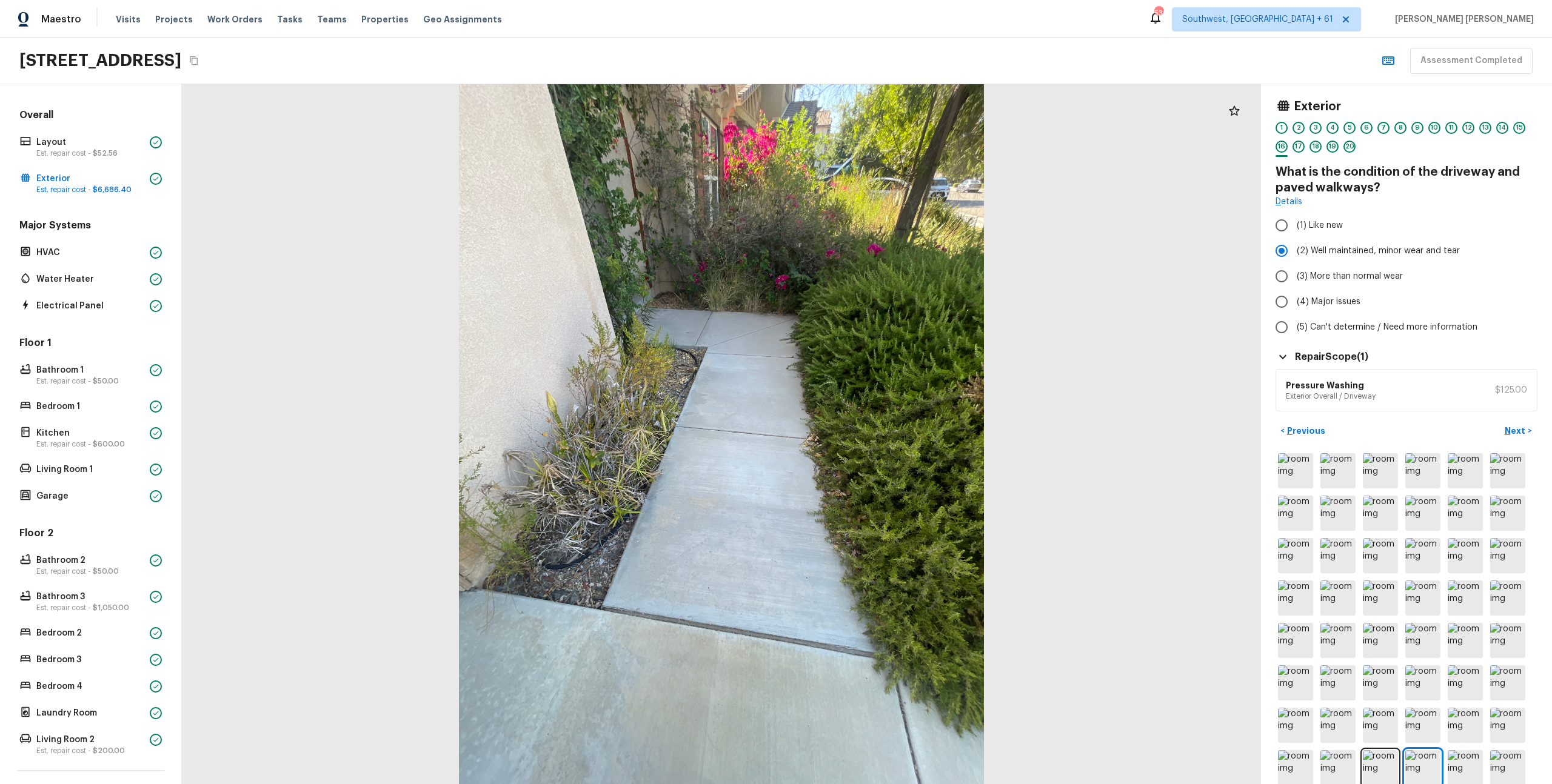
click at [1377, 182] on h4 "What is the condition of the driveway and paved walkways?" at bounding box center [1407, 180] width 262 height 32
click at [1482, 423] on div "< Previous Next >" at bounding box center [1407, 432] width 262 height 20
click at [1514, 433] on p "Next" at bounding box center [1517, 431] width 23 height 12
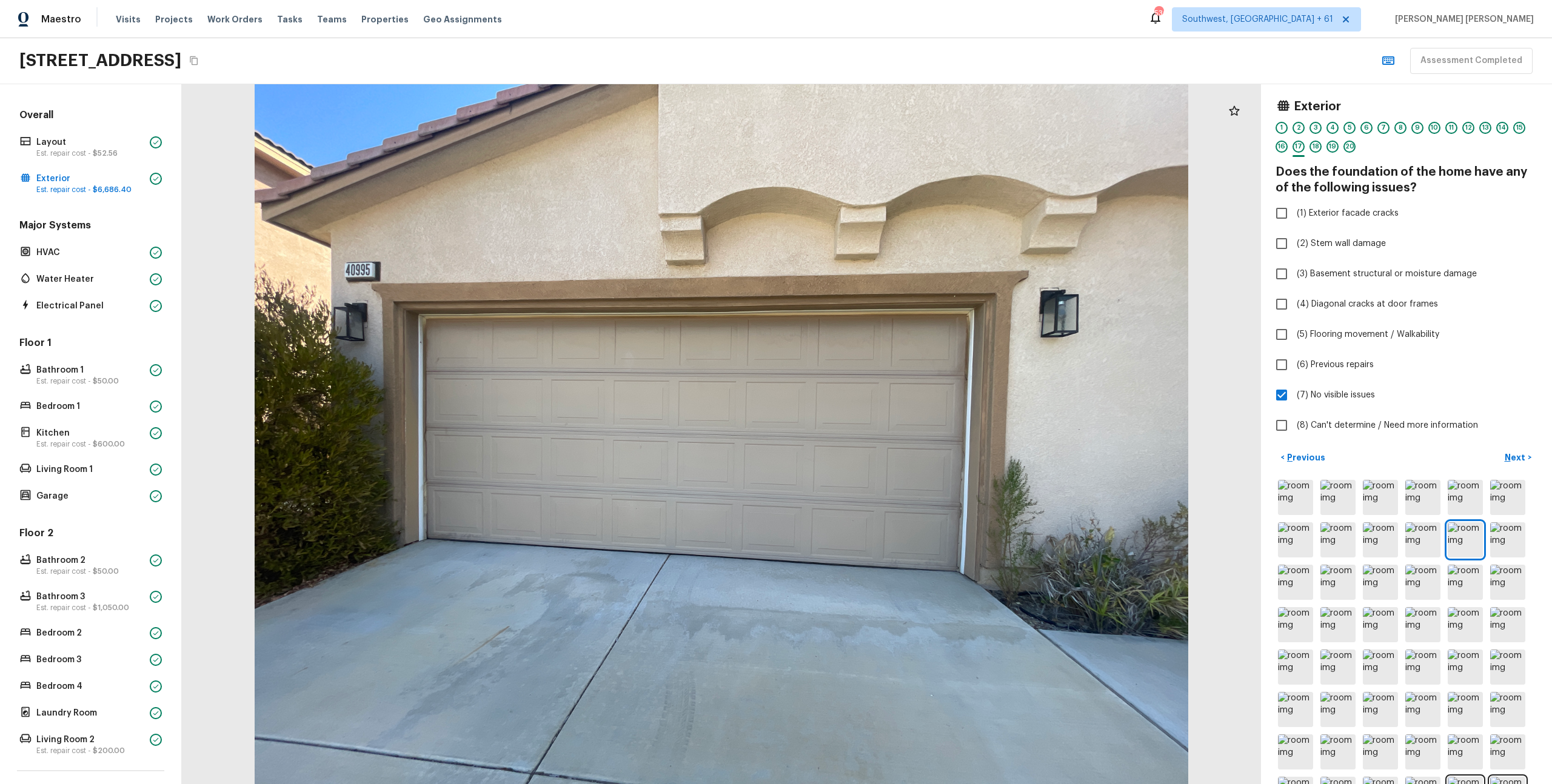
click at [1417, 455] on div "< Previous Next >" at bounding box center [1407, 458] width 262 height 20
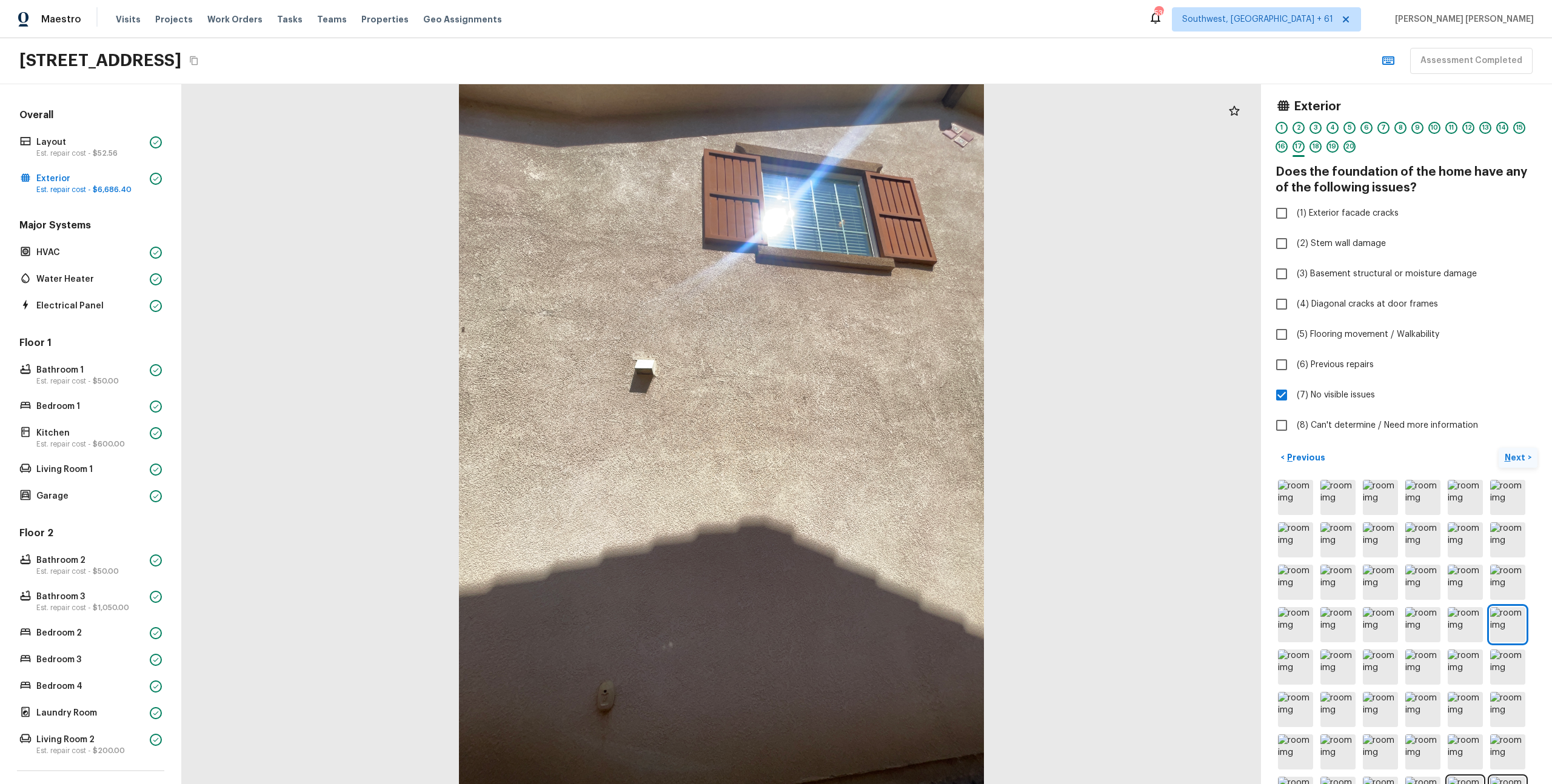
click at [1523, 458] on p "Next" at bounding box center [1517, 457] width 23 height 12
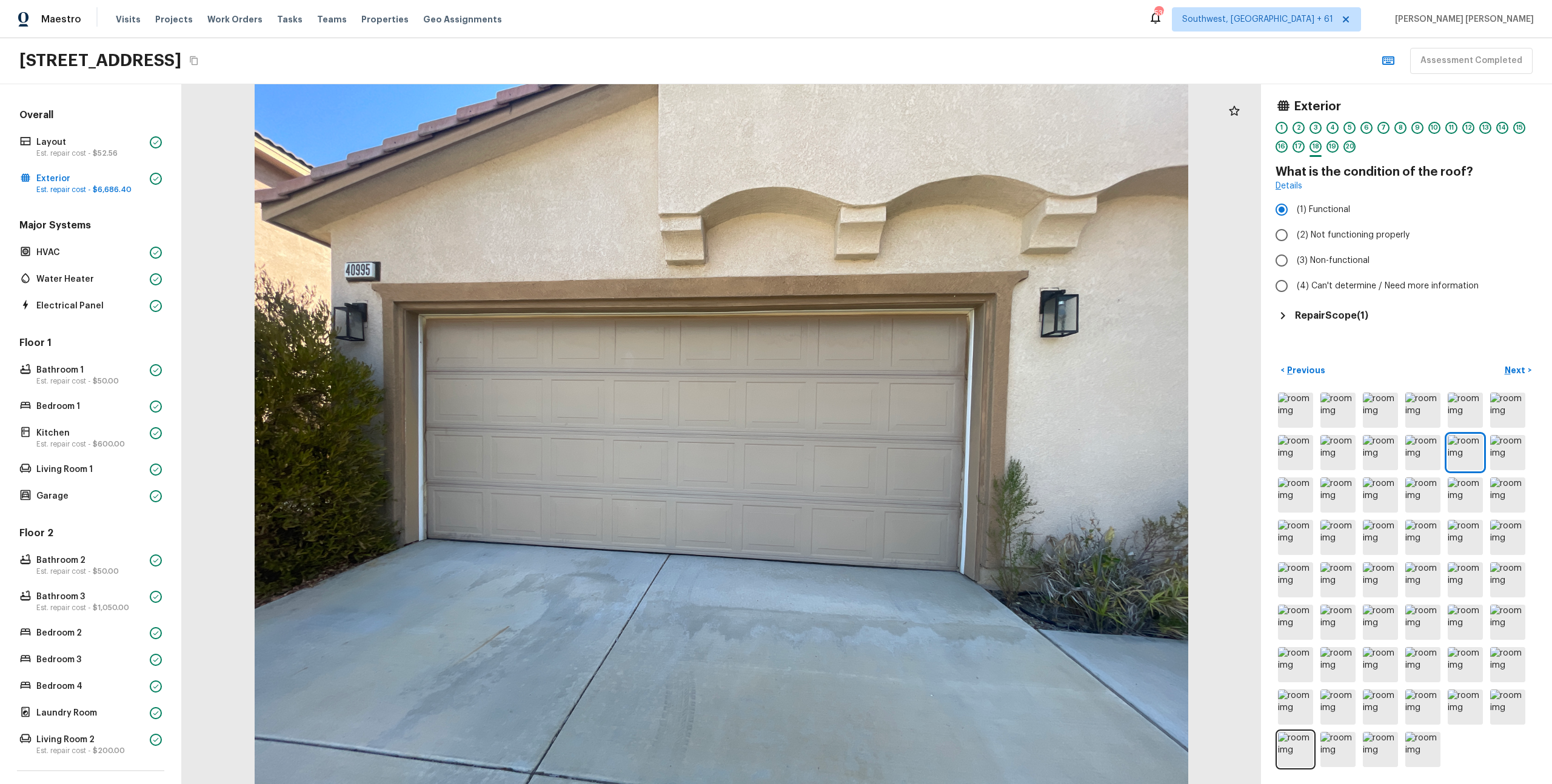
click at [1366, 322] on h5 "Repair Scope ( 1 )" at bounding box center [1332, 316] width 73 height 13
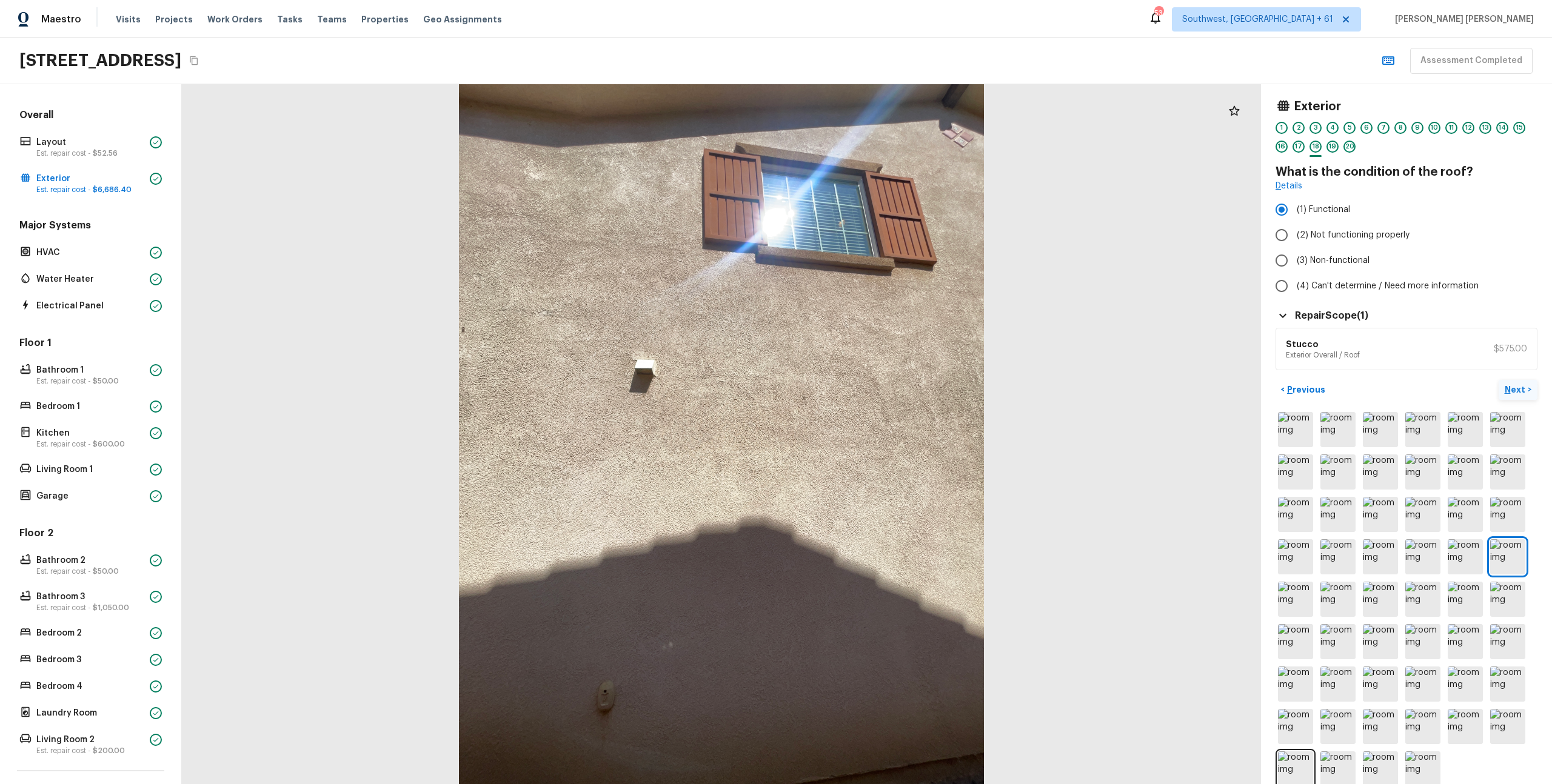
click at [1520, 386] on p "Next" at bounding box center [1517, 389] width 23 height 12
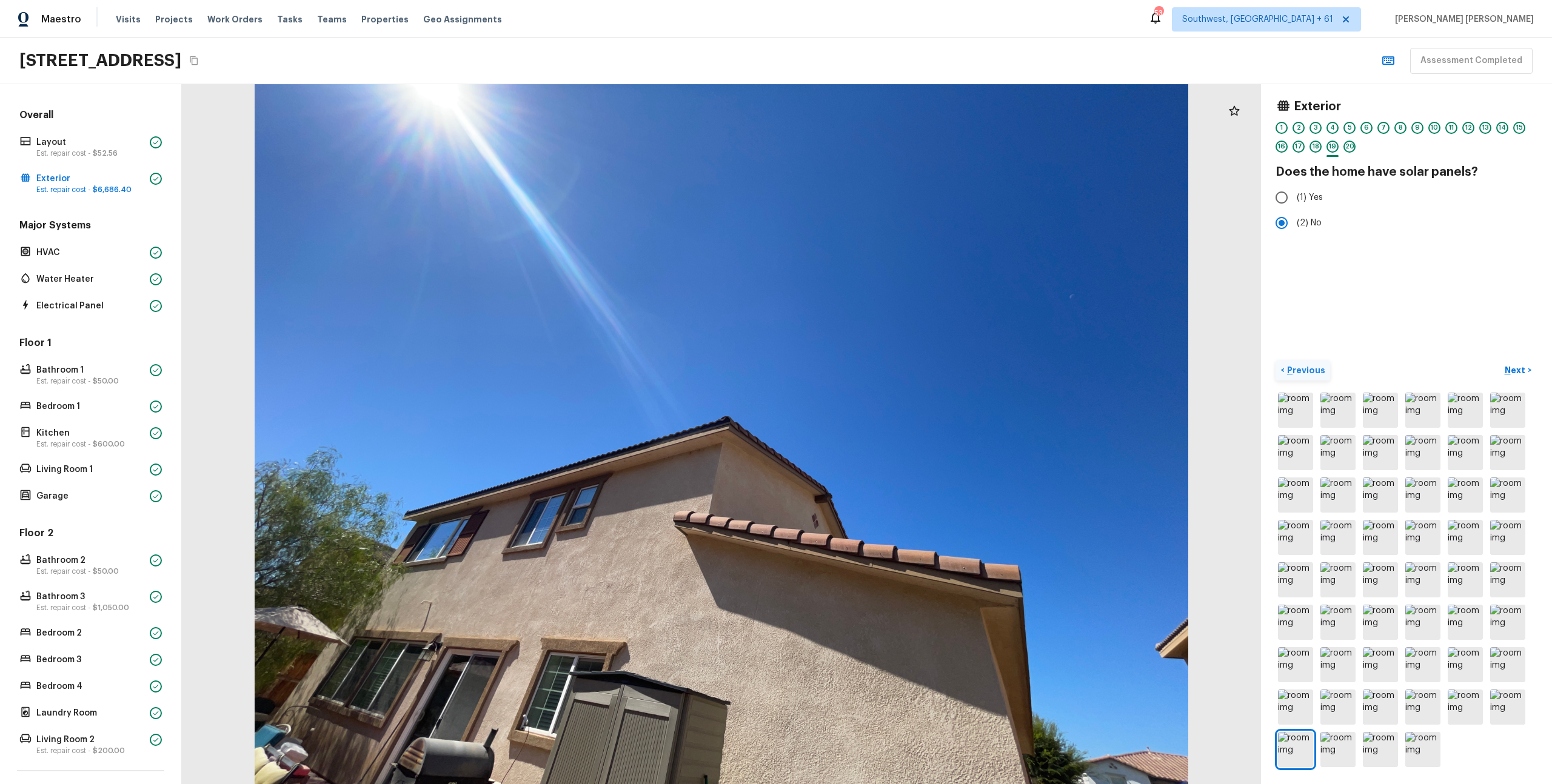
click at [1299, 377] on button "< Previous" at bounding box center [1303, 371] width 54 height 20
click at [1329, 315] on h5 "Repair Scope ( 1 )" at bounding box center [1332, 316] width 73 height 13
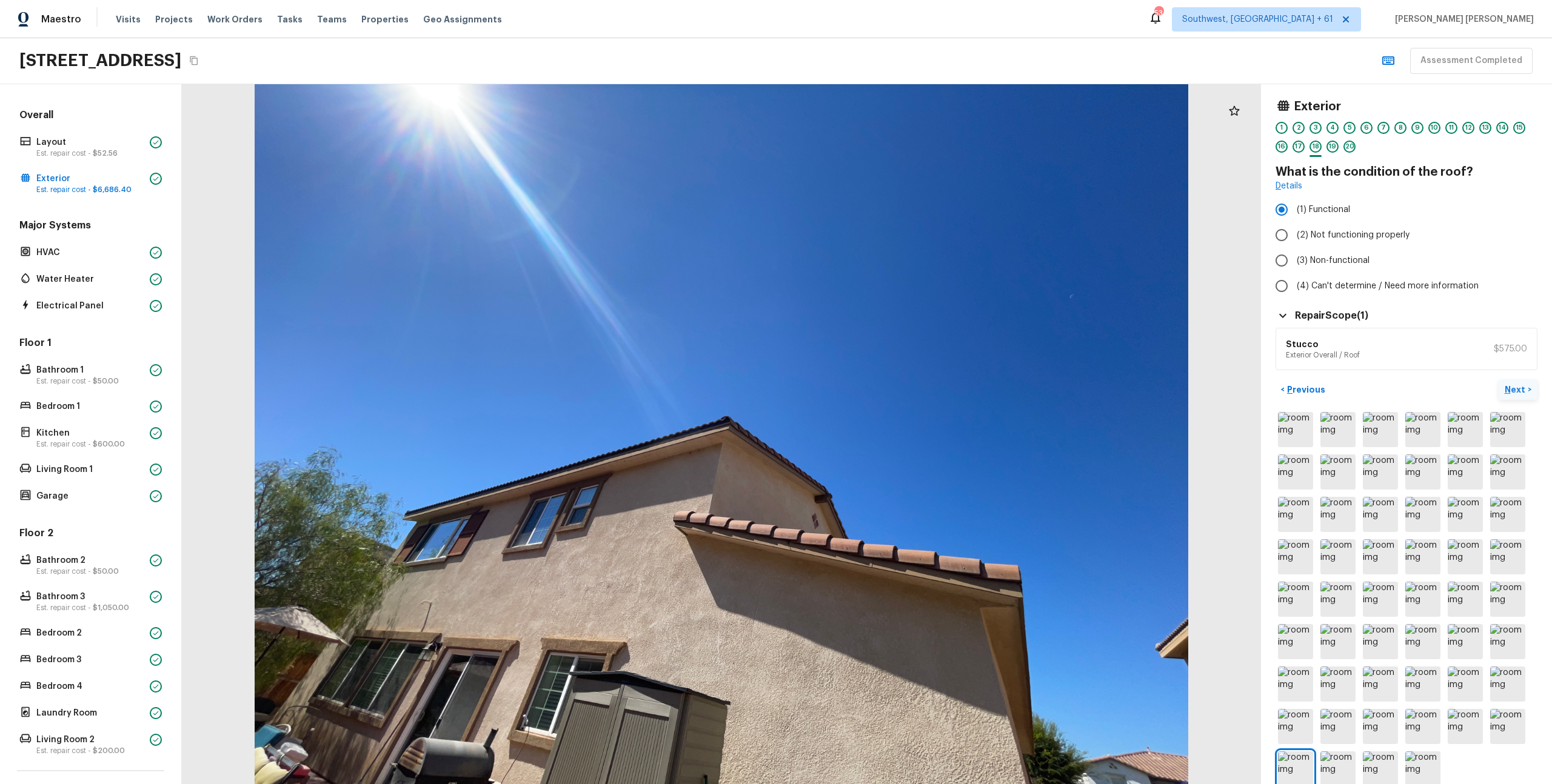
click at [1512, 390] on p "Next" at bounding box center [1517, 389] width 23 height 12
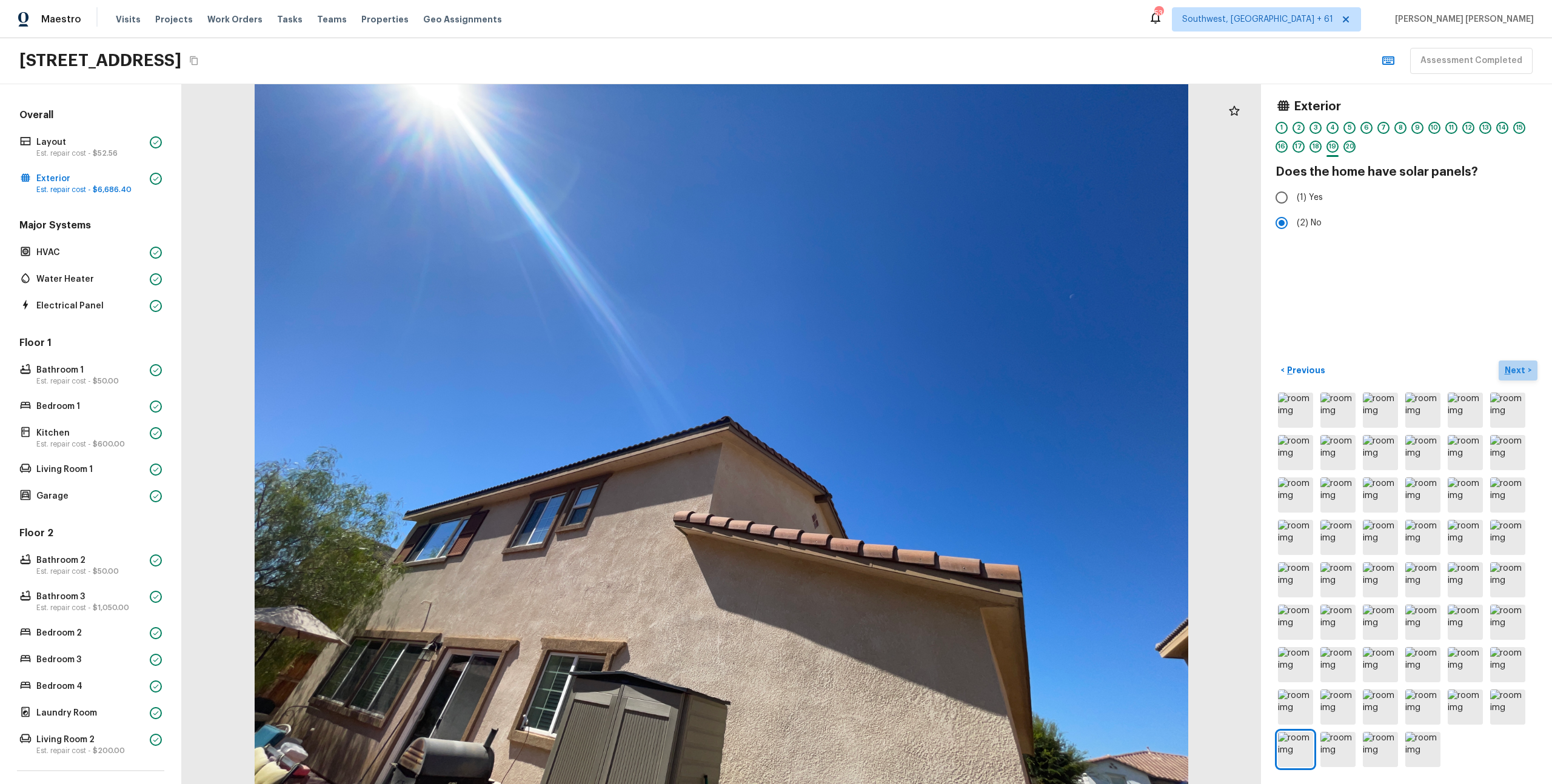
click at [1518, 369] on p "Next" at bounding box center [1517, 370] width 23 height 12
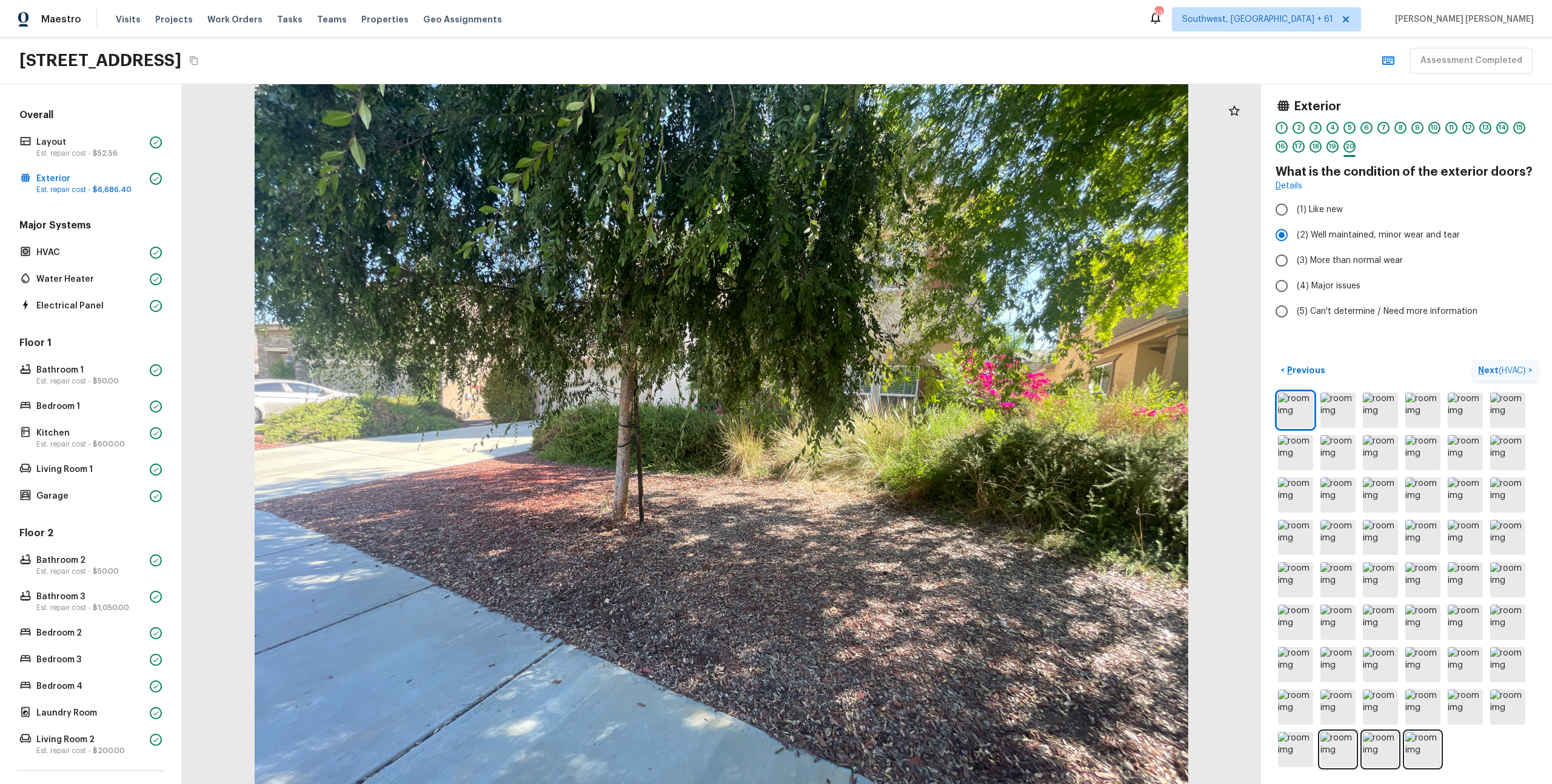
click at [1510, 378] on button "Next ( HVAC ) >" at bounding box center [1505, 371] width 64 height 20
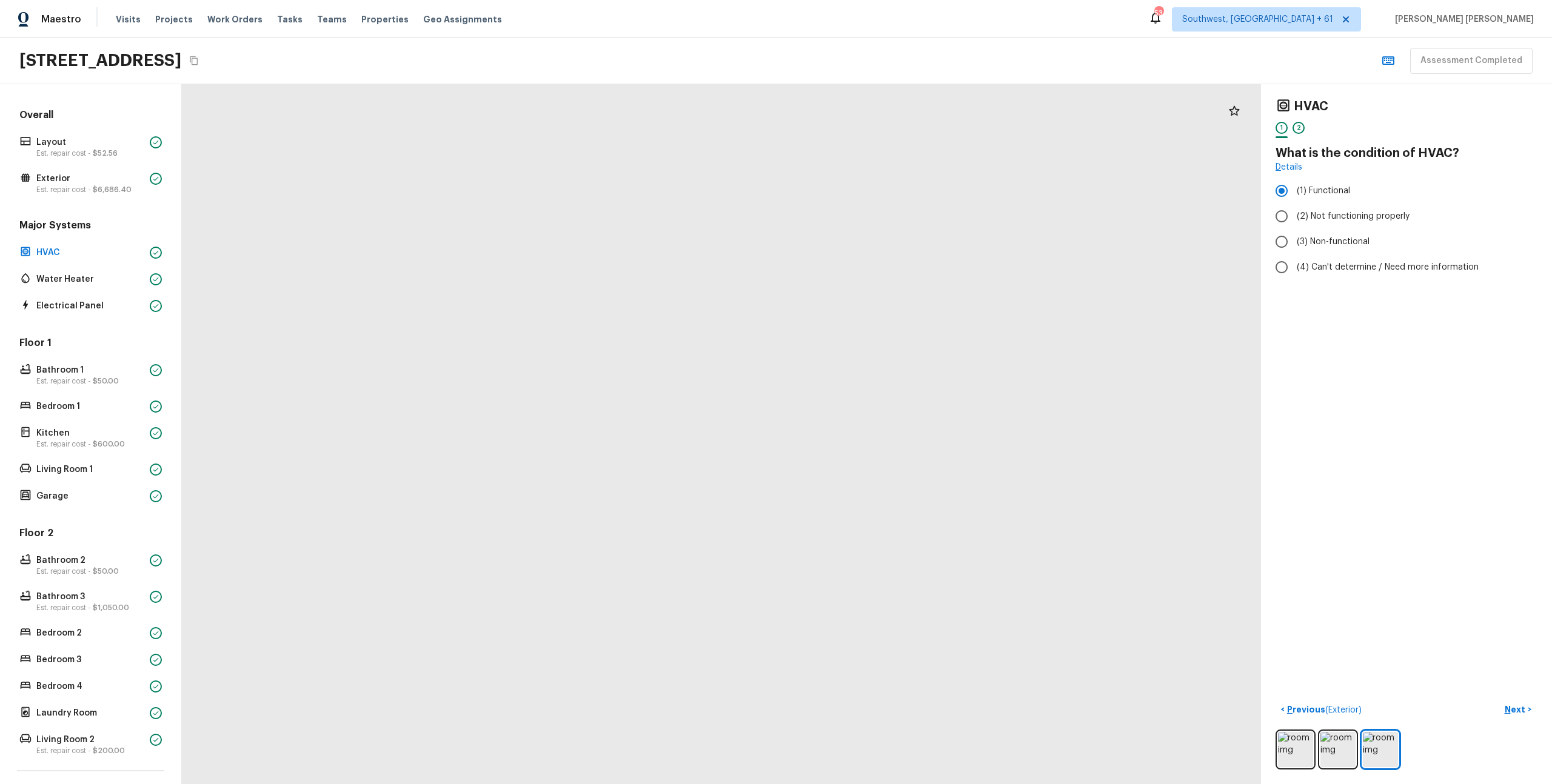
drag, startPoint x: 763, startPoint y: 306, endPoint x: 604, endPoint y: 508, distance: 257.1
click at [604, 508] on div at bounding box center [801, 697] width 2641 height 1713
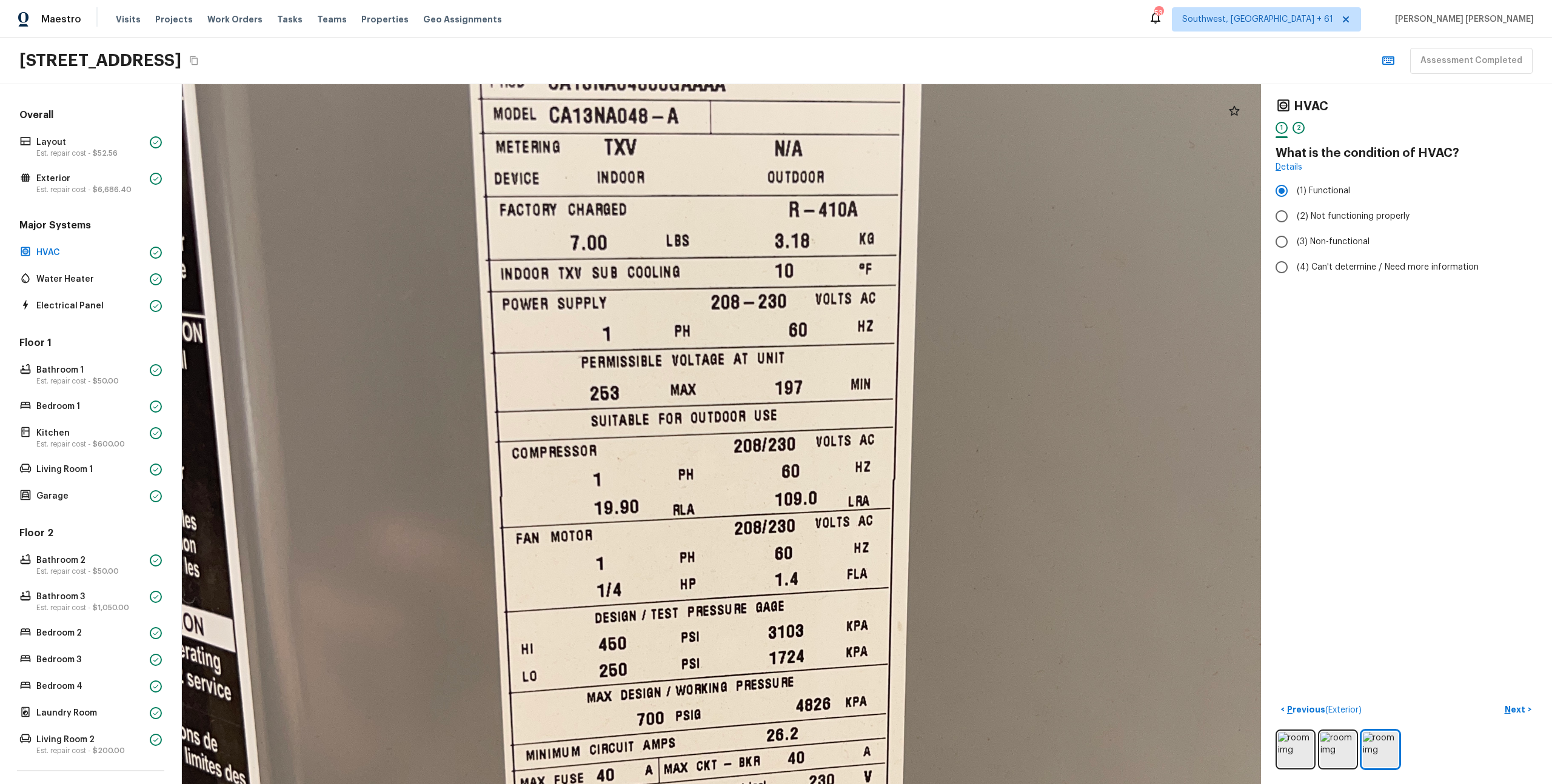
drag, startPoint x: 704, startPoint y: 505, endPoint x: 715, endPoint y: 288, distance: 217.3
click at [715, 288] on div at bounding box center [807, 539] width 2641 height 1713
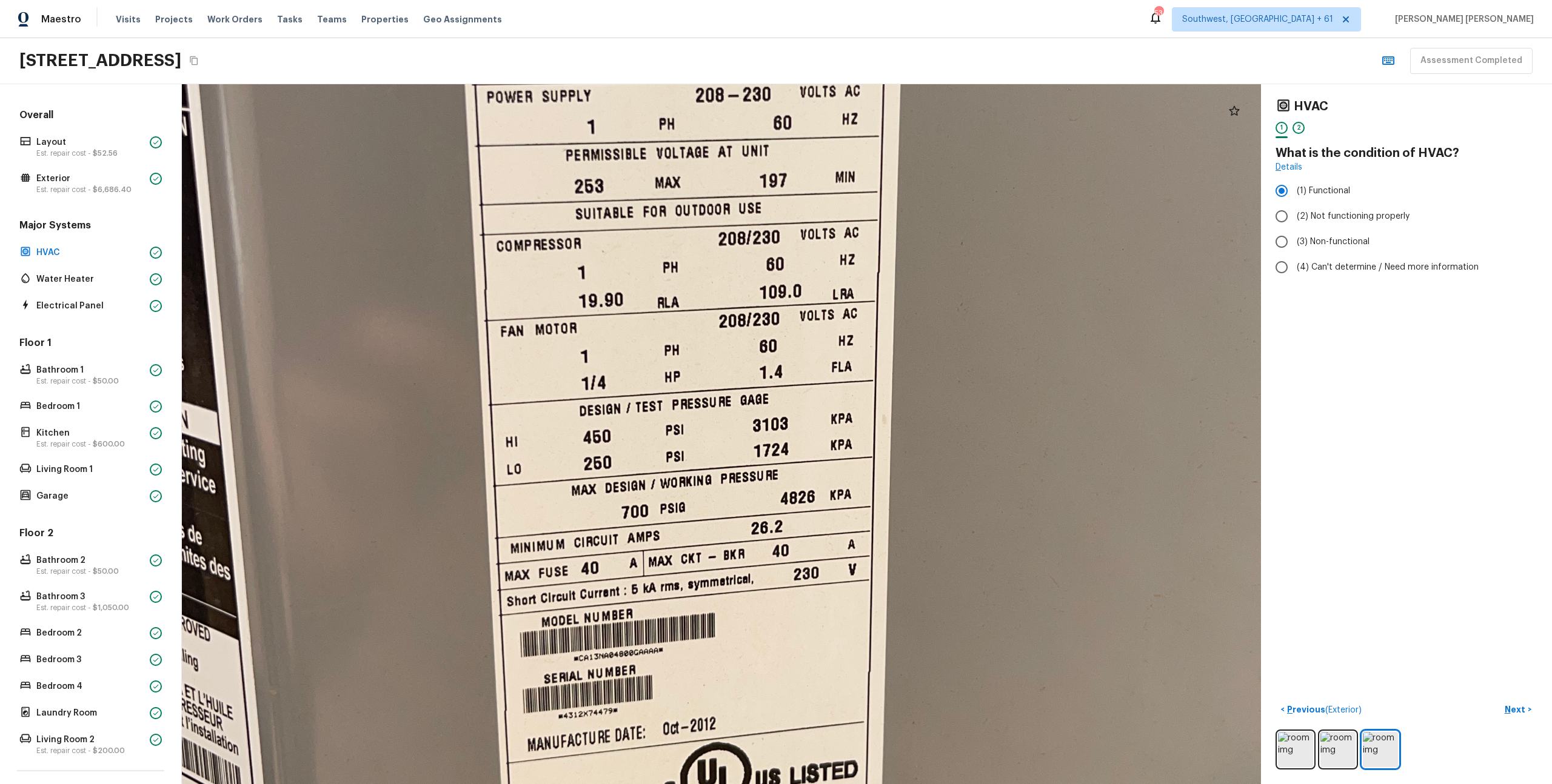
drag, startPoint x: 724, startPoint y: 408, endPoint x: 724, endPoint y: 269, distance: 139.0
click at [724, 269] on div at bounding box center [792, 332] width 2641 height 1713
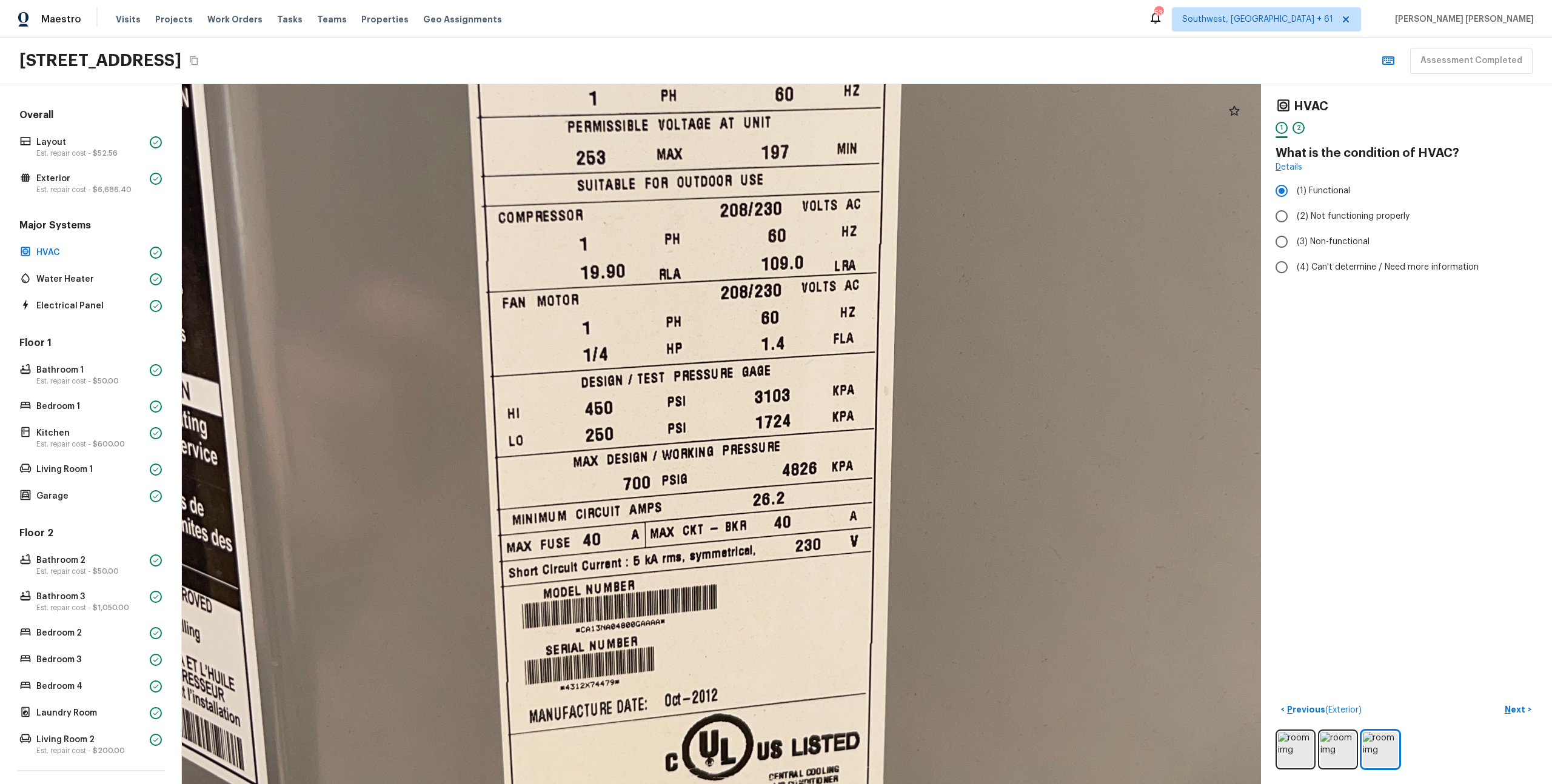
drag, startPoint x: 663, startPoint y: 560, endPoint x: 670, endPoint y: 497, distance: 63.4
click at [670, 497] on div at bounding box center [794, 303] width 2641 height 1713
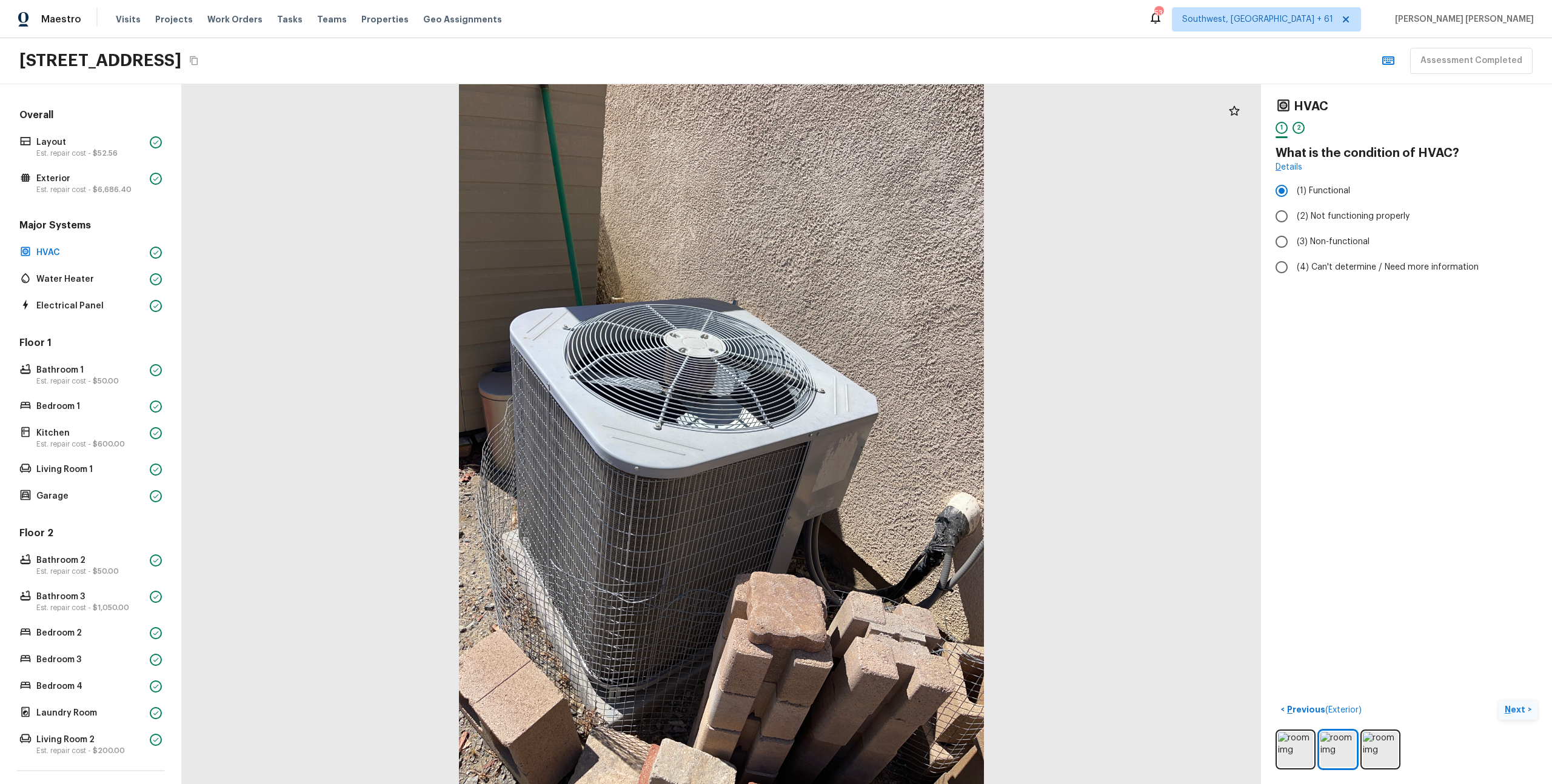
click at [1521, 700] on button "Next >" at bounding box center [1518, 710] width 39 height 20
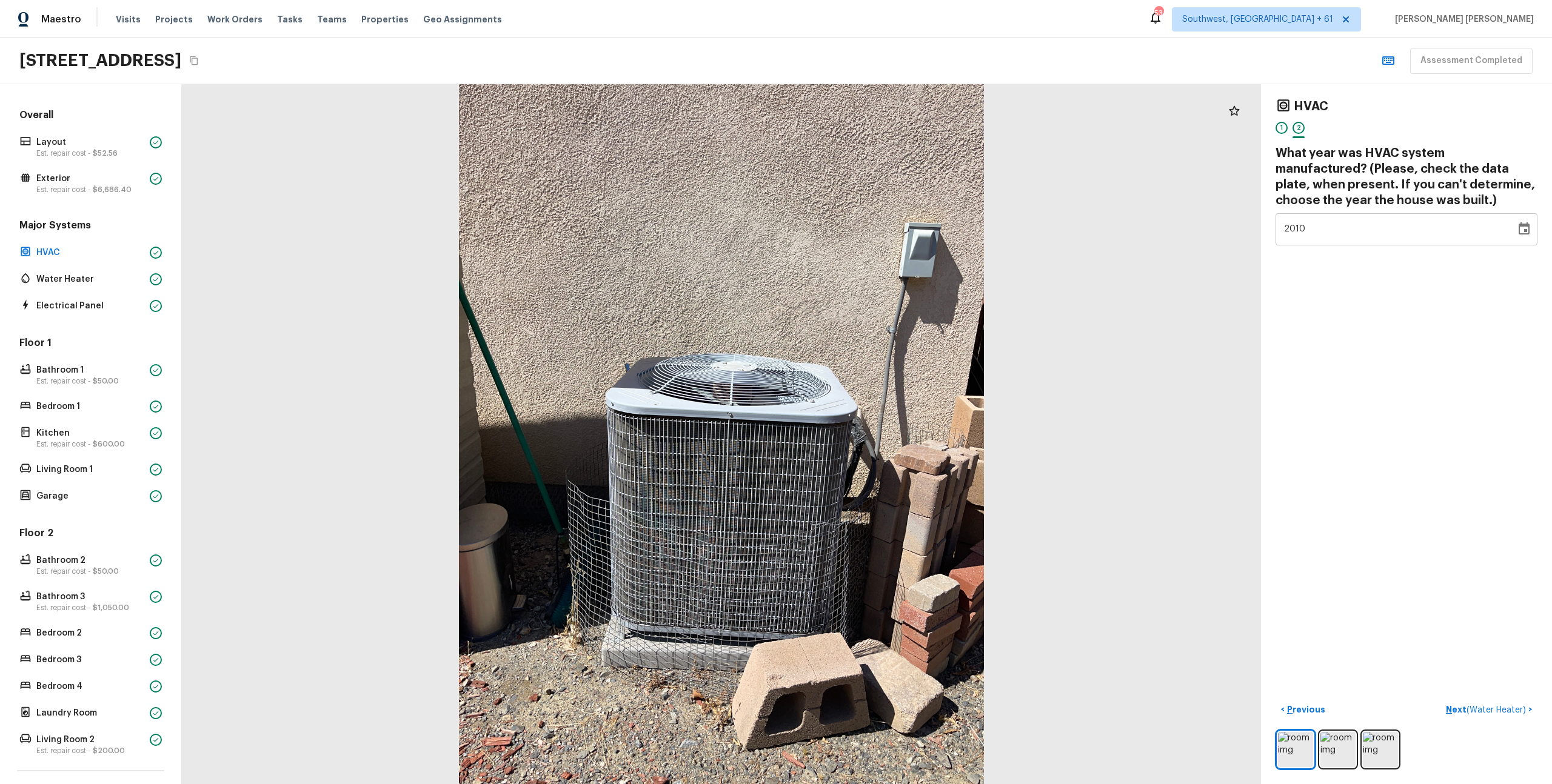
click at [1474, 625] on div "HVAC 1 2 What year was HVAC system manufactured? (Please, check the data plate,…" at bounding box center [1406, 434] width 291 height 700
click at [1491, 702] on button "Next ( Water Heater ) >" at bounding box center [1489, 710] width 97 height 20
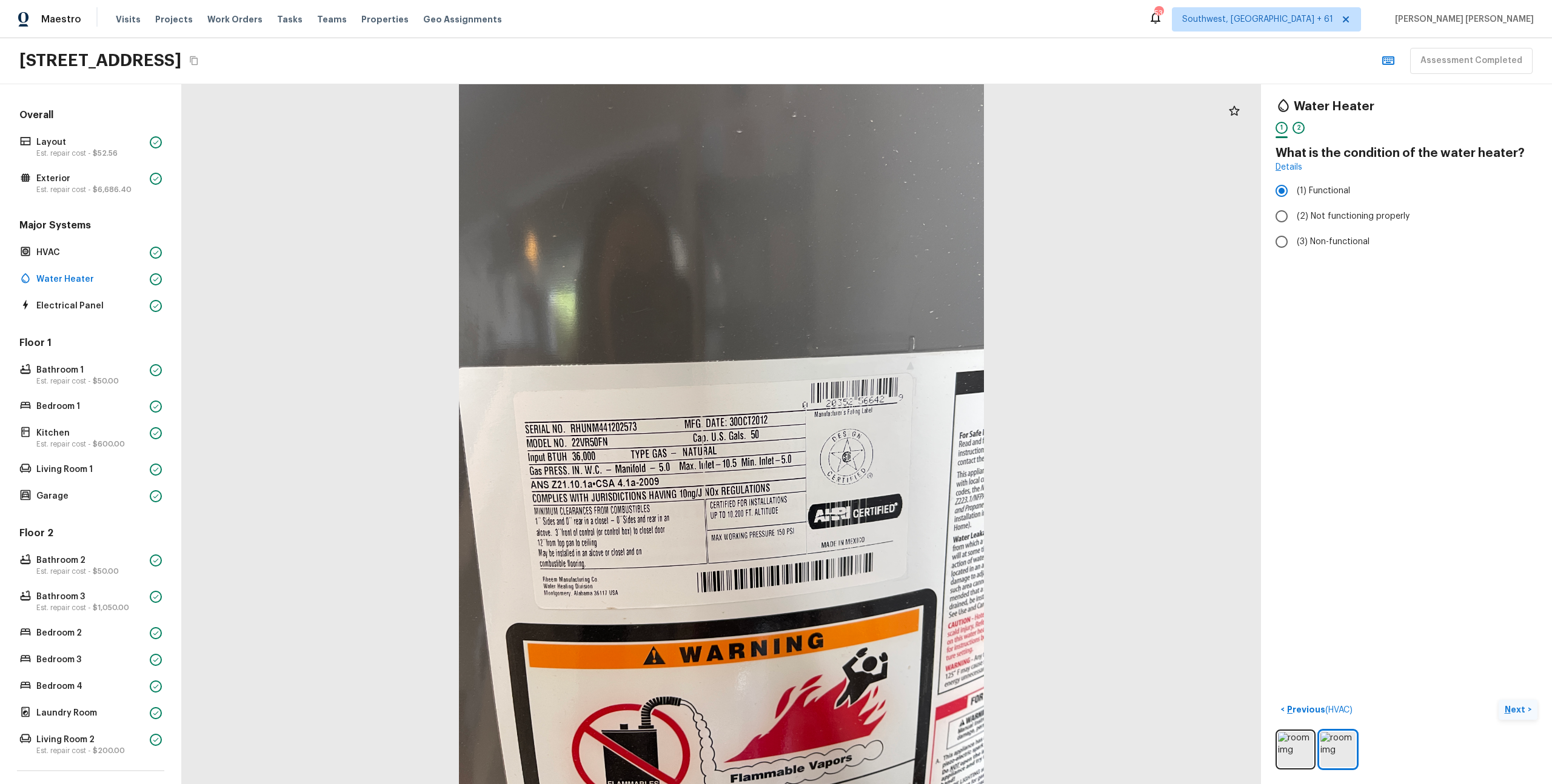
click at [1524, 712] on p "Next" at bounding box center [1517, 710] width 23 height 12
click at [1504, 712] on span "( Electrical Panel )" at bounding box center [1493, 710] width 66 height 8
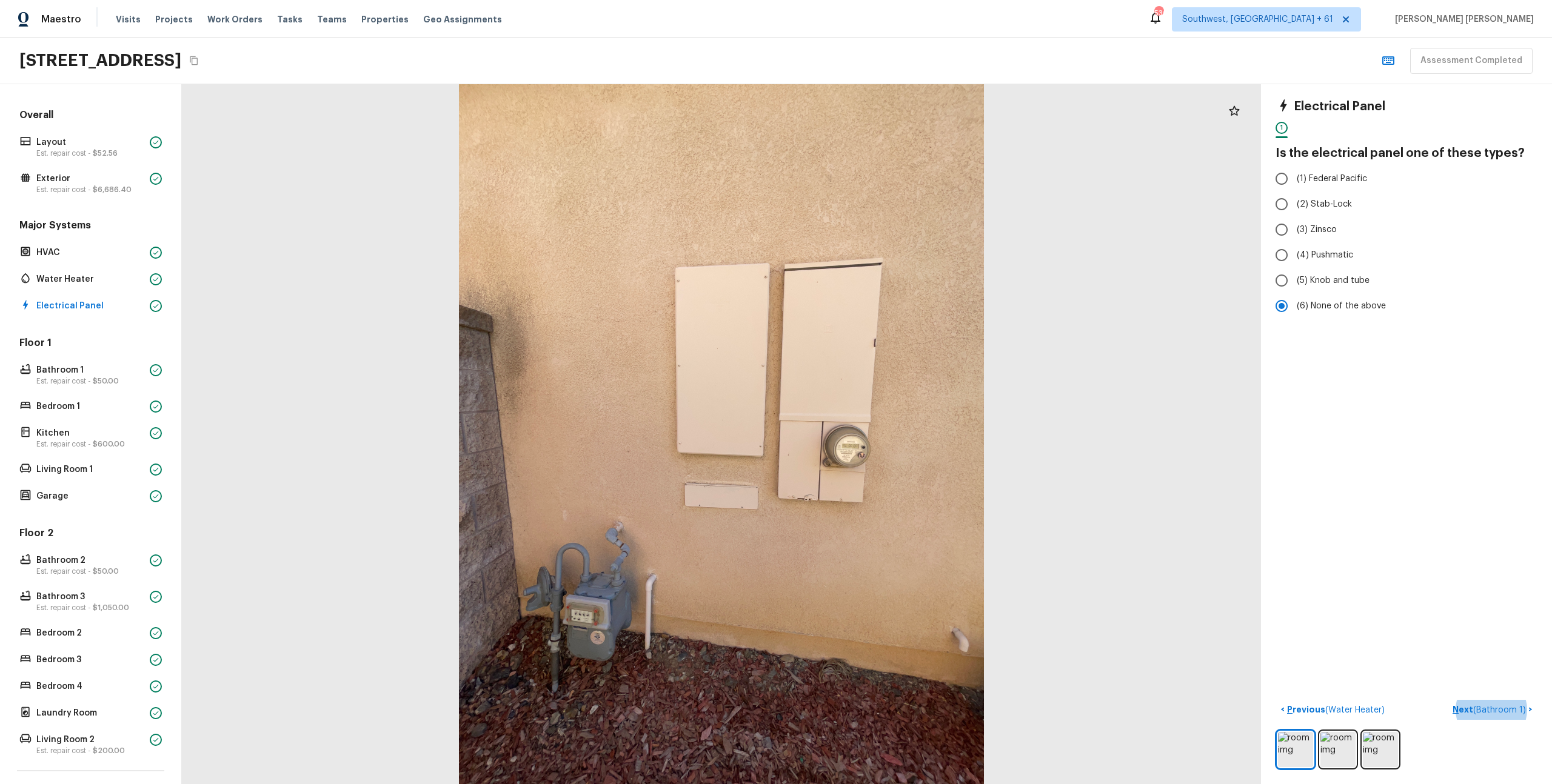
click at [716, 17] on div "Maestro Visits Projects Work Orders Tasks Teams Properties Geo Assignments 530 …" at bounding box center [776, 19] width 1552 height 38
click at [1489, 716] on button "Next ( Bathroom 1 ) >" at bounding box center [1493, 710] width 90 height 20
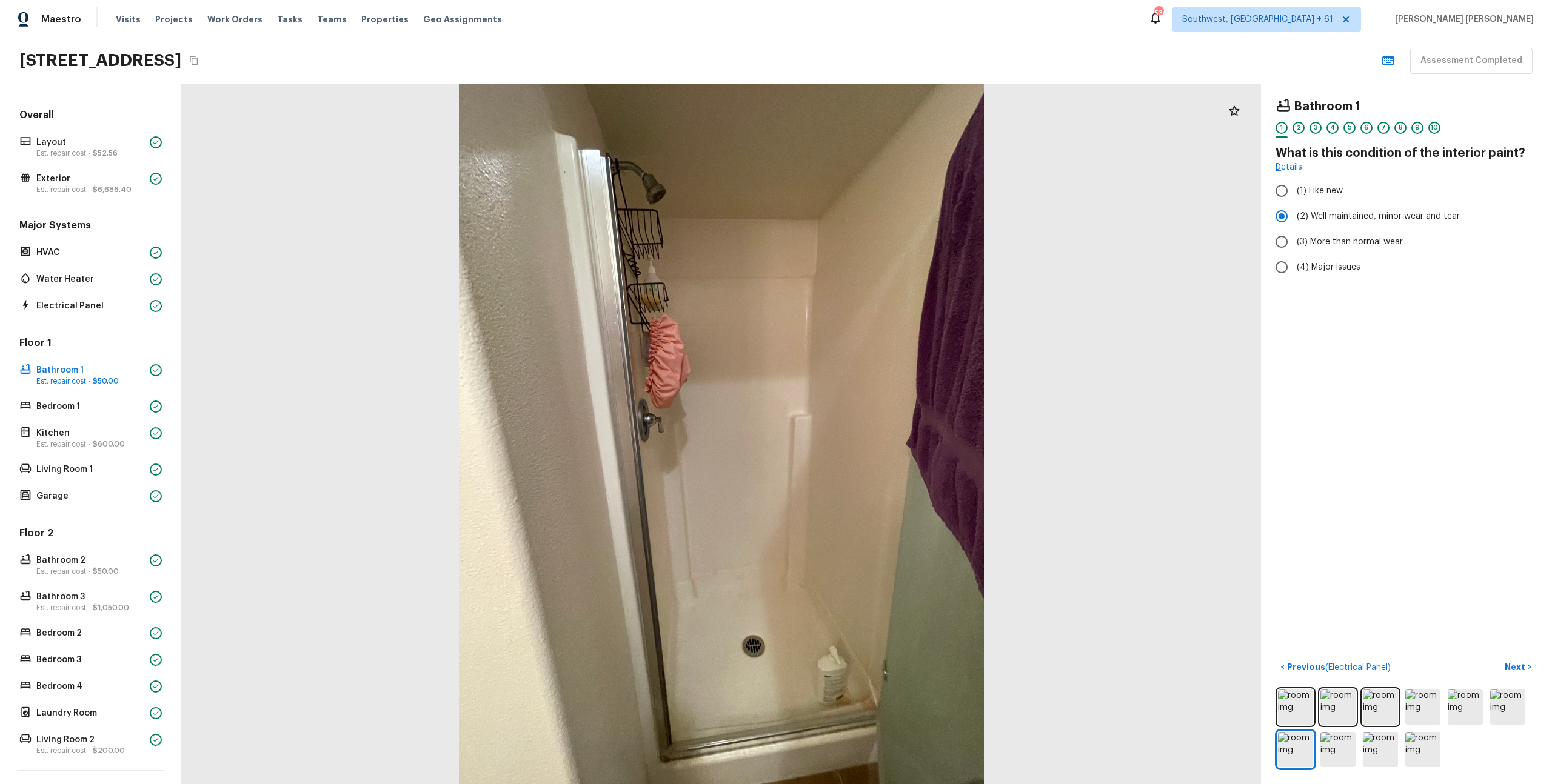
click at [1114, 541] on div at bounding box center [721, 434] width 1079 height 700
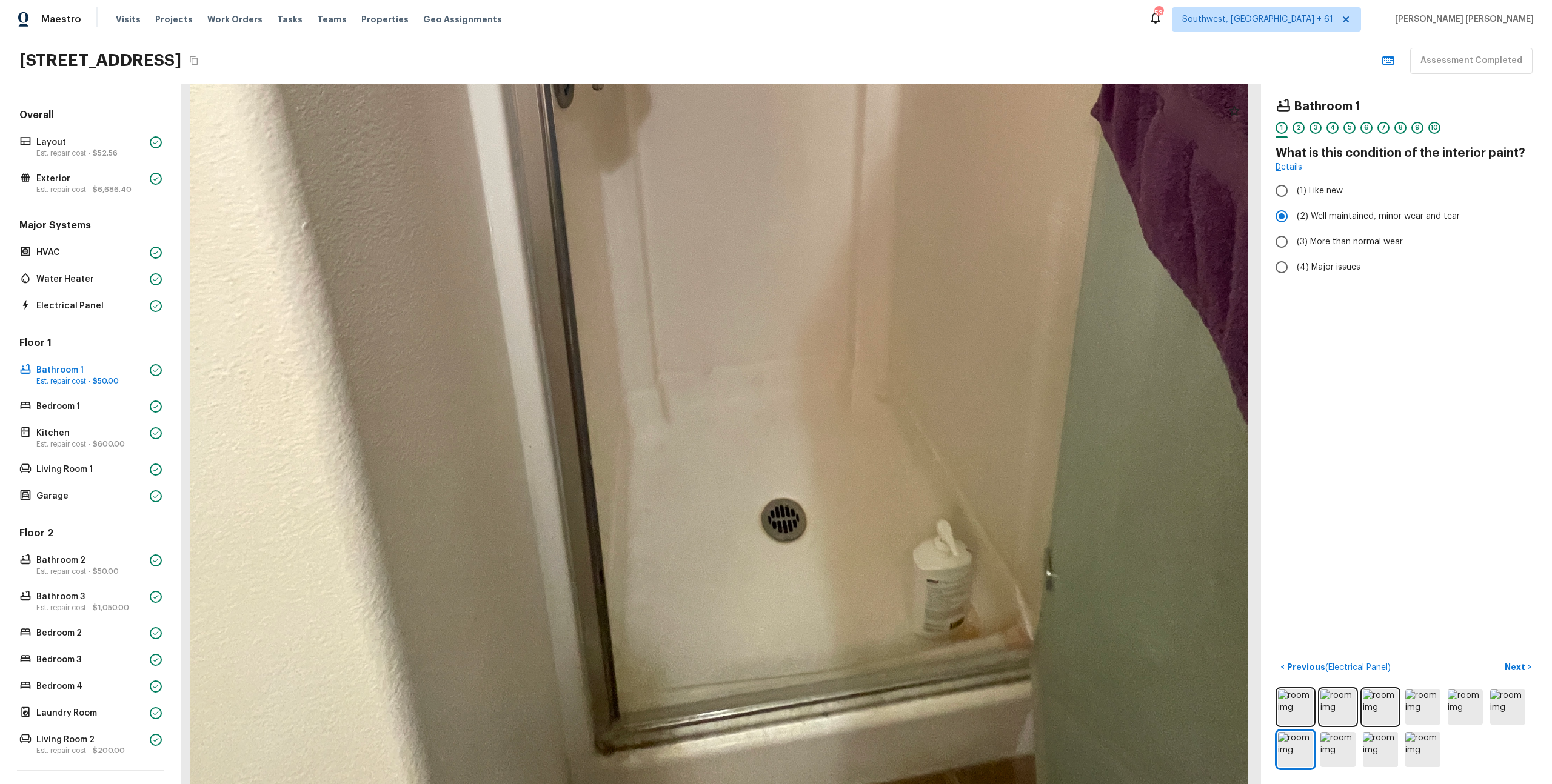
drag, startPoint x: 724, startPoint y: 628, endPoint x: 731, endPoint y: 405, distance: 223.1
click at [731, 405] on div at bounding box center [718, 92] width 2174 height 1410
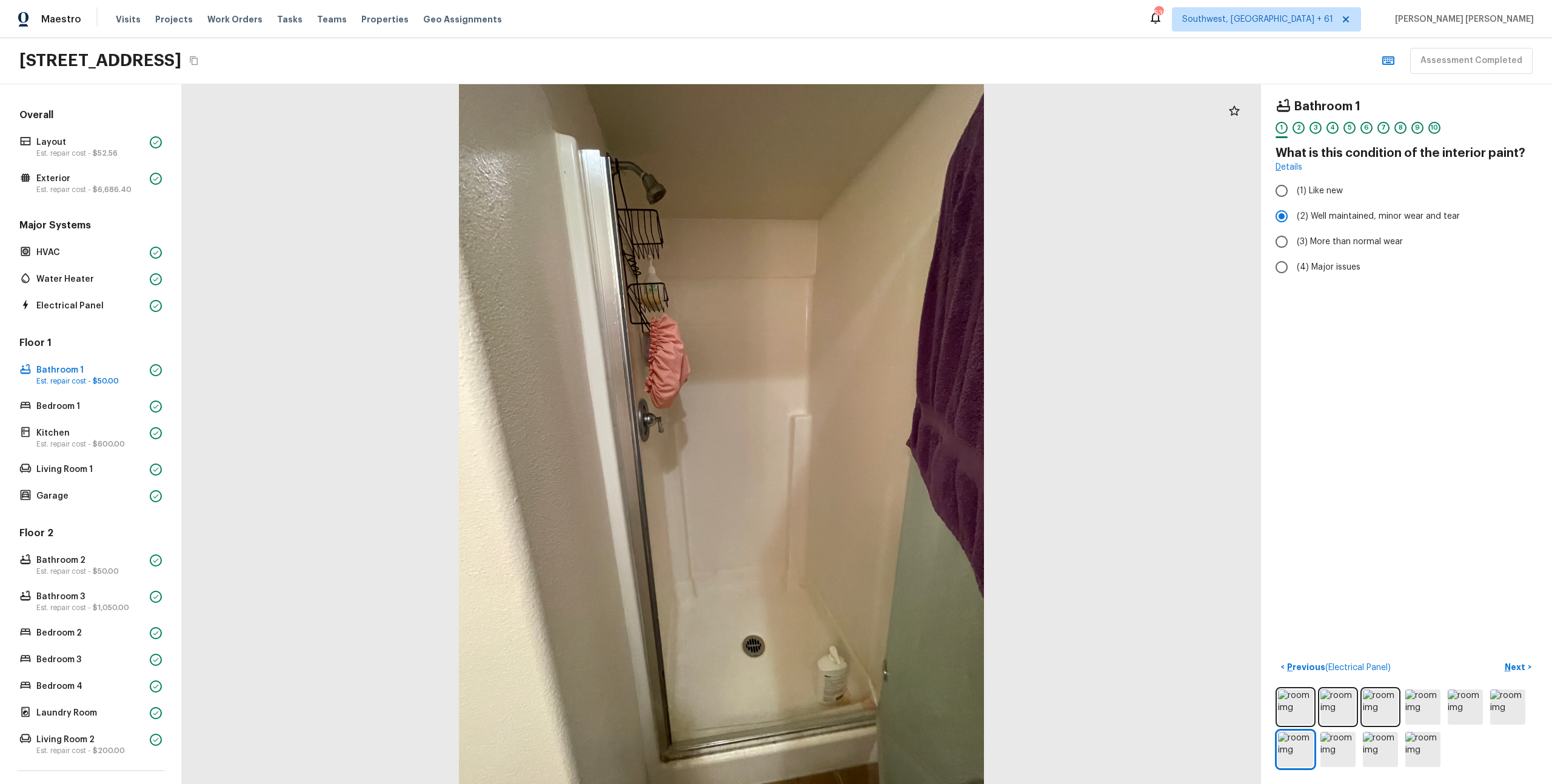
click at [1104, 495] on div at bounding box center [721, 434] width 1079 height 700
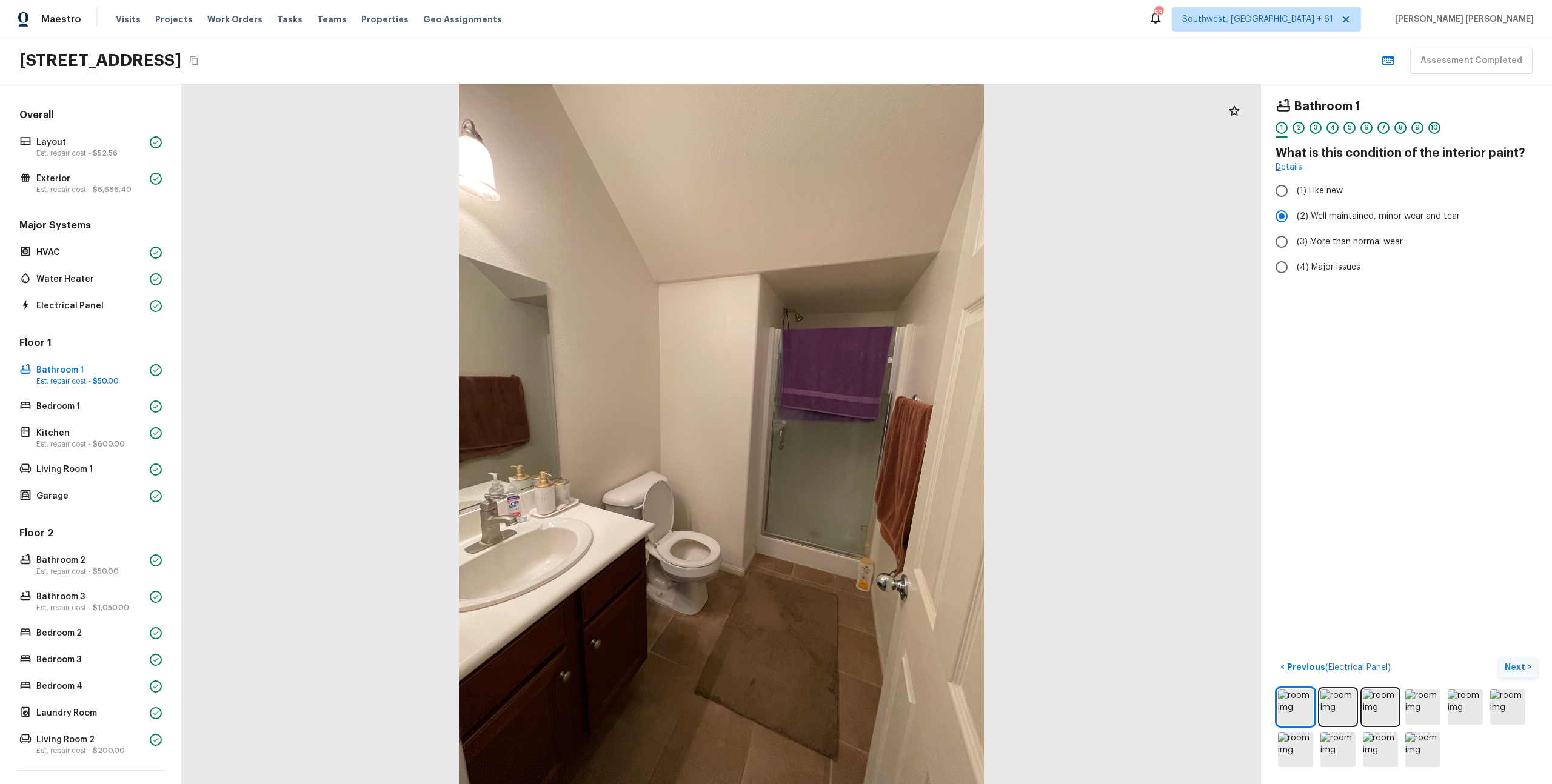
click at [1524, 659] on button "Next >" at bounding box center [1518, 667] width 39 height 20
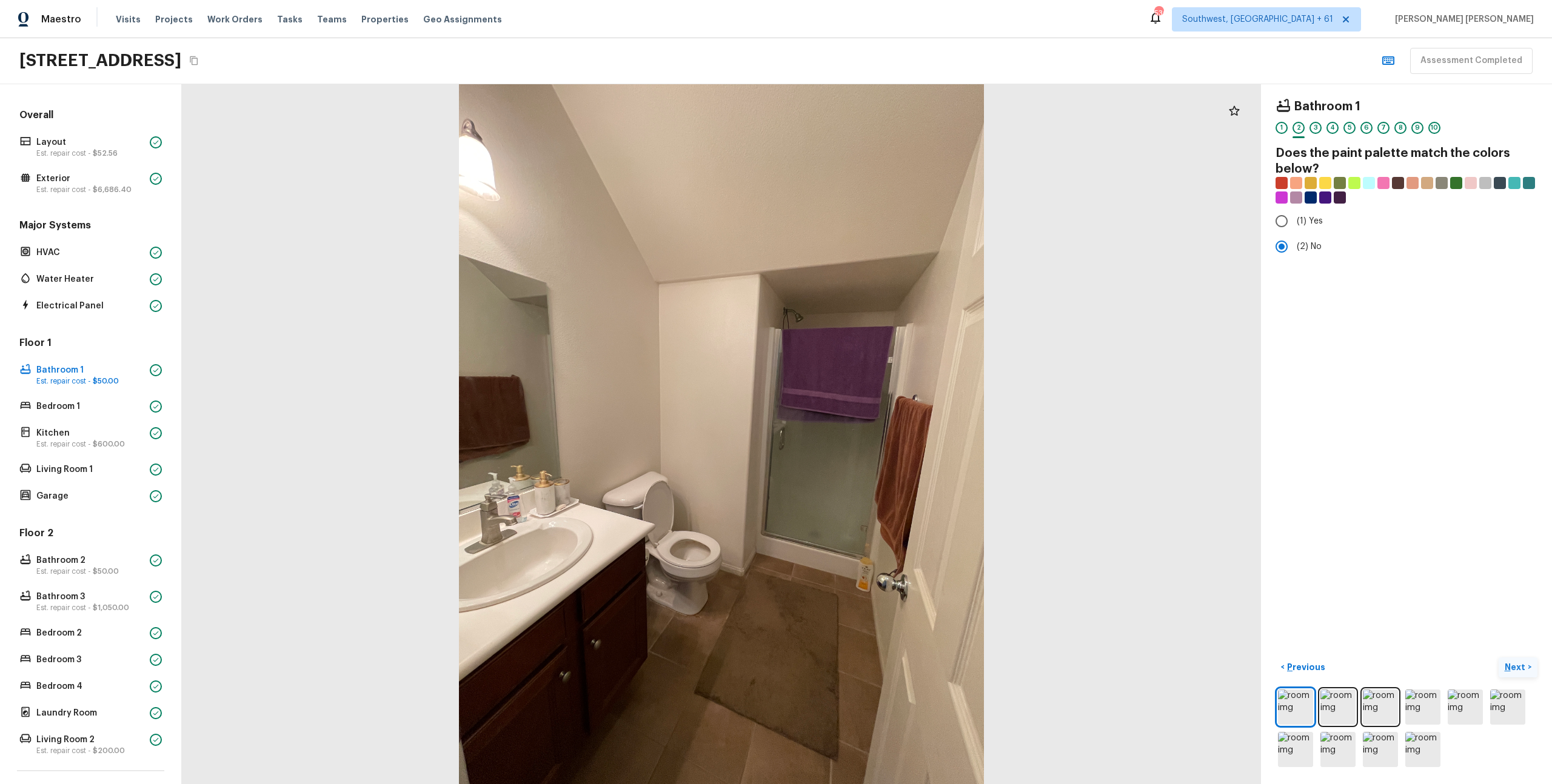
click at [1524, 659] on button "Next >" at bounding box center [1518, 667] width 39 height 20
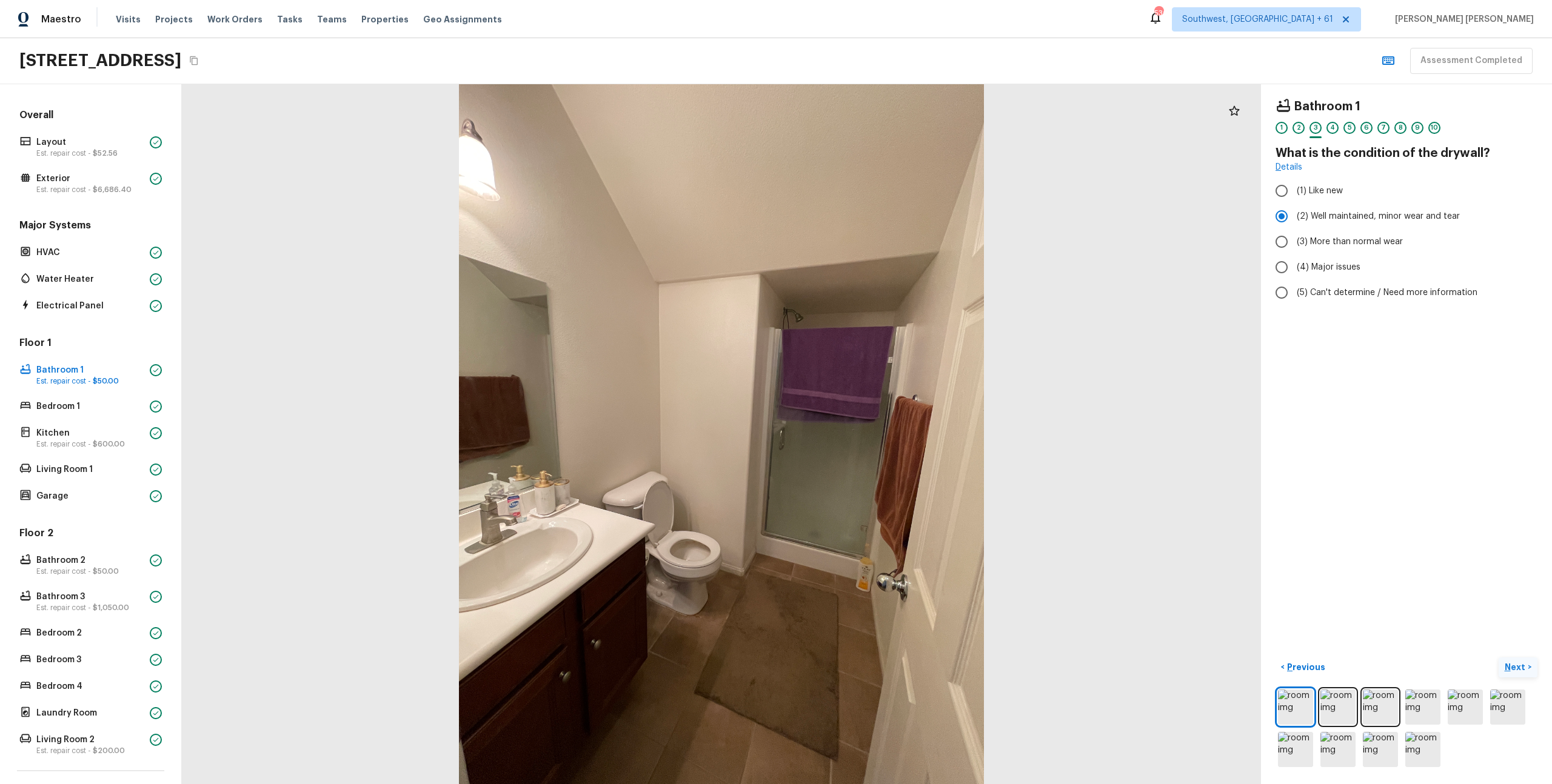
click at [1524, 659] on button "Next >" at bounding box center [1518, 667] width 39 height 20
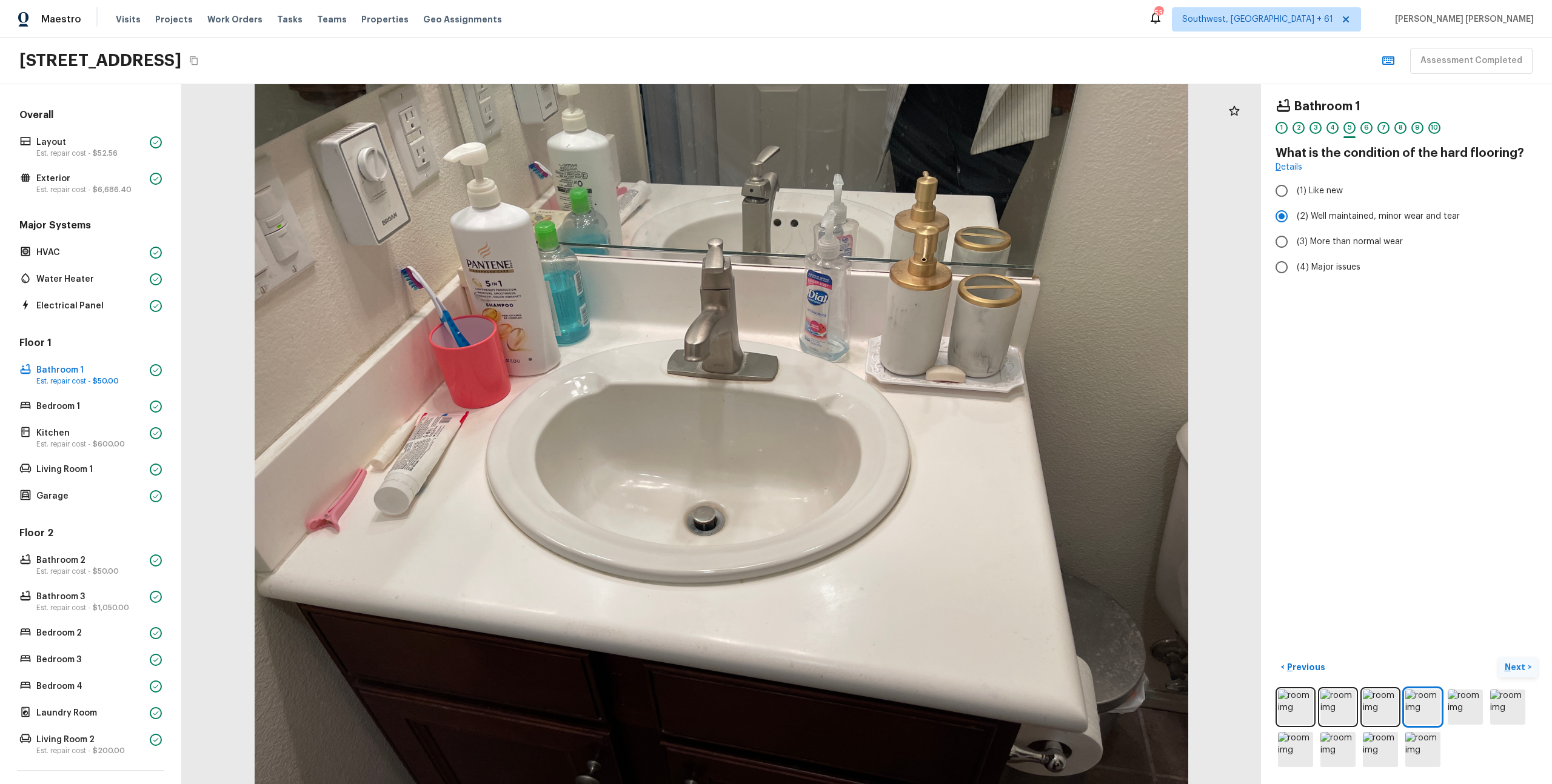
click at [1513, 664] on p "Next" at bounding box center [1517, 667] width 23 height 12
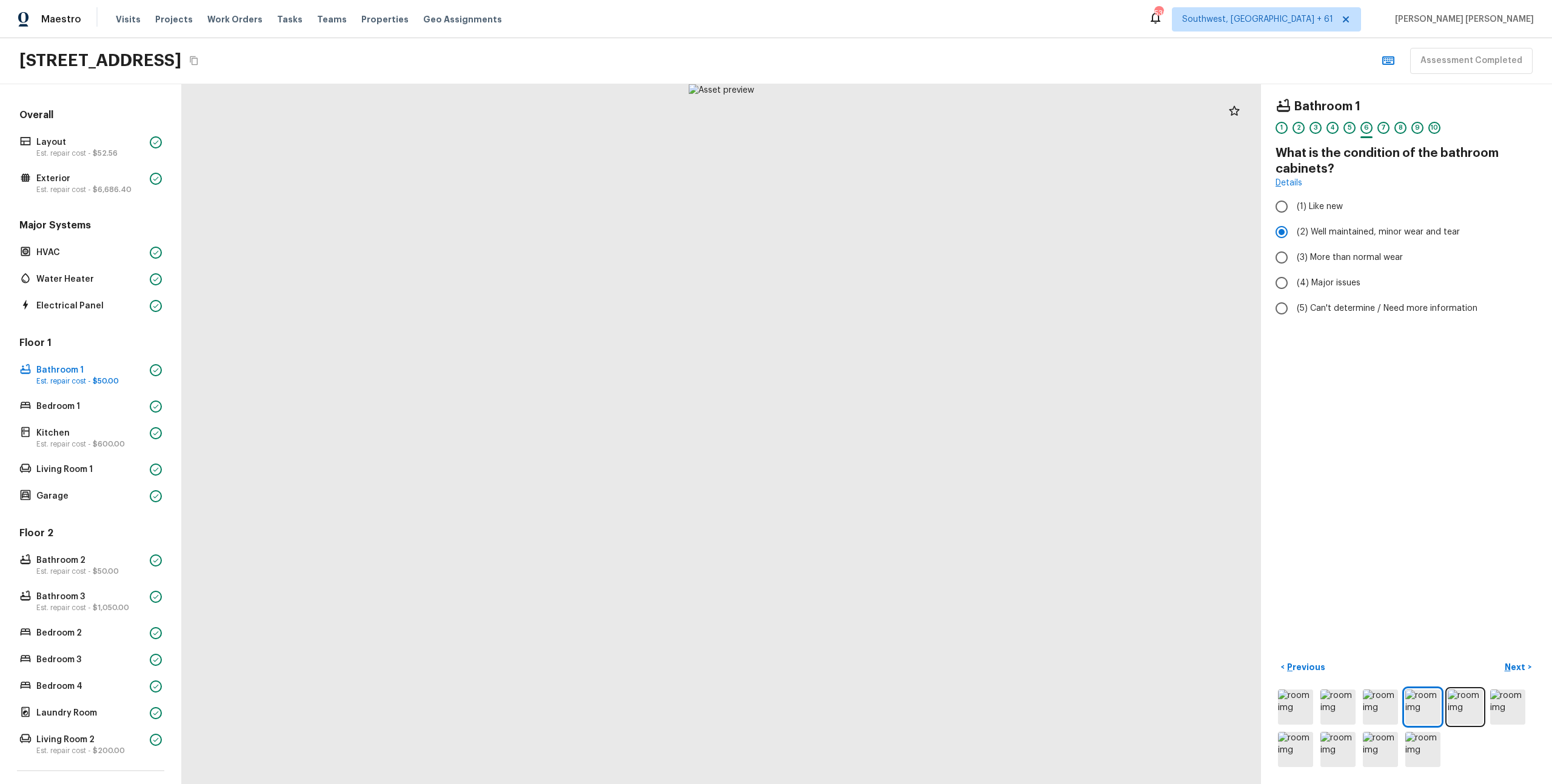
click at [1461, 587] on div "Bathroom 1 1 2 3 4 5 6 7 8 9 10 What is the condition of the bathroom cabinets?…" at bounding box center [1406, 434] width 291 height 700
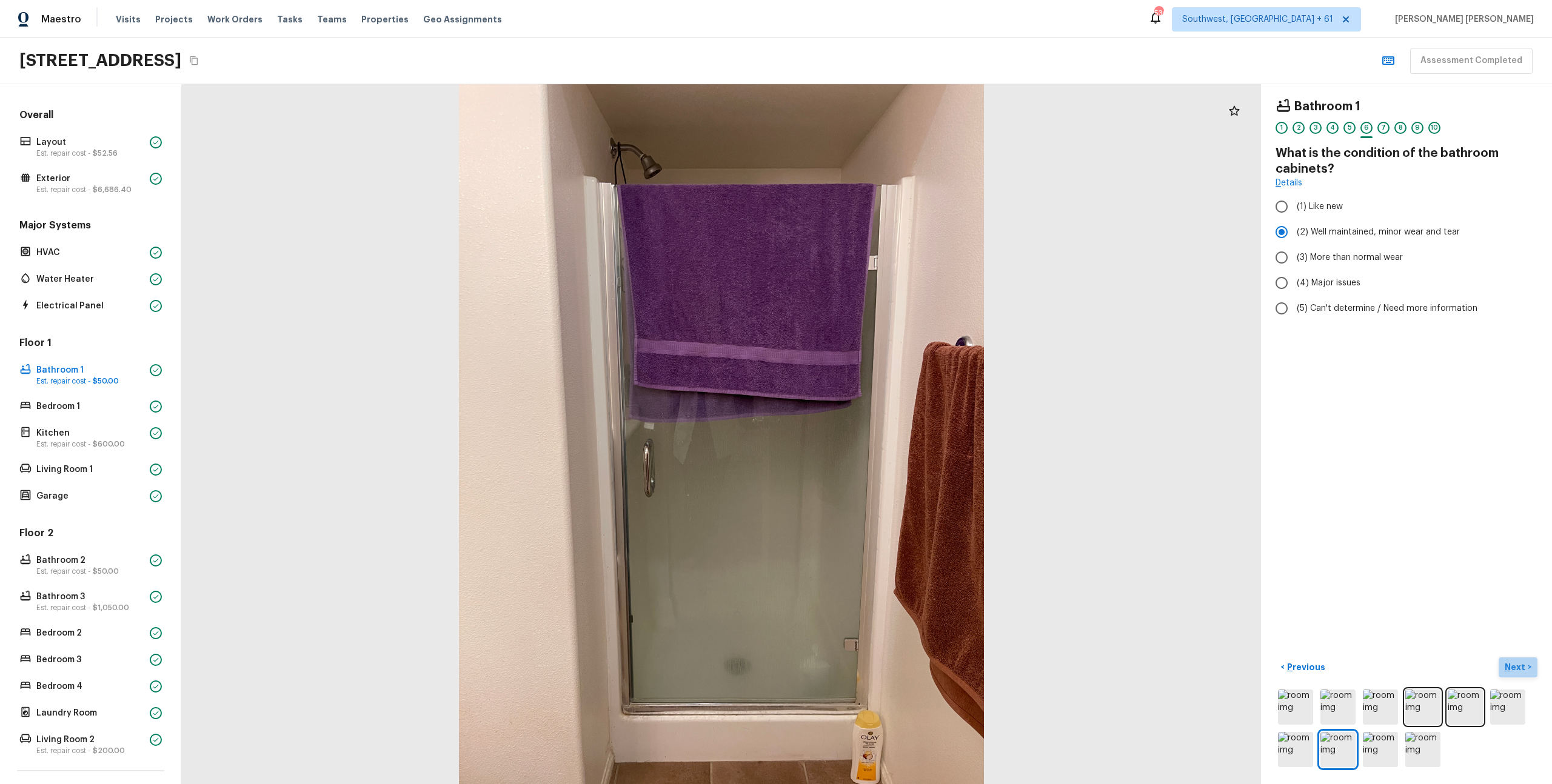
click at [1520, 671] on p "Next" at bounding box center [1517, 667] width 23 height 12
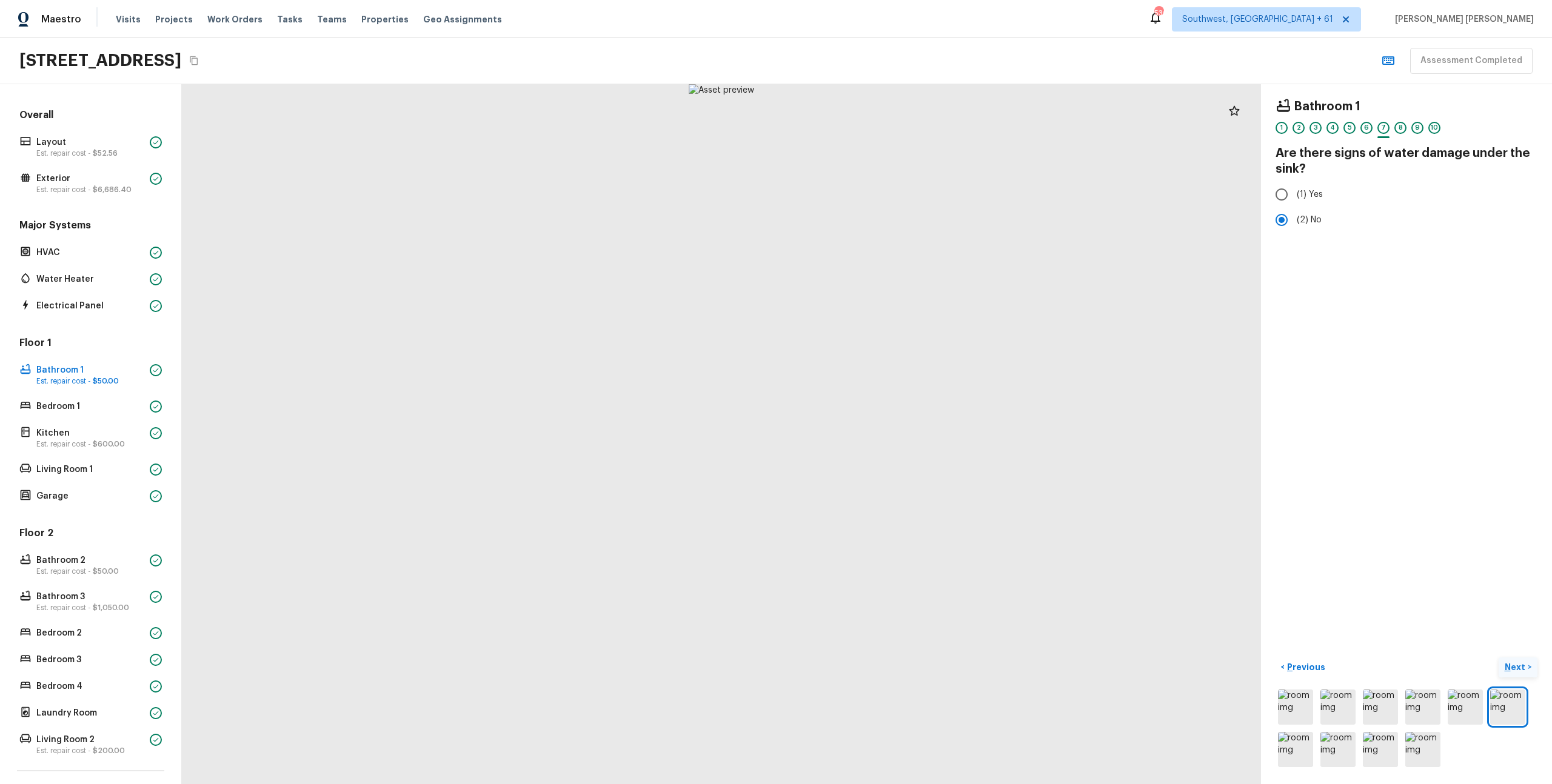
click at [1520, 671] on p "Next" at bounding box center [1517, 667] width 23 height 12
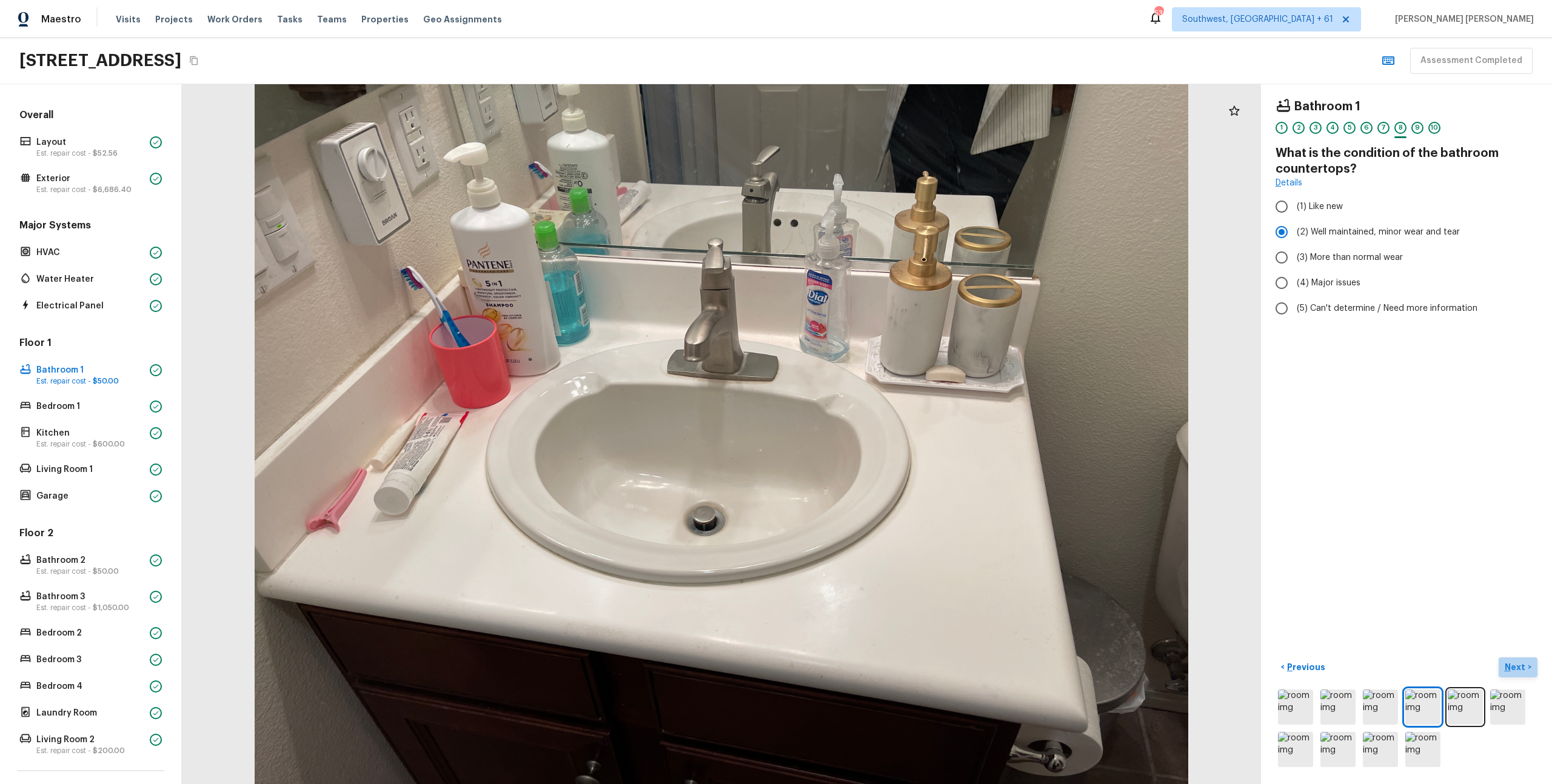
click at [1520, 671] on p "Next" at bounding box center [1517, 667] width 23 height 12
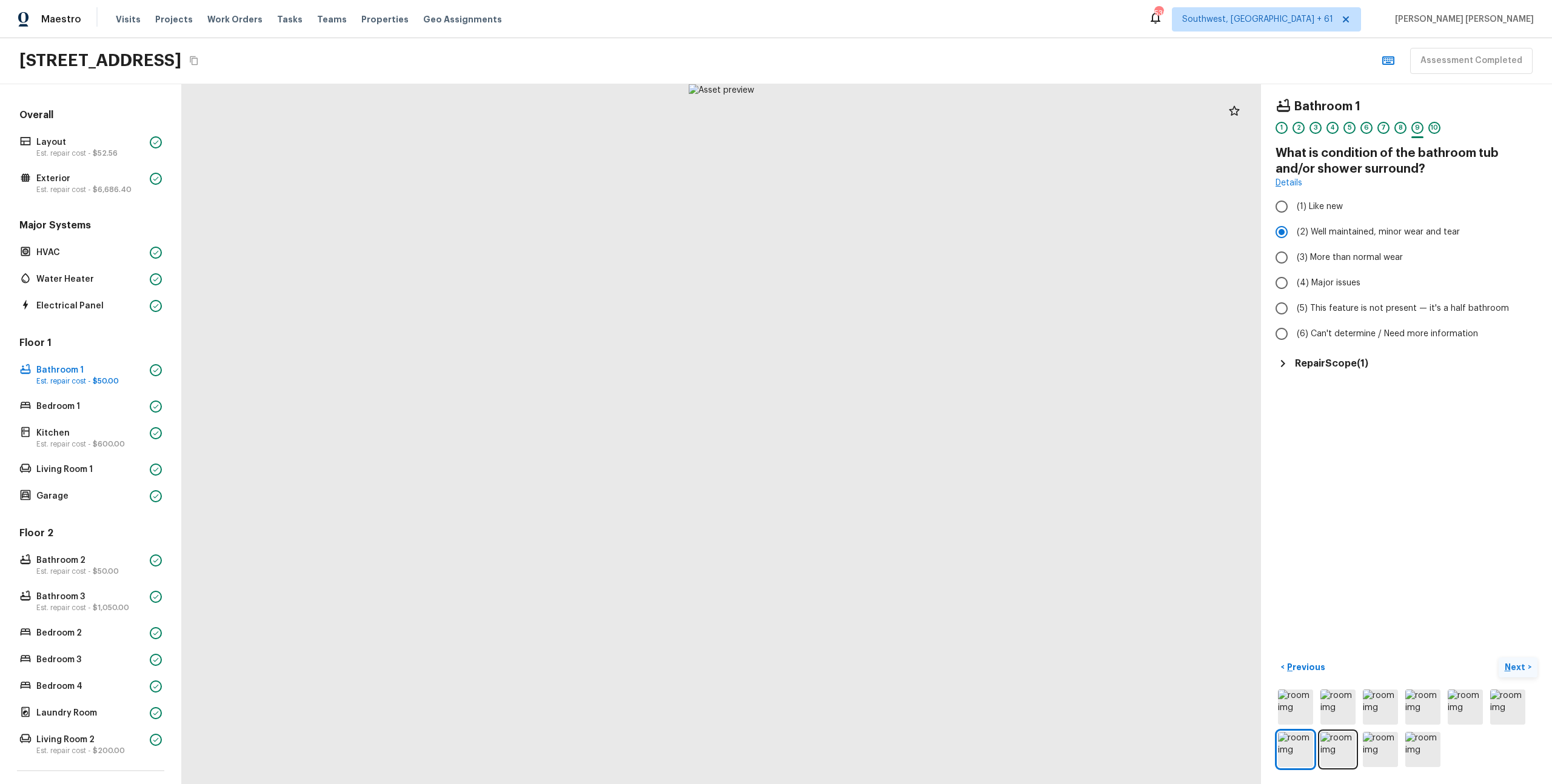
click at [1520, 671] on p "Next" at bounding box center [1517, 667] width 23 height 12
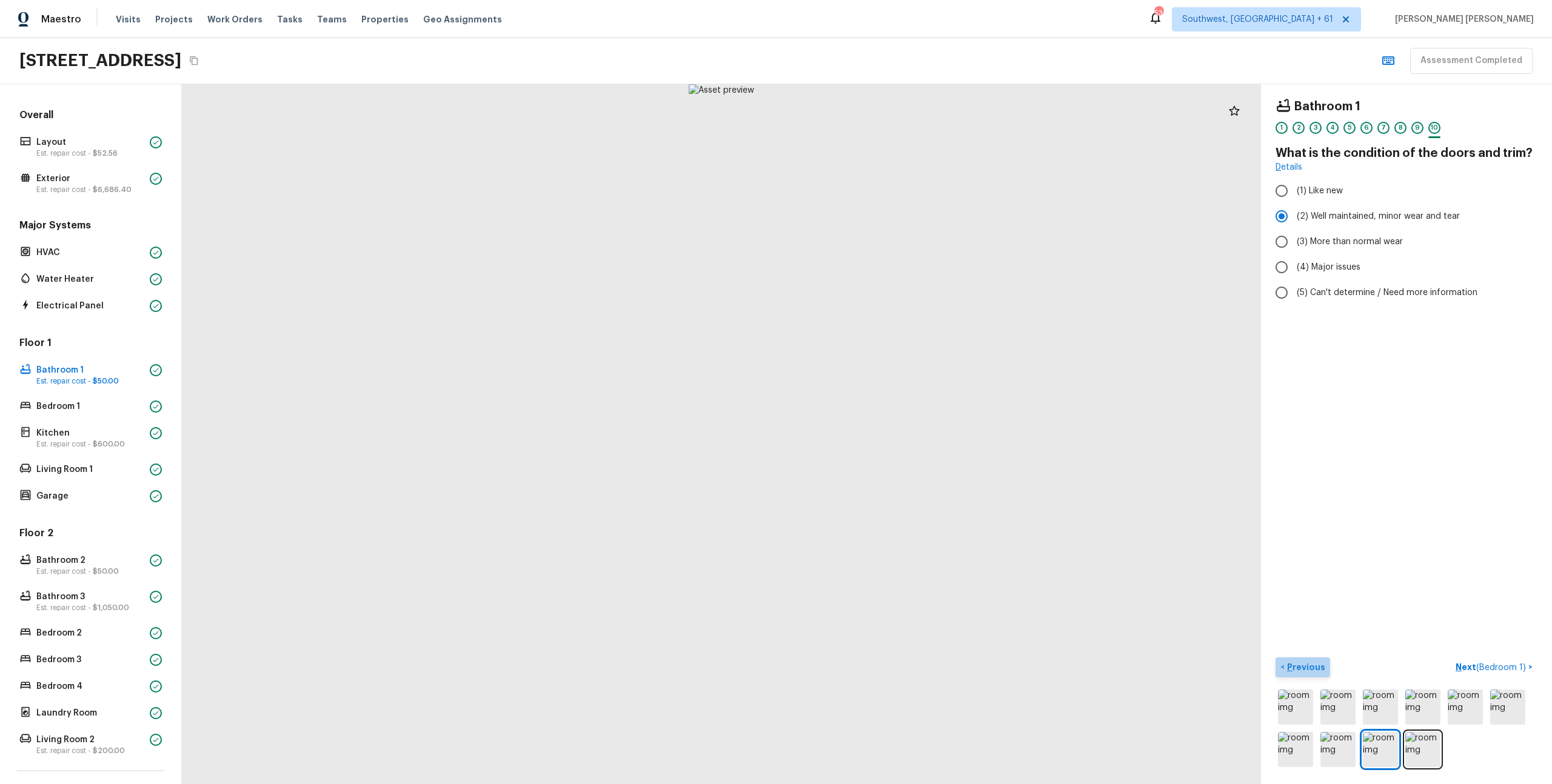
click at [1325, 666] on button "< Previous" at bounding box center [1303, 667] width 54 height 20
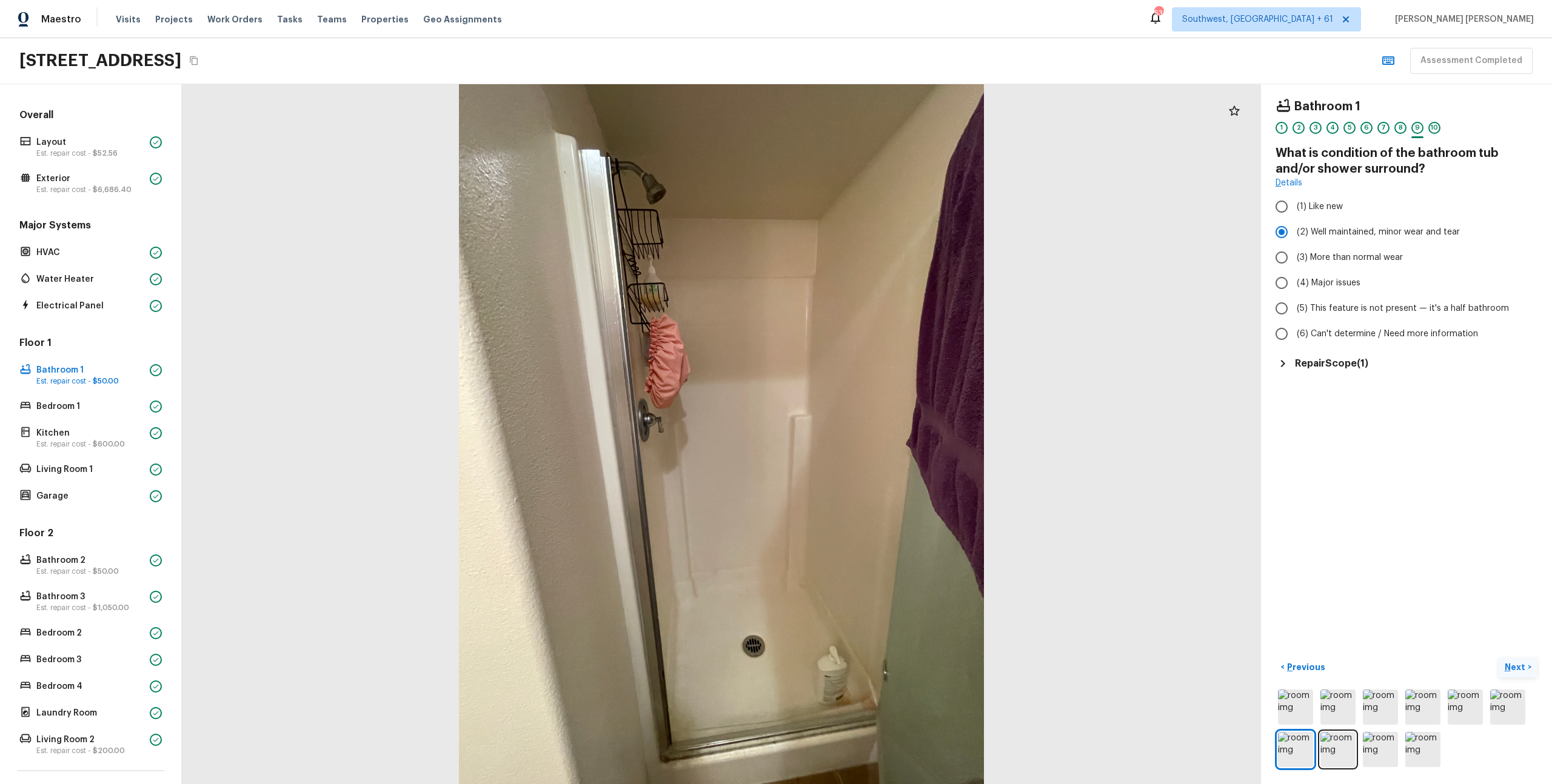
click at [1514, 667] on p "Next" at bounding box center [1517, 667] width 23 height 12
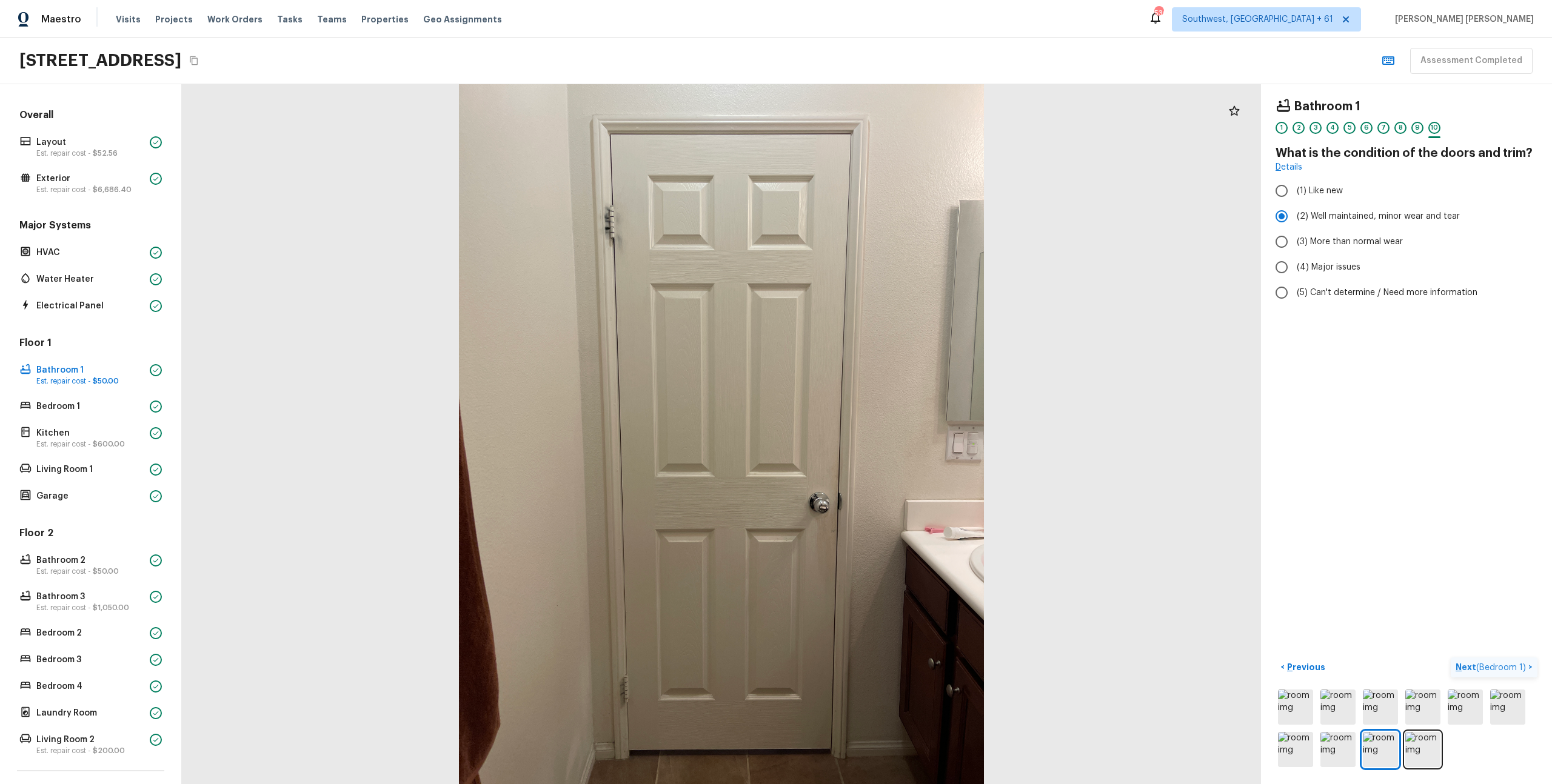
click at [1514, 667] on span "( Bedroom 1 )" at bounding box center [1501, 668] width 50 height 8
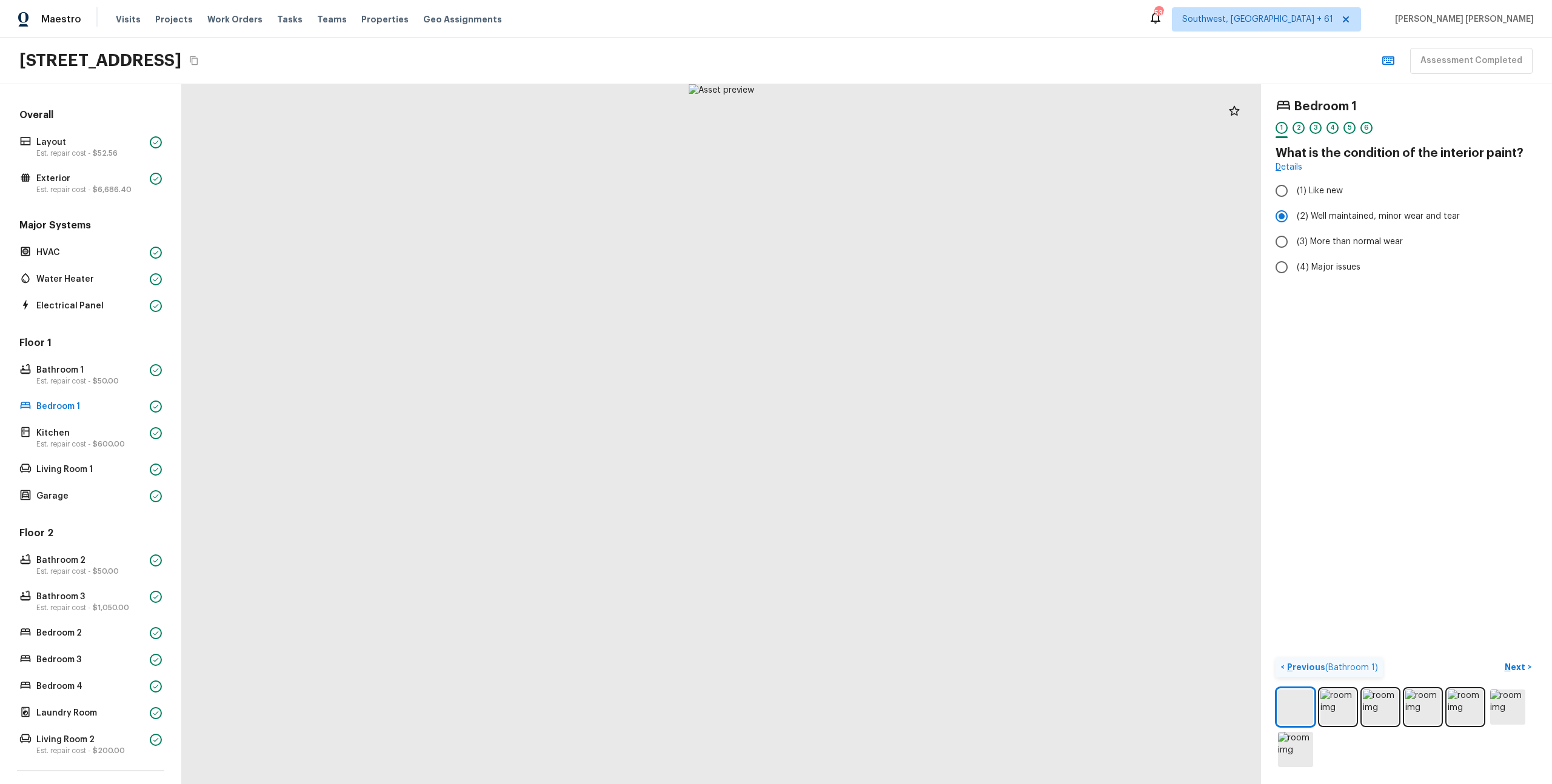
click at [1332, 659] on button "< Previous ( Bathroom 1 )" at bounding box center [1329, 667] width 108 height 20
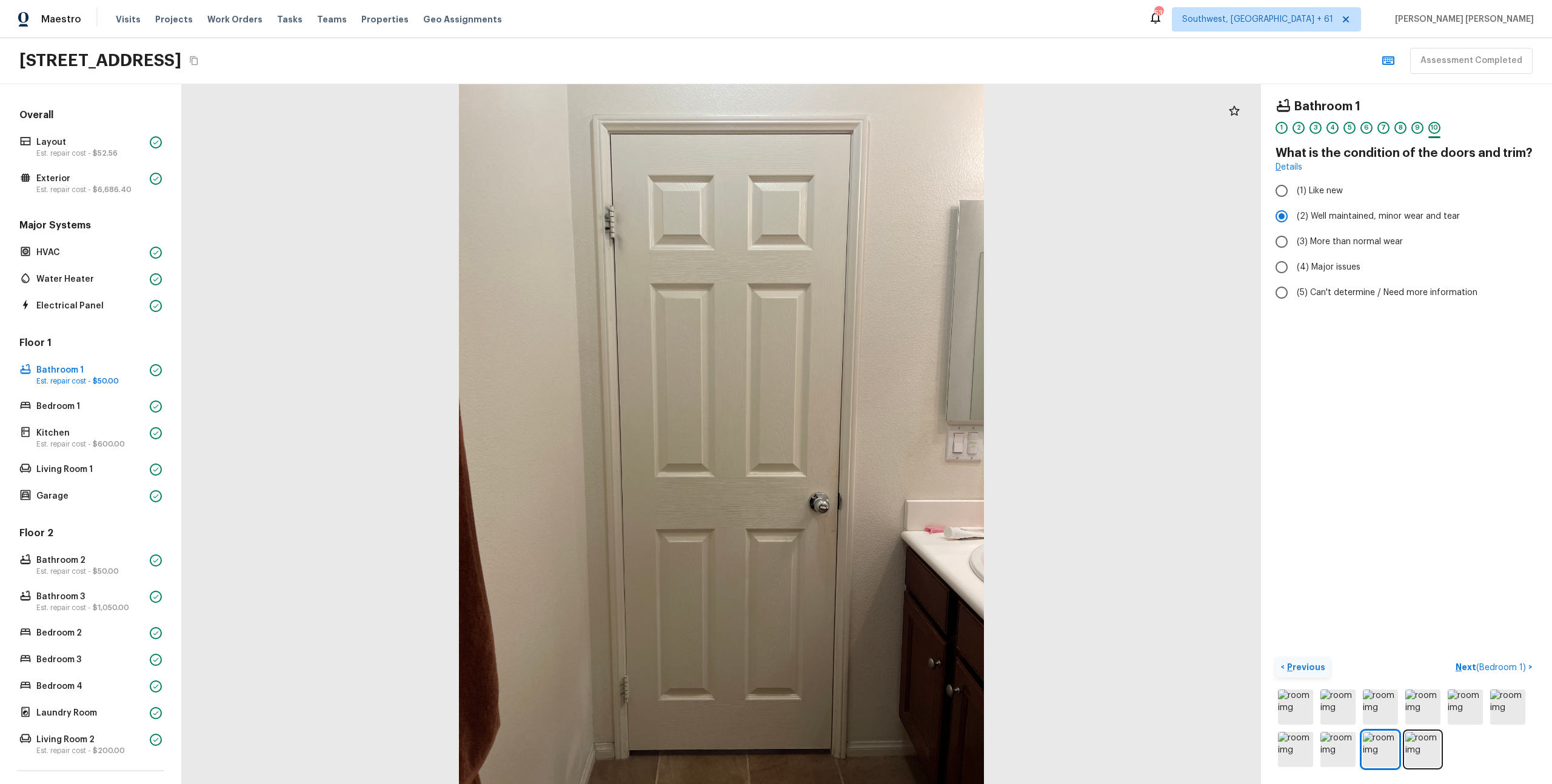
click at [1332, 659] on div "< Previous Next ( Bedroom 1 ) >" at bounding box center [1407, 667] width 262 height 20
click at [1309, 668] on p "Previous" at bounding box center [1304, 667] width 41 height 12
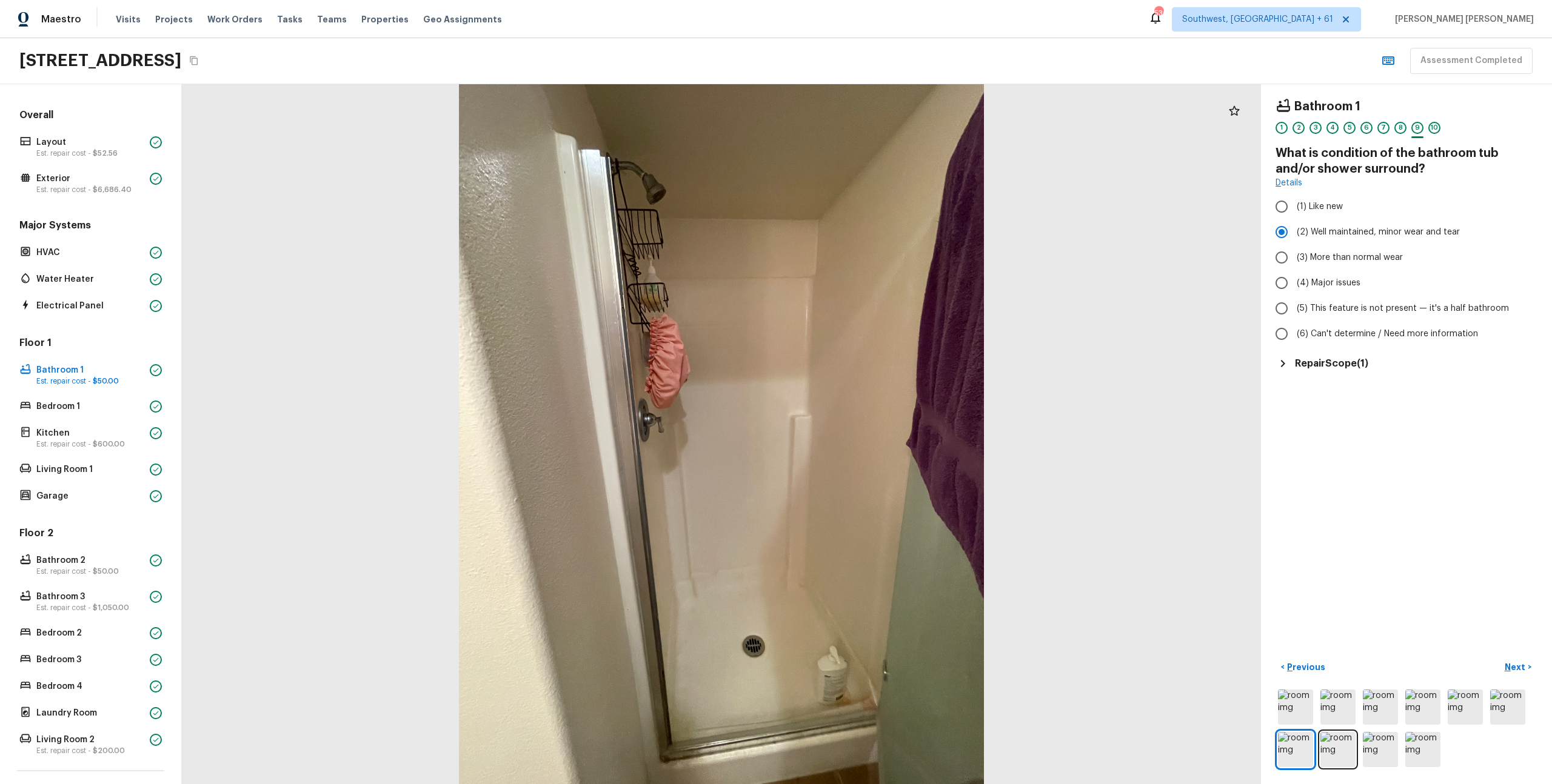
click at [1349, 357] on div "Repair Scope ( 1 )" at bounding box center [1407, 363] width 262 height 14
click at [1516, 670] on p "Next" at bounding box center [1517, 667] width 23 height 12
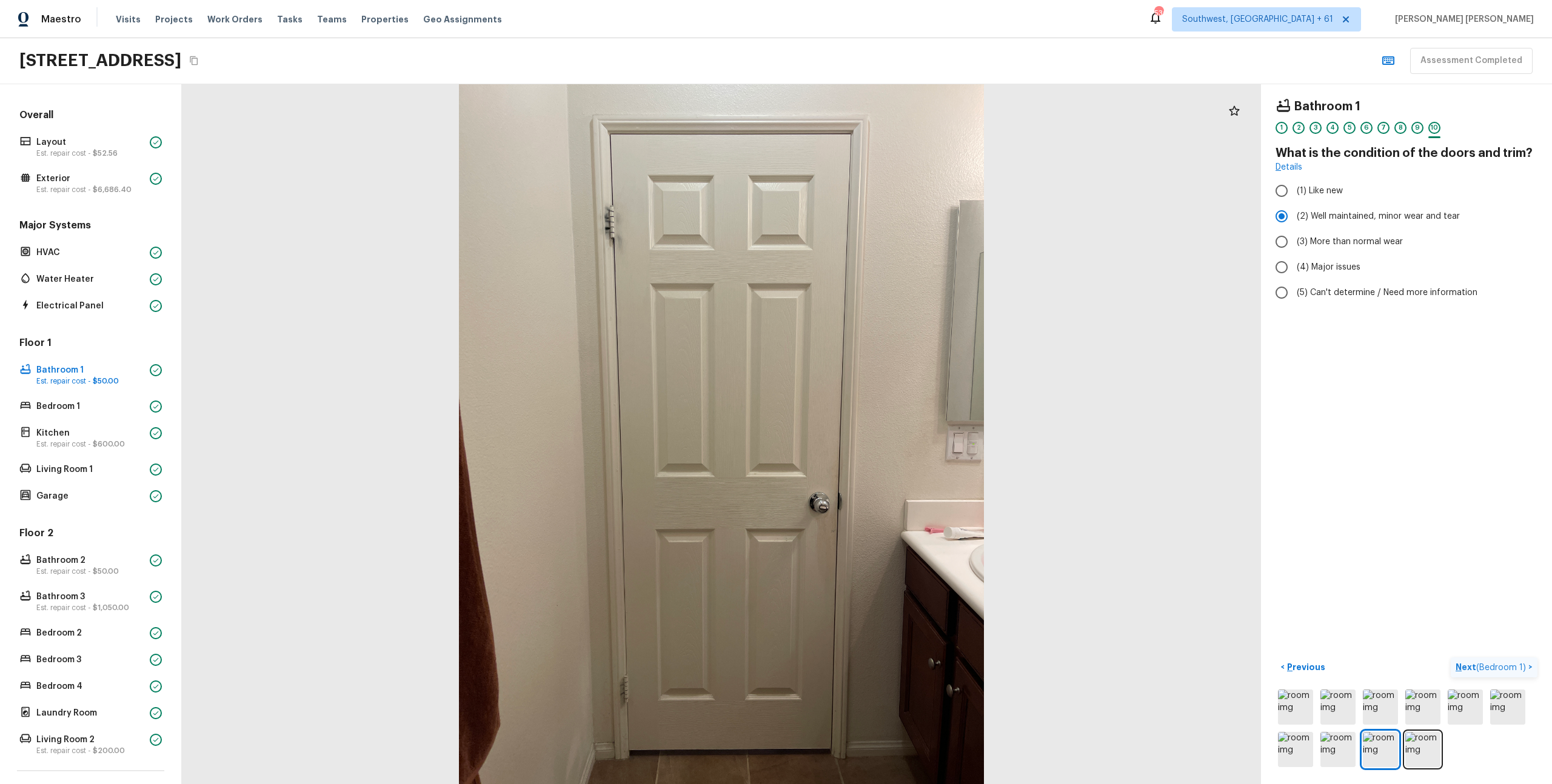
click at [1485, 662] on p "Next ( Bedroom 1 )" at bounding box center [1492, 667] width 73 height 12
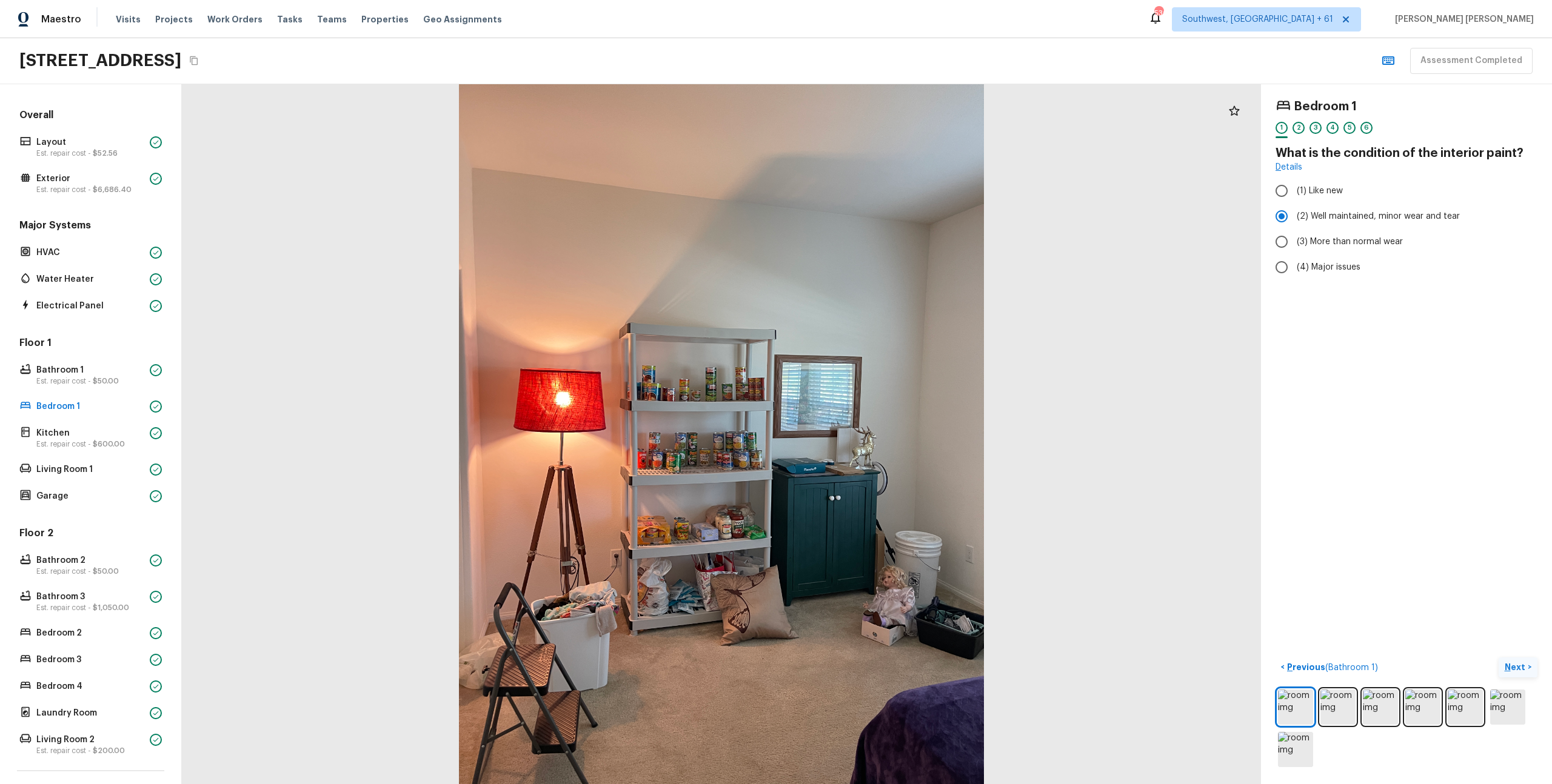
click at [1516, 667] on p "Next" at bounding box center [1517, 667] width 23 height 12
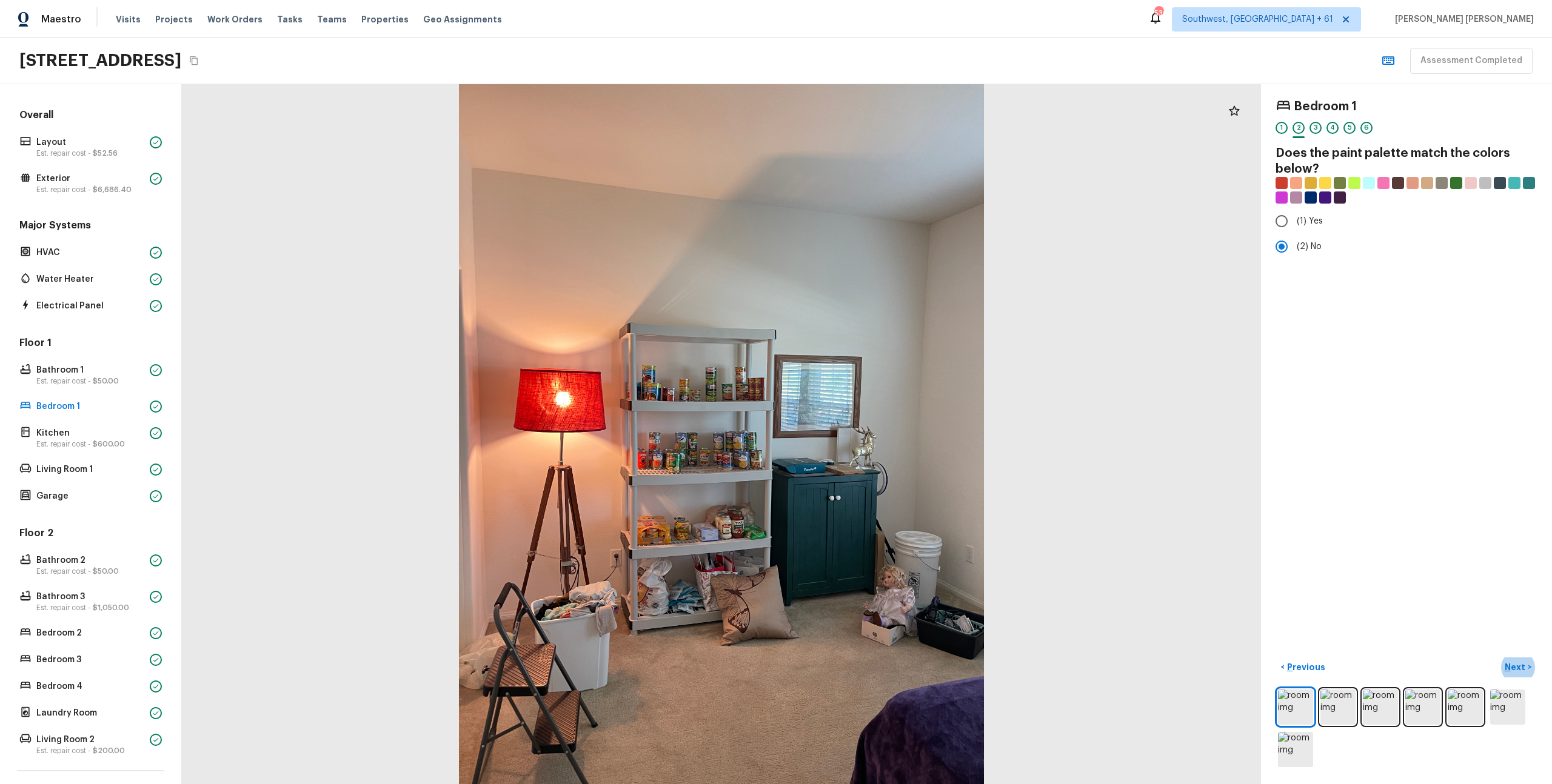
click at [1049, 24] on div "Maestro Visits Projects Work Orders Tasks Teams Properties Geo Assignments 530 …" at bounding box center [776, 19] width 1552 height 38
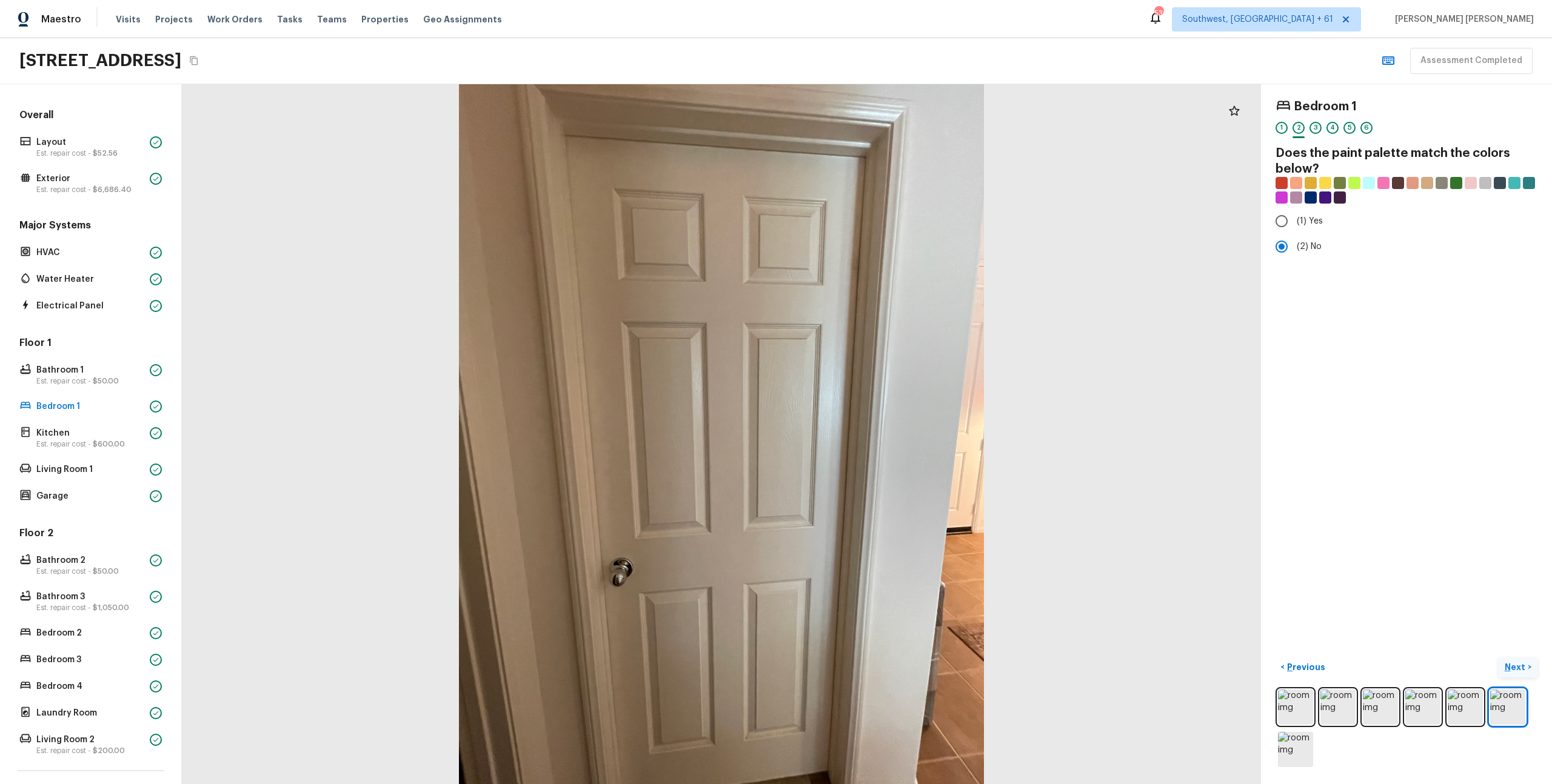
click at [1520, 671] on p "Next" at bounding box center [1517, 667] width 23 height 12
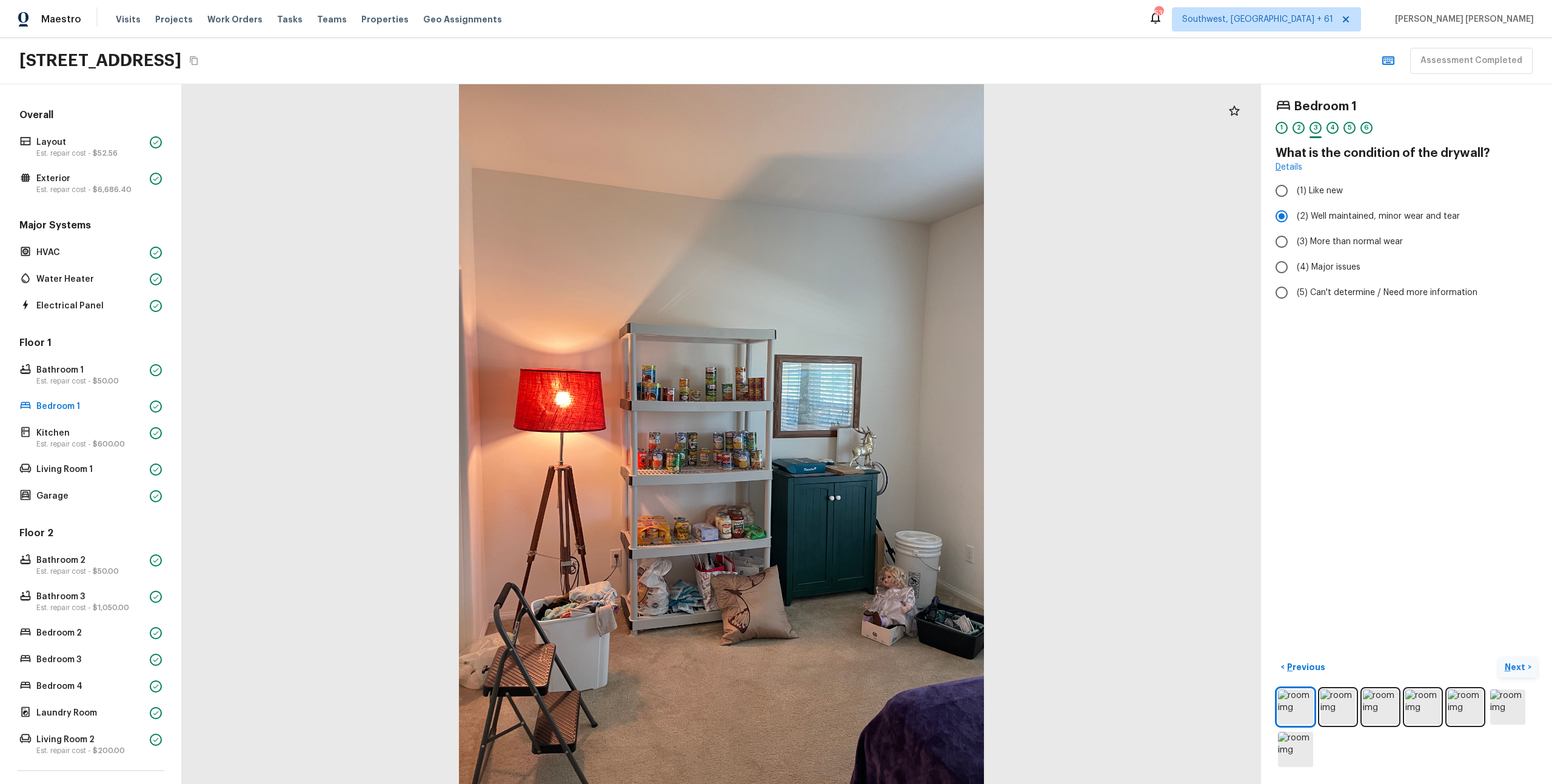
click at [1520, 671] on p "Next" at bounding box center [1517, 667] width 23 height 12
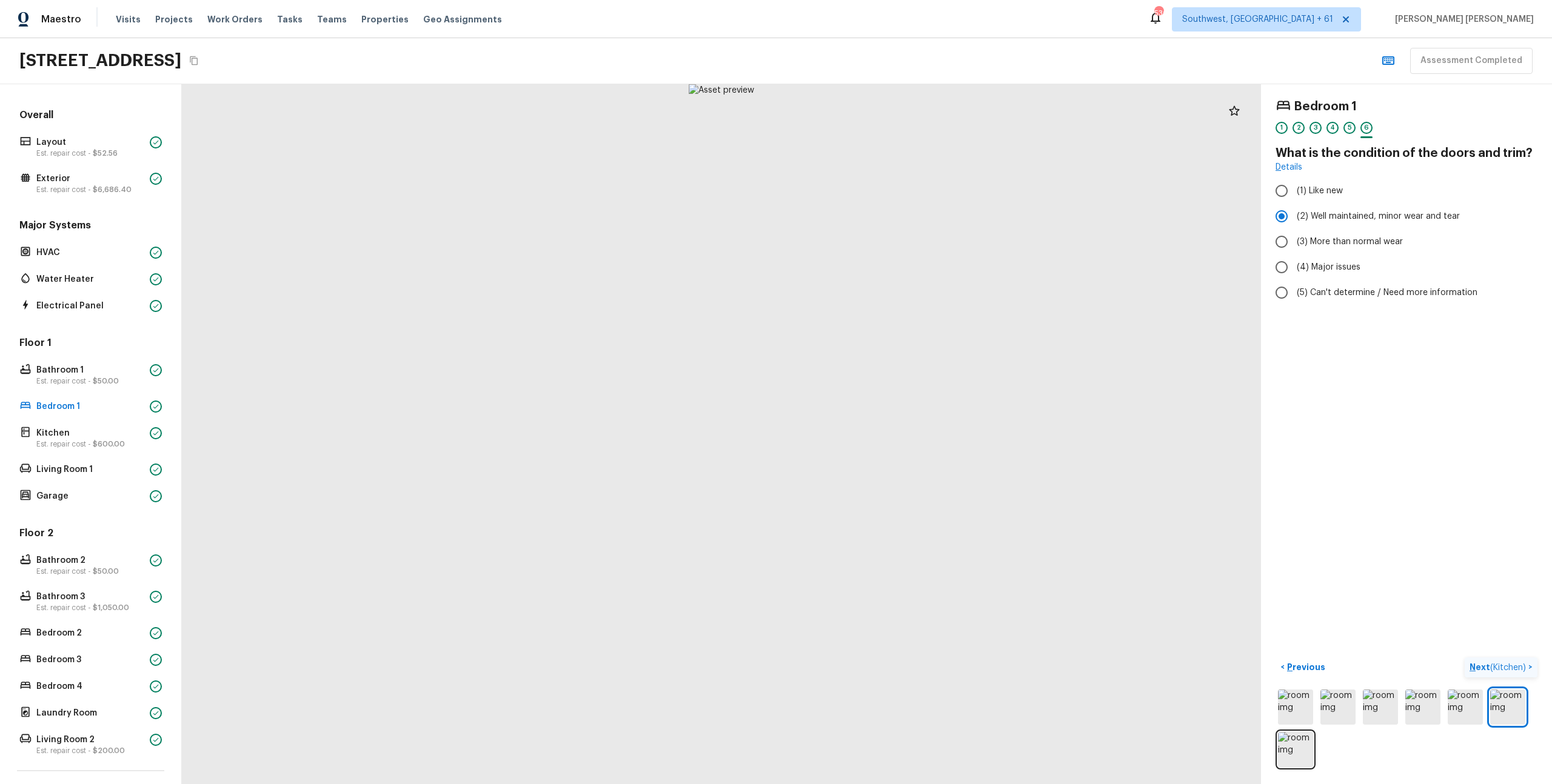
click at [1520, 671] on span "( Kitchen )" at bounding box center [1508, 668] width 36 height 8
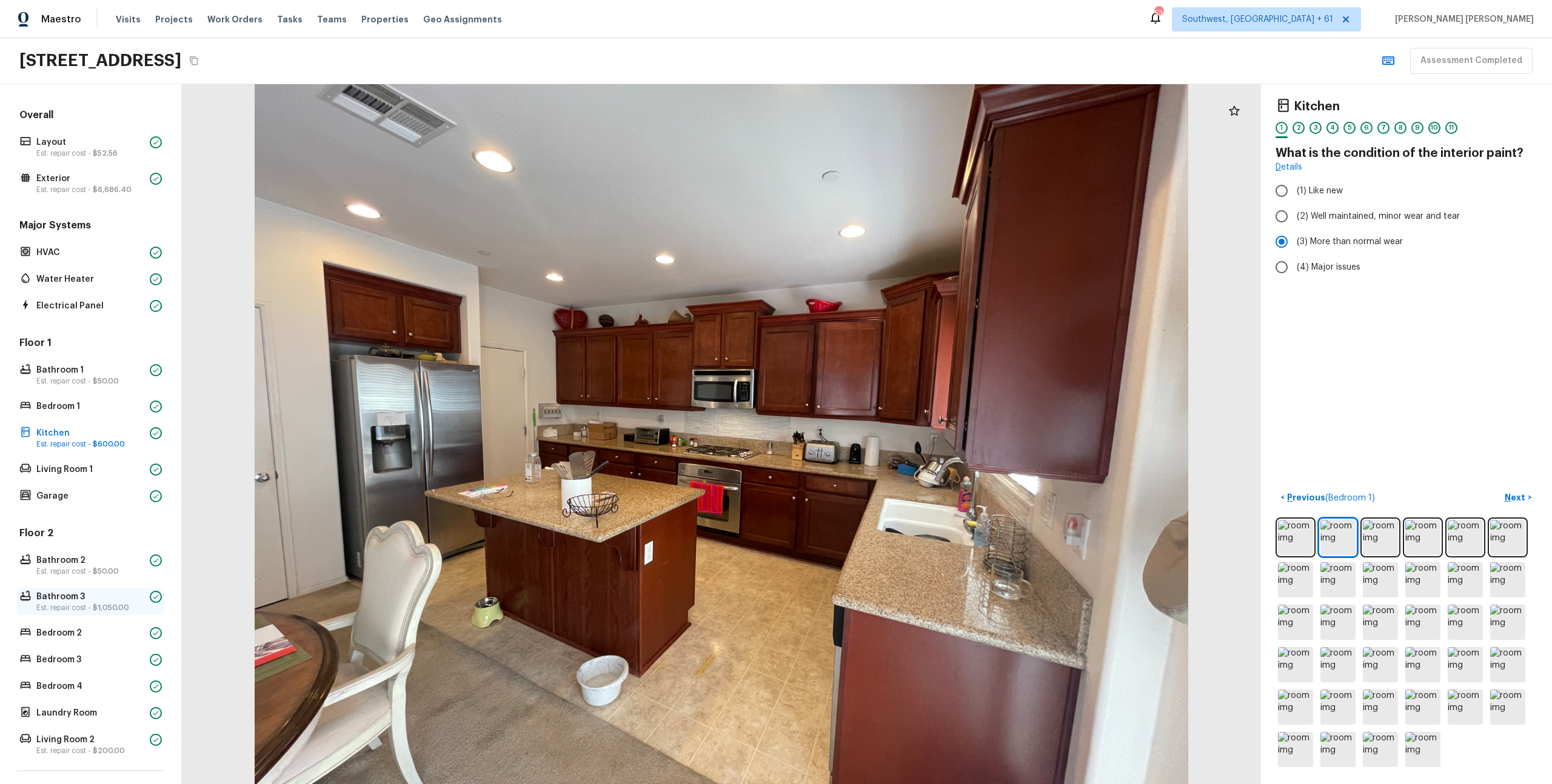
scroll to position [117, 0]
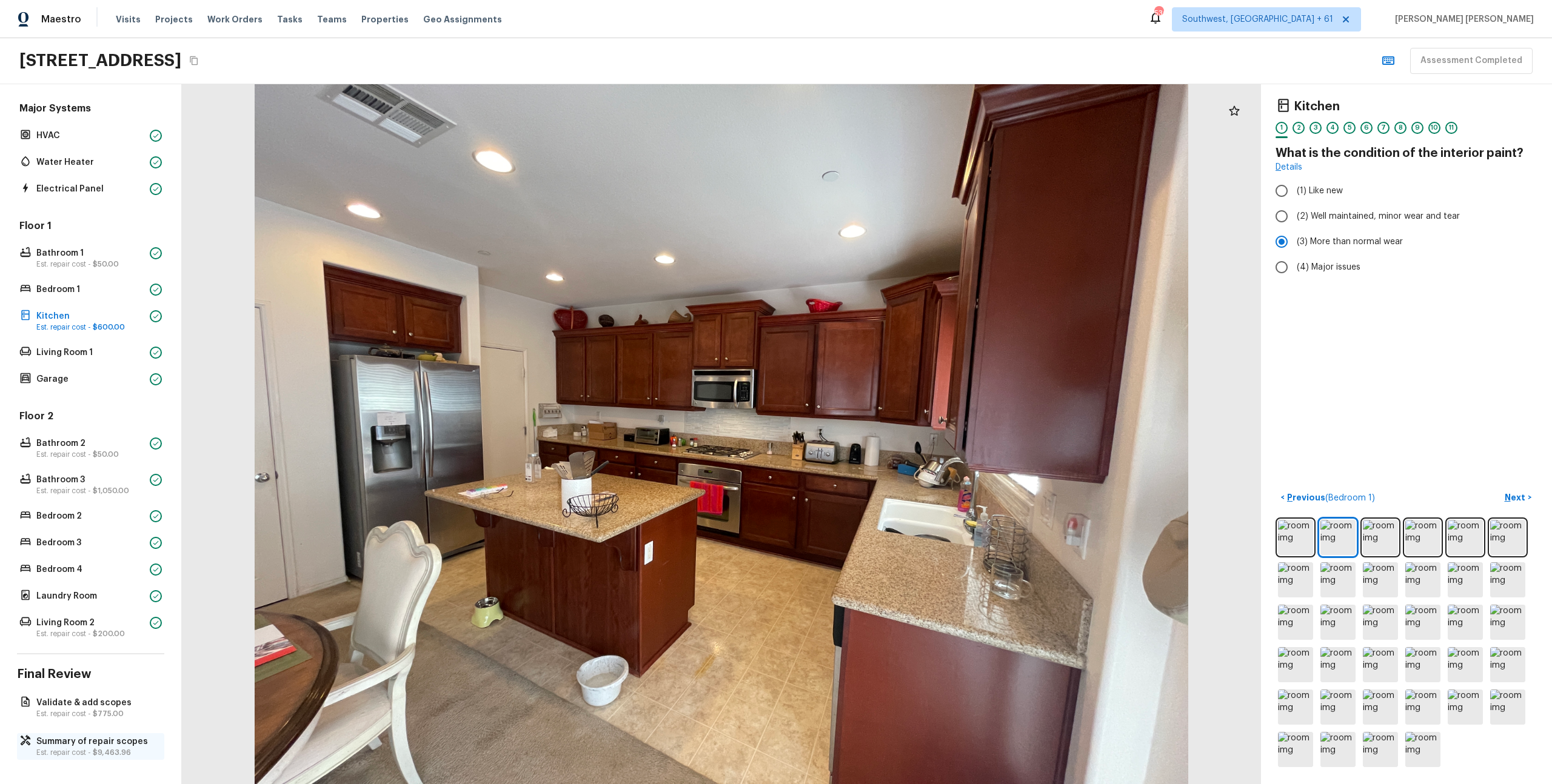
click at [56, 746] on p "Summary of repair scopes" at bounding box center [97, 742] width 121 height 12
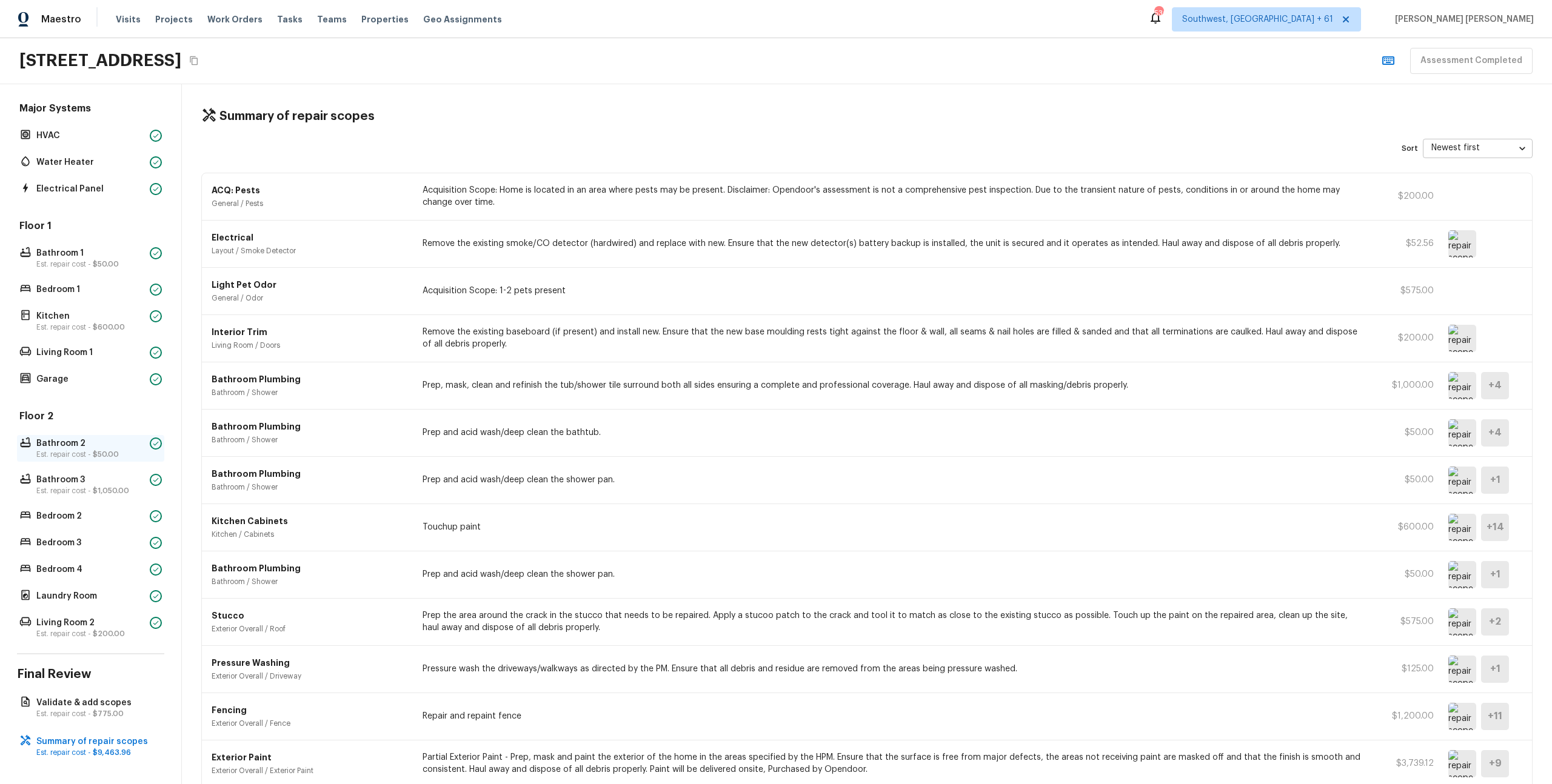
click at [67, 435] on div "Bathroom 2 Est. repair cost - $50.00" at bounding box center [90, 448] width 148 height 27
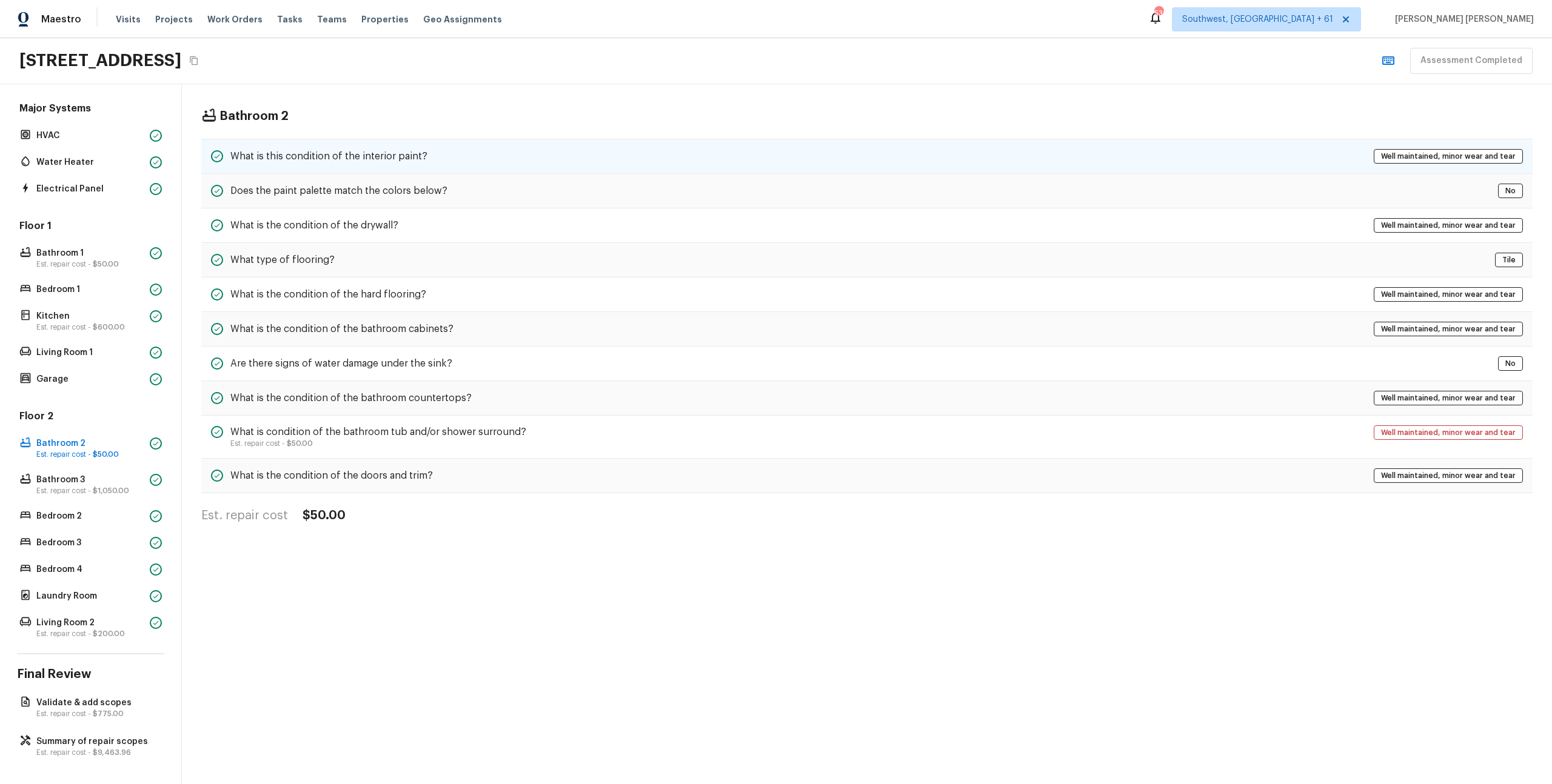
click at [438, 166] on div "What is this condition of the interior paint? Well maintained, minor wear and t…" at bounding box center [868, 157] width 1332 height 35
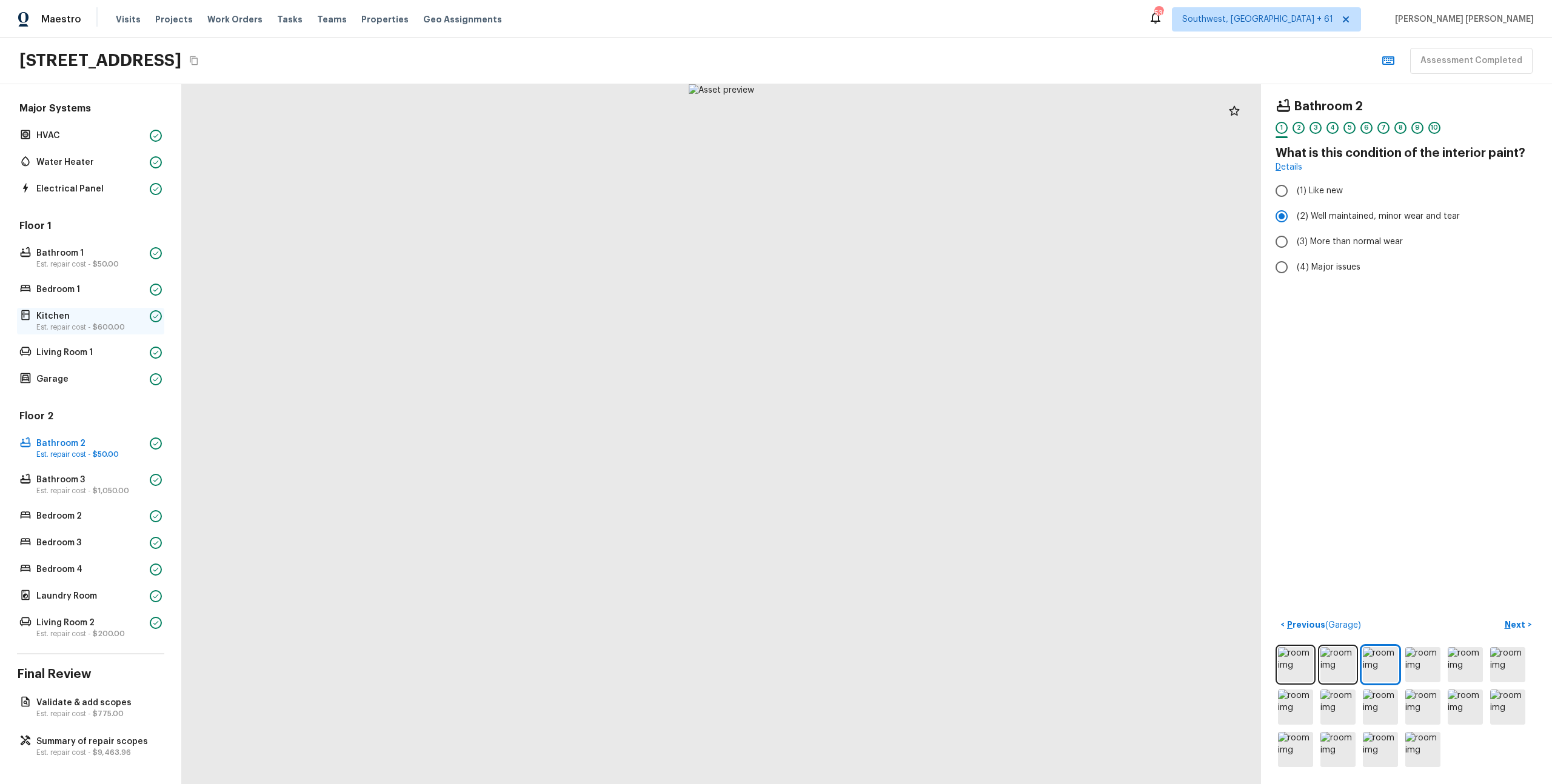
click at [95, 319] on p "Kitchen" at bounding box center [91, 316] width 108 height 12
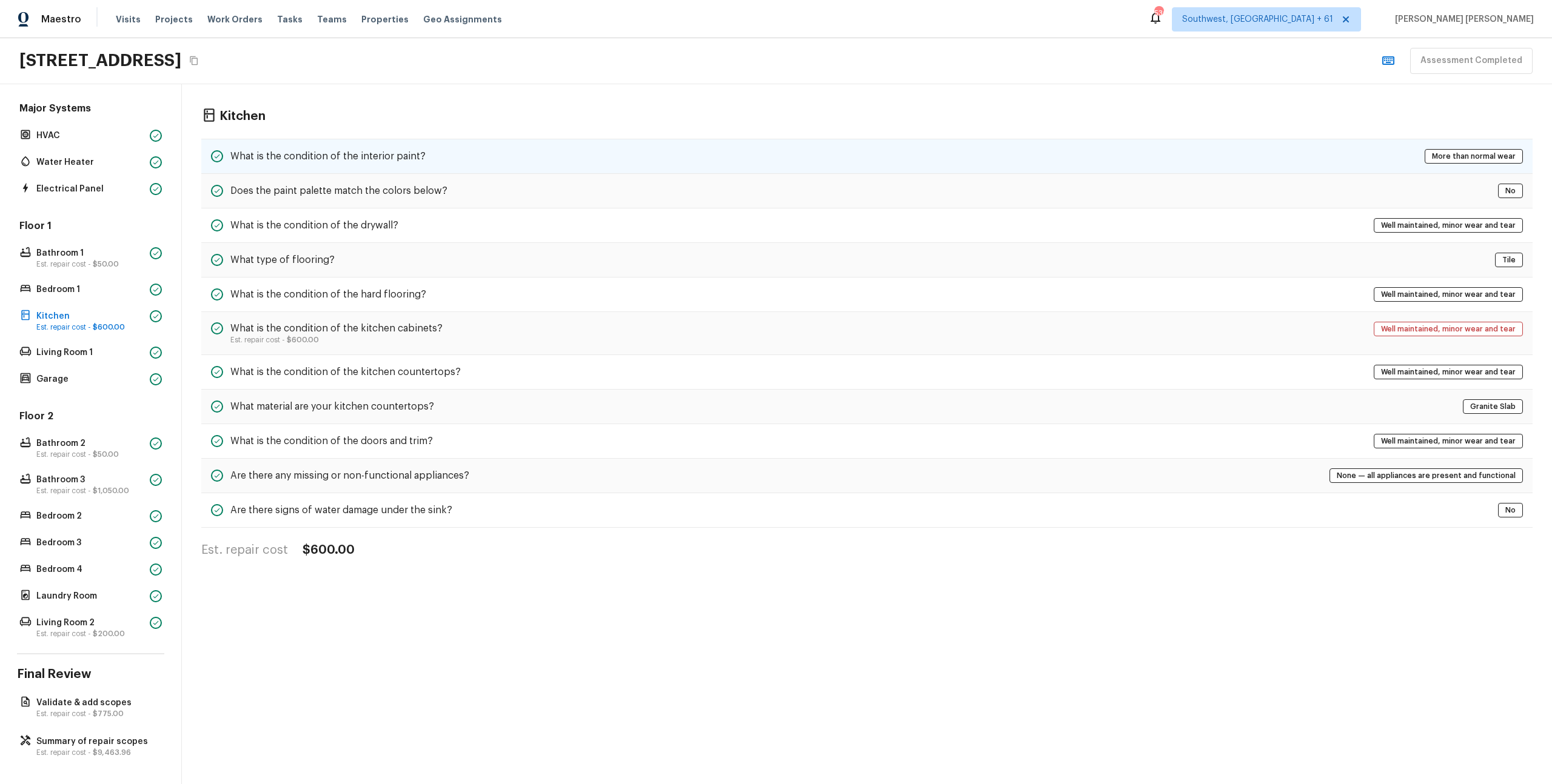
click at [383, 153] on h5 "What is the condition of the interior paint?" at bounding box center [328, 157] width 195 height 13
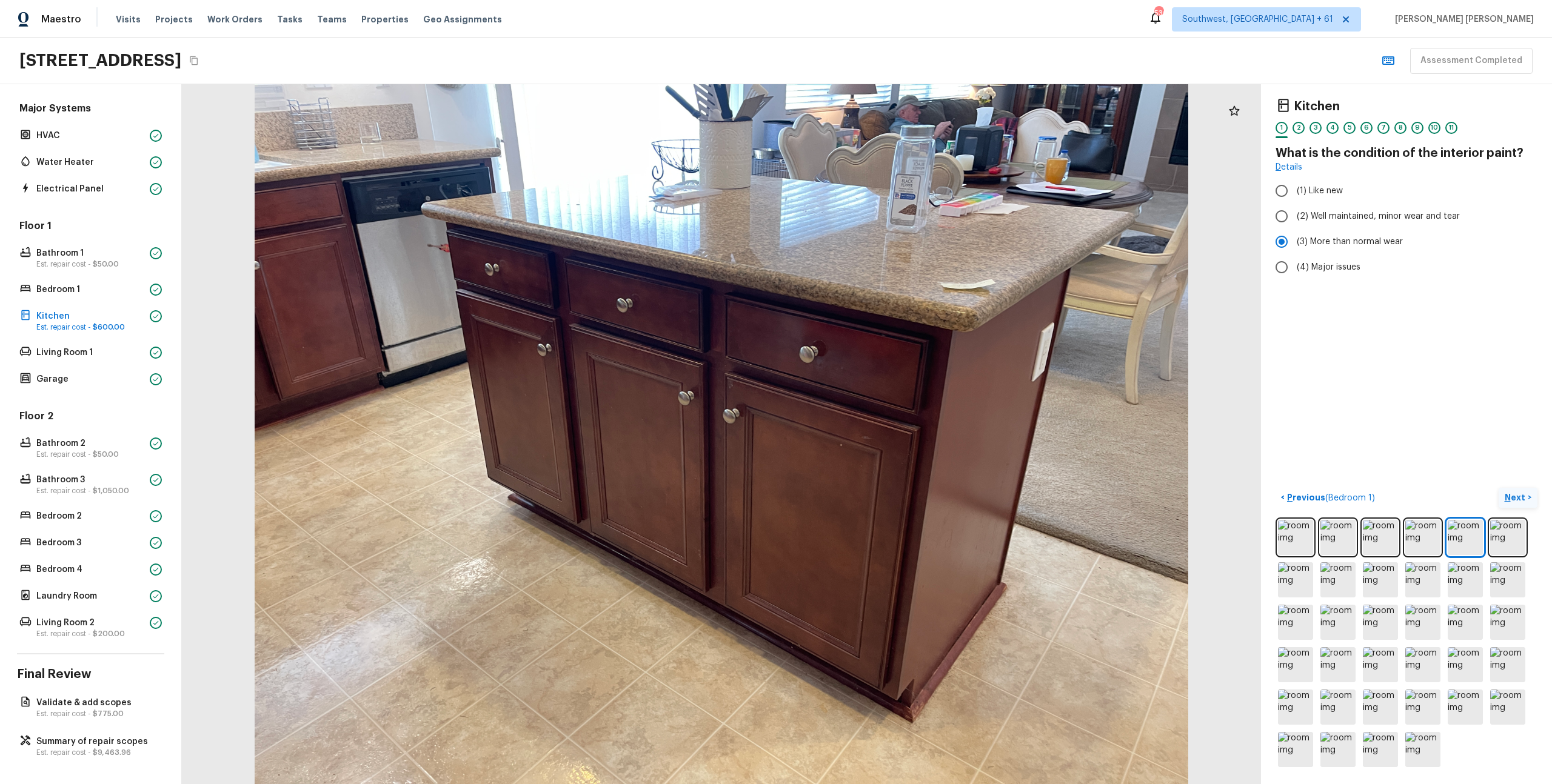
click at [1520, 499] on p "Next" at bounding box center [1517, 497] width 23 height 12
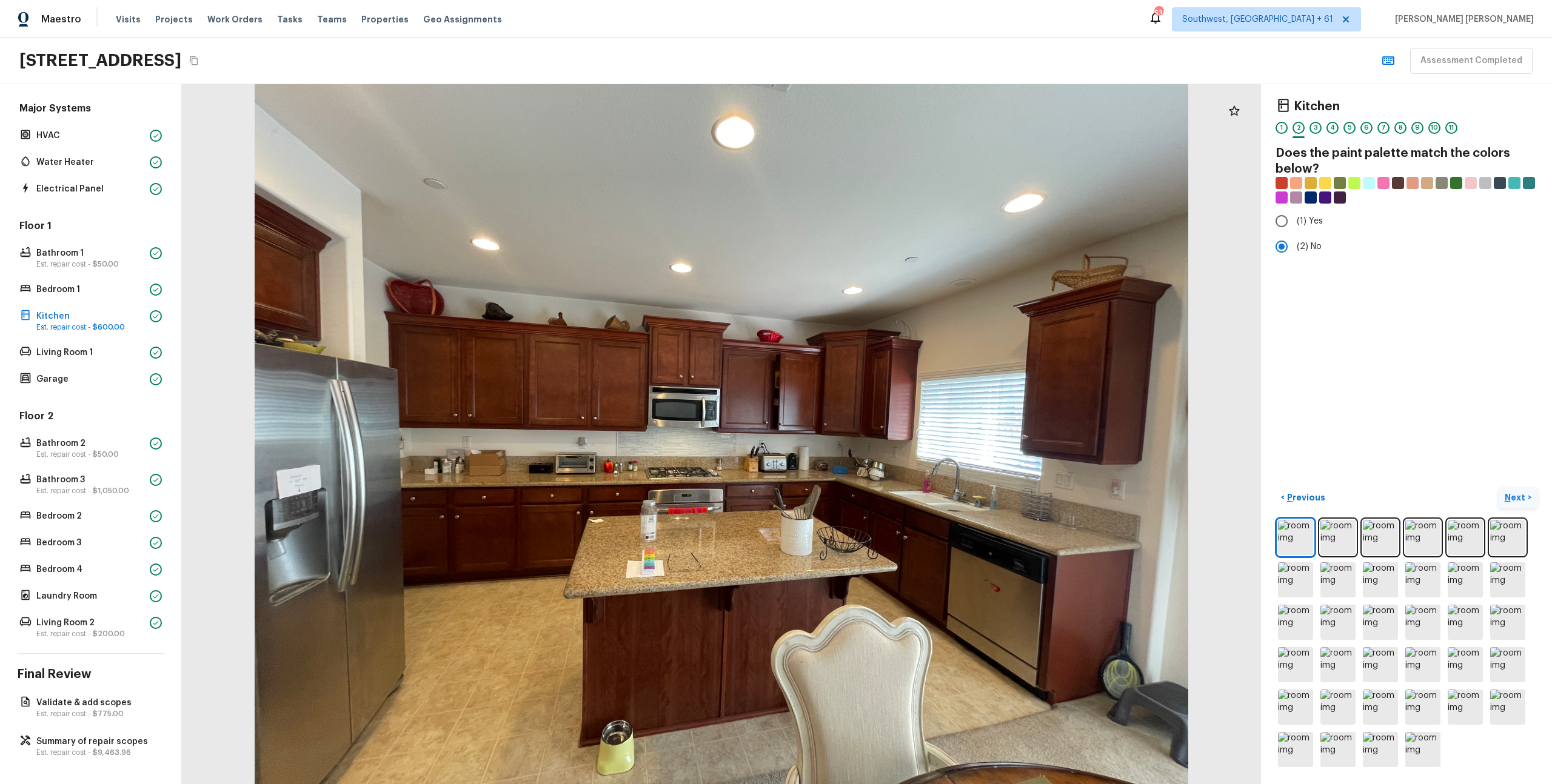
click at [1520, 499] on p "Next" at bounding box center [1517, 497] width 23 height 12
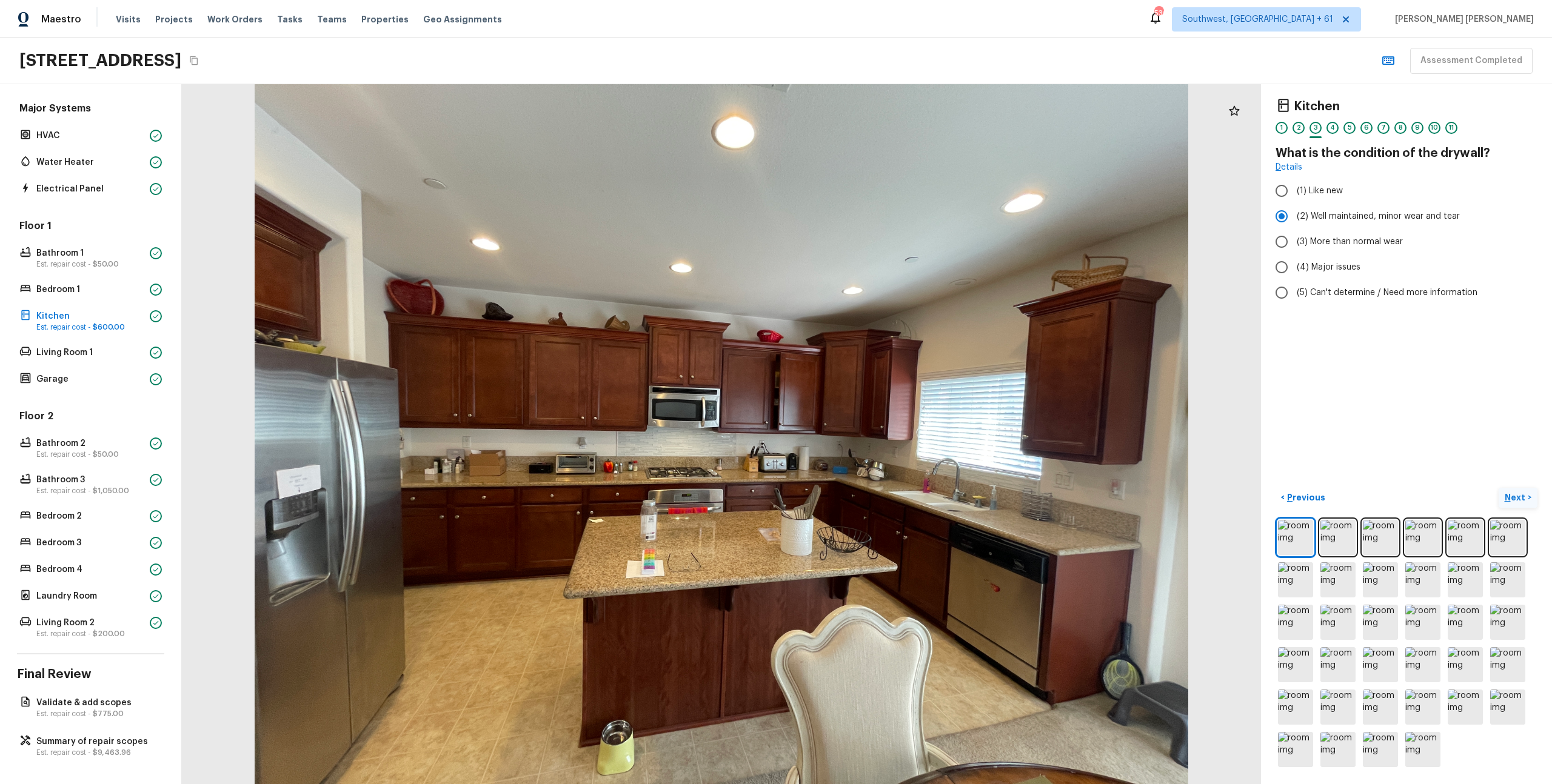
click at [1520, 499] on p "Next" at bounding box center [1517, 497] width 23 height 12
click at [1519, 497] on p "Next" at bounding box center [1517, 497] width 23 height 12
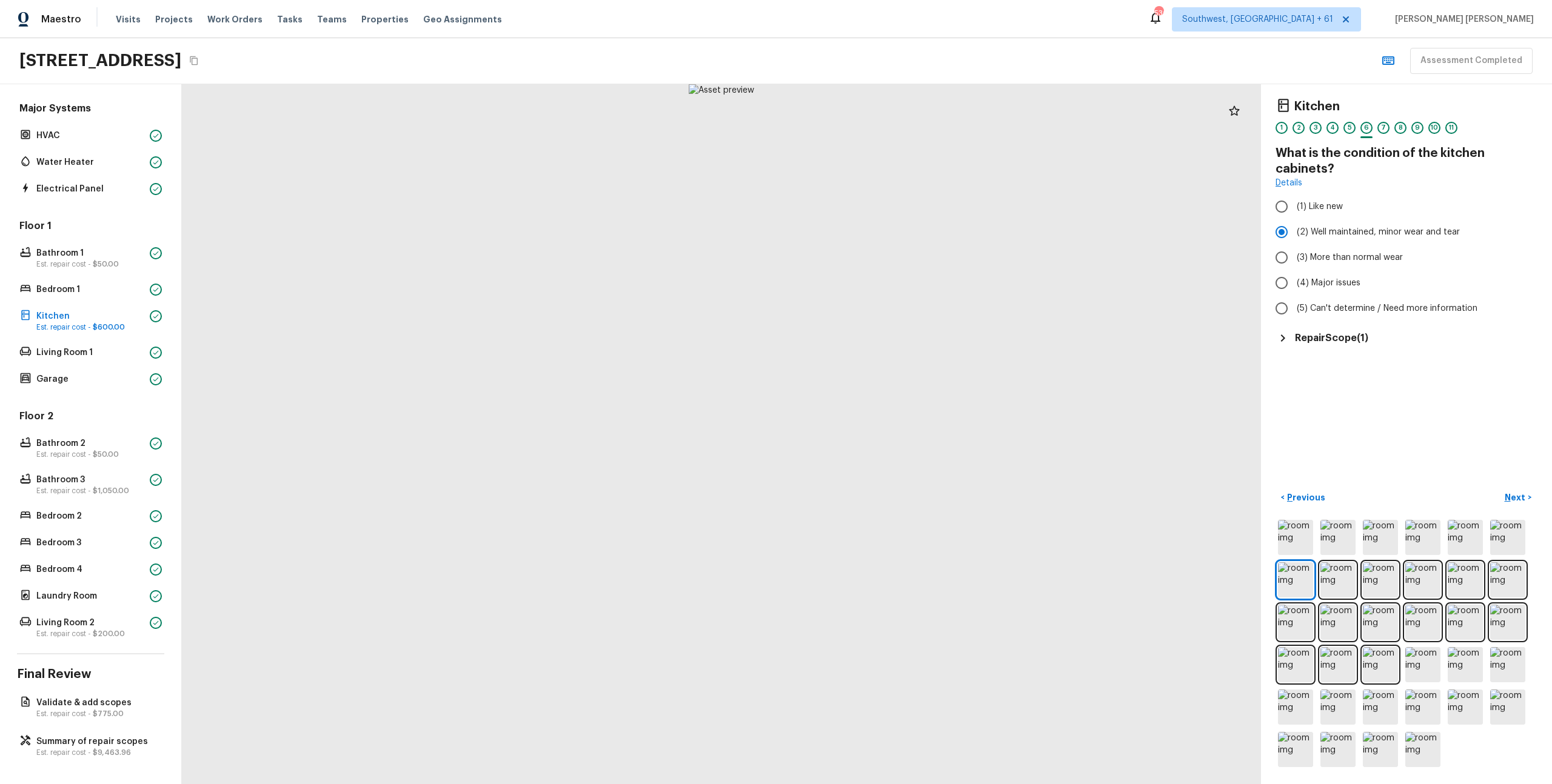
click at [1353, 342] on h5 "Repair Scope ( 1 )" at bounding box center [1332, 338] width 73 height 13
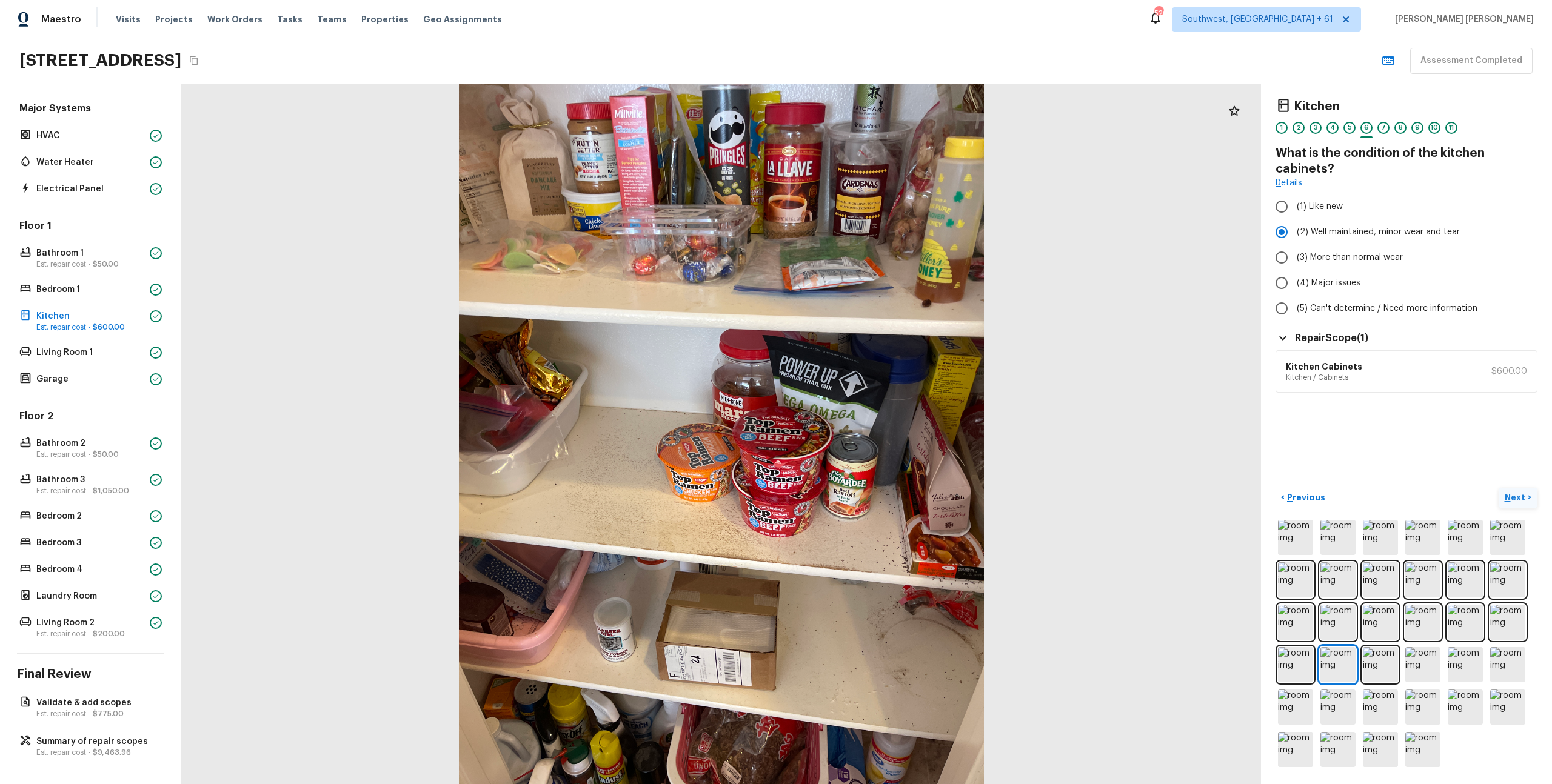
click at [1514, 492] on p "Next" at bounding box center [1517, 497] width 23 height 12
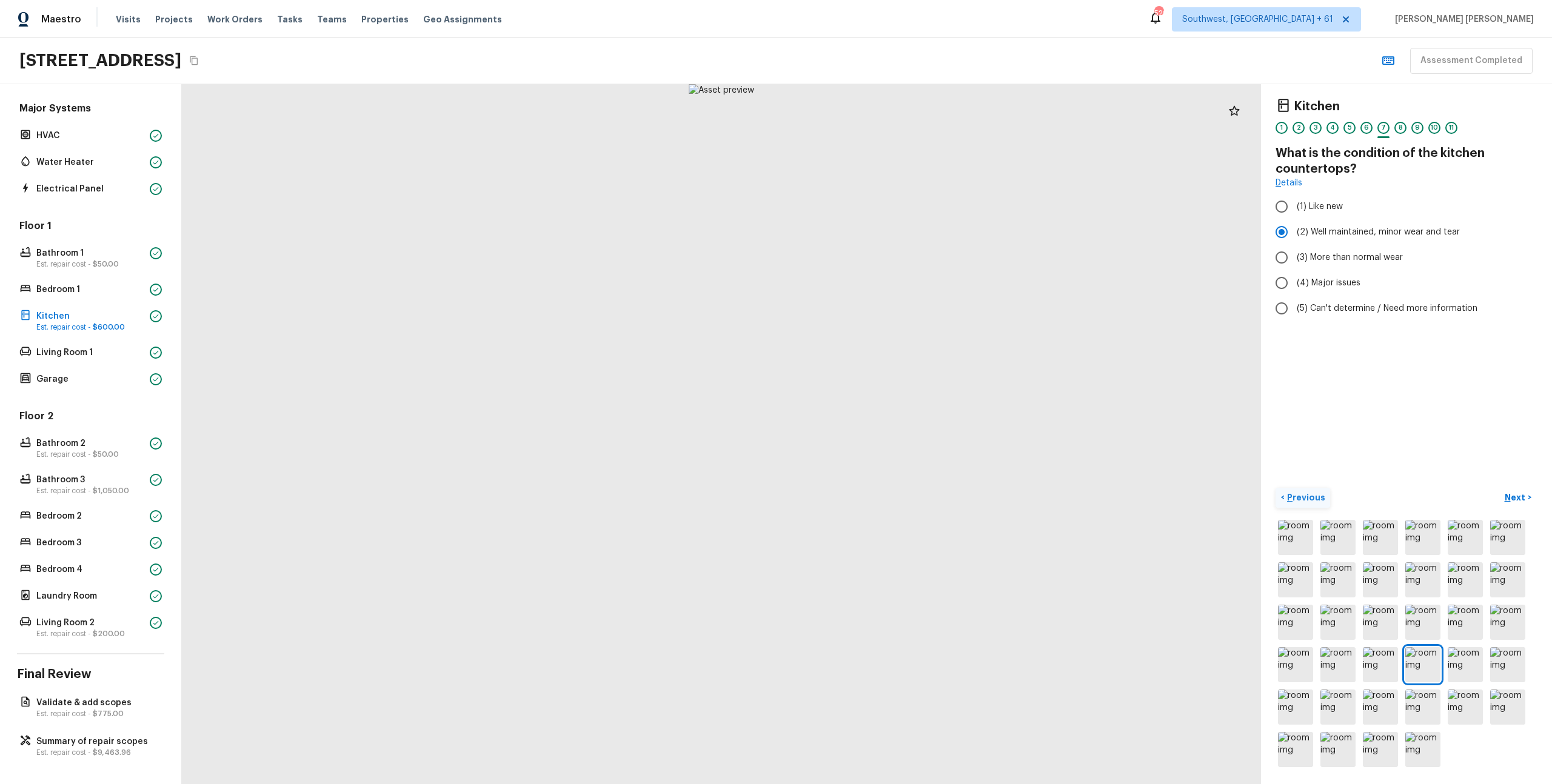
click at [1310, 499] on p "Previous" at bounding box center [1304, 497] width 41 height 12
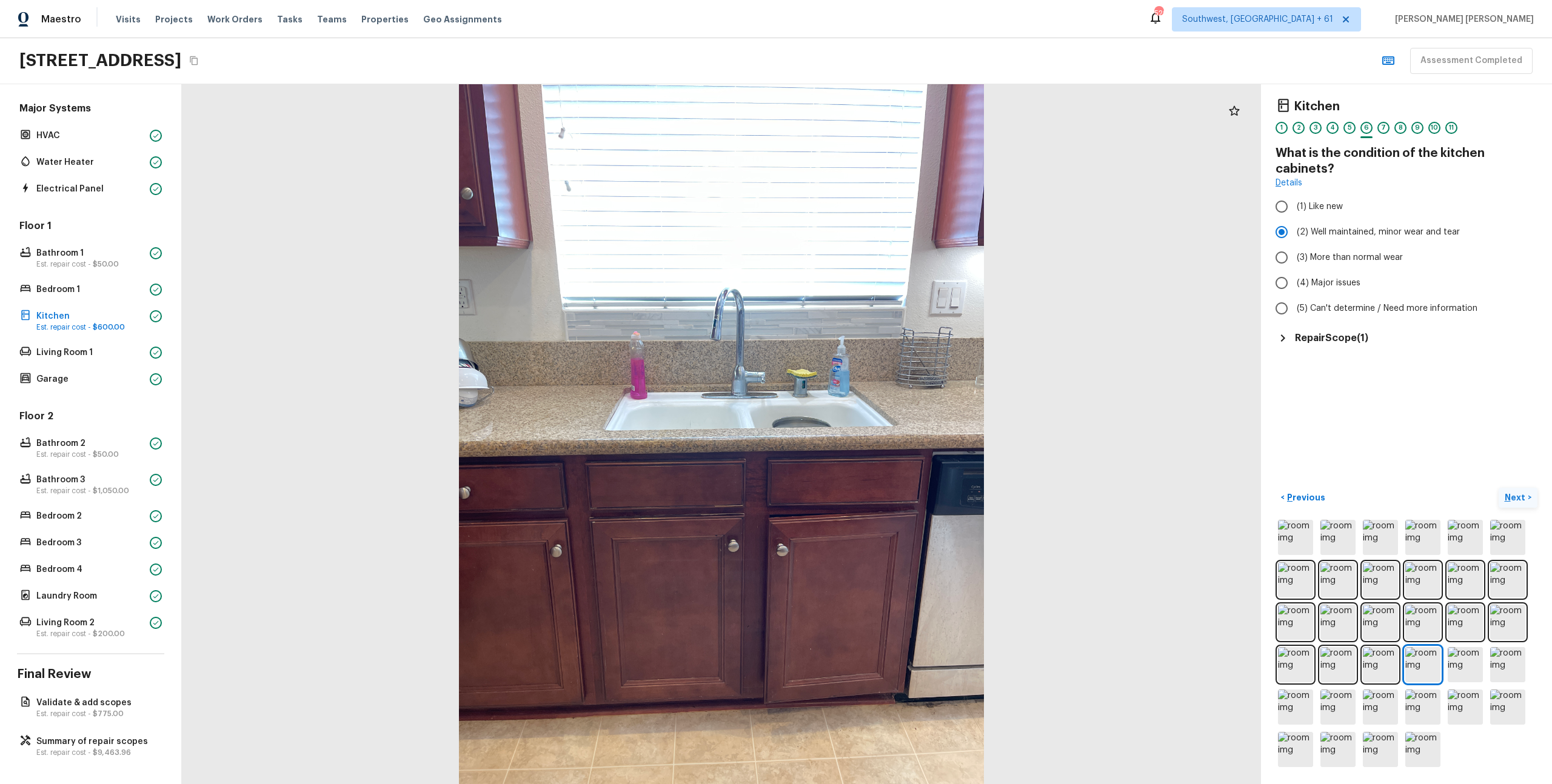
click at [1503, 502] on button "Next >" at bounding box center [1518, 498] width 39 height 20
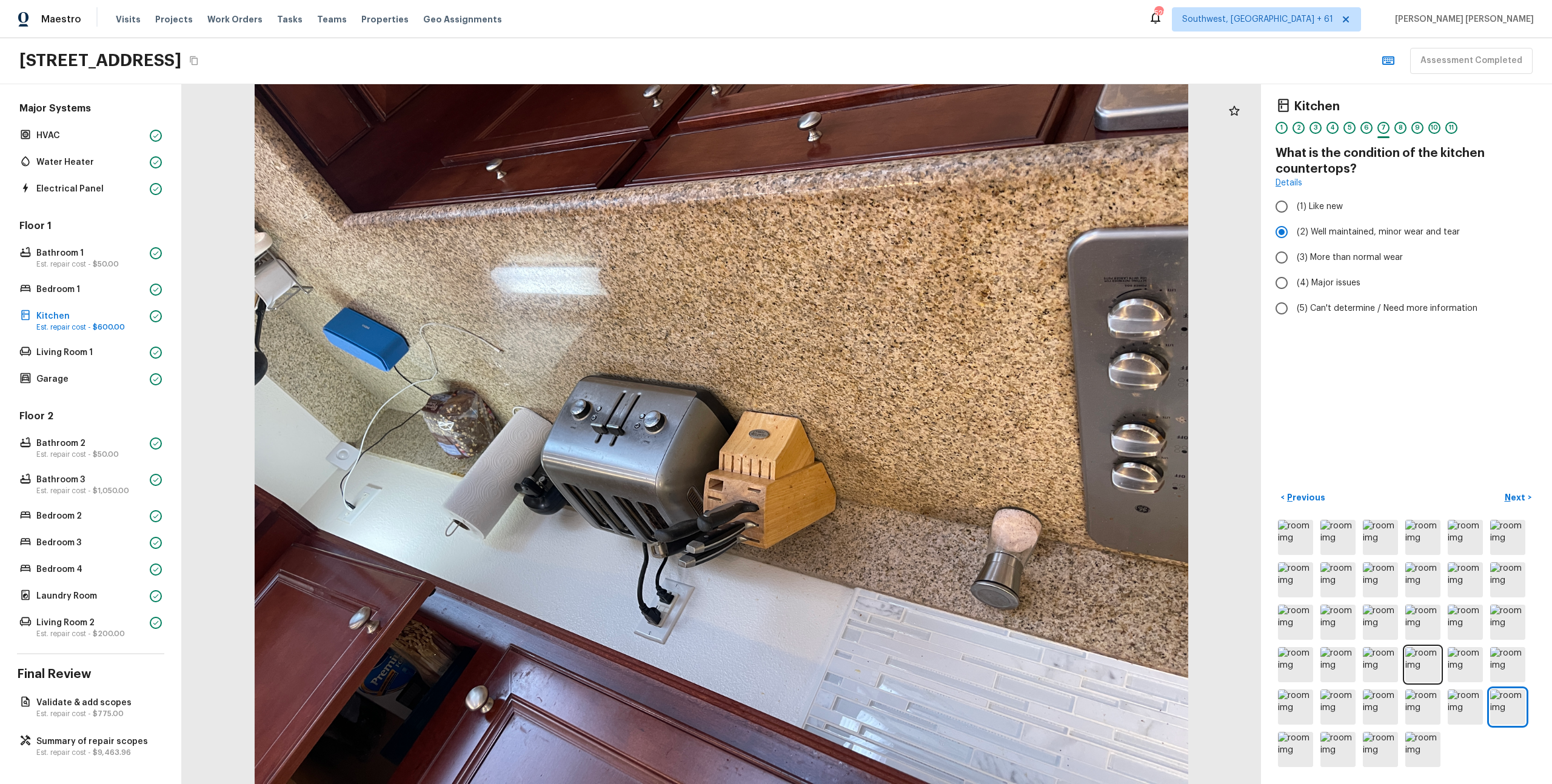
click at [1481, 466] on div "Kitchen 1 2 3 4 5 6 7 8 9 10 11 What is the condition of the kitchen countertop…" at bounding box center [1406, 434] width 291 height 700
click at [1517, 505] on button "Next >" at bounding box center [1518, 498] width 39 height 20
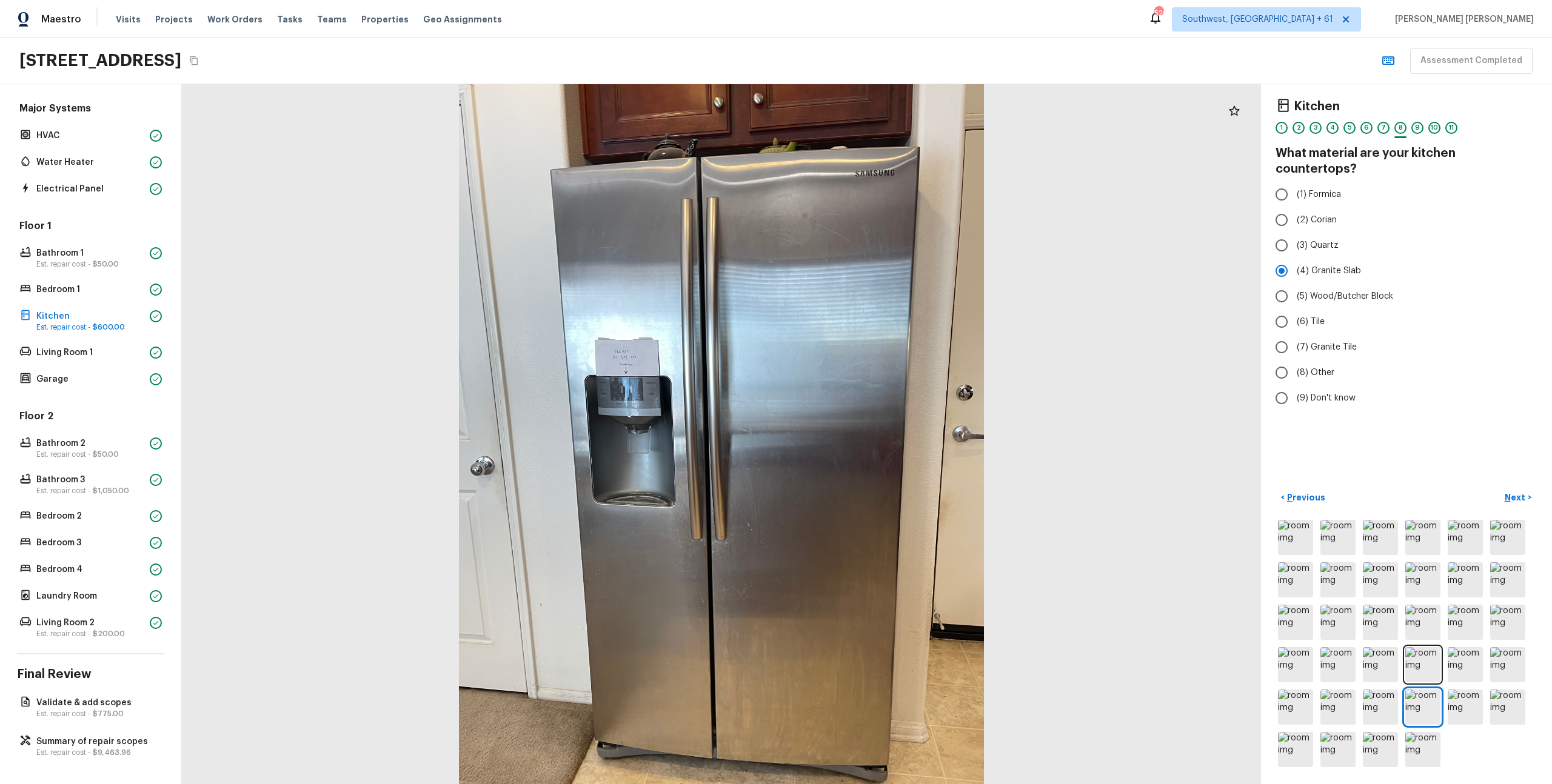
click at [1490, 444] on div "Kitchen 1 2 3 4 5 6 7 8 9 10 11 What material are your kitchen countertops? (1)…" at bounding box center [1406, 434] width 291 height 700
click at [1516, 497] on p "Next" at bounding box center [1517, 497] width 23 height 12
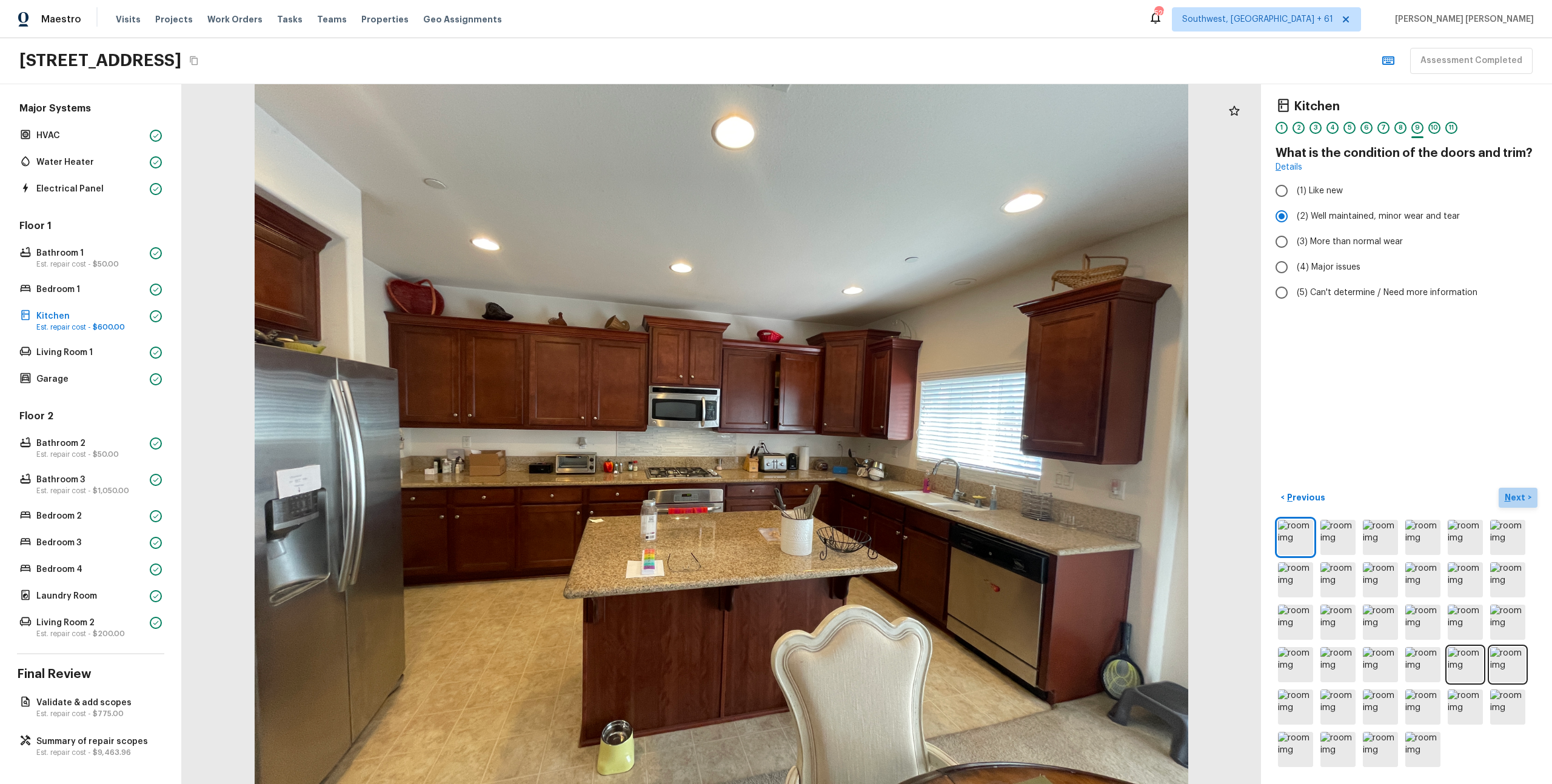
click at [1516, 497] on p "Next" at bounding box center [1517, 497] width 23 height 12
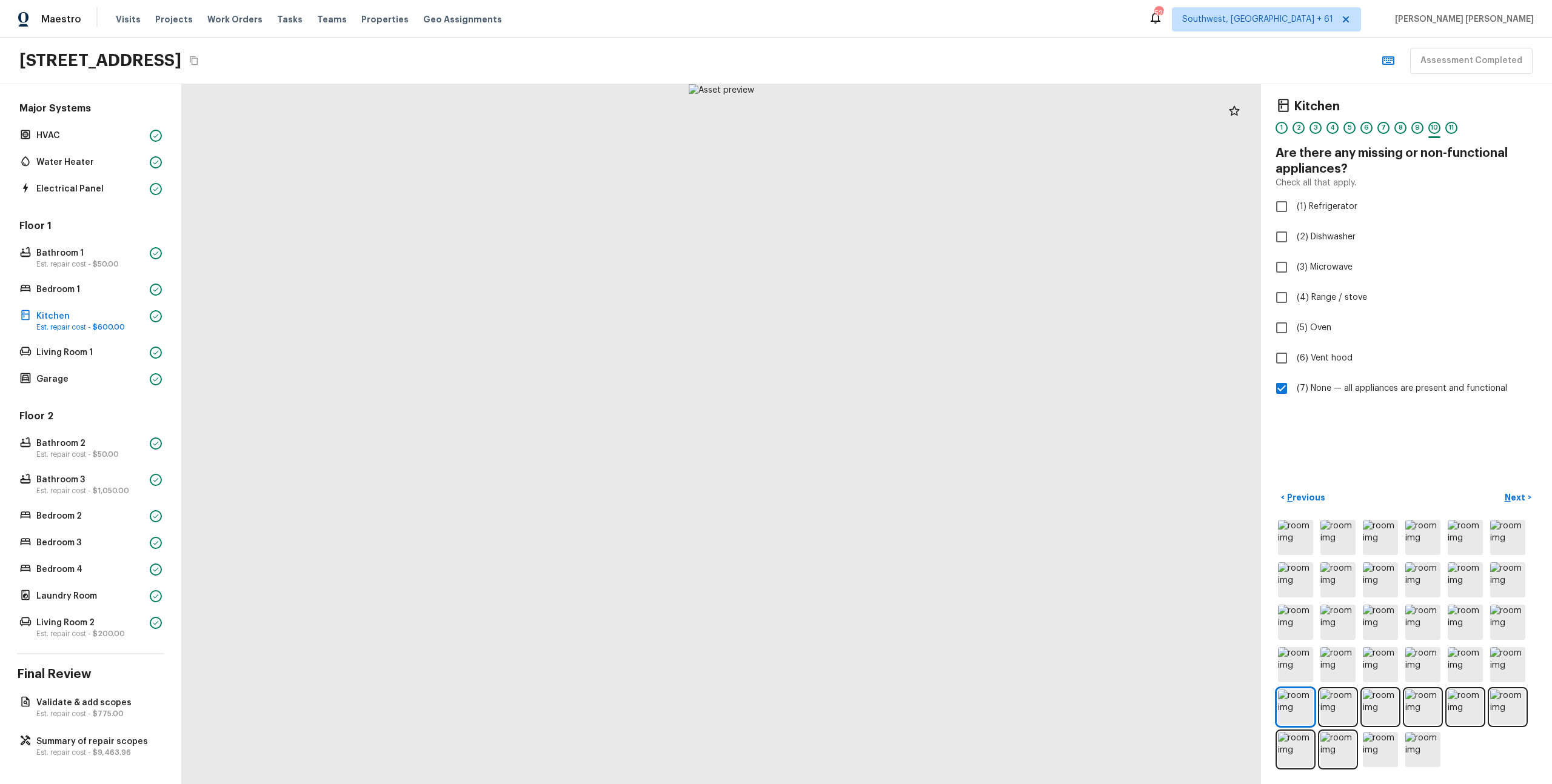
click at [1420, 431] on div "Kitchen 1 2 3 4 5 6 7 8 9 10 11 Are there any missing or non-functional applian…" at bounding box center [1406, 434] width 291 height 700
click at [1514, 492] on p "Next" at bounding box center [1517, 497] width 23 height 12
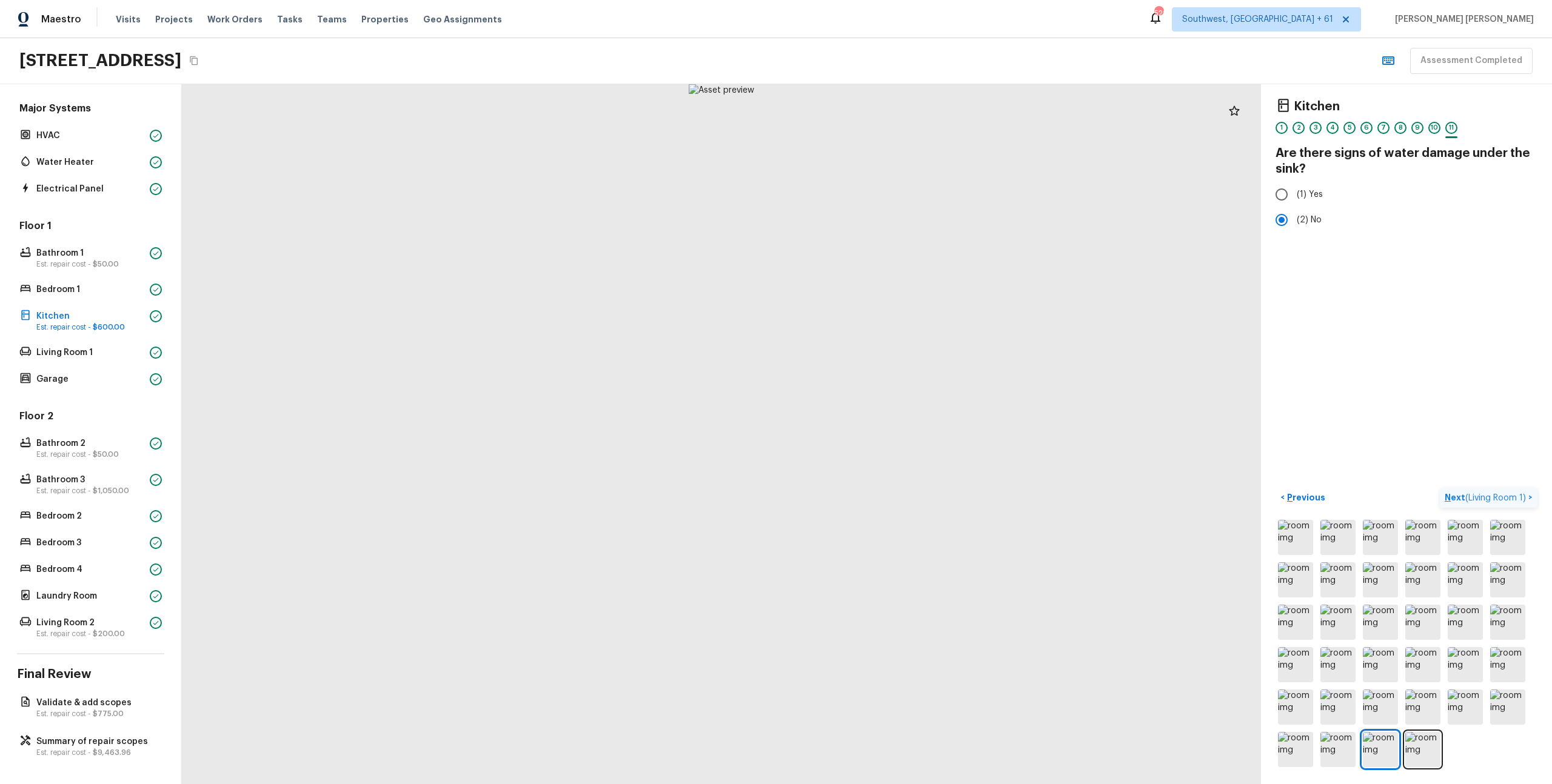
click at [1514, 492] on p "Next ( Living Room 1 )" at bounding box center [1487, 497] width 83 height 12
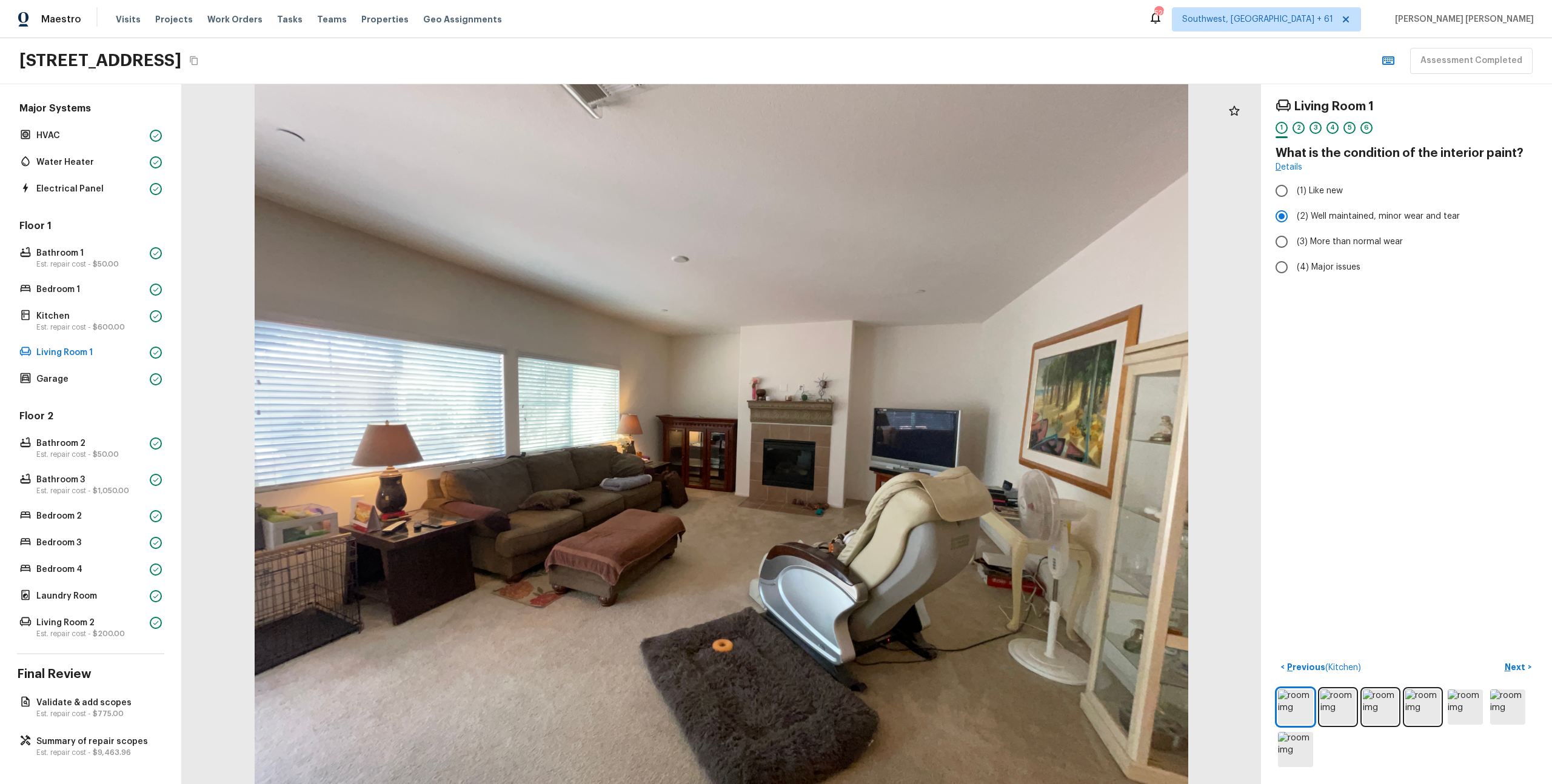
click at [1435, 533] on div "Living Room 1 1 2 3 4 5 6 What is the condition of the interior paint? Details …" at bounding box center [1406, 434] width 291 height 700
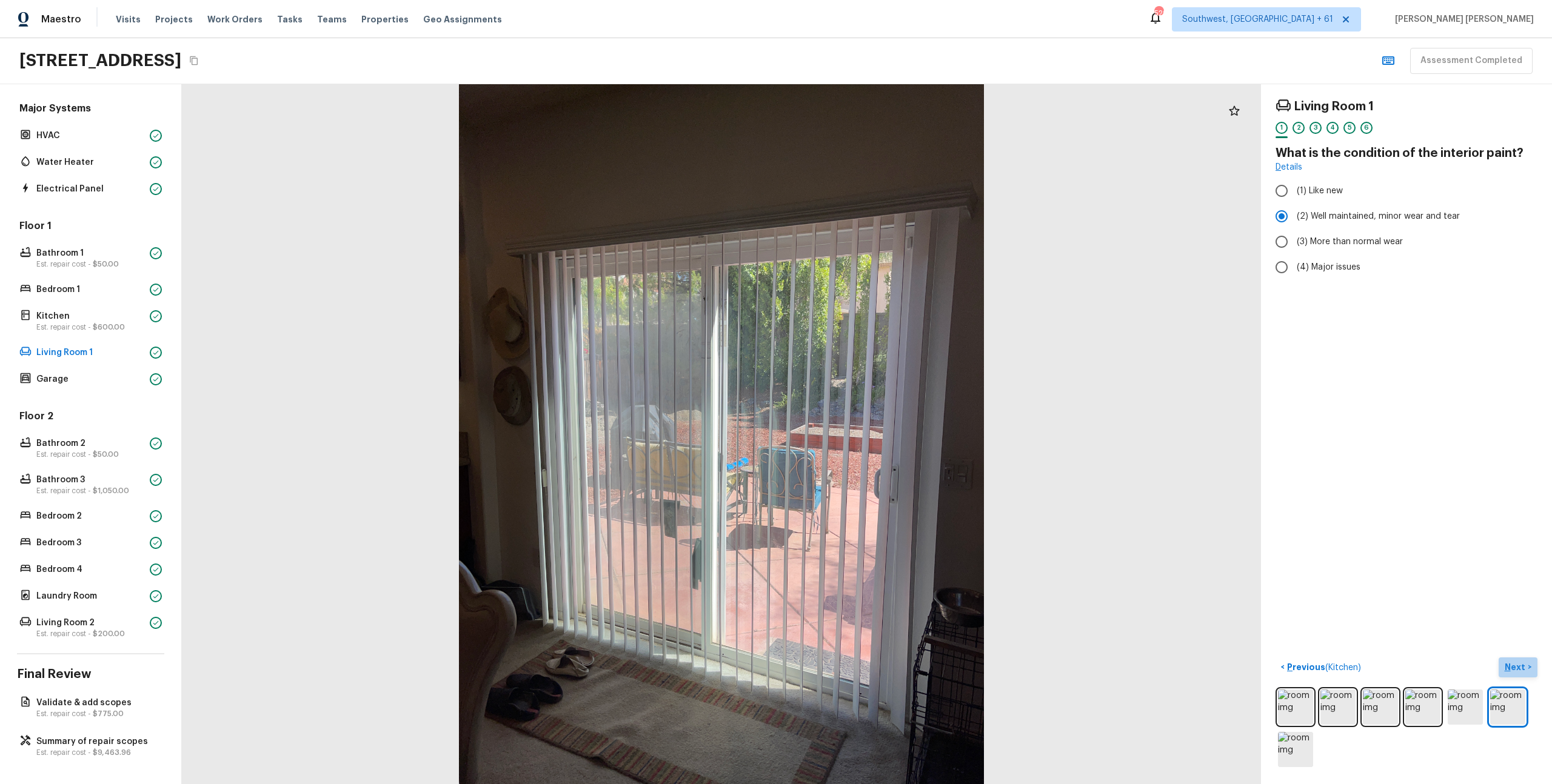
click at [1523, 666] on p "Next" at bounding box center [1517, 667] width 23 height 12
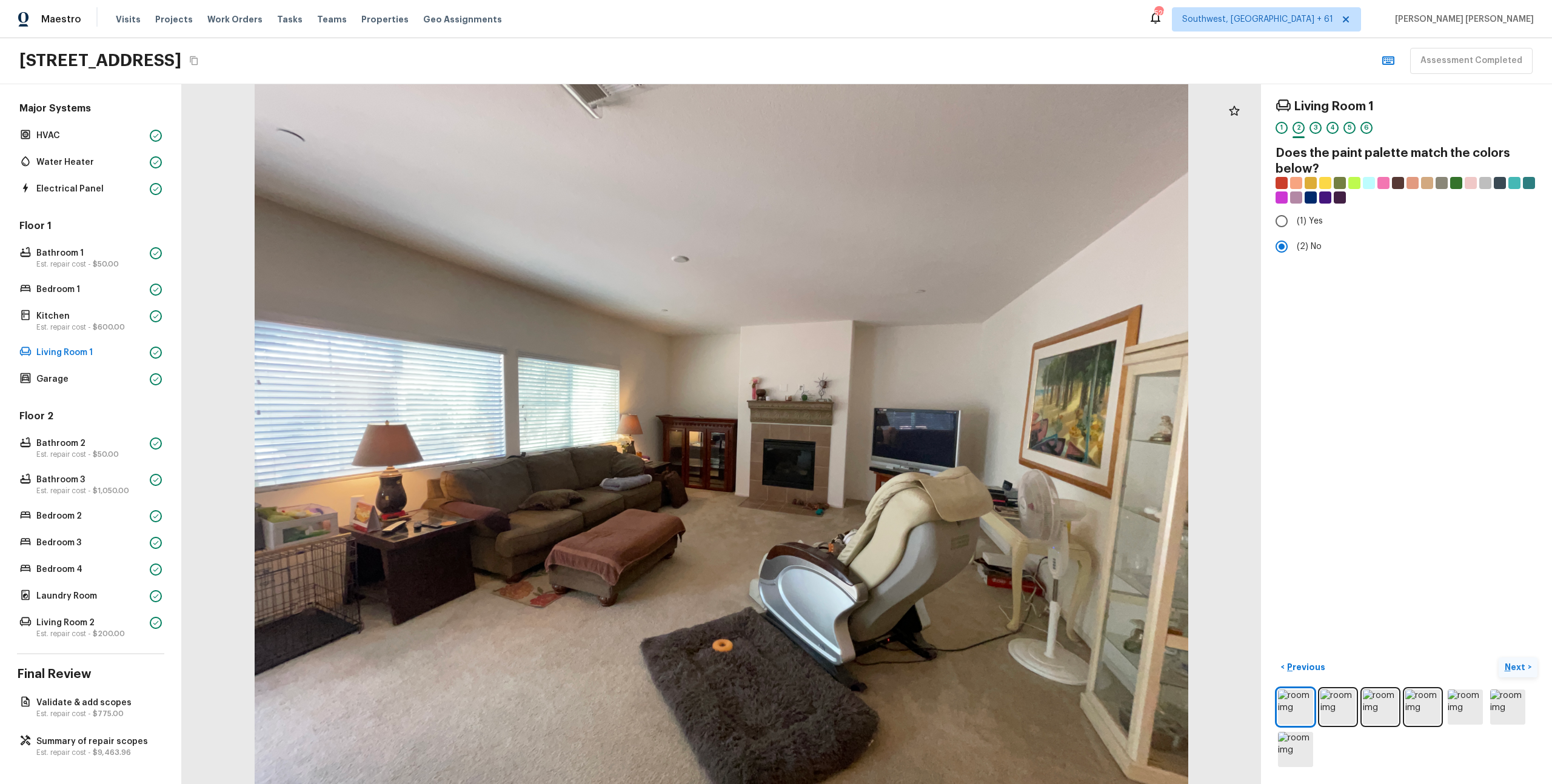
click at [1523, 666] on p "Next" at bounding box center [1517, 667] width 23 height 12
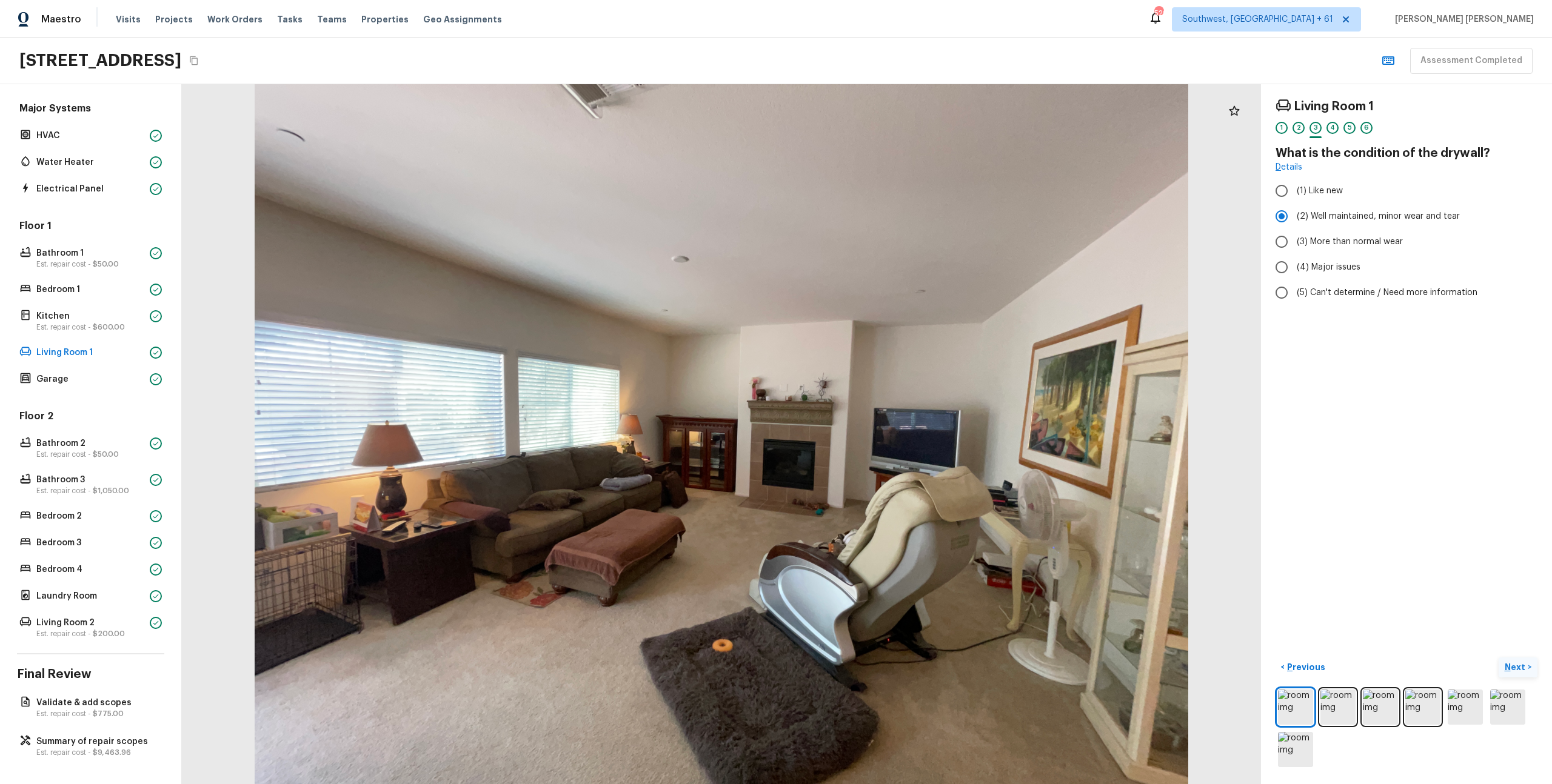
click at [1523, 666] on p "Next" at bounding box center [1517, 667] width 23 height 12
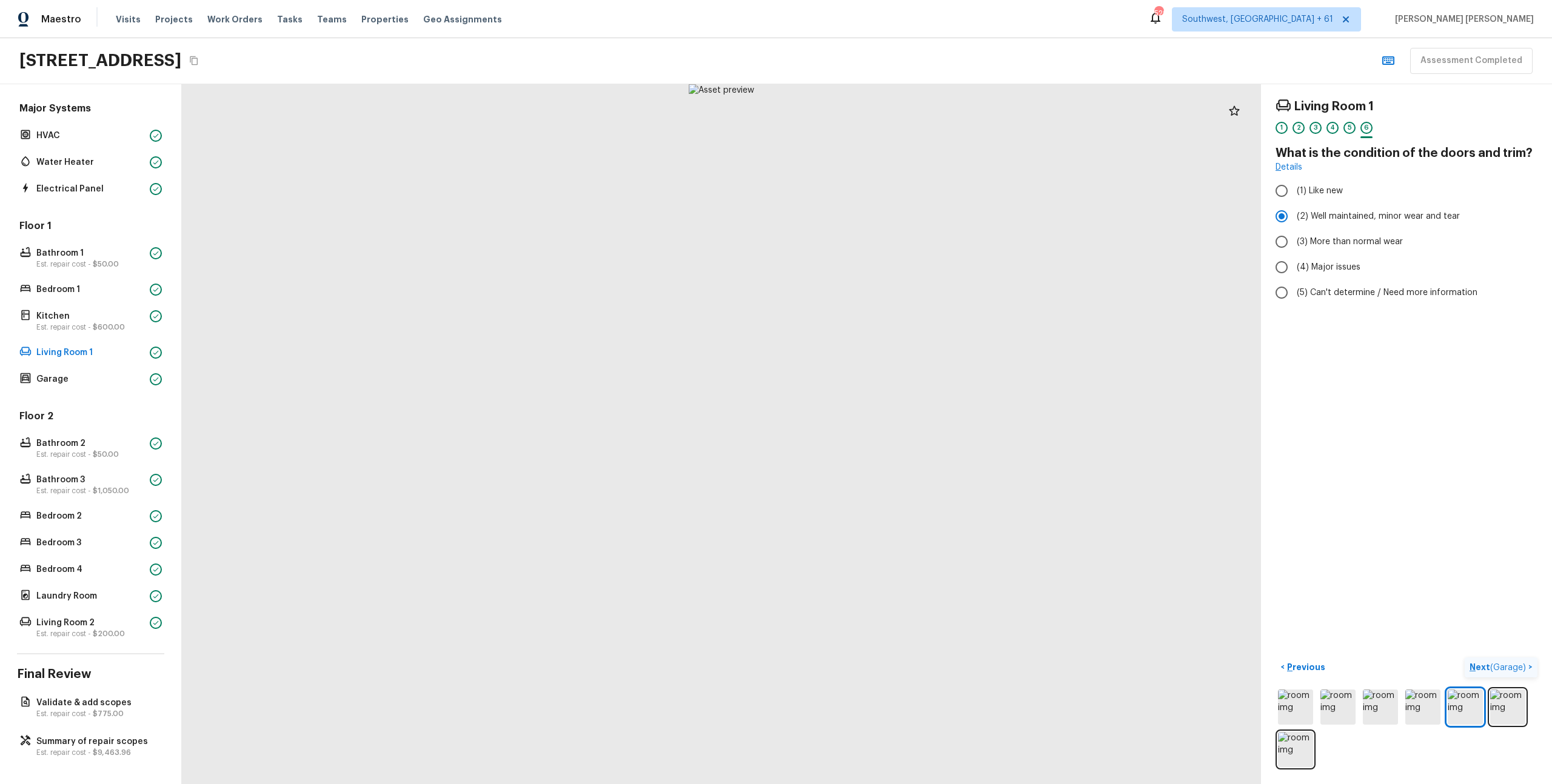
click at [1523, 666] on span "( Garage )" at bounding box center [1508, 668] width 36 height 8
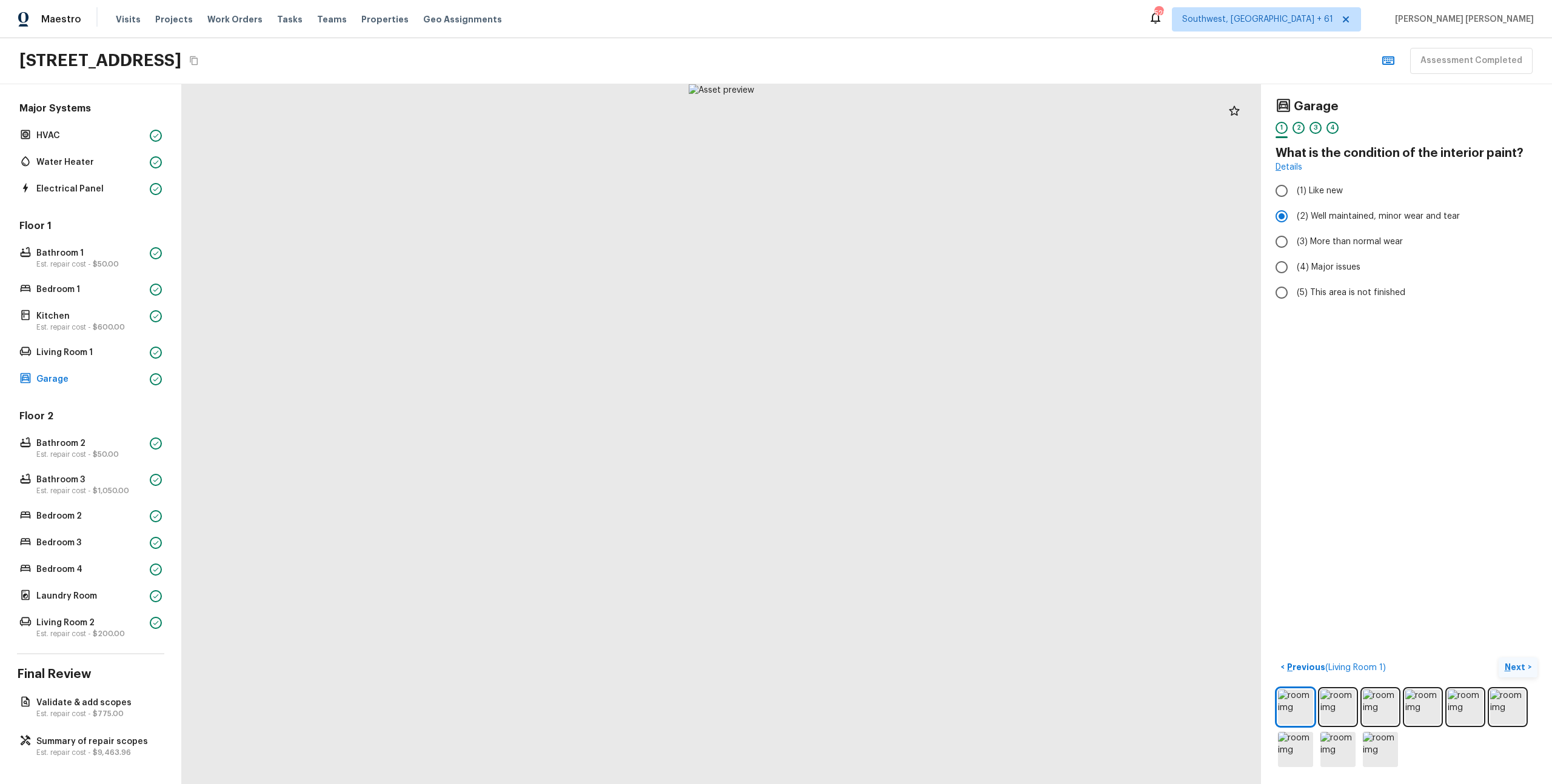
click at [1520, 665] on p "Next" at bounding box center [1517, 667] width 23 height 12
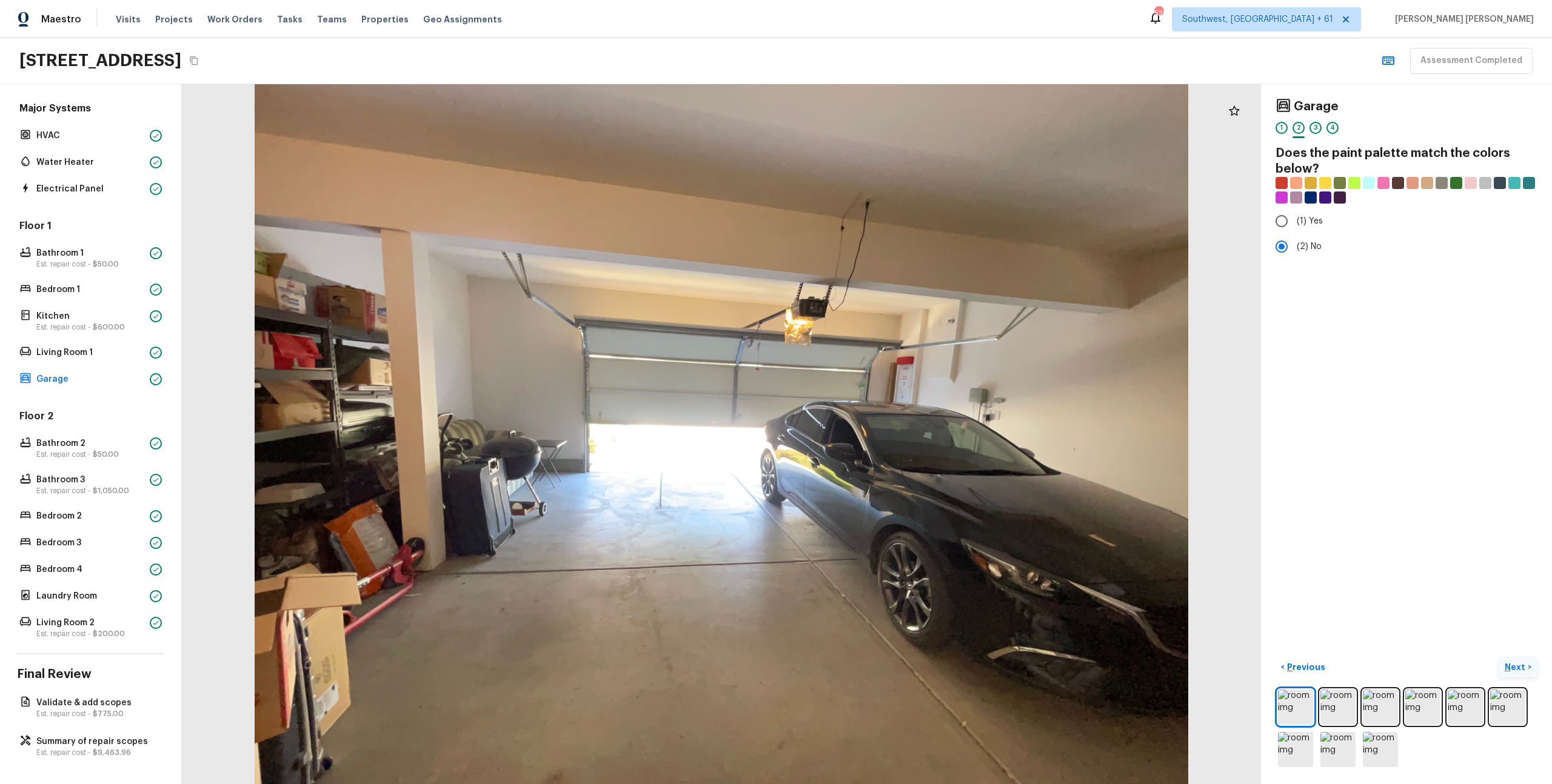
click at [1520, 665] on p "Next" at bounding box center [1517, 667] width 23 height 12
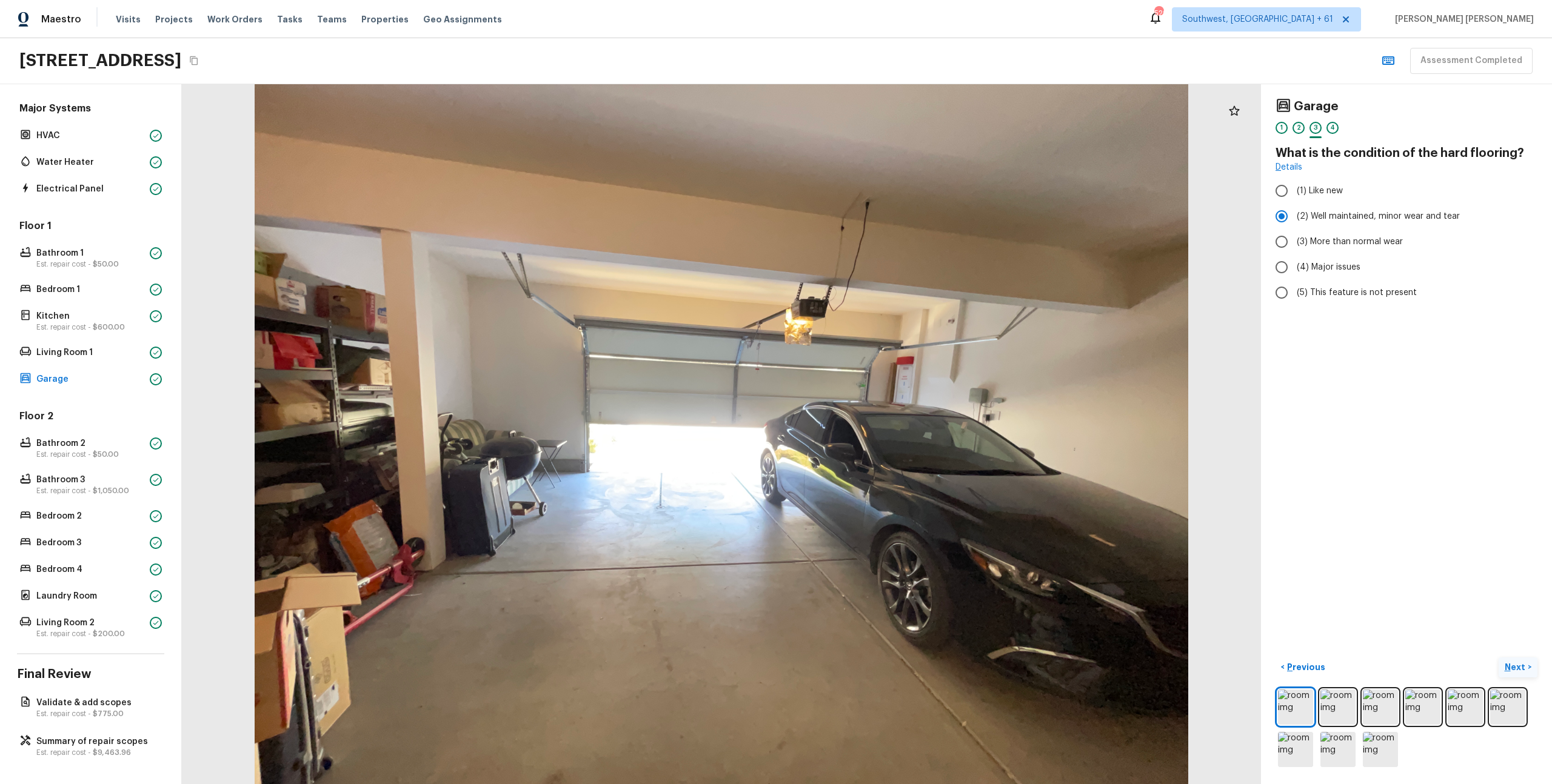
click at [1520, 665] on p "Next" at bounding box center [1517, 667] width 23 height 12
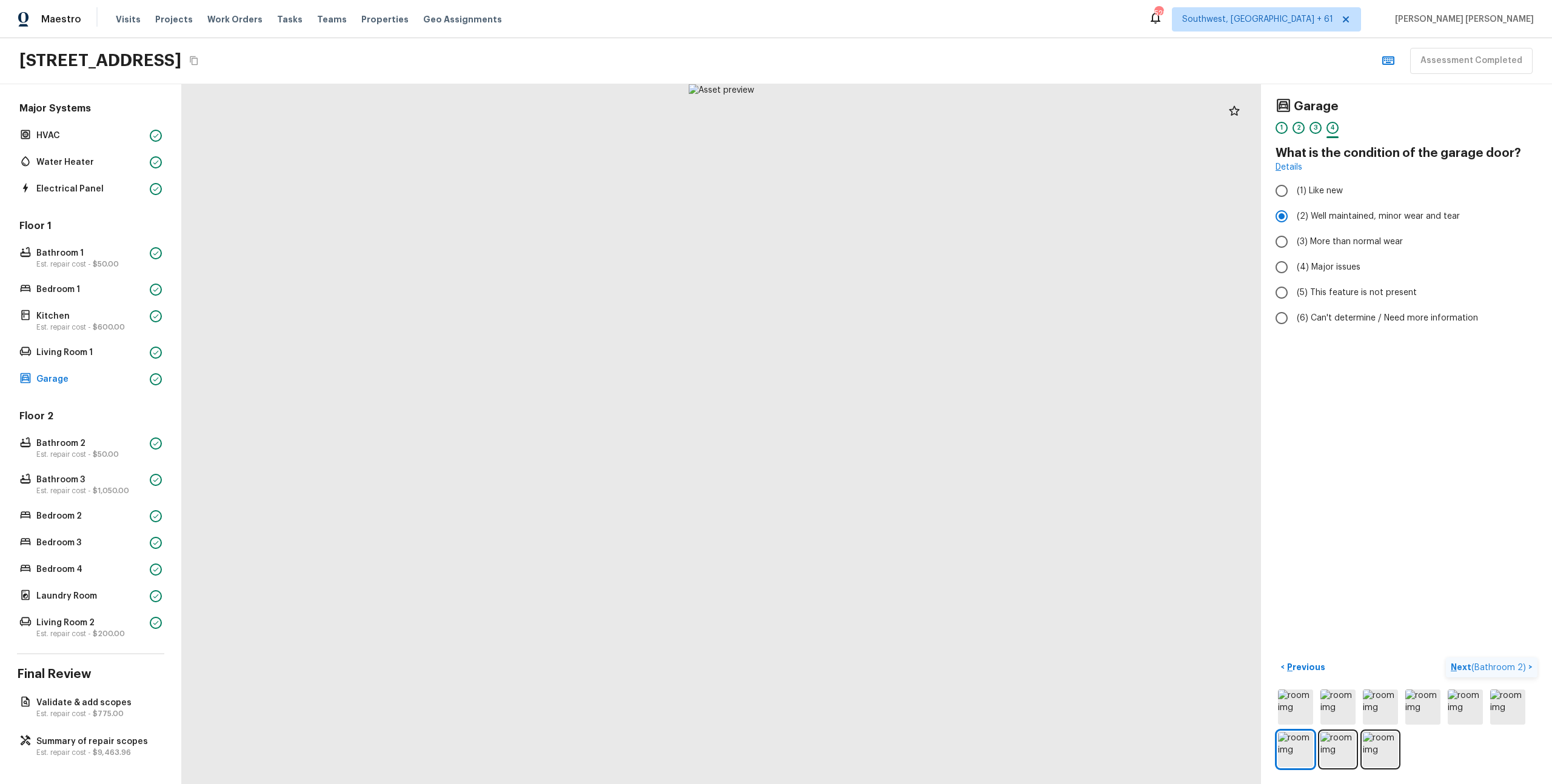
click at [1520, 665] on span "( Bathroom 2 )" at bounding box center [1499, 668] width 54 height 8
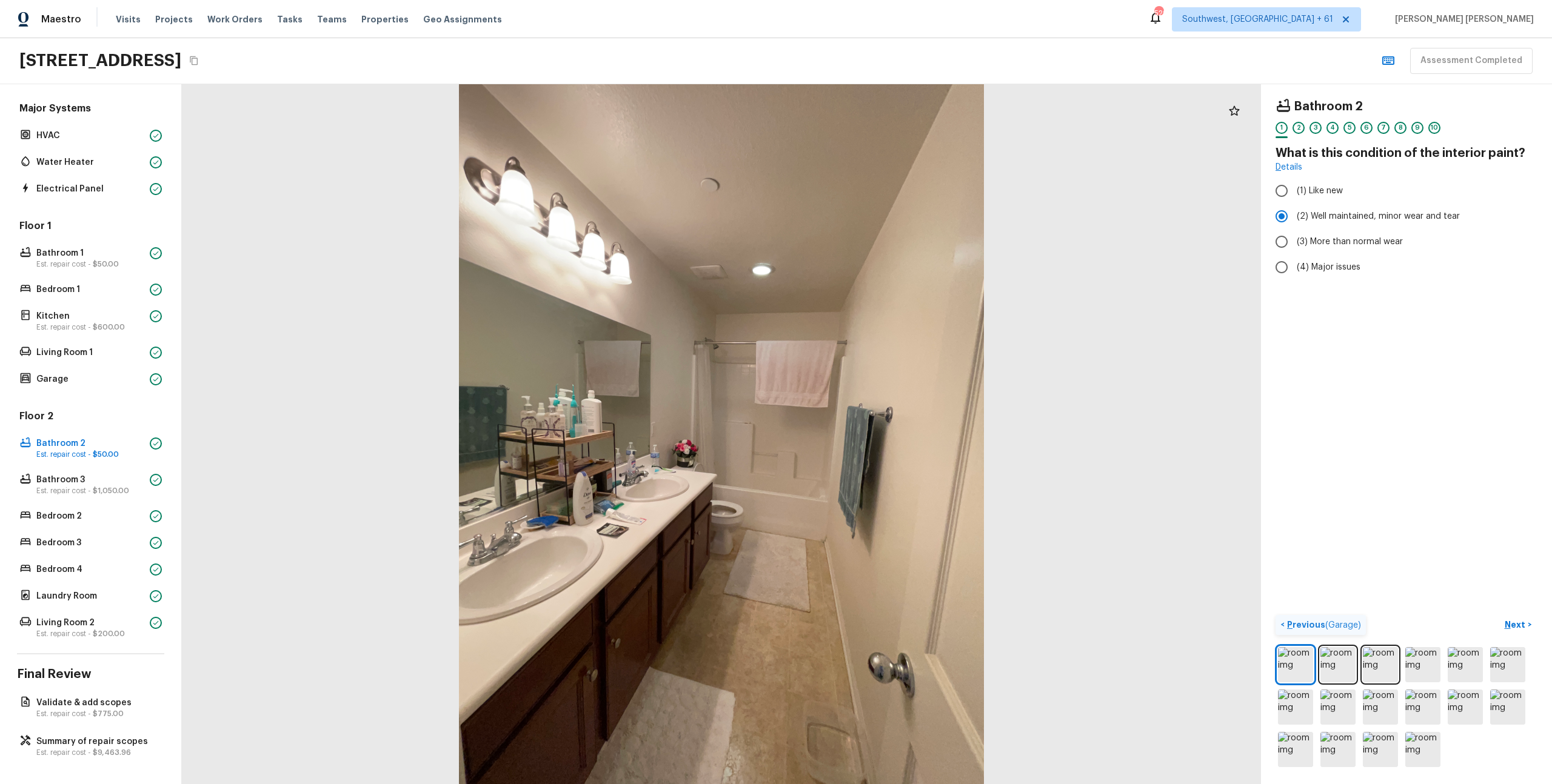
click at [1332, 624] on span "( Garage )" at bounding box center [1343, 626] width 36 height 8
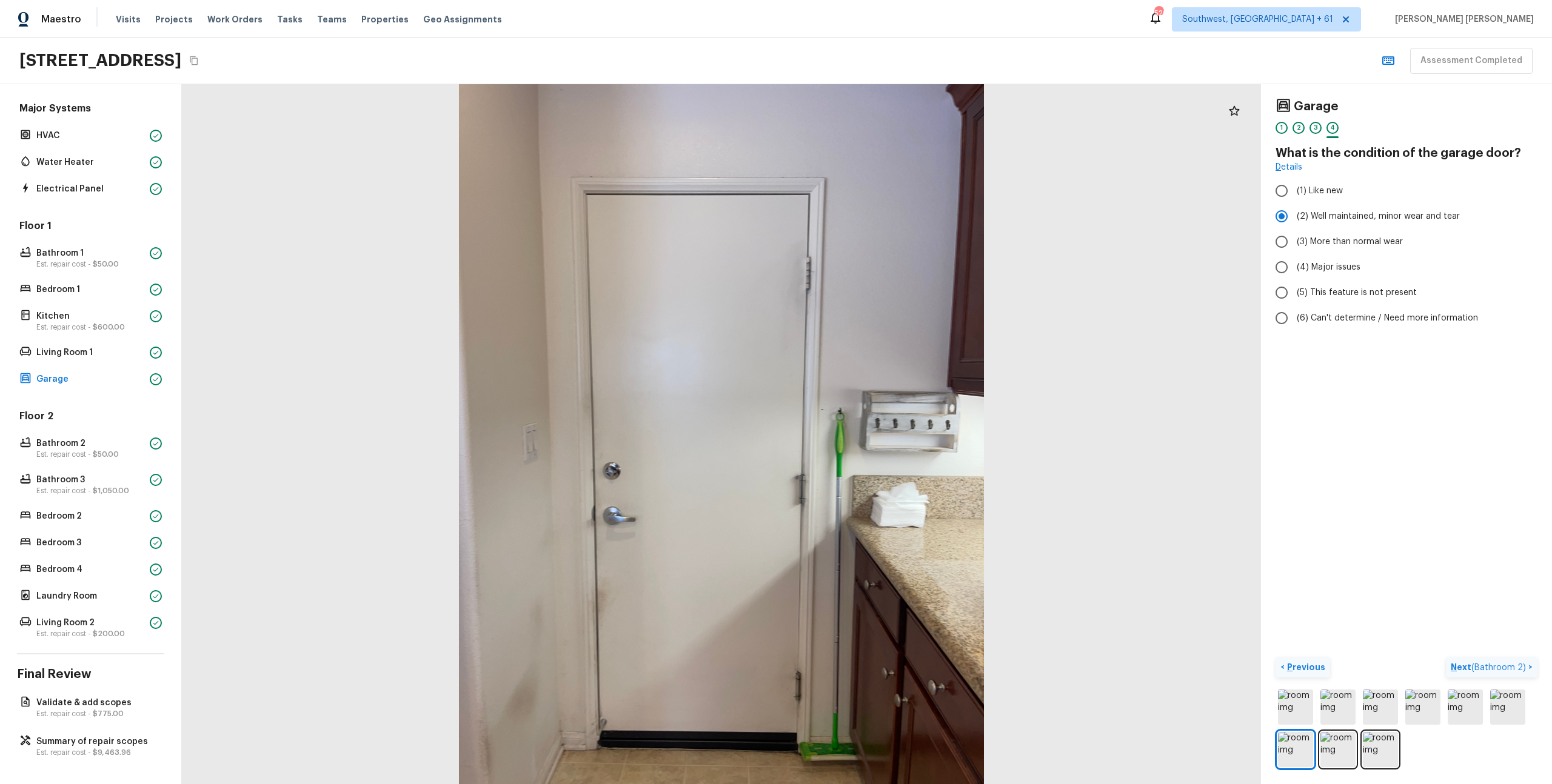
click at [1496, 664] on span "( Bathroom 2 )" at bounding box center [1499, 668] width 54 height 8
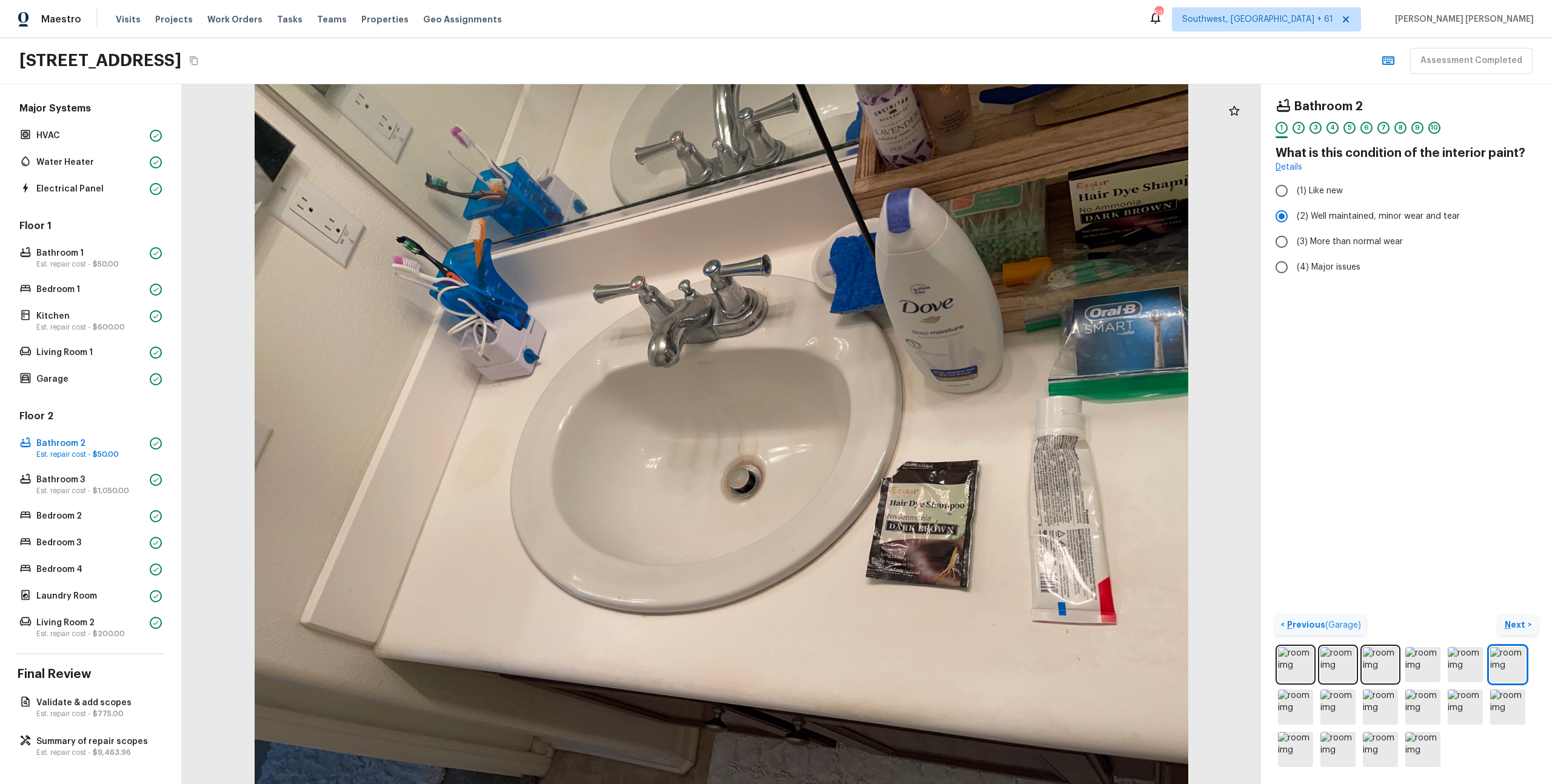
click at [1513, 626] on p "Next" at bounding box center [1517, 625] width 23 height 12
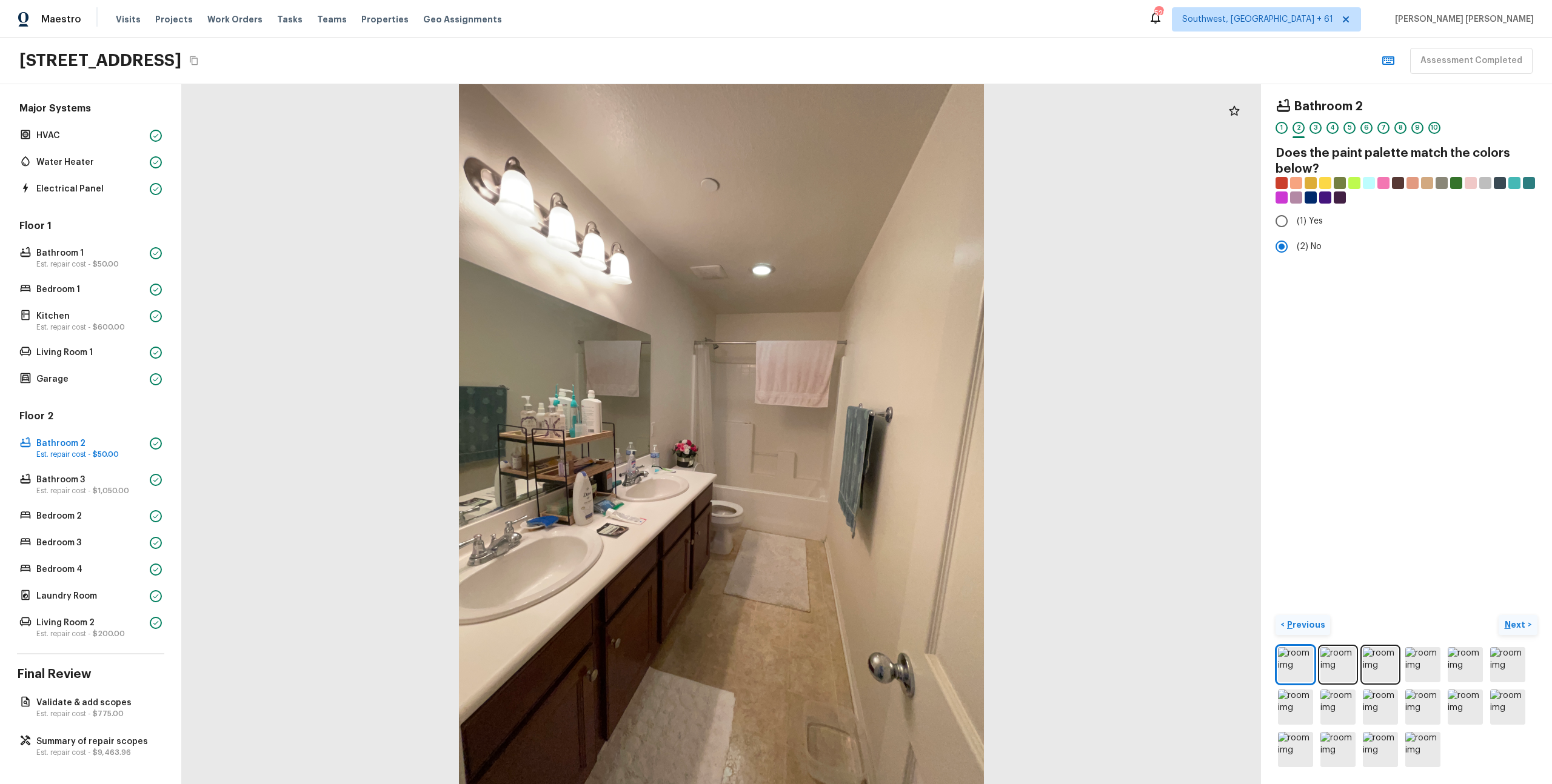
click at [1515, 628] on p "Next" at bounding box center [1517, 625] width 23 height 12
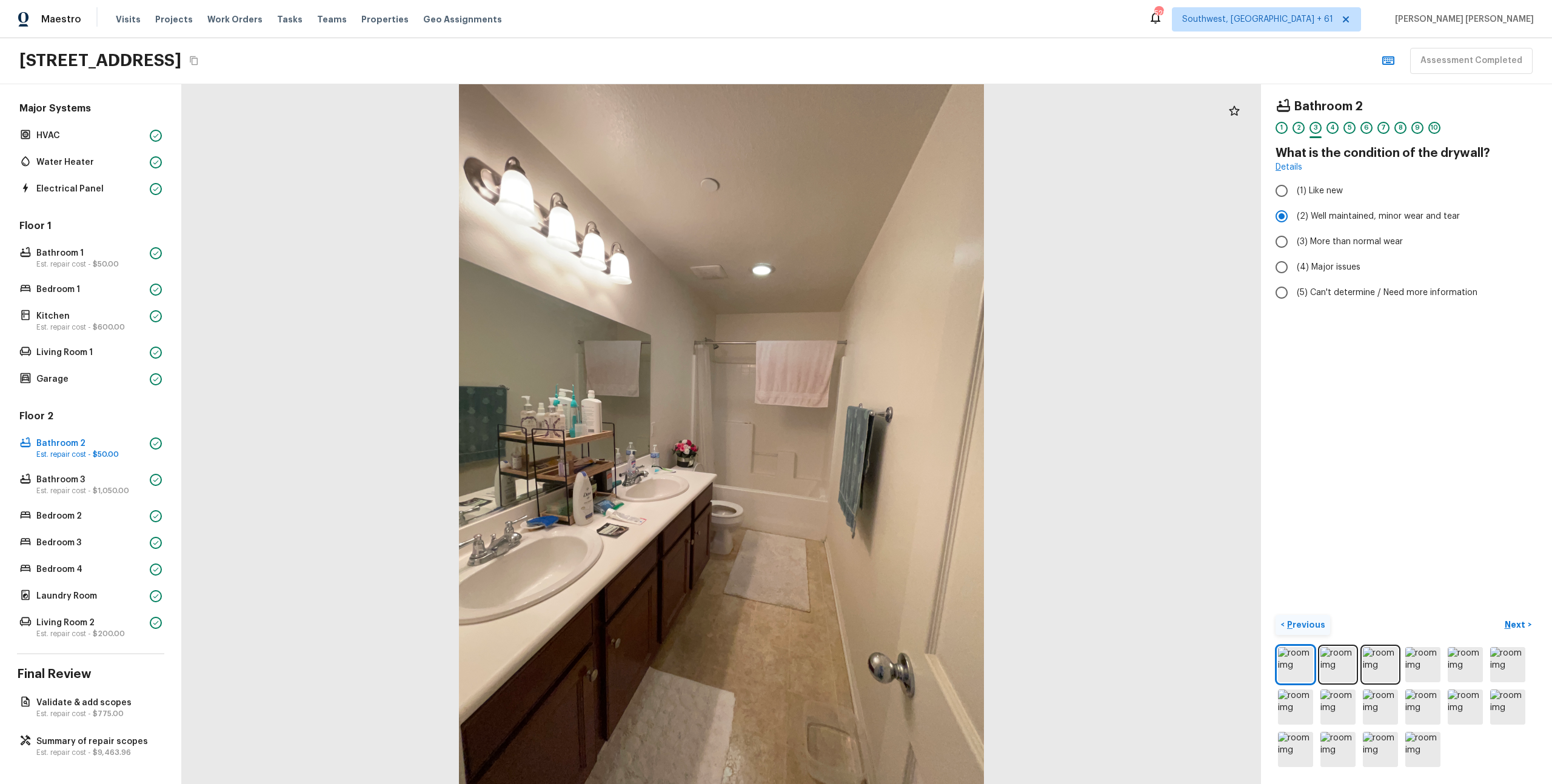
click at [1448, 557] on div "Bathroom 2 1 2 3 4 5 6 7 8 9 10 What is the condition of the drywall? Details (…" at bounding box center [1406, 434] width 291 height 700
click at [1507, 627] on p "Next" at bounding box center [1517, 625] width 23 height 12
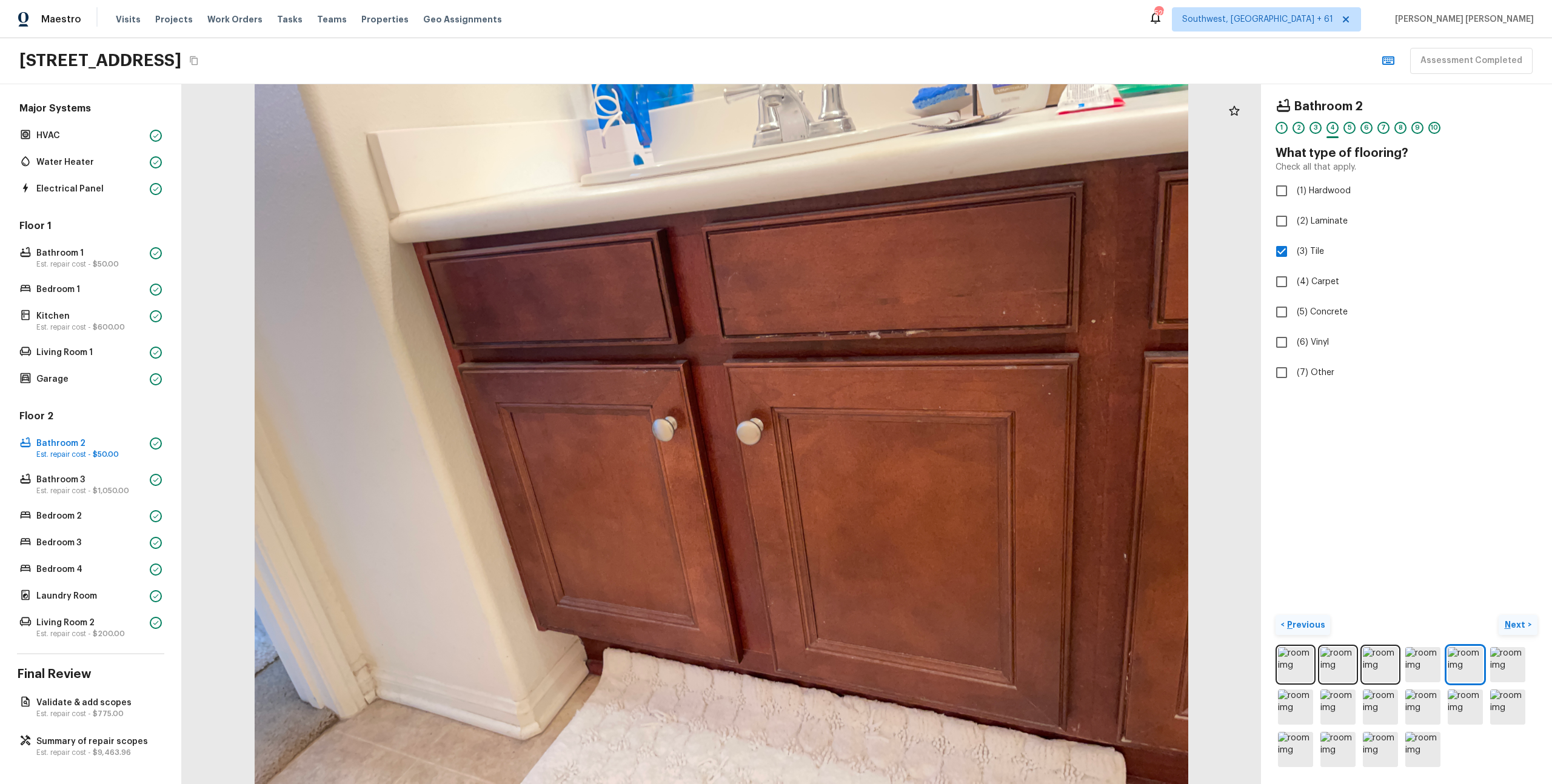
click at [1507, 627] on p "Next" at bounding box center [1517, 625] width 23 height 12
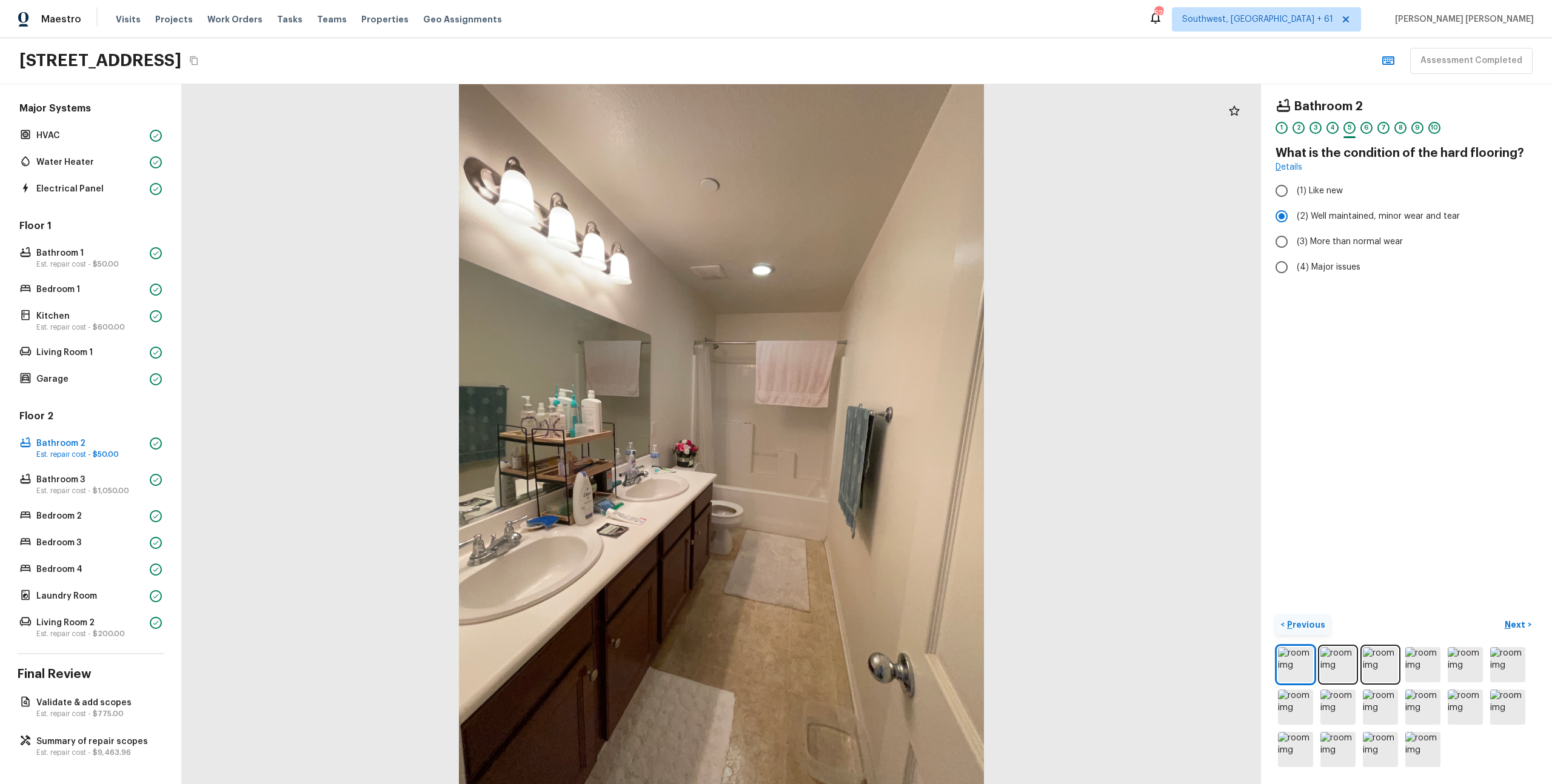
click at [1430, 564] on div "Bathroom 2 1 2 3 4 5 6 7 8 9 10 What is the condition of the hard flooring? Det…" at bounding box center [1406, 434] width 291 height 700
click at [1514, 628] on p "Next" at bounding box center [1517, 625] width 23 height 12
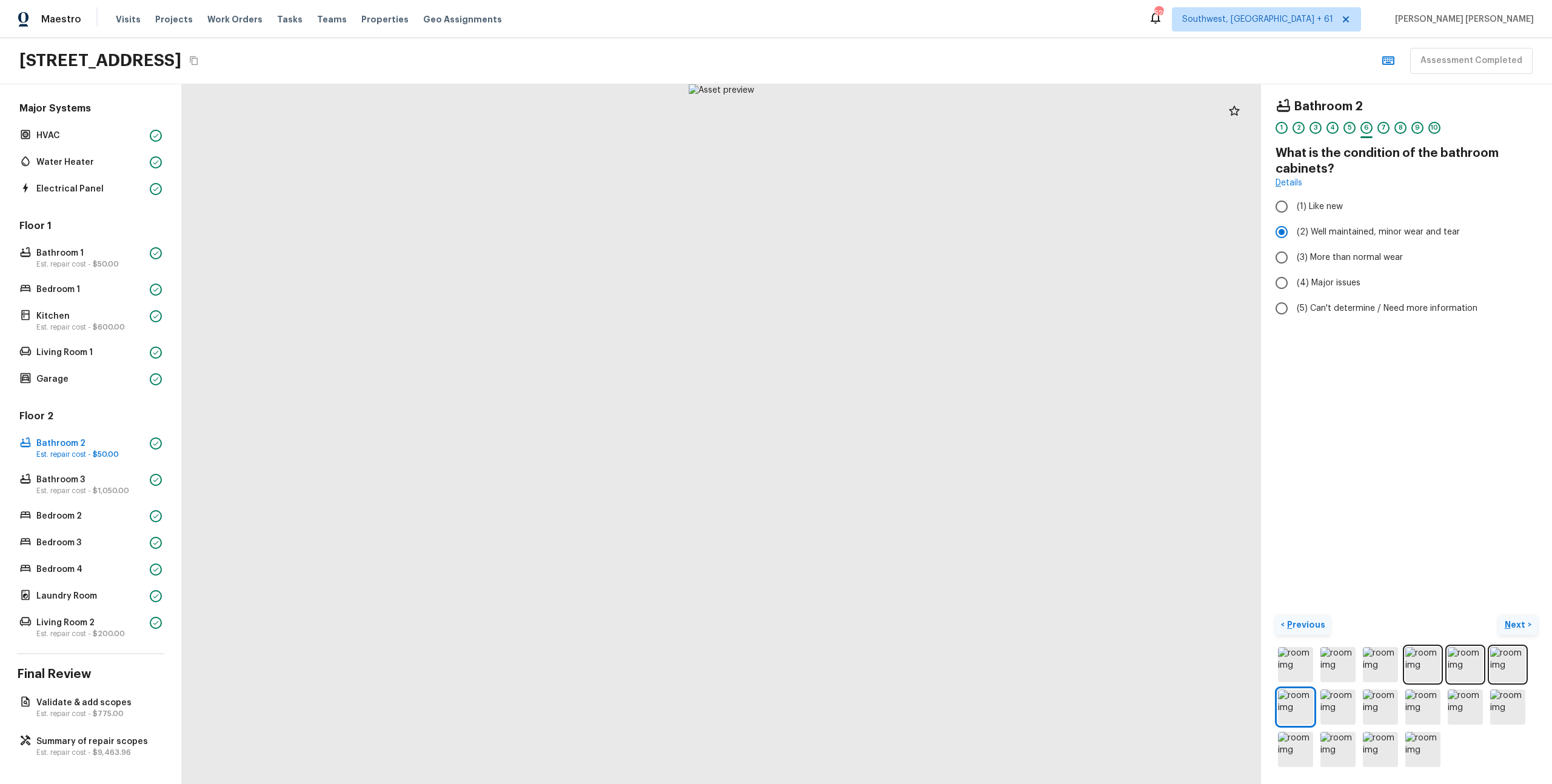
click at [1514, 628] on p "Next" at bounding box center [1517, 625] width 23 height 12
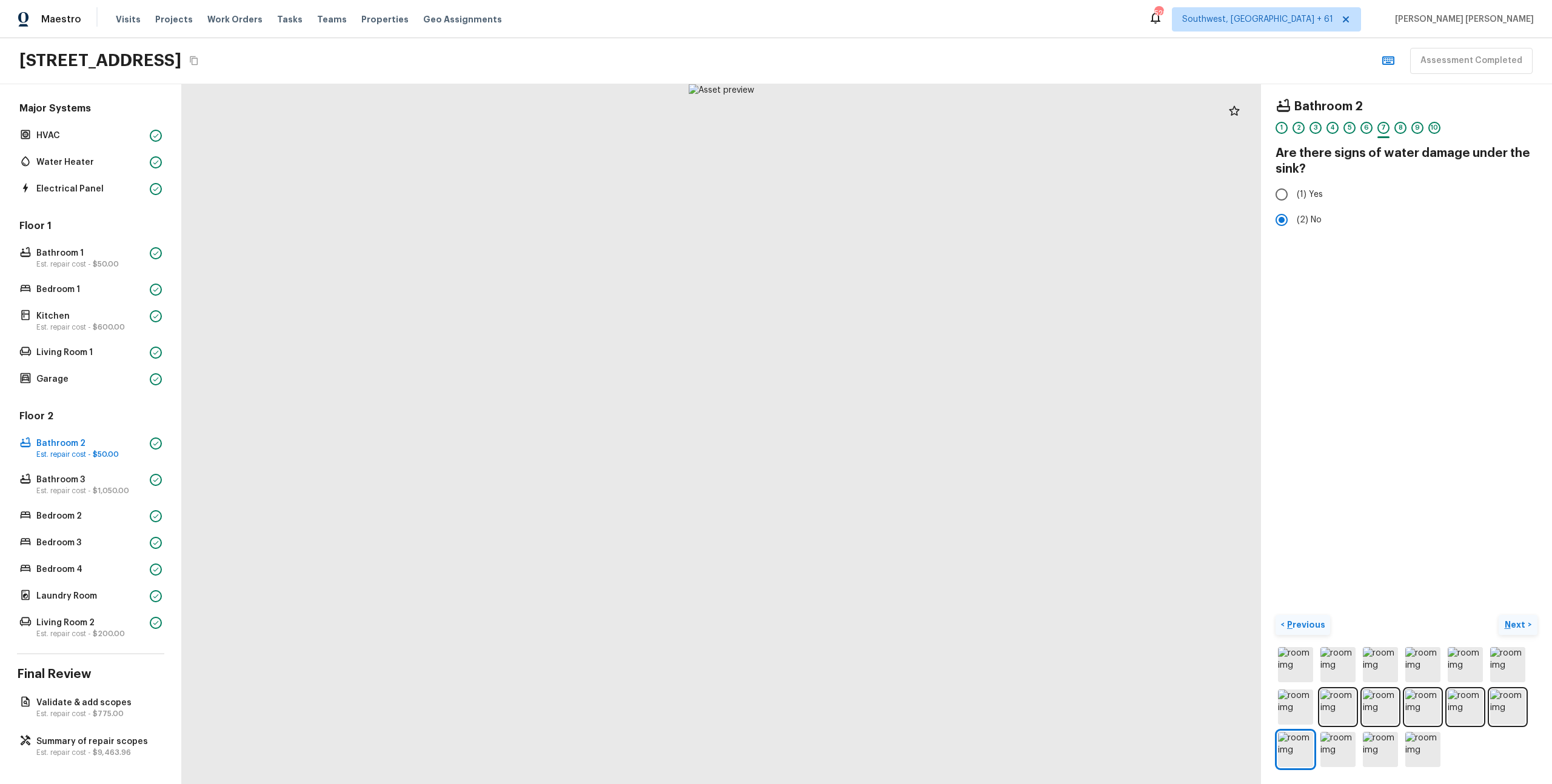
click at [1514, 628] on p "Next" at bounding box center [1517, 625] width 23 height 12
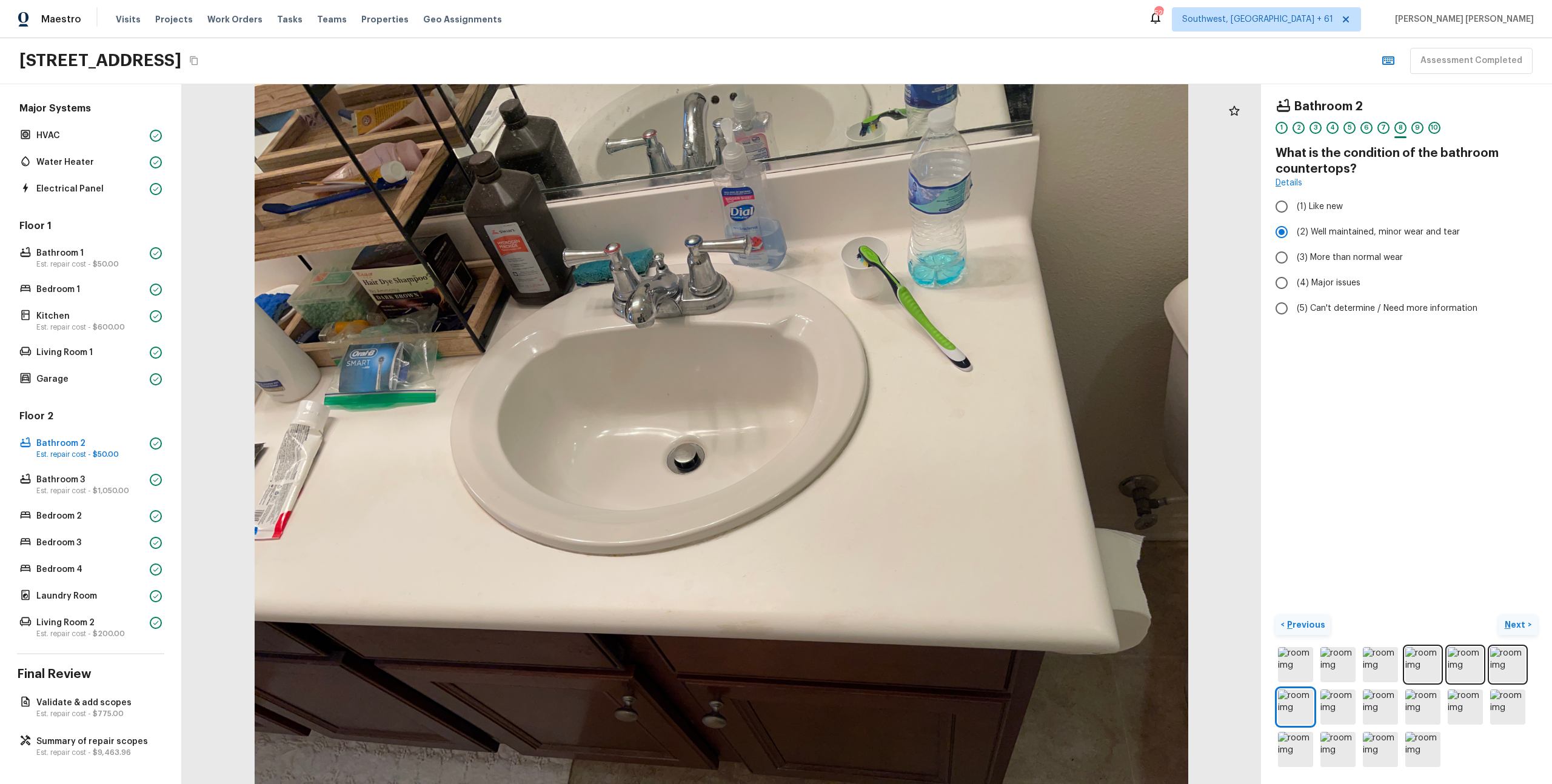
click at [1514, 628] on p "Next" at bounding box center [1517, 625] width 23 height 12
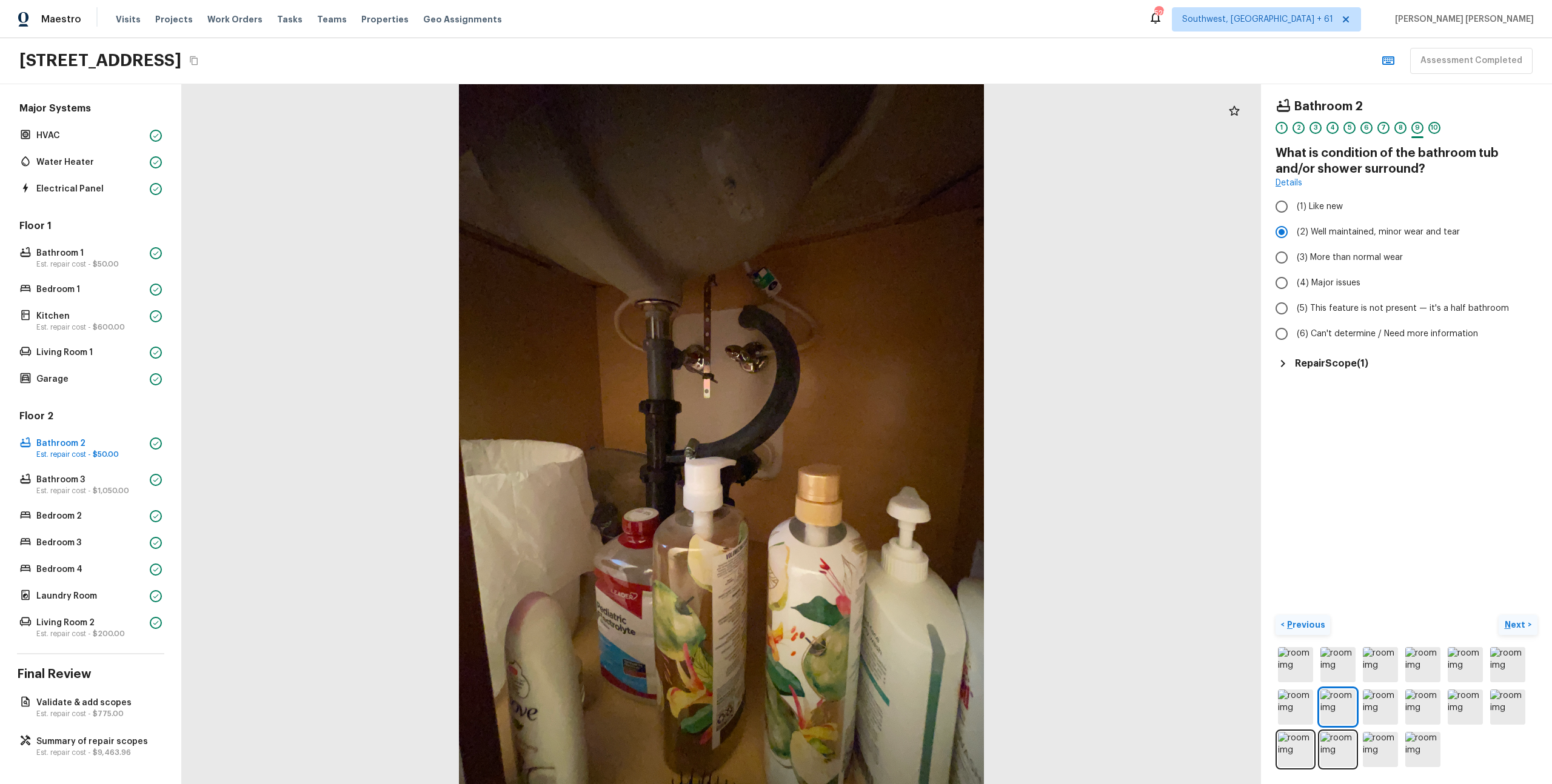
click at [1504, 619] on button "Next >" at bounding box center [1518, 625] width 39 height 20
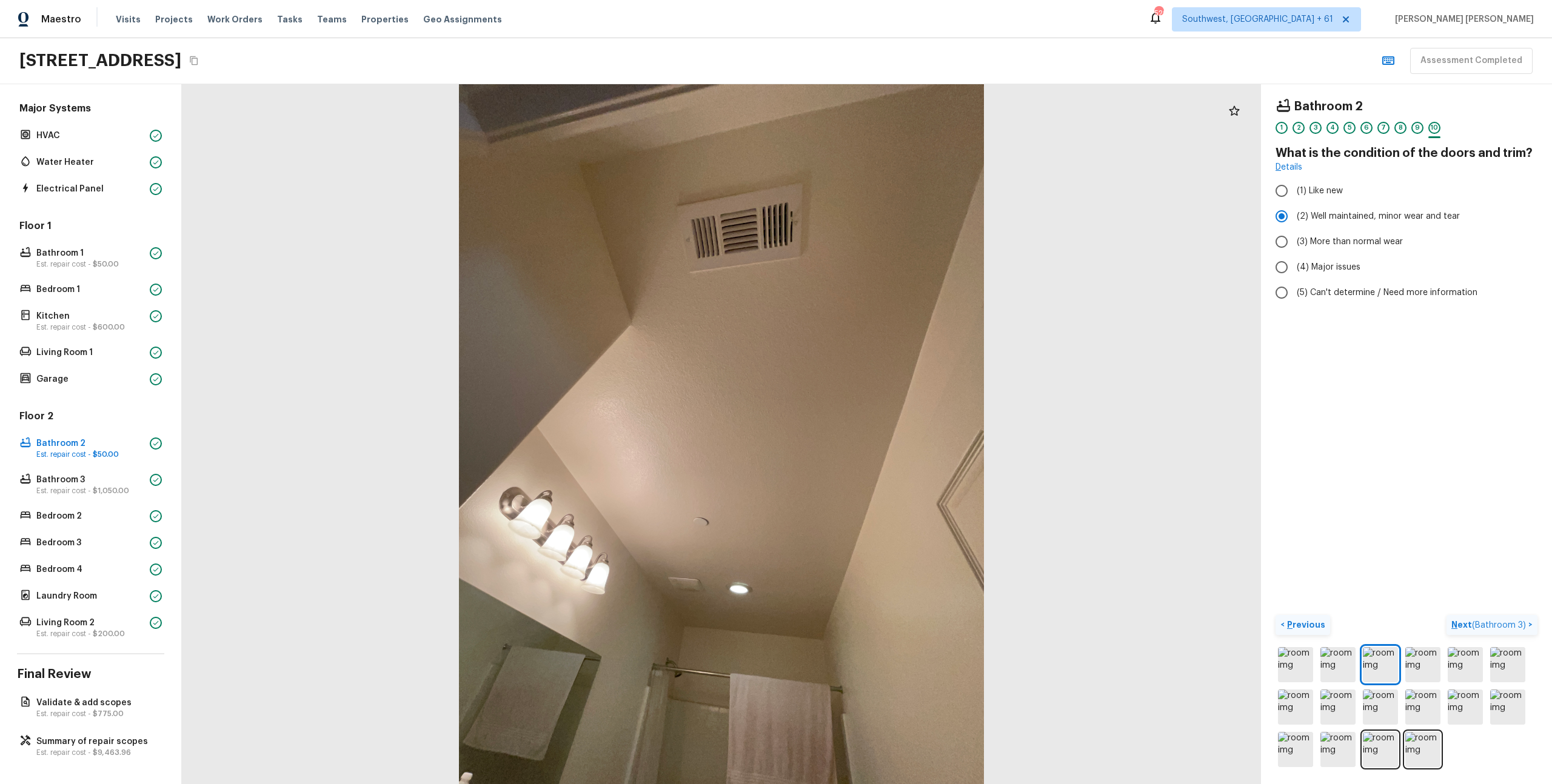
click at [1504, 619] on p "Next ( Bathroom 3 )" at bounding box center [1490, 625] width 77 height 12
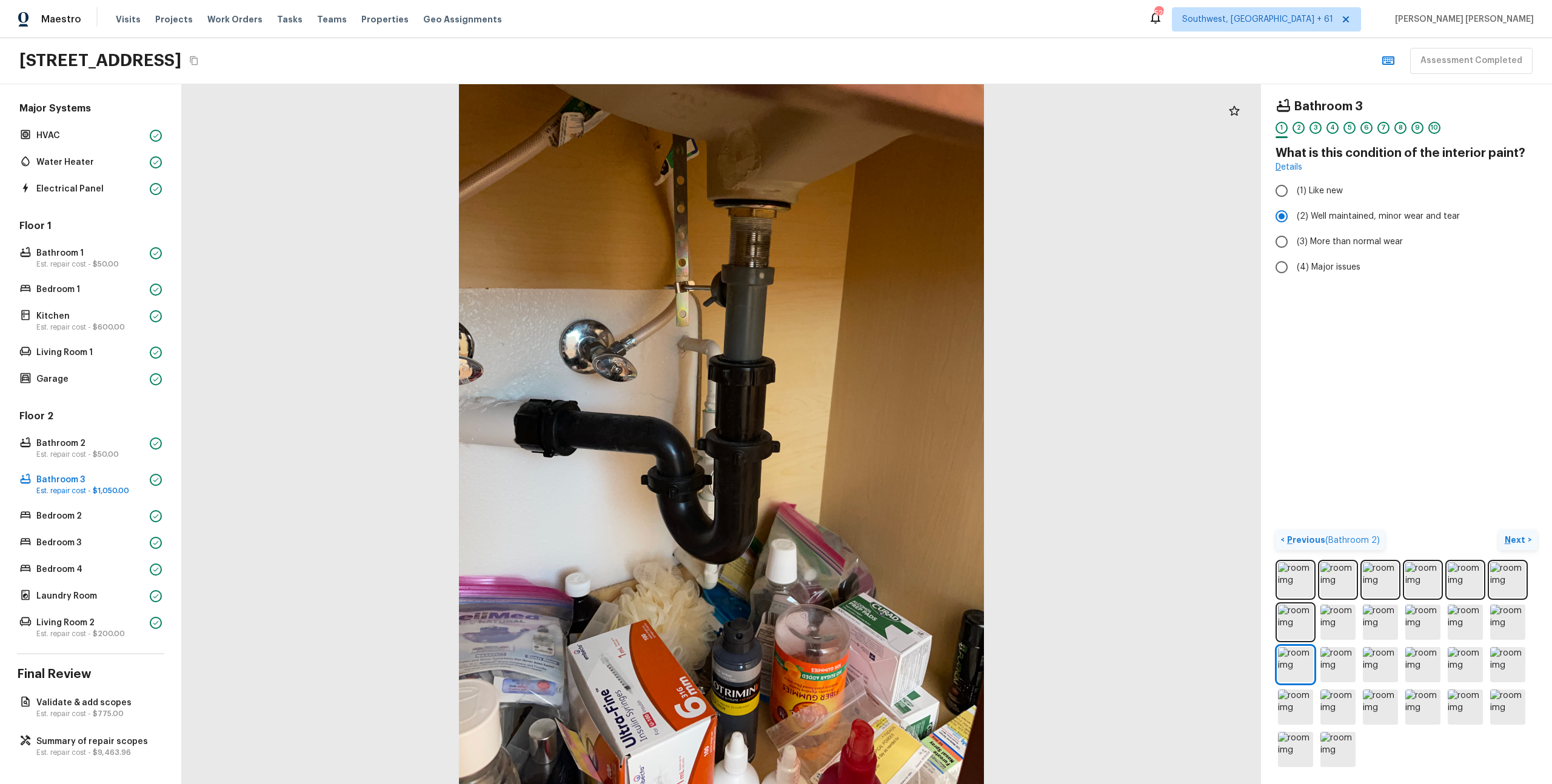
click at [1510, 542] on p "Next" at bounding box center [1517, 540] width 23 height 12
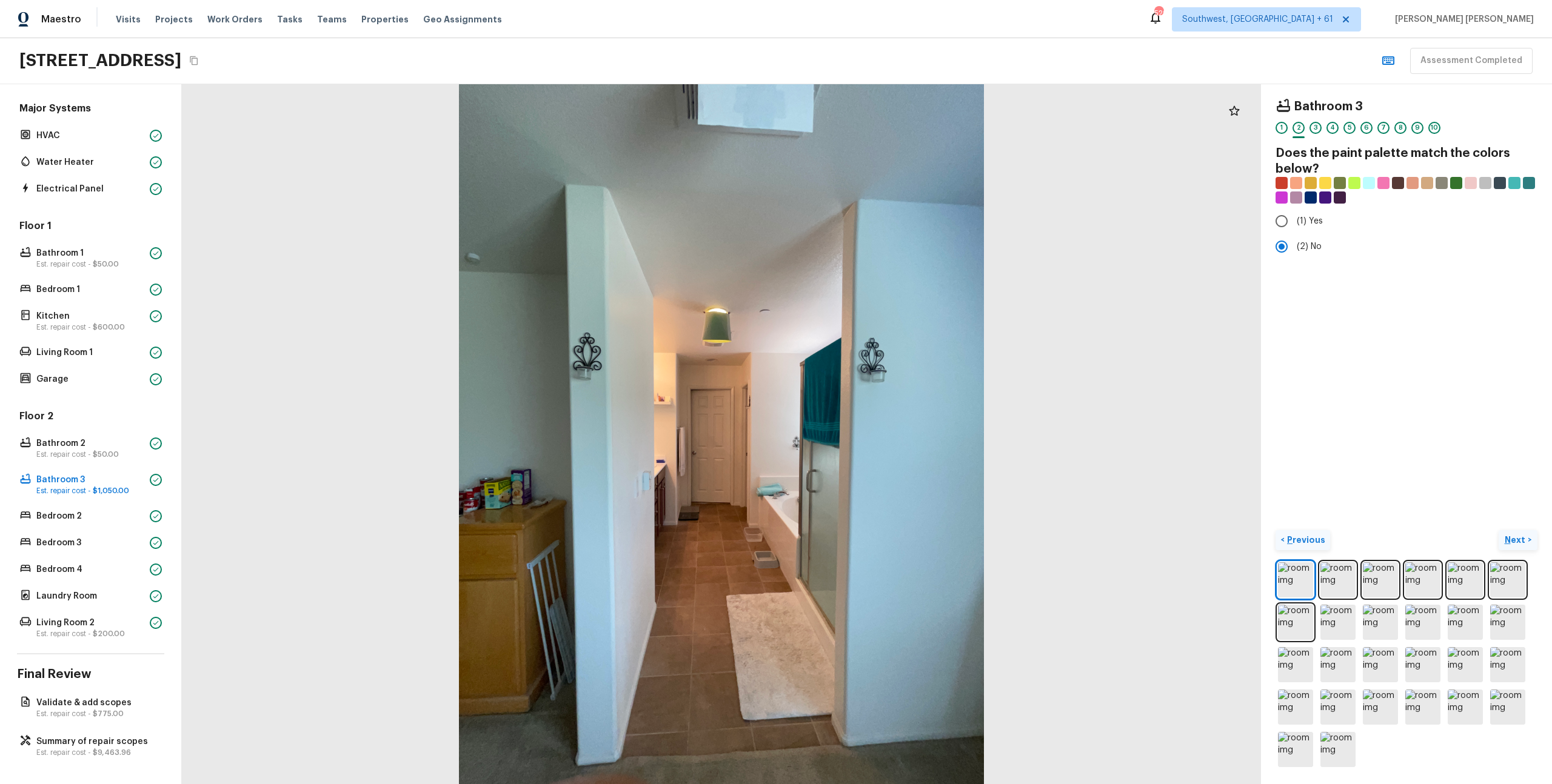
click at [1510, 542] on p "Next" at bounding box center [1517, 540] width 23 height 12
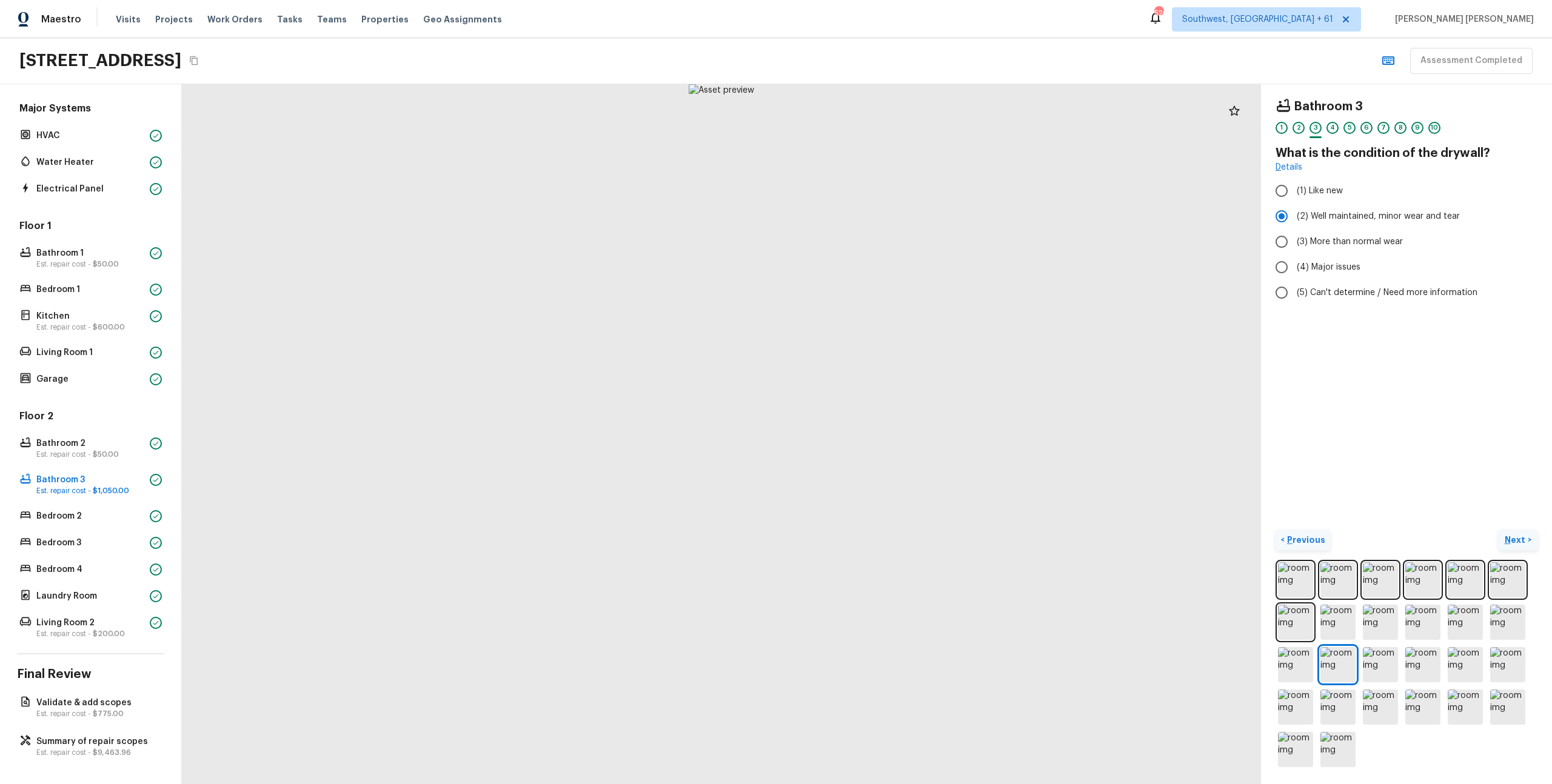
click at [1517, 536] on p "Next" at bounding box center [1517, 540] width 23 height 12
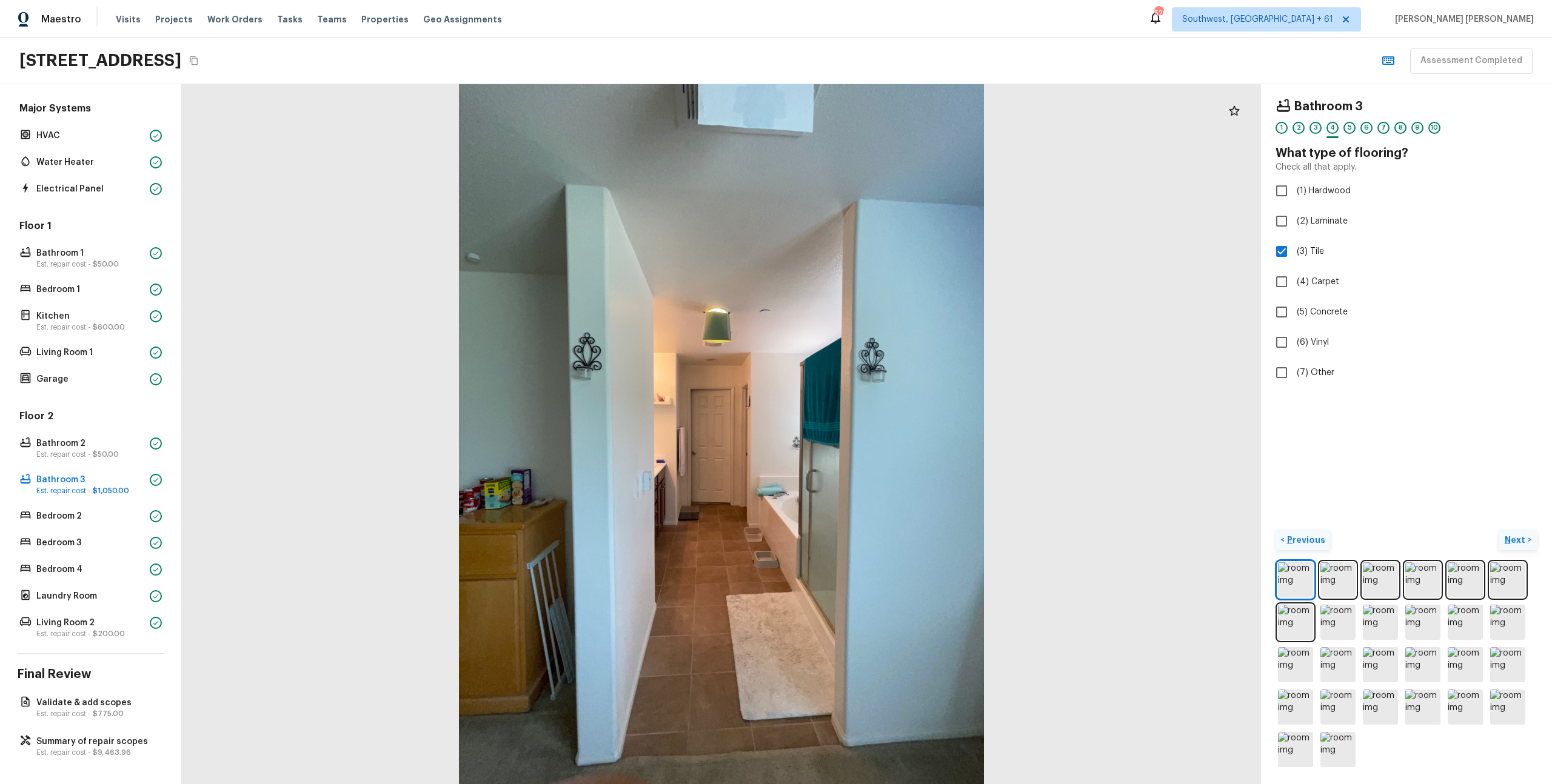
click at [1517, 536] on p "Next" at bounding box center [1517, 540] width 23 height 12
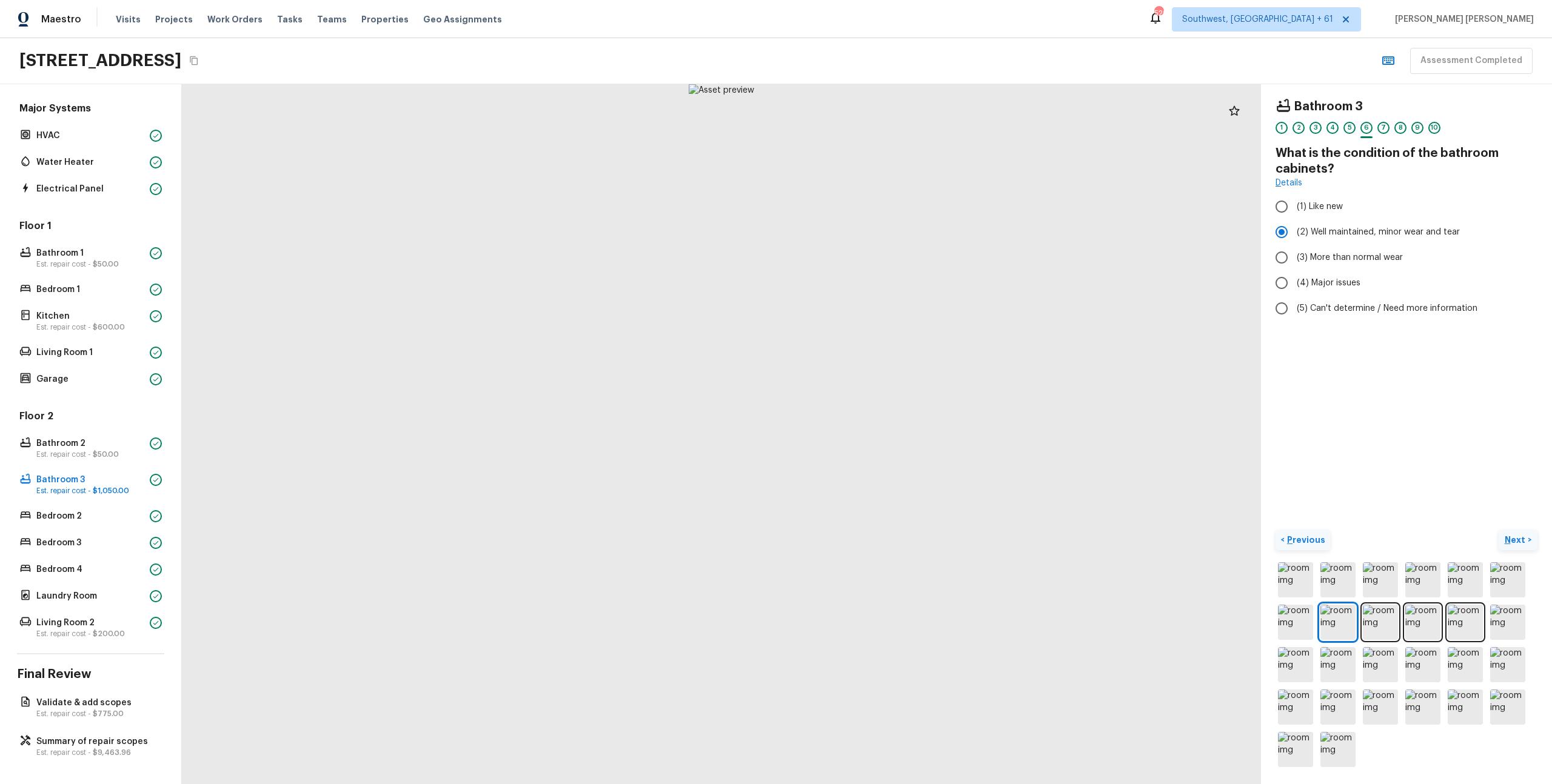
click at [1517, 536] on p "Next" at bounding box center [1517, 540] width 23 height 12
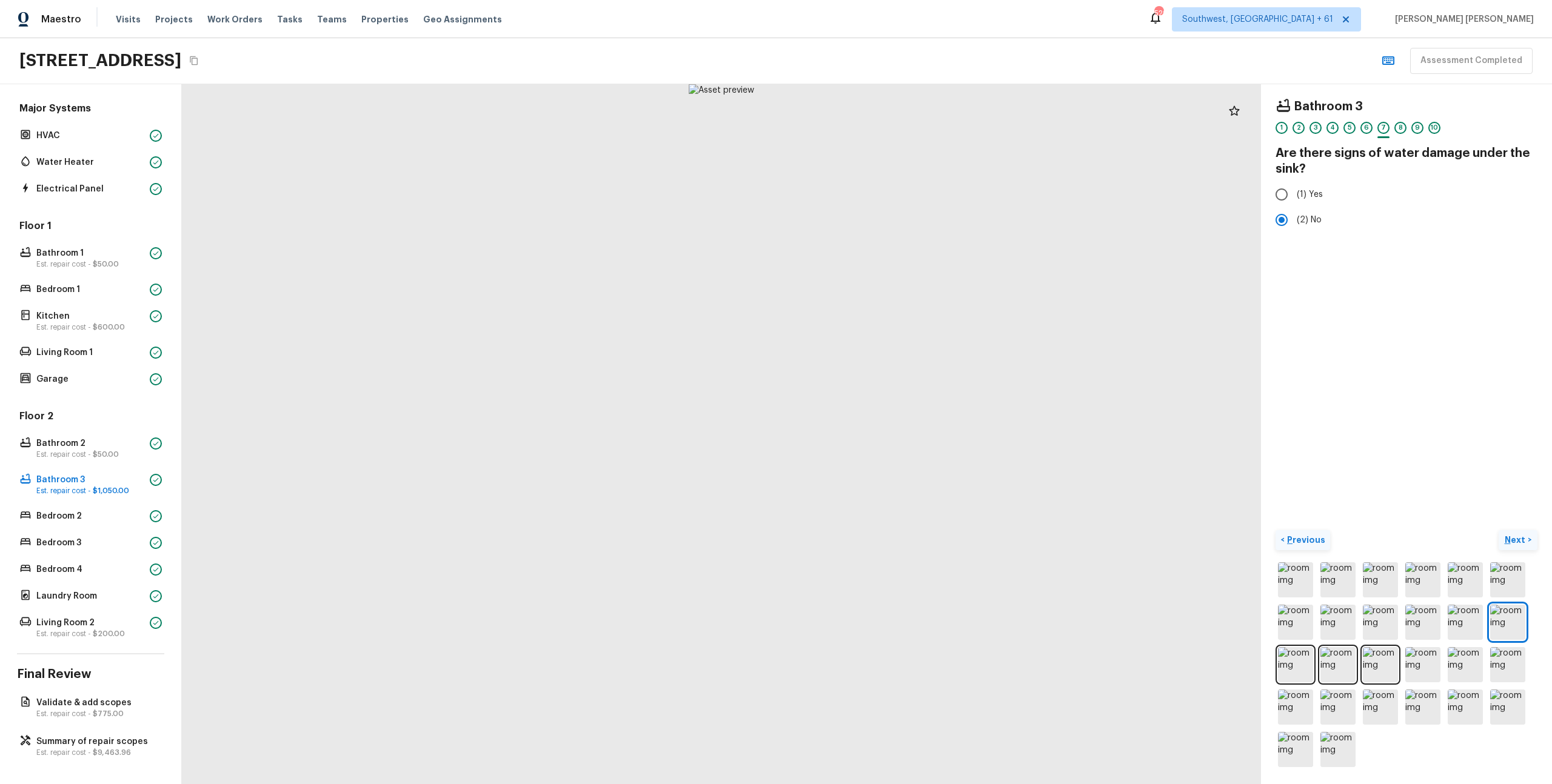
click at [1517, 536] on p "Next" at bounding box center [1517, 540] width 23 height 12
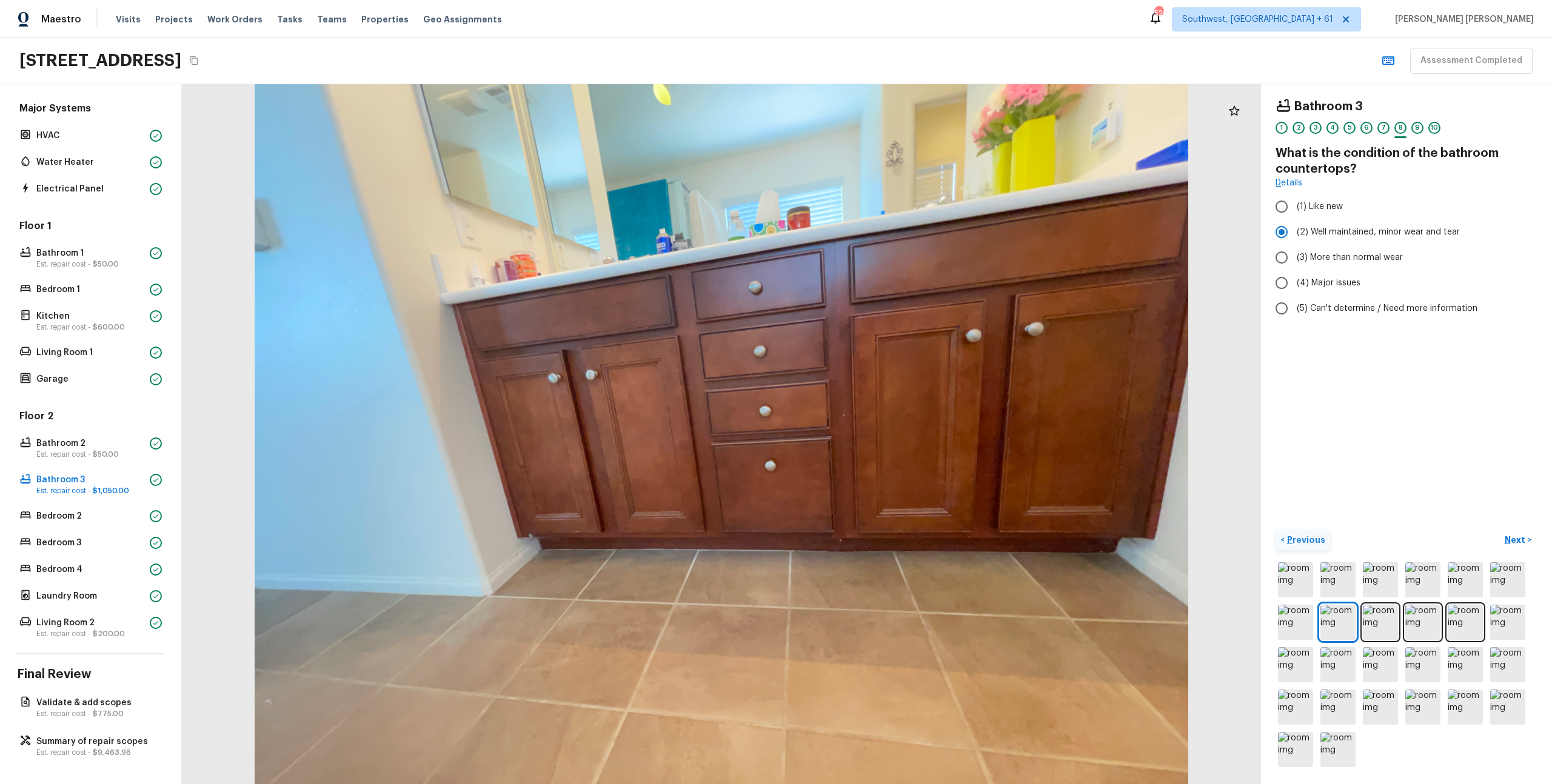
click at [1300, 537] on p "Previous" at bounding box center [1304, 540] width 41 height 12
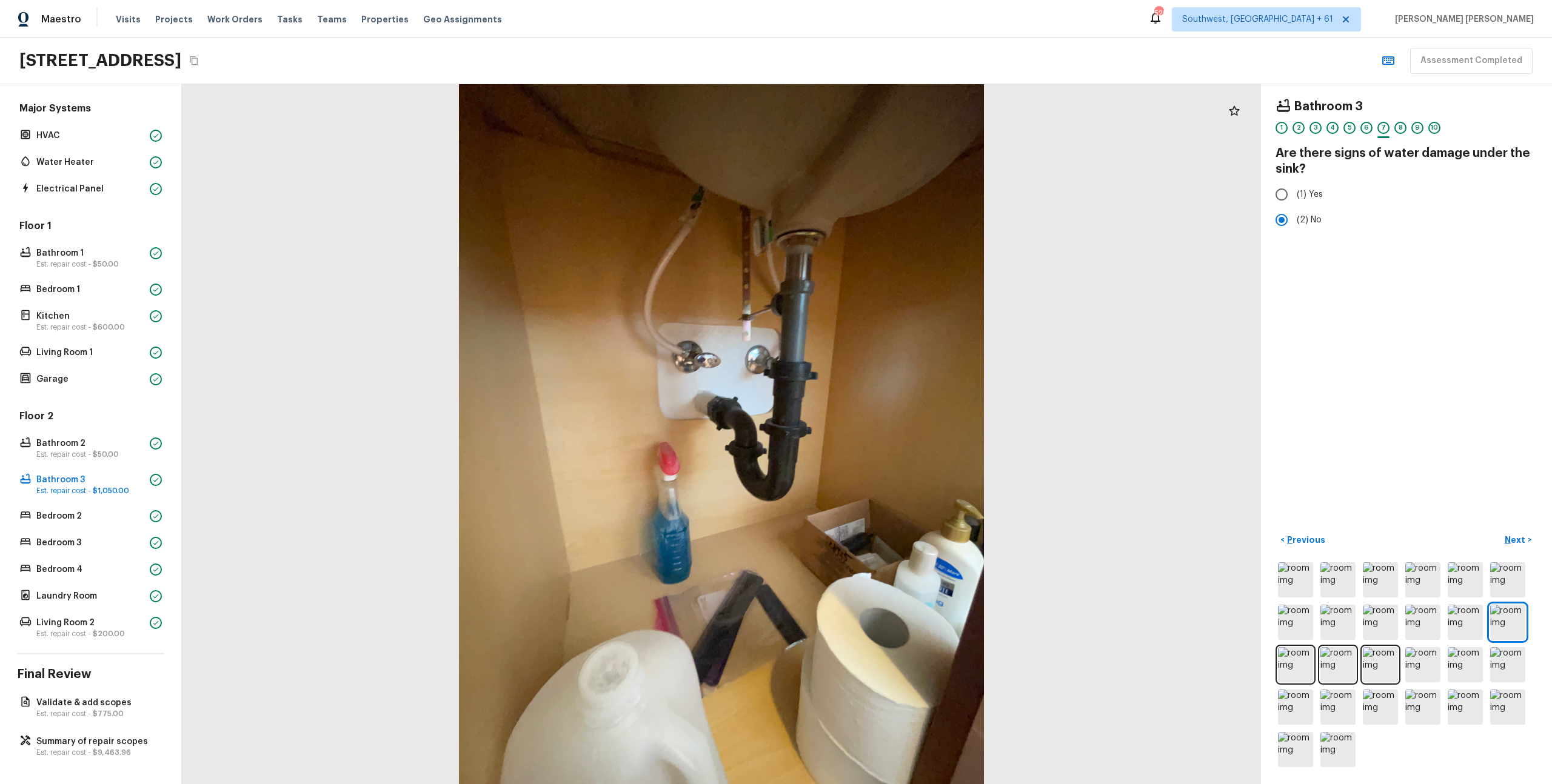
click at [1487, 542] on div "< Previous Next >" at bounding box center [1407, 541] width 262 height 20
click at [1512, 532] on button "Next >" at bounding box center [1518, 541] width 39 height 20
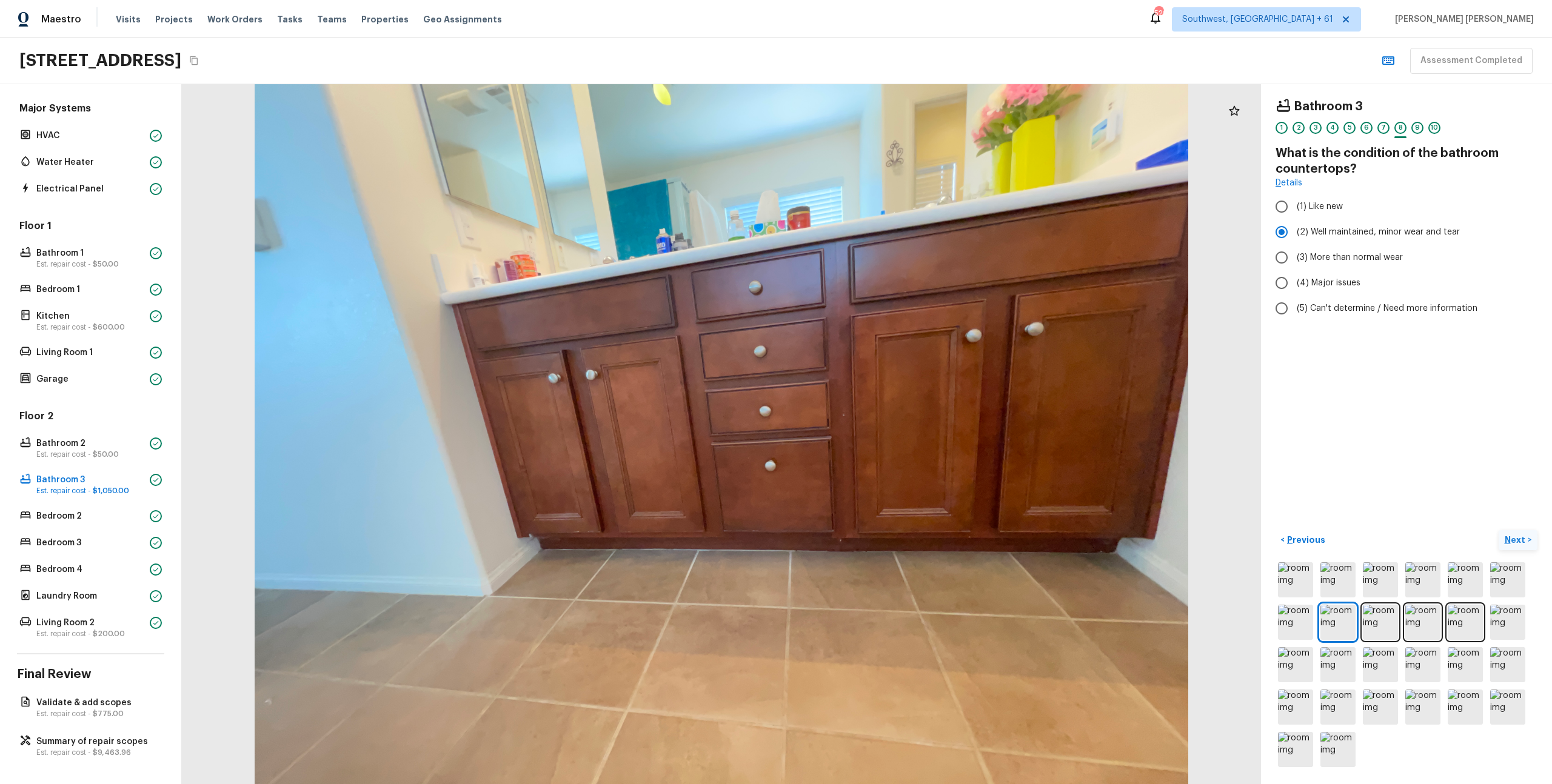
click at [1521, 537] on p "Next" at bounding box center [1517, 540] width 23 height 12
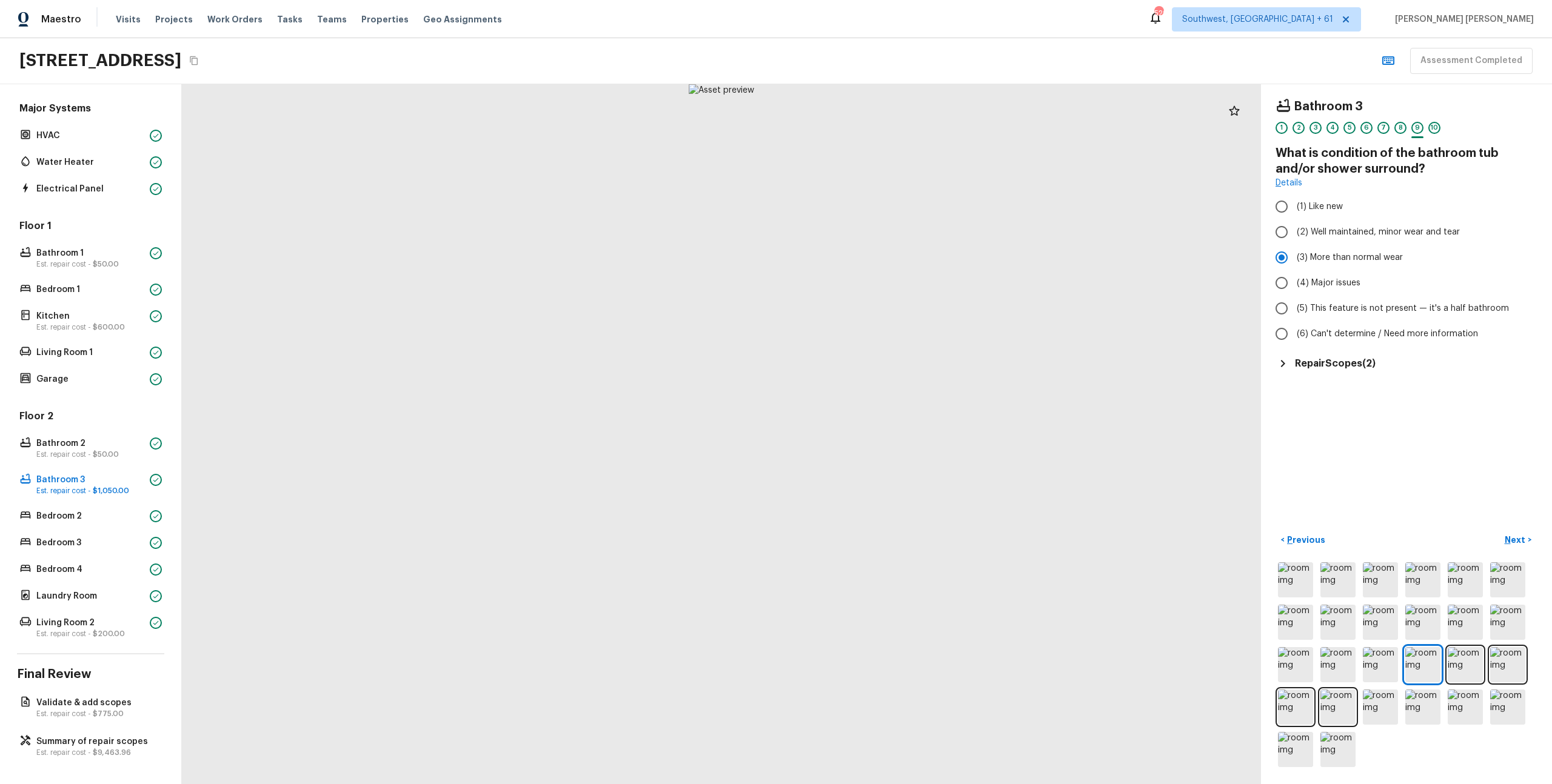
click at [1343, 362] on h5 "Repair Scopes ( 2 )" at bounding box center [1335, 363] width 81 height 13
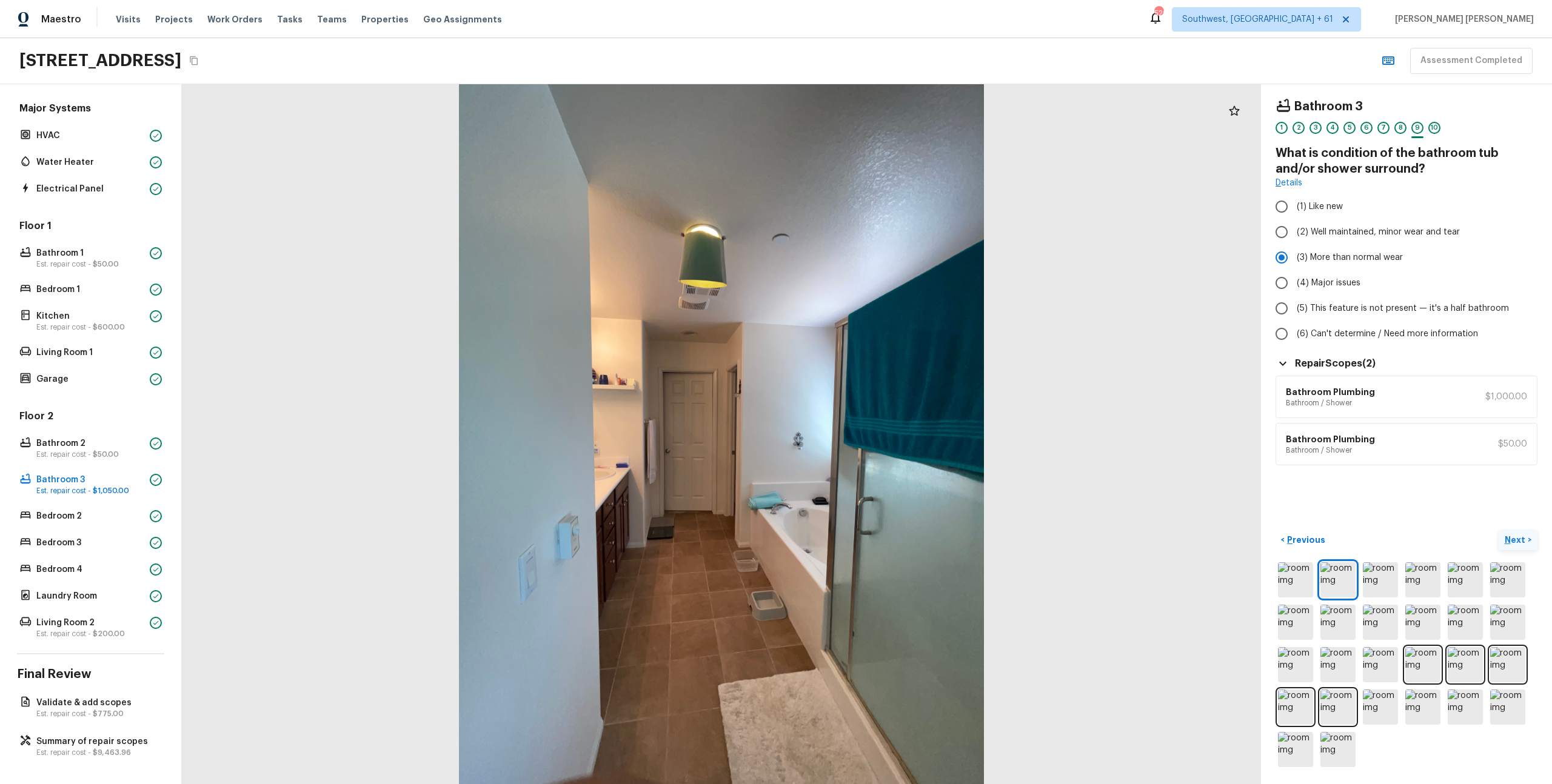
click at [1516, 542] on p "Next" at bounding box center [1517, 540] width 23 height 12
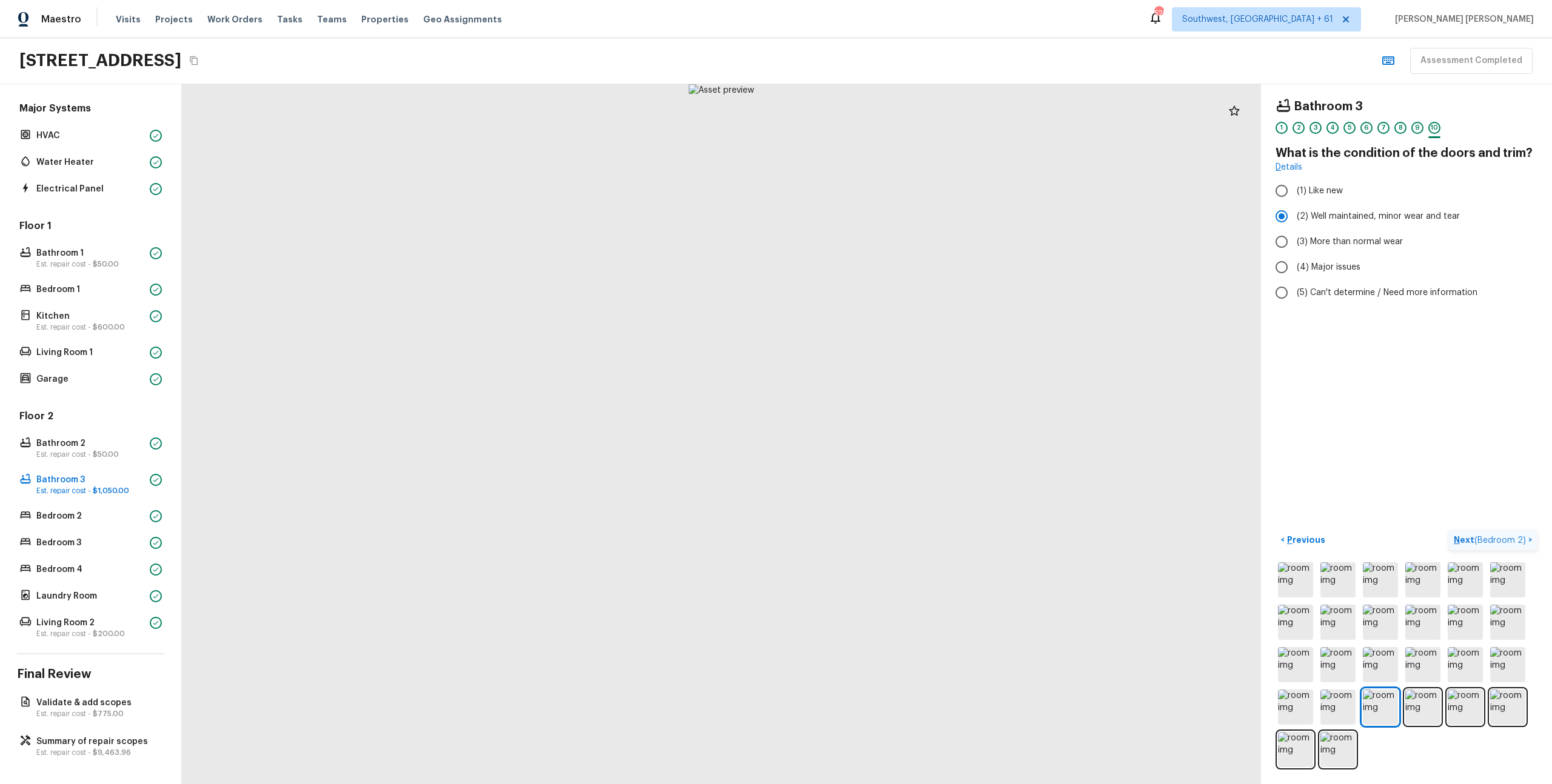
click at [1516, 542] on span "( Bedroom 2 )" at bounding box center [1500, 541] width 52 height 8
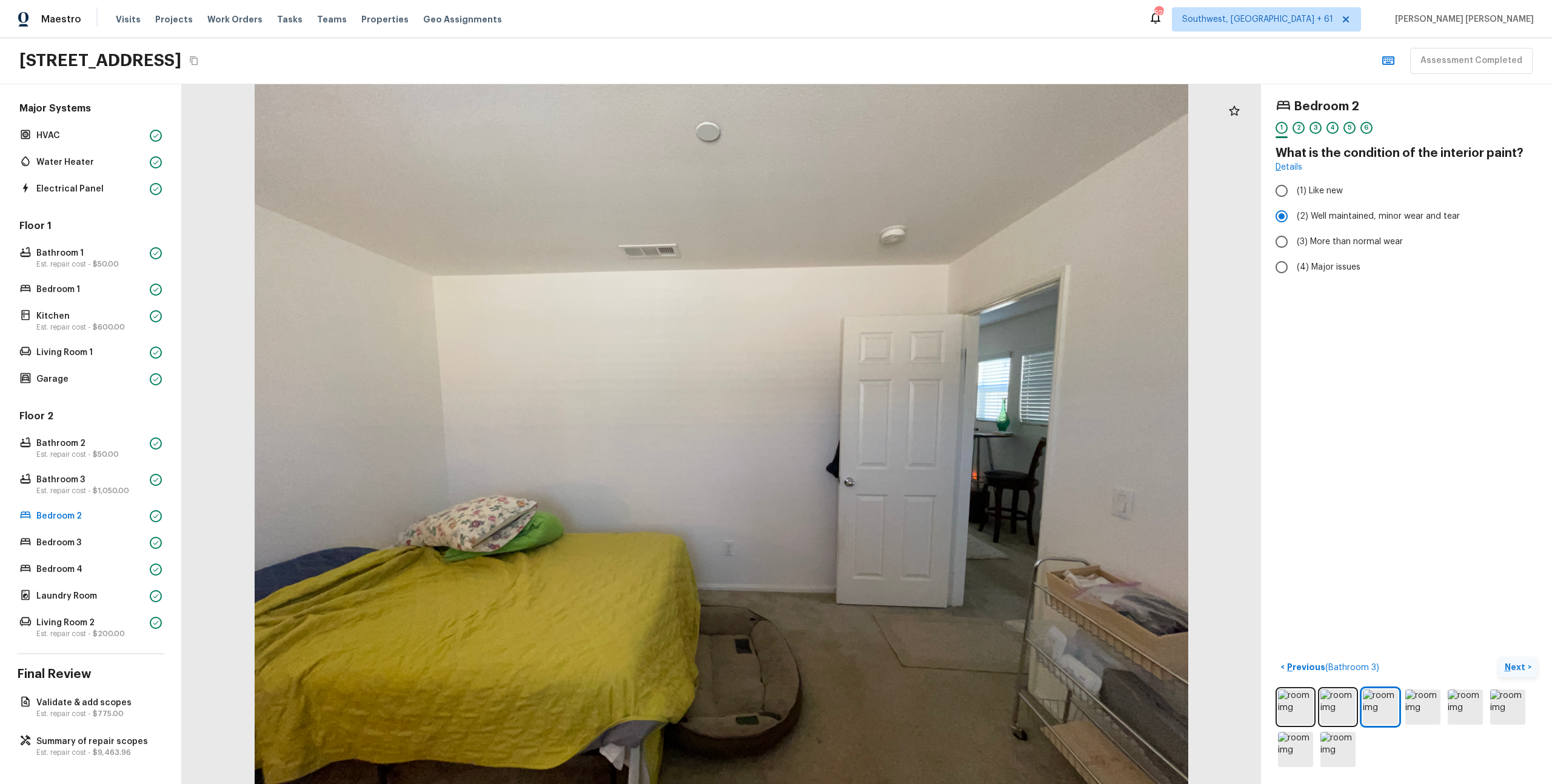
click at [1512, 663] on p "Next" at bounding box center [1517, 667] width 23 height 12
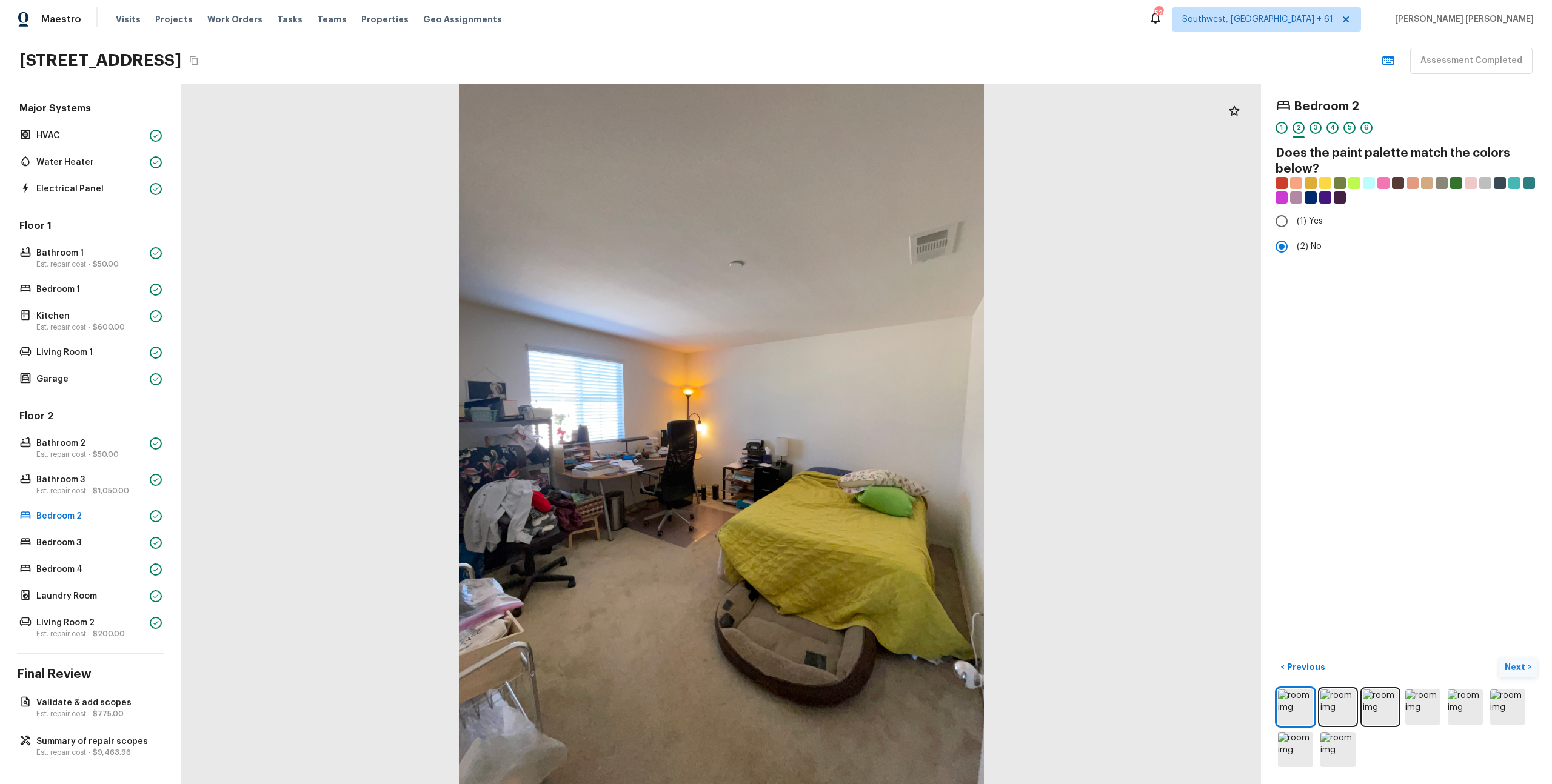
click at [1512, 666] on p "Next" at bounding box center [1517, 667] width 23 height 12
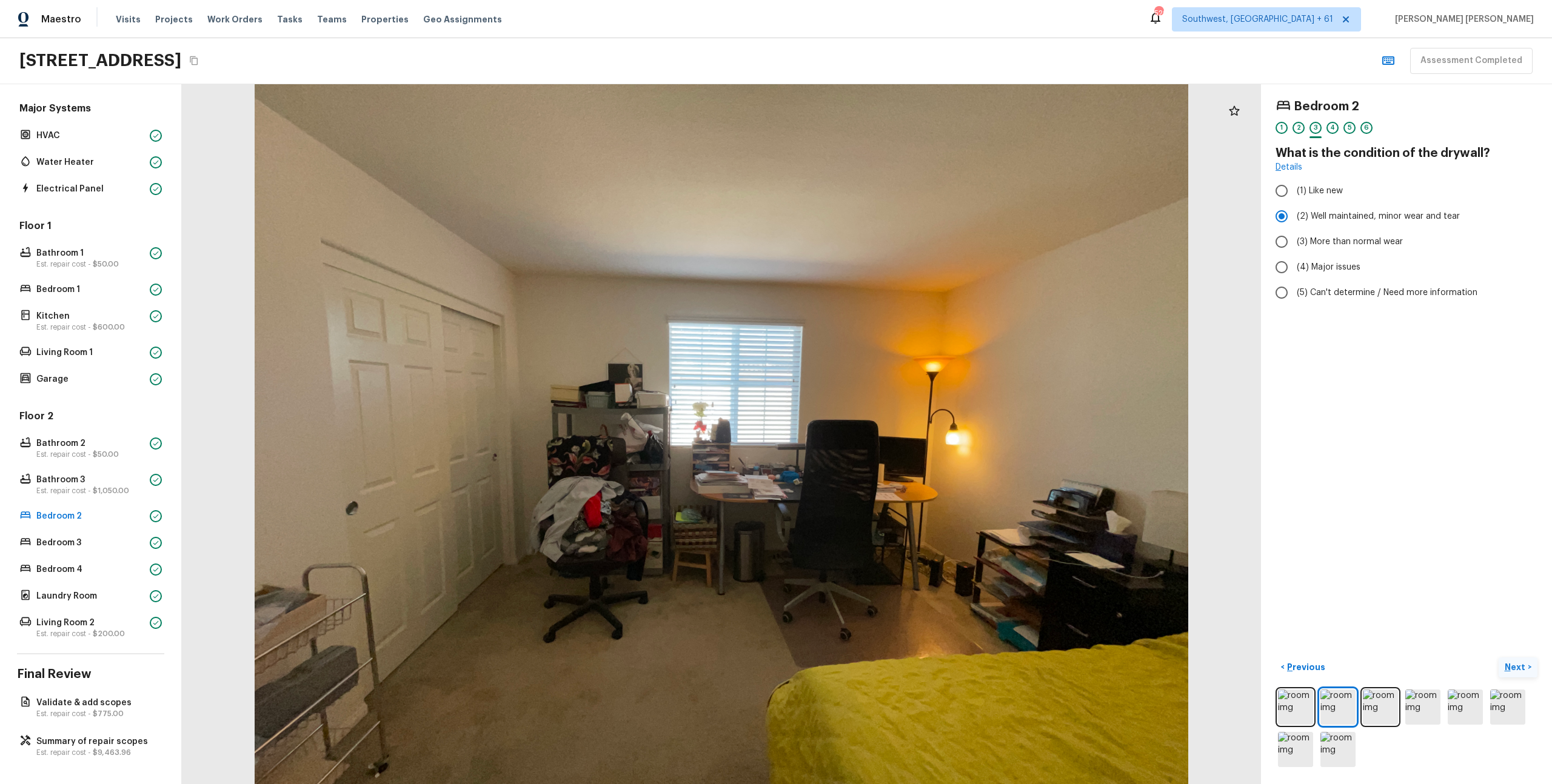
click at [1512, 666] on p "Next" at bounding box center [1517, 667] width 23 height 12
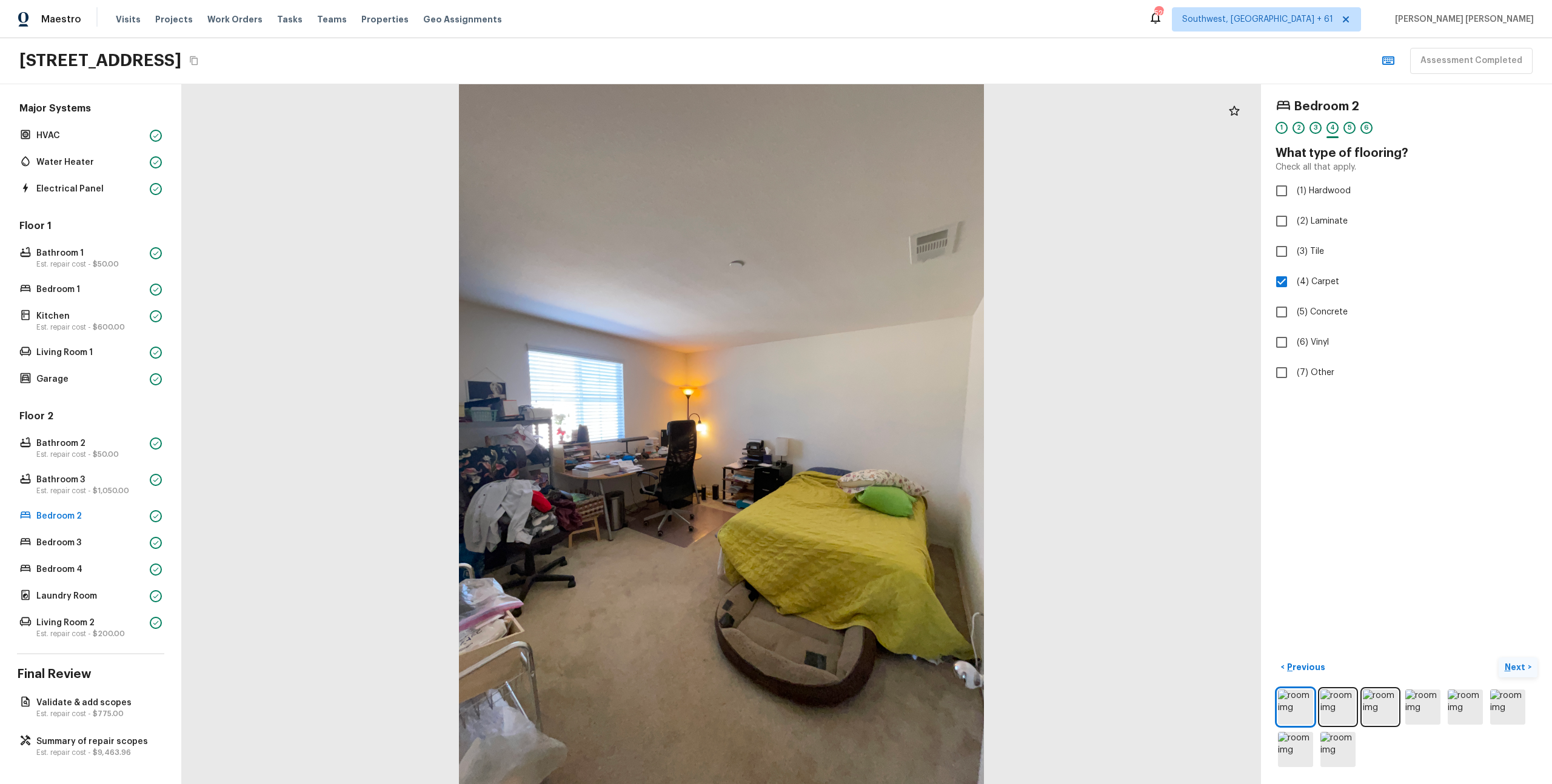
click at [1512, 666] on p "Next" at bounding box center [1517, 667] width 23 height 12
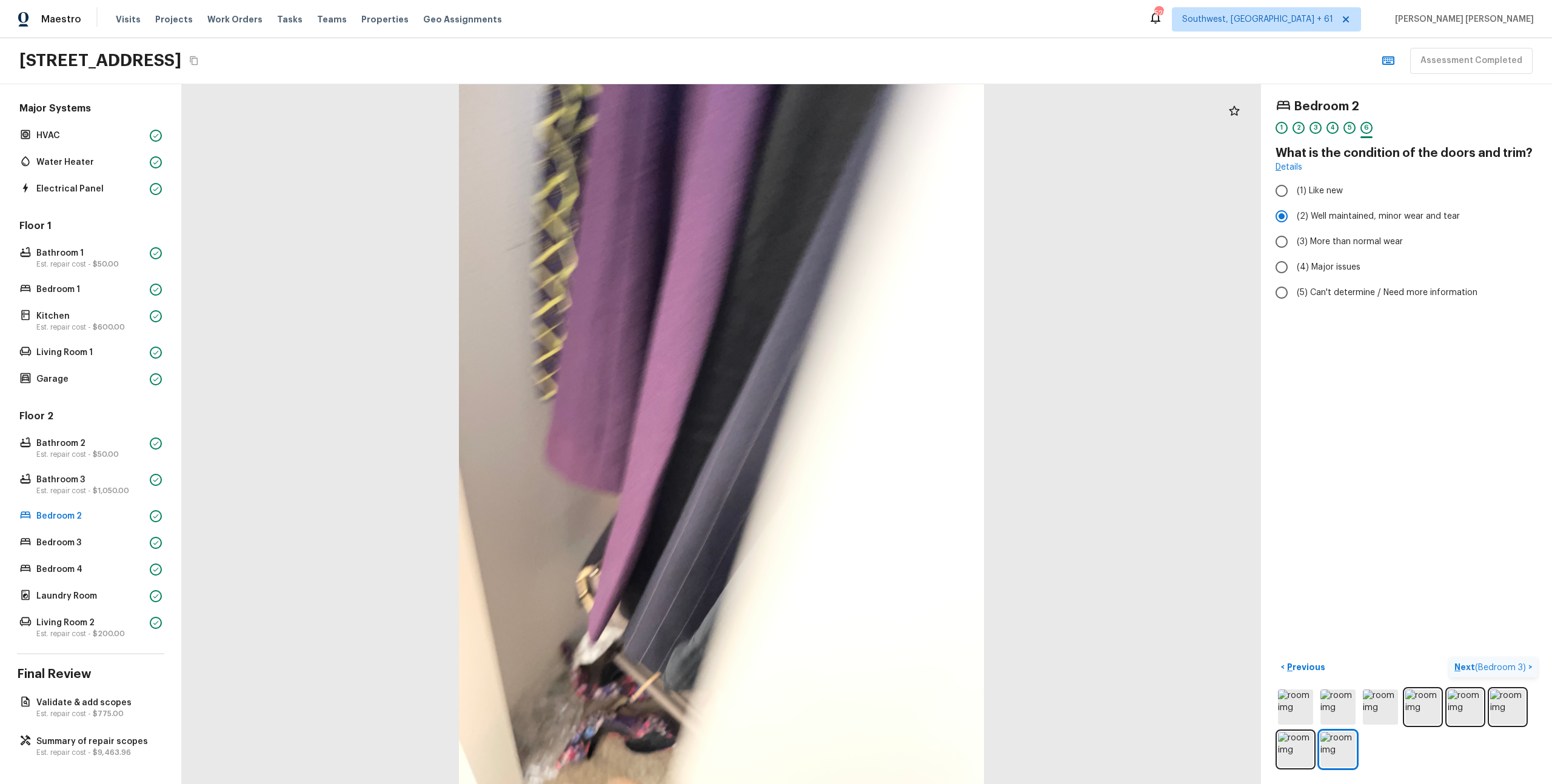
click at [1512, 666] on span "( Bedroom 3 )" at bounding box center [1500, 668] width 51 height 8
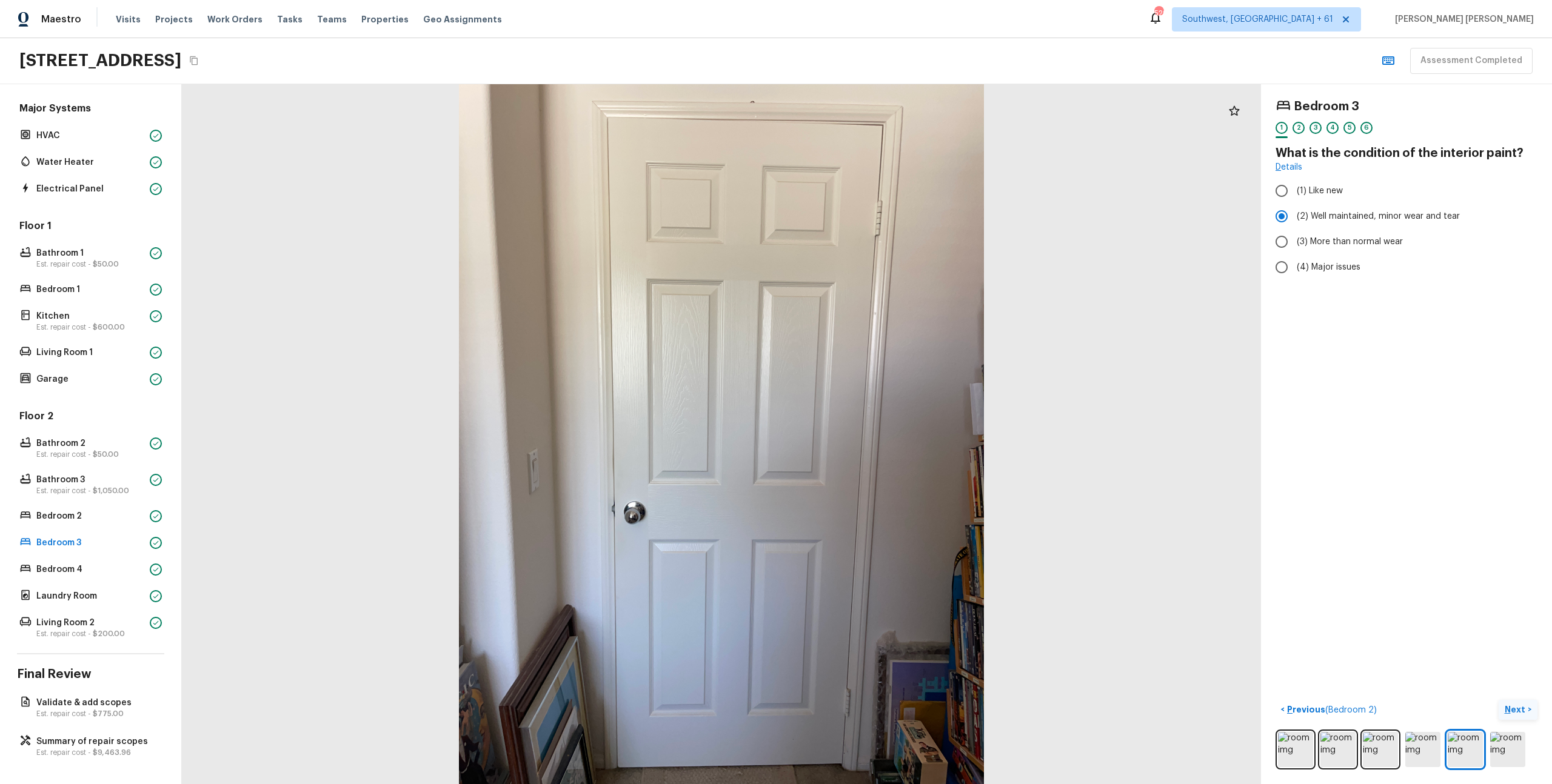
click at [1519, 704] on p "Next" at bounding box center [1517, 710] width 23 height 12
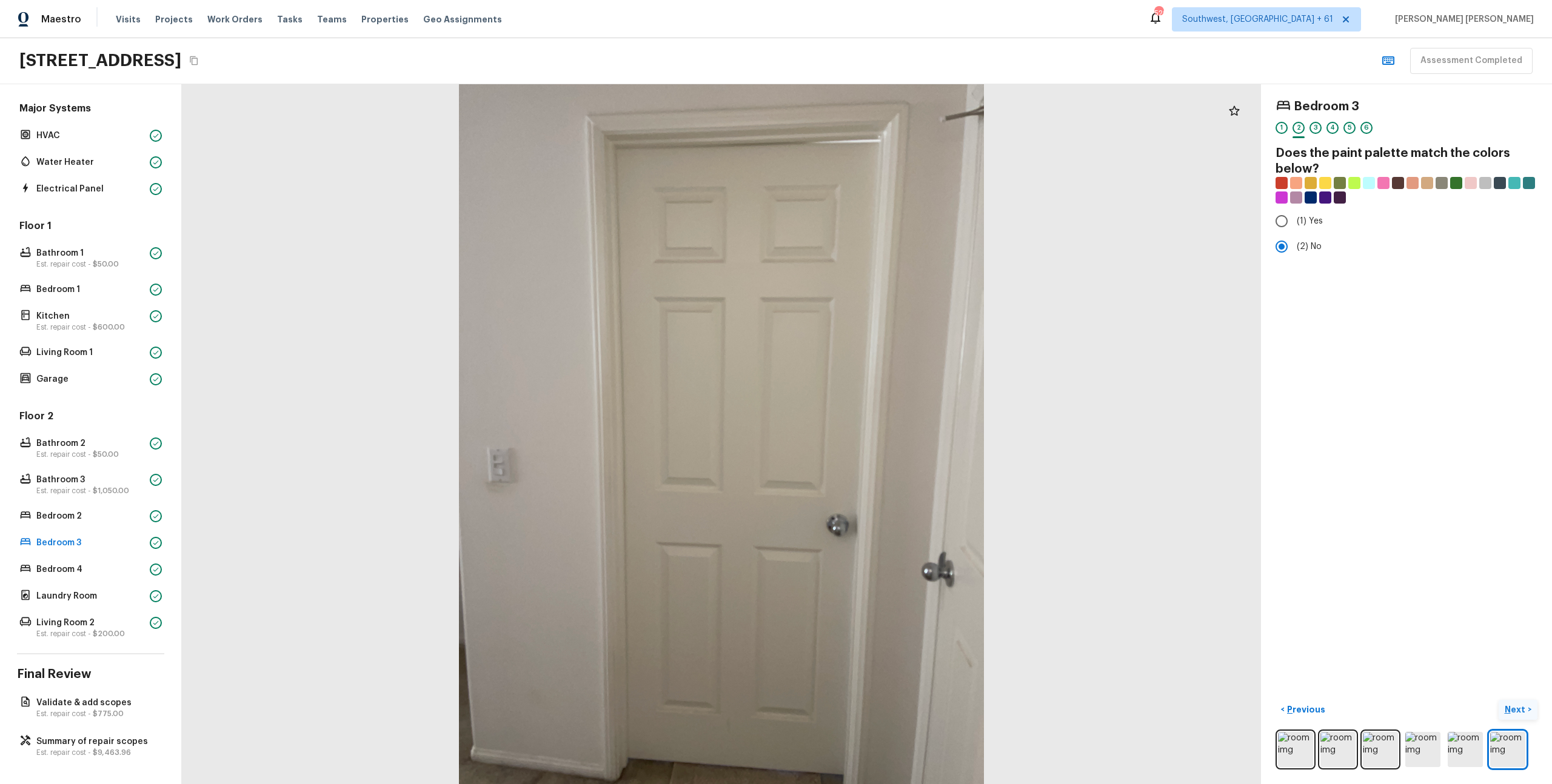
click at [1514, 711] on p "Next" at bounding box center [1517, 710] width 23 height 12
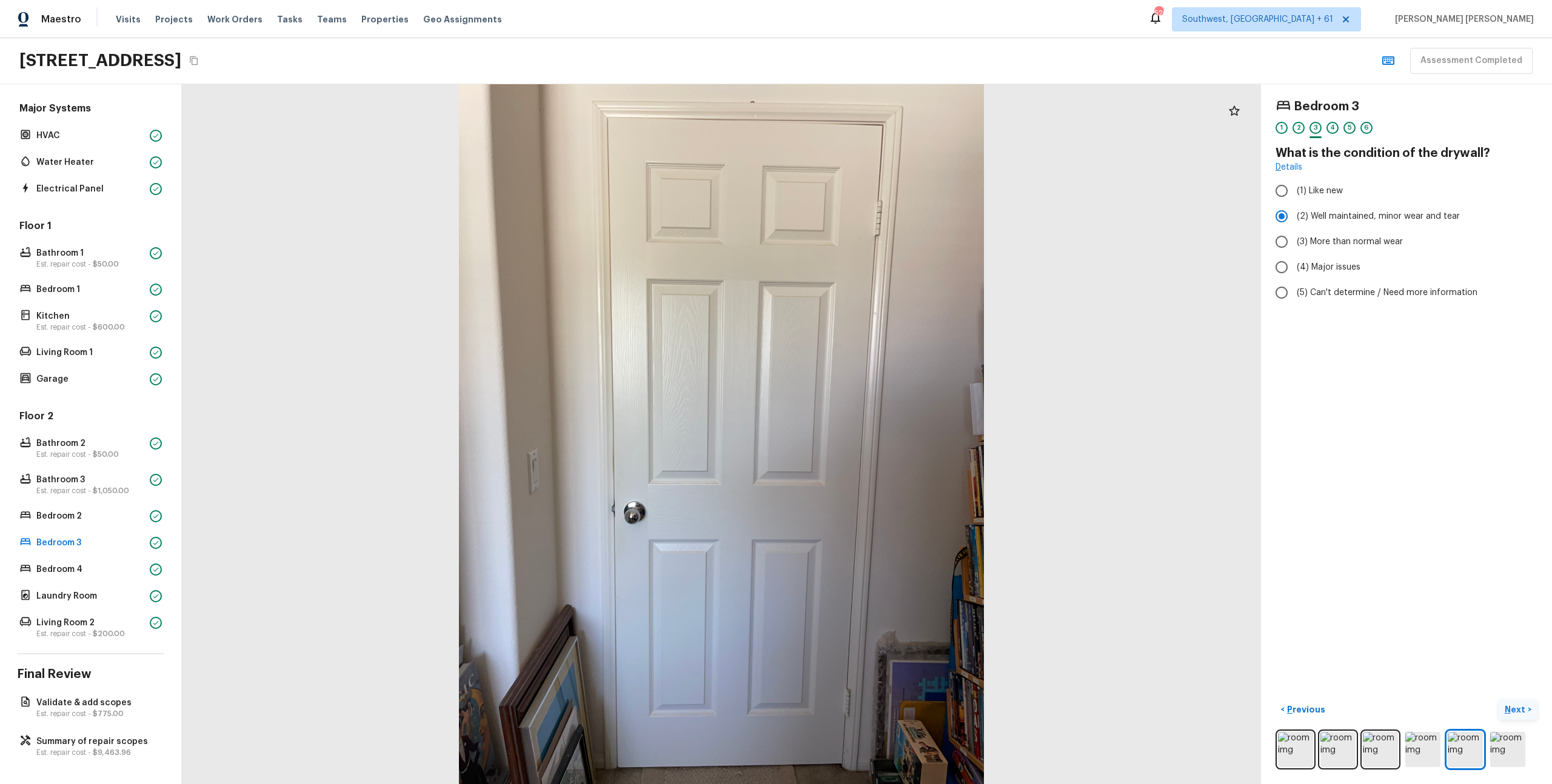
click at [1514, 708] on p "Next" at bounding box center [1517, 710] width 23 height 12
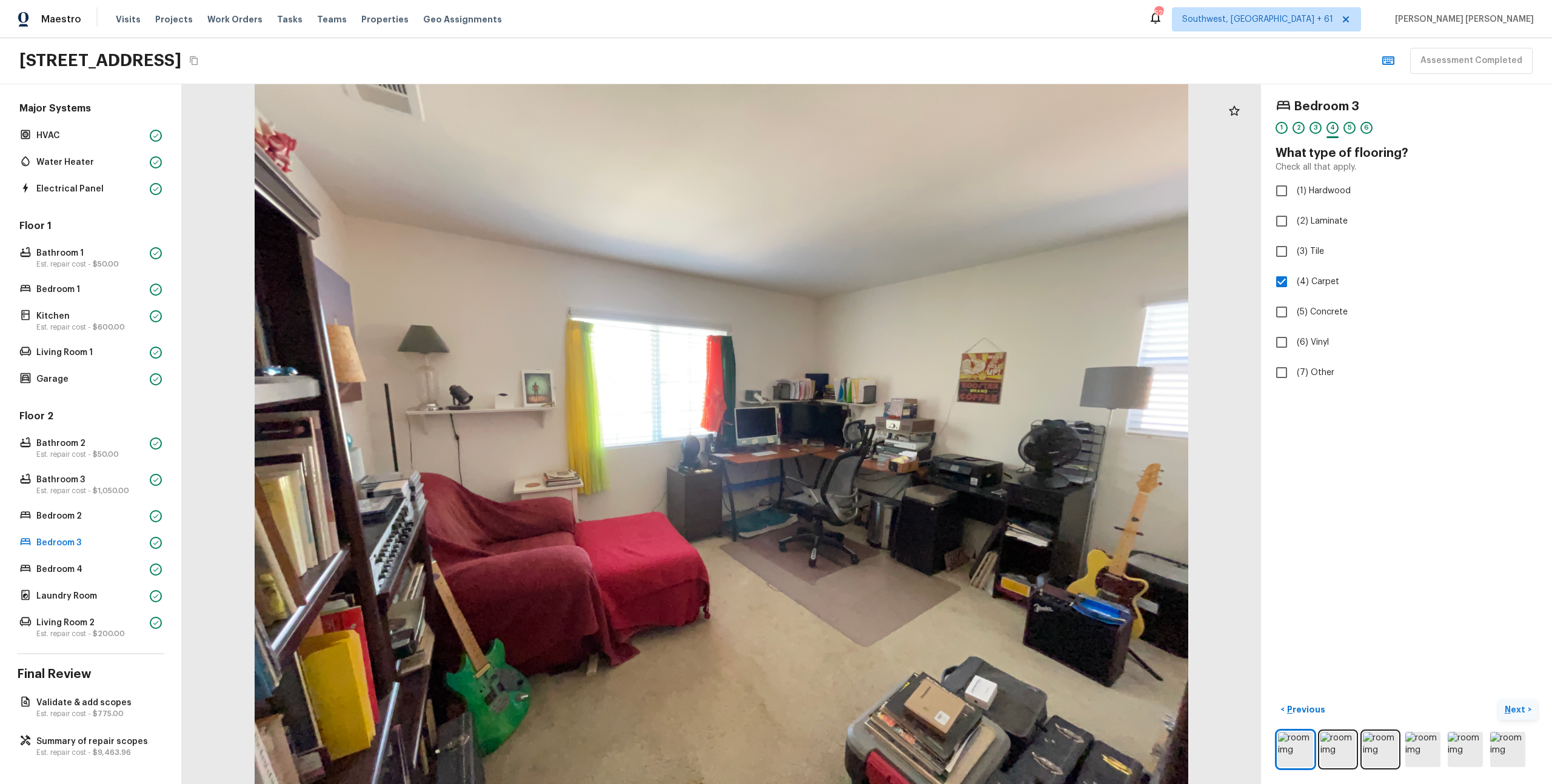
click at [1514, 708] on p "Next" at bounding box center [1517, 710] width 23 height 12
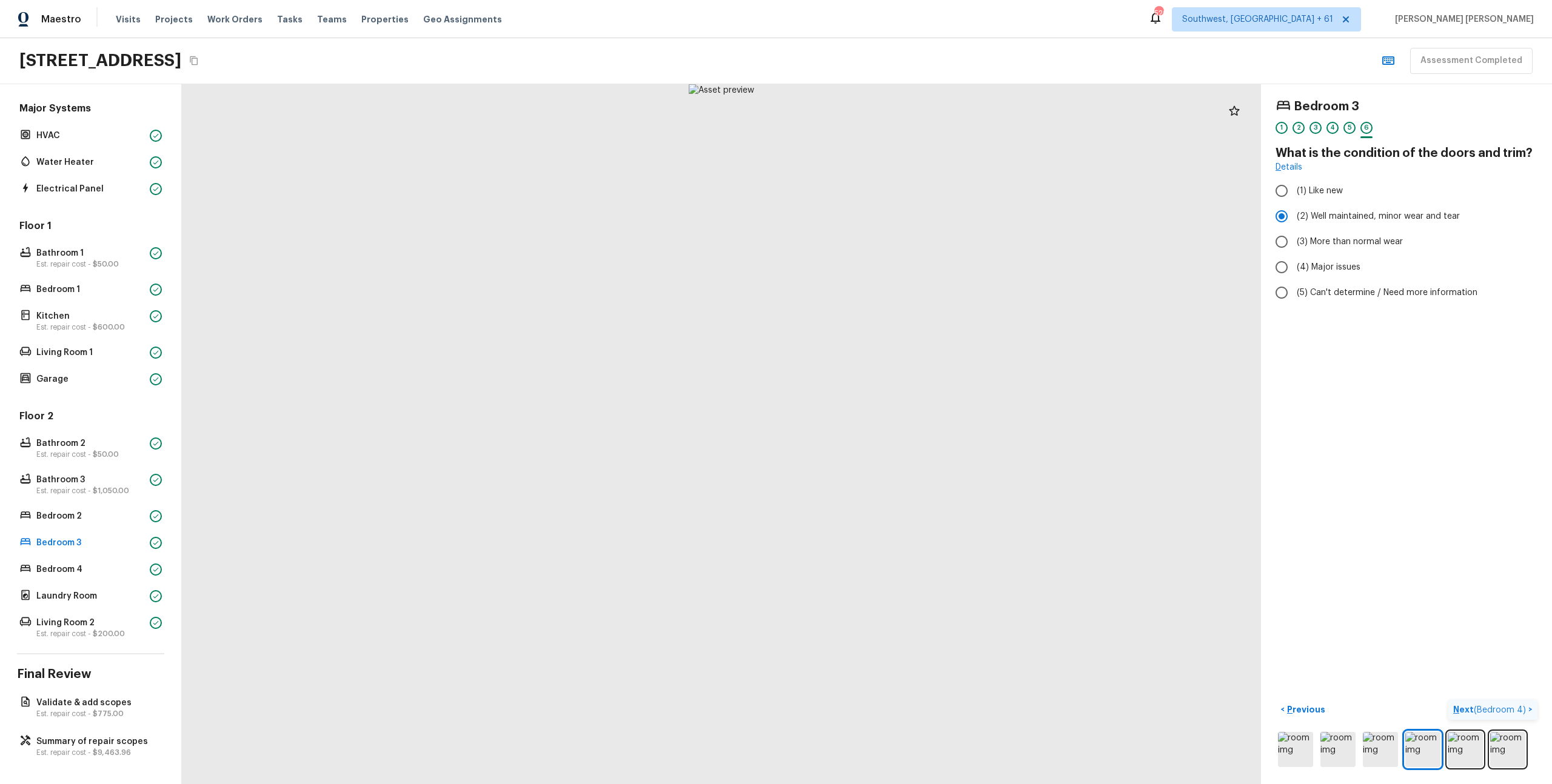
click at [1514, 708] on span "( Bedroom 4 )" at bounding box center [1499, 710] width 53 height 8
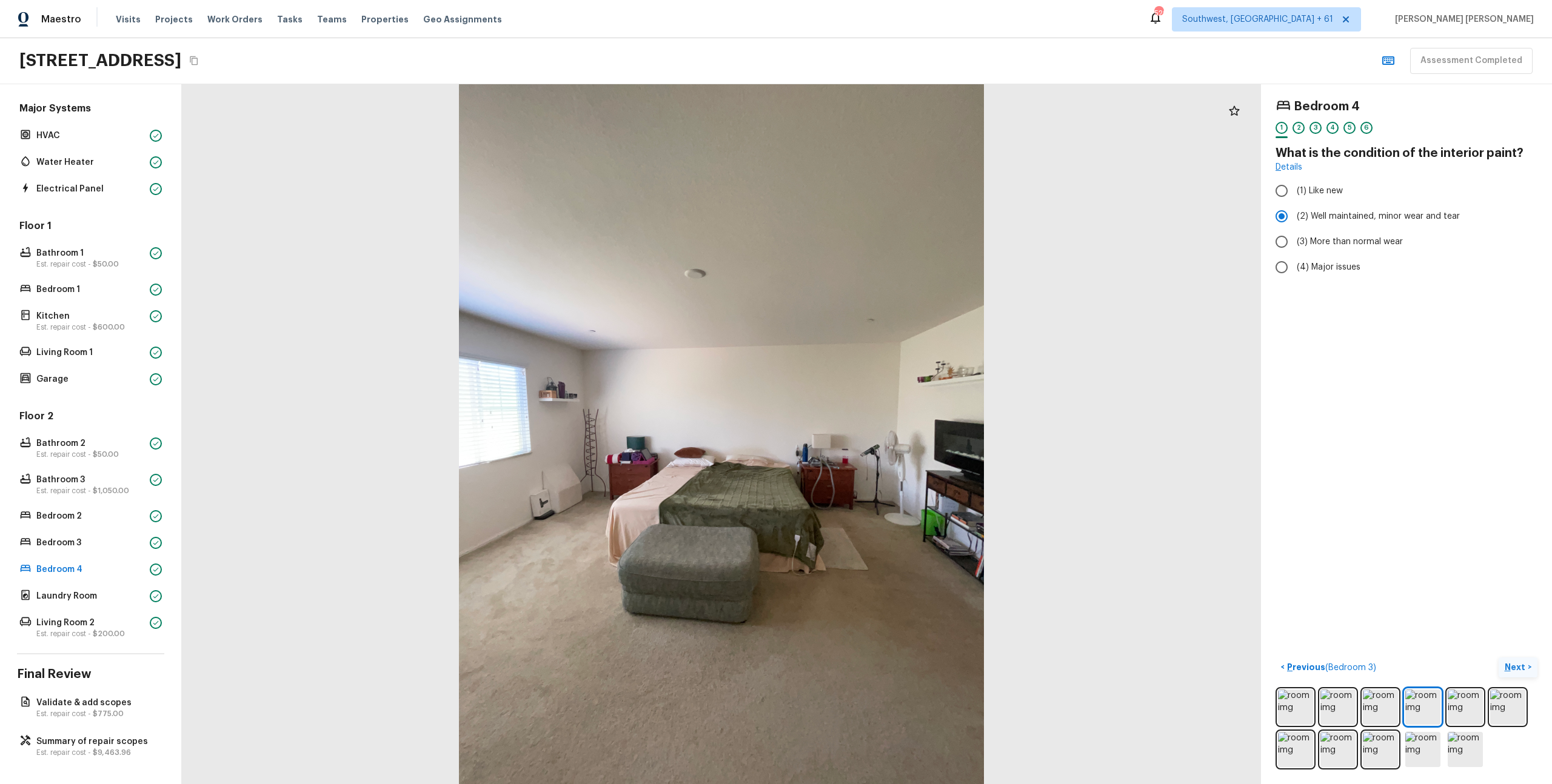
click at [1515, 667] on p "Next" at bounding box center [1517, 667] width 23 height 12
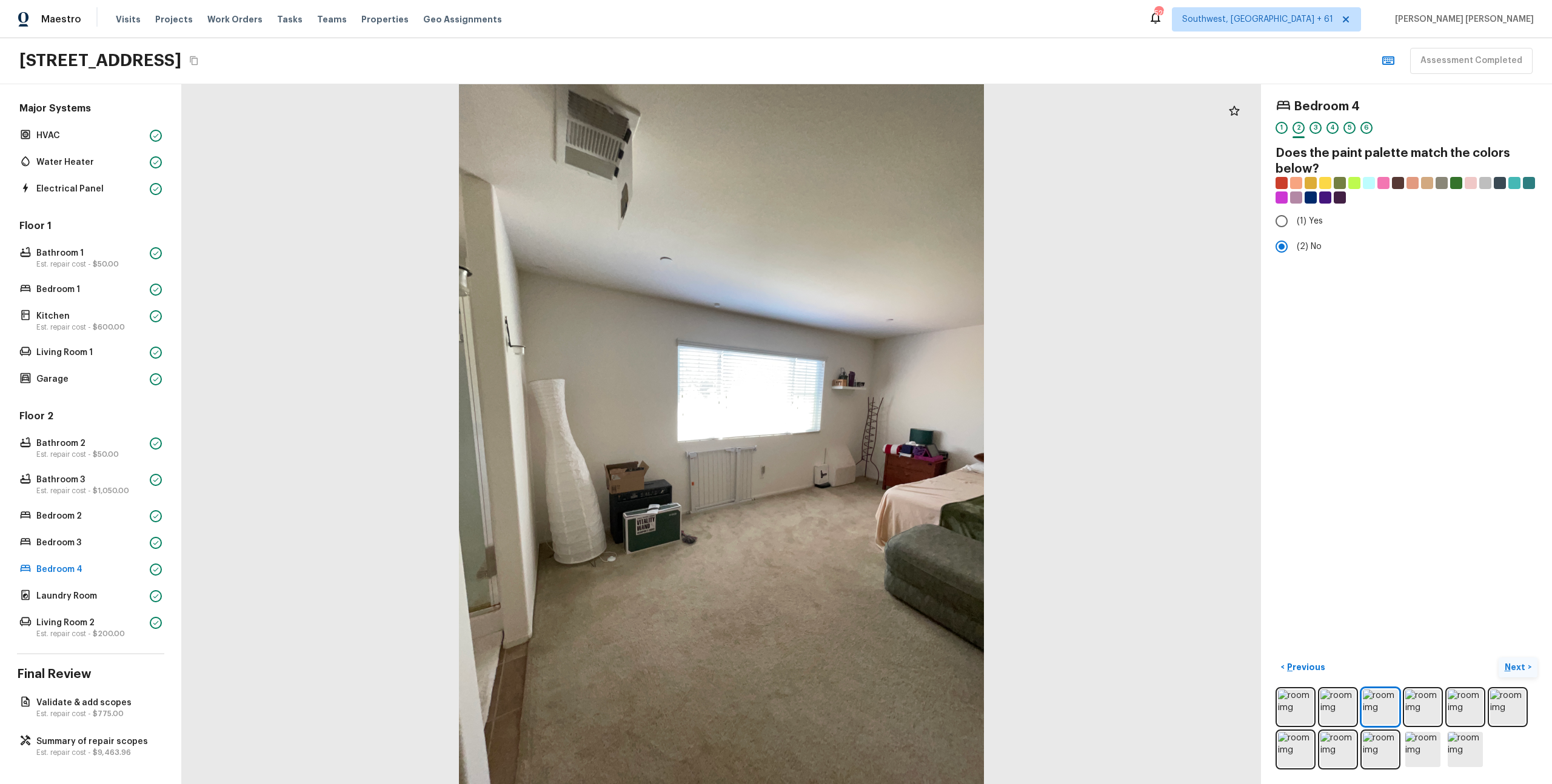
click at [1519, 662] on p "Next" at bounding box center [1517, 667] width 23 height 12
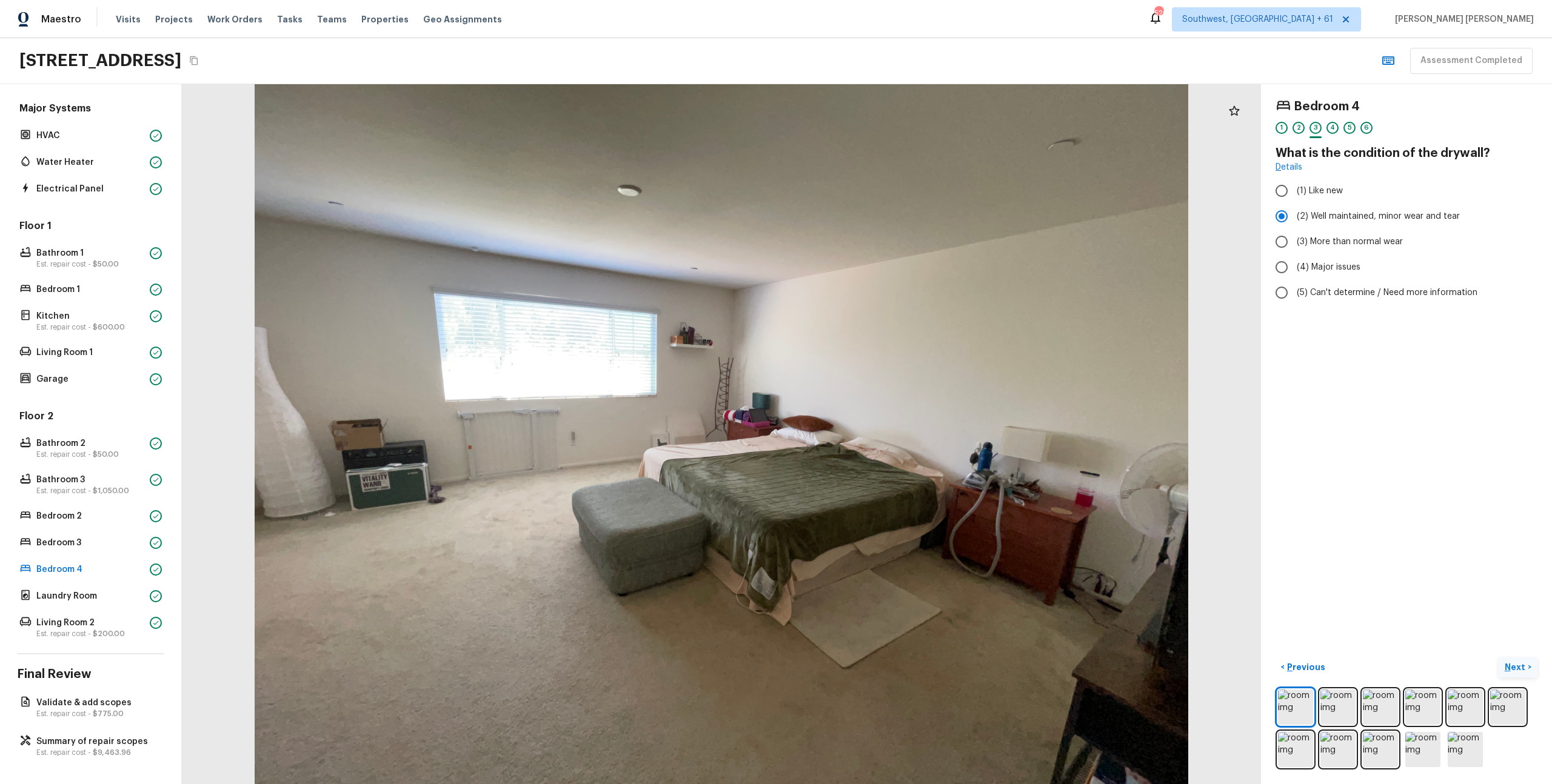
click at [1519, 671] on p "Next" at bounding box center [1517, 667] width 23 height 12
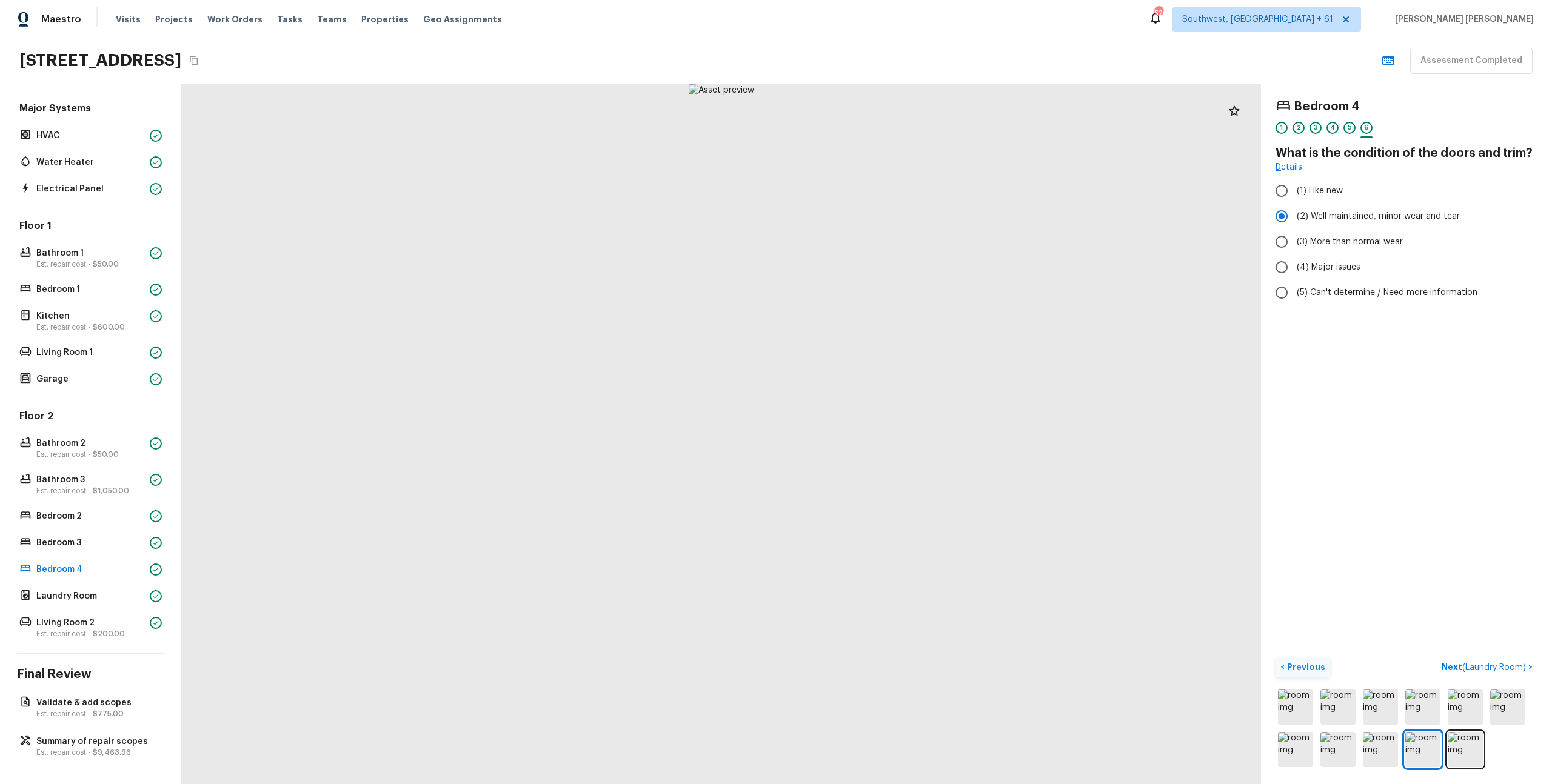
click at [1307, 672] on p "Previous" at bounding box center [1304, 667] width 41 height 12
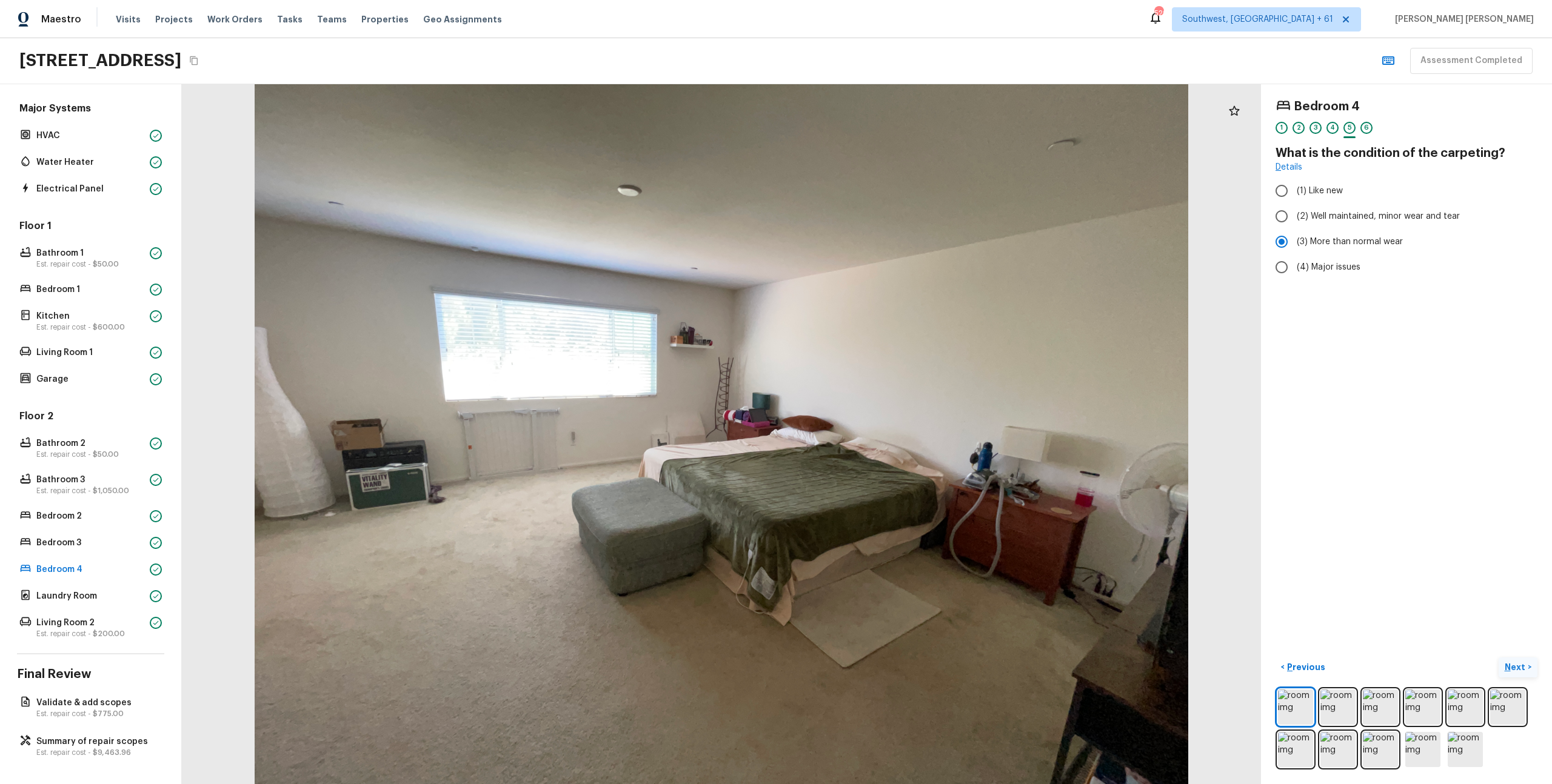
click at [1526, 671] on p "Next" at bounding box center [1517, 667] width 23 height 12
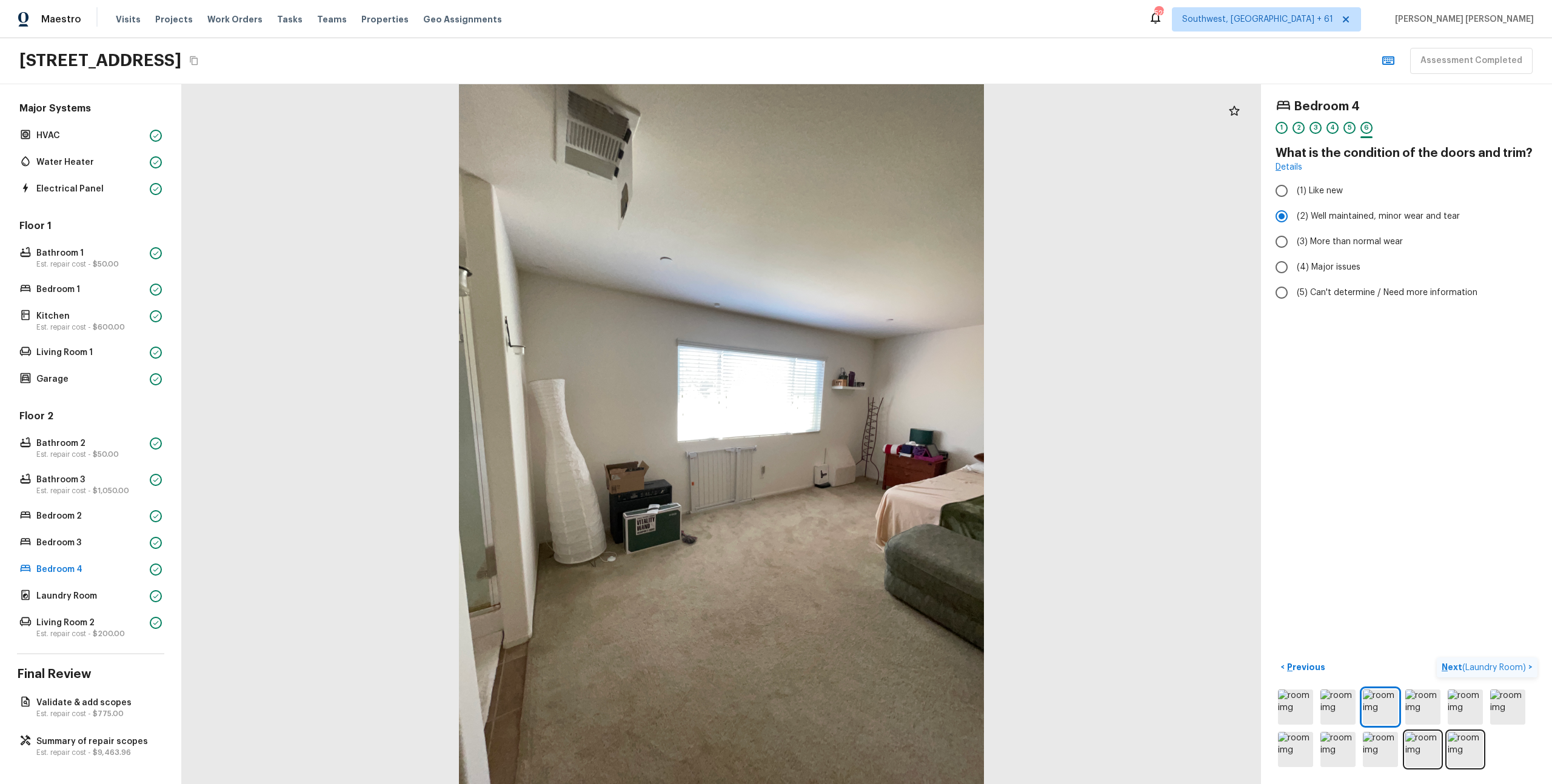
click at [1483, 664] on span "( Laundry Room )" at bounding box center [1494, 668] width 63 height 8
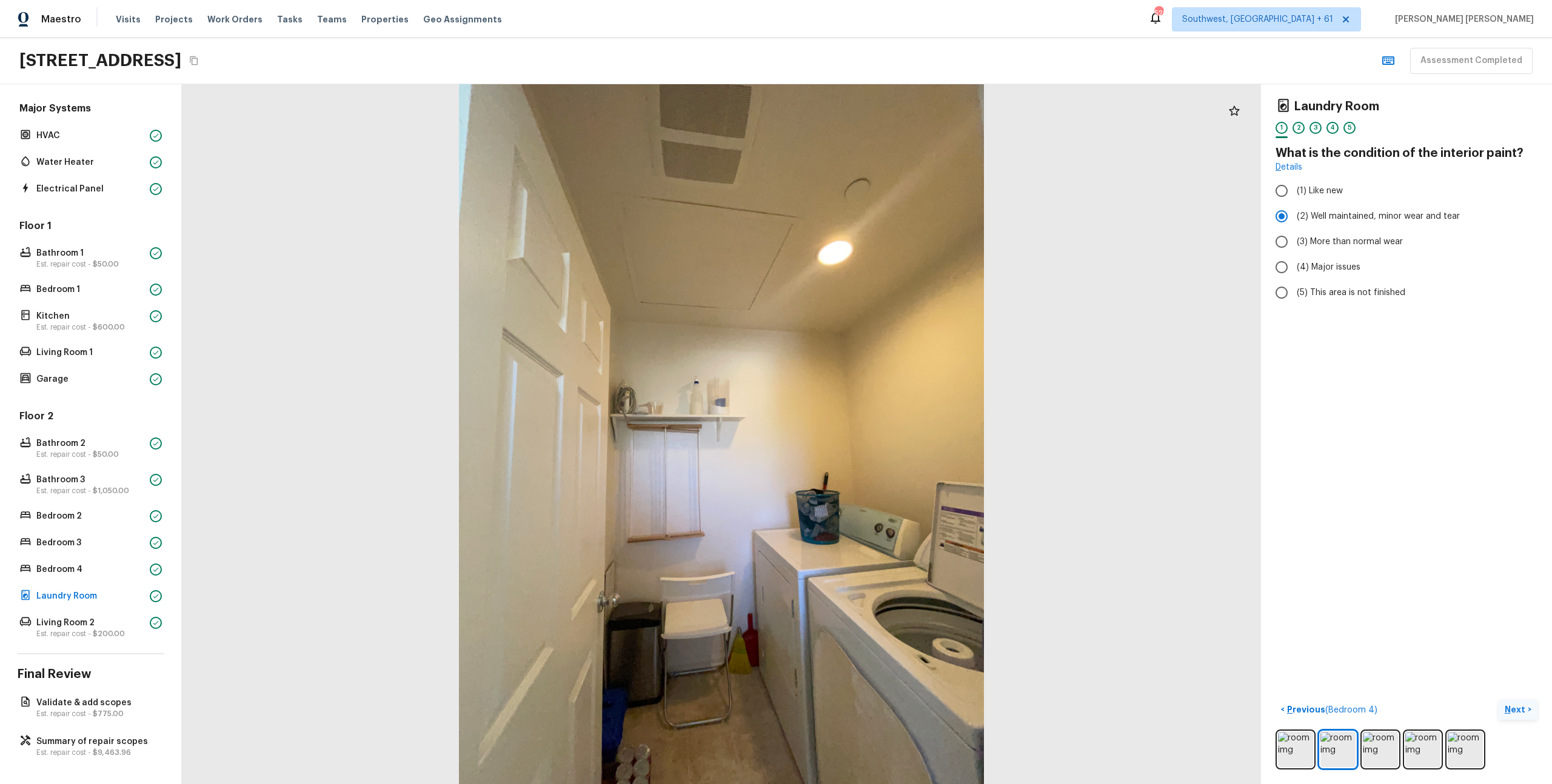
click at [1515, 712] on p "Next" at bounding box center [1517, 710] width 23 height 12
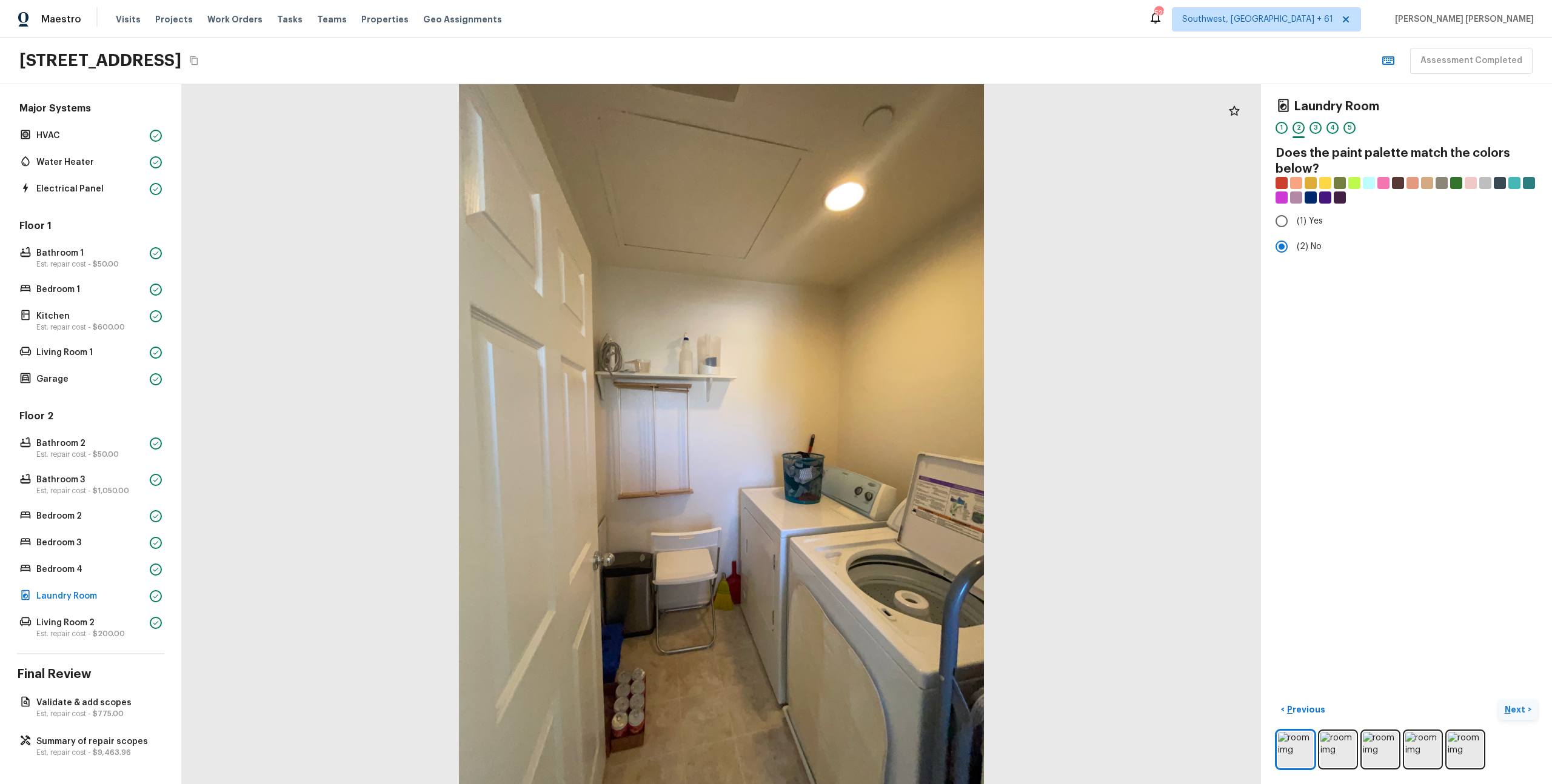
click at [1515, 712] on p "Next" at bounding box center [1517, 710] width 23 height 12
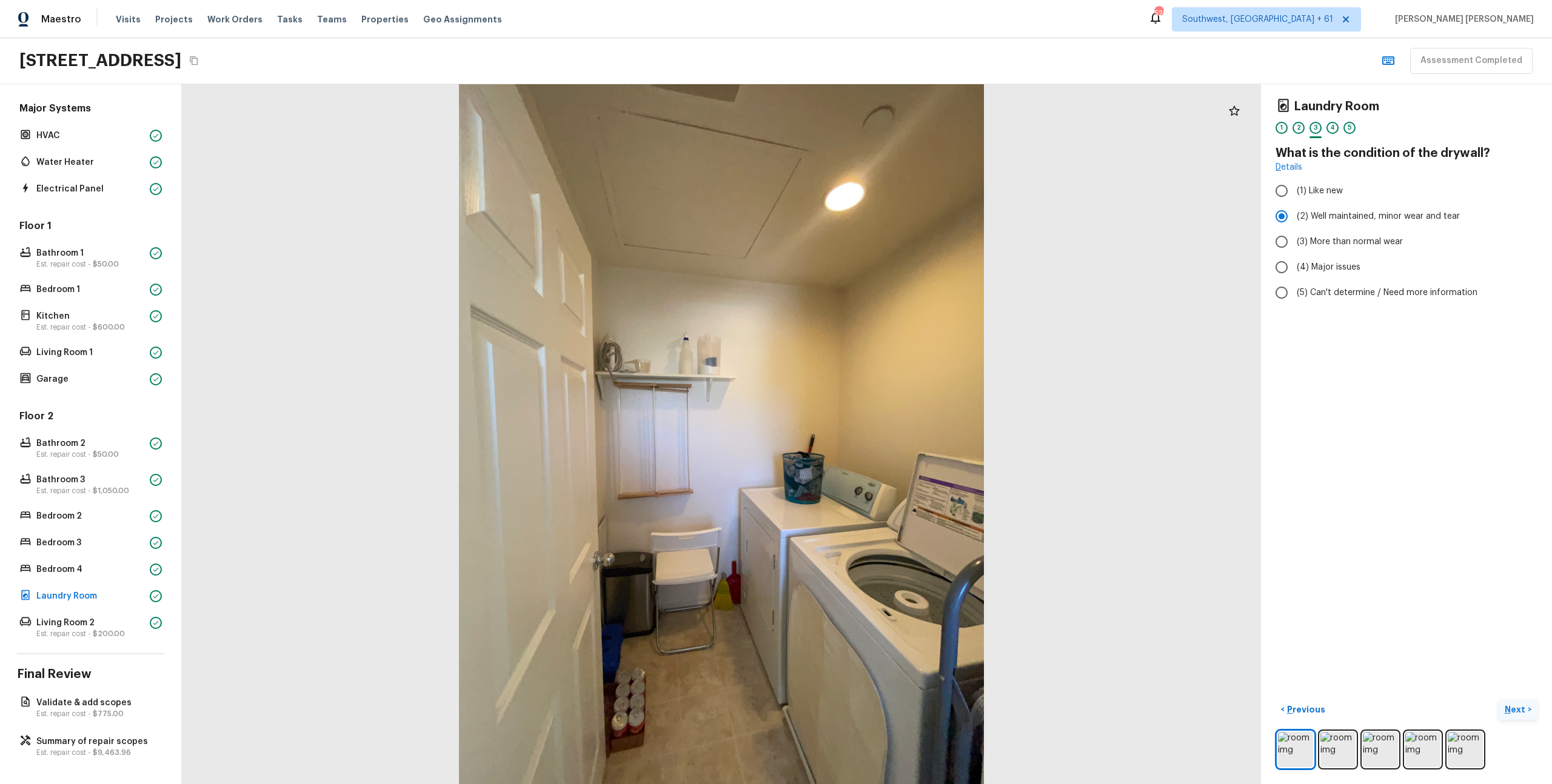
click at [1515, 712] on p "Next" at bounding box center [1517, 710] width 23 height 12
click at [1515, 712] on span "( Living Room 2 )" at bounding box center [1494, 710] width 63 height 8
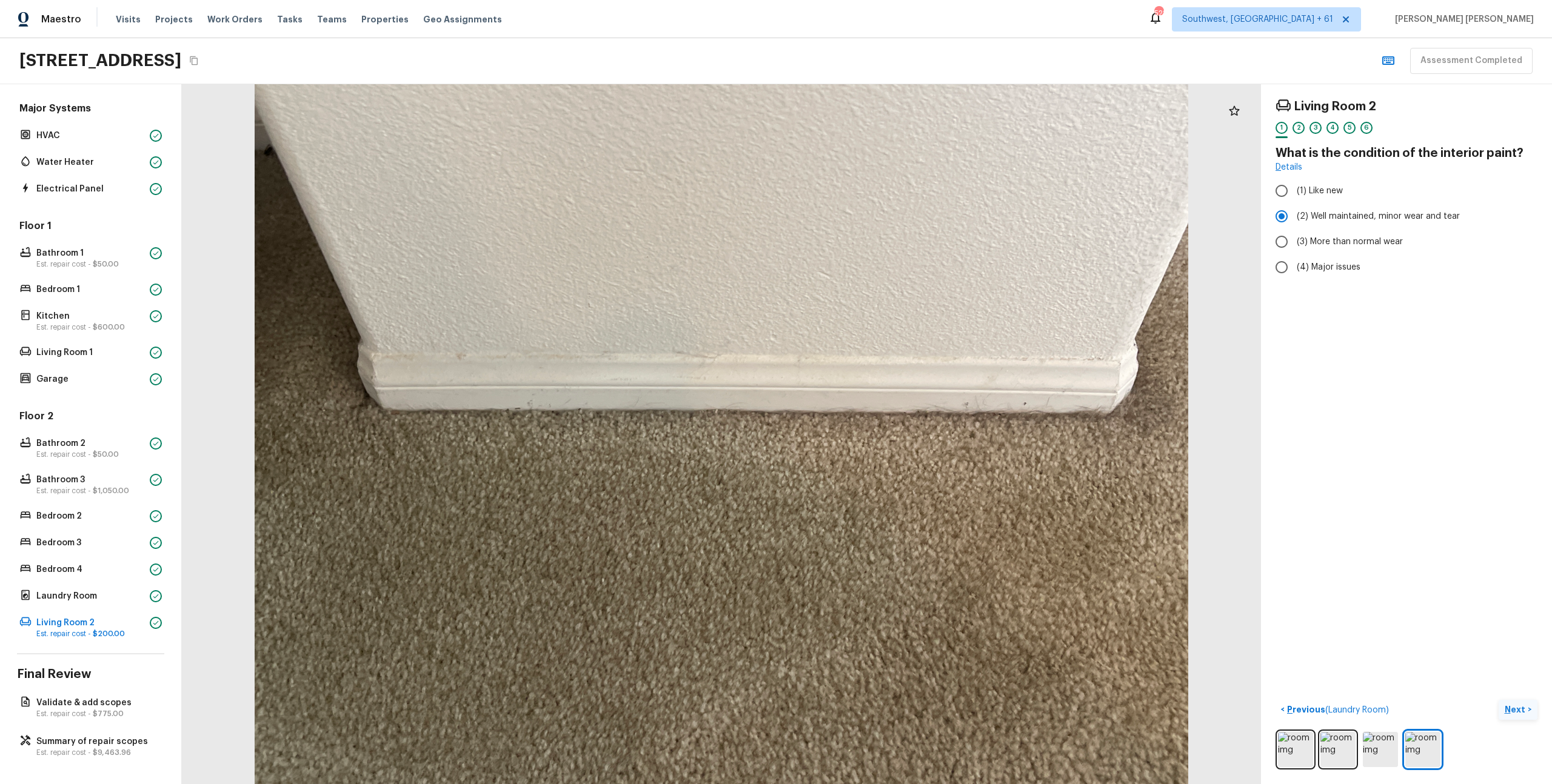
click at [1515, 712] on p "Next" at bounding box center [1517, 710] width 23 height 12
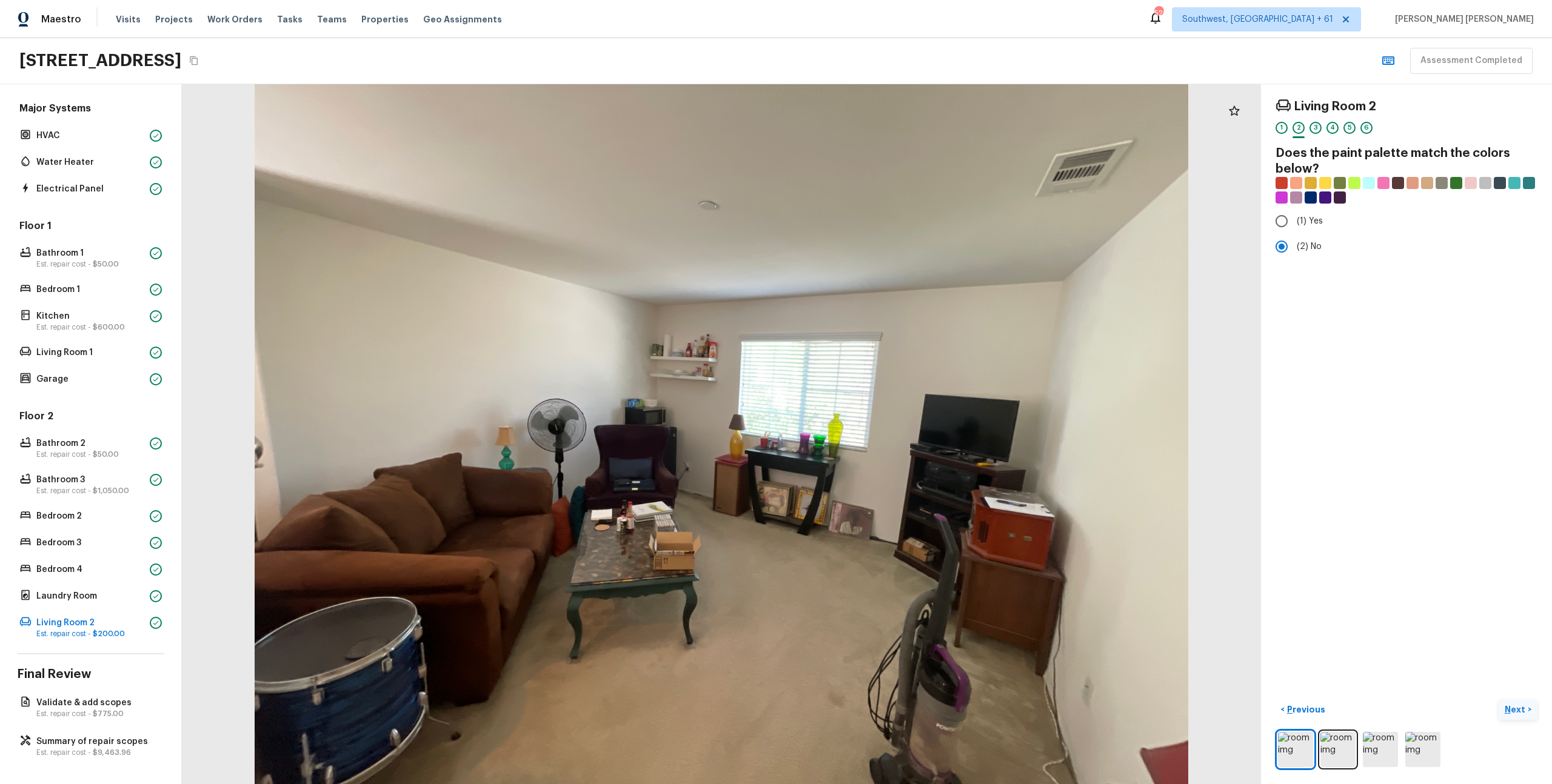
click at [1515, 712] on p "Next" at bounding box center [1517, 710] width 23 height 12
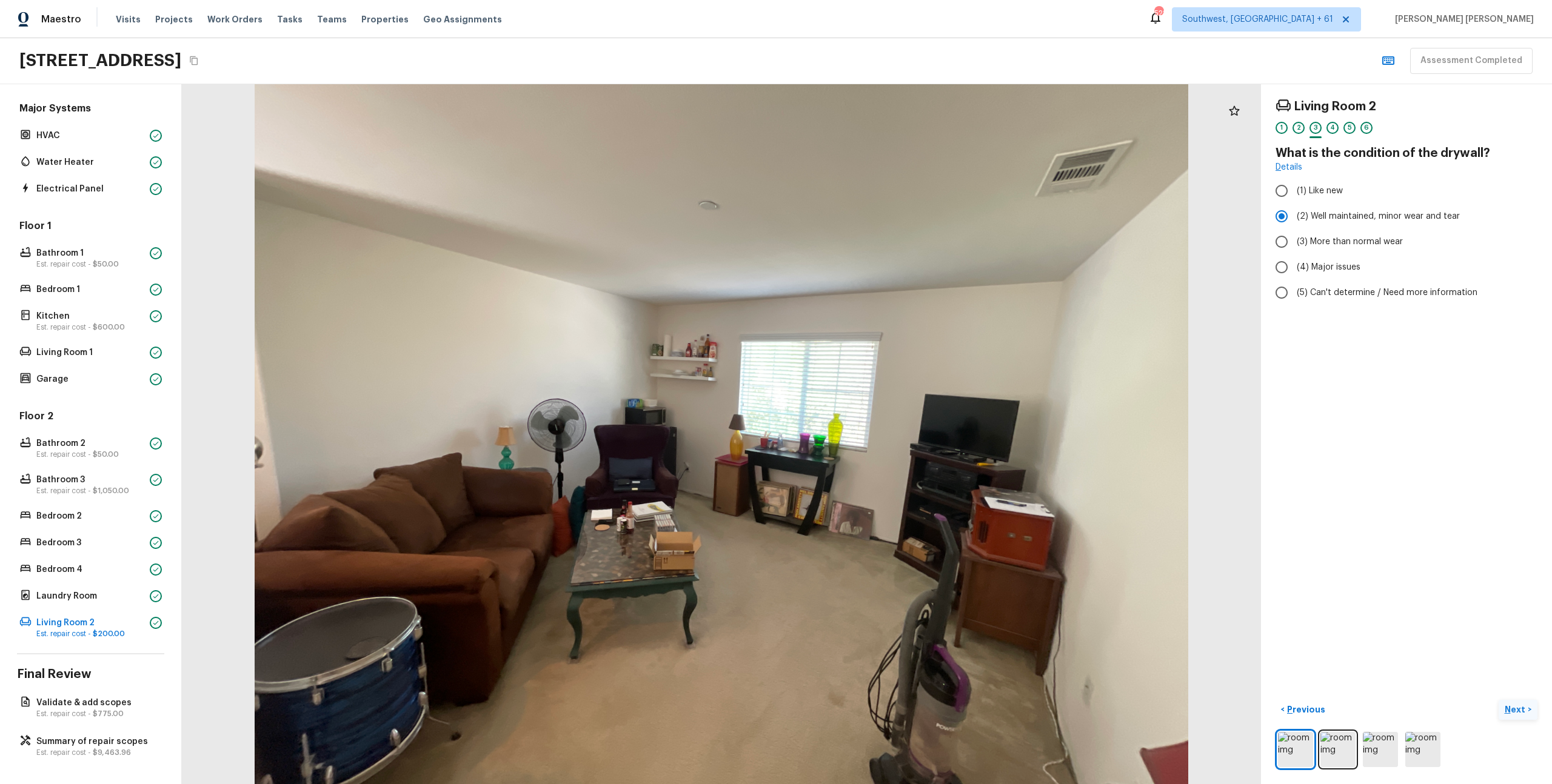
click at [1515, 712] on p "Next" at bounding box center [1517, 710] width 23 height 12
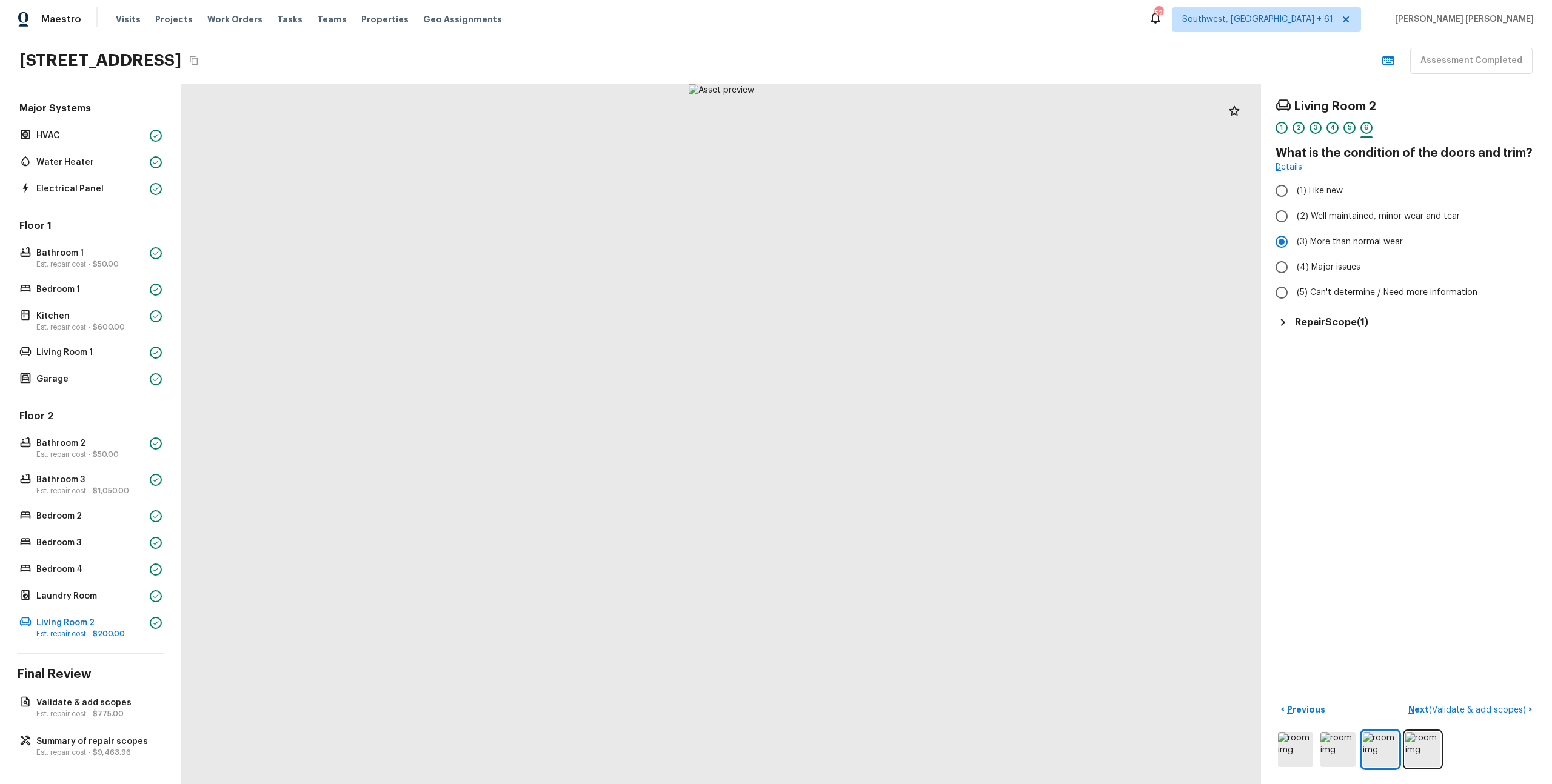
click at [1339, 321] on h5 "Repair Scope ( 1 )" at bounding box center [1332, 322] width 73 height 13
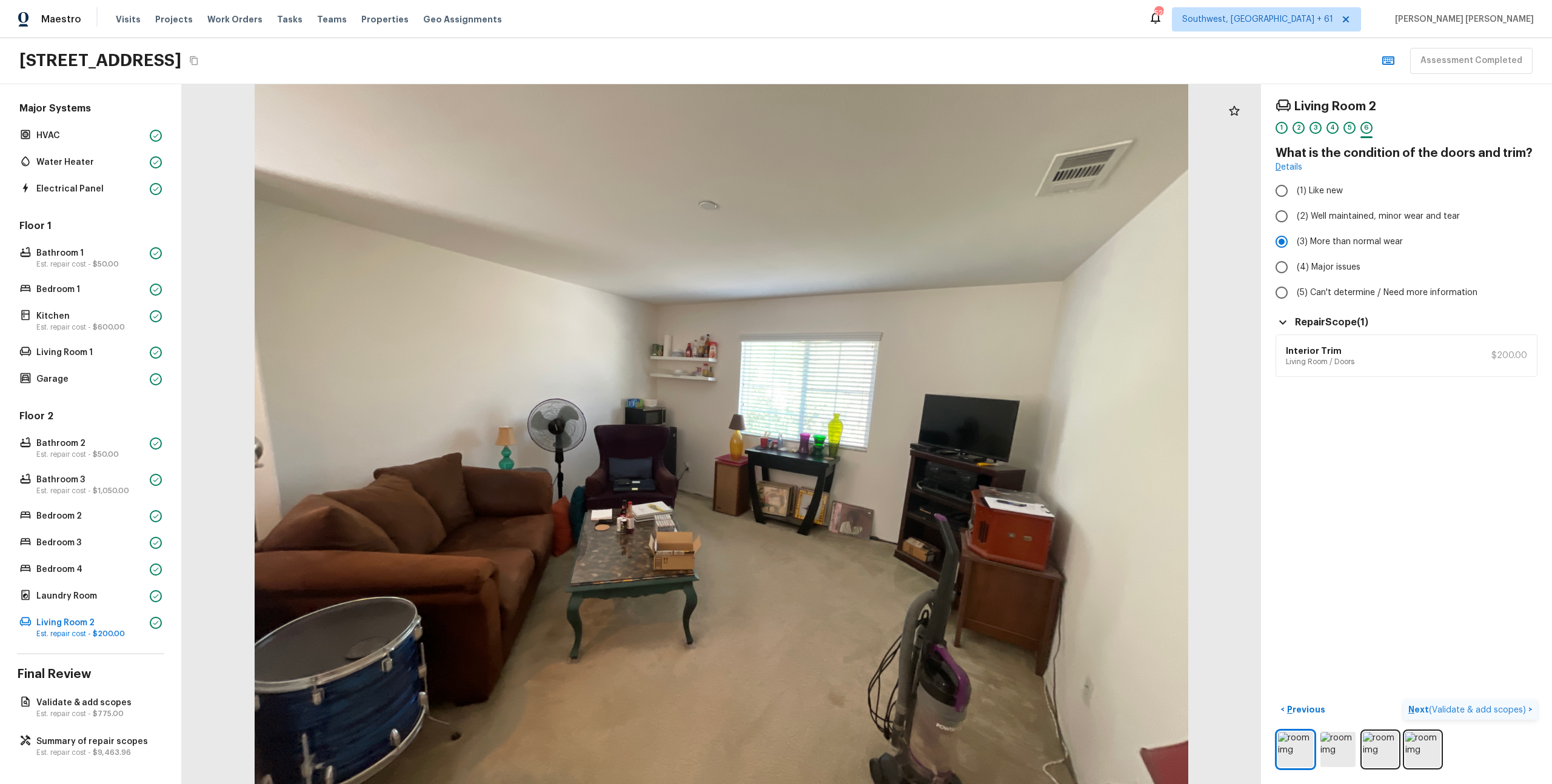
click at [1507, 714] on span "( Validate & add scopes )" at bounding box center [1478, 710] width 97 height 8
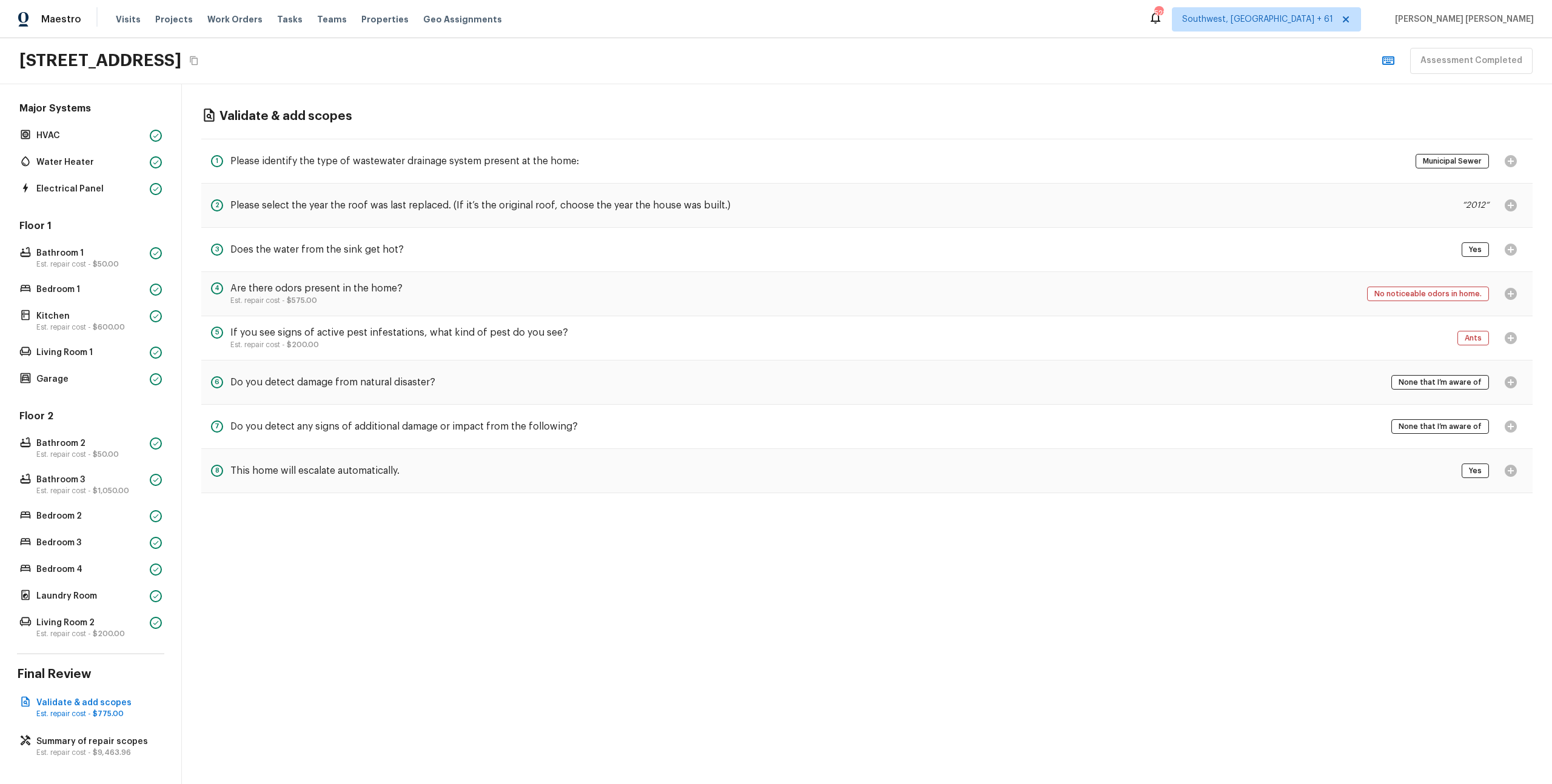
click at [1507, 342] on div "Ants" at bounding box center [1490, 337] width 66 height 24
click at [72, 761] on div "Overall Layout Est. repair cost - $52.56 Exterior Est. repair cost - $6,686.40 …" at bounding box center [91, 434] width 182 height 700
click at [83, 204] on div "Overall Layout Est. repair cost - $52.56 Exterior Est. repair cost - $6,686.40 …" at bounding box center [90, 317] width 148 height 650
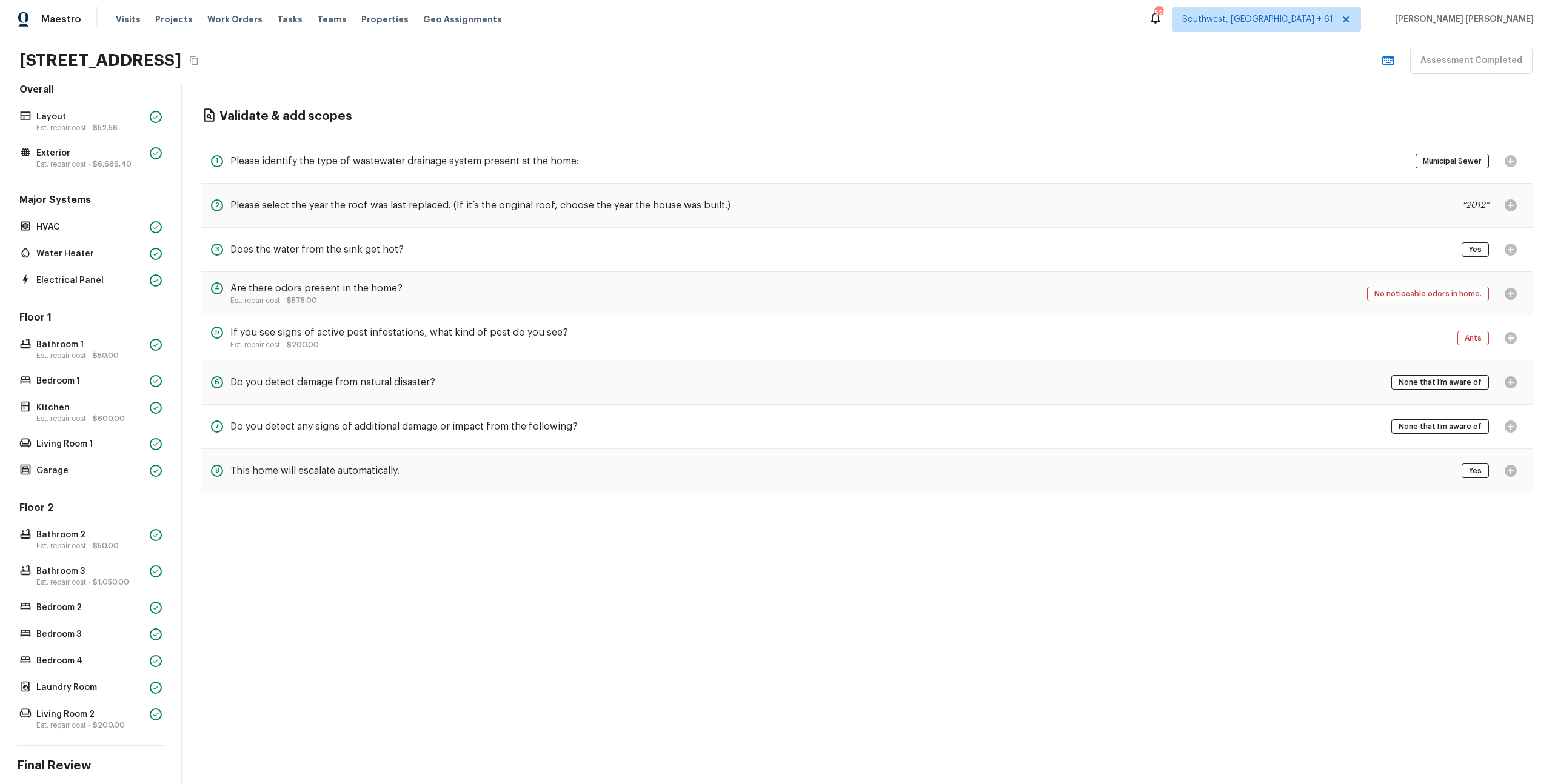
scroll to position [0, 0]
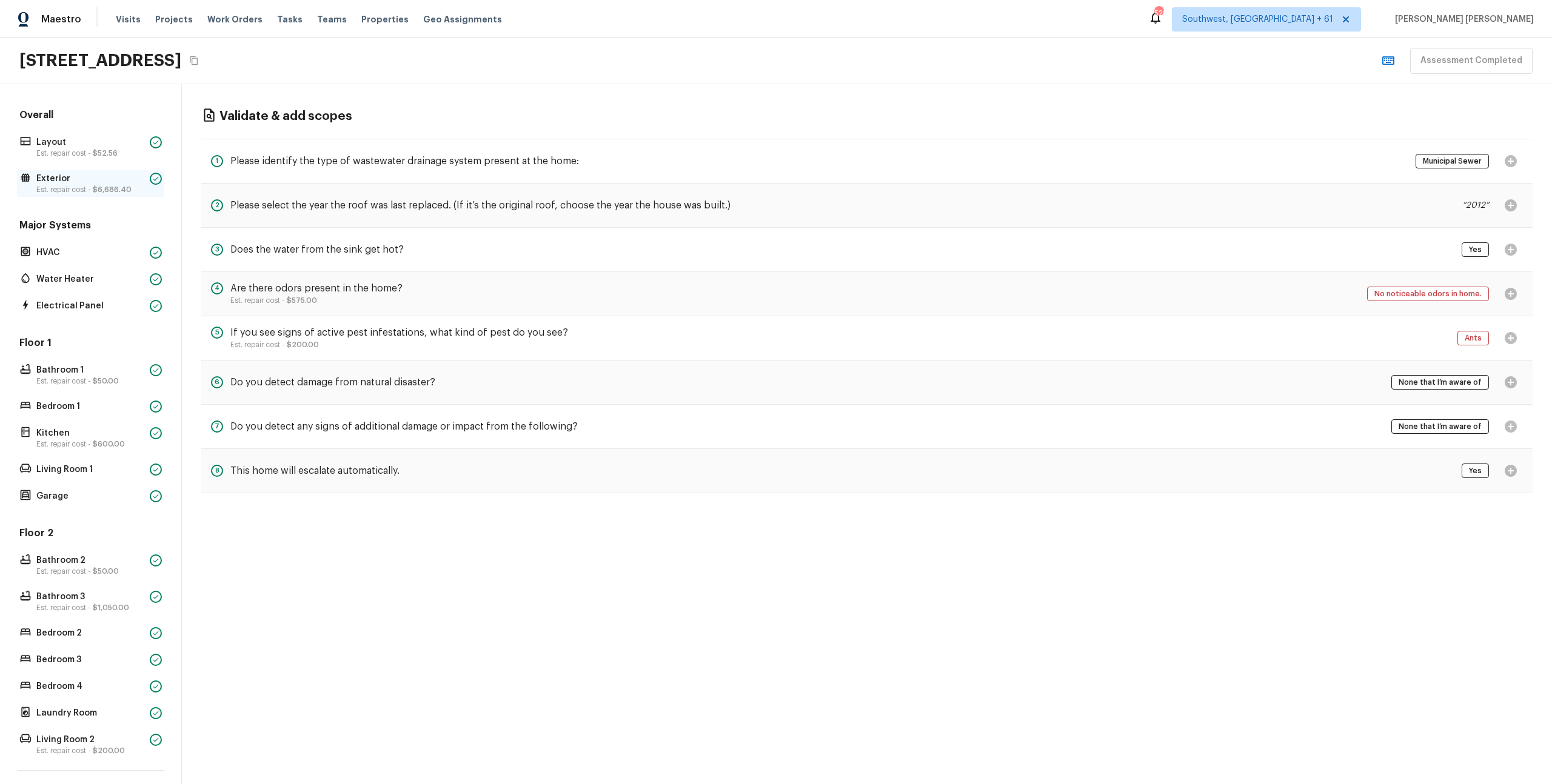
click at [70, 172] on p "Exterior" at bounding box center [91, 178] width 108 height 12
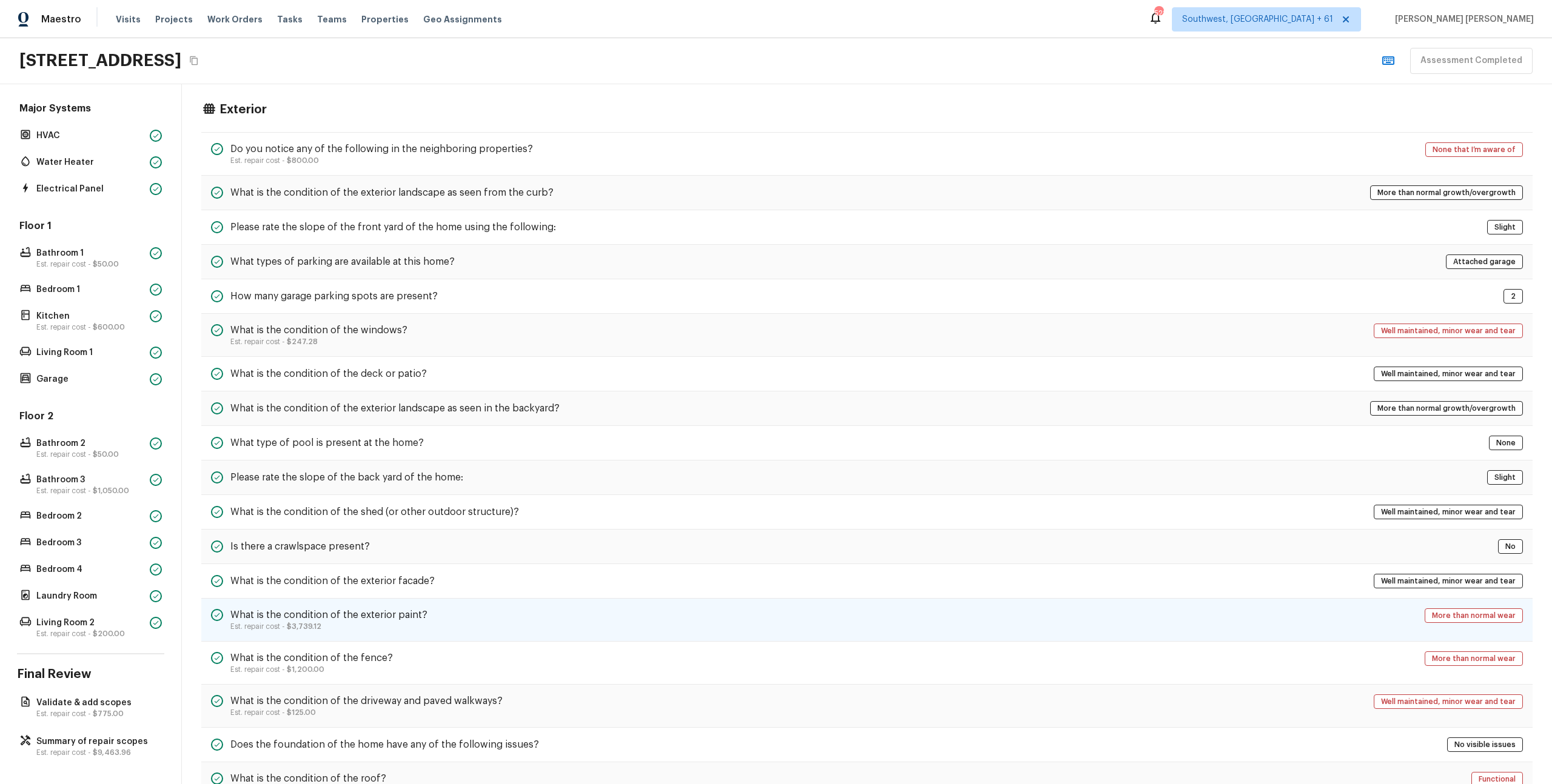
scroll to position [152, 0]
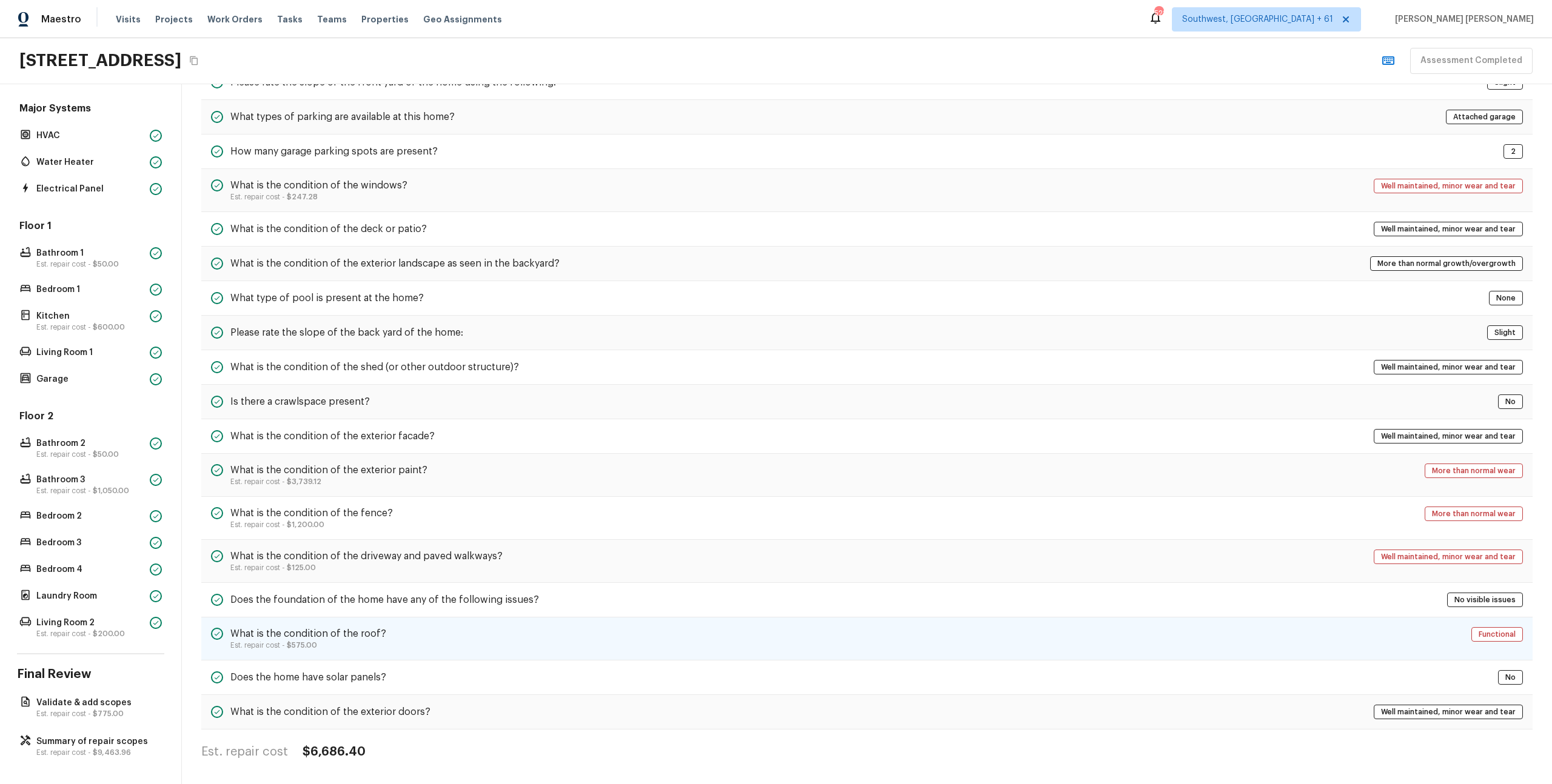
click at [330, 635] on h5 "What is the condition of the roof?" at bounding box center [308, 634] width 156 height 13
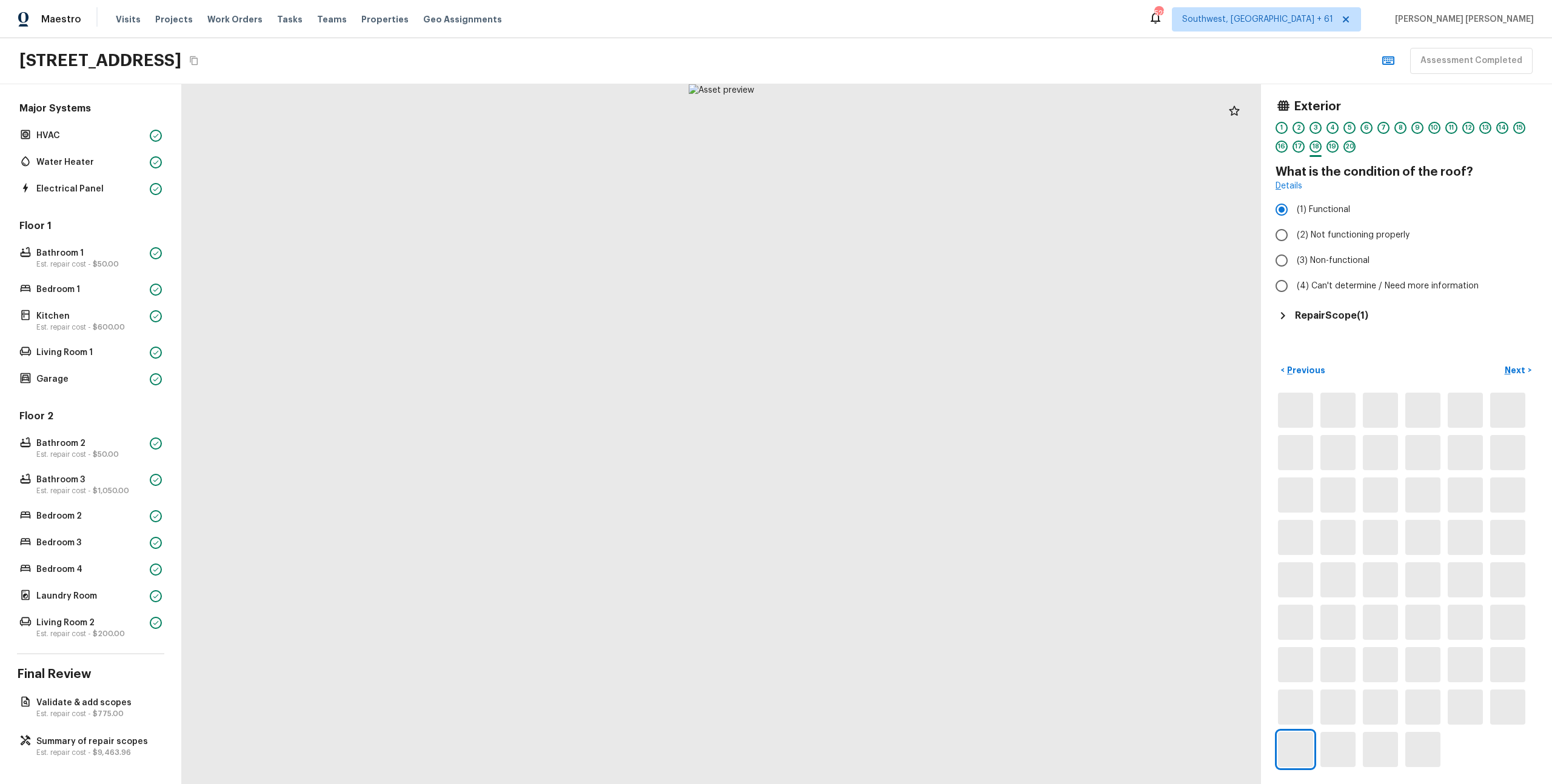
scroll to position [0, 0]
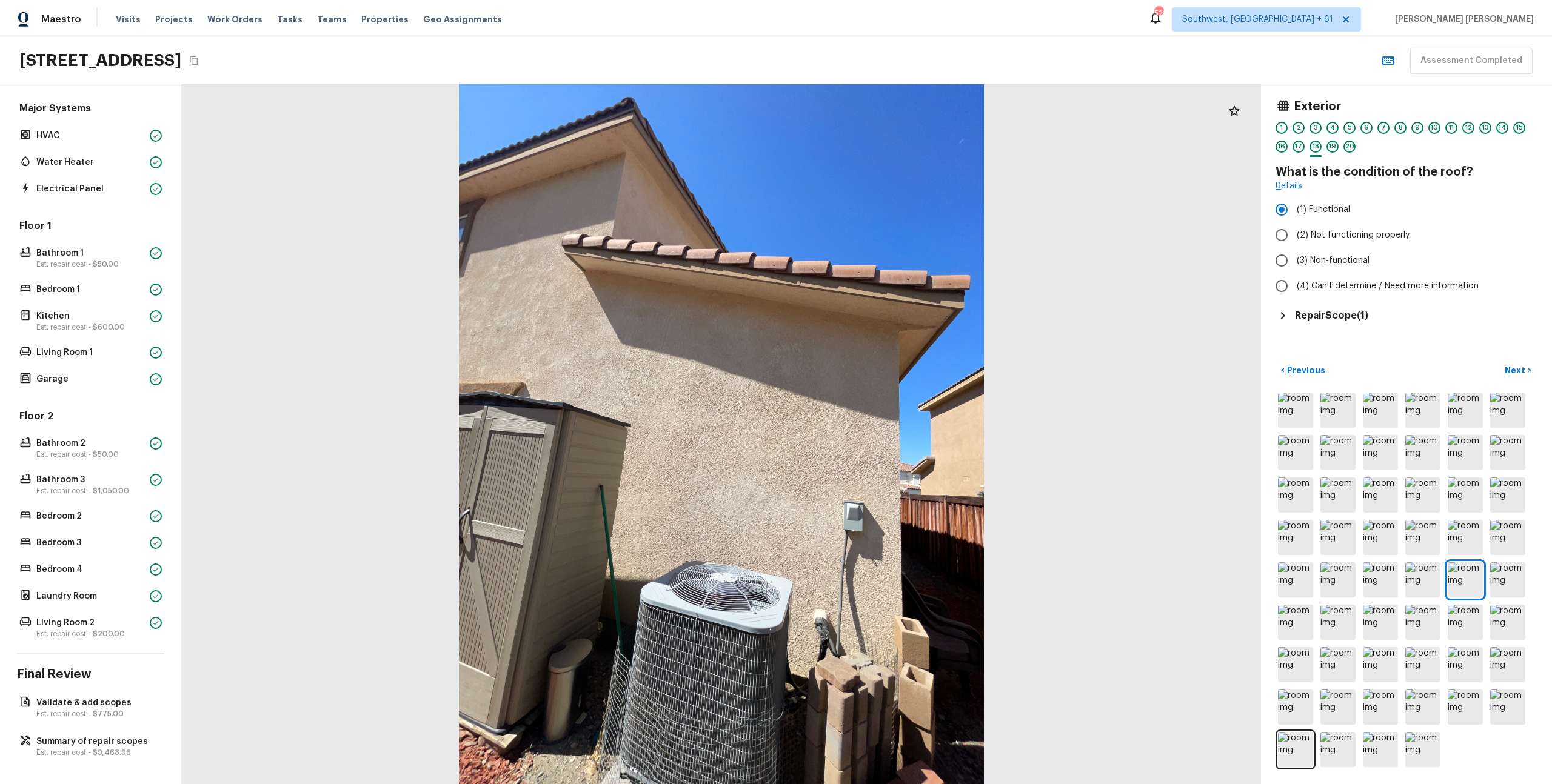
click at [1087, 468] on div at bounding box center [721, 434] width 1079 height 700
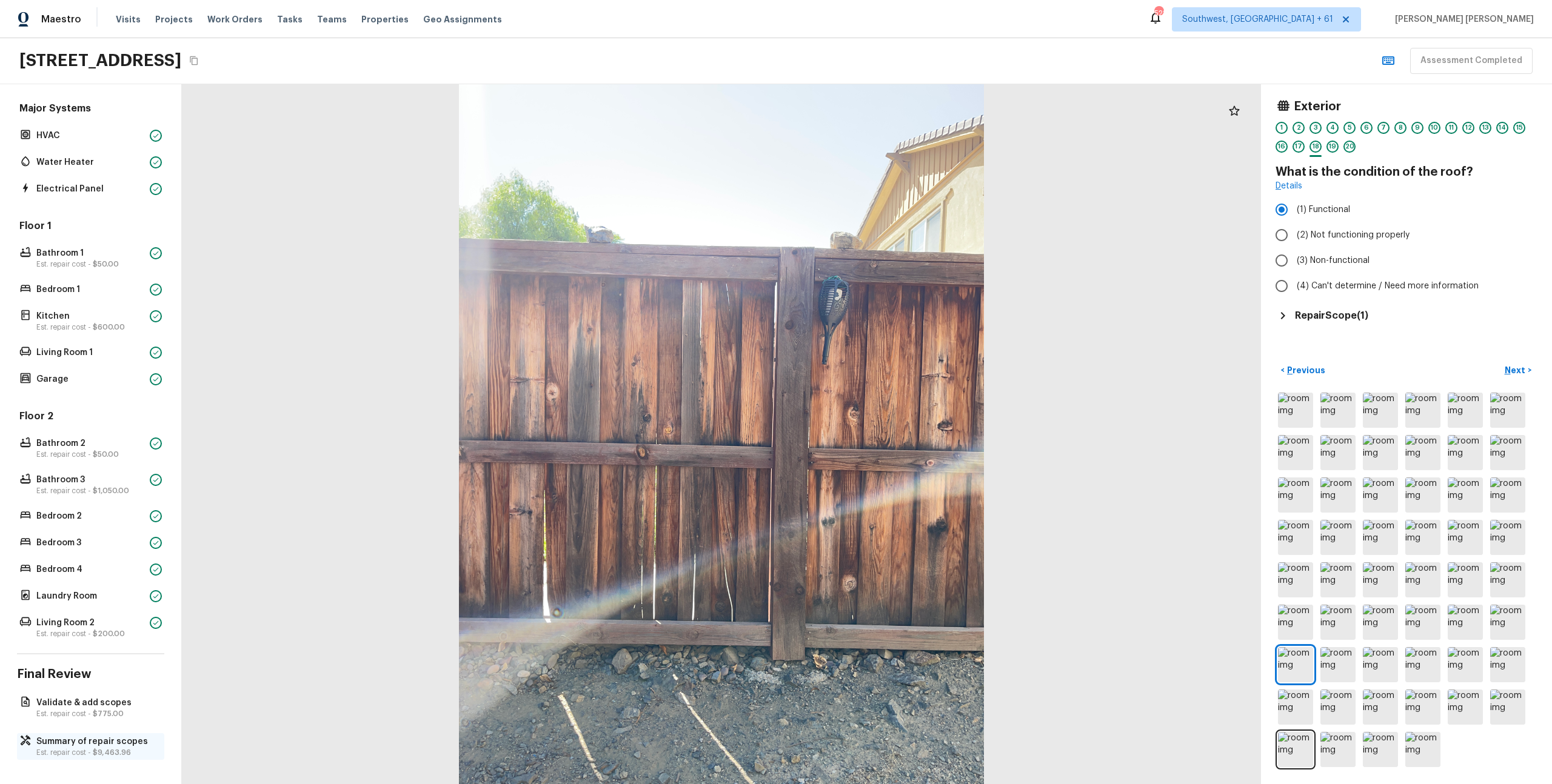
click at [30, 747] on div "Summary of repair scopes Est. repair cost - $9,463.96" at bounding box center [90, 747] width 148 height 27
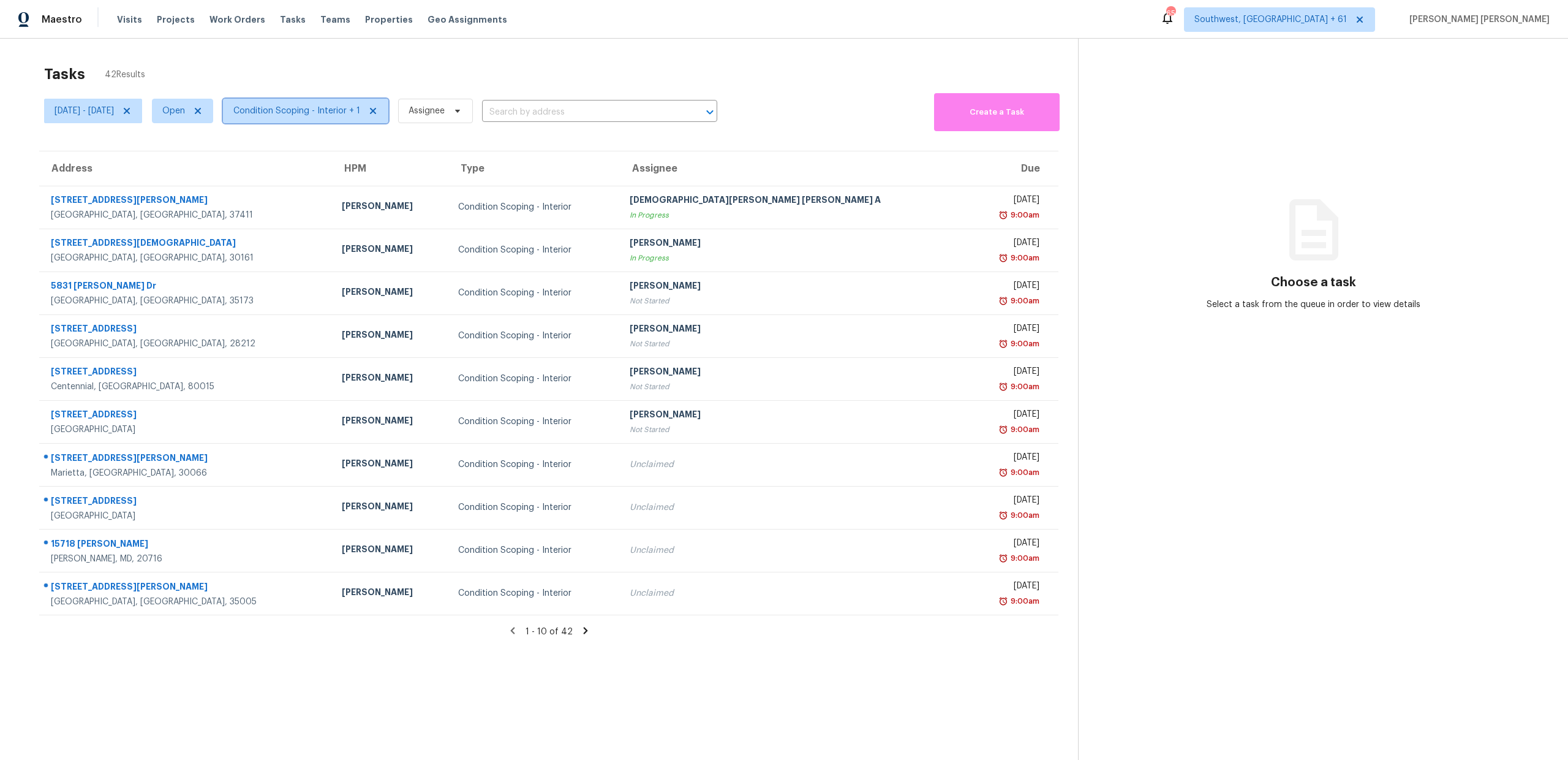
click at [341, 109] on span "Condition Scoping - Interior + 1" at bounding box center [296, 110] width 127 height 13
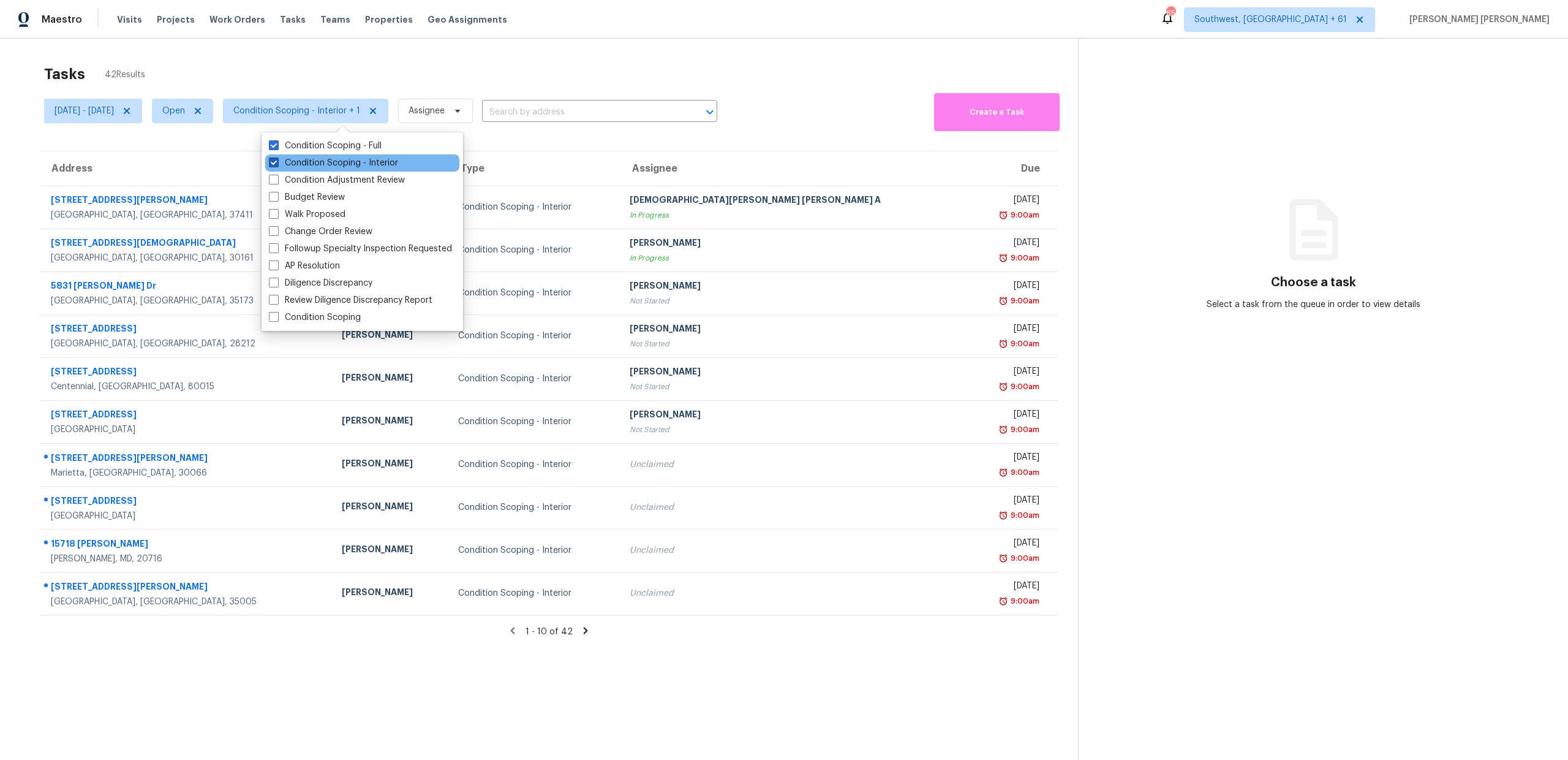
click at [330, 161] on label "Condition Scoping - Interior" at bounding box center [333, 163] width 129 height 13
click at [277, 161] on input "Condition Scoping - Interior" at bounding box center [272, 160] width 8 height 8
checkbox input "false"
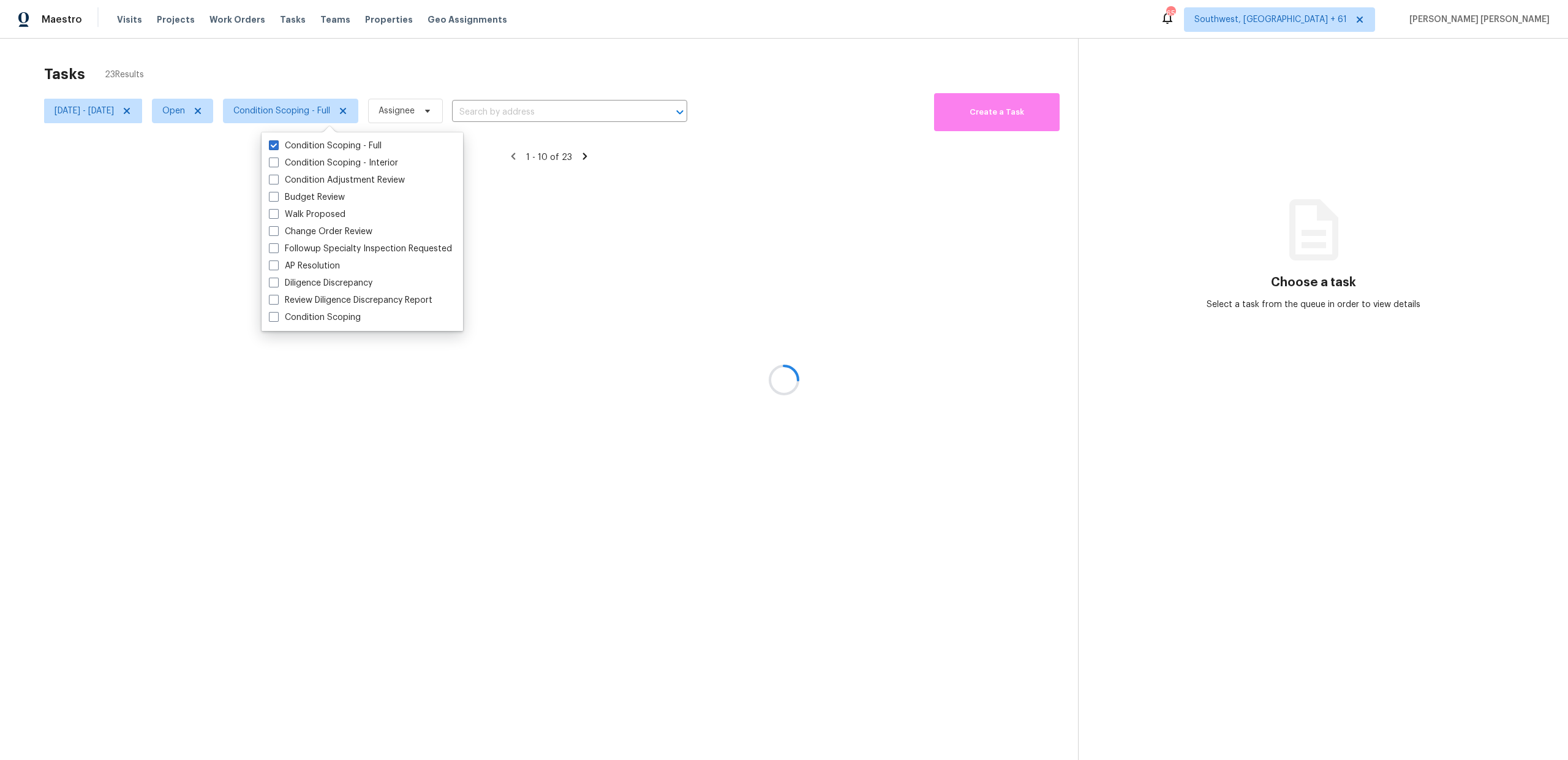
click at [413, 85] on div at bounding box center [784, 380] width 1568 height 760
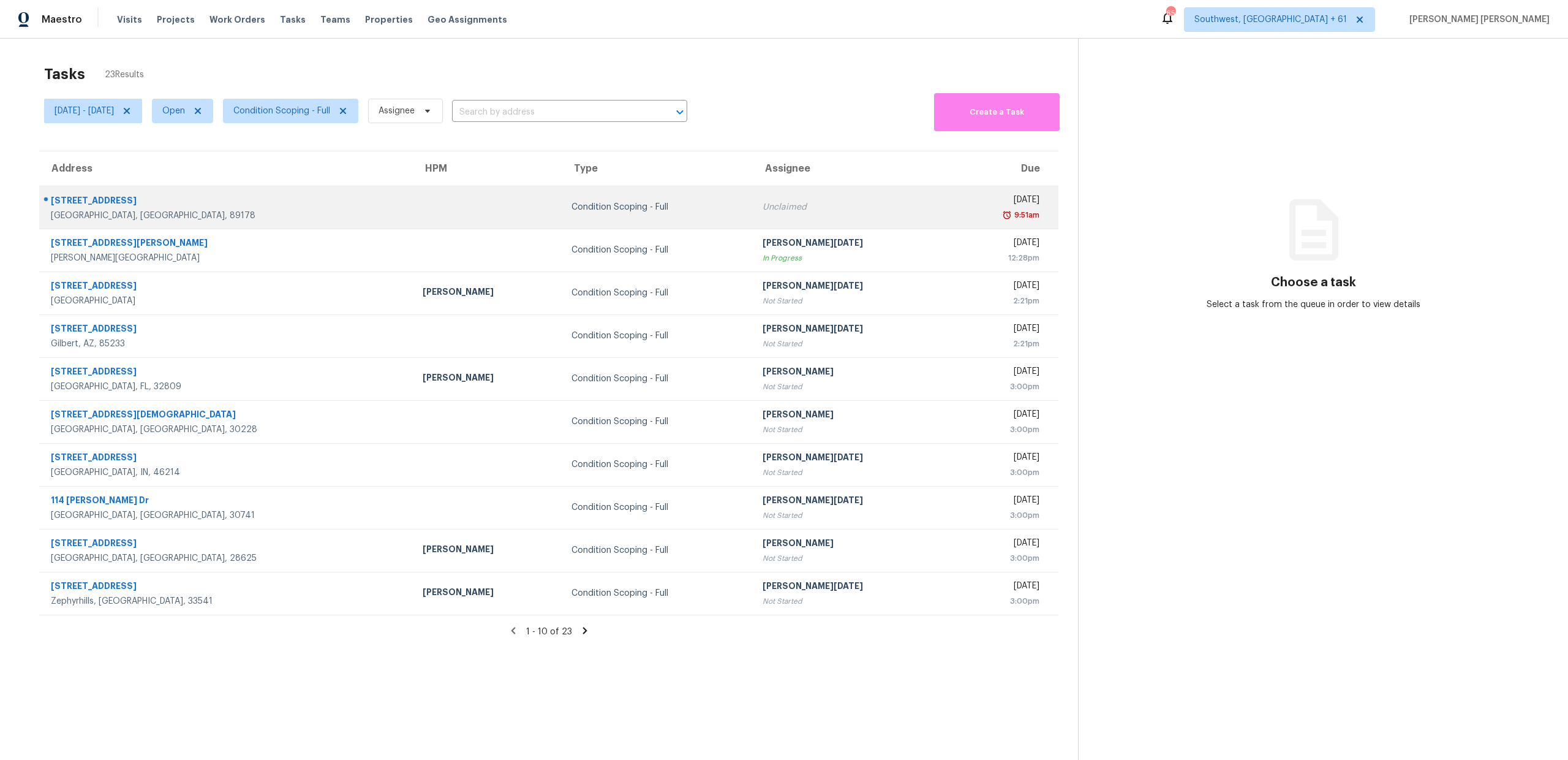
click at [107, 201] on div "7210 Sterling Rock Ave" at bounding box center [227, 202] width 352 height 15
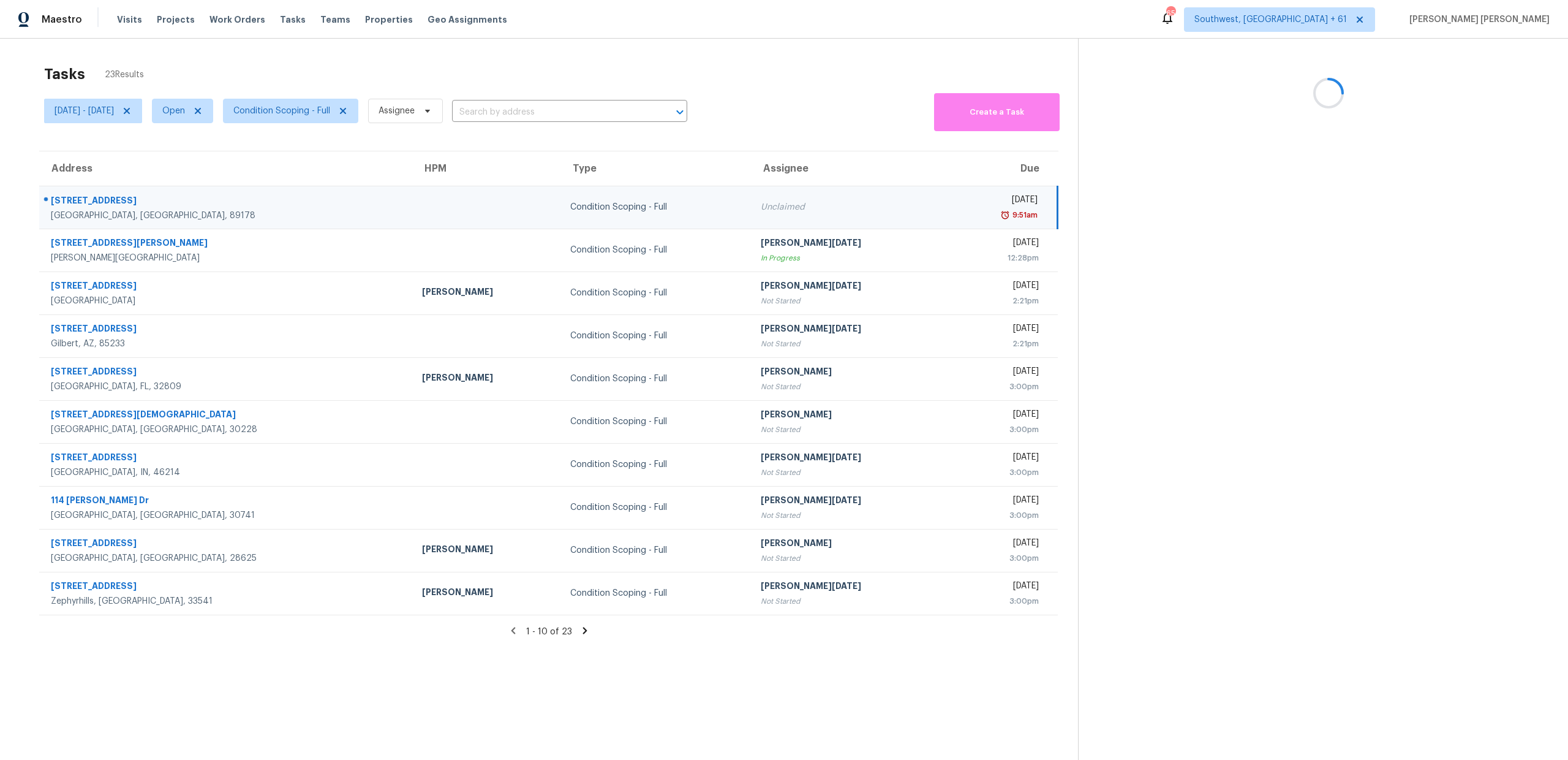
click at [107, 201] on div "7210 Sterling Rock Ave" at bounding box center [227, 202] width 352 height 15
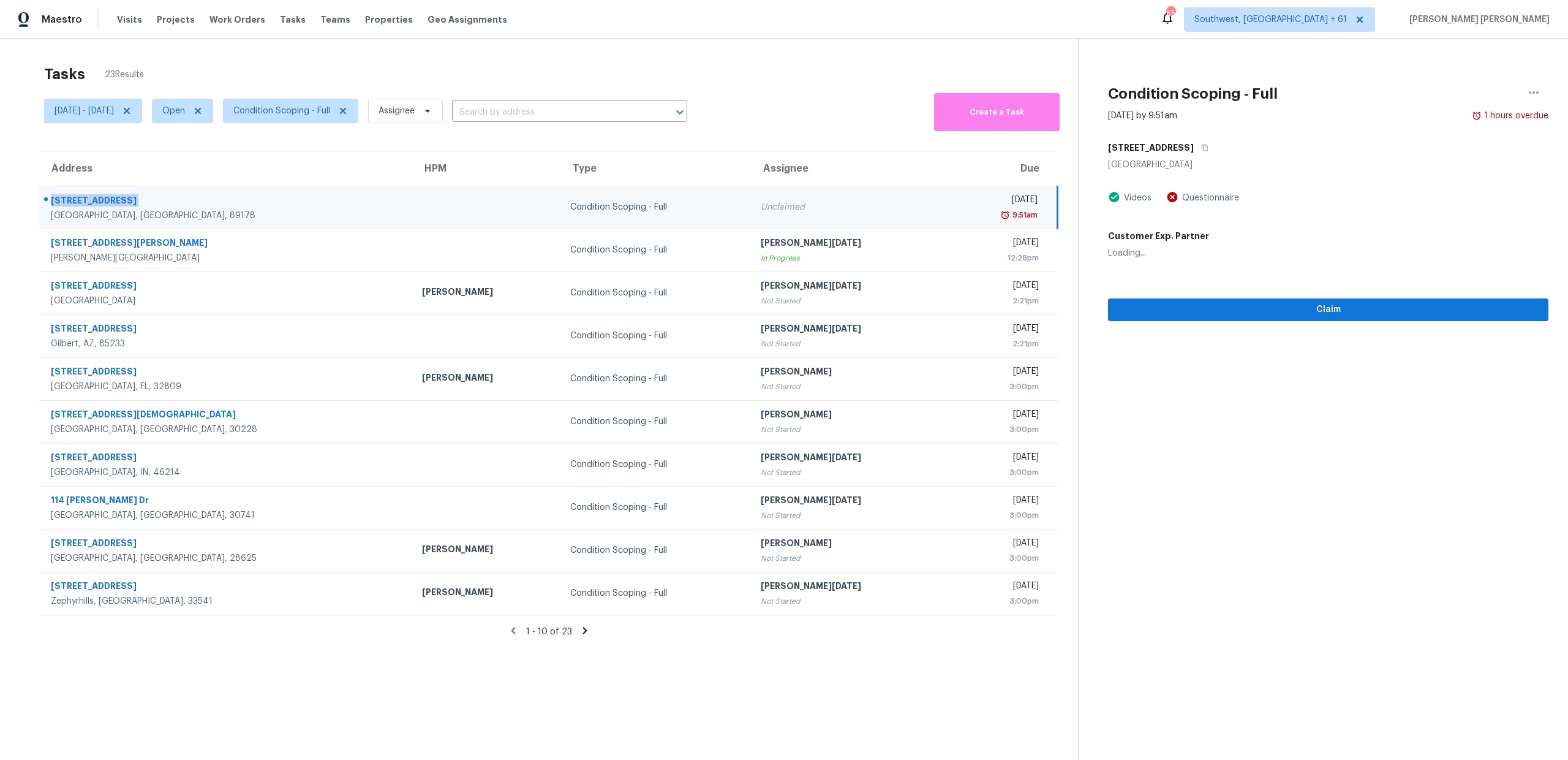
copy div "7210 Sterling Rock Ave"
click at [1208, 147] on icon "button" at bounding box center [1205, 147] width 8 height 8
click at [584, 631] on icon at bounding box center [584, 630] width 4 height 7
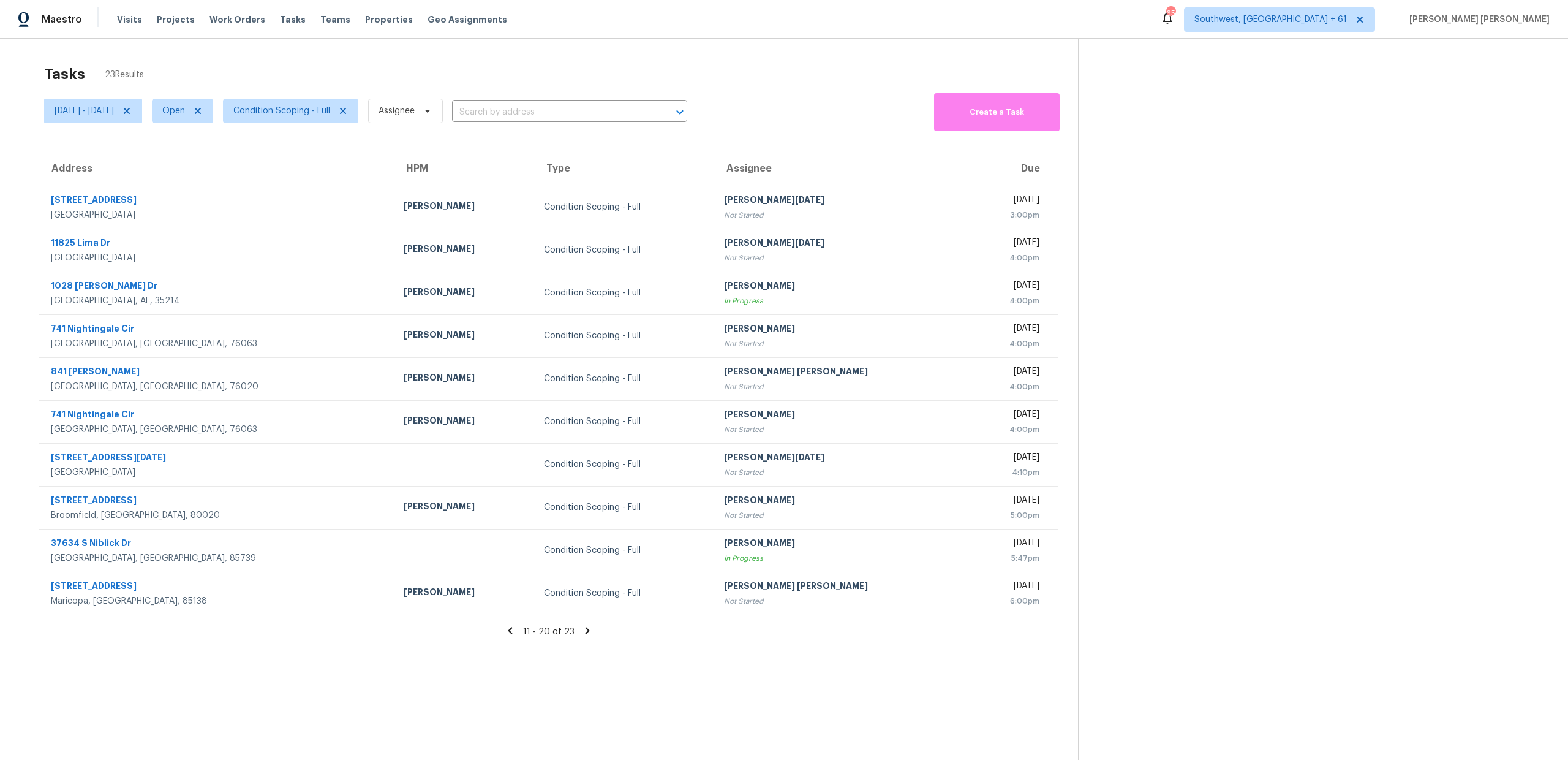
click at [587, 633] on icon at bounding box center [587, 630] width 11 height 11
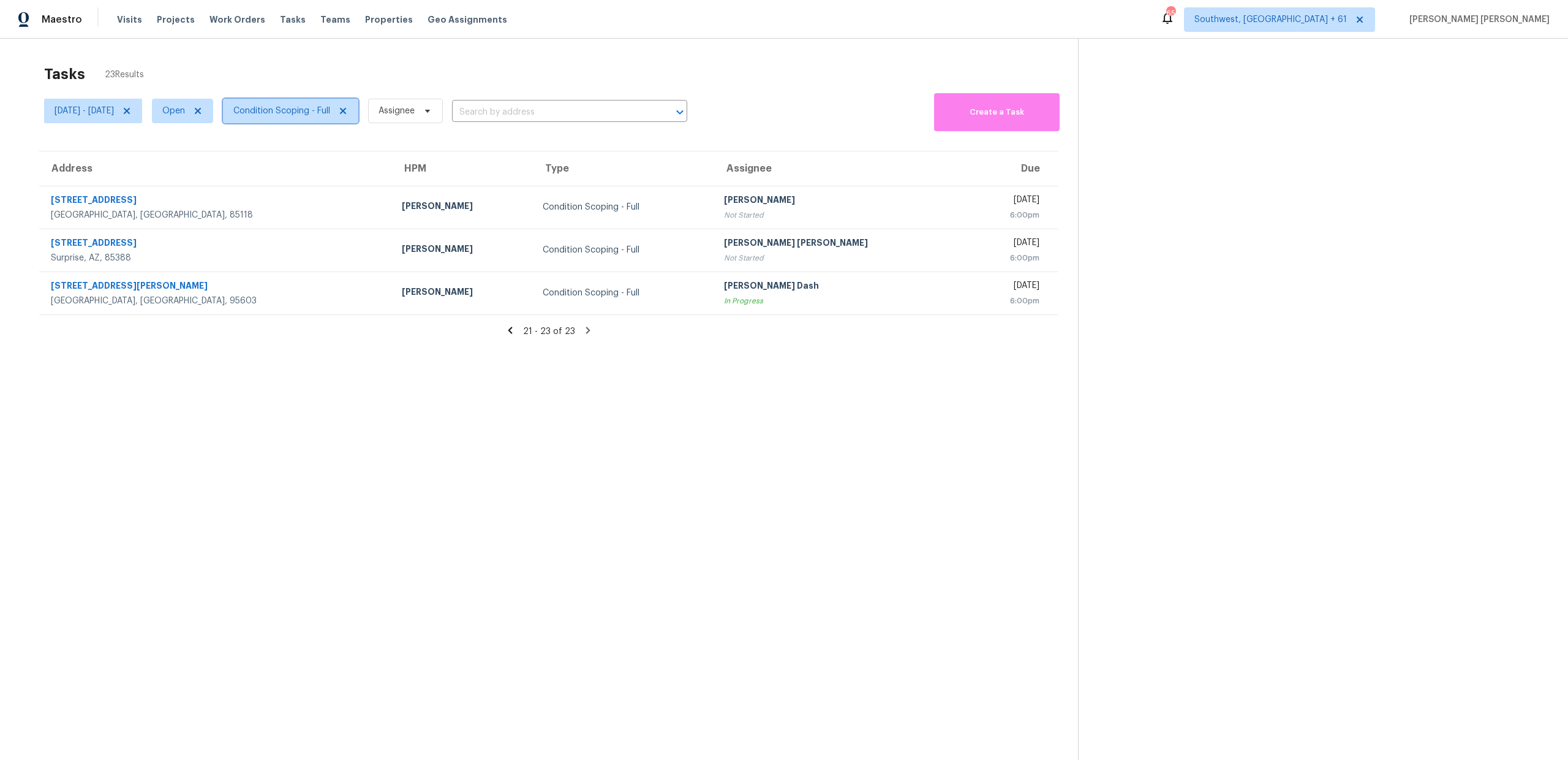
click at [313, 105] on span "Condition Scoping - Full" at bounding box center [281, 110] width 97 height 13
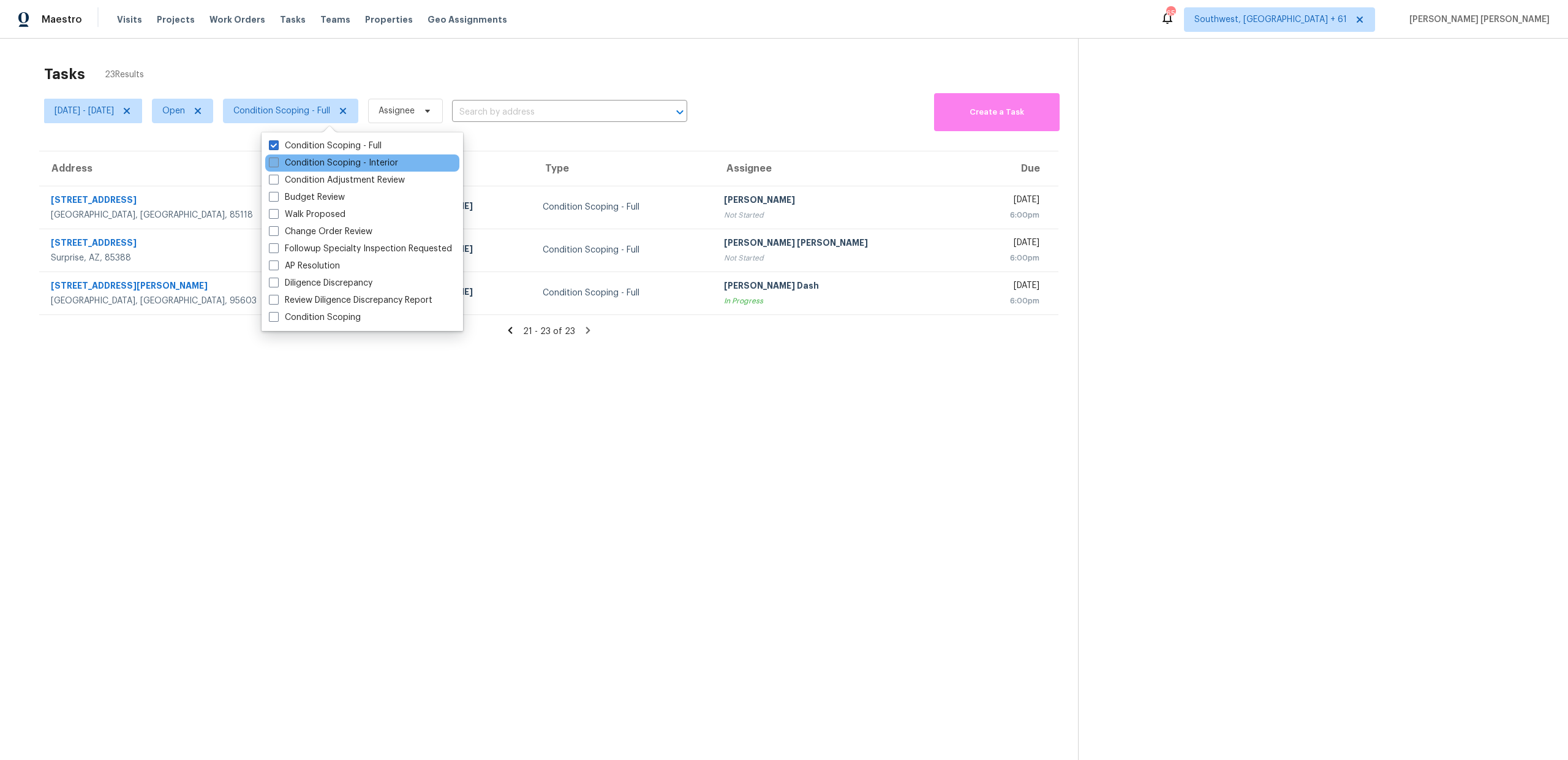
click at [300, 163] on label "Condition Scoping - Interior" at bounding box center [333, 163] width 129 height 13
click at [277, 163] on input "Condition Scoping - Interior" at bounding box center [272, 160] width 8 height 8
checkbox input "true"
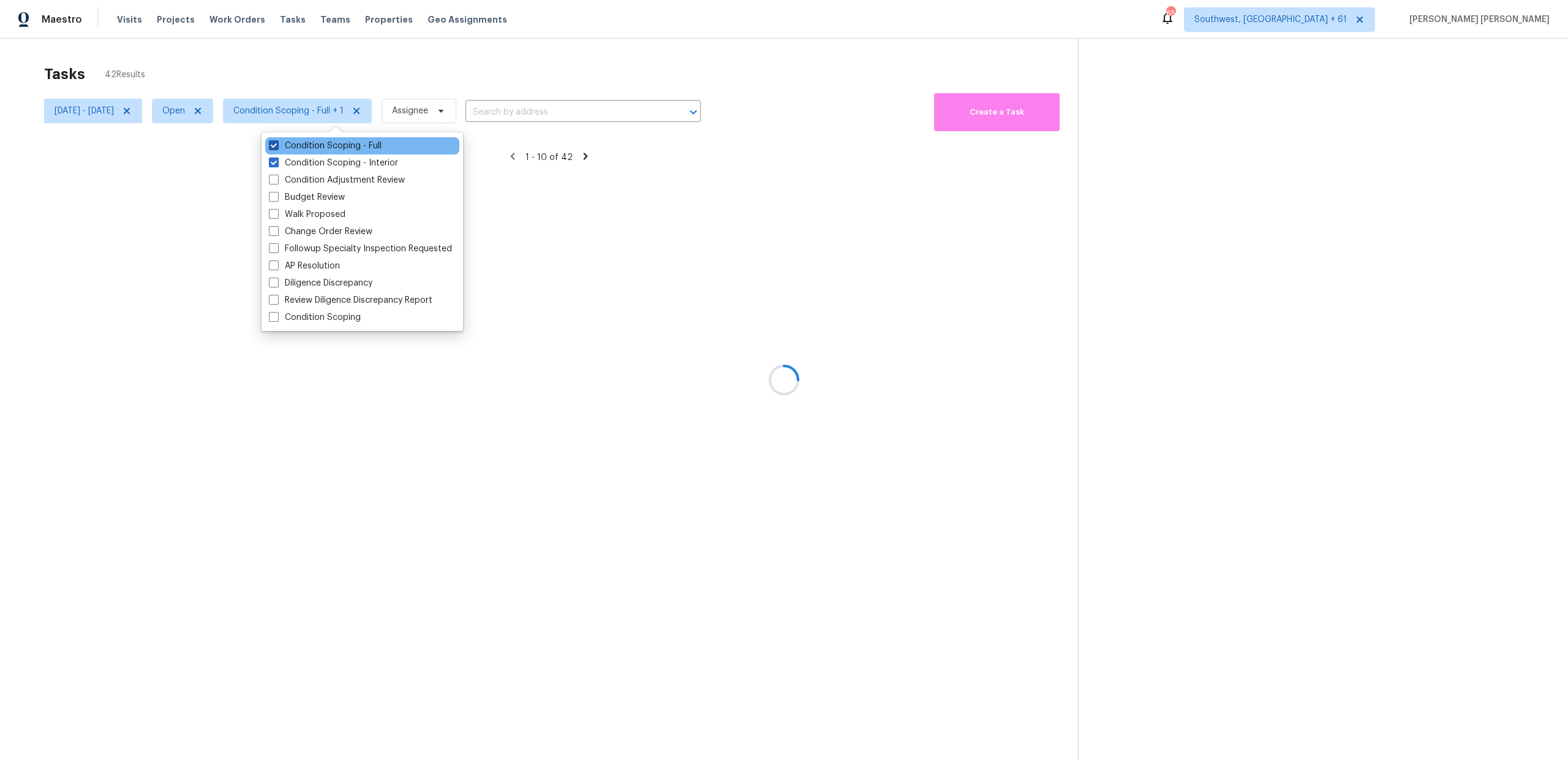
click at [313, 145] on label "Condition Scoping - Full" at bounding box center [325, 146] width 113 height 13
click at [277, 145] on input "Condition Scoping - Full" at bounding box center [272, 143] width 8 height 8
checkbox input "false"
click at [385, 80] on div at bounding box center [784, 380] width 1568 height 760
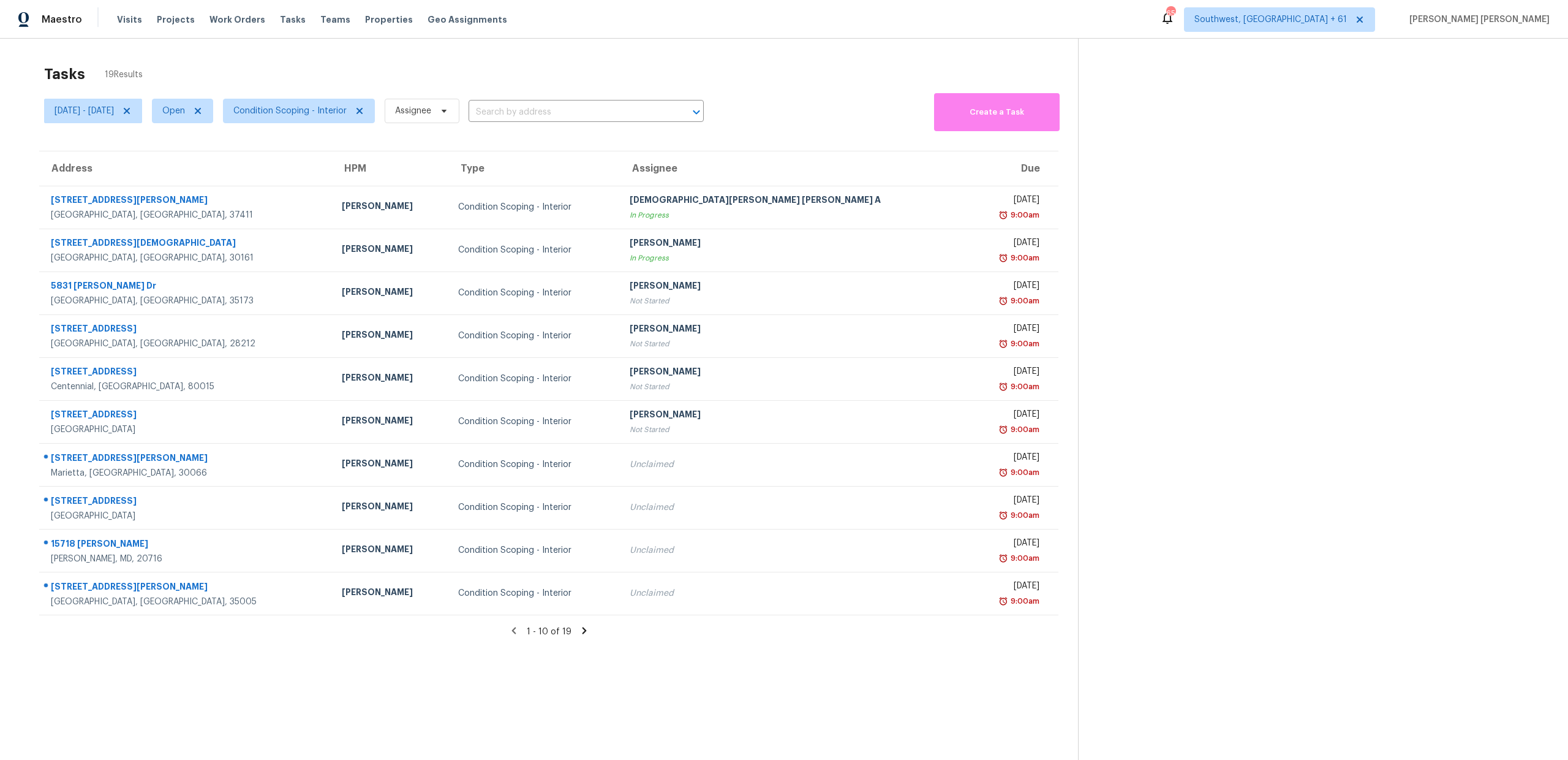
click at [582, 632] on icon at bounding box center [584, 630] width 4 height 7
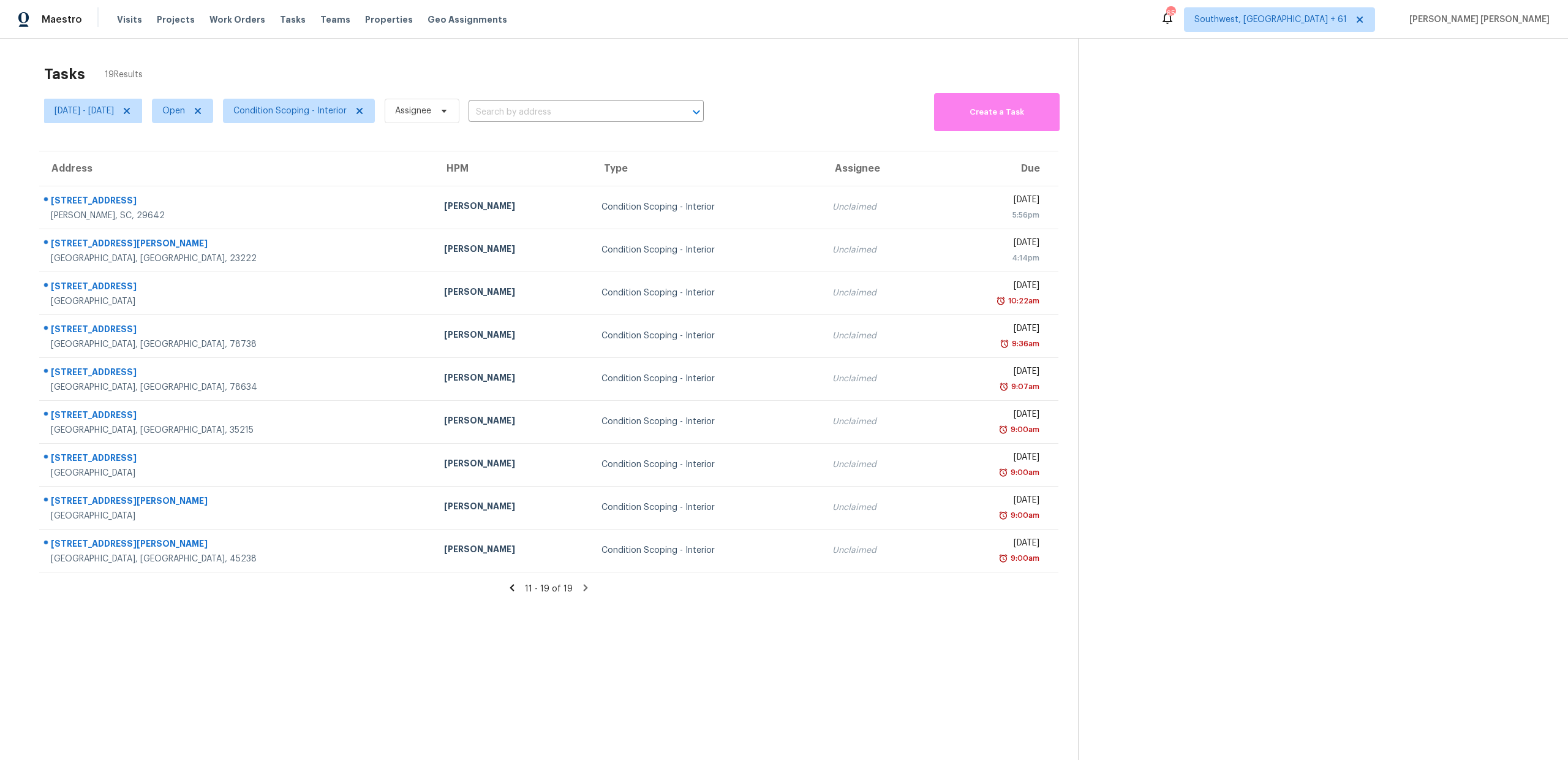
click at [515, 586] on icon at bounding box center [512, 587] width 4 height 7
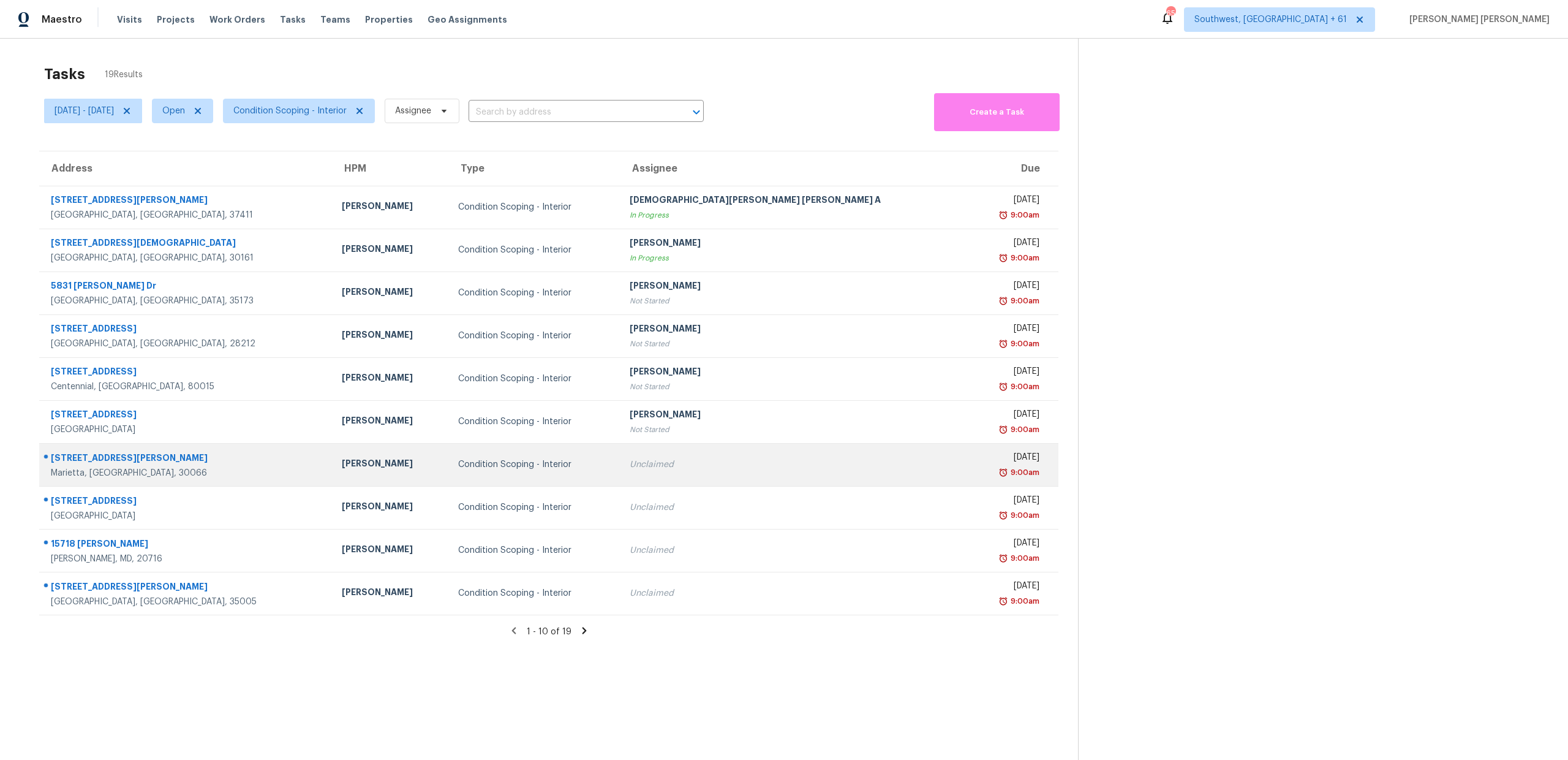
click at [82, 453] on div "2339 Milstead Cir NE" at bounding box center [186, 459] width 271 height 15
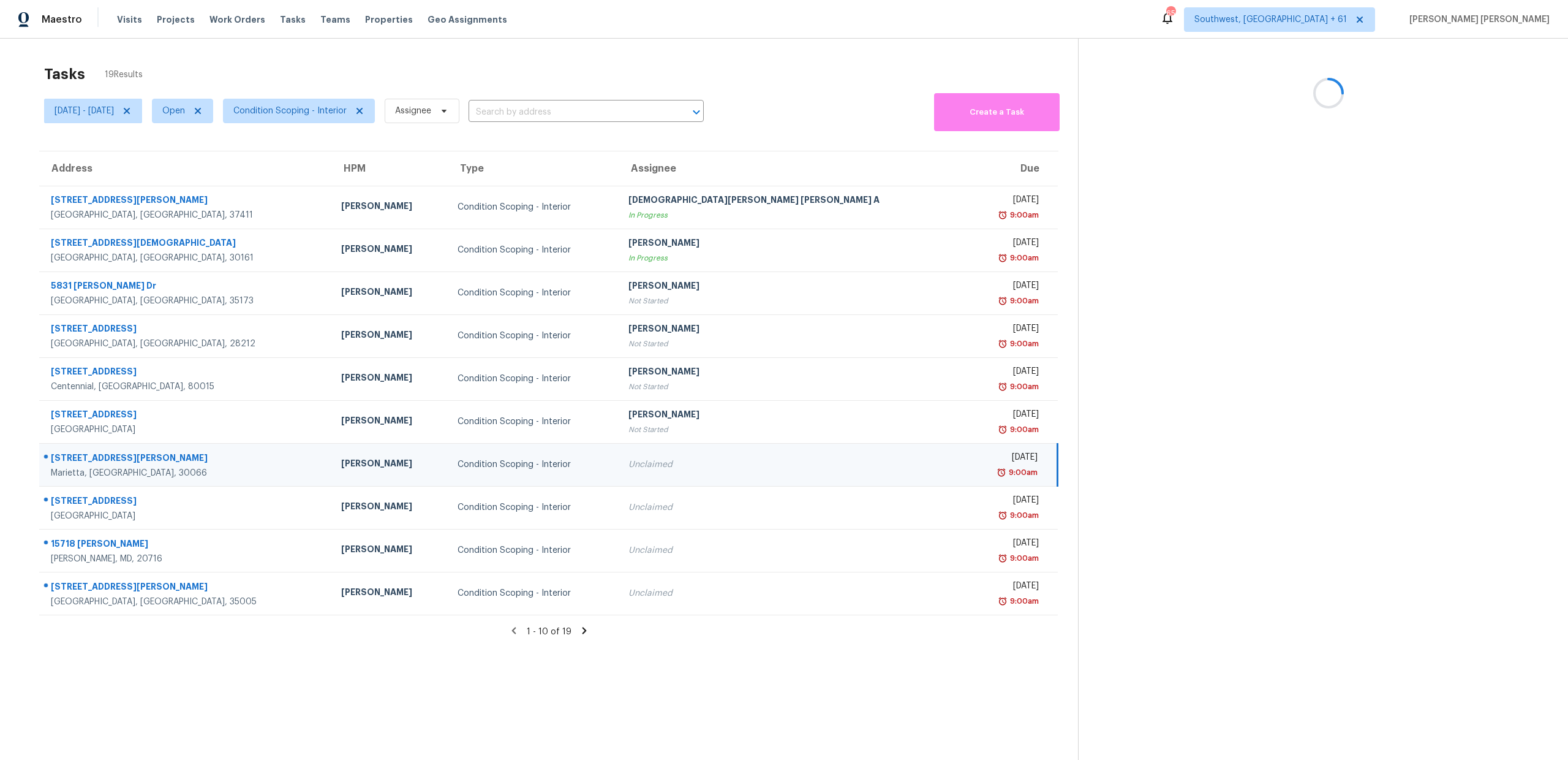
click at [82, 453] on div "2339 Milstead Cir NE" at bounding box center [186, 459] width 271 height 15
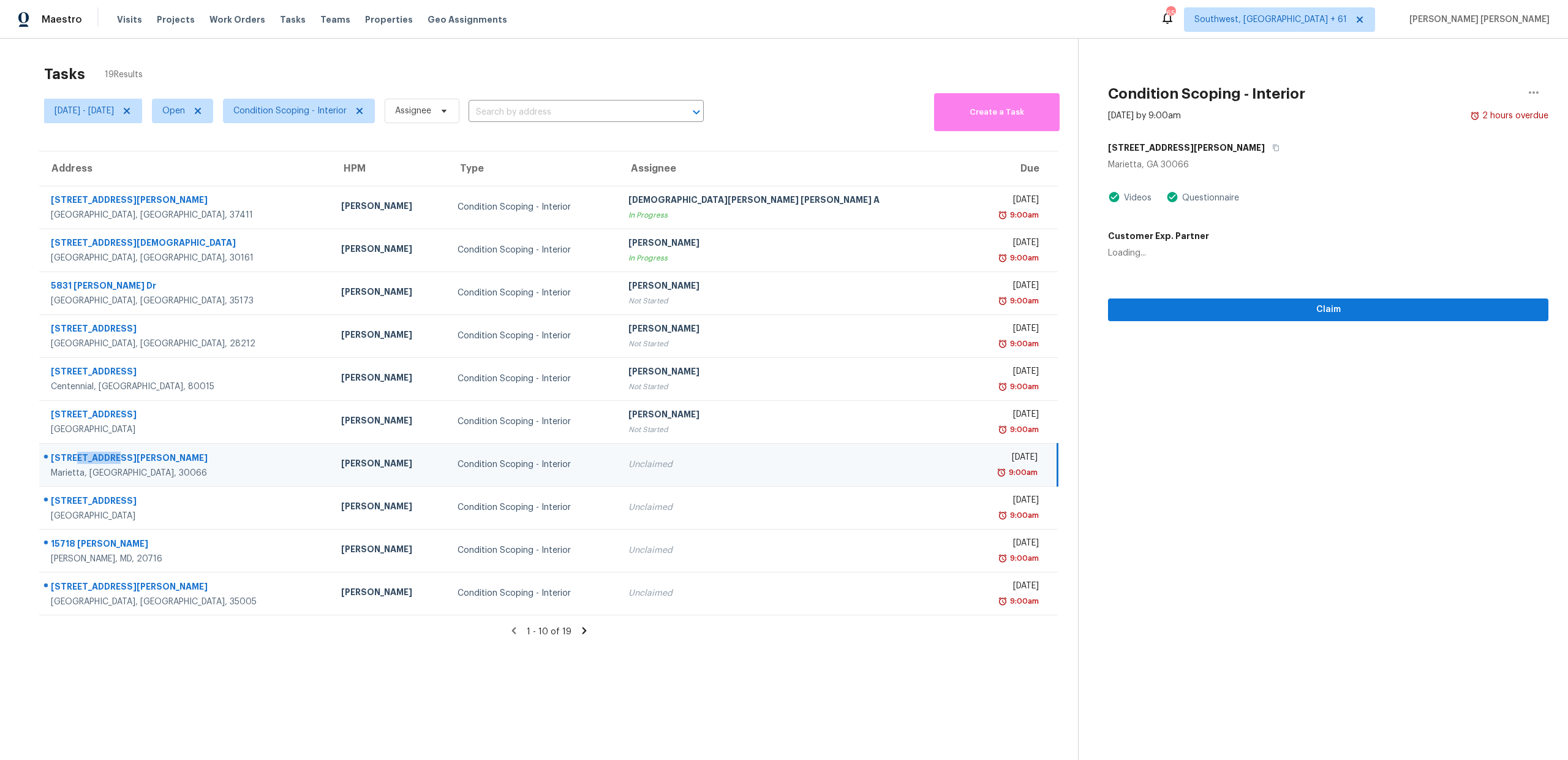
copy div "Milstead"
click at [91, 451] on div at bounding box center [180, 458] width 282 height 16
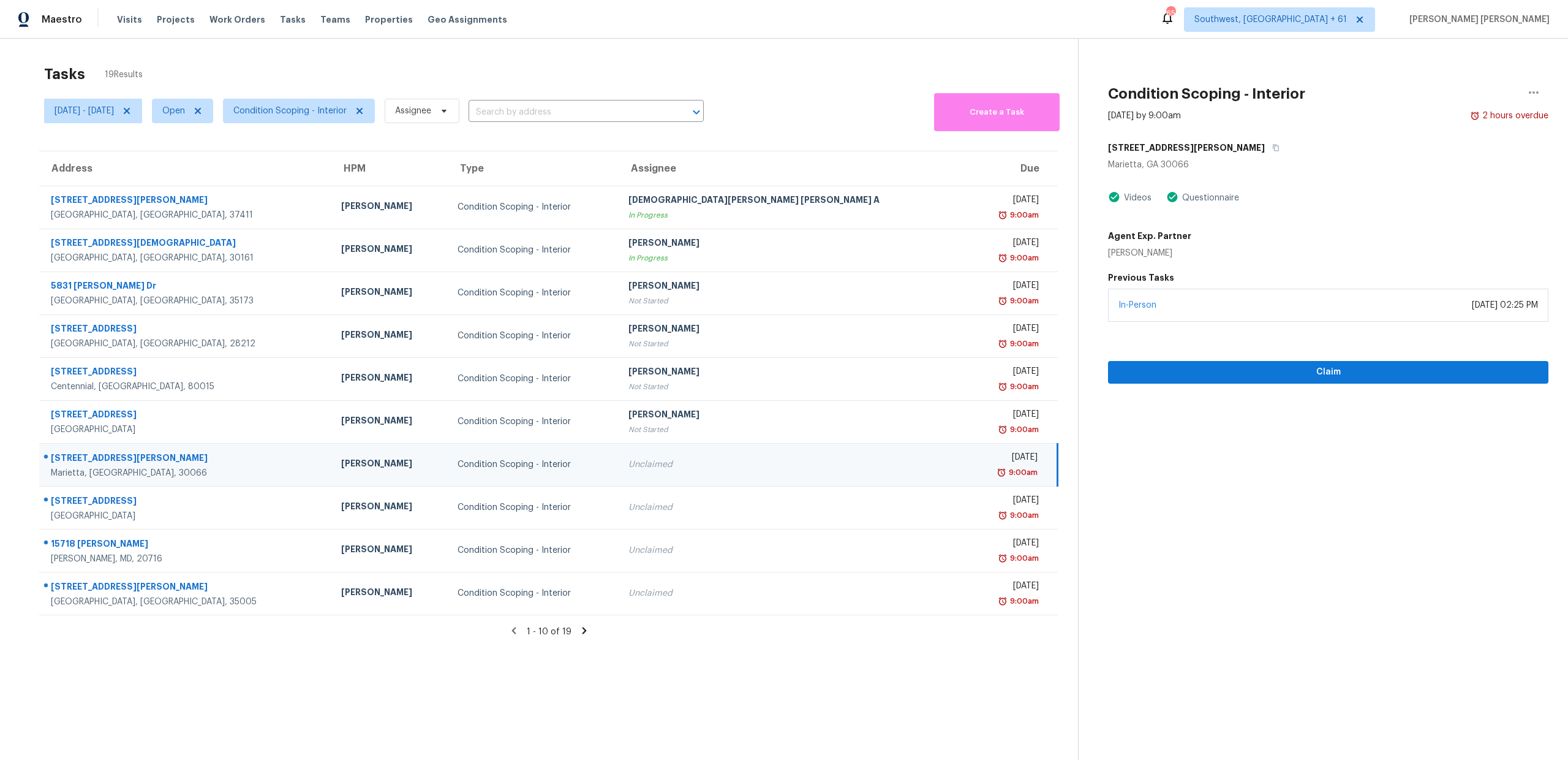
click at [91, 451] on div at bounding box center [180, 458] width 282 height 16
copy div "2339 Milstead Cir NE"
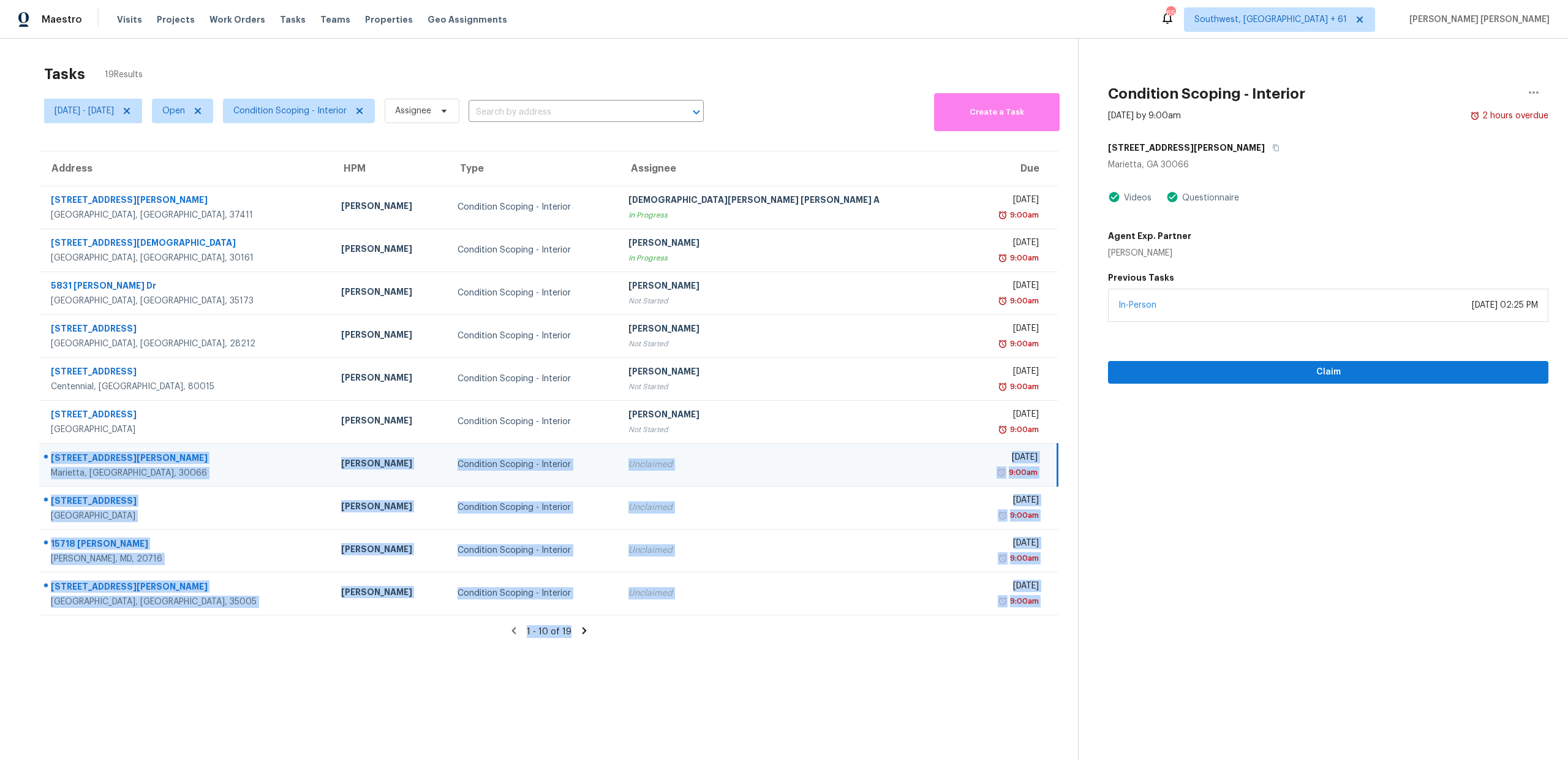
drag, startPoint x: 48, startPoint y: 450, endPoint x: 236, endPoint y: 640, distance: 267.3
click at [236, 640] on section "Tasks 19 Results Tue, Sep 16 - Tue, Sep 16 Open Condition Scoping - Interior As…" at bounding box center [548, 428] width 1059 height 741
copy section "2339 Milstead Cir NE Marietta, GA, 30066 Kenroy Hoilett Condition Scoping - Int…"
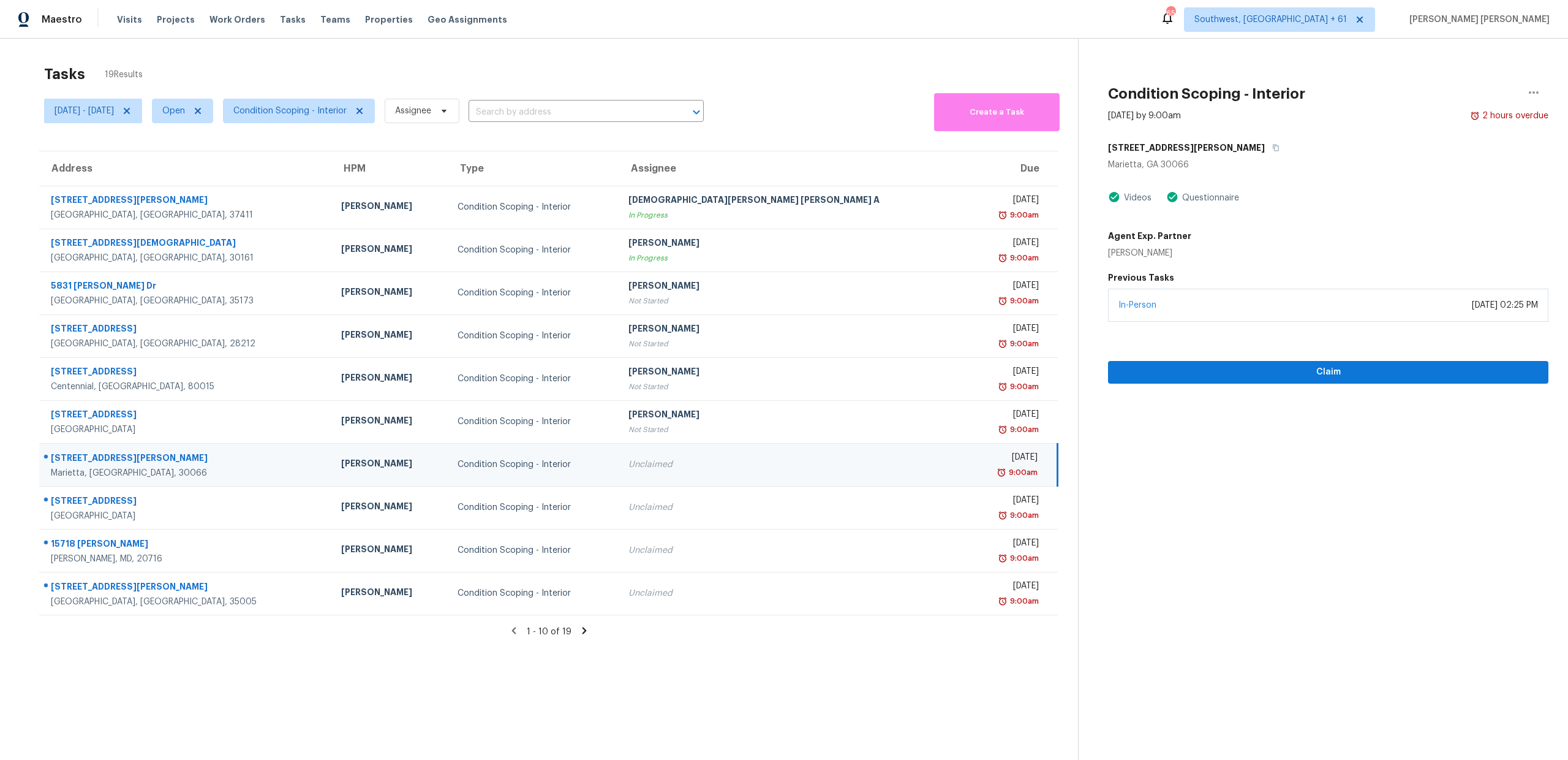
click at [579, 638] on section "Tasks 19 Results Tue, Sep 16 - Tue, Sep 16 Open Condition Scoping - Interior As…" at bounding box center [548, 428] width 1059 height 741
click at [585, 629] on icon at bounding box center [584, 630] width 11 height 11
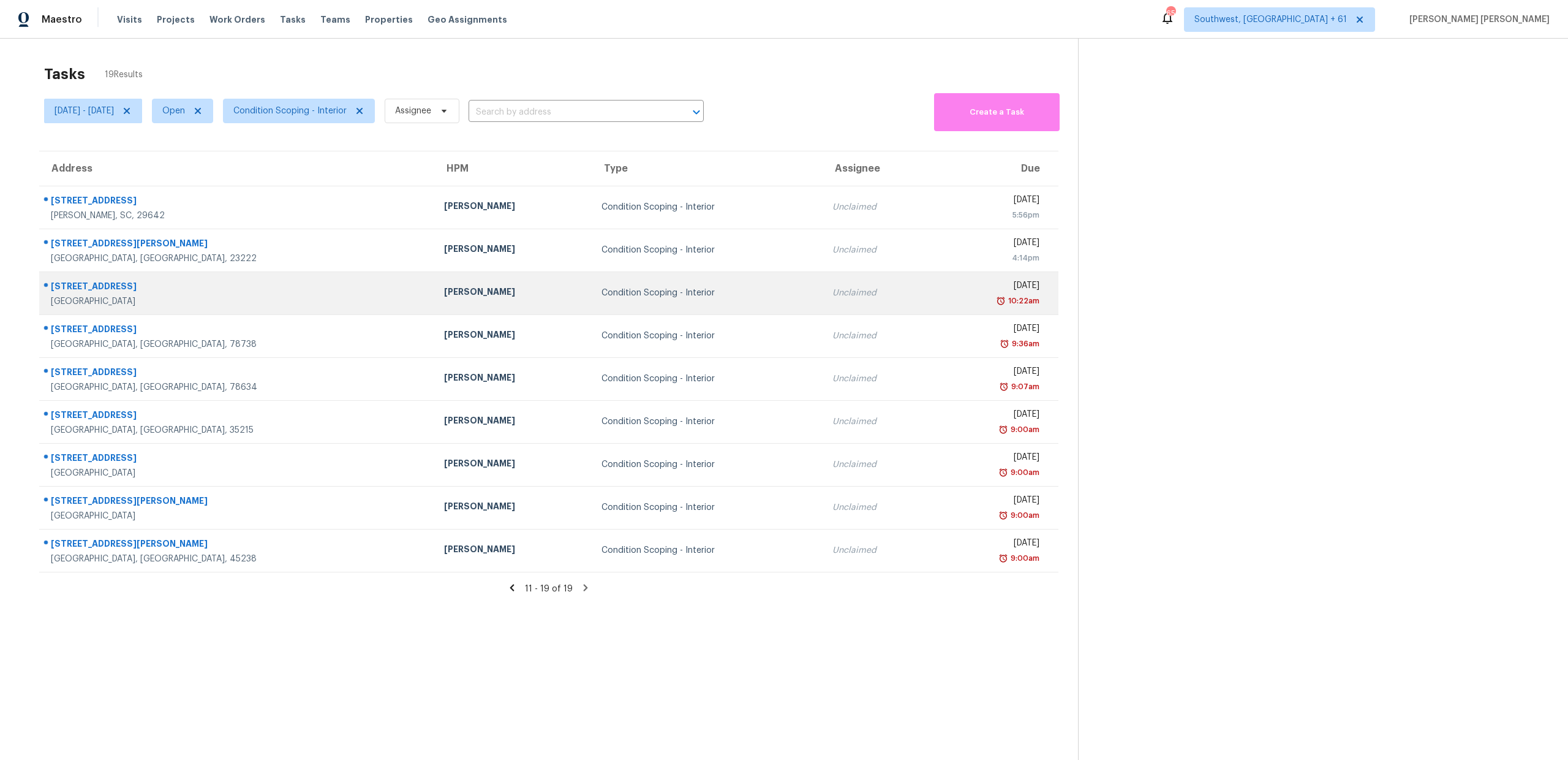
scroll to position [39, 0]
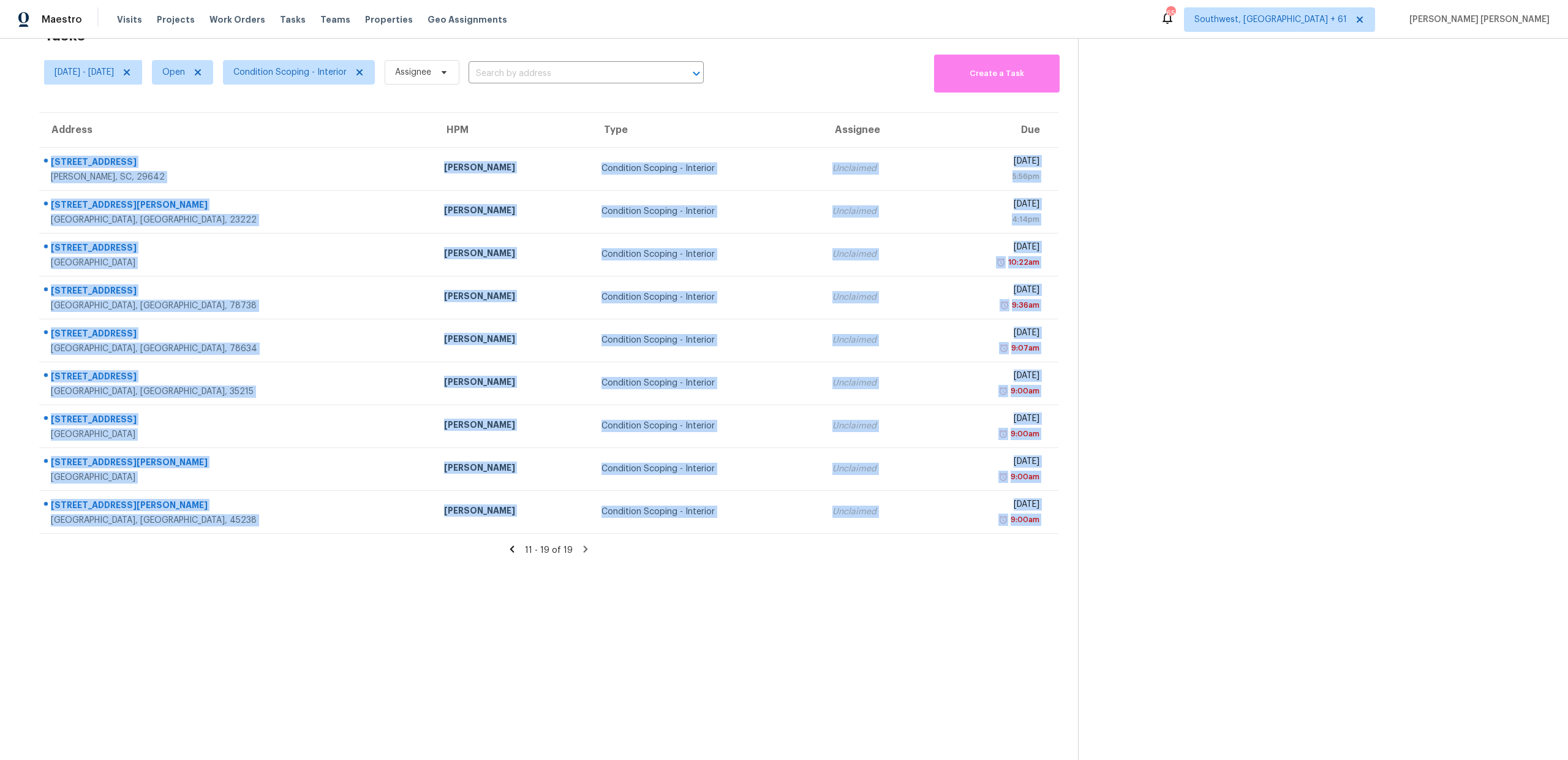
copy tbody "216 Brooklane Ct Easley, SC, 29642 William Bynum Condition Scoping - Interior U…"
drag, startPoint x: 50, startPoint y: 157, endPoint x: 433, endPoint y: 550, distance: 548.8
click at [433, 550] on section "Tasks 19 Results Tue, Sep 16 - Tue, Sep 16 Open Condition Scoping - Interior As…" at bounding box center [548, 389] width 1059 height 741
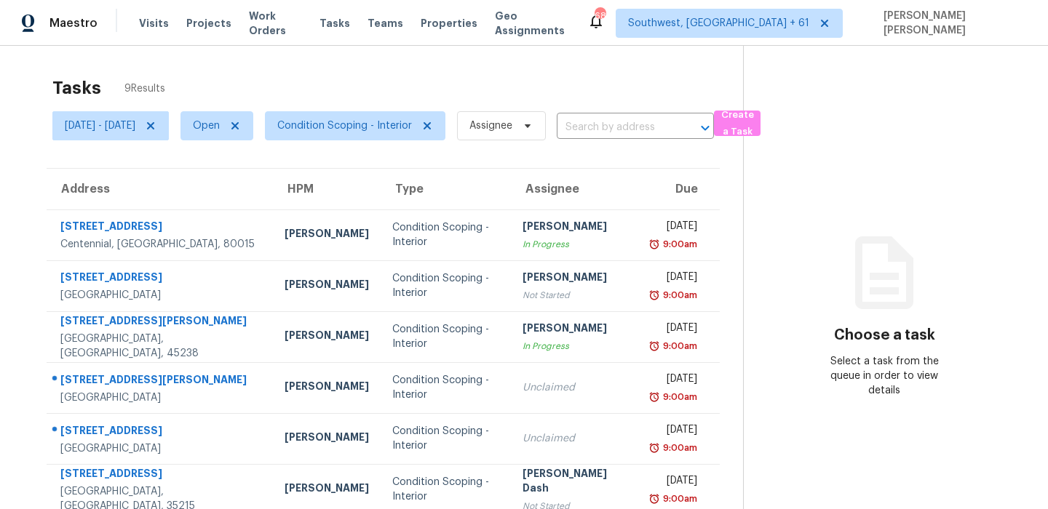
click at [523, 64] on div "Tasks 9 Results [DATE] - [DATE] Open Condition Scoping - Interior Assignee ​ Cr…" at bounding box center [524, 363] width 1048 height 634
click at [368, 134] on span "Condition Scoping - Interior" at bounding box center [355, 125] width 180 height 29
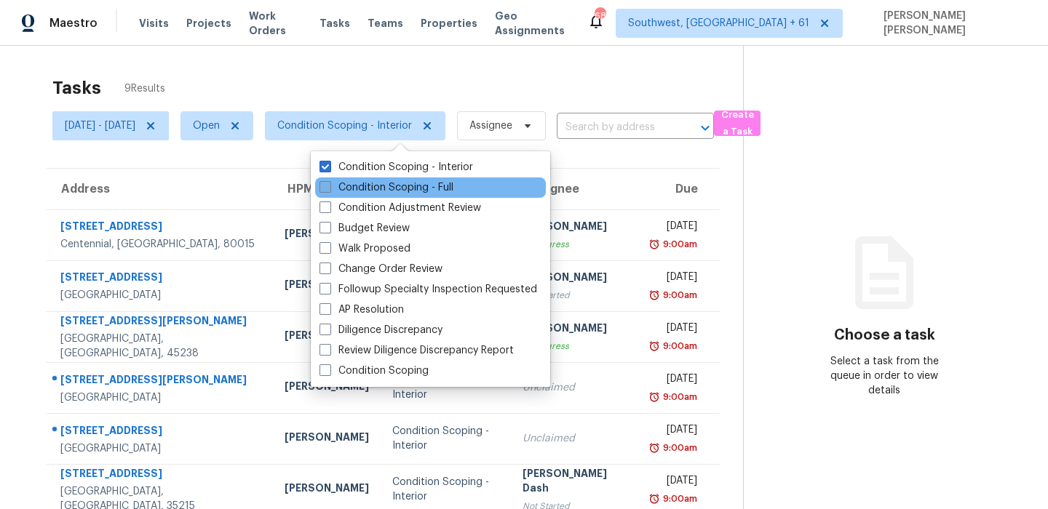
click at [354, 189] on label "Condition Scoping - Full" at bounding box center [386, 187] width 134 height 15
click at [329, 189] on input "Condition Scoping - Full" at bounding box center [323, 184] width 9 height 9
checkbox input "true"
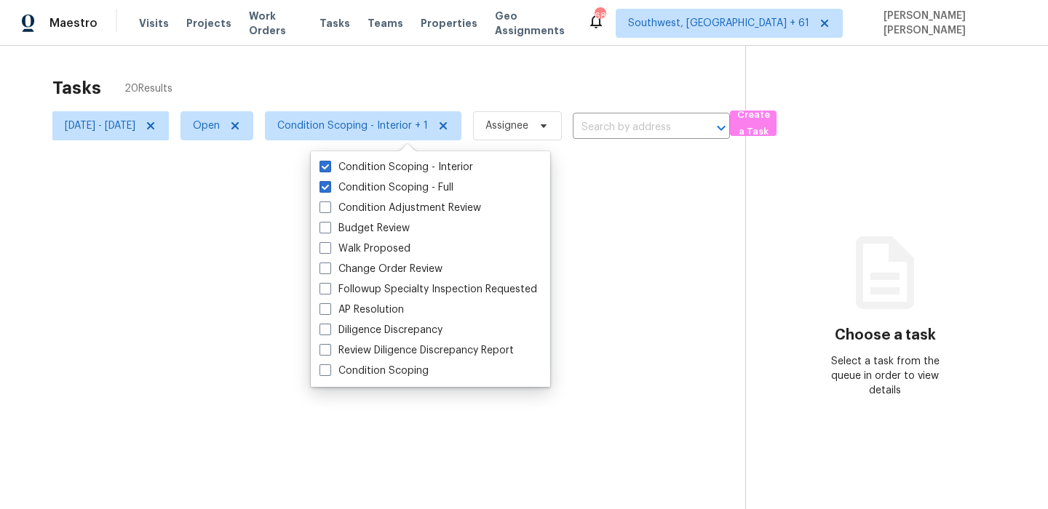
click at [424, 43] on div at bounding box center [524, 254] width 1048 height 509
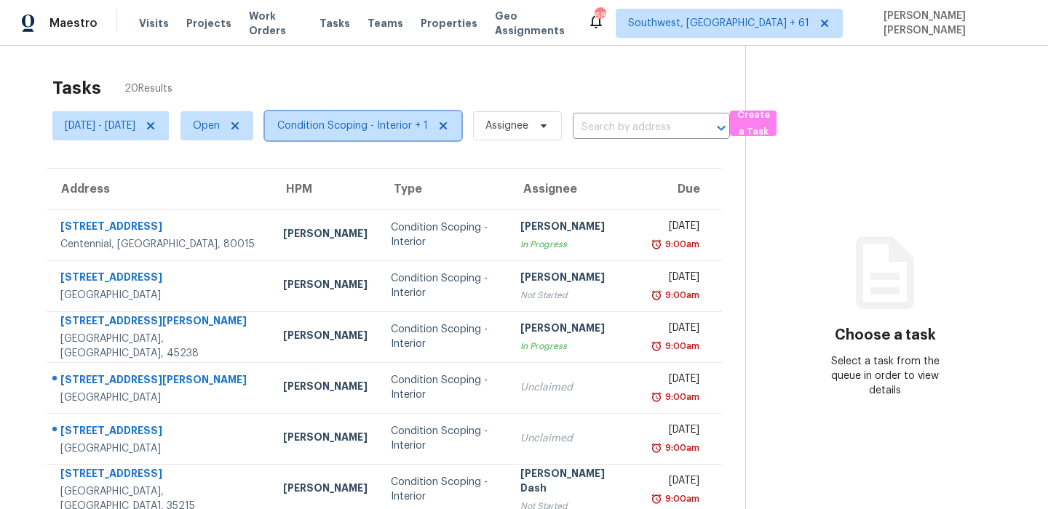
click at [367, 132] on span "Condition Scoping - Interior + 1" at bounding box center [352, 126] width 151 height 15
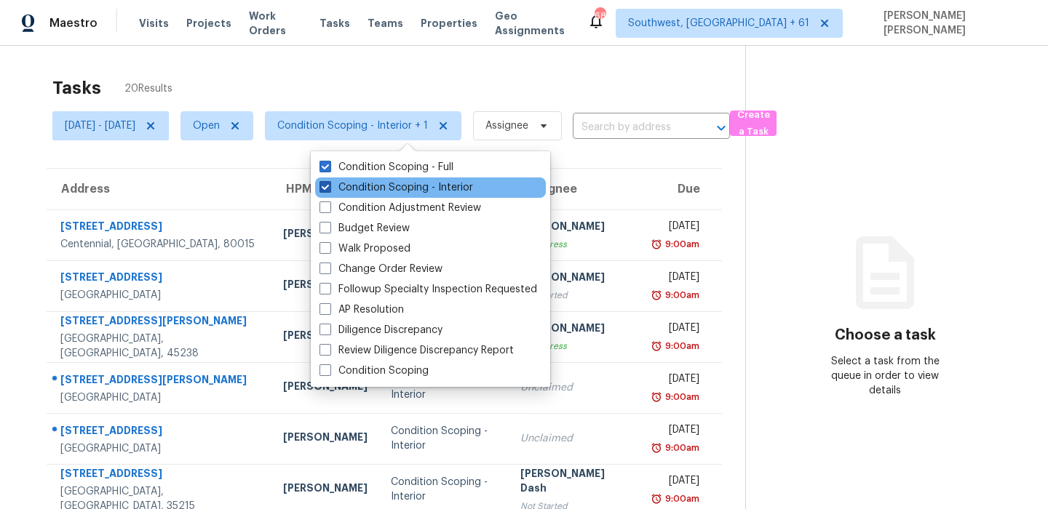
click at [357, 194] on label "Condition Scoping - Interior" at bounding box center [395, 187] width 153 height 15
click at [329, 190] on input "Condition Scoping - Interior" at bounding box center [323, 184] width 9 height 9
checkbox input "false"
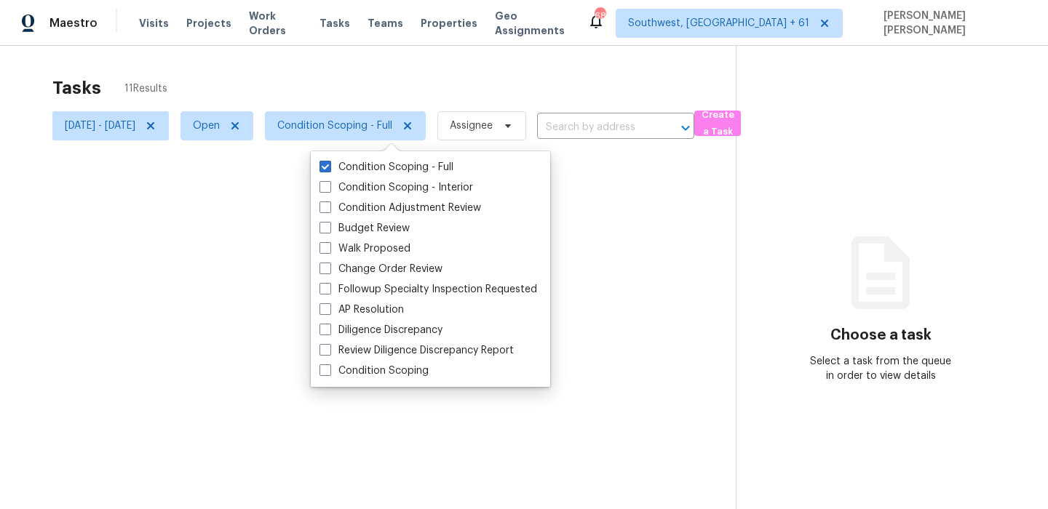
click at [422, 67] on div at bounding box center [524, 254] width 1048 height 509
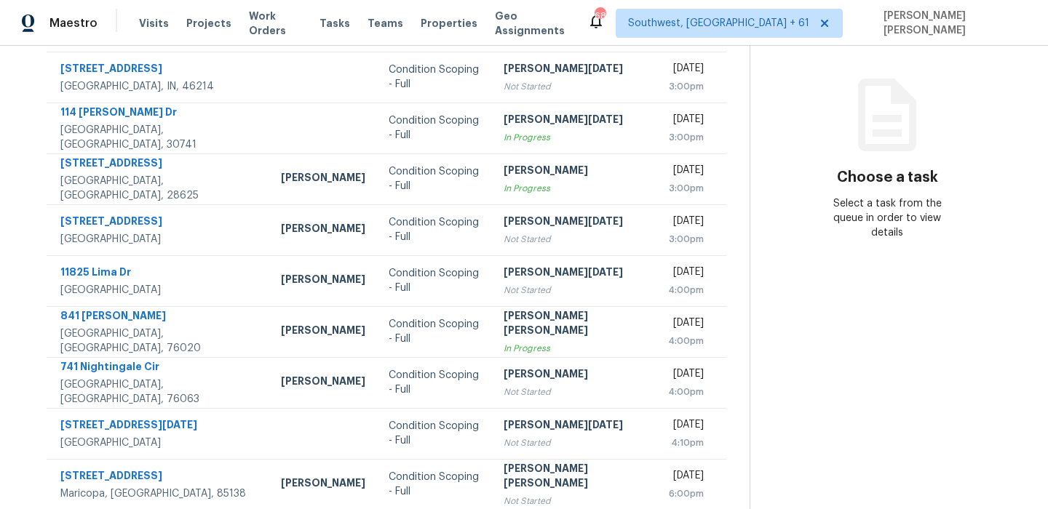
scroll to position [248, 0]
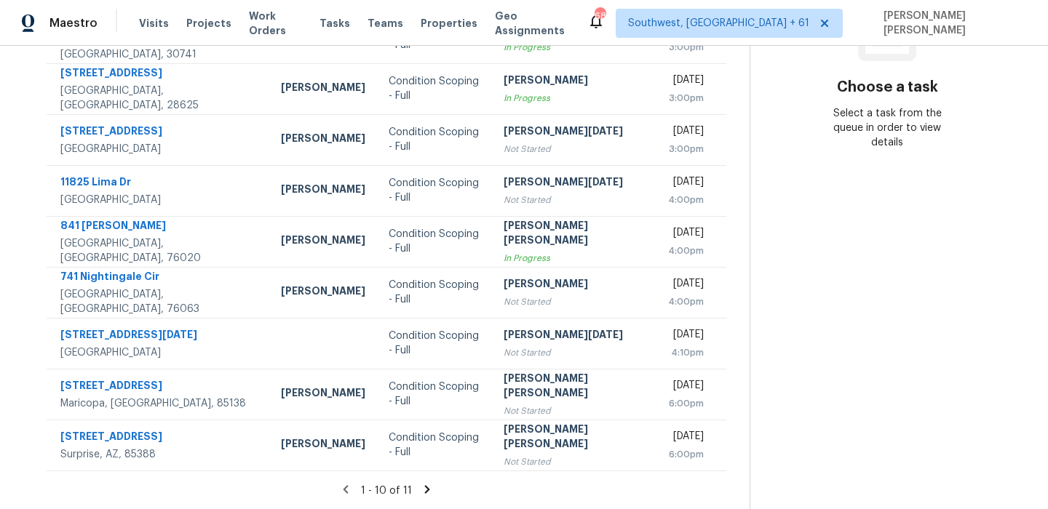
click at [424, 492] on icon at bounding box center [426, 489] width 5 height 8
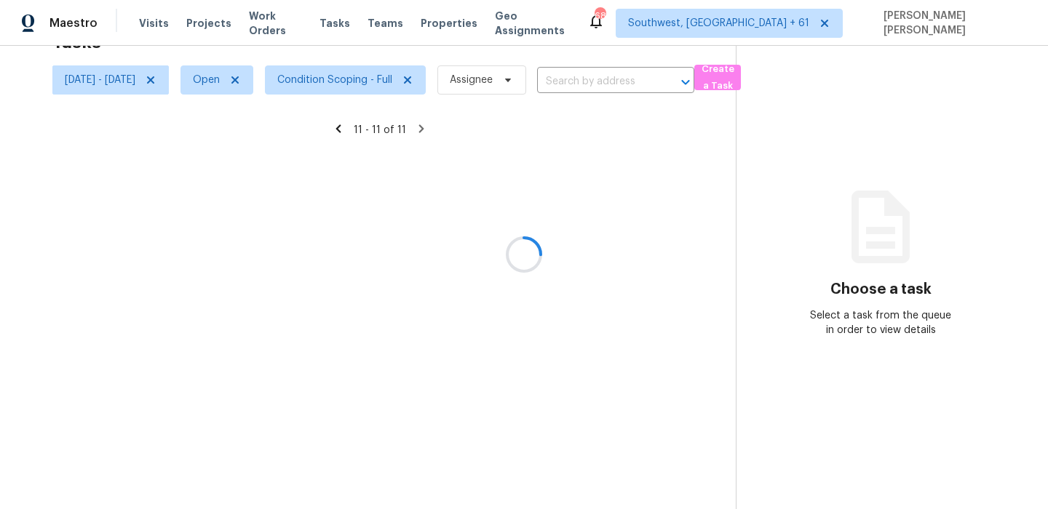
scroll to position [46, 0]
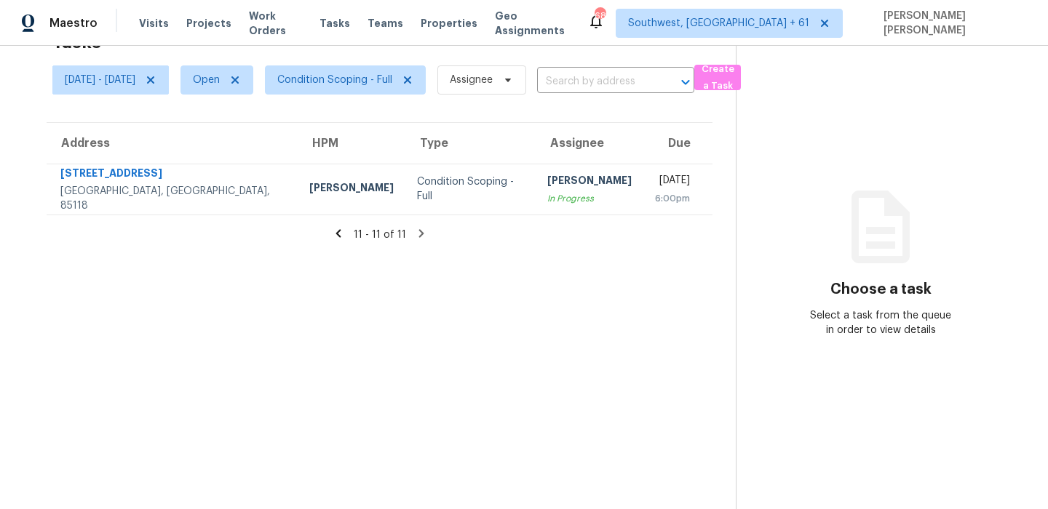
click at [335, 227] on div "11 - 11 of 11" at bounding box center [379, 234] width 712 height 15
click at [342, 232] on icon at bounding box center [338, 233] width 13 height 13
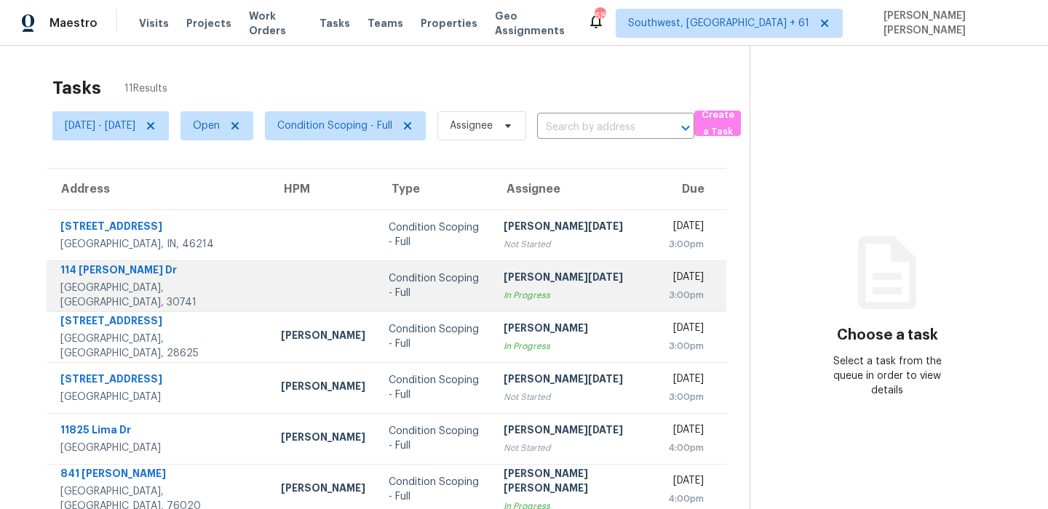
scroll to position [248, 0]
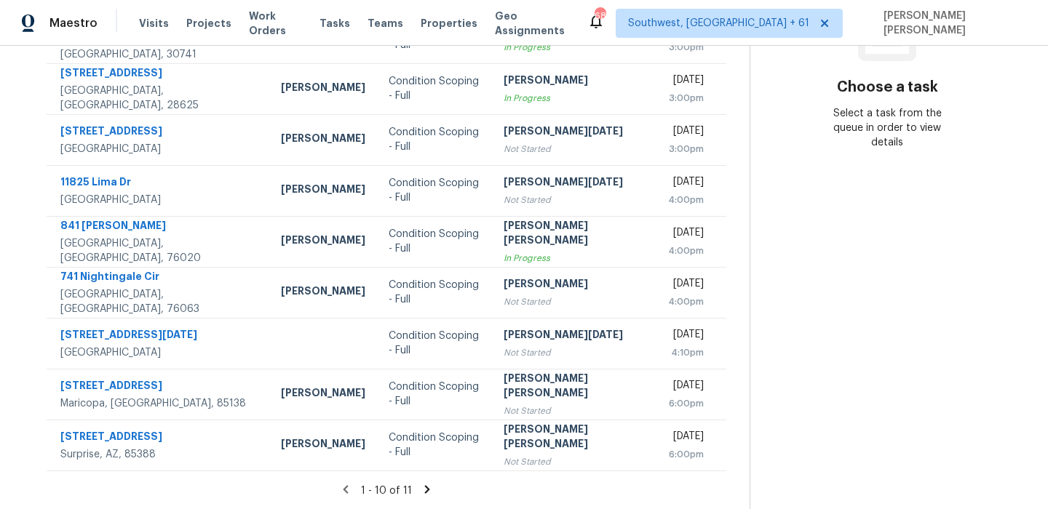
click at [928, 361] on section "Choose a task Select a task from the queue in order to view details" at bounding box center [886, 154] width 275 height 712
click at [912, 310] on section "Choose a task Select a task from the queue in order to view details" at bounding box center [886, 154] width 275 height 712
click at [425, 492] on icon at bounding box center [426, 489] width 13 height 13
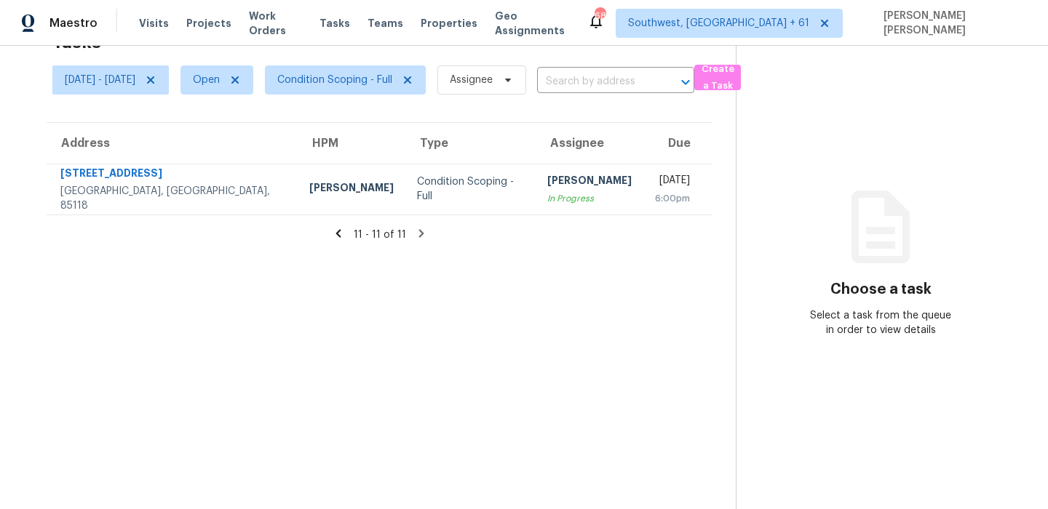
scroll to position [0, 0]
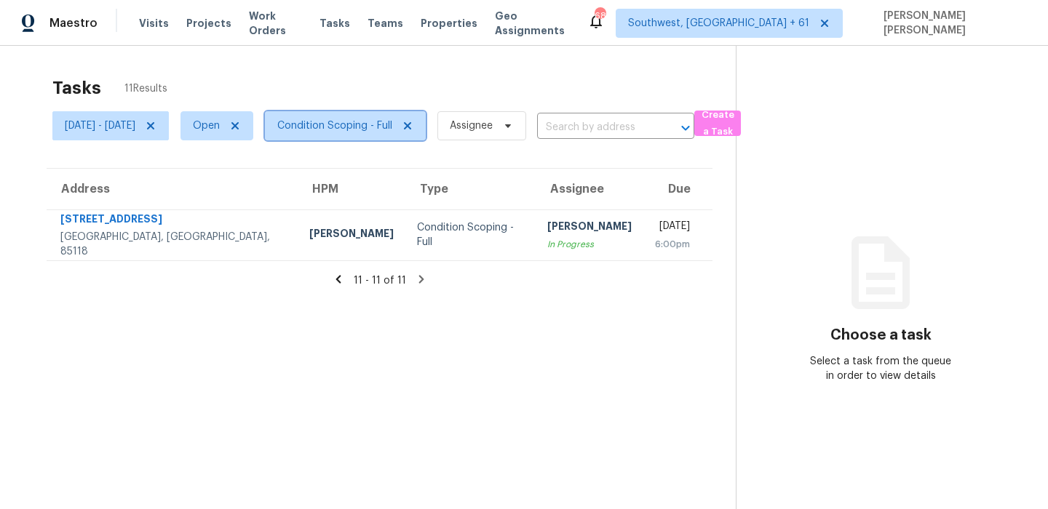
click at [391, 127] on span "Condition Scoping - Full" at bounding box center [334, 126] width 115 height 15
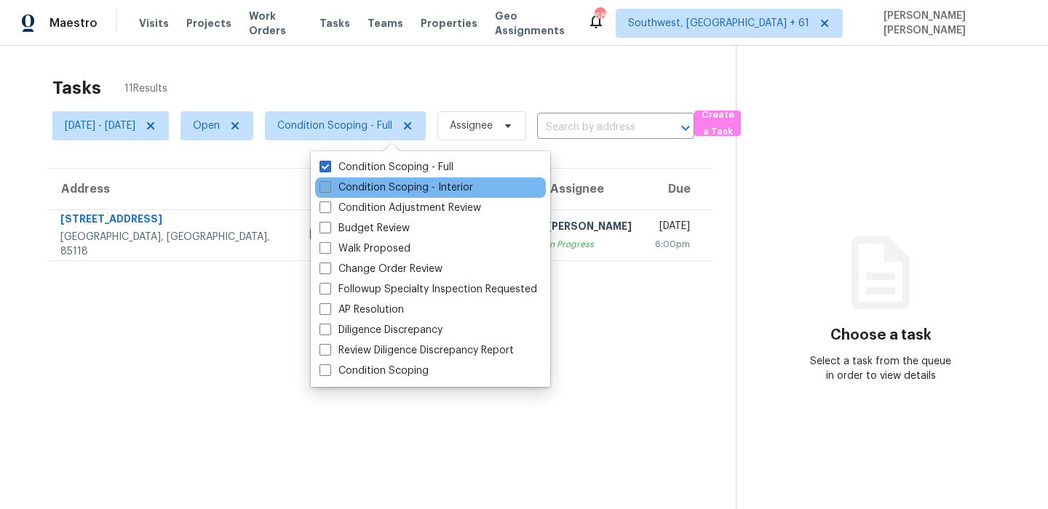
click at [385, 186] on label "Condition Scoping - Interior" at bounding box center [395, 187] width 153 height 15
click at [329, 186] on input "Condition Scoping - Interior" at bounding box center [323, 184] width 9 height 9
checkbox input "true"
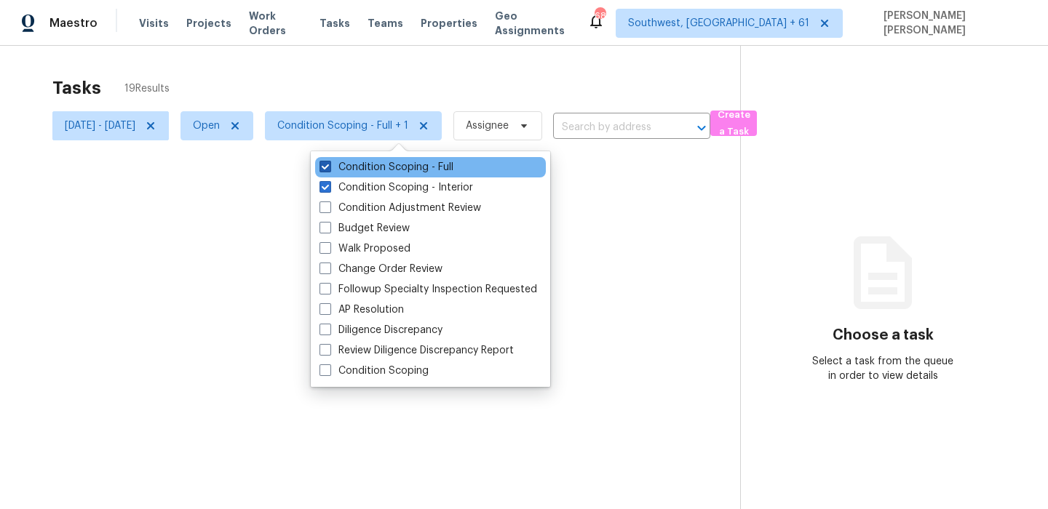
click at [383, 161] on label "Condition Scoping - Full" at bounding box center [386, 167] width 134 height 15
click at [329, 161] on input "Condition Scoping - Full" at bounding box center [323, 164] width 9 height 9
checkbox input "false"
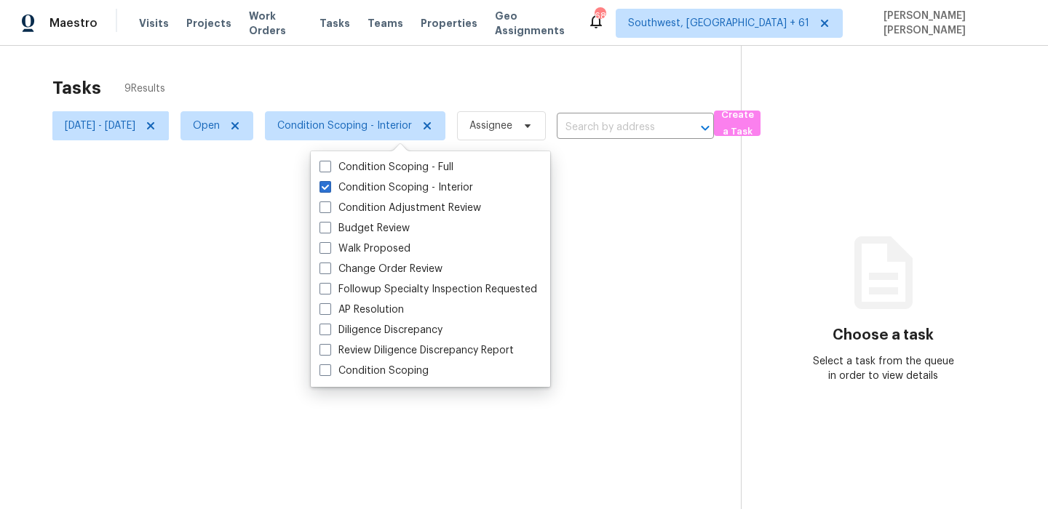
click at [455, 71] on div at bounding box center [524, 254] width 1048 height 509
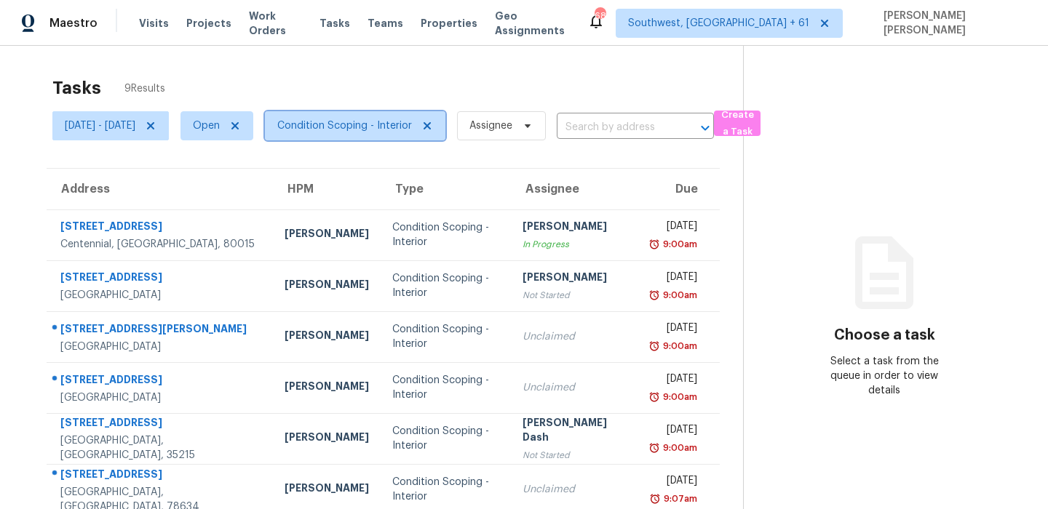
click at [406, 121] on span "Condition Scoping - Interior" at bounding box center [344, 126] width 135 height 15
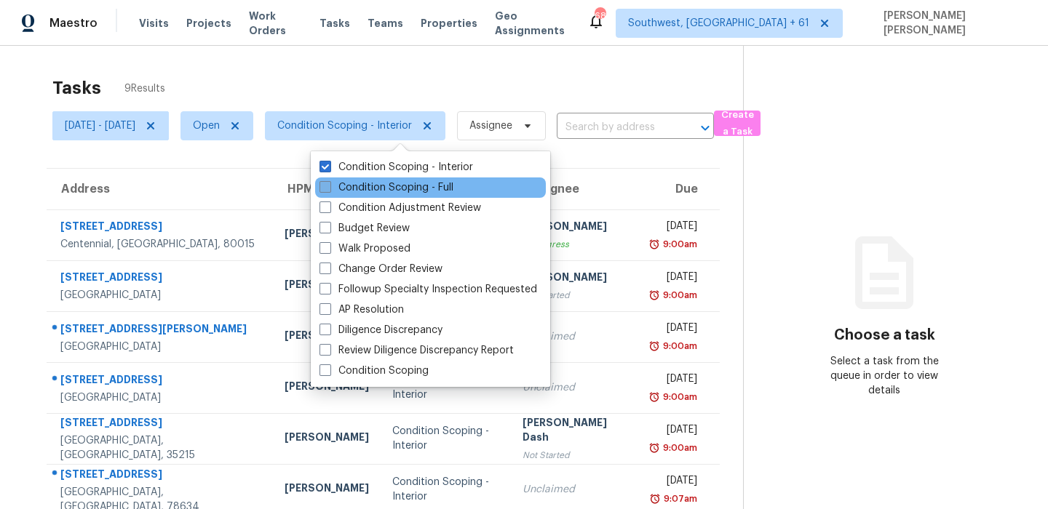
click at [392, 188] on label "Condition Scoping - Full" at bounding box center [386, 187] width 134 height 15
click at [329, 188] on input "Condition Scoping - Full" at bounding box center [323, 184] width 9 height 9
checkbox input "true"
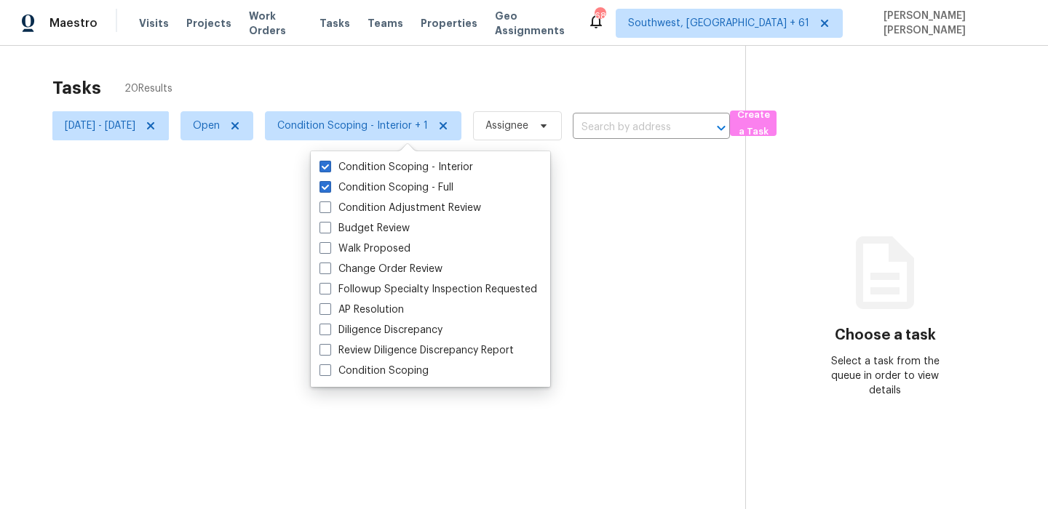
click at [436, 71] on div at bounding box center [524, 254] width 1048 height 509
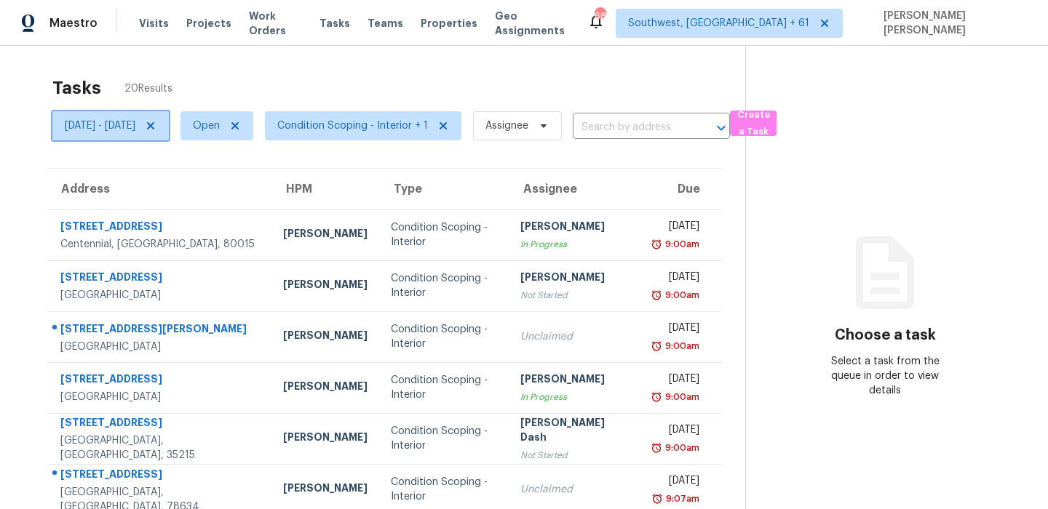
click at [135, 121] on span "[DATE] - [DATE]" at bounding box center [100, 126] width 71 height 15
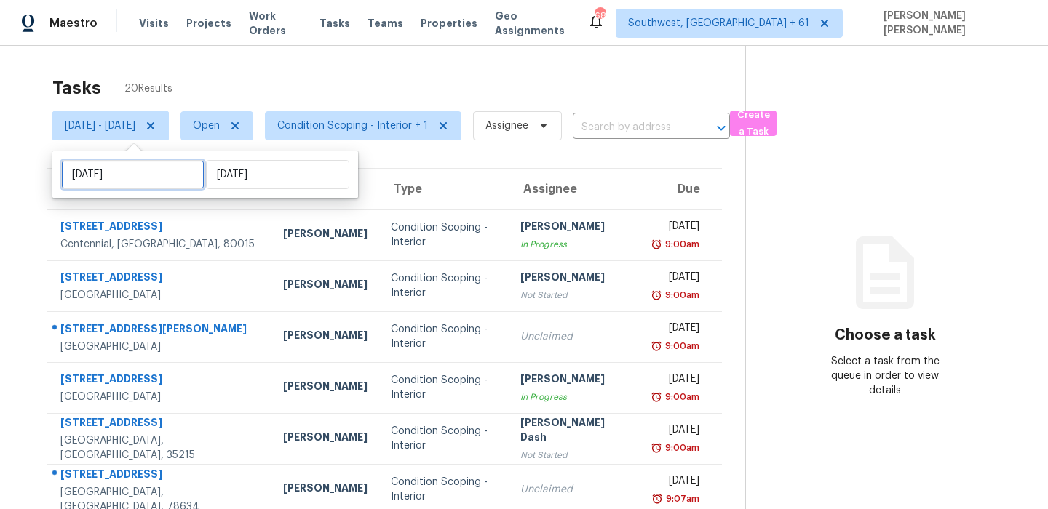
select select "8"
select select "2025"
select select "9"
select select "2025"
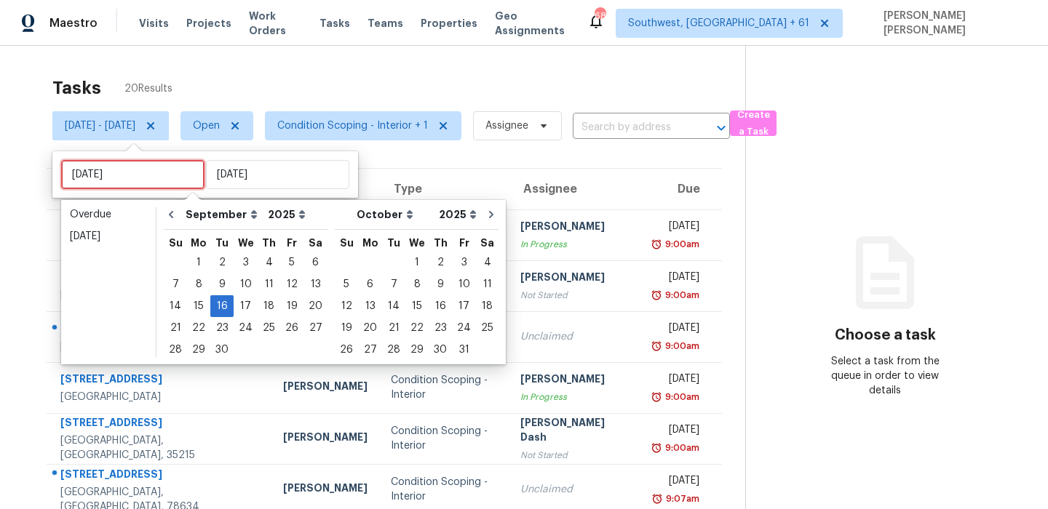
click at [168, 168] on input "[DATE]" at bounding box center [132, 174] width 143 height 29
type input "[DATE]"
click at [243, 309] on div "17" at bounding box center [246, 306] width 24 height 20
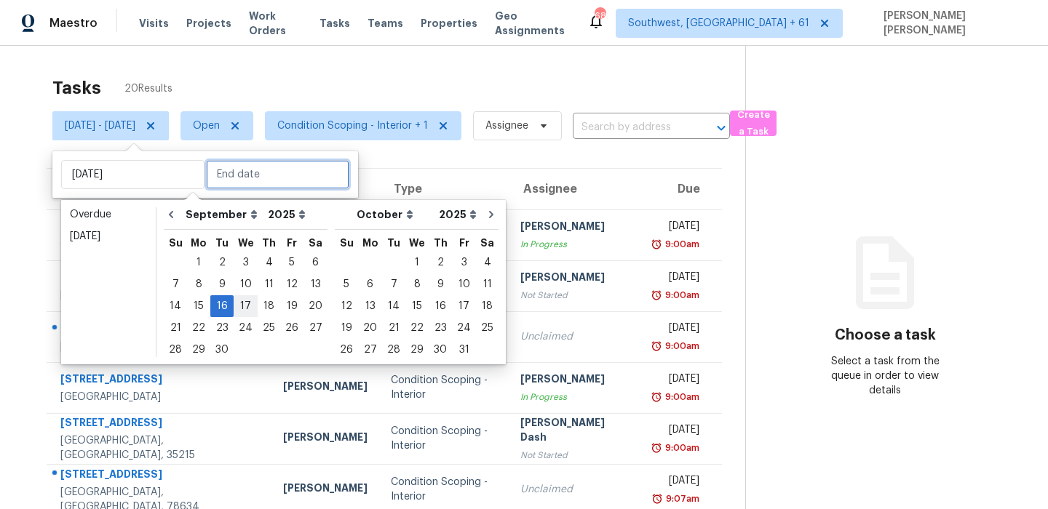
type input "[DATE]"
click at [243, 309] on div "17" at bounding box center [246, 306] width 24 height 20
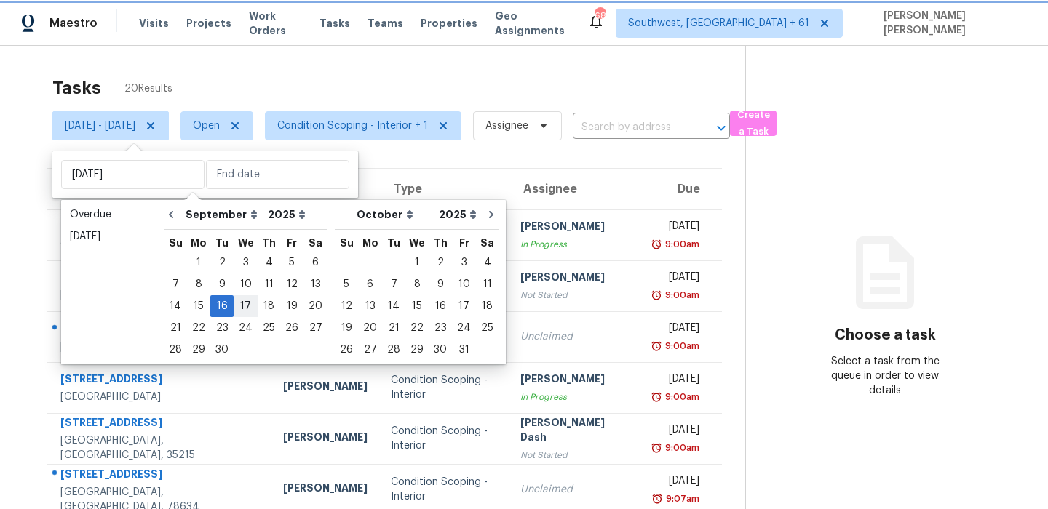
type input "[DATE]"
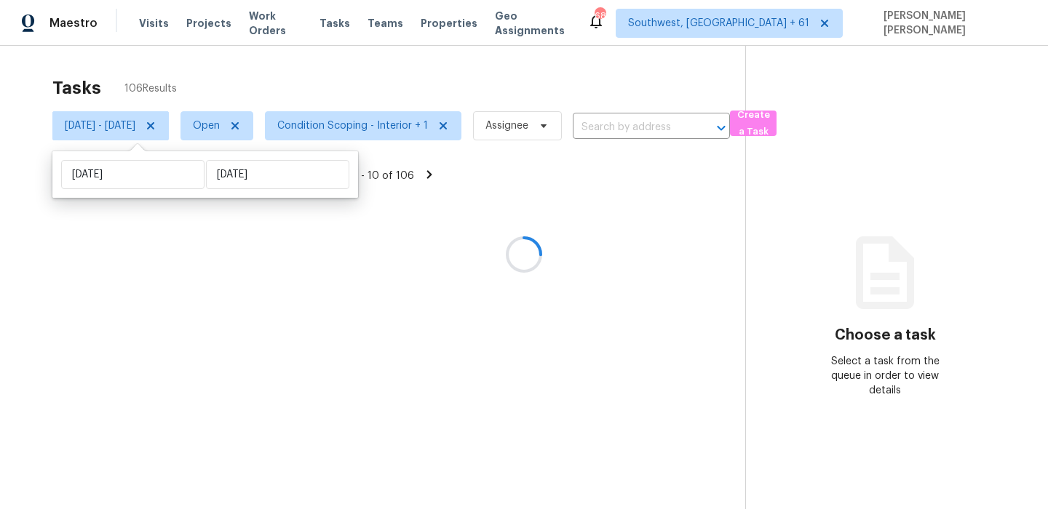
click at [382, 85] on div at bounding box center [524, 254] width 1048 height 509
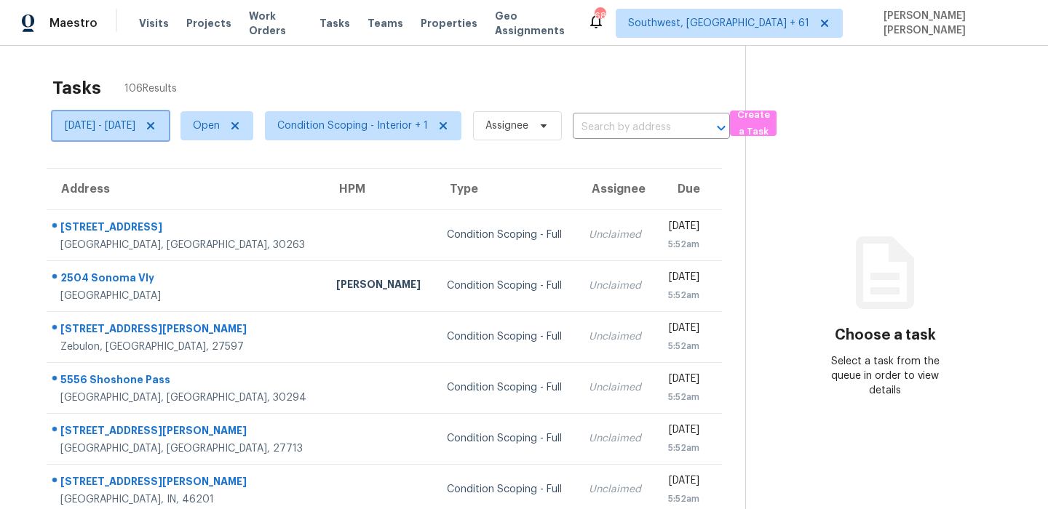
click at [135, 128] on span "[DATE] - [DATE]" at bounding box center [100, 126] width 71 height 15
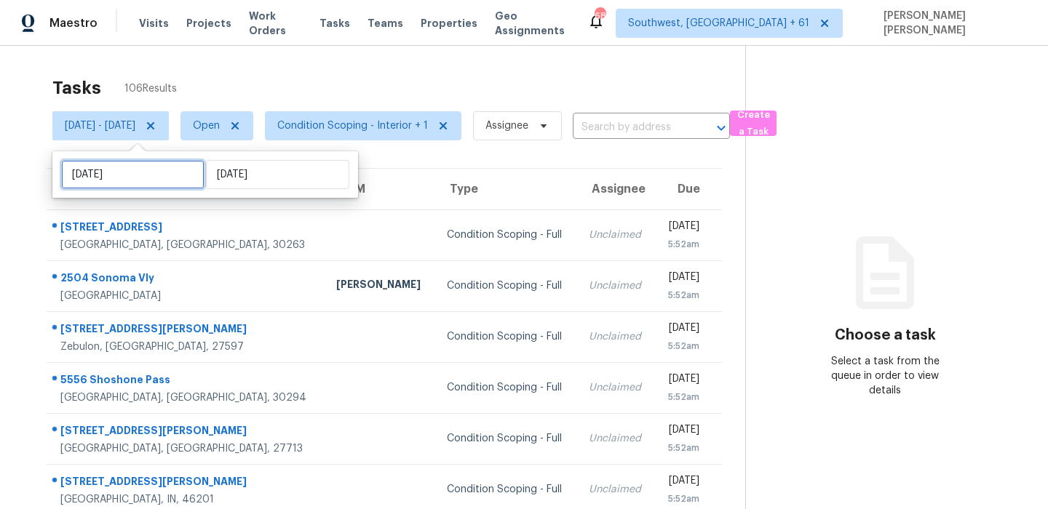
click at [136, 172] on input "[DATE]" at bounding box center [132, 174] width 143 height 29
select select "8"
select select "2025"
select select "9"
select select "2025"
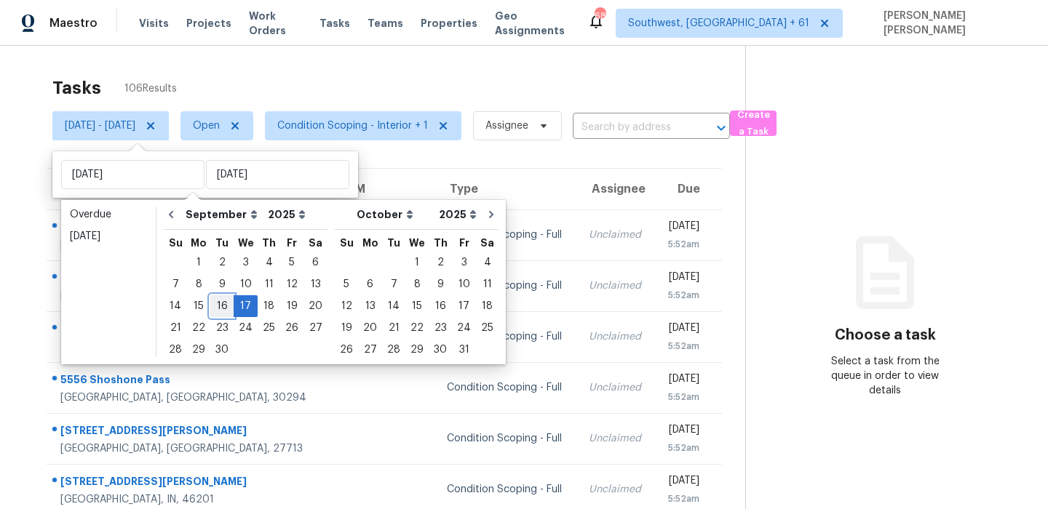
click at [213, 306] on div "16" at bounding box center [221, 306] width 23 height 20
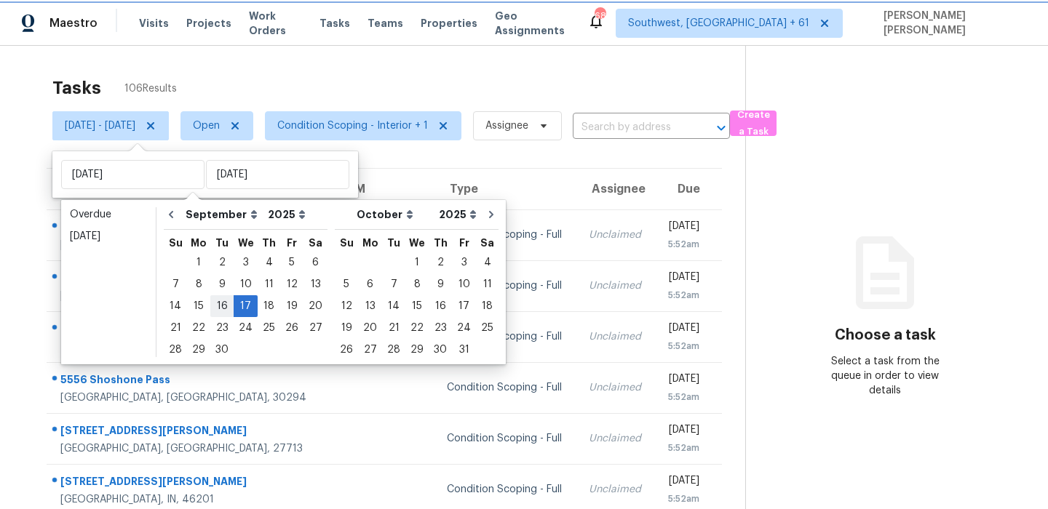
type input "[DATE]"
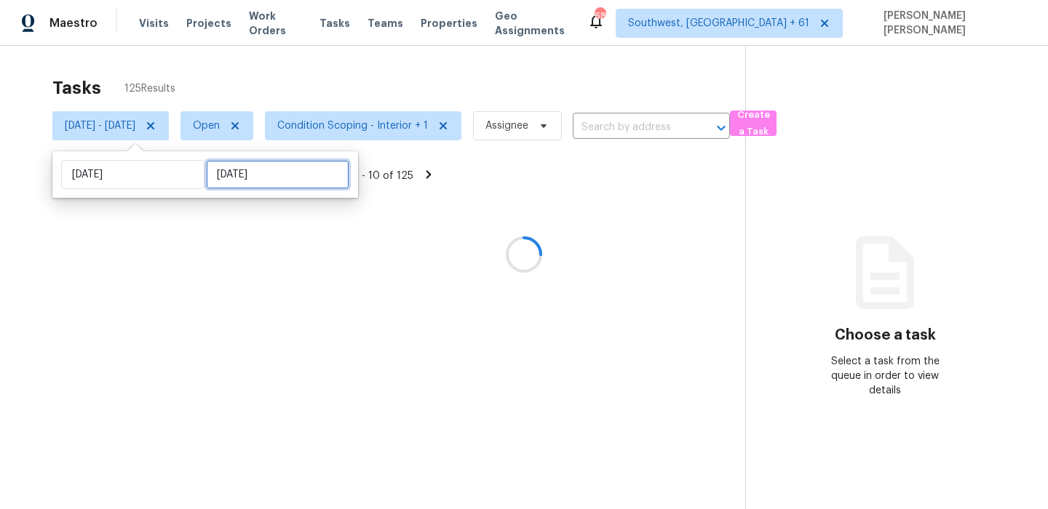
click at [242, 172] on input "[DATE]" at bounding box center [277, 174] width 143 height 29
select select "8"
select select "2025"
select select "9"
select select "2025"
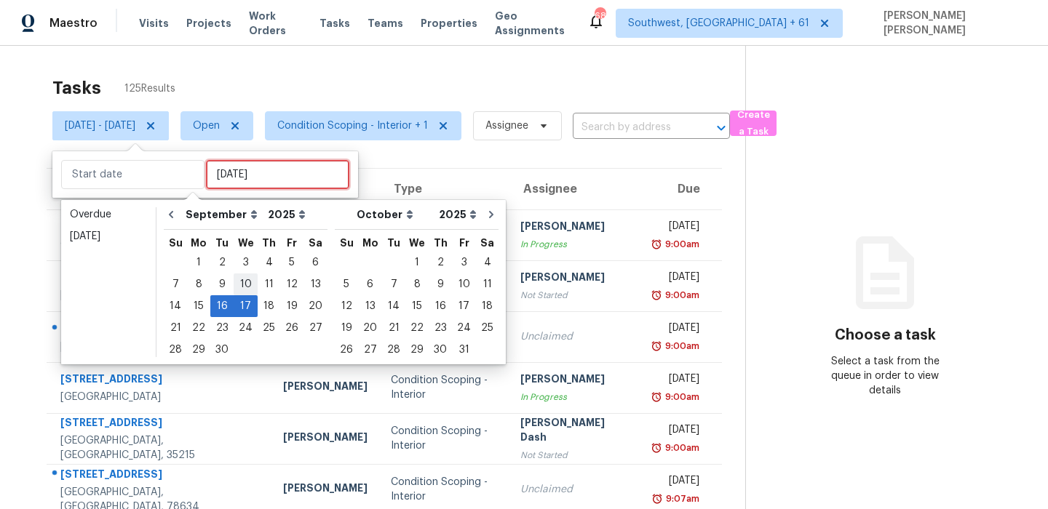
type input "[DATE]"
click at [220, 303] on div "16" at bounding box center [221, 306] width 23 height 20
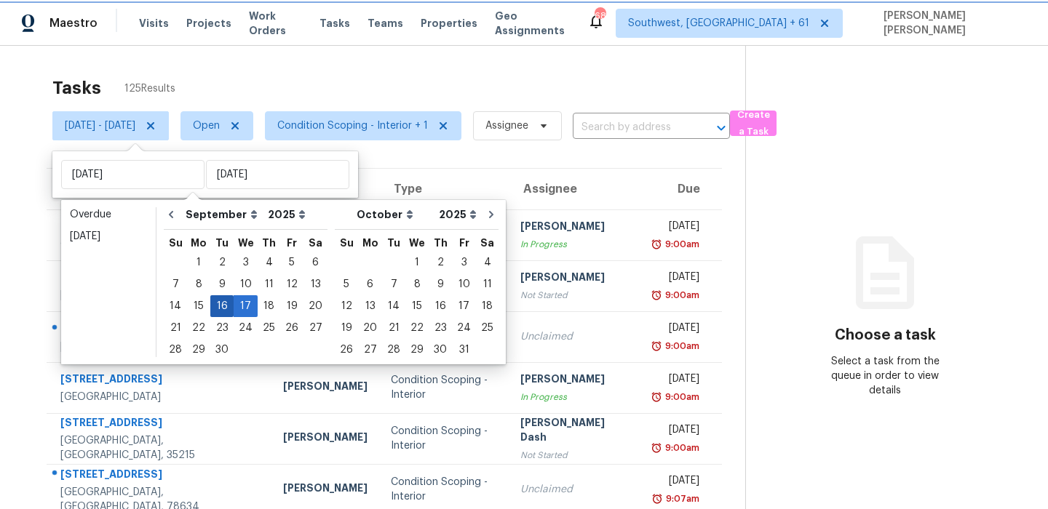
type input "[DATE]"
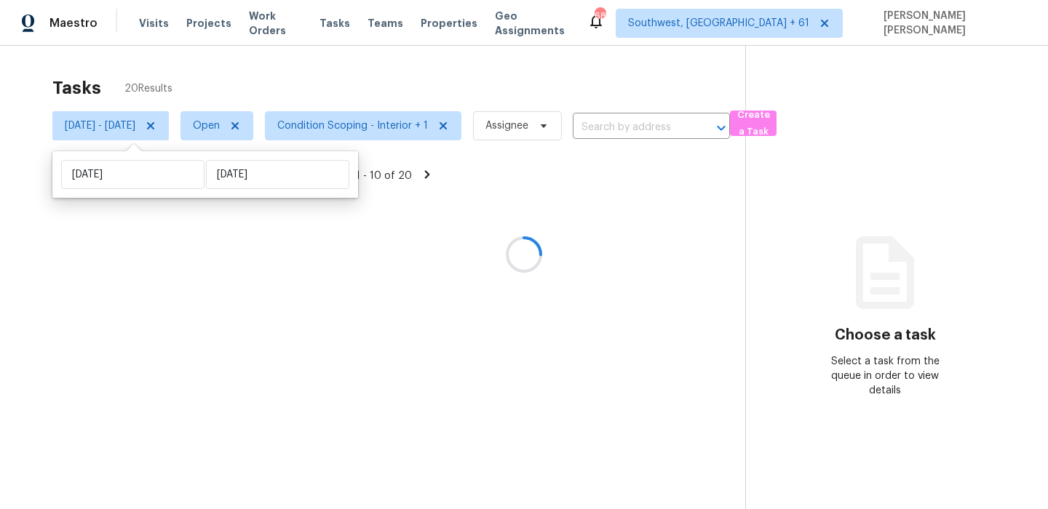
click at [413, 87] on div at bounding box center [524, 254] width 1048 height 509
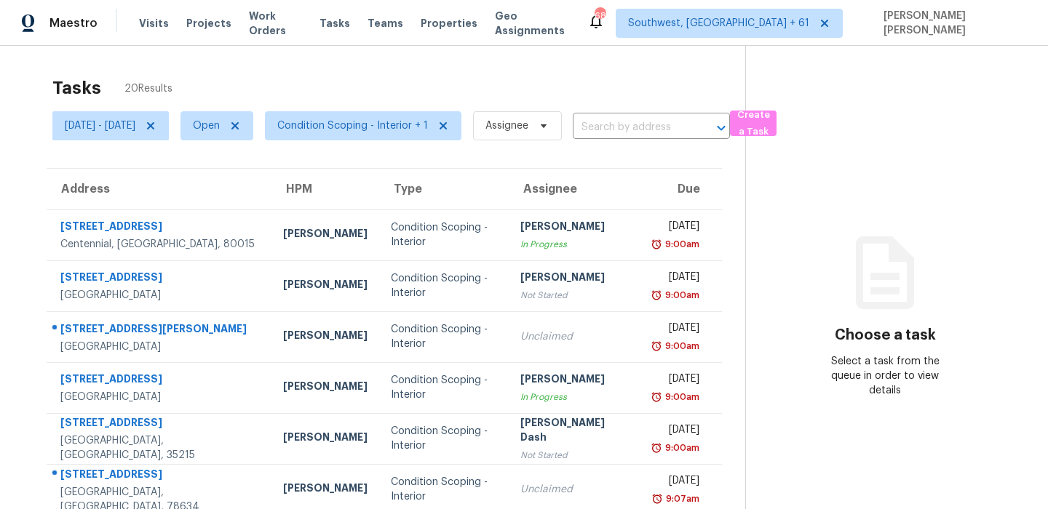
click at [545, 89] on div "Tasks 20 Results" at bounding box center [398, 88] width 693 height 38
click at [674, 77] on div "Tasks 20 Results" at bounding box center [398, 88] width 693 height 38
click at [379, 66] on div "Tasks 20 Results [DATE] - [DATE] Open Condition Scoping - Interior + 1 Assignee…" at bounding box center [524, 402] width 1048 height 712
click at [837, 417] on section "Choose a task Select a task from the queue in order to view details" at bounding box center [884, 402] width 279 height 712
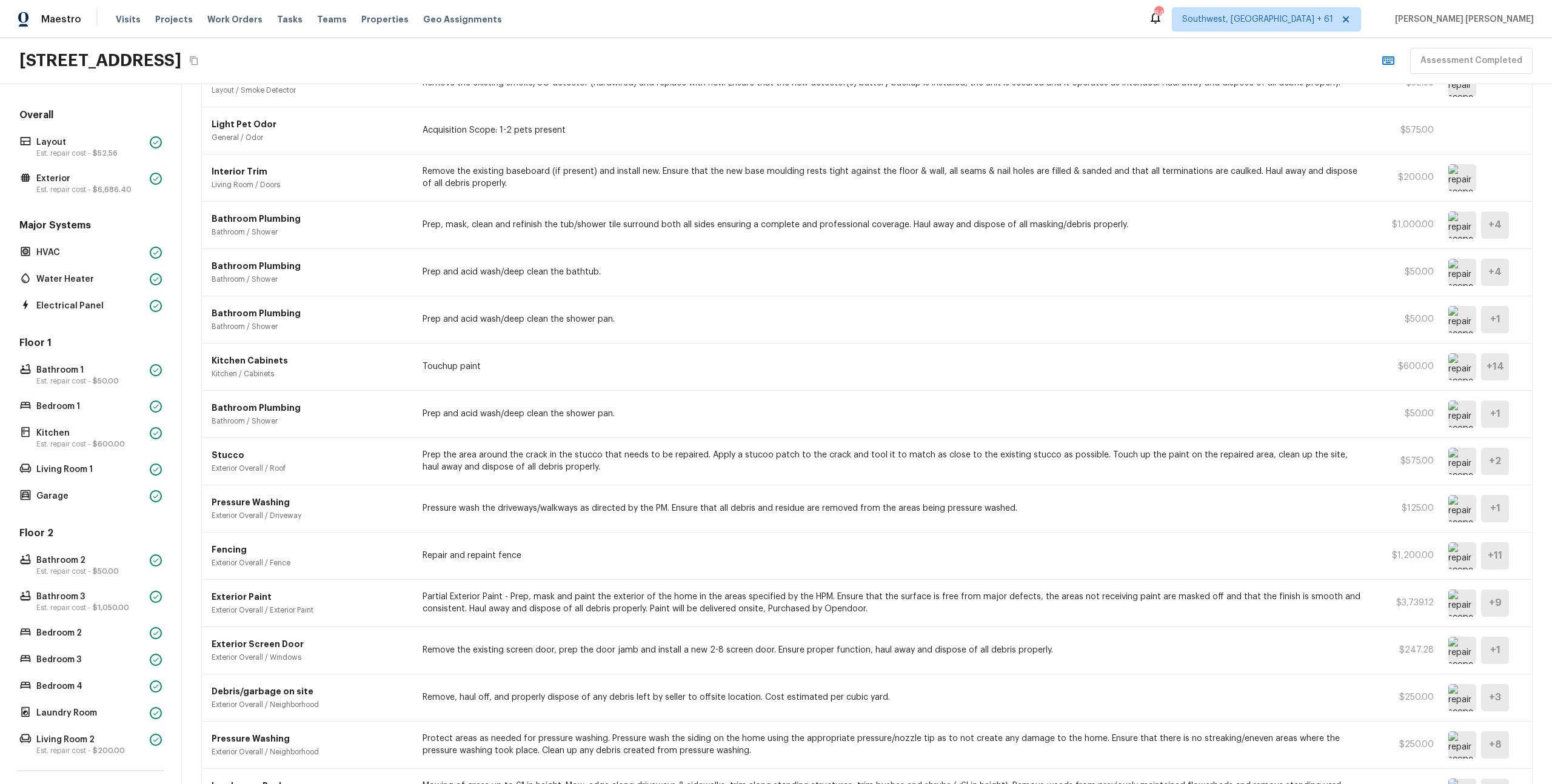
scroll to position [247, 0]
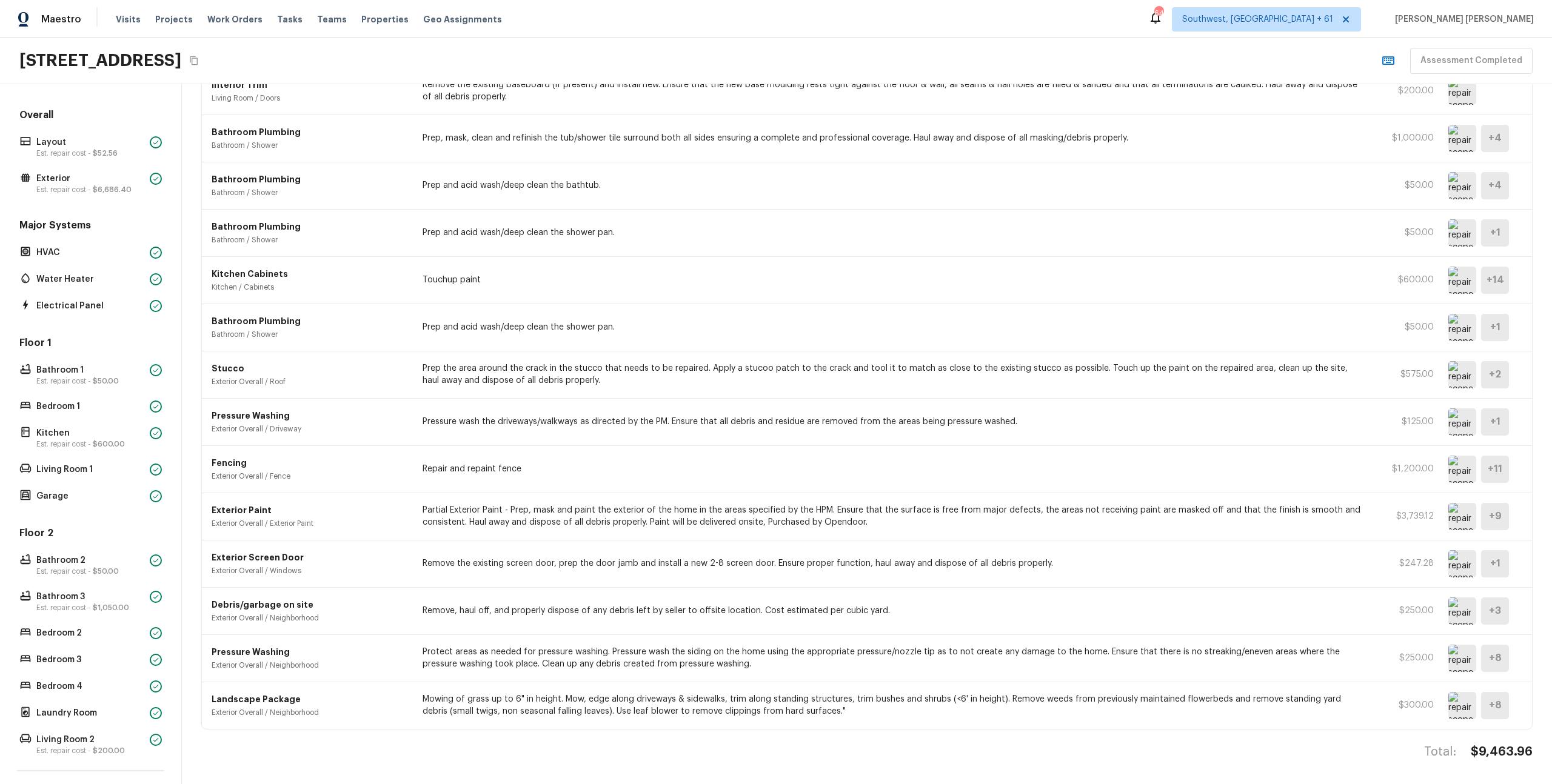
click at [199, 59] on icon "Copy Address" at bounding box center [194, 61] width 10 height 10
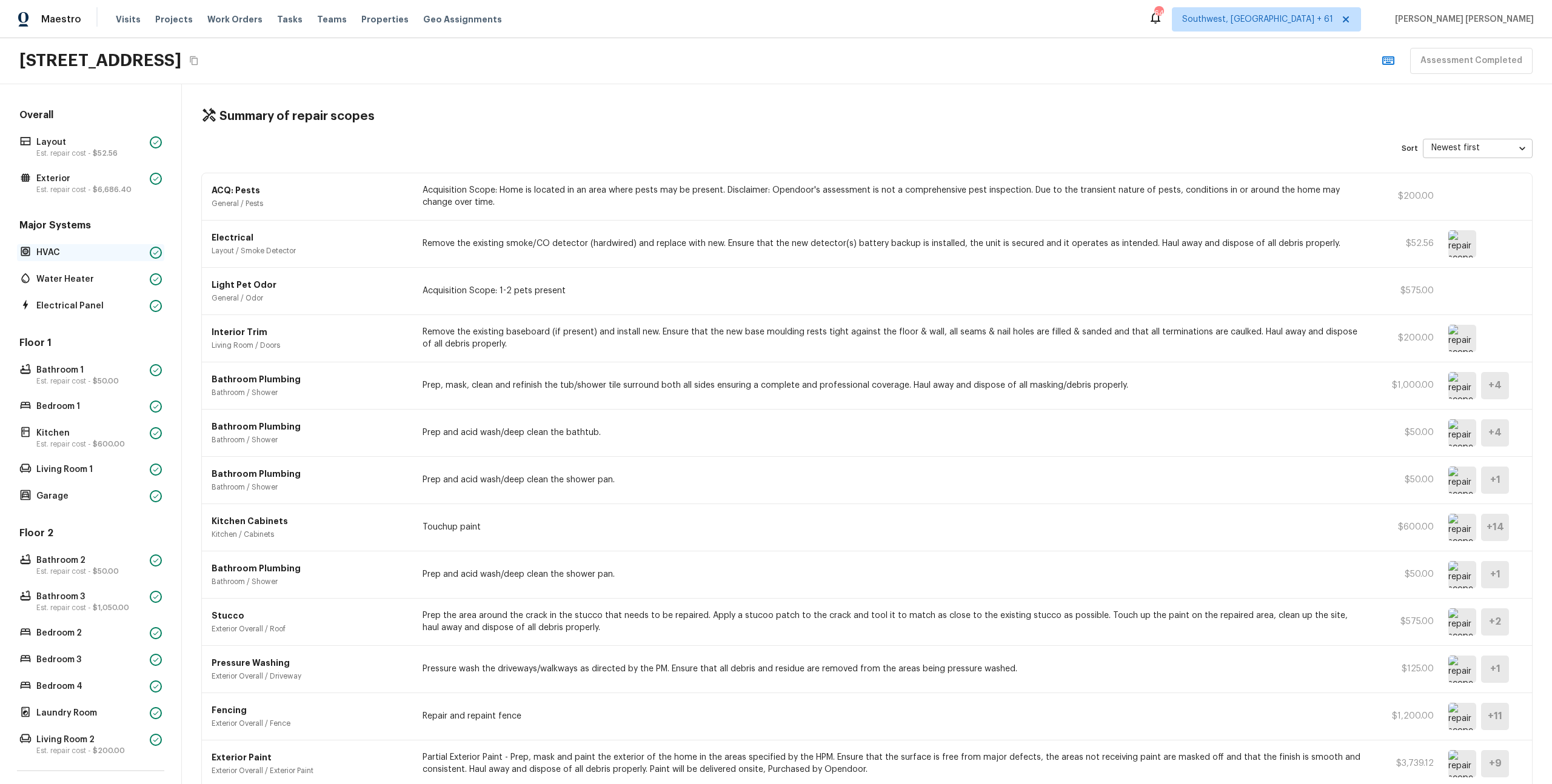
click at [68, 250] on p "HVAC" at bounding box center [91, 252] width 108 height 12
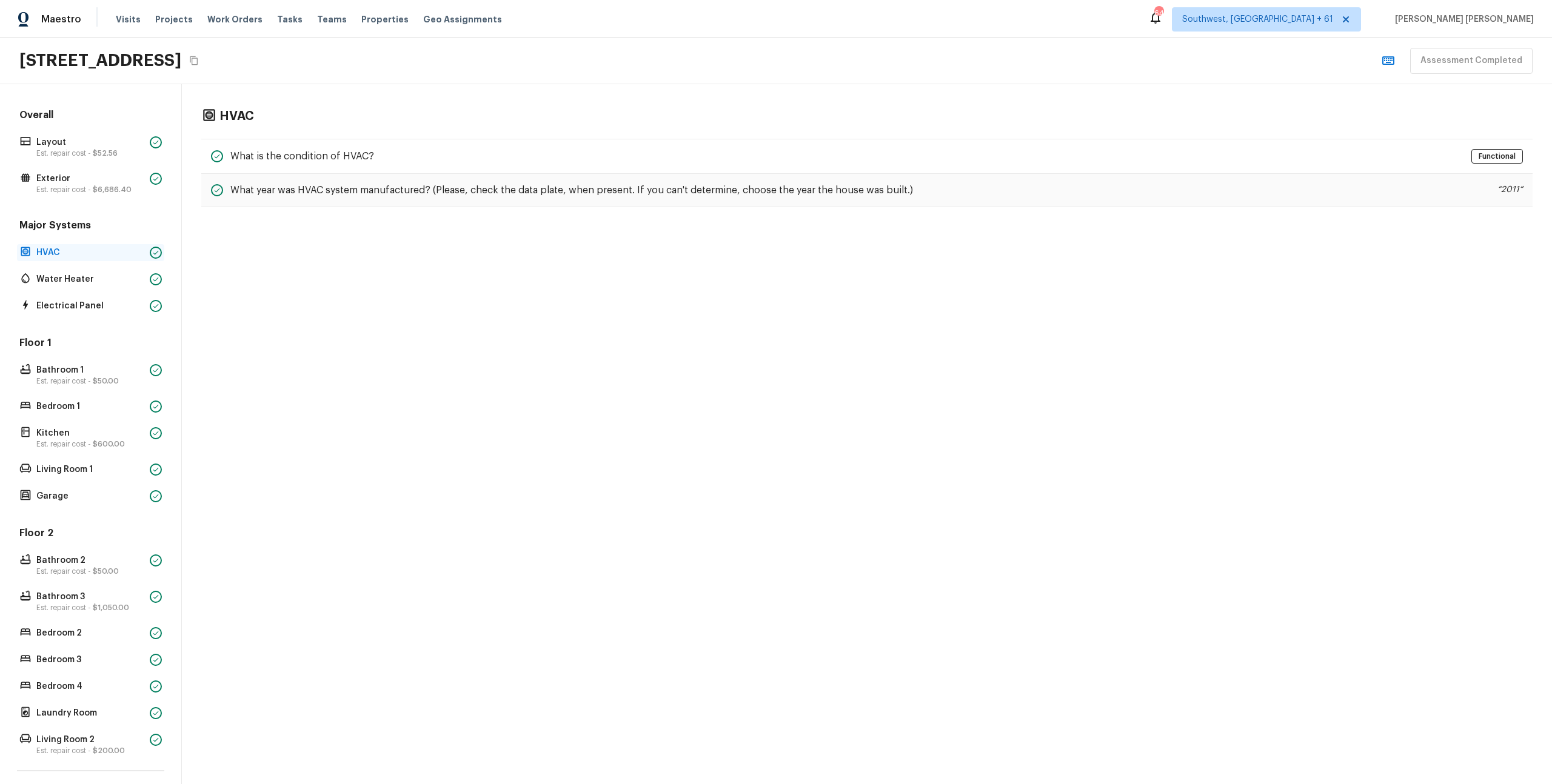
click at [68, 250] on p "HVAC" at bounding box center [91, 252] width 108 height 12
click at [288, 176] on div "What year was HVAC system manufactured? (Please, check the data plate, when pre…" at bounding box center [868, 191] width 1332 height 33
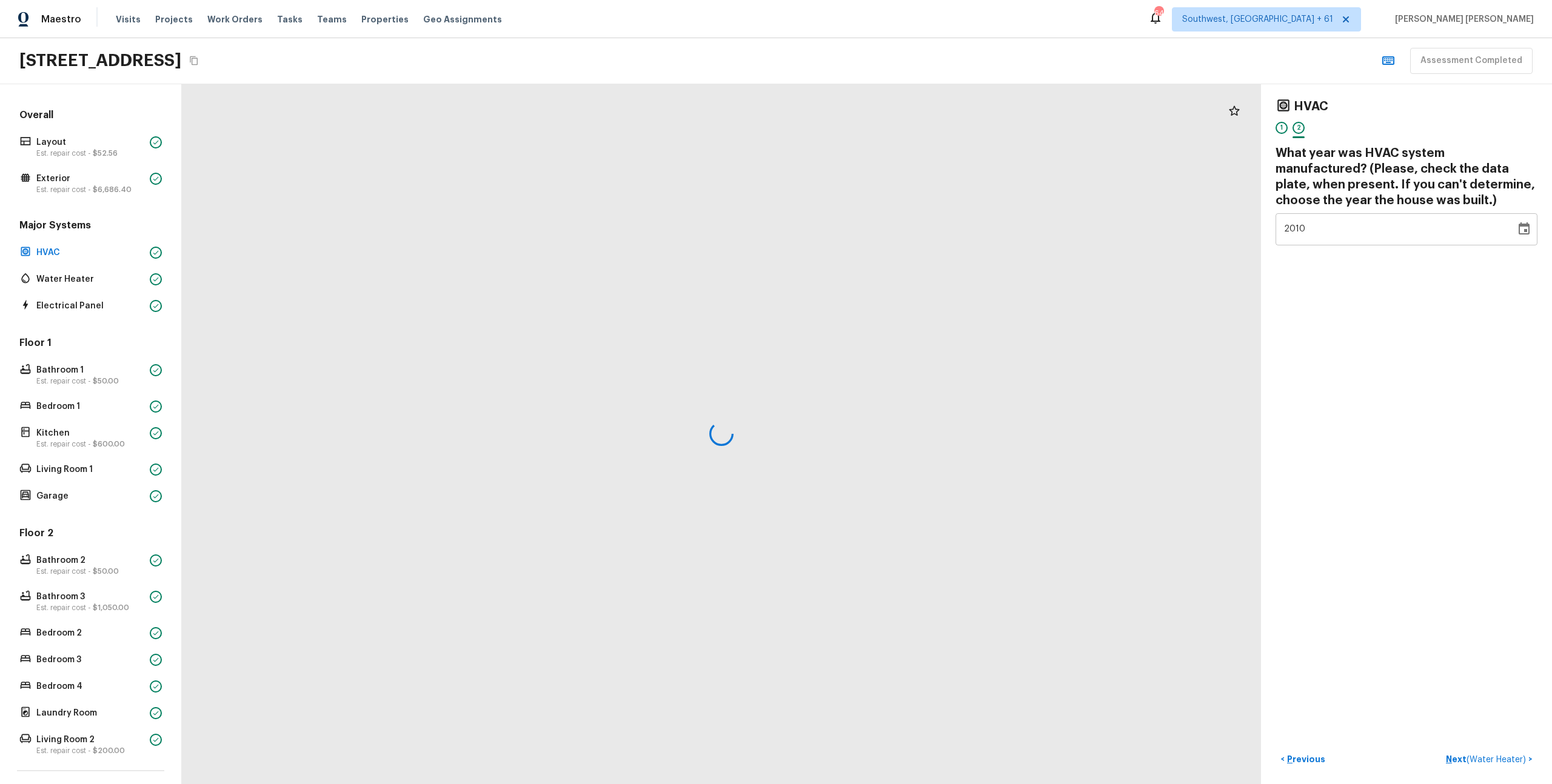
click at [313, 157] on div at bounding box center [721, 434] width 1079 height 700
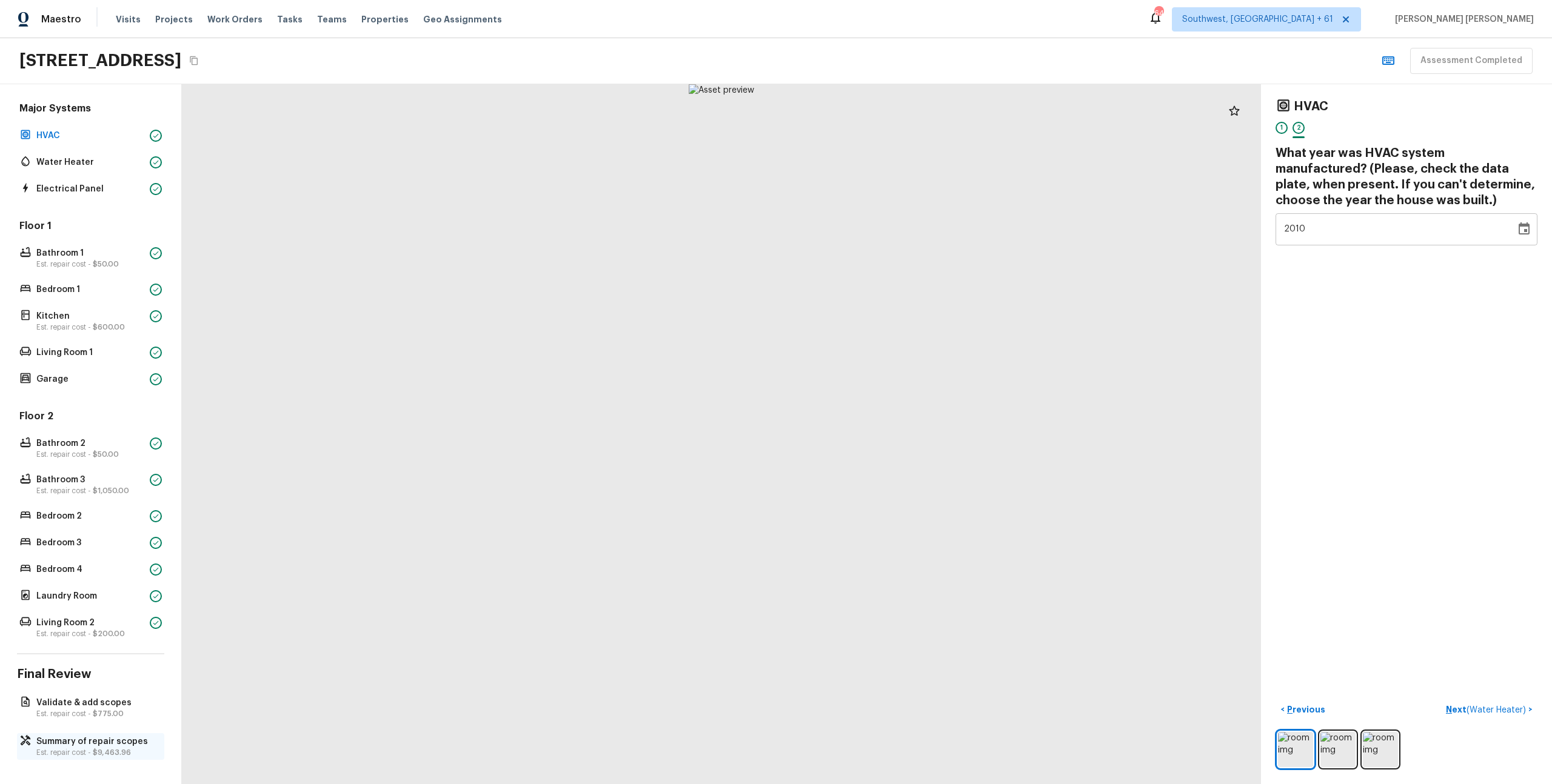
click at [68, 755] on p "Est. repair cost - $9,463.96" at bounding box center [97, 753] width 121 height 10
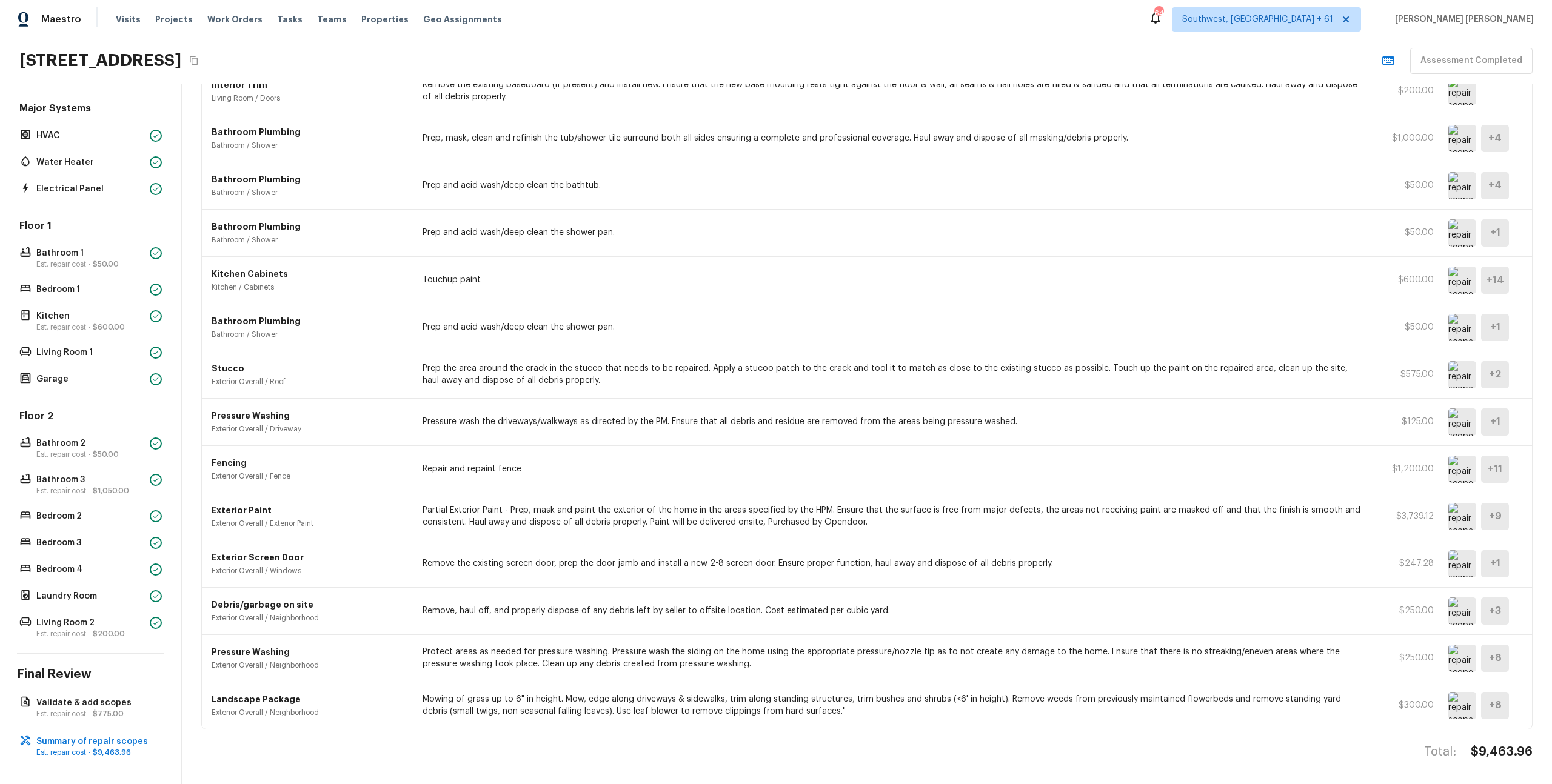
scroll to position [0, 0]
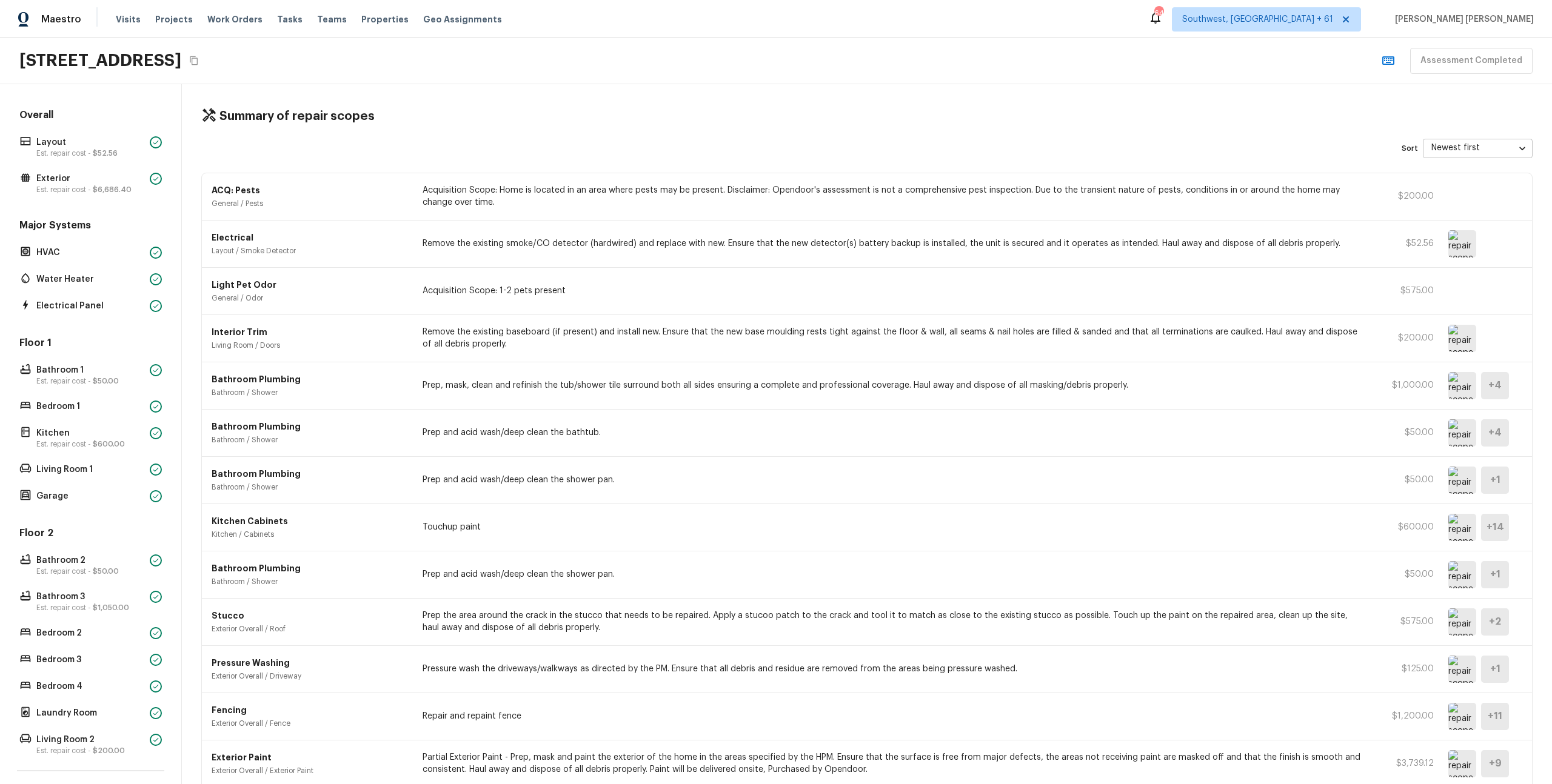
click at [566, 166] on div "Summary of repair scopes Sort Newest first newestFirst ​ ACQ: Pests General / P…" at bounding box center [867, 434] width 1370 height 700
click at [90, 168] on div "Overall Layout Est. repair cost - $52.56 Exterior Est. repair cost - $6,686.40" at bounding box center [90, 152] width 148 height 88
click at [78, 185] on p "Est. repair cost - $6,686.40" at bounding box center [91, 190] width 108 height 10
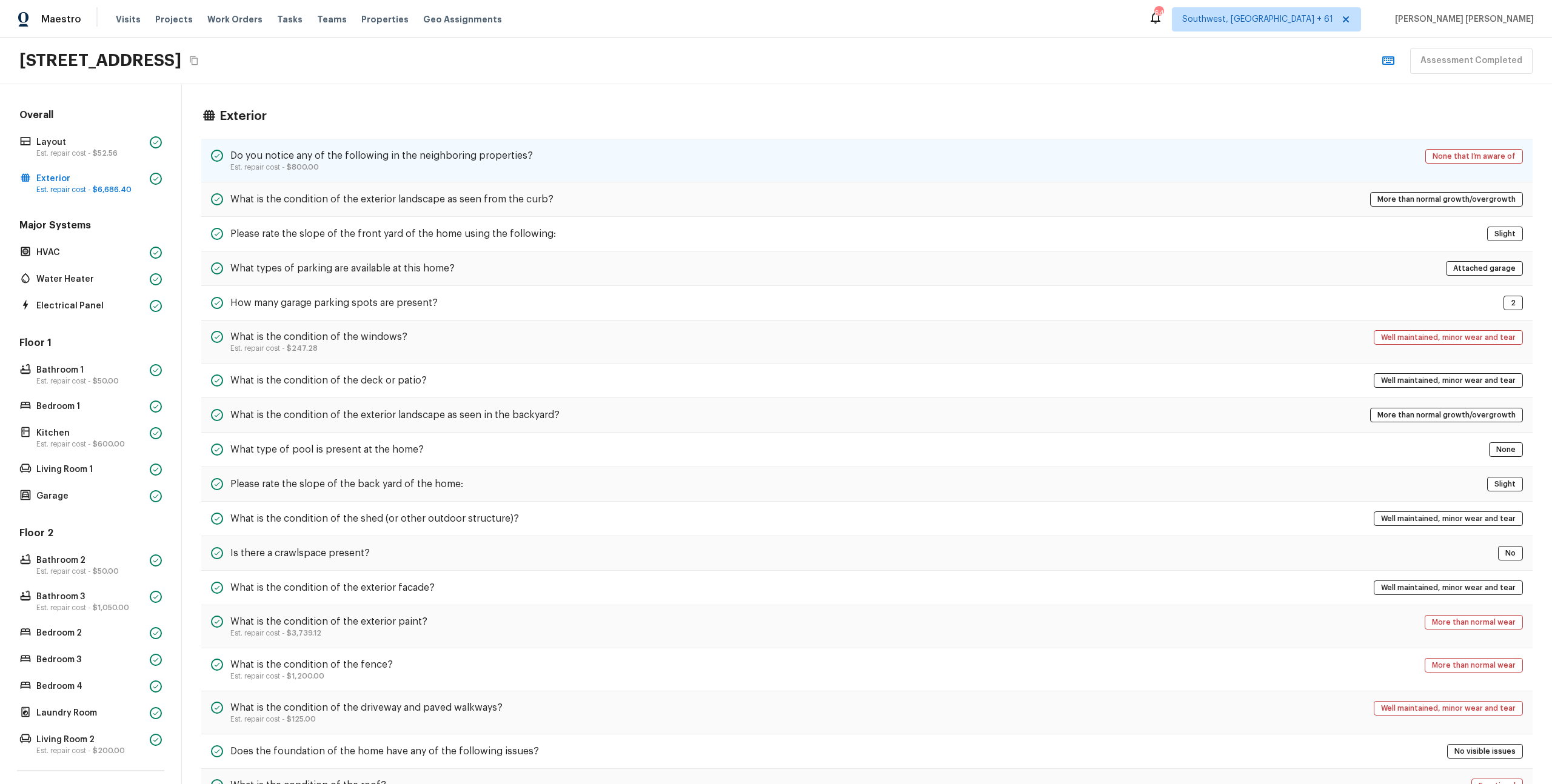
click at [267, 168] on p "Est. repair cost - $800.00" at bounding box center [381, 167] width 303 height 10
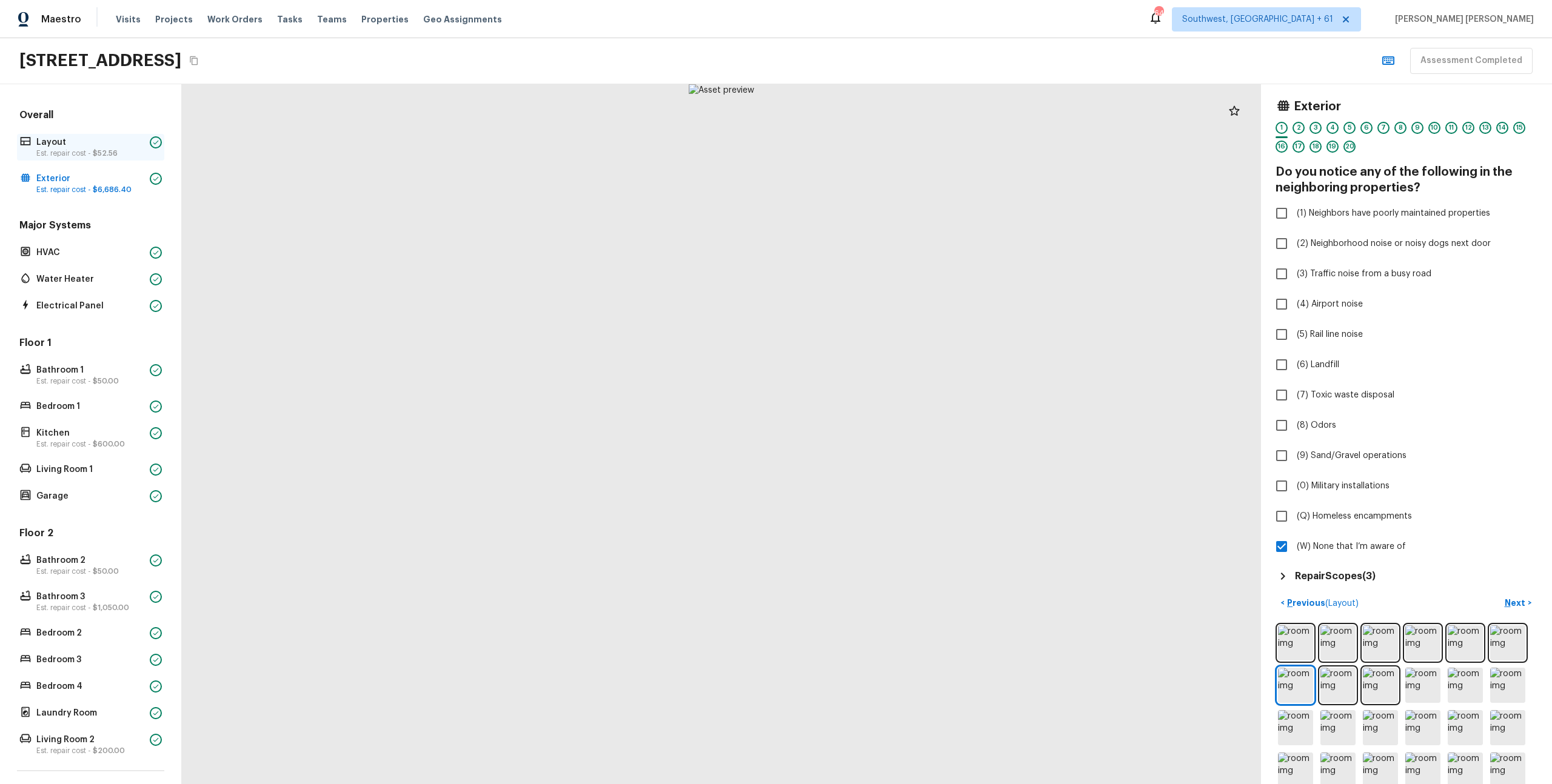
click at [88, 141] on p "Layout" at bounding box center [91, 142] width 108 height 12
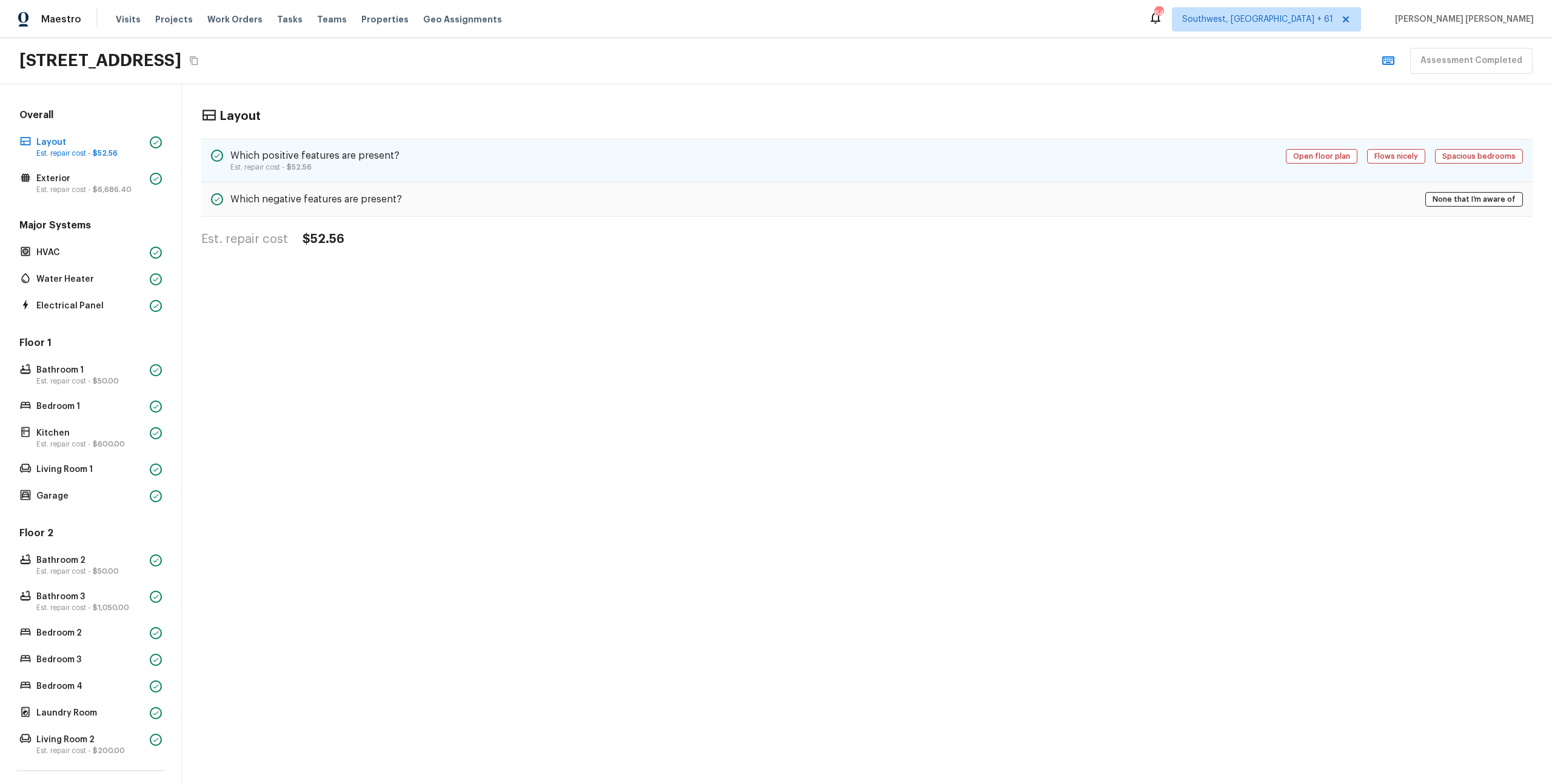
click at [417, 161] on div "Which positive features are present? Est. repair cost - $52.56 Open floor plan …" at bounding box center [868, 161] width 1332 height 43
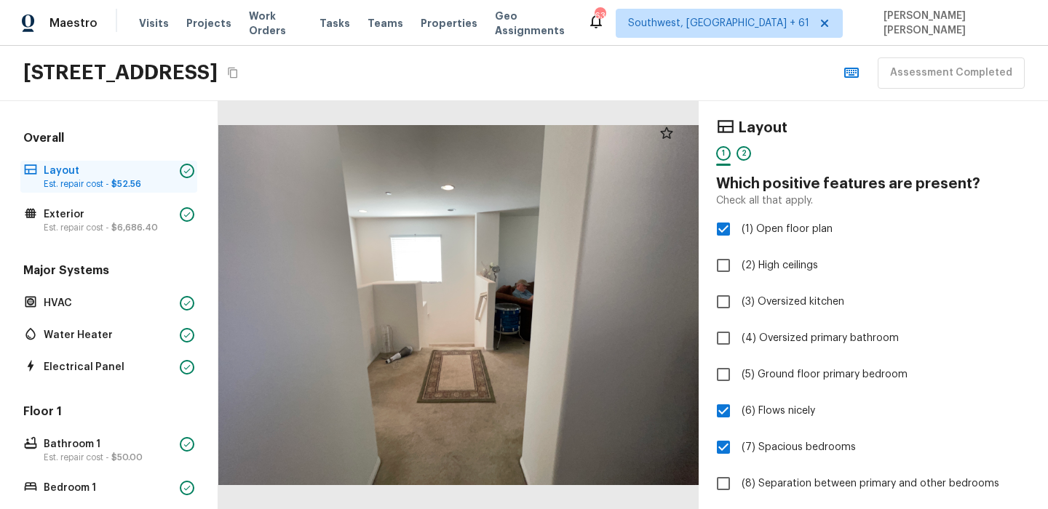
click at [92, 175] on p "Layout" at bounding box center [109, 171] width 130 height 15
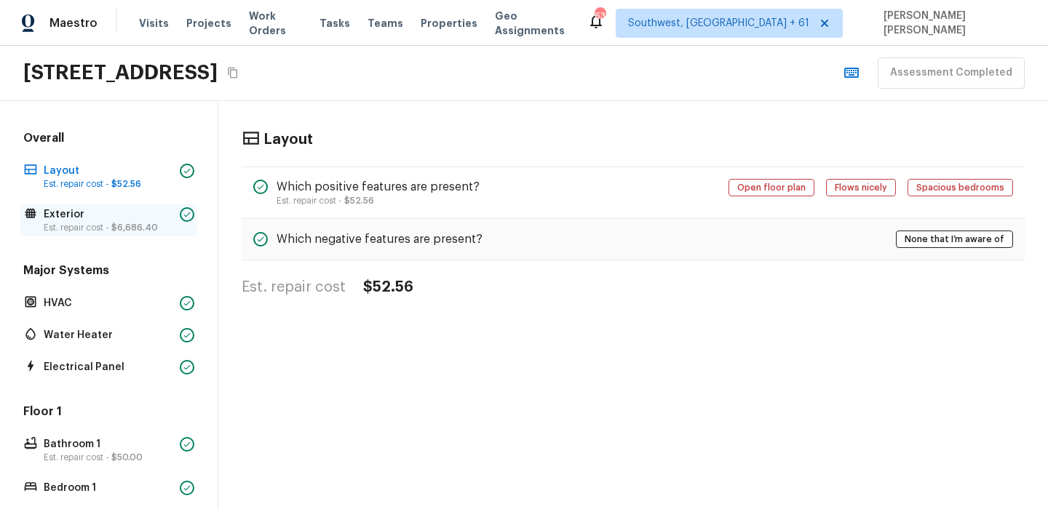
click at [126, 219] on p "Exterior" at bounding box center [109, 214] width 130 height 15
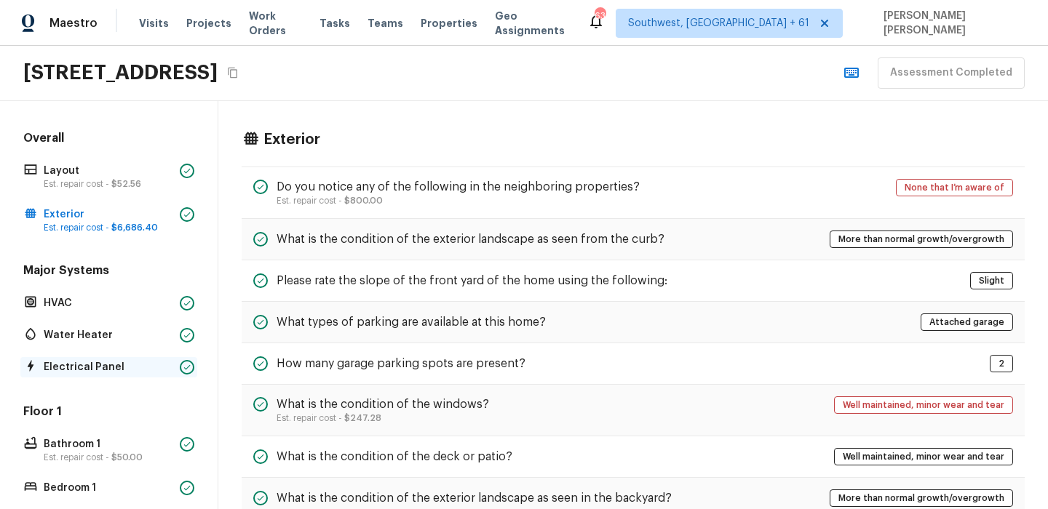
click at [107, 369] on p "Electrical Panel" at bounding box center [109, 367] width 130 height 15
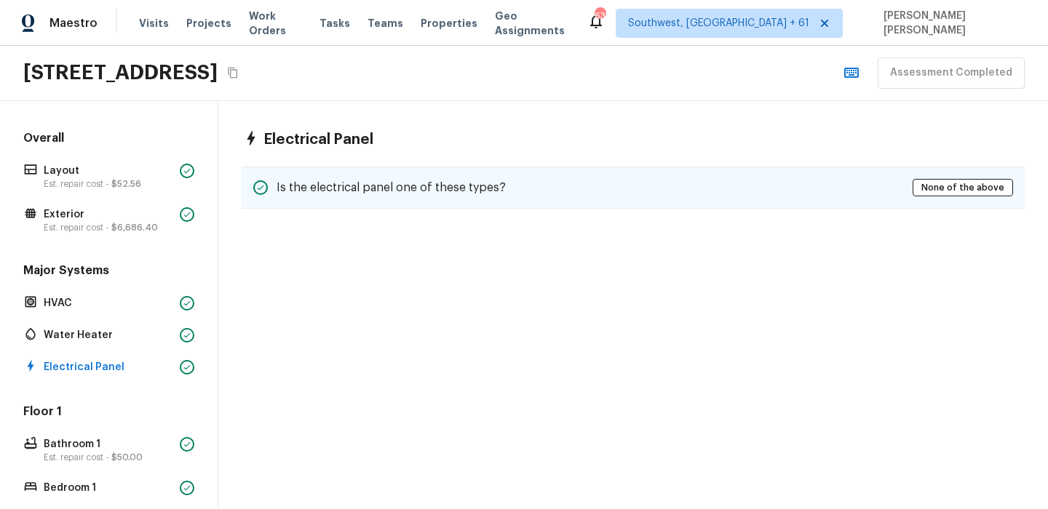
click at [281, 191] on h5 "Is the electrical panel one of these types?" at bounding box center [390, 188] width 229 height 16
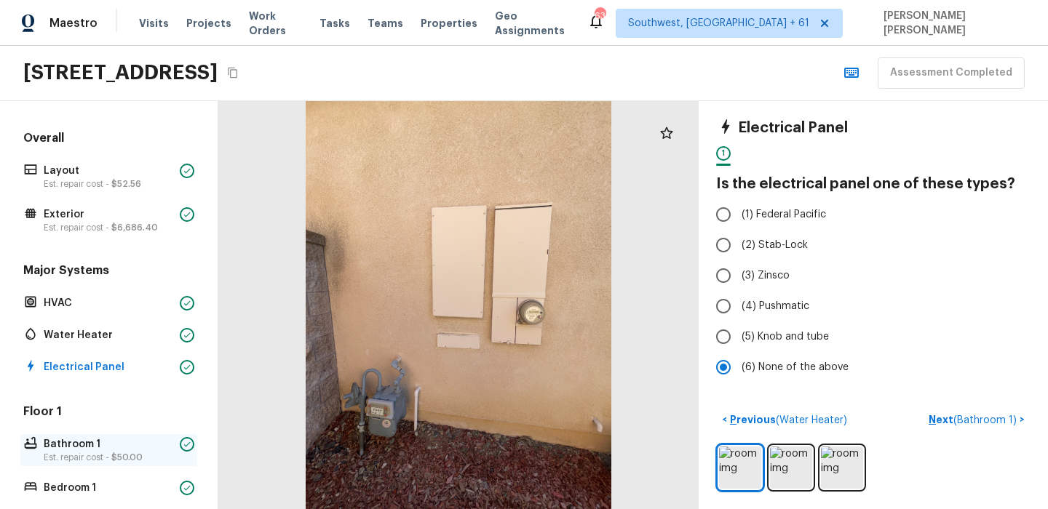
click at [57, 448] on p "Bathroom 1" at bounding box center [109, 444] width 130 height 15
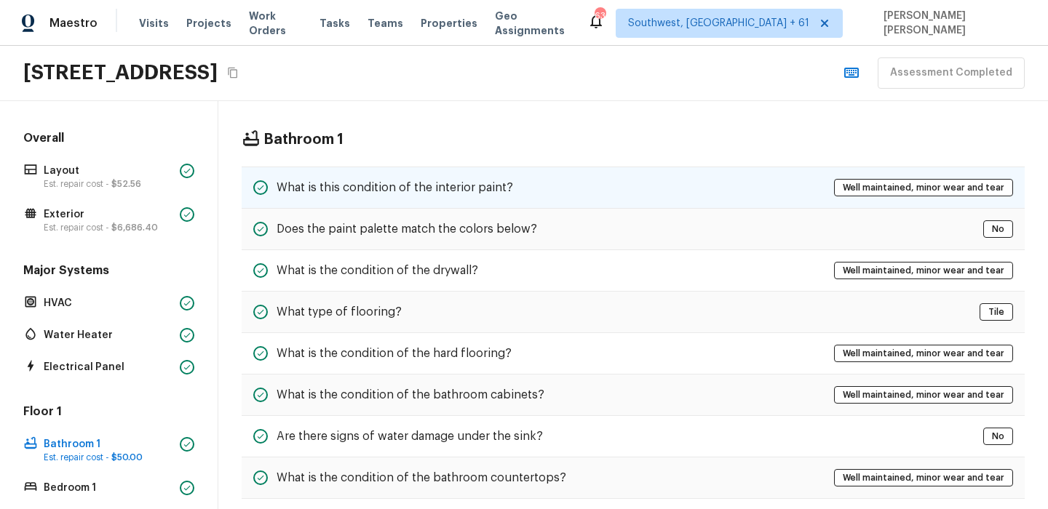
click at [479, 188] on h5 "What is this condition of the interior paint?" at bounding box center [394, 188] width 236 height 16
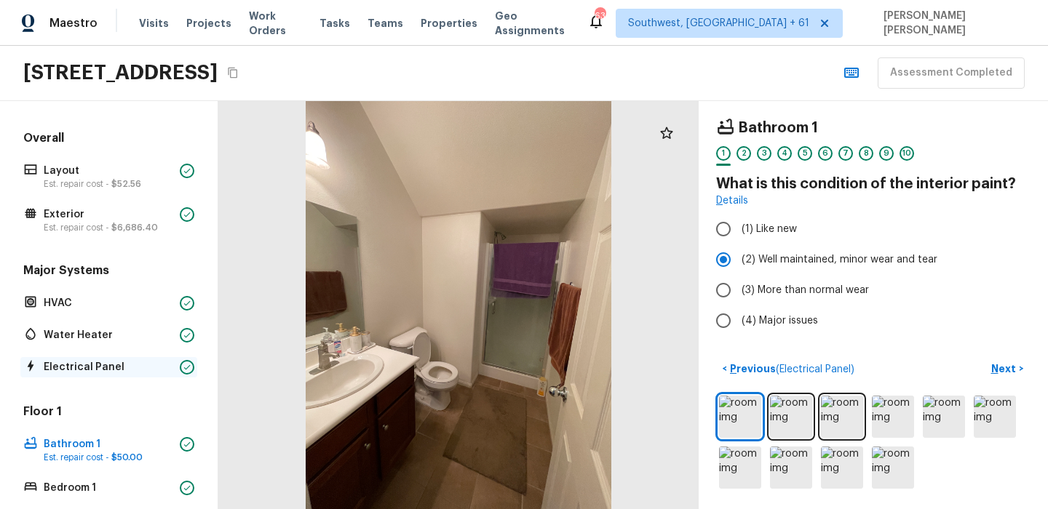
click at [76, 363] on p "Electrical Panel" at bounding box center [109, 367] width 130 height 15
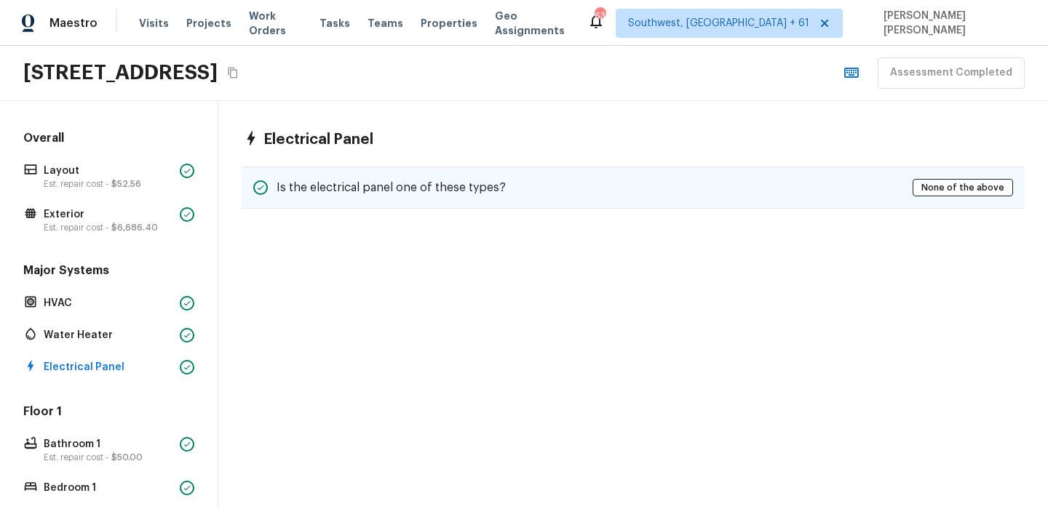
click at [418, 170] on div "Is the electrical panel one of these types? None of the above" at bounding box center [633, 188] width 783 height 42
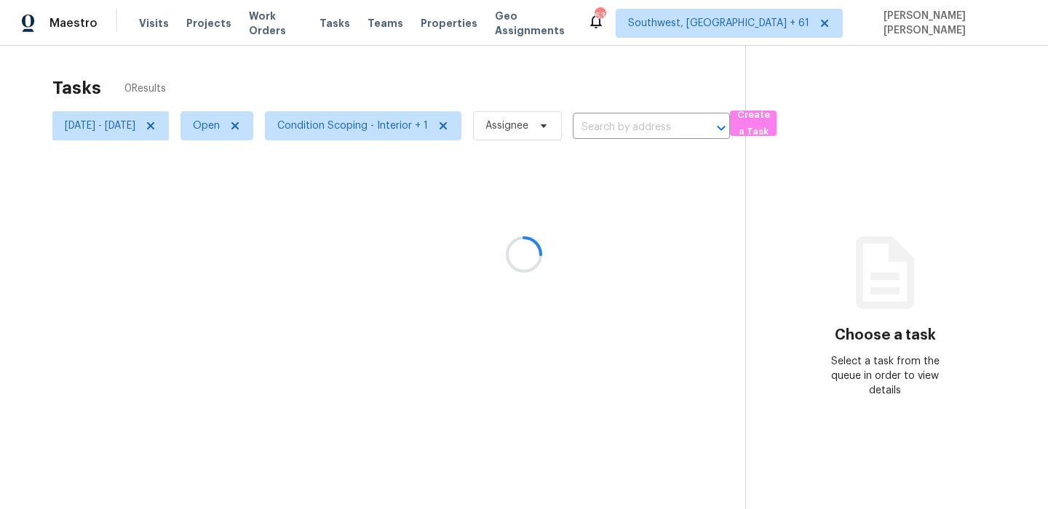
click at [416, 67] on div at bounding box center [524, 254] width 1048 height 509
click at [154, 127] on icon at bounding box center [150, 125] width 7 height 7
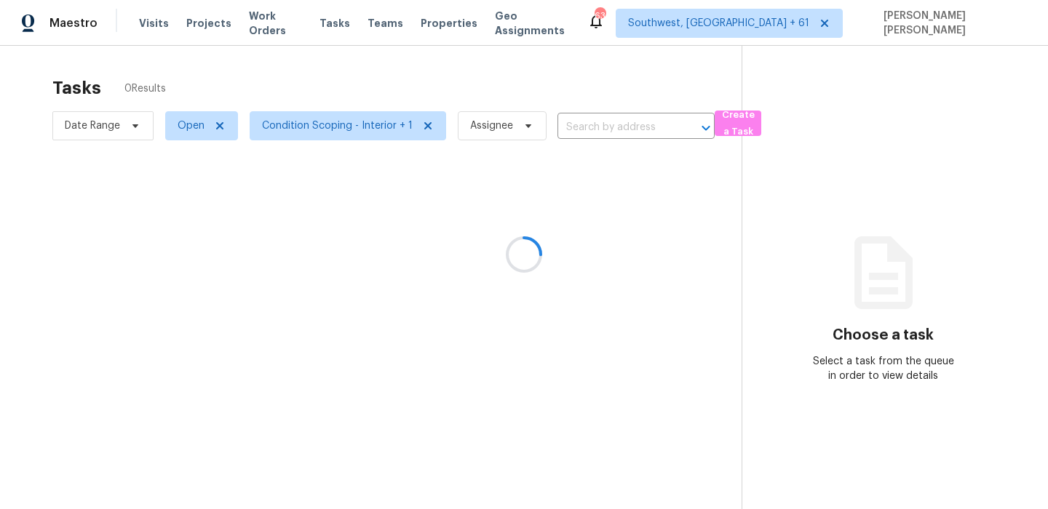
click at [295, 79] on div at bounding box center [524, 254] width 1048 height 509
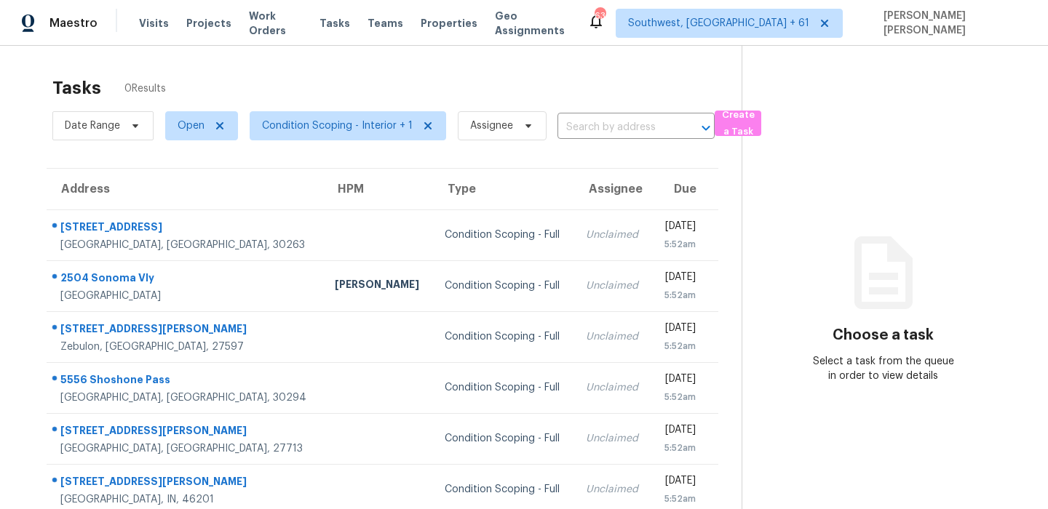
click at [351, 67] on div "Tasks 0 Results Date Range Open Condition Scoping - Interior + 1 Assignee ​ Cre…" at bounding box center [524, 388] width 1048 height 685
click at [351, 67] on div "Tasks 143 Results Date Range Open Condition Scoping - Interior + 1 Assignee ​ C…" at bounding box center [524, 402] width 1048 height 712
click at [271, 134] on span "Condition Scoping - Interior + 1" at bounding box center [348, 125] width 196 height 29
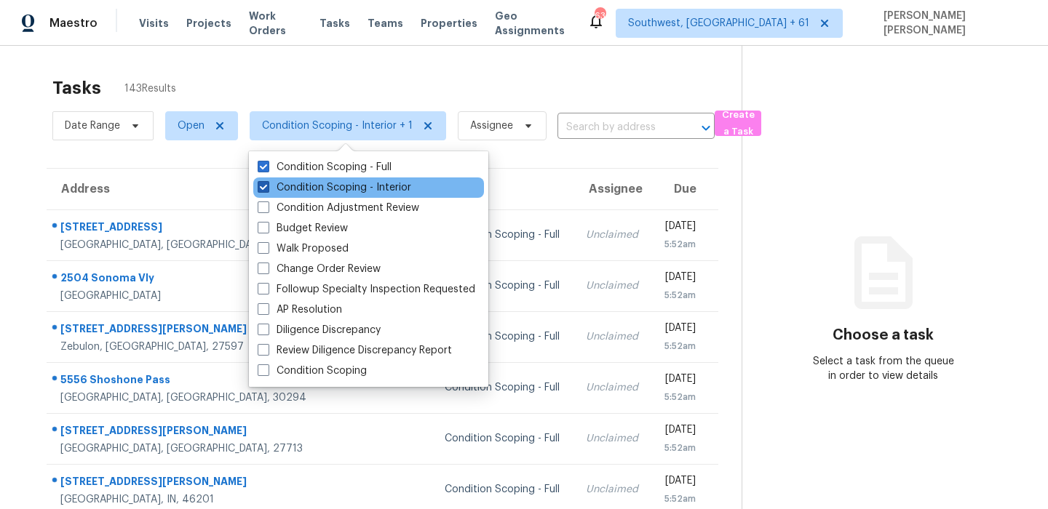
click at [292, 192] on label "Condition Scoping - Interior" at bounding box center [334, 187] width 153 height 15
click at [267, 190] on input "Condition Scoping - Interior" at bounding box center [262, 184] width 9 height 9
checkbox input "false"
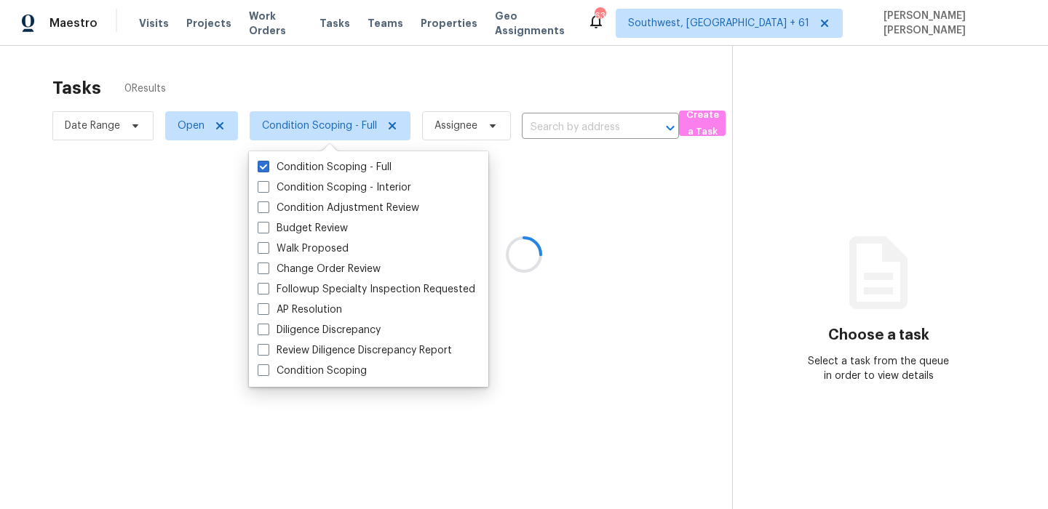
click at [368, 87] on div at bounding box center [524, 254] width 1048 height 509
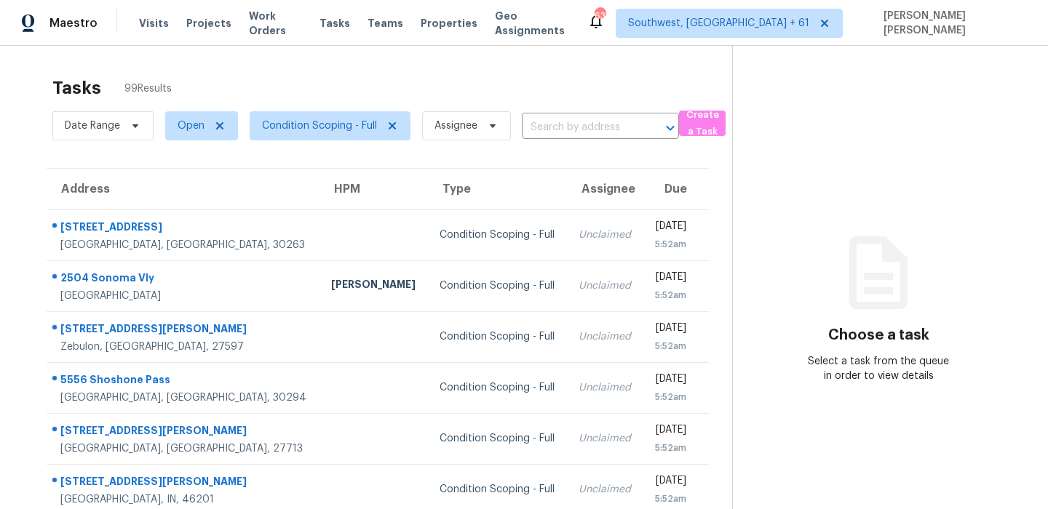
click at [368, 87] on div "Tasks 99 Results" at bounding box center [391, 88] width 679 height 38
click at [313, 132] on span "Condition Scoping - Full" at bounding box center [319, 126] width 115 height 15
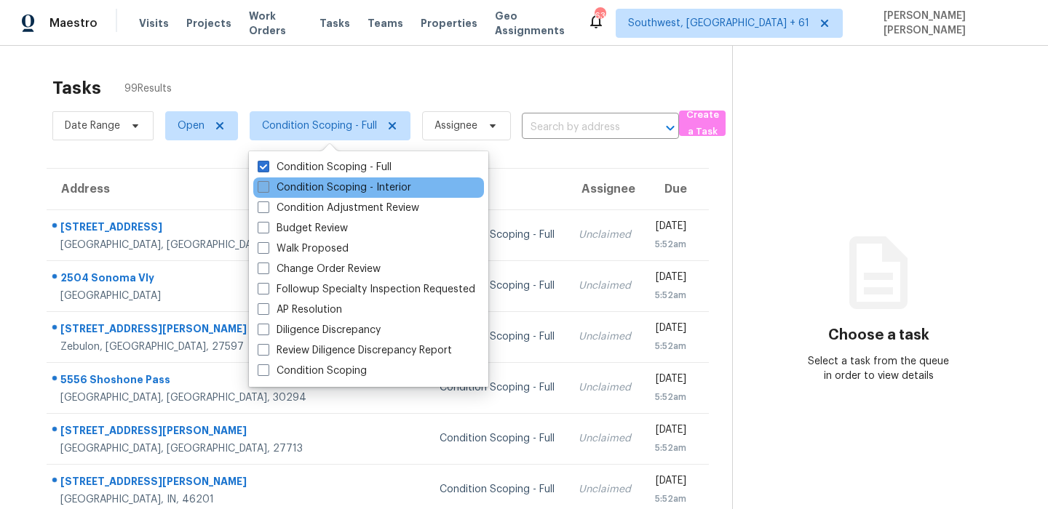
click at [307, 191] on label "Condition Scoping - Interior" at bounding box center [334, 187] width 153 height 15
click at [267, 190] on input "Condition Scoping - Interior" at bounding box center [262, 184] width 9 height 9
checkbox input "true"
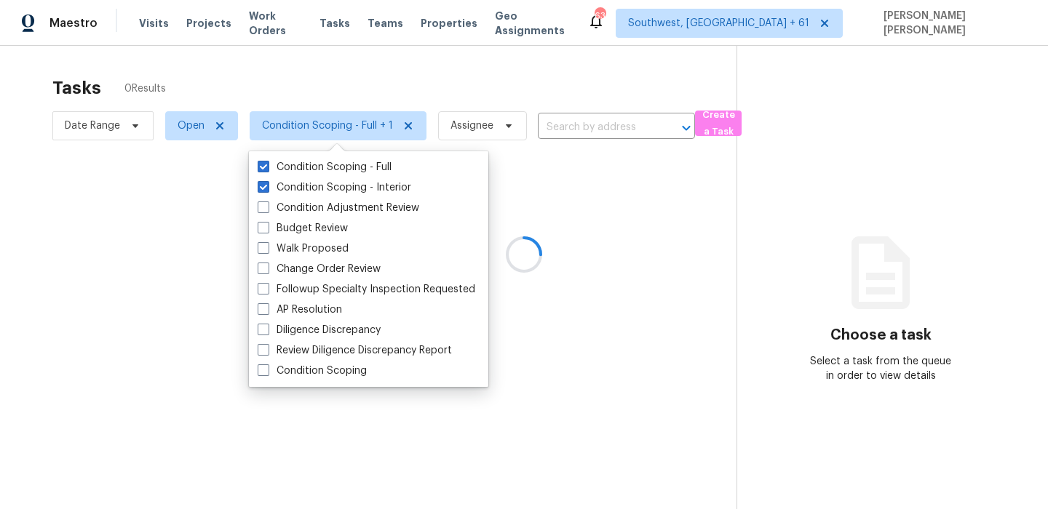
click at [477, 57] on div at bounding box center [524, 254] width 1048 height 509
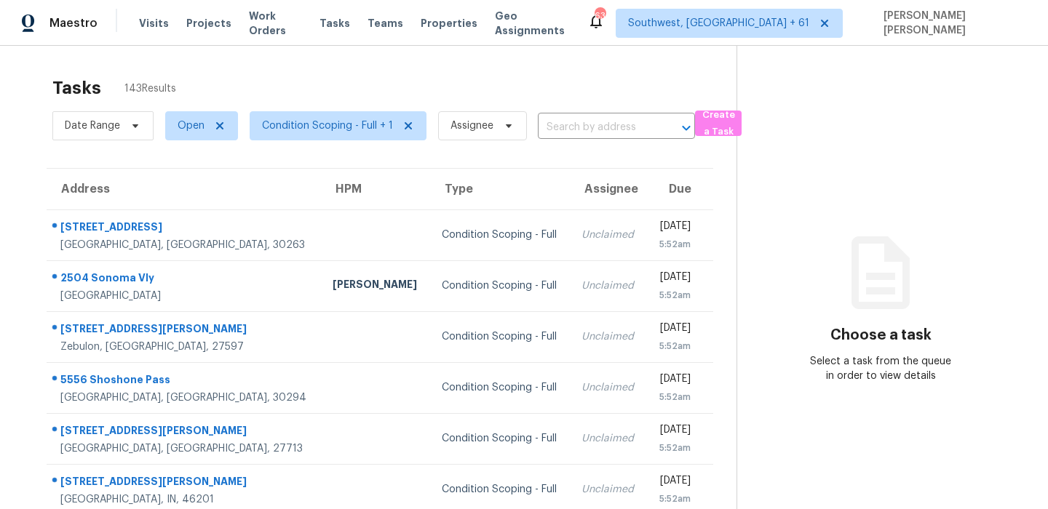
click at [623, 64] on div "Tasks 143 Results Date Range Open Condition Scoping - Full + 1 Assignee ​ Creat…" at bounding box center [524, 402] width 1048 height 712
